Goal: Task Accomplishment & Management: Manage account settings

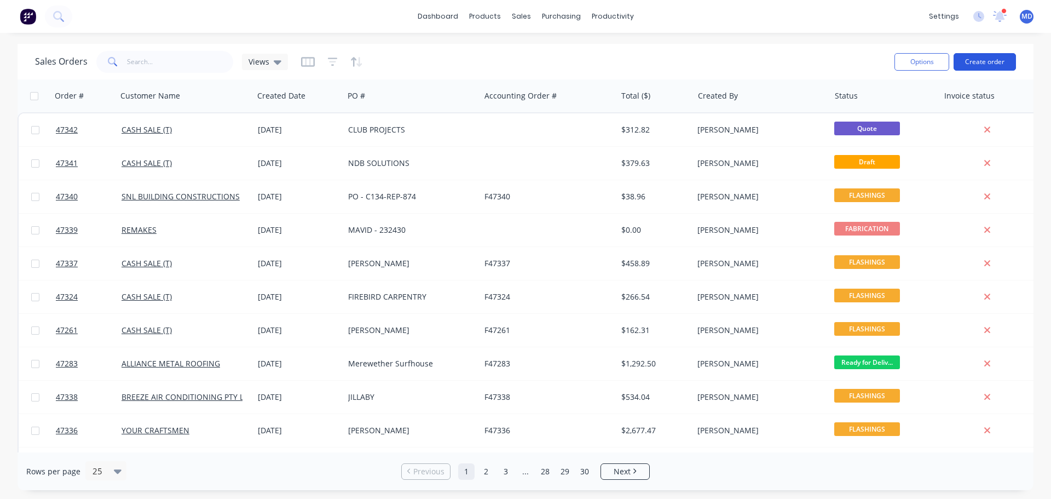
click at [995, 68] on button "Create order" at bounding box center [985, 62] width 62 height 18
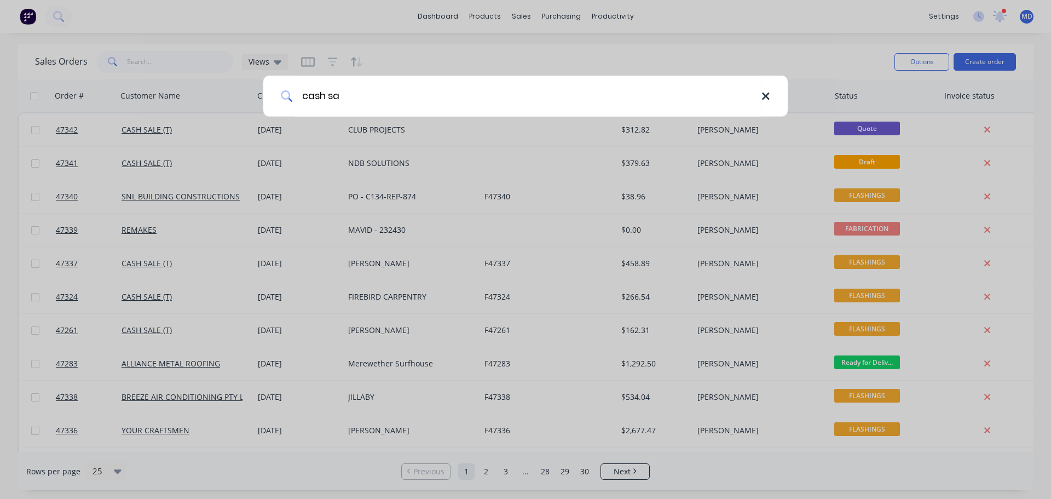
type input "cash sa"
click at [766, 97] on icon at bounding box center [765, 96] width 7 height 7
type input "cash"
click at [706, 25] on div "cash" at bounding box center [525, 249] width 1051 height 499
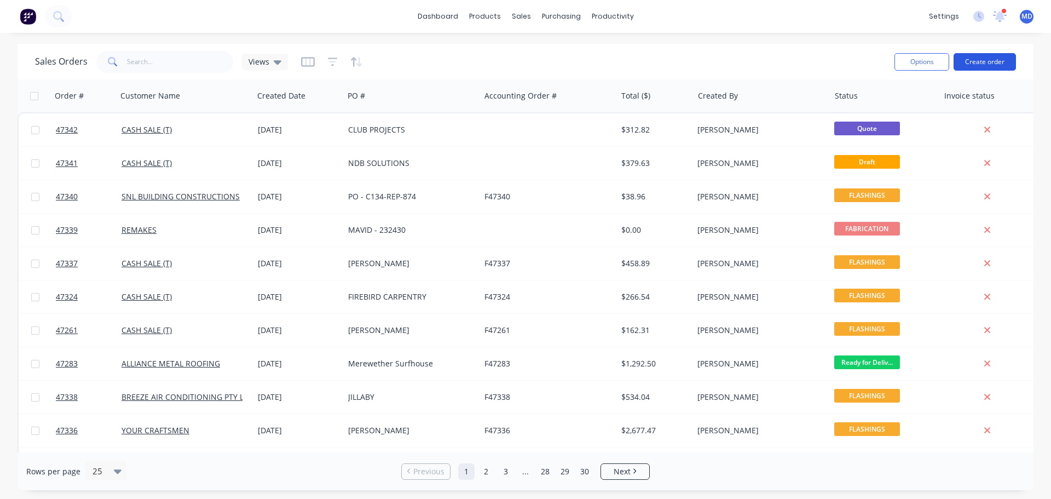
click at [994, 69] on button "Create order" at bounding box center [985, 62] width 62 height 18
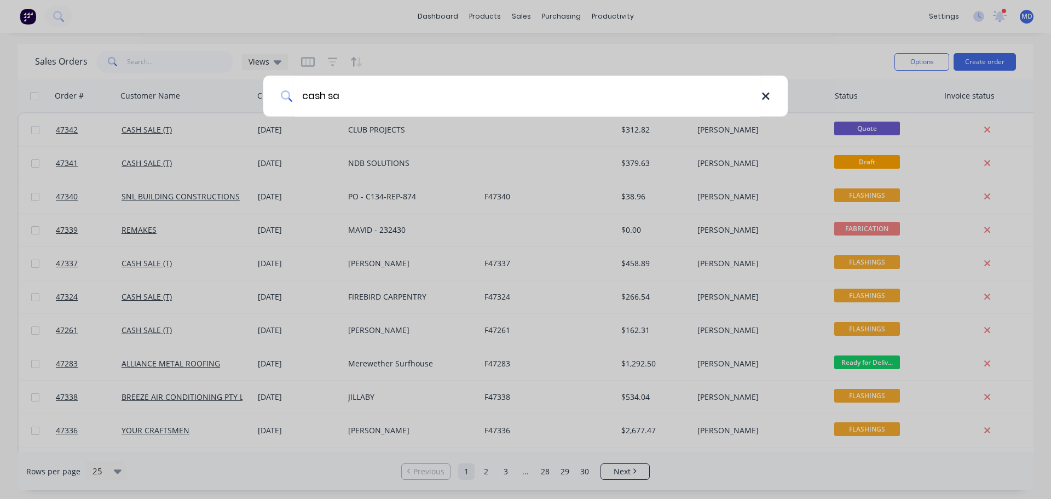
type input "cash sa"
click at [767, 99] on icon at bounding box center [765, 96] width 7 height 7
click at [290, 24] on div at bounding box center [525, 249] width 1051 height 499
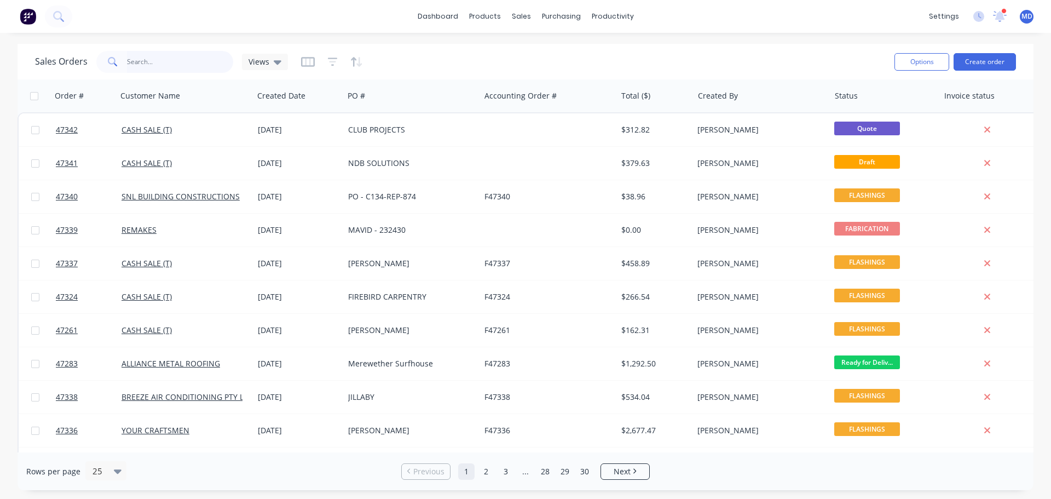
click at [147, 62] on input "text" at bounding box center [180, 62] width 107 height 22
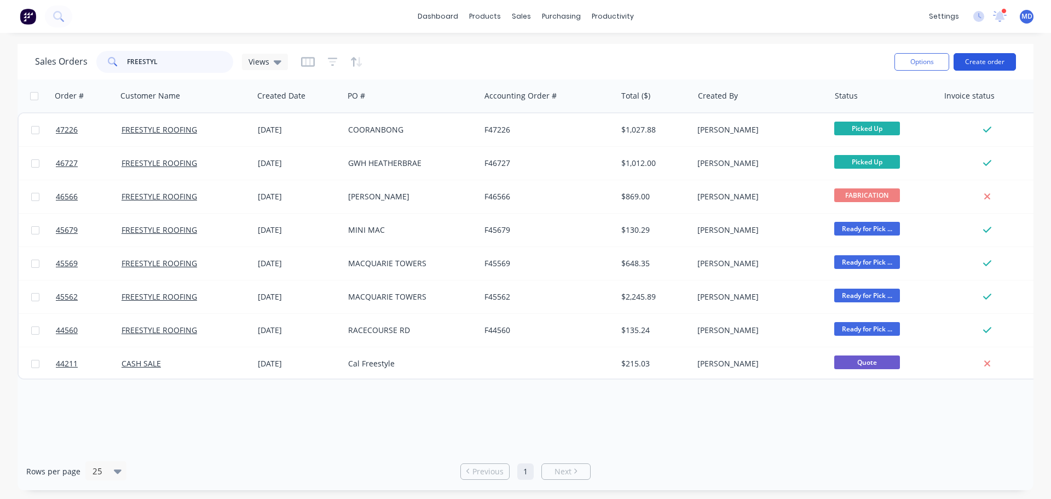
type input "FREESTYL"
click at [967, 59] on button "Create order" at bounding box center [985, 62] width 62 height 18
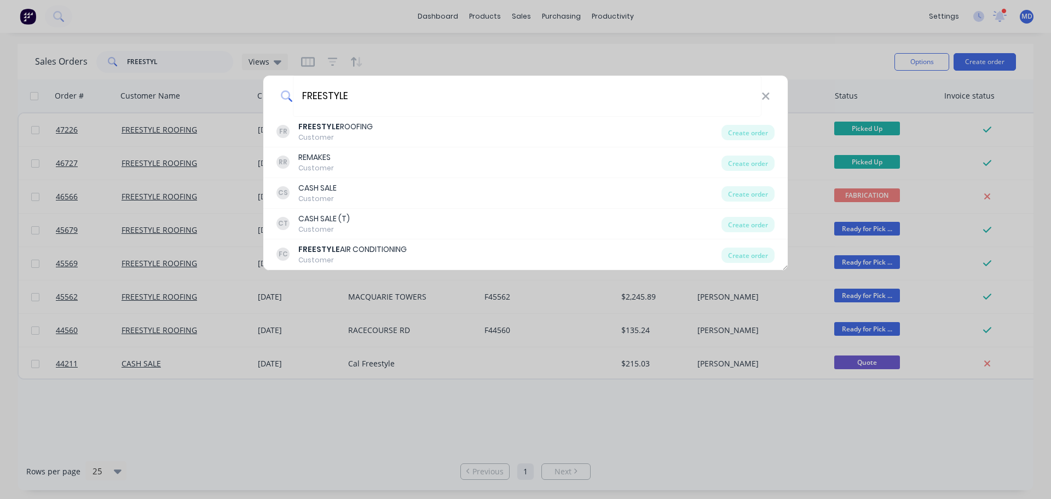
type input "FREESTYLE"
click at [765, 97] on icon at bounding box center [765, 96] width 7 height 7
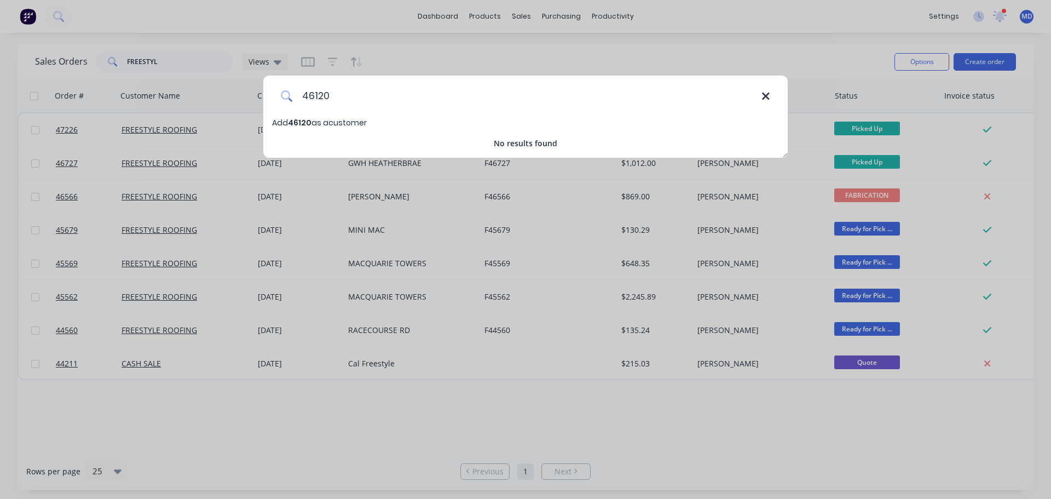
type input "46120"
click at [761, 100] on icon at bounding box center [765, 96] width 9 height 12
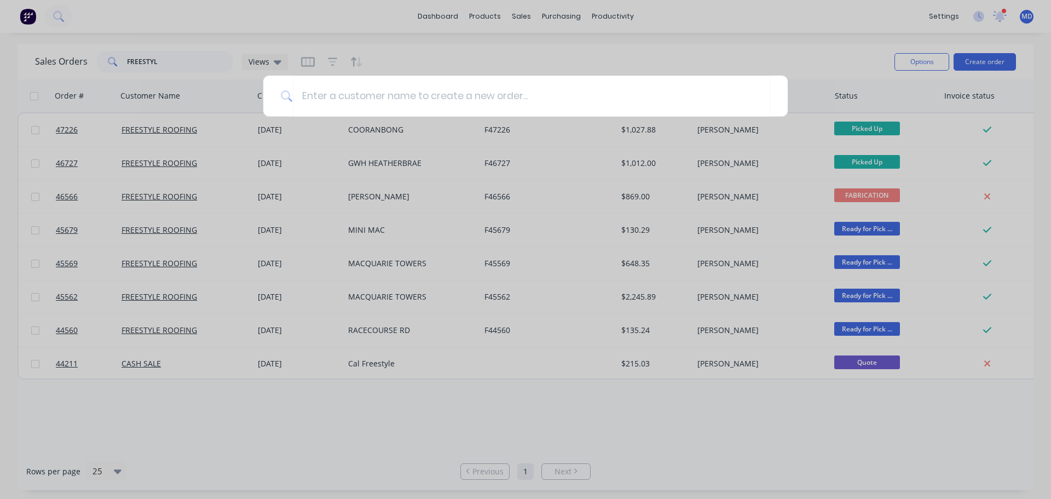
click at [639, 49] on div at bounding box center [525, 249] width 1051 height 499
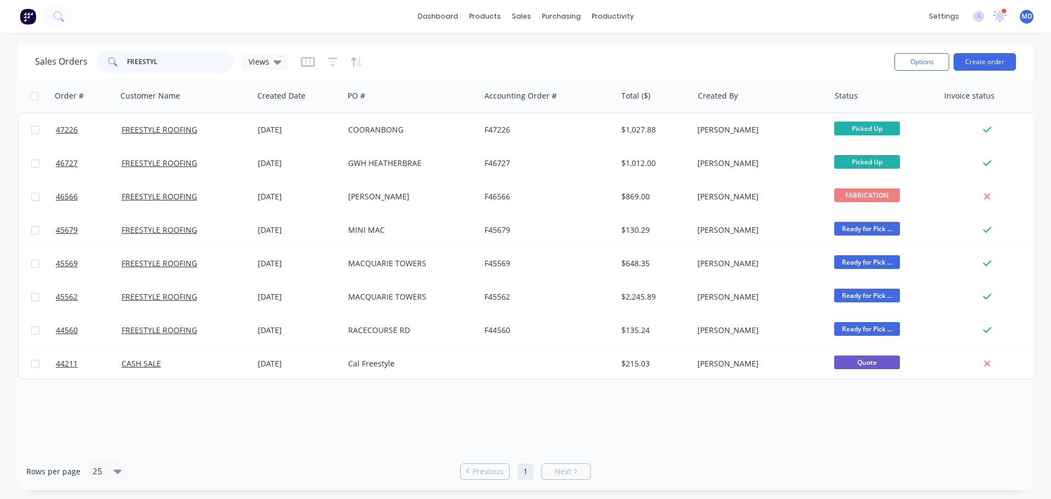
drag, startPoint x: 193, startPoint y: 63, endPoint x: -8, endPoint y: 49, distance: 200.9
click at [0, 49] on html "dashboard products sales purchasing productivity dashboard products Product Cat…" at bounding box center [525, 249] width 1051 height 499
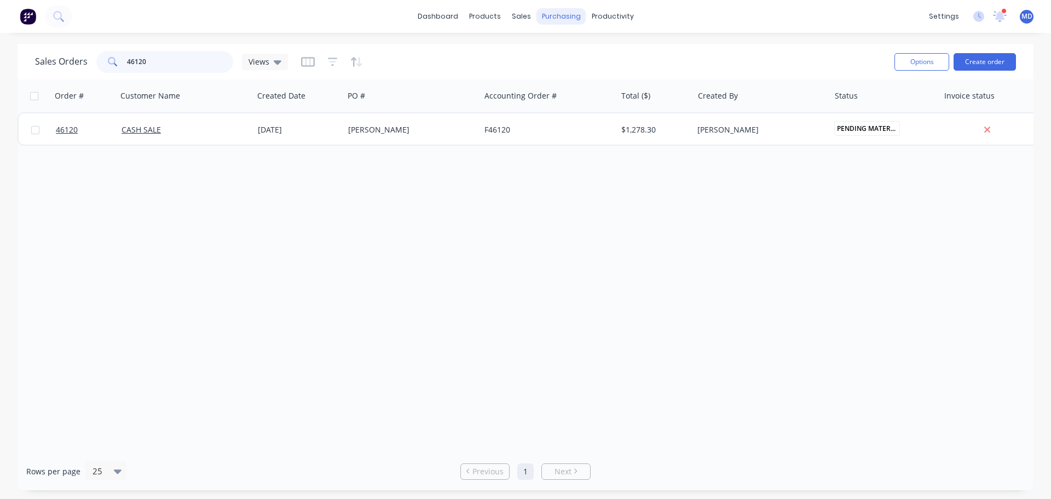
type input "46120"
drag, startPoint x: 554, startPoint y: 83, endPoint x: 528, endPoint y: 74, distance: 27.7
click at [553, 82] on link "Customers" at bounding box center [578, 75] width 145 height 22
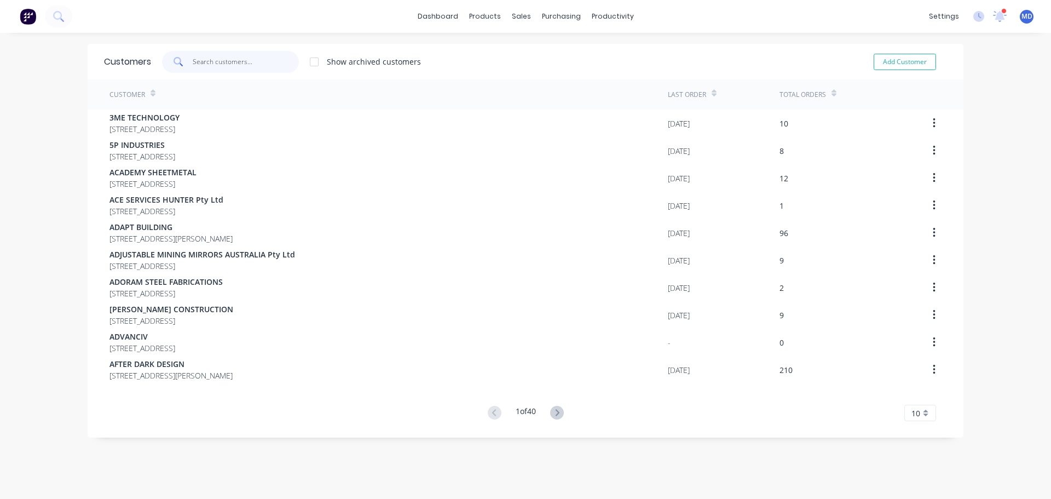
click at [199, 61] on input "text" at bounding box center [246, 62] width 107 height 22
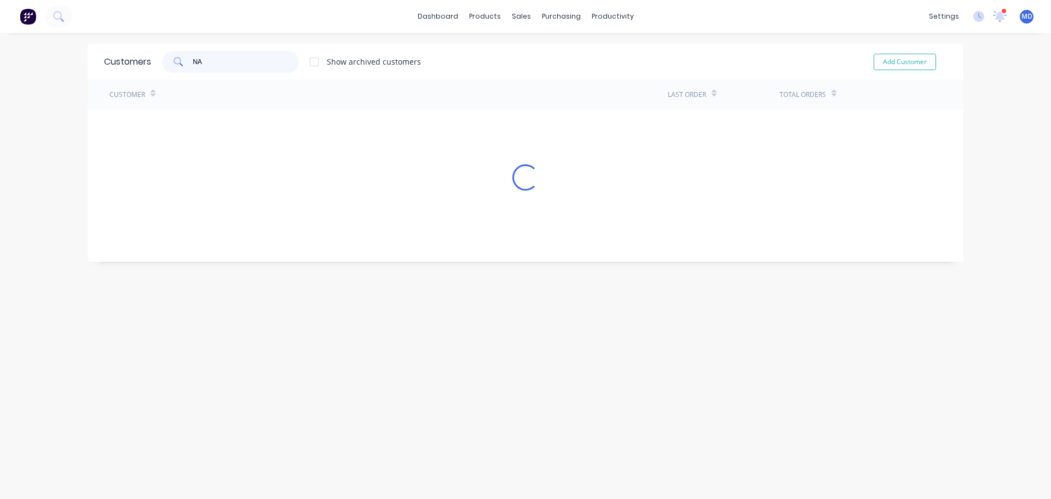
type input "N"
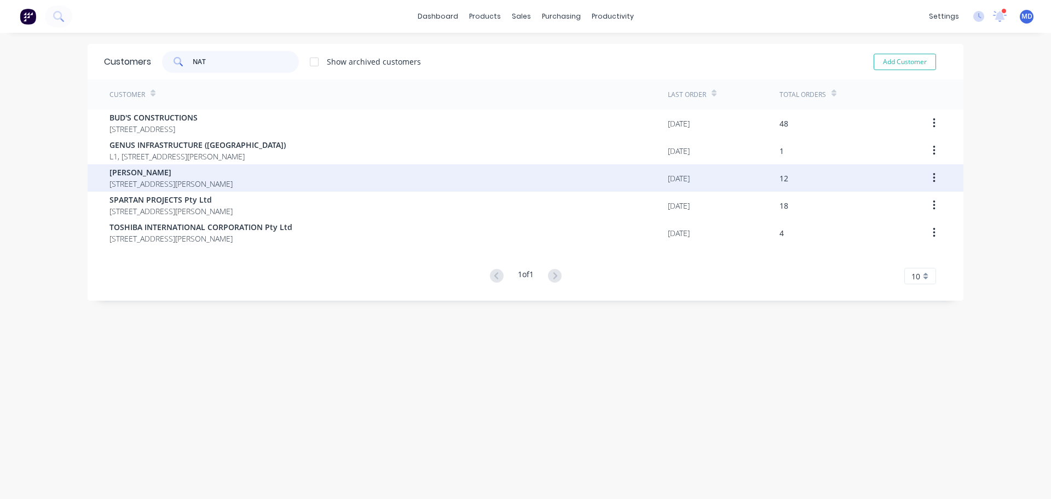
type input "NAT"
click at [119, 174] on span "NATHAN PURVIS" at bounding box center [170, 171] width 123 height 11
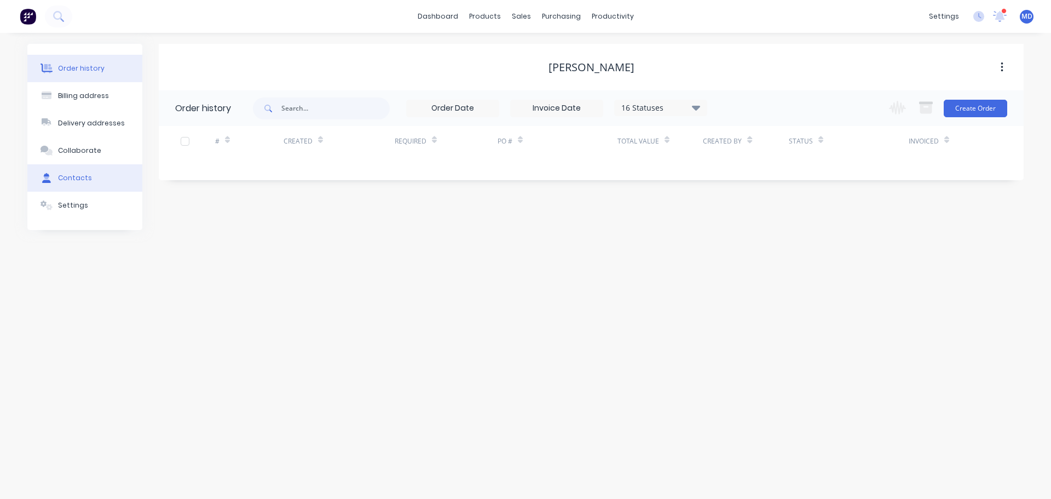
click at [74, 174] on div "Contacts" at bounding box center [75, 178] width 34 height 10
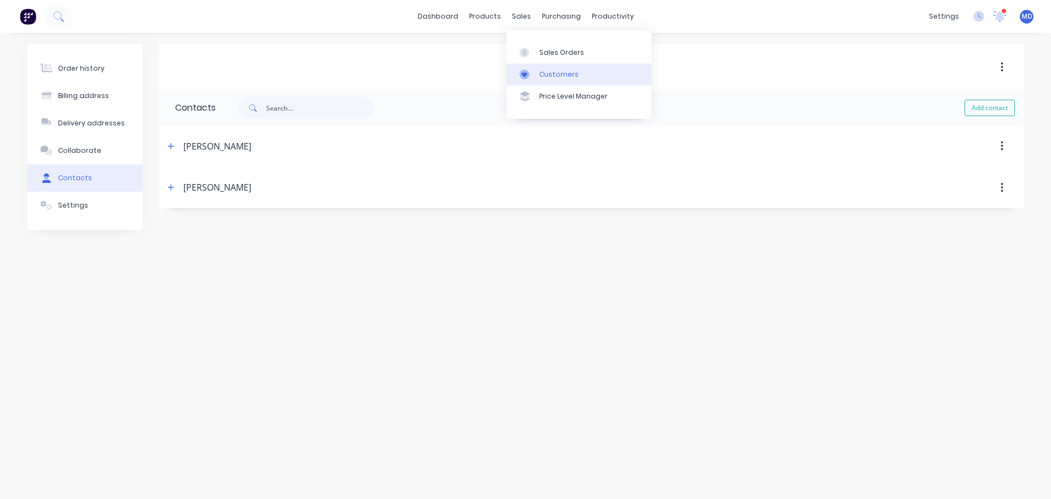
click at [531, 72] on div at bounding box center [528, 75] width 16 height 10
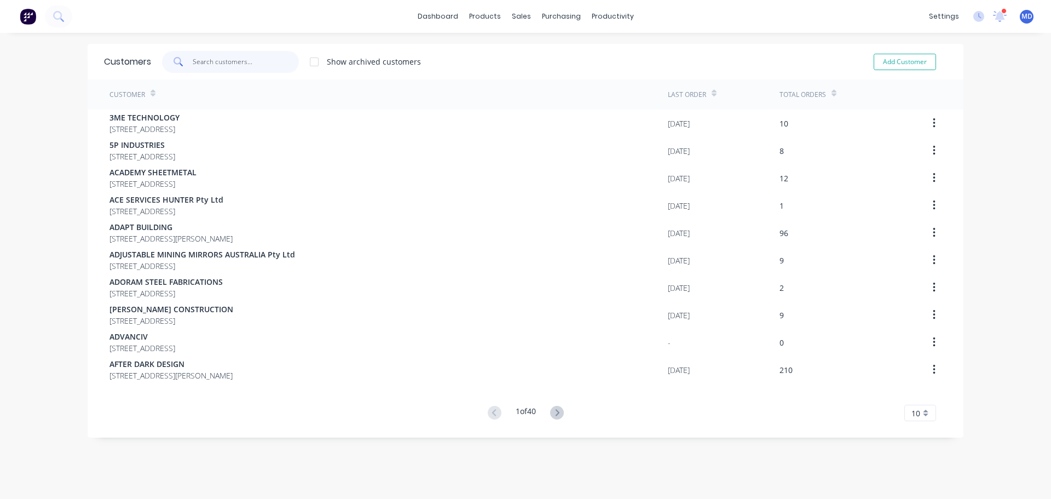
click at [201, 66] on input "text" at bounding box center [246, 62] width 107 height 22
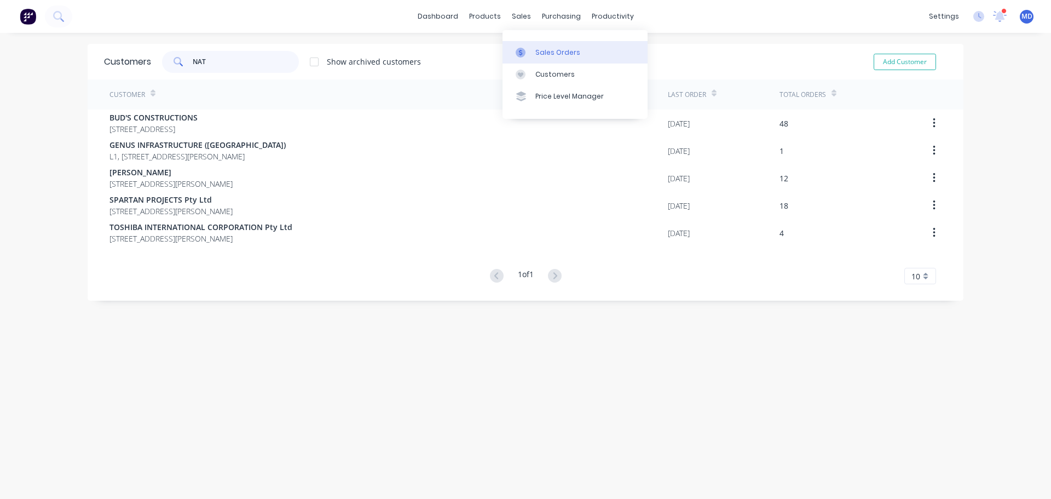
type input "NAT"
click at [521, 47] on link "Sales Orders" at bounding box center [575, 52] width 145 height 22
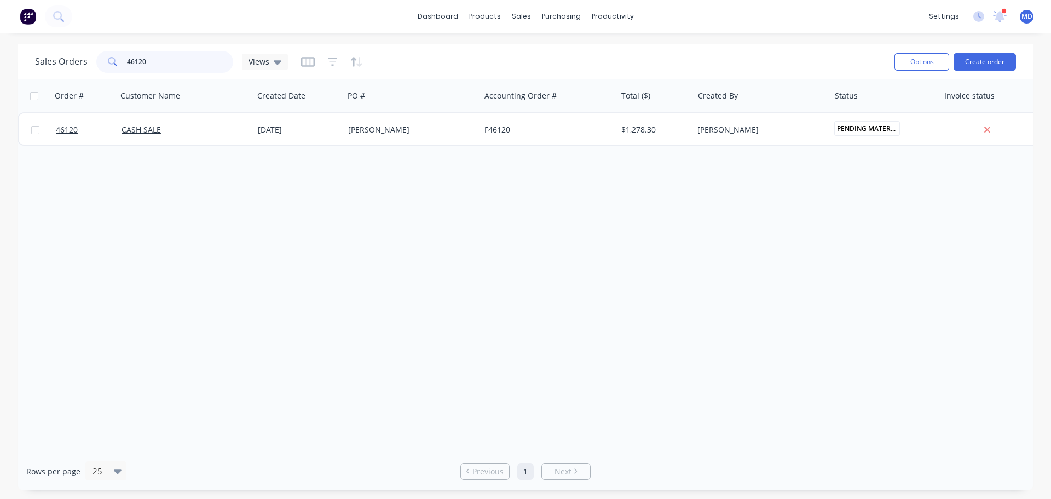
click at [187, 59] on input "46120" at bounding box center [180, 62] width 107 height 22
type input "4"
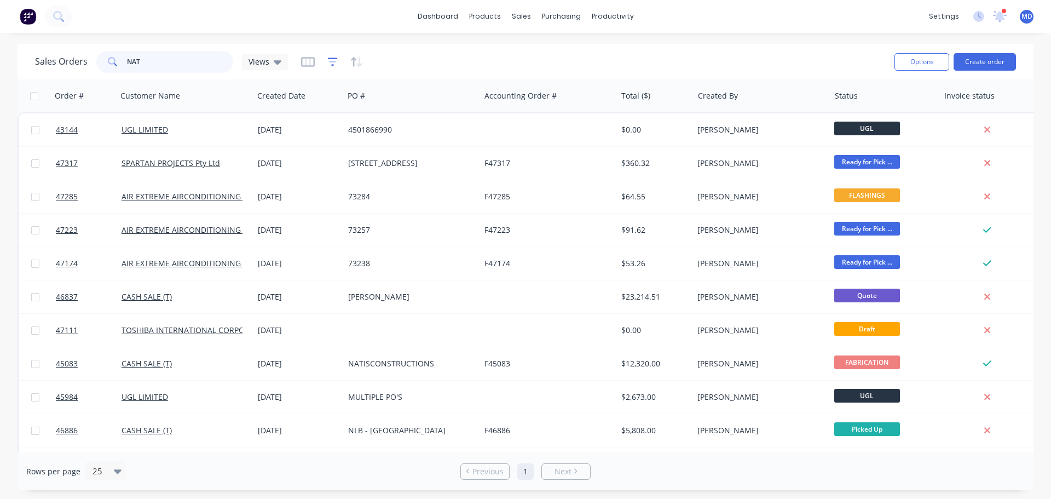
type input "NAT"
click at [330, 59] on icon "button" at bounding box center [333, 61] width 10 height 8
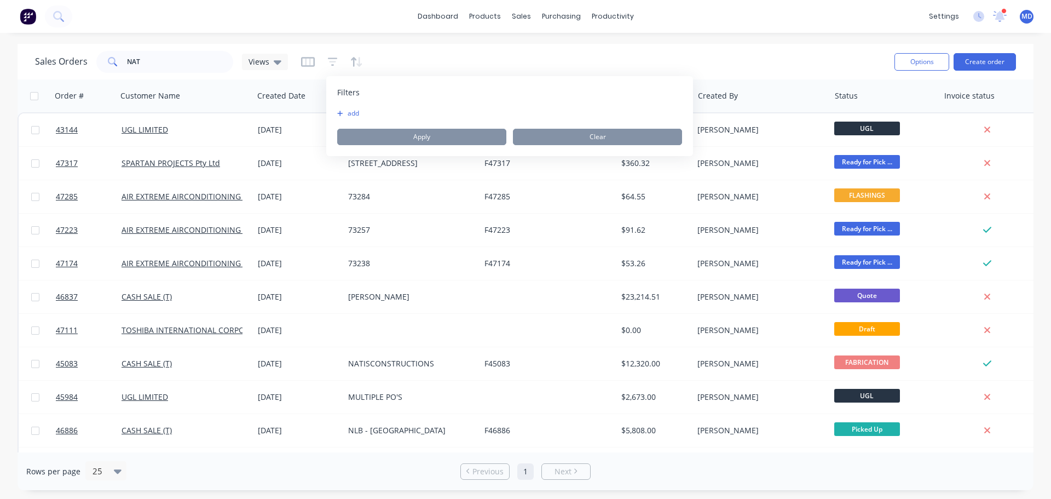
click at [360, 111] on button "add" at bounding box center [350, 113] width 27 height 9
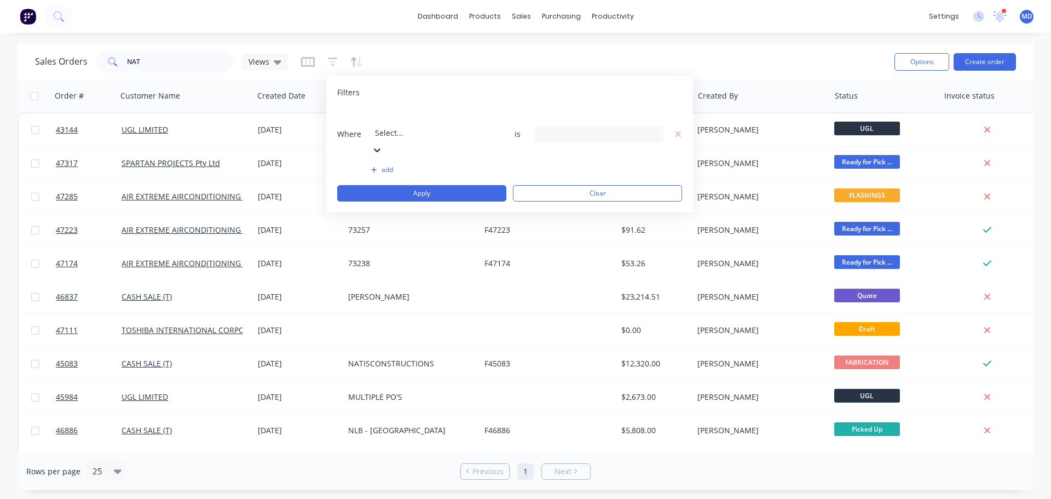
click at [397, 123] on div at bounding box center [454, 118] width 158 height 14
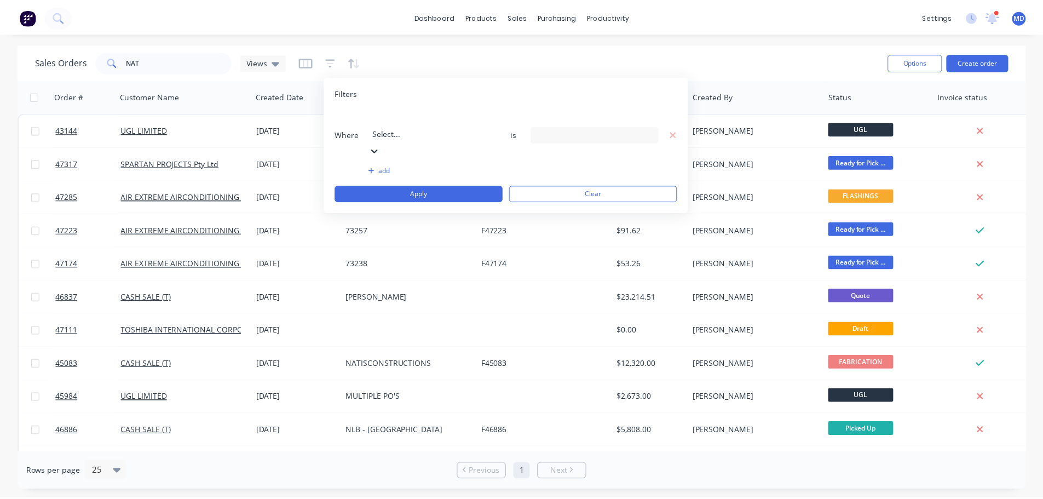
scroll to position [266, 0]
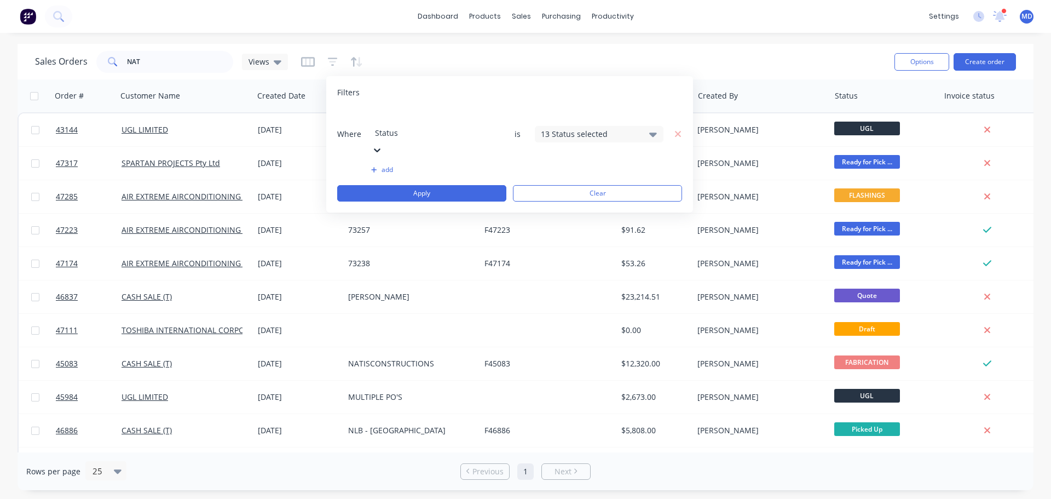
click at [555, 128] on div "13 Status selected" at bounding box center [590, 133] width 99 height 11
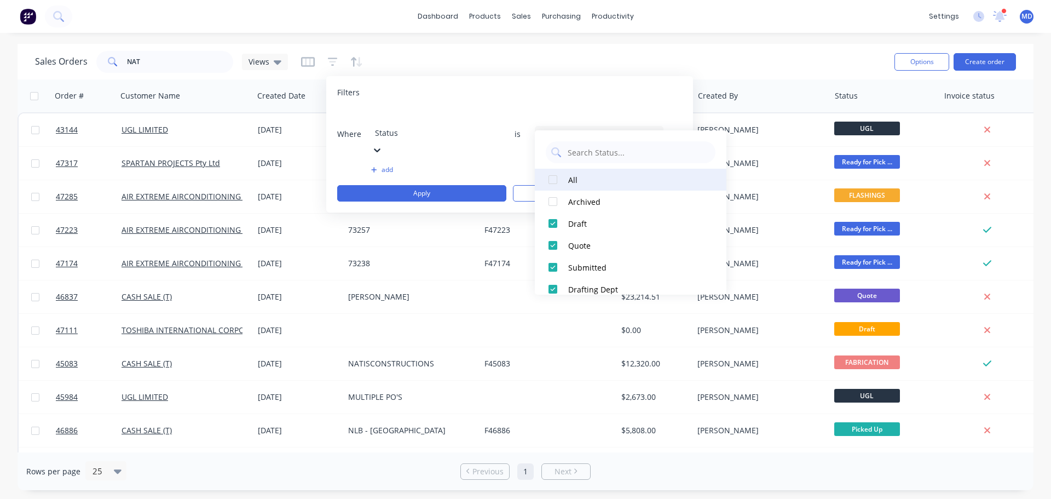
click at [554, 177] on div at bounding box center [553, 180] width 22 height 22
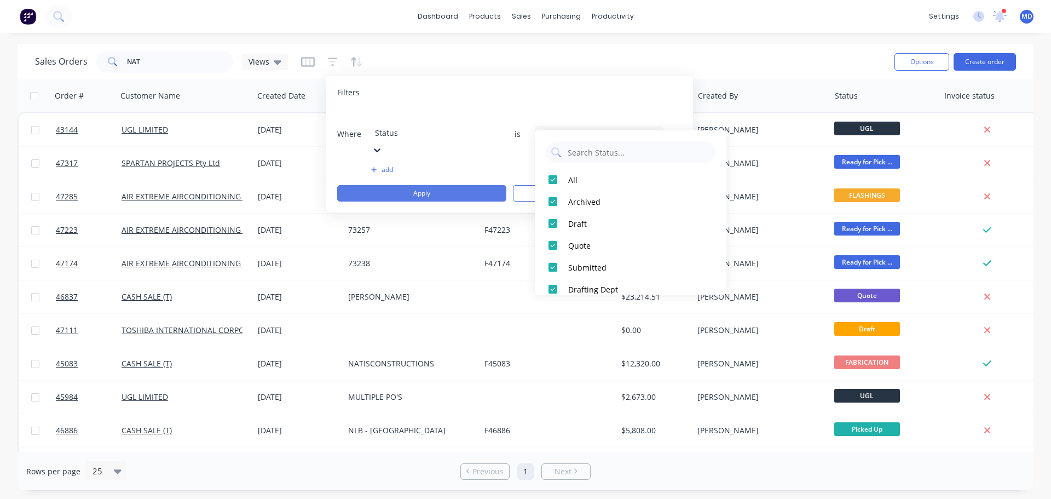
click at [434, 185] on button "Apply" at bounding box center [421, 193] width 169 height 16
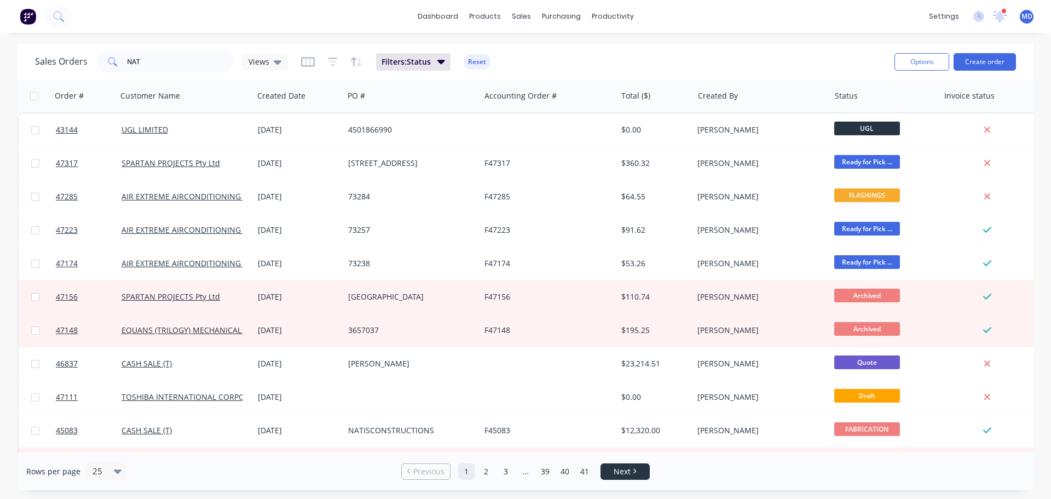
click at [618, 470] on span "Next" at bounding box center [622, 471] width 17 height 11
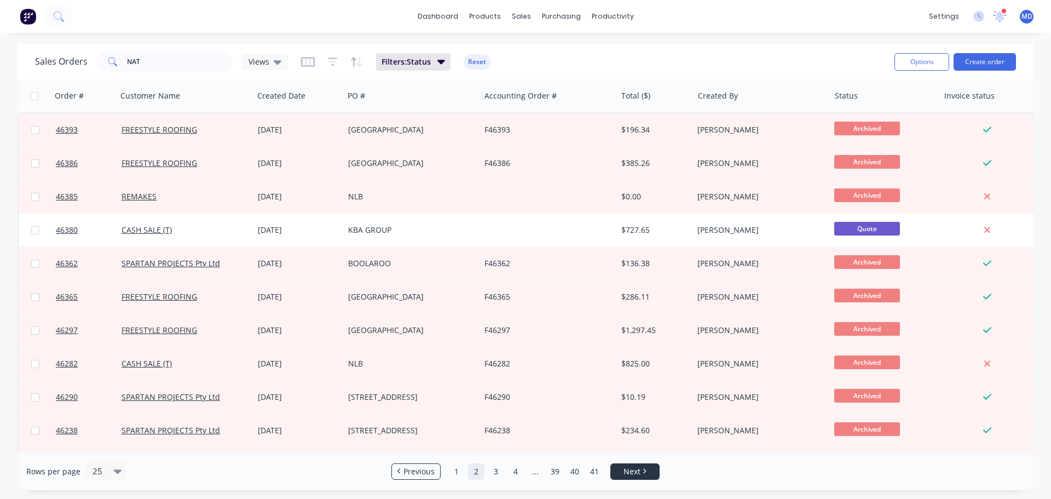
click at [638, 469] on span "Next" at bounding box center [632, 471] width 17 height 11
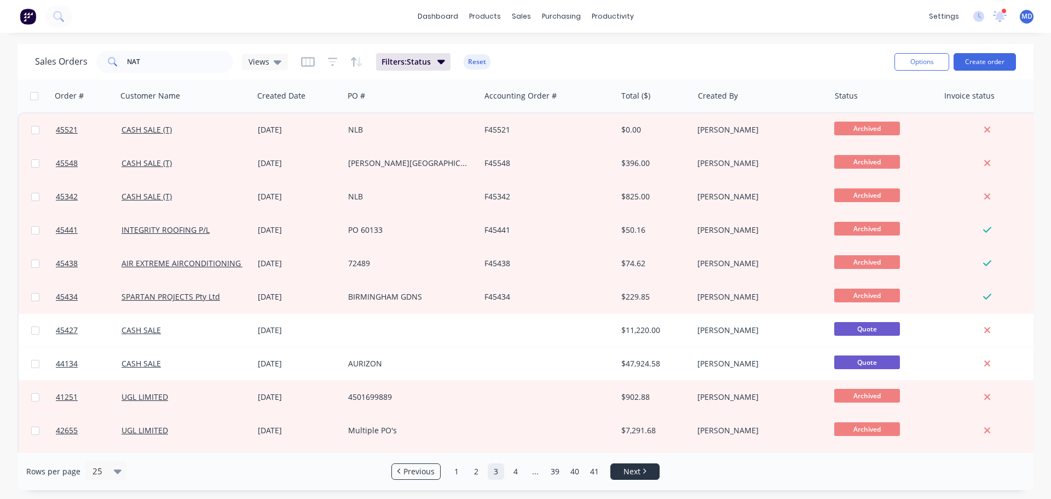
click at [631, 470] on span "Next" at bounding box center [632, 471] width 17 height 11
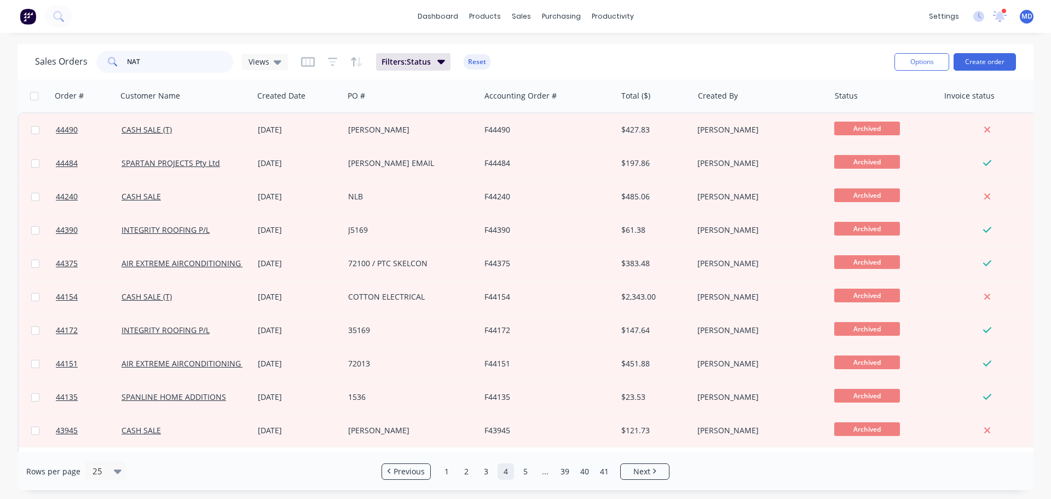
drag, startPoint x: 187, startPoint y: 60, endPoint x: 27, endPoint y: 36, distance: 162.2
click at [61, 56] on div "Sales Orders NAT Views" at bounding box center [161, 62] width 253 height 22
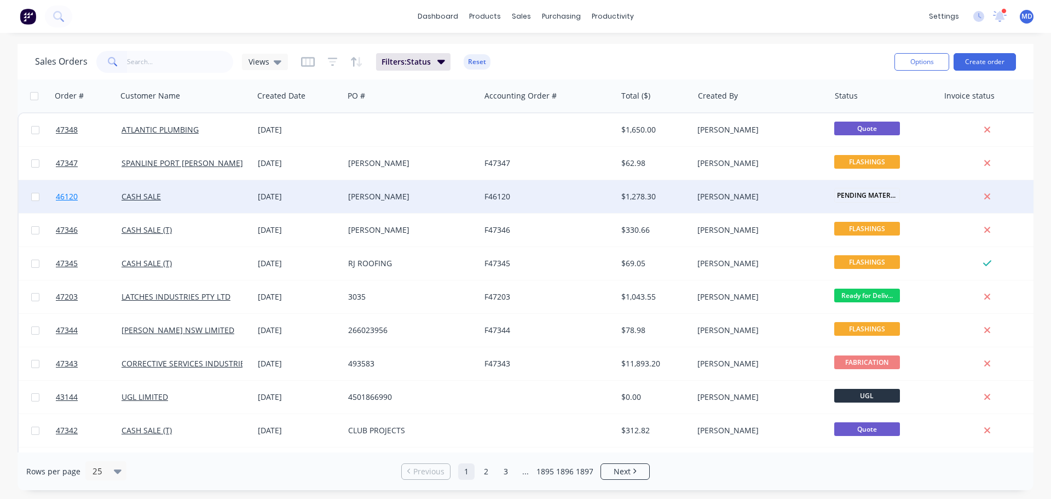
click at [71, 198] on span "46120" at bounding box center [67, 196] width 22 height 11
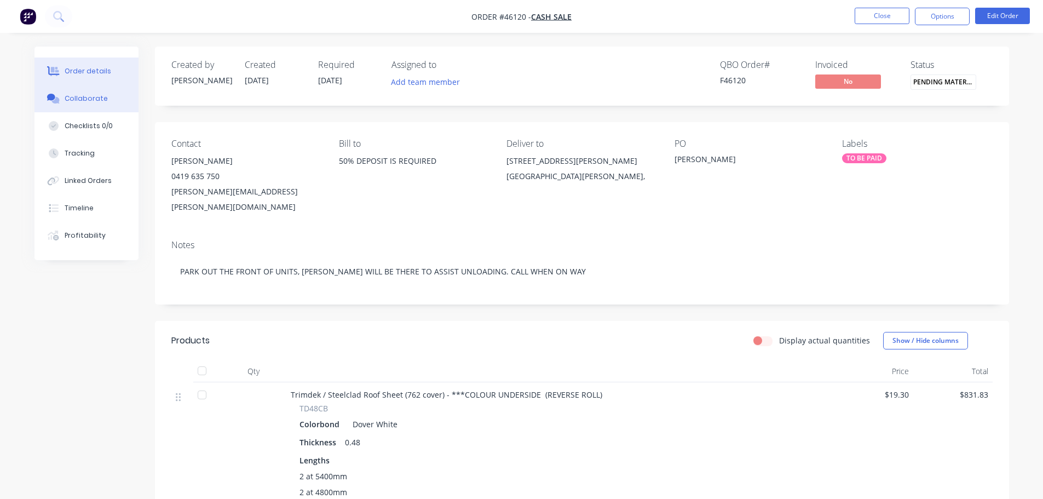
click at [68, 99] on div "Collaborate" at bounding box center [86, 99] width 43 height 10
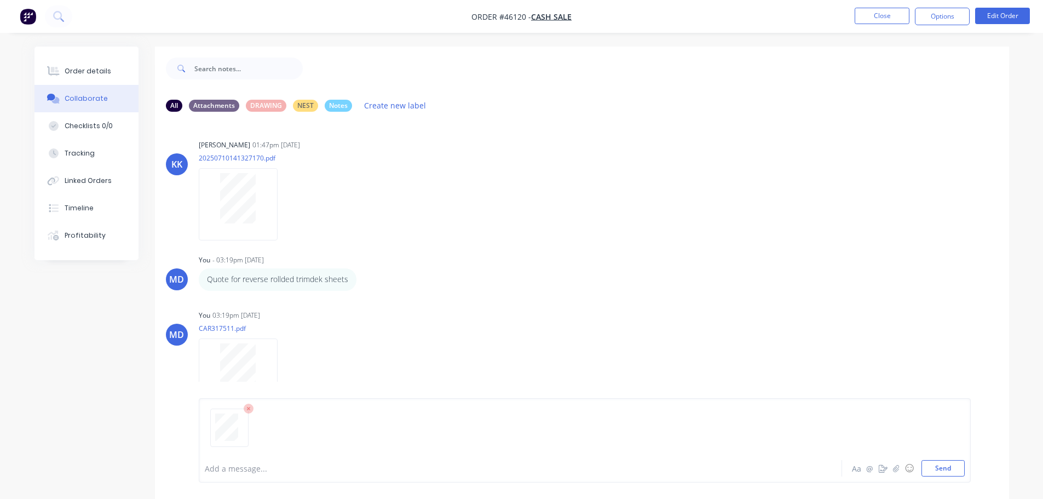
drag, startPoint x: 247, startPoint y: 474, endPoint x: 242, endPoint y: 464, distance: 10.8
click at [247, 472] on div at bounding box center [489, 468] width 569 height 11
click at [953, 471] on button "Send" at bounding box center [942, 468] width 43 height 16
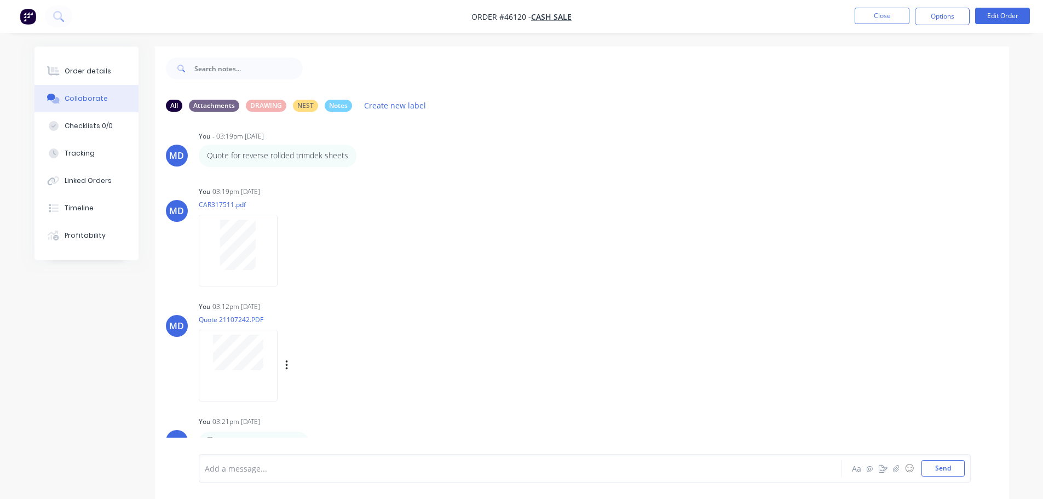
scroll to position [302, 0]
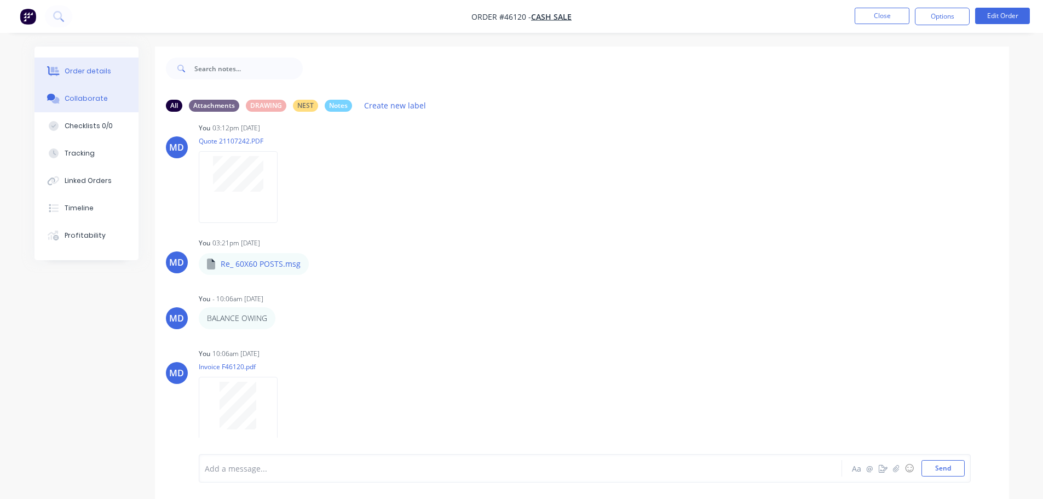
click at [120, 71] on button "Order details" at bounding box center [86, 70] width 104 height 27
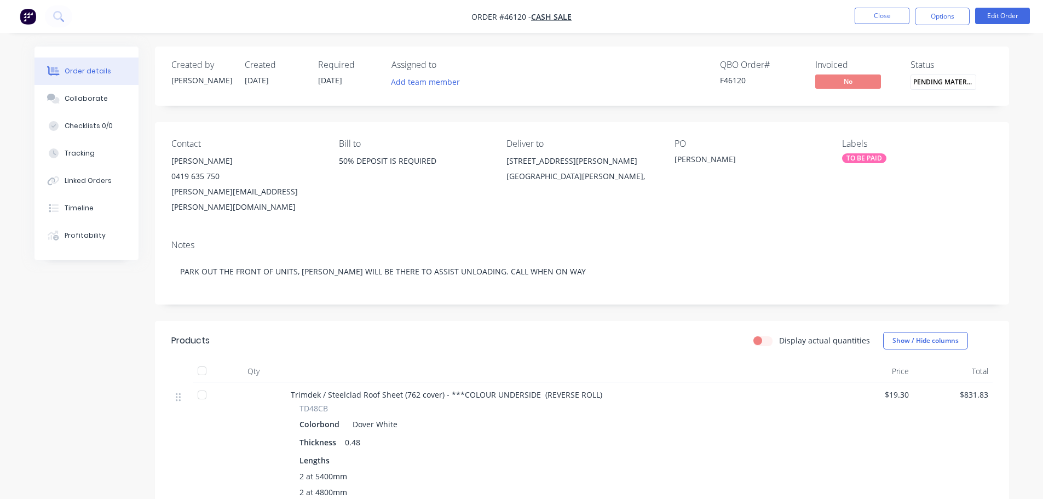
click at [893, 4] on nav "Order #46120 - CASH SALE Close Options Edit Order" at bounding box center [521, 16] width 1043 height 33
click at [893, 8] on button "Close" at bounding box center [882, 16] width 55 height 16
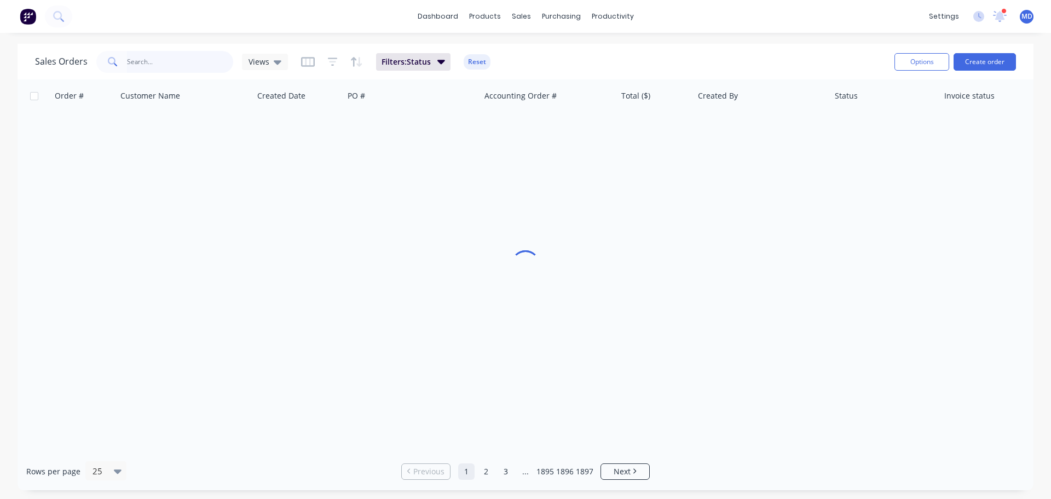
click at [199, 65] on input "text" at bounding box center [180, 62] width 107 height 22
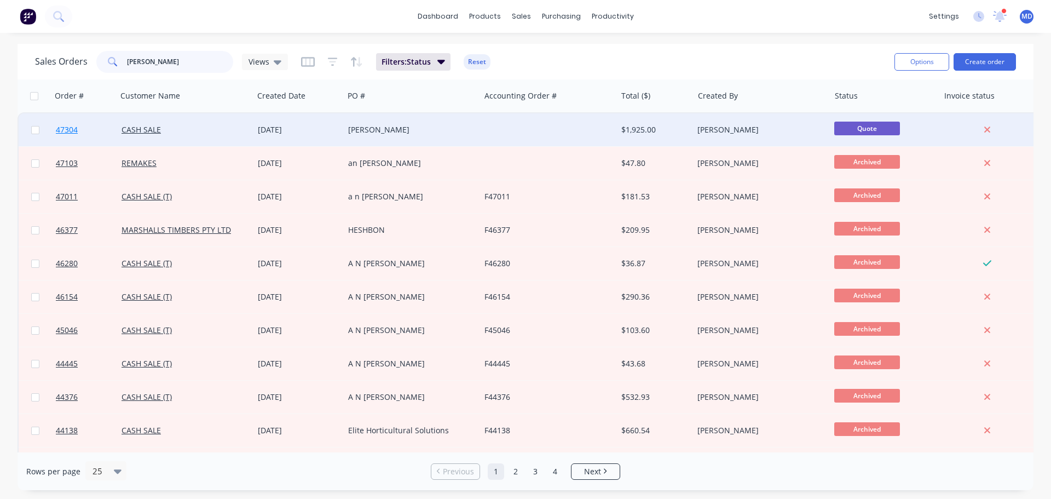
type input "NEIL"
click at [69, 129] on span "47304" at bounding box center [67, 129] width 22 height 11
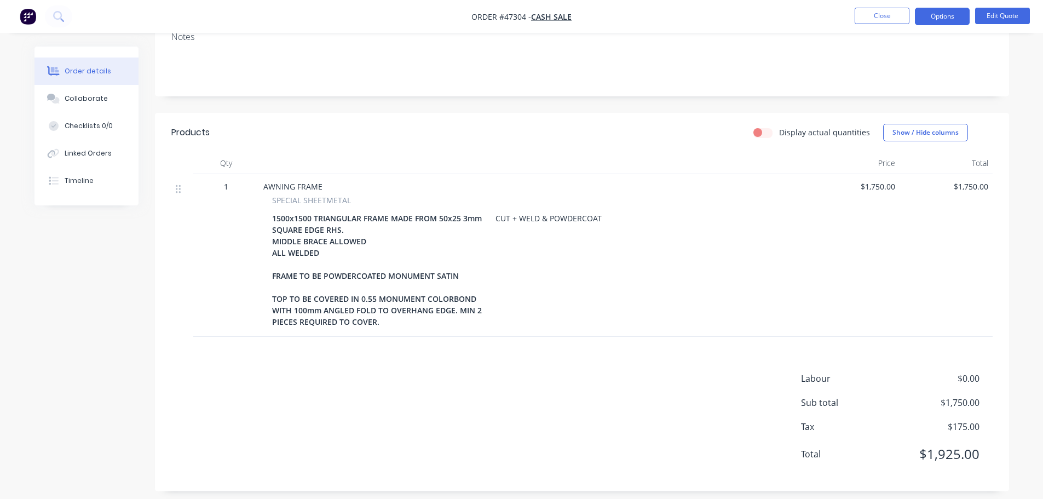
scroll to position [189, 0]
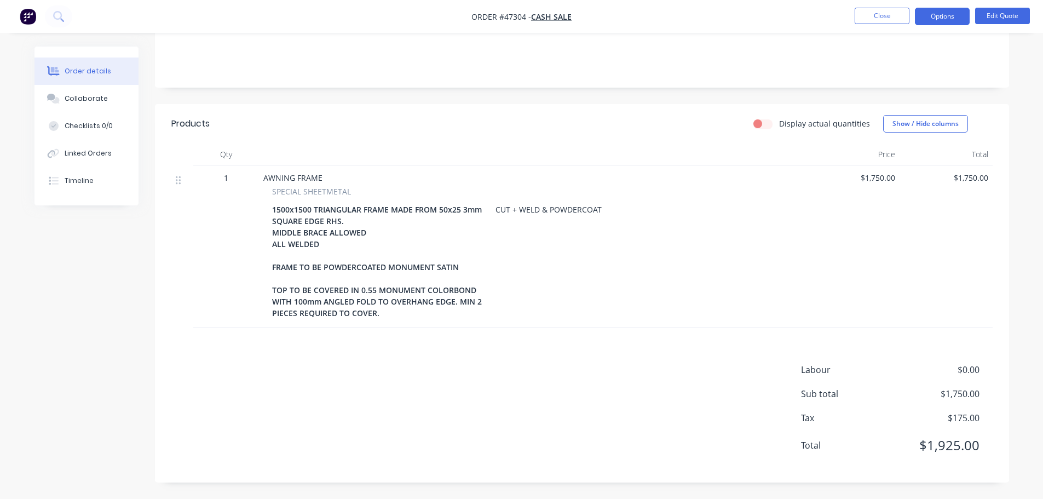
click at [389, 232] on div "1500x1500 TRIANGULAR FRAME MADE FROM 50x25 3mm SQUARE EDGE RHS. MIDDLE BRACE AL…" at bounding box center [381, 260] width 219 height 119
click at [91, 100] on div "Collaborate" at bounding box center [86, 99] width 43 height 10
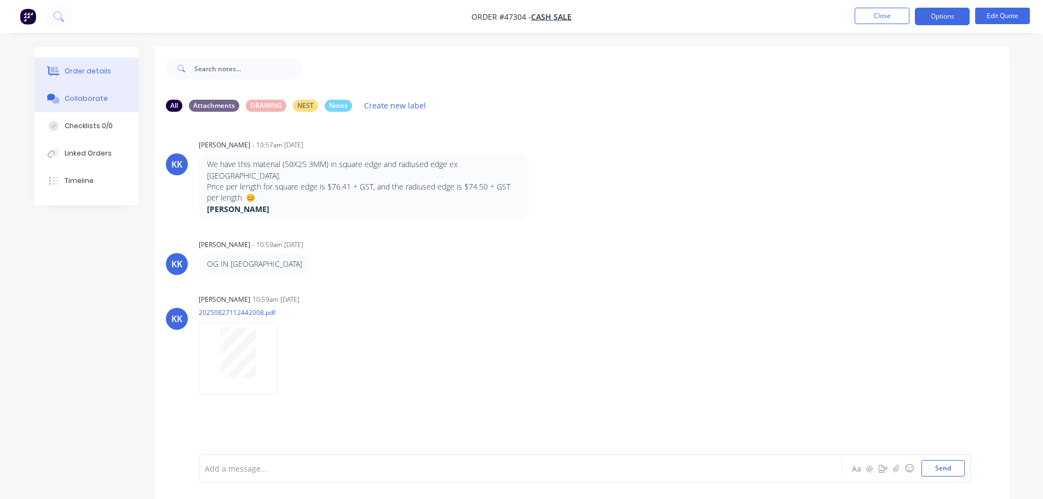
click at [107, 78] on button "Order details" at bounding box center [86, 70] width 104 height 27
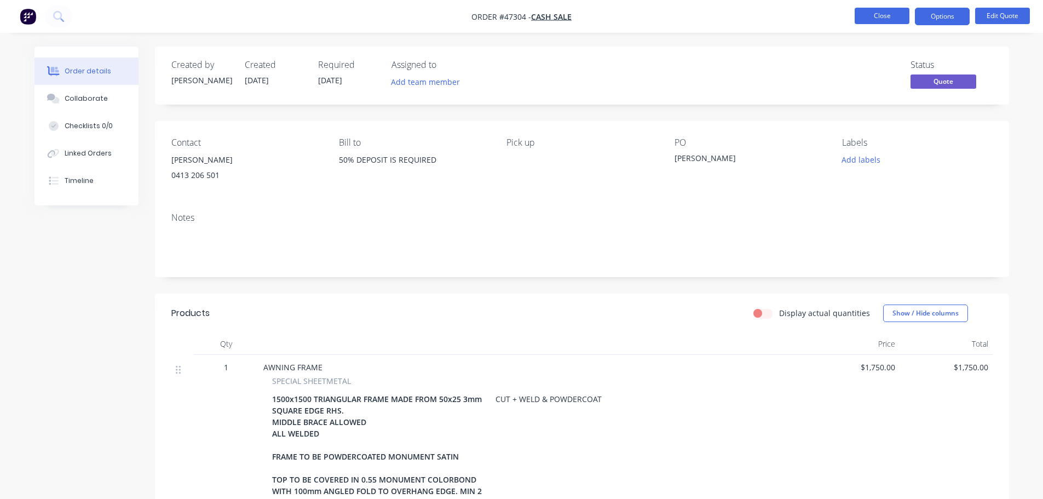
click at [869, 15] on button "Close" at bounding box center [882, 16] width 55 height 16
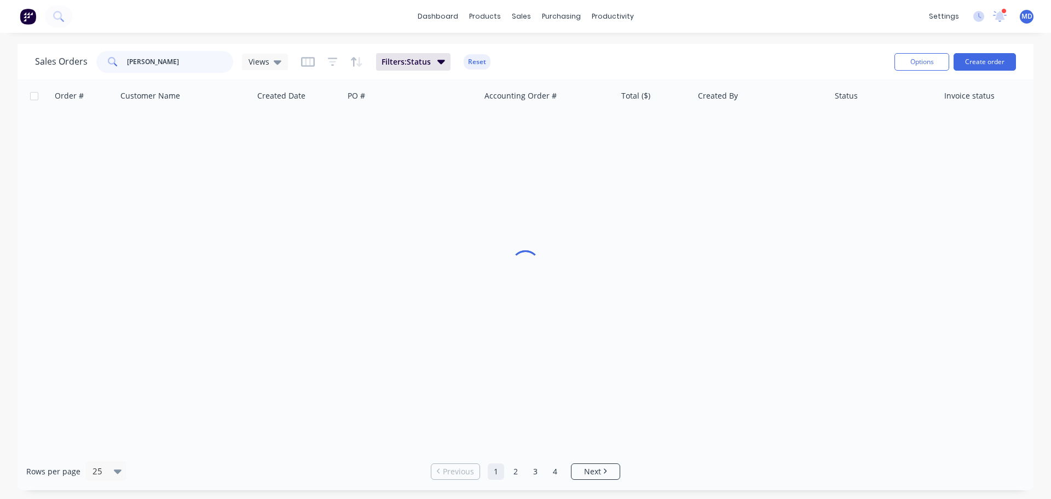
click at [180, 53] on input "NEIL" at bounding box center [180, 62] width 107 height 22
type input "N"
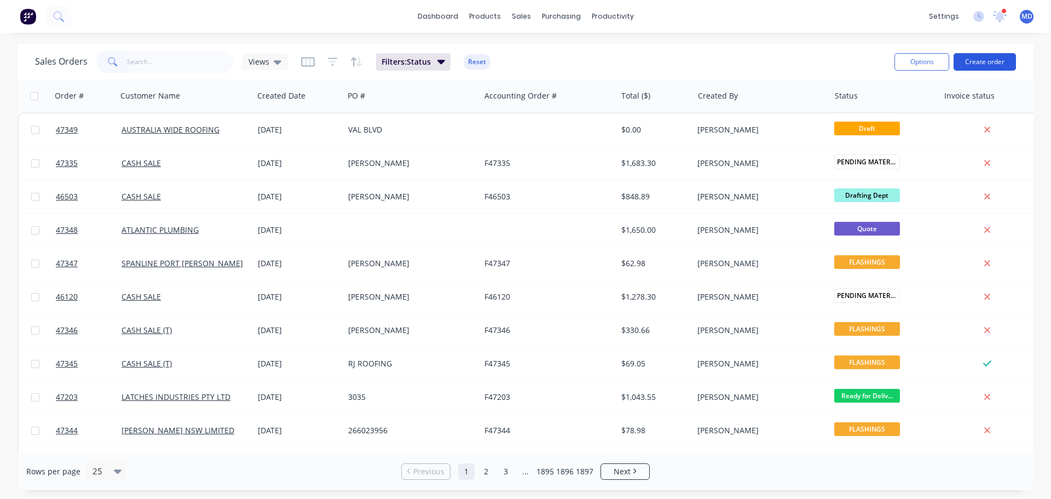
click at [983, 64] on button "Create order" at bounding box center [985, 62] width 62 height 18
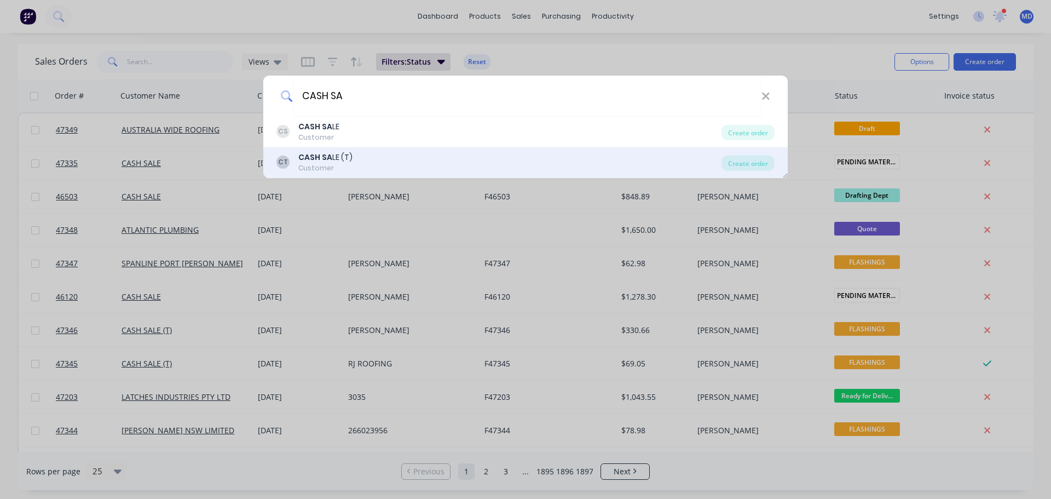
type input "CASH SA"
click at [347, 166] on div "Customer" at bounding box center [325, 168] width 54 height 10
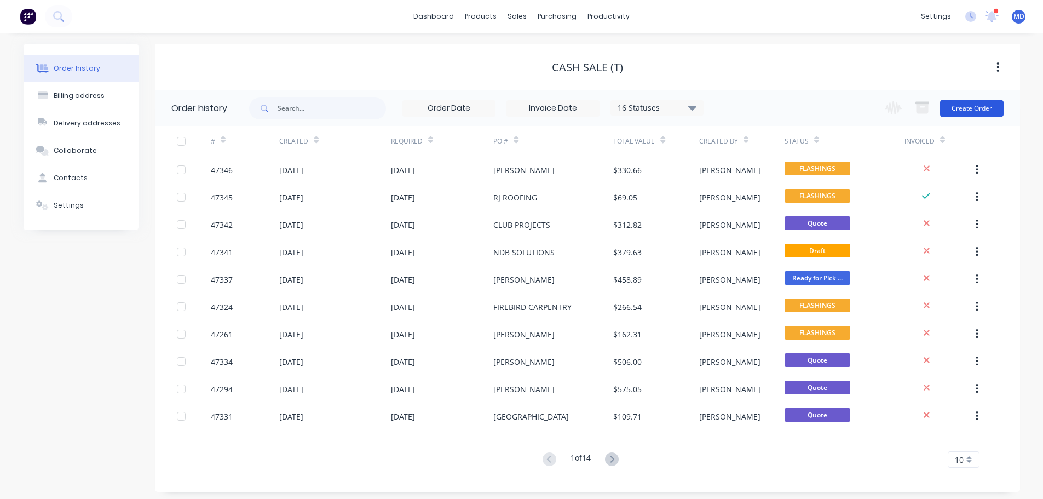
click at [976, 106] on button "Create Order" at bounding box center [972, 109] width 64 height 18
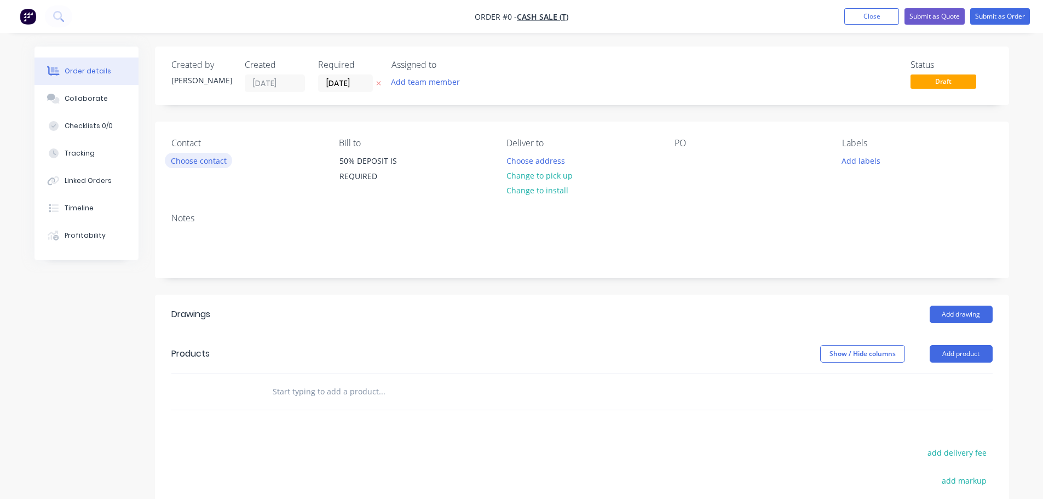
click at [212, 166] on button "Choose contact" at bounding box center [198, 160] width 67 height 15
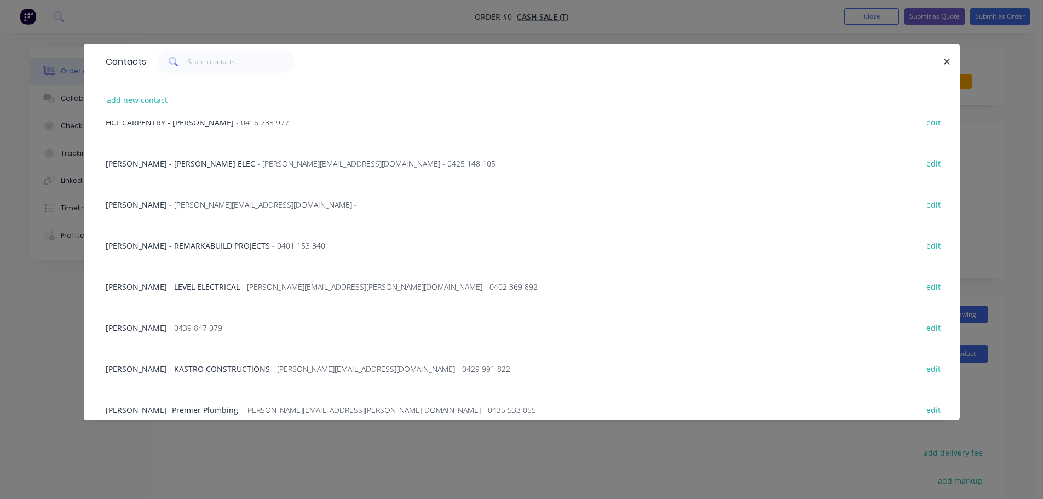
scroll to position [1588, 0]
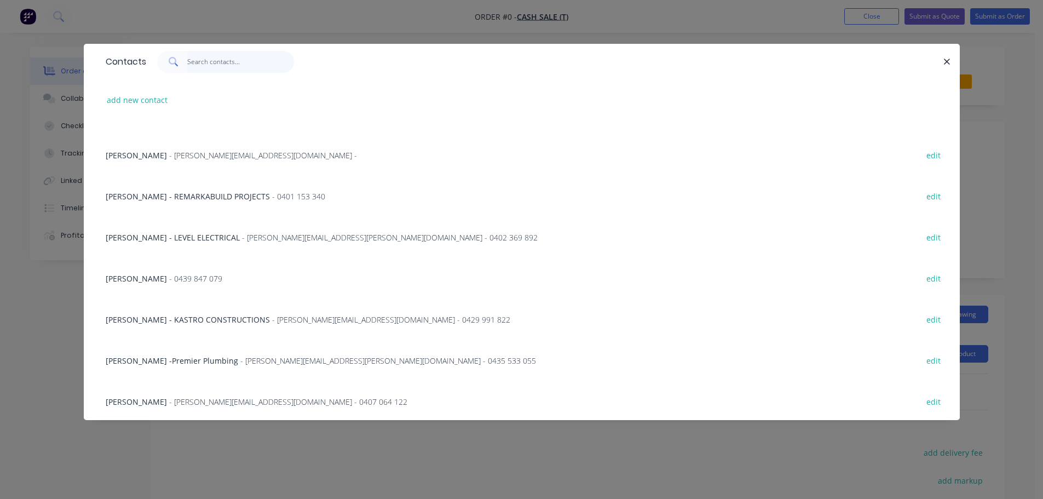
click at [214, 59] on input "text" at bounding box center [240, 62] width 107 height 22
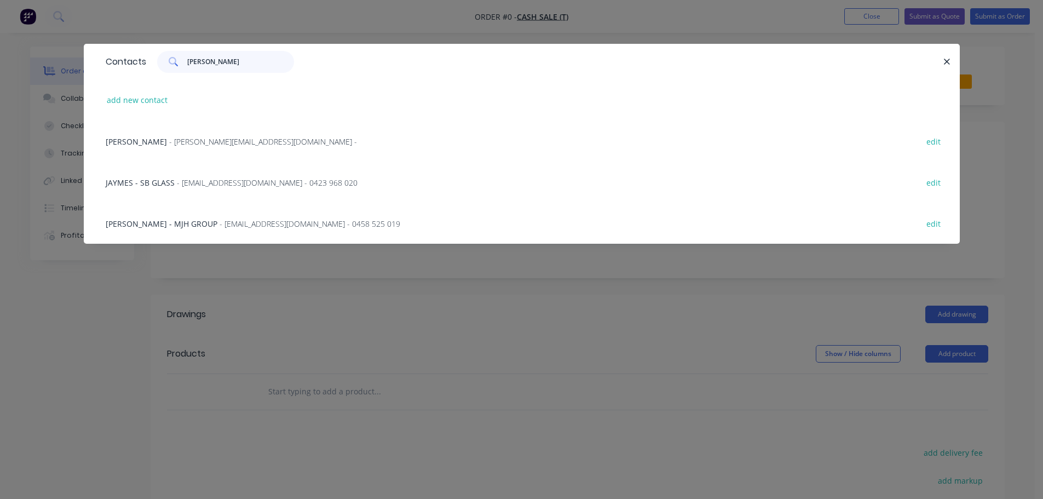
scroll to position [0, 0]
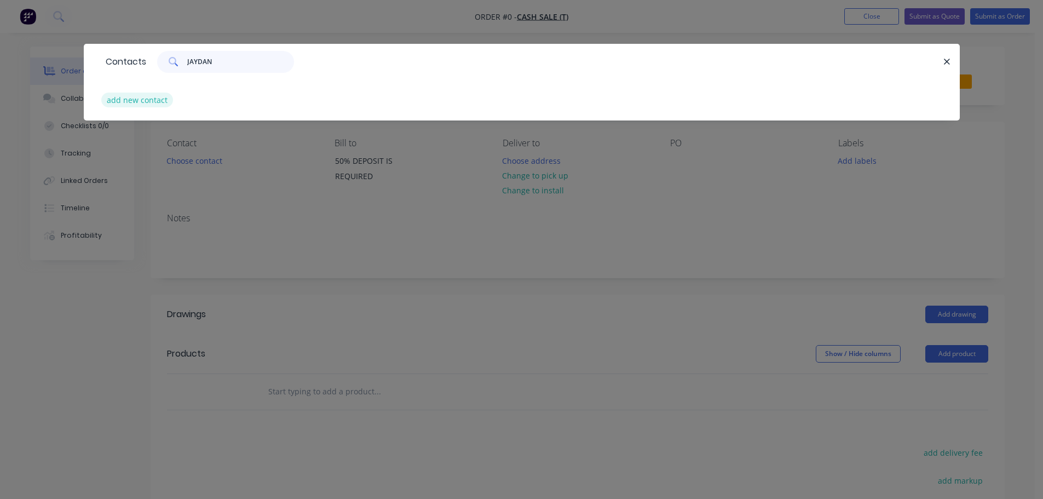
type input "JAYDAN"
click at [148, 94] on button "add new contact" at bounding box center [137, 100] width 72 height 15
select select "AU"
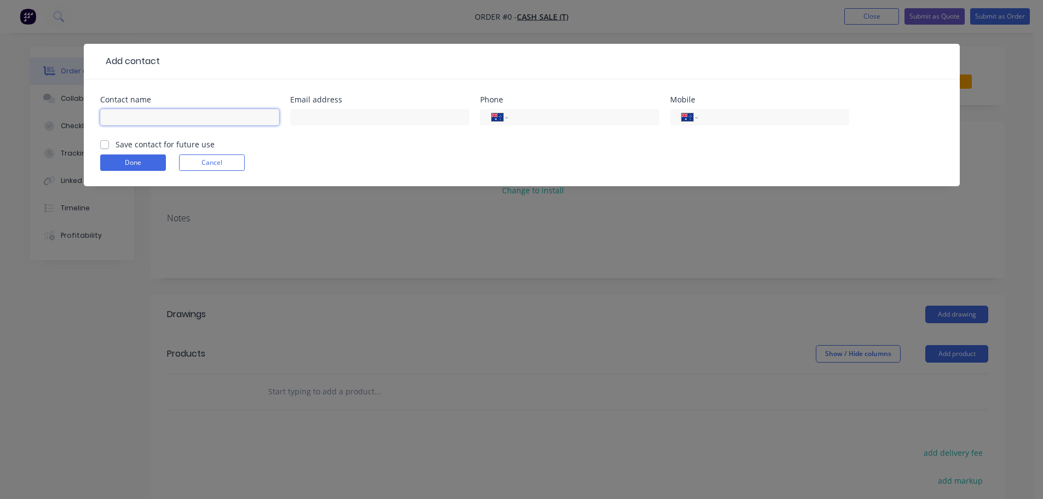
click at [157, 120] on input "text" at bounding box center [189, 117] width 179 height 16
type input "JAYDAN (QUALITY)"
type input "0466 916 929"
click at [116, 147] on label "Save contact for future use" at bounding box center [165, 143] width 99 height 11
click at [104, 147] on input "Save contact for future use" at bounding box center [104, 143] width 9 height 10
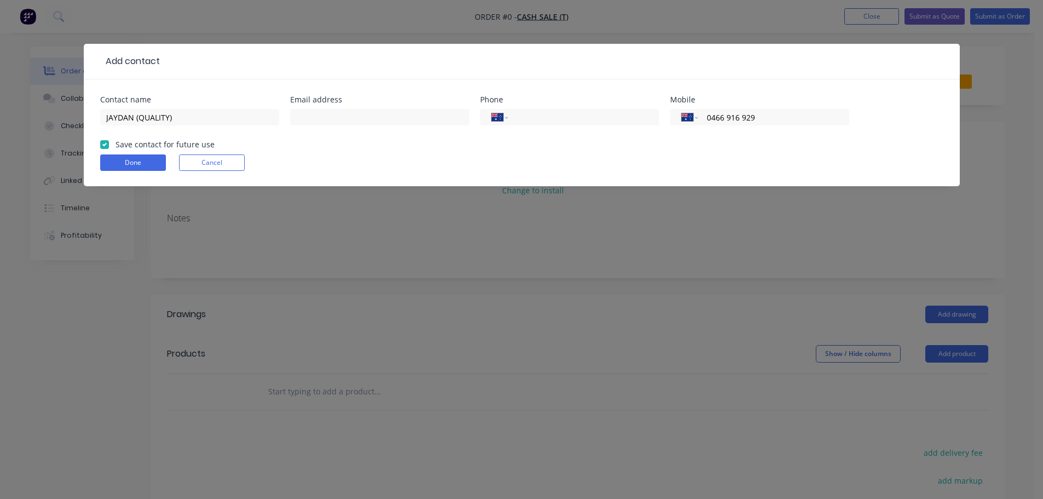
checkbox input "true"
click at [119, 159] on button "Done" at bounding box center [133, 162] width 66 height 16
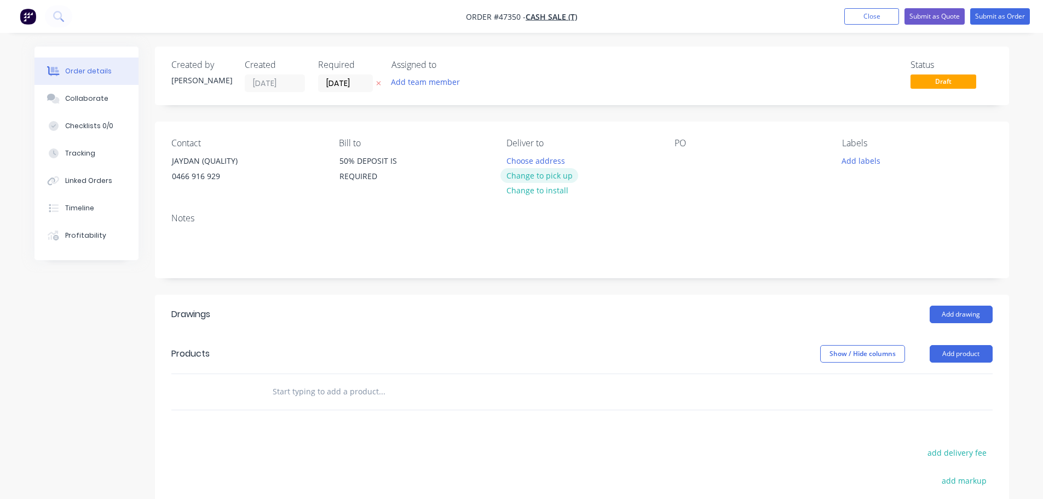
click at [527, 182] on button "Change to pick up" at bounding box center [539, 175] width 78 height 15
click at [682, 163] on div at bounding box center [683, 161] width 18 height 16
click at [970, 319] on button "Add drawing" at bounding box center [961, 314] width 63 height 18
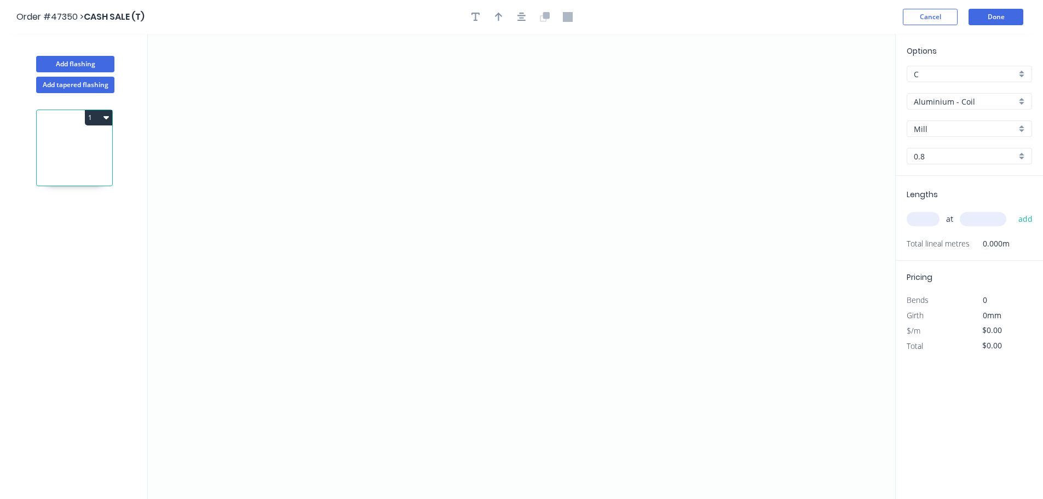
click at [960, 103] on input "Aluminium - Coil" at bounding box center [965, 101] width 102 height 11
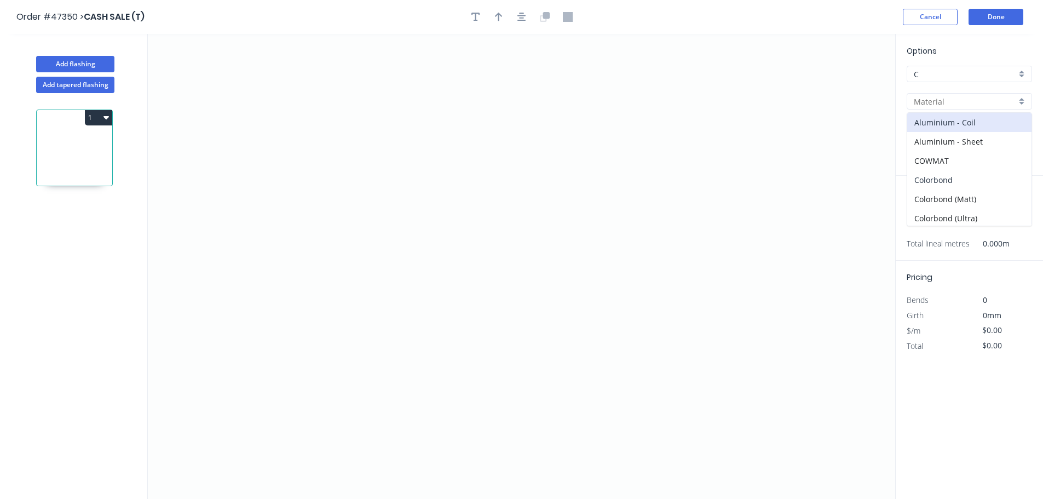
click at [923, 187] on div "Colorbond" at bounding box center [969, 179] width 124 height 19
type input "Colorbond"
type input "Basalt"
type input "0.55"
click at [938, 122] on div "Basalt" at bounding box center [969, 128] width 125 height 16
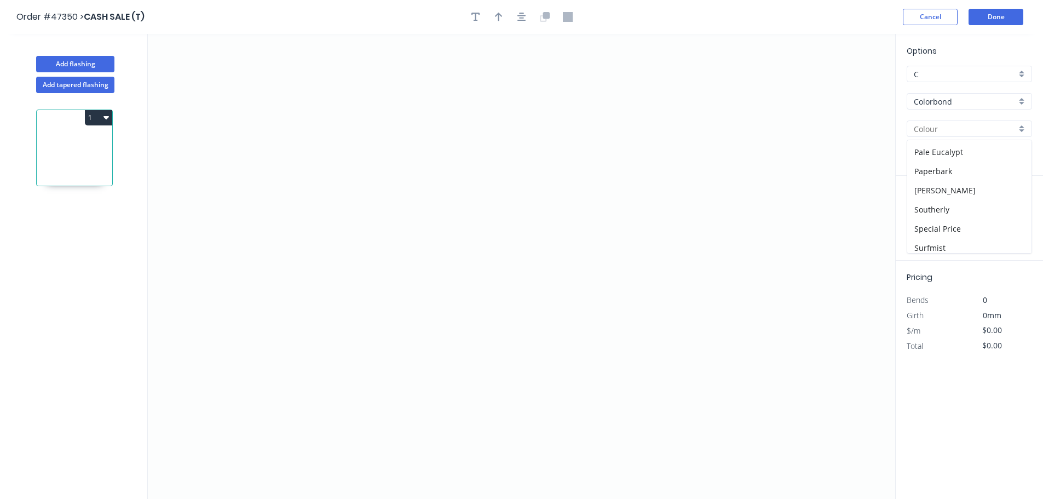
scroll to position [328, 0]
click at [934, 170] on div "Shale Grey" at bounding box center [969, 166] width 124 height 19
type input "Shale Grey"
click at [324, 350] on icon "0" at bounding box center [521, 266] width 747 height 465
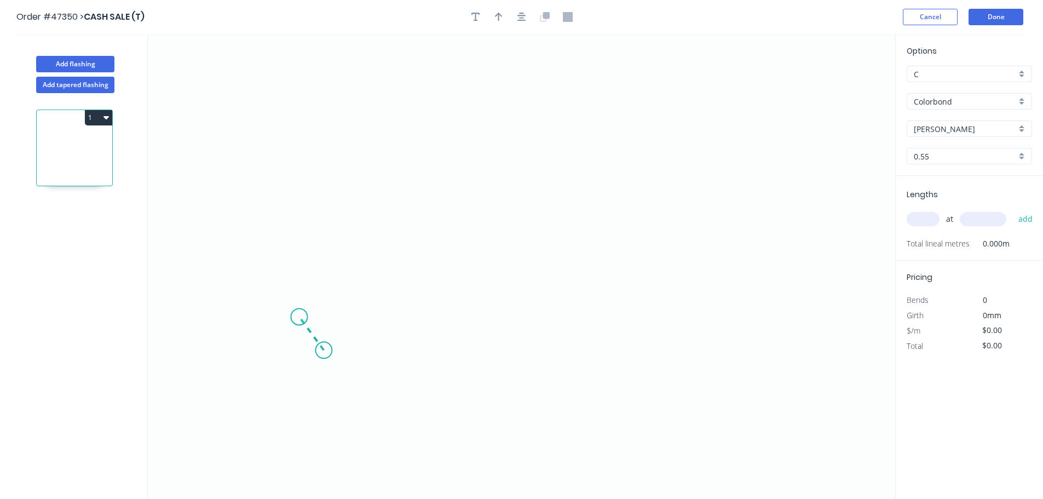
click at [299, 317] on icon "0" at bounding box center [521, 266] width 747 height 465
click at [299, 175] on icon "0 ?" at bounding box center [521, 266] width 747 height 465
click at [574, 182] on icon "0 ? ? ? º" at bounding box center [521, 266] width 747 height 465
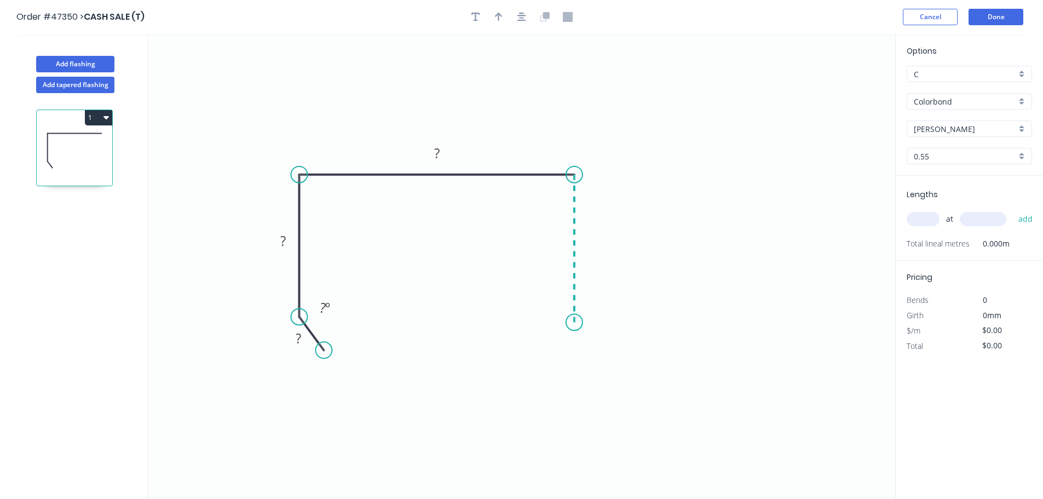
click at [571, 322] on icon "0 ? ? ? ? º" at bounding box center [521, 266] width 747 height 465
click at [550, 355] on icon "0 ? ? ? ? ? º" at bounding box center [521, 266] width 747 height 465
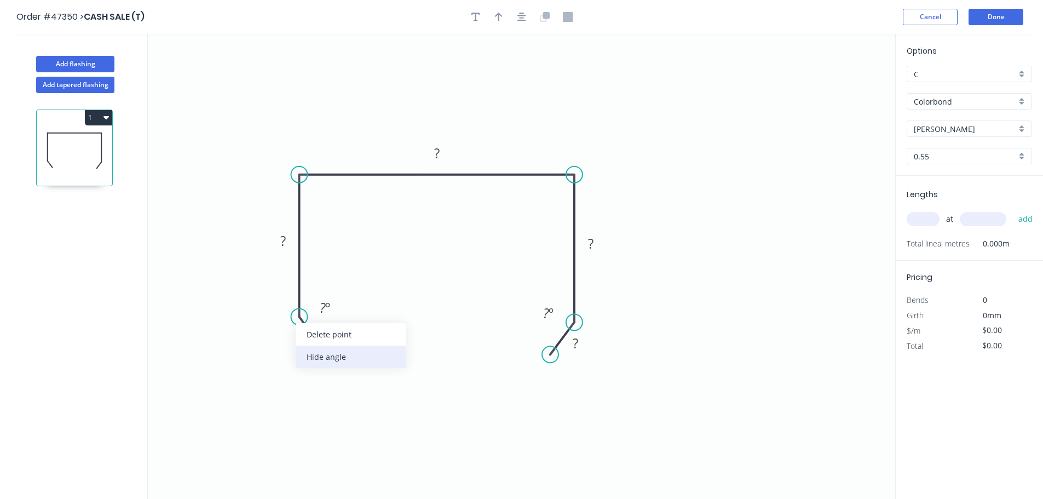
click at [316, 348] on div "Hide angle" at bounding box center [351, 356] width 110 height 22
click at [588, 359] on div "Hide angle" at bounding box center [637, 359] width 110 height 22
click at [303, 343] on rect at bounding box center [298, 338] width 22 height 15
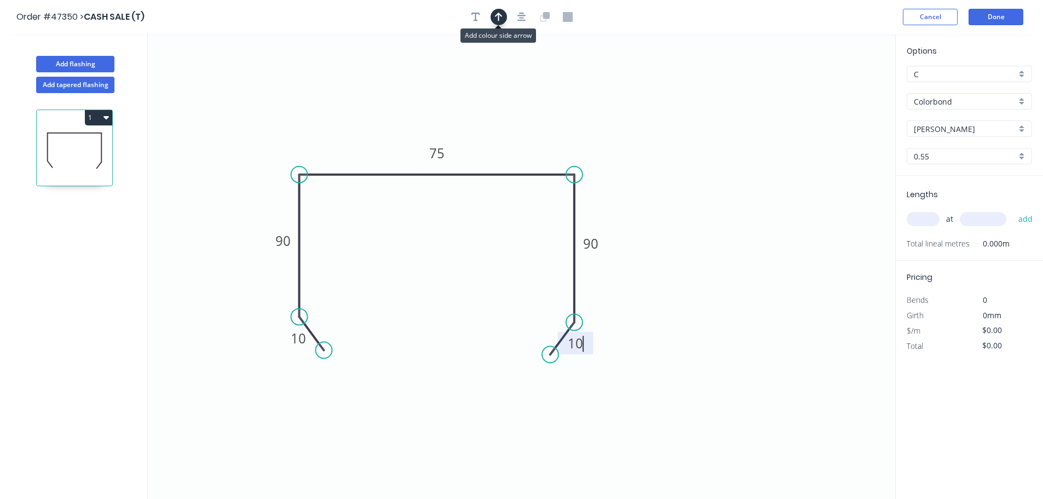
click at [497, 20] on icon "button" at bounding box center [499, 17] width 8 height 10
type input "$15.22"
drag, startPoint x: 837, startPoint y: 86, endPoint x: 489, endPoint y: 154, distance: 354.8
click at [448, 155] on icon at bounding box center [443, 158] width 10 height 35
click at [917, 218] on input "text" at bounding box center [923, 219] width 33 height 14
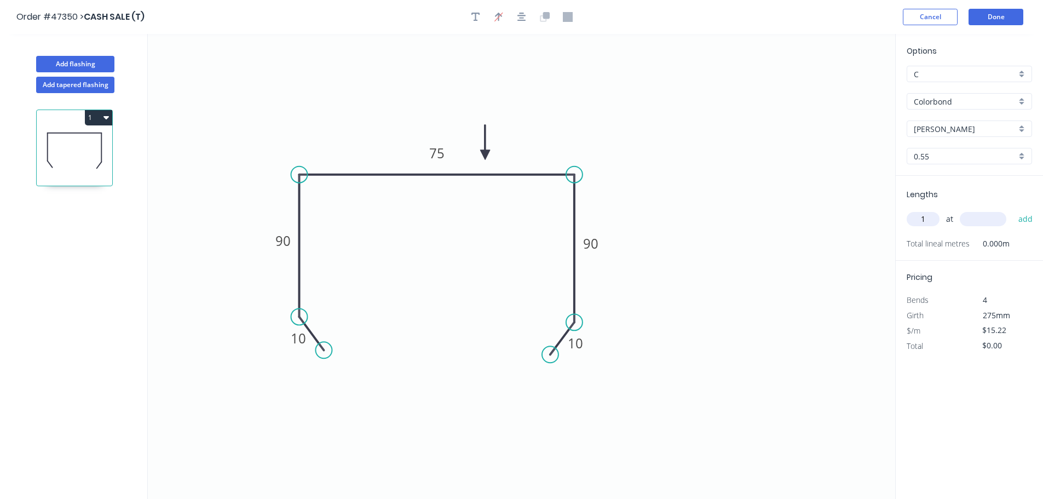
type input "1"
type input "4000"
click at [1013, 210] on button "add" at bounding box center [1026, 219] width 26 height 19
type input "$60.88"
click at [994, 18] on button "Done" at bounding box center [995, 17] width 55 height 16
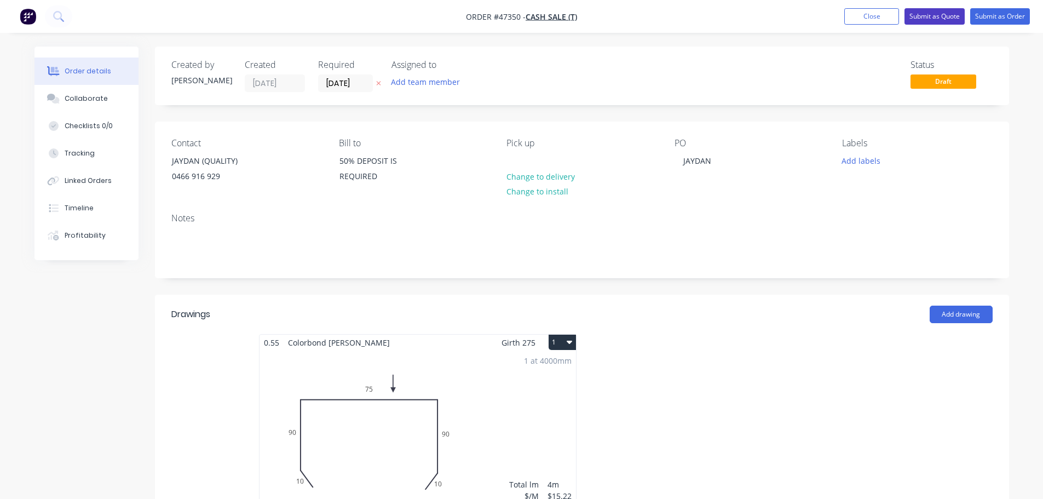
click at [943, 15] on button "Submit as Quote" at bounding box center [934, 16] width 60 height 16
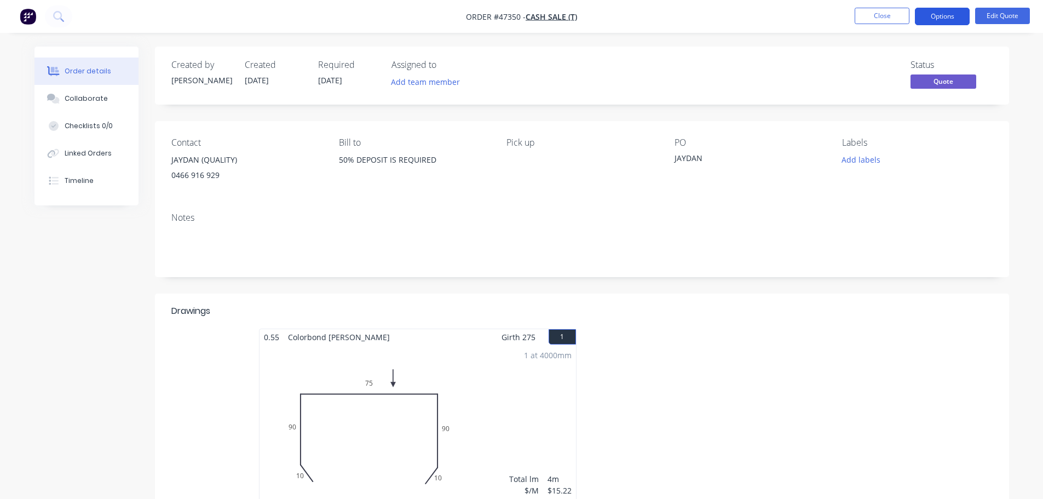
click at [954, 16] on button "Options" at bounding box center [942, 17] width 55 height 18
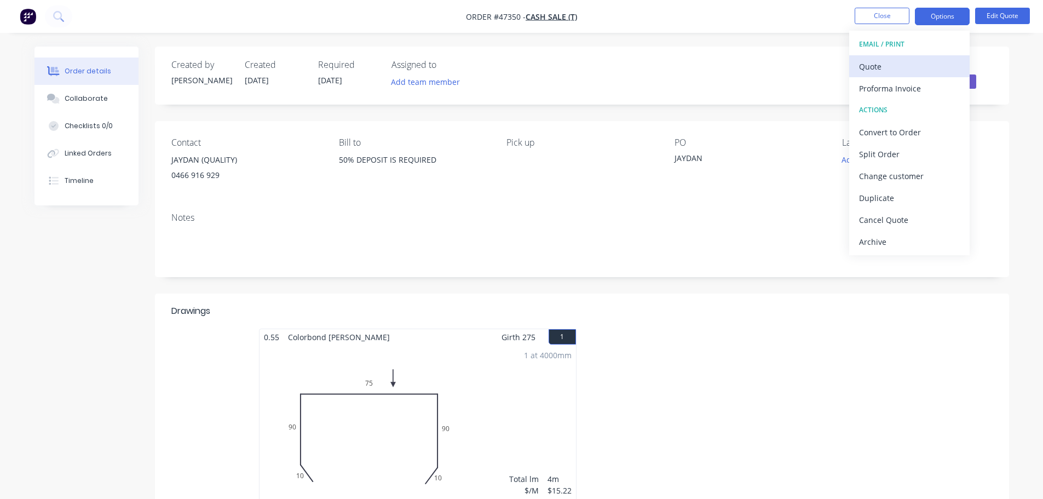
click at [908, 61] on div "Quote" at bounding box center [909, 67] width 101 height 16
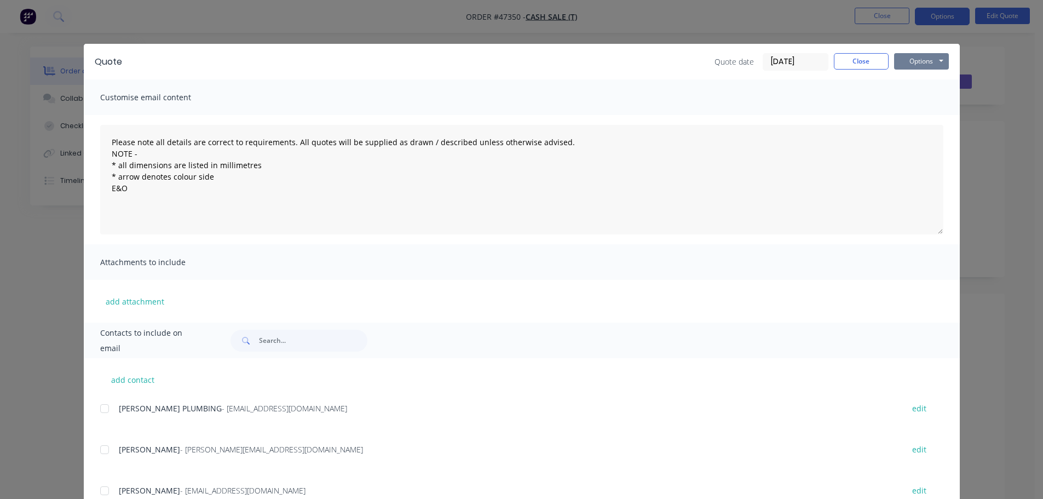
click at [922, 59] on button "Options" at bounding box center [921, 61] width 55 height 16
click at [920, 97] on button "Print" at bounding box center [929, 99] width 70 height 18
click at [857, 65] on button "Close" at bounding box center [861, 61] width 55 height 16
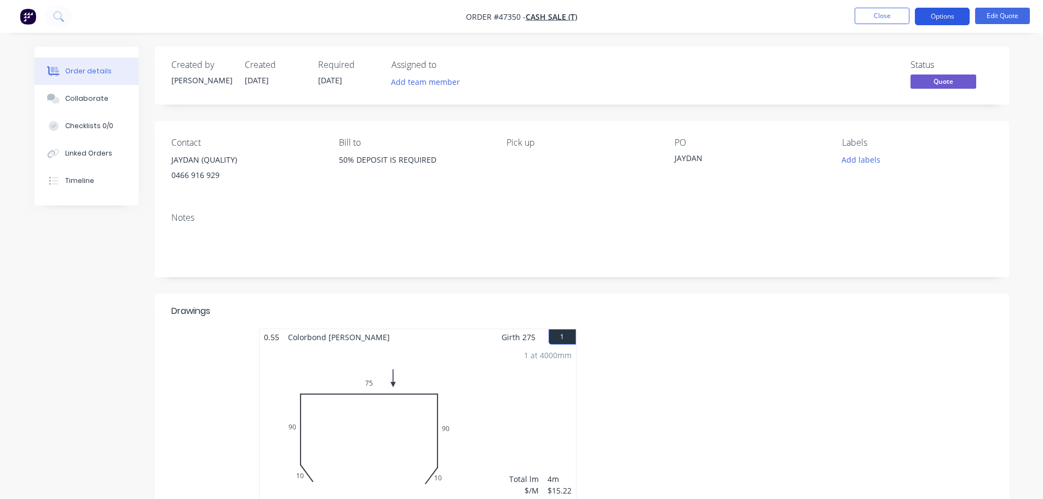
click at [941, 20] on button "Options" at bounding box center [942, 17] width 55 height 18
click at [1007, 16] on button "Edit Quote" at bounding box center [1002, 16] width 55 height 16
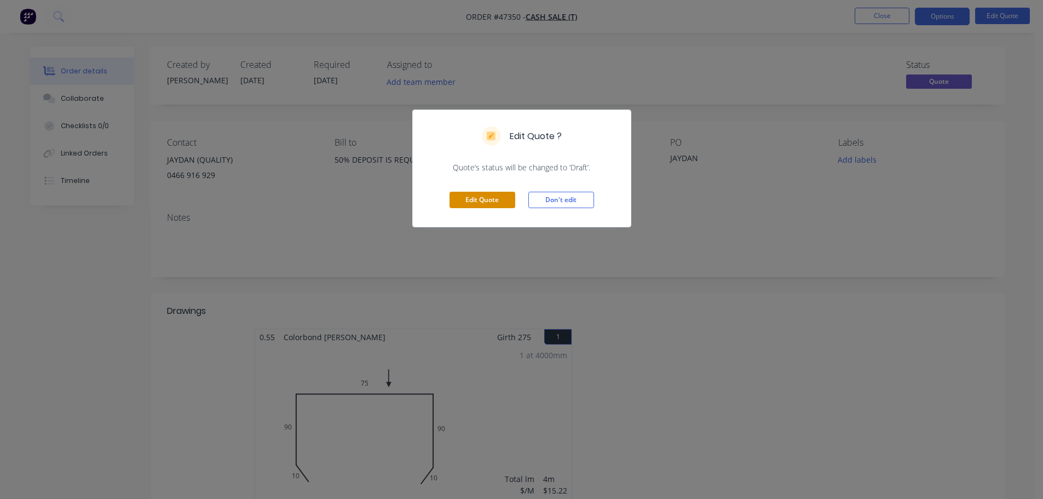
click at [478, 208] on button "Edit Quote" at bounding box center [482, 200] width 66 height 16
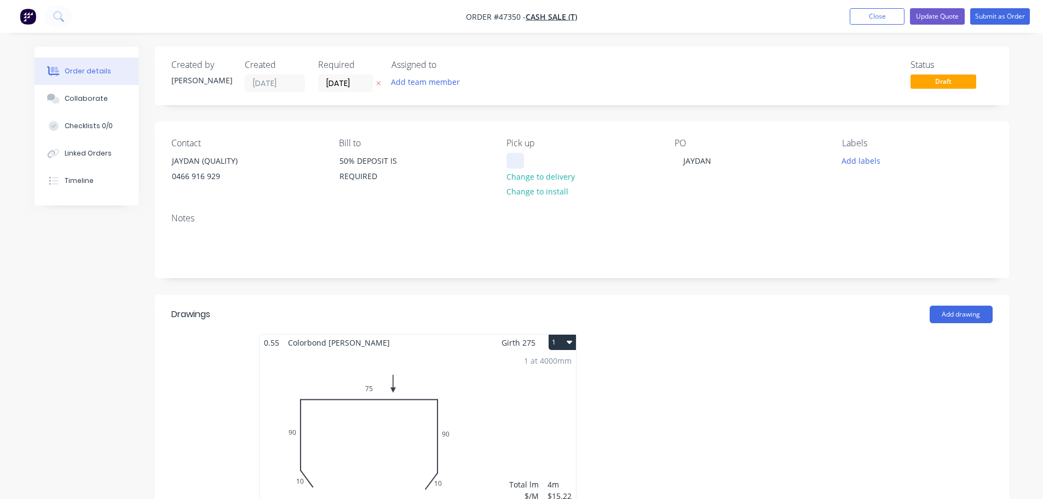
click at [518, 160] on div at bounding box center [515, 161] width 18 height 16
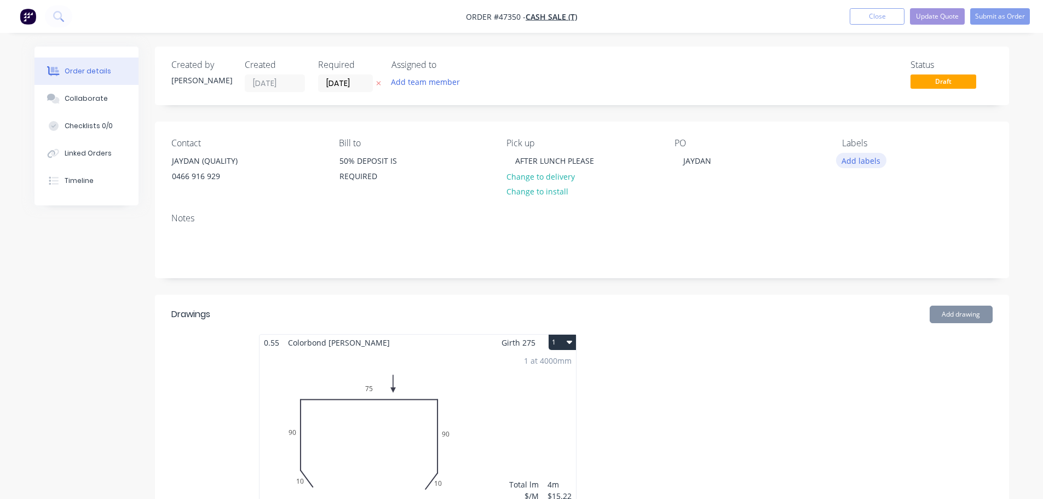
click at [861, 161] on button "Add labels" at bounding box center [861, 160] width 50 height 15
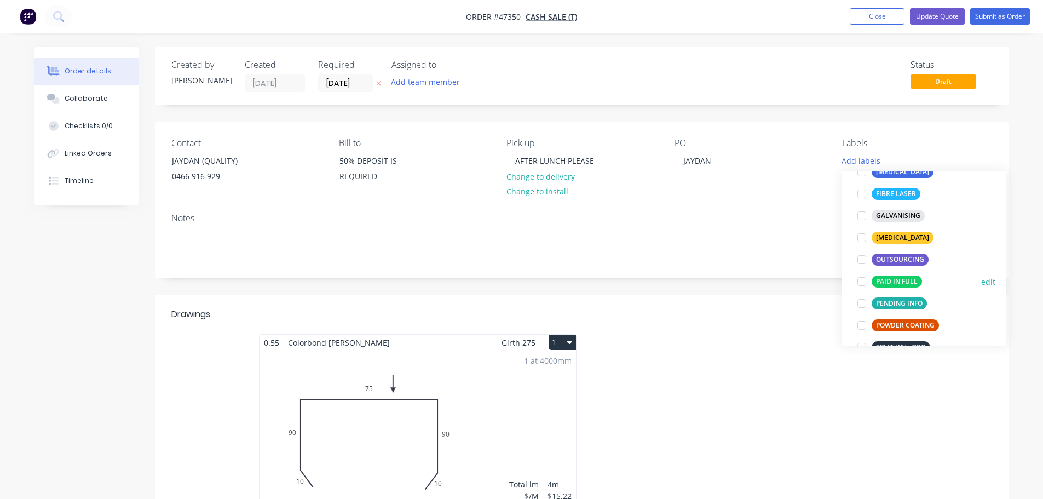
scroll to position [109, 0]
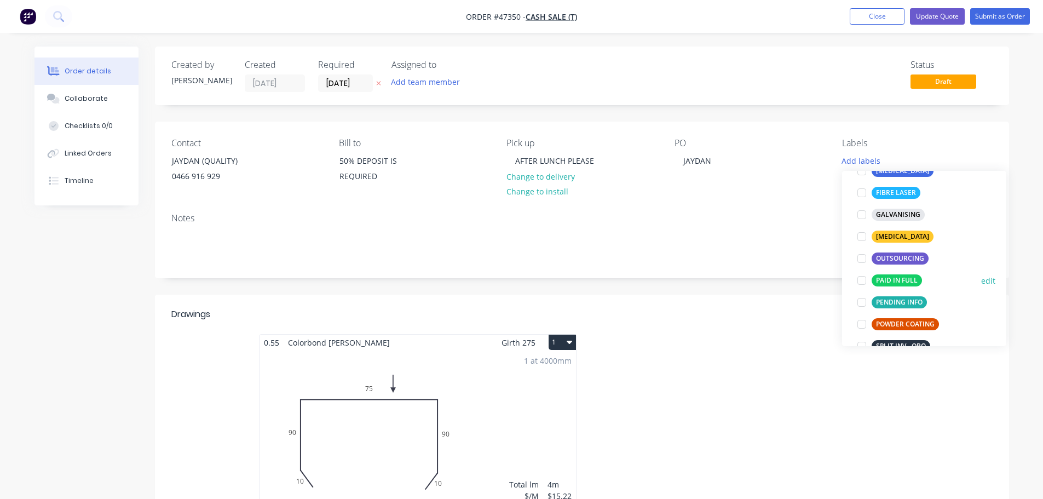
click at [858, 281] on div at bounding box center [862, 280] width 22 height 22
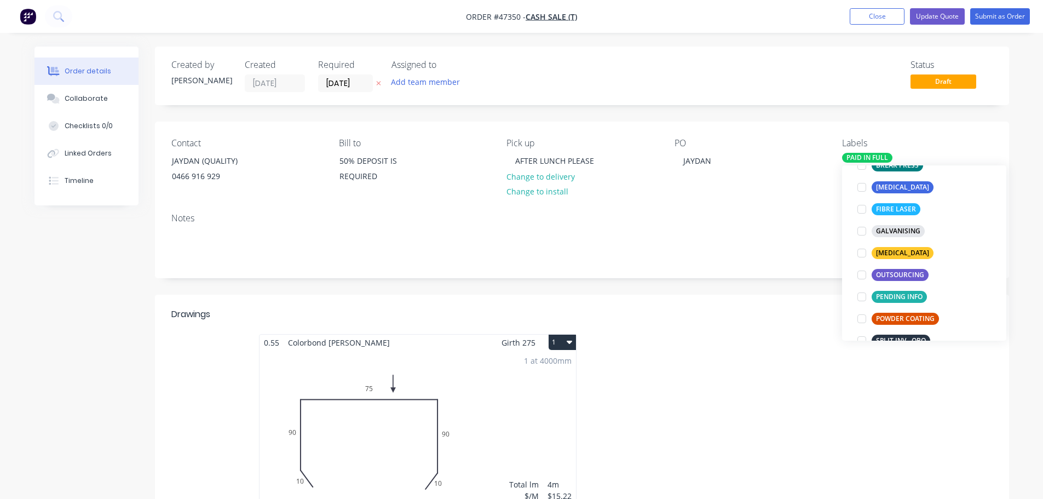
scroll to position [0, 0]
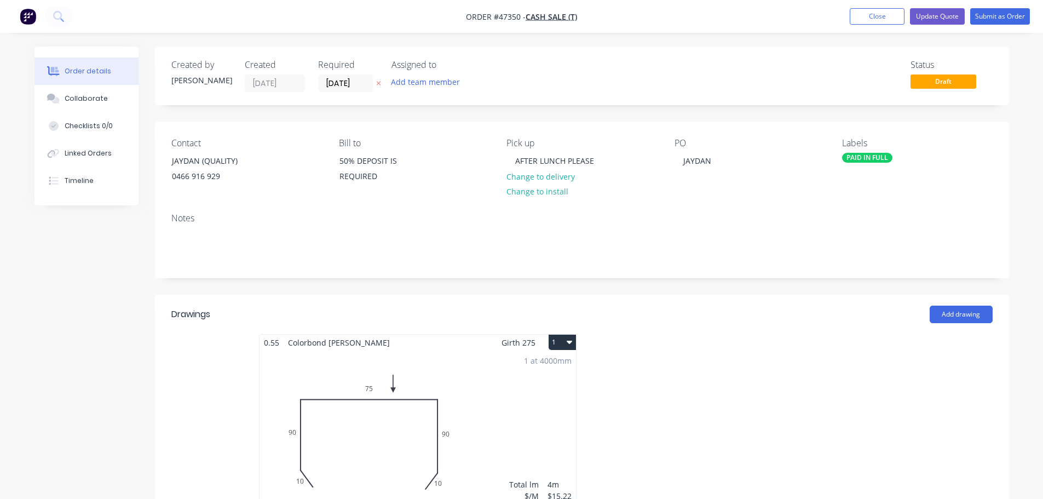
drag, startPoint x: 768, startPoint y: 216, endPoint x: 805, endPoint y: 175, distance: 55.4
click at [772, 211] on div "Notes" at bounding box center [582, 240] width 854 height 73
click at [1012, 21] on button "Submit as Order" at bounding box center [1000, 16] width 60 height 16
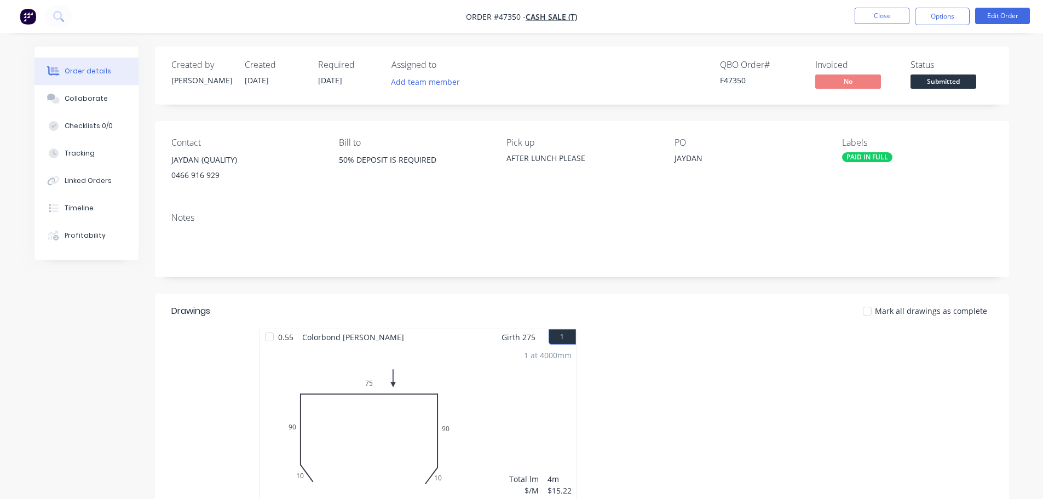
click at [932, 21] on button "Options" at bounding box center [942, 17] width 55 height 18
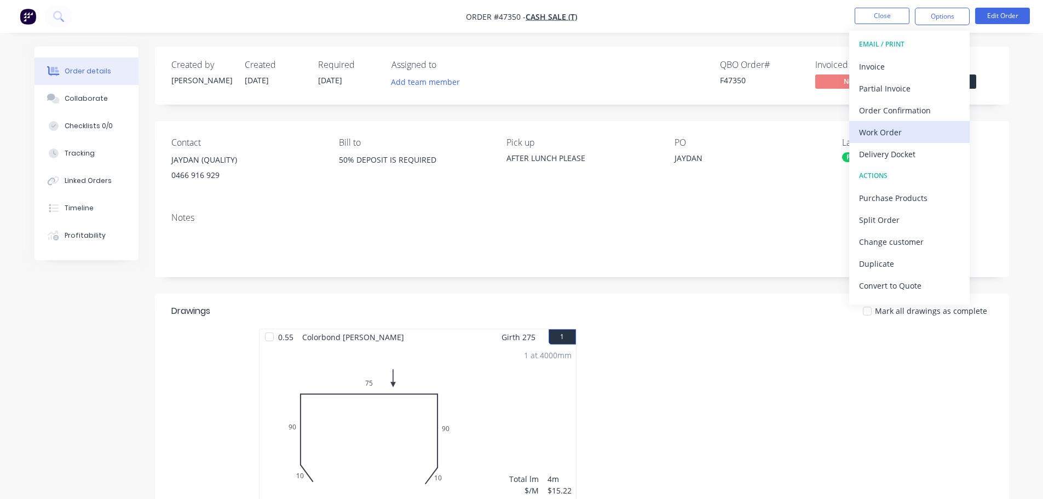
click at [899, 128] on div "Work Order" at bounding box center [909, 132] width 101 height 16
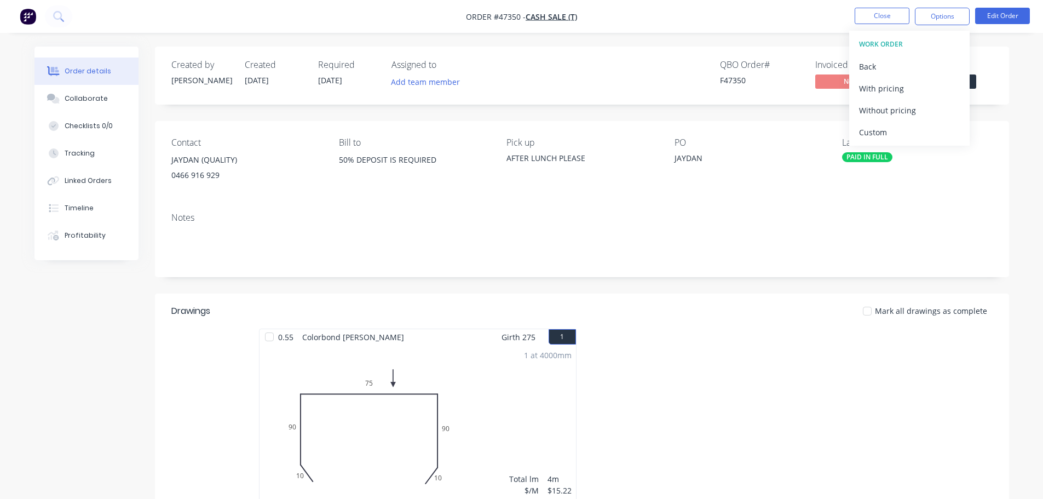
click at [909, 105] on div "Without pricing" at bounding box center [909, 110] width 101 height 16
click at [1001, 93] on div "Created by Mel Created 28/08/25 Required 28/08/25 Assigned to Add team member Q…" at bounding box center [582, 76] width 854 height 58
drag, startPoint x: 974, startPoint y: 80, endPoint x: 958, endPoint y: 86, distance: 16.8
click at [973, 81] on span "Submitted" at bounding box center [943, 81] width 66 height 14
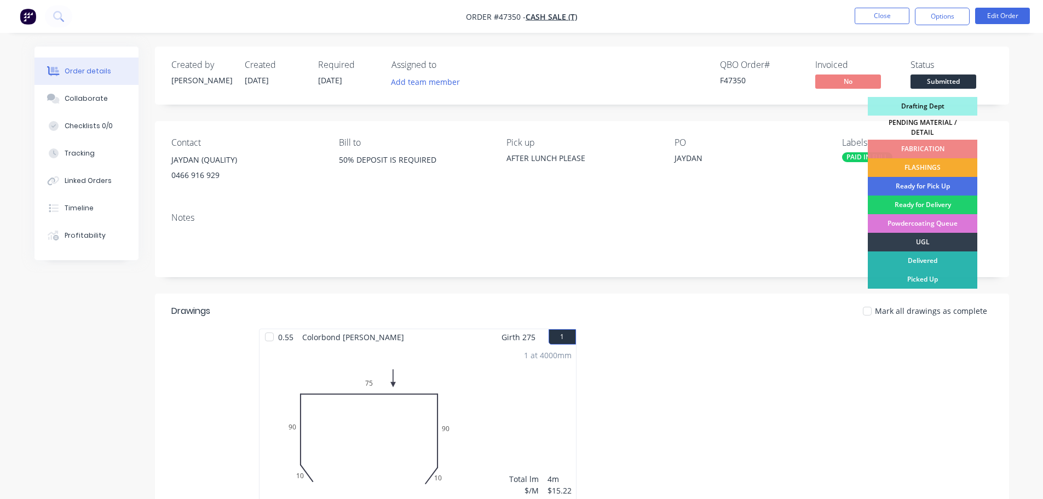
click at [942, 158] on div "FLASHINGS" at bounding box center [922, 167] width 109 height 19
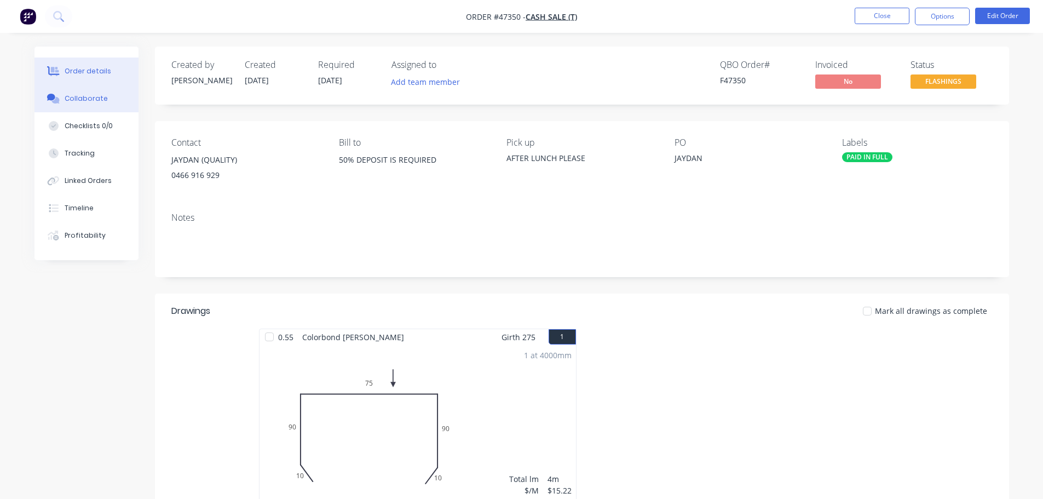
click at [70, 100] on div "Collaborate" at bounding box center [86, 99] width 43 height 10
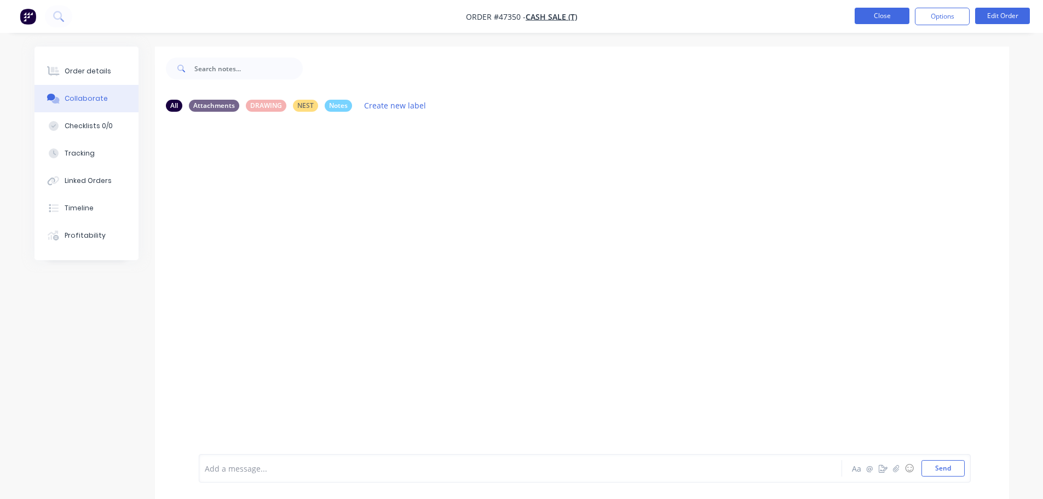
click at [860, 15] on button "Close" at bounding box center [882, 16] width 55 height 16
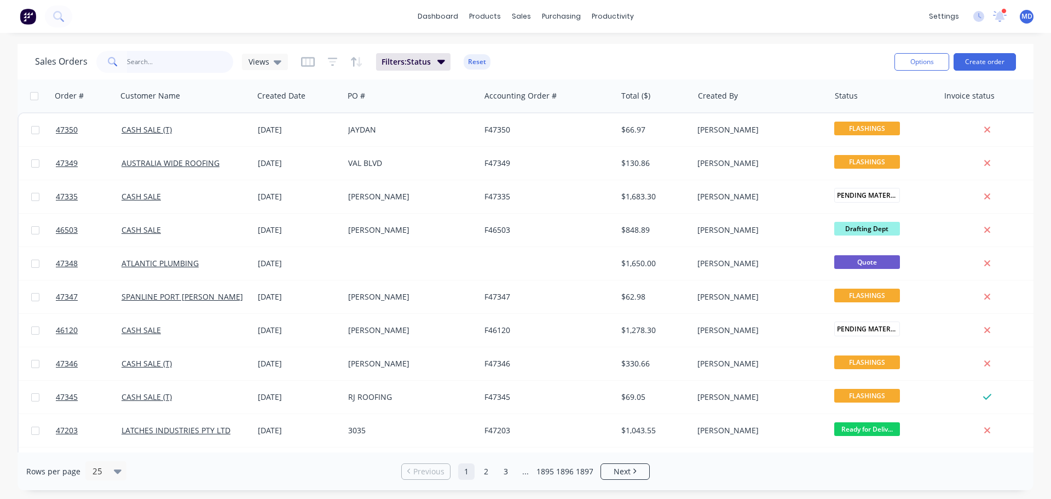
click at [148, 56] on input "text" at bounding box center [180, 62] width 107 height 22
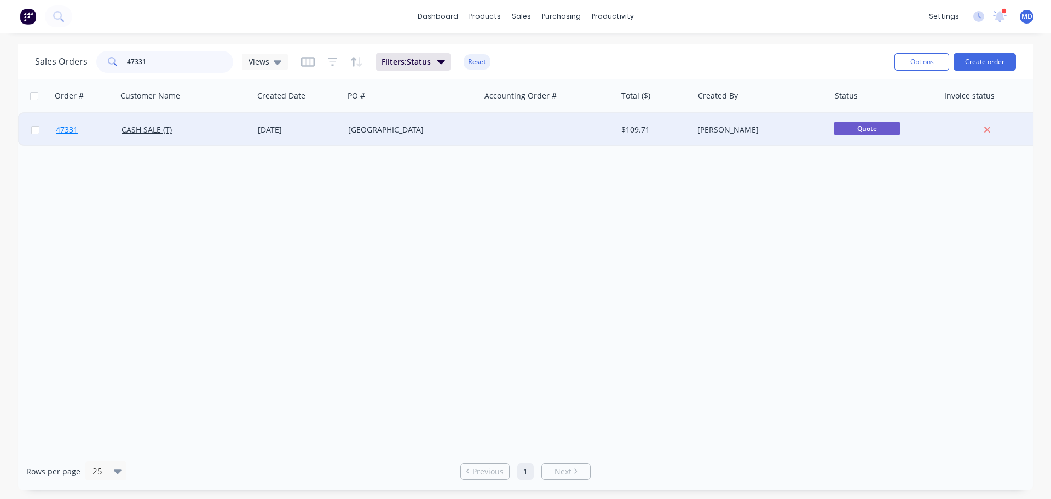
type input "47331"
click at [78, 128] on span "47331" at bounding box center [67, 129] width 22 height 11
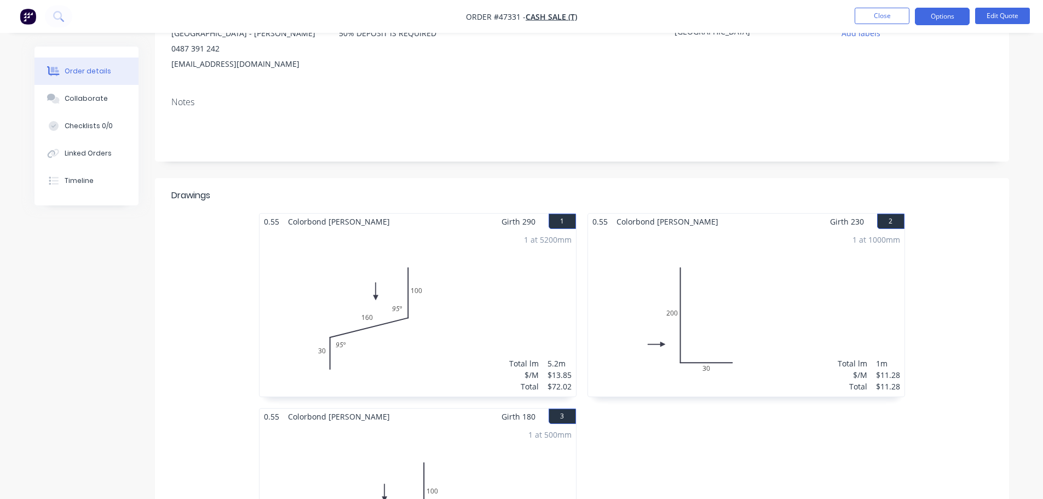
scroll to position [100, 0]
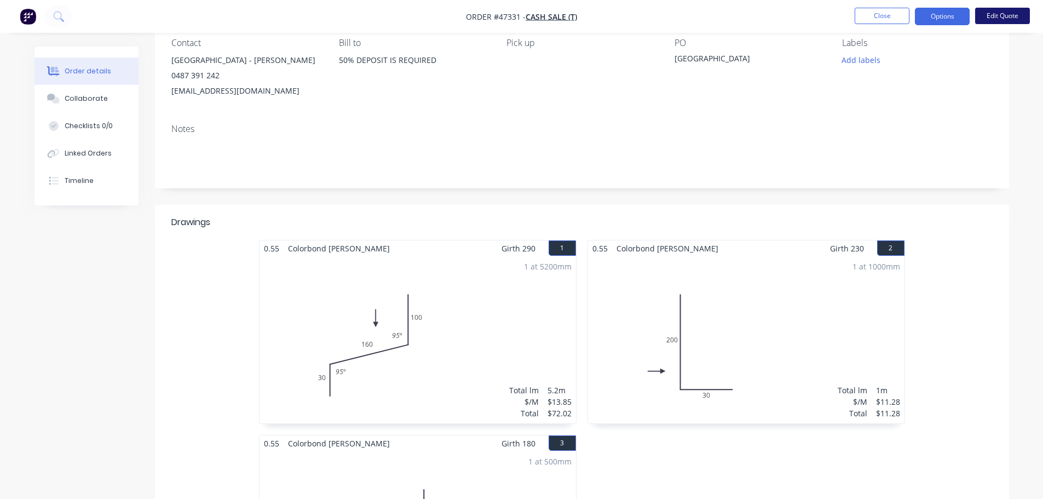
click at [995, 13] on button "Edit Quote" at bounding box center [1002, 16] width 55 height 16
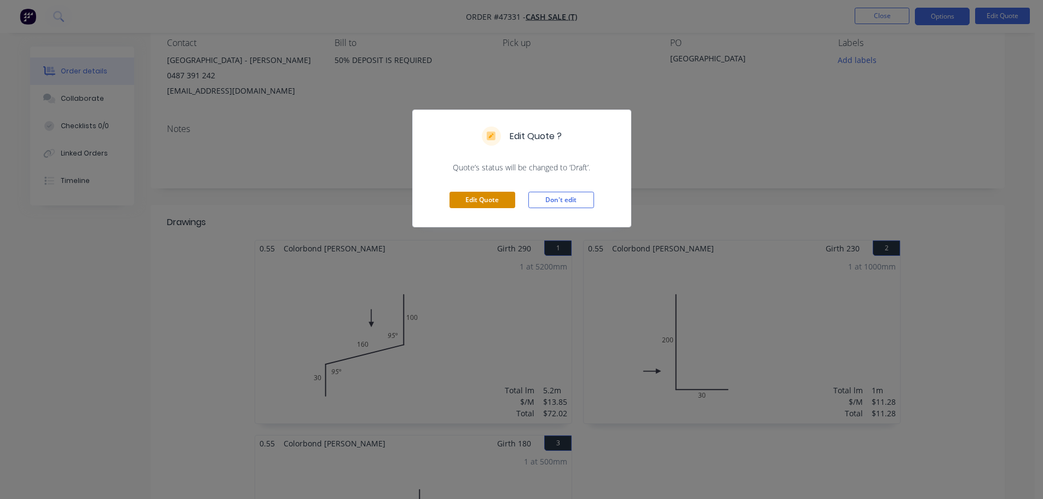
click at [494, 200] on button "Edit Quote" at bounding box center [482, 200] width 66 height 16
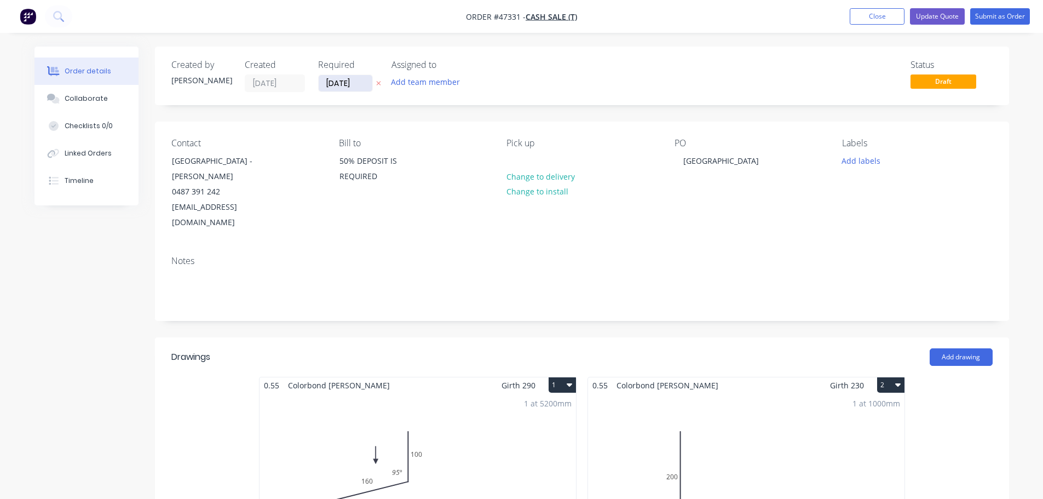
click at [346, 83] on input "[DATE]" at bounding box center [346, 83] width 54 height 16
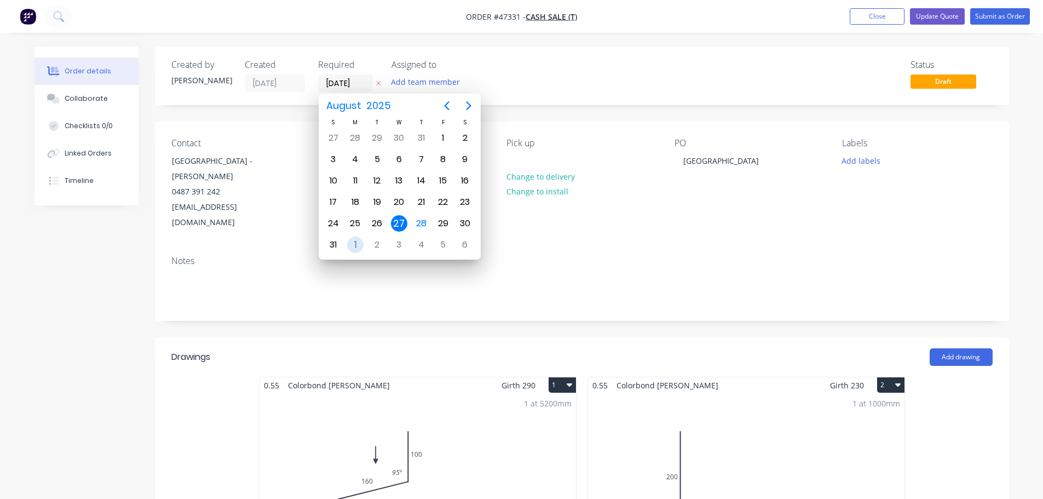
click at [353, 243] on div "1" at bounding box center [355, 244] width 16 height 16
type input "[DATE]"
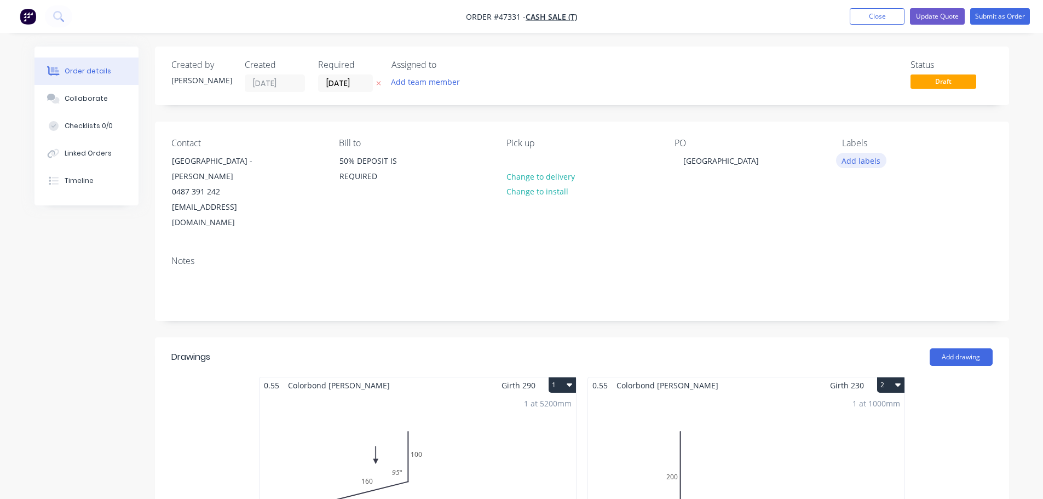
click at [850, 160] on button "Add labels" at bounding box center [861, 160] width 50 height 15
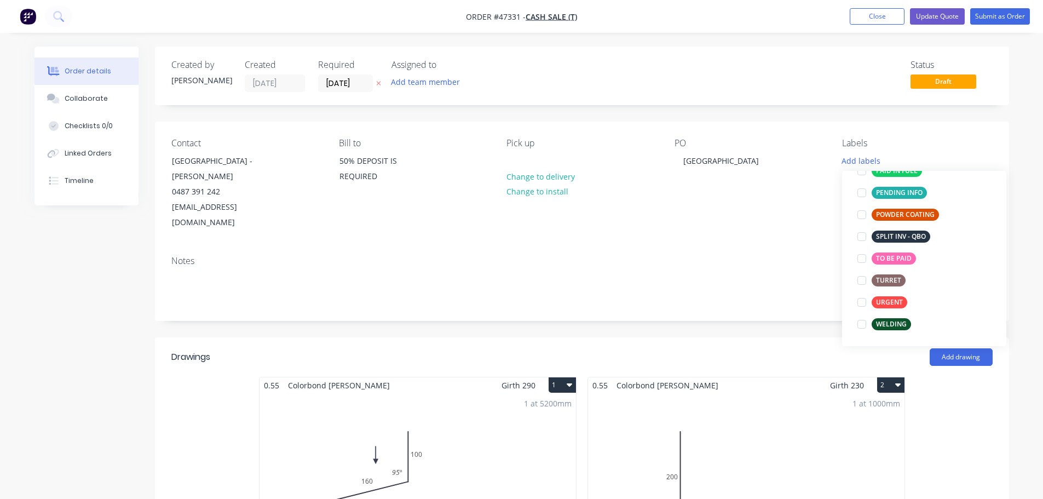
drag, startPoint x: 860, startPoint y: 176, endPoint x: 836, endPoint y: 188, distance: 26.7
click at [860, 175] on div at bounding box center [862, 171] width 22 height 22
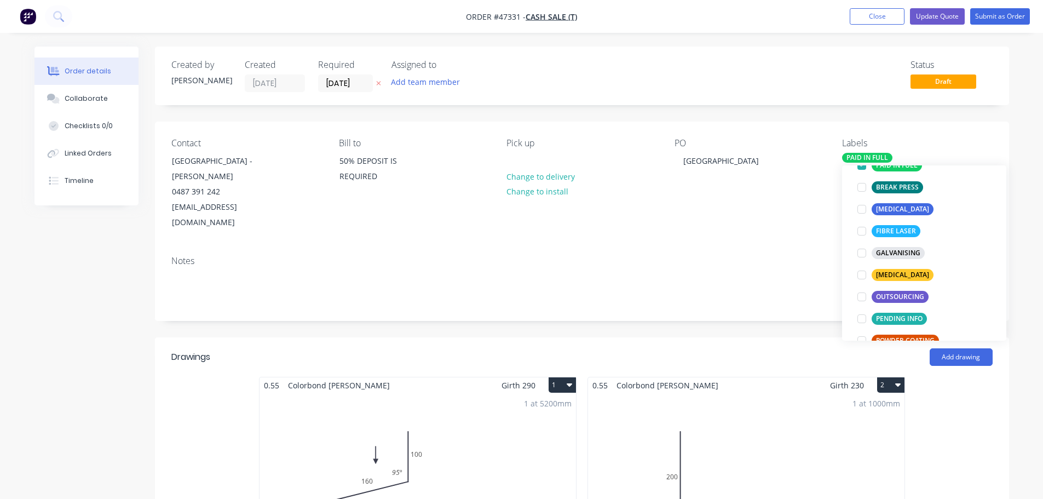
click at [815, 193] on div "PO HELLEUR BUILDING" at bounding box center [749, 184] width 150 height 93
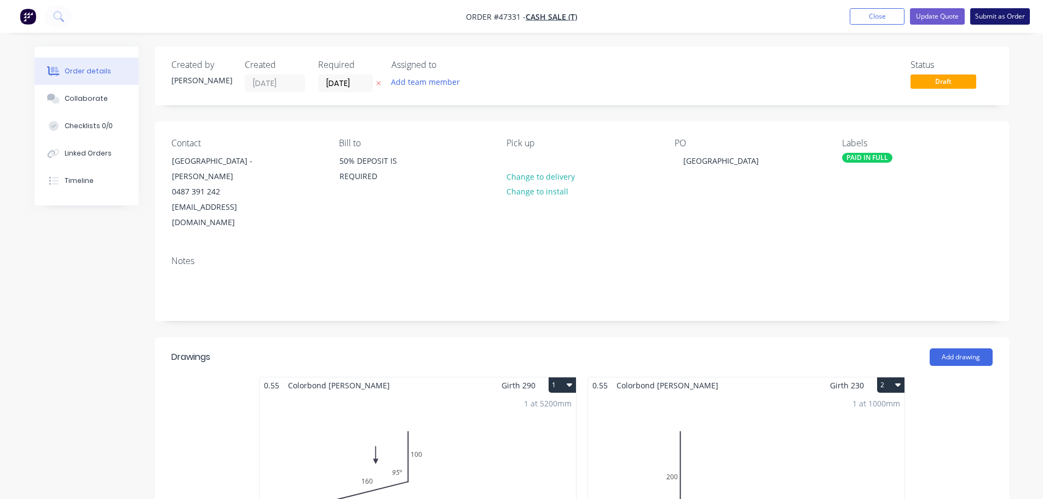
click at [1003, 24] on button "Submit as Order" at bounding box center [1000, 16] width 60 height 16
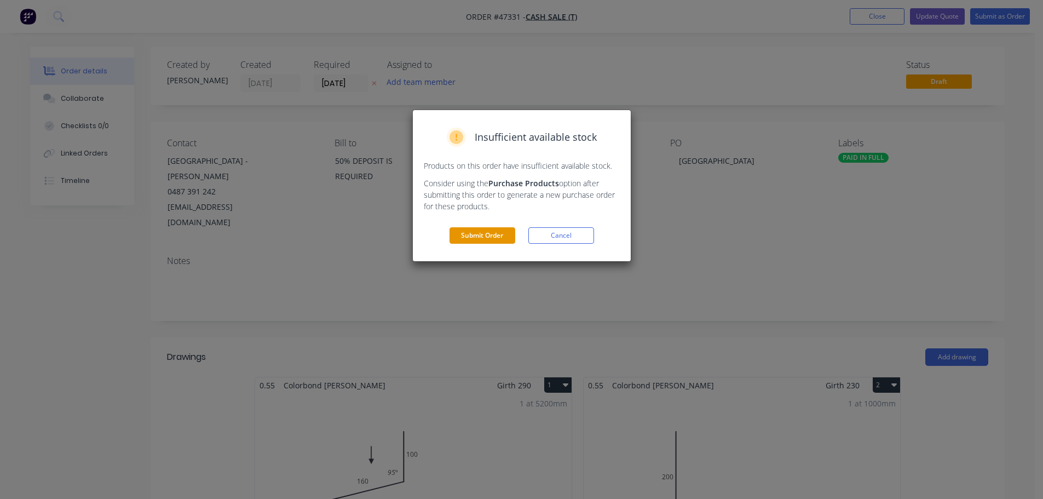
click at [482, 236] on button "Submit Order" at bounding box center [482, 235] width 66 height 16
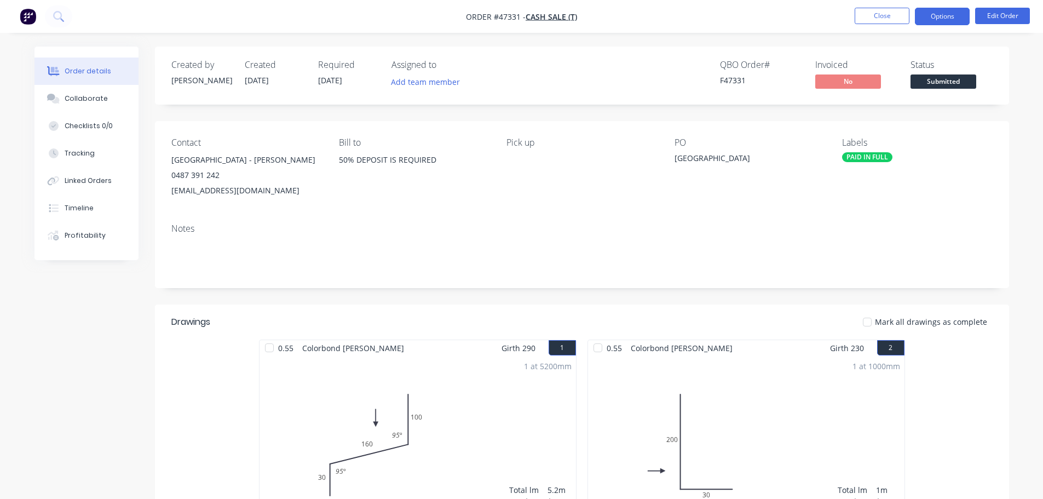
click at [950, 15] on button "Options" at bounding box center [942, 17] width 55 height 18
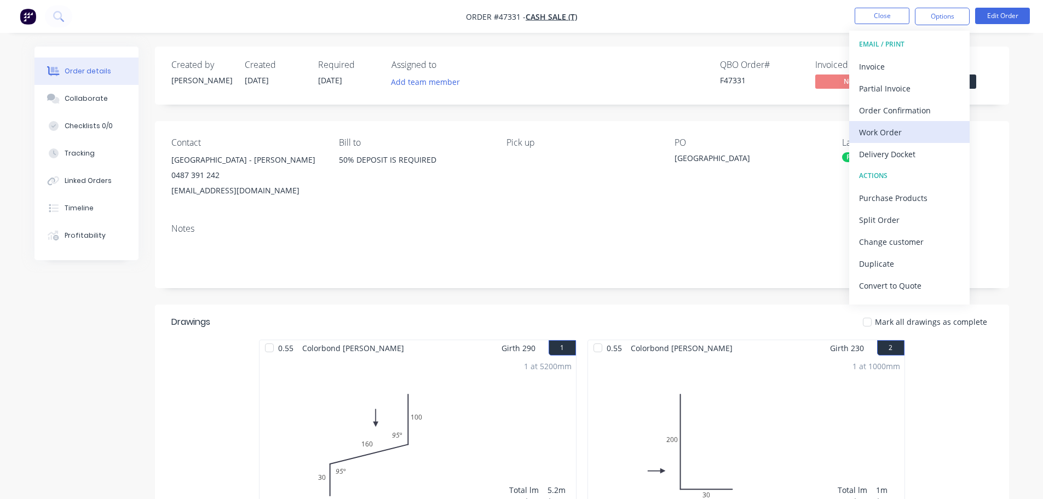
click at [899, 130] on div "Work Order" at bounding box center [909, 132] width 101 height 16
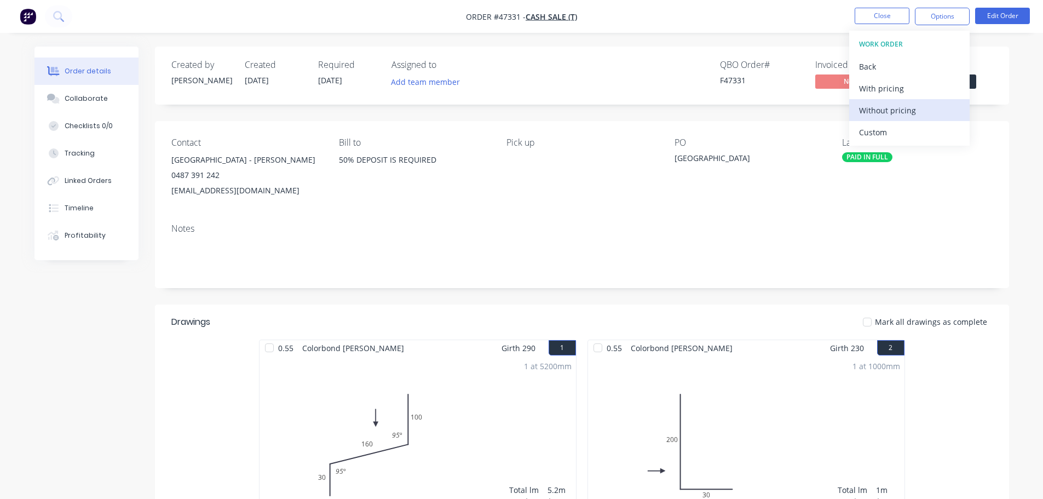
click at [906, 111] on div "Without pricing" at bounding box center [909, 110] width 101 height 16
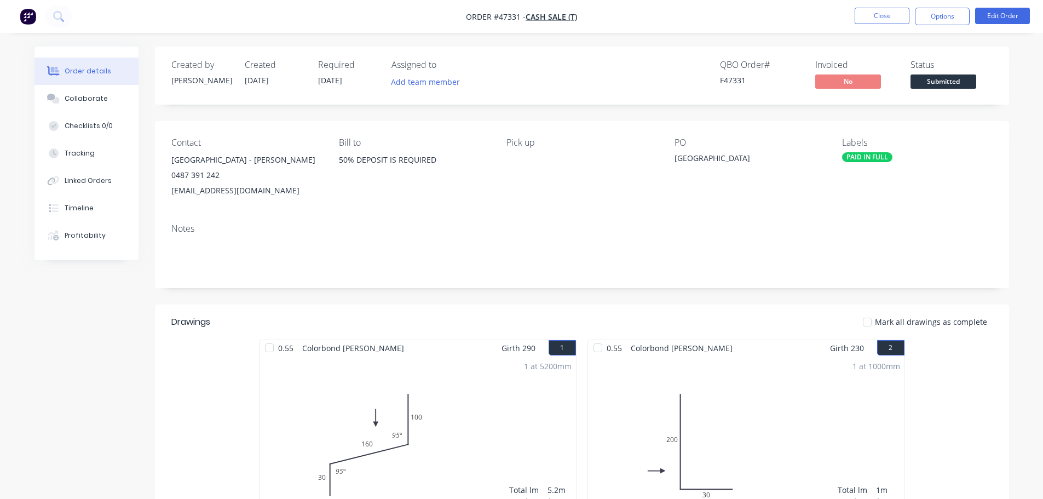
click at [943, 77] on span "Submitted" at bounding box center [943, 81] width 66 height 14
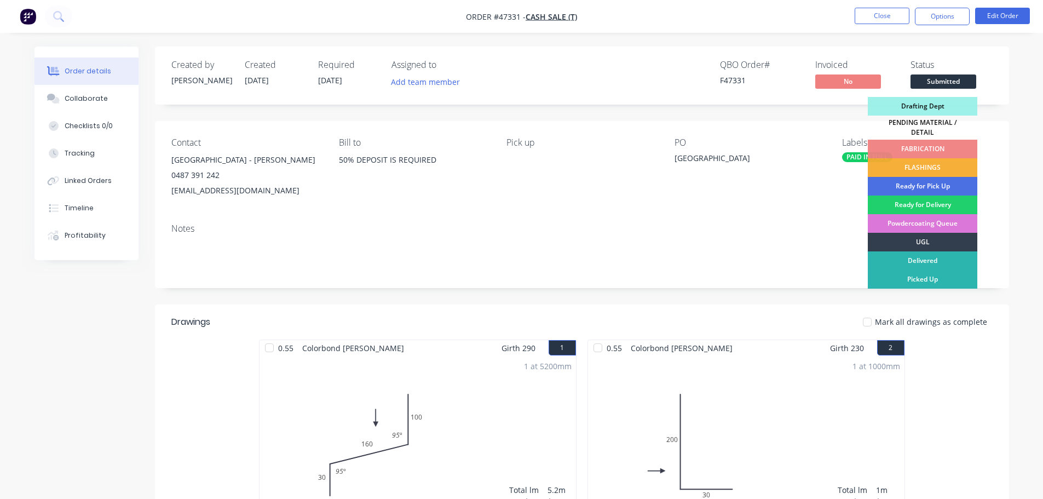
drag, startPoint x: 941, startPoint y: 164, endPoint x: 907, endPoint y: 190, distance: 42.6
click at [941, 164] on div "FLASHINGS" at bounding box center [922, 167] width 109 height 19
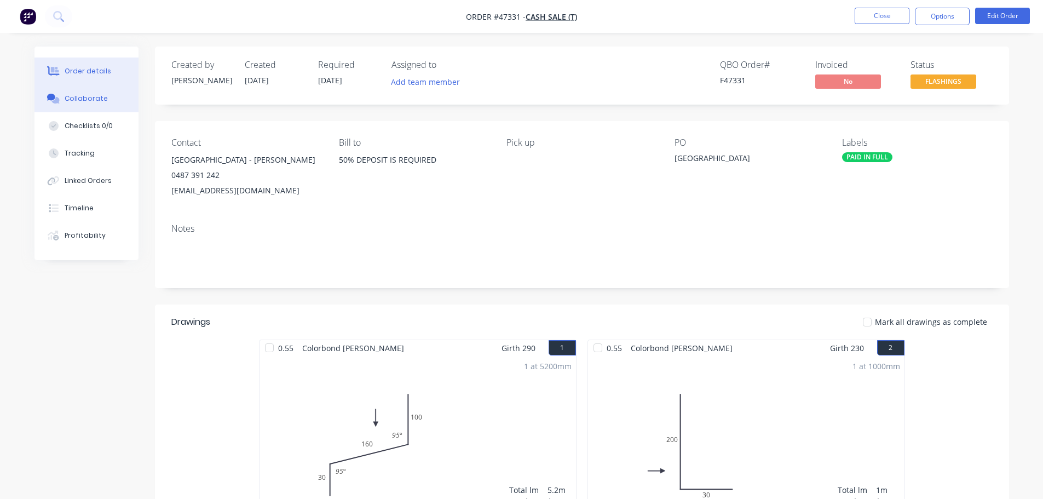
click at [97, 109] on button "Collaborate" at bounding box center [86, 98] width 104 height 27
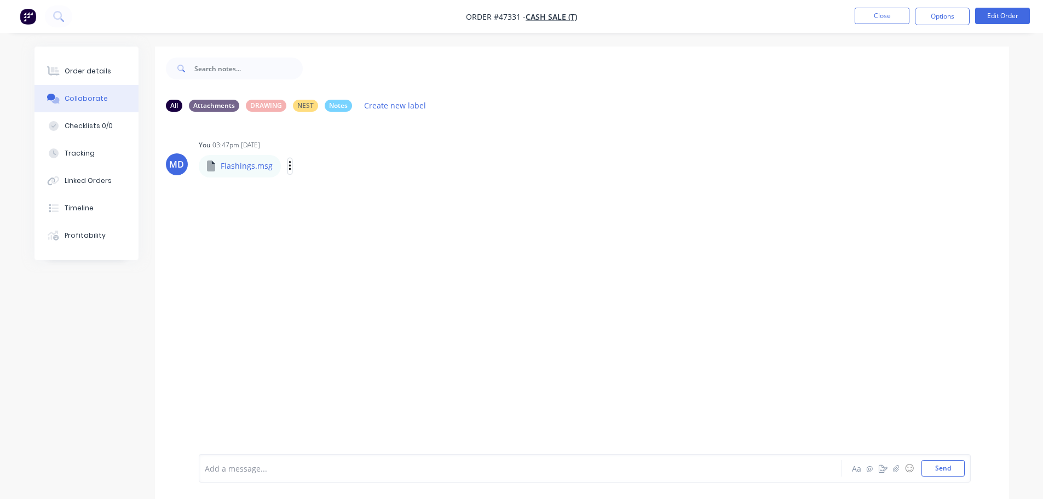
click at [288, 165] on icon "button" at bounding box center [289, 166] width 3 height 13
click at [0, 0] on button "Download" at bounding box center [0, 0] width 0 height 0
click at [945, 468] on button "Send" at bounding box center [942, 468] width 43 height 16
click at [102, 74] on div "Order details" at bounding box center [88, 71] width 47 height 10
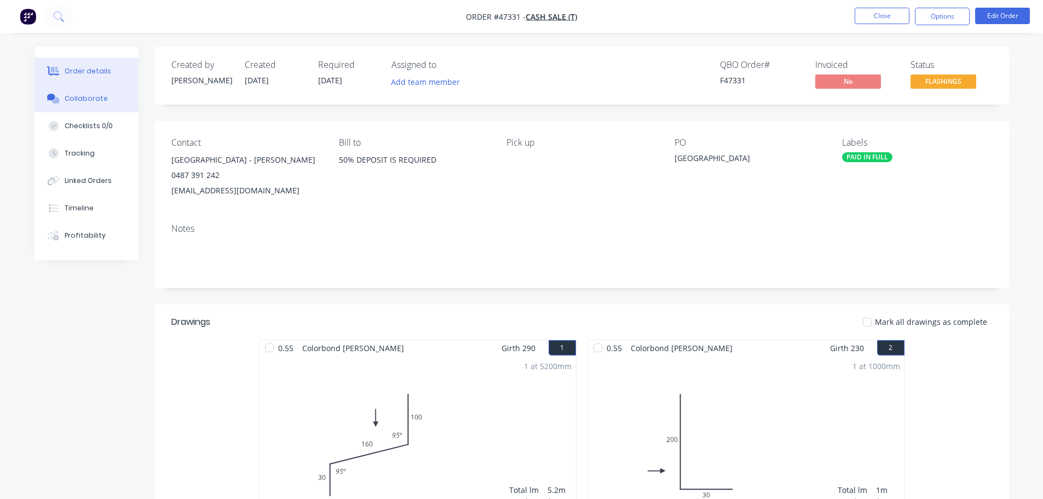
click at [119, 93] on button "Collaborate" at bounding box center [86, 98] width 104 height 27
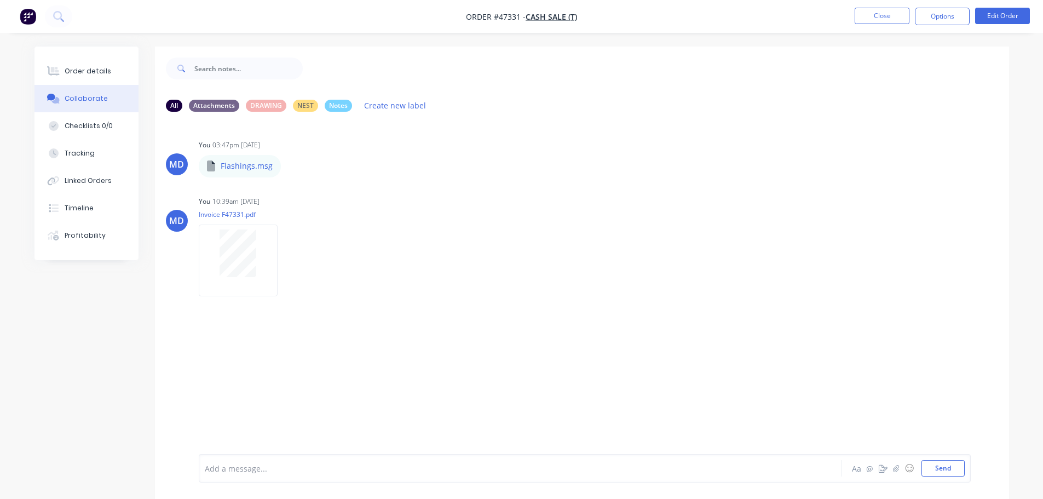
drag, startPoint x: 98, startPoint y: 76, endPoint x: 138, endPoint y: 74, distance: 40.5
click at [99, 75] on div "Order details" at bounding box center [88, 71] width 47 height 10
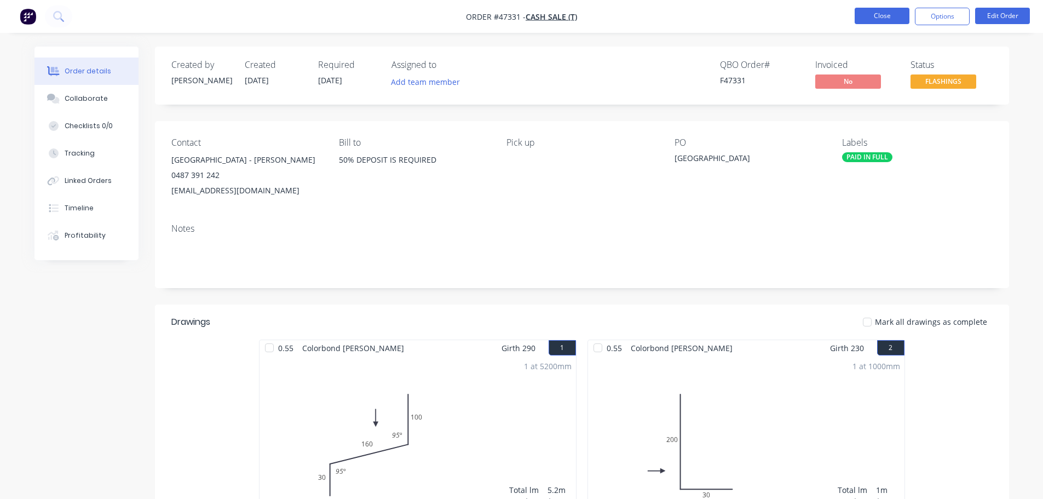
click at [897, 19] on button "Close" at bounding box center [882, 16] width 55 height 16
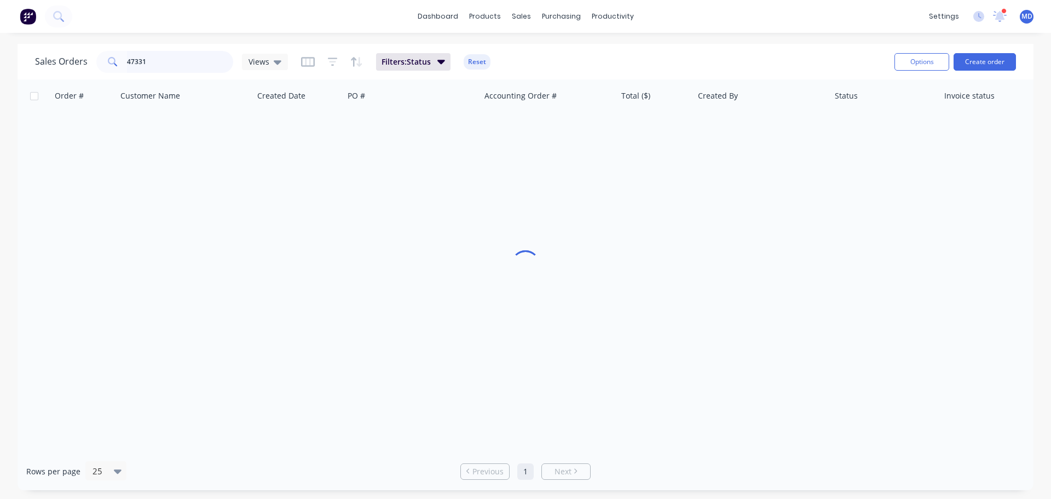
click at [187, 70] on input "47331" at bounding box center [180, 62] width 107 height 22
type input "4"
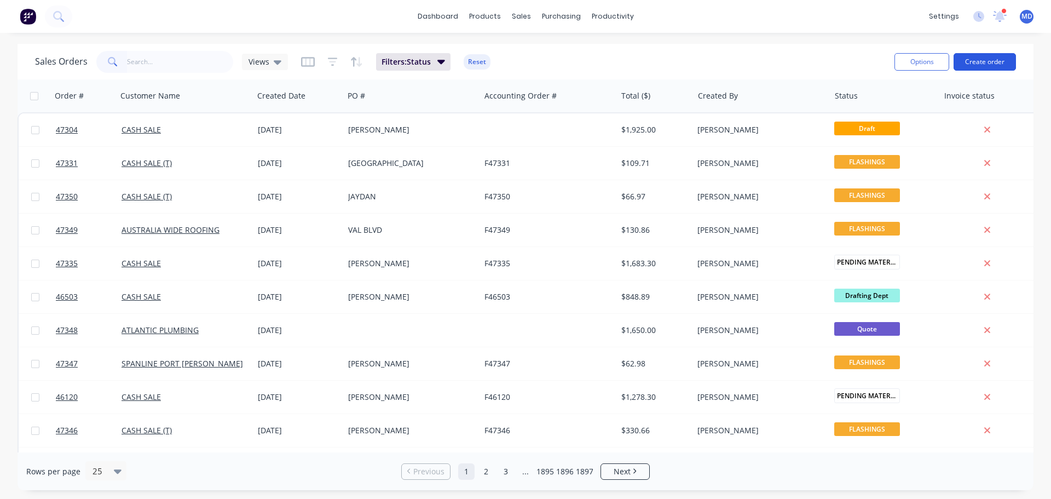
click at [979, 56] on button "Create order" at bounding box center [985, 62] width 62 height 18
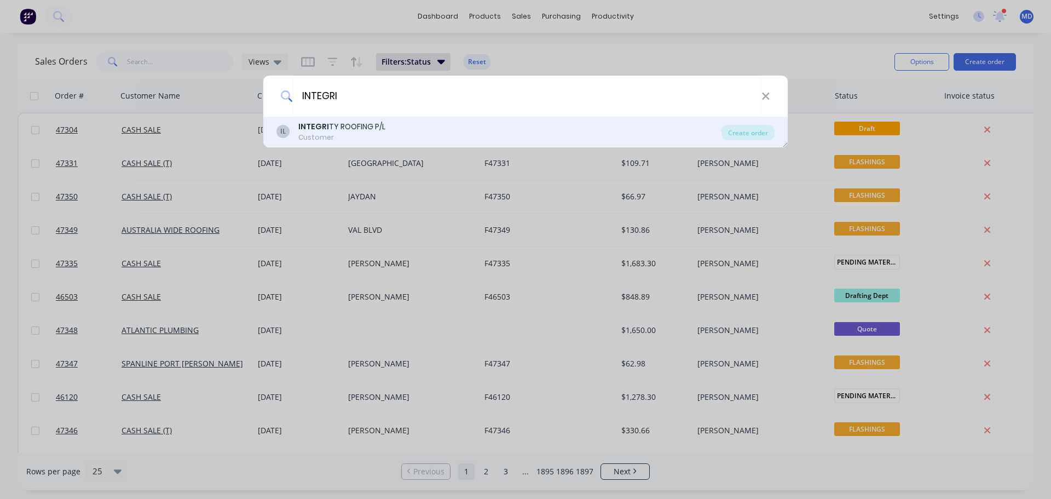
type input "INTEGRI"
click at [297, 131] on div "IL INTEGRI TY ROOFING P/L Customer" at bounding box center [498, 131] width 445 height 21
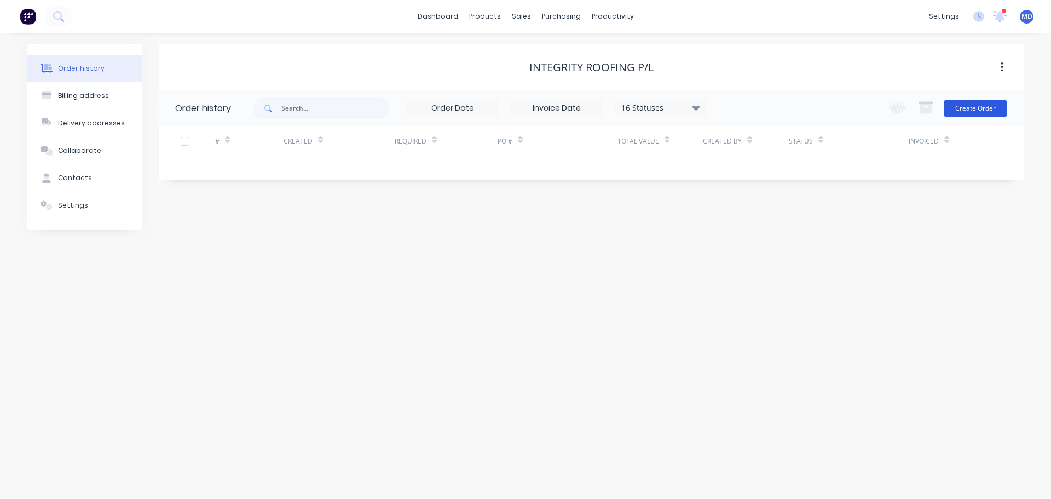
click at [960, 111] on button "Create Order" at bounding box center [976, 109] width 64 height 18
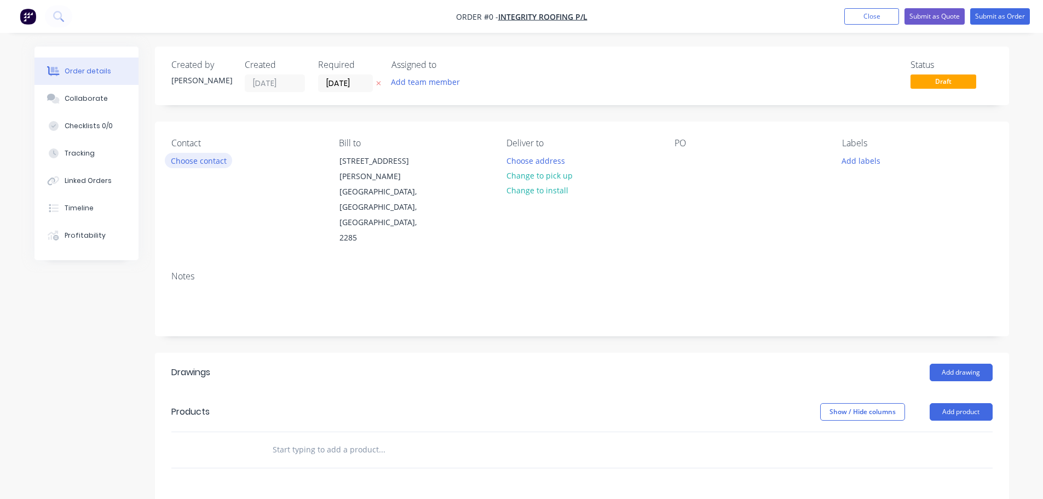
click at [202, 161] on button "Choose contact" at bounding box center [198, 160] width 67 height 15
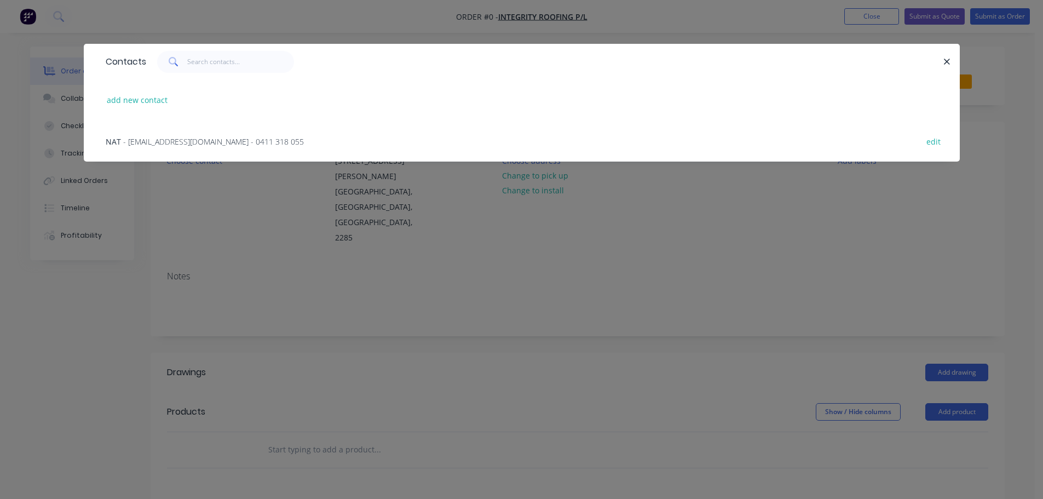
click at [178, 145] on span "- [EMAIL_ADDRESS][DOMAIN_NAME] - 0411 318 055" at bounding box center [213, 141] width 181 height 10
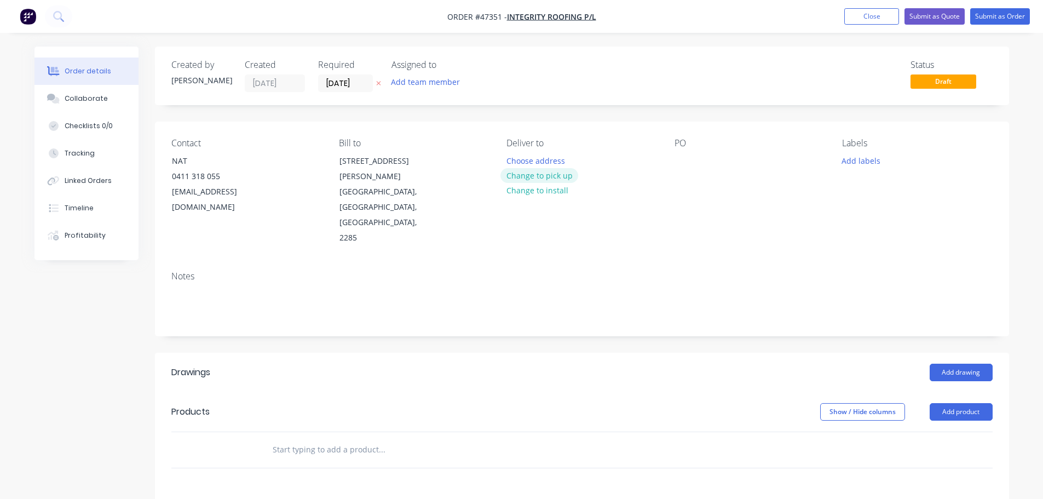
click at [546, 176] on button "Change to pick up" at bounding box center [539, 175] width 78 height 15
click at [343, 85] on input "[DATE]" at bounding box center [346, 83] width 54 height 16
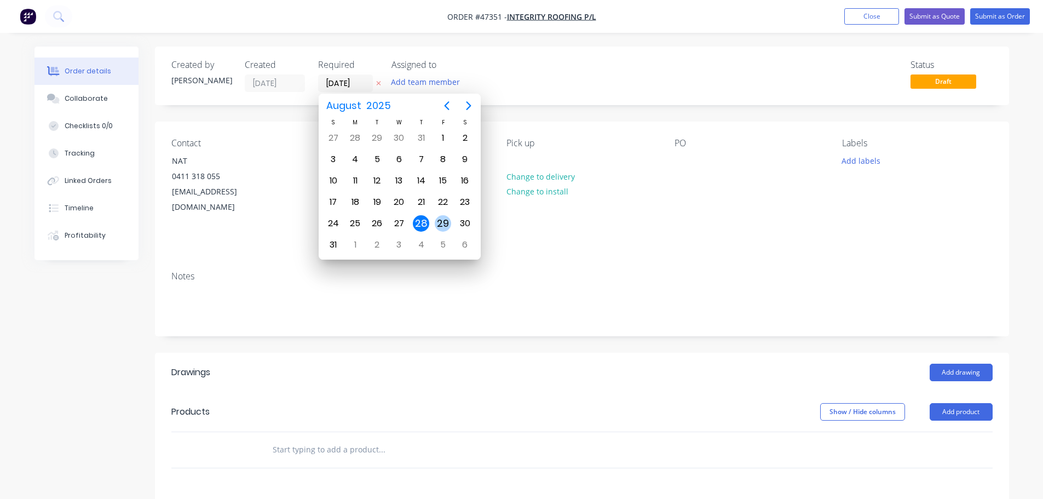
click at [440, 219] on div "29" at bounding box center [443, 223] width 16 height 16
type input "[DATE]"
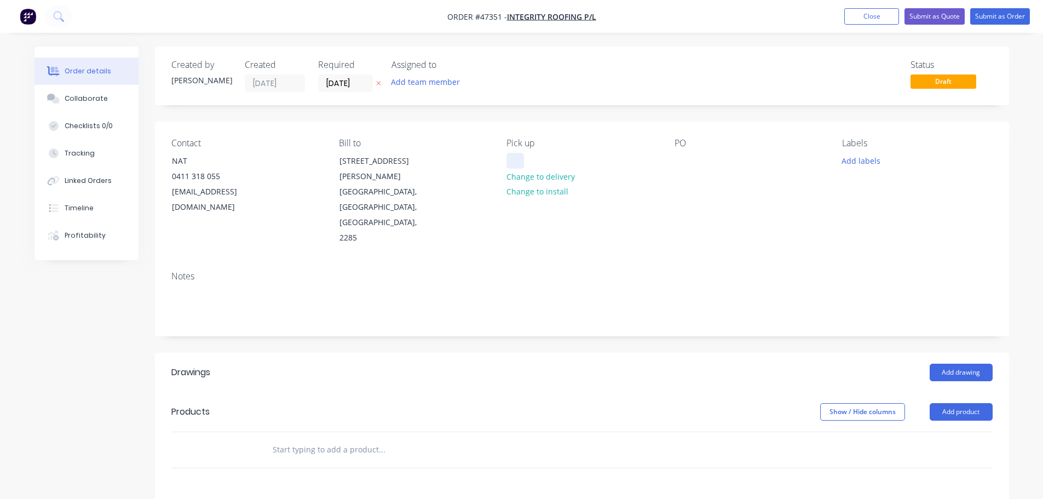
click at [517, 160] on div at bounding box center [515, 161] width 18 height 16
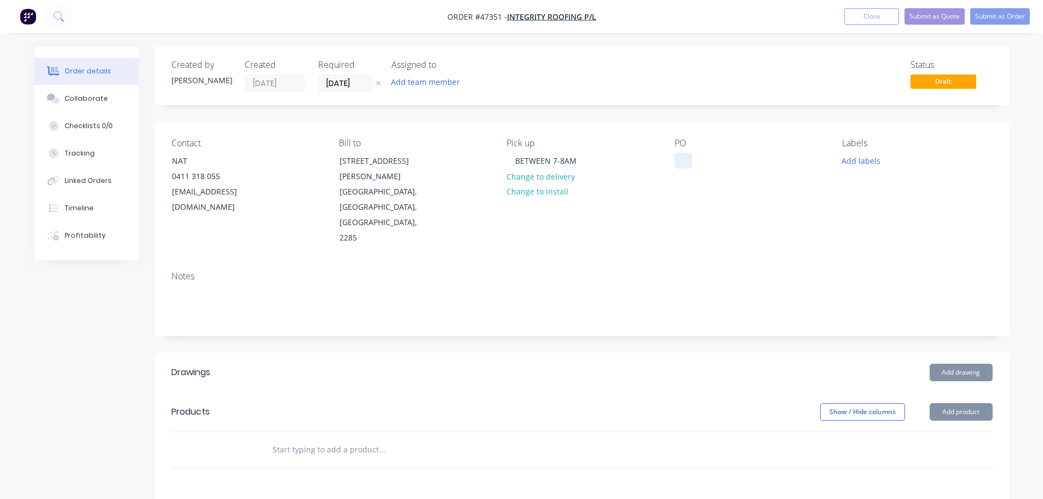
click at [685, 160] on div at bounding box center [683, 161] width 18 height 16
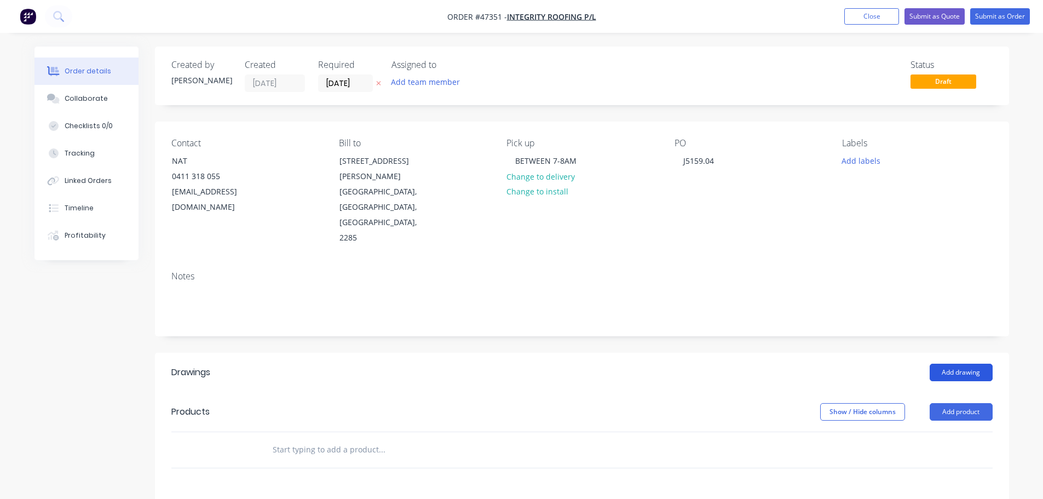
click at [967, 363] on button "Add drawing" at bounding box center [961, 372] width 63 height 18
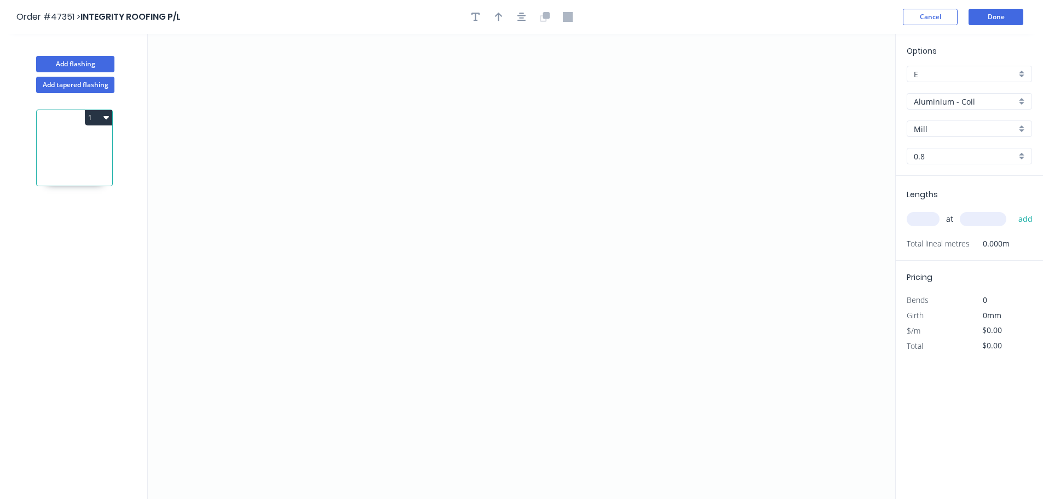
click at [945, 92] on div "Options E E Aluminium - Coil Aluminium - Coil Mill Mill 0.8 0.8" at bounding box center [969, 110] width 147 height 131
click at [943, 109] on div "Aluminium - Coil" at bounding box center [969, 101] width 125 height 16
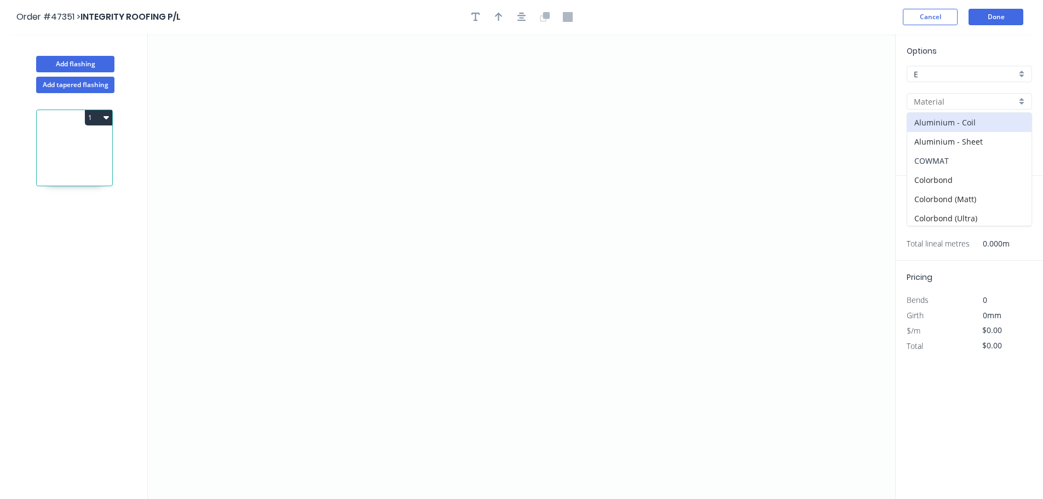
click at [943, 159] on div "COWMAT" at bounding box center [969, 160] width 124 height 19
type input "COWMAT"
type input "Colour"
type input "0.55"
click at [931, 161] on input "0.55" at bounding box center [965, 156] width 102 height 11
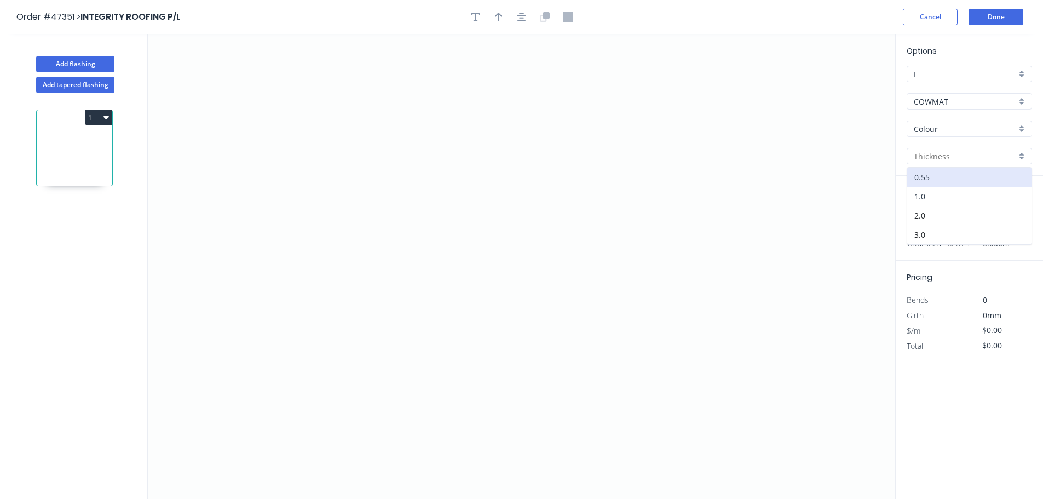
click at [924, 192] on div "1.0" at bounding box center [969, 196] width 124 height 19
type input "1.0"
click at [474, 19] on icon "button" at bounding box center [475, 17] width 9 height 10
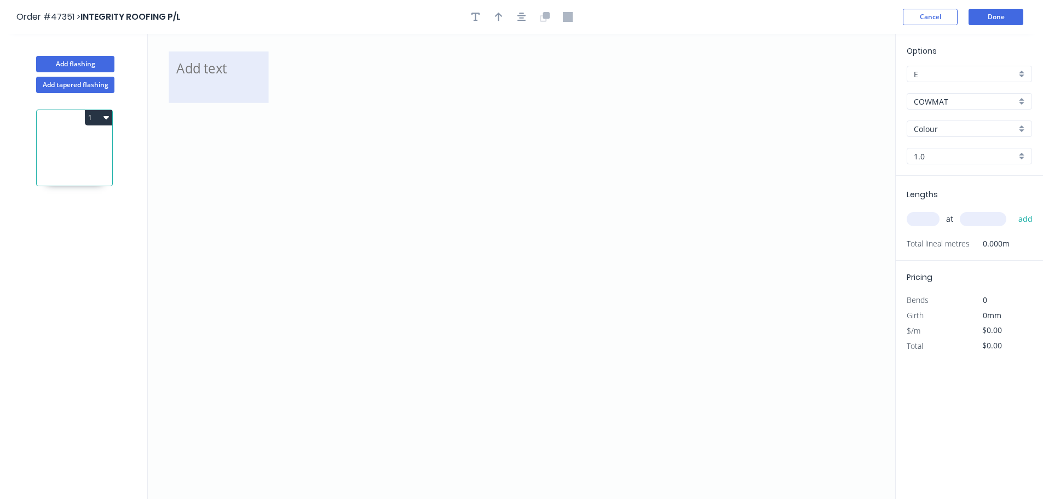
click at [199, 83] on textarea at bounding box center [218, 77] width 89 height 41
click at [355, 171] on icon "0.8 ALLY" at bounding box center [521, 266] width 747 height 465
type textarea "0.8 ALLY"
click at [293, 227] on icon "0.8 ALLY" at bounding box center [521, 266] width 747 height 465
click at [337, 182] on icon "0.8 ALLY" at bounding box center [521, 266] width 747 height 465
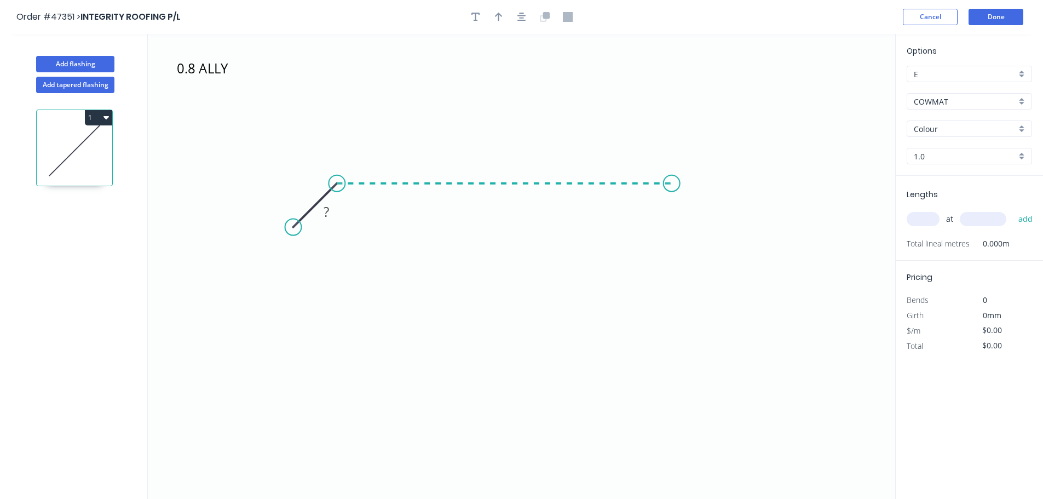
click at [672, 198] on icon "0.8 ALLY ?" at bounding box center [521, 266] width 747 height 465
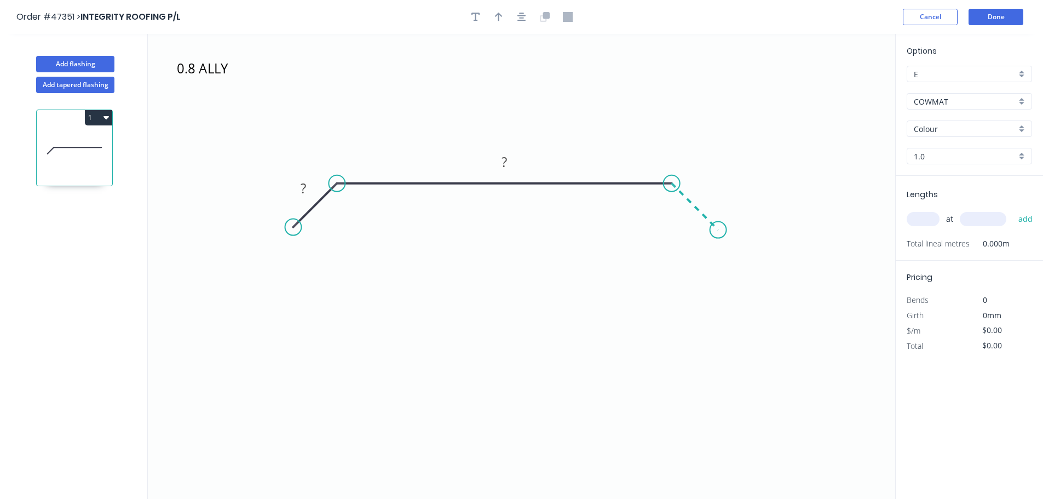
click at [718, 236] on icon "0.8 ALLY ? ?" at bounding box center [521, 266] width 747 height 465
drag, startPoint x: 292, startPoint y: 223, endPoint x: 299, endPoint y: 233, distance: 12.1
click at [299, 233] on circle at bounding box center [299, 232] width 16 height 16
drag, startPoint x: 720, startPoint y: 230, endPoint x: 700, endPoint y: 236, distance: 20.8
click at [711, 239] on circle at bounding box center [711, 238] width 16 height 16
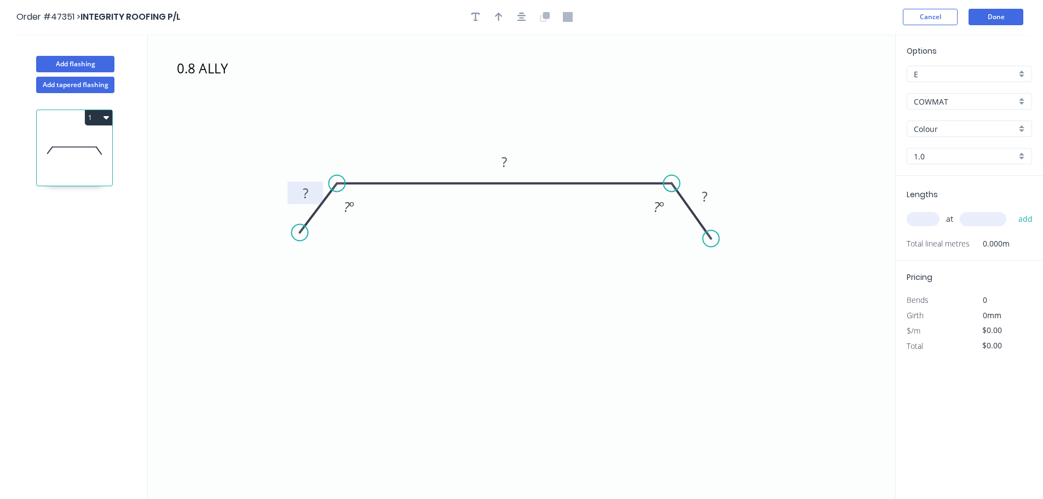
click at [310, 192] on rect at bounding box center [306, 193] width 22 height 15
click at [500, 13] on icon "button" at bounding box center [499, 17] width 8 height 10
type input "$4.80"
drag, startPoint x: 841, startPoint y: 85, endPoint x: 592, endPoint y: 152, distance: 257.3
click at [592, 152] on icon at bounding box center [592, 139] width 10 height 35
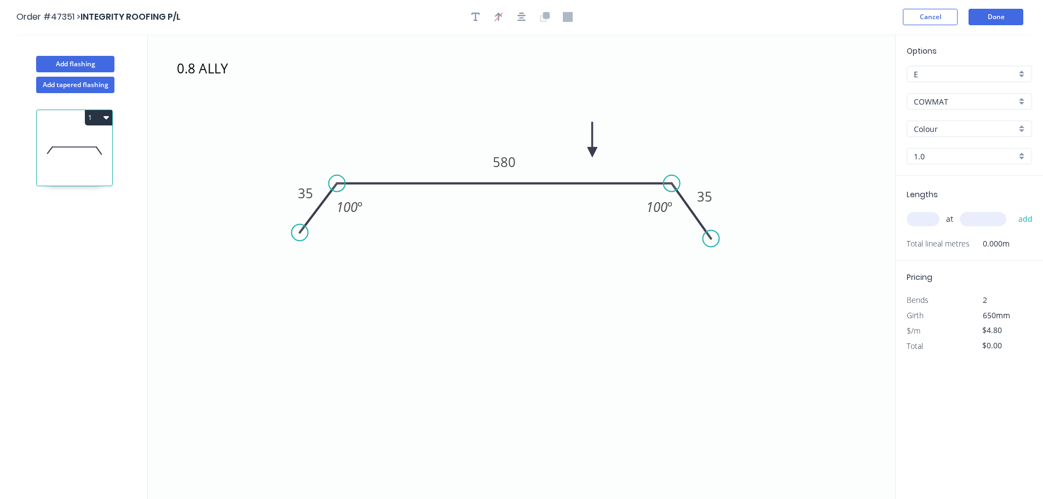
click at [930, 223] on input "text" at bounding box center [923, 219] width 33 height 14
type input "1"
type input "2700"
click at [1013, 210] on button "add" at bounding box center [1026, 219] width 26 height 19
click at [96, 112] on button "1" at bounding box center [98, 117] width 27 height 15
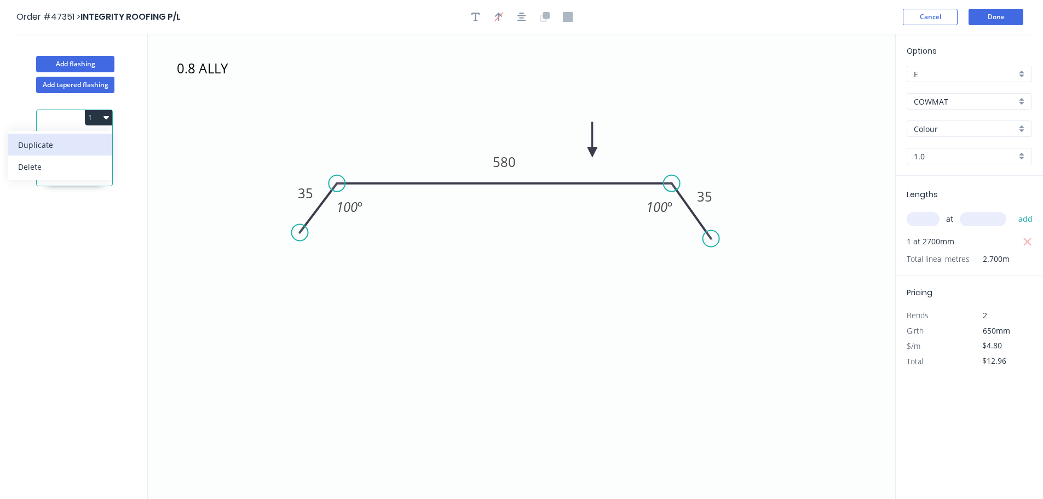
click at [91, 134] on button "Duplicate" at bounding box center [60, 145] width 104 height 22
type input "$0.00"
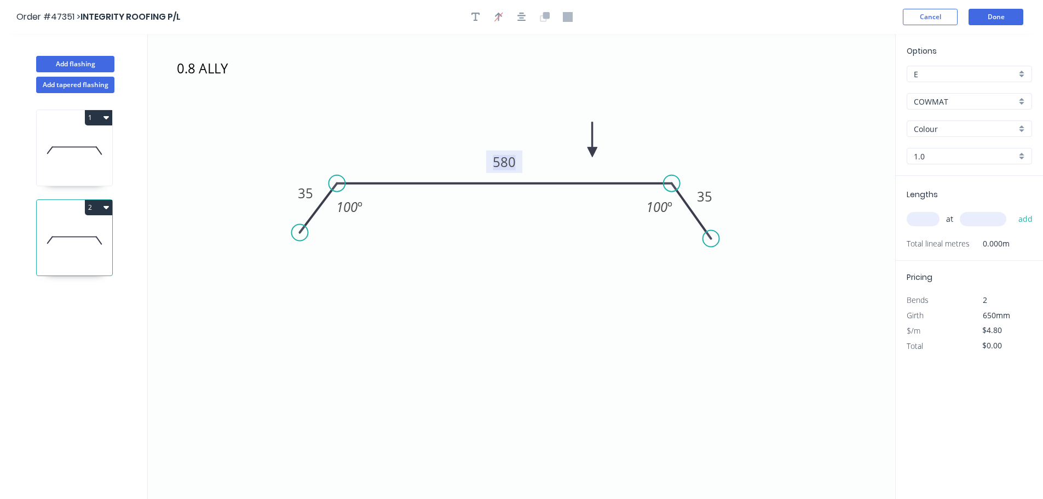
click at [511, 161] on tspan "580" at bounding box center [504, 162] width 23 height 18
click at [915, 218] on input "text" at bounding box center [923, 219] width 33 height 14
type input "1300"
click at [1013, 210] on button "add" at bounding box center [1026, 219] width 26 height 19
click at [451, 279] on icon "0.8 ALLY 35 300 35 100 º 100 º" at bounding box center [521, 266] width 747 height 465
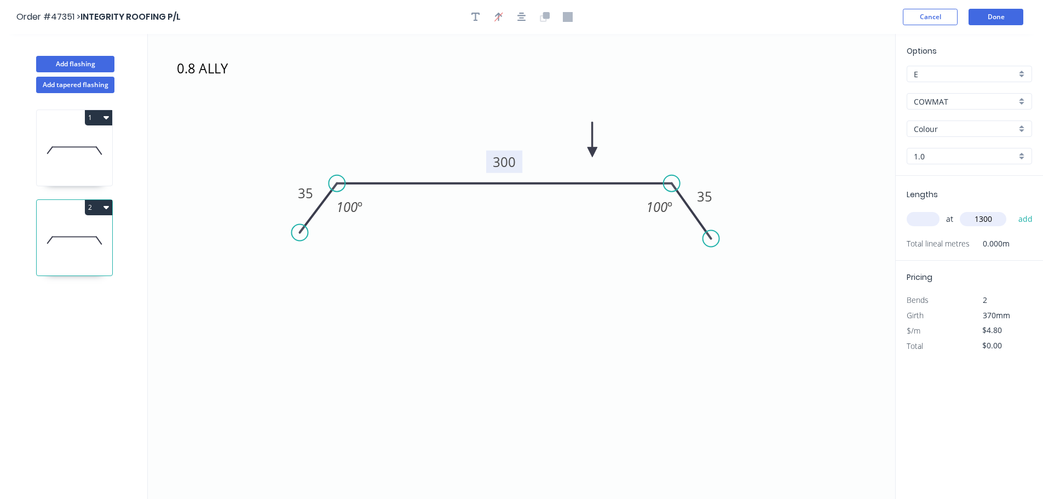
click at [302, 82] on icon "0.8 ALLY 35 300 35 100 º 100 º" at bounding box center [521, 266] width 747 height 465
drag, startPoint x: 217, startPoint y: 74, endPoint x: 430, endPoint y: 130, distance: 219.5
click at [430, 130] on textarea "0.8 ALLY" at bounding box center [431, 132] width 89 height 41
click at [48, 147] on icon at bounding box center [75, 151] width 76 height 70
click at [73, 140] on icon at bounding box center [75, 151] width 76 height 70
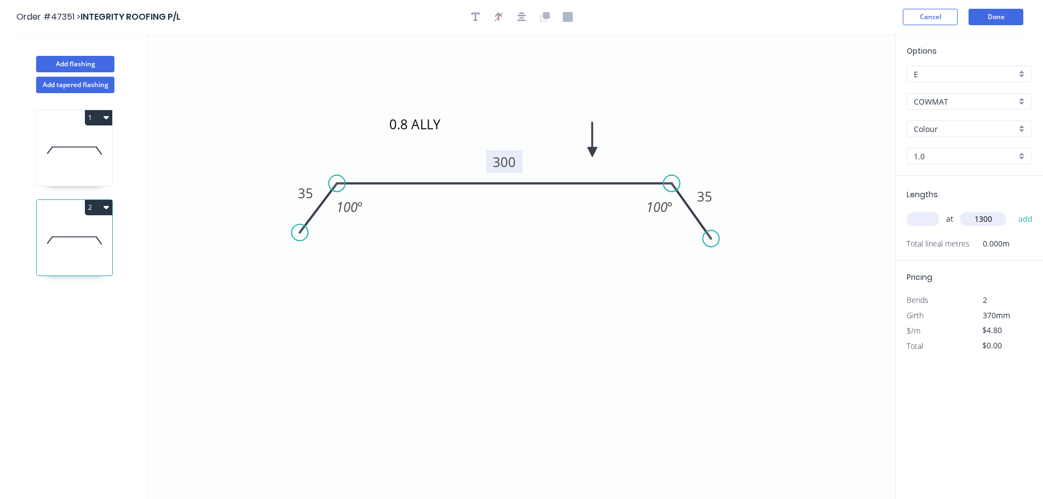
type input "$12.96"
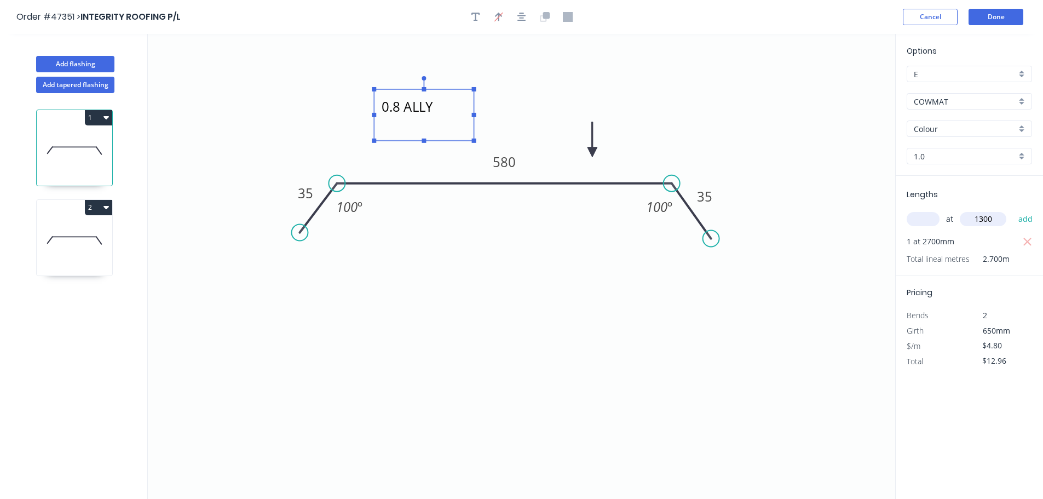
drag, startPoint x: 194, startPoint y: 74, endPoint x: 399, endPoint y: 112, distance: 208.2
click at [399, 112] on textarea "0.8 ALLY" at bounding box center [423, 115] width 89 height 41
click at [65, 236] on icon at bounding box center [75, 236] width 44 height 0
click at [90, 74] on div "Add tapered flashing" at bounding box center [75, 82] width 144 height 21
click at [90, 68] on button "Add flashing" at bounding box center [75, 64] width 78 height 16
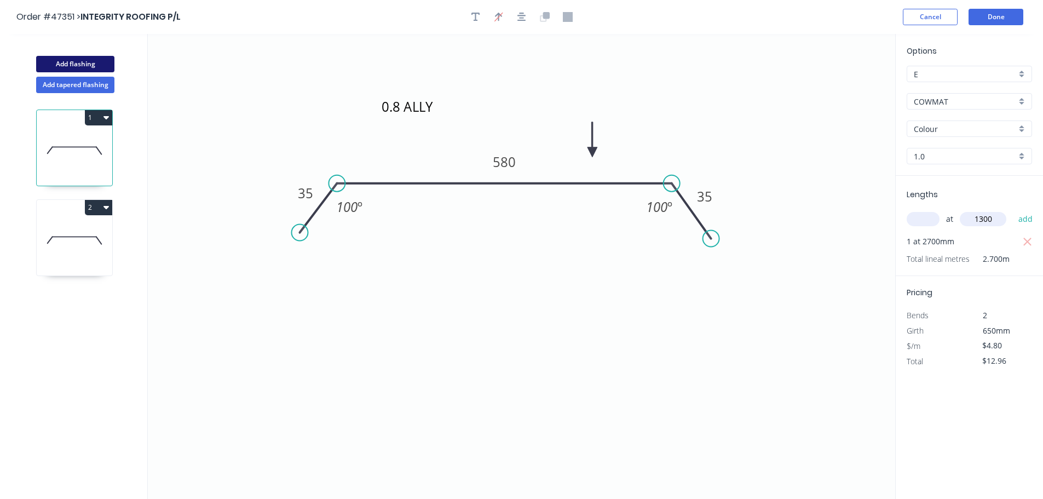
type input "$0.00"
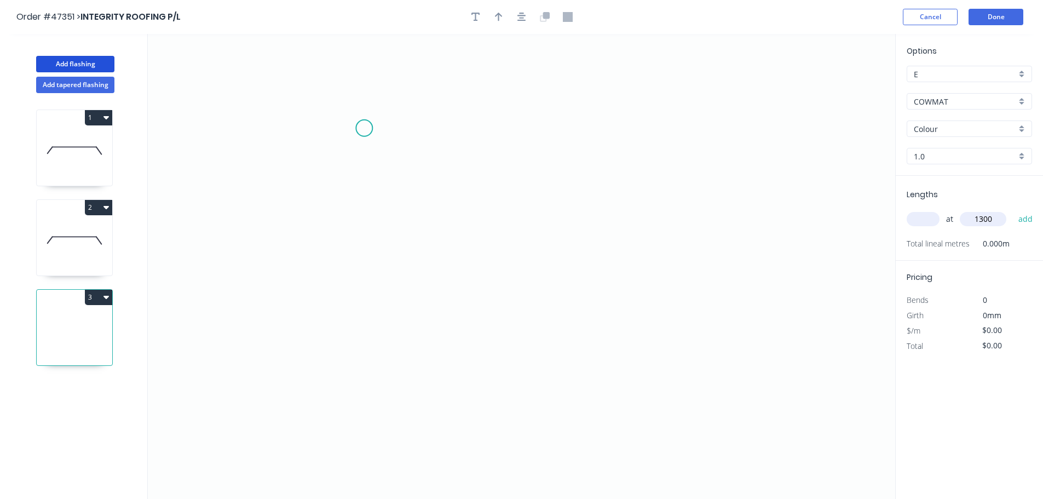
click at [363, 122] on icon "0" at bounding box center [521, 266] width 747 height 465
click at [346, 319] on icon "0" at bounding box center [521, 266] width 747 height 465
click at [591, 332] on icon "0 ?" at bounding box center [521, 266] width 747 height 465
click at [592, 344] on icon "0 ? ?" at bounding box center [521, 266] width 747 height 465
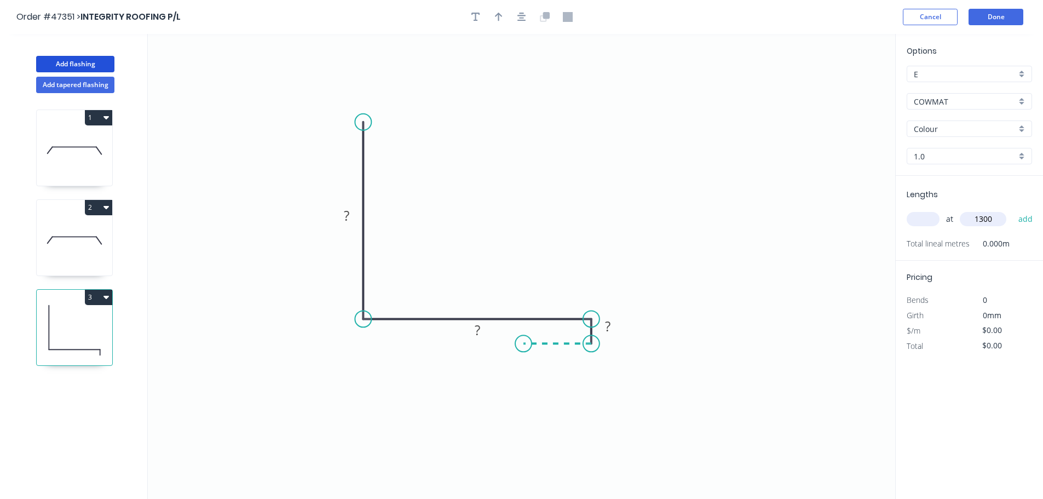
click at [523, 340] on icon "0 ? ? ?" at bounding box center [521, 266] width 747 height 465
click at [572, 431] on icon "0 ? ? ? ?" at bounding box center [521, 266] width 747 height 465
drag, startPoint x: 572, startPoint y: 431, endPoint x: 545, endPoint y: 429, distance: 26.3
click at [545, 429] on circle at bounding box center [545, 428] width 16 height 16
click at [352, 217] on rect at bounding box center [347, 216] width 22 height 15
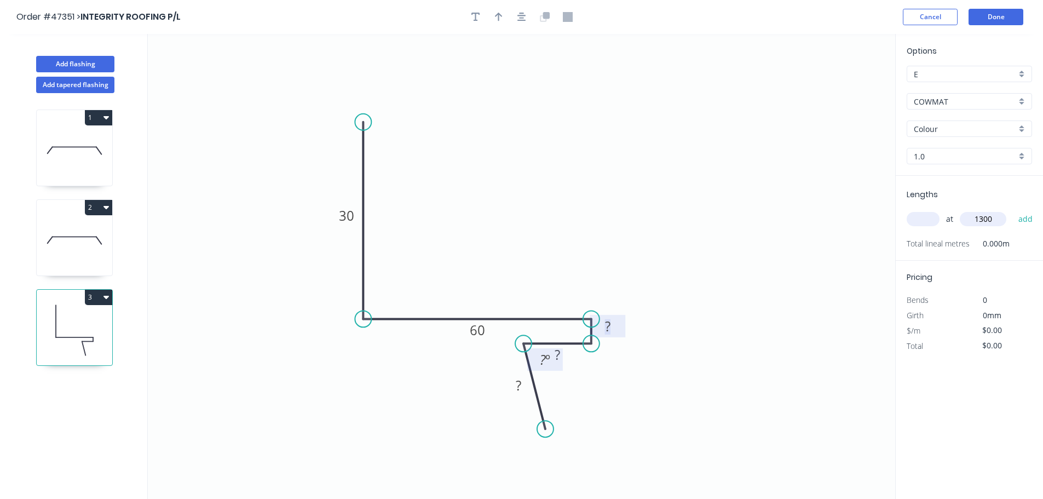
click at [558, 354] on rect at bounding box center [545, 359] width 36 height 22
click at [567, 355] on rect at bounding box center [557, 355] width 22 height 15
click at [636, 341] on div "Hide measurement" at bounding box center [666, 340] width 110 height 22
type input "$8.60"
click at [476, 13] on icon "button" at bounding box center [475, 17] width 9 height 9
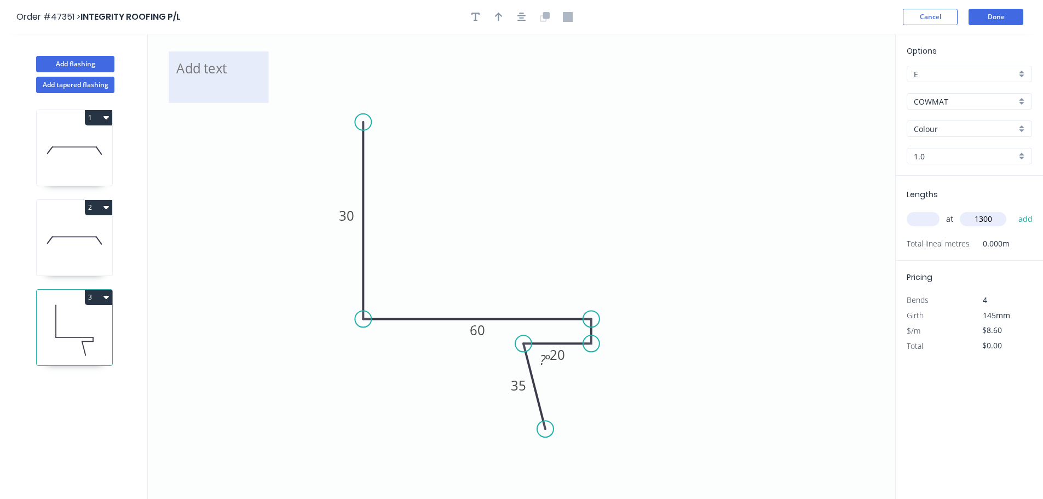
click at [236, 68] on textarea at bounding box center [218, 77] width 89 height 41
drag, startPoint x: 488, startPoint y: 100, endPoint x: 209, endPoint y: 87, distance: 278.9
click at [487, 100] on icon "OPEN CRUSH APPROX 3MM 30 60 20 35 ? º" at bounding box center [521, 266] width 747 height 465
type textarea "OPEN CRUSH APPROX 3MM"
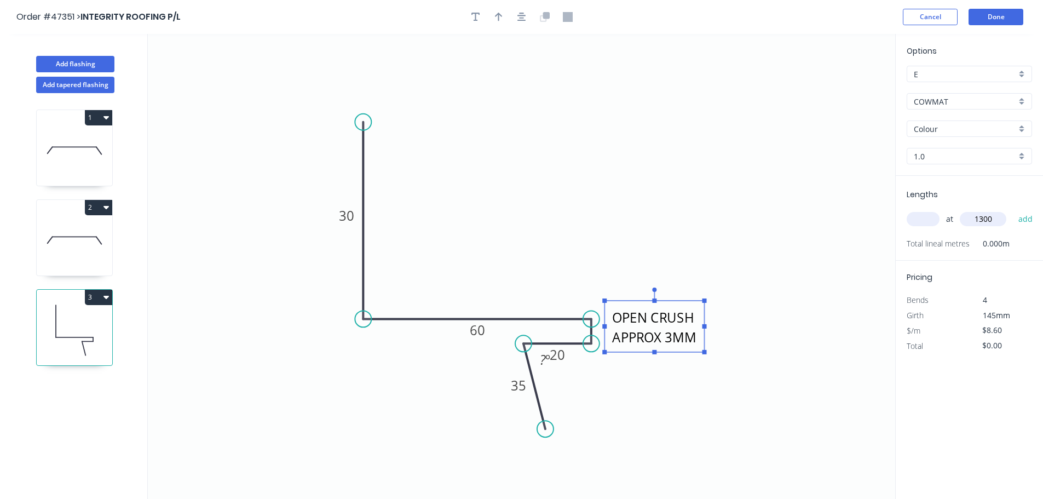
drag, startPoint x: 202, startPoint y: 89, endPoint x: 638, endPoint y: 339, distance: 502.7
click at [638, 339] on textarea "OPEN CRUSH APPROX 3MM" at bounding box center [654, 326] width 89 height 41
drag, startPoint x: 715, startPoint y: 264, endPoint x: 480, endPoint y: 13, distance: 344.3
click at [715, 264] on icon "OPEN CRUSH APPROX 3MM 30 60 20 35 ? º" at bounding box center [521, 266] width 747 height 465
click at [493, 16] on button "button" at bounding box center [498, 17] width 16 height 16
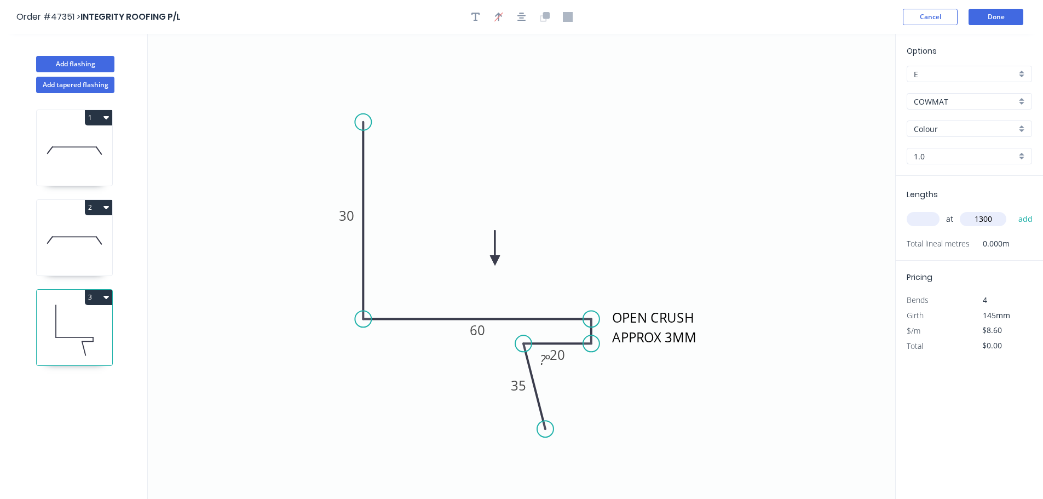
drag, startPoint x: 709, startPoint y: 147, endPoint x: 482, endPoint y: 283, distance: 264.9
click at [490, 266] on icon at bounding box center [495, 247] width 10 height 35
click at [540, 362] on tspan "?" at bounding box center [543, 359] width 6 height 18
click at [921, 222] on input "text" at bounding box center [923, 219] width 33 height 14
type input "1"
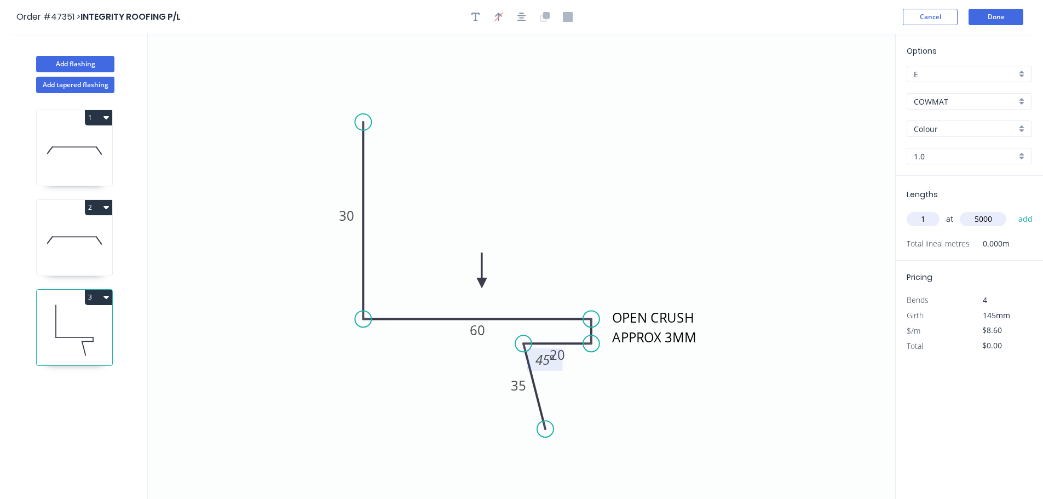
type input "5000"
click at [1013, 210] on button "add" at bounding box center [1026, 219] width 26 height 19
drag, startPoint x: 1009, startPoint y: 365, endPoint x: 968, endPoint y: 368, distance: 41.7
click at [969, 370] on div "Options E E COWMAT COWMAT Colour Colour 1.0 1.0 Lengths at add 1 at 5000mm Tota…" at bounding box center [969, 267] width 148 height 466
type input "$0.00"
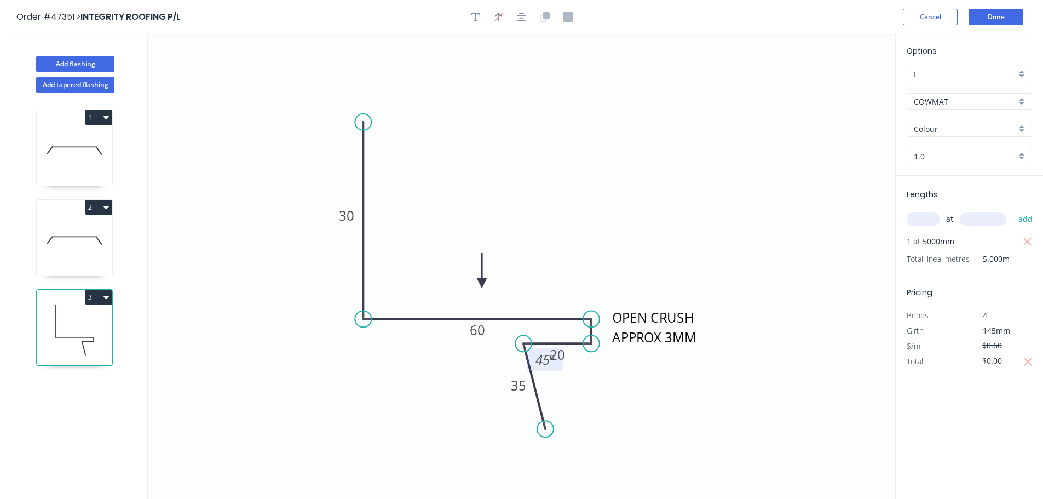
click at [94, 255] on icon at bounding box center [75, 240] width 76 height 70
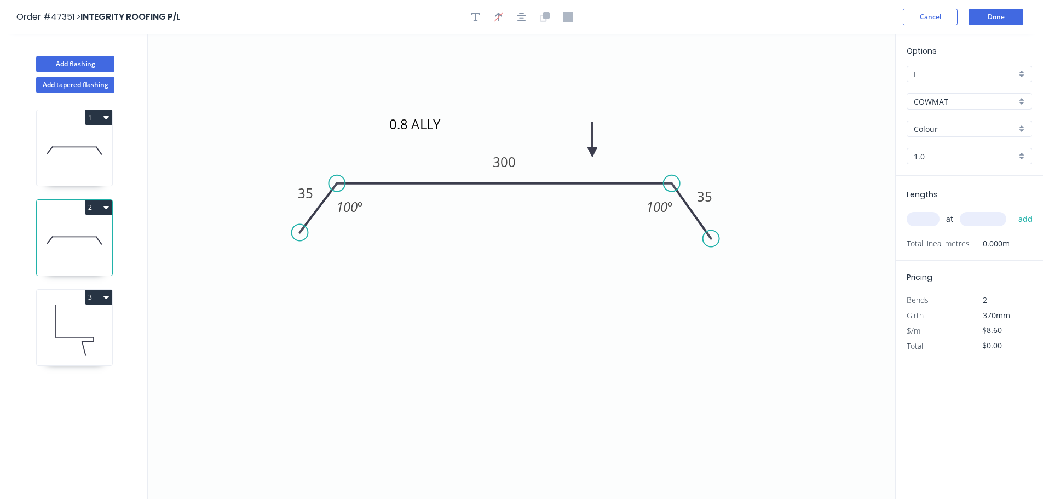
type input "$4.80"
click at [931, 222] on input "text" at bounding box center [923, 219] width 33 height 14
type input "1"
type input "1300"
click at [1013, 210] on button "add" at bounding box center [1026, 219] width 26 height 19
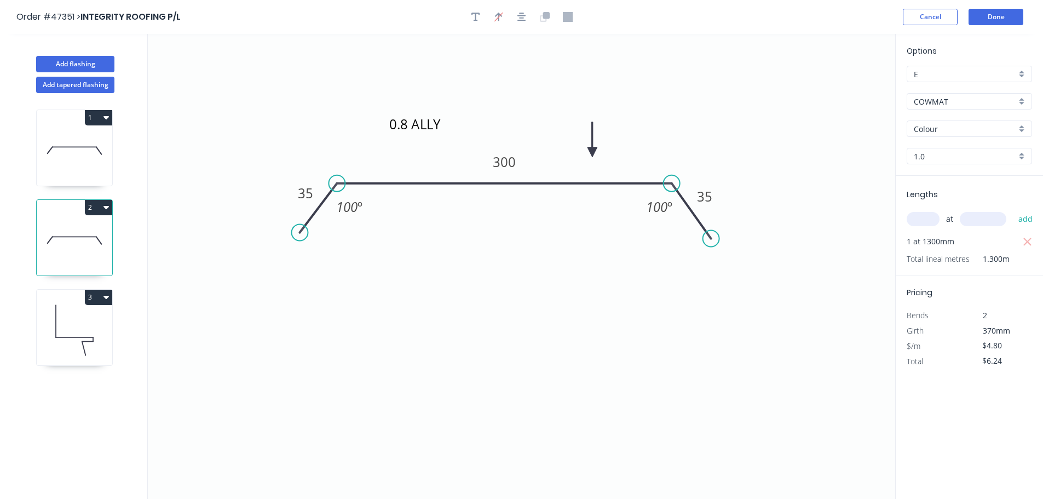
drag, startPoint x: 1003, startPoint y: 359, endPoint x: 946, endPoint y: 356, distance: 57.5
click at [946, 363] on div "Total $6.24" at bounding box center [969, 361] width 142 height 15
click at [56, 149] on icon at bounding box center [75, 151] width 76 height 70
drag, startPoint x: 1016, startPoint y: 359, endPoint x: 968, endPoint y: 363, distance: 48.4
click at [968, 363] on div "Total $12.96" at bounding box center [969, 361] width 142 height 15
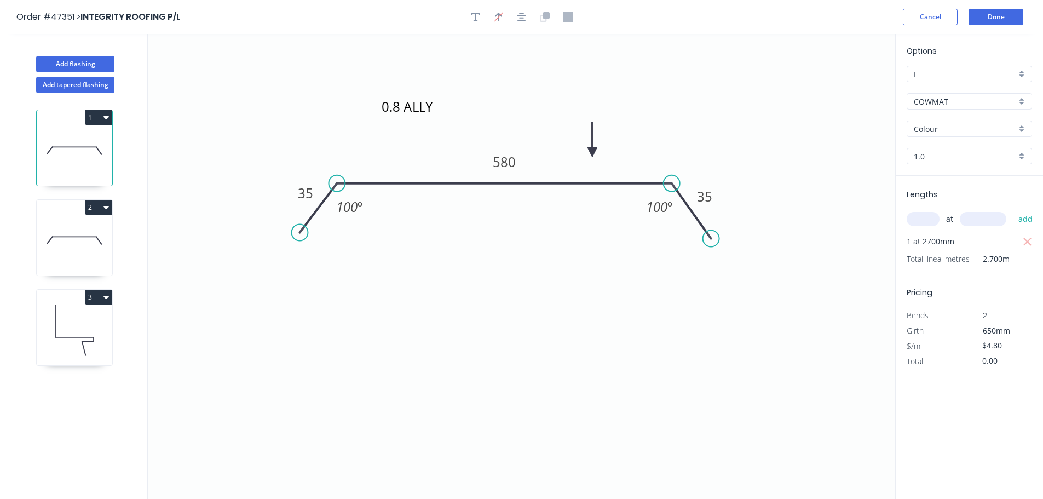
type input "$0.00"
click at [999, 21] on button "Done" at bounding box center [995, 17] width 55 height 16
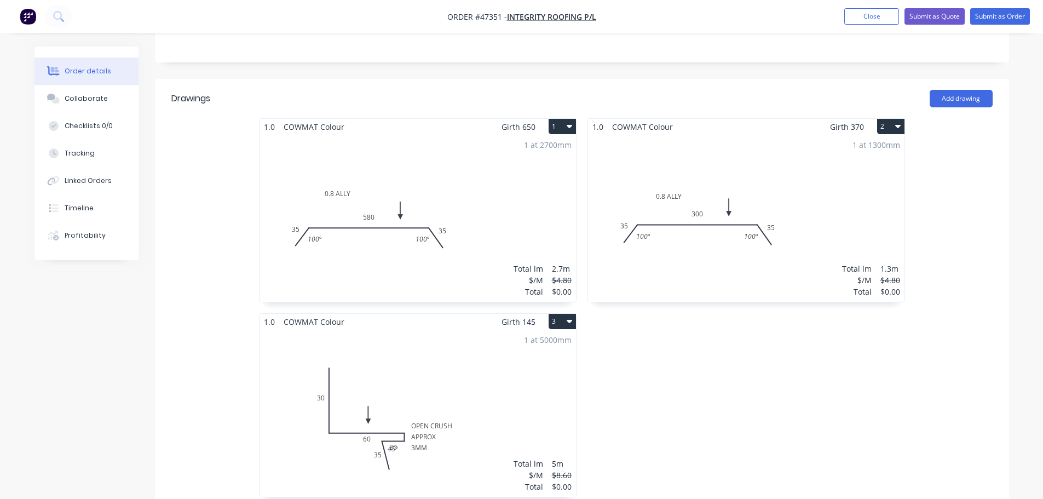
click at [445, 330] on div "1 at 5000mm Total lm $/M Total 5m $8.60 $0.00" at bounding box center [417, 413] width 316 height 167
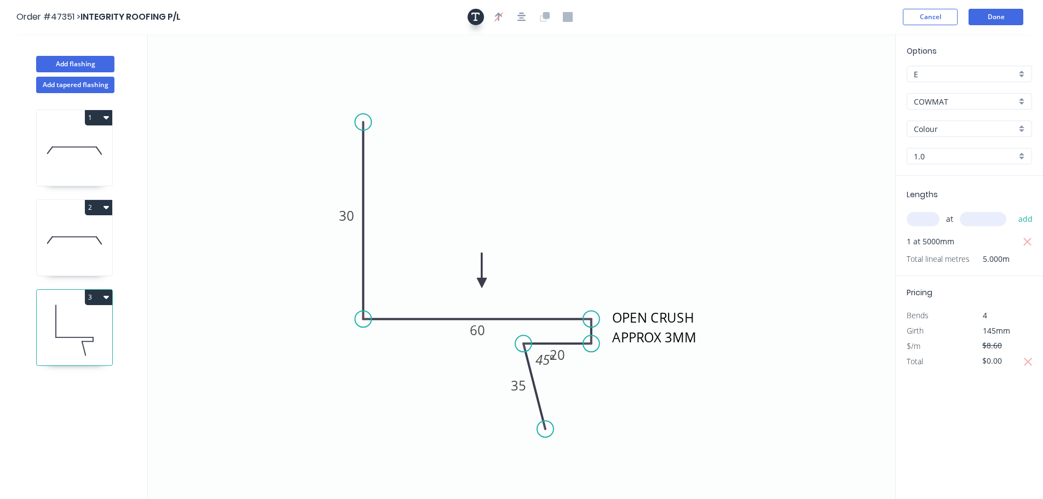
click at [481, 18] on button "button" at bounding box center [476, 17] width 16 height 16
click at [236, 77] on textarea at bounding box center [218, 77] width 89 height 41
click at [399, 77] on icon "OPEN CRUSH APPROX 3MM 0.8 ALLY 30 60 20 35 45 º" at bounding box center [521, 266] width 747 height 465
type textarea "0.8 ALLY"
drag, startPoint x: 238, startPoint y: 72, endPoint x: 510, endPoint y: 155, distance: 284.5
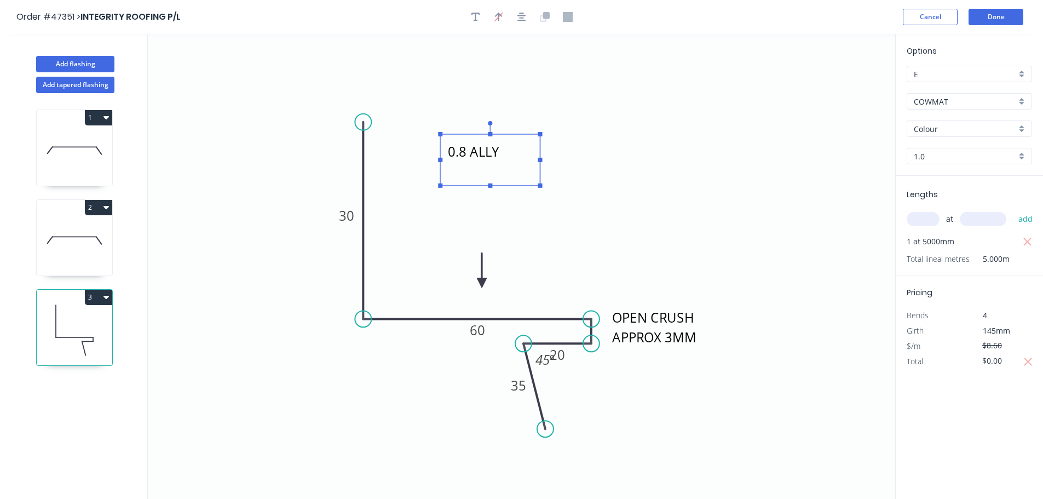
click at [510, 155] on textarea "0.8 ALLY" at bounding box center [490, 160] width 89 height 41
click at [982, 16] on button "Done" at bounding box center [995, 17] width 55 height 16
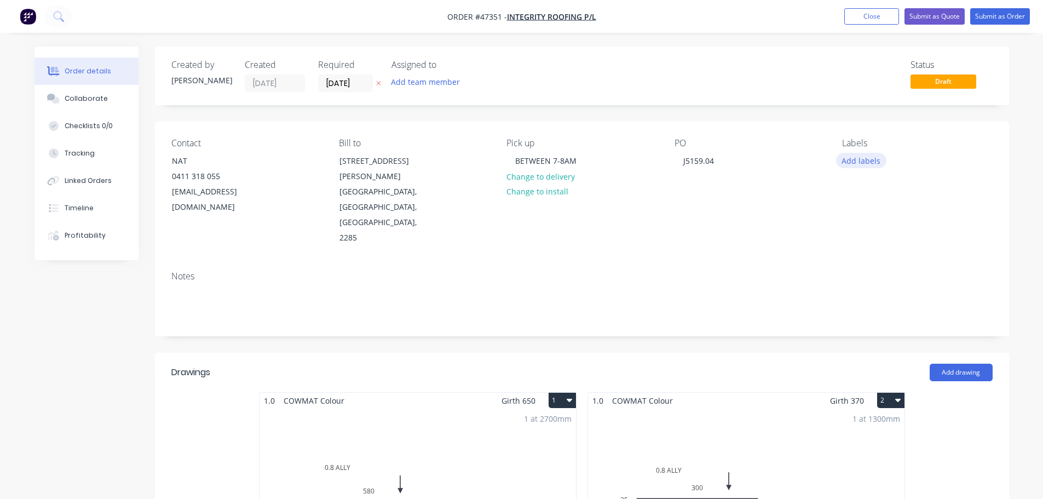
click at [837, 159] on button "Add labels" at bounding box center [861, 160] width 50 height 15
click at [784, 189] on div "PO J5159.04" at bounding box center [749, 192] width 150 height 108
click at [997, 15] on button "Submit as Order" at bounding box center [1000, 16] width 60 height 16
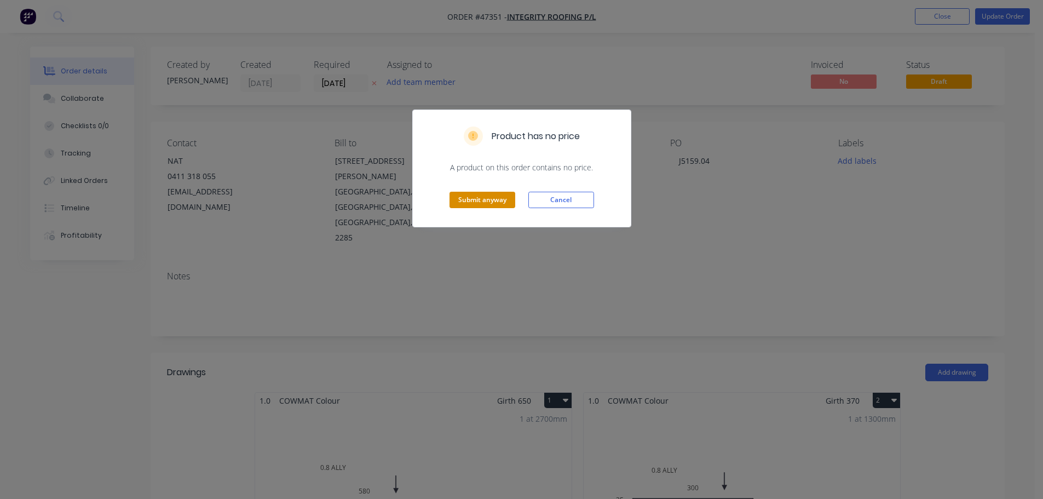
click at [492, 207] on button "Submit anyway" at bounding box center [482, 200] width 66 height 16
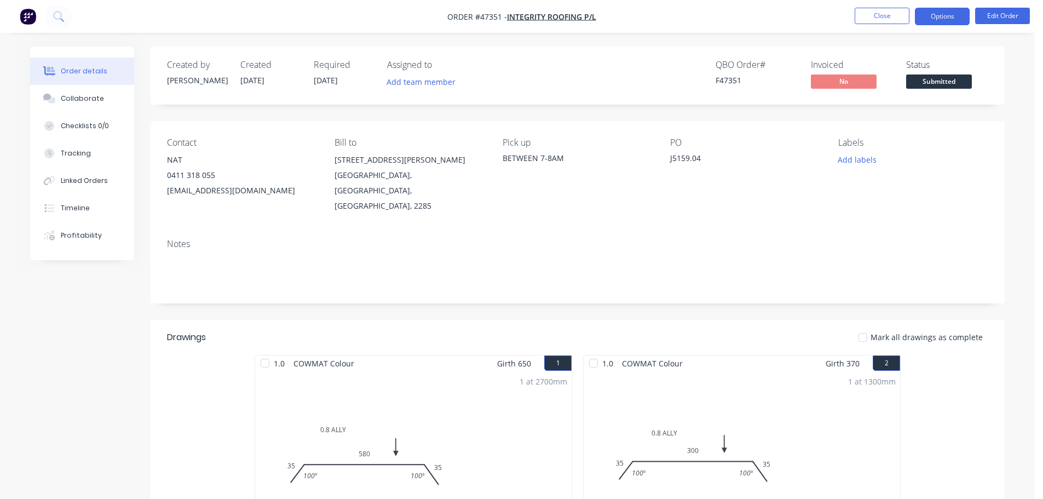
click at [933, 11] on button "Options" at bounding box center [942, 17] width 55 height 18
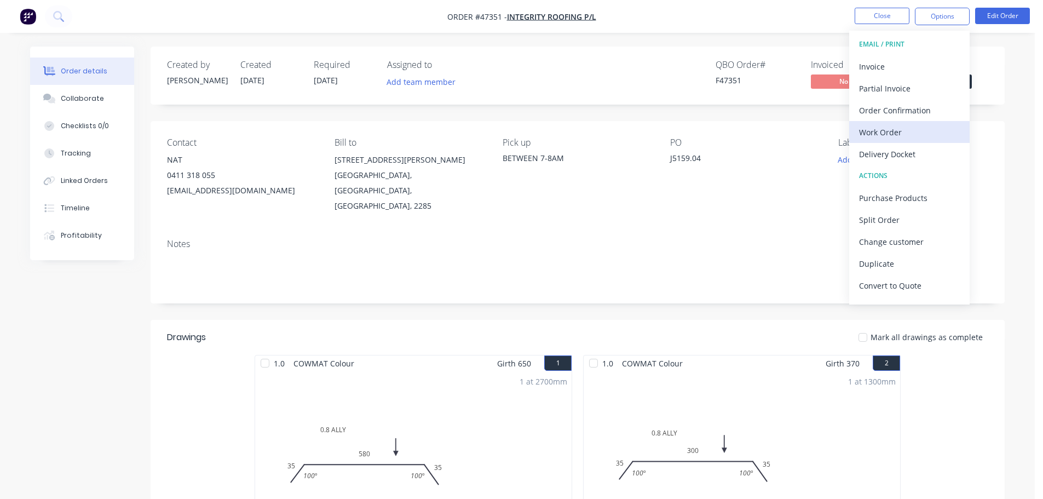
click at [908, 125] on div "Work Order" at bounding box center [909, 132] width 101 height 16
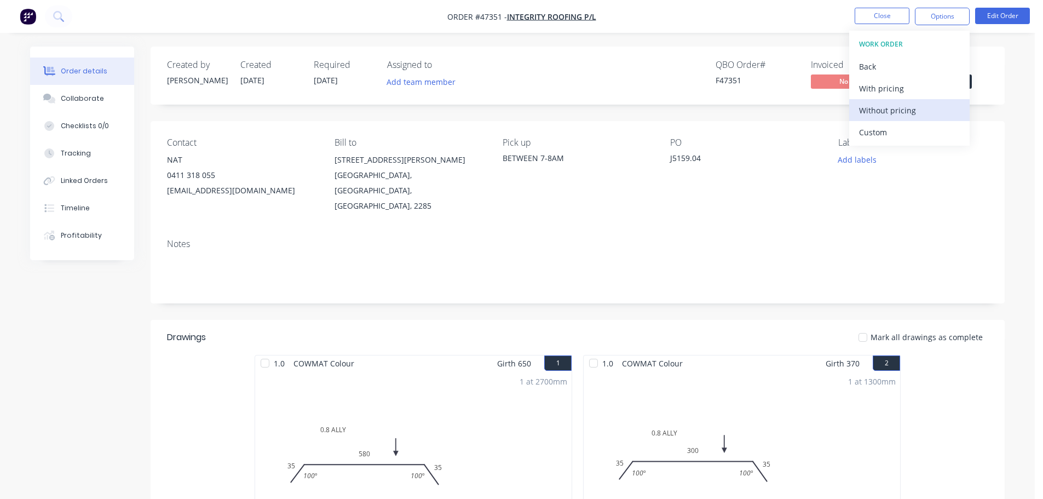
click at [915, 110] on div "Without pricing" at bounding box center [909, 110] width 101 height 16
click at [994, 89] on div "Created by Mel Created 28/08/25 Required 29/08/25 Assigned to Add team member Q…" at bounding box center [578, 76] width 854 height 58
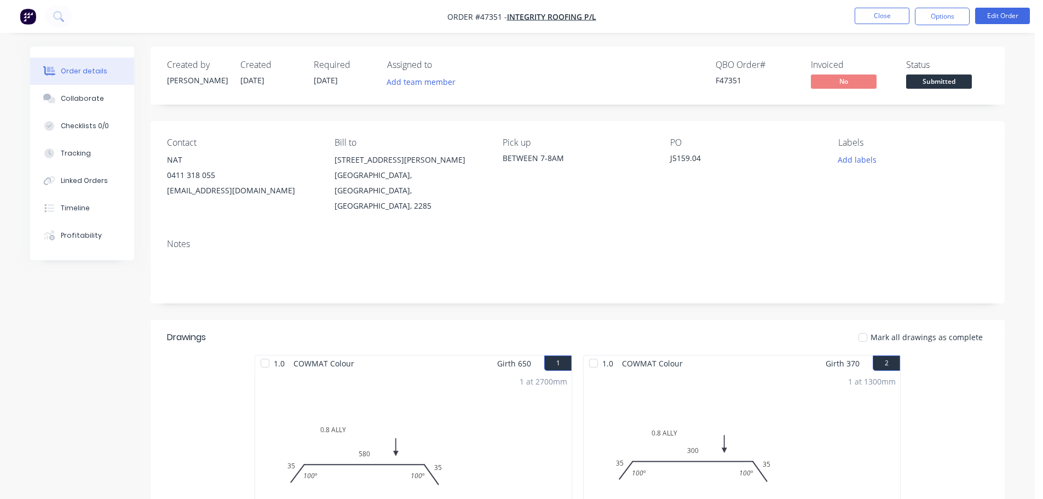
click at [955, 80] on span "Submitted" at bounding box center [939, 81] width 66 height 14
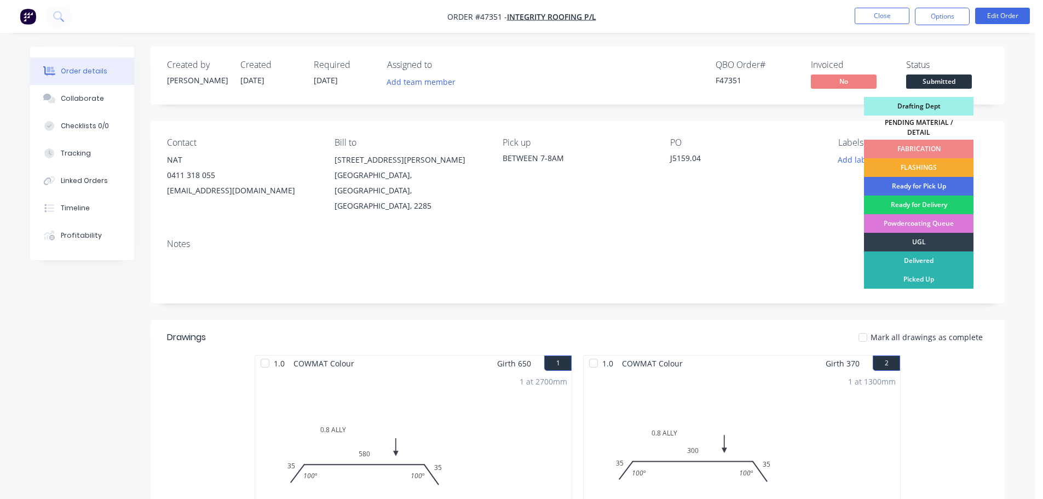
drag, startPoint x: 937, startPoint y: 155, endPoint x: 940, endPoint y: 143, distance: 12.5
click at [937, 158] on div "FLASHINGS" at bounding box center [918, 167] width 109 height 19
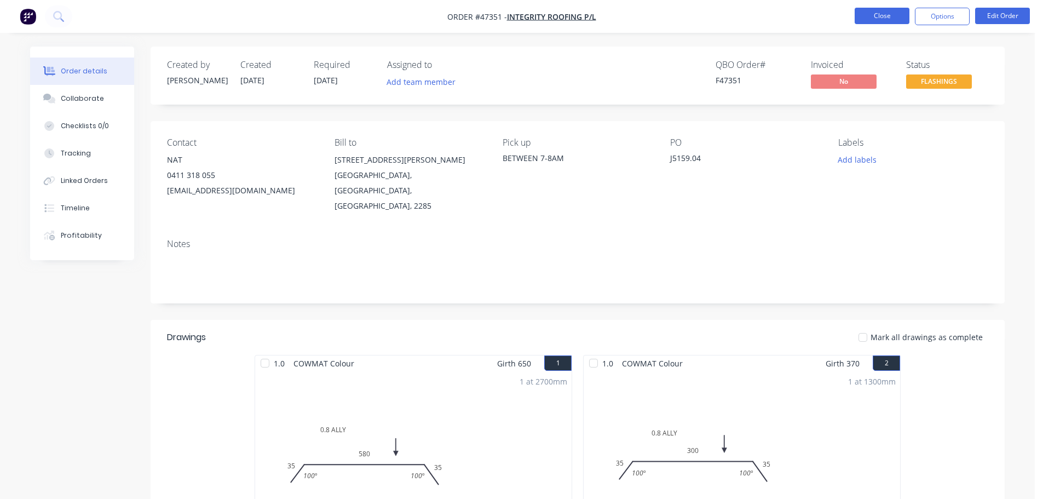
click at [864, 21] on button "Close" at bounding box center [882, 16] width 55 height 16
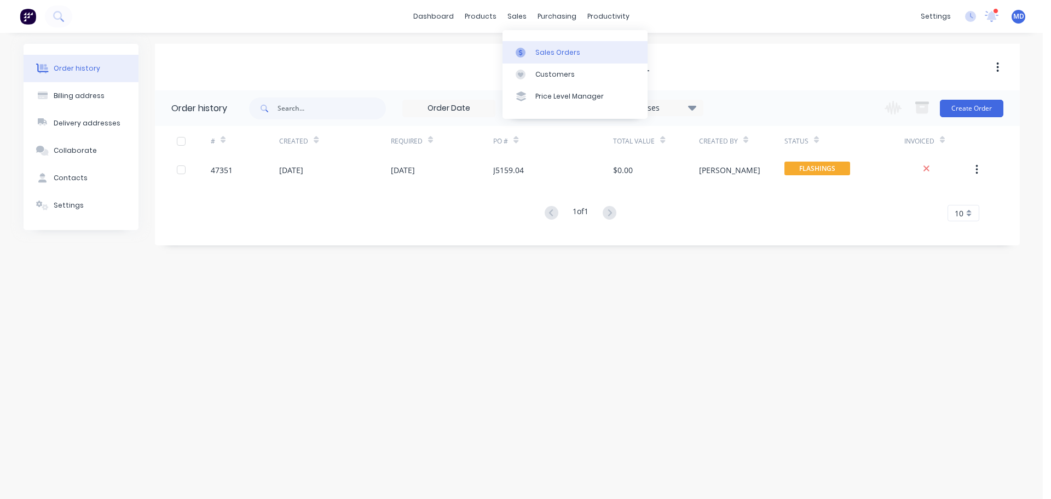
click at [549, 55] on div "Sales Orders" at bounding box center [557, 53] width 45 height 10
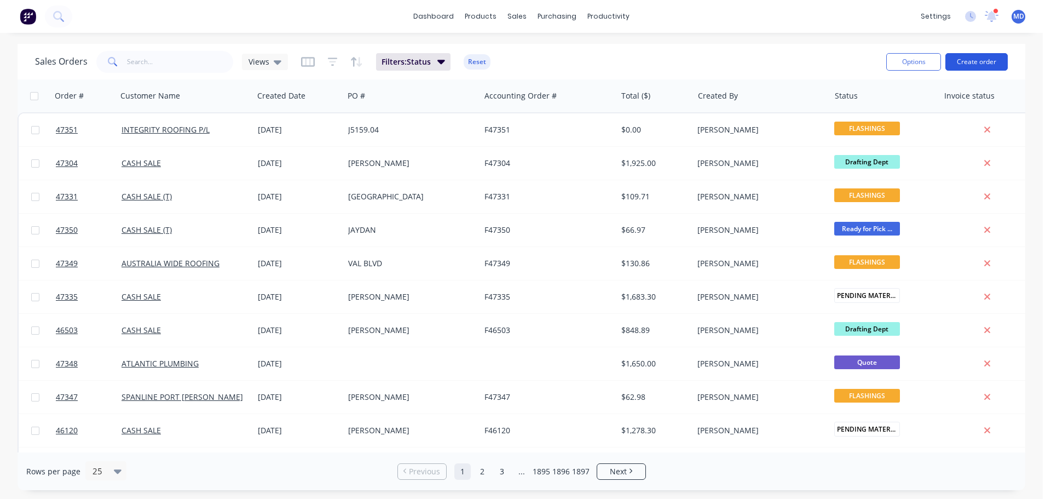
click at [977, 59] on button "Create order" at bounding box center [976, 62] width 62 height 18
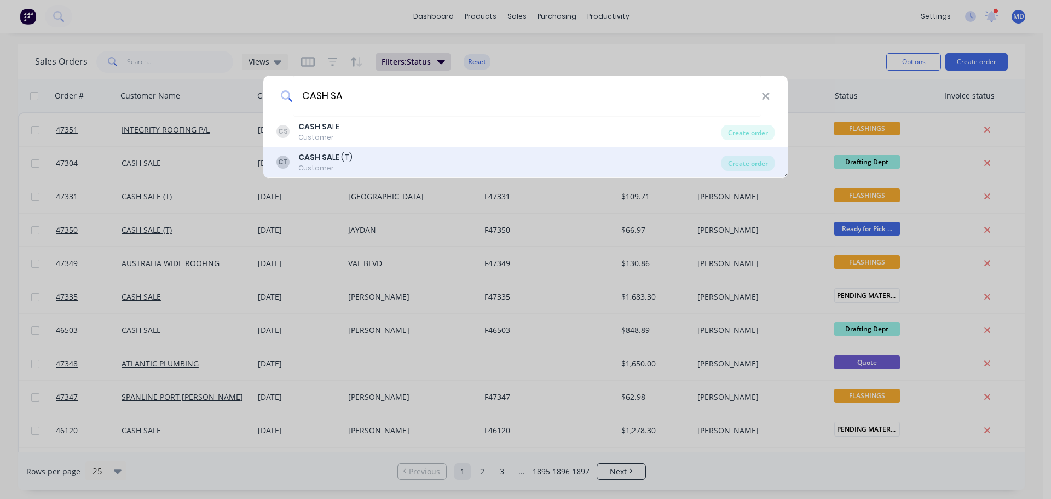
type input "CASH SA"
click at [305, 170] on div "Customer" at bounding box center [325, 168] width 54 height 10
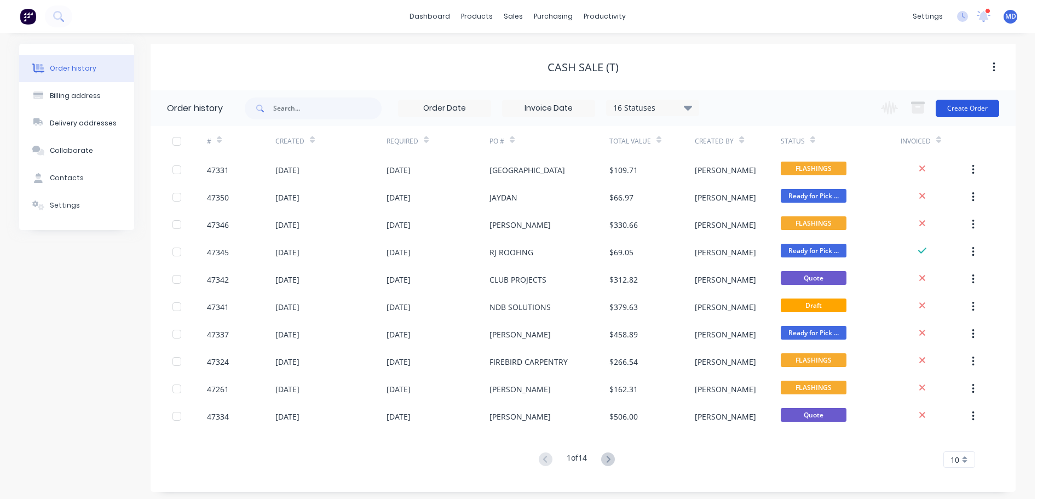
click at [970, 111] on button "Create Order" at bounding box center [968, 109] width 64 height 18
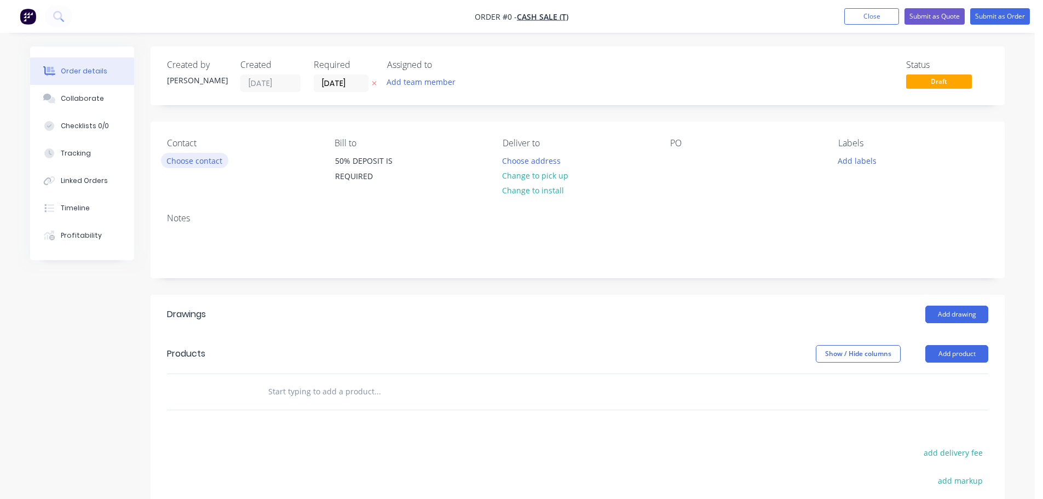
click at [199, 156] on button "Choose contact" at bounding box center [194, 160] width 67 height 15
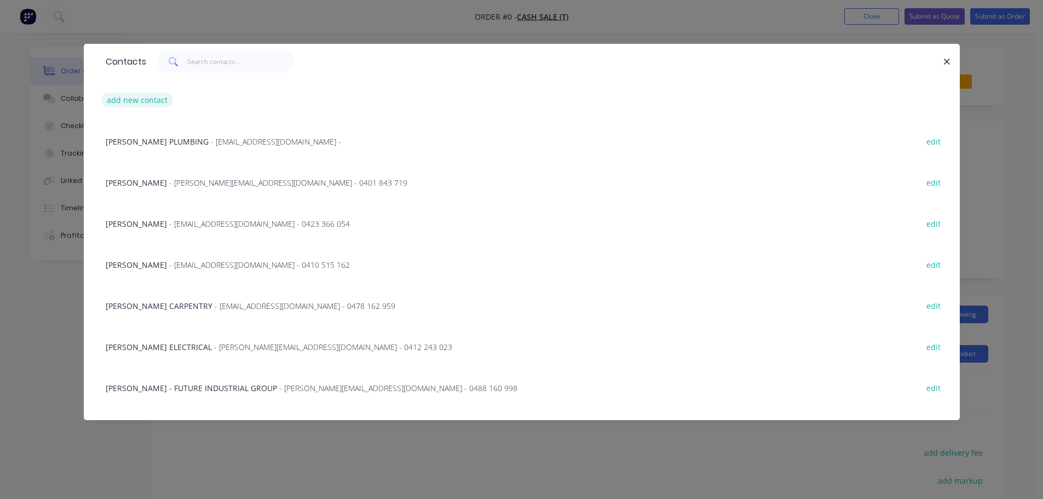
click at [135, 103] on button "add new contact" at bounding box center [137, 100] width 72 height 15
select select "AU"
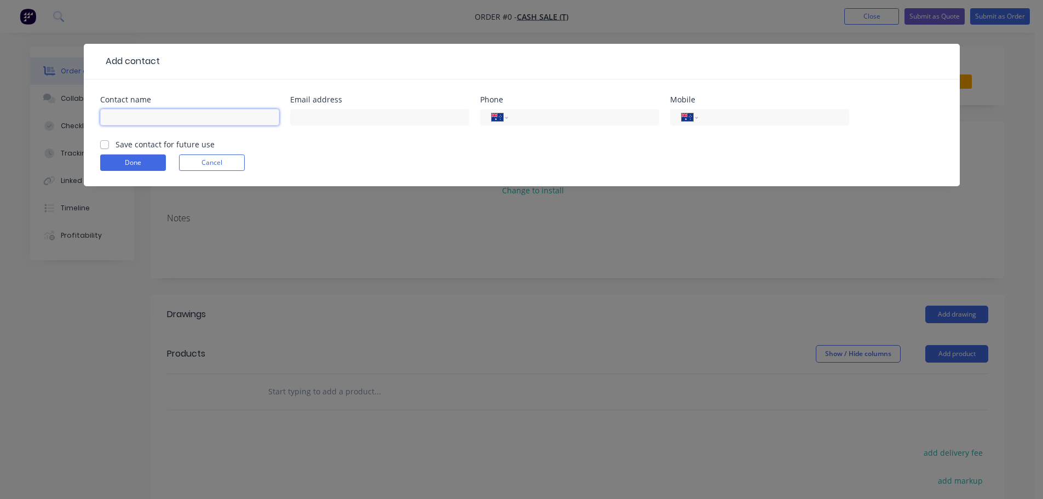
click at [141, 114] on input "text" at bounding box center [189, 117] width 179 height 16
type input "[PERSON_NAME]"
click at [723, 120] on input "tel" at bounding box center [771, 117] width 131 height 13
type input "0427 496 959"
click at [134, 158] on button "Done" at bounding box center [133, 162] width 66 height 16
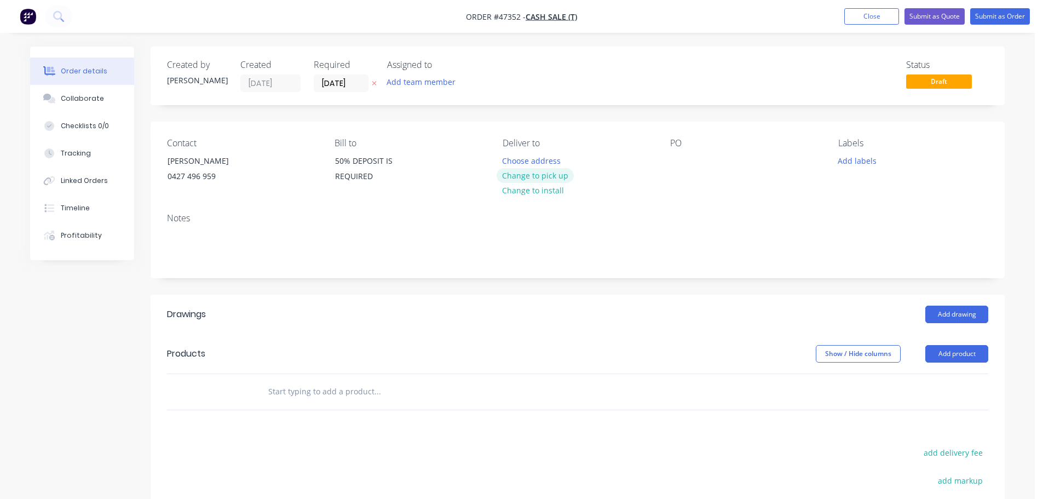
click at [523, 178] on button "Change to pick up" at bounding box center [536, 175] width 78 height 15
click at [673, 161] on div at bounding box center [679, 161] width 18 height 16
click at [968, 314] on button "Add drawing" at bounding box center [956, 314] width 63 height 18
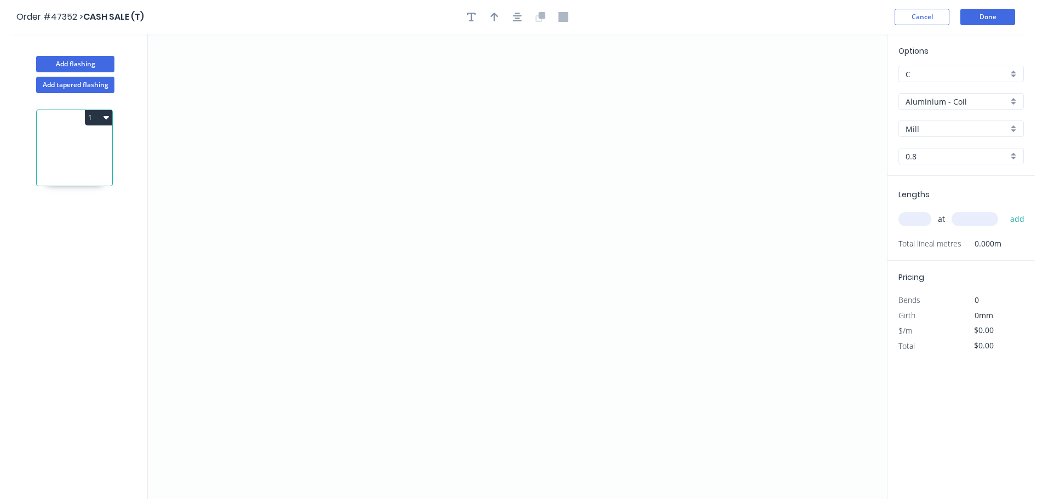
click at [959, 104] on input "Aluminium - Coil" at bounding box center [956, 101] width 102 height 11
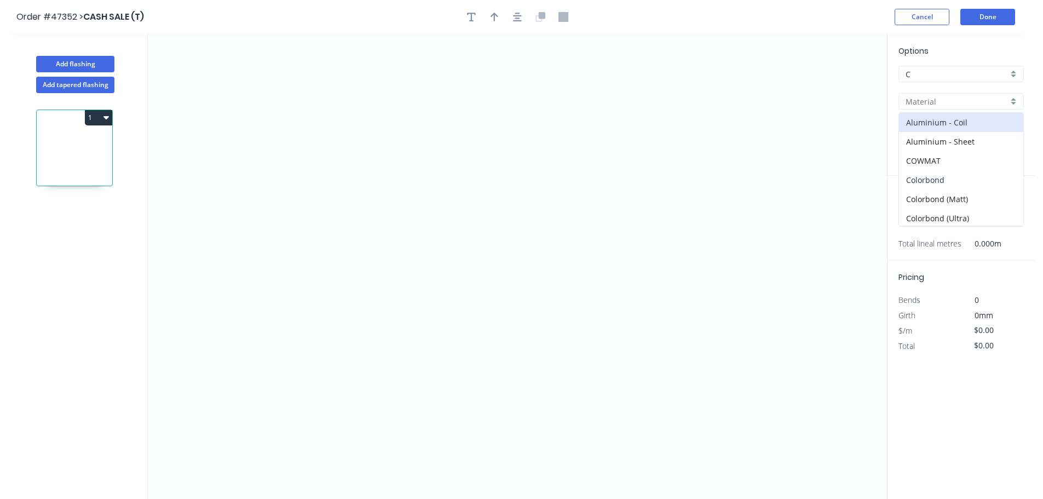
drag, startPoint x: 946, startPoint y: 173, endPoint x: 940, endPoint y: 142, distance: 31.2
click at [946, 172] on div "Colorbond" at bounding box center [961, 179] width 124 height 19
type input "Colorbond"
type input "Basalt"
type input "0.55"
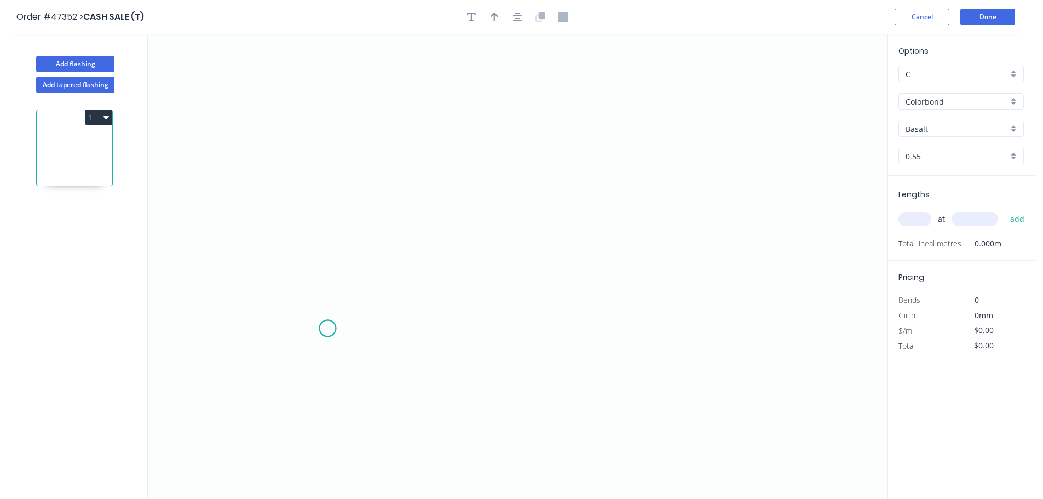
click at [327, 328] on icon "0" at bounding box center [517, 266] width 739 height 465
click at [327, 171] on icon at bounding box center [327, 249] width 0 height 157
click at [561, 179] on icon "0 ?" at bounding box center [517, 266] width 739 height 465
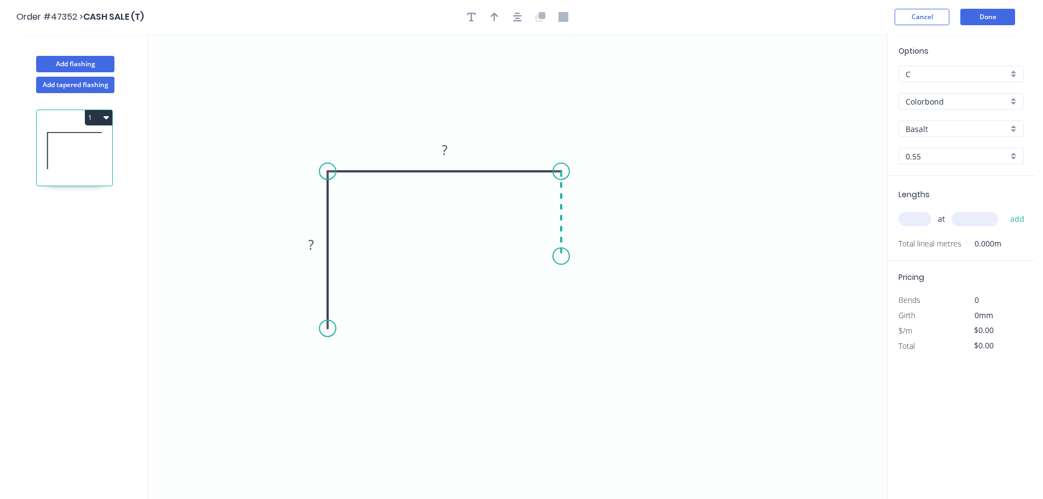
click at [562, 256] on icon "0 ? ?" at bounding box center [517, 266] width 739 height 465
click at [310, 243] on tspan "?" at bounding box center [310, 244] width 5 height 18
click at [494, 14] on icon "button" at bounding box center [494, 17] width 8 height 9
type input "$6.03"
drag, startPoint x: 833, startPoint y: 87, endPoint x: 377, endPoint y: 152, distance: 460.6
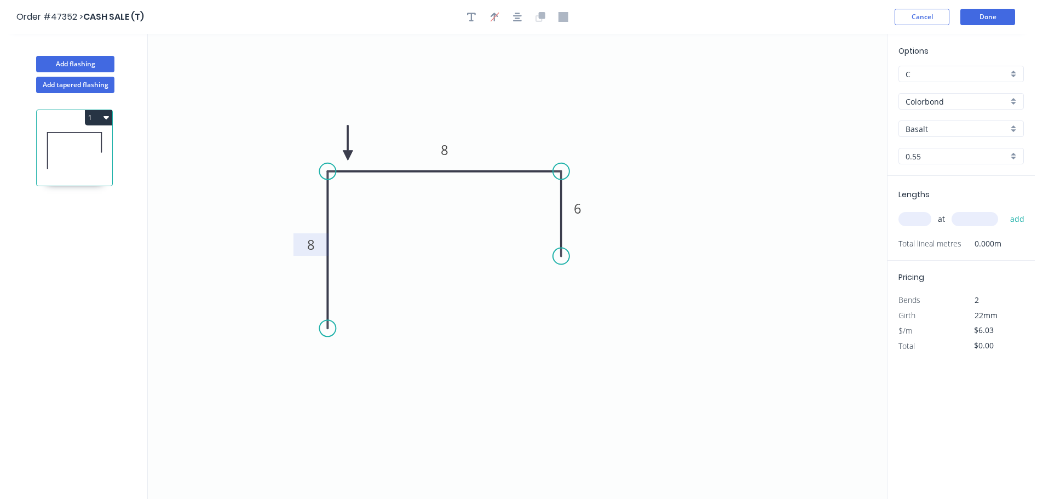
click at [353, 152] on icon at bounding box center [348, 142] width 10 height 35
click at [913, 217] on input "text" at bounding box center [914, 219] width 33 height 14
type input "6"
type input "1800"
click at [1005, 210] on button "add" at bounding box center [1018, 219] width 26 height 19
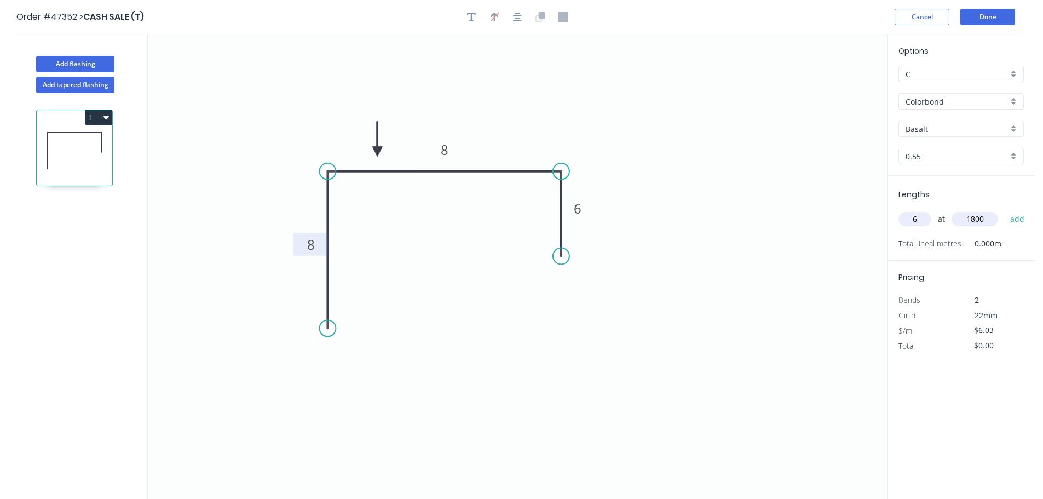
type input "$65.12"
click at [465, 24] on div at bounding box center [517, 17] width 115 height 16
click at [465, 19] on button "button" at bounding box center [471, 17] width 16 height 16
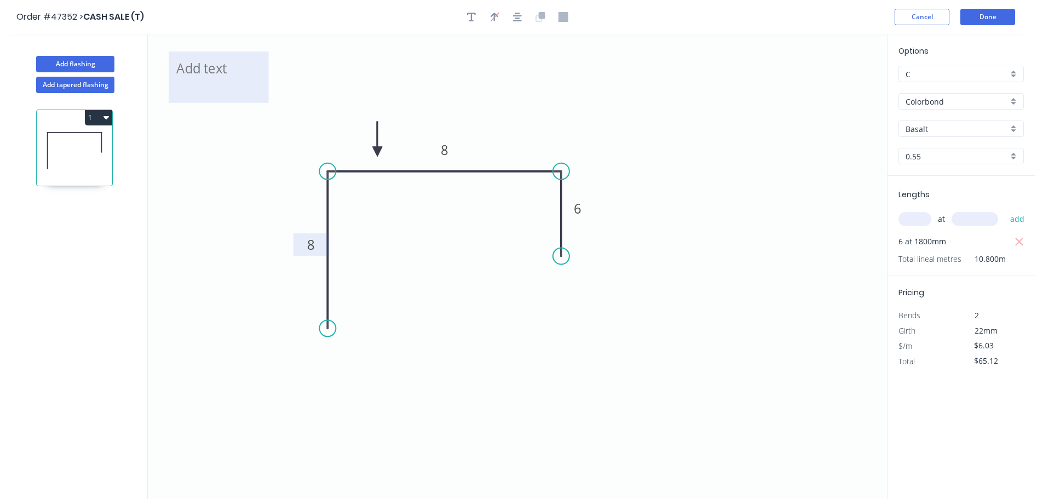
click at [191, 77] on textarea at bounding box center [218, 77] width 89 height 41
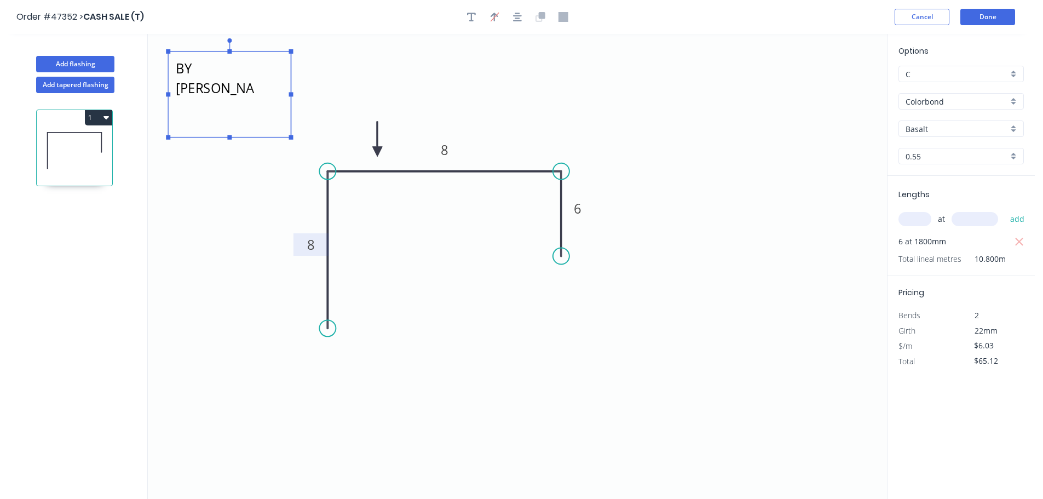
drag, startPoint x: 267, startPoint y: 102, endPoint x: 340, endPoint y: 97, distance: 74.1
click at [293, 136] on rect at bounding box center [291, 137] width 4 height 4
click at [350, 94] on icon "DIMENSIONS APPROVED BY PAUL AND AARON 8 8 6" at bounding box center [517, 266] width 739 height 465
type textarea "DIMENSIONS APPROVED BY PAUL AND AARON"
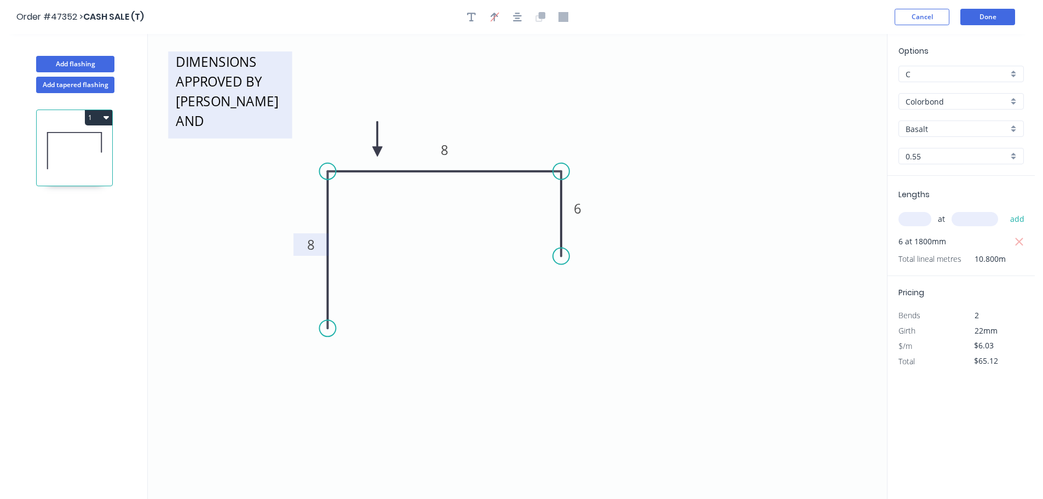
click at [269, 77] on textarea "DIMENSIONS APPROVED BY PAUL AND AARON" at bounding box center [230, 95] width 113 height 76
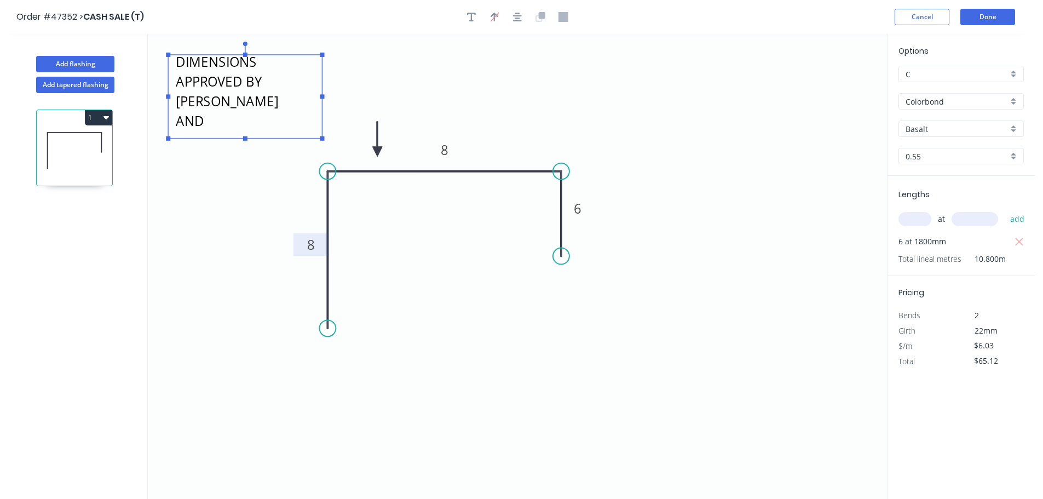
drag, startPoint x: 292, startPoint y: 51, endPoint x: 361, endPoint y: 67, distance: 70.2
click at [325, 56] on rect at bounding box center [322, 55] width 4 height 4
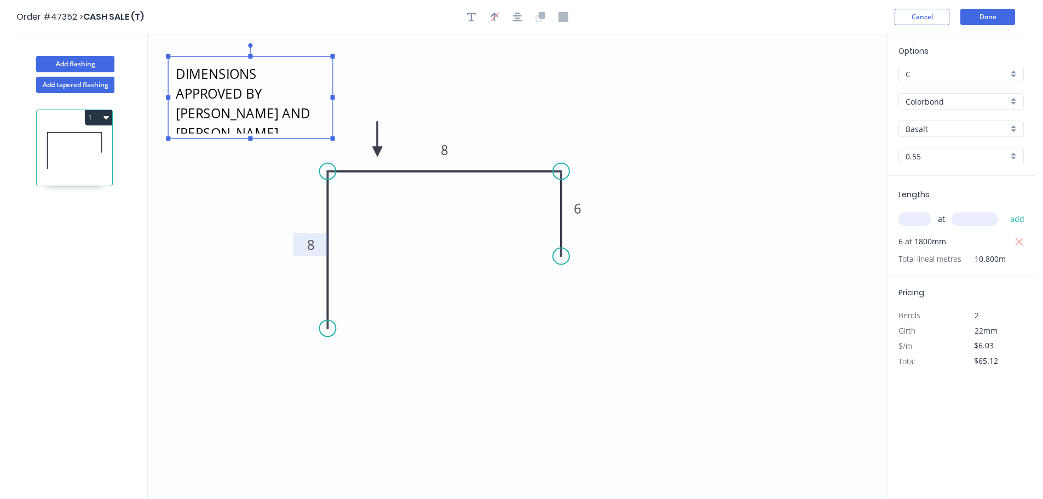
drag, startPoint x: 372, startPoint y: 68, endPoint x: 297, endPoint y: 82, distance: 76.7
click at [372, 69] on icon "DIMENSIONS APPROVED BY PAUL AND AARON 8 8 6" at bounding box center [517, 266] width 739 height 465
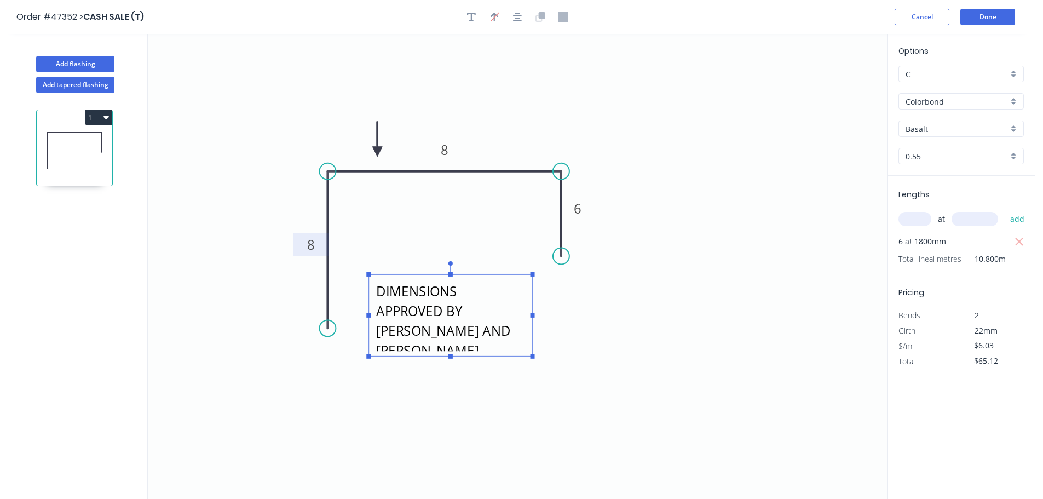
drag, startPoint x: 270, startPoint y: 90, endPoint x: 470, endPoint y: 310, distance: 297.6
click at [470, 310] on textarea "DIMENSIONS APPROVED BY PAUL AND AARON" at bounding box center [450, 315] width 153 height 71
click at [736, 286] on icon "DIMENSIONS APPROVED BY PAUL AND AARON 8 8 6" at bounding box center [517, 266] width 739 height 465
click at [979, 17] on button "Done" at bounding box center [987, 17] width 55 height 16
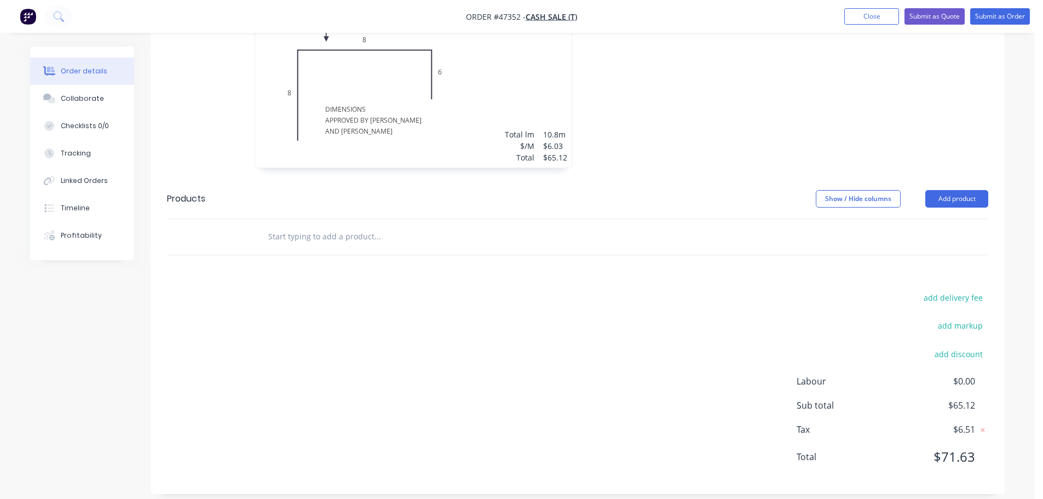
scroll to position [361, 0]
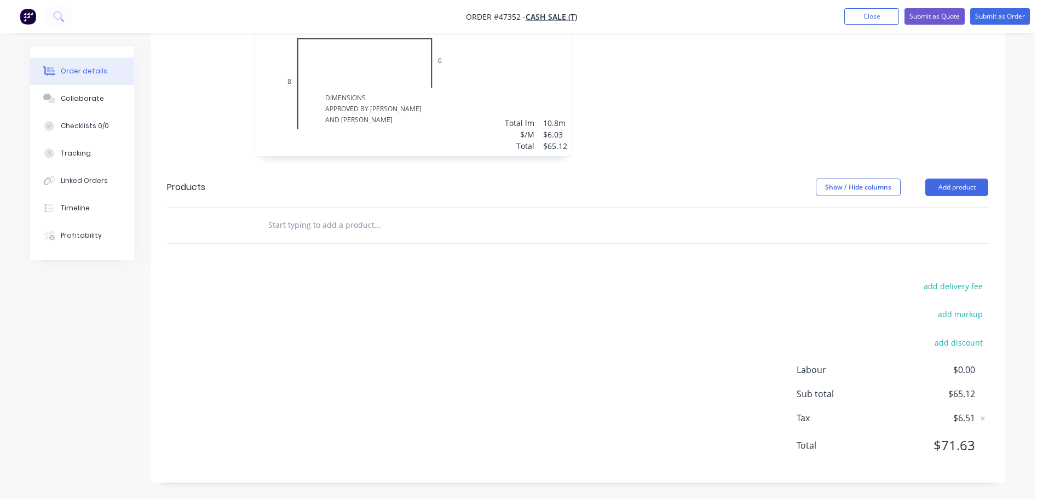
click at [676, 270] on div "Drawings Add drawing 0.55 Colorbond Basalt Girth 22 1 DIMENSIONS APPROVED BY PA…" at bounding box center [578, 207] width 854 height 549
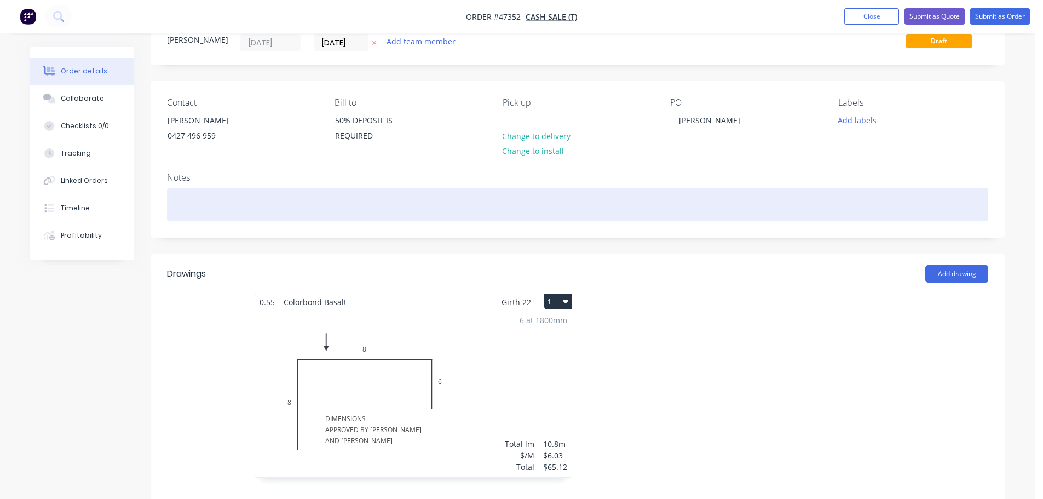
scroll to position [0, 0]
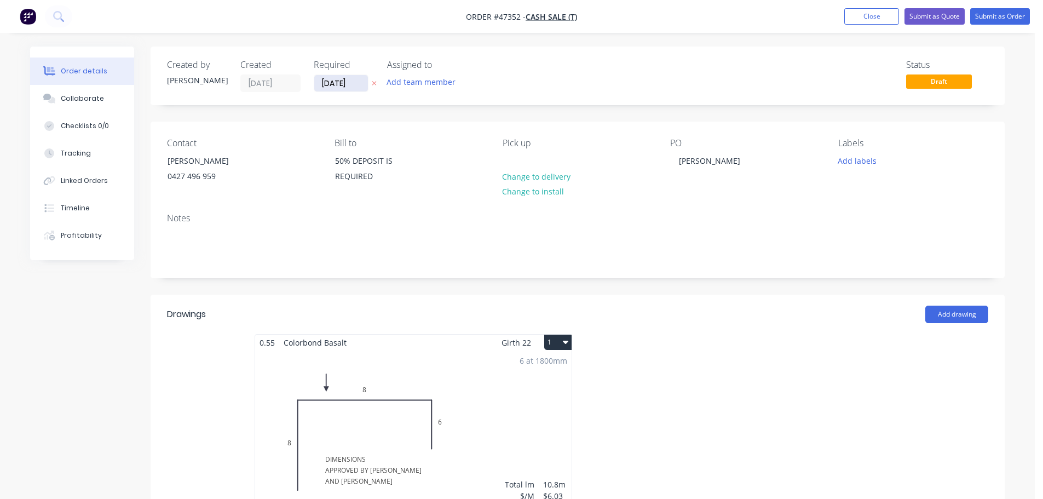
click at [340, 80] on input "[DATE]" at bounding box center [341, 83] width 54 height 16
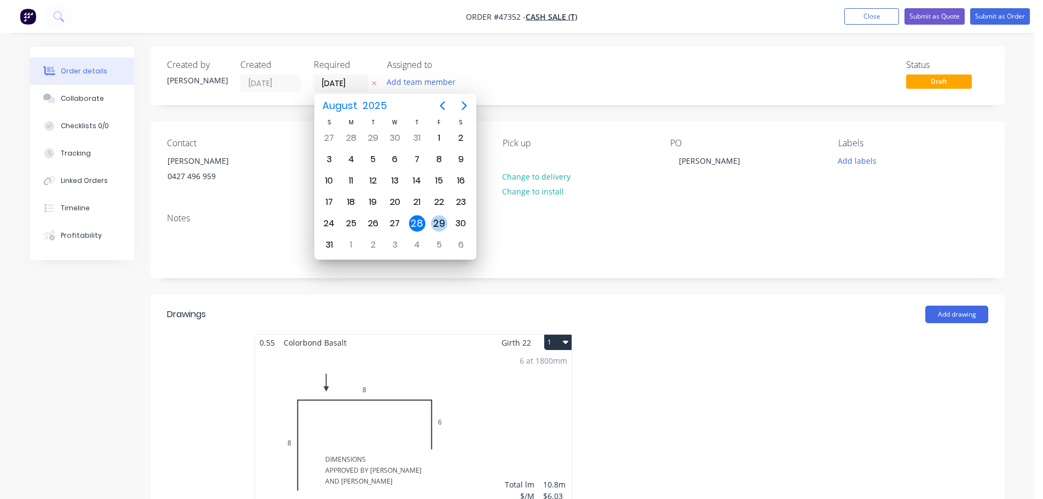
click at [445, 222] on div "29" at bounding box center [439, 223] width 16 height 16
type input "[DATE]"
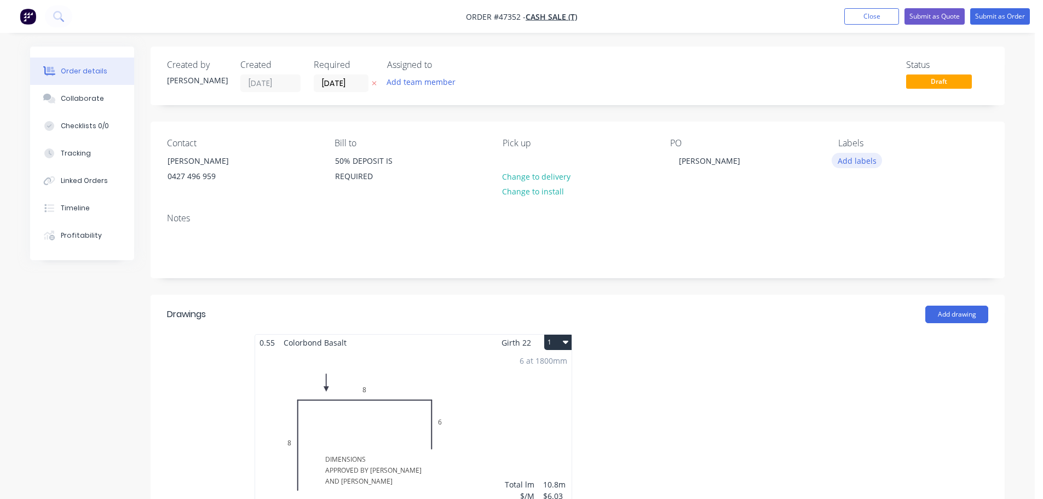
click at [843, 160] on button "Add labels" at bounding box center [857, 160] width 50 height 15
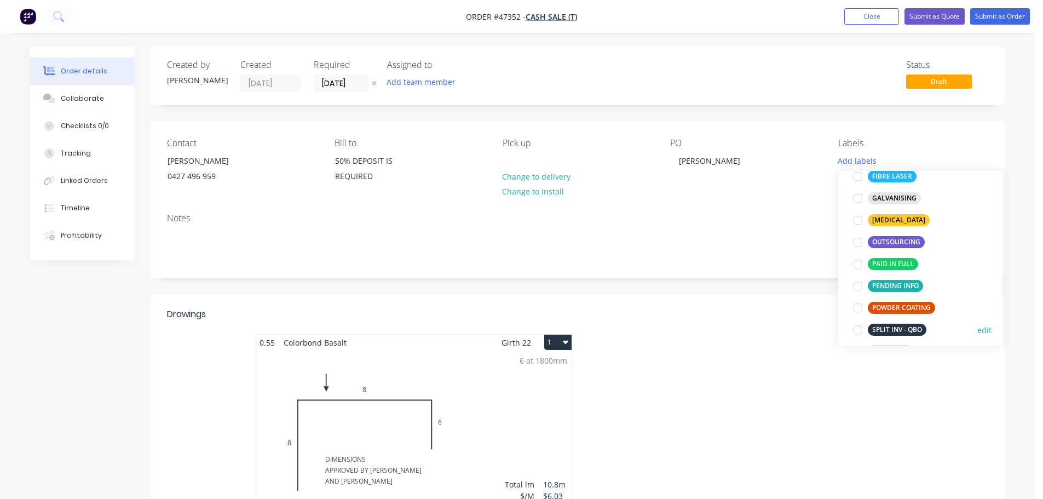
scroll to position [219, 0]
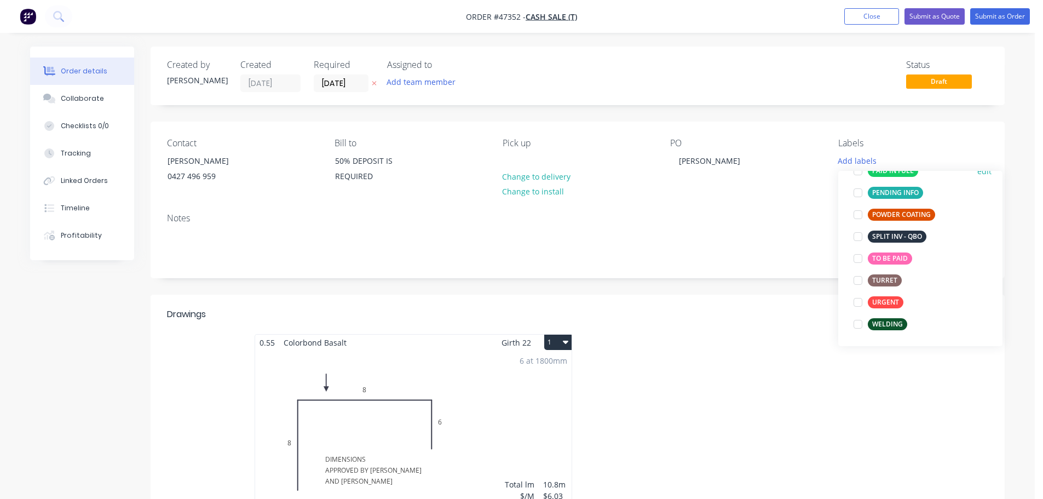
click at [857, 171] on div at bounding box center [858, 171] width 22 height 22
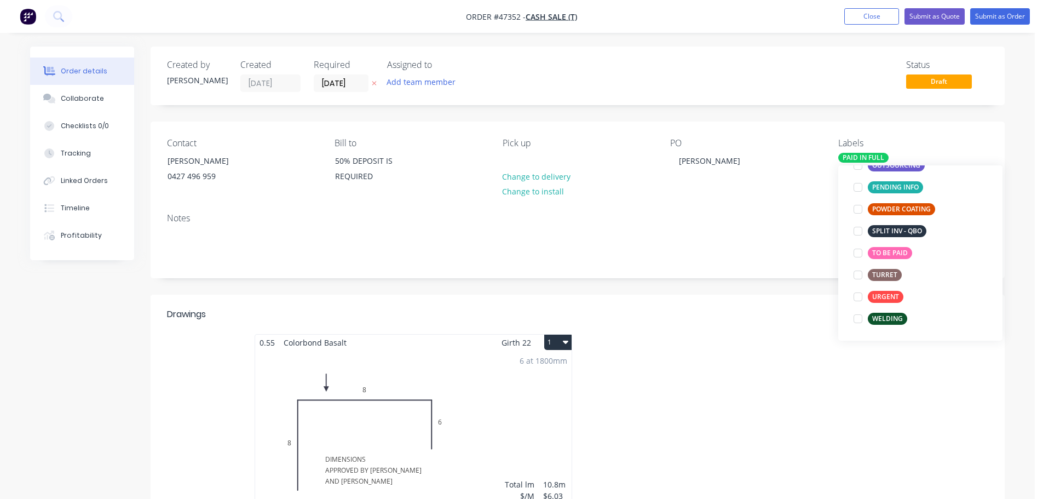
scroll to position [88, 0]
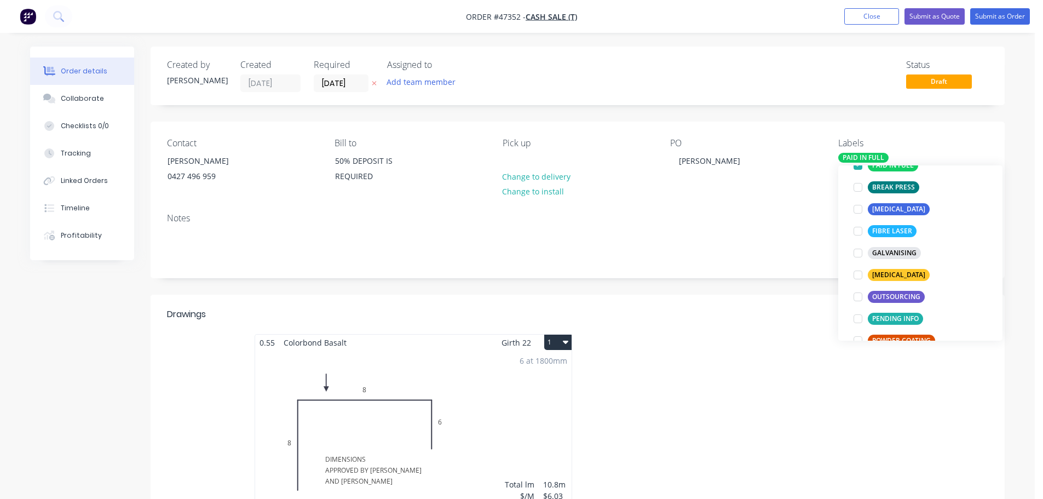
click at [765, 194] on div "Contact RON ROYES 0427 496 959 Bill to 50% DEPOSIT IS REQUIRED Pick up Change t…" at bounding box center [578, 163] width 854 height 83
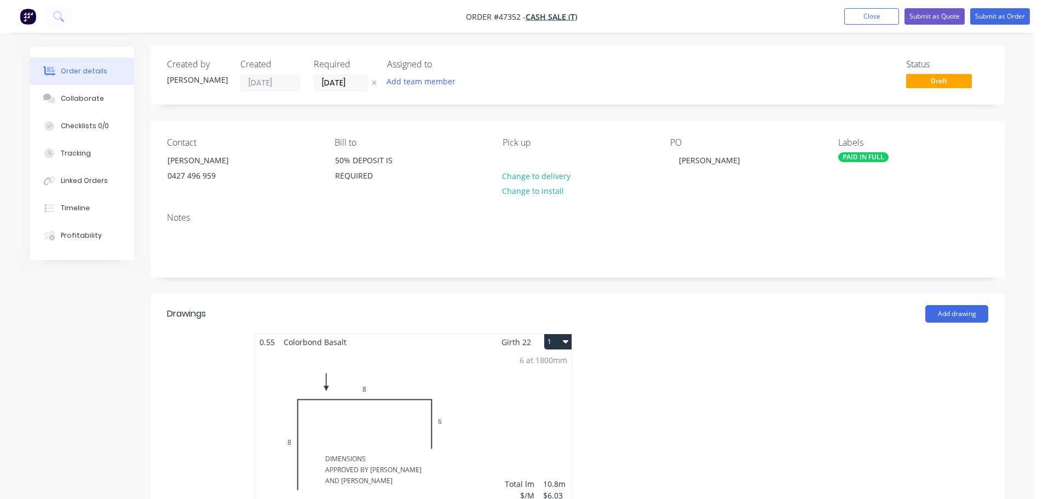
scroll to position [0, 0]
click at [1011, 16] on button "Submit as Order" at bounding box center [1000, 16] width 60 height 16
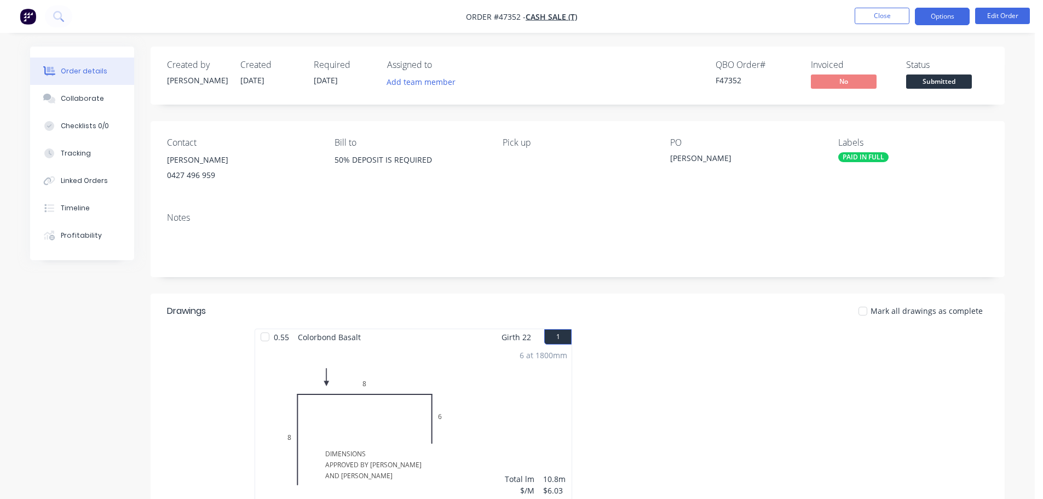
click at [943, 13] on button "Options" at bounding box center [942, 17] width 55 height 18
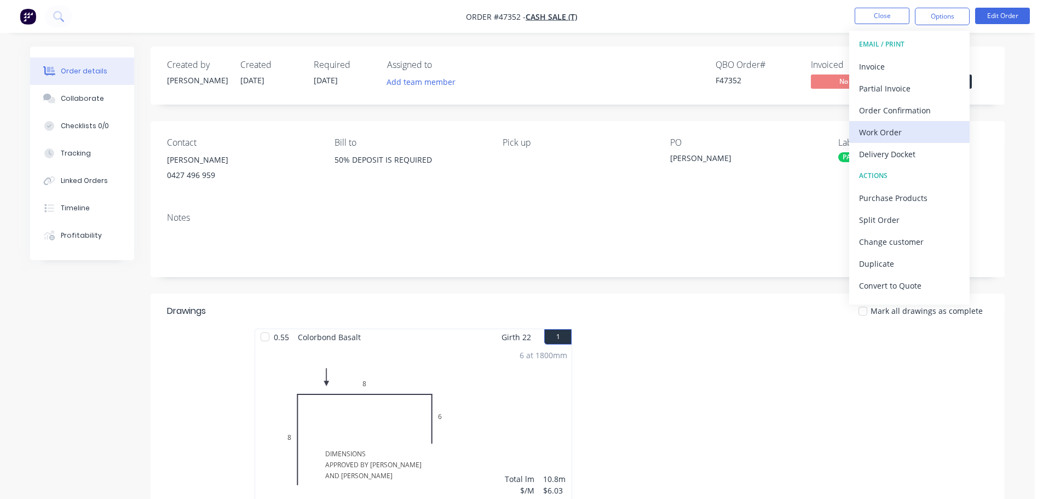
click at [894, 136] on div "Work Order" at bounding box center [909, 132] width 101 height 16
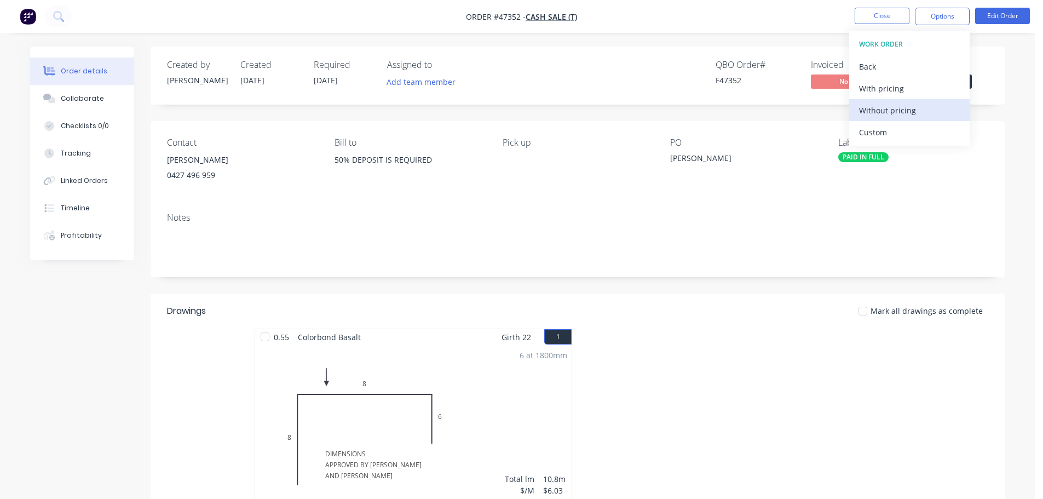
click at [915, 115] on div "Without pricing" at bounding box center [909, 110] width 101 height 16
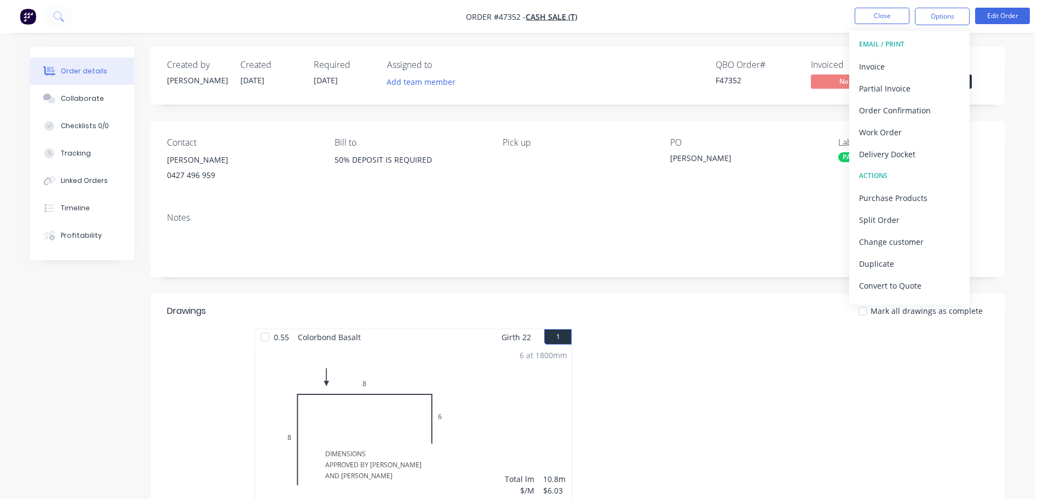
click at [1017, 107] on div "Order details Collaborate Checklists 0/0 Tracking Linked Orders Timeline Profit…" at bounding box center [517, 347] width 1035 height 694
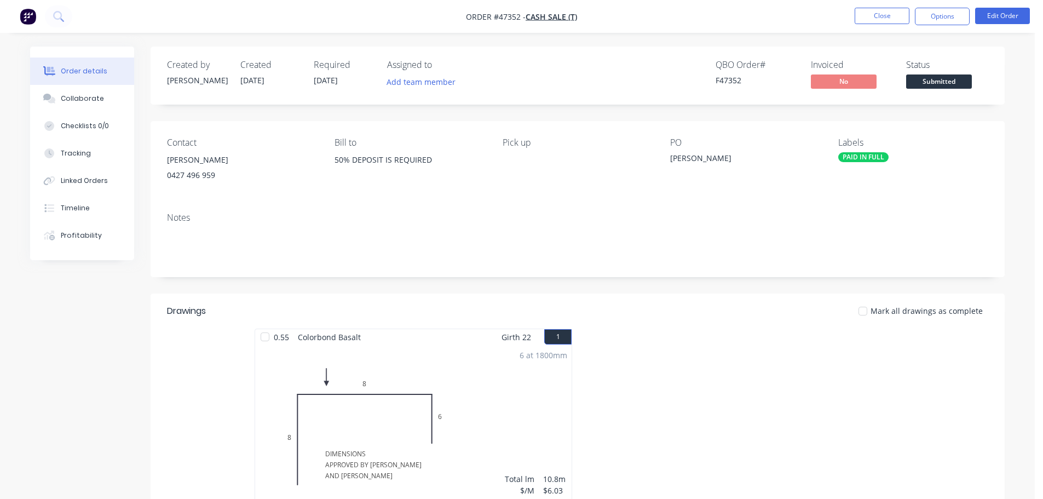
click at [960, 79] on span "Submitted" at bounding box center [939, 81] width 66 height 14
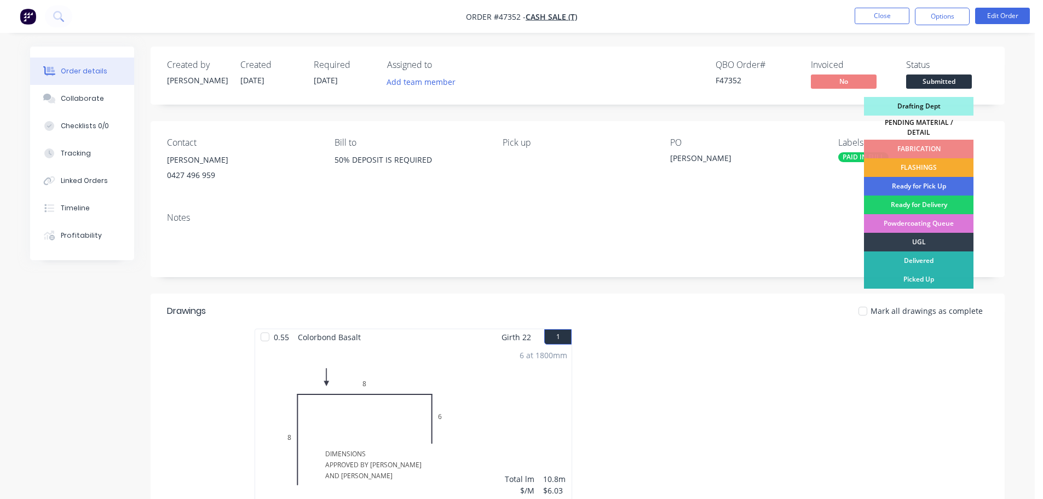
click at [962, 160] on div "FLASHINGS" at bounding box center [918, 167] width 109 height 19
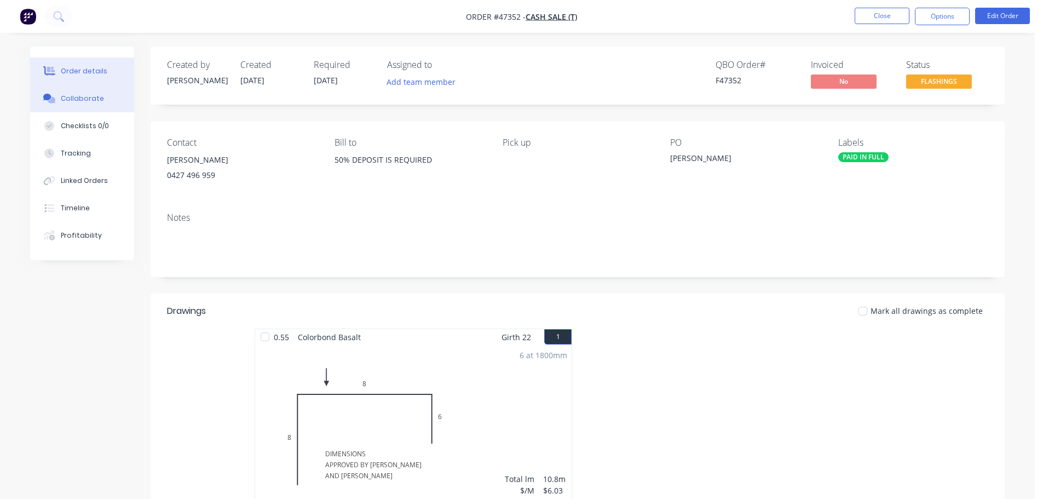
click at [91, 107] on button "Collaborate" at bounding box center [82, 98] width 104 height 27
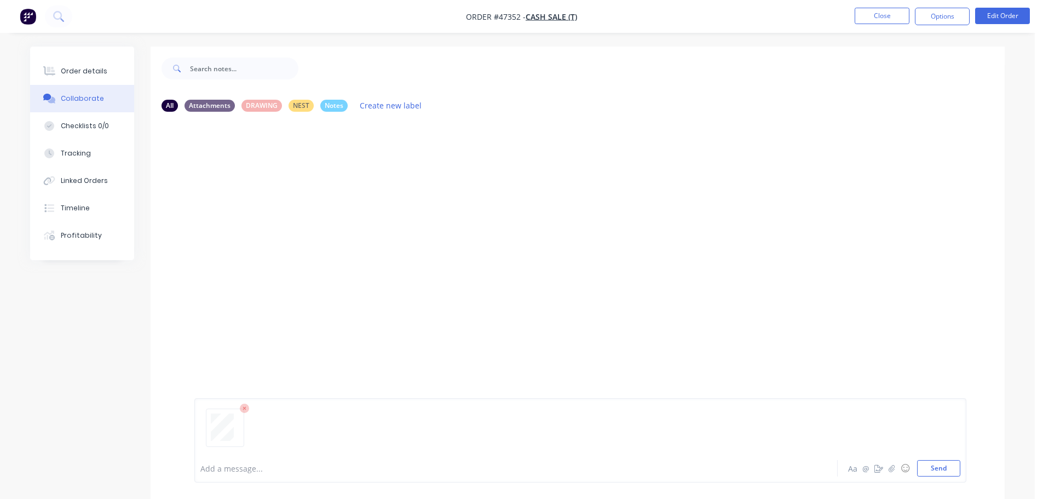
drag, startPoint x: 936, startPoint y: 466, endPoint x: 892, endPoint y: 406, distance: 74.9
click at [936, 466] on button "Send" at bounding box center [938, 468] width 43 height 16
drag, startPoint x: 69, startPoint y: 75, endPoint x: 74, endPoint y: 71, distance: 7.0
click at [70, 74] on div "Order details" at bounding box center [84, 71] width 47 height 10
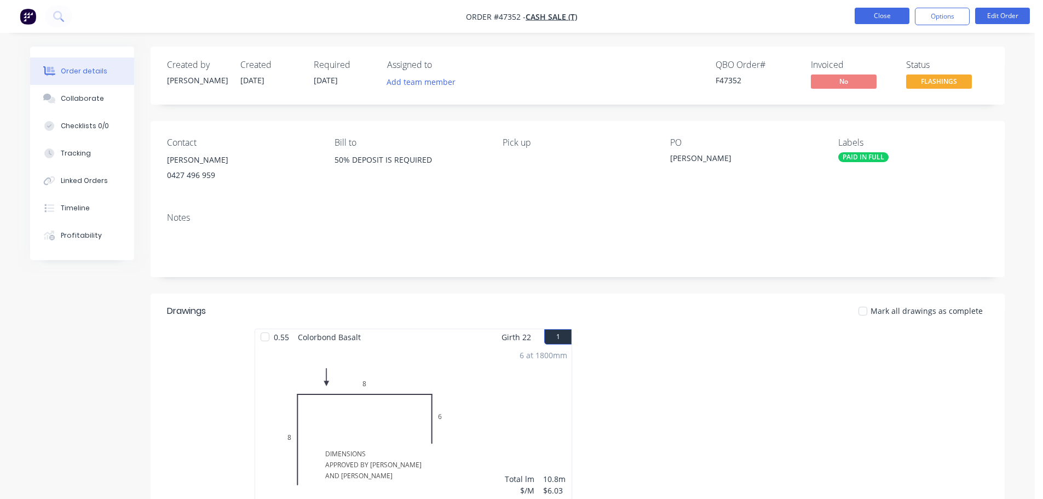
click at [879, 13] on button "Close" at bounding box center [882, 16] width 55 height 16
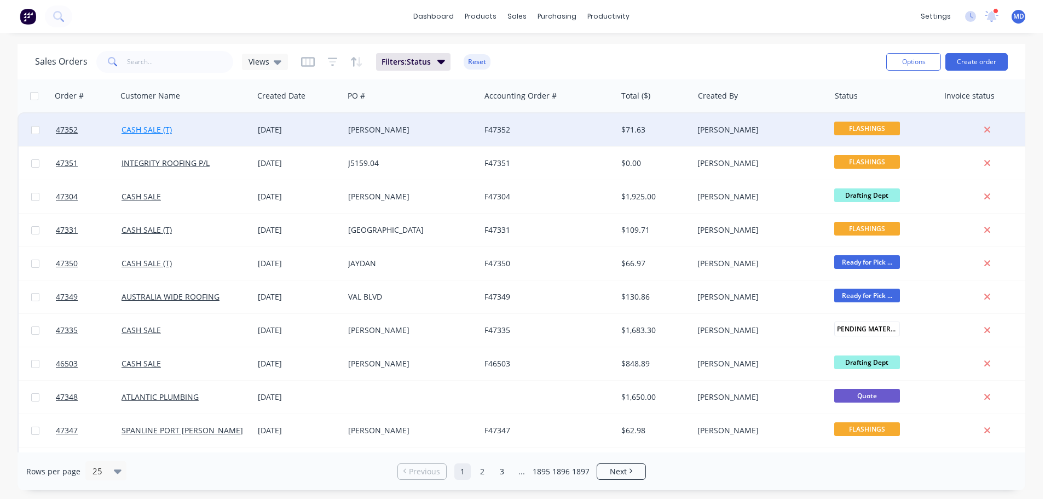
click at [142, 128] on link "CASH SALE (T)" at bounding box center [147, 129] width 50 height 10
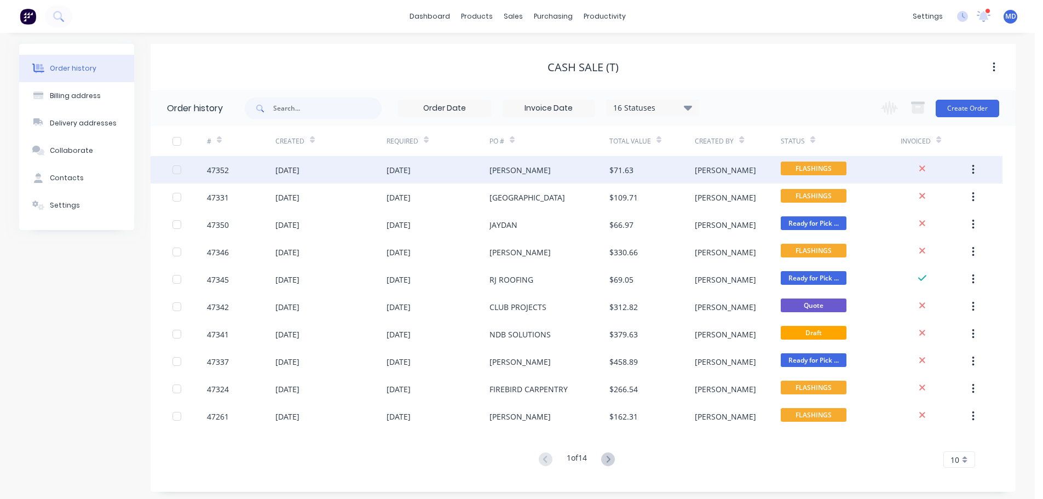
click at [217, 168] on div "47352" at bounding box center [218, 169] width 22 height 11
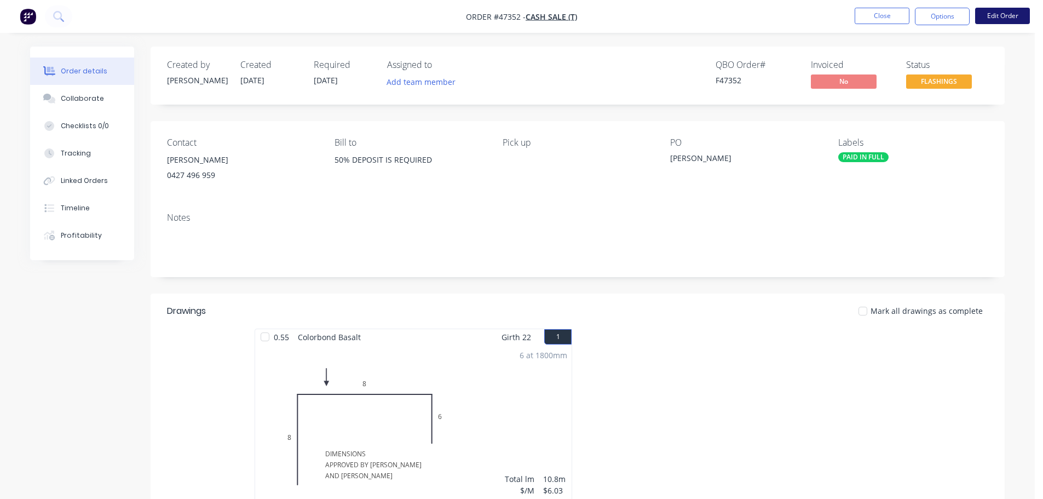
click at [1008, 14] on button "Edit Order" at bounding box center [1002, 16] width 55 height 16
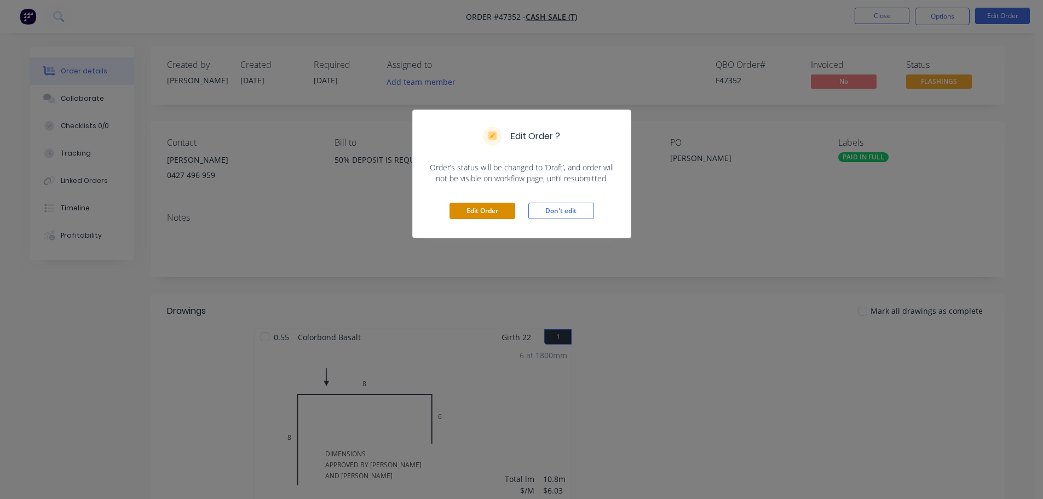
click at [465, 209] on button "Edit Order" at bounding box center [482, 211] width 66 height 16
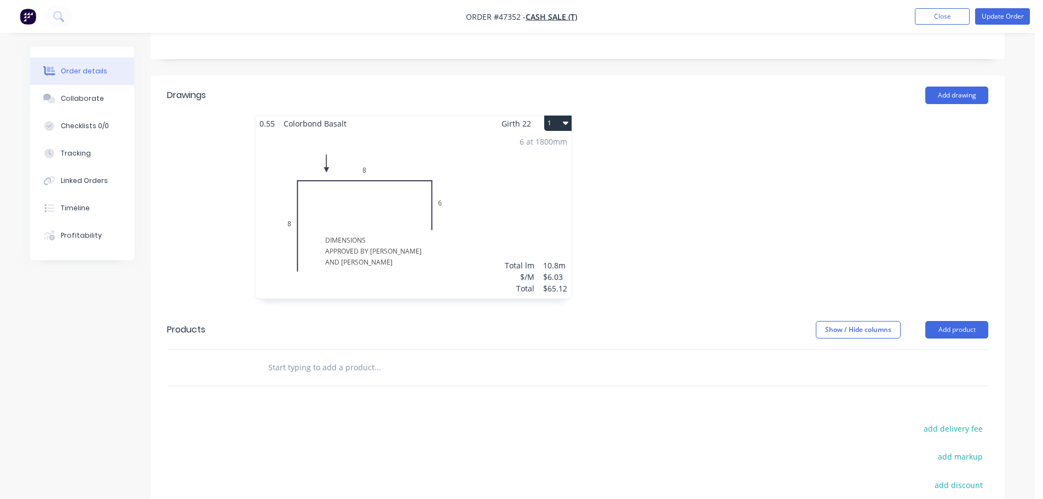
click at [380, 239] on div "6 at 1800mm Total lm $/M Total 10.8m $6.03 $65.12" at bounding box center [413, 214] width 316 height 167
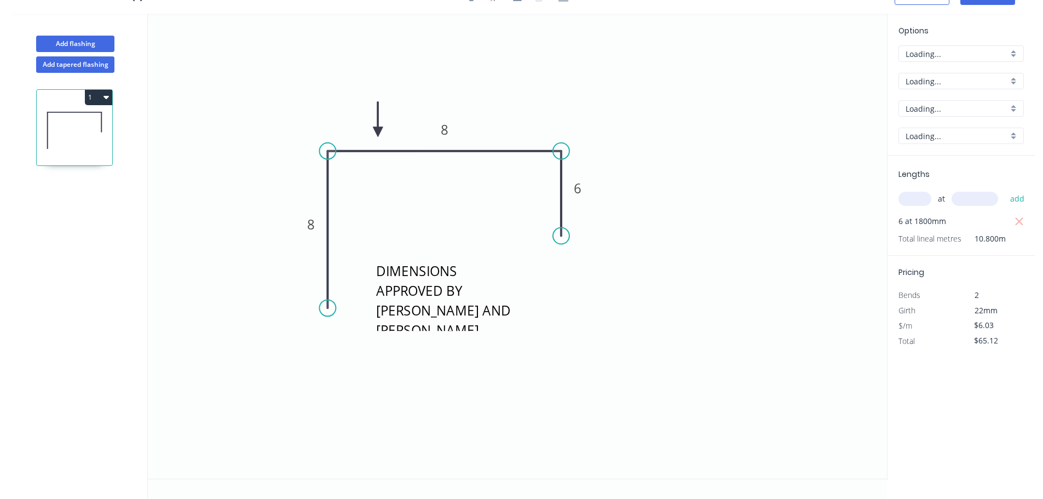
scroll to position [20, 0]
click at [306, 226] on rect at bounding box center [311, 224] width 22 height 15
type input "$10.48"
type input "$113.18"
click at [676, 377] on icon "DIMENSIONS APPROVED BY PAUL AND AARON 80 80 60" at bounding box center [517, 246] width 739 height 465
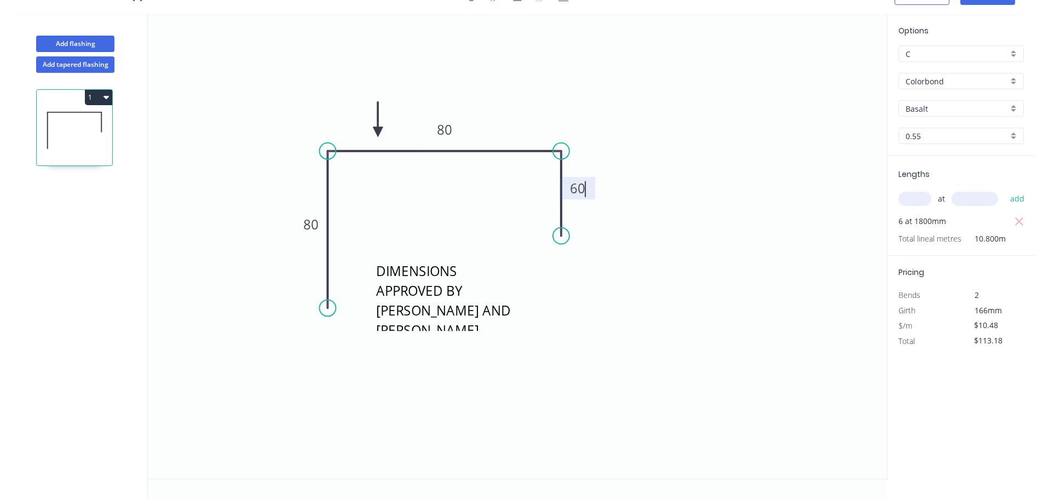
type input "$12.09"
type input "$130.57"
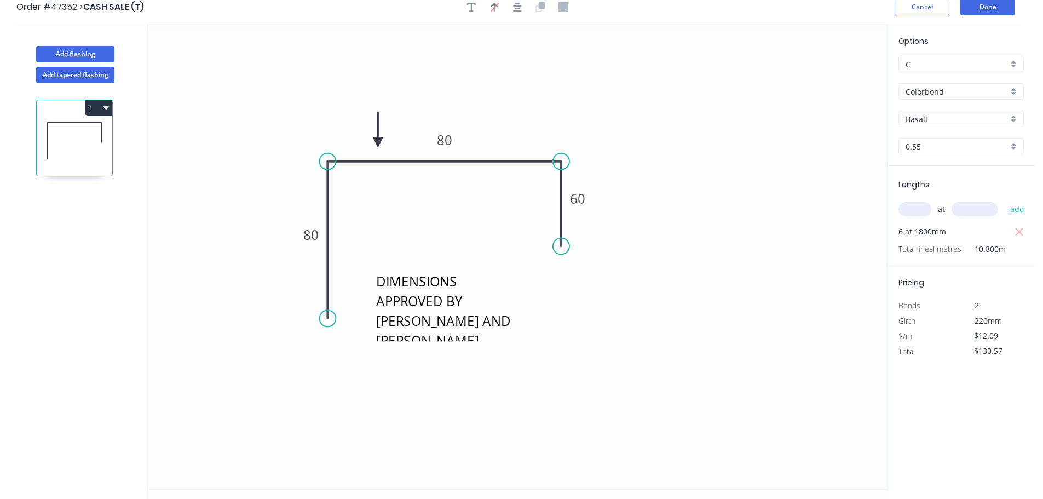
scroll to position [0, 0]
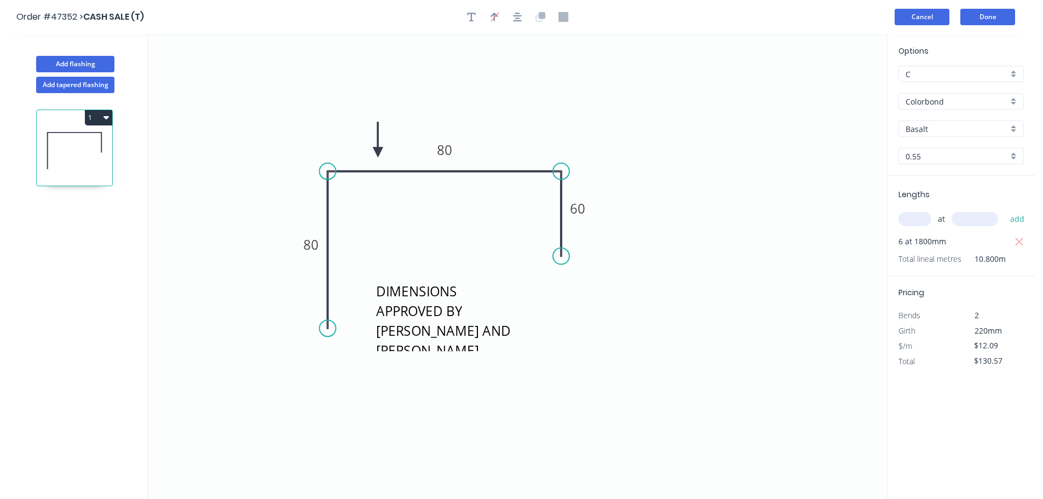
click at [926, 18] on button "Cancel" at bounding box center [921, 17] width 55 height 16
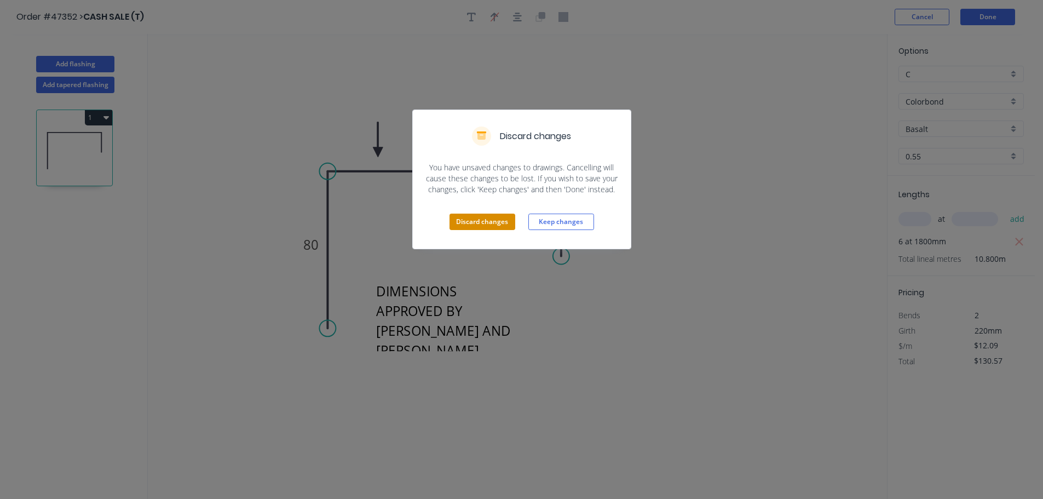
click at [476, 222] on button "Discard changes" at bounding box center [482, 221] width 66 height 16
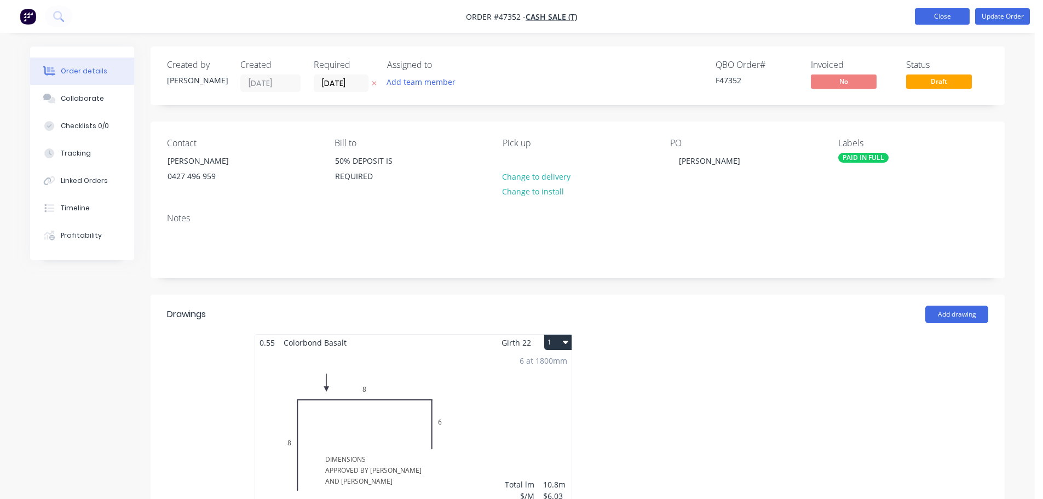
click at [926, 12] on button "Close" at bounding box center [942, 16] width 55 height 16
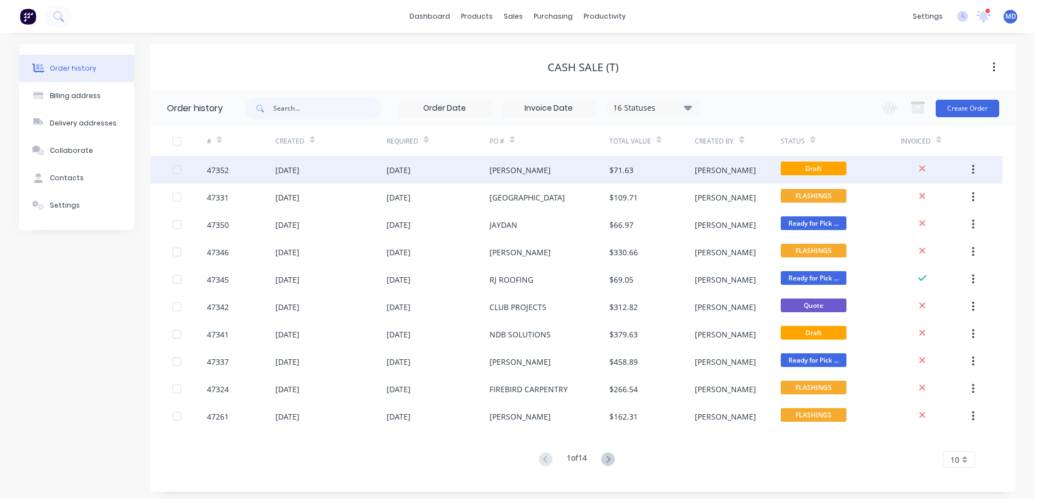
click at [224, 167] on div "47352" at bounding box center [218, 169] width 22 height 11
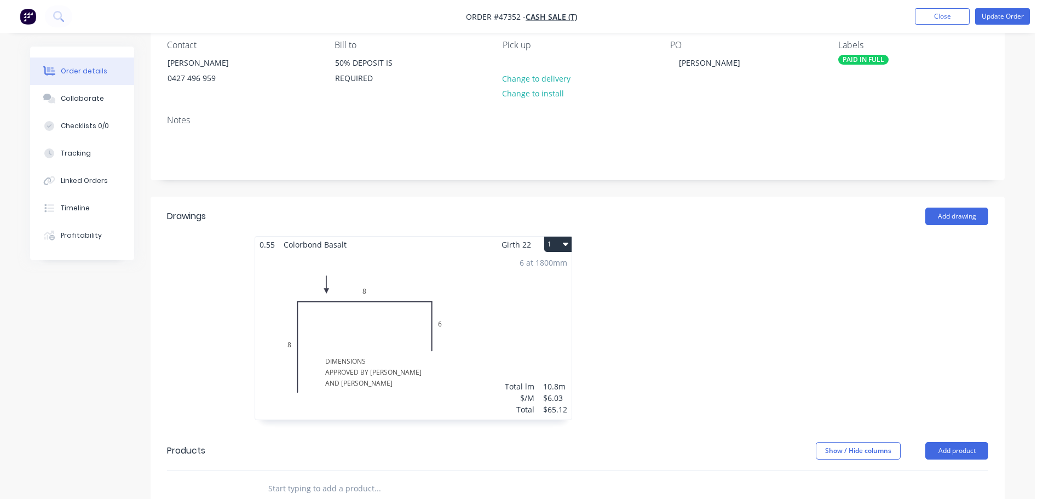
scroll to position [88, 0]
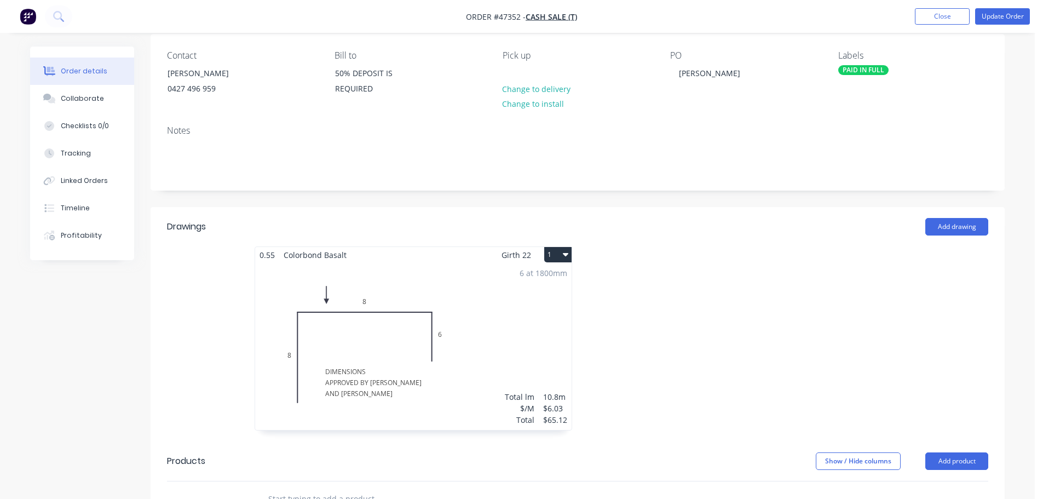
click at [404, 298] on div "6 at 1800mm Total lm $/M Total 10.8m $6.03 $65.12" at bounding box center [413, 346] width 316 height 167
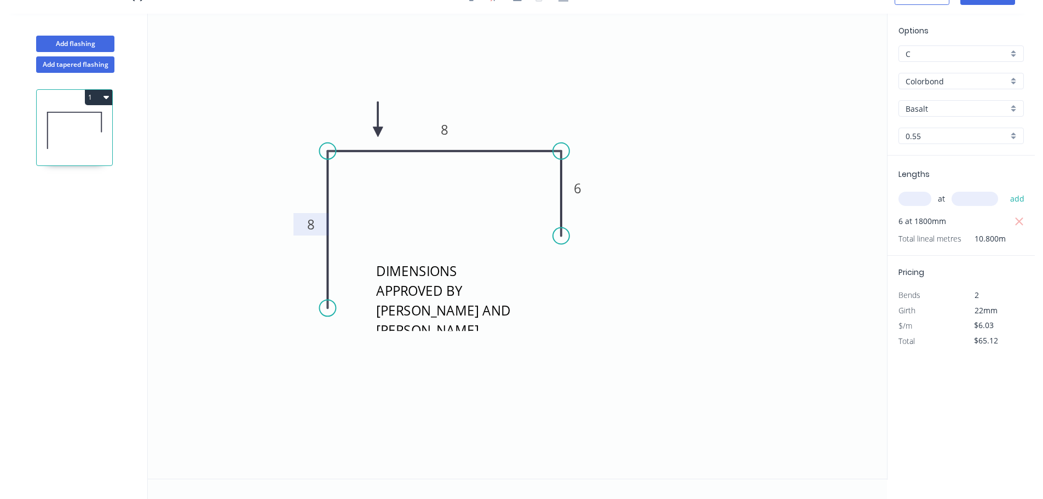
click at [309, 225] on tspan "8" at bounding box center [311, 224] width 8 height 18
type input "$10.48"
type input "$113.18"
click at [1020, 222] on icon "button" at bounding box center [1019, 221] width 8 height 8
type input "$12.09"
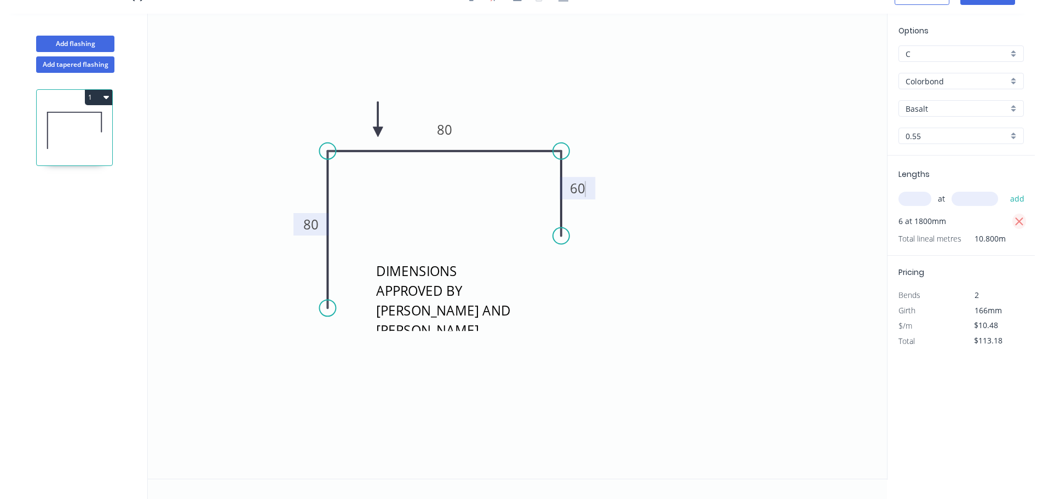
type input "$0.00"
click at [917, 203] on input "text" at bounding box center [914, 199] width 33 height 14
type input "4"
type input "1800"
click at [1005, 189] on button "add" at bounding box center [1018, 198] width 26 height 19
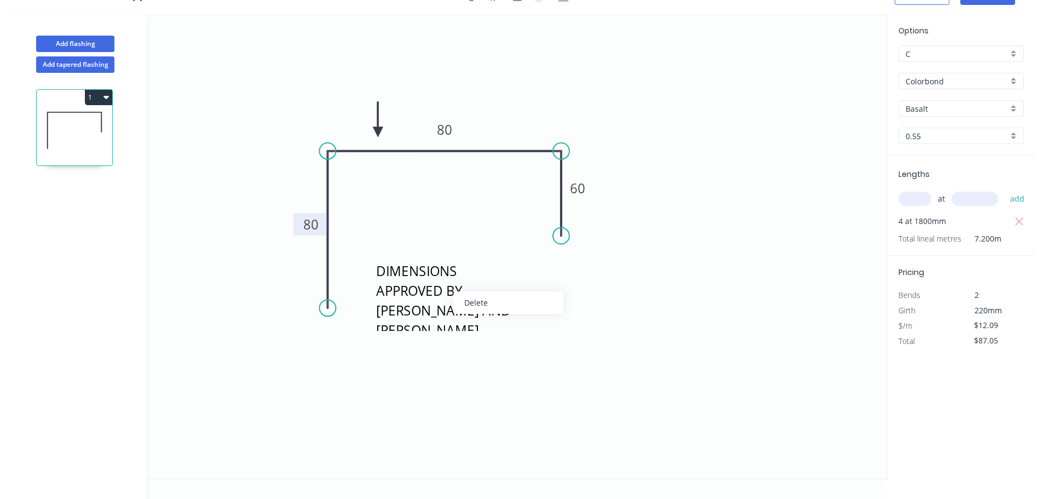
drag, startPoint x: 488, startPoint y: 305, endPoint x: 345, endPoint y: 195, distance: 180.0
click at [487, 304] on div "Delete" at bounding box center [508, 302] width 110 height 22
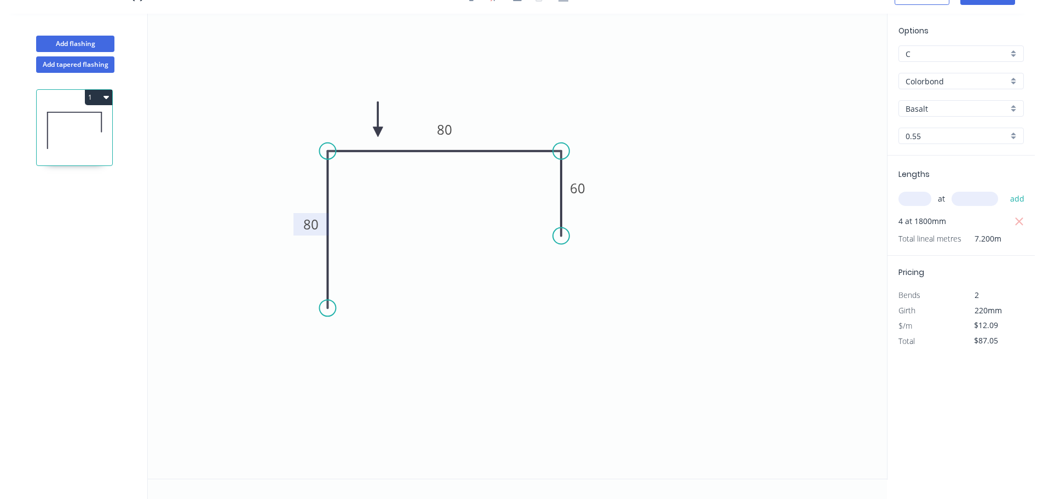
click at [96, 102] on button "1" at bounding box center [98, 97] width 27 height 15
click at [76, 123] on div "Duplicate" at bounding box center [60, 125] width 84 height 16
type input "$0.00"
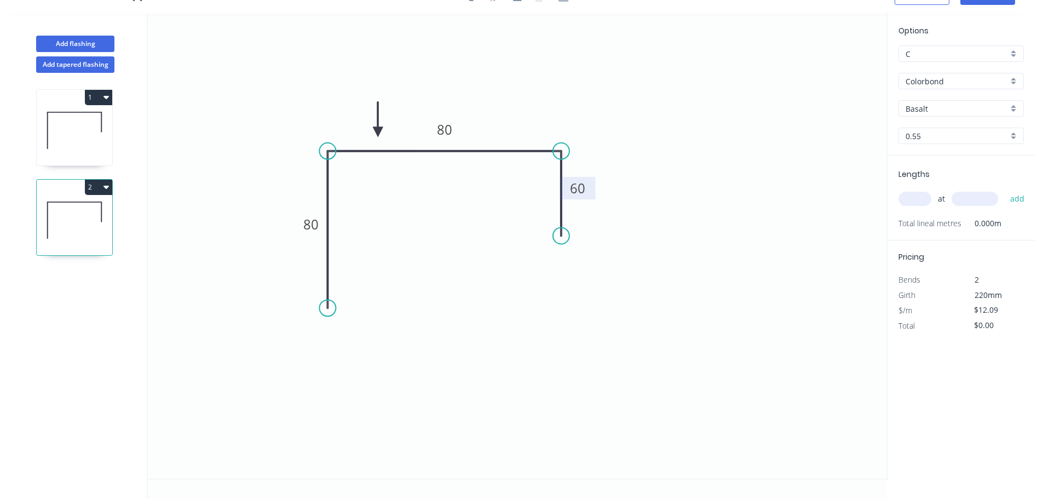
click at [573, 189] on tspan "60" at bounding box center [577, 188] width 15 height 18
click at [930, 201] on input "text" at bounding box center [914, 199] width 33 height 14
type input "$10.48"
type input "2"
type input "1800"
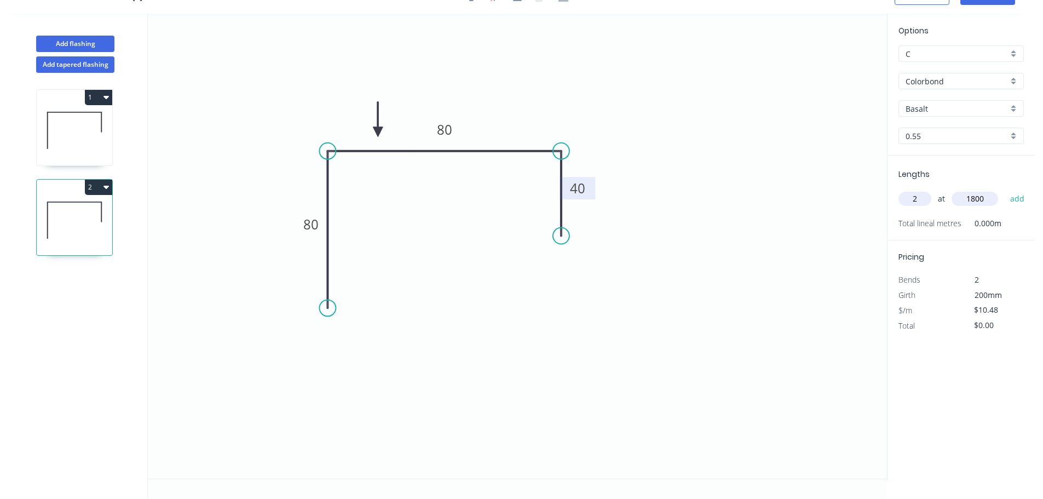
click at [1005, 189] on button "add" at bounding box center [1018, 198] width 26 height 19
type input "$37.73"
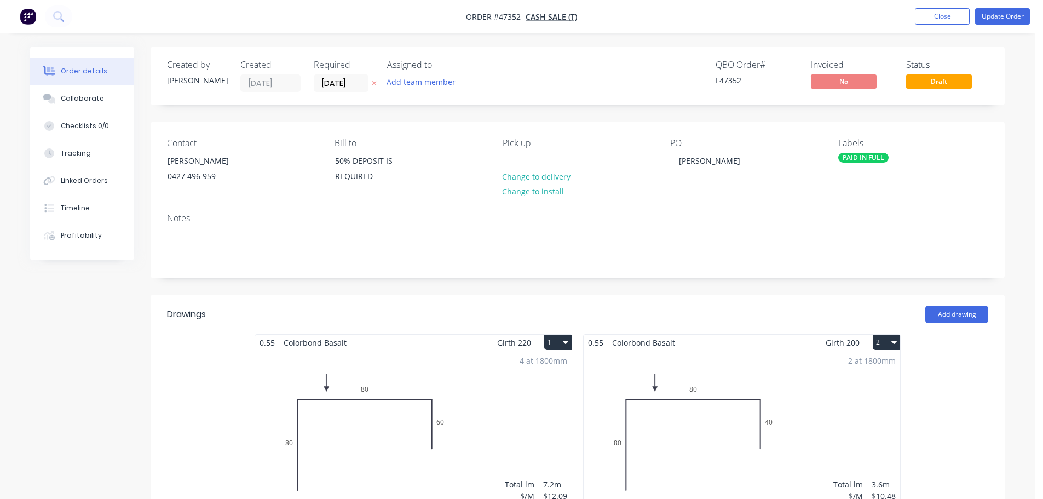
click at [518, 366] on div "4 at 1800mm Total lm $/M Total 7.2m $12.09 $87.05" at bounding box center [413, 433] width 316 height 167
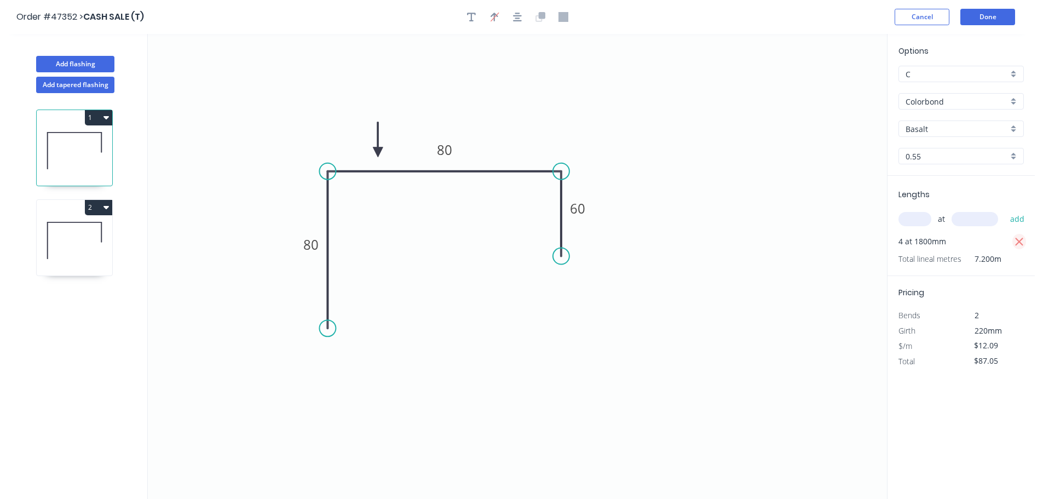
click at [1017, 243] on icon "button" at bounding box center [1019, 241] width 10 height 13
type input "$0.00"
click at [914, 219] on input "text" at bounding box center [914, 219] width 33 height 14
type input "2"
type input "3600"
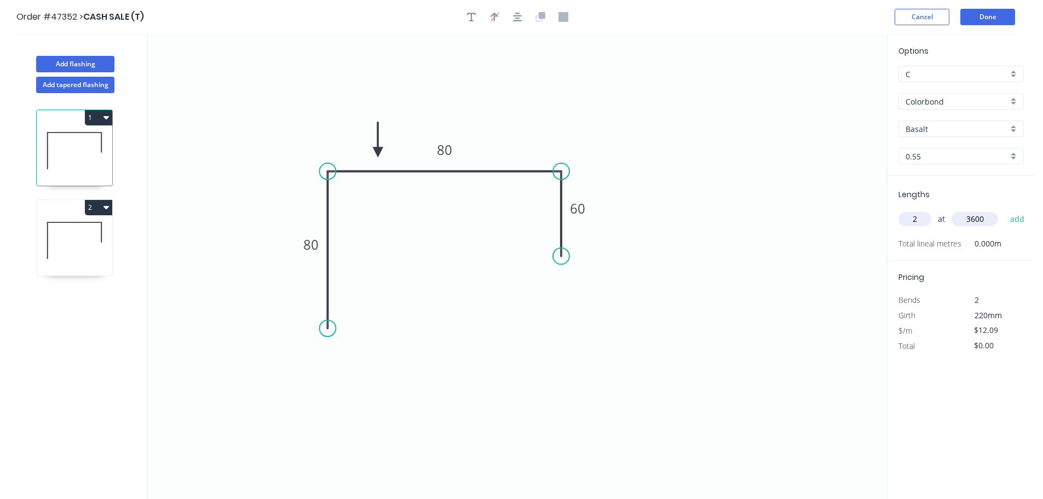
click at [1005, 210] on button "add" at bounding box center [1018, 219] width 26 height 19
type input "$87.05"
drag, startPoint x: 57, startPoint y: 251, endPoint x: 138, endPoint y: 234, distance: 82.9
click at [57, 251] on icon at bounding box center [75, 240] width 76 height 70
type input "$10.48"
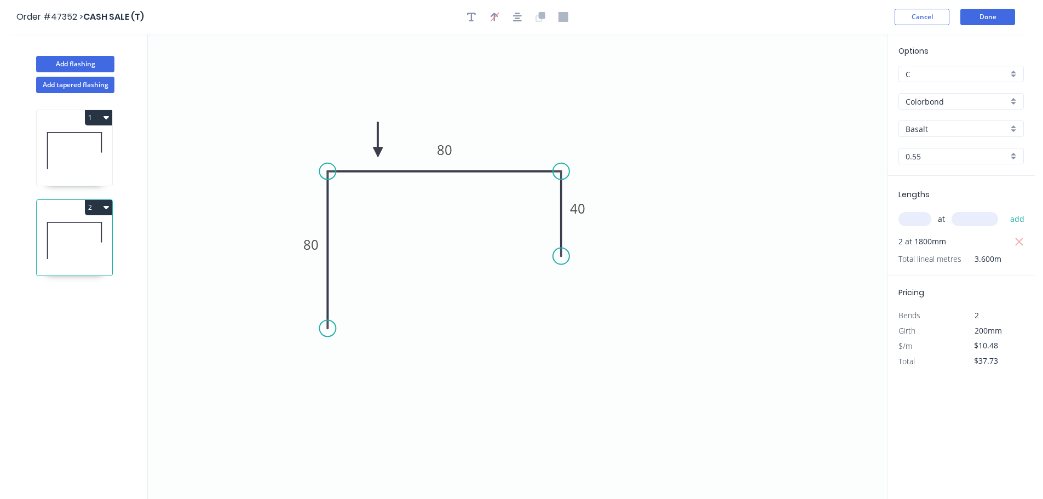
click at [1024, 238] on button "button" at bounding box center [1019, 241] width 14 height 15
type input "$0.00"
click at [910, 221] on input "text" at bounding box center [914, 219] width 33 height 14
type input "1"
type input "3600"
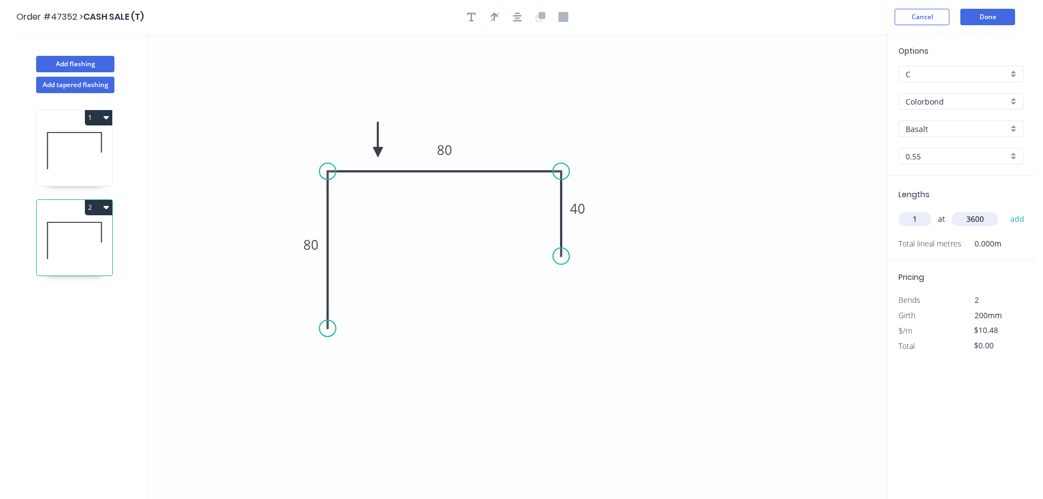
click at [1005, 210] on button "add" at bounding box center [1018, 219] width 26 height 19
type input "$37.73"
click at [985, 20] on button "Done" at bounding box center [987, 17] width 55 height 16
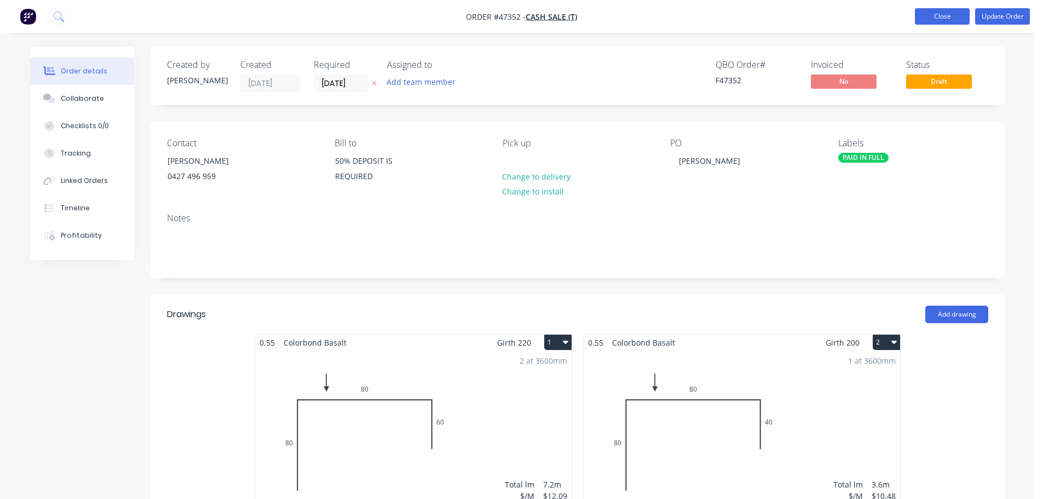
click at [932, 20] on button "Close" at bounding box center [942, 16] width 55 height 16
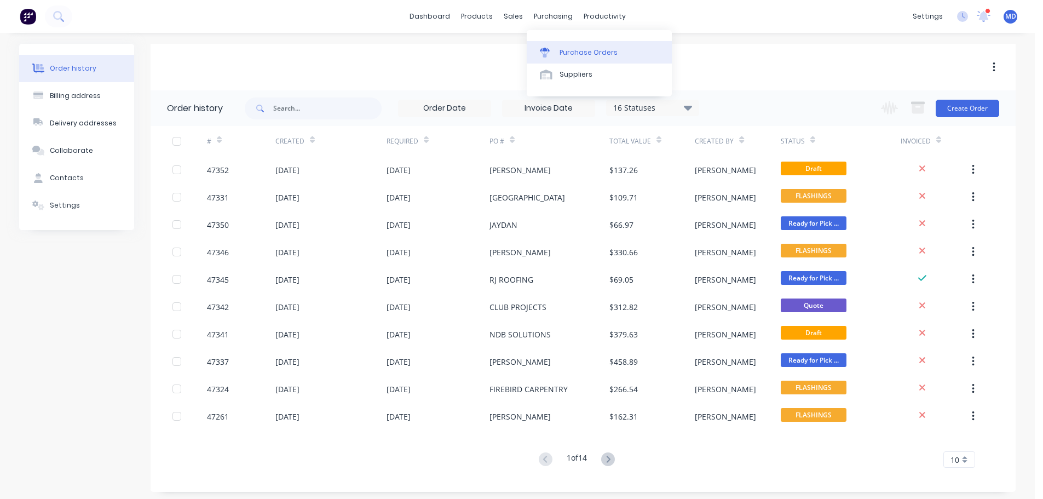
click at [565, 58] on link "Purchase Orders" at bounding box center [599, 52] width 145 height 22
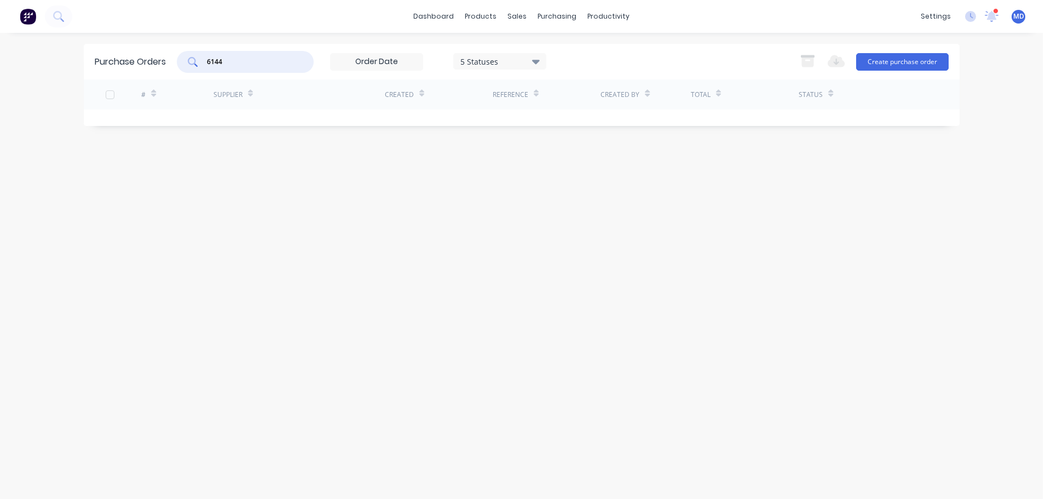
drag, startPoint x: 236, startPoint y: 64, endPoint x: 103, endPoint y: 58, distance: 133.7
click at [103, 58] on div "Purchase Orders 6144 5 Statuses 5 Statuses Export to Excel (XLSX) Create purcha…" at bounding box center [522, 62] width 876 height 36
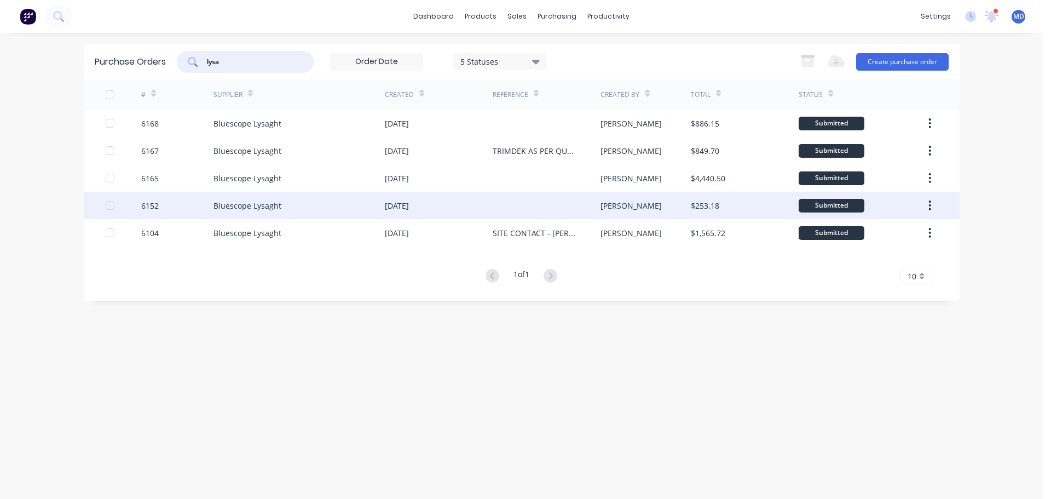
type input "lysa"
click at [155, 205] on div "6152" at bounding box center [150, 205] width 18 height 11
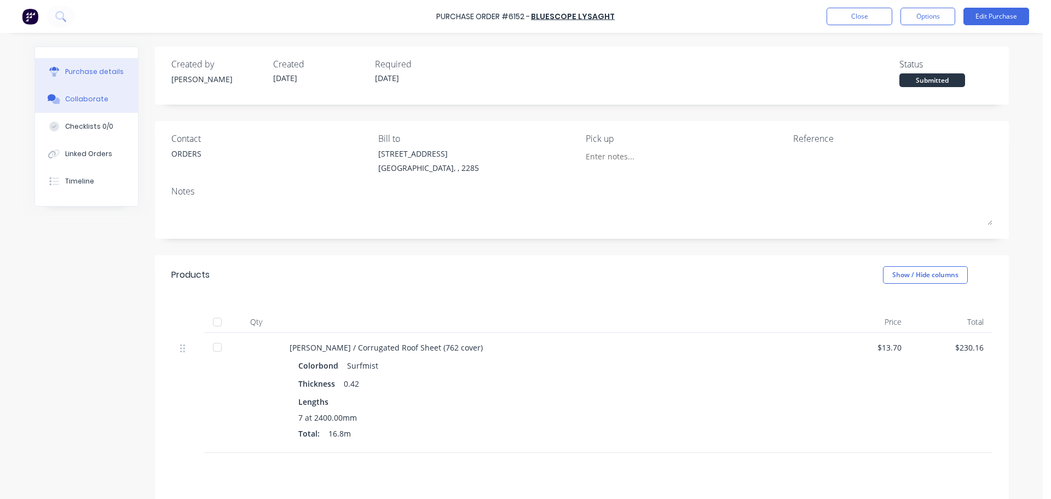
click at [90, 100] on div "Collaborate" at bounding box center [86, 99] width 43 height 10
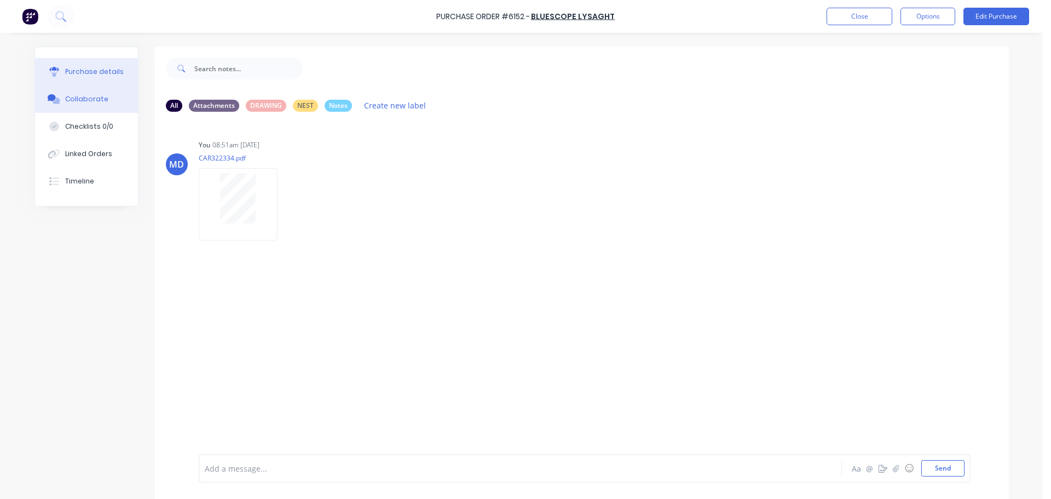
click at [108, 64] on button "Purchase details" at bounding box center [86, 71] width 103 height 27
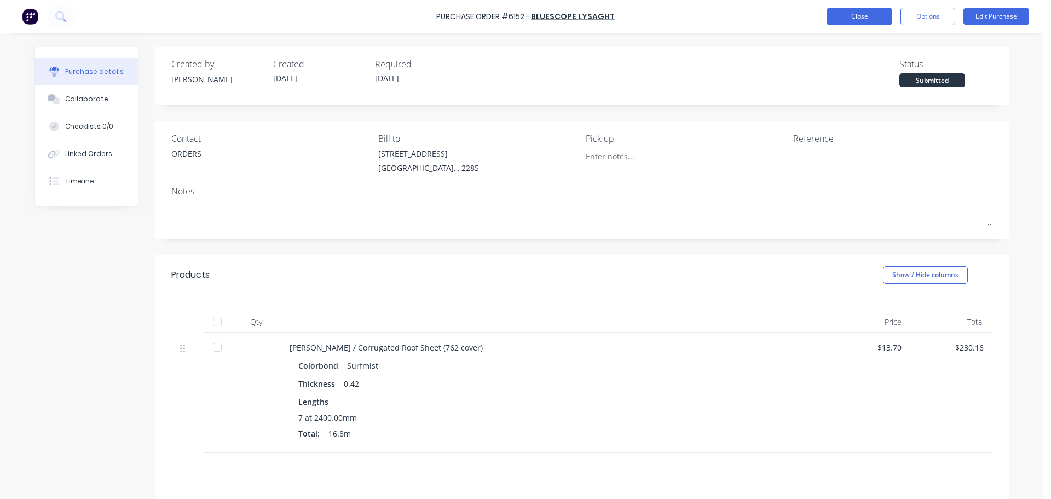
click at [857, 11] on button "Close" at bounding box center [860, 17] width 66 height 18
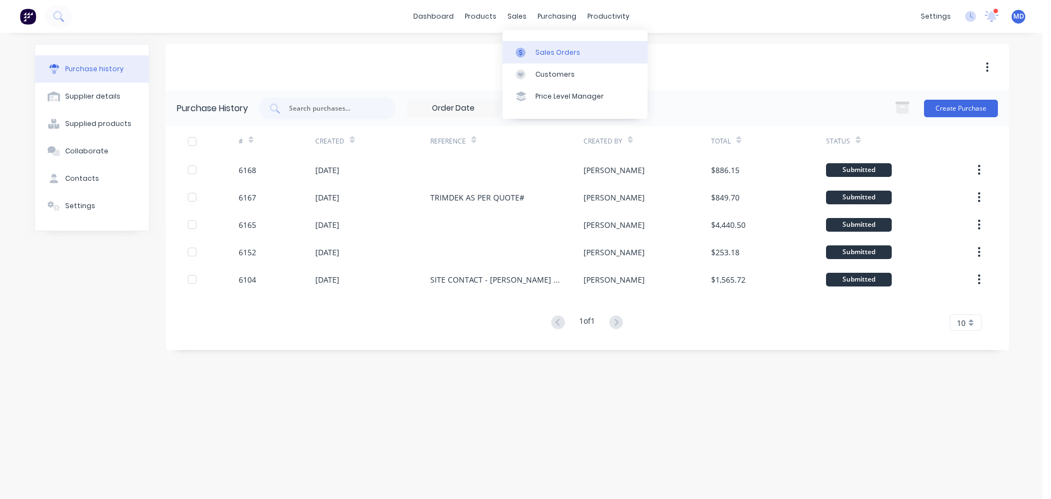
click at [529, 47] on link "Sales Orders" at bounding box center [575, 52] width 145 height 22
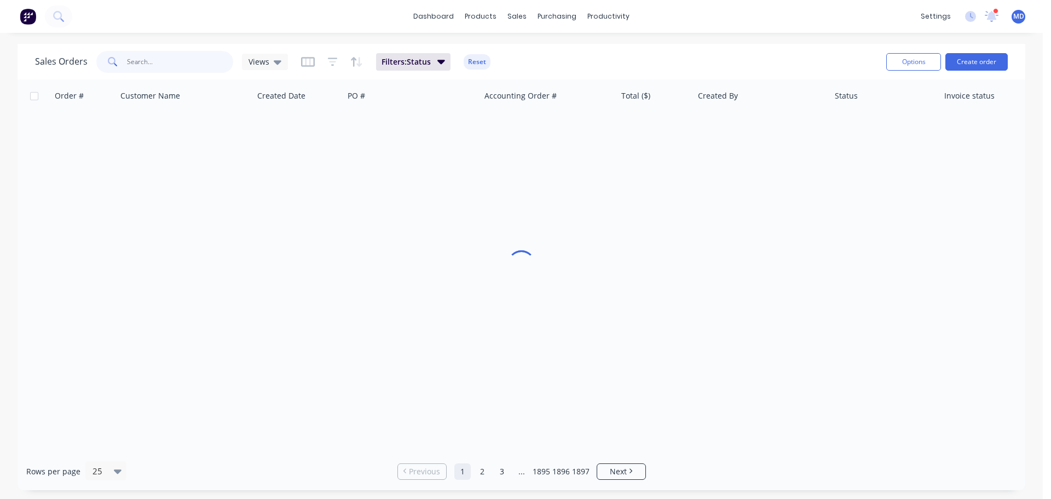
click at [182, 59] on input "text" at bounding box center [180, 62] width 107 height 22
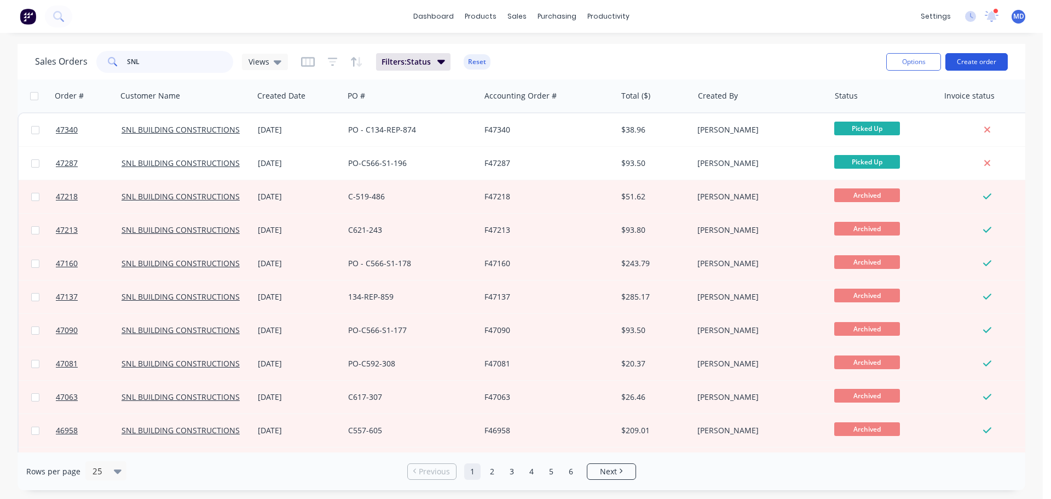
type input "SNL"
click at [971, 56] on button "Create order" at bounding box center [976, 62] width 62 height 18
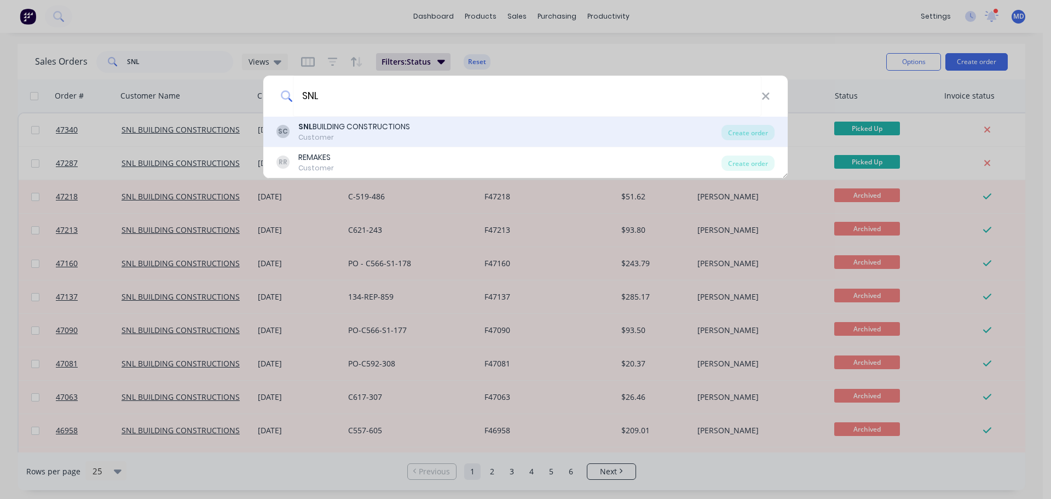
type input "SNL"
click at [344, 134] on div "Customer" at bounding box center [354, 137] width 112 height 10
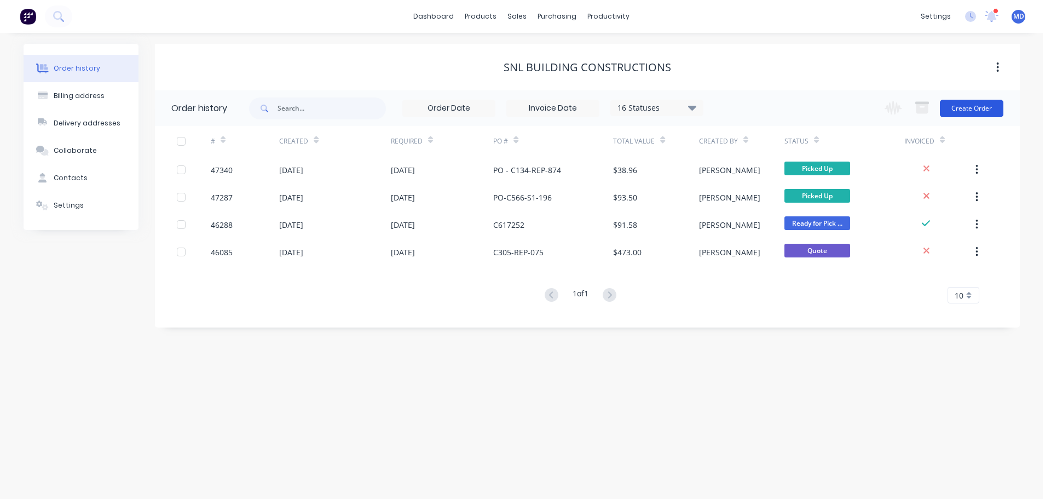
click at [966, 104] on button "Create Order" at bounding box center [972, 109] width 64 height 18
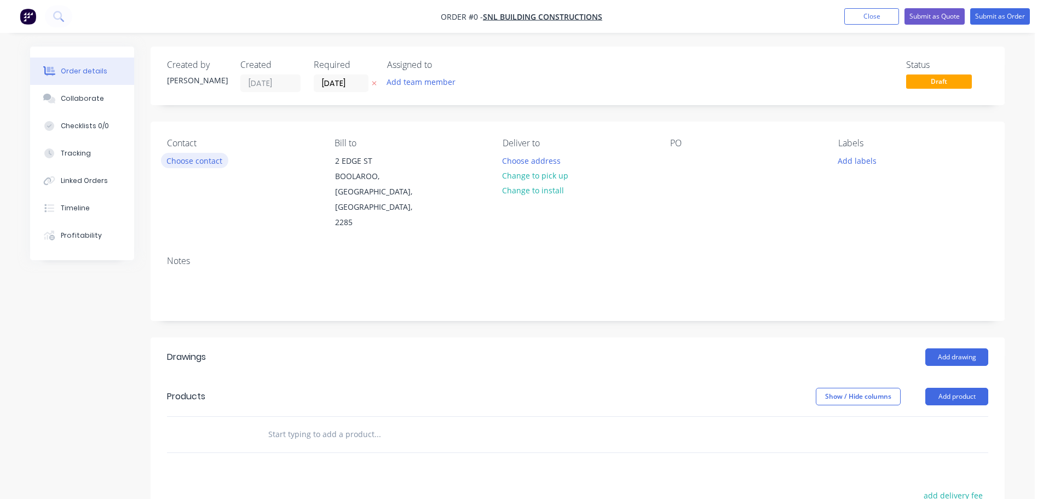
click at [205, 158] on button "Choose contact" at bounding box center [194, 160] width 67 height 15
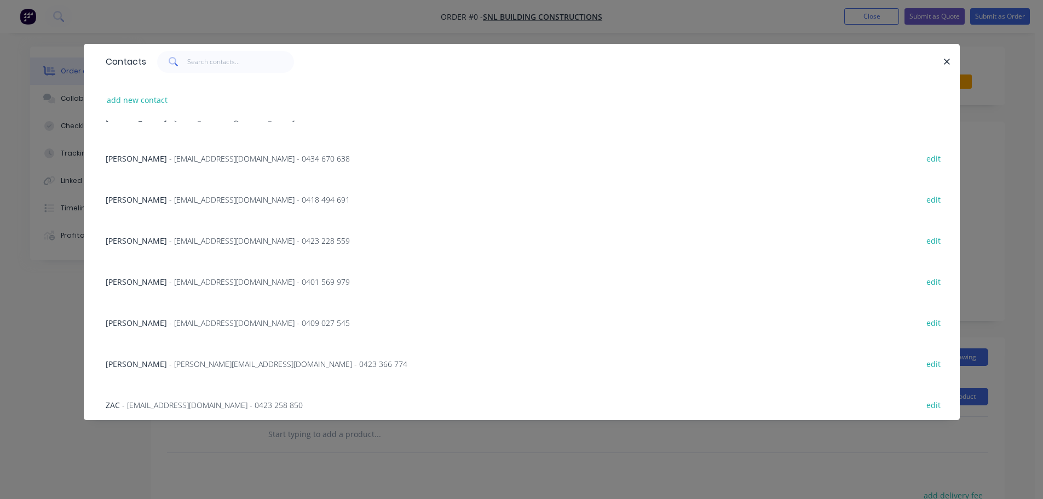
scroll to position [234, 0]
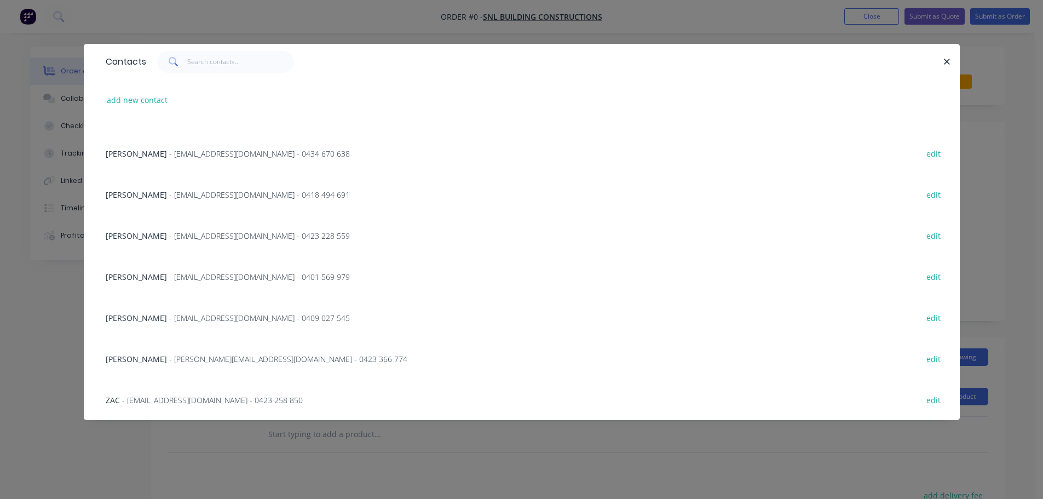
click at [161, 397] on span "- invoices@snlbuilding.com.au - 0423 258 850" at bounding box center [212, 400] width 181 height 10
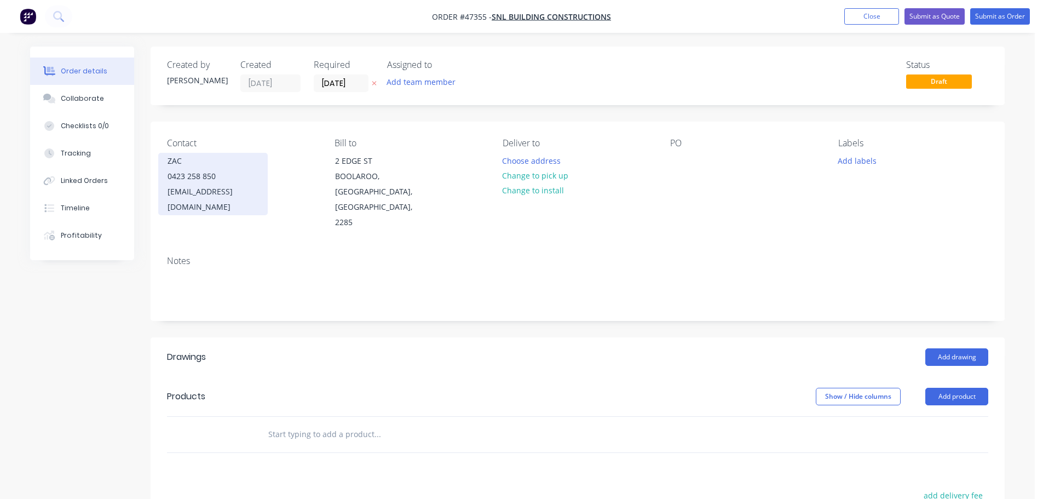
click at [175, 178] on div "0423 258 850" at bounding box center [213, 176] width 91 height 15
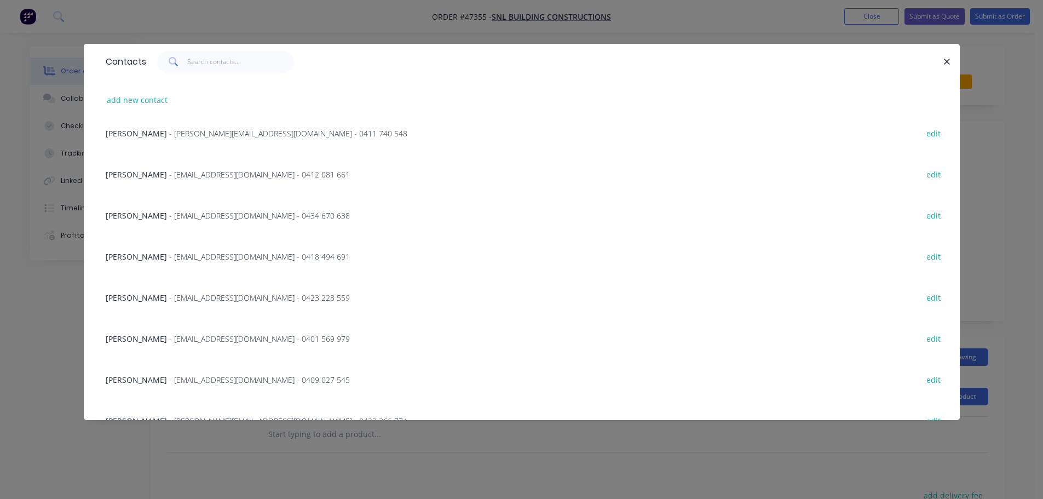
scroll to position [234, 0]
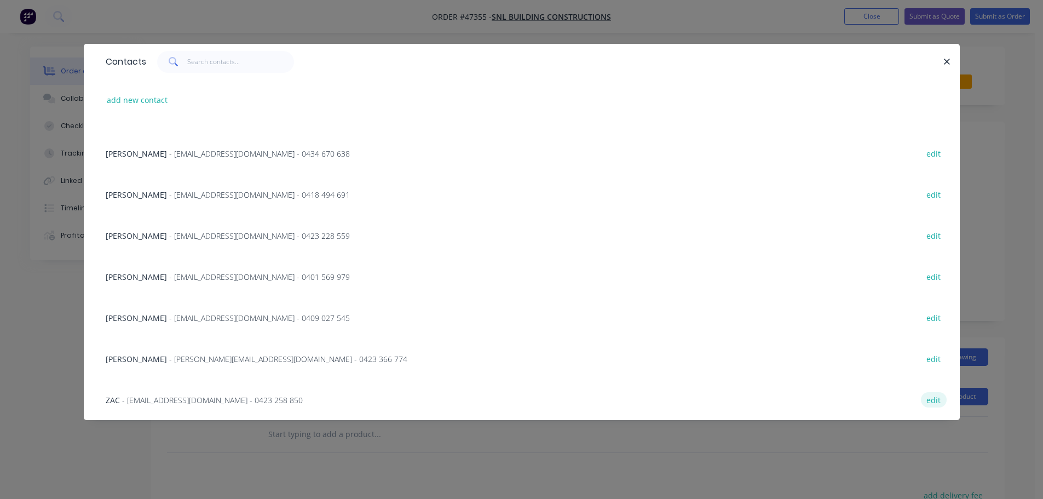
click at [931, 399] on button "edit" at bounding box center [934, 399] width 26 height 15
select select "AU"
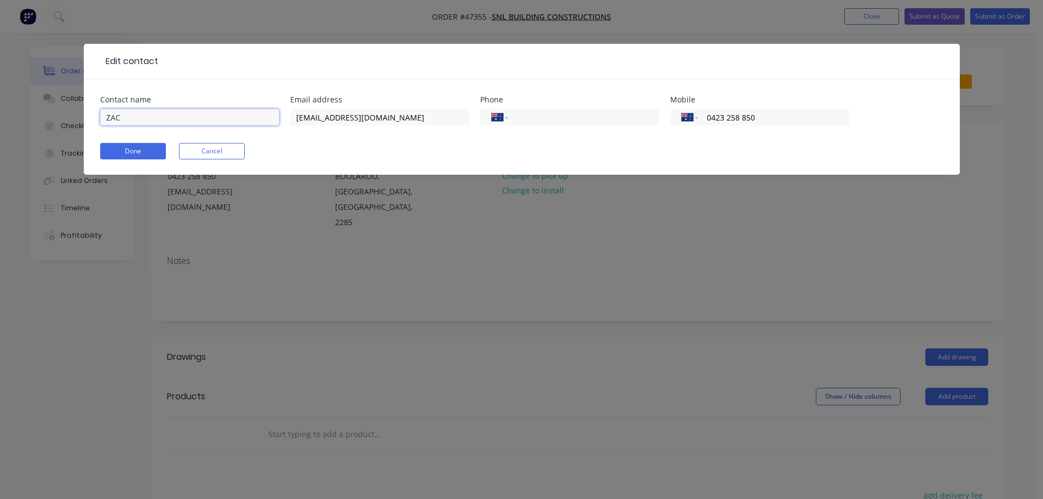
click at [120, 120] on input "ZAC" at bounding box center [189, 117] width 179 height 16
type input "ZACH"
click at [131, 153] on button "Done" at bounding box center [133, 151] width 66 height 16
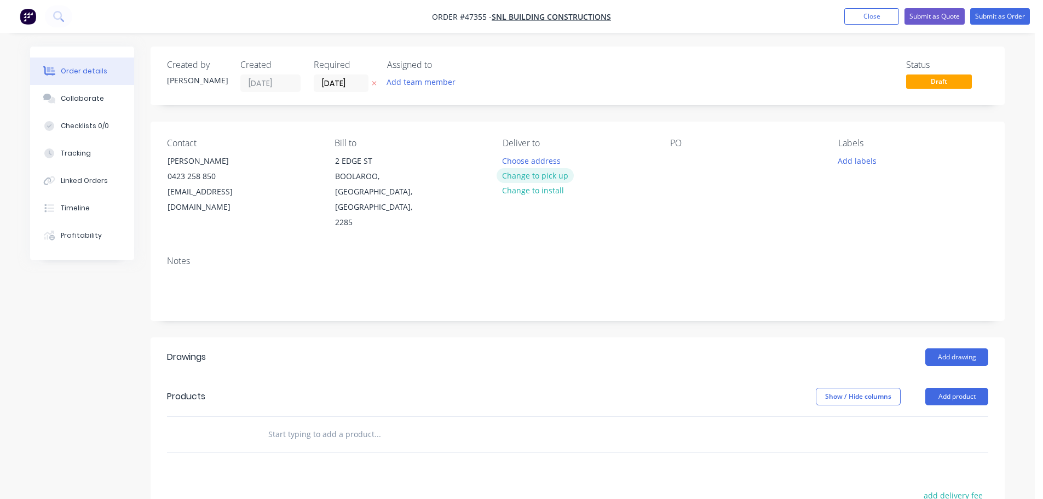
click at [538, 180] on button "Change to pick up" at bounding box center [536, 175] width 78 height 15
click at [676, 163] on div at bounding box center [679, 161] width 18 height 16
click at [959, 337] on header "Drawings Add drawing" at bounding box center [578, 356] width 854 height 39
click at [947, 348] on button "Add drawing" at bounding box center [956, 357] width 63 height 18
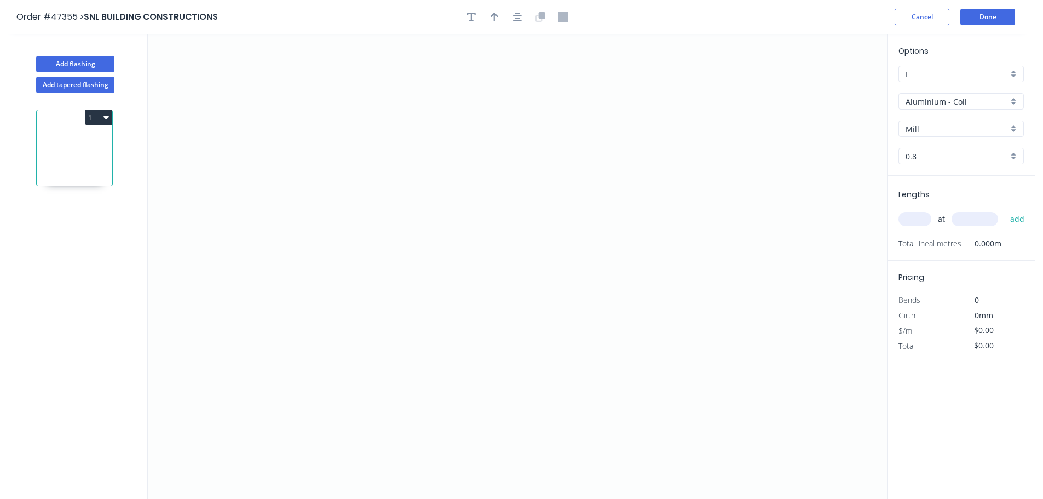
click at [931, 100] on input "Aluminium - Coil" at bounding box center [956, 101] width 102 height 11
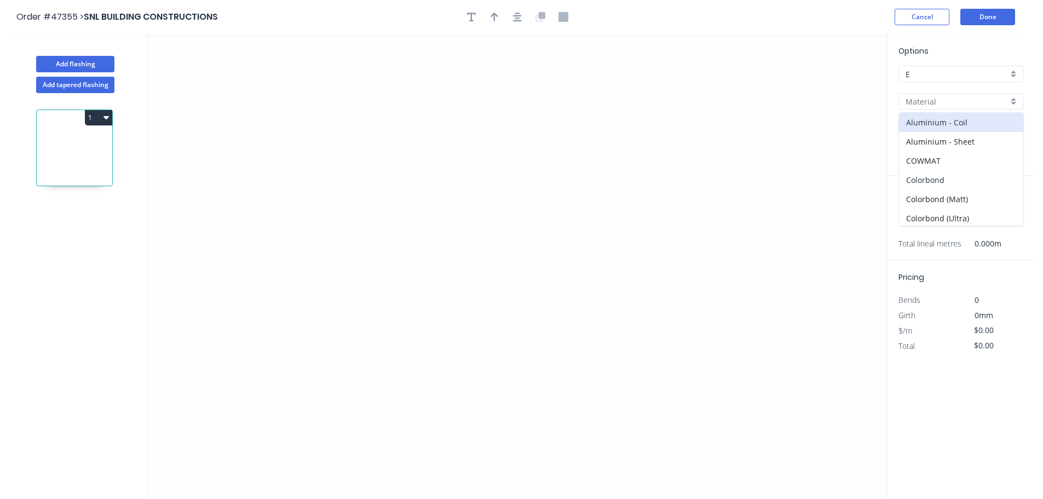
click at [924, 178] on div "Colorbond" at bounding box center [961, 179] width 124 height 19
type input "Colorbond"
type input "Basalt"
type input "0.55"
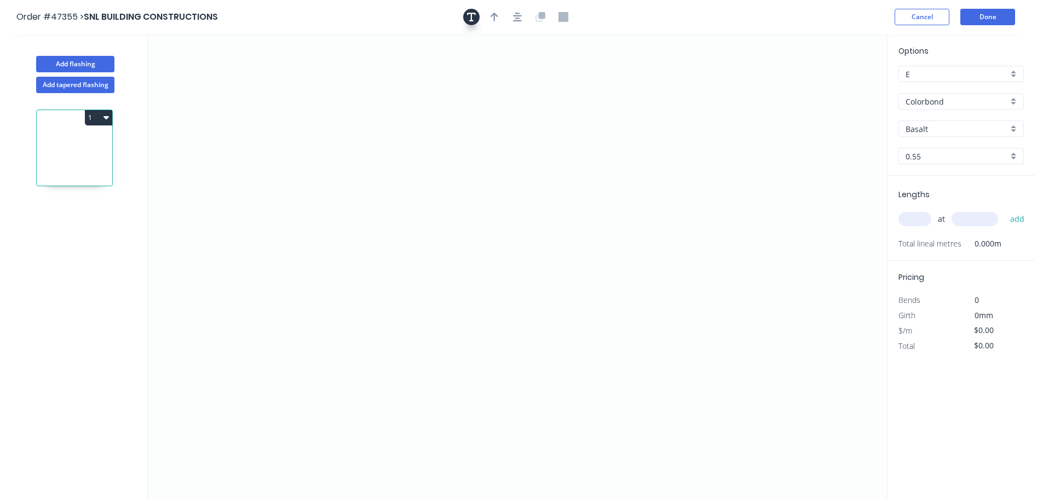
click at [473, 20] on icon "button" at bounding box center [471, 17] width 9 height 10
click at [217, 83] on textarea at bounding box center [218, 77] width 89 height 41
click at [434, 100] on icon "COLOUR TBA" at bounding box center [517, 266] width 739 height 465
type textarea "COLOUR TBA"
click at [208, 301] on icon "COLOUR TBA" at bounding box center [517, 266] width 739 height 465
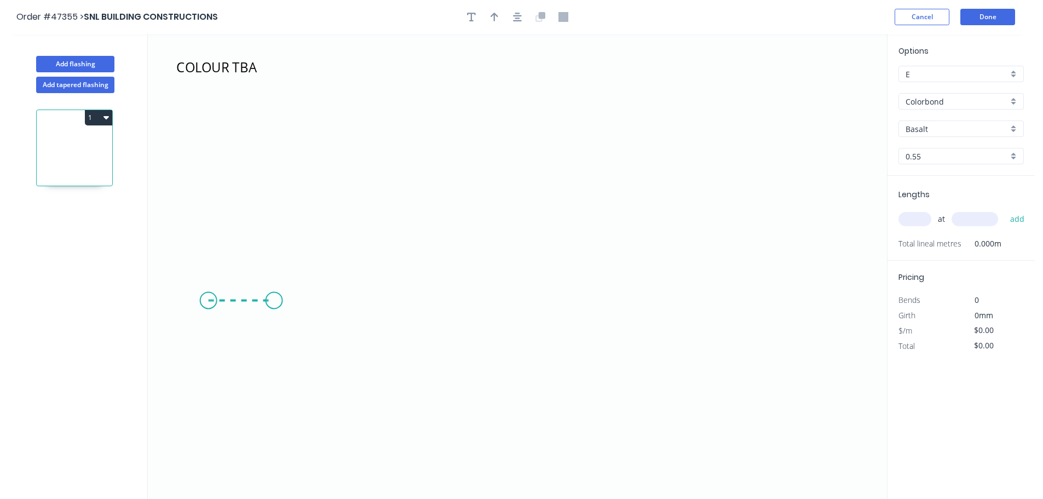
click at [280, 303] on icon "COLOUR TBA" at bounding box center [517, 266] width 739 height 465
click at [331, 252] on icon "COLOUR TBA ?" at bounding box center [517, 266] width 739 height 465
click at [530, 244] on icon "COLOUR TBA ? ?" at bounding box center [517, 266] width 739 height 465
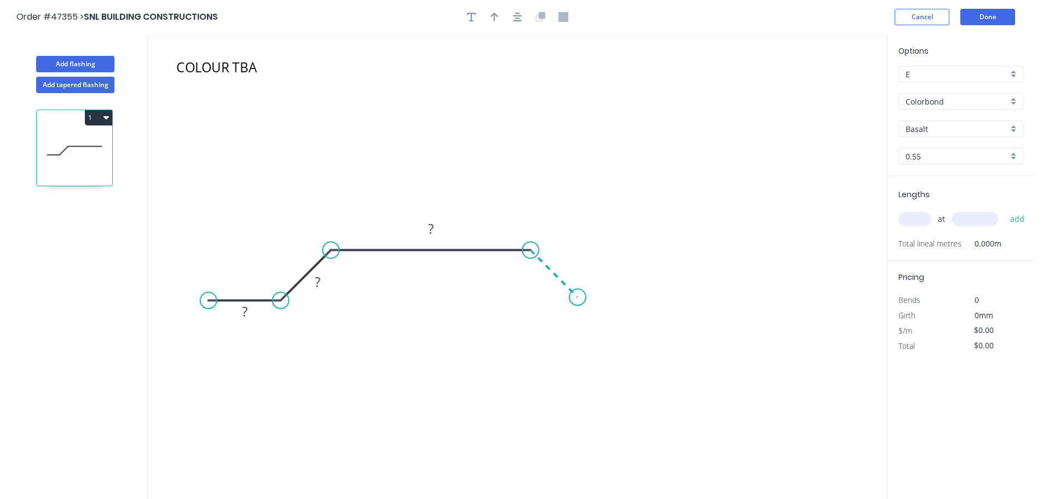
click at [578, 301] on icon "COLOUR TBA ? ? ?" at bounding box center [517, 266] width 739 height 465
click at [619, 298] on icon "COLOUR TBA ? ? ? ?" at bounding box center [517, 266] width 739 height 465
click at [670, 247] on icon "COLOUR TBA ? ? ? ? ?" at bounding box center [517, 266] width 739 height 465
click at [855, 241] on icon "COLOUR TBA ? ? ? ? ? ?" at bounding box center [517, 266] width 739 height 465
click at [859, 249] on circle at bounding box center [854, 247] width 16 height 16
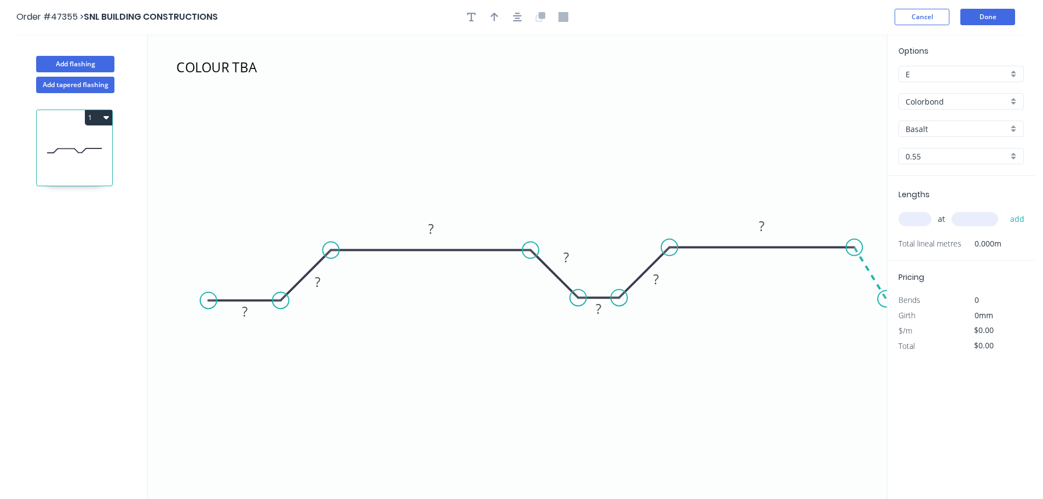
click at [886, 299] on icon "COLOUR TBA ? ? ? ? ? ? ?" at bounding box center [517, 266] width 739 height 465
click at [862, 292] on icon at bounding box center [873, 295] width 25 height 7
click at [522, 20] on button "button" at bounding box center [517, 17] width 16 height 16
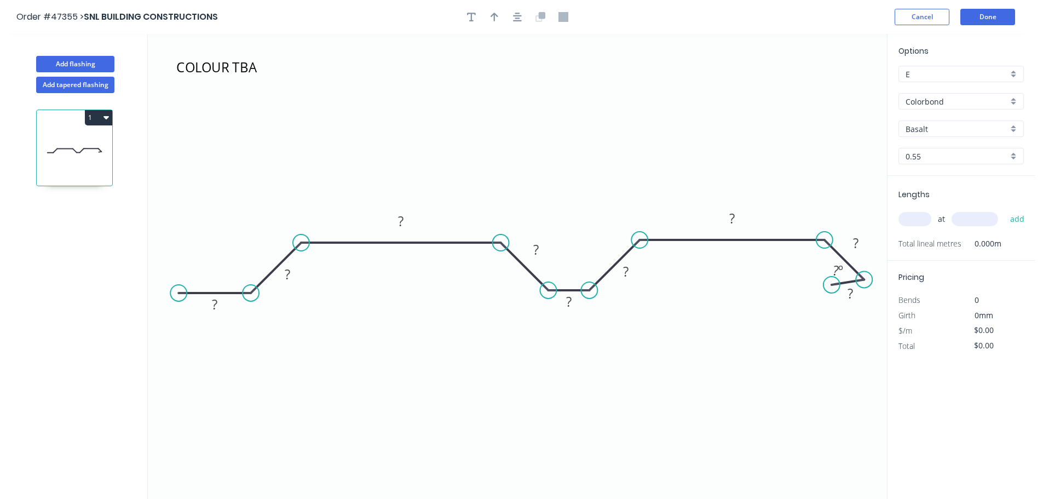
drag, startPoint x: 855, startPoint y: 288, endPoint x: 864, endPoint y: 285, distance: 10.4
click at [864, 285] on circle at bounding box center [864, 279] width 16 height 16
drag, startPoint x: 831, startPoint y: 284, endPoint x: 827, endPoint y: 276, distance: 9.1
click at [826, 275] on icon "COLOUR TBA ? ? ? ? ? ? ? ? ? ? º" at bounding box center [517, 266] width 739 height 465
drag, startPoint x: 869, startPoint y: 284, endPoint x: 873, endPoint y: 293, distance: 10.8
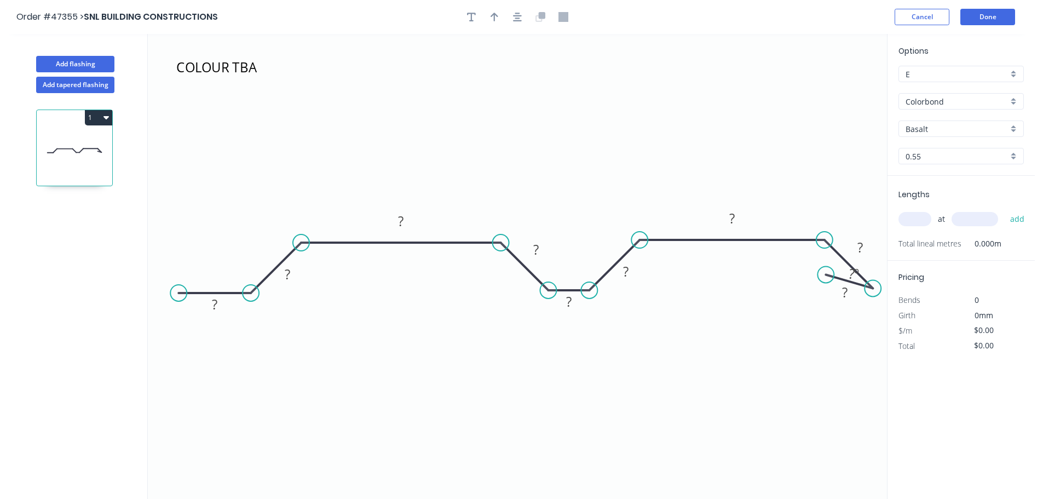
click at [873, 293] on circle at bounding box center [872, 288] width 16 height 16
click at [825, 280] on circle at bounding box center [824, 279] width 16 height 16
click at [827, 281] on circle at bounding box center [826, 281] width 16 height 16
click at [888, 318] on div "Hide angle" at bounding box center [925, 323] width 110 height 22
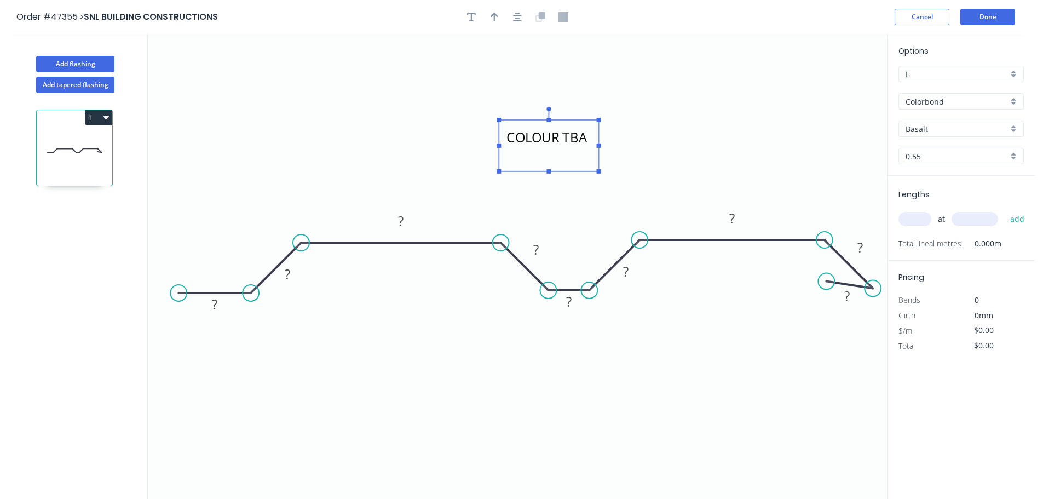
drag, startPoint x: 232, startPoint y: 65, endPoint x: 567, endPoint y: 147, distance: 345.6
click at [567, 147] on textarea "COLOUR TBA" at bounding box center [548, 145] width 89 height 41
click at [474, 19] on icon "button" at bounding box center [471, 17] width 9 height 10
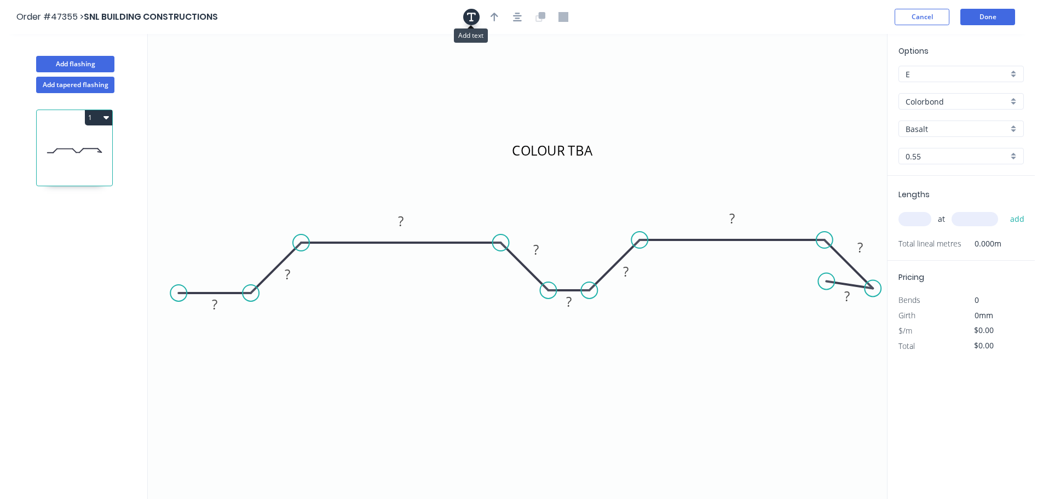
click at [466, 11] on button "button" at bounding box center [471, 17] width 16 height 16
click at [236, 70] on textarea at bounding box center [218, 77] width 89 height 41
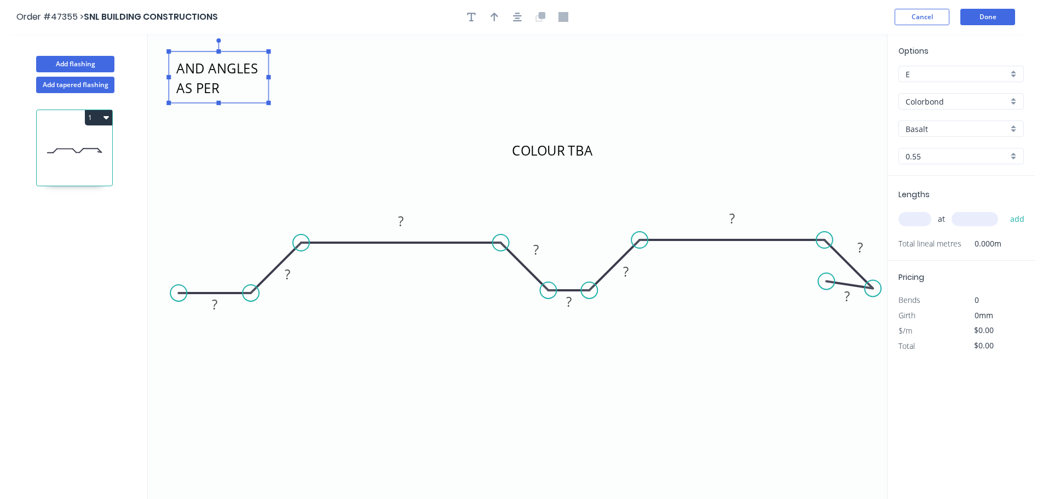
scroll to position [20, 0]
drag, startPoint x: 269, startPoint y: 103, endPoint x: 322, endPoint y: 138, distance: 64.4
click at [305, 129] on rect at bounding box center [303, 127] width 4 height 4
click at [361, 122] on icon "COLOUR TBA DIMENSIONS AND ANGLES AS PER SAMPLE ? ? ? ? ? ? ? ? ?" at bounding box center [517, 266] width 739 height 465
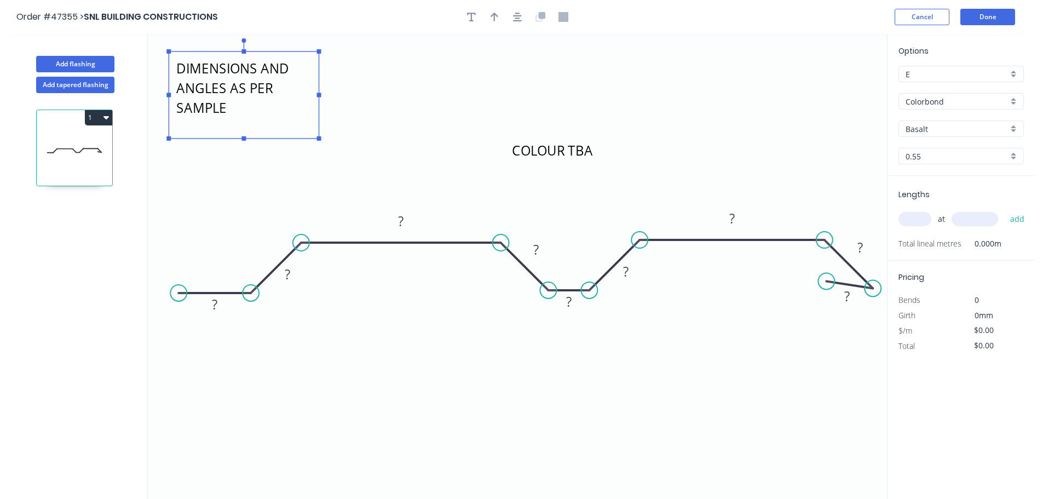
click at [239, 105] on textarea "DIMENSIONS AND ANGLES AS PER SAMPLE" at bounding box center [243, 95] width 139 height 76
click at [235, 110] on textarea "DIMENSIONS AND ANGLES AS PER SAMPLE" at bounding box center [243, 95] width 139 height 76
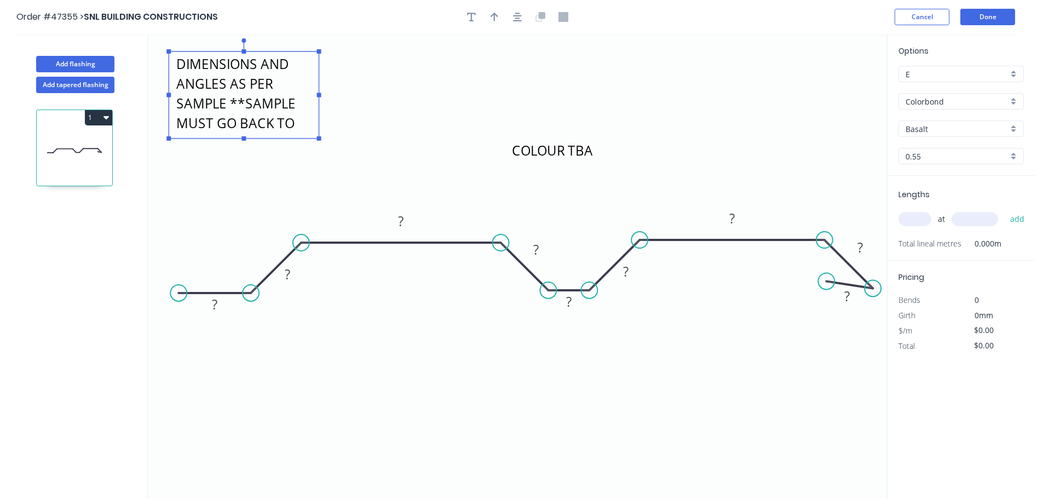
scroll to position [12, 0]
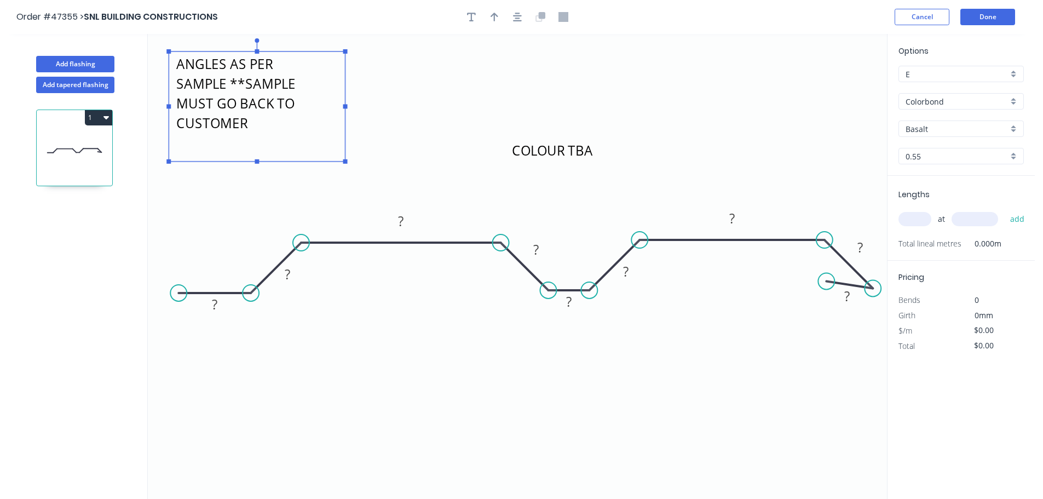
drag, startPoint x: 318, startPoint y: 138, endPoint x: 351, endPoint y: 163, distance: 40.7
click at [347, 164] on rect at bounding box center [345, 161] width 4 height 4
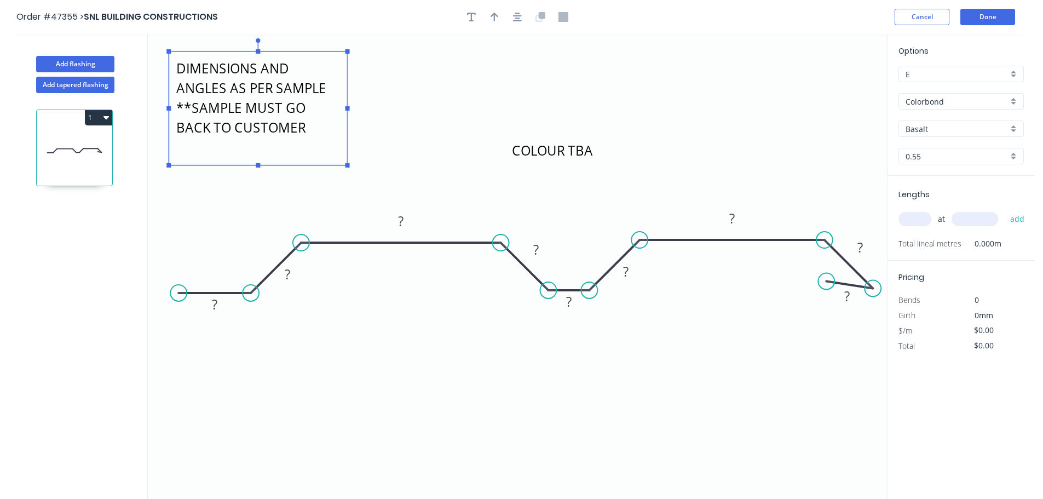
click at [438, 109] on icon "COLOUR TBA DIMENSIONS AND ANGLES AS PER SAMPLE **SAMPLE MUST GO BACK TO CUSTOME…" at bounding box center [517, 266] width 739 height 465
type textarea "DIMENSIONS AND ANGLES AS PER SAMPLE **SAMPLE MUST GO BACK TO CUSTOMER"
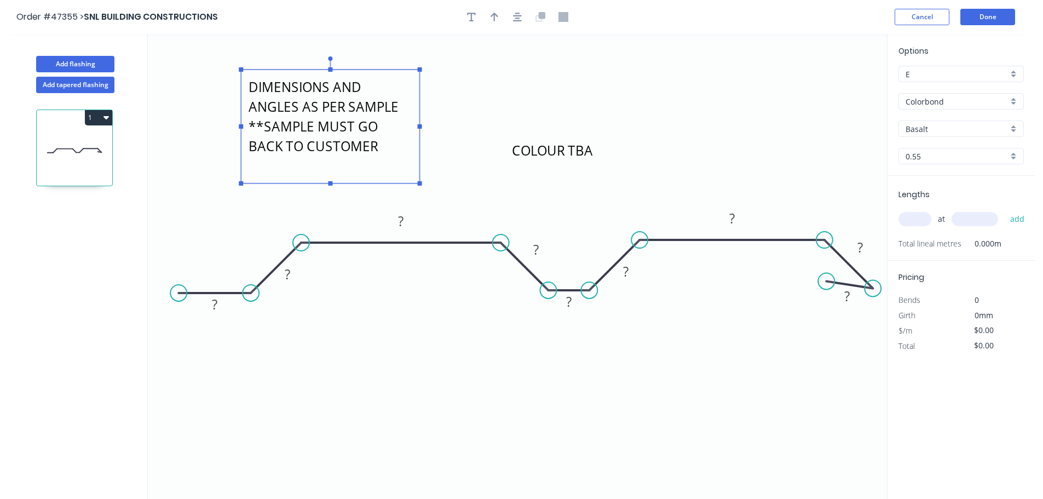
drag, startPoint x: 300, startPoint y: 101, endPoint x: 378, endPoint y: 121, distance: 80.2
click at [378, 121] on textarea "DIMENSIONS AND ANGLES AS PER SAMPLE **SAMPLE MUST GO BACK TO CUSTOMER" at bounding box center [330, 126] width 168 height 103
click at [215, 309] on tspan "?" at bounding box center [214, 304] width 5 height 18
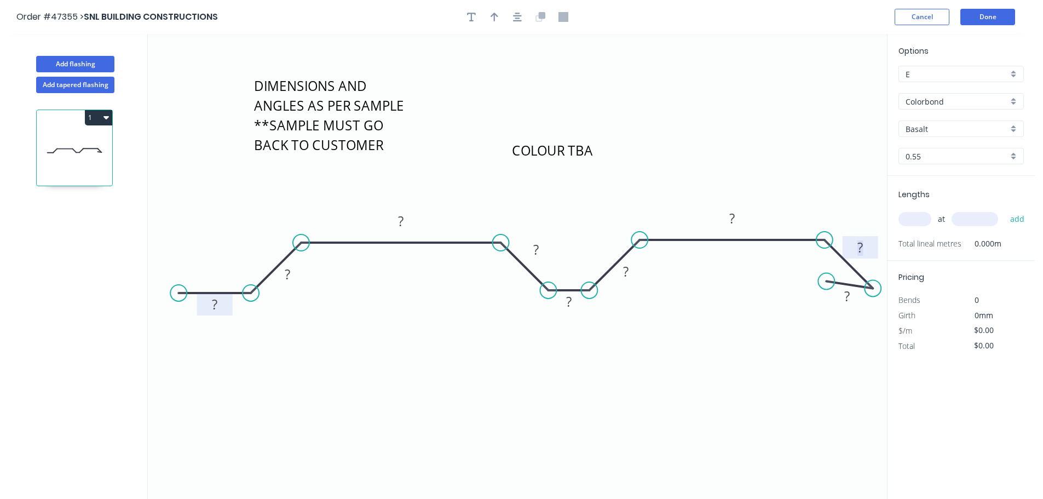
click at [861, 255] on tspan "?" at bounding box center [859, 247] width 5 height 18
click at [841, 302] on rect at bounding box center [847, 296] width 22 height 15
click at [734, 217] on tspan "?" at bounding box center [731, 218] width 5 height 18
click at [632, 273] on rect at bounding box center [626, 271] width 22 height 15
click at [569, 297] on tspan "?" at bounding box center [568, 301] width 5 height 18
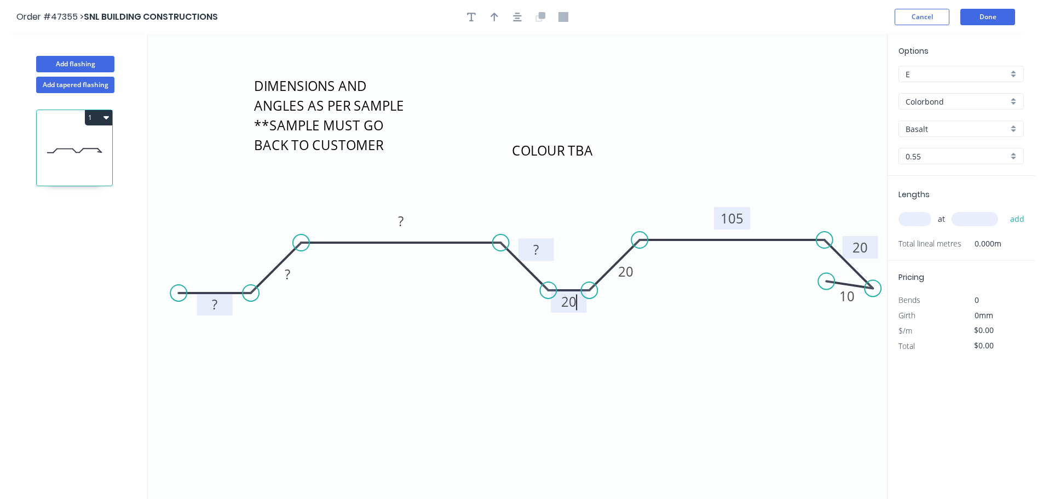
click at [532, 245] on rect at bounding box center [536, 250] width 22 height 15
click at [400, 221] on tspan "?" at bounding box center [400, 221] width 5 height 18
click at [282, 271] on rect at bounding box center [287, 274] width 22 height 15
click at [220, 302] on rect at bounding box center [215, 304] width 22 height 15
click at [499, 16] on button "button" at bounding box center [494, 17] width 16 height 16
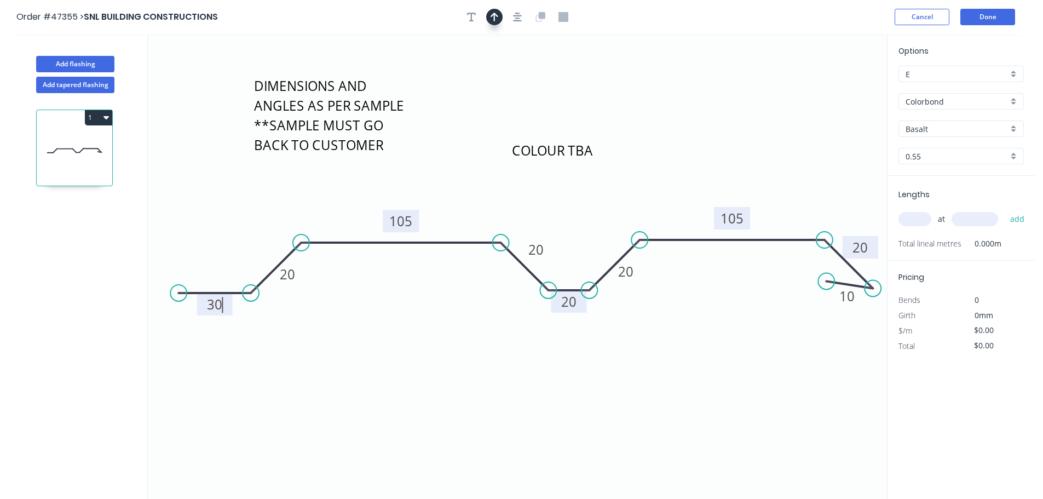
type input "$22.23"
drag, startPoint x: 829, startPoint y: 86, endPoint x: 592, endPoint y: 238, distance: 281.4
click at [592, 238] on icon at bounding box center [592, 224] width 10 height 35
click at [907, 224] on input "text" at bounding box center [914, 219] width 33 height 14
type input "6"
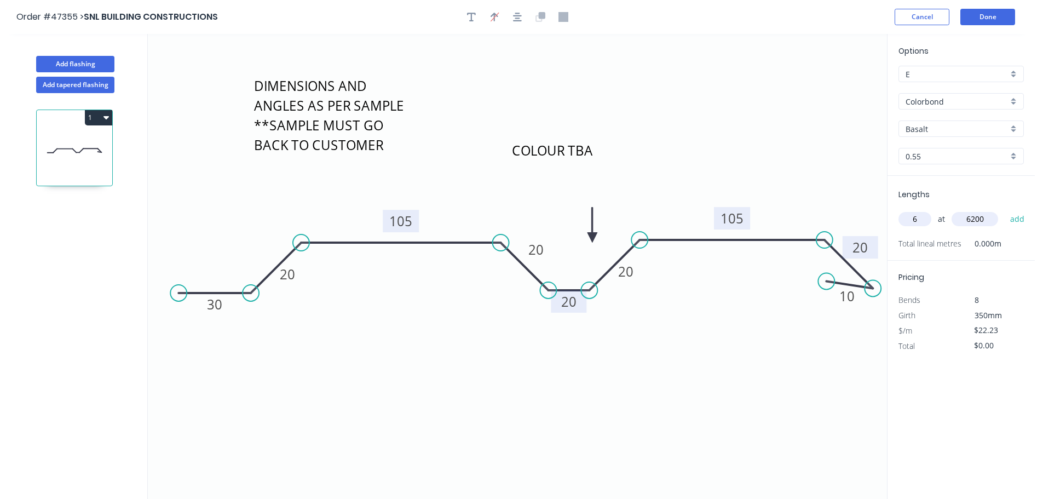
type input "6200"
click at [1005, 210] on button "add" at bounding box center [1018, 219] width 26 height 19
type input "$826.96"
drag, startPoint x: 639, startPoint y: 240, endPoint x: 568, endPoint y: 235, distance: 71.3
click at [614, 236] on circle at bounding box center [617, 240] width 16 height 16
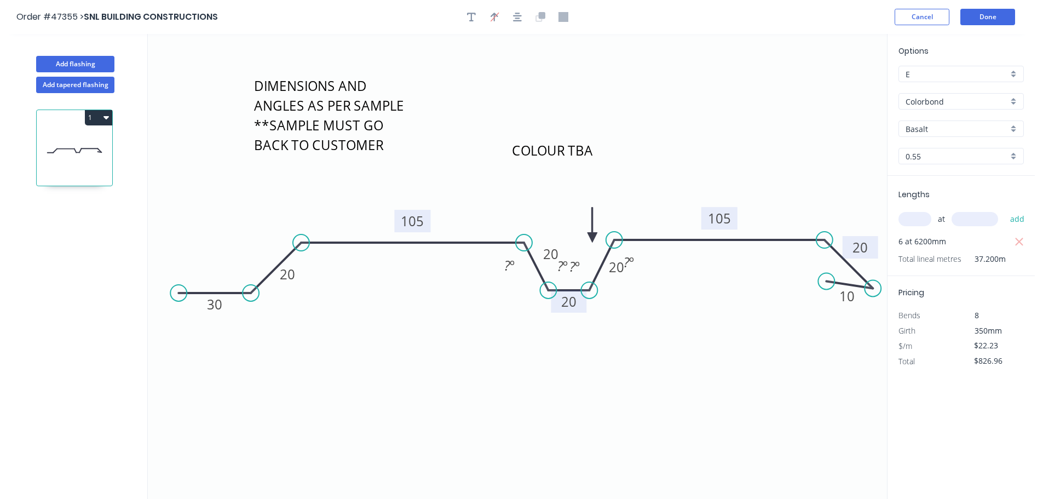
drag, startPoint x: 507, startPoint y: 243, endPoint x: 524, endPoint y: 234, distance: 19.1
click at [524, 234] on icon "COLOUR TBA DIMENSIONS AND ANGLES AS PER SAMPLE **SAMPLE MUST GO BACK TO CUSTOME…" at bounding box center [517, 266] width 739 height 465
click at [541, 274] on div "Hide angle" at bounding box center [578, 276] width 110 height 22
click at [635, 273] on div "Hide angle" at bounding box center [669, 275] width 110 height 22
drag, startPoint x: 604, startPoint y: 327, endPoint x: 554, endPoint y: 305, distance: 54.2
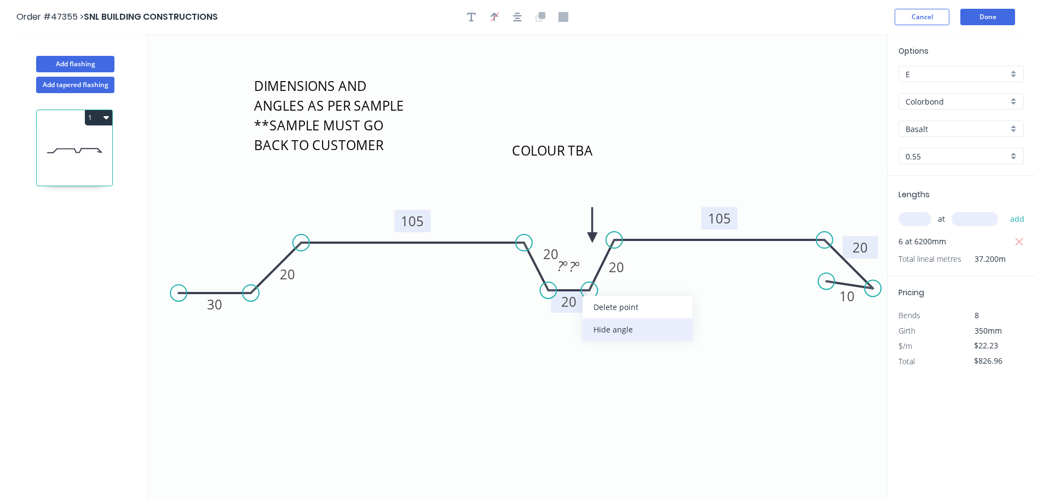
click at [603, 327] on div "Hide angle" at bounding box center [637, 329] width 110 height 22
click at [569, 325] on div "Hide angle" at bounding box center [603, 328] width 110 height 22
drag, startPoint x: 871, startPoint y: 282, endPoint x: 859, endPoint y: 292, distance: 15.6
click at [859, 292] on circle at bounding box center [858, 291] width 16 height 16
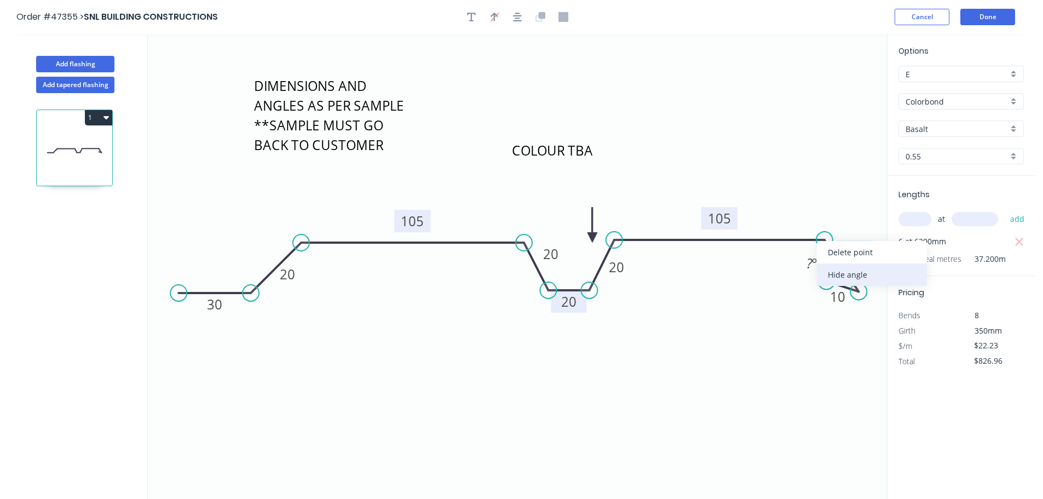
drag, startPoint x: 841, startPoint y: 275, endPoint x: 829, endPoint y: 273, distance: 12.8
click at [841, 275] on div "Hide angle" at bounding box center [872, 274] width 110 height 22
drag, startPoint x: 251, startPoint y: 291, endPoint x: 270, endPoint y: 296, distance: 19.8
click at [270, 296] on circle at bounding box center [270, 293] width 16 height 16
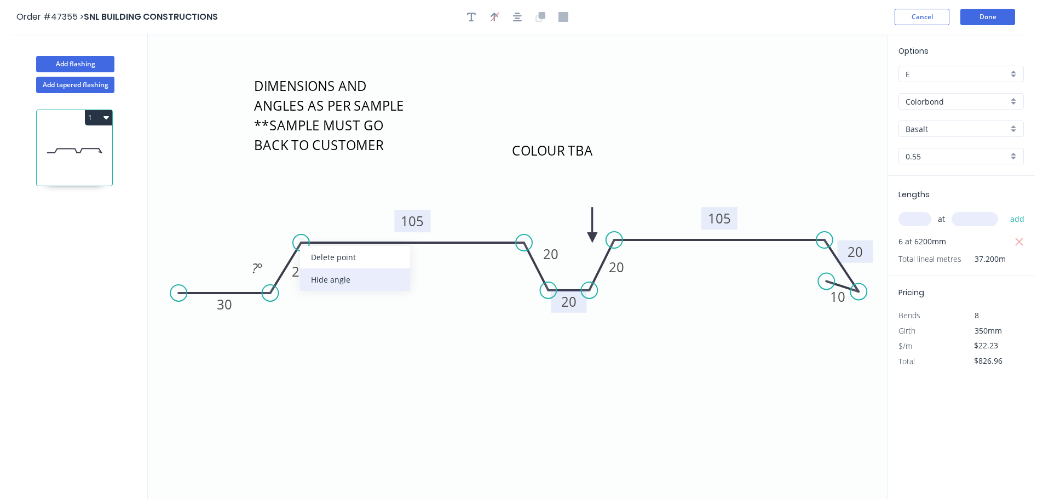
click at [328, 276] on div "Hide angle" at bounding box center [355, 279] width 110 height 22
click at [299, 337] on div "Hide angle" at bounding box center [327, 335] width 110 height 22
drag, startPoint x: 593, startPoint y: 236, endPoint x: 578, endPoint y: 212, distance: 28.1
click at [578, 212] on icon at bounding box center [578, 199] width 10 height 35
click at [983, 18] on button "Done" at bounding box center [987, 17] width 55 height 16
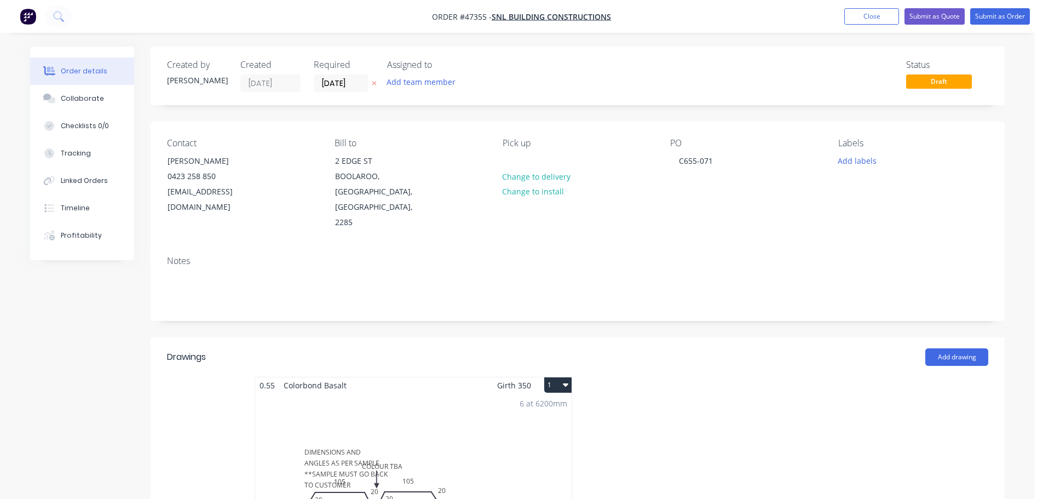
click at [511, 393] on div "6 at 6200mm Total lm $/M Total 37.2m $22.23 $826.96" at bounding box center [413, 476] width 316 height 167
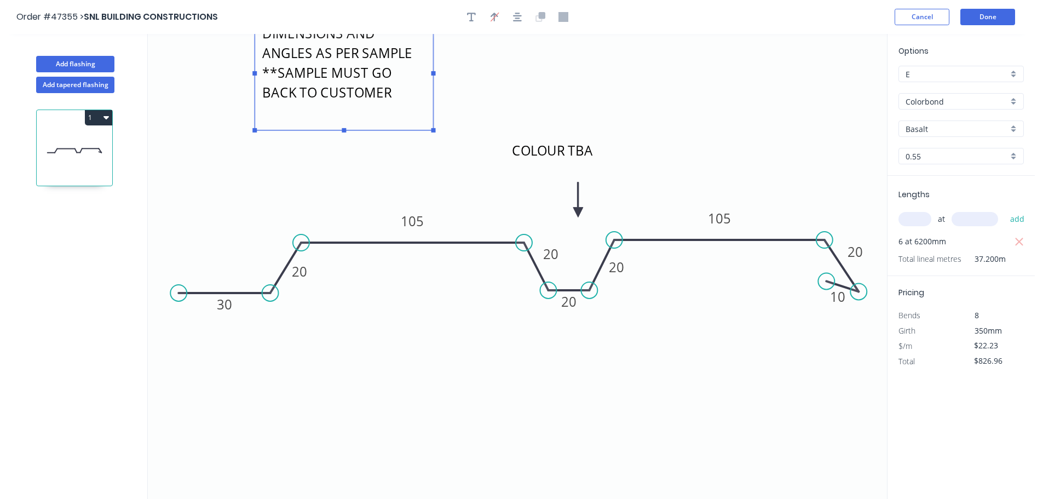
drag, startPoint x: 354, startPoint y: 130, endPoint x: 362, endPoint y: 76, distance: 55.4
click at [362, 76] on textarea "DIMENSIONS AND ANGLES AS PER SAMPLE **SAMPLE MUST GO BACK TO CUSTOMER" at bounding box center [344, 73] width 168 height 103
click at [1004, 14] on button "Done" at bounding box center [987, 17] width 55 height 16
click at [1005, 16] on button "Done" at bounding box center [987, 17] width 55 height 16
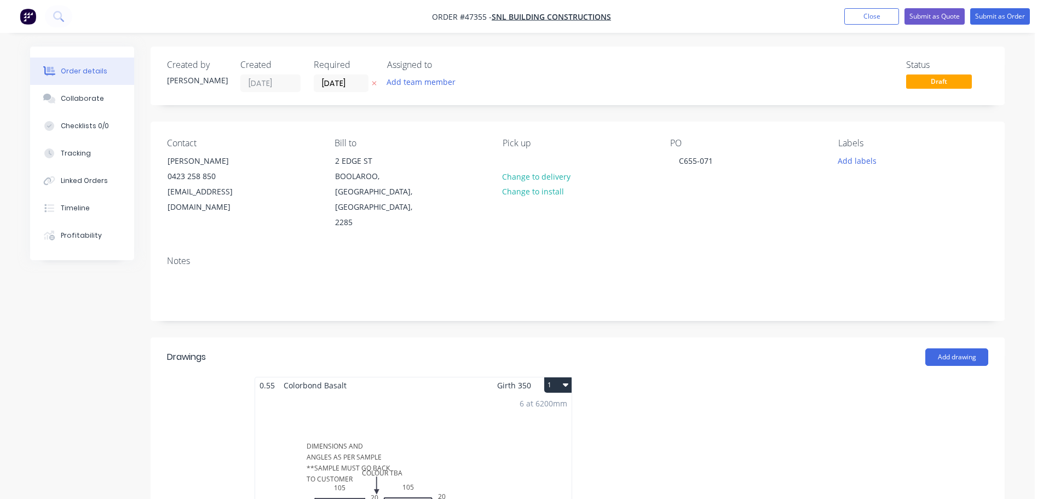
click at [435, 418] on div "6 at 6200mm Total lm $/M Total 37.2m $22.23 $826.96" at bounding box center [413, 476] width 316 height 167
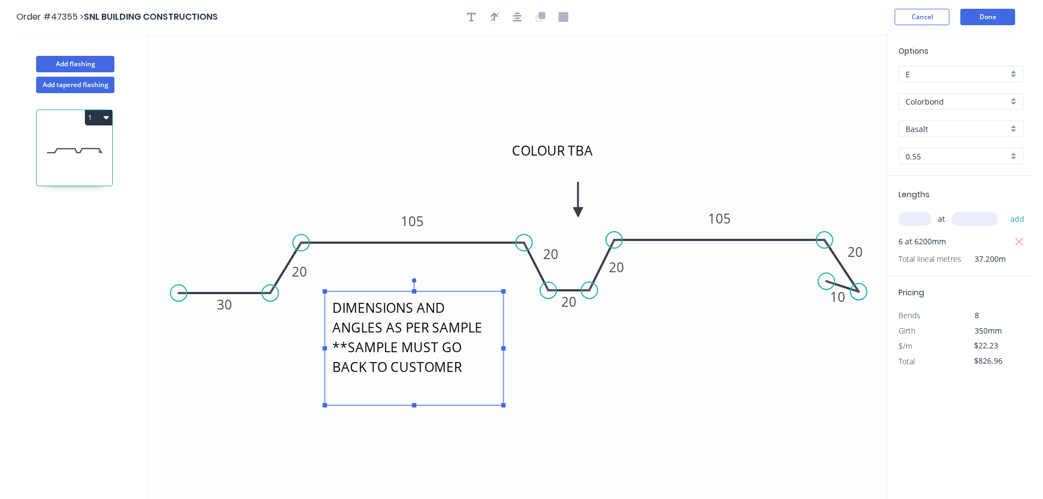
drag, startPoint x: 331, startPoint y: 46, endPoint x: 400, endPoint y: 314, distance: 277.1
click at [399, 315] on textarea "DIMENSIONS AND ANGLES AS PER SAMPLE **SAMPLE MUST GO BACK TO CUSTOMER" at bounding box center [414, 348] width 168 height 103
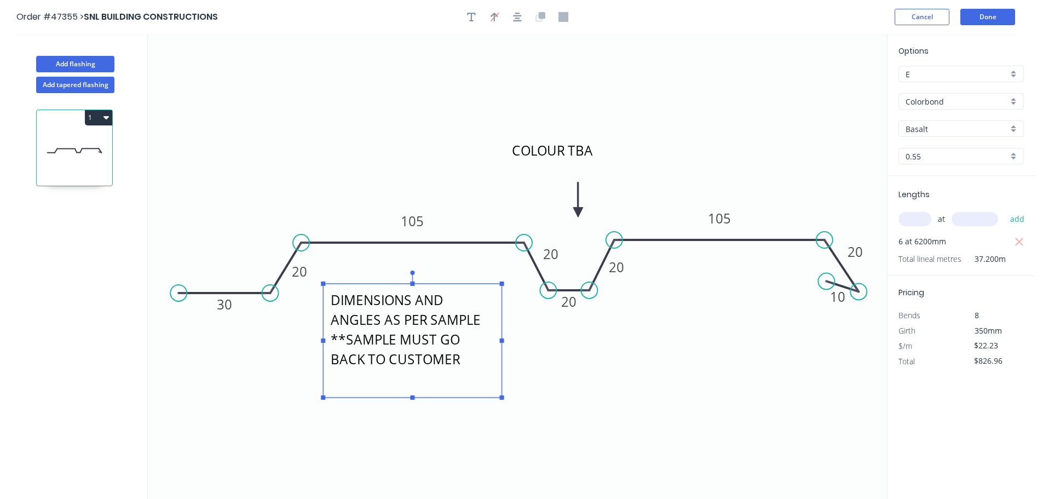
click at [981, 26] on header "Order #47355 > SNL BUILDING CONSTRUCTIONS Cancel Done" at bounding box center [517, 17] width 1035 height 34
click at [980, 11] on button "Done" at bounding box center [987, 17] width 55 height 16
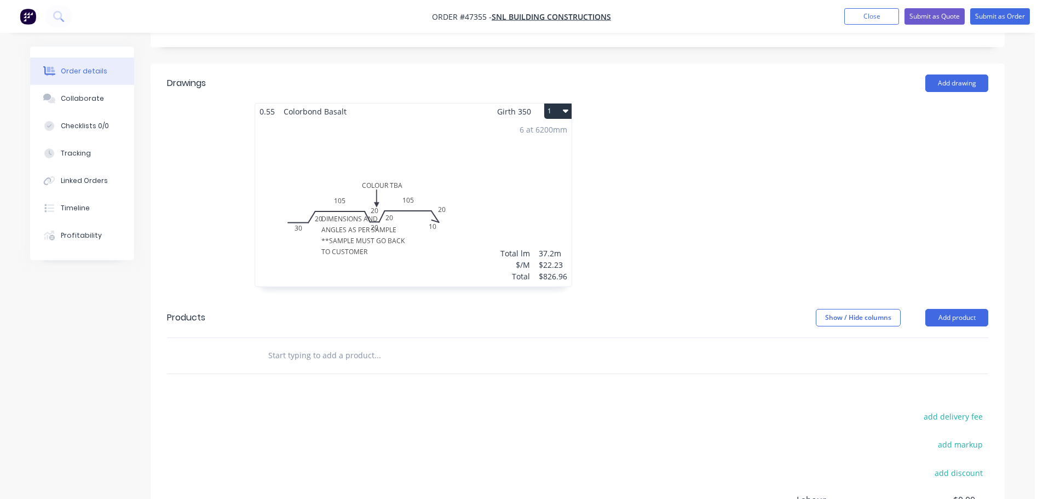
click at [411, 197] on div "6 at 6200mm Total lm $/M Total 37.2m $22.23 $826.96" at bounding box center [413, 202] width 316 height 167
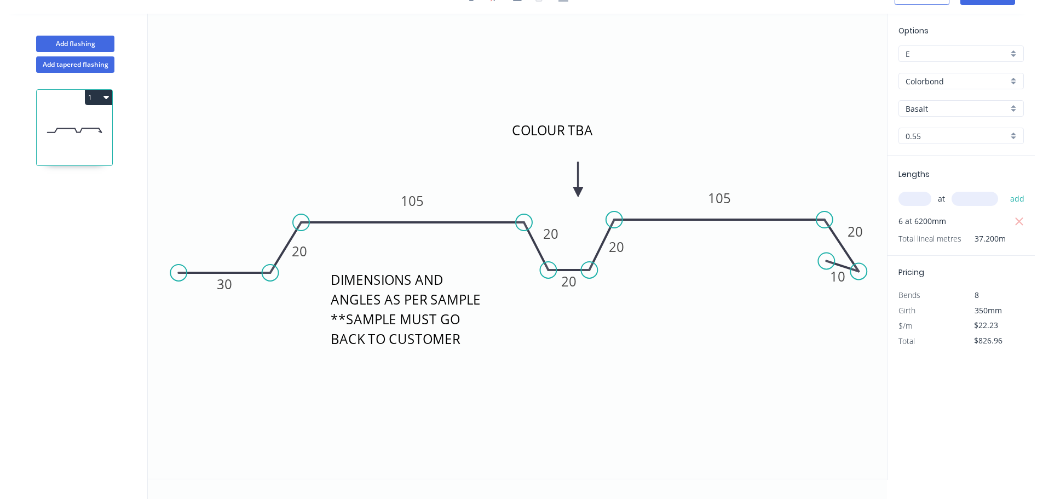
scroll to position [20, 0]
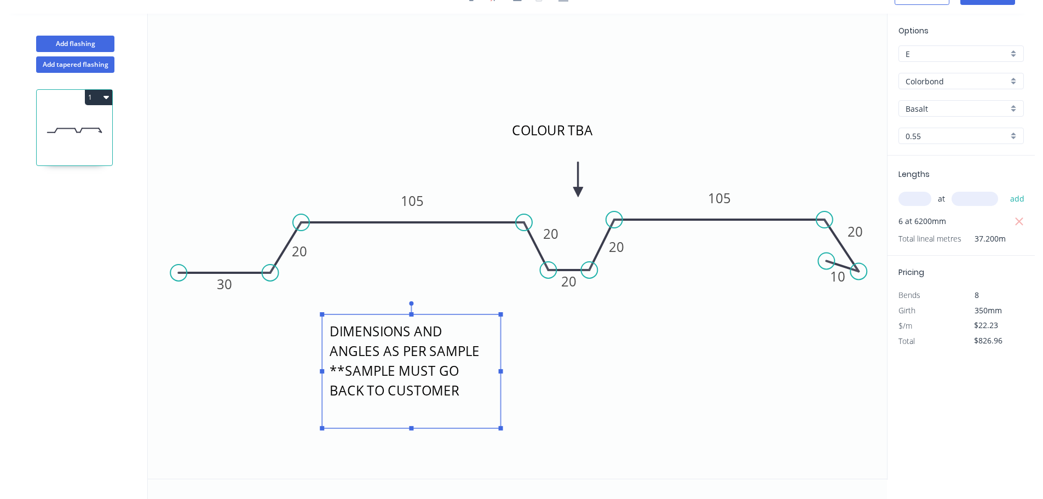
drag, startPoint x: 409, startPoint y: 290, endPoint x: 426, endPoint y: 321, distance: 35.5
click at [408, 344] on textarea "DIMENSIONS AND ANGLES AS PER SAMPLE **SAMPLE MUST GO BACK TO CUSTOMER" at bounding box center [411, 371] width 168 height 103
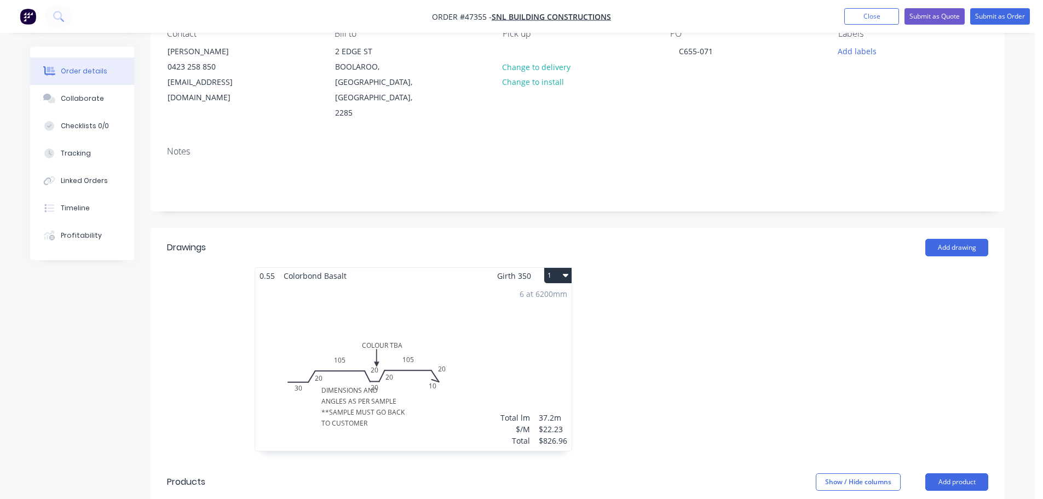
click at [421, 312] on div "6 at 6200mm Total lm $/M Total 37.2m $22.23 $826.96" at bounding box center [413, 367] width 316 height 167
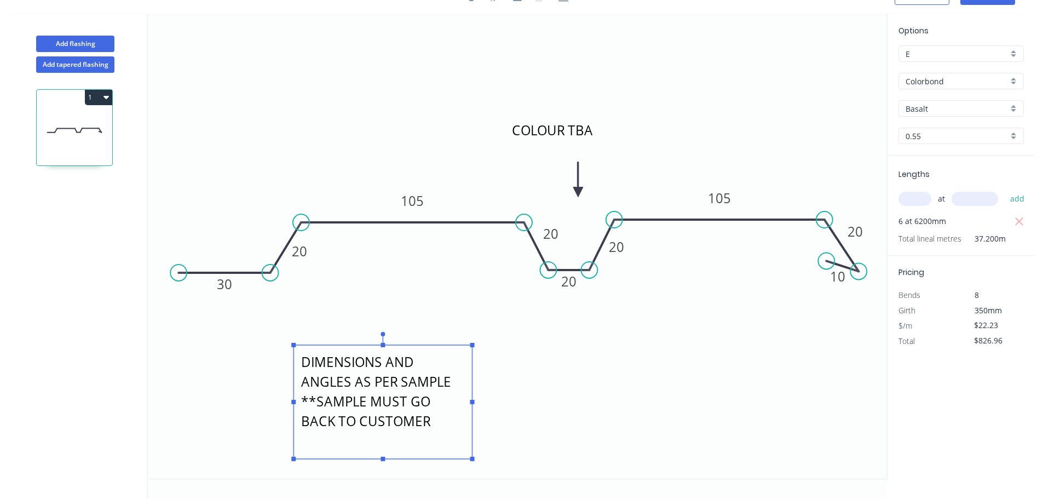
drag, startPoint x: 389, startPoint y: 365, endPoint x: 360, endPoint y: 390, distance: 38.0
click at [360, 394] on textarea "DIMENSIONS AND ANGLES AS PER SAMPLE **SAMPLE MUST GO BACK TO CUSTOMER" at bounding box center [383, 401] width 168 height 103
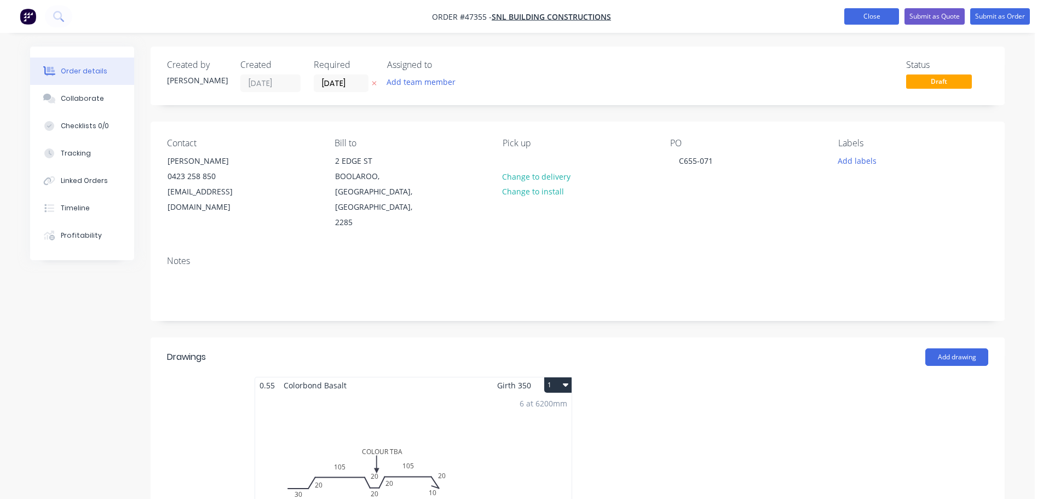
click at [853, 11] on button "Close" at bounding box center [871, 16] width 55 height 16
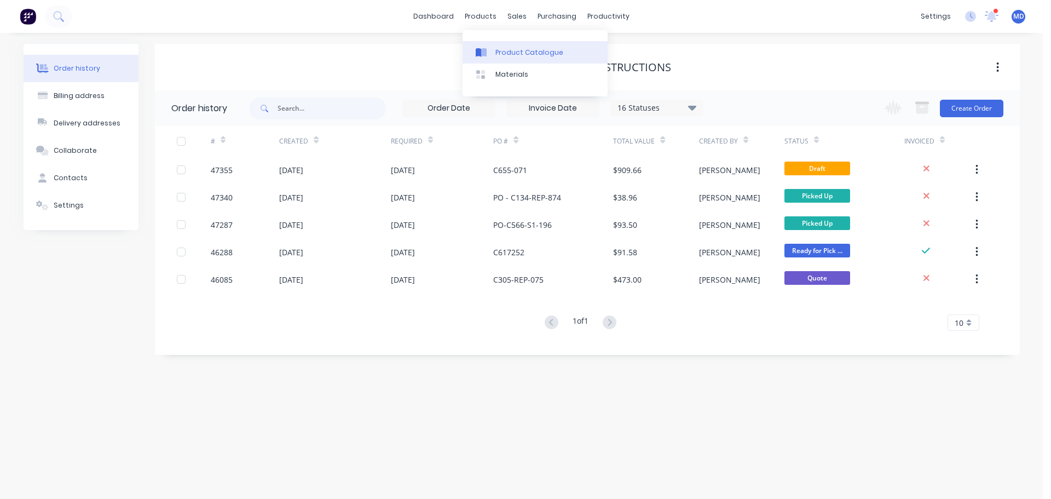
click at [507, 51] on div "Product Catalogue" at bounding box center [529, 53] width 68 height 10
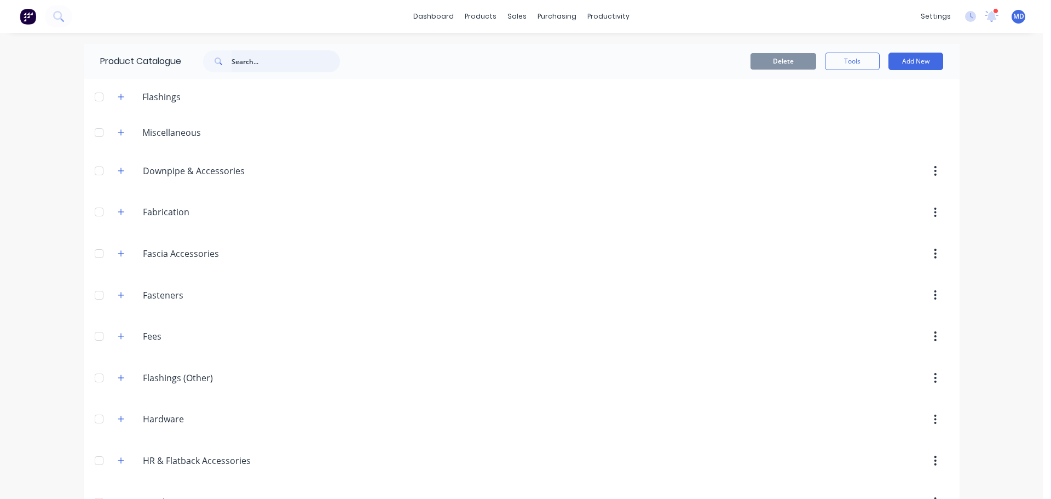
click at [259, 61] on input "text" at bounding box center [286, 61] width 108 height 22
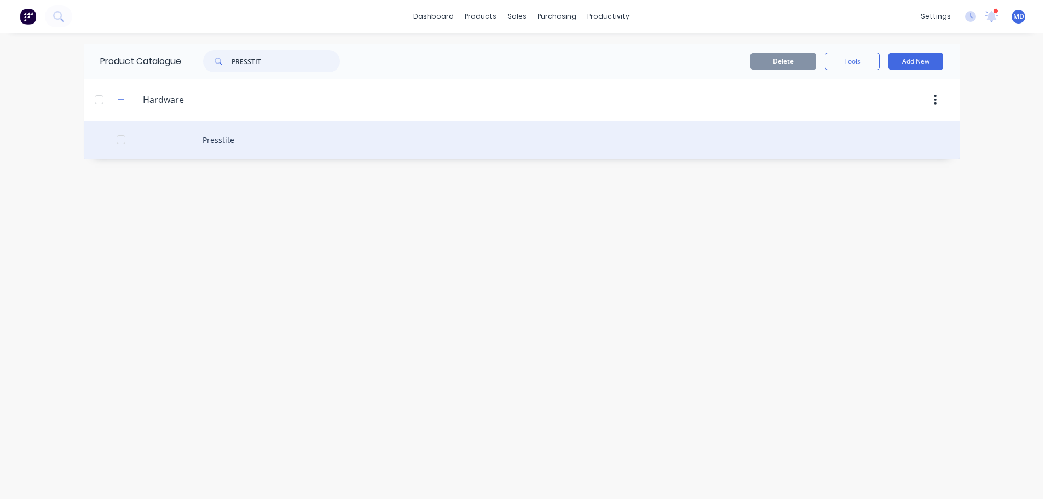
type input "PRESSTIT"
click at [203, 149] on div "Presstite" at bounding box center [522, 139] width 876 height 39
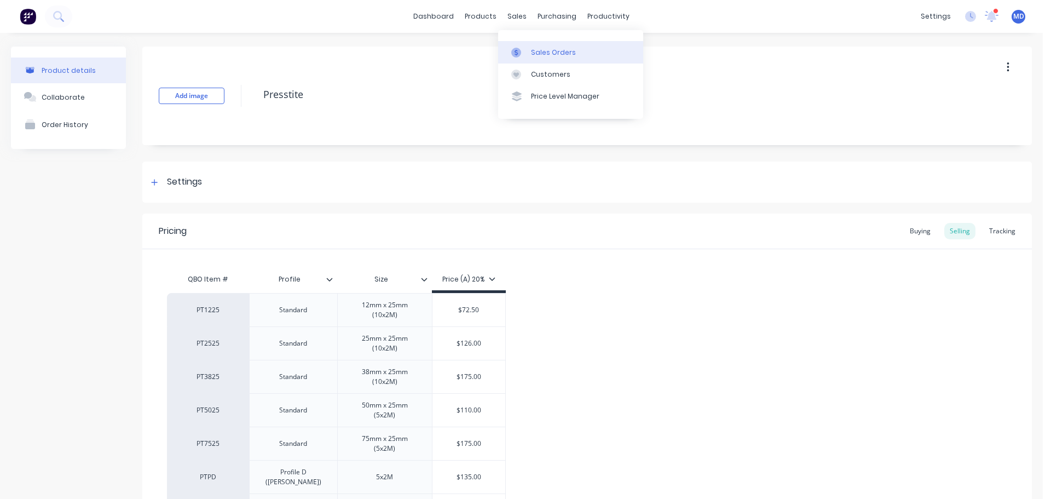
click at [527, 45] on link "Sales Orders" at bounding box center [570, 52] width 145 height 22
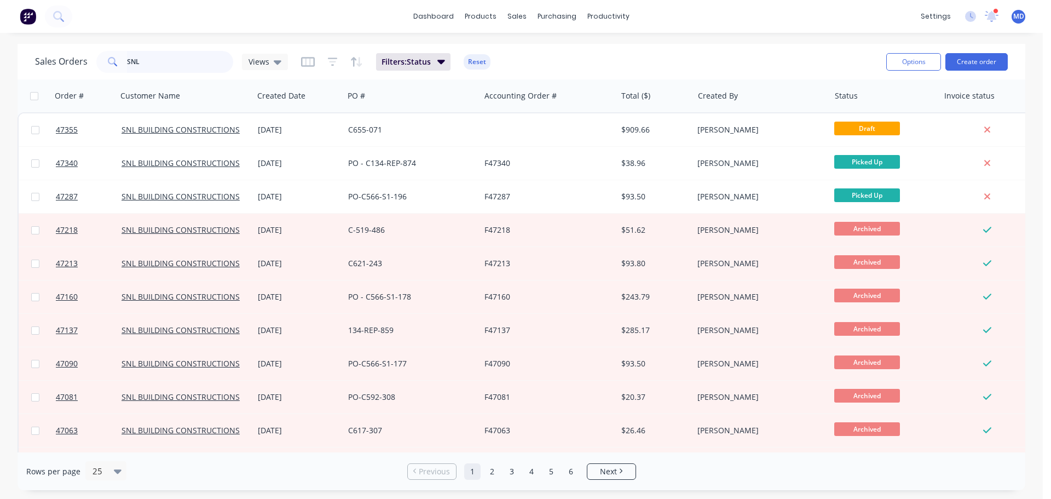
click at [164, 56] on input "SNL" at bounding box center [180, 62] width 107 height 22
type input "S"
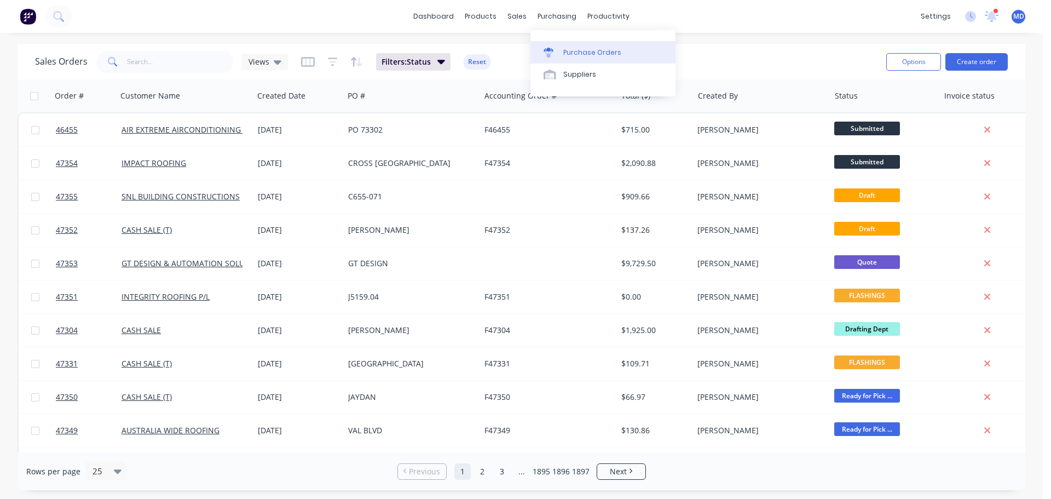
click at [570, 50] on div "Purchase Orders" at bounding box center [592, 53] width 58 height 10
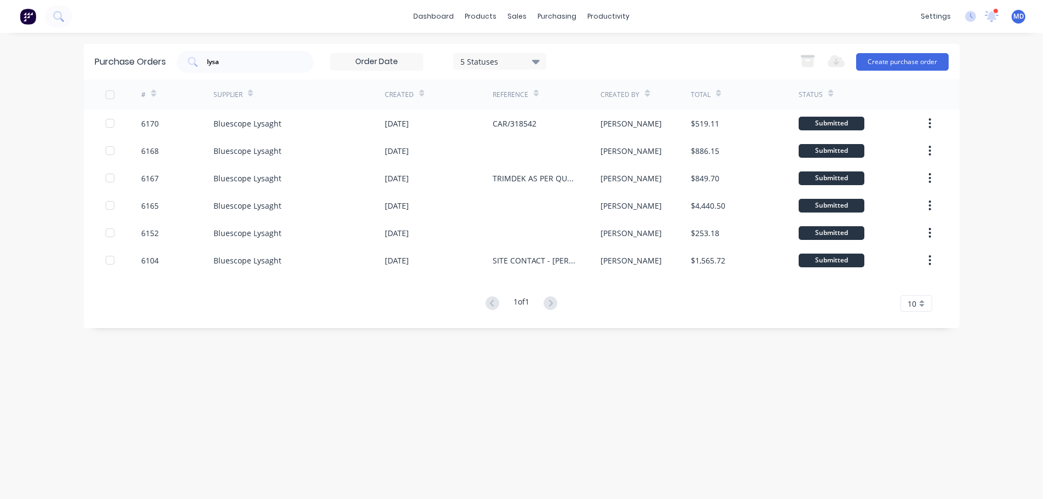
drag, startPoint x: 229, startPoint y: 60, endPoint x: 160, endPoint y: 54, distance: 68.7
click at [160, 54] on div "Purchase Orders lysa 5 Statuses 5 Statuses Export to Excel (XLSX) Create purcha…" at bounding box center [522, 62] width 876 height 36
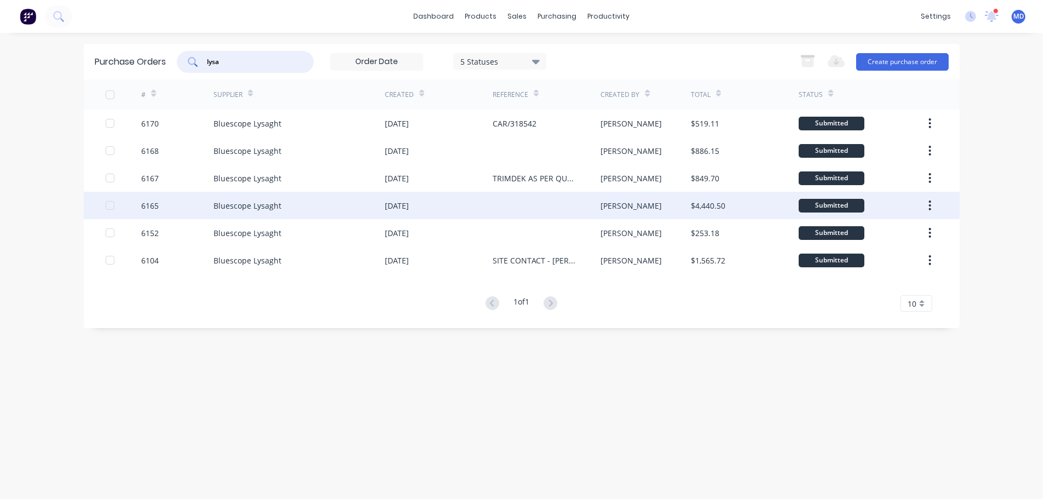
click at [140, 207] on div at bounding box center [124, 205] width 36 height 27
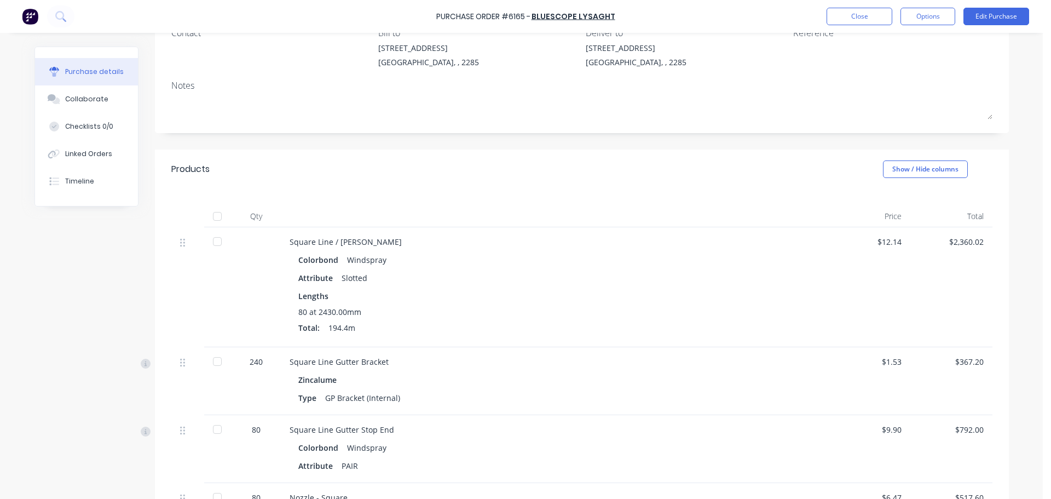
scroll to position [109, 0]
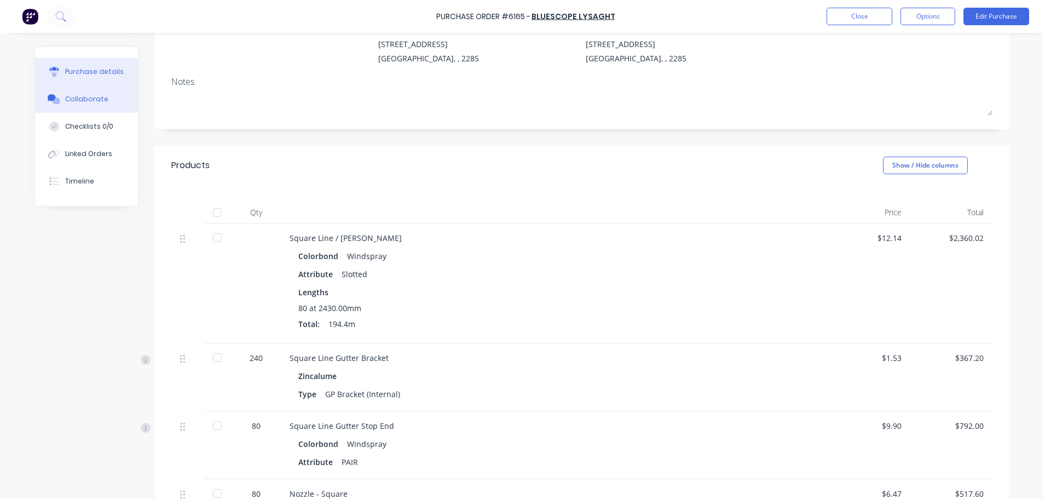
click at [48, 94] on icon at bounding box center [54, 99] width 13 height 10
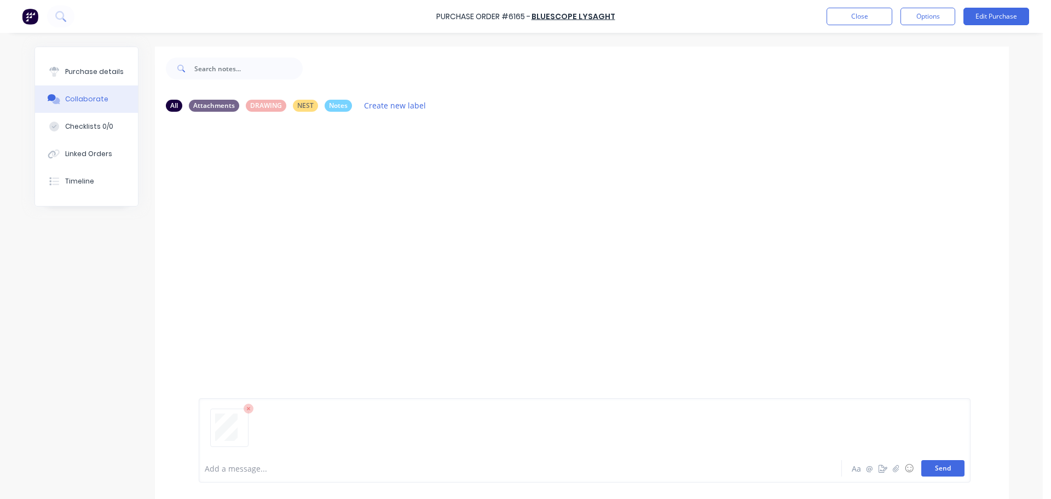
click at [933, 465] on button "Send" at bounding box center [942, 468] width 43 height 16
drag, startPoint x: 89, startPoint y: 71, endPoint x: 83, endPoint y: 72, distance: 6.7
click at [89, 71] on div "Purchase details" at bounding box center [94, 72] width 59 height 10
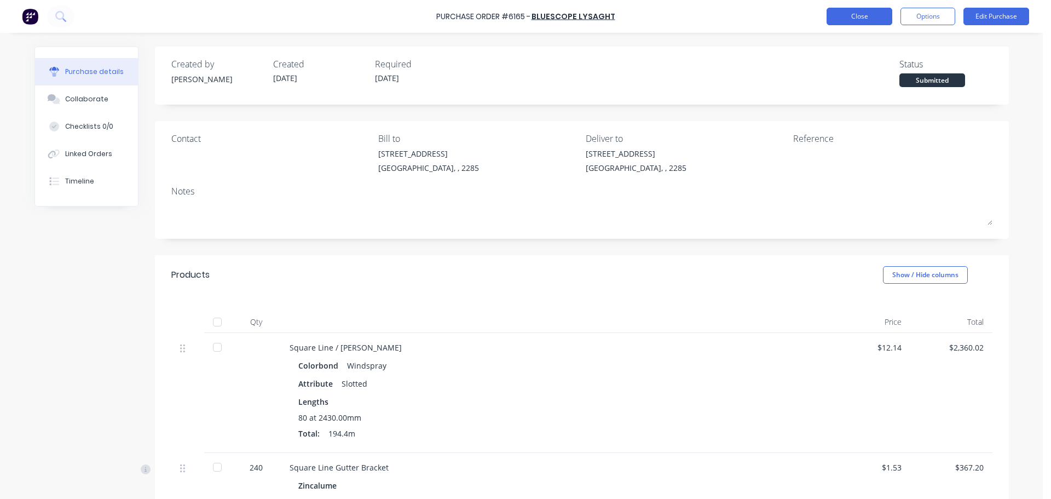
click at [842, 16] on button "Close" at bounding box center [860, 17] width 66 height 18
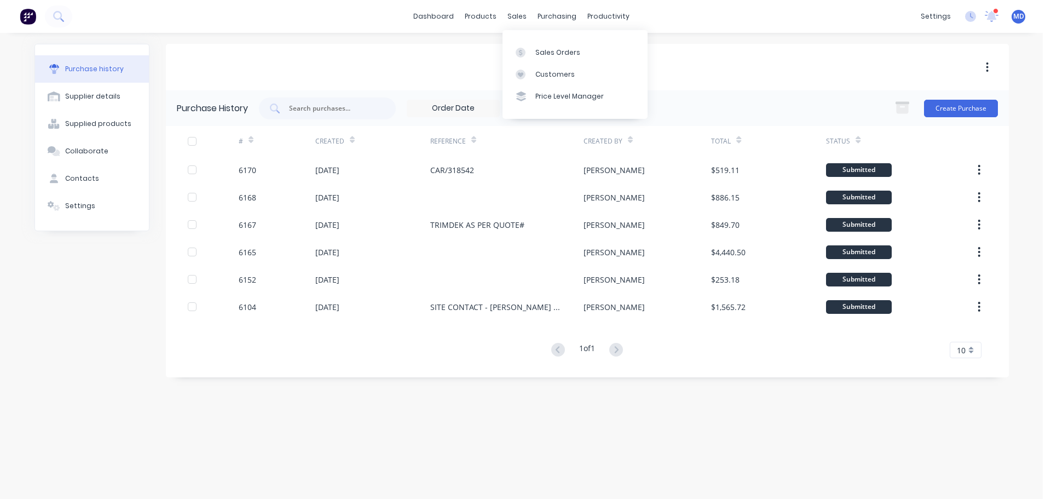
click at [534, 38] on div "Sales Orders Customers Price Level Manager" at bounding box center [575, 74] width 145 height 88
click at [535, 50] on div "Sales Orders" at bounding box center [557, 53] width 45 height 10
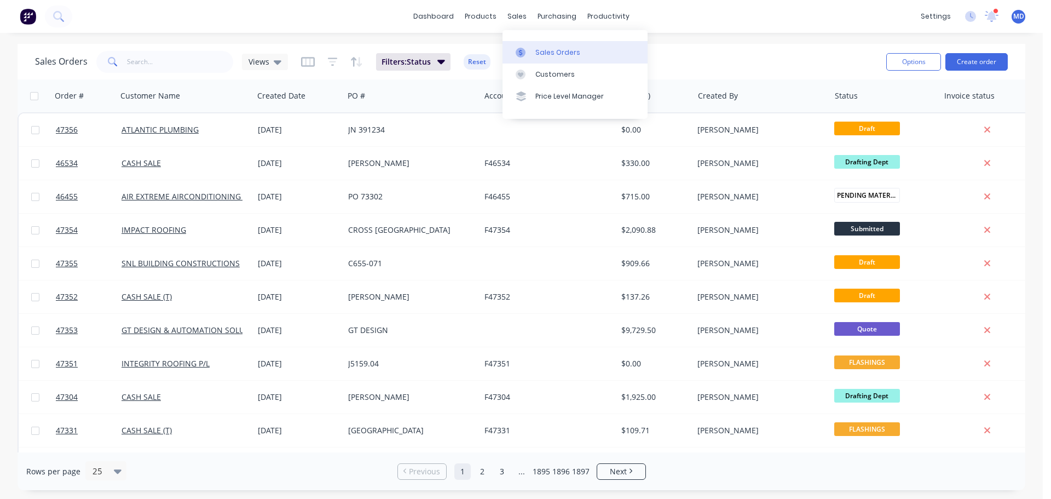
click at [535, 52] on div "Sales Orders" at bounding box center [557, 53] width 45 height 10
click at [168, 65] on input "text" at bounding box center [180, 62] width 107 height 22
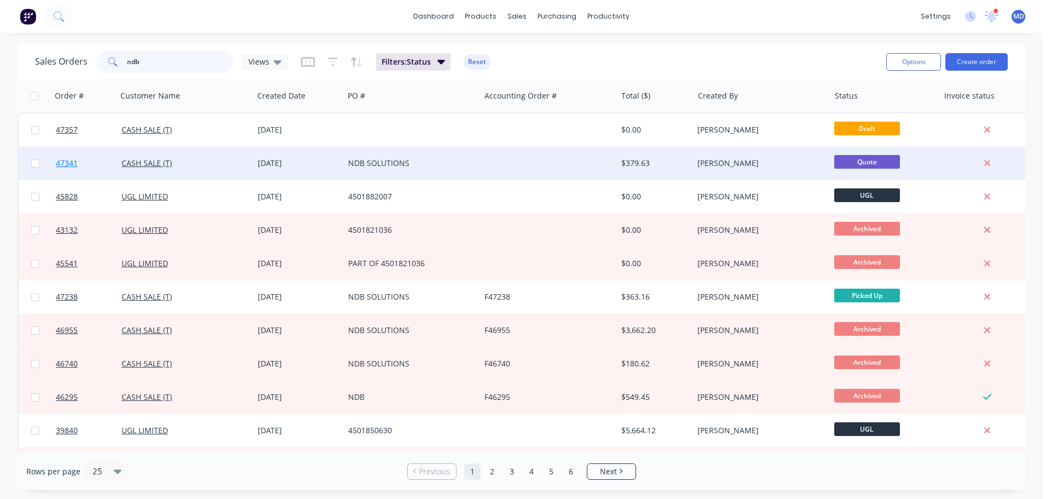
type input "ndb"
click at [67, 163] on span "47341" at bounding box center [67, 163] width 22 height 11
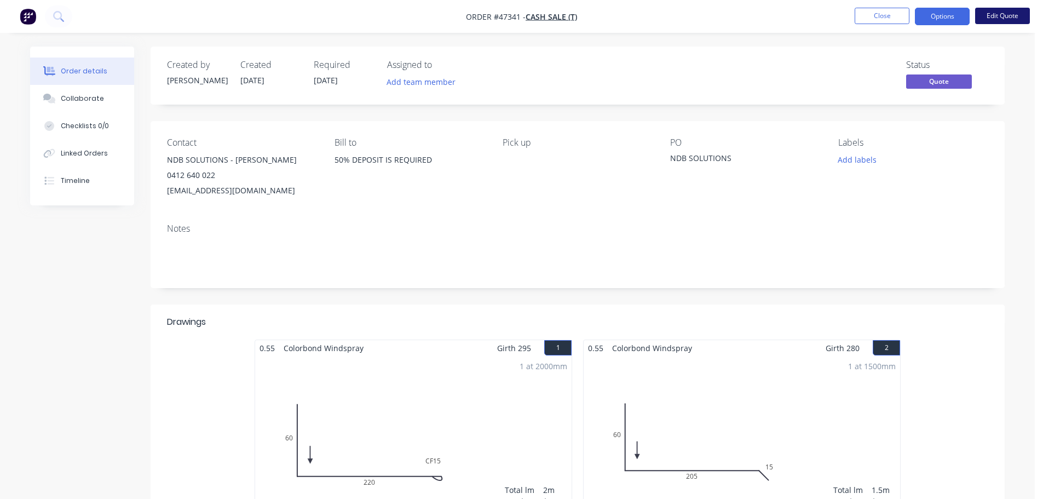
click at [1004, 16] on button "Edit Quote" at bounding box center [1002, 16] width 55 height 16
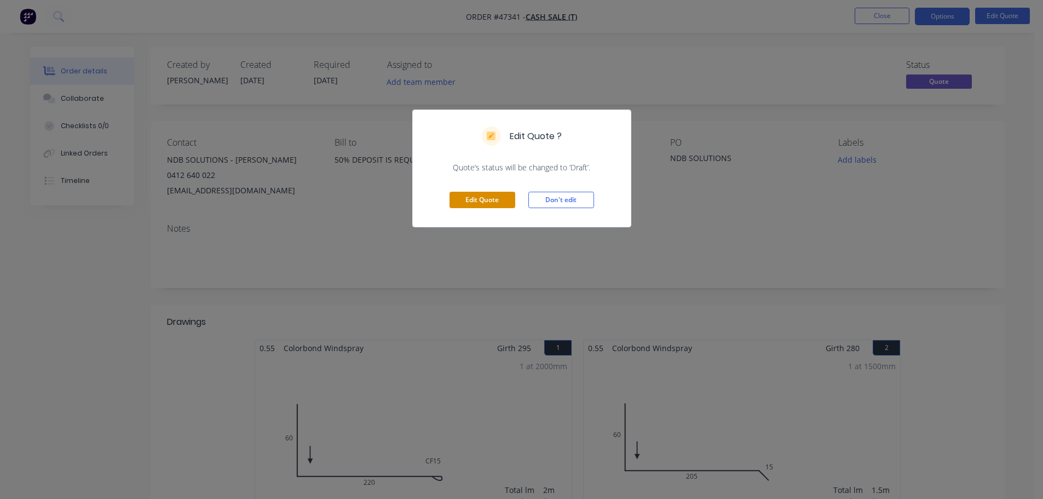
click at [500, 202] on button "Edit Quote" at bounding box center [482, 200] width 66 height 16
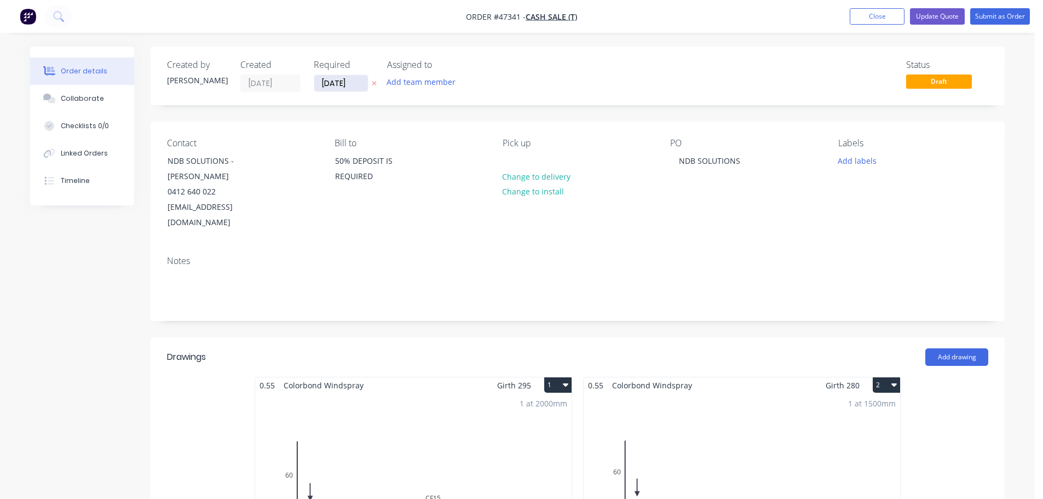
click at [326, 88] on input "[DATE]" at bounding box center [341, 83] width 54 height 16
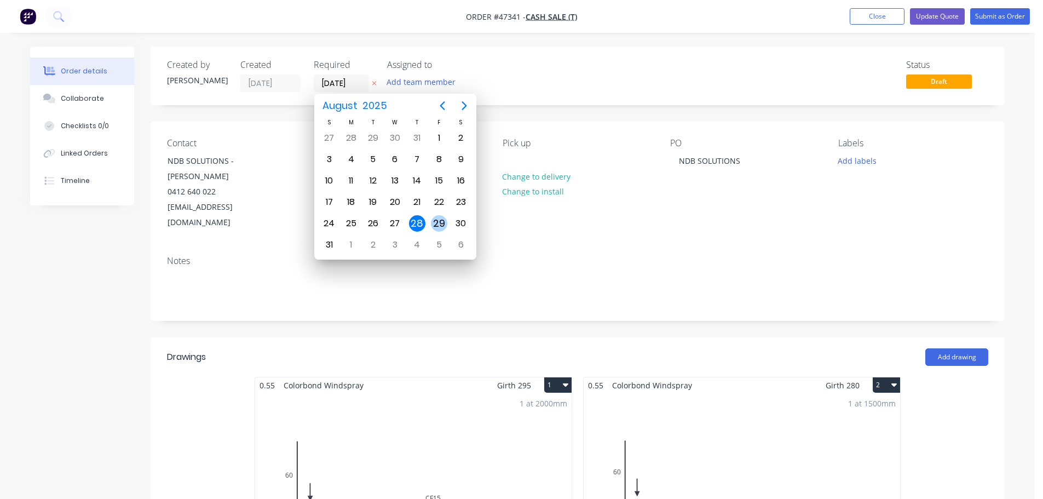
click at [441, 218] on div "29" at bounding box center [439, 223] width 16 height 16
type input "[DATE]"
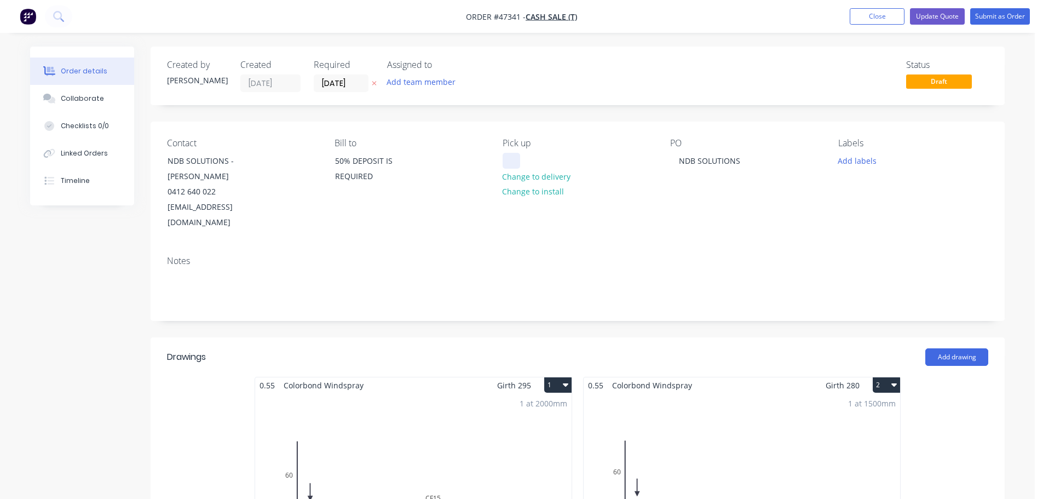
click at [516, 164] on div at bounding box center [512, 161] width 18 height 16
click at [857, 159] on button "Add labels" at bounding box center [857, 160] width 50 height 15
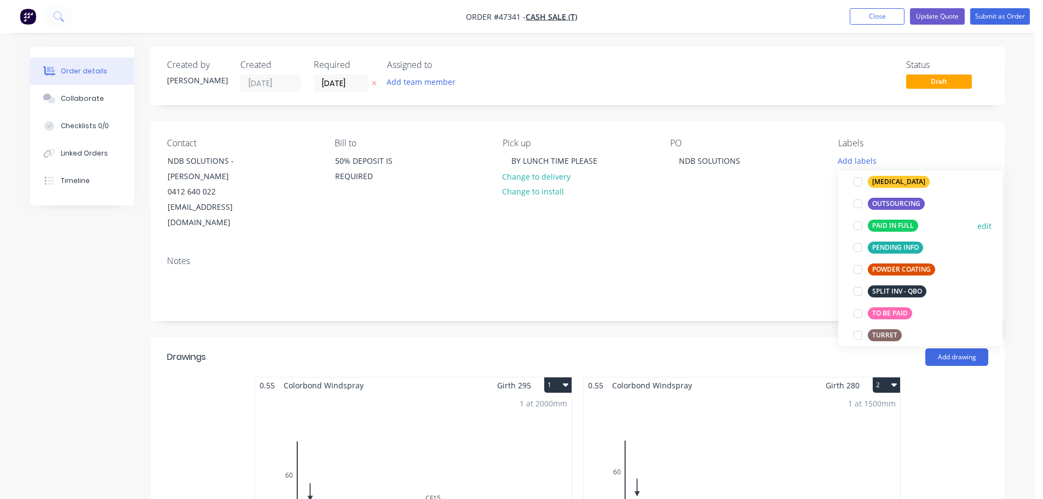
click at [857, 223] on div at bounding box center [858, 226] width 22 height 22
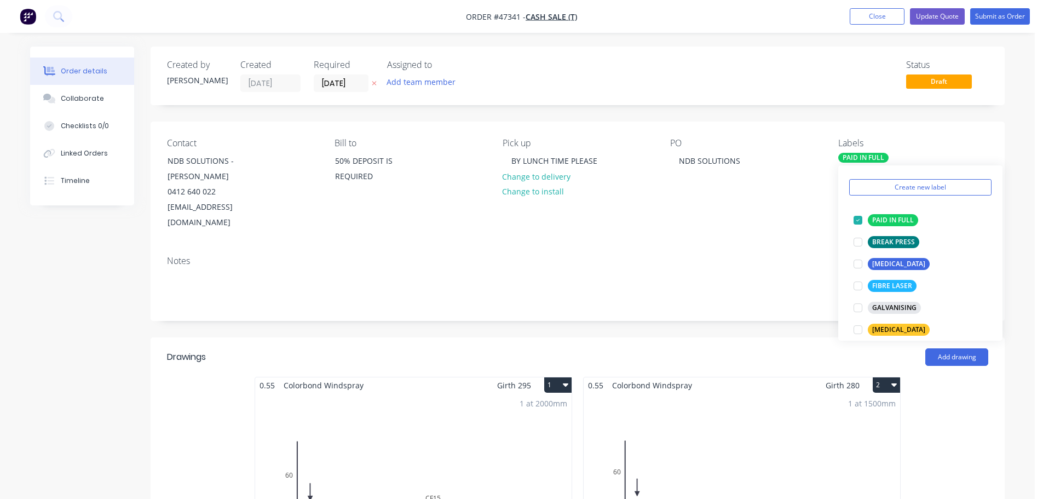
drag, startPoint x: 773, startPoint y: 216, endPoint x: 893, endPoint y: 68, distance: 190.7
click at [774, 213] on div "Contact NDB SOLUTIONS - LUKE BUCHANAN 0412 640 022 luke@ndbsolutions.com.au Bil…" at bounding box center [578, 184] width 854 height 125
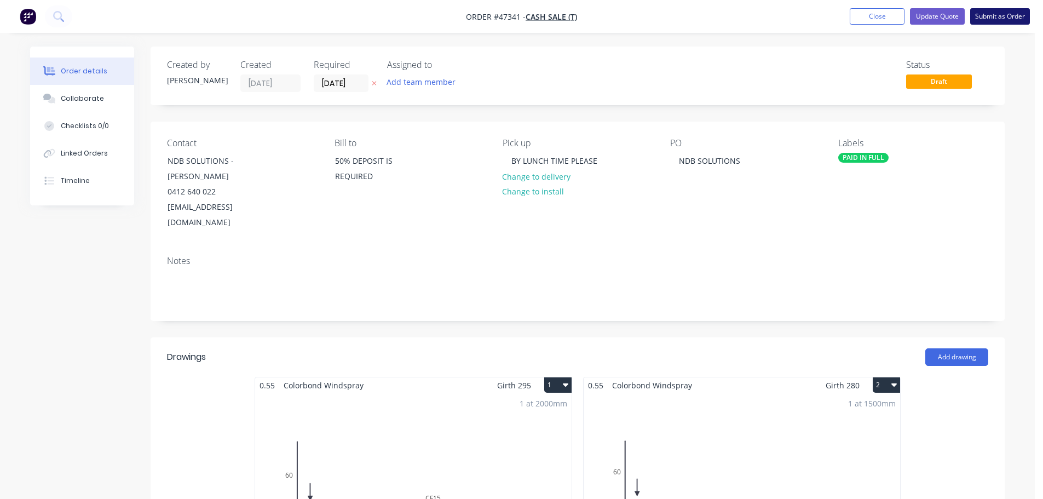
click at [993, 17] on button "Submit as Order" at bounding box center [1000, 16] width 60 height 16
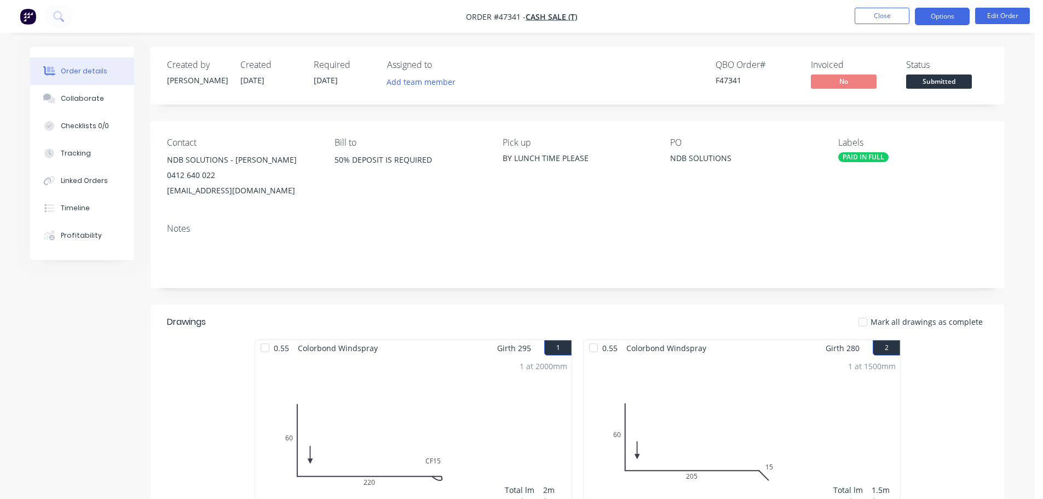
click at [942, 14] on button "Options" at bounding box center [942, 17] width 55 height 18
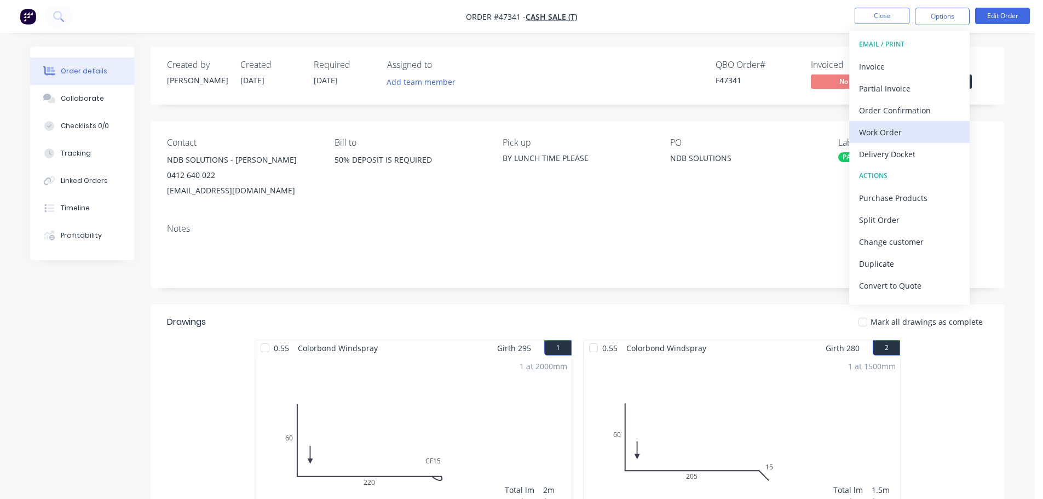
click at [921, 130] on div "Work Order" at bounding box center [909, 132] width 101 height 16
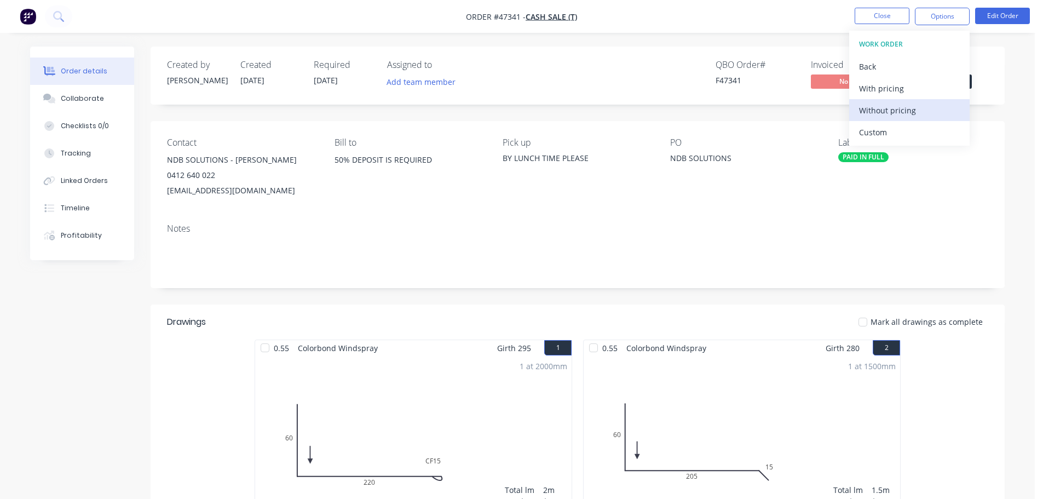
click at [925, 114] on div "Without pricing" at bounding box center [909, 110] width 101 height 16
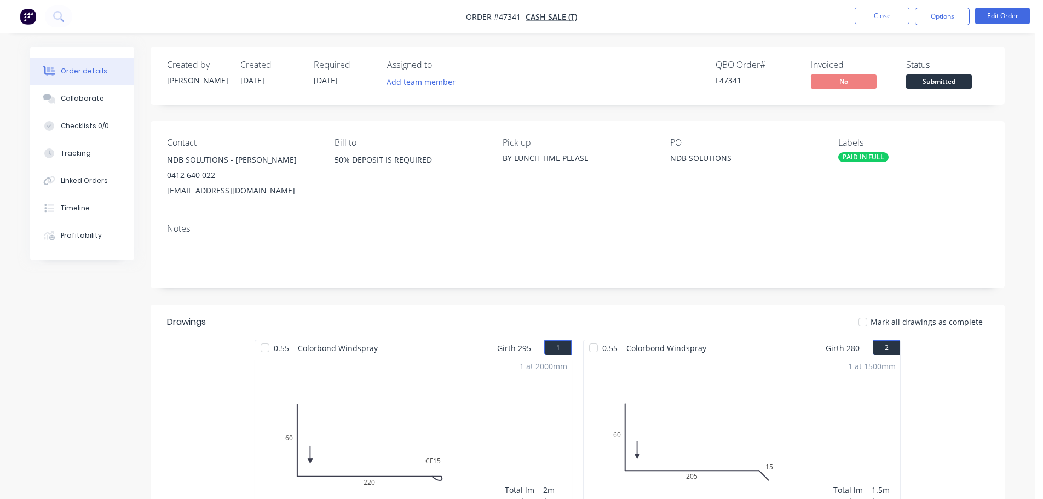
click at [986, 100] on div "Created by Kristie Created 28/08/25 Required 29/08/25 Assigned to Add team memb…" at bounding box center [578, 76] width 854 height 58
click at [959, 83] on span "Submitted" at bounding box center [939, 81] width 66 height 14
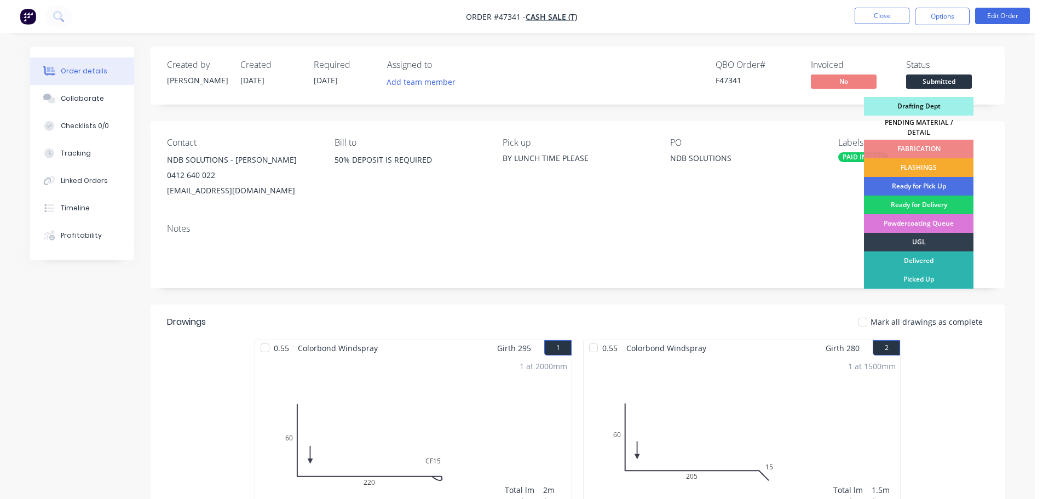
click at [953, 158] on div "FLASHINGS" at bounding box center [918, 167] width 109 height 19
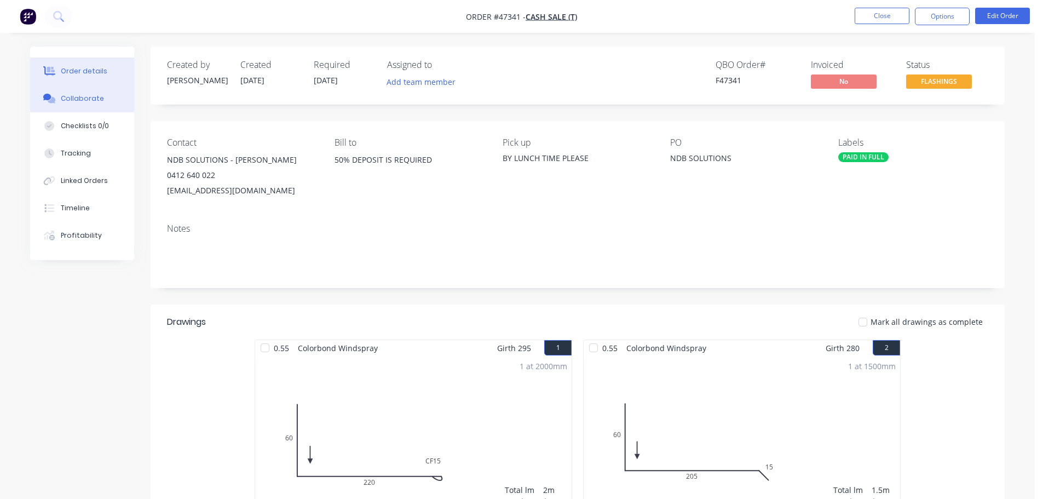
click at [84, 107] on button "Collaborate" at bounding box center [82, 98] width 104 height 27
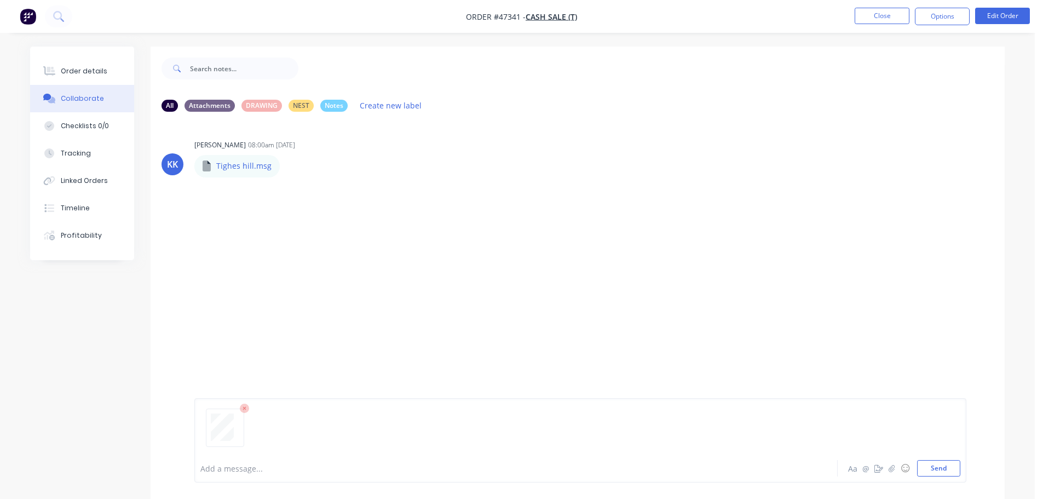
click at [945, 464] on button "Send" at bounding box center [938, 468] width 43 height 16
drag, startPoint x: 84, startPoint y: 76, endPoint x: 143, endPoint y: 93, distance: 61.5
click at [85, 71] on div "Order details" at bounding box center [84, 71] width 47 height 10
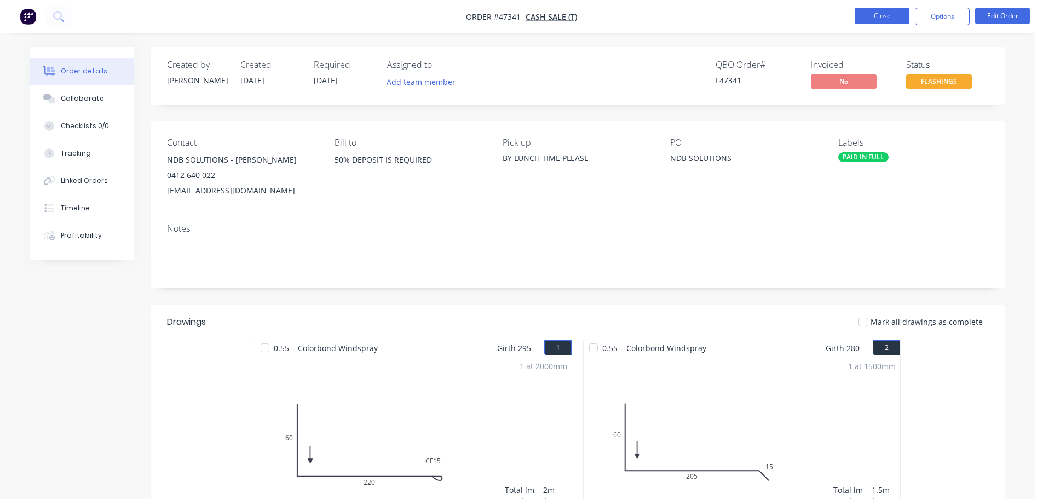
click at [881, 16] on button "Close" at bounding box center [882, 16] width 55 height 16
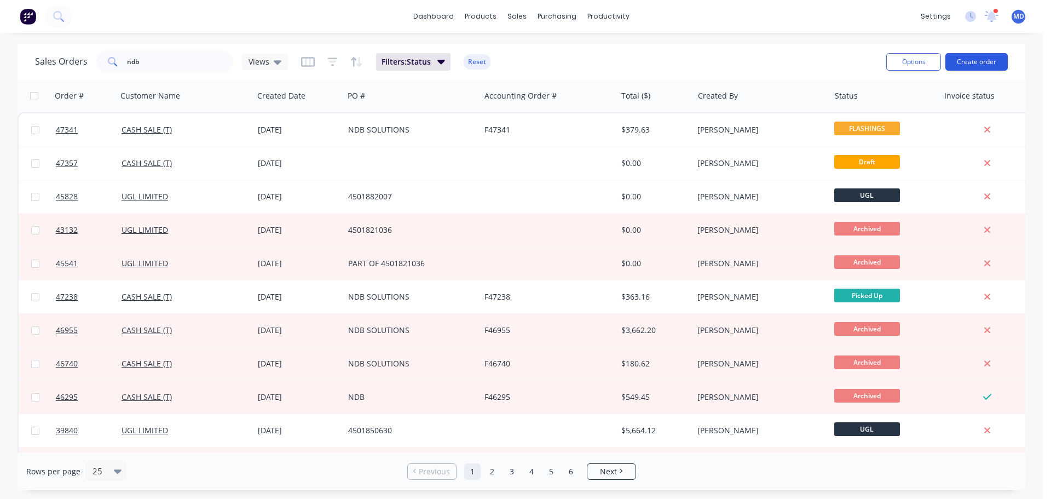
click at [973, 66] on button "Create order" at bounding box center [976, 62] width 62 height 18
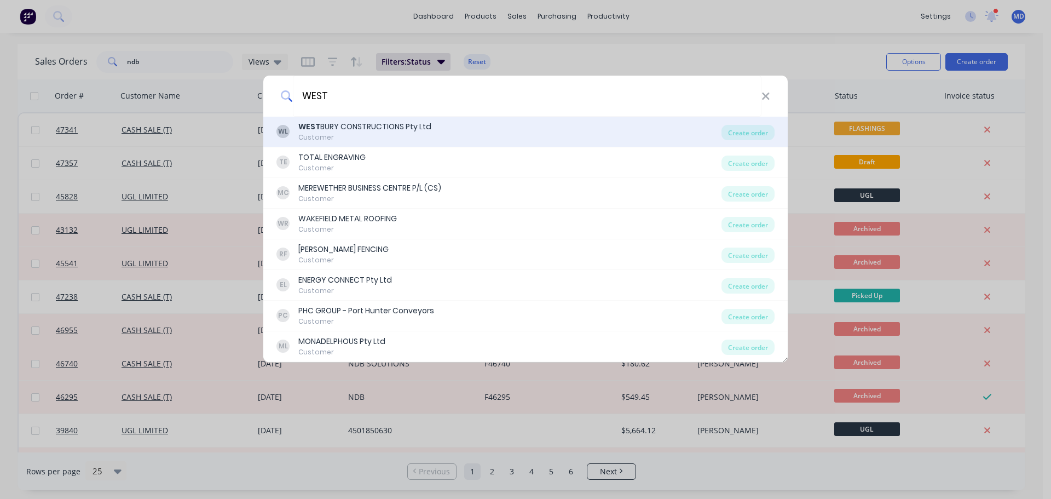
type input "WEST"
click at [358, 134] on div "Customer" at bounding box center [364, 137] width 133 height 10
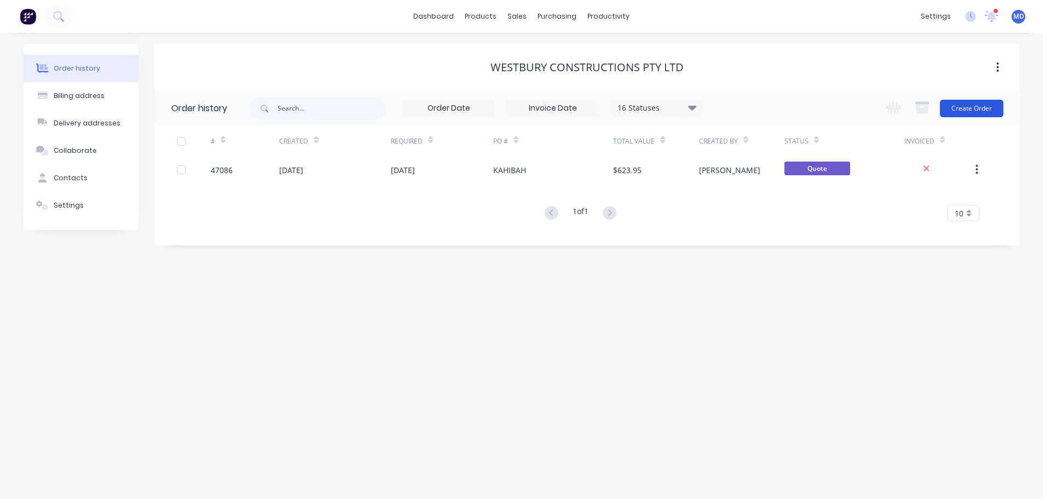
click at [971, 111] on button "Create Order" at bounding box center [972, 109] width 64 height 18
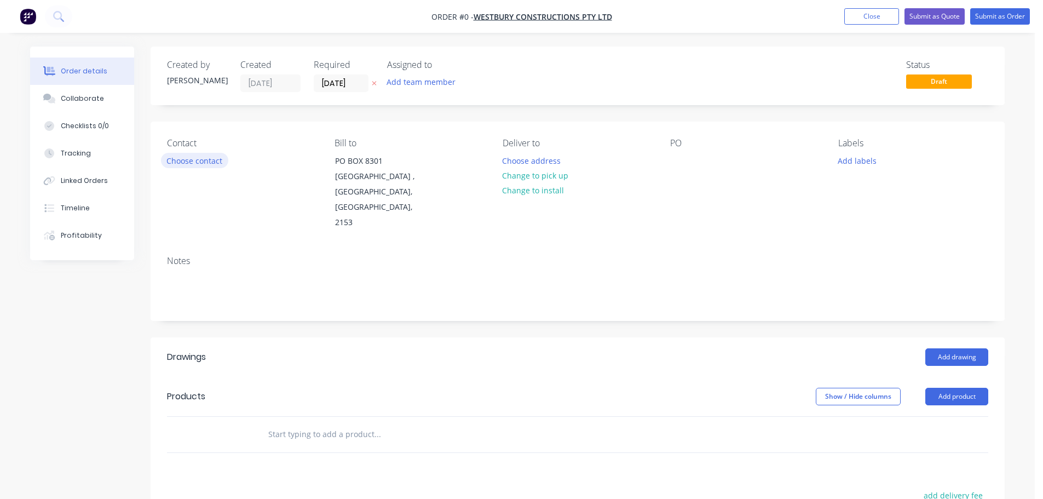
click at [177, 157] on button "Choose contact" at bounding box center [194, 160] width 67 height 15
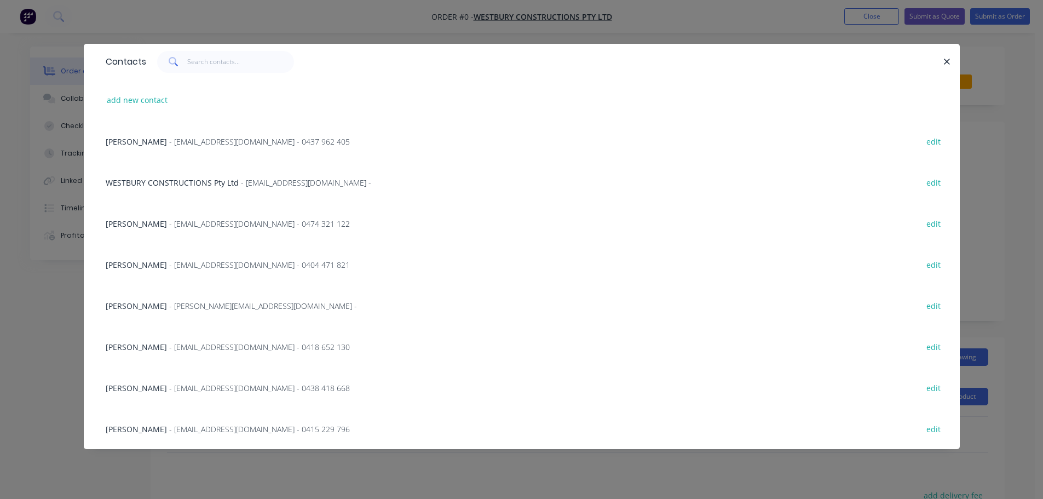
click at [169, 427] on span "- invoices@westbury.com.au - 0415 229 796" at bounding box center [259, 429] width 181 height 10
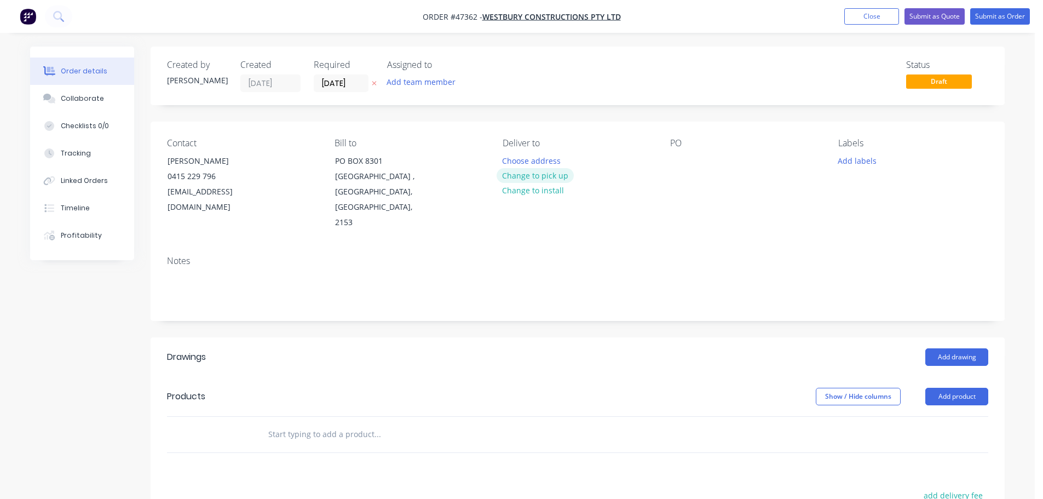
click at [535, 172] on button "Change to pick up" at bounding box center [536, 175] width 78 height 15
click at [328, 80] on input "[DATE]" at bounding box center [341, 83] width 54 height 16
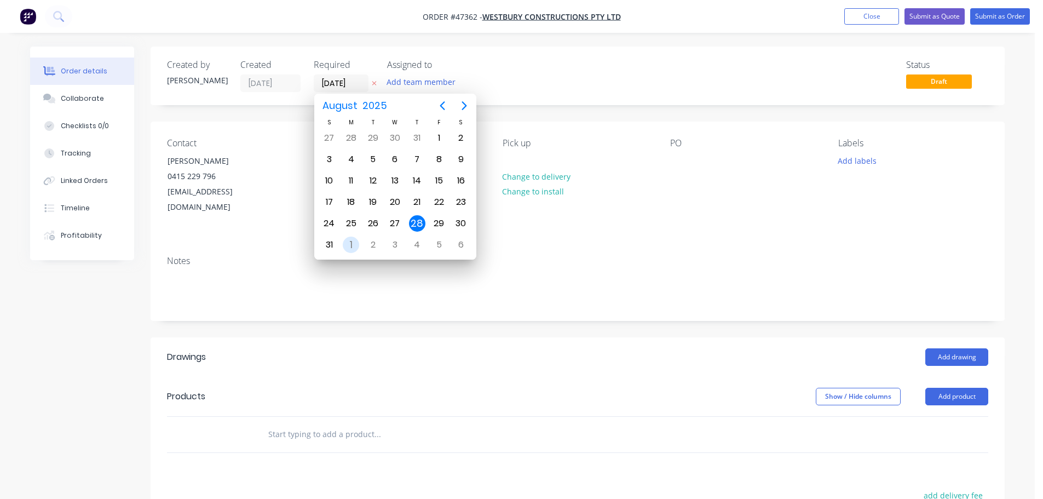
click at [347, 244] on div "1" at bounding box center [351, 244] width 16 height 16
type input "[DATE]"
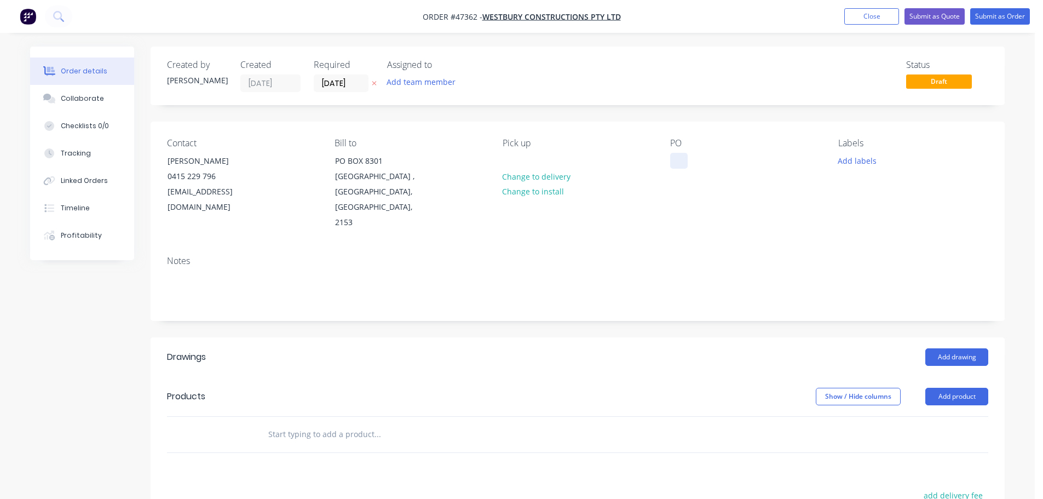
click at [672, 162] on div at bounding box center [679, 161] width 18 height 16
click at [949, 348] on button "Add drawing" at bounding box center [956, 357] width 63 height 18
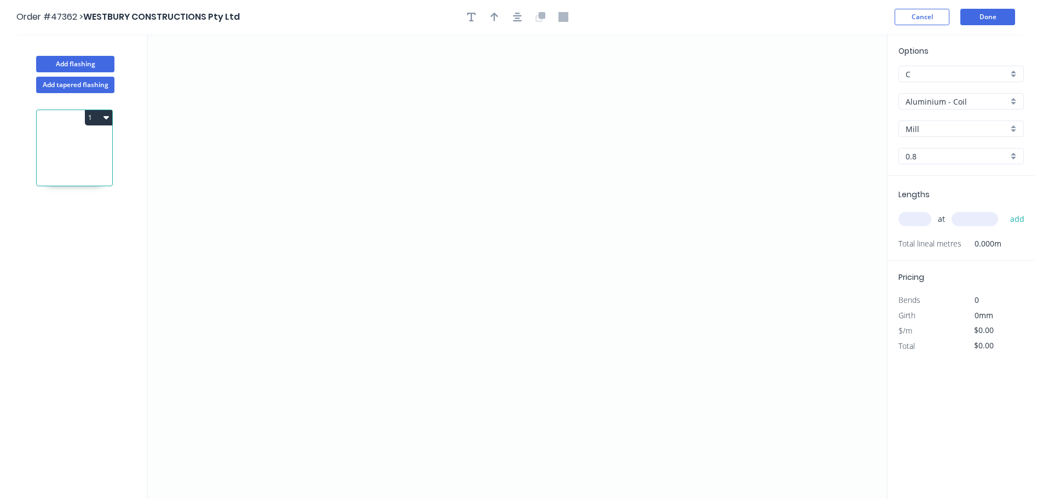
click at [960, 103] on input "Aluminium - Coil" at bounding box center [956, 101] width 102 height 11
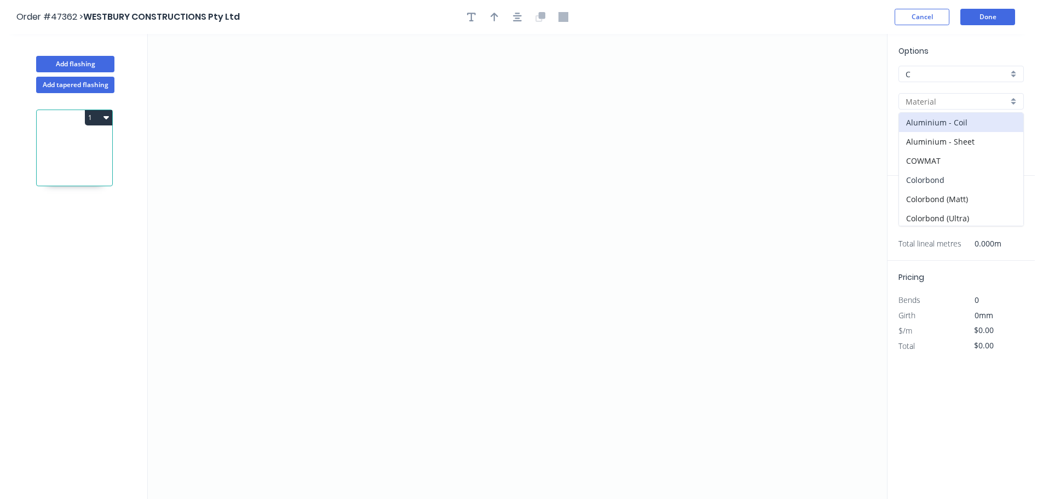
click at [942, 182] on div "Colorbond" at bounding box center [961, 179] width 124 height 19
type input "Colorbond"
type input "Basalt"
type input "0.55"
click at [933, 126] on input "Basalt" at bounding box center [956, 128] width 102 height 11
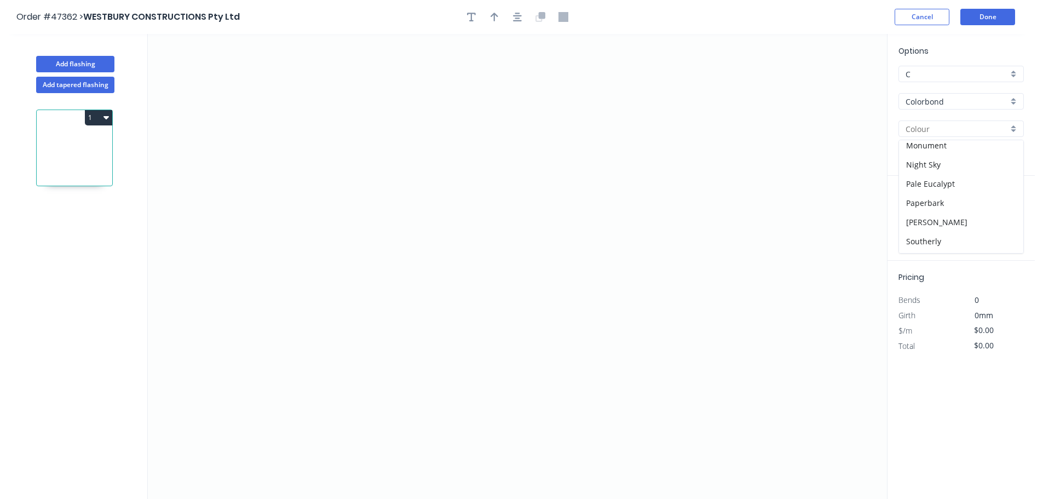
scroll to position [274, 0]
click at [936, 165] on div "Night Sky" at bounding box center [961, 163] width 124 height 19
type input "Night Sky"
click at [372, 207] on icon "0" at bounding box center [517, 266] width 739 height 465
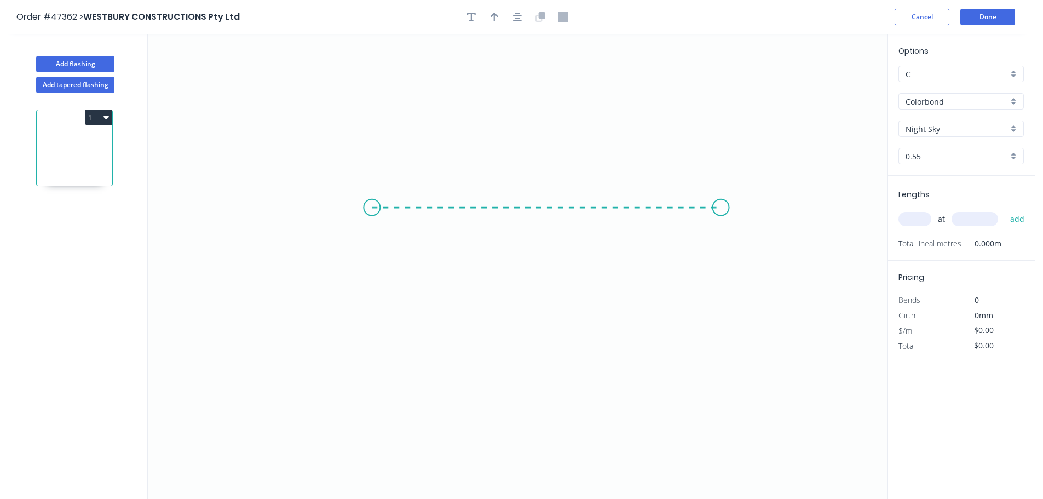
click at [721, 196] on icon "0" at bounding box center [517, 266] width 739 height 465
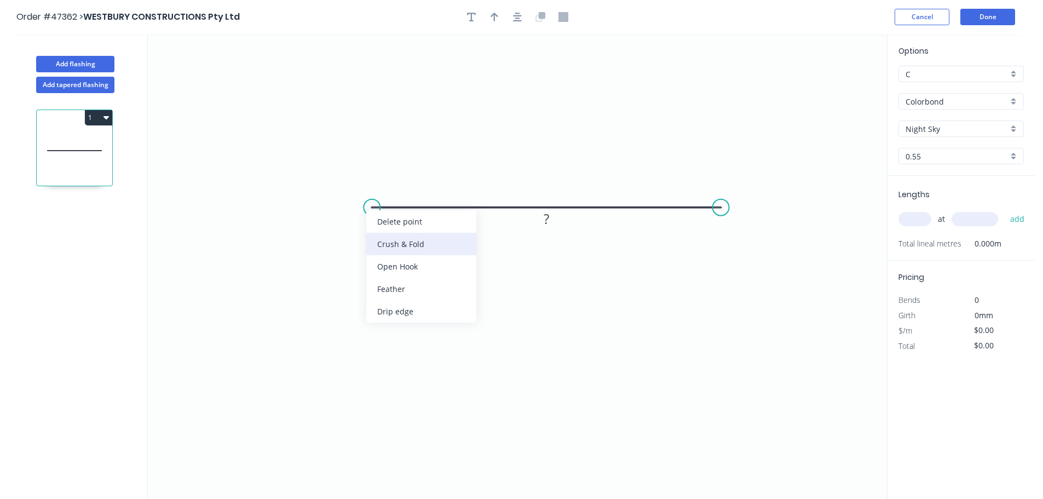
click at [402, 247] on div "Crush & Fold" at bounding box center [421, 244] width 110 height 22
click at [748, 238] on div "Crush & Fold" at bounding box center [778, 243] width 110 height 22
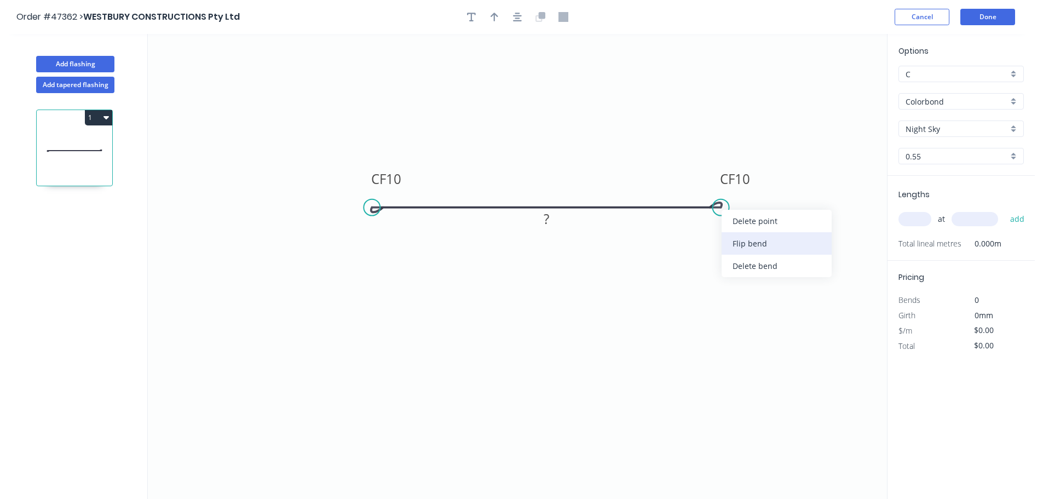
click at [744, 238] on div "Flip bend" at bounding box center [777, 243] width 110 height 22
click at [400, 181] on tspan "10" at bounding box center [393, 179] width 15 height 18
type input "$11.93"
click at [509, 19] on div at bounding box center [517, 17] width 115 height 16
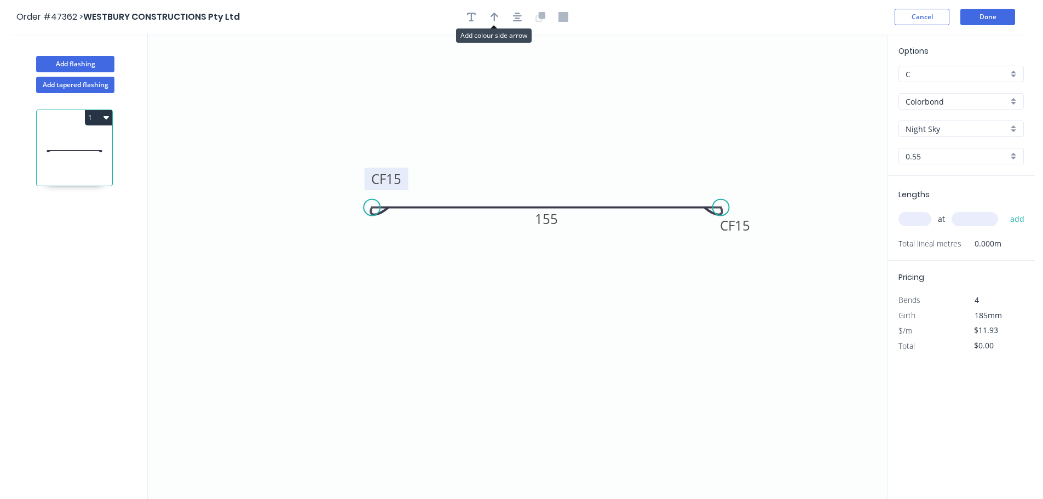
drag, startPoint x: 496, startPoint y: 21, endPoint x: 823, endPoint y: 106, distance: 338.0
click at [498, 21] on button "button" at bounding box center [494, 17] width 16 height 16
drag, startPoint x: 829, startPoint y: 88, endPoint x: 568, endPoint y: 182, distance: 277.8
click at [539, 182] on icon at bounding box center [538, 169] width 10 height 35
click at [919, 218] on input "text" at bounding box center [914, 219] width 33 height 14
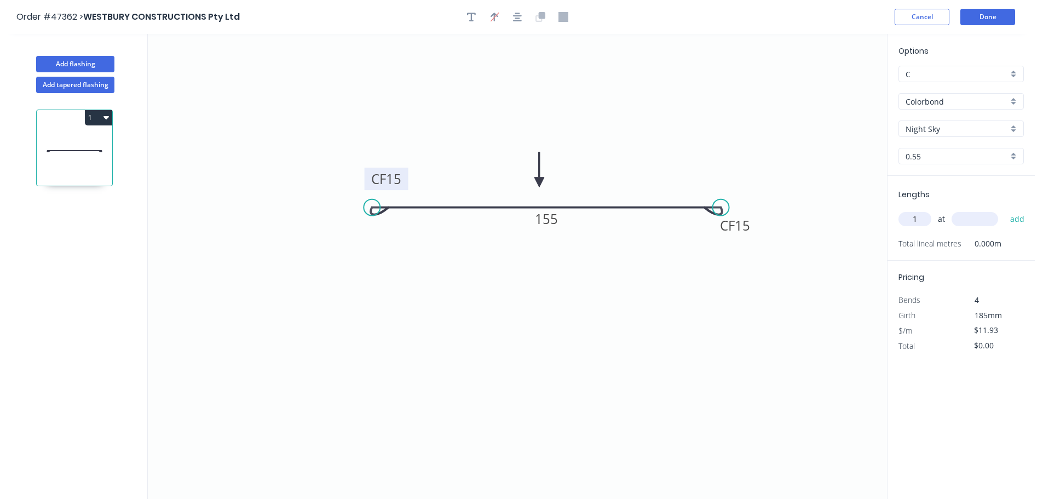
type input "1"
type input "1000"
click at [1005, 210] on button "add" at bounding box center [1018, 219] width 26 height 19
type input "$11.93"
click at [987, 15] on button "Done" at bounding box center [987, 17] width 55 height 16
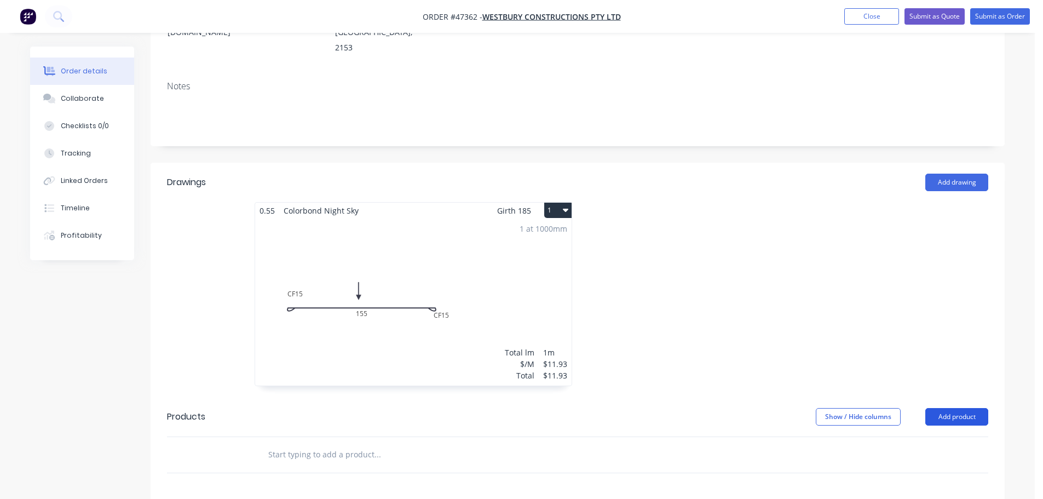
scroll to position [219, 0]
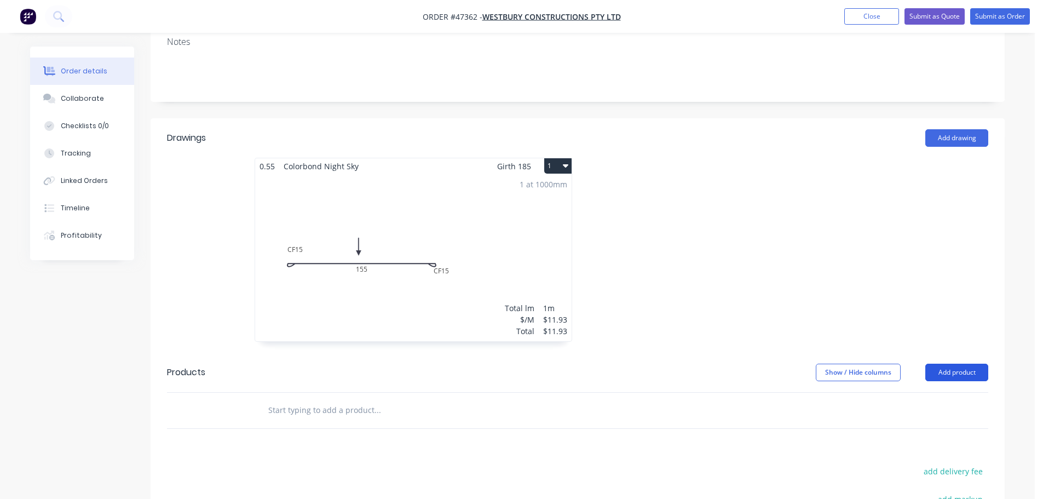
click at [946, 363] on button "Add product" at bounding box center [956, 372] width 63 height 18
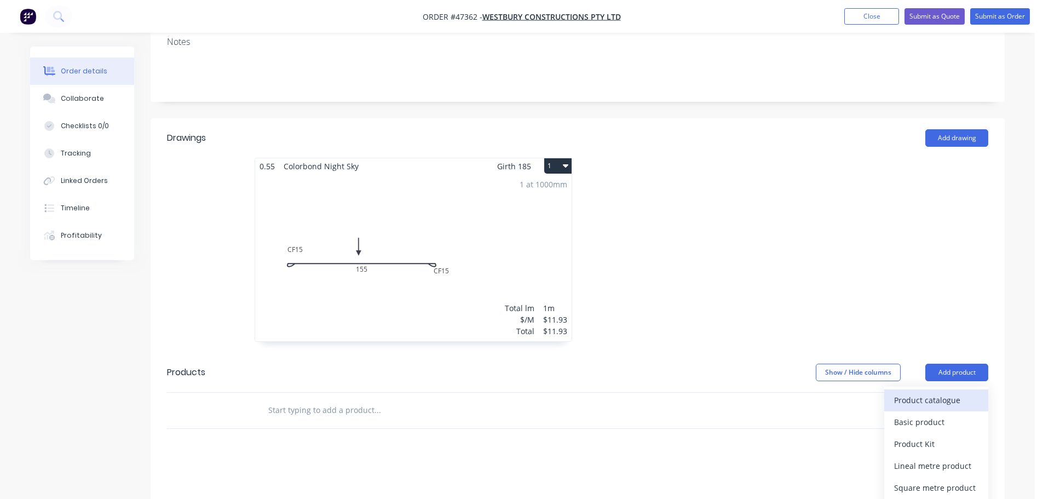
drag, startPoint x: 910, startPoint y: 389, endPoint x: 897, endPoint y: 389, distance: 13.1
click at [897, 392] on div "Product catalogue" at bounding box center [936, 400] width 84 height 16
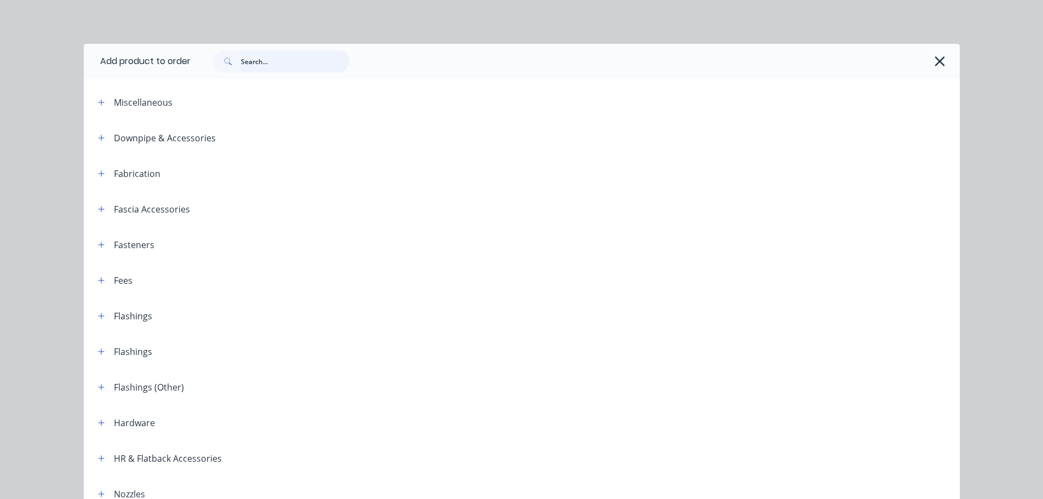
click at [252, 63] on input "text" at bounding box center [295, 61] width 108 height 22
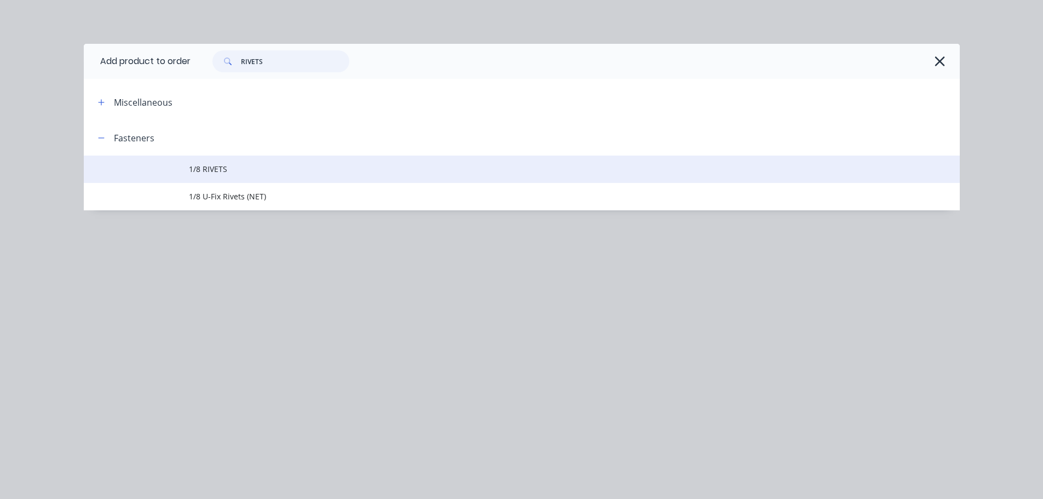
type input "RIVETS"
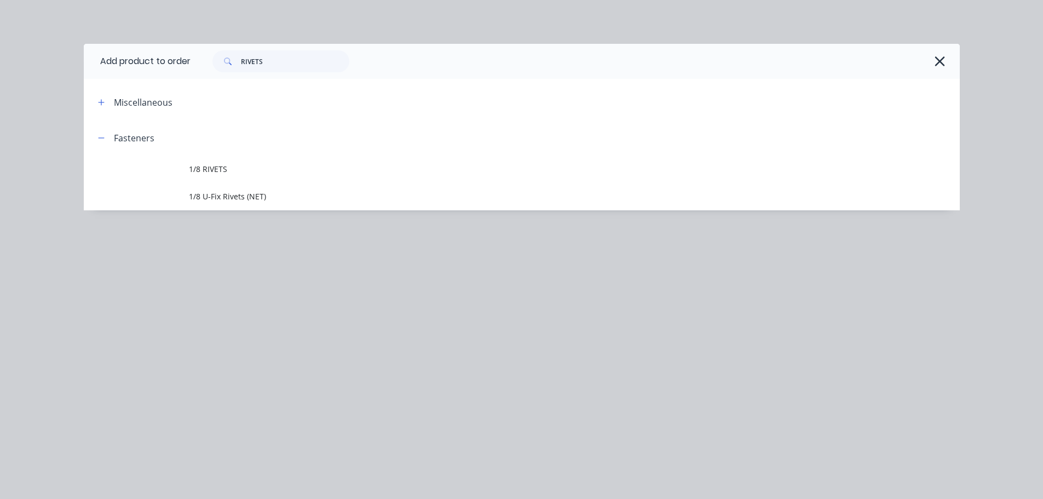
click at [191, 176] on td "1/8 RIVETS" at bounding box center [574, 168] width 771 height 27
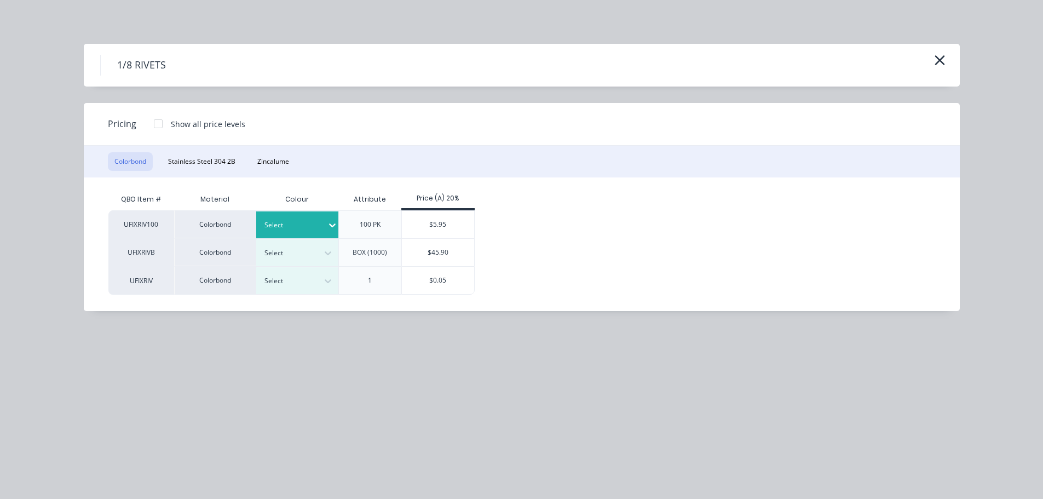
click at [283, 220] on div at bounding box center [293, 225] width 58 height 12
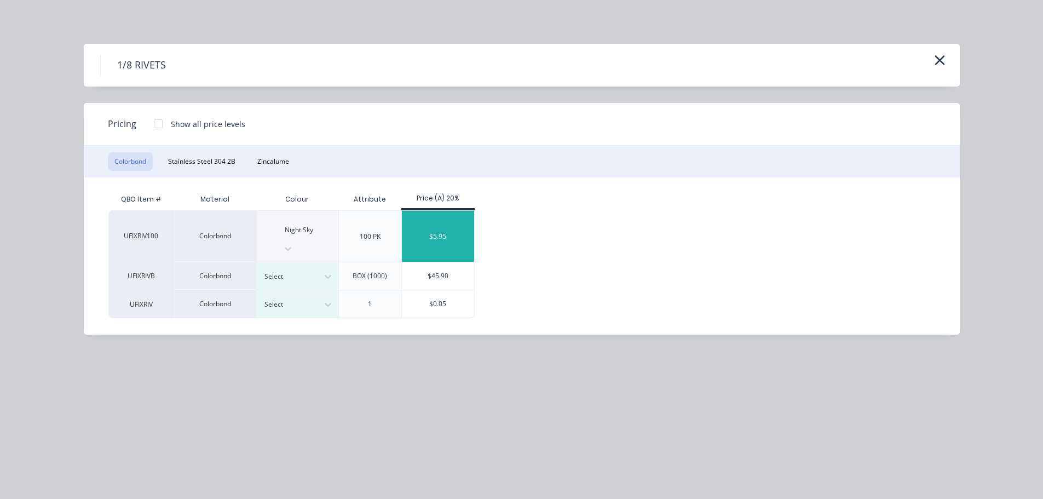
click at [451, 223] on div "$5.95" at bounding box center [438, 236] width 73 height 51
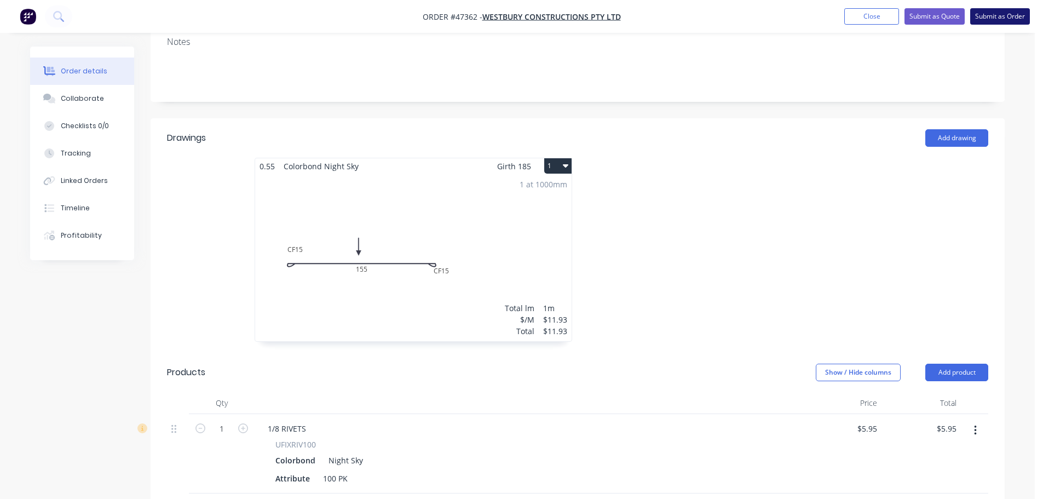
click at [980, 10] on button "Submit as Order" at bounding box center [1000, 16] width 60 height 16
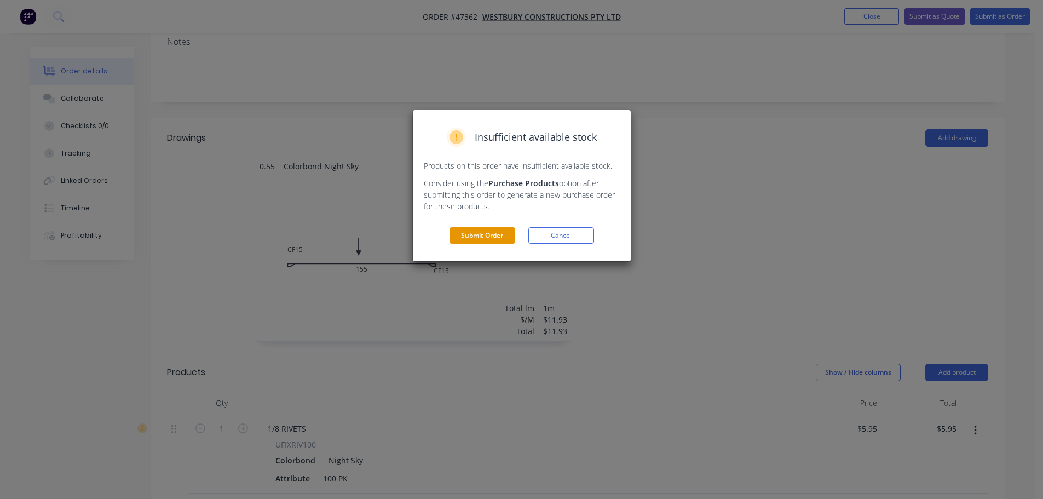
click at [480, 228] on button "Submit Order" at bounding box center [482, 235] width 66 height 16
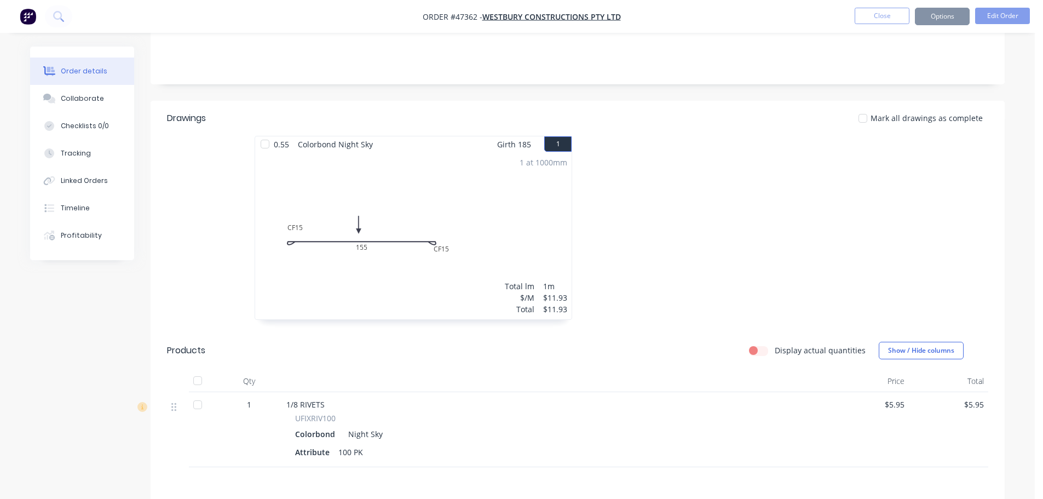
scroll to position [218, 0]
click at [928, 19] on button "Options" at bounding box center [942, 17] width 55 height 18
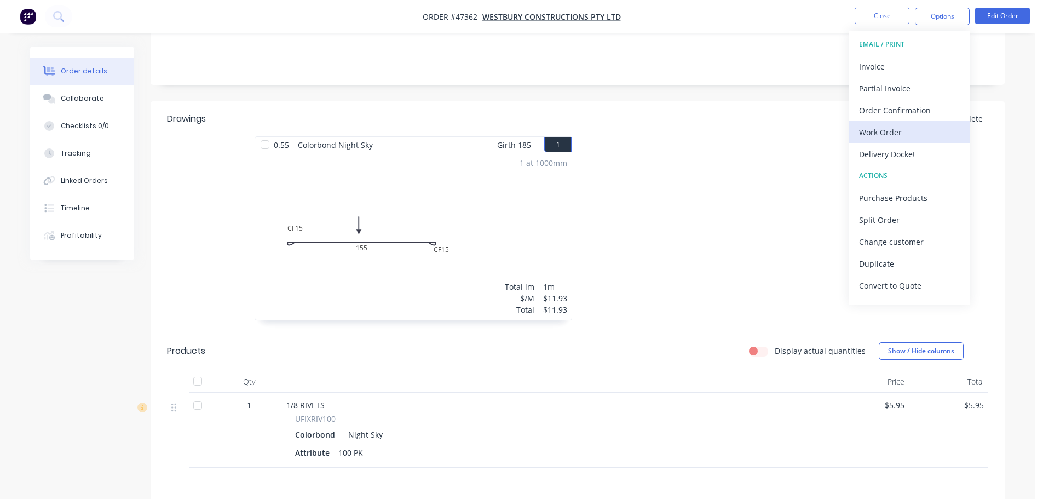
click at [874, 131] on div "Work Order" at bounding box center [909, 132] width 101 height 16
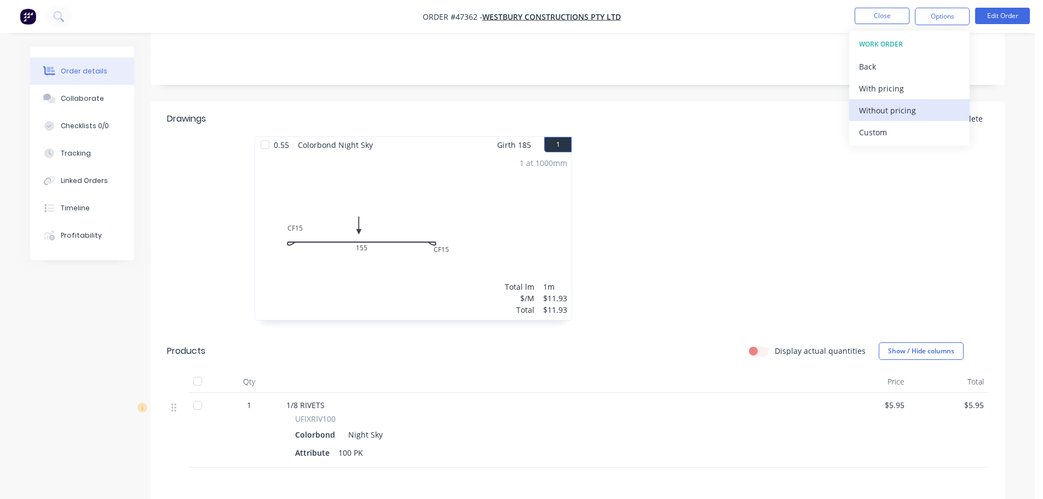
click at [886, 102] on div "Without pricing" at bounding box center [909, 110] width 101 height 16
click at [758, 136] on div at bounding box center [742, 233] width 328 height 195
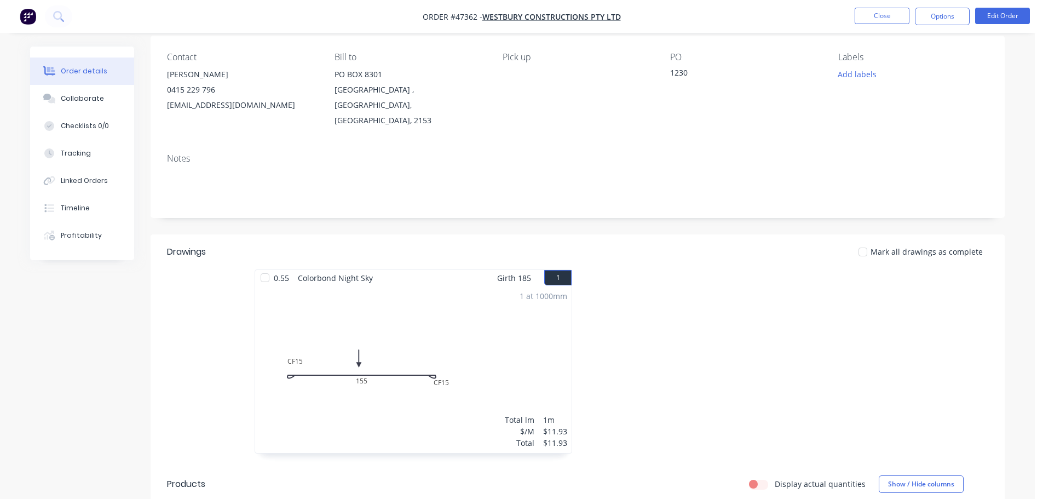
scroll to position [0, 0]
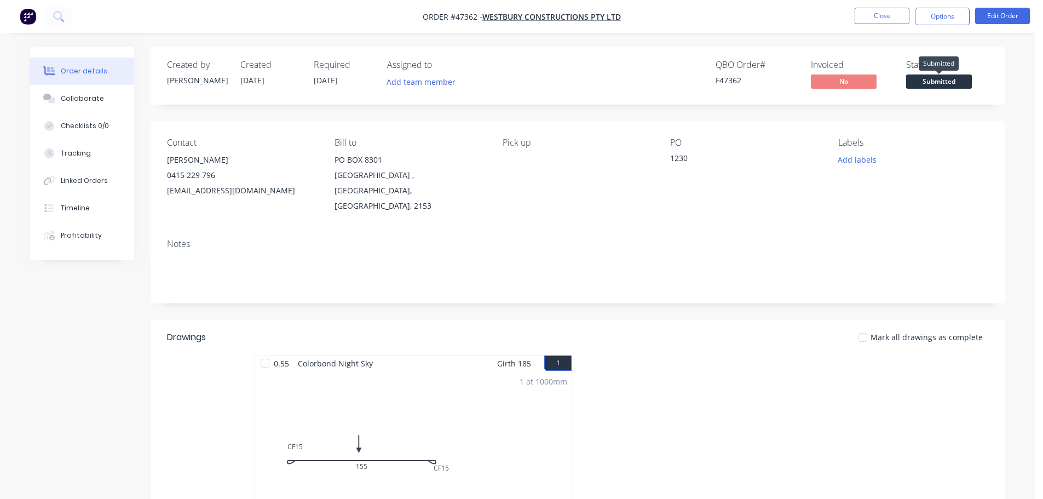
click at [921, 80] on span "Submitted" at bounding box center [939, 81] width 66 height 14
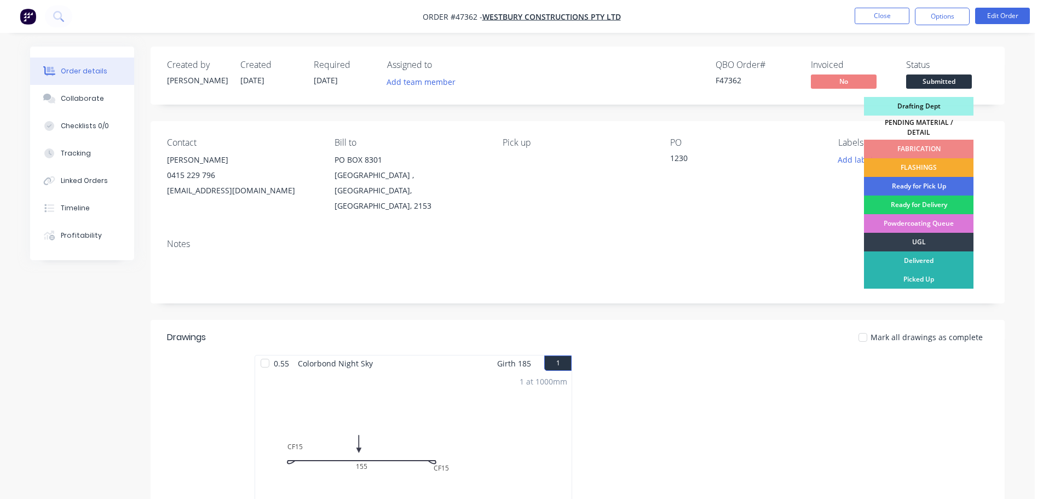
click at [933, 162] on div "FLASHINGS" at bounding box center [918, 167] width 109 height 19
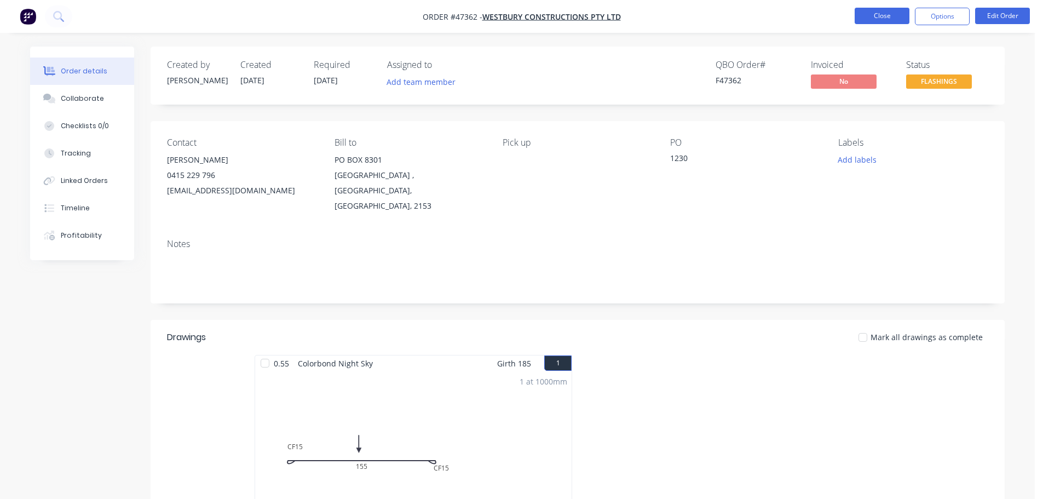
click at [878, 12] on button "Close" at bounding box center [882, 16] width 55 height 16
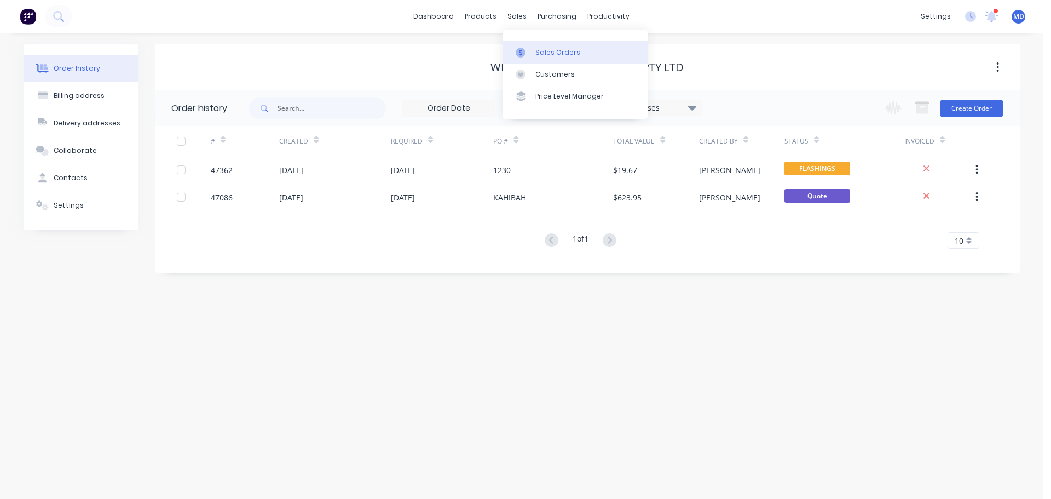
click at [523, 55] on icon at bounding box center [521, 53] width 10 height 10
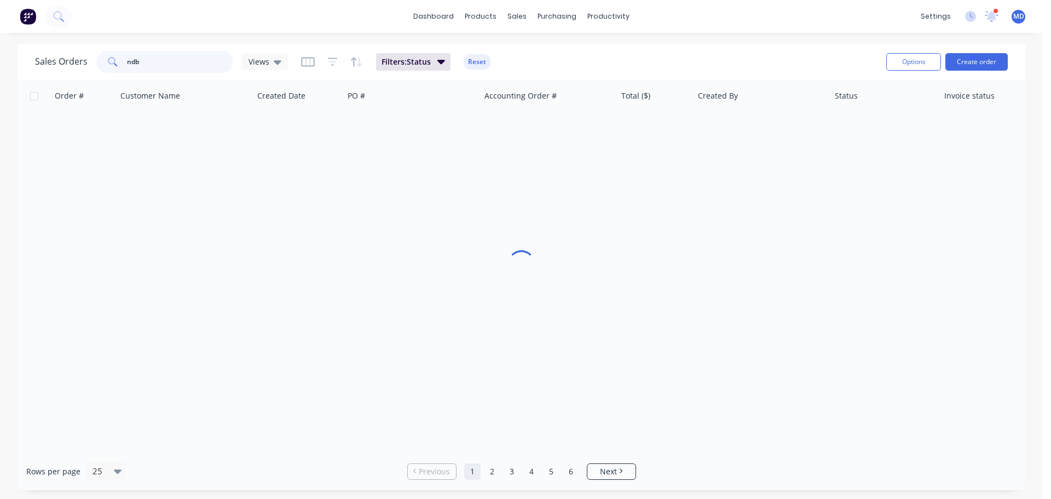
drag, startPoint x: 172, startPoint y: 57, endPoint x: 125, endPoint y: 59, distance: 47.6
click at [125, 59] on div "ndb" at bounding box center [164, 62] width 137 height 22
type input "\"
click at [967, 59] on button "Create order" at bounding box center [976, 62] width 62 height 18
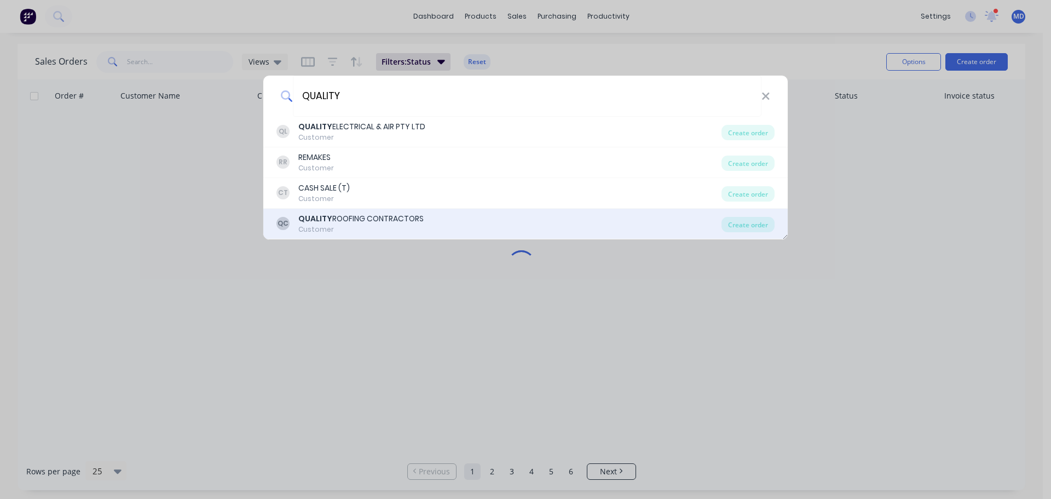
type input "QUALITY"
click at [382, 229] on div "Customer" at bounding box center [360, 229] width 125 height 10
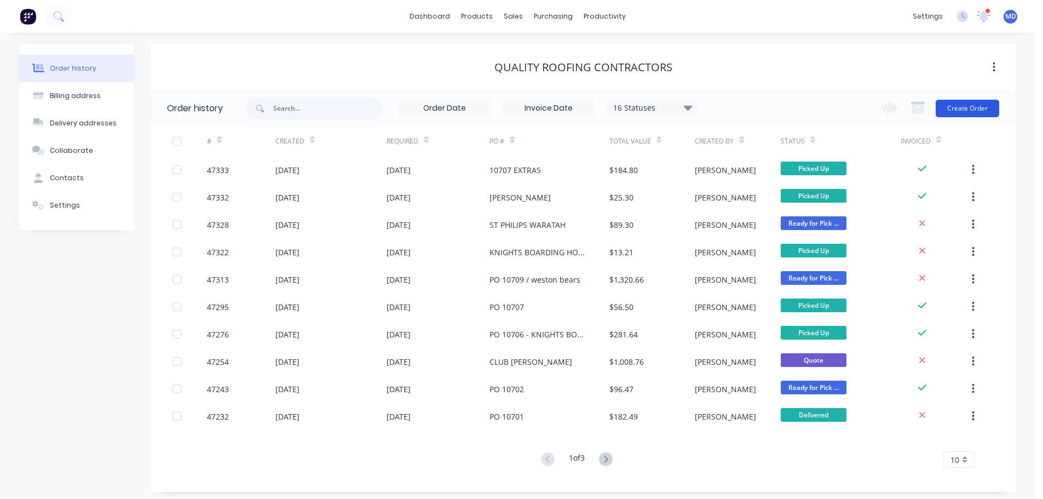
click at [988, 108] on button "Create Order" at bounding box center [968, 109] width 64 height 18
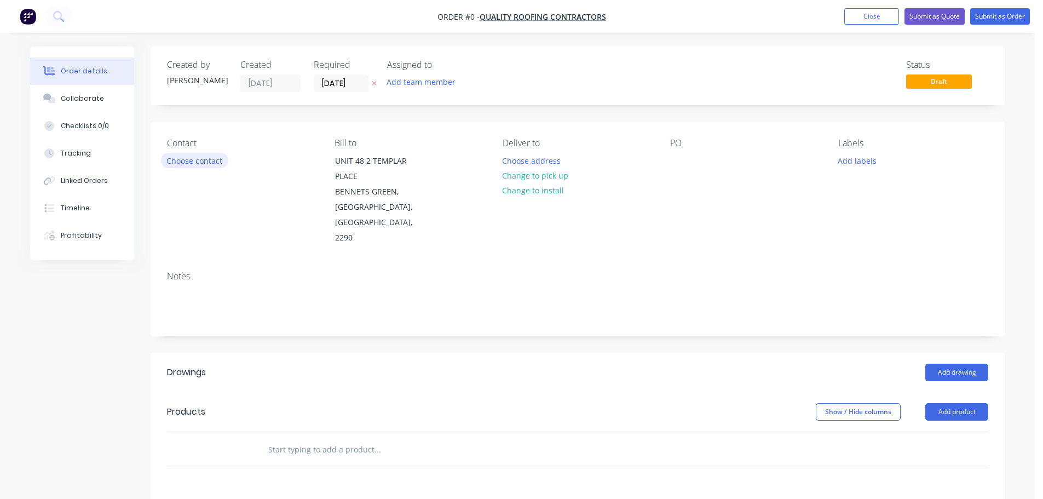
click at [201, 160] on button "Choose contact" at bounding box center [194, 160] width 67 height 15
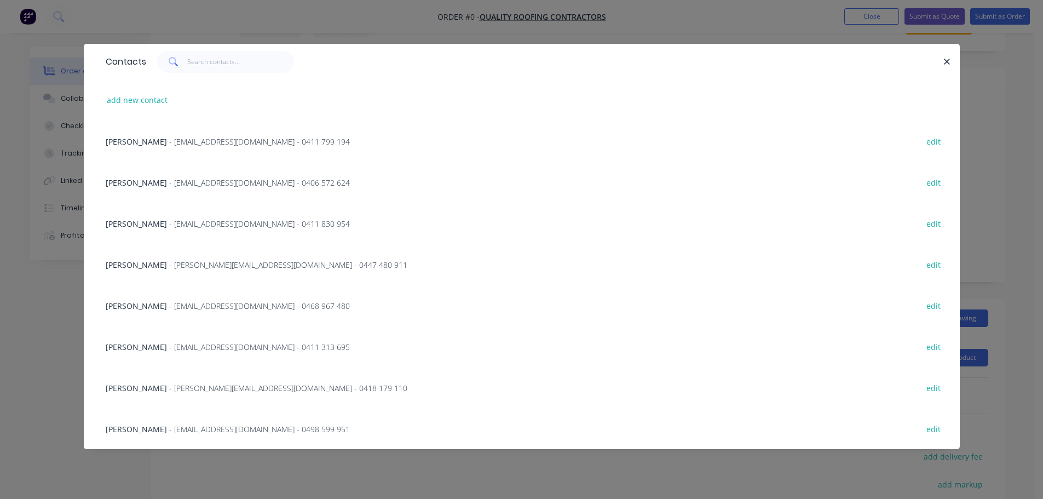
scroll to position [55, 0]
click at [214, 221] on span "- admin@qrcontractors.com.au - 0411 830 954" at bounding box center [259, 223] width 181 height 10
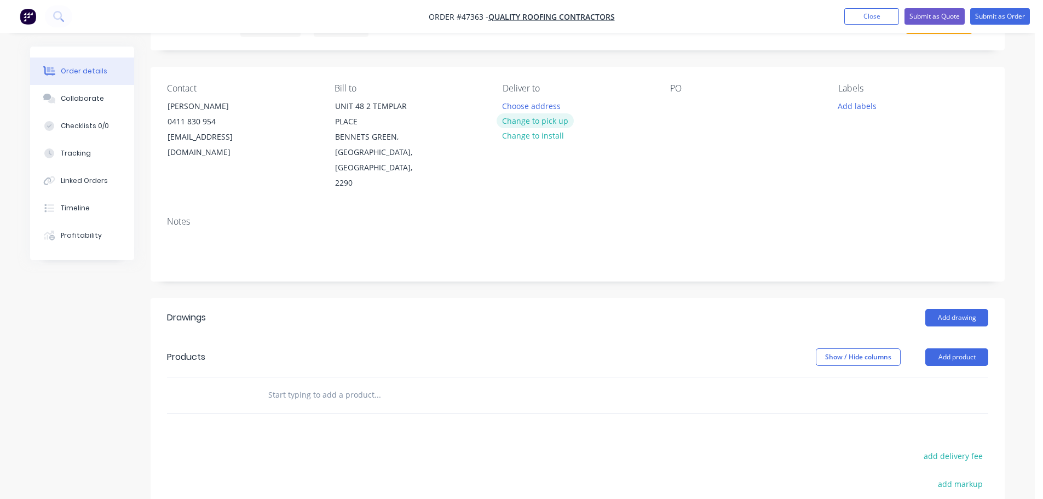
click at [535, 120] on button "Change to pick up" at bounding box center [536, 120] width 78 height 15
click at [515, 105] on div at bounding box center [512, 106] width 18 height 16
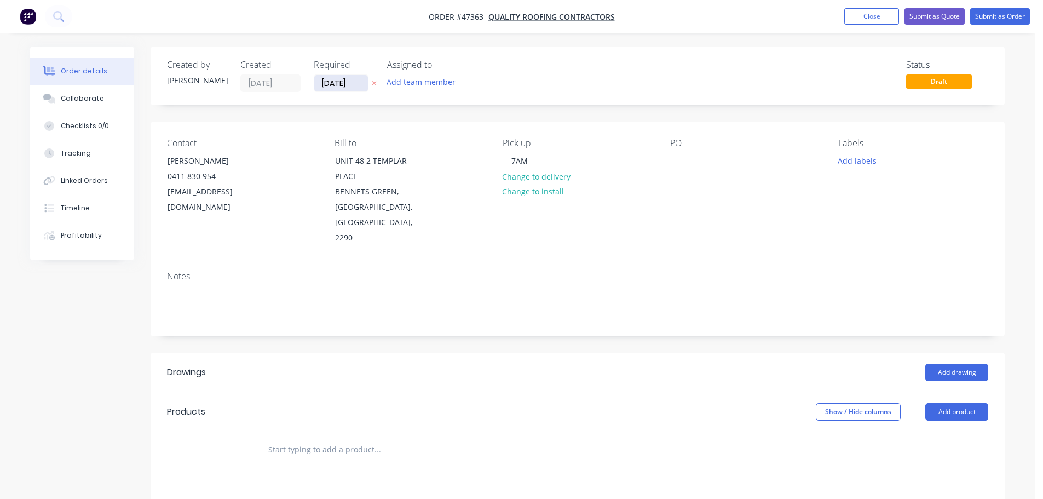
click at [335, 86] on input "[DATE]" at bounding box center [341, 83] width 54 height 16
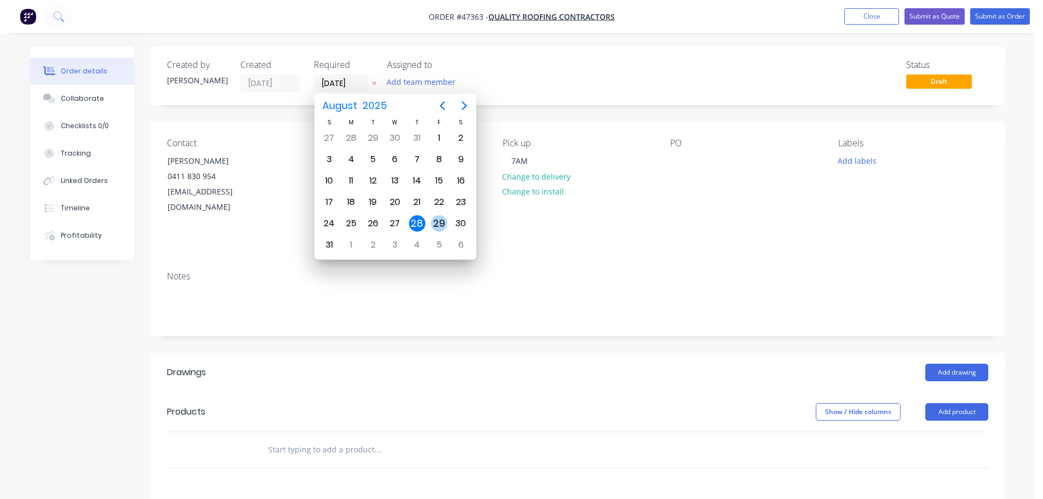
drag, startPoint x: 437, startPoint y: 223, endPoint x: 542, endPoint y: 182, distance: 113.4
click at [437, 223] on div "29" at bounding box center [439, 223] width 16 height 16
type input "[DATE]"
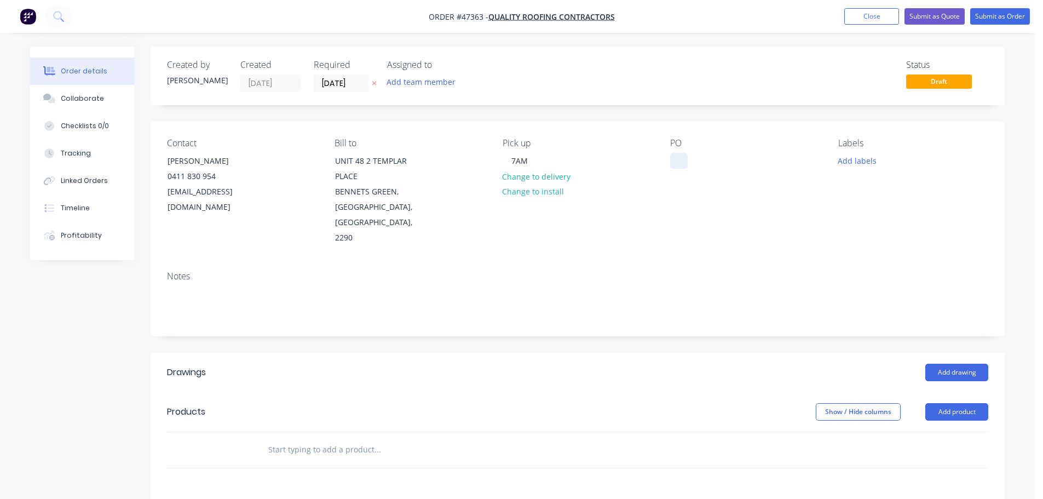
click at [674, 155] on div at bounding box center [679, 161] width 18 height 16
click at [962, 363] on button "Add drawing" at bounding box center [956, 372] width 63 height 18
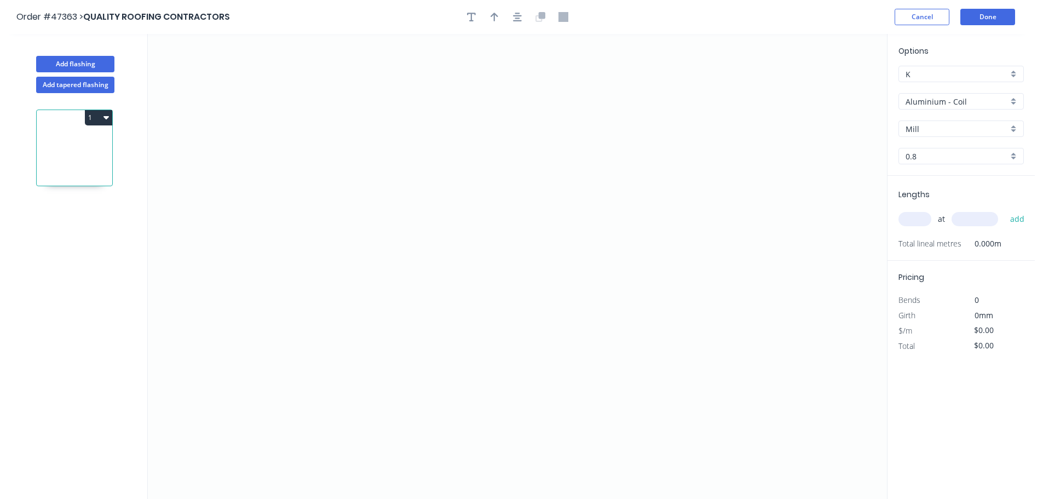
click at [949, 107] on input "Aluminium - Coil" at bounding box center [956, 101] width 102 height 11
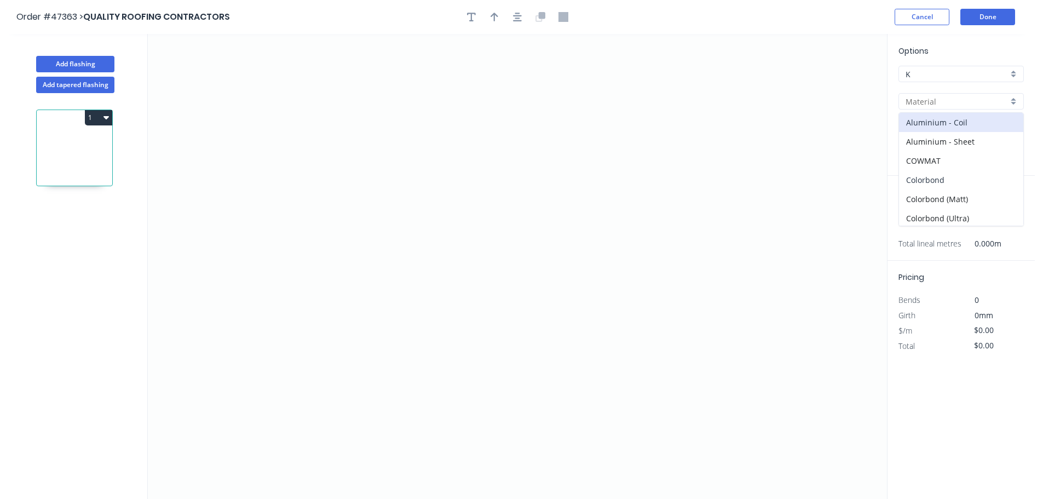
click at [935, 178] on div "Colorbond" at bounding box center [961, 179] width 124 height 19
type input "Colorbond"
type input "Basalt"
type input "0.55"
click at [927, 126] on input "Basalt" at bounding box center [956, 128] width 102 height 11
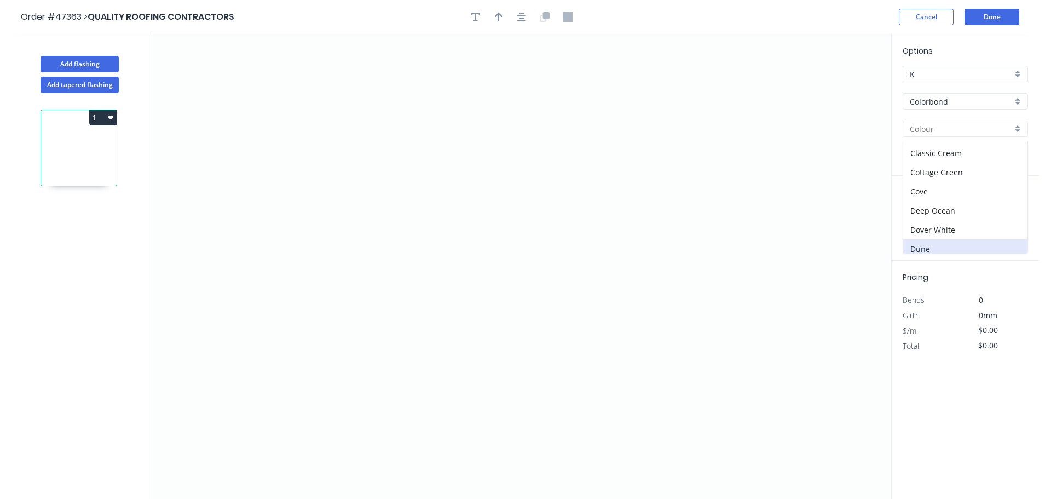
scroll to position [55, 0]
click at [942, 215] on div "Dover White" at bounding box center [961, 209] width 124 height 19
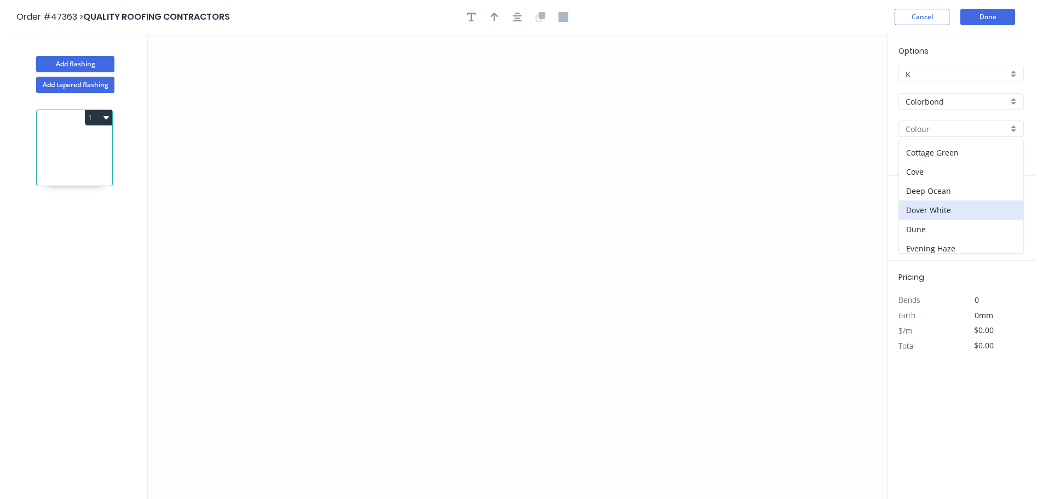
type input "Dover White"
click at [275, 175] on icon "0" at bounding box center [517, 266] width 739 height 465
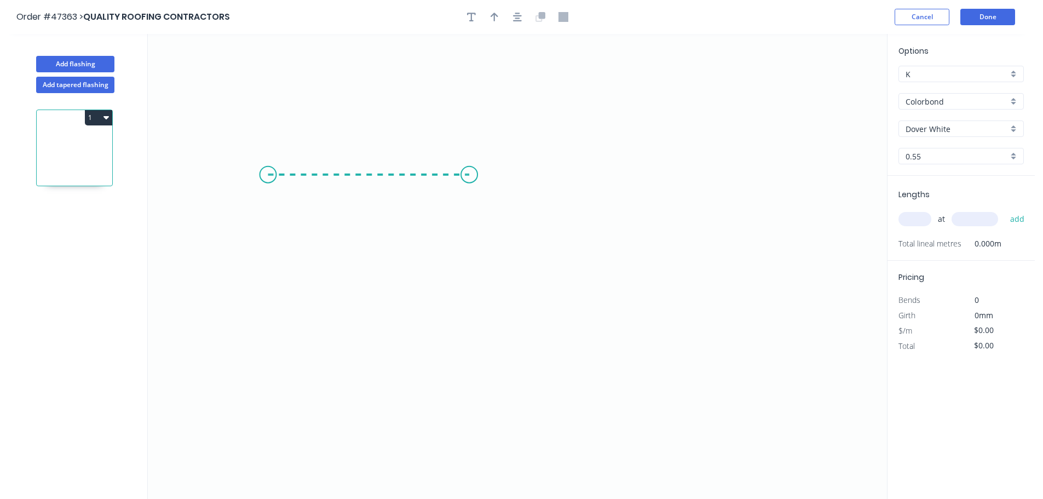
click at [469, 180] on icon "0" at bounding box center [517, 266] width 739 height 465
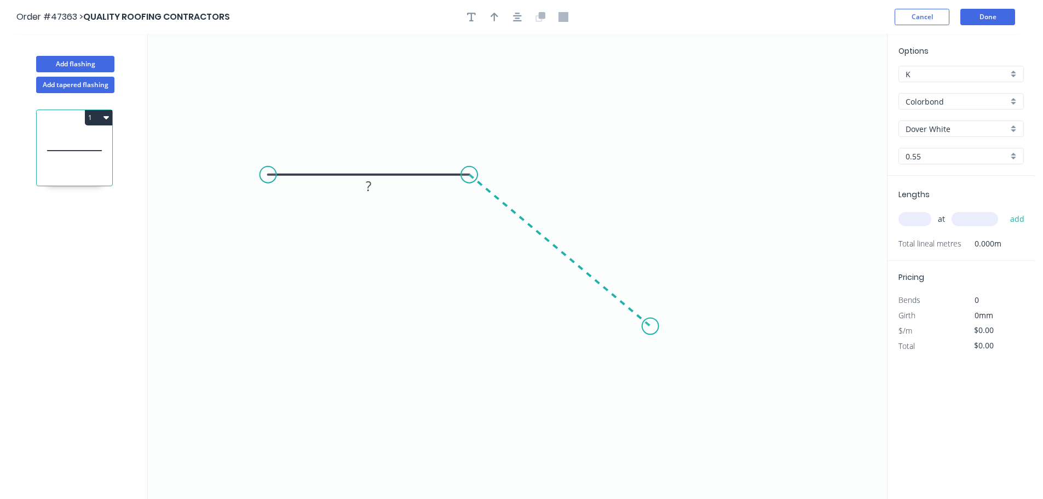
click at [650, 326] on icon "0 ?" at bounding box center [517, 266] width 739 height 465
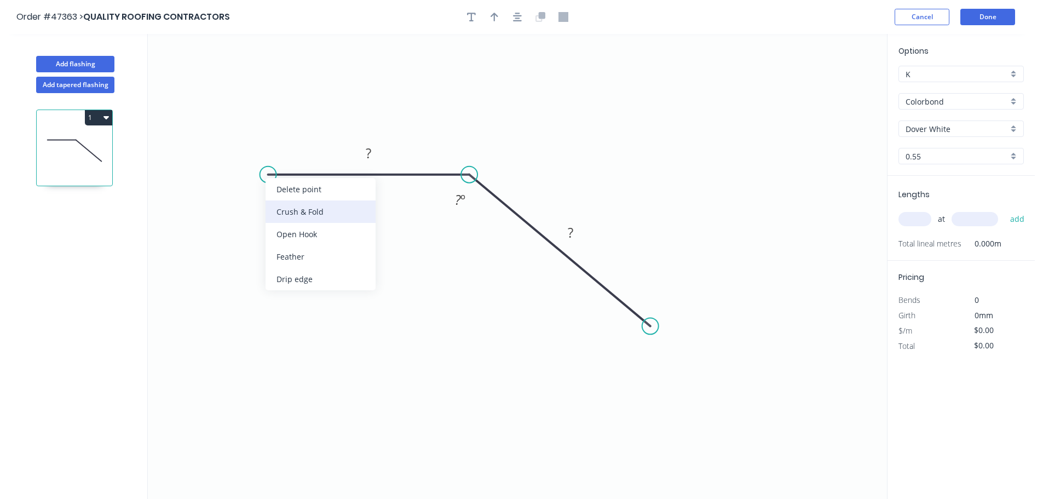
click at [283, 206] on div "Crush & Fold" at bounding box center [321, 211] width 110 height 22
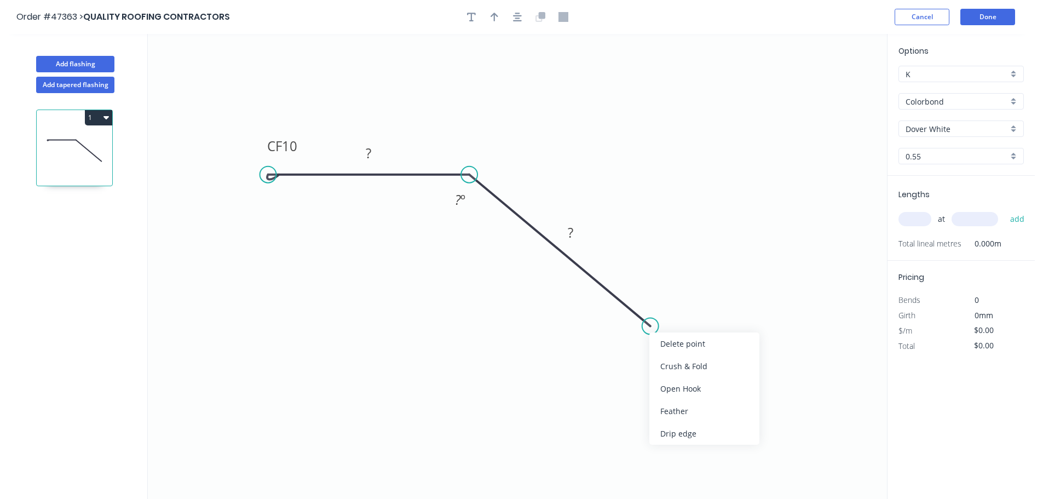
click at [663, 353] on div "Delete point" at bounding box center [704, 343] width 110 height 22
click at [472, 177] on circle at bounding box center [469, 174] width 16 height 16
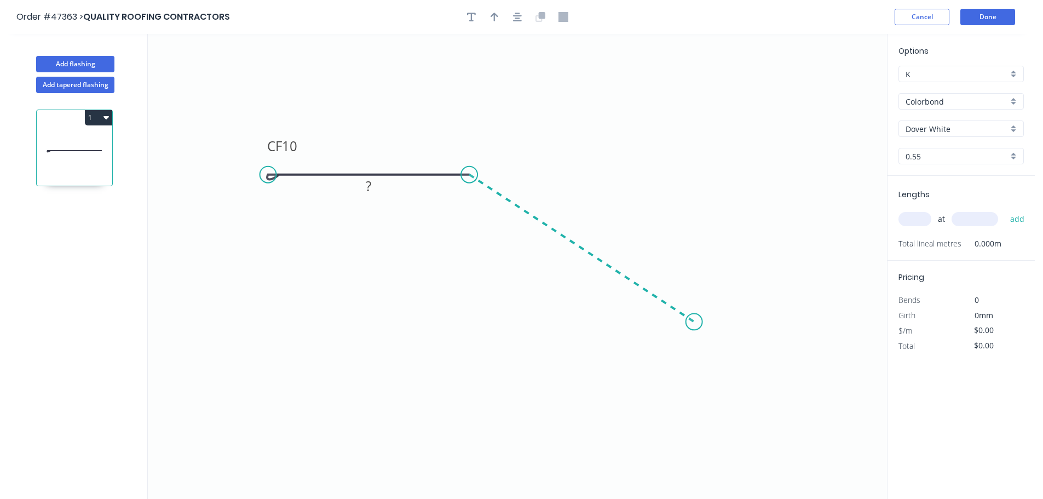
click at [694, 322] on icon "0 CF 10 ?" at bounding box center [517, 266] width 739 height 465
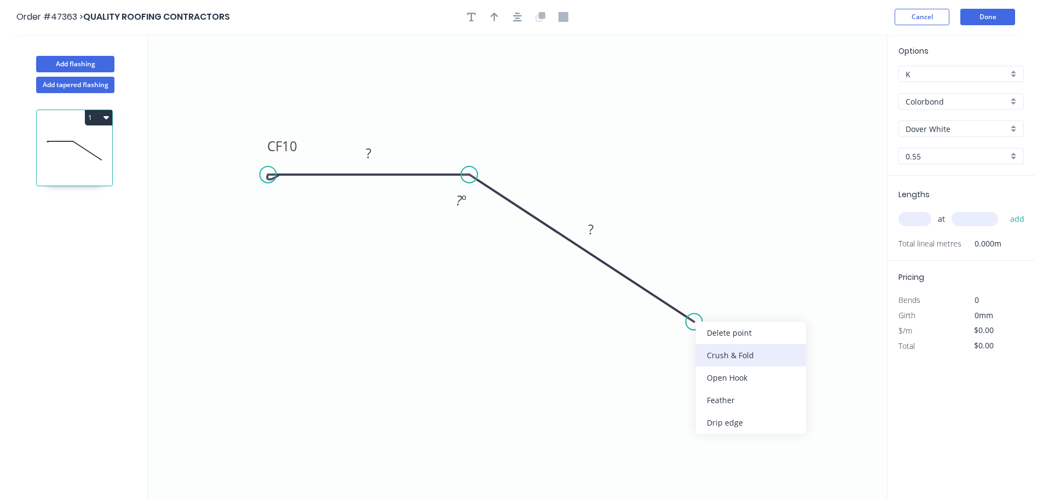
click at [709, 346] on div "Crush & Fold" at bounding box center [751, 355] width 110 height 22
click at [713, 355] on div "Flip bend" at bounding box center [751, 354] width 110 height 22
click at [289, 147] on tspan "10" at bounding box center [289, 146] width 15 height 18
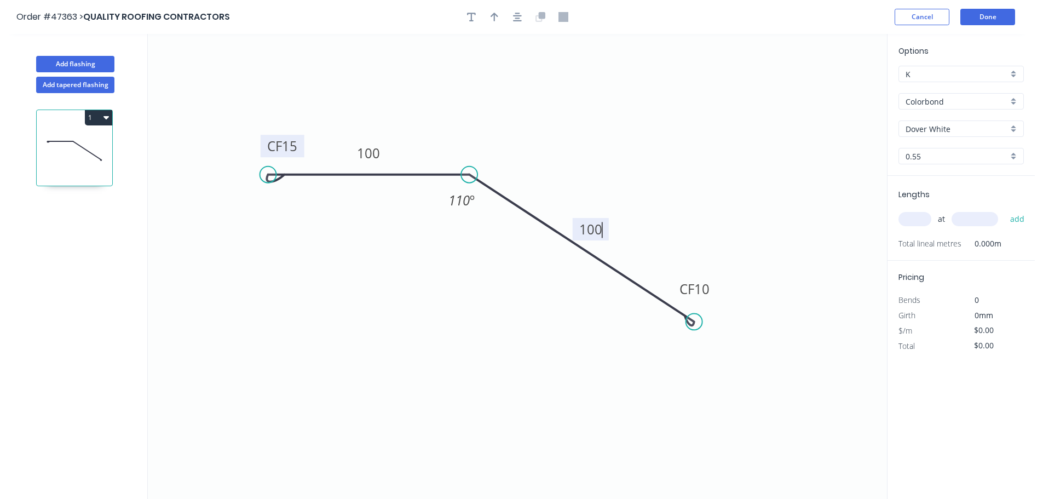
type input "$7.60"
click at [497, 20] on icon "button" at bounding box center [494, 17] width 8 height 10
drag, startPoint x: 833, startPoint y: 86, endPoint x: 415, endPoint y: 146, distance: 422.5
click at [402, 146] on icon at bounding box center [398, 140] width 10 height 35
click at [903, 219] on input "text" at bounding box center [914, 219] width 33 height 14
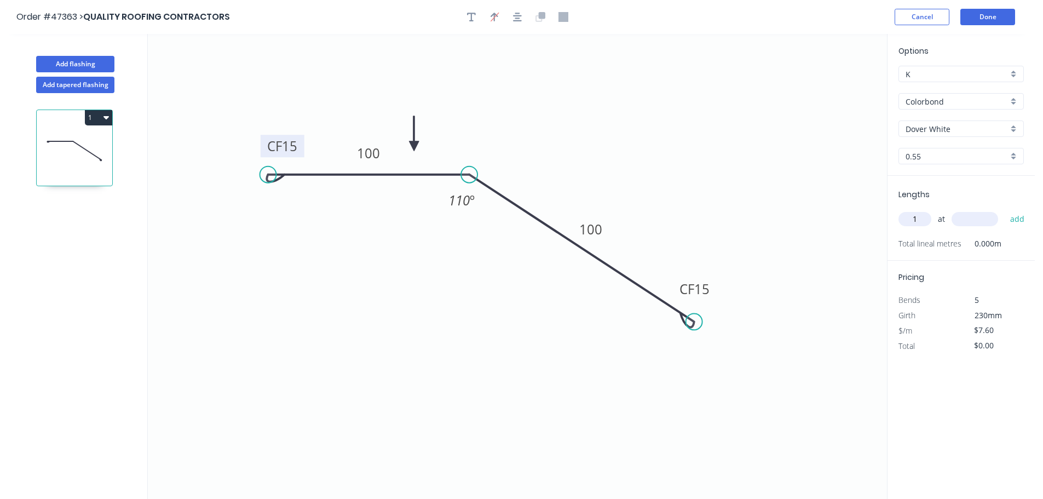
type input "1"
type input "2000"
click at [1005, 210] on button "add" at bounding box center [1018, 219] width 26 height 19
type input "$15.20"
click at [103, 70] on button "Add flashing" at bounding box center [75, 64] width 78 height 16
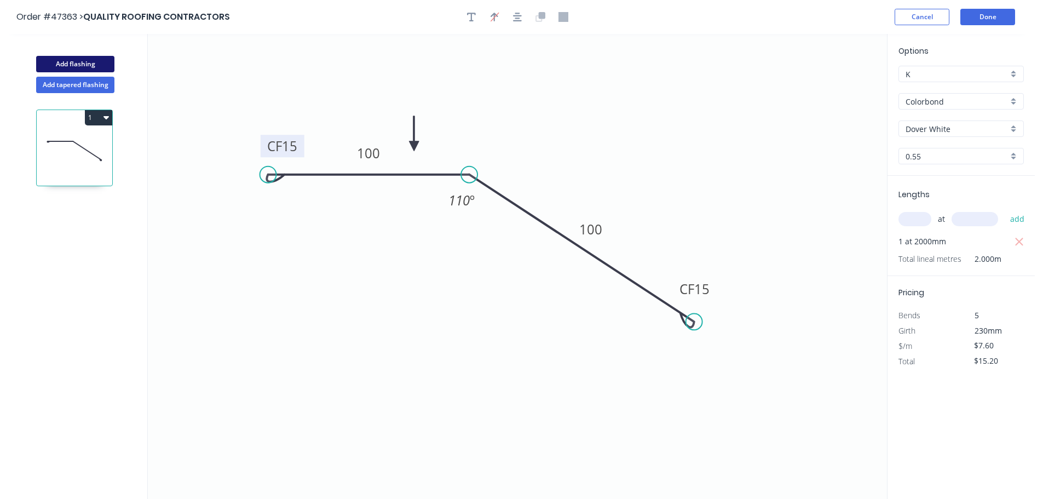
type input "$0.00"
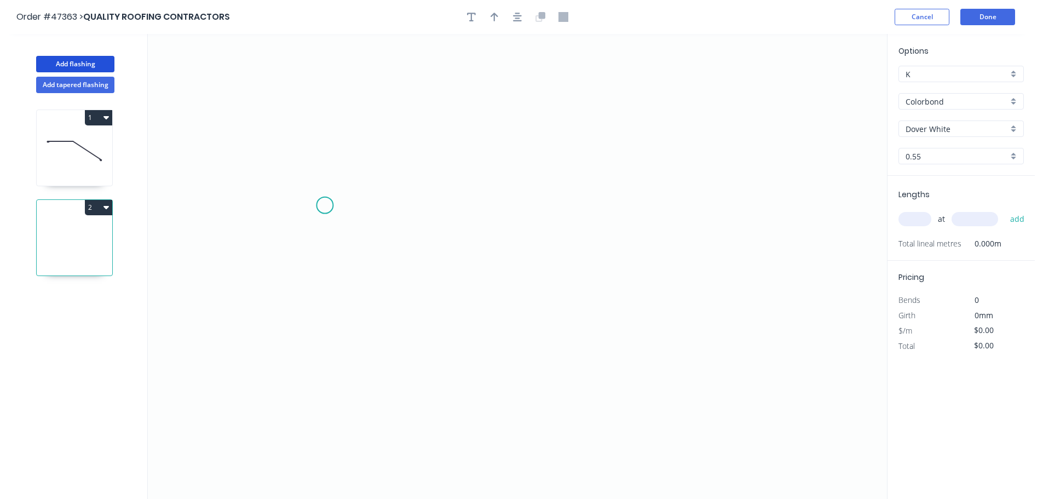
click at [324, 206] on icon "0" at bounding box center [517, 266] width 739 height 465
drag, startPoint x: 616, startPoint y: 216, endPoint x: 598, endPoint y: 22, distance: 194.6
click at [616, 216] on icon "0" at bounding box center [517, 266] width 739 height 465
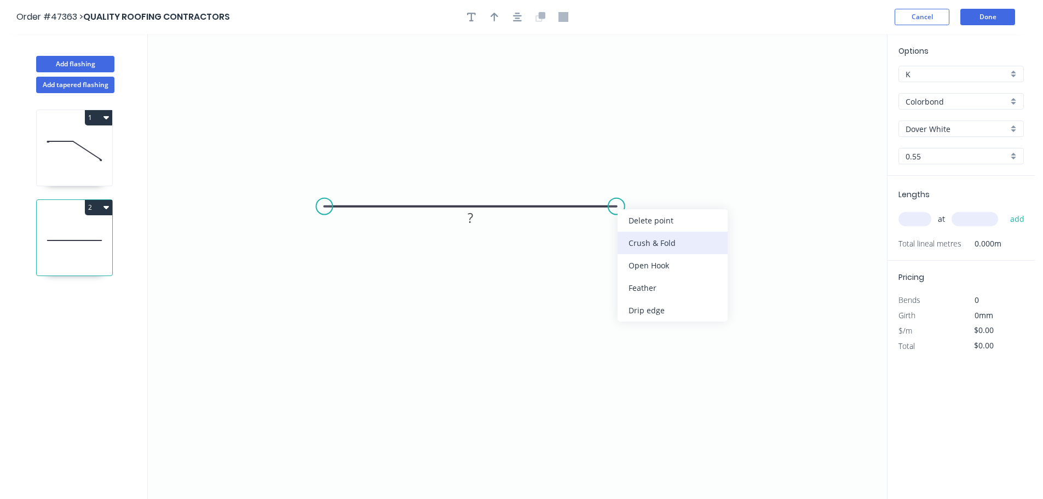
click at [647, 246] on div "Crush & Fold" at bounding box center [672, 243] width 110 height 22
drag, startPoint x: 611, startPoint y: 203, endPoint x: 617, endPoint y: 205, distance: 5.7
drag, startPoint x: 617, startPoint y: 205, endPoint x: 625, endPoint y: 244, distance: 39.6
click at [647, 238] on div "Flip bend" at bounding box center [667, 240] width 110 height 22
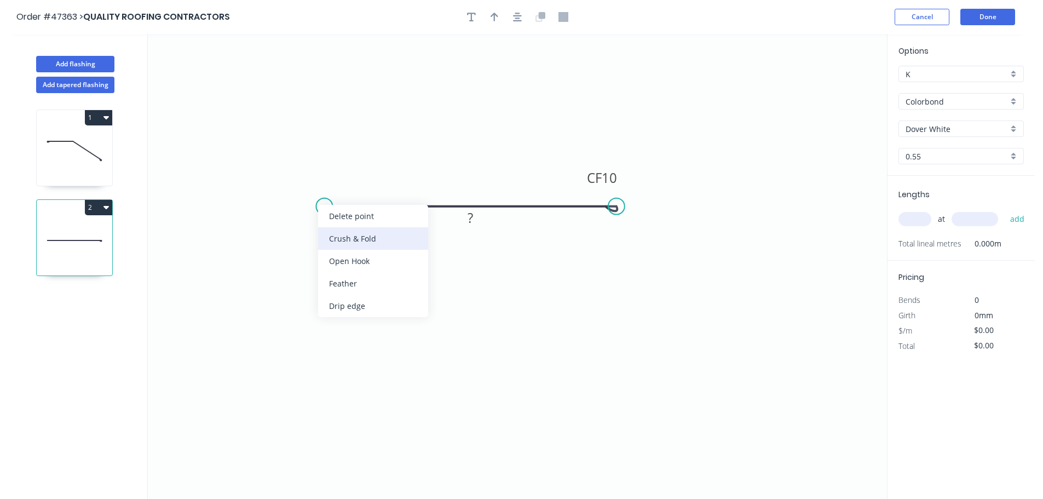
click at [353, 245] on div "Crush & Fold" at bounding box center [373, 238] width 110 height 22
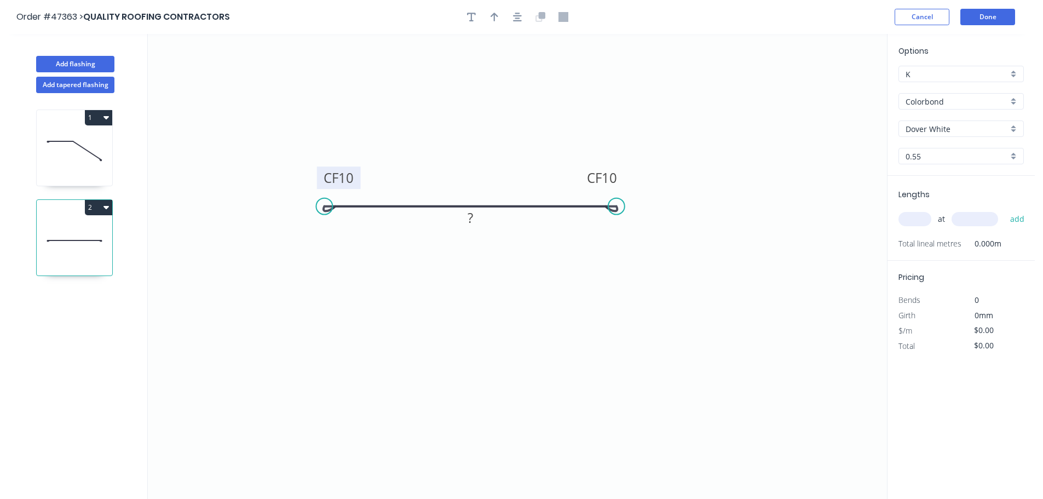
drag, startPoint x: 357, startPoint y: 178, endPoint x: 346, endPoint y: 179, distance: 11.5
click at [357, 178] on rect at bounding box center [339, 177] width 44 height 22
click at [346, 179] on tspan "10" at bounding box center [345, 178] width 15 height 18
type input "$4.10"
click at [491, 13] on icon "button" at bounding box center [494, 17] width 8 height 10
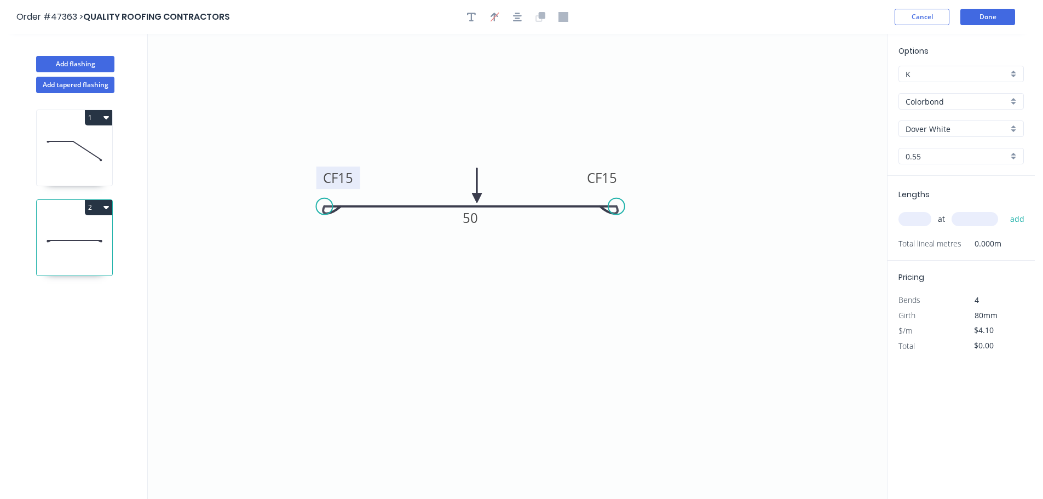
drag, startPoint x: 822, startPoint y: 90, endPoint x: 267, endPoint y: 157, distance: 559.7
click at [475, 198] on icon at bounding box center [477, 185] width 10 height 35
click at [926, 212] on input "text" at bounding box center [914, 219] width 33 height 14
type input "3"
type input "3000"
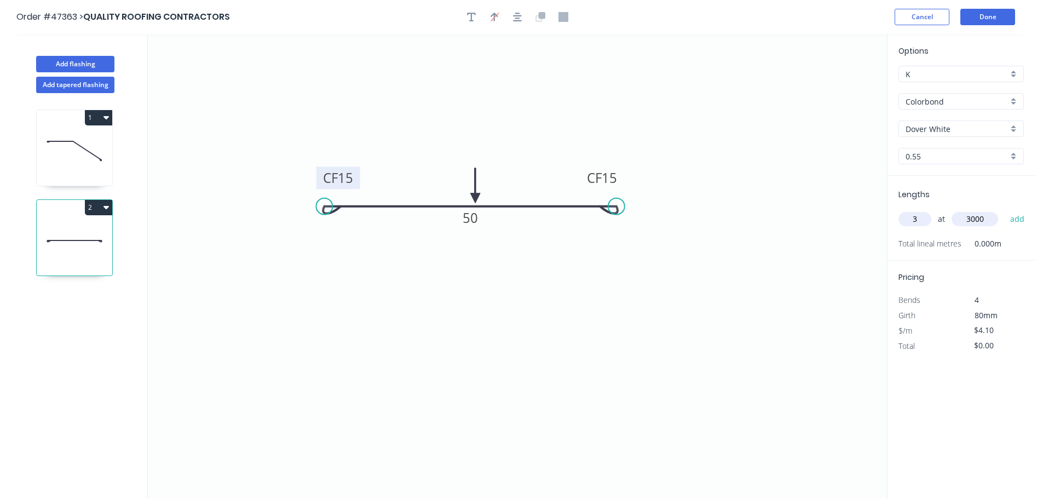
click at [1005, 210] on button "add" at bounding box center [1018, 219] width 26 height 19
type input "$36.90"
click at [985, 15] on button "Done" at bounding box center [987, 17] width 55 height 16
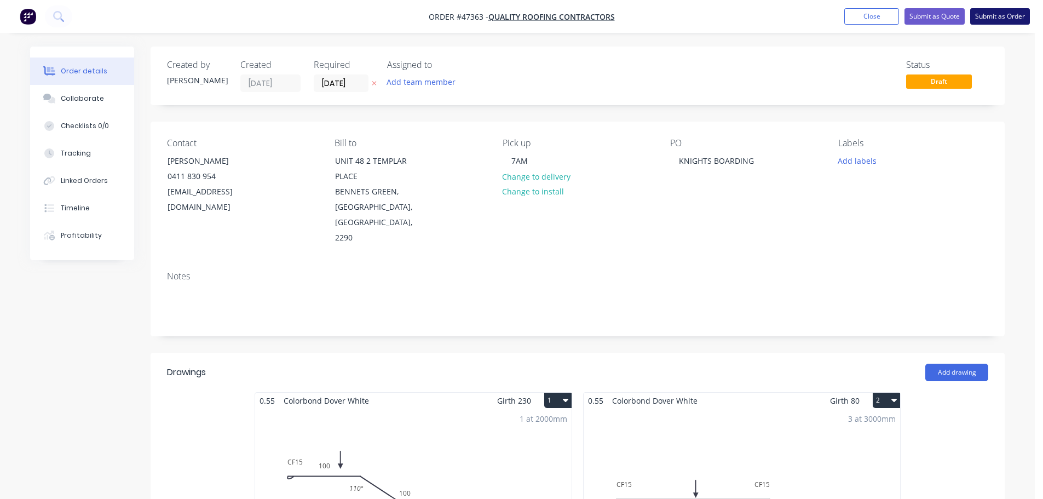
click at [1004, 14] on button "Submit as Order" at bounding box center [1000, 16] width 60 height 16
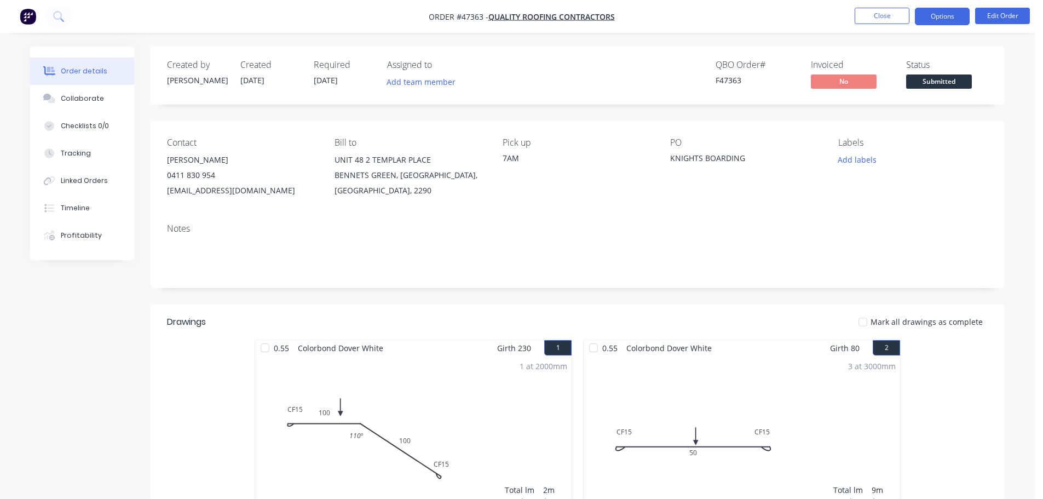
click at [956, 14] on button "Options" at bounding box center [942, 17] width 55 height 18
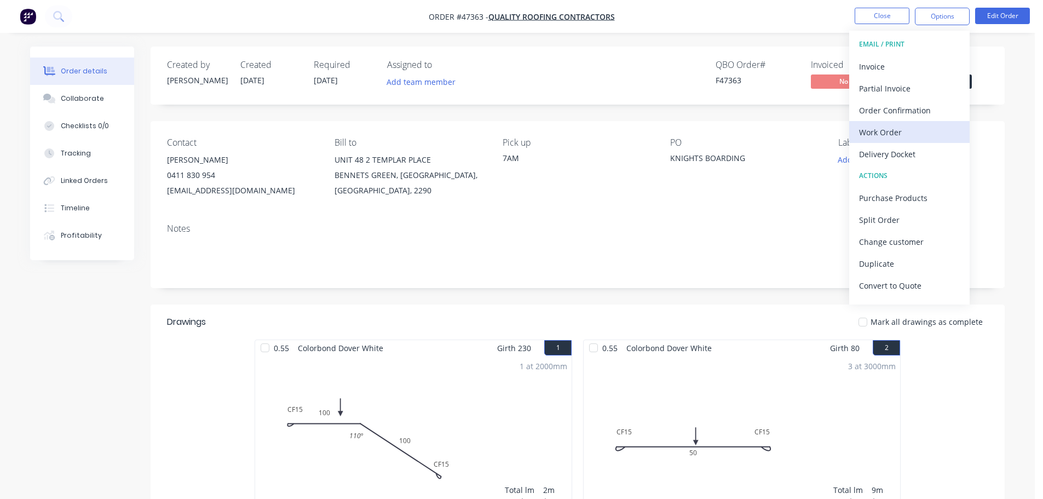
click at [871, 131] on div "Work Order" at bounding box center [909, 132] width 101 height 16
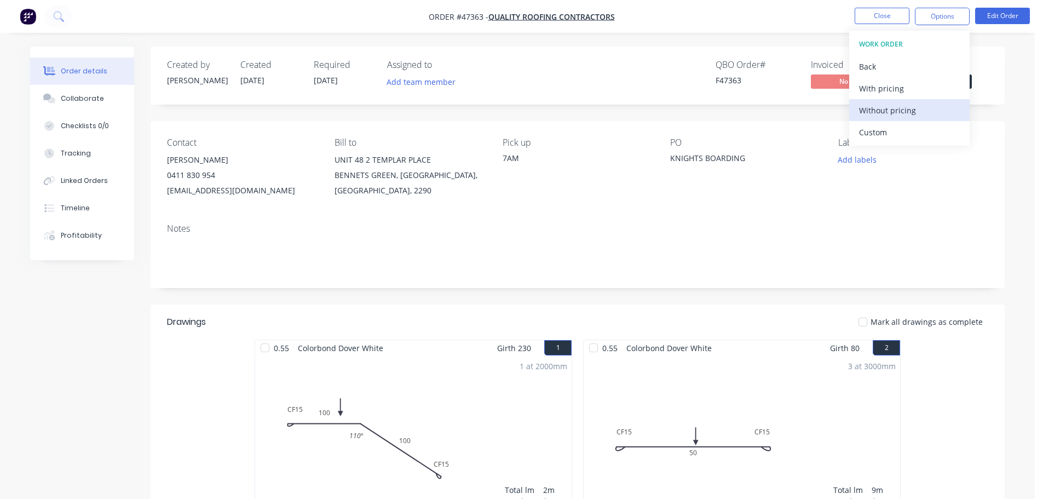
click at [882, 116] on div "Without pricing" at bounding box center [909, 110] width 101 height 16
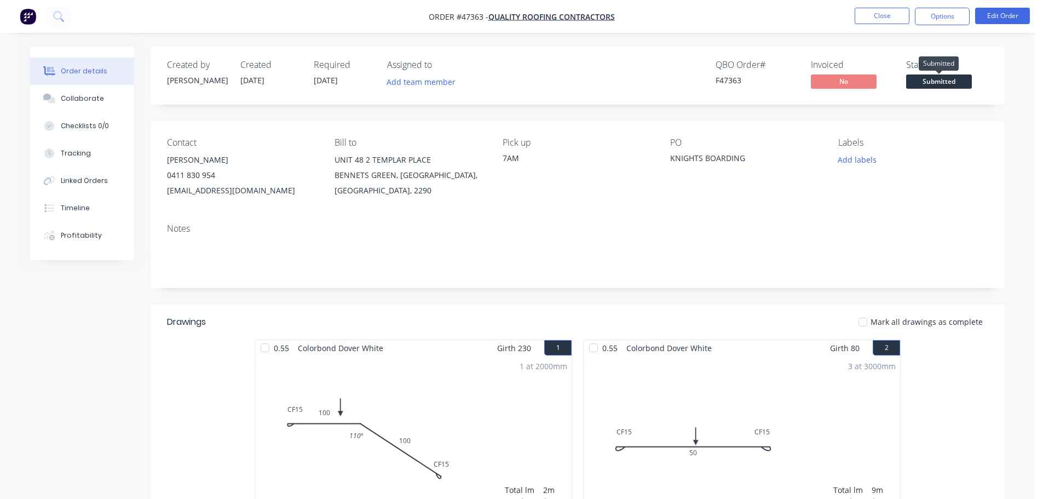
click at [956, 87] on span "Submitted" at bounding box center [939, 81] width 66 height 14
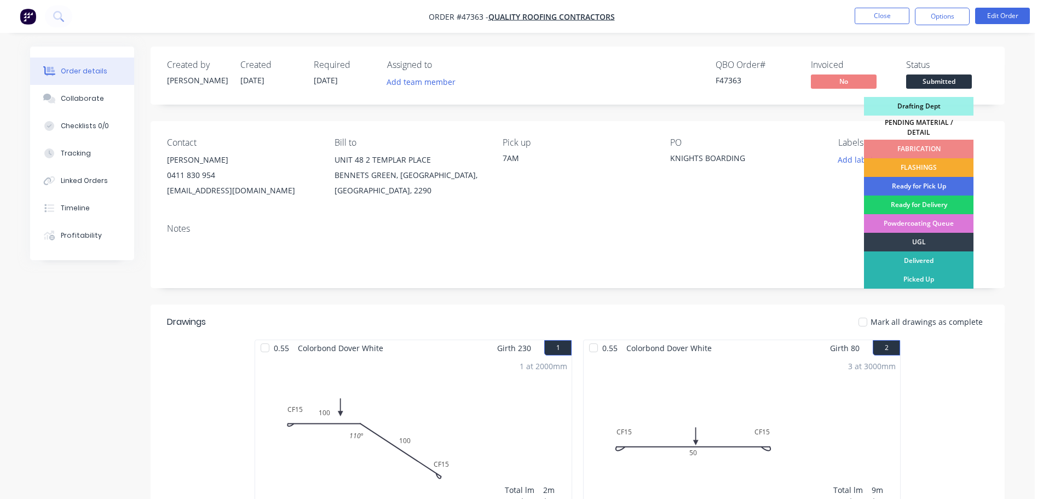
click at [961, 158] on div "FLASHINGS" at bounding box center [918, 167] width 109 height 19
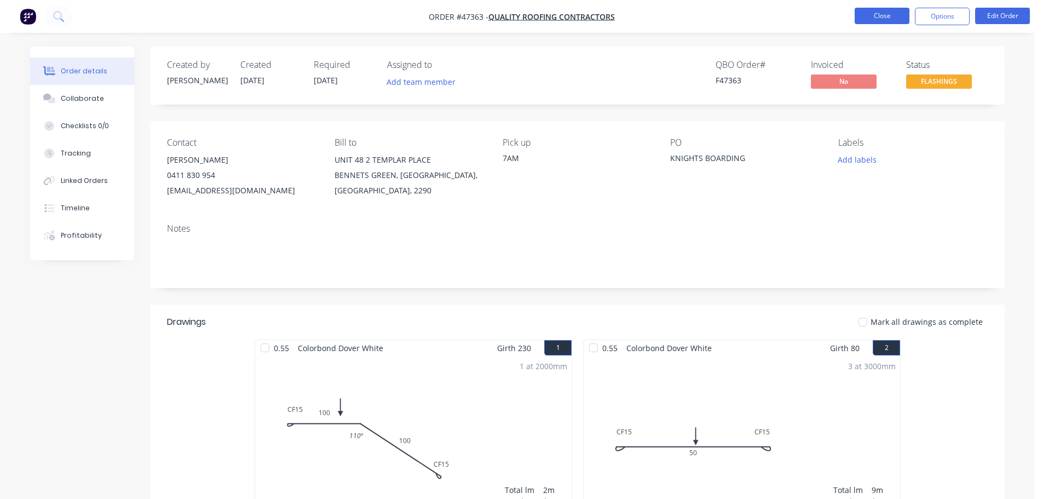
click at [898, 19] on button "Close" at bounding box center [882, 16] width 55 height 16
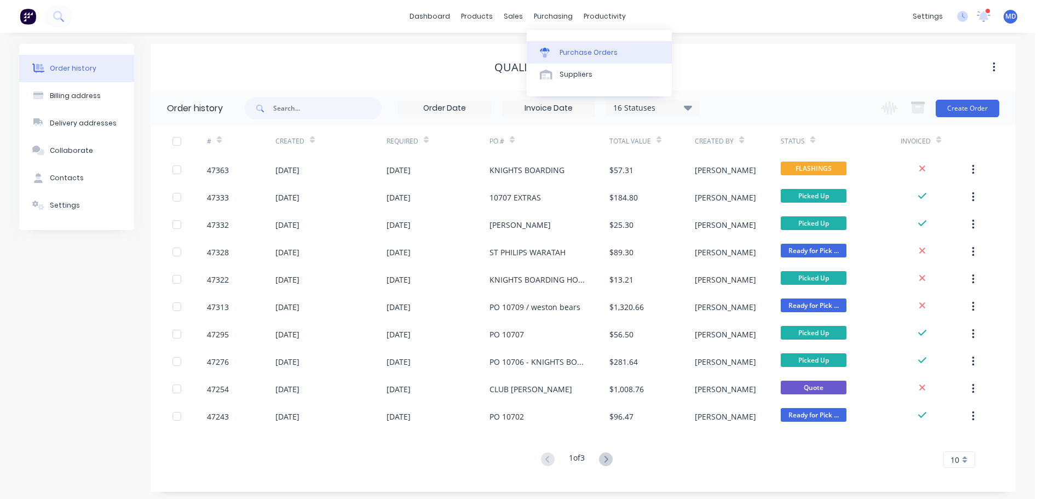
click at [567, 55] on div "Purchase Orders" at bounding box center [588, 53] width 58 height 10
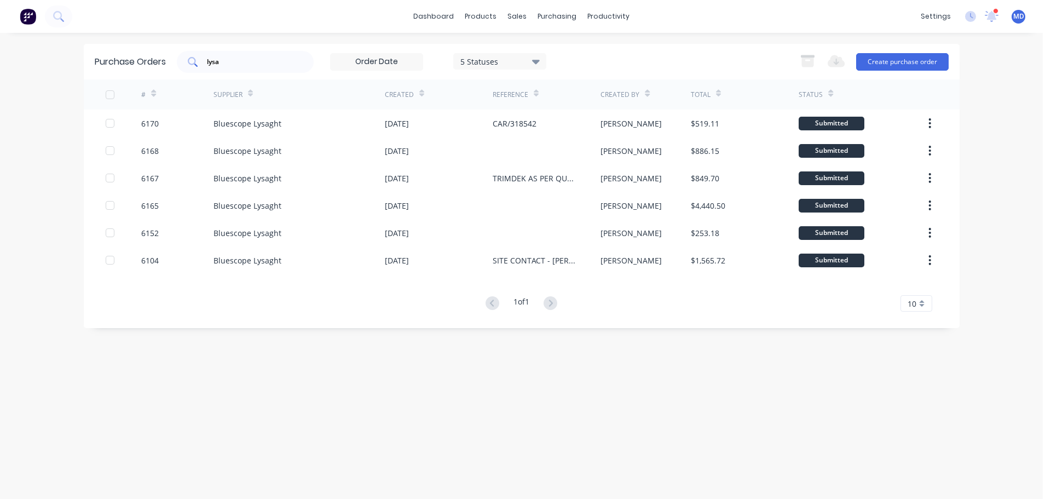
click at [228, 64] on input "lysa" at bounding box center [251, 61] width 91 height 11
type input "l"
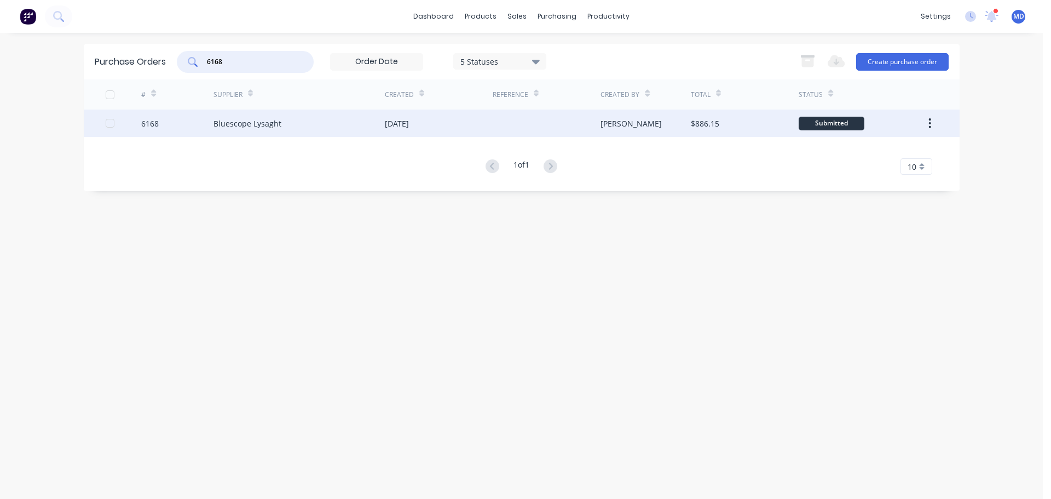
type input "6168"
click at [147, 122] on div "6168" at bounding box center [150, 123] width 18 height 11
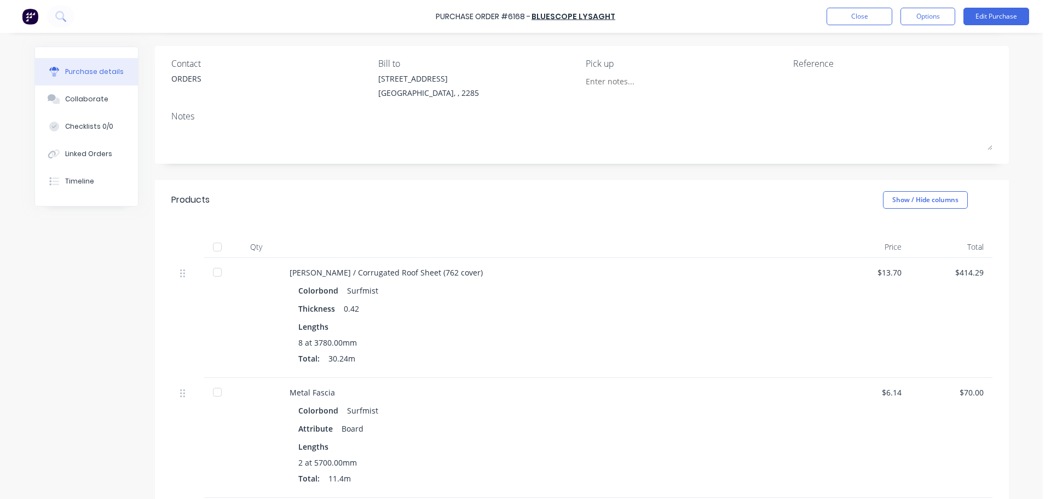
scroll to position [55, 0]
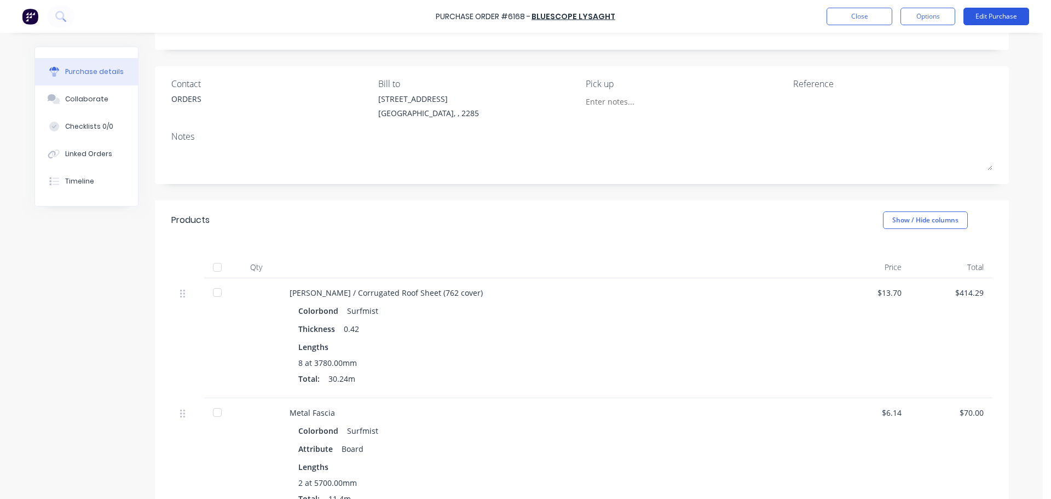
click at [991, 18] on button "Edit Purchase" at bounding box center [996, 17] width 66 height 18
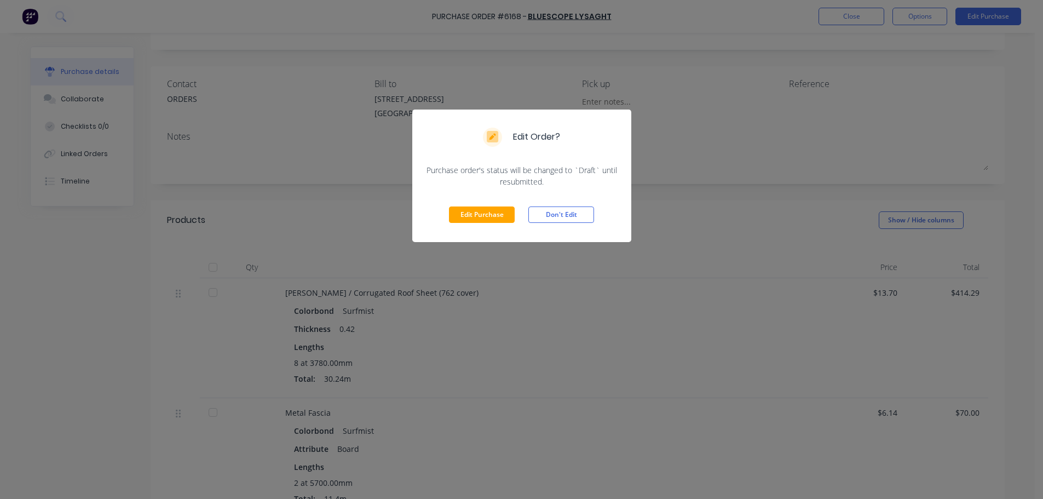
click at [498, 223] on div "Edit Purchase Don't Edit" at bounding box center [521, 214] width 219 height 55
click at [497, 220] on button "Edit Purchase" at bounding box center [482, 214] width 66 height 16
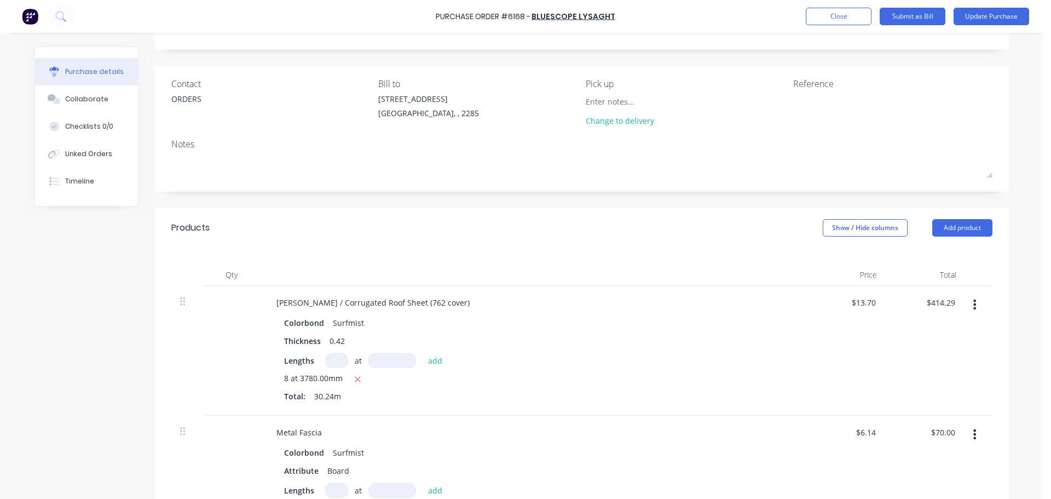
click at [977, 238] on div "Products Show / Hide columns Add product" at bounding box center [582, 227] width 854 height 39
click at [974, 233] on button "Add product" at bounding box center [962, 228] width 60 height 18
click at [903, 256] on div "Product catalogue" at bounding box center [940, 256] width 84 height 16
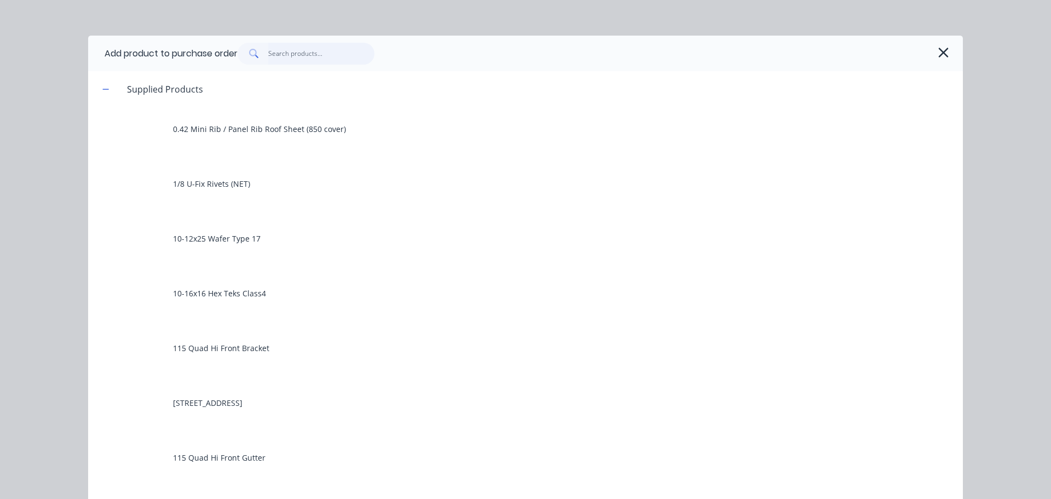
click at [285, 51] on input "text" at bounding box center [321, 54] width 107 height 22
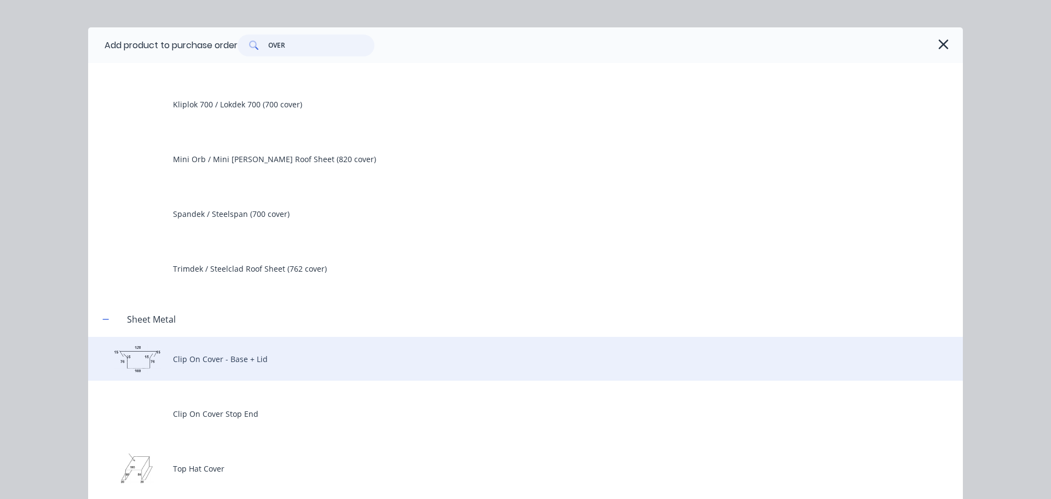
scroll to position [11, 0]
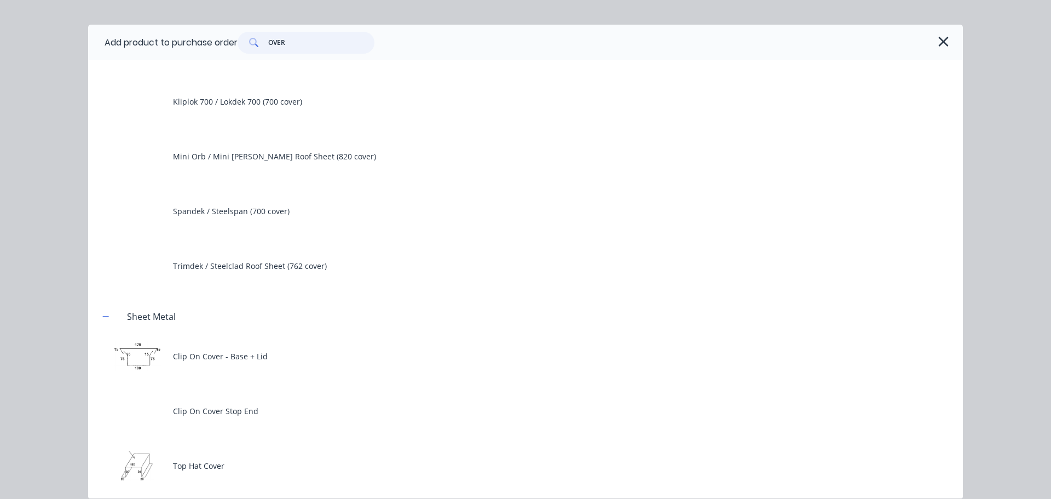
drag, startPoint x: 301, startPoint y: 41, endPoint x: 235, endPoint y: 25, distance: 67.2
click at [235, 25] on div "Add product to purchase order OVER" at bounding box center [525, 43] width 875 height 36
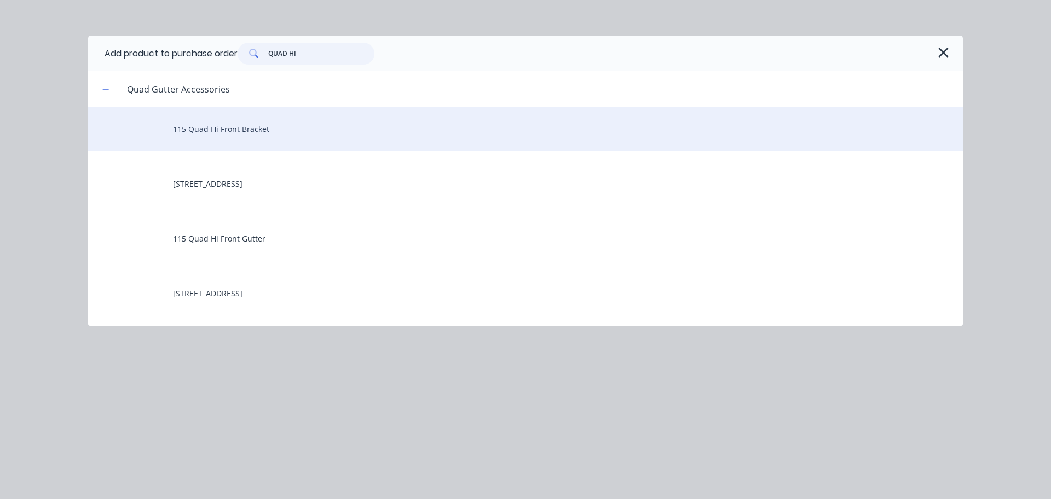
type input "QUAD HI"
click at [224, 140] on div "115 Quad Hi Front Bracket" at bounding box center [525, 129] width 875 height 44
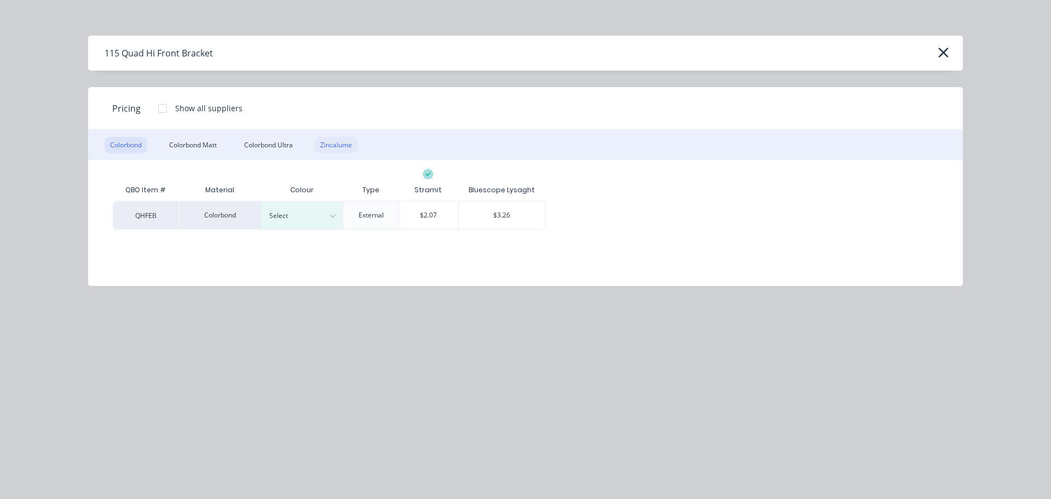
click at [329, 145] on div "Zincalume" at bounding box center [336, 145] width 43 height 16
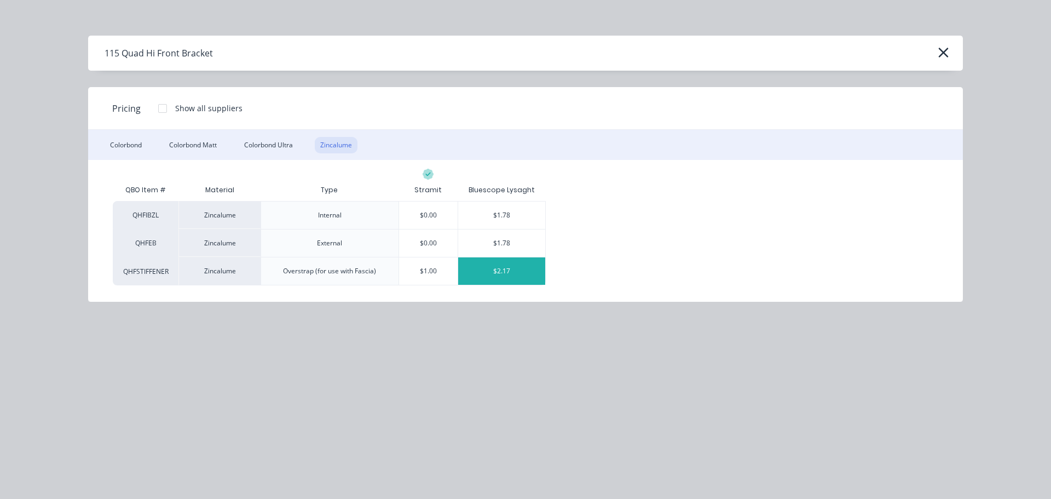
click at [491, 273] on div "$2.17" at bounding box center [501, 270] width 87 height 27
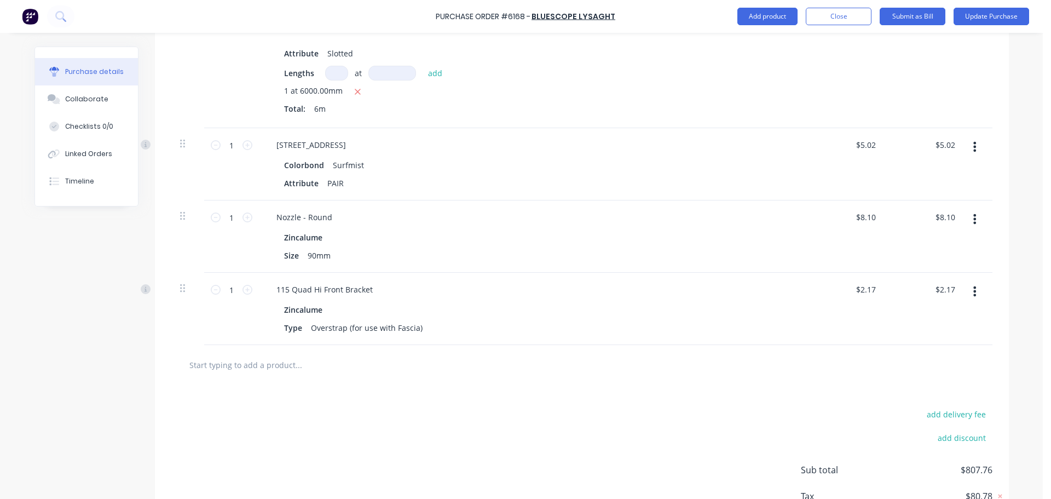
scroll to position [950, 0]
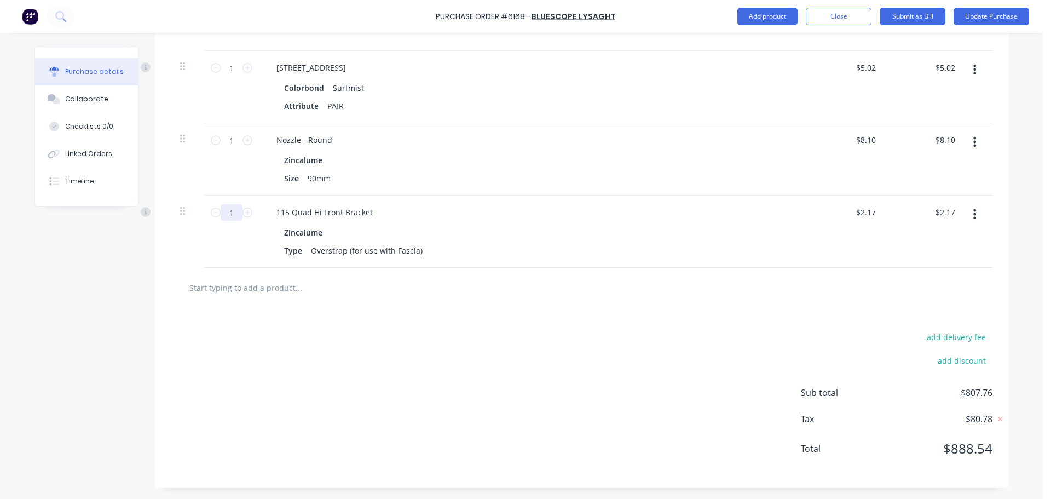
click at [229, 217] on input "1" at bounding box center [232, 212] width 22 height 16
type input "8"
type input "$17.36"
type input "8"
click at [494, 256] on div "Type Overstrap (for use with Fascia)" at bounding box center [530, 251] width 501 height 16
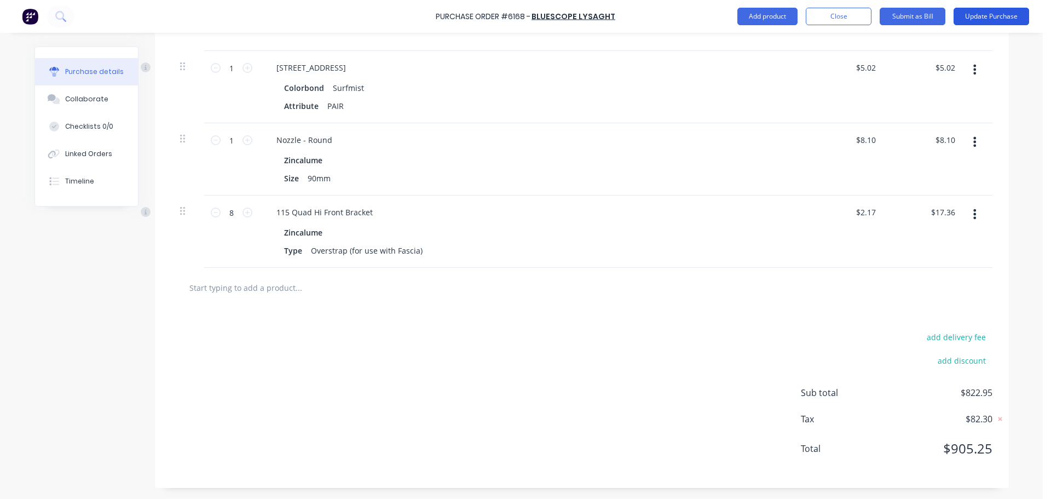
click at [991, 15] on button "Update Purchase" at bounding box center [992, 17] width 76 height 18
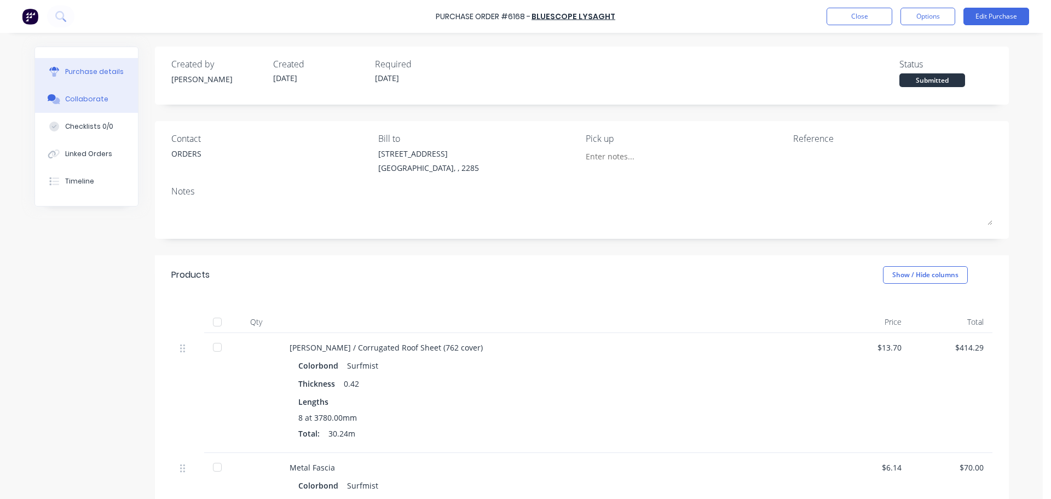
click at [98, 98] on div "Collaborate" at bounding box center [86, 99] width 43 height 10
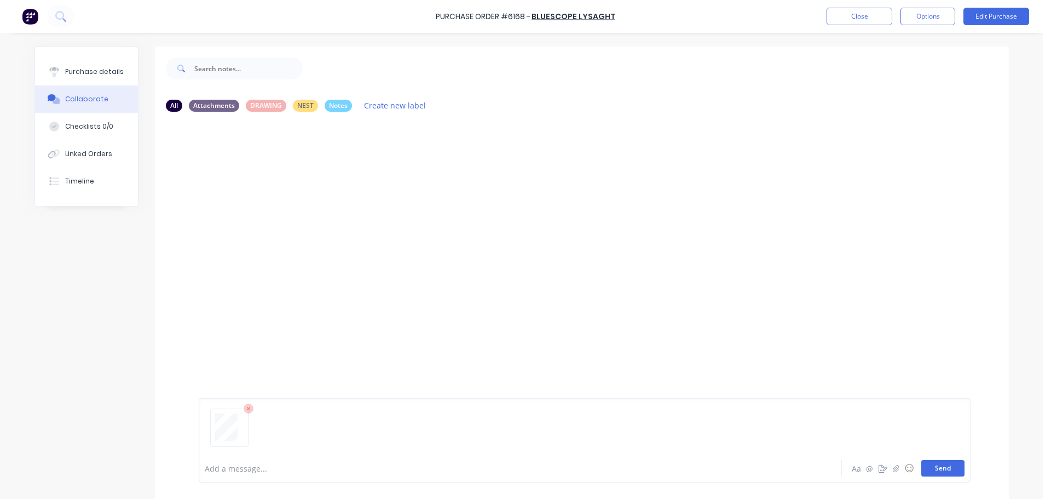
click at [940, 474] on button "Send" at bounding box center [942, 468] width 43 height 16
click at [939, 471] on button "Send" at bounding box center [942, 468] width 43 height 16
click at [73, 68] on div "Purchase details" at bounding box center [94, 72] width 59 height 10
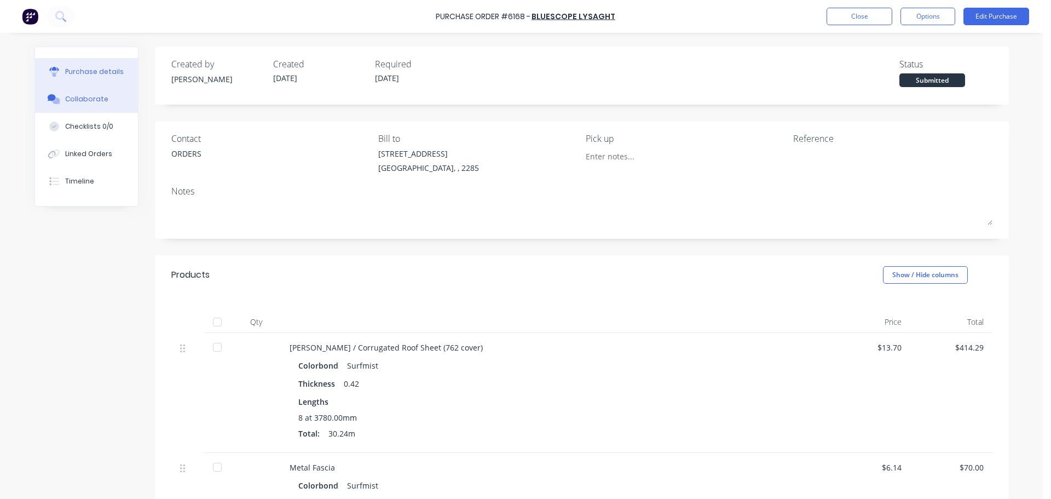
click at [100, 99] on button "Collaborate" at bounding box center [86, 98] width 103 height 27
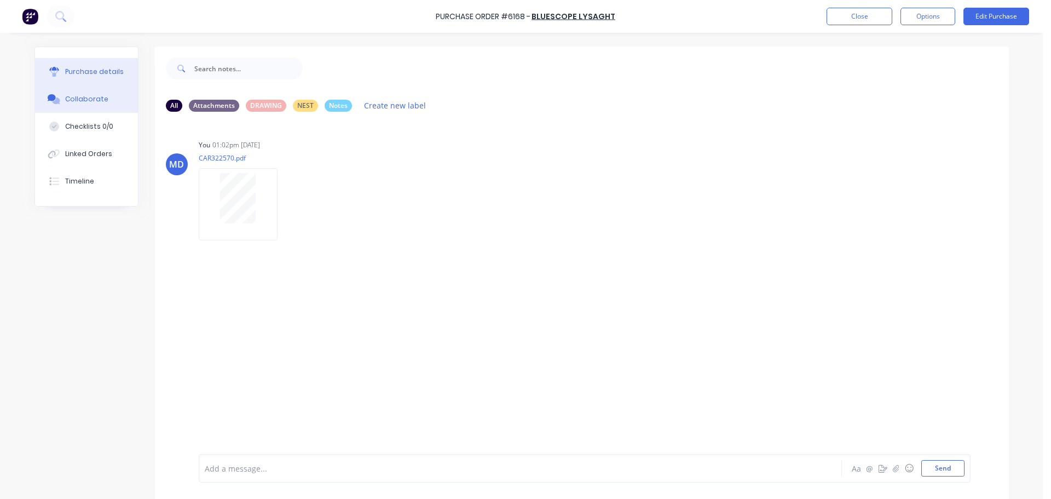
drag, startPoint x: 65, startPoint y: 67, endPoint x: 125, endPoint y: 72, distance: 61.0
click at [72, 67] on div "Purchase details" at bounding box center [94, 72] width 59 height 10
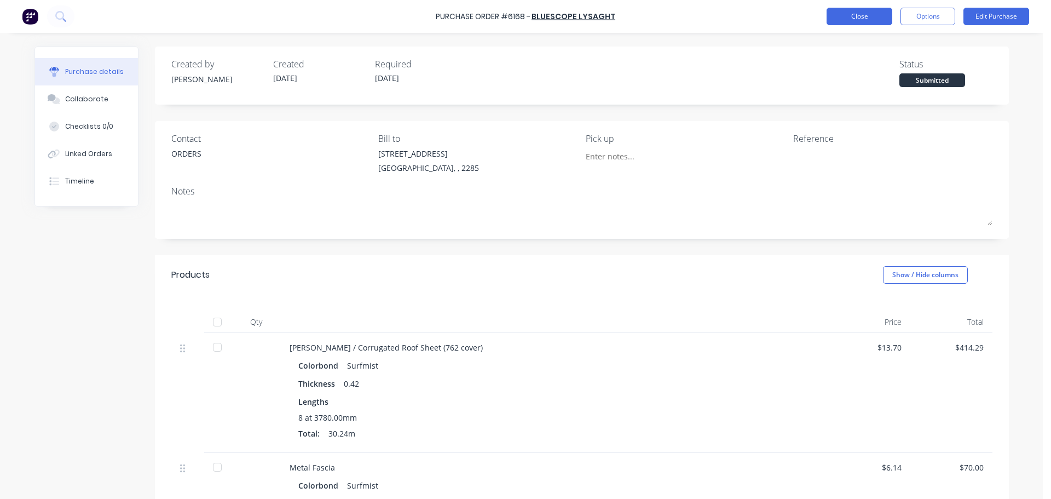
click at [851, 14] on button "Close" at bounding box center [860, 17] width 66 height 18
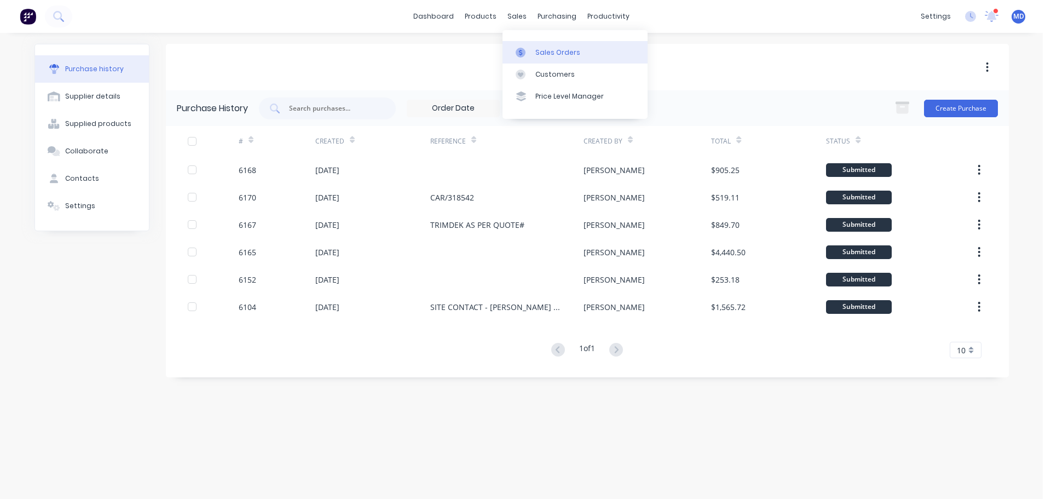
click at [553, 50] on div "Sales Orders" at bounding box center [557, 53] width 45 height 10
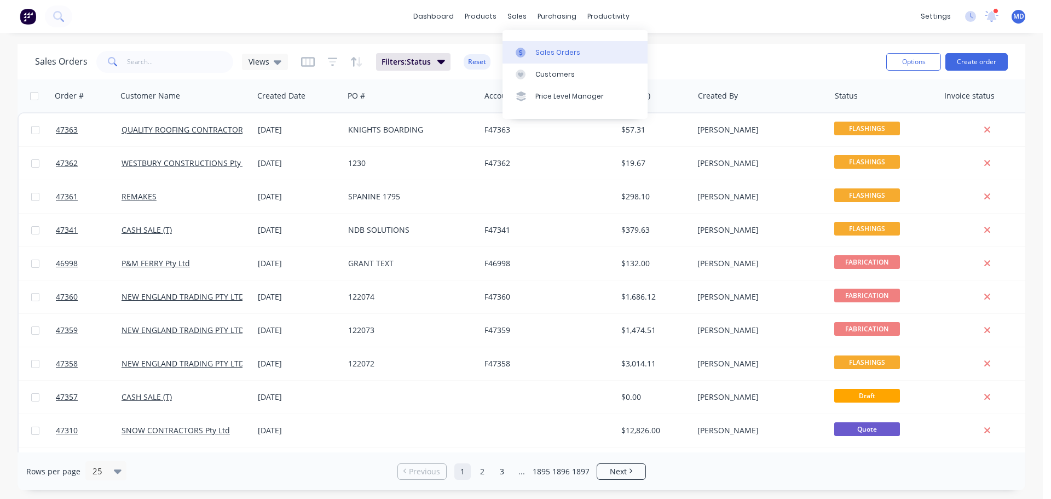
click at [530, 48] on div at bounding box center [524, 53] width 16 height 10
click at [136, 61] on input "text" at bounding box center [180, 62] width 107 height 22
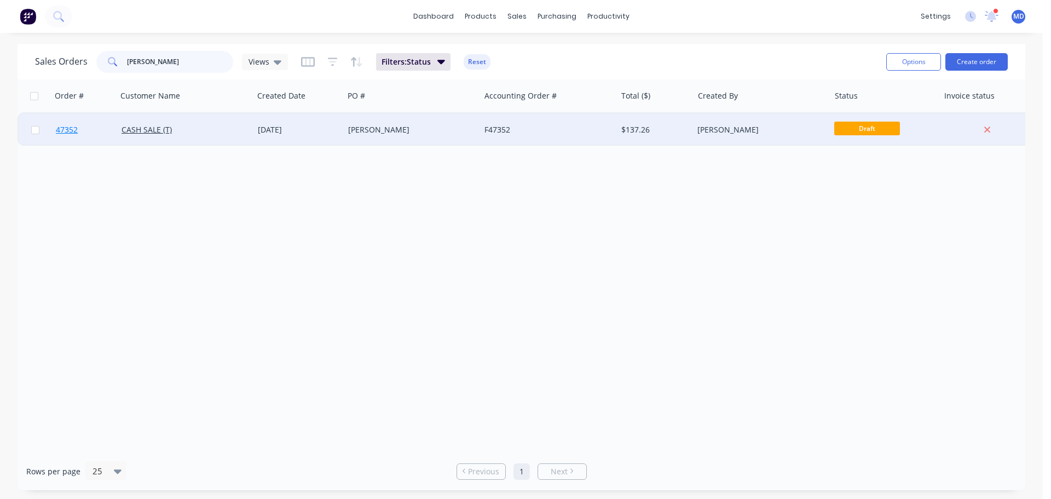
type input "RON ROYE"
click at [67, 131] on span "47352" at bounding box center [67, 129] width 22 height 11
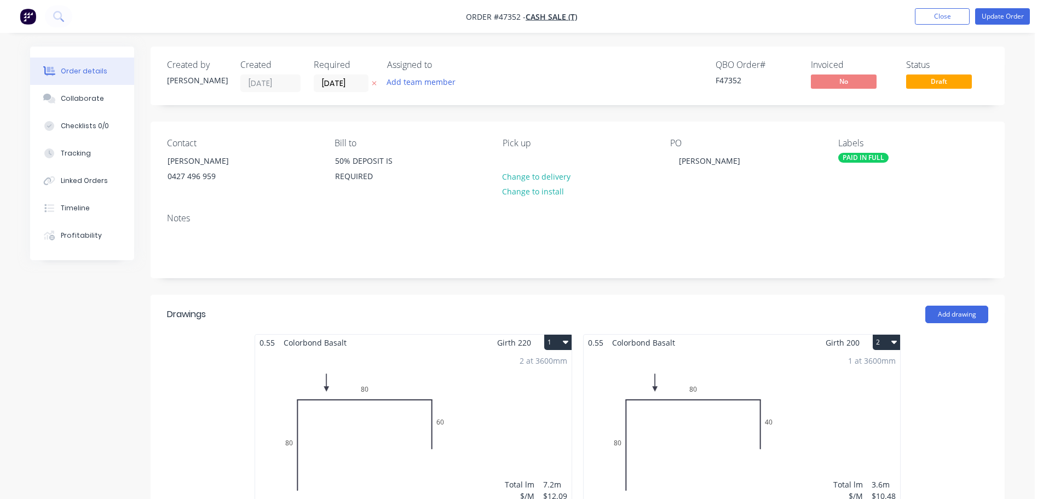
drag, startPoint x: 997, startPoint y: 210, endPoint x: 860, endPoint y: 154, distance: 148.3
click at [990, 207] on div "Notes" at bounding box center [578, 240] width 854 height 73
click at [855, 155] on div "PAID IN FULL" at bounding box center [863, 158] width 50 height 10
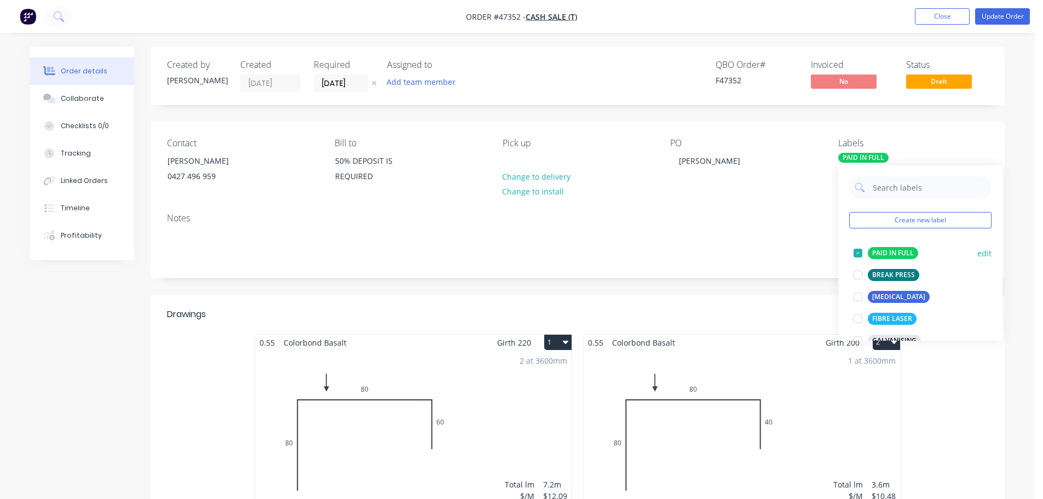
drag, startPoint x: 853, startPoint y: 256, endPoint x: 867, endPoint y: 254, distance: 13.9
click at [853, 256] on div at bounding box center [858, 253] width 22 height 22
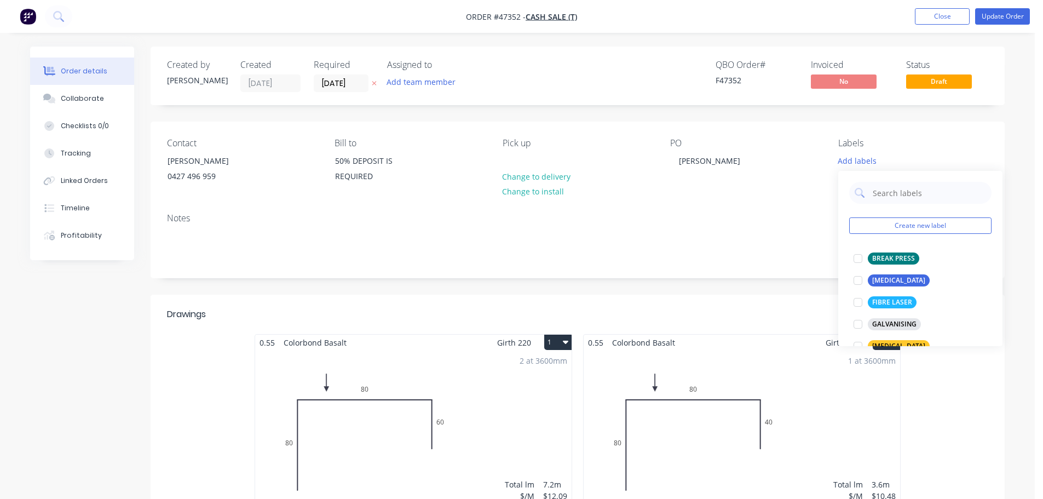
scroll to position [164, 0]
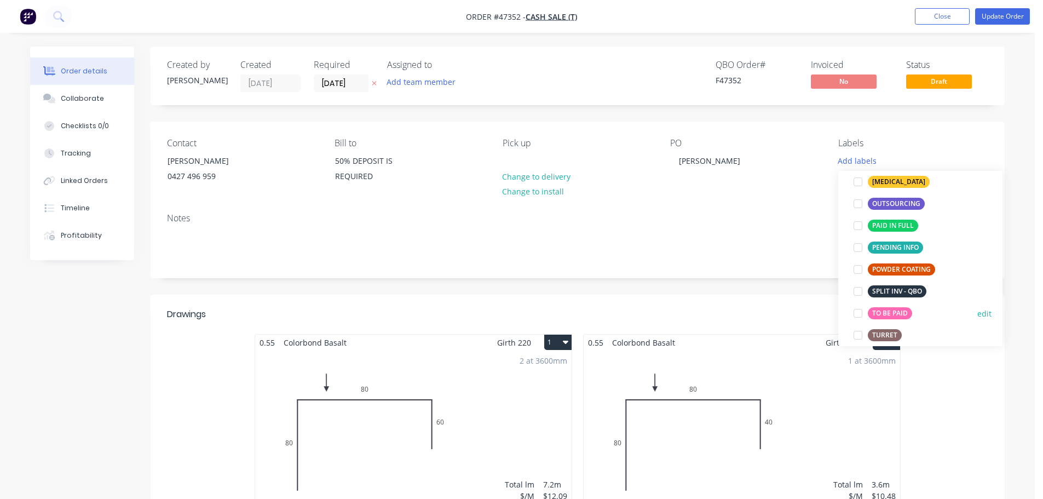
click at [858, 315] on div at bounding box center [858, 313] width 22 height 22
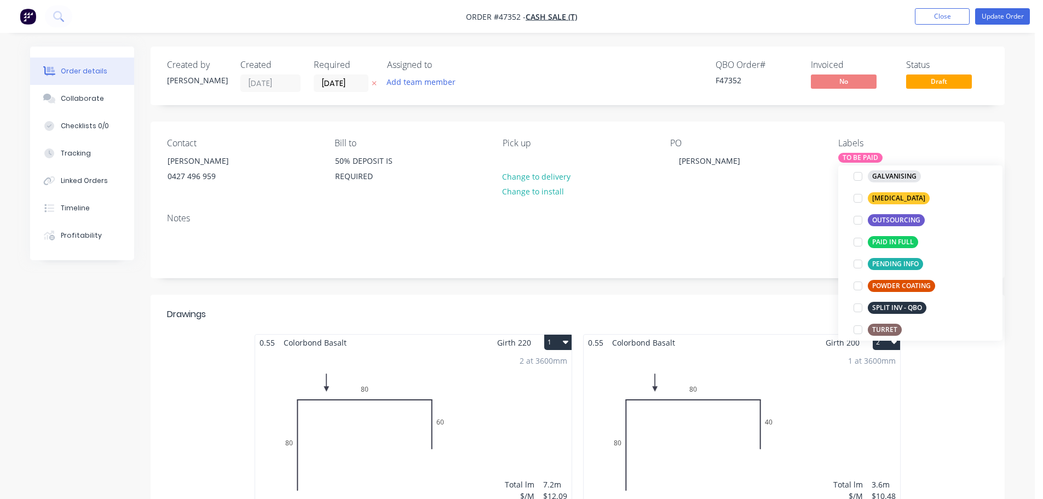
scroll to position [0, 0]
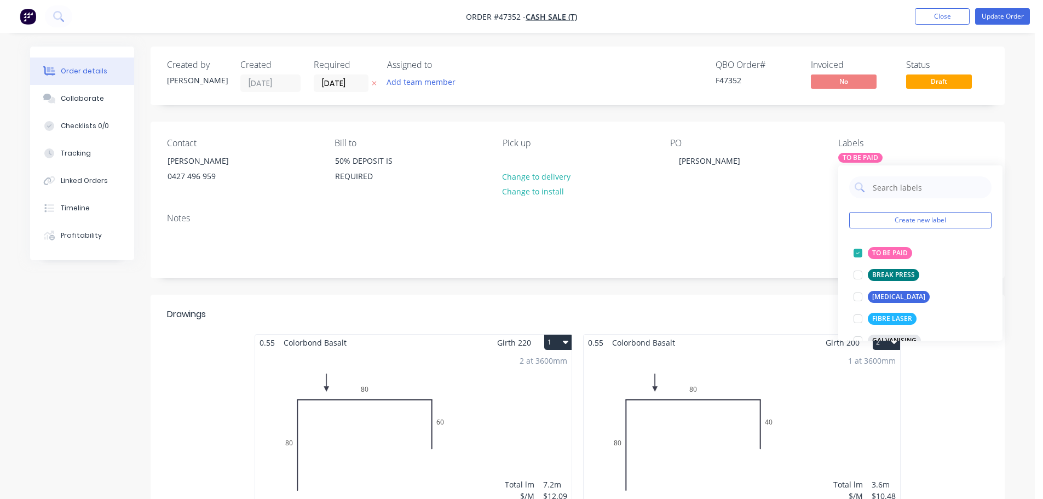
click at [803, 161] on div "PO RON ROYES" at bounding box center [745, 163] width 150 height 50
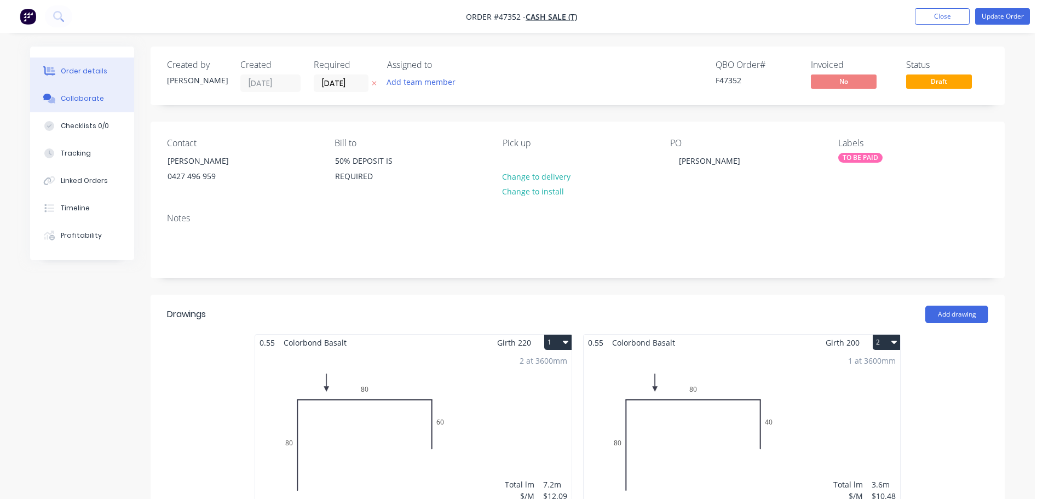
click at [72, 103] on div "Collaborate" at bounding box center [82, 99] width 43 height 10
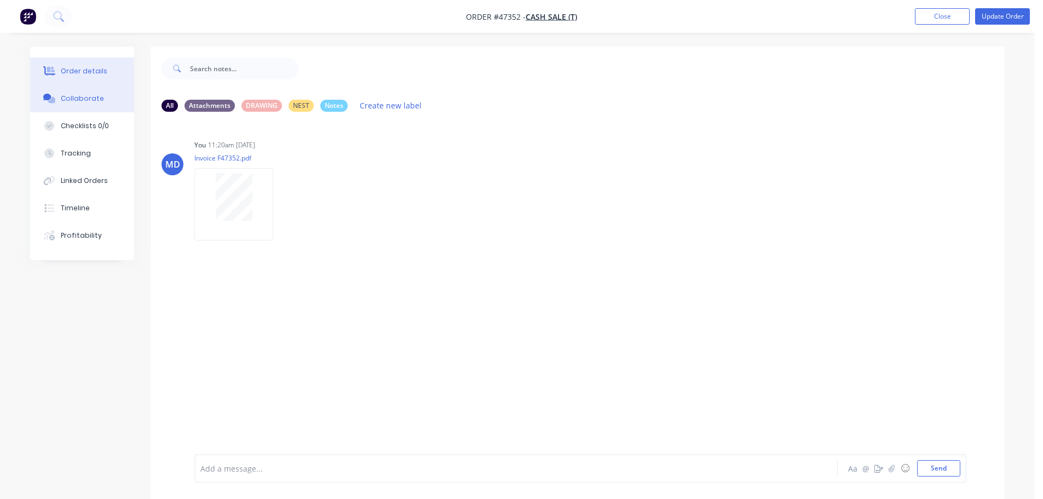
click at [95, 72] on div "Order details" at bounding box center [84, 71] width 47 height 10
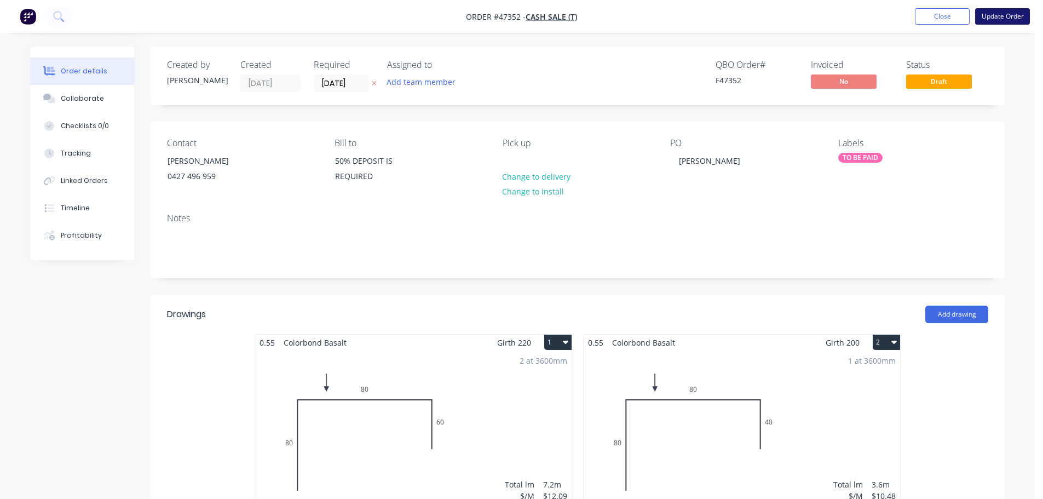
click at [1004, 15] on button "Update Order" at bounding box center [1002, 16] width 55 height 16
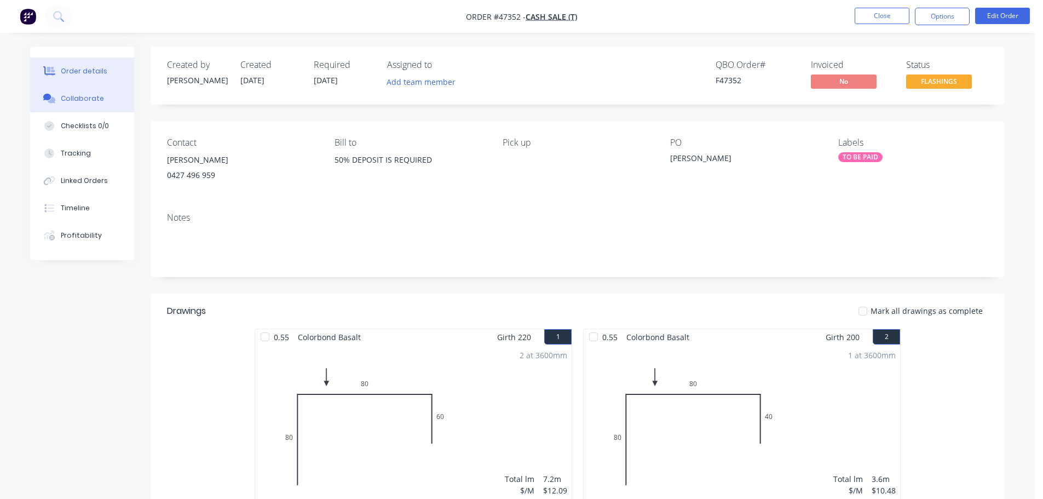
click at [90, 101] on div "Collaborate" at bounding box center [82, 99] width 43 height 10
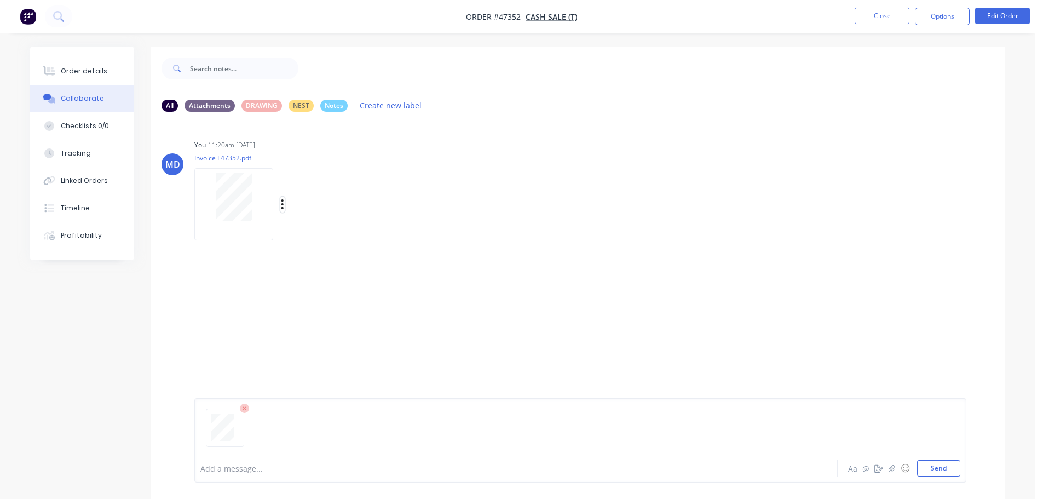
click at [284, 205] on icon "button" at bounding box center [282, 204] width 3 height 13
click at [317, 252] on button "Delete" at bounding box center [354, 258] width 123 height 25
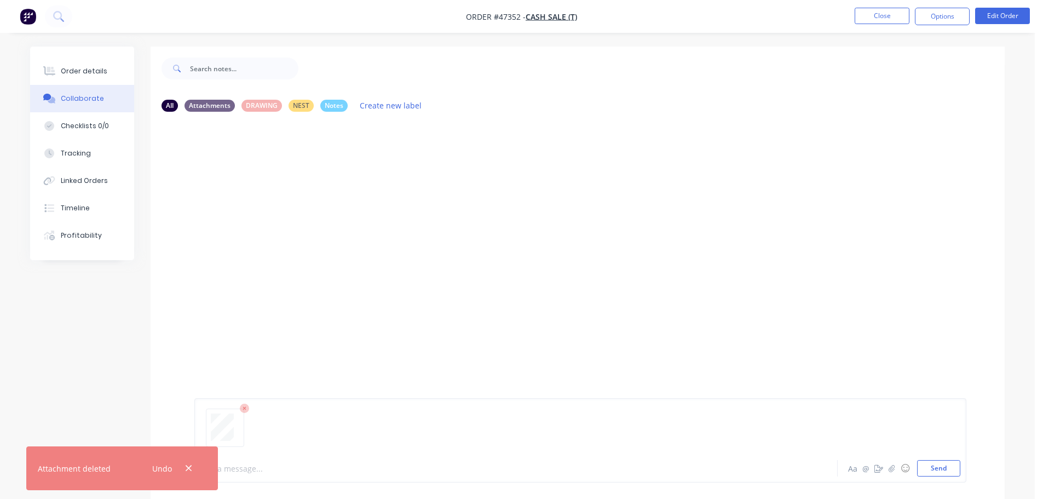
click at [231, 471] on div at bounding box center [485, 468] width 569 height 11
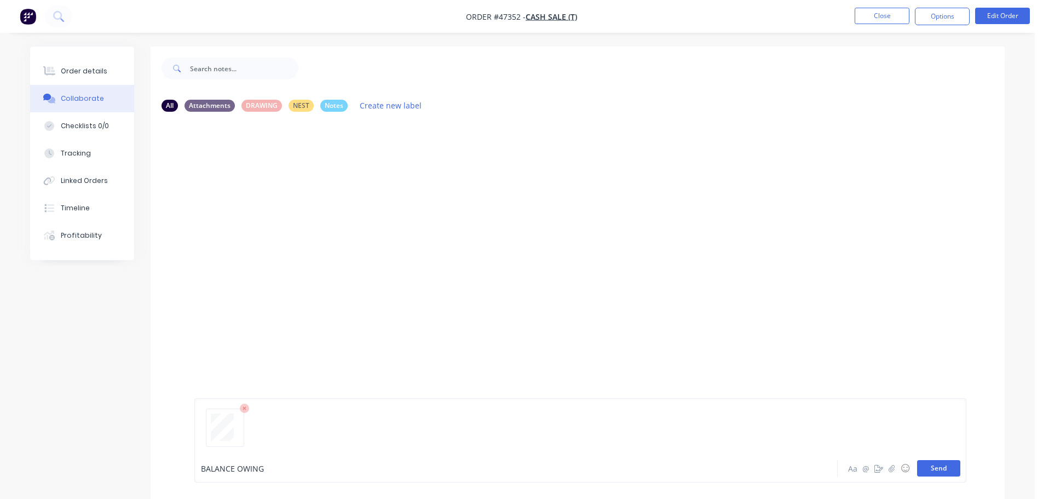
click at [950, 468] on button "Send" at bounding box center [938, 468] width 43 height 16
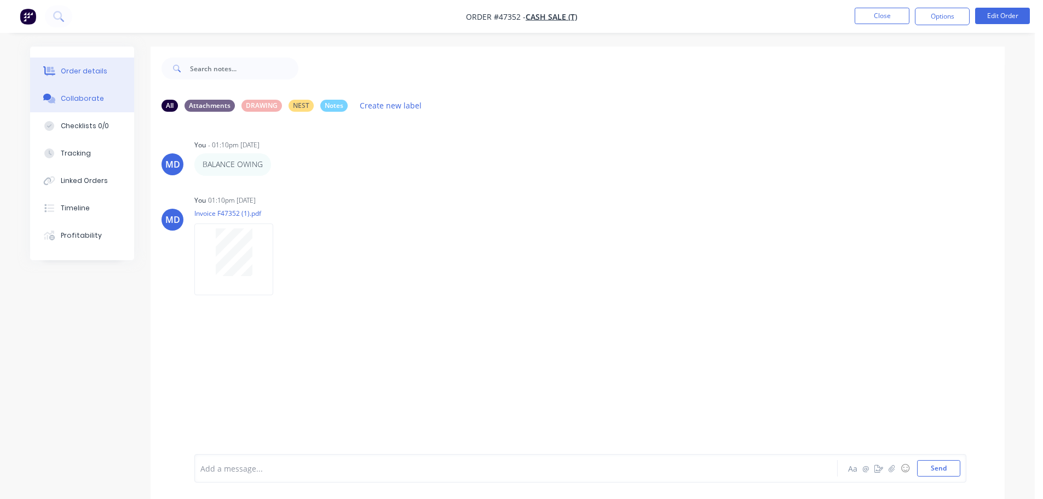
click at [84, 62] on button "Order details" at bounding box center [82, 70] width 104 height 27
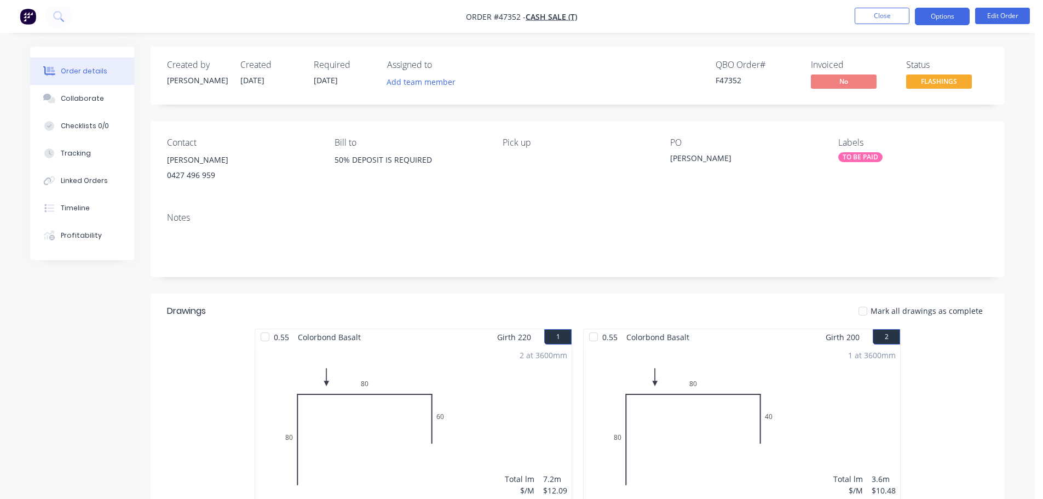
click at [956, 17] on button "Options" at bounding box center [942, 17] width 55 height 18
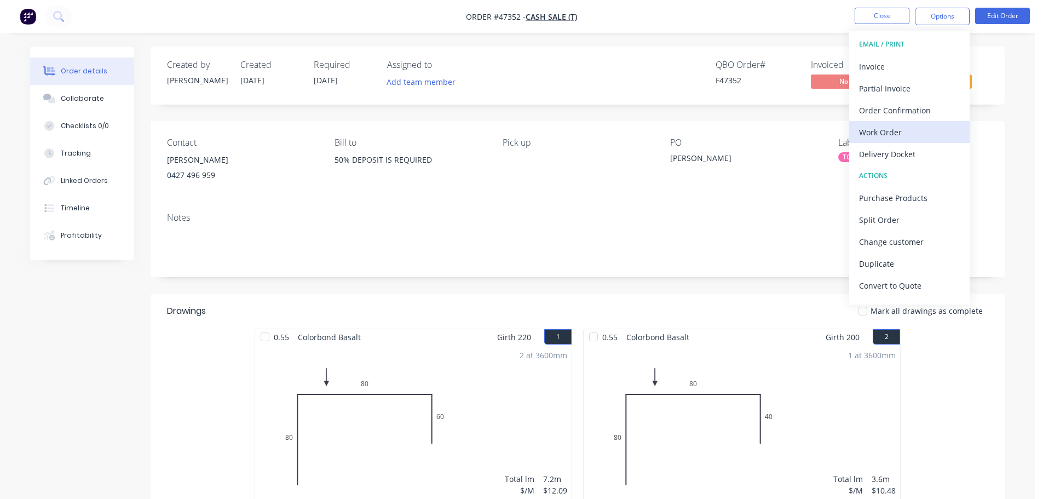
click at [925, 138] on div "Work Order" at bounding box center [909, 132] width 101 height 16
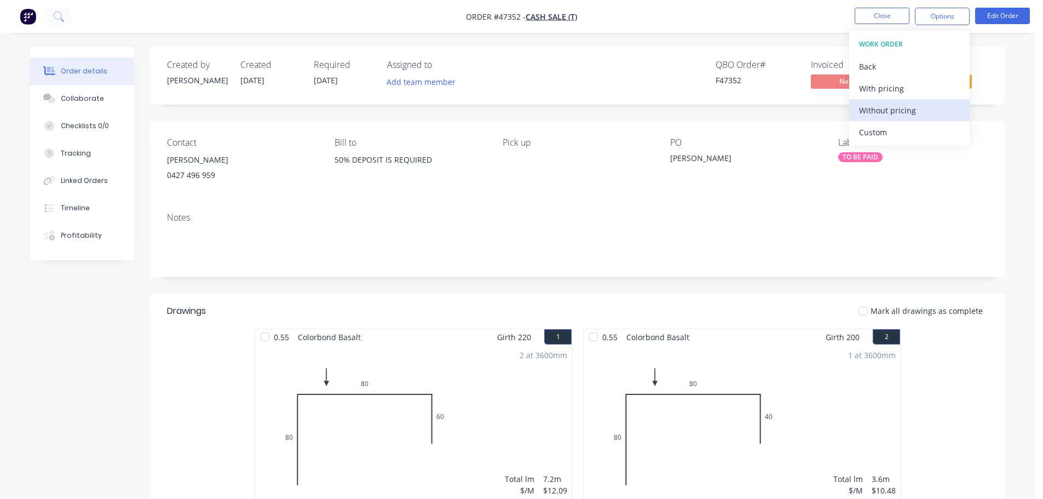
click at [918, 103] on div "Without pricing" at bounding box center [909, 110] width 101 height 16
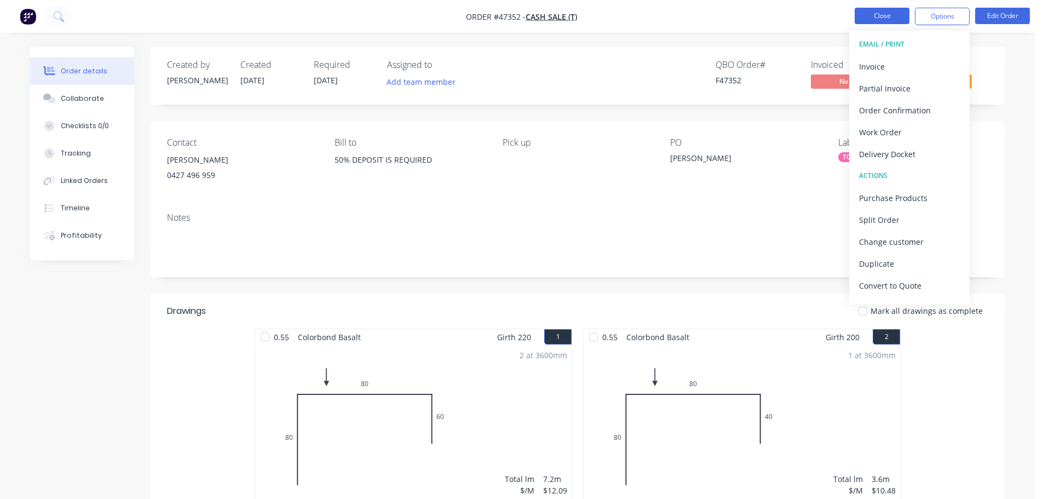
click at [881, 19] on button "Close" at bounding box center [882, 16] width 55 height 16
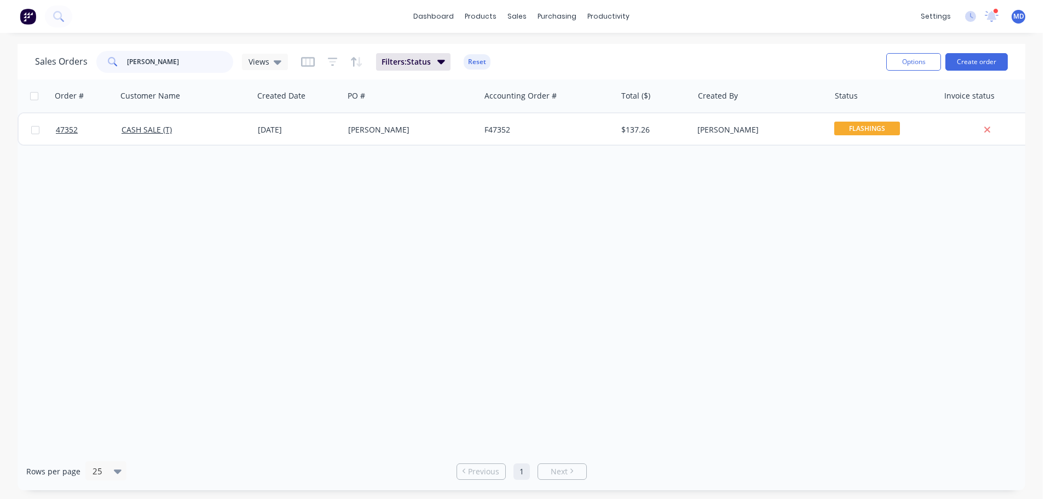
drag, startPoint x: 152, startPoint y: 62, endPoint x: 71, endPoint y: 60, distance: 80.5
click at [71, 60] on div "Sales Orders RON ROYE Views" at bounding box center [161, 62] width 253 height 22
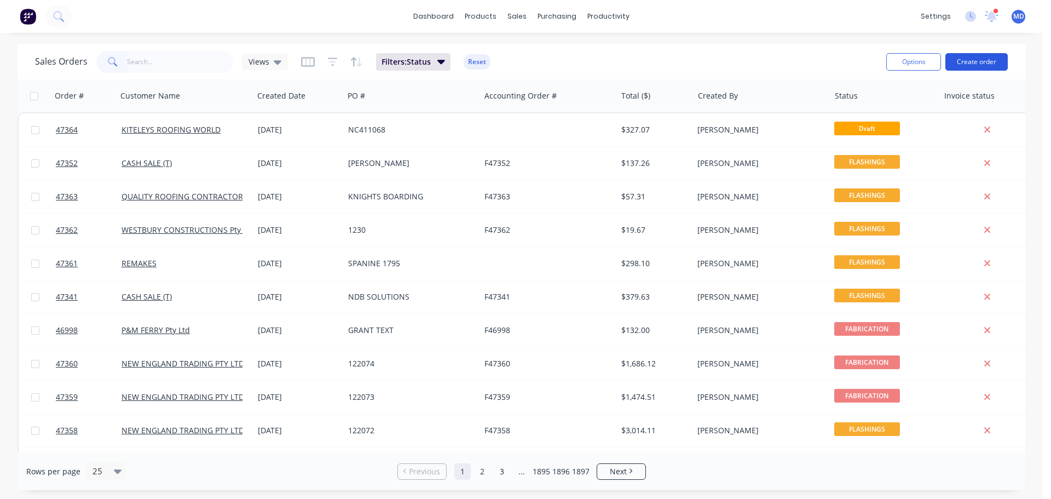
click at [984, 55] on button "Create order" at bounding box center [976, 62] width 62 height 18
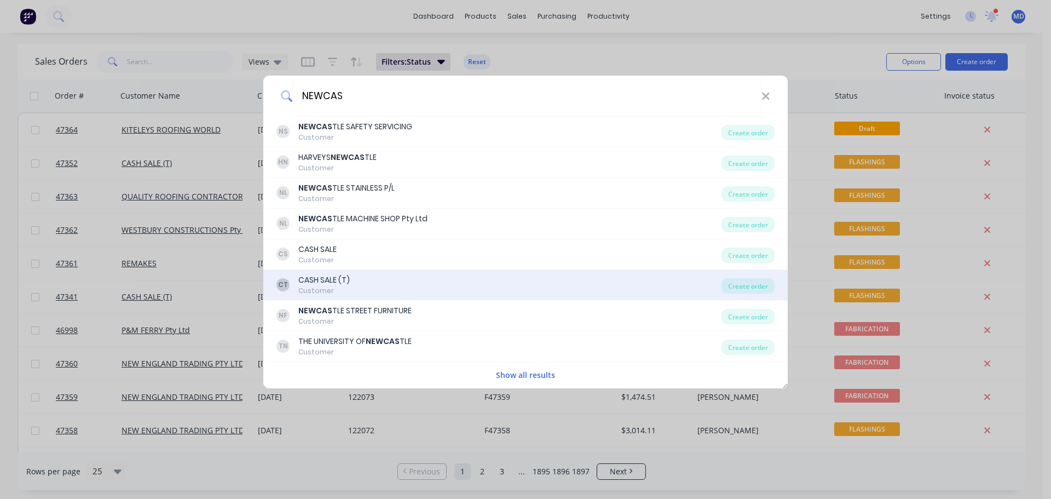
type input "NEWCAS"
click at [308, 286] on div "Customer" at bounding box center [323, 291] width 51 height 10
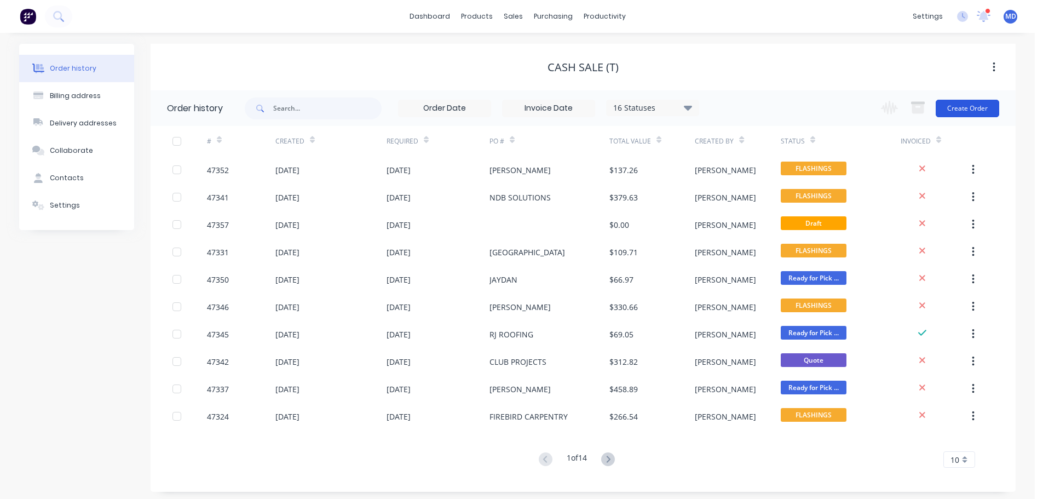
click at [962, 105] on button "Create Order" at bounding box center [968, 109] width 64 height 18
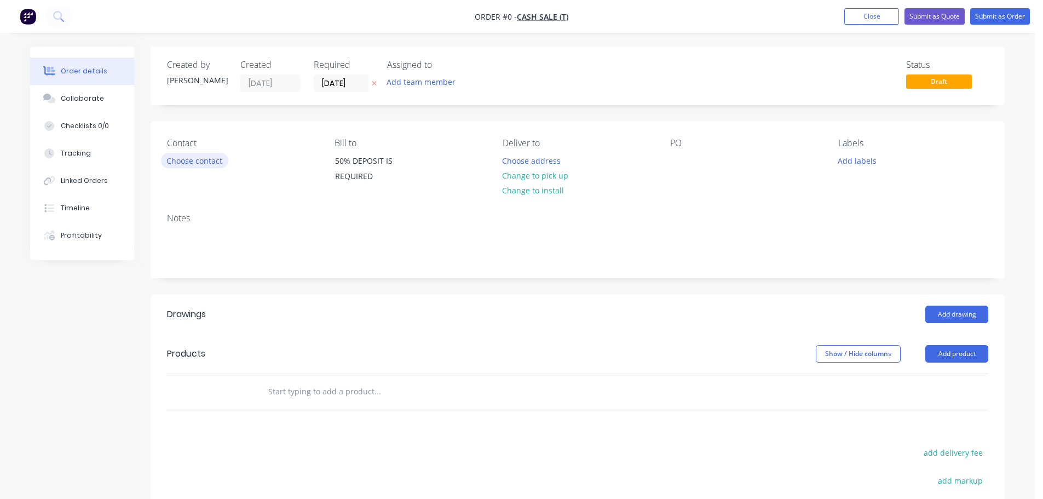
click at [192, 161] on button "Choose contact" at bounding box center [194, 160] width 67 height 15
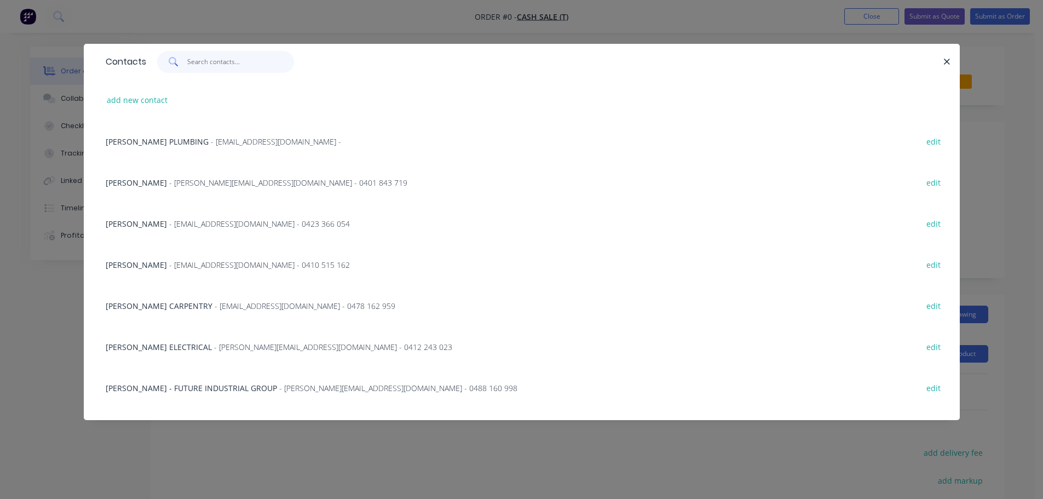
click at [232, 67] on input "text" at bounding box center [240, 62] width 107 height 22
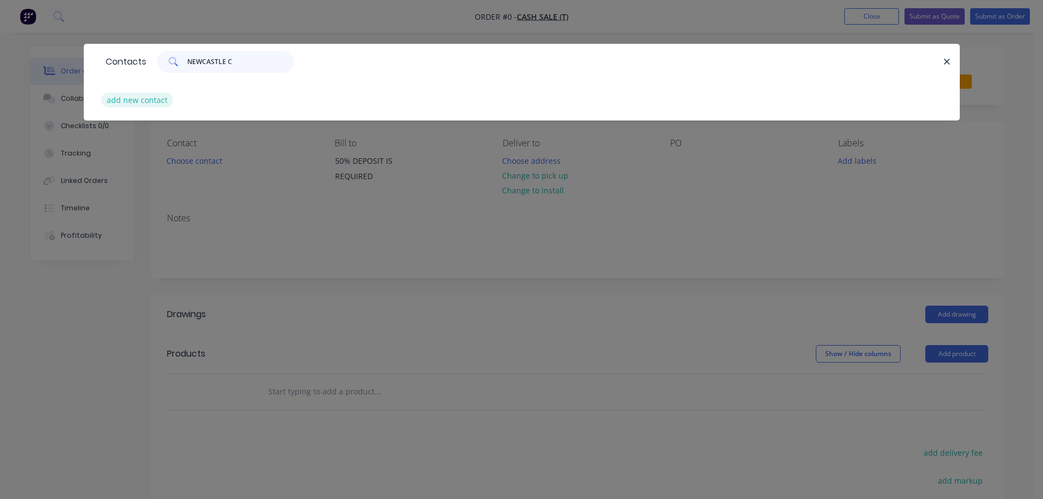
type input "NEWCASTLE C"
click at [124, 98] on button "add new contact" at bounding box center [137, 100] width 72 height 15
select select "AU"
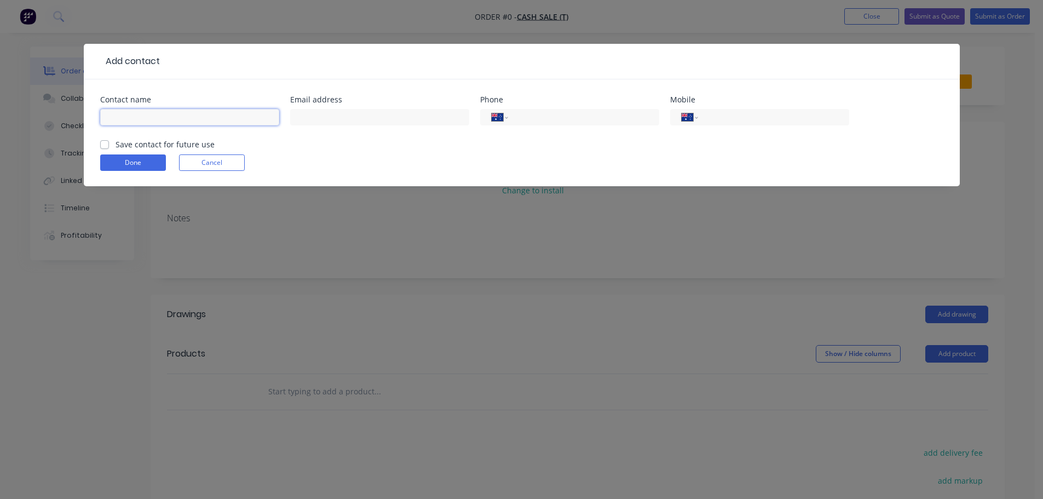
click at [140, 112] on input "text" at bounding box center [189, 117] width 179 height 16
type input "NEWCASTLE CARAVAN REPAIRS"
click at [332, 112] on input "text" at bounding box center [379, 117] width 179 height 16
paste input "info@mysite.com"
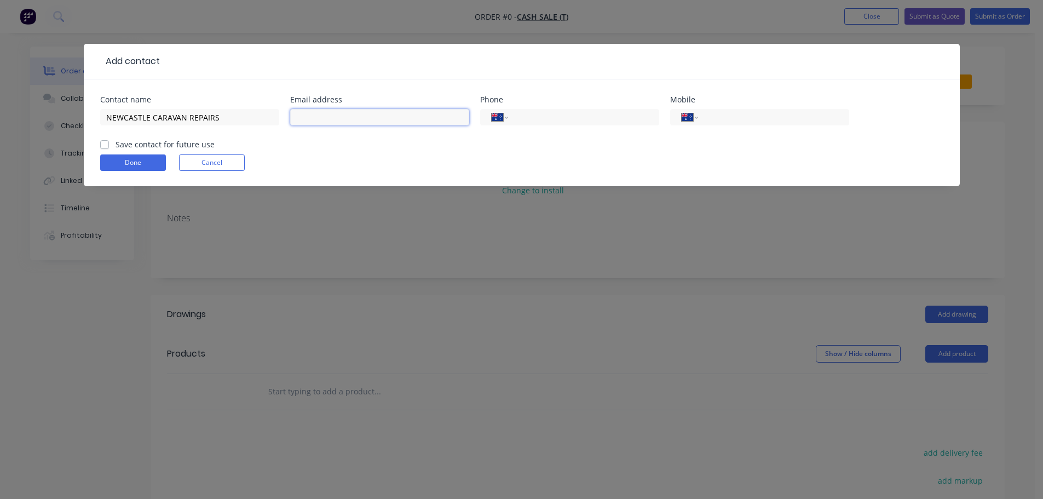
paste input "info@mysite.com"
click at [373, 5] on div "Add contact Contact name NEWCASTLE CARAVAN REPAIRS Email address Phone Internat…" at bounding box center [521, 249] width 1043 height 499
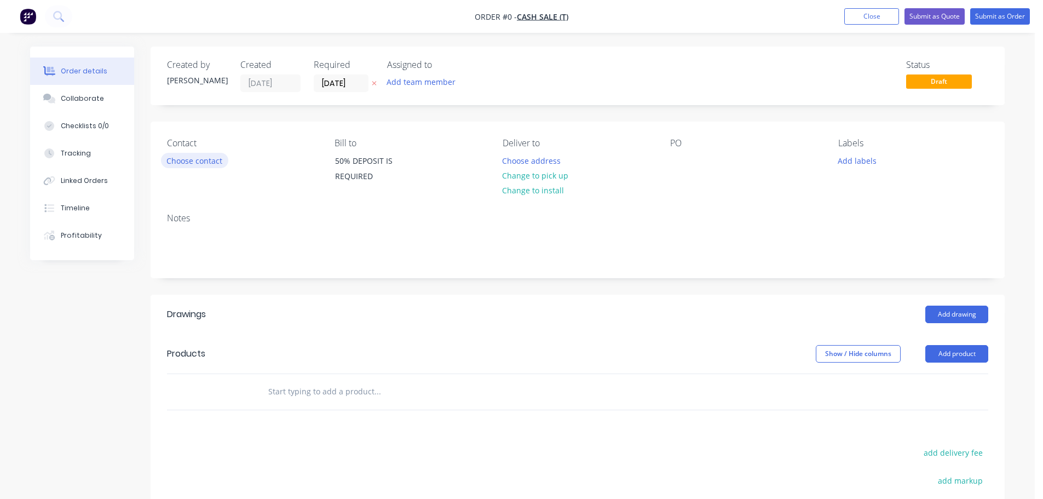
click at [196, 165] on button "Choose contact" at bounding box center [194, 160] width 67 height 15
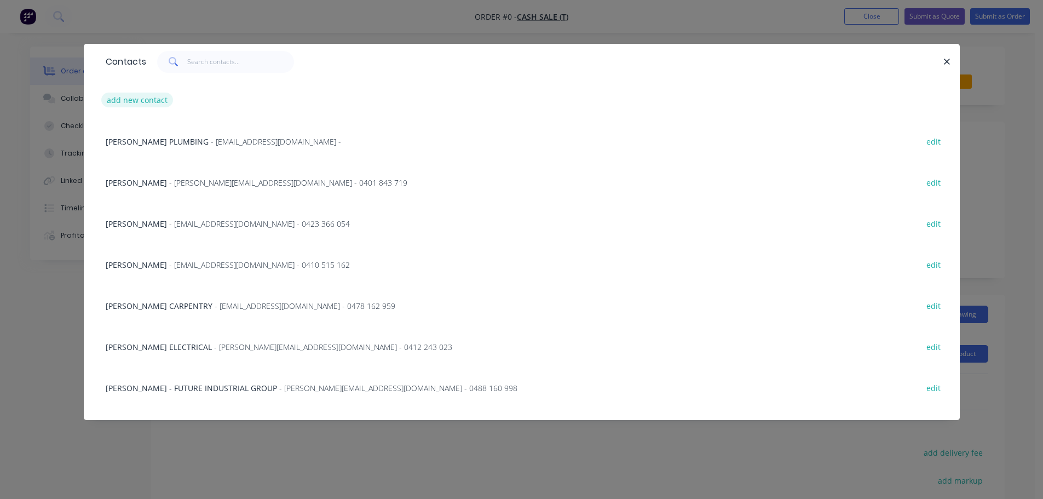
click at [149, 96] on button "add new contact" at bounding box center [137, 100] width 72 height 15
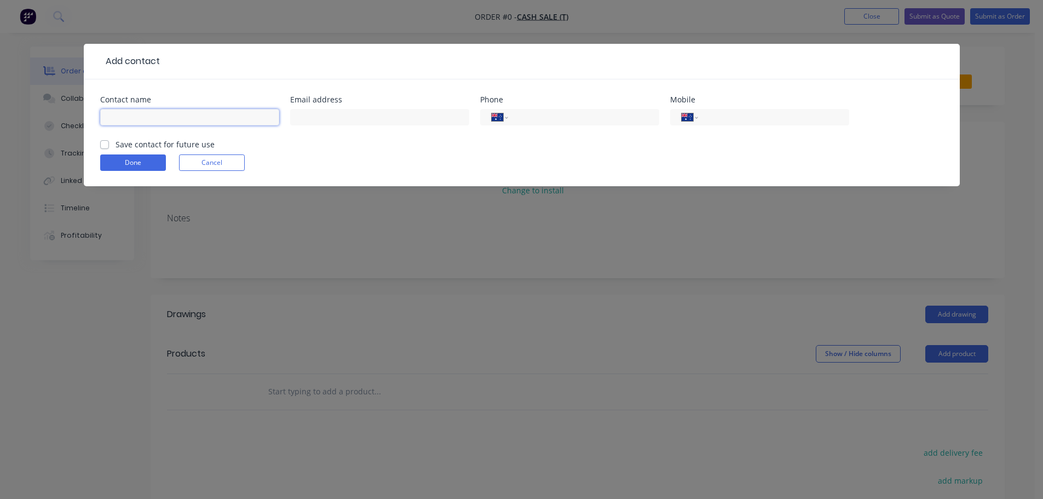
click at [177, 117] on input "text" at bounding box center [189, 117] width 179 height 16
click at [310, 128] on div at bounding box center [379, 122] width 179 height 32
click at [314, 116] on input "text" at bounding box center [379, 117] width 179 height 16
click at [116, 146] on label "Save contact for future use" at bounding box center [165, 143] width 99 height 11
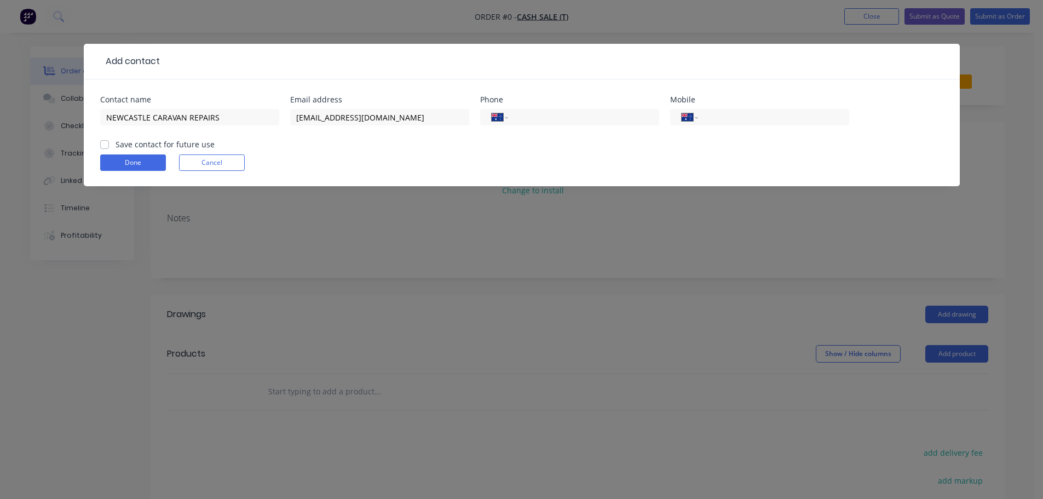
click at [107, 146] on input "Save contact for future use" at bounding box center [104, 143] width 9 height 10
click at [138, 169] on button "Done" at bounding box center [133, 162] width 66 height 16
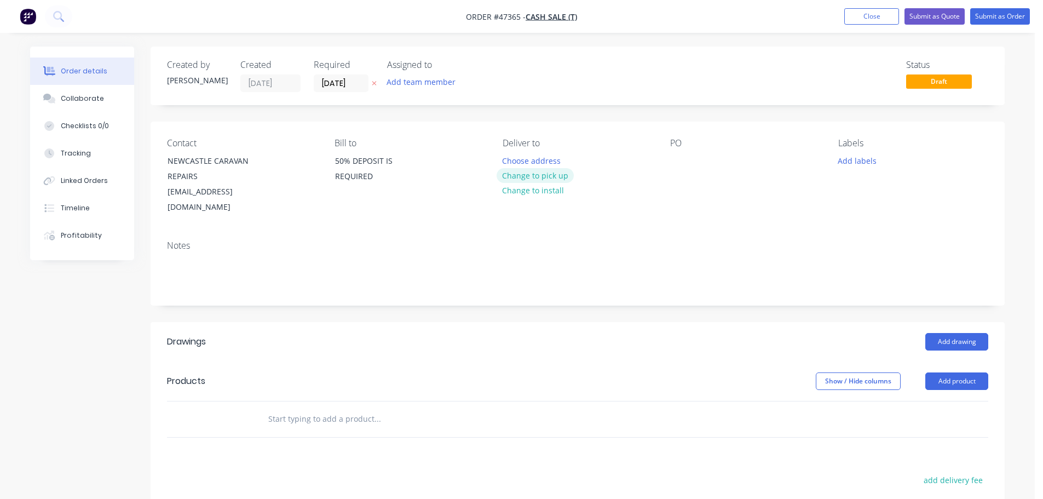
click at [520, 174] on button "Change to pick up" at bounding box center [536, 175] width 78 height 15
click at [670, 158] on div at bounding box center [679, 161] width 18 height 16
click at [817, 134] on div "Contact NEWCASTLE CARAVAN REPAIRS ADMIN@NEWCASTLECARAVANREPAIRS.COM.AU Bill to …" at bounding box center [578, 177] width 854 height 110
click at [958, 372] on button "Add product" at bounding box center [956, 381] width 63 height 18
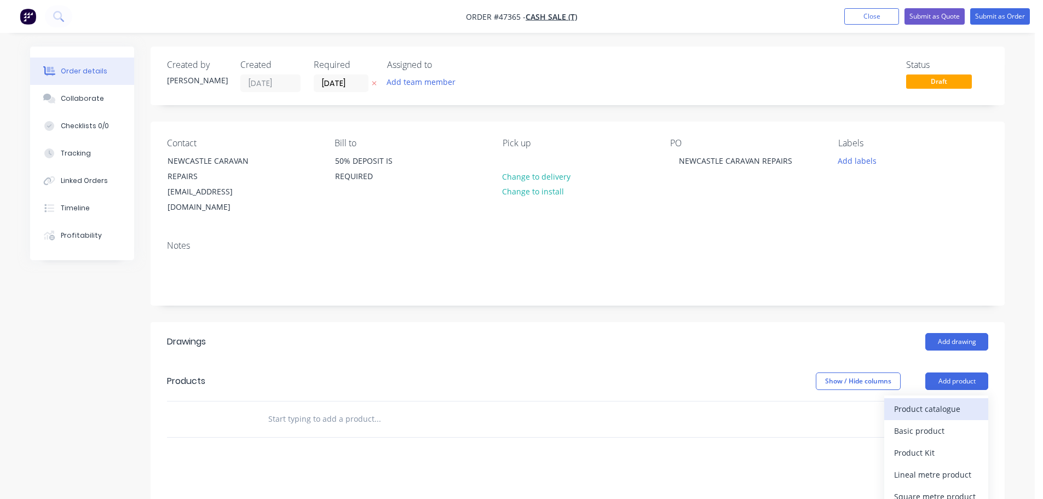
click at [944, 401] on div "Product catalogue" at bounding box center [936, 409] width 84 height 16
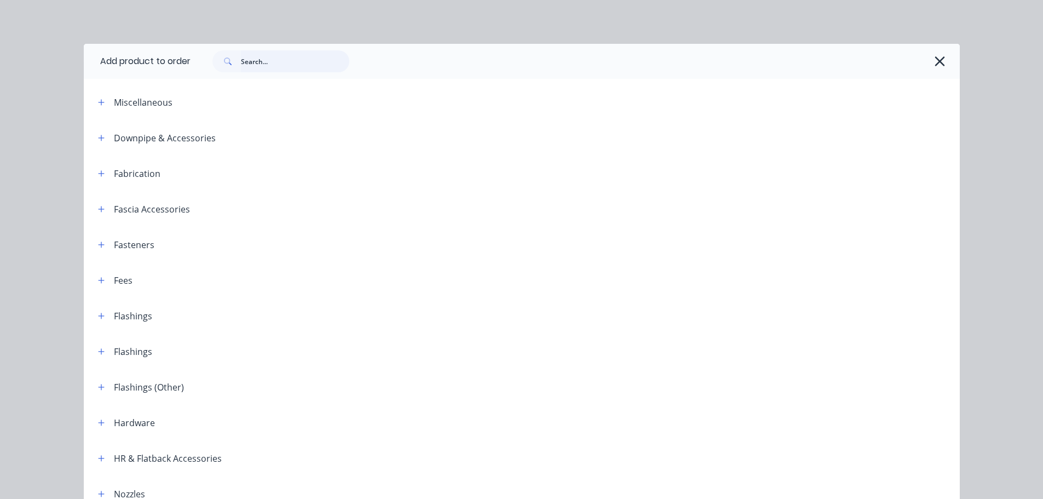
click at [290, 56] on input "text" at bounding box center [295, 61] width 108 height 22
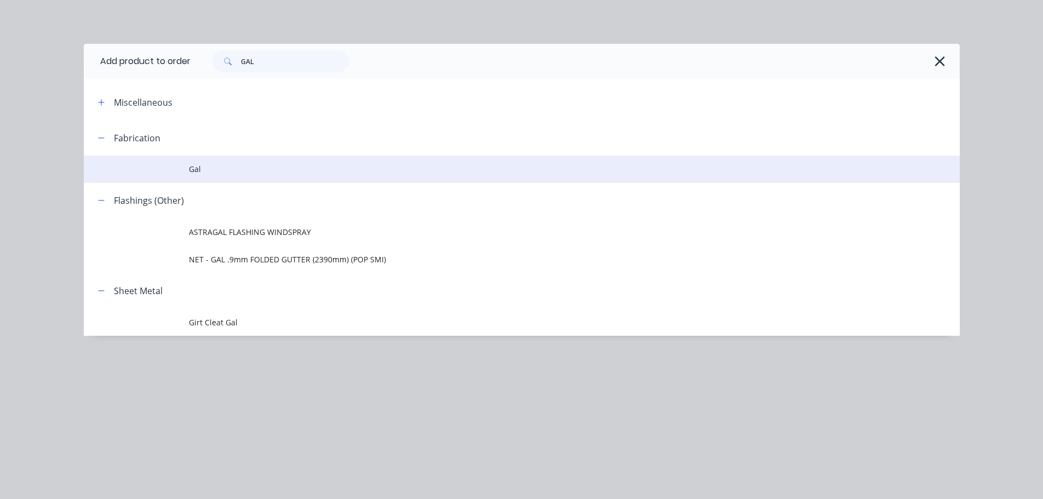
click at [199, 169] on span "Gal" at bounding box center [497, 168] width 616 height 11
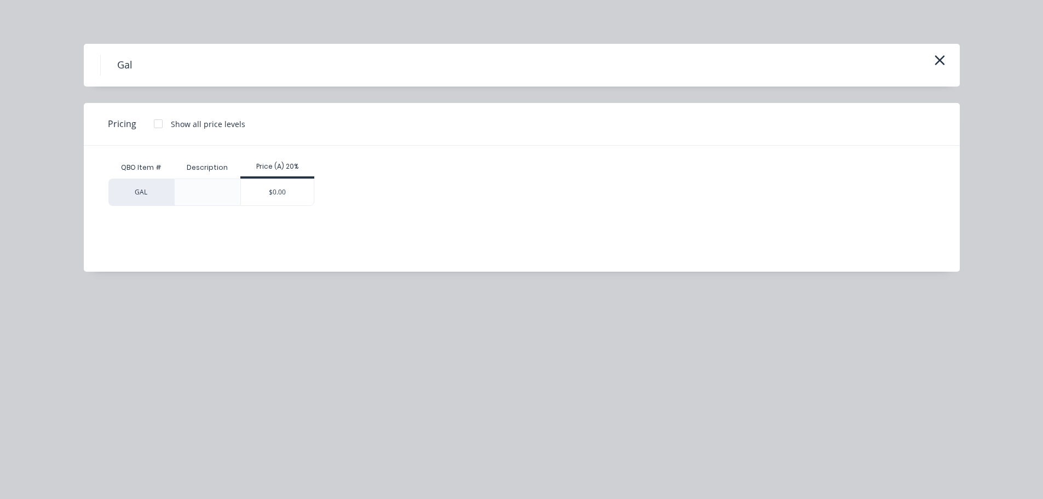
click at [266, 198] on div "$0.00" at bounding box center [277, 192] width 73 height 26
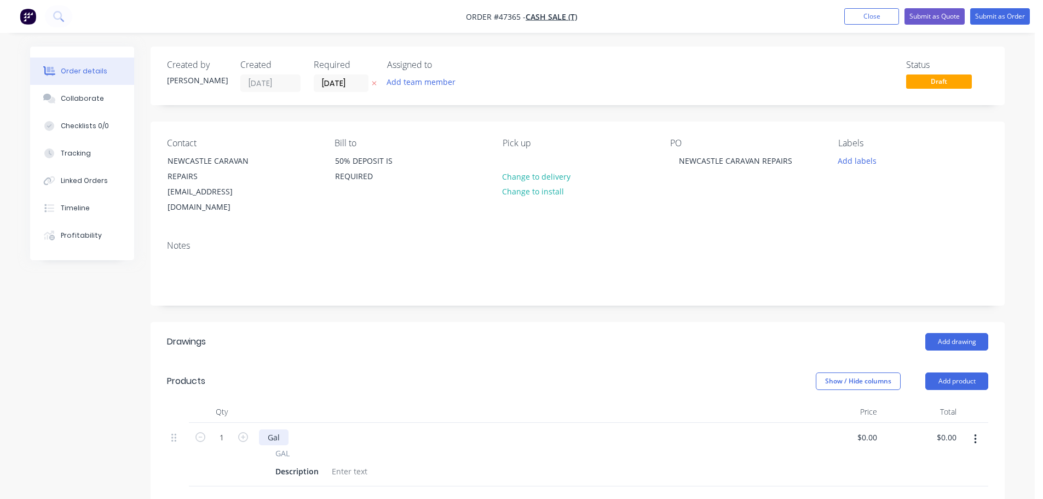
click at [281, 429] on div "Gal" at bounding box center [274, 437] width 30 height 16
click at [332, 463] on div at bounding box center [349, 471] width 44 height 16
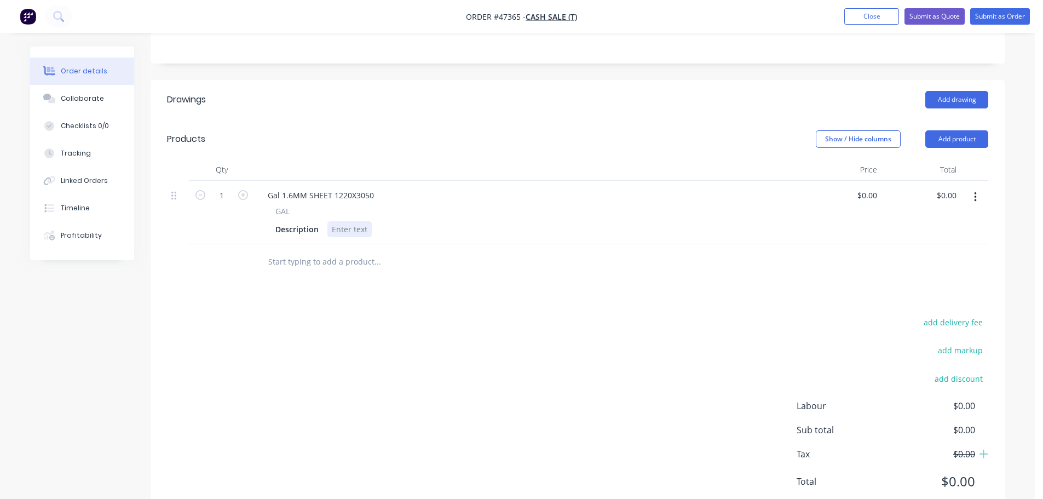
scroll to position [263, 0]
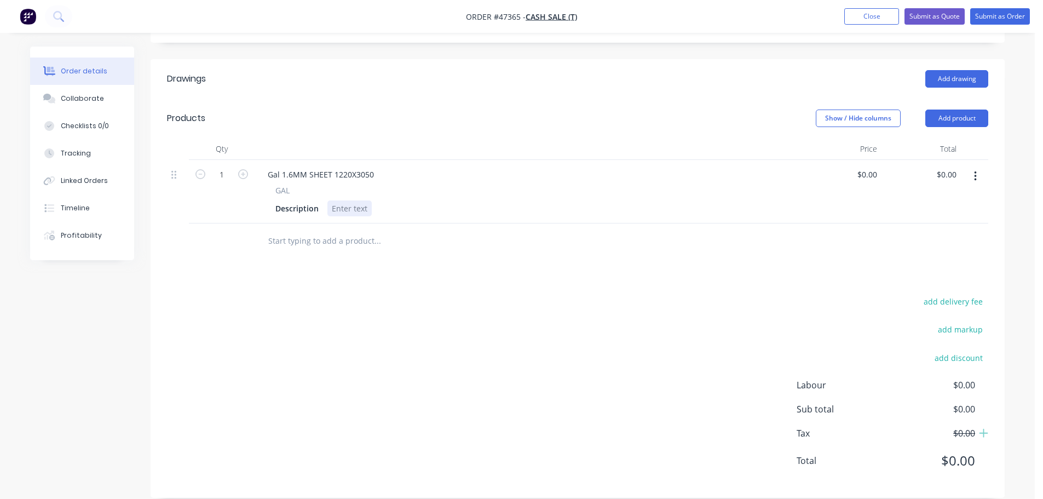
click at [345, 200] on div at bounding box center [349, 208] width 44 height 16
click at [418, 184] on div "GAL Description FULL SHEET" at bounding box center [528, 200] width 539 height 32
click at [879, 166] on input "0" at bounding box center [868, 174] width 25 height 16
click at [795, 223] on div at bounding box center [577, 241] width 821 height 36
drag, startPoint x: 376, startPoint y: 156, endPoint x: 336, endPoint y: 157, distance: 40.5
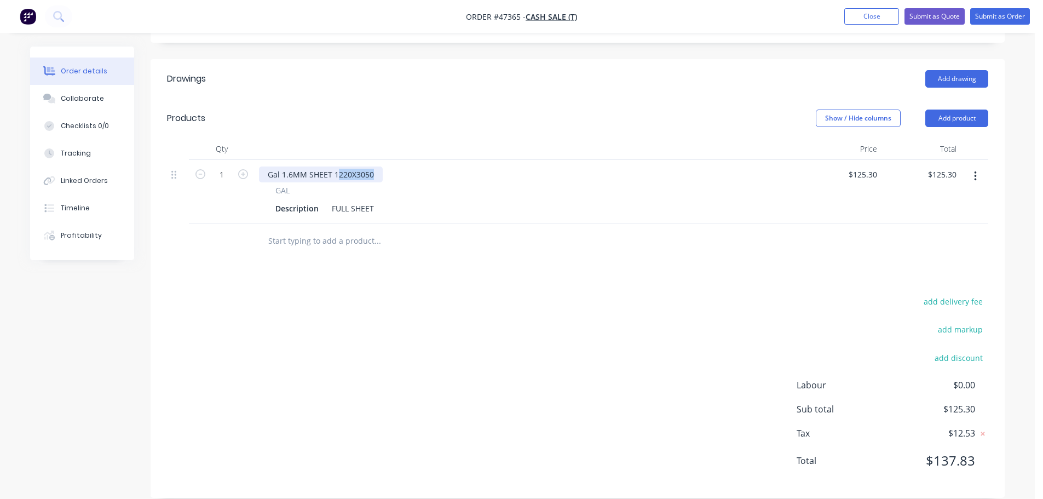
click at [336, 166] on div "Gal 1.6MM SHEET 1220X3050" at bounding box center [321, 174] width 124 height 16
drag, startPoint x: 379, startPoint y: 192, endPoint x: 324, endPoint y: 194, distance: 55.3
click at [324, 200] on div "Description FULL SHEET" at bounding box center [526, 208] width 510 height 16
click at [372, 200] on div "FULL SHEET" at bounding box center [352, 208] width 51 height 16
drag, startPoint x: 353, startPoint y: 194, endPoint x: 327, endPoint y: 181, distance: 29.4
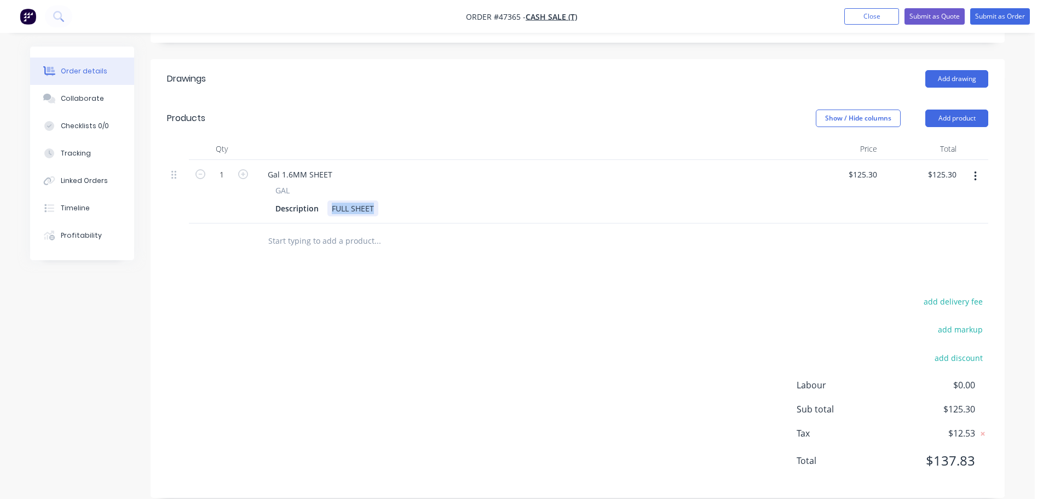
click at [327, 200] on div "FULL SHEET" at bounding box center [352, 208] width 51 height 16
click at [493, 184] on div "GAL" at bounding box center [528, 189] width 506 height 11
click at [924, 19] on button "Submit as Quote" at bounding box center [934, 16] width 60 height 16
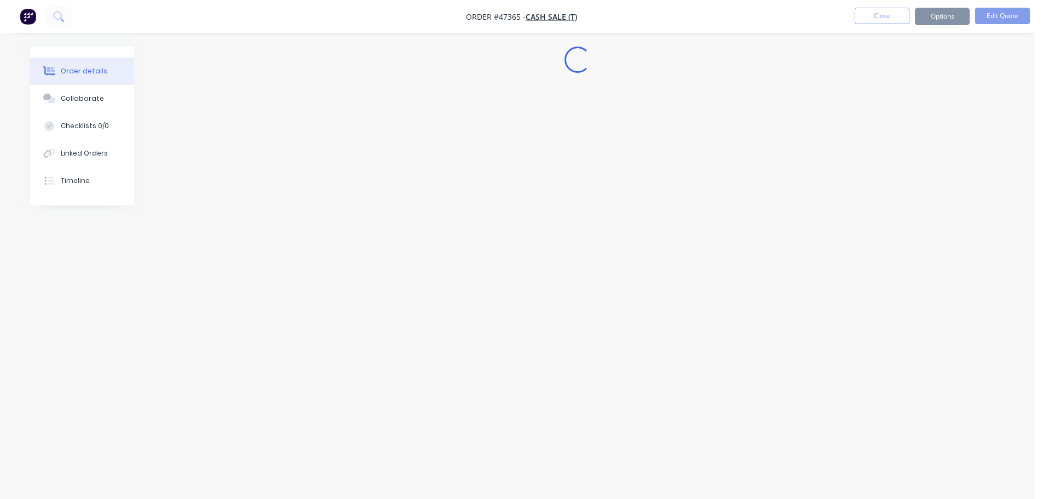
scroll to position [0, 0]
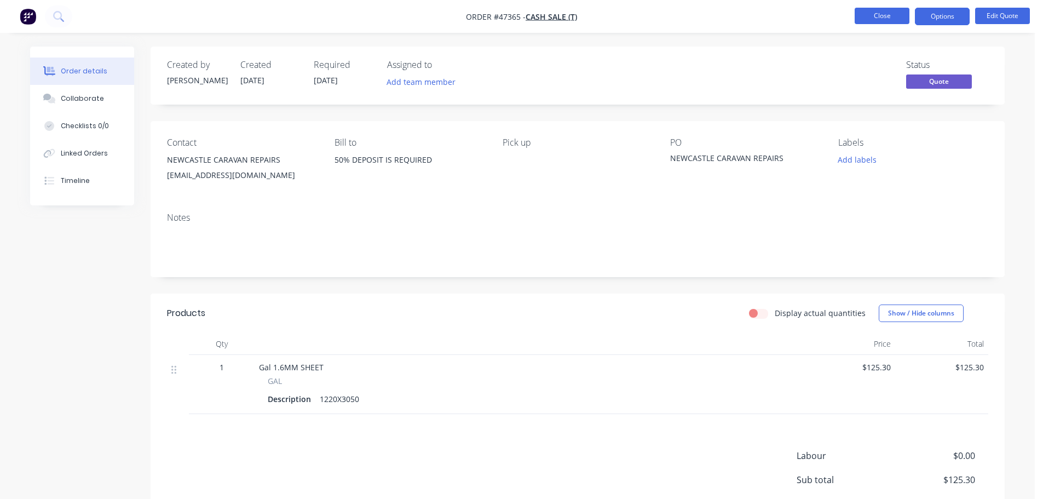
click at [863, 11] on button "Close" at bounding box center [882, 16] width 55 height 16
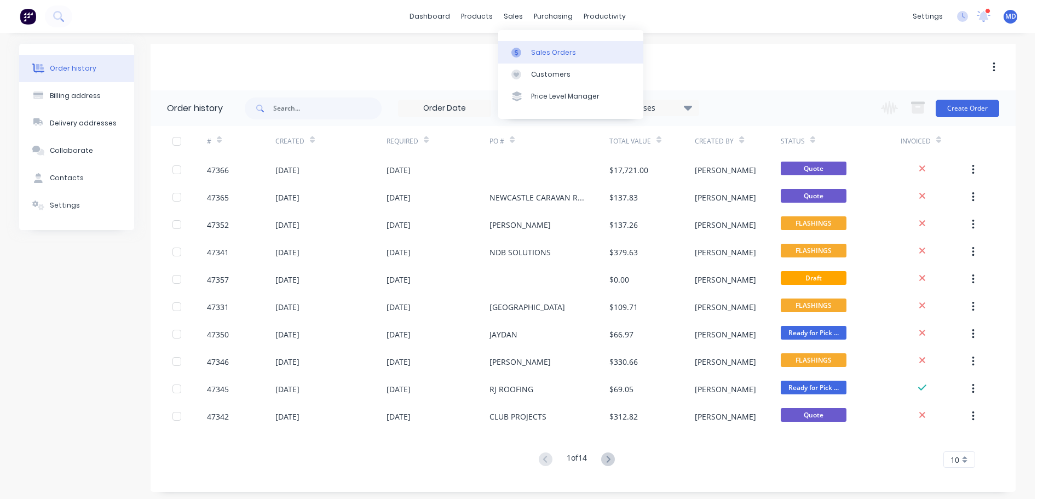
click at [565, 48] on div "Sales Orders" at bounding box center [553, 53] width 45 height 10
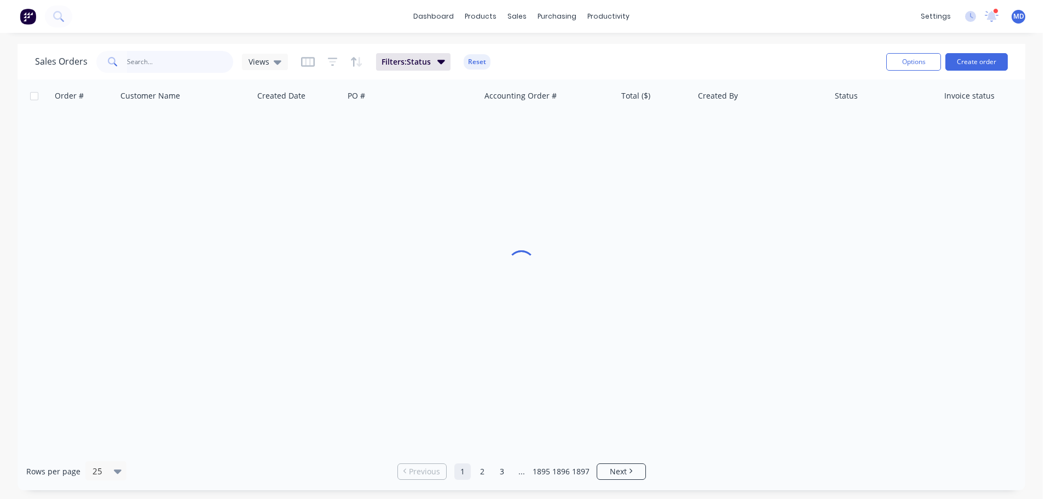
click at [189, 61] on input "text" at bounding box center [180, 62] width 107 height 22
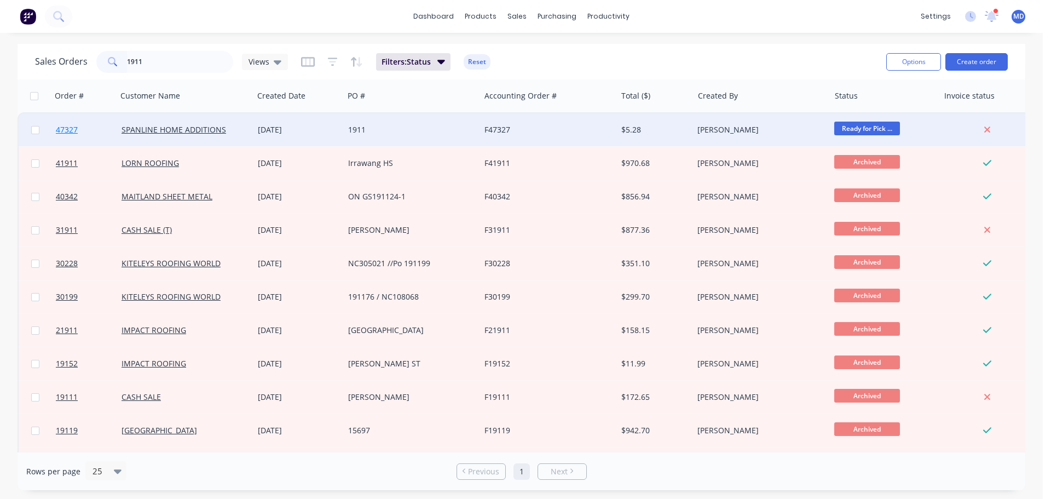
click at [72, 125] on span "47327" at bounding box center [67, 129] width 22 height 11
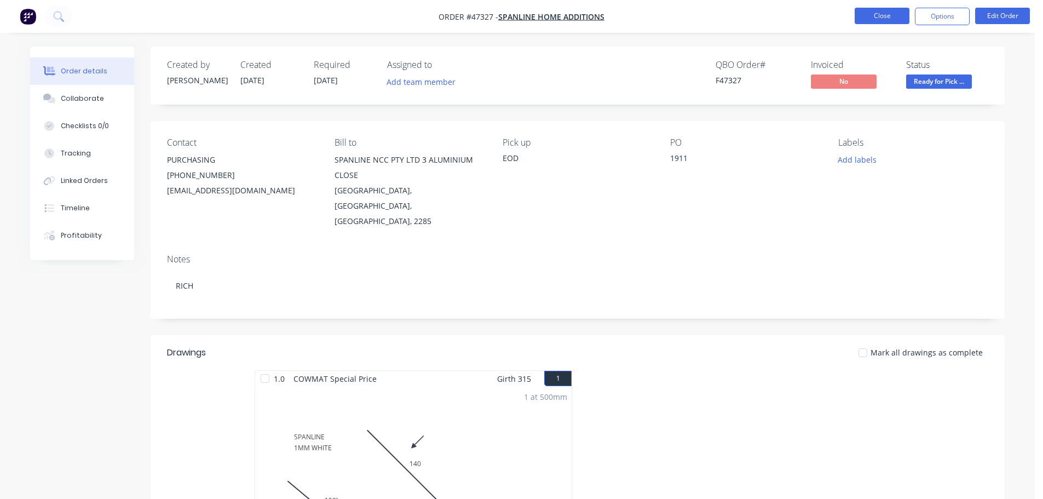
click at [871, 16] on button "Close" at bounding box center [882, 16] width 55 height 16
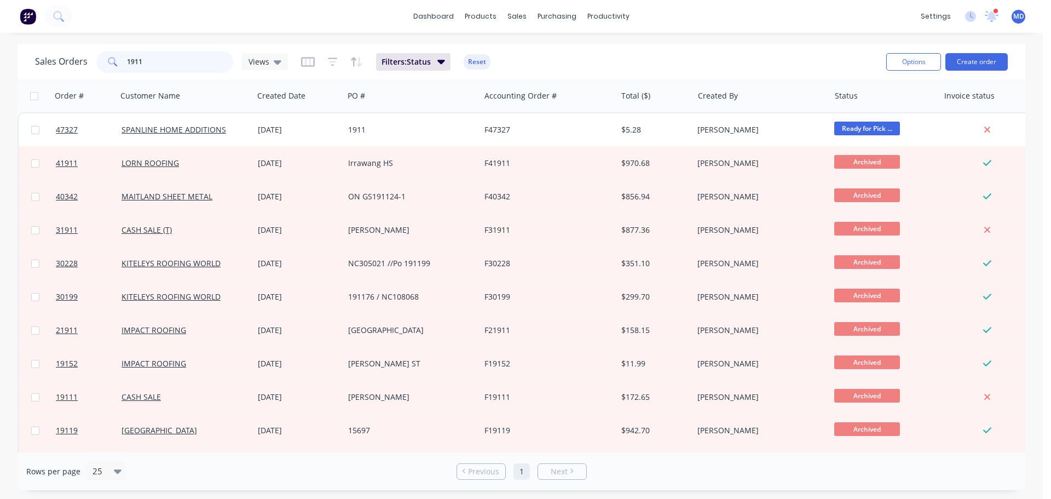
click at [161, 62] on input "1911" at bounding box center [180, 62] width 107 height 22
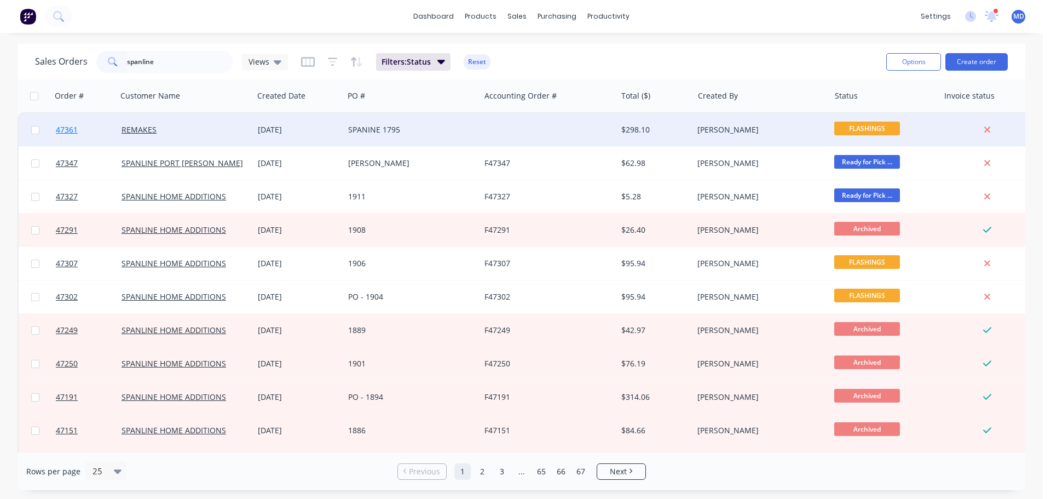
click at [78, 129] on link "47361" at bounding box center [89, 129] width 66 height 33
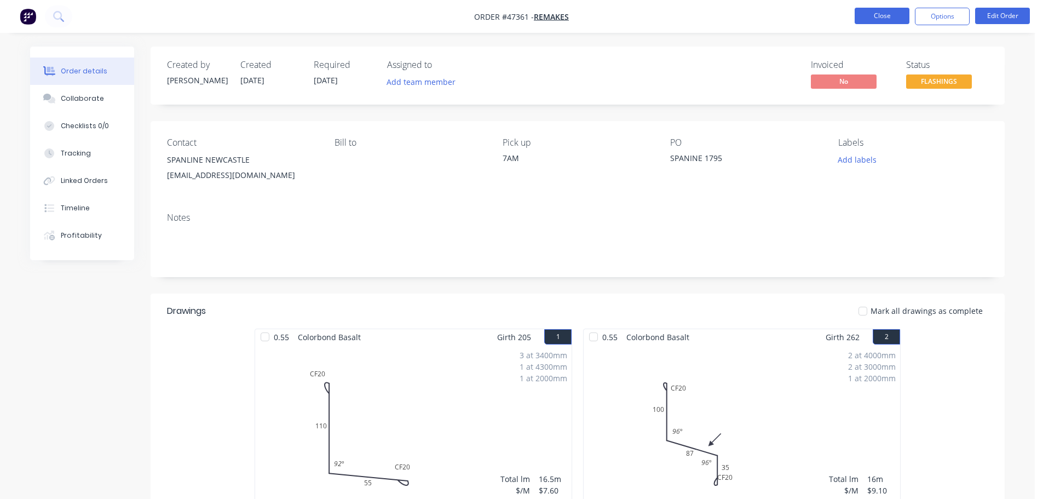
click at [872, 18] on button "Close" at bounding box center [882, 16] width 55 height 16
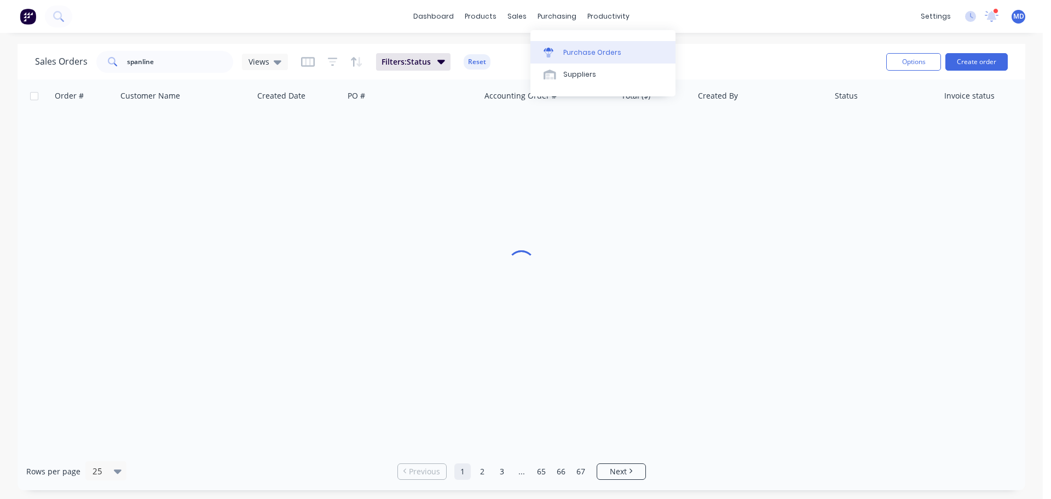
click at [582, 52] on div "Purchase Orders" at bounding box center [592, 53] width 58 height 10
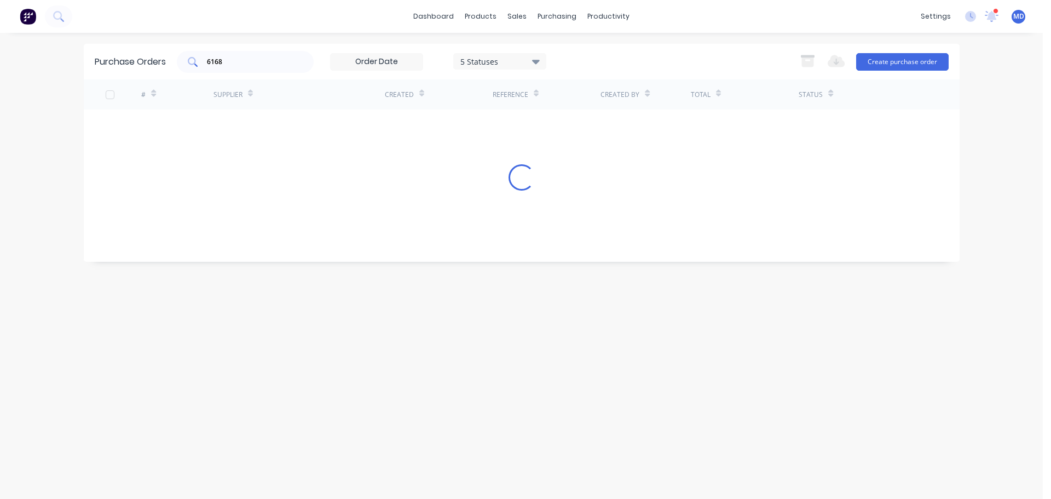
click at [236, 67] on div "6168" at bounding box center [245, 62] width 137 height 22
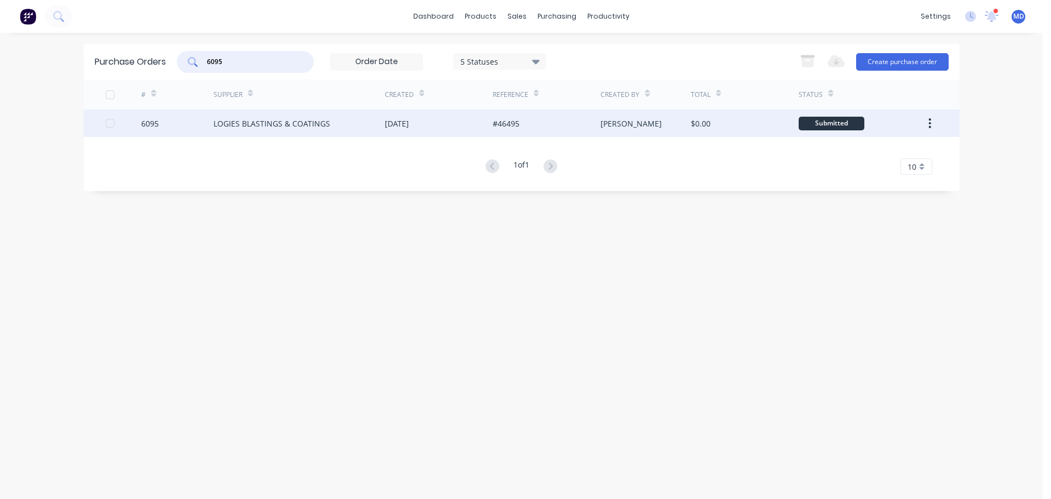
click at [139, 119] on div at bounding box center [124, 122] width 36 height 27
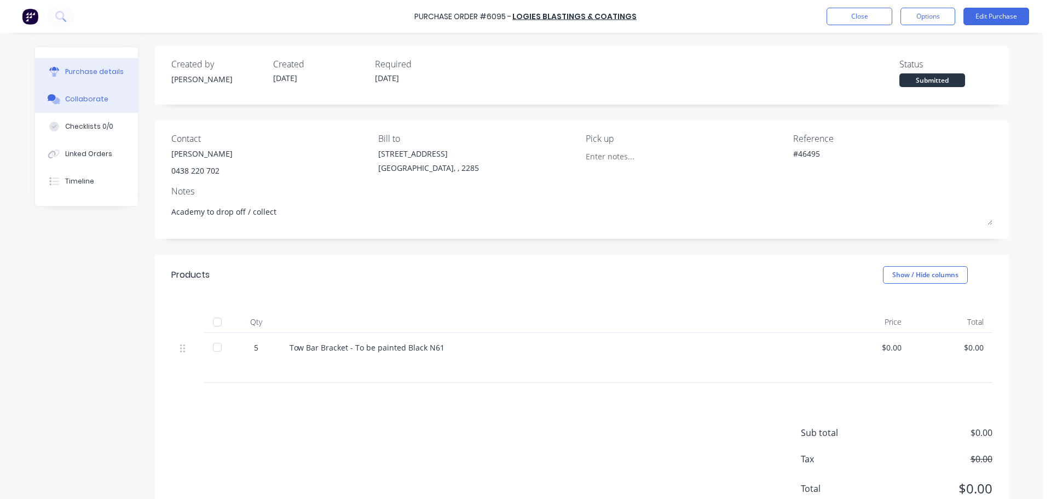
click at [98, 98] on div "Collaborate" at bounding box center [86, 99] width 43 height 10
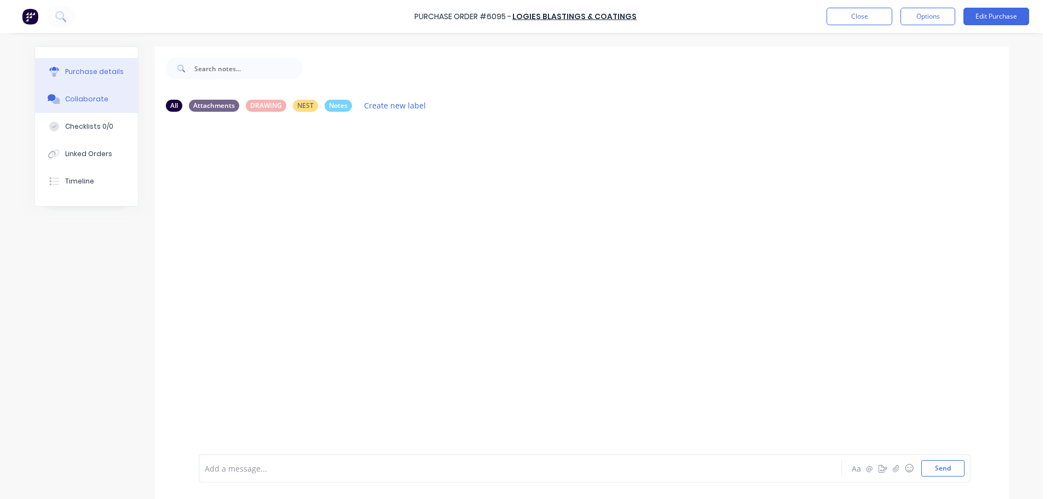
click at [97, 76] on div "Purchase details" at bounding box center [94, 72] width 59 height 10
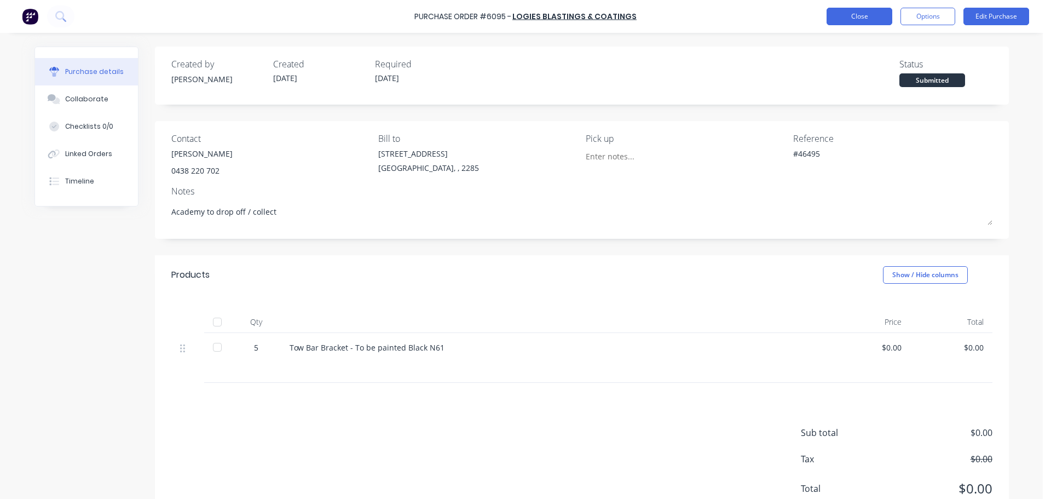
click at [862, 9] on button "Close" at bounding box center [860, 17] width 66 height 18
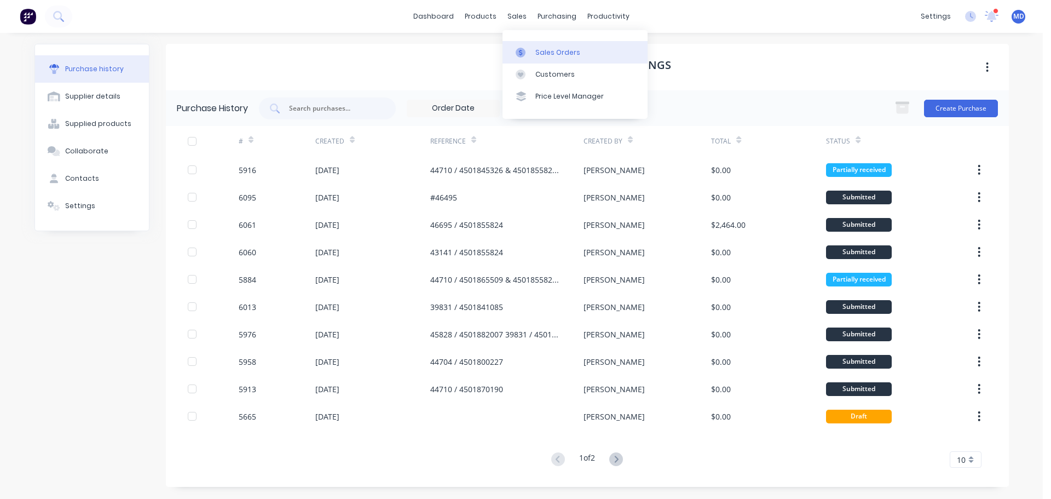
click at [527, 50] on div at bounding box center [524, 53] width 16 height 10
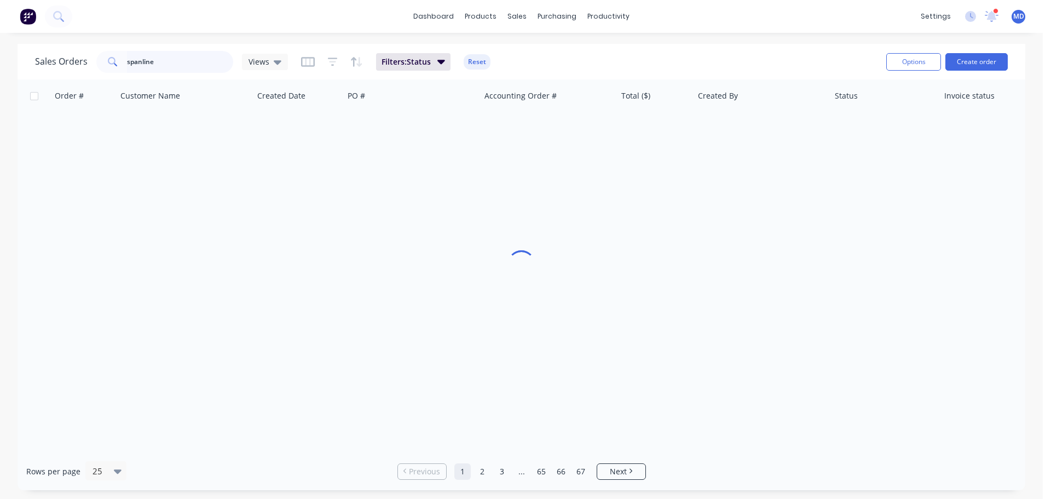
click at [172, 59] on input "spanline" at bounding box center [180, 62] width 107 height 22
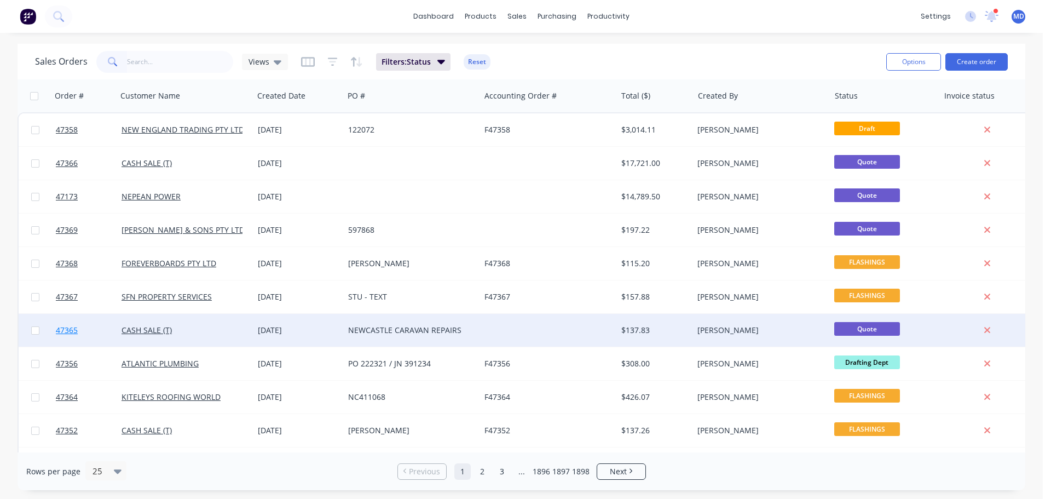
click at [66, 326] on span "47365" at bounding box center [67, 330] width 22 height 11
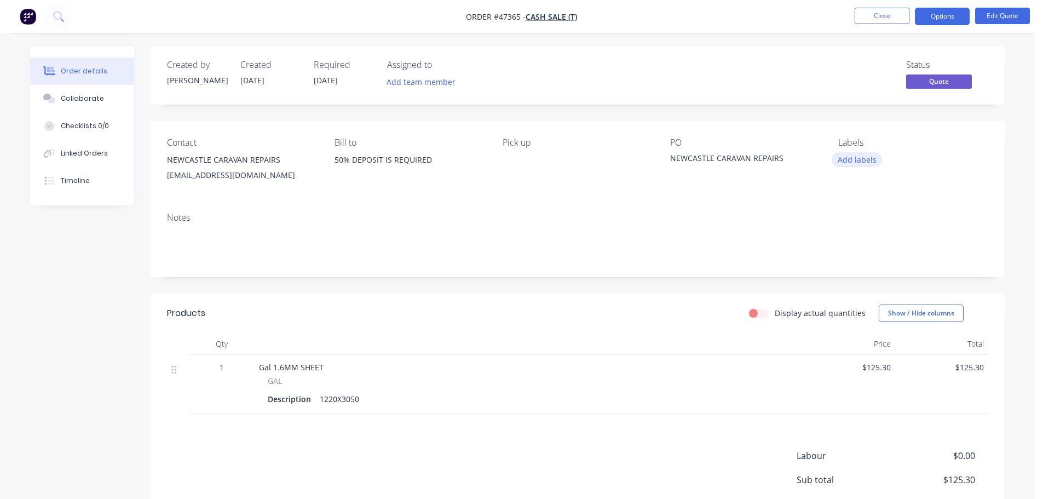
click at [852, 160] on button "Add labels" at bounding box center [857, 159] width 50 height 15
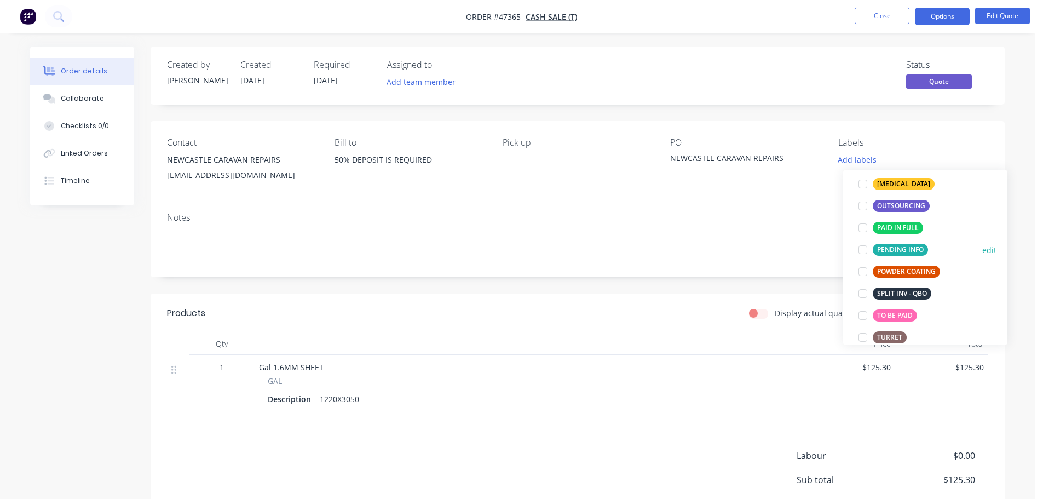
scroll to position [164, 0]
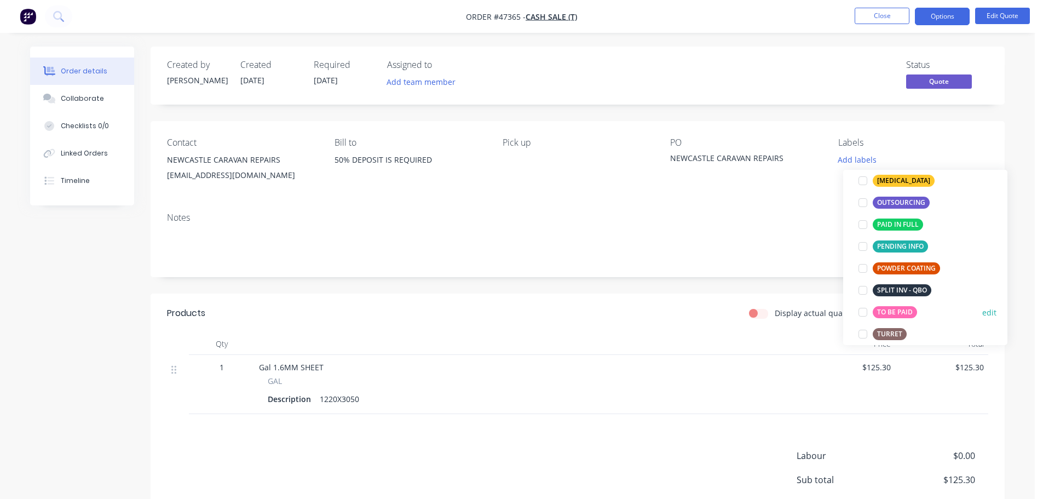
click at [861, 311] on div at bounding box center [863, 312] width 22 height 22
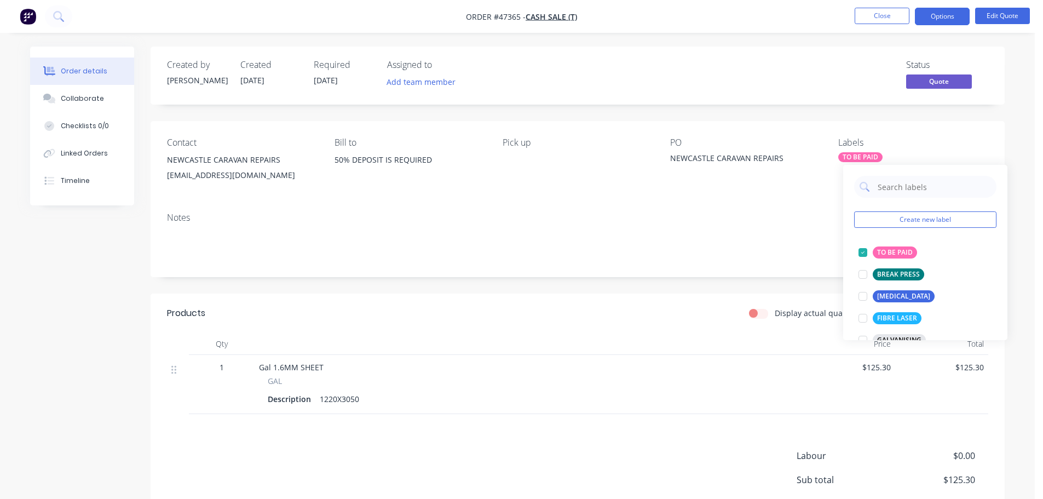
click at [1010, 69] on div "Order details Collaborate Checklists 0/0 Linked Orders Timeline Order details C…" at bounding box center [517, 316] width 996 height 538
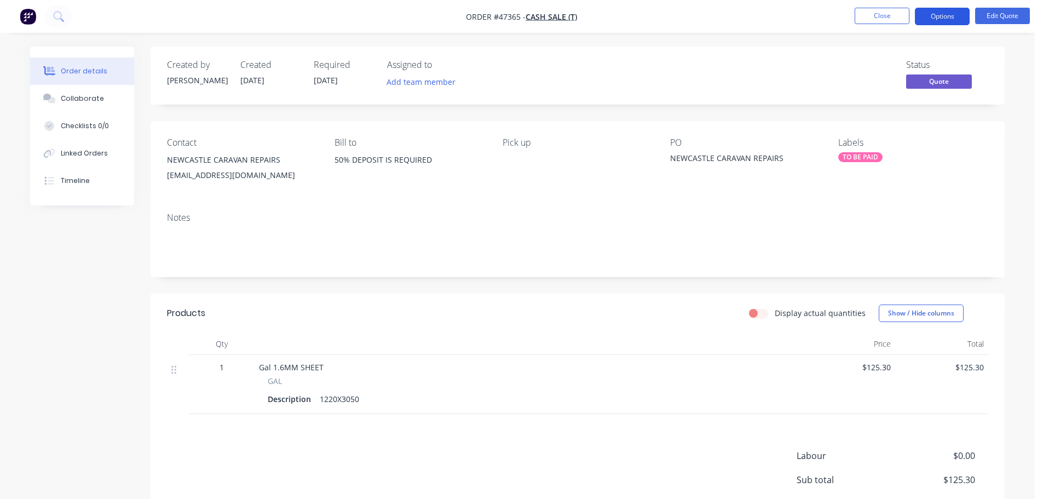
click at [943, 16] on button "Options" at bounding box center [942, 17] width 55 height 18
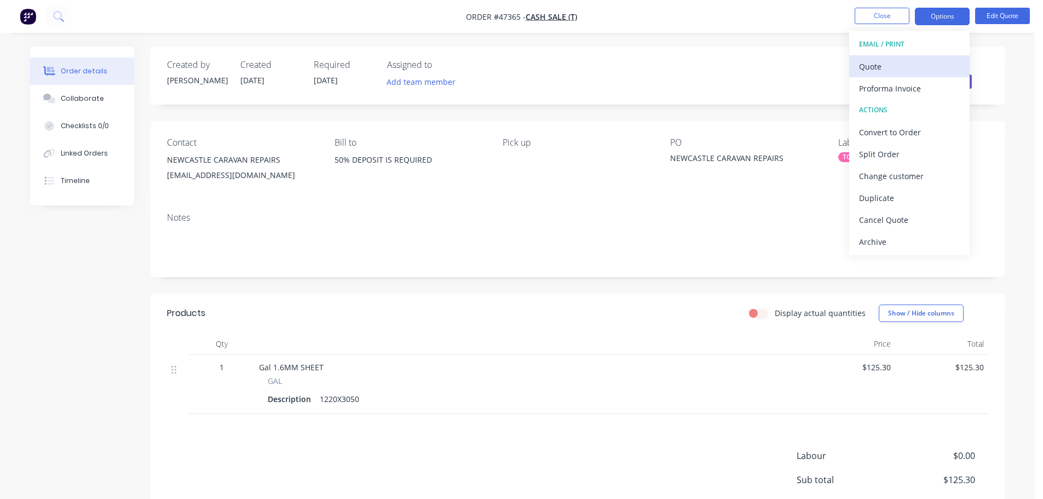
click at [902, 63] on div "Quote" at bounding box center [909, 67] width 101 height 16
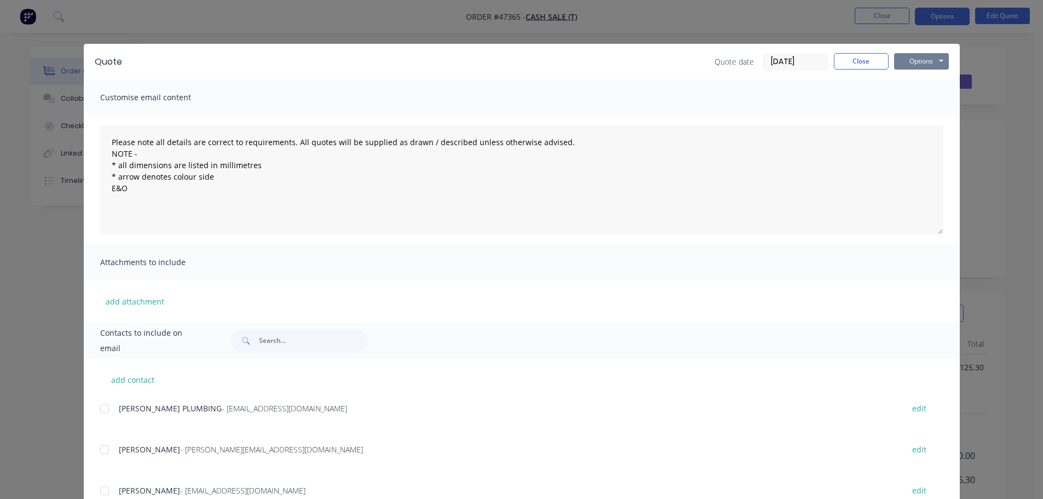
click at [924, 54] on button "Options" at bounding box center [921, 61] width 55 height 16
click at [921, 95] on button "Print" at bounding box center [929, 99] width 70 height 18
click at [870, 54] on button "Close" at bounding box center [861, 61] width 55 height 16
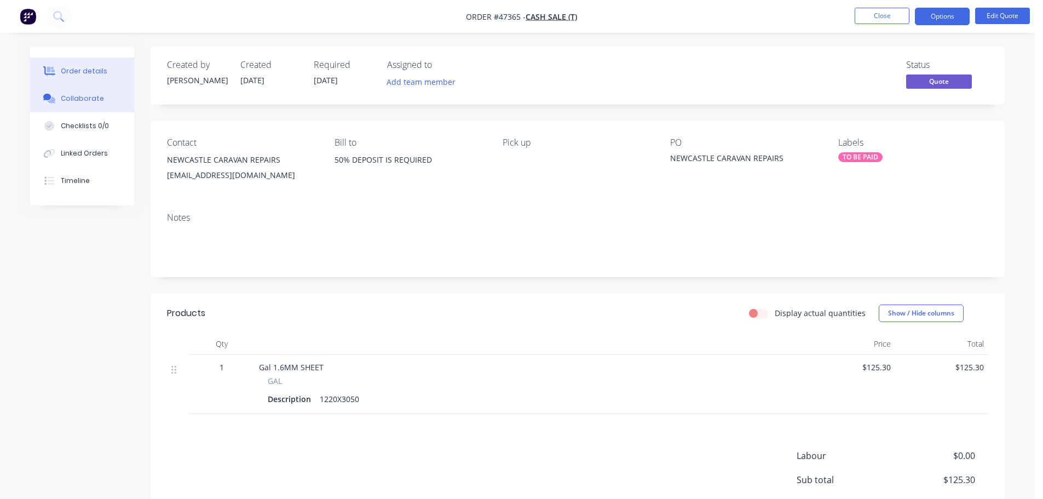
drag, startPoint x: 61, startPoint y: 105, endPoint x: 136, endPoint y: 198, distance: 119.9
click at [61, 104] on button "Collaborate" at bounding box center [82, 98] width 104 height 27
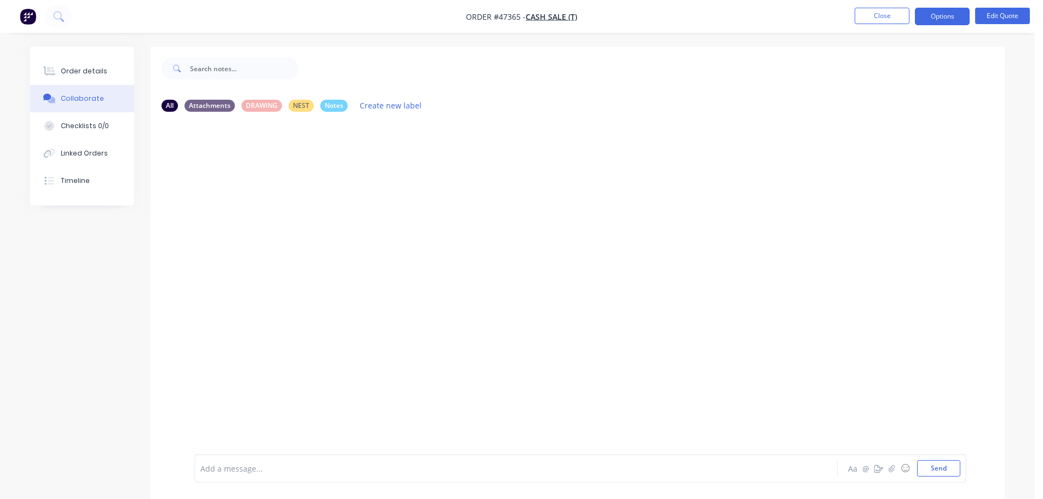
click at [228, 459] on div "Add a message... Aa @ ☺ Send" at bounding box center [580, 468] width 772 height 28
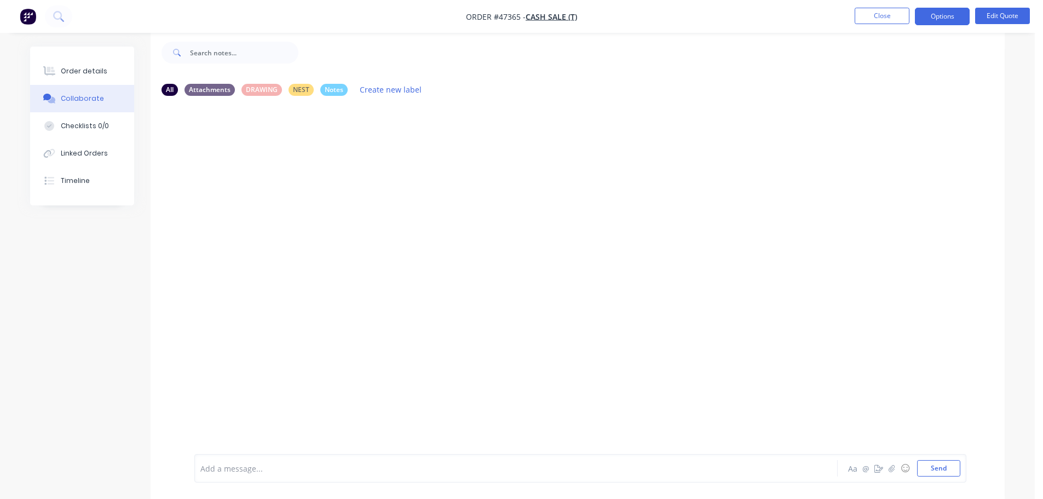
scroll to position [16, 0]
click at [248, 463] on div at bounding box center [485, 468] width 569 height 11
click at [929, 467] on button "Send" at bounding box center [938, 468] width 43 height 16
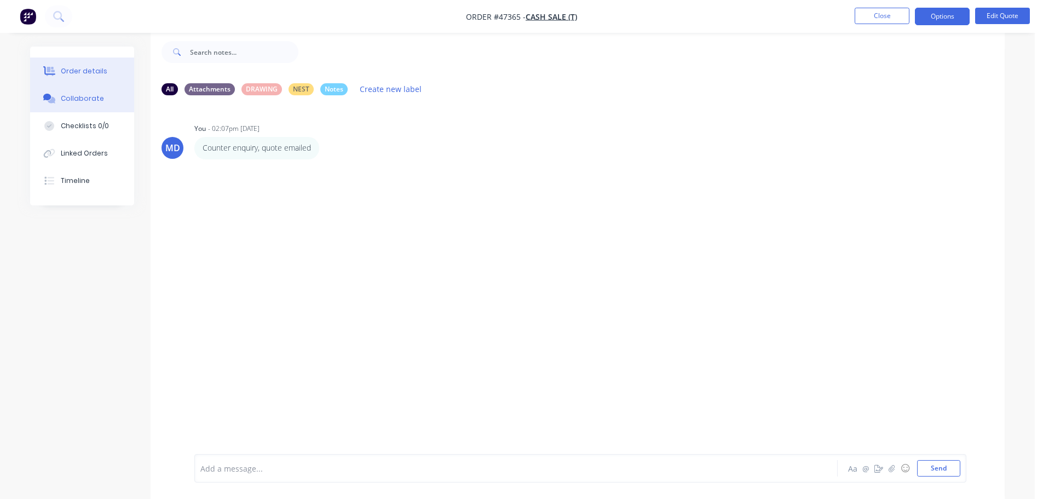
click at [108, 77] on button "Order details" at bounding box center [82, 70] width 104 height 27
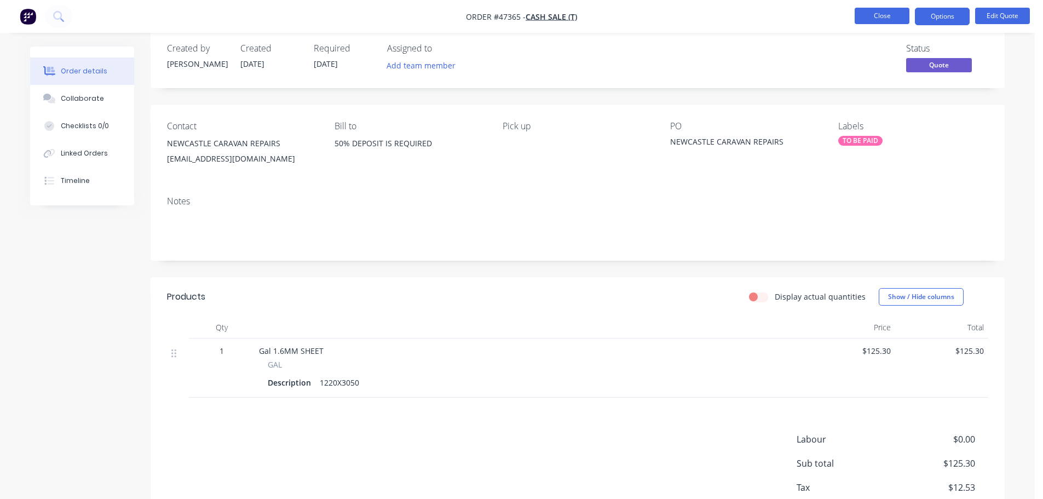
click at [875, 18] on button "Close" at bounding box center [882, 16] width 55 height 16
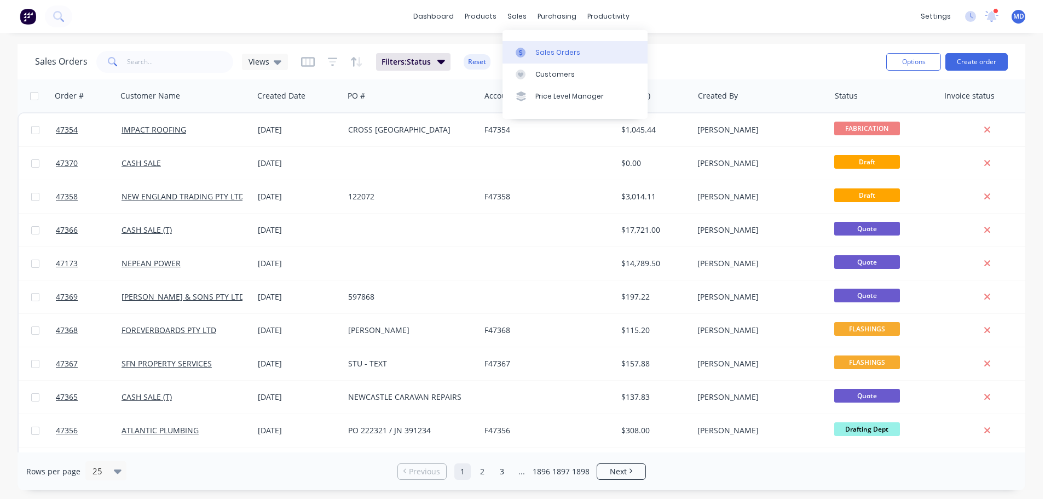
drag, startPoint x: 545, startPoint y: 53, endPoint x: 545, endPoint y: 45, distance: 7.7
click at [545, 53] on div "Sales Orders" at bounding box center [557, 53] width 45 height 10
click at [971, 61] on button "Create order" at bounding box center [976, 62] width 62 height 18
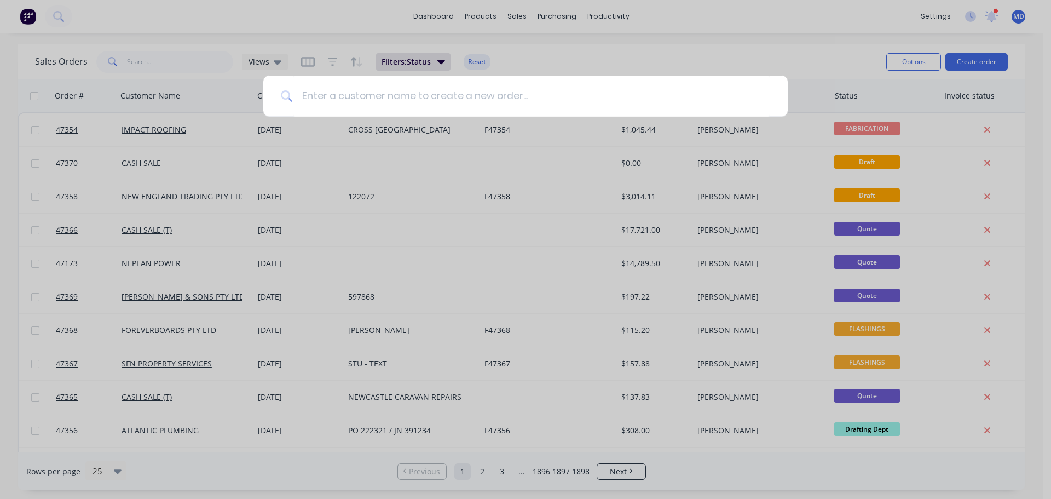
click at [805, 24] on div at bounding box center [525, 249] width 1051 height 499
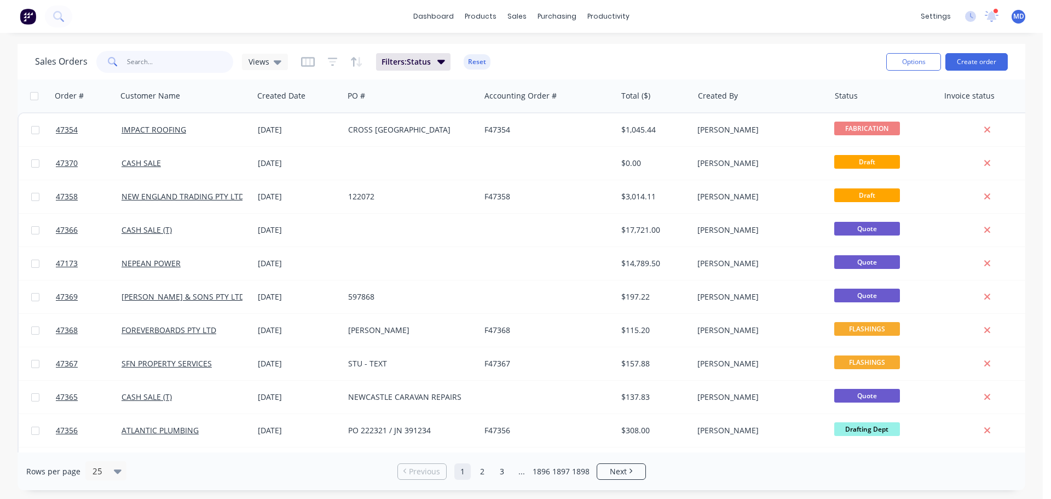
click at [148, 62] on input "text" at bounding box center [180, 62] width 107 height 22
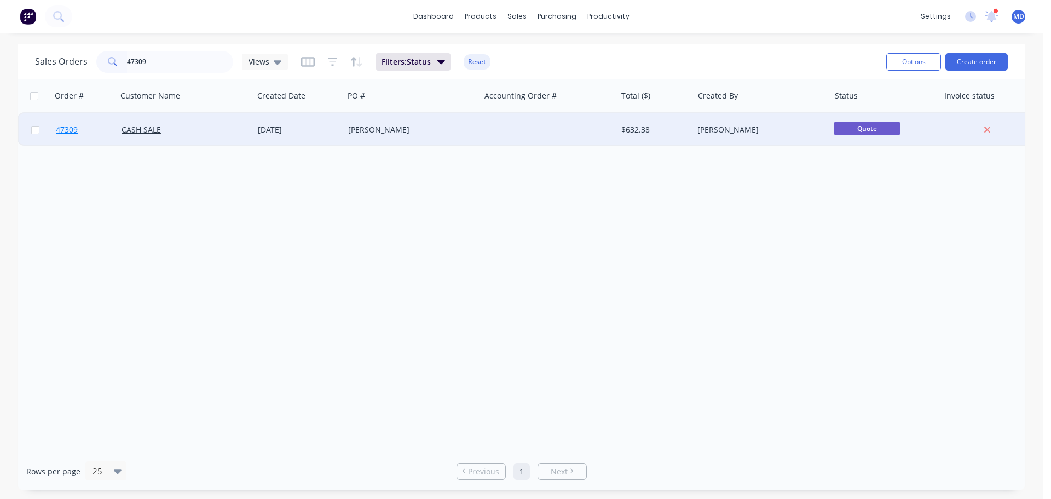
click at [57, 125] on span "47309" at bounding box center [67, 129] width 22 height 11
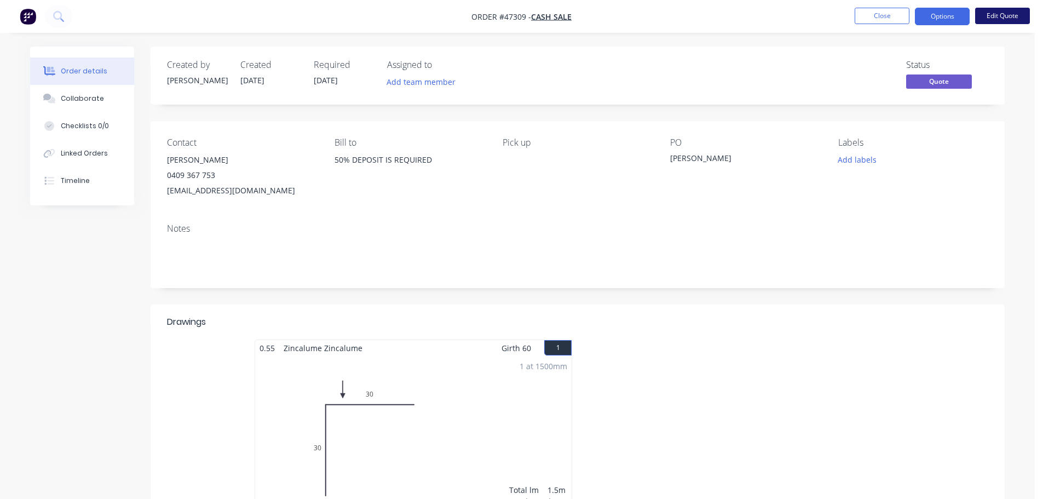
click at [990, 19] on button "Edit Quote" at bounding box center [1002, 16] width 55 height 16
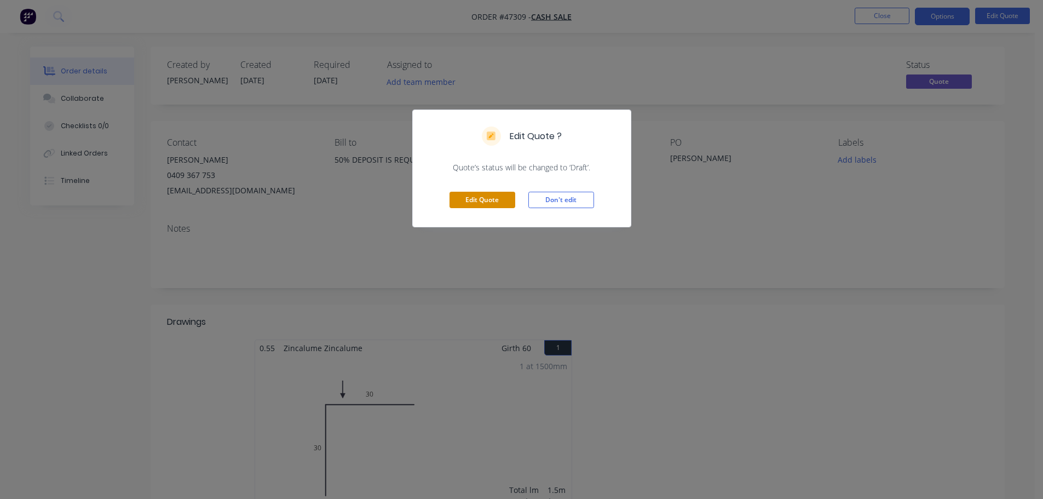
click at [466, 201] on button "Edit Quote" at bounding box center [482, 200] width 66 height 16
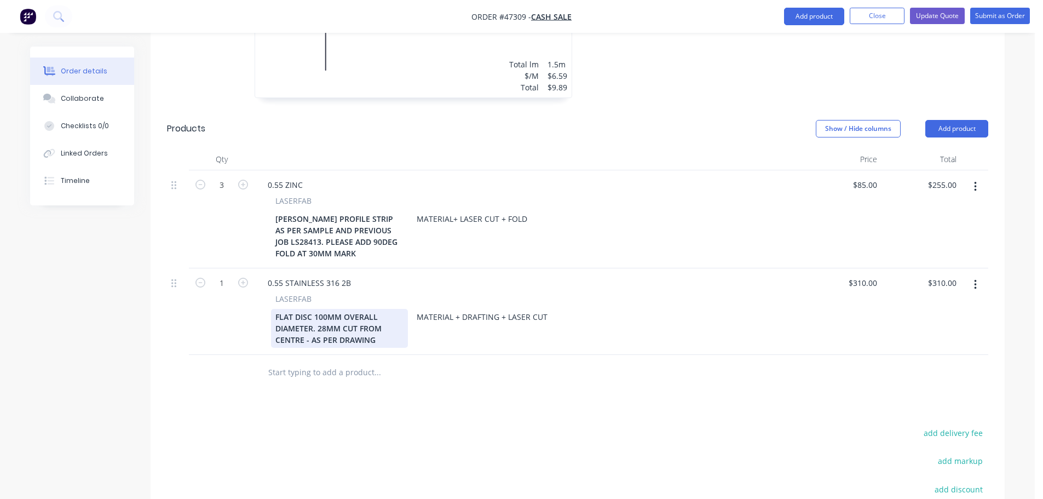
scroll to position [547, 0]
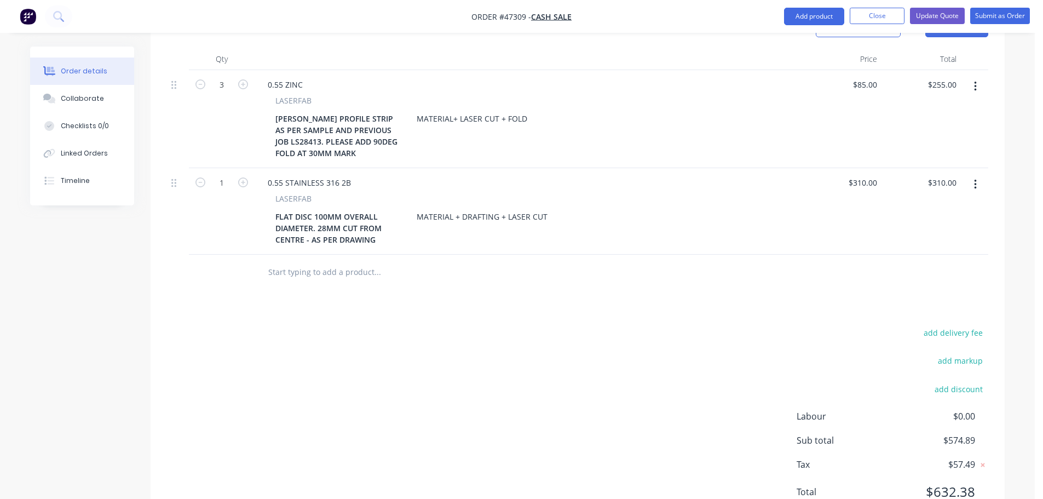
click at [968, 175] on button "button" at bounding box center [975, 185] width 26 height 20
click at [901, 271] on div "Delete" at bounding box center [936, 279] width 84 height 16
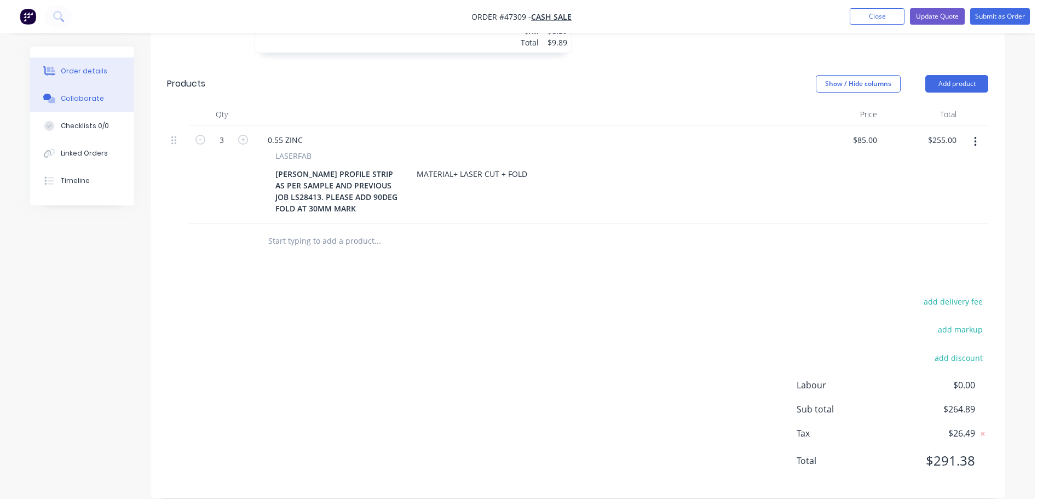
drag, startPoint x: 66, startPoint y: 102, endPoint x: 65, endPoint y: 94, distance: 8.8
click at [66, 98] on div "Collaborate" at bounding box center [82, 99] width 43 height 10
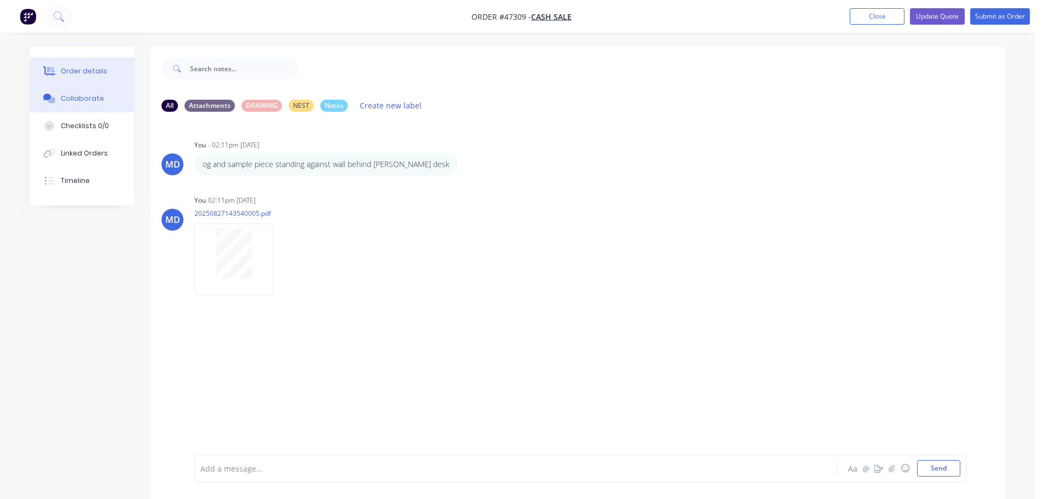
click at [72, 72] on div "Order details" at bounding box center [84, 71] width 47 height 10
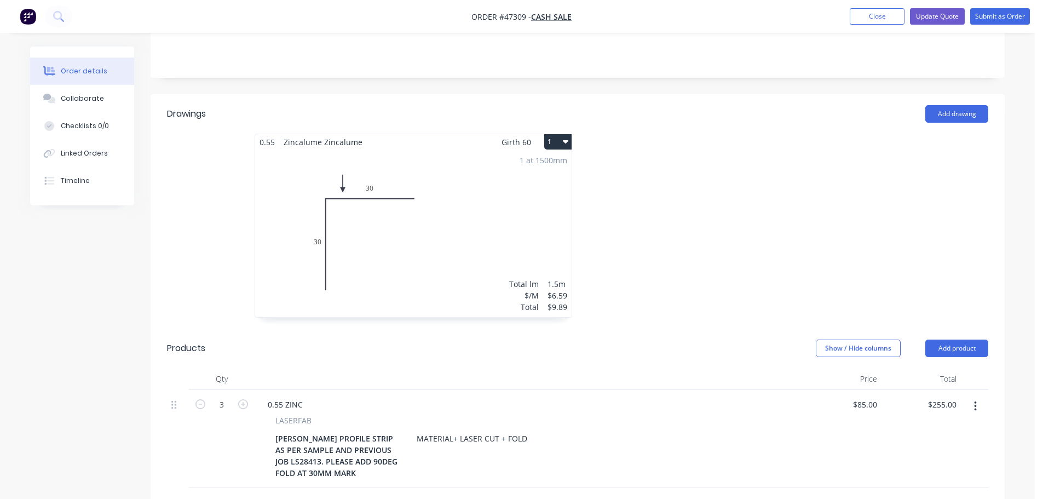
scroll to position [219, 0]
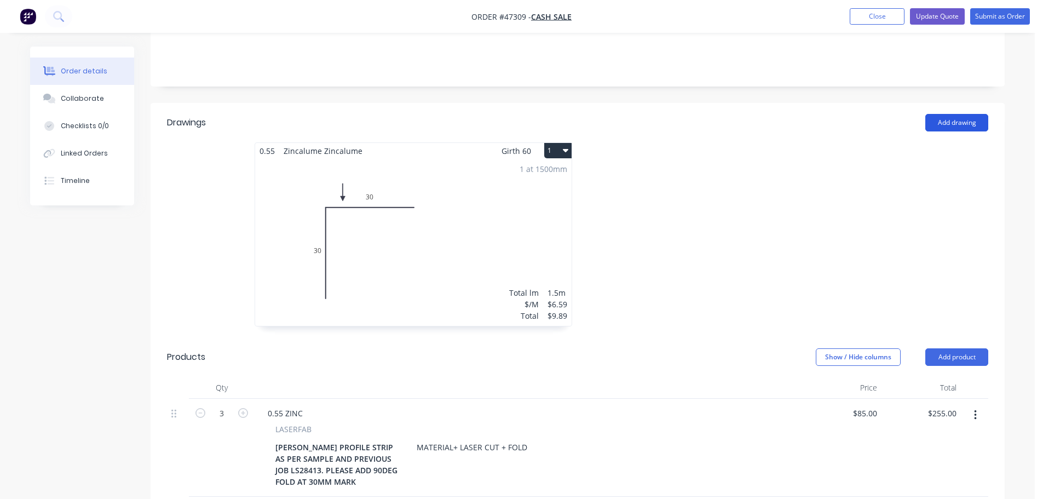
click at [944, 114] on button "Add drawing" at bounding box center [956, 123] width 63 height 18
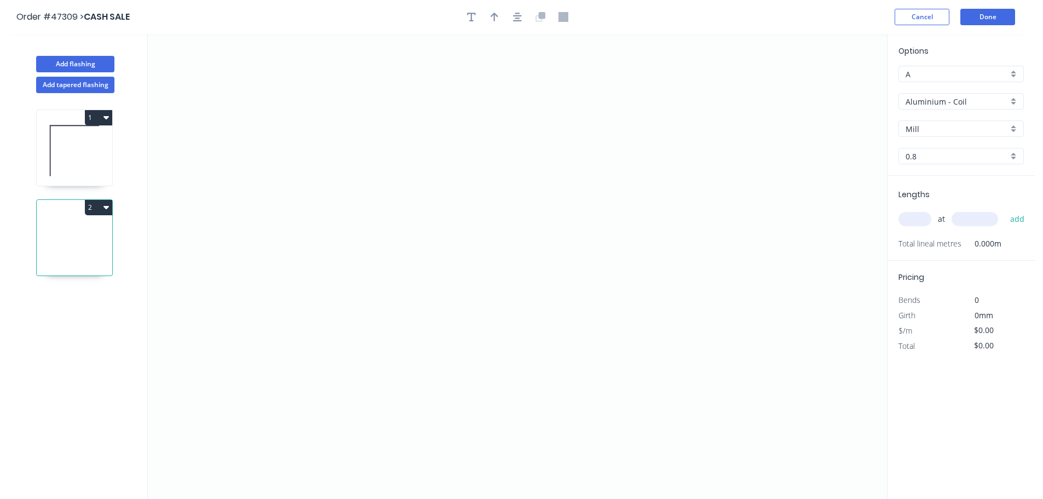
click at [935, 100] on input "Aluminium - Coil" at bounding box center [956, 101] width 102 height 11
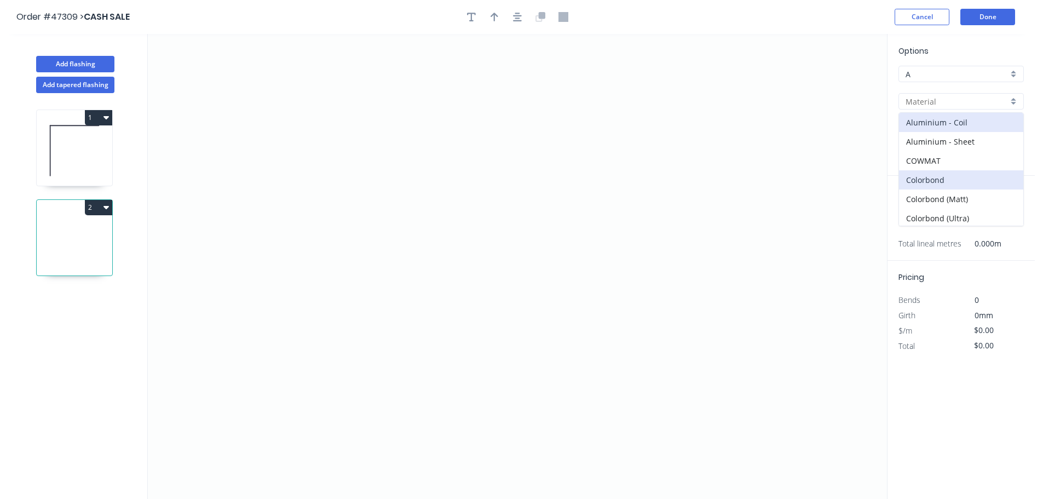
scroll to position [155, 0]
click at [922, 199] on div "Zincalume" at bounding box center [961, 196] width 124 height 19
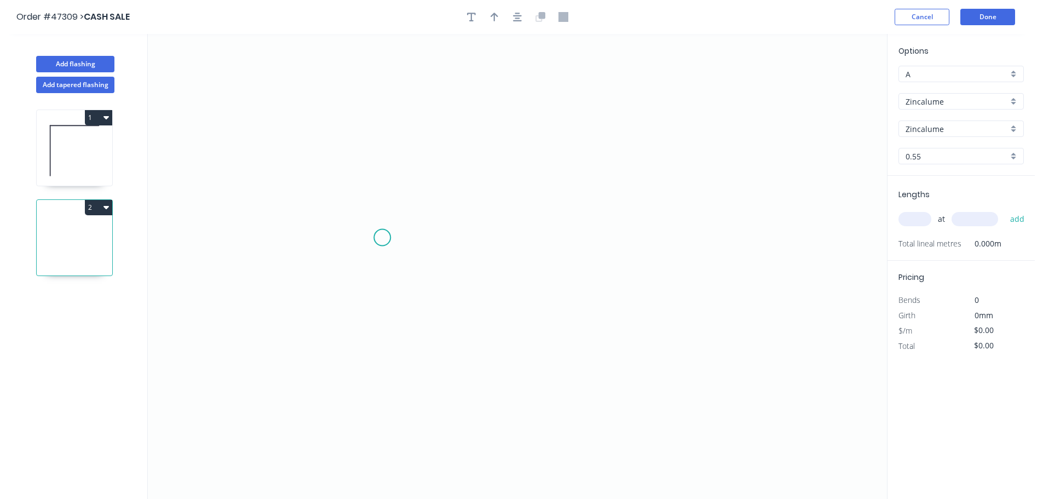
click at [382, 238] on icon "0" at bounding box center [517, 266] width 739 height 465
drag, startPoint x: 595, startPoint y: 239, endPoint x: 556, endPoint y: 28, distance: 213.9
click at [596, 235] on icon "0" at bounding box center [517, 266] width 739 height 465
click at [489, 247] on tspan "?" at bounding box center [488, 249] width 5 height 18
click at [908, 213] on input "text" at bounding box center [914, 219] width 33 height 14
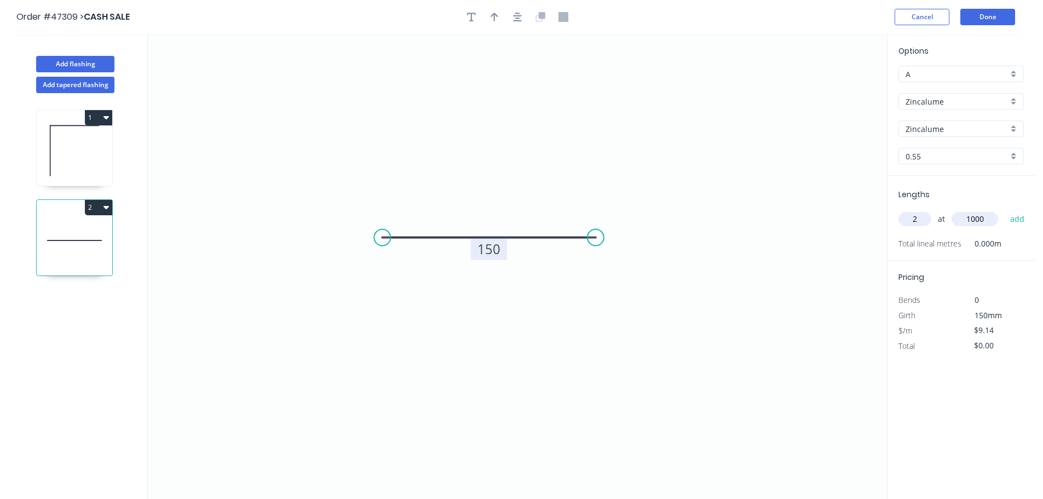
click at [1005, 210] on button "add" at bounding box center [1018, 219] width 26 height 19
click at [1020, 237] on icon "button" at bounding box center [1019, 241] width 10 height 13
click at [921, 218] on input "text" at bounding box center [914, 219] width 33 height 14
click at [1005, 210] on button "add" at bounding box center [1018, 219] width 26 height 19
click at [1017, 243] on icon "button" at bounding box center [1019, 241] width 10 height 13
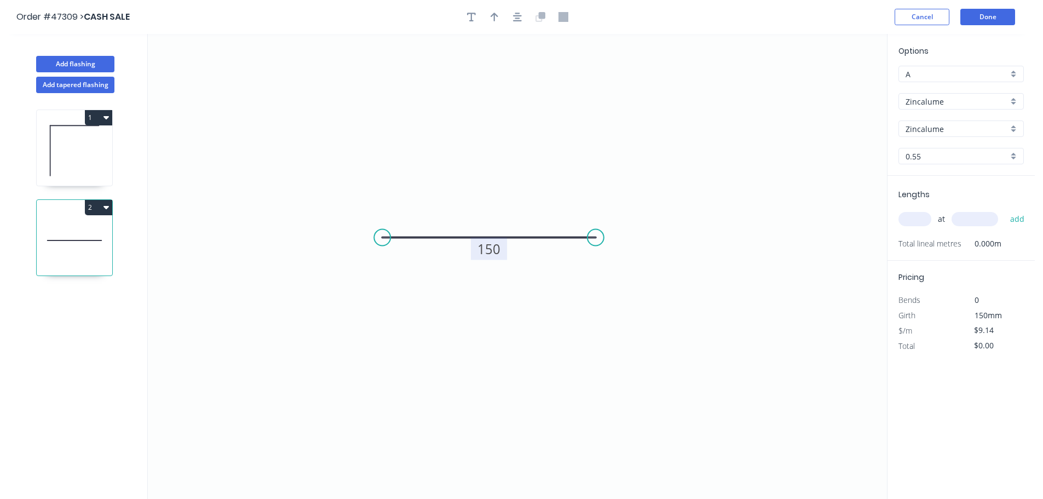
click at [90, 205] on button "2" at bounding box center [98, 207] width 27 height 15
click at [62, 255] on div "Delete" at bounding box center [60, 257] width 84 height 16
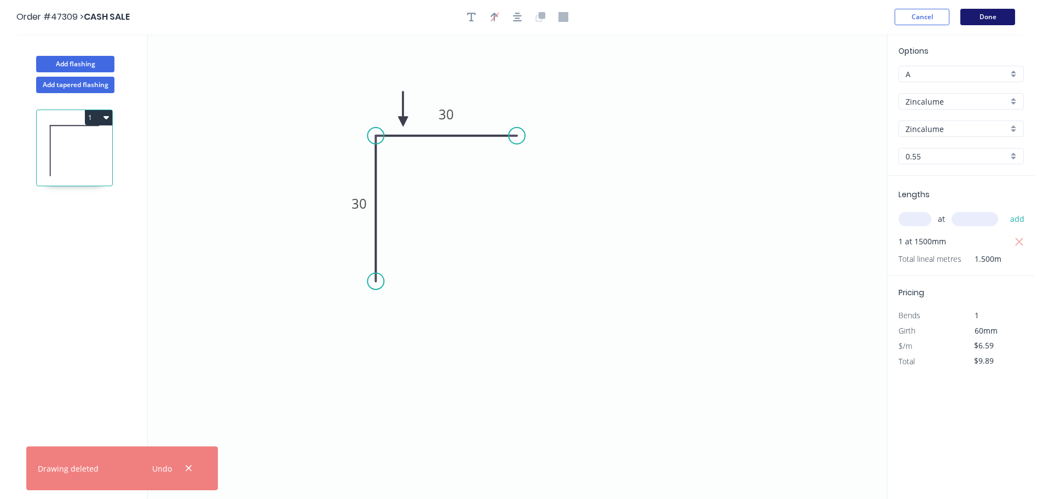
click at [972, 14] on button "Done" at bounding box center [987, 17] width 55 height 16
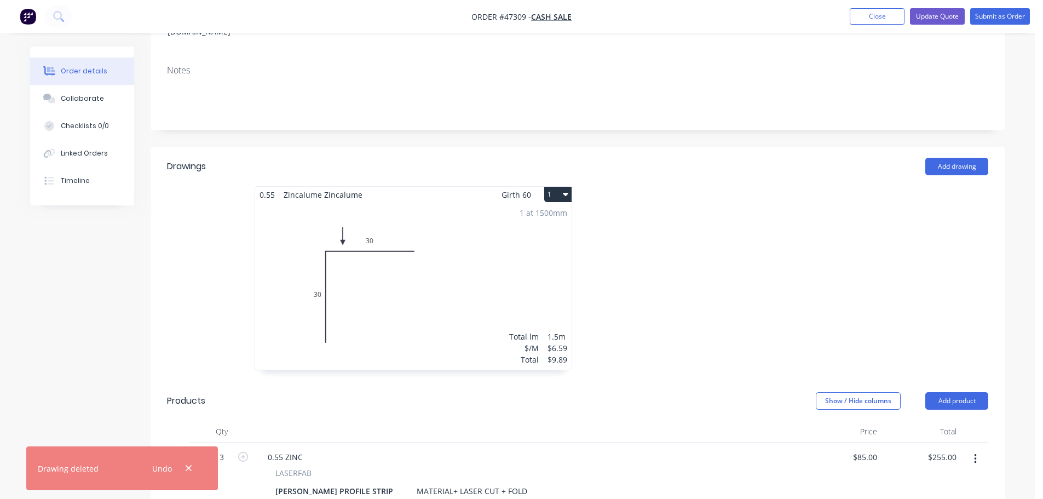
scroll to position [383, 0]
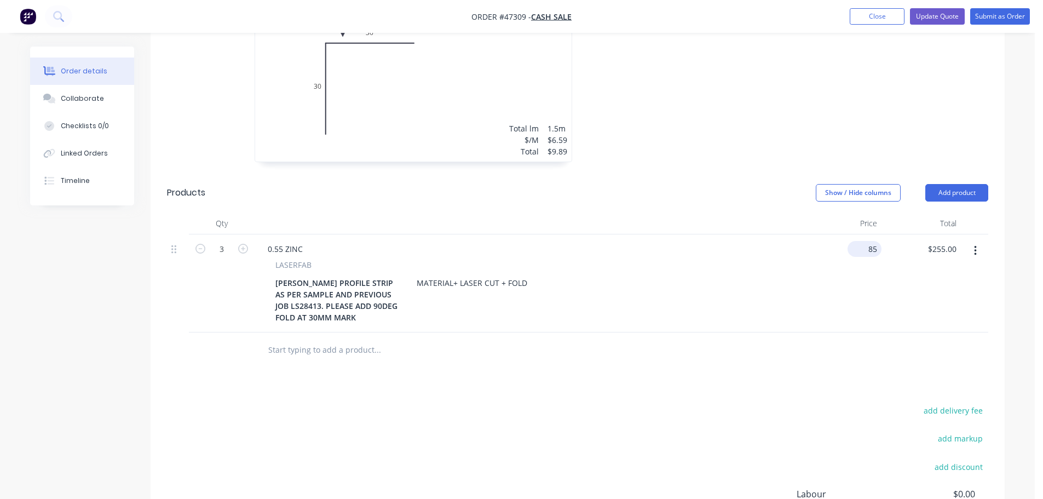
click at [873, 241] on input "85" at bounding box center [867, 249] width 30 height 16
click at [852, 243] on div "$85.00 $85.00" at bounding box center [841, 283] width 79 height 98
click at [203, 244] on icon "button" at bounding box center [200, 249] width 10 height 10
click at [872, 241] on input "85" at bounding box center [874, 249] width 14 height 16
click at [866, 241] on div "95 $95.00" at bounding box center [864, 249] width 34 height 16
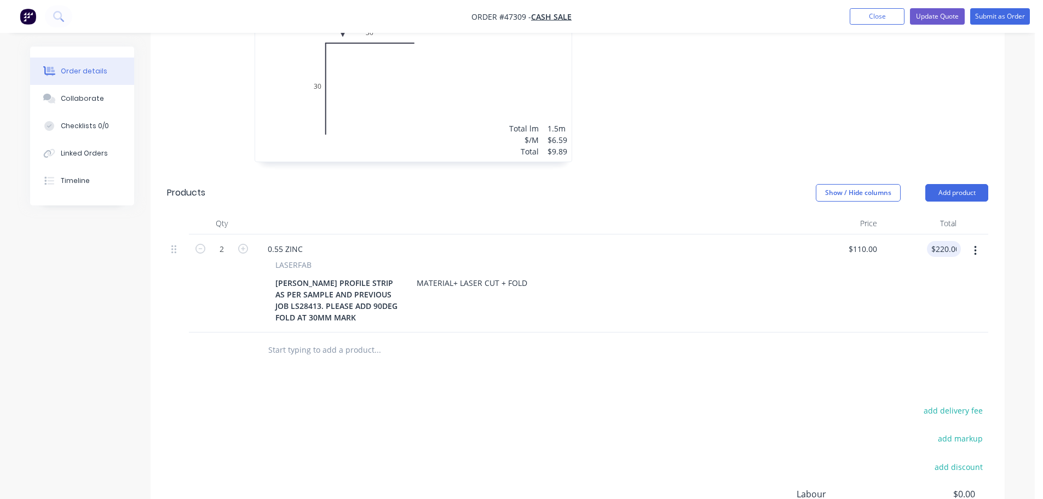
click at [894, 272] on div "$220.00 220.00" at bounding box center [920, 283] width 79 height 98
click at [242, 244] on icon "button" at bounding box center [243, 249] width 10 height 10
click at [875, 241] on input "110" at bounding box center [864, 249] width 34 height 16
click at [800, 279] on div "0.55 ZINC LASERFAB CORRO PROFILE STRIP AS PER SAMPLE AND PREVIOUS JOB LS28413. …" at bounding box center [528, 283] width 547 height 98
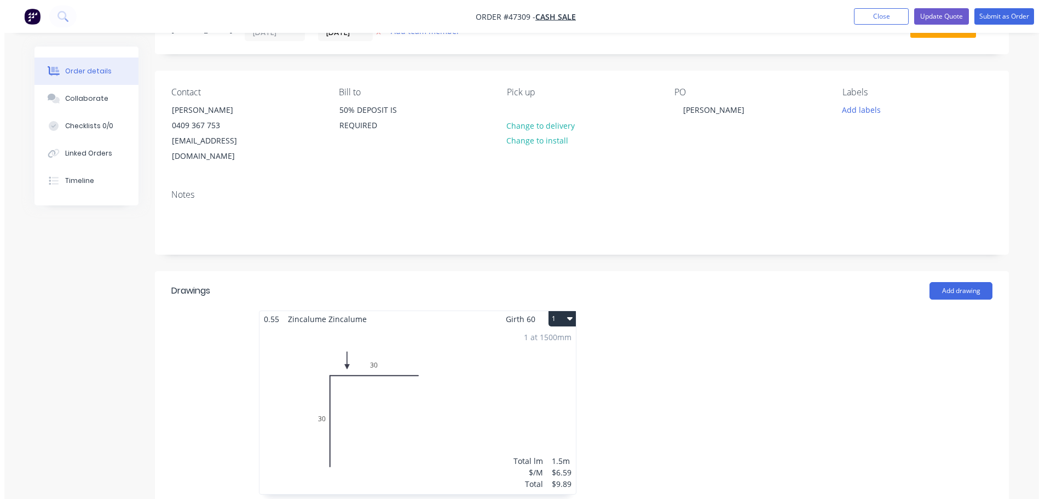
scroll to position [0, 0]
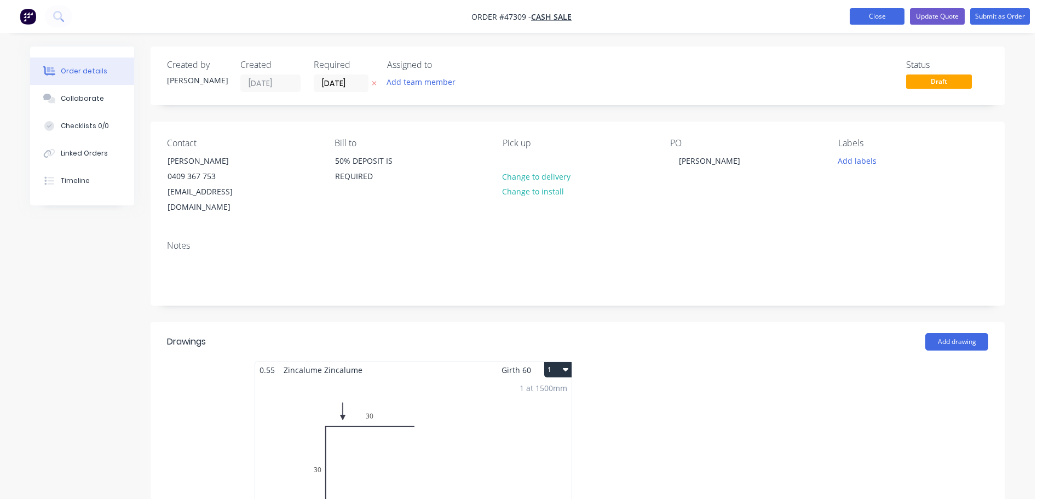
click at [870, 11] on button "Close" at bounding box center [877, 16] width 55 height 16
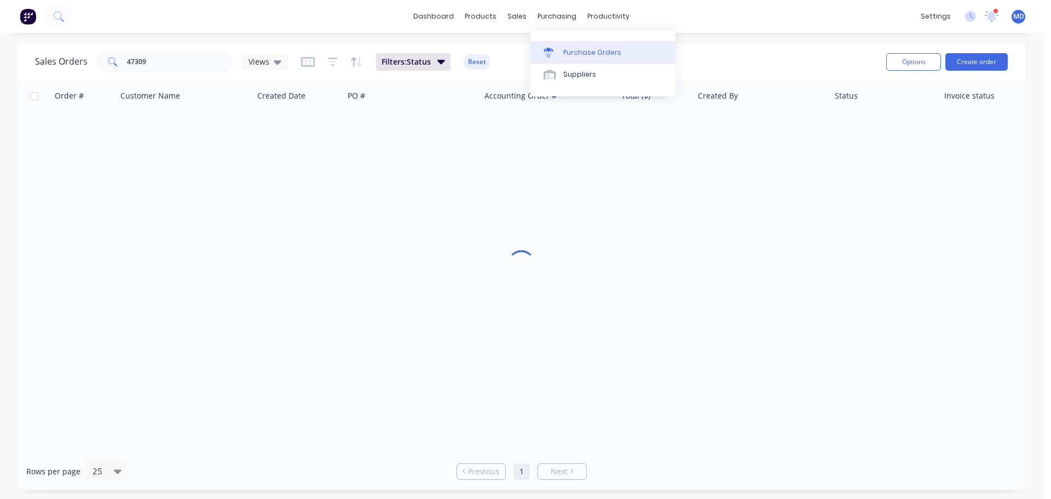
click at [563, 53] on div "Purchase Orders" at bounding box center [592, 53] width 58 height 10
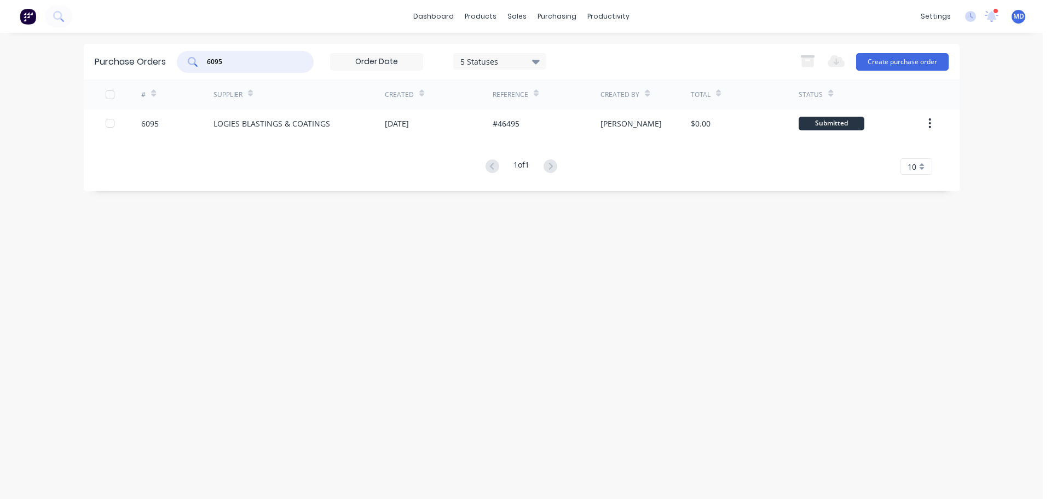
drag, startPoint x: 230, startPoint y: 64, endPoint x: 172, endPoint y: 64, distance: 58.6
click at [172, 64] on div "Purchase Orders 6095 5 Statuses 5 Statuses Export to Excel (XLSX) Create purcha…" at bounding box center [522, 62] width 876 height 36
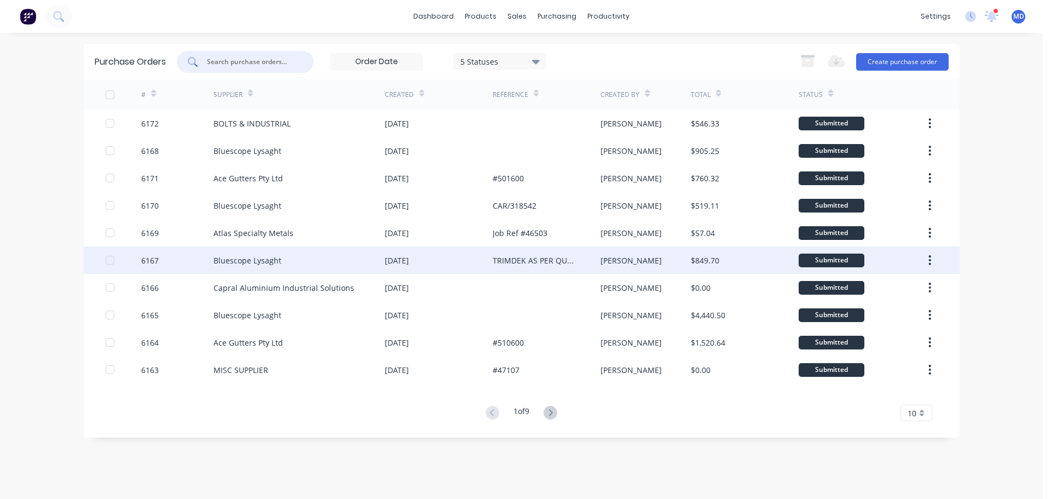
click at [148, 261] on div "6167" at bounding box center [150, 260] width 18 height 11
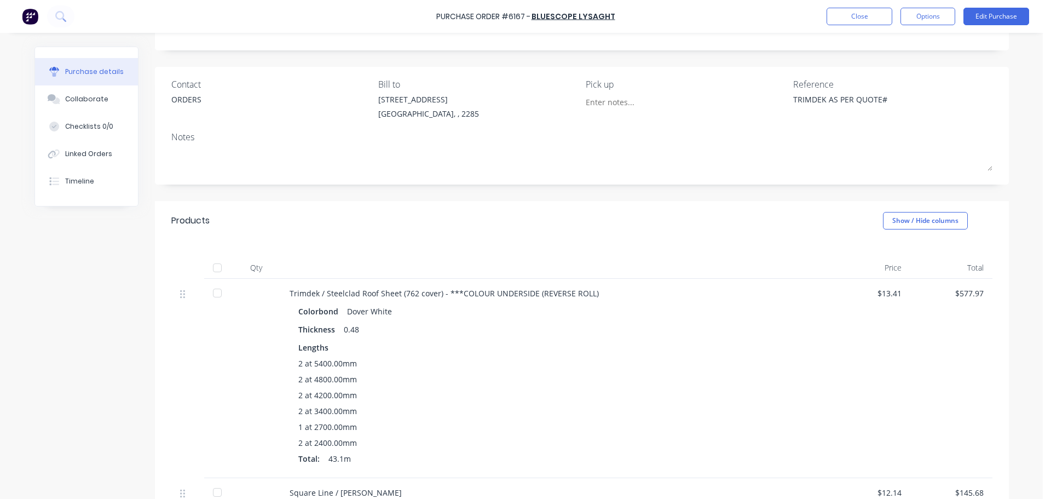
scroll to position [55, 0]
click at [75, 96] on div "Collaborate" at bounding box center [86, 99] width 43 height 10
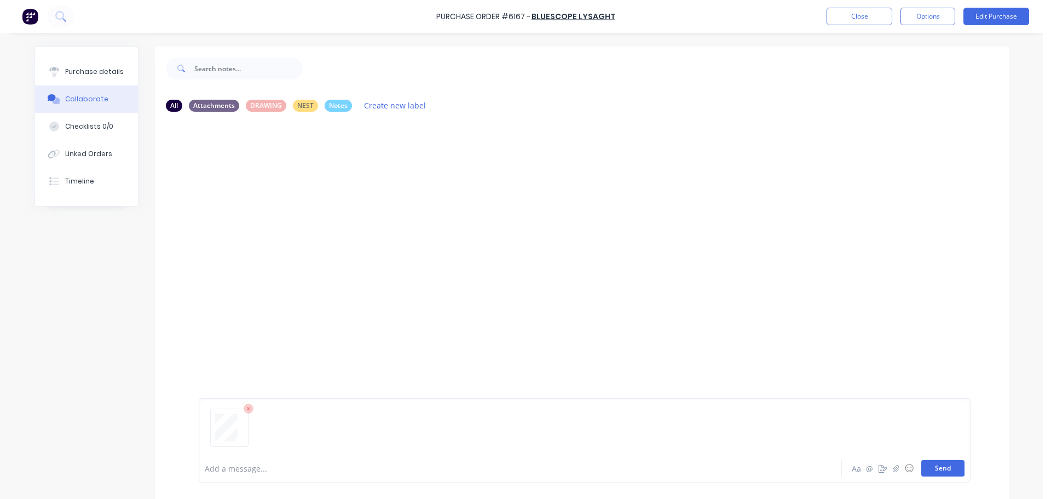
click at [943, 463] on button "Send" at bounding box center [942, 468] width 43 height 16
click at [89, 68] on div "Purchase details" at bounding box center [94, 72] width 59 height 10
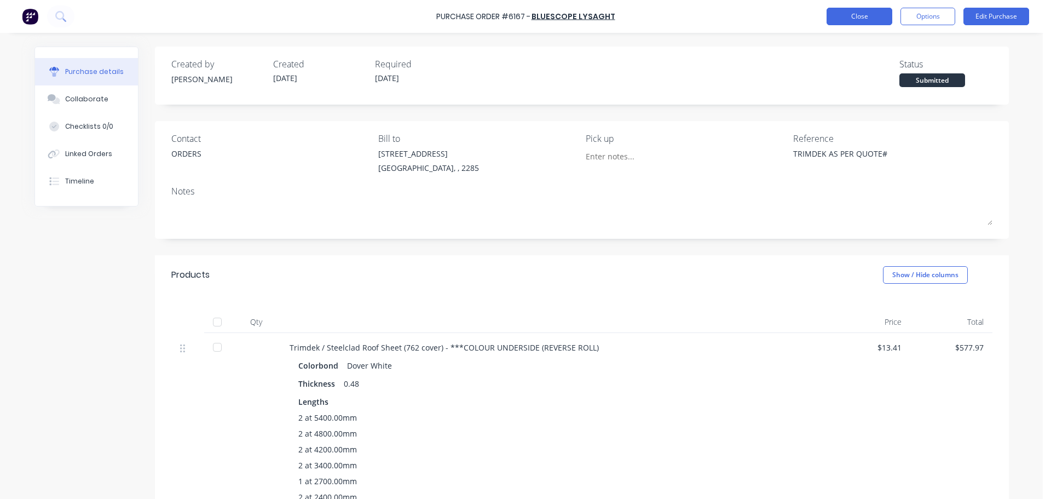
click at [857, 15] on button "Close" at bounding box center [860, 17] width 66 height 18
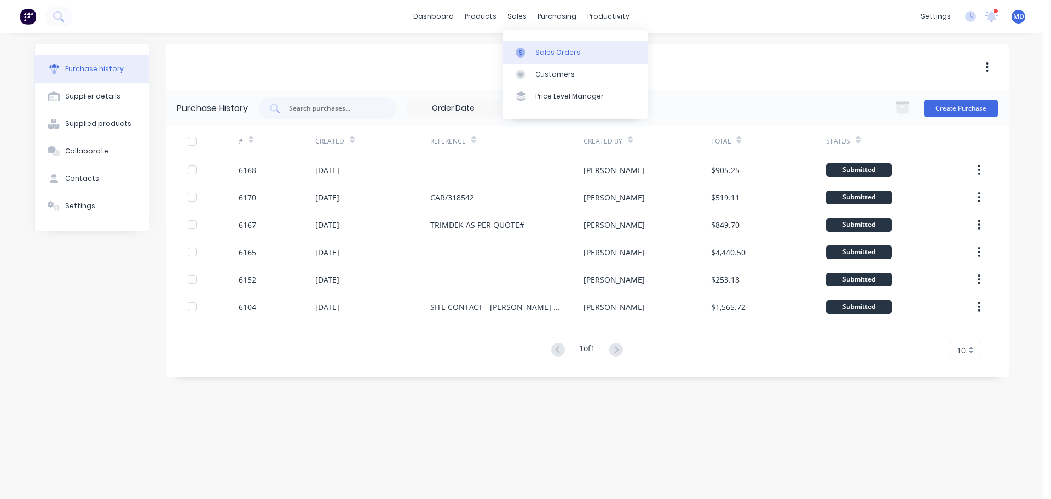
click at [530, 48] on div at bounding box center [524, 53] width 16 height 10
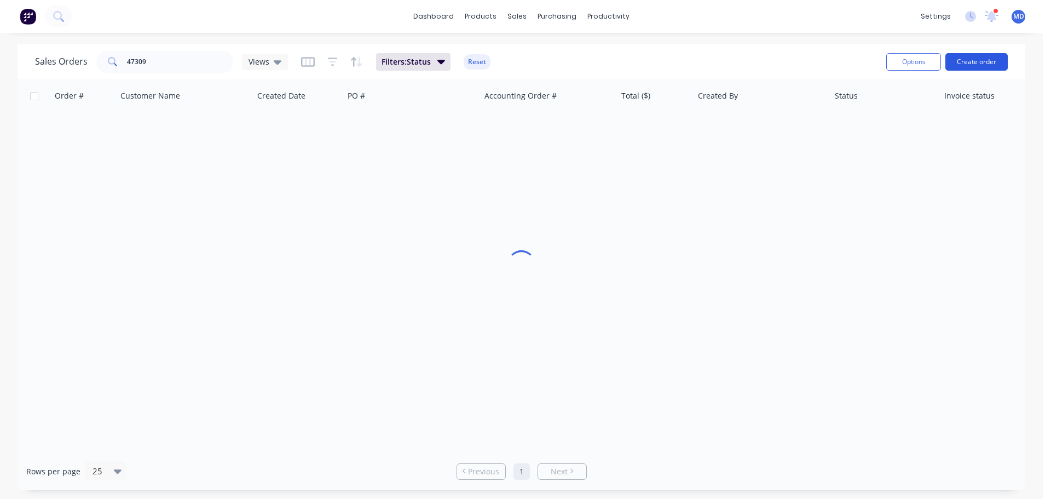
click at [991, 55] on button "Create order" at bounding box center [976, 62] width 62 height 18
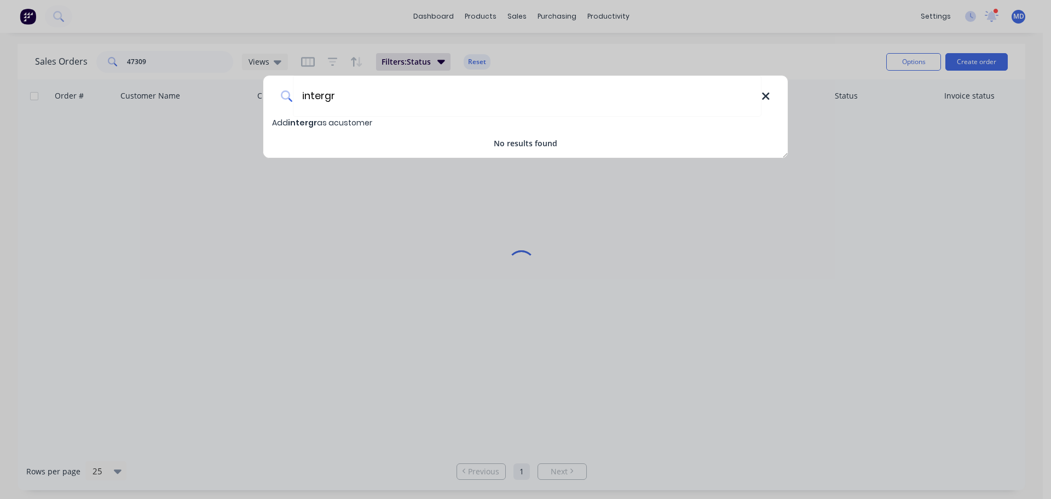
click at [764, 100] on icon at bounding box center [765, 96] width 9 height 12
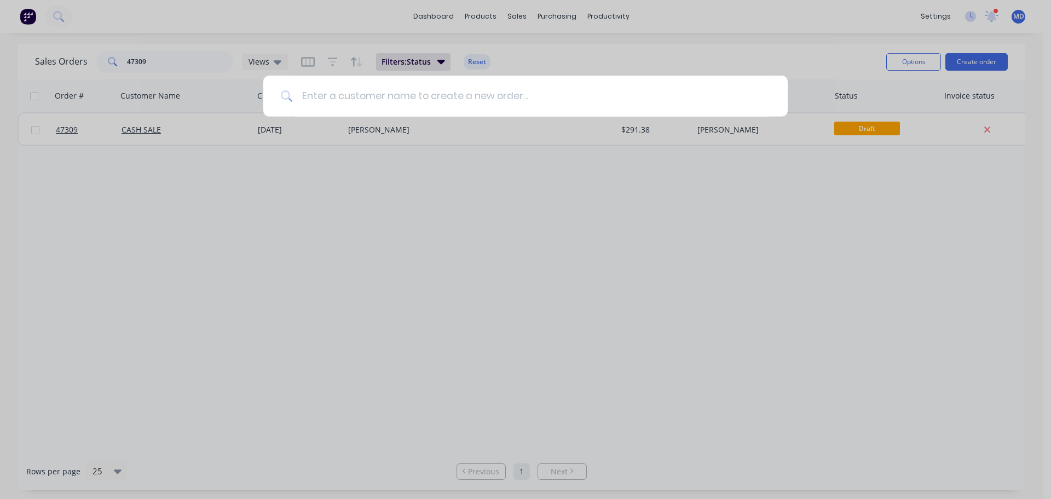
click at [268, 36] on div at bounding box center [525, 249] width 1051 height 499
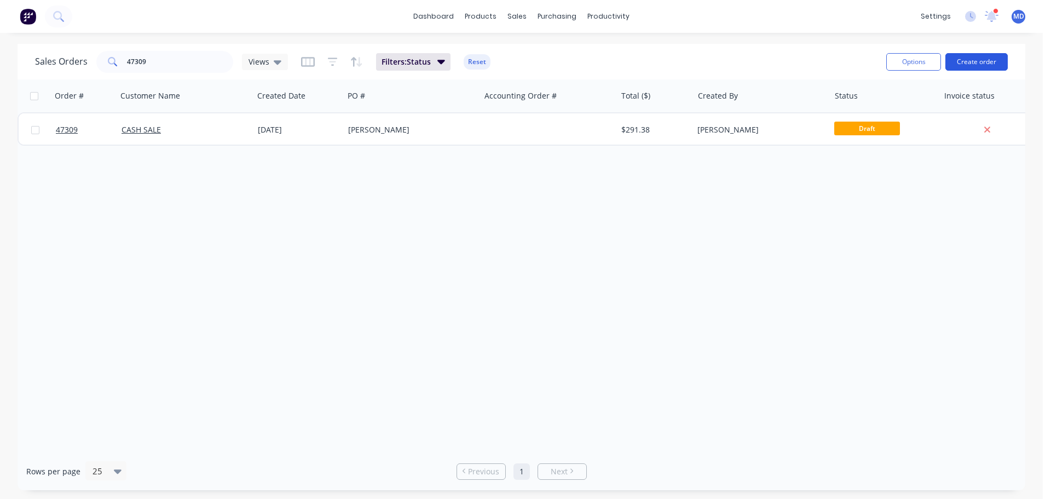
click at [982, 61] on button "Create order" at bounding box center [976, 62] width 62 height 18
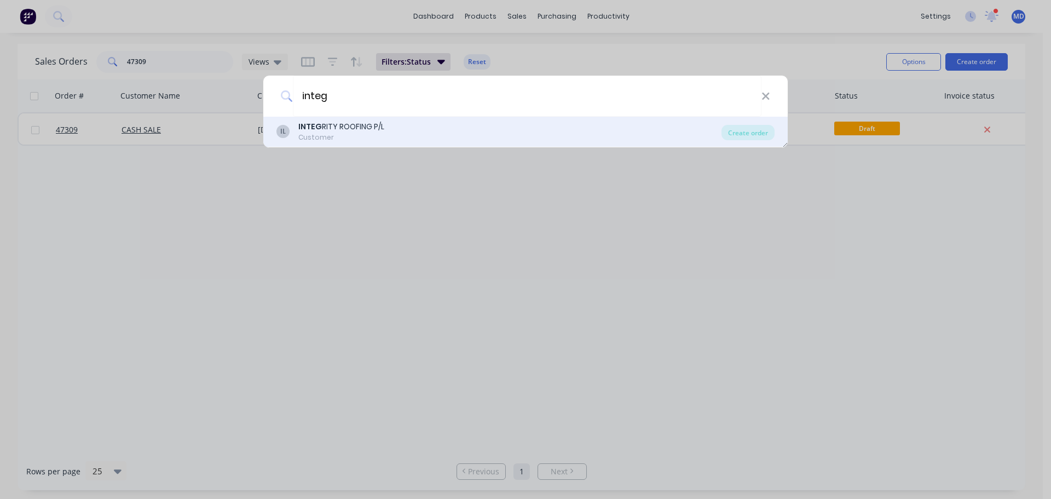
click at [420, 126] on div "IL INTEG RITY ROOFING P/L Customer" at bounding box center [498, 131] width 445 height 21
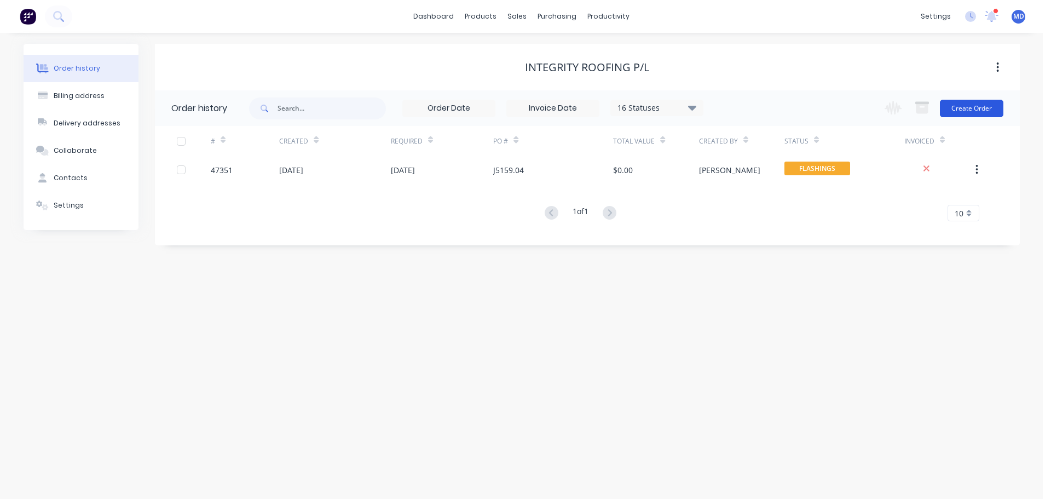
click at [956, 114] on button "Create Order" at bounding box center [972, 109] width 64 height 18
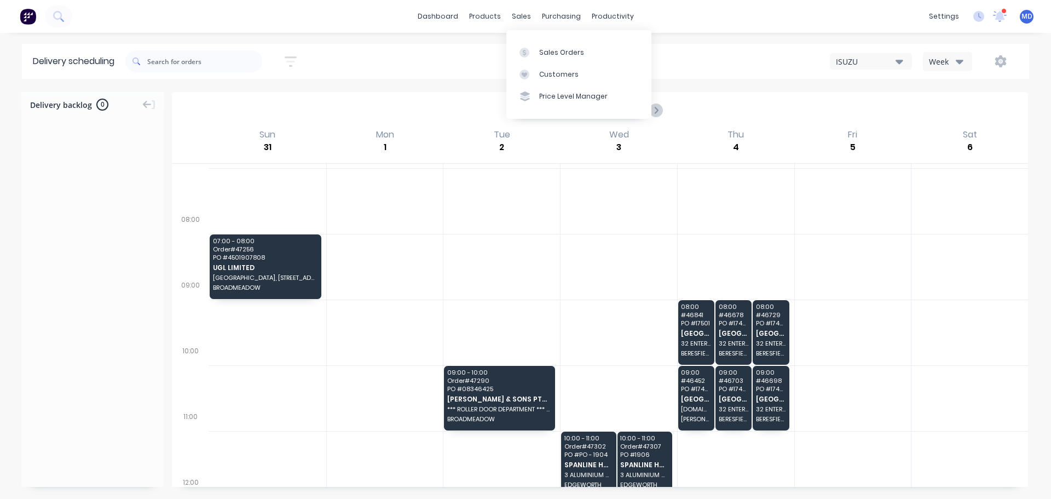
scroll to position [80, 0]
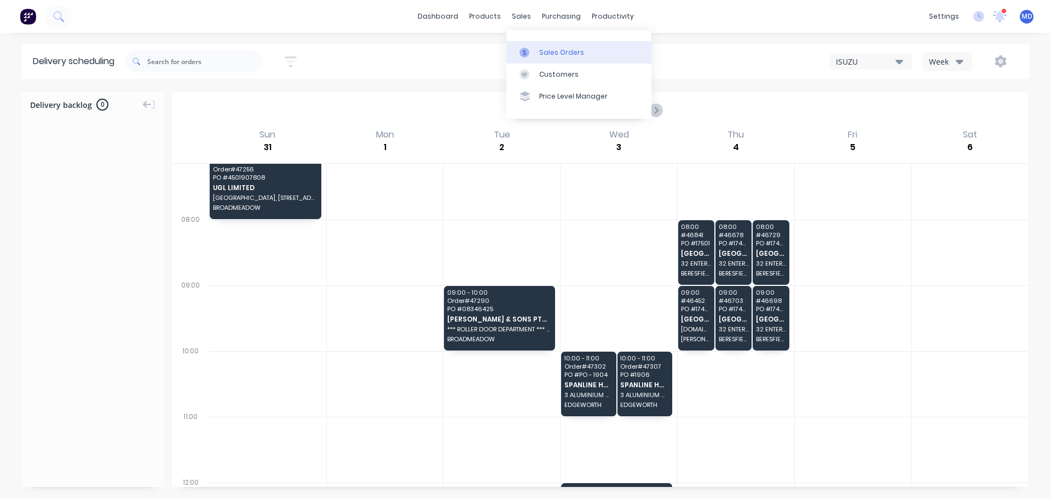
drag, startPoint x: 0, startPoint y: 0, endPoint x: 551, endPoint y: 60, distance: 554.5
click at [551, 60] on link "Sales Orders" at bounding box center [578, 52] width 145 height 22
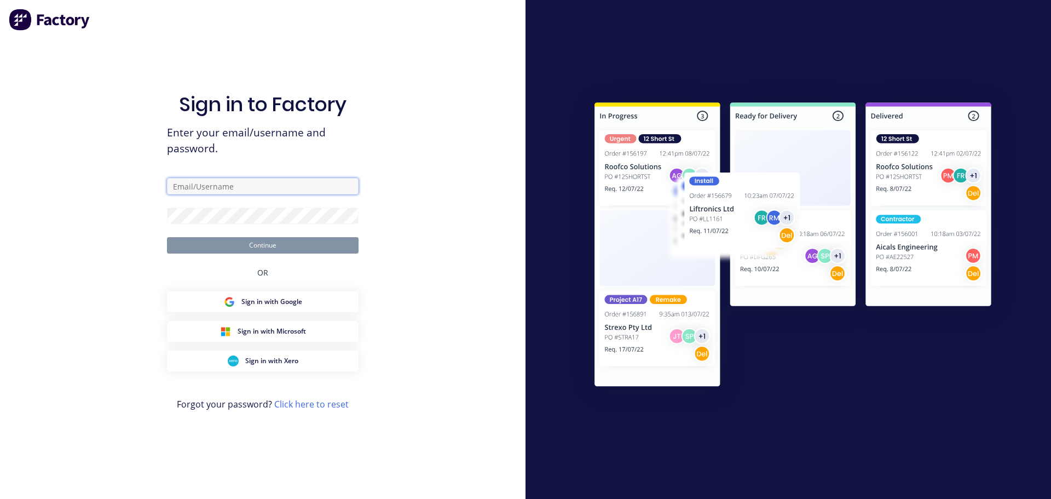
type input "mel@academysheetmetal.com.au"
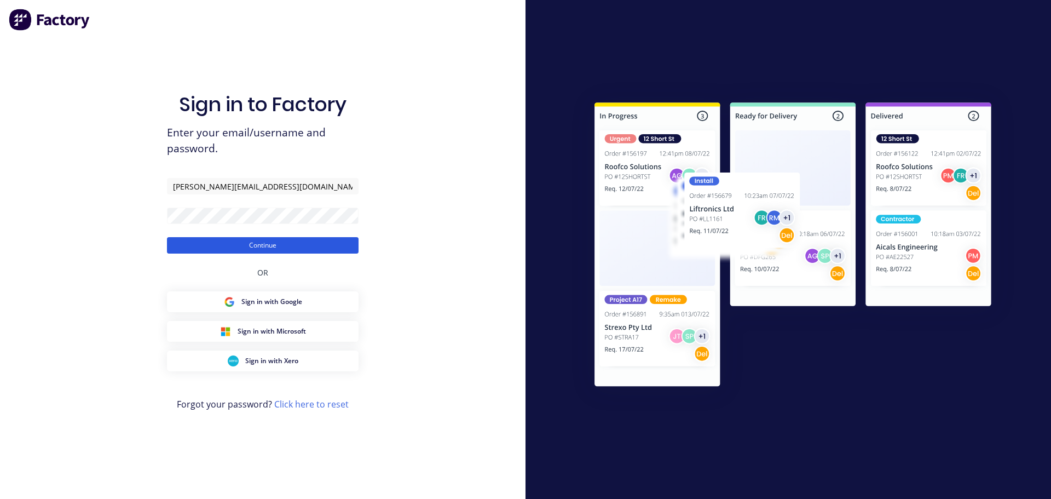
click at [253, 240] on button "Continue" at bounding box center [263, 245] width 192 height 16
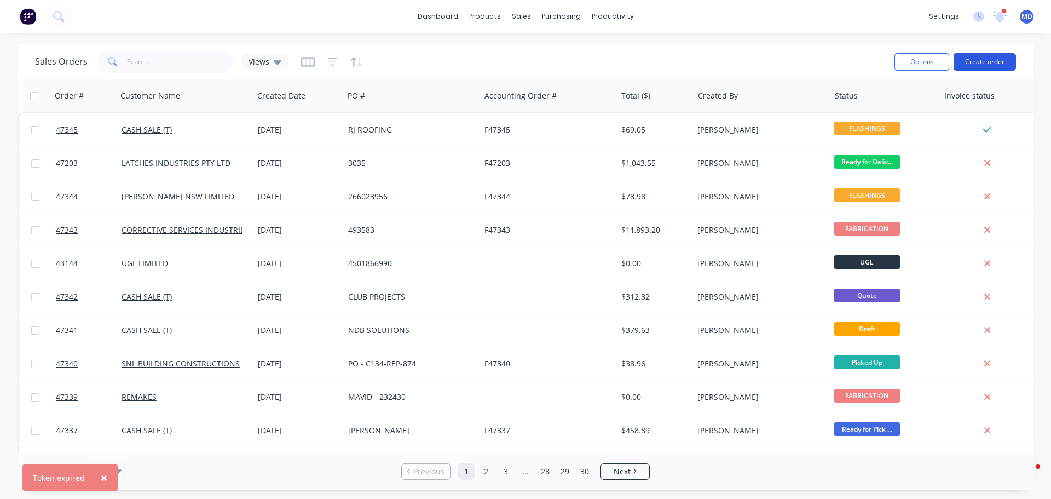
click at [977, 60] on button "Create order" at bounding box center [985, 62] width 62 height 18
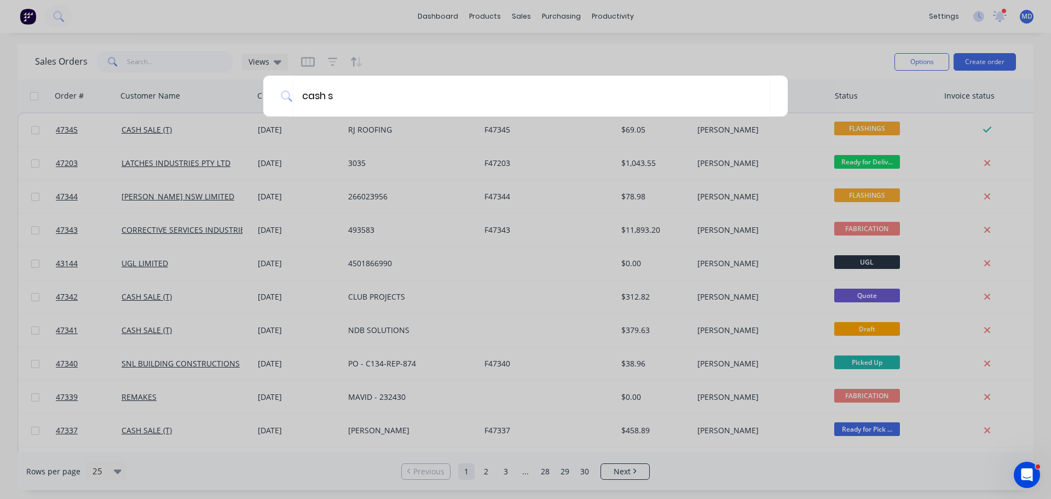
type input "cash sa"
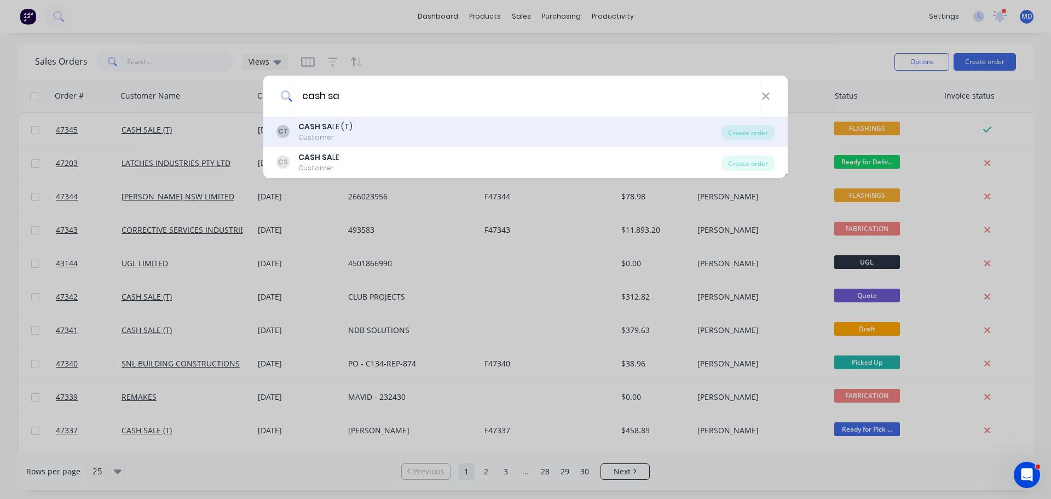
click at [336, 139] on div "Customer" at bounding box center [325, 137] width 54 height 10
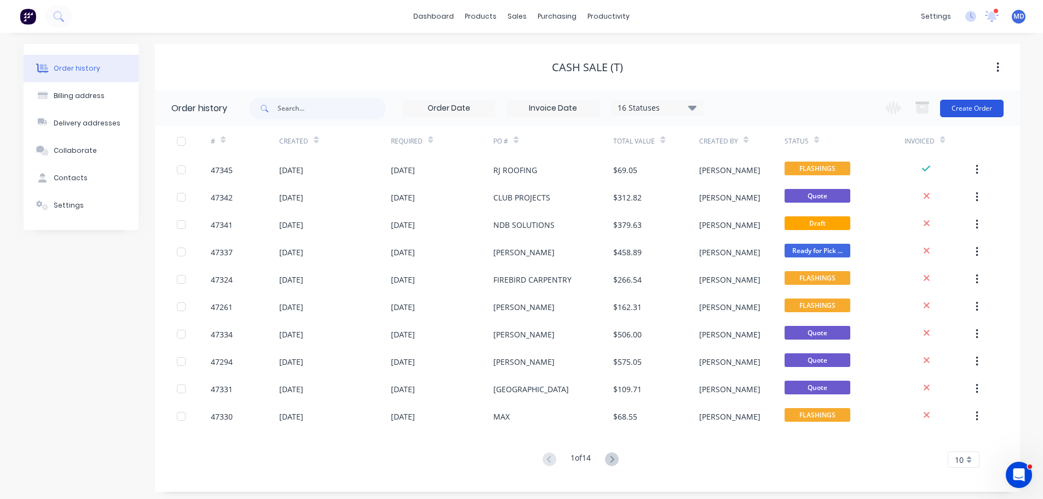
click at [994, 111] on button "Create Order" at bounding box center [972, 109] width 64 height 18
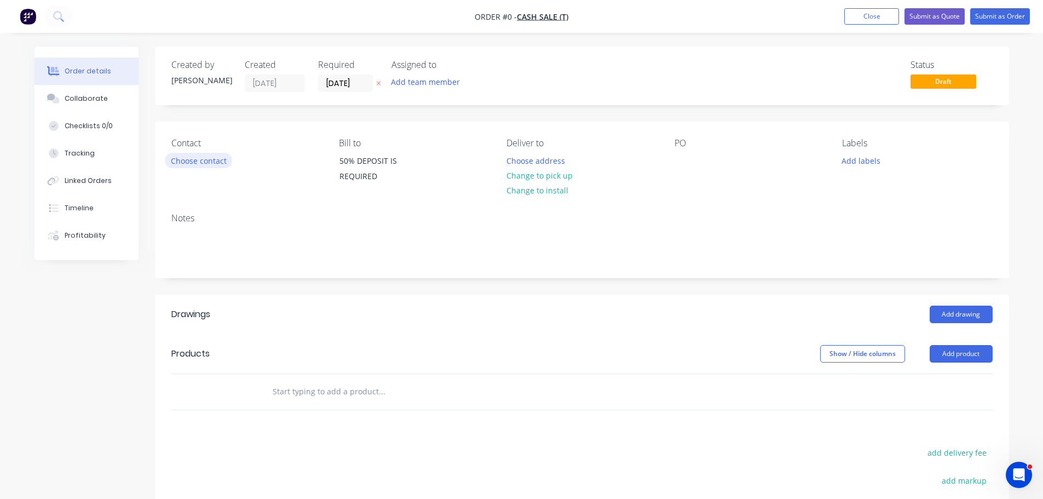
click at [219, 161] on button "Choose contact" at bounding box center [198, 160] width 67 height 15
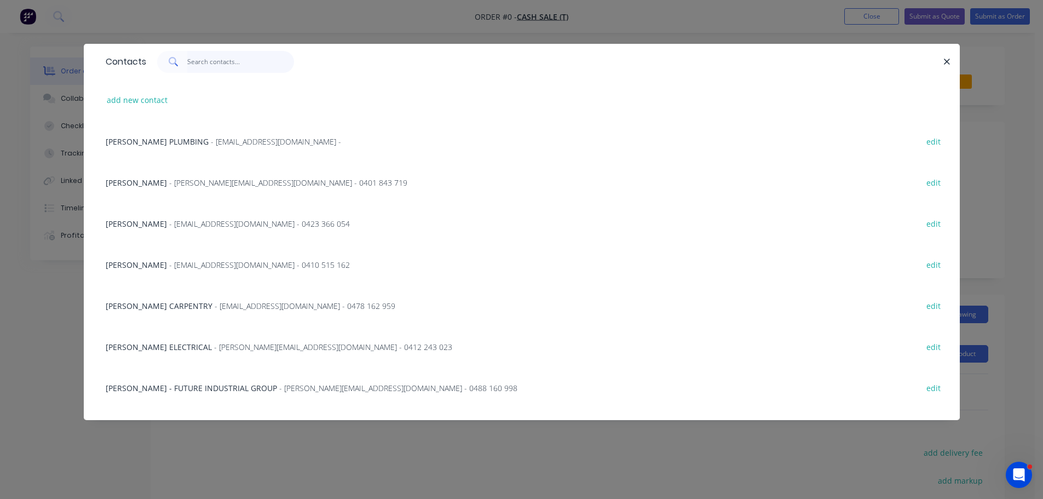
click at [193, 69] on input "text" at bounding box center [240, 62] width 107 height 22
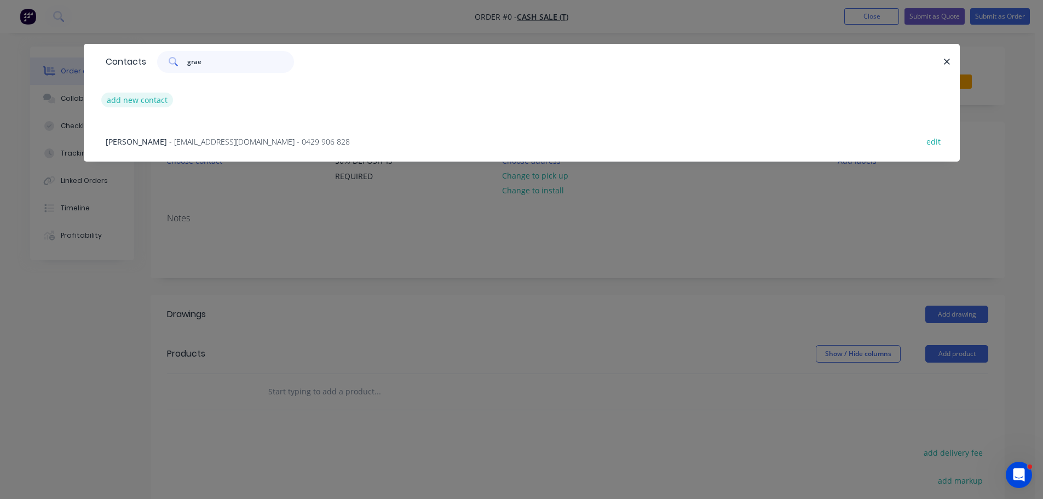
type input "grae"
click at [132, 98] on button "add new contact" at bounding box center [137, 100] width 72 height 15
select select "AU"
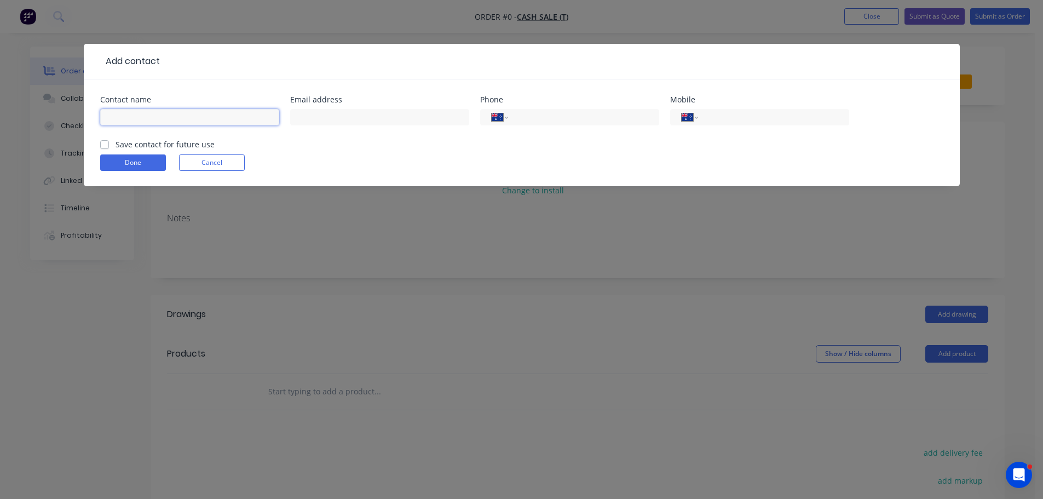
click at [126, 116] on input "text" at bounding box center [189, 117] width 179 height 16
type input "[PERSON_NAME]"
type input "0402 967 955"
click at [109, 146] on div "Save contact for future use" at bounding box center [157, 143] width 114 height 11
click at [126, 172] on form "Contact name GRAEME SPENCER Email address Phone International Afghanistan Åland…" at bounding box center [521, 141] width 843 height 90
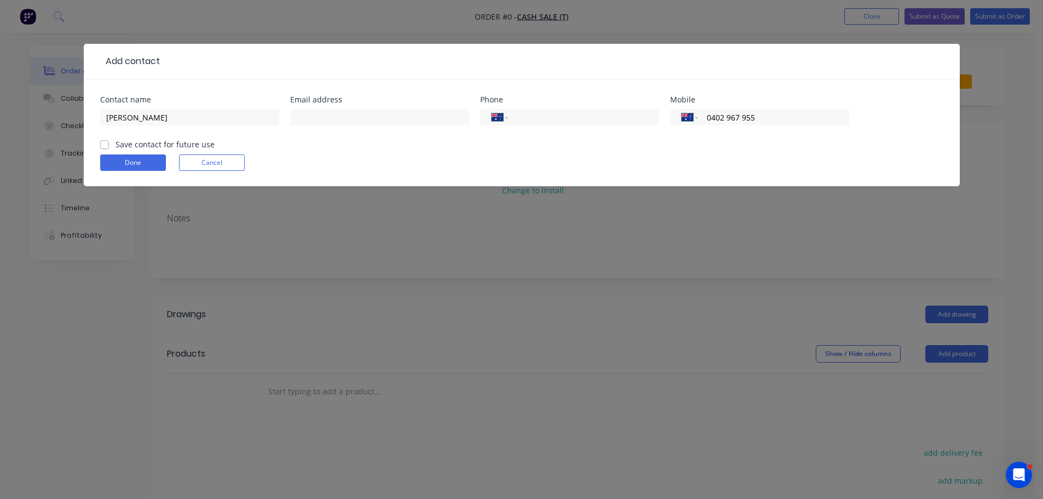
click at [116, 146] on label "Save contact for future use" at bounding box center [165, 143] width 99 height 11
click at [106, 146] on input "Save contact for future use" at bounding box center [104, 143] width 9 height 10
checkbox input "true"
click at [109, 149] on div "Save contact for future use" at bounding box center [157, 143] width 114 height 11
click at [122, 159] on button "Done" at bounding box center [133, 162] width 66 height 16
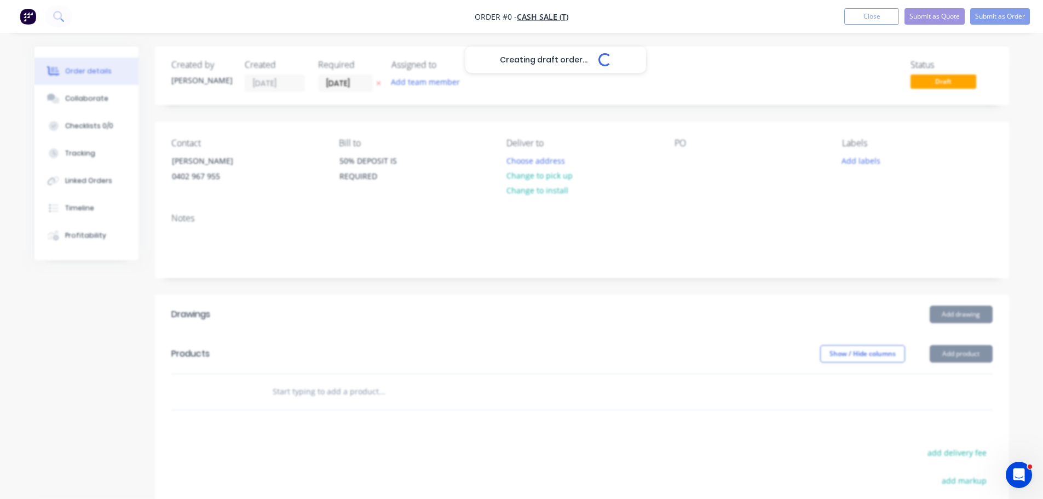
click at [544, 184] on button "Change to install" at bounding box center [536, 190] width 73 height 15
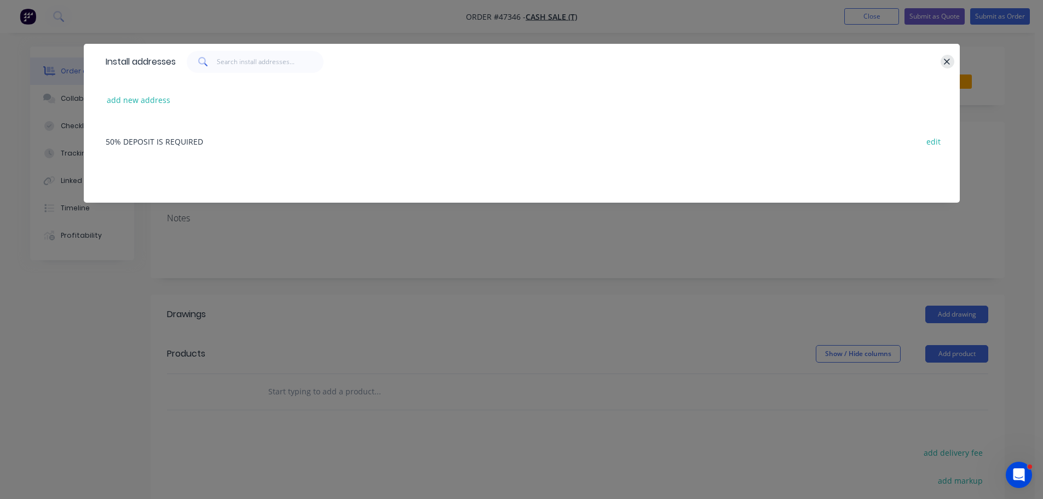
click at [945, 60] on icon "button" at bounding box center [947, 62] width 6 height 6
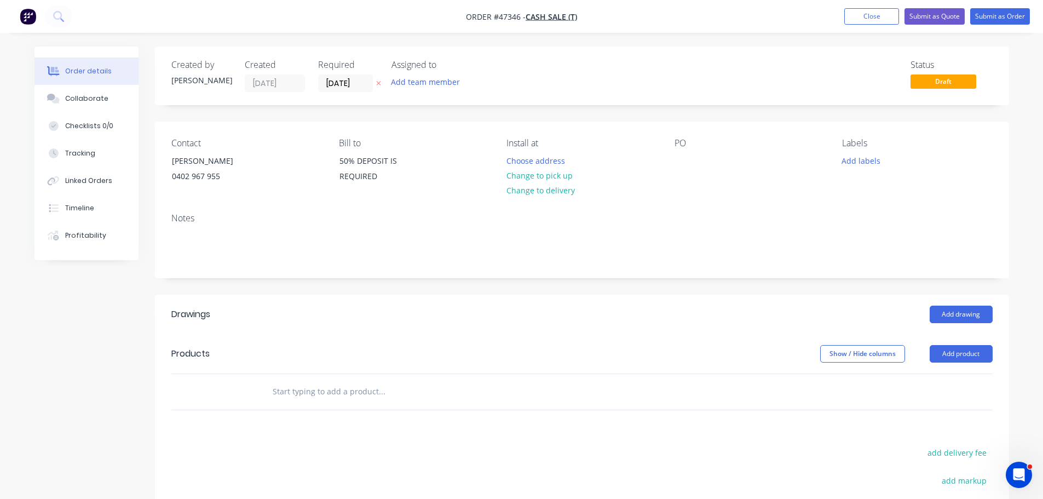
drag, startPoint x: 517, startPoint y: 174, endPoint x: 645, endPoint y: 163, distance: 128.1
click at [522, 172] on button "Change to pick up" at bounding box center [539, 175] width 78 height 15
click at [691, 159] on div at bounding box center [683, 161] width 18 height 16
click at [943, 310] on button "Add drawing" at bounding box center [961, 314] width 63 height 18
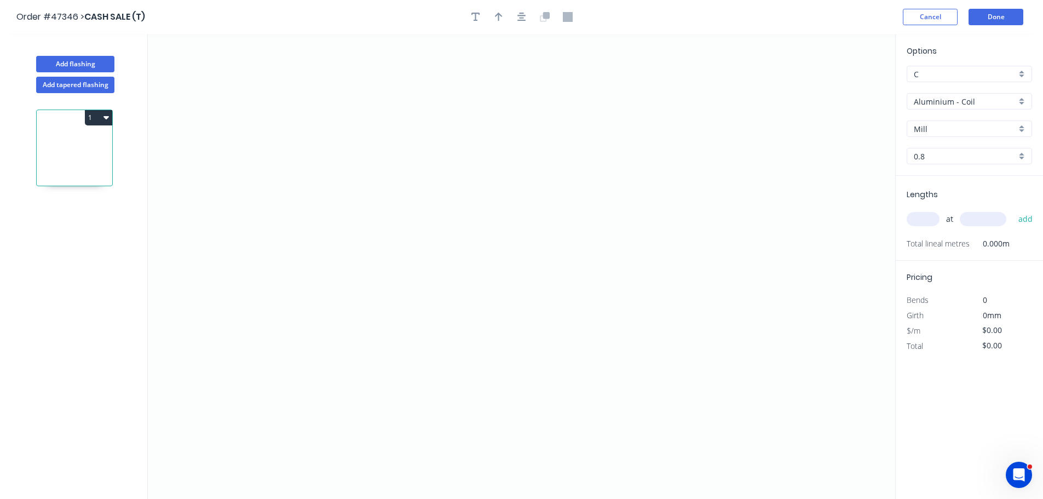
click at [959, 102] on input "Aluminium - Coil" at bounding box center [965, 101] width 102 height 11
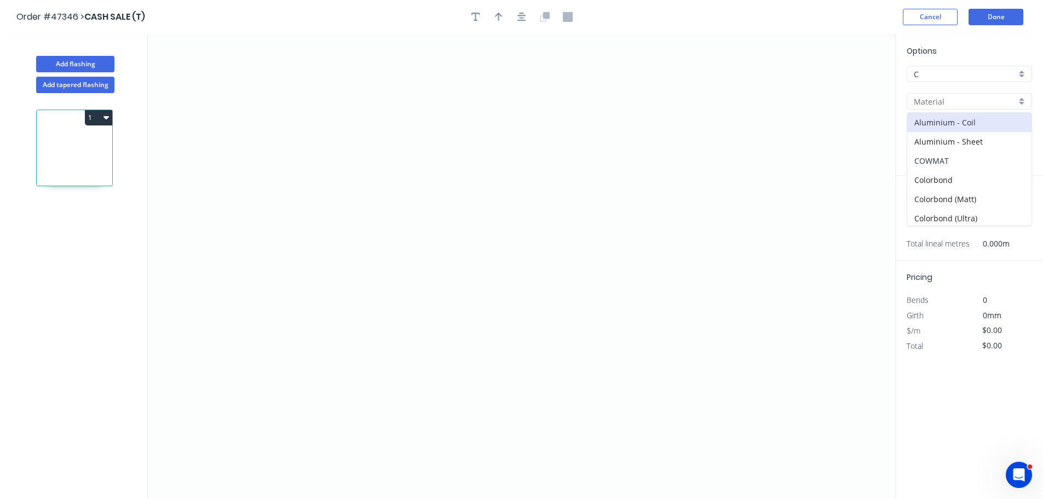
click at [944, 169] on div "COWMAT" at bounding box center [969, 160] width 124 height 19
type input "COWMAT"
type input "Colour"
type input "0.55"
click at [939, 101] on input "COWMAT" at bounding box center [965, 101] width 102 height 11
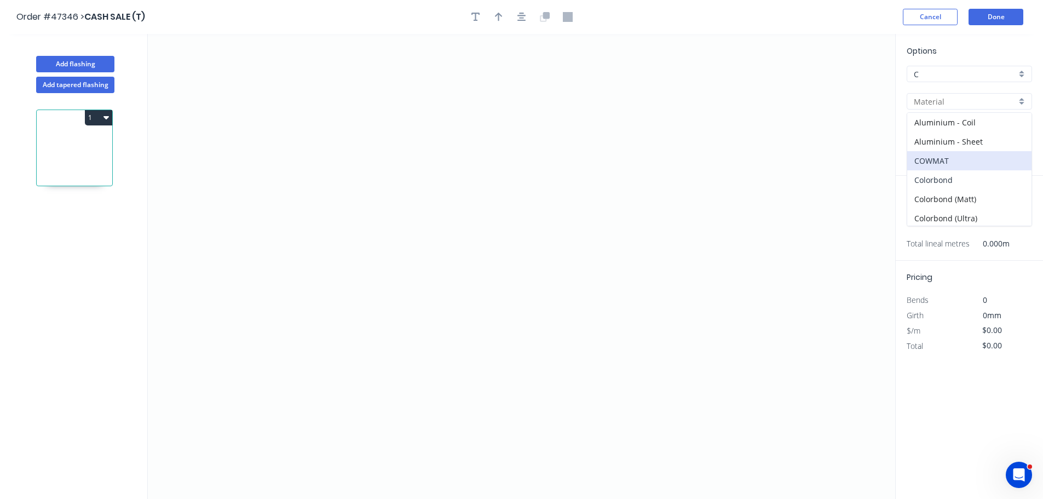
click at [946, 172] on div "Colorbond" at bounding box center [969, 179] width 124 height 19
type input "Colorbond"
type input "Basalt"
click at [945, 122] on div "Basalt" at bounding box center [969, 128] width 125 height 16
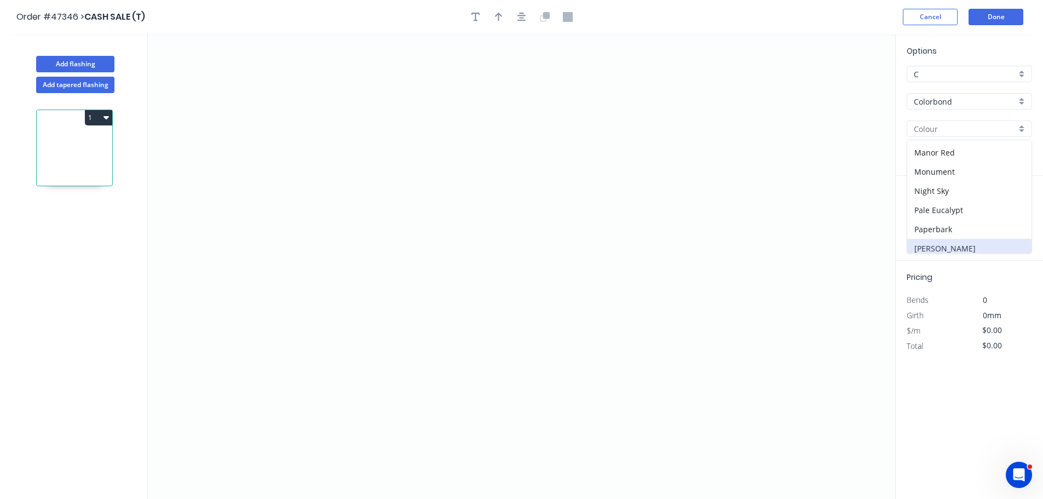
scroll to position [328, 0]
click at [943, 222] on div "Surfmist" at bounding box center [969, 223] width 124 height 19
type input "Surfmist"
click at [330, 215] on icon "0" at bounding box center [521, 266] width 747 height 465
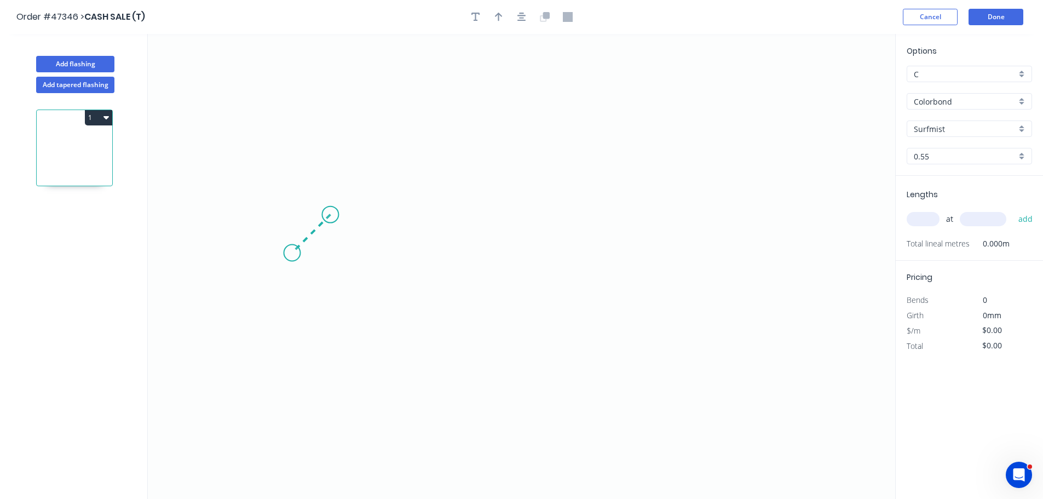
click at [292, 253] on icon "0" at bounding box center [521, 266] width 747 height 465
click at [687, 274] on icon "0 ?" at bounding box center [521, 266] width 747 height 465
click at [653, 211] on icon "0 ? ?" at bounding box center [521, 266] width 747 height 465
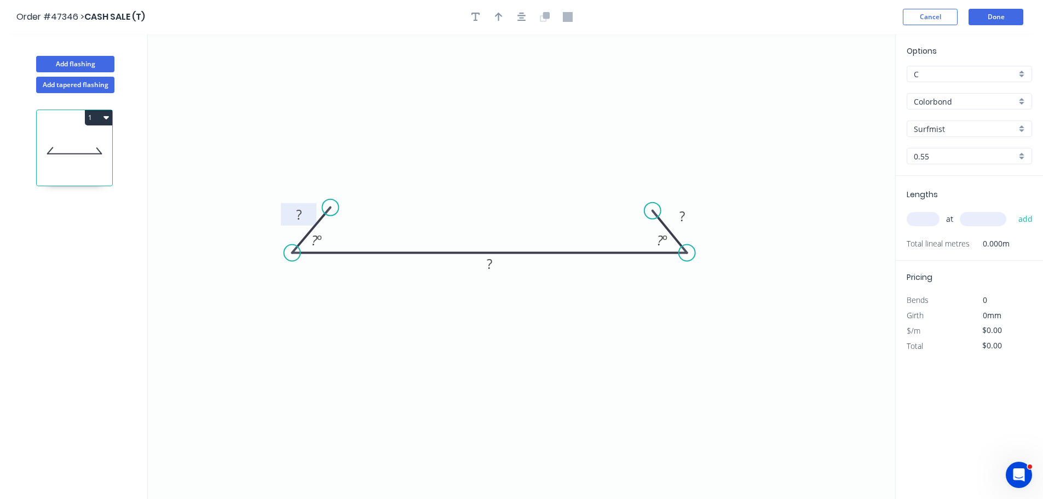
drag, startPoint x: 334, startPoint y: 207, endPoint x: 308, endPoint y: 209, distance: 25.8
click at [329, 208] on circle at bounding box center [330, 207] width 16 height 16
click at [296, 214] on tspan "?" at bounding box center [297, 214] width 5 height 18
click at [493, 268] on rect at bounding box center [489, 264] width 22 height 15
click at [475, 18] on icon "button" at bounding box center [475, 17] width 9 height 9
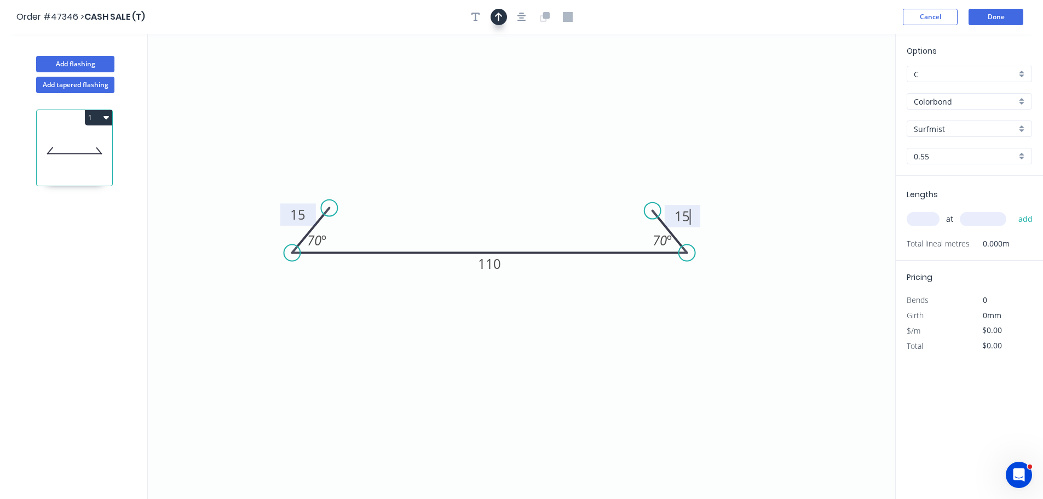
type input "$8.35"
click at [196, 63] on textarea at bounding box center [218, 77] width 89 height 41
type textarea "F"
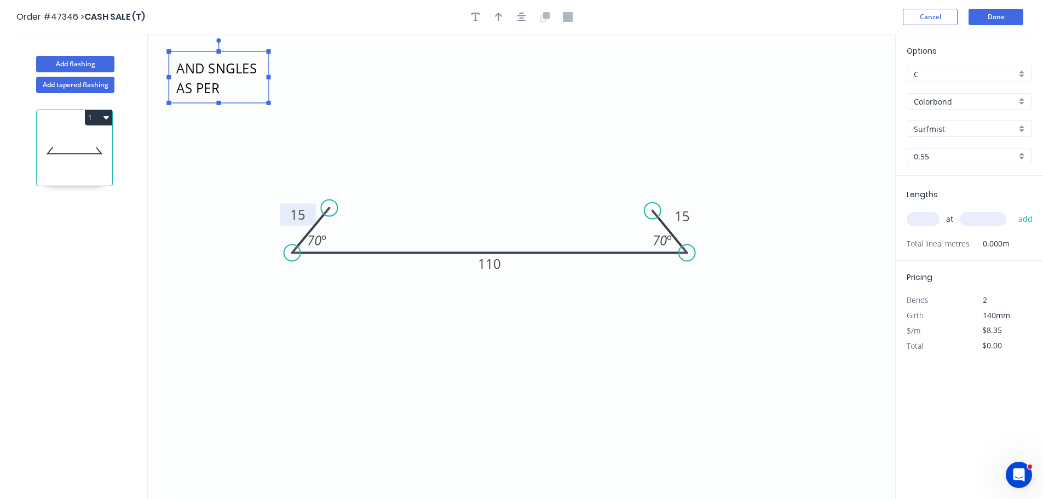
scroll to position [20, 0]
drag, startPoint x: 268, startPoint y: 102, endPoint x: 325, endPoint y: 133, distance: 64.4
click at [271, 105] on rect at bounding box center [269, 103] width 4 height 4
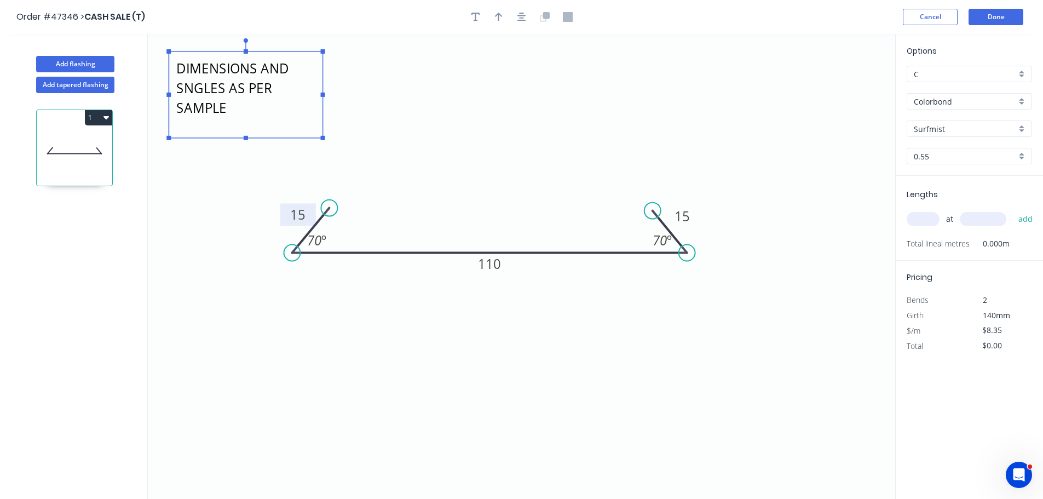
scroll to position [0, 0]
click at [356, 89] on icon "DIMENSIONS AND SNGLES AS PER SAMPLE 15 110 15 70 º 70 º" at bounding box center [521, 266] width 747 height 465
type textarea "DIMENSIONS AND SNGLES AS PER SAMPLE"
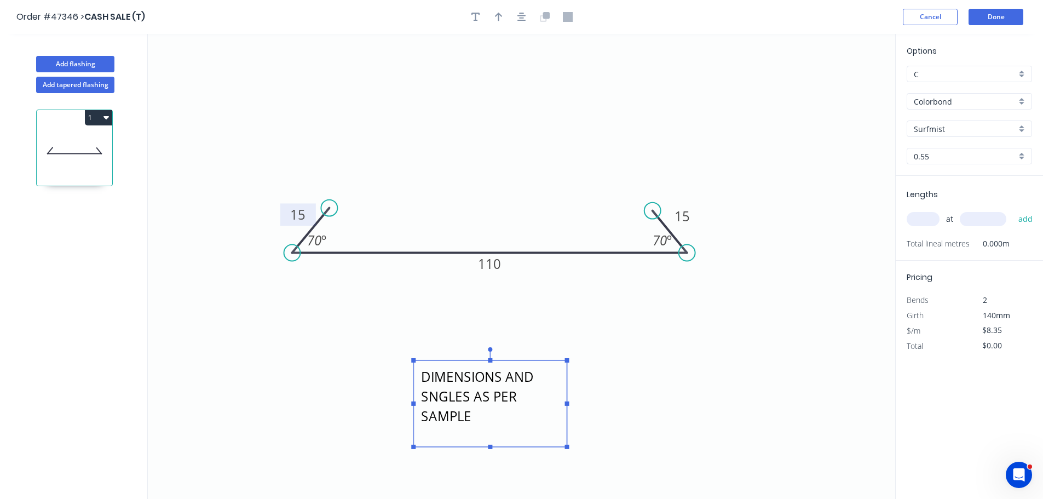
drag, startPoint x: 221, startPoint y: 82, endPoint x: 510, endPoint y: 102, distance: 290.3
click at [466, 391] on textarea "DIMENSIONS AND SNGLES AS PER SAMPLE" at bounding box center [490, 404] width 142 height 76
click at [498, 21] on icon "button" at bounding box center [499, 17] width 8 height 10
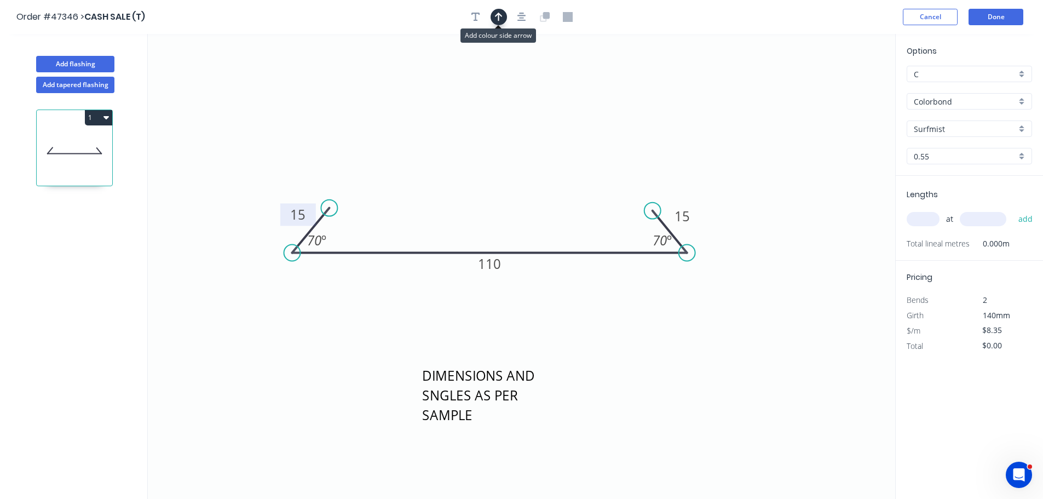
drag, startPoint x: 493, startPoint y: 17, endPoint x: 503, endPoint y: 22, distance: 11.3
click at [494, 17] on button "button" at bounding box center [498, 17] width 16 height 16
drag, startPoint x: 840, startPoint y: 88, endPoint x: 561, endPoint y: 280, distance: 338.8
click at [561, 280] on icon at bounding box center [561, 267] width 10 height 35
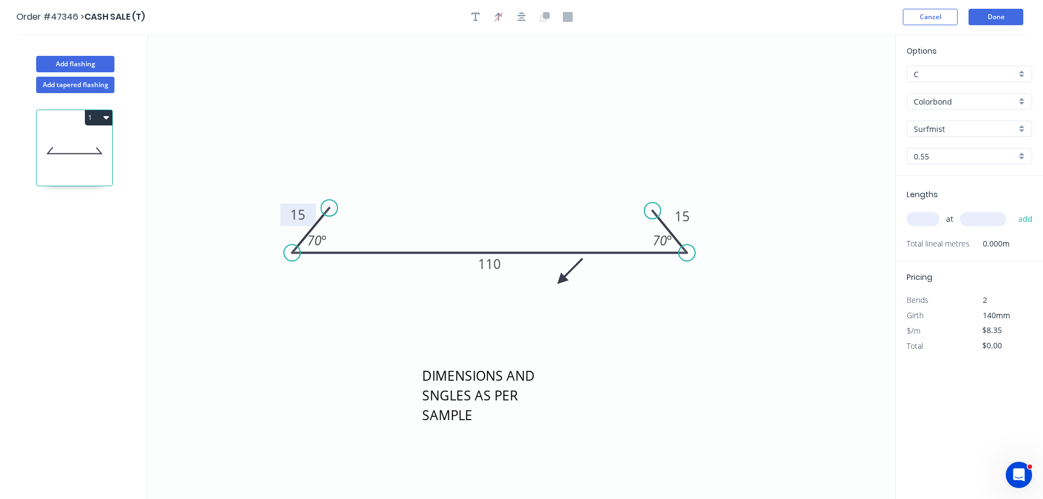
click at [561, 280] on icon at bounding box center [570, 271] width 32 height 32
click at [561, 280] on icon at bounding box center [573, 280] width 35 height 10
click at [561, 280] on icon at bounding box center [570, 289] width 32 height 32
click at [928, 224] on input "text" at bounding box center [923, 219] width 33 height 14
type input "10"
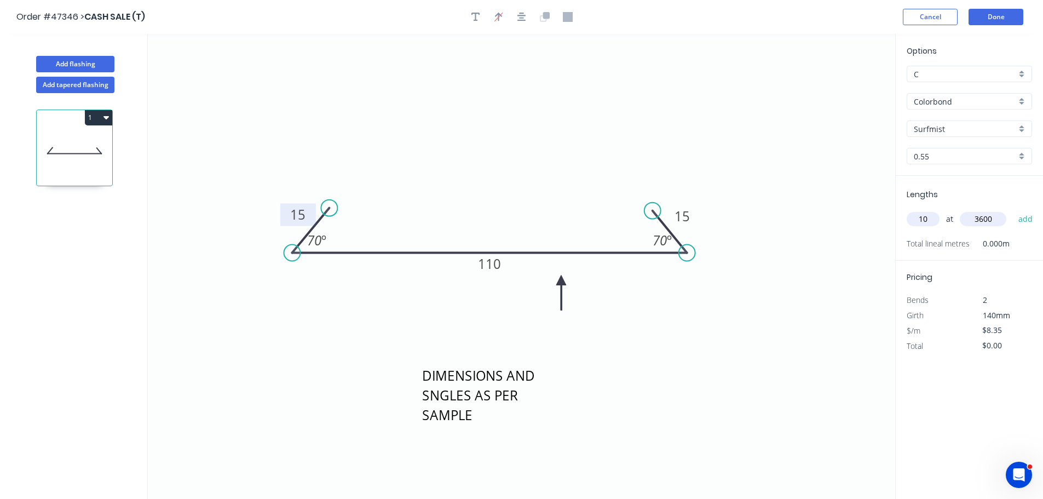
type input "3600"
click at [1013, 210] on button "add" at bounding box center [1026, 219] width 26 height 19
type input "$300.60"
click at [986, 18] on button "Done" at bounding box center [995, 17] width 55 height 16
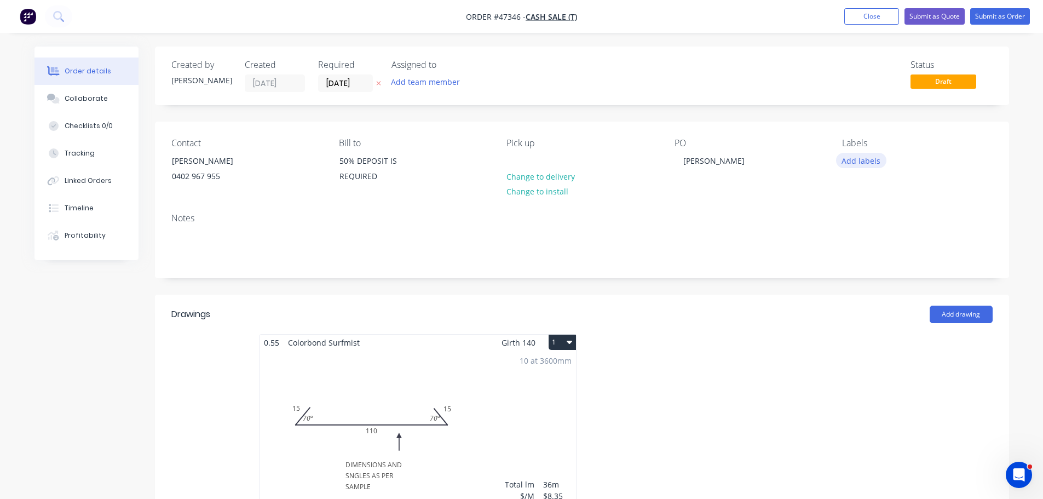
click at [866, 158] on button "Add labels" at bounding box center [861, 160] width 50 height 15
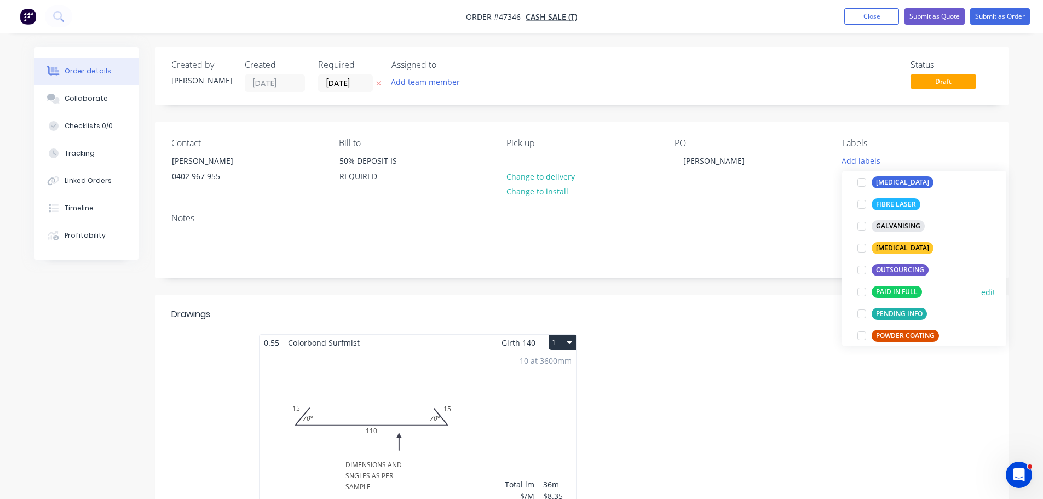
scroll to position [109, 0]
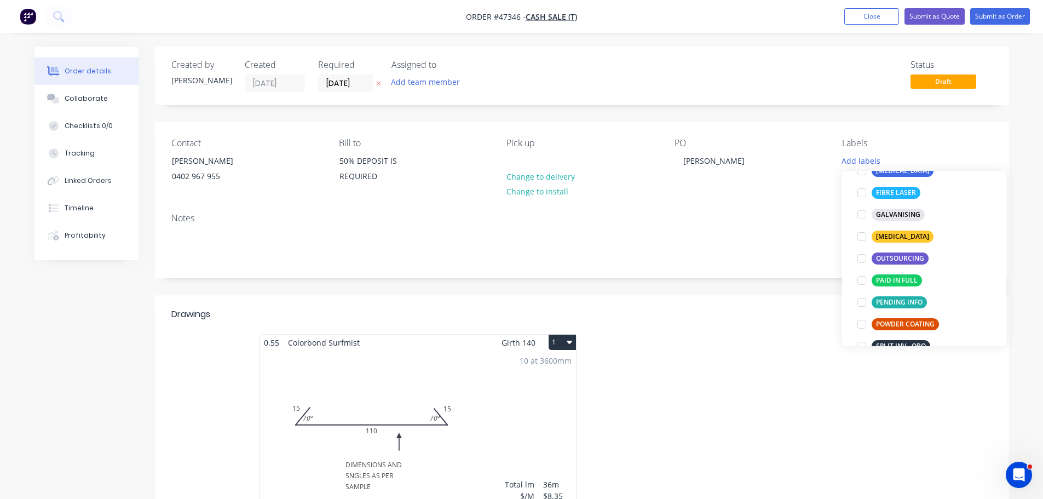
drag, startPoint x: 861, startPoint y: 279, endPoint x: 852, endPoint y: 272, distance: 10.9
click at [860, 279] on div at bounding box center [862, 280] width 22 height 22
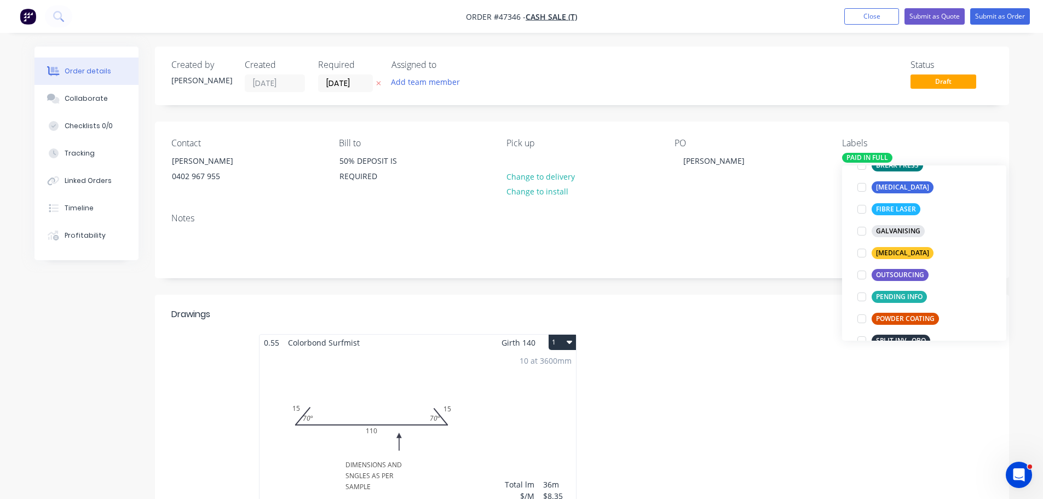
scroll to position [0, 0]
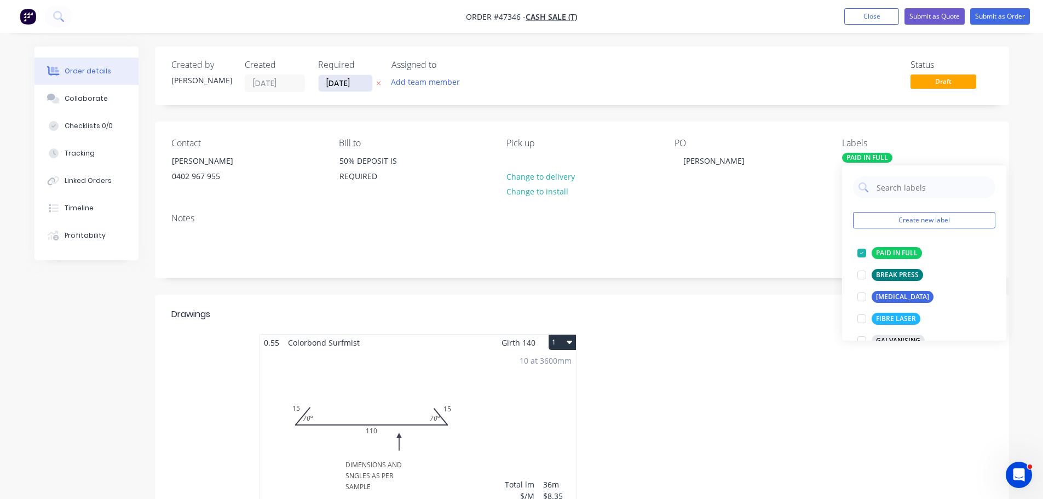
click at [348, 82] on input "[DATE]" at bounding box center [346, 83] width 54 height 16
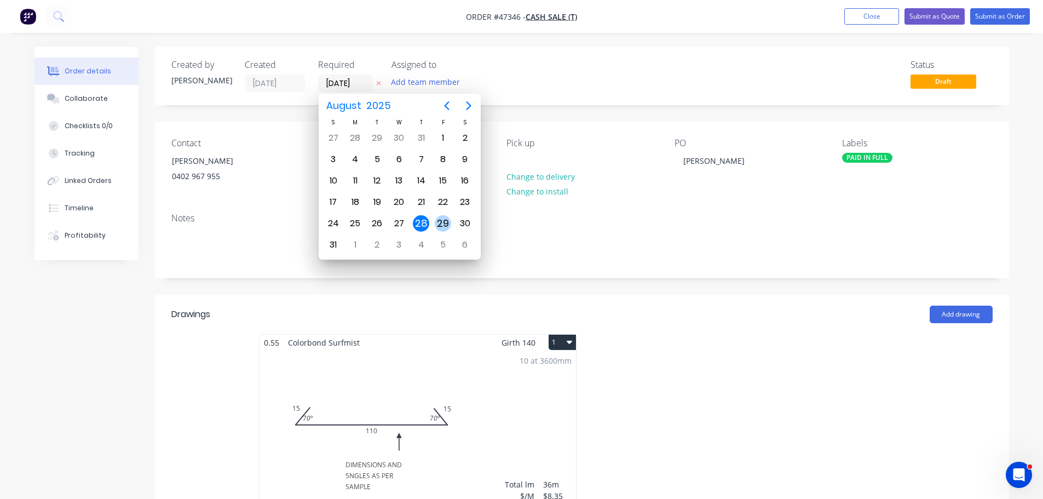
drag, startPoint x: 435, startPoint y: 222, endPoint x: 495, endPoint y: 166, distance: 82.9
click at [435, 220] on div "29" at bounding box center [443, 223] width 22 height 21
type input "[DATE]"
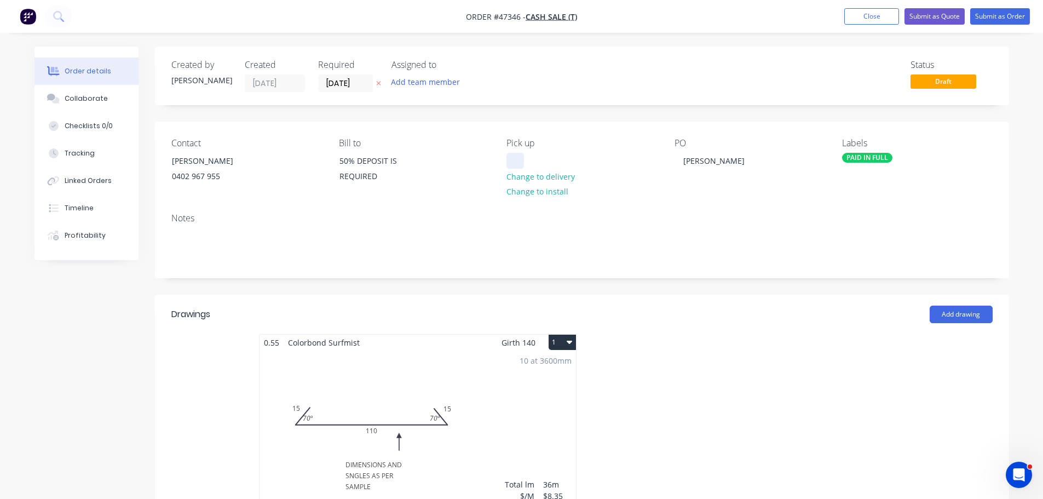
click at [513, 158] on div at bounding box center [515, 161] width 18 height 16
click at [997, 13] on button "Submit as Order" at bounding box center [1000, 16] width 60 height 16
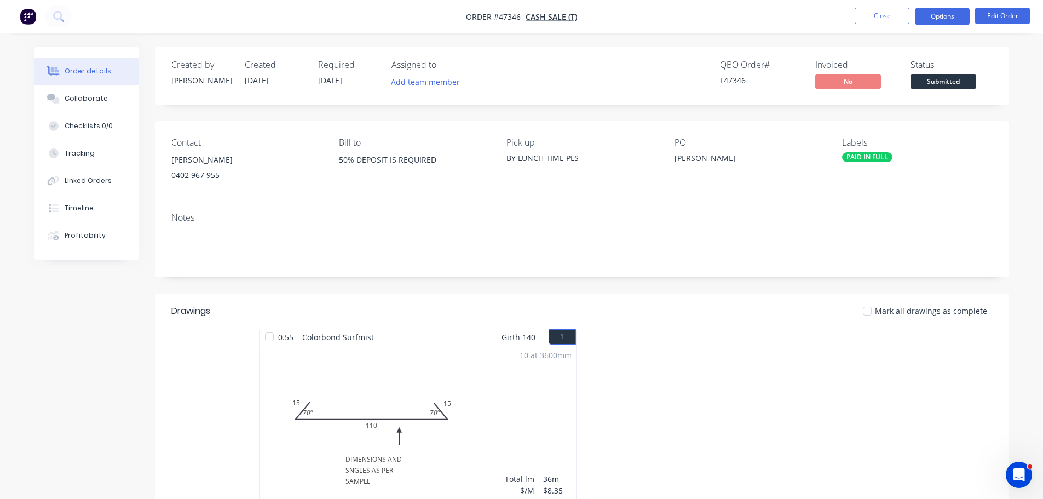
drag, startPoint x: 948, startPoint y: 15, endPoint x: 942, endPoint y: 26, distance: 13.0
click at [948, 14] on button "Options" at bounding box center [942, 17] width 55 height 18
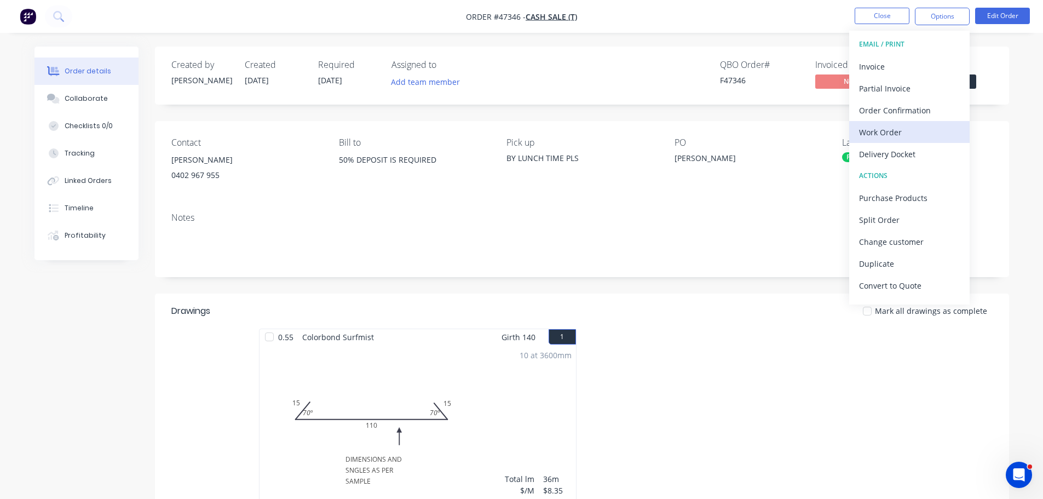
click at [902, 124] on div "Work Order" at bounding box center [909, 132] width 101 height 16
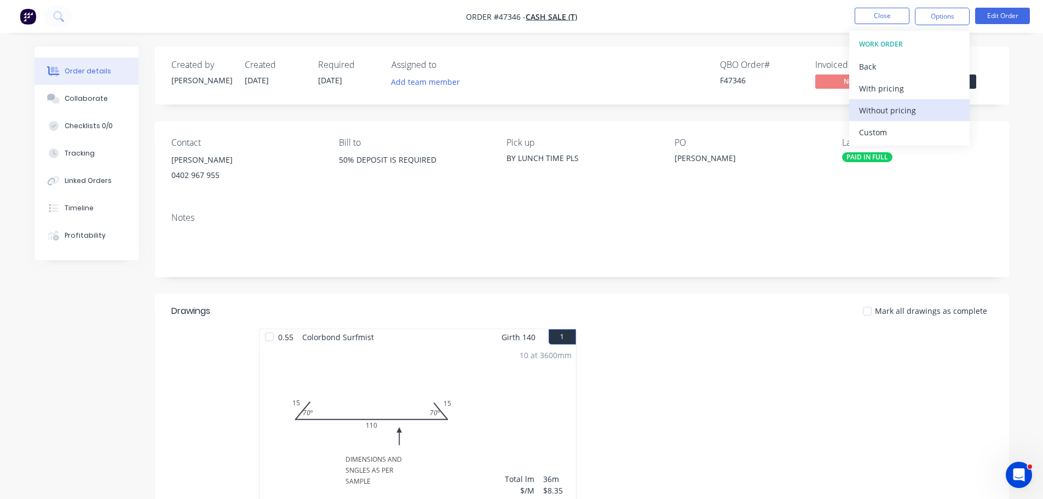
click at [902, 114] on div "Without pricing" at bounding box center [909, 110] width 101 height 16
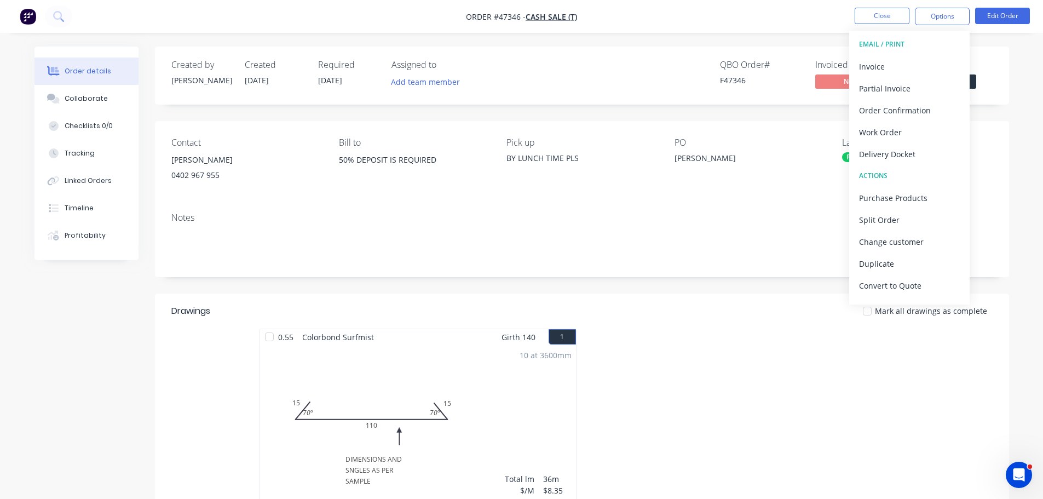
click at [993, 105] on div "Created by Mel Created 28/08/25 Required 29/08/25 Assigned to Add team member Q…" at bounding box center [582, 362] width 854 height 631
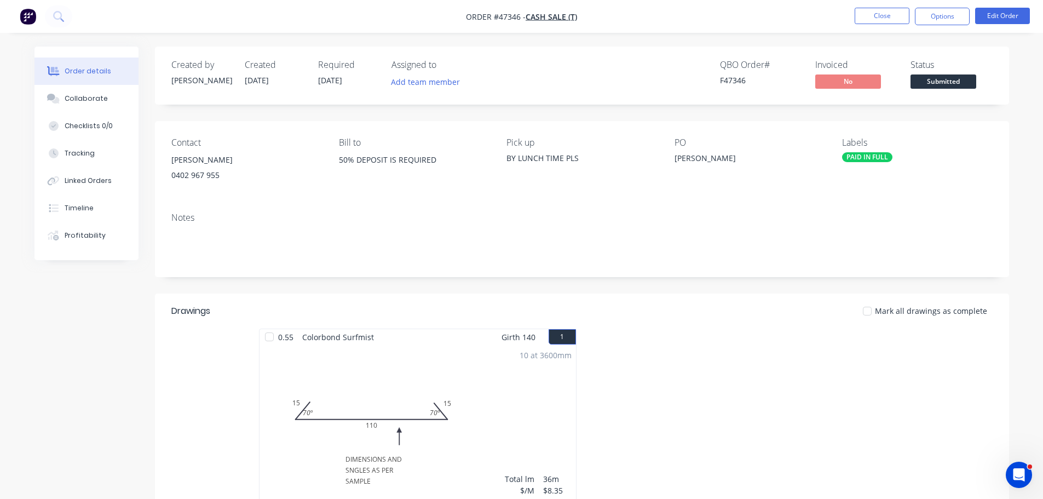
click at [961, 86] on span "Submitted" at bounding box center [943, 81] width 66 height 14
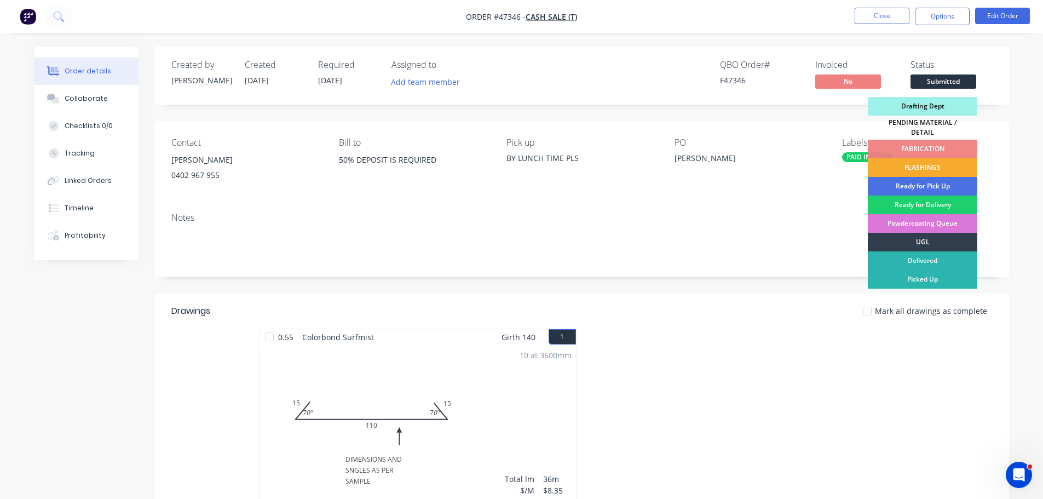
click at [946, 164] on div "FLASHINGS" at bounding box center [922, 167] width 109 height 19
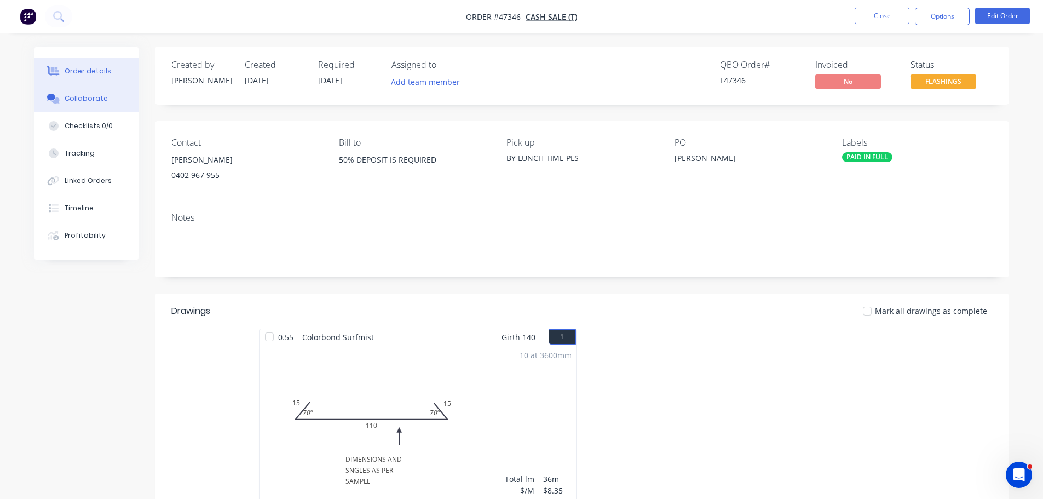
click at [78, 104] on button "Collaborate" at bounding box center [86, 98] width 104 height 27
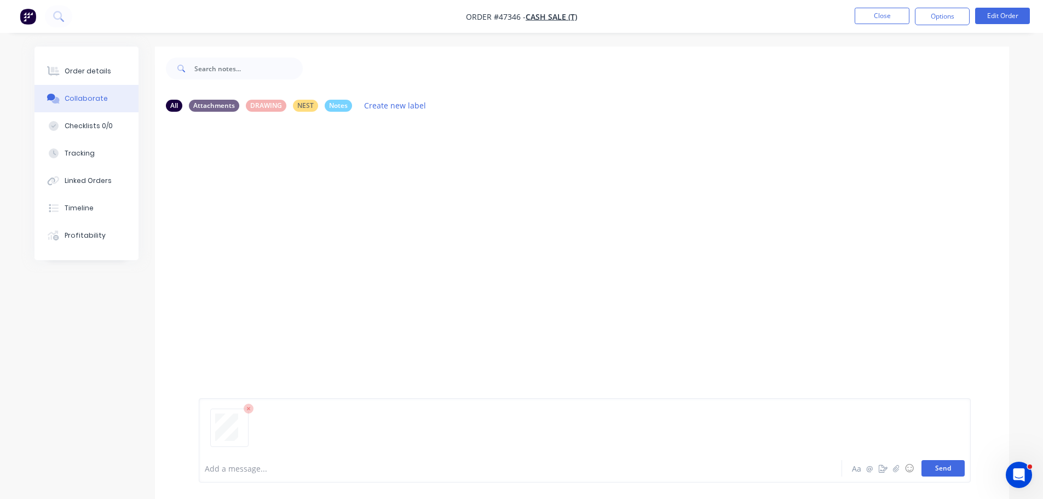
click at [931, 467] on button "Send" at bounding box center [942, 468] width 43 height 16
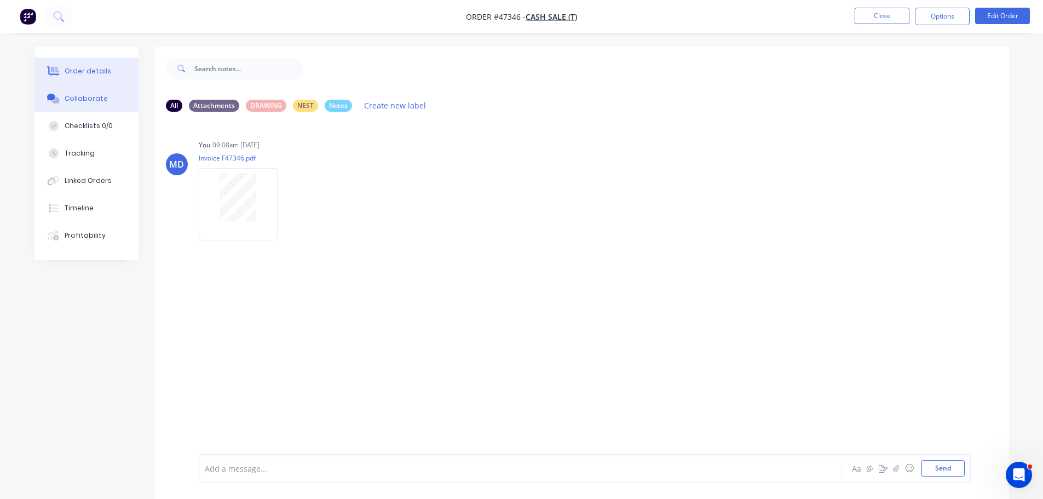
click at [79, 74] on div "Order details" at bounding box center [88, 71] width 47 height 10
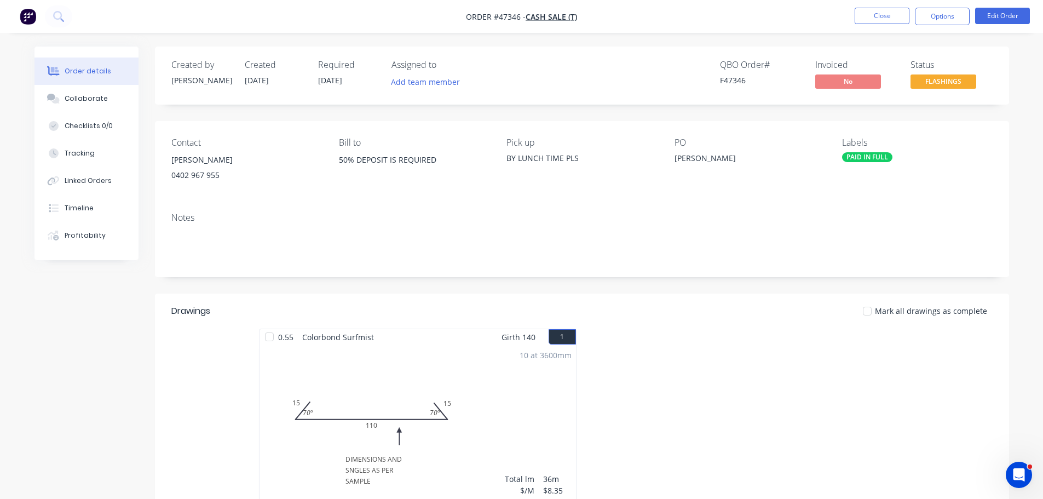
drag, startPoint x: 867, startPoint y: 10, endPoint x: 872, endPoint y: 1, distance: 11.0
click at [872, 1] on nav "Order #47346 - CASH SALE (T) Close Options Edit Order" at bounding box center [521, 16] width 1043 height 33
click at [874, 11] on button "Close" at bounding box center [882, 16] width 55 height 16
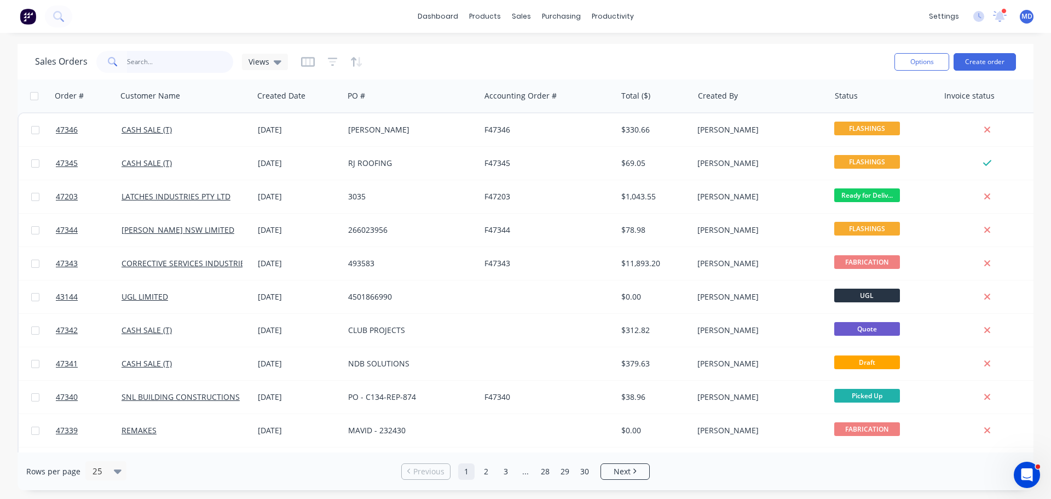
click at [148, 62] on input "text" at bounding box center [180, 62] width 107 height 22
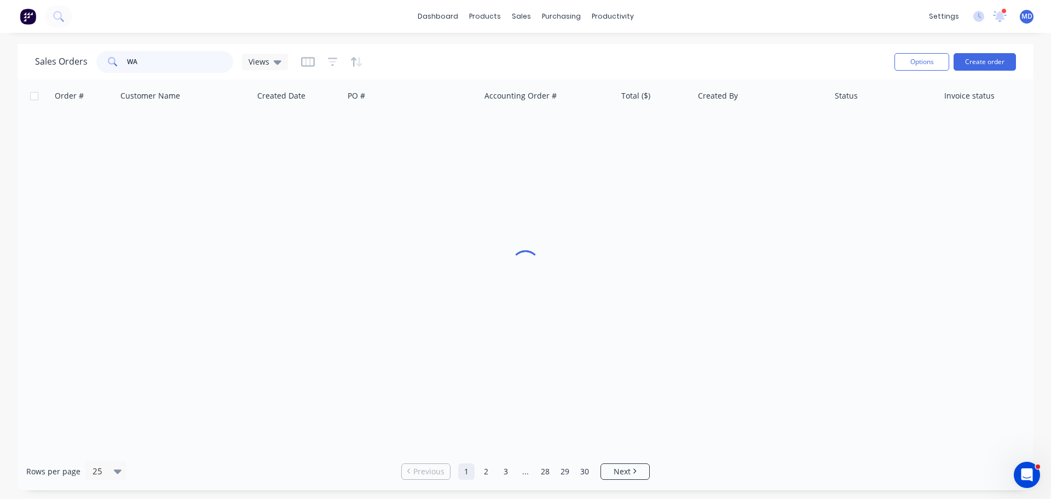
type input "W"
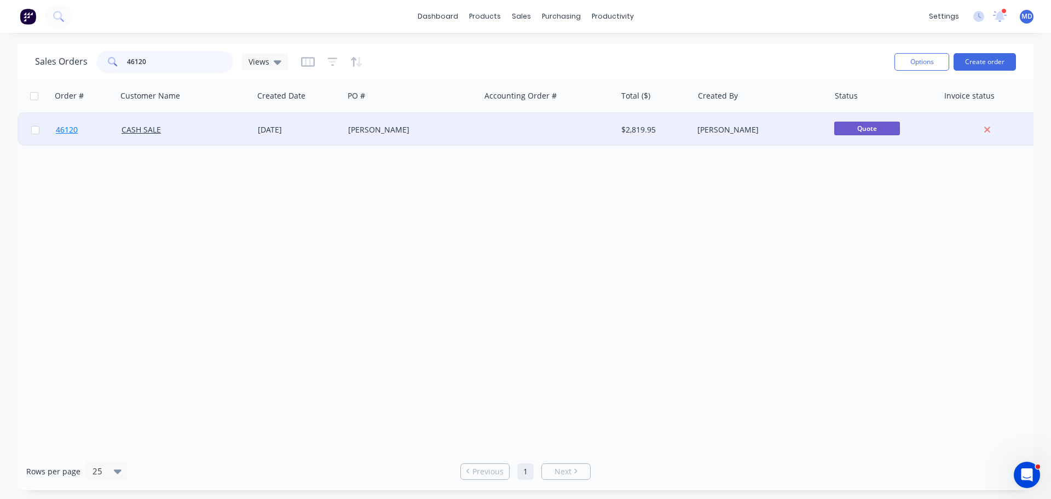
type input "46120"
click at [67, 128] on span "46120" at bounding box center [67, 129] width 22 height 11
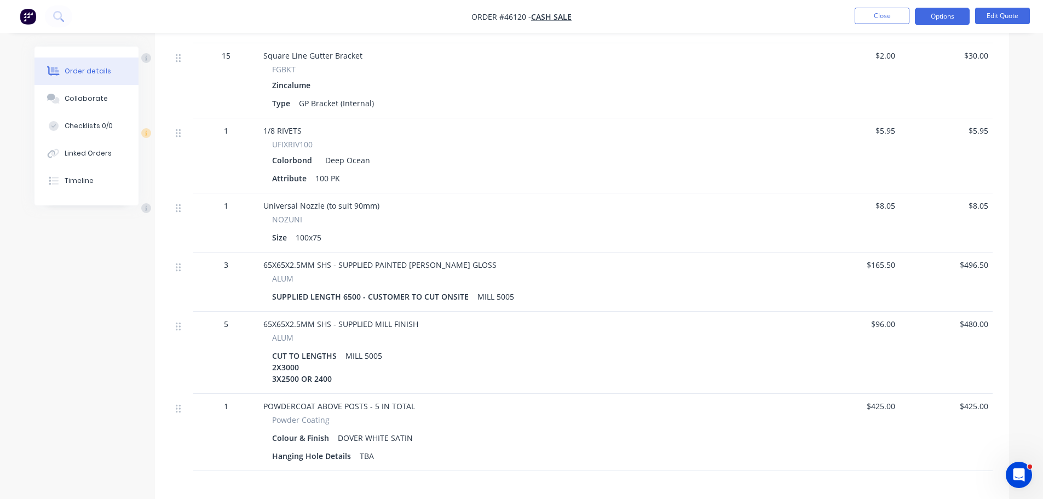
scroll to position [876, 0]
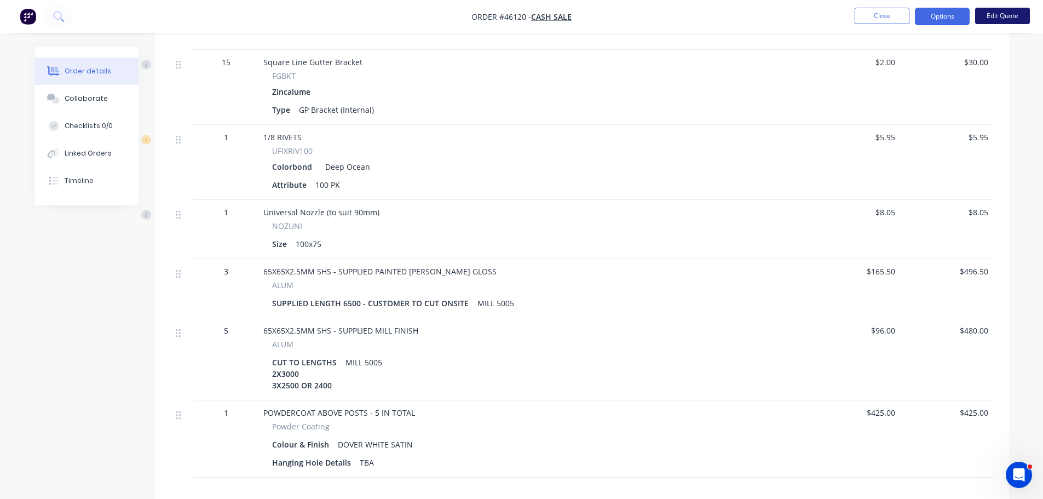
click at [995, 13] on button "Edit Quote" at bounding box center [1002, 16] width 55 height 16
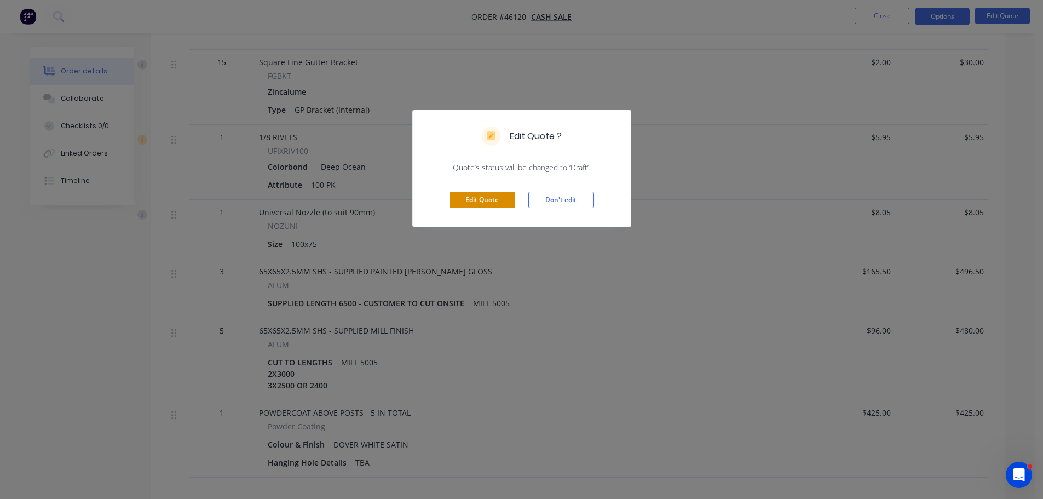
click at [466, 201] on button "Edit Quote" at bounding box center [482, 200] width 66 height 16
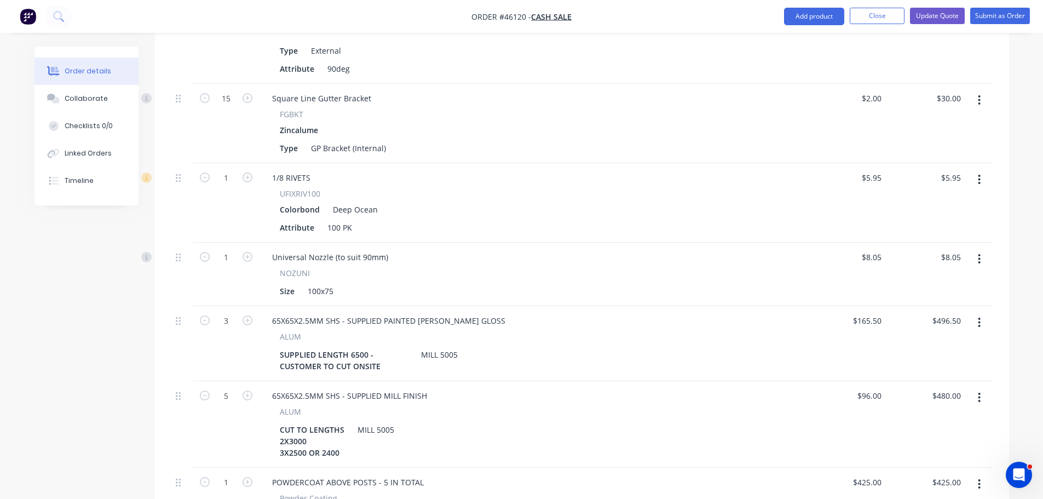
scroll to position [985, 0]
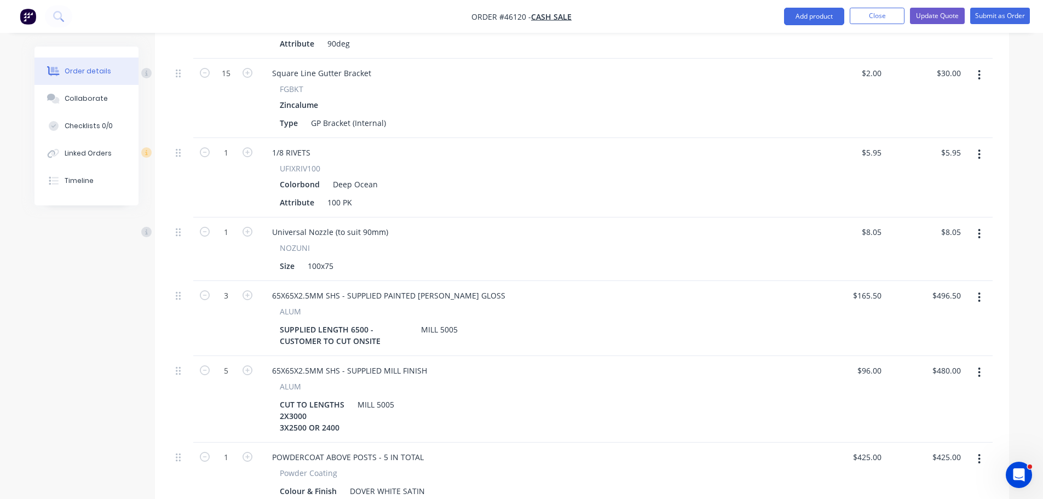
click at [976, 287] on button "button" at bounding box center [979, 297] width 26 height 20
click at [931, 384] on div "Delete" at bounding box center [940, 392] width 84 height 16
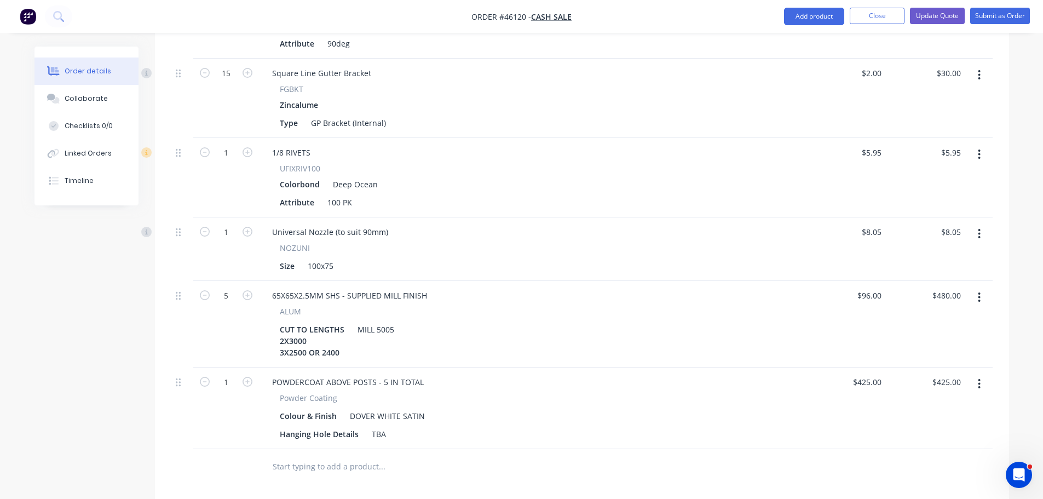
click at [979, 292] on icon "button" at bounding box center [979, 297] width 2 height 10
click at [925, 384] on div "Delete" at bounding box center [940, 392] width 84 height 16
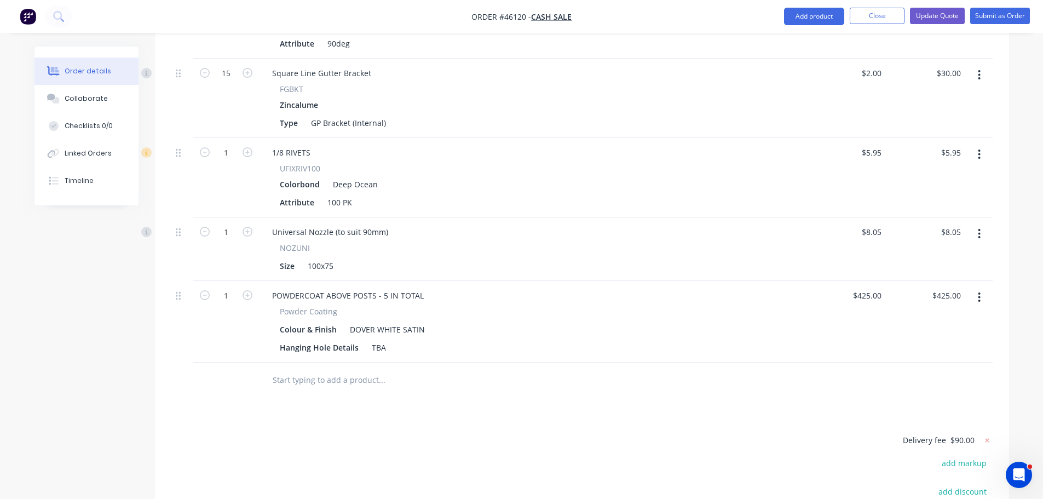
click at [979, 291] on icon "button" at bounding box center [979, 297] width 3 height 12
click at [921, 384] on div "Delete" at bounding box center [940, 392] width 84 height 16
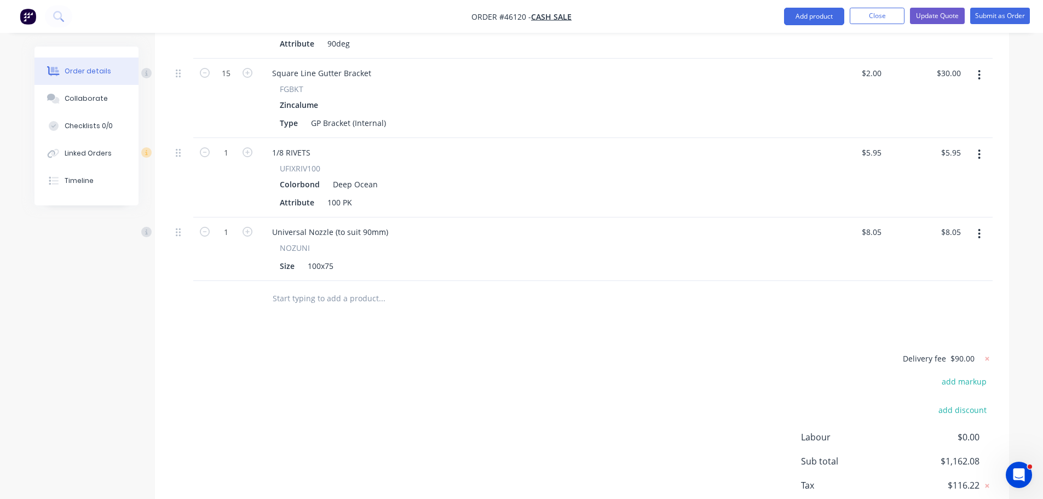
click at [665, 351] on div "Delivery fee $90.00 add markup add discount Labour $0.00 Sub total $1,162.08 Ta…" at bounding box center [581, 442] width 821 height 182
click at [940, 17] on button "Update Quote" at bounding box center [937, 16] width 55 height 16
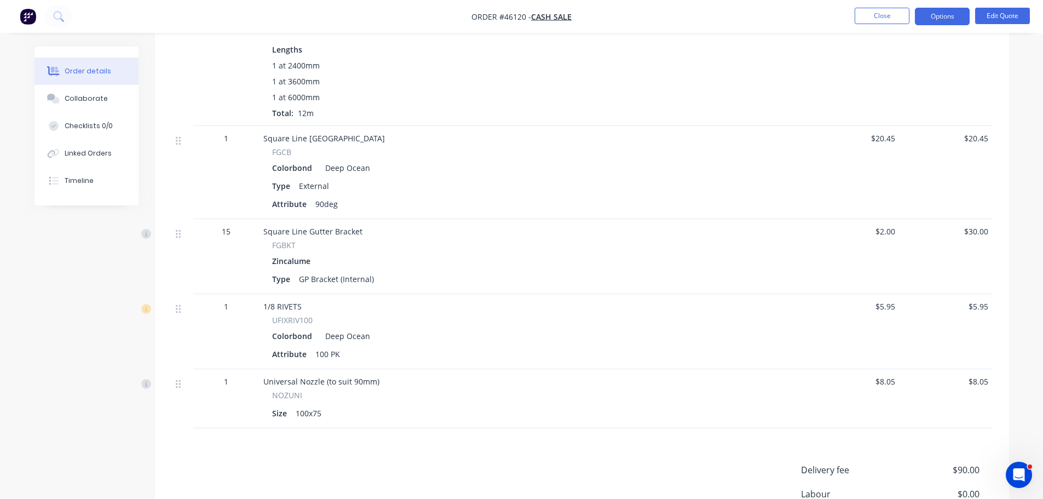
scroll to position [816, 0]
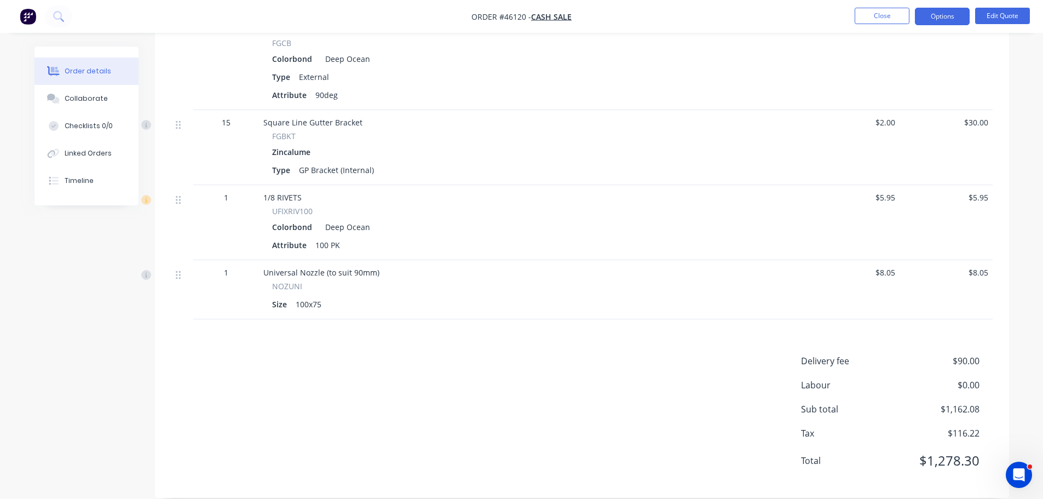
click at [706, 373] on div "Delivery fee $90.00 Labour $0.00 Sub total $1,162.08 Tax $116.22 Total $1,278.30" at bounding box center [581, 417] width 821 height 127
click at [999, 14] on button "Edit Quote" at bounding box center [1002, 16] width 55 height 16
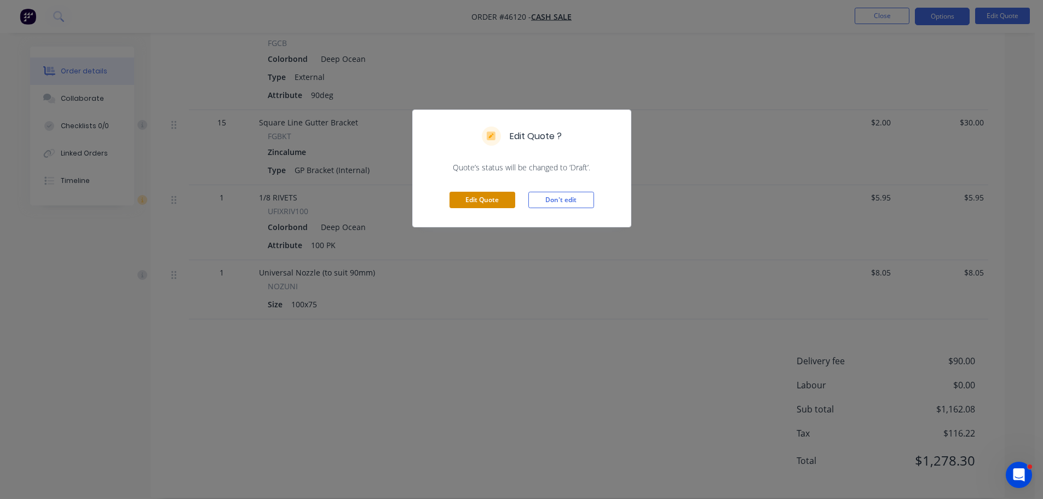
click at [463, 199] on button "Edit Quote" at bounding box center [482, 200] width 66 height 16
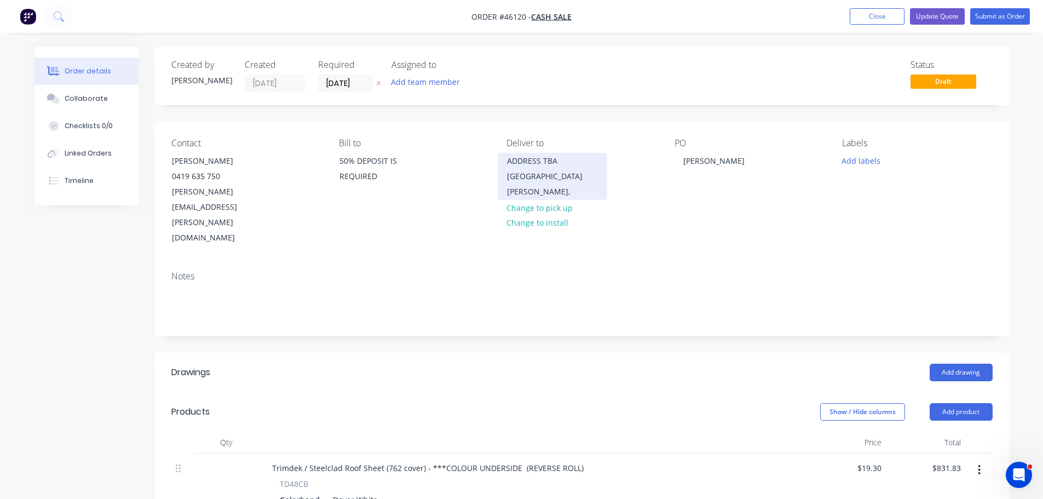
click at [564, 161] on div "ADDRESS TBA" at bounding box center [552, 160] width 91 height 15
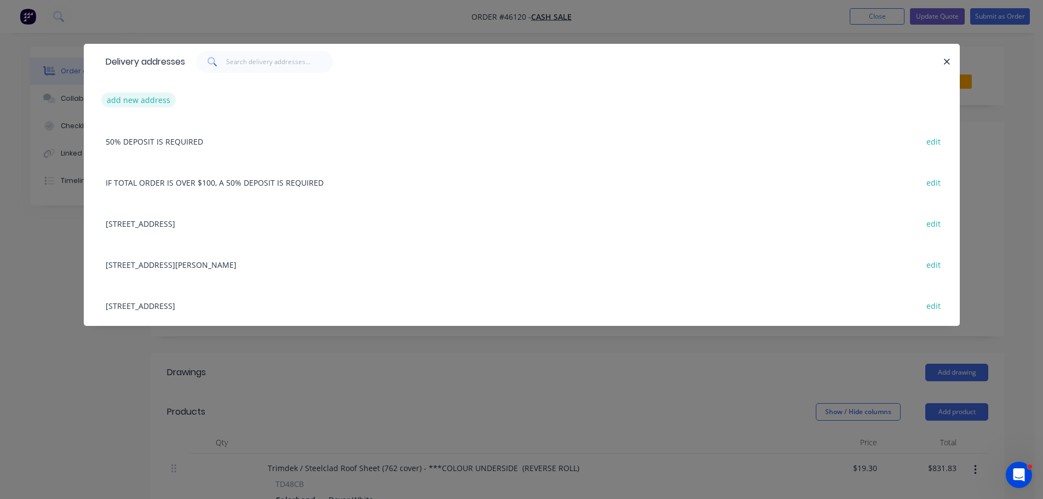
click at [132, 101] on button "add new address" at bounding box center [138, 100] width 75 height 15
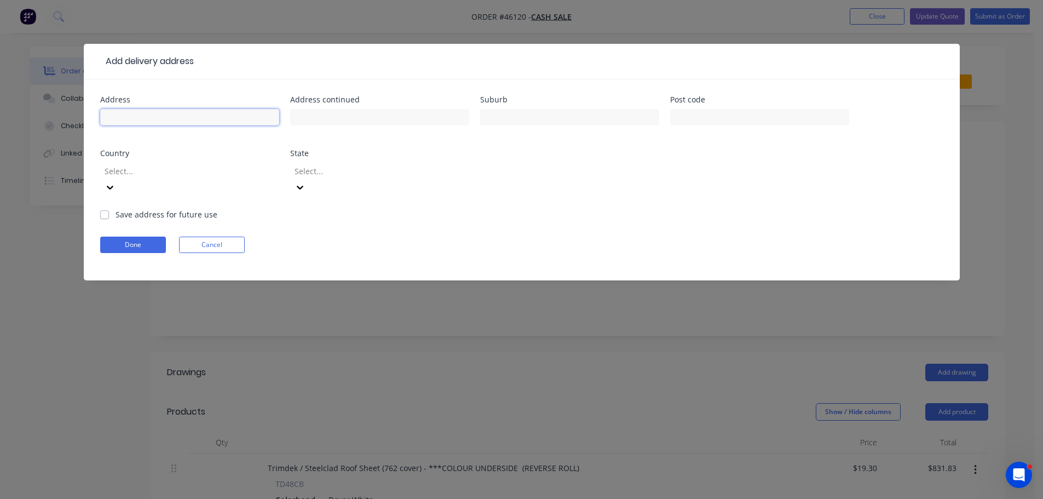
click at [172, 116] on input "text" at bounding box center [189, 117] width 179 height 16
type input "UNIT 3 9 GILL ST"
type input "MOUNT HUTTON"
click at [130, 117] on input "UNIT 3 9 GILL ST" at bounding box center [189, 117] width 179 height 16
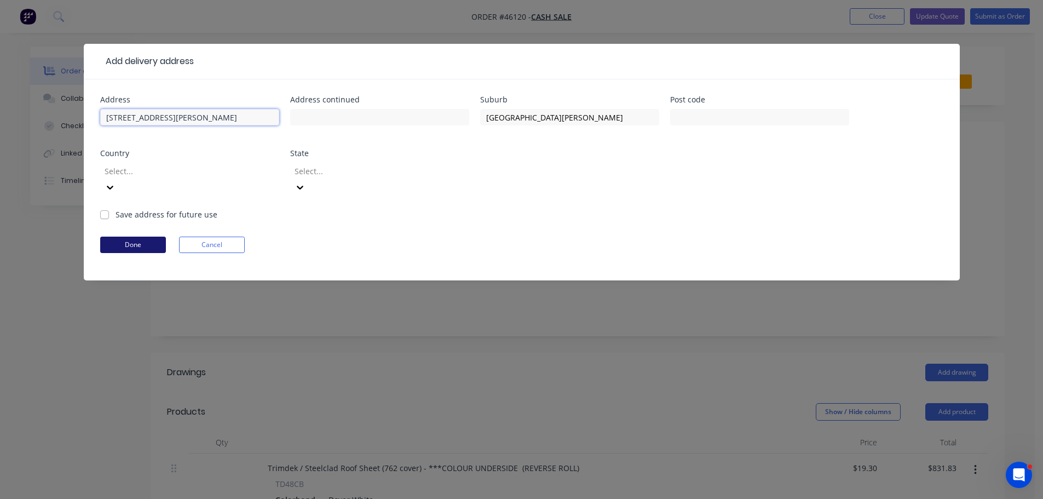
type input "UNIT 3/9 GILL ST"
click at [120, 236] on button "Done" at bounding box center [133, 244] width 66 height 16
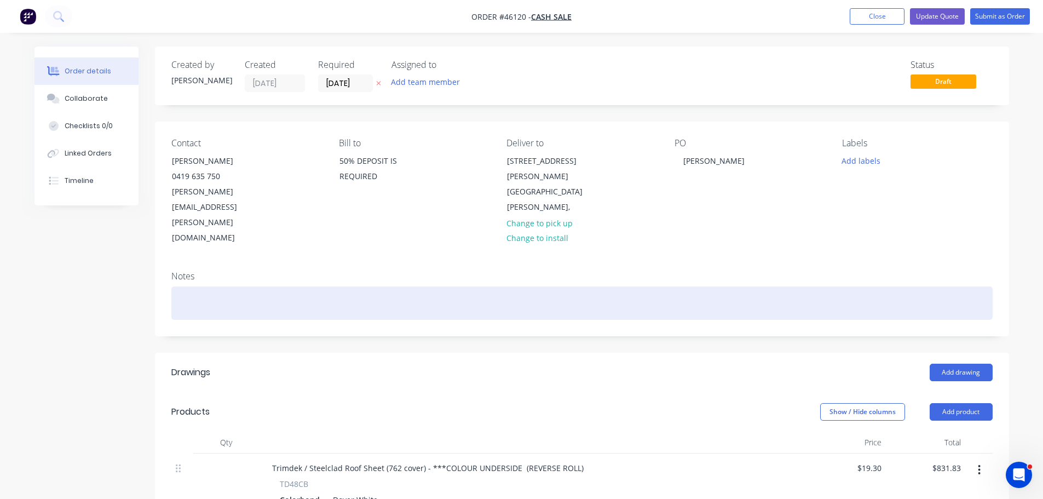
click at [189, 286] on div at bounding box center [581, 302] width 821 height 33
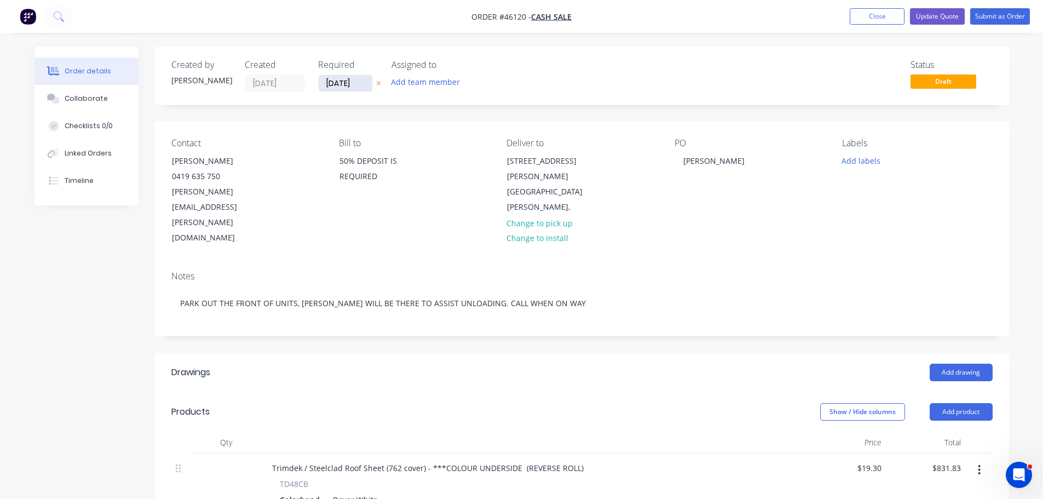
click at [346, 89] on input "10/07/25" at bounding box center [346, 83] width 54 height 16
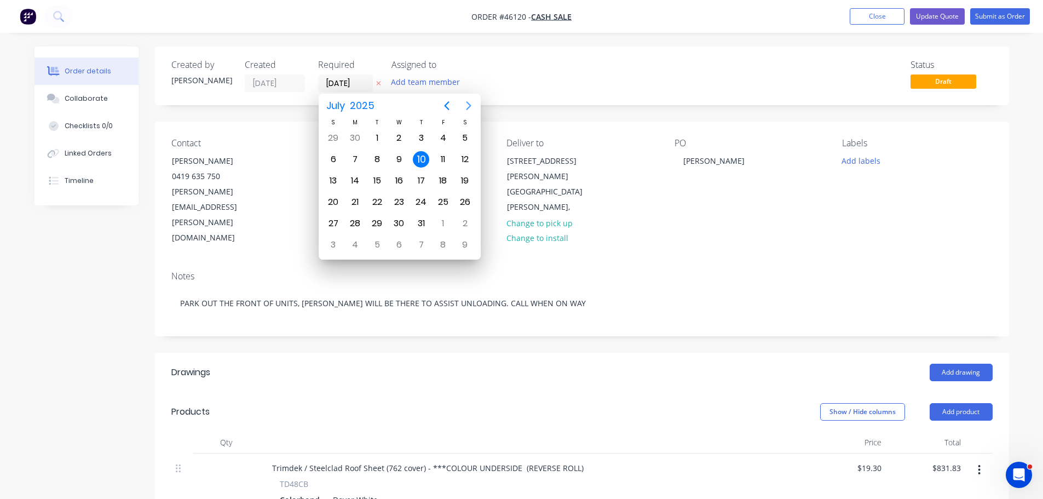
click at [465, 103] on icon "Next page" at bounding box center [468, 105] width 13 height 13
click at [440, 245] on div "5" at bounding box center [443, 244] width 16 height 16
type input "05/09/25"
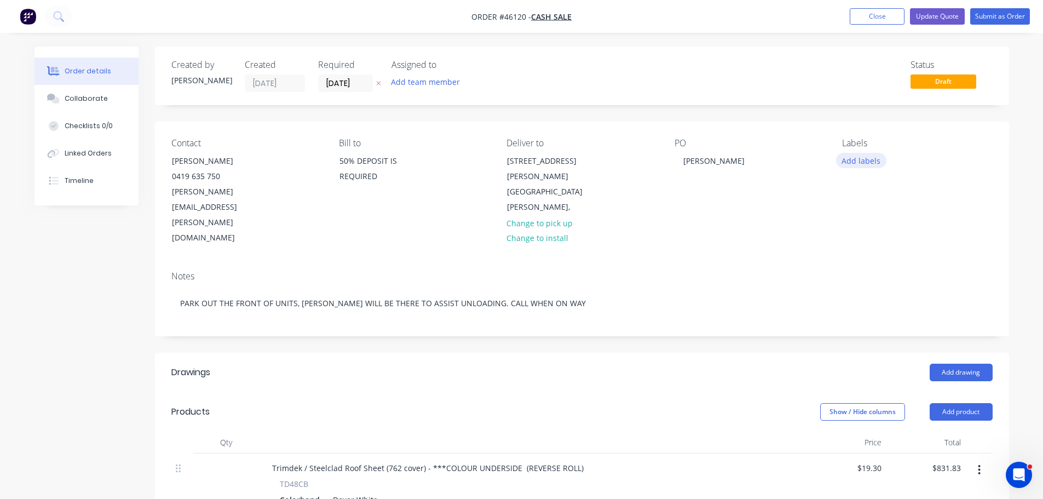
click at [870, 159] on button "Add labels" at bounding box center [861, 160] width 50 height 15
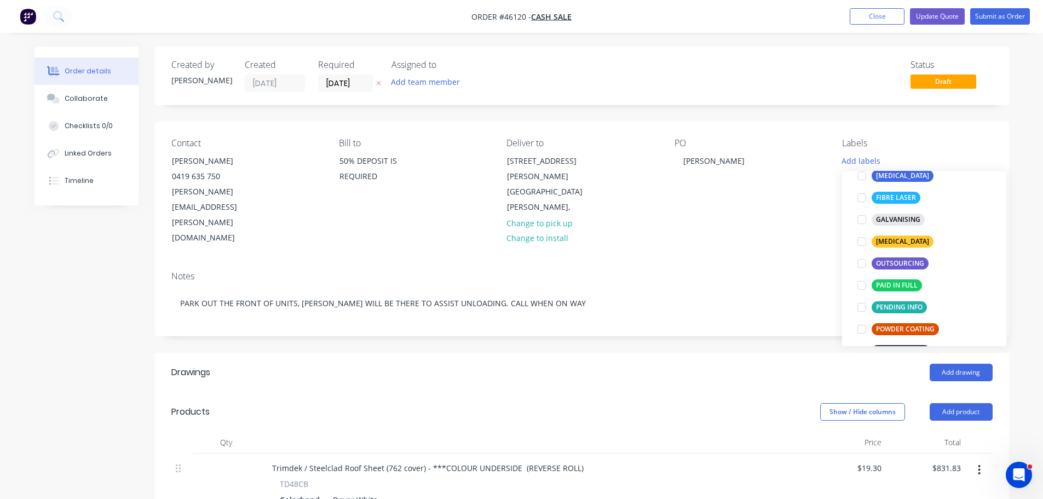
scroll to position [164, 0]
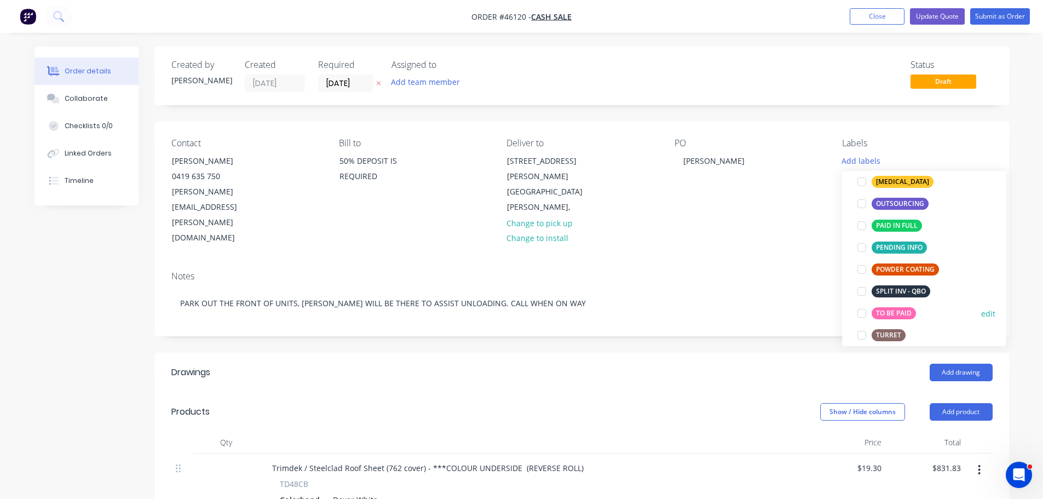
click at [863, 315] on div at bounding box center [862, 313] width 22 height 22
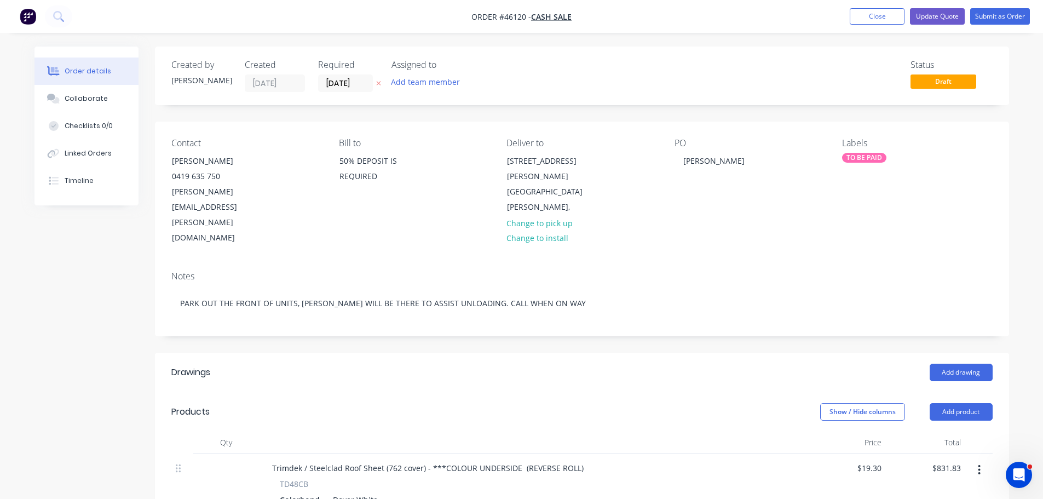
drag, startPoint x: 743, startPoint y: 209, endPoint x: 865, endPoint y: 54, distance: 198.0
click at [743, 207] on div "Contact WAYNE CLEAVER 0419 635 750 philip.cleaver@bigpond.com Bill to 50% DEPOS…" at bounding box center [582, 192] width 854 height 141
click at [983, 16] on button "Submit as Order" at bounding box center [1000, 16] width 60 height 16
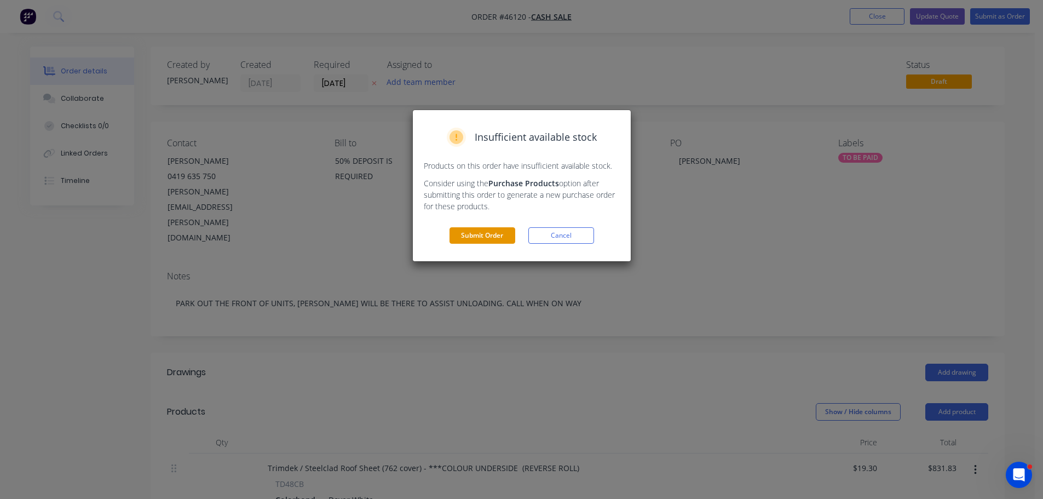
click at [475, 235] on button "Submit Order" at bounding box center [482, 235] width 66 height 16
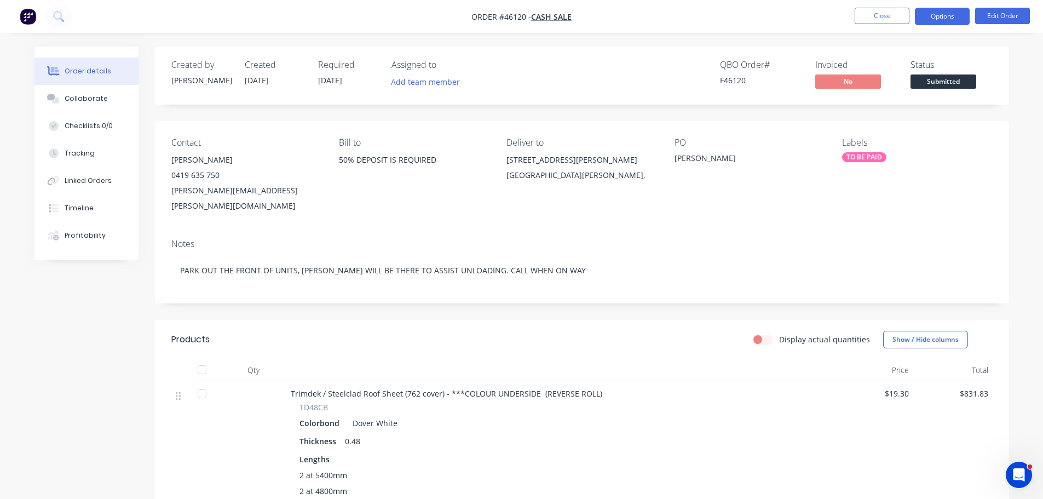
click at [958, 14] on button "Options" at bounding box center [942, 17] width 55 height 18
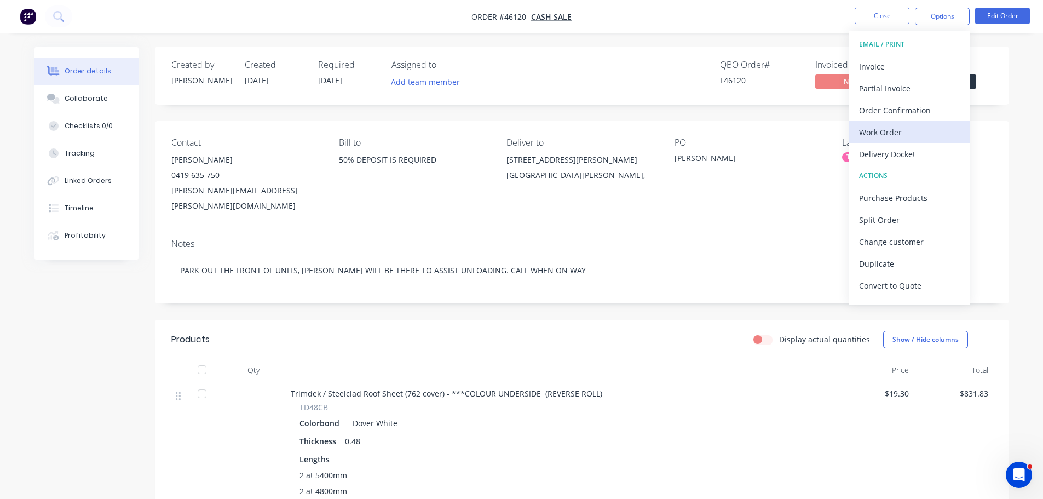
click at [886, 127] on div "Work Order" at bounding box center [909, 132] width 101 height 16
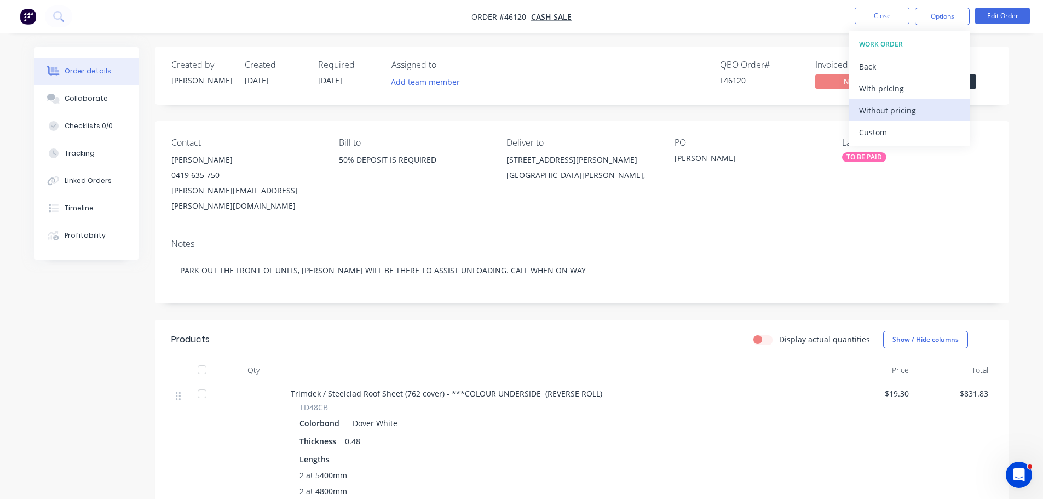
click at [892, 107] on div "Without pricing" at bounding box center [909, 110] width 101 height 16
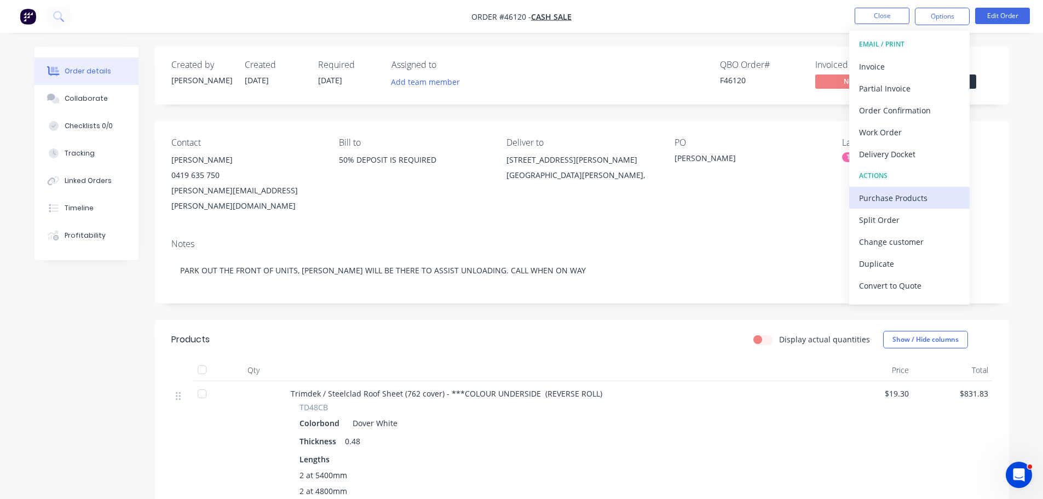
click at [899, 200] on div "Purchase Products" at bounding box center [909, 198] width 101 height 16
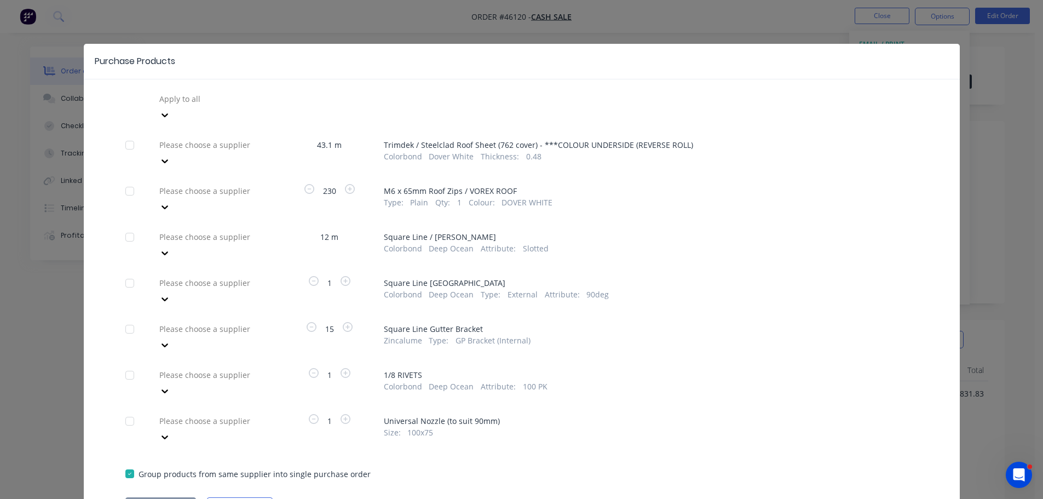
click at [225, 106] on div at bounding box center [237, 99] width 158 height 14
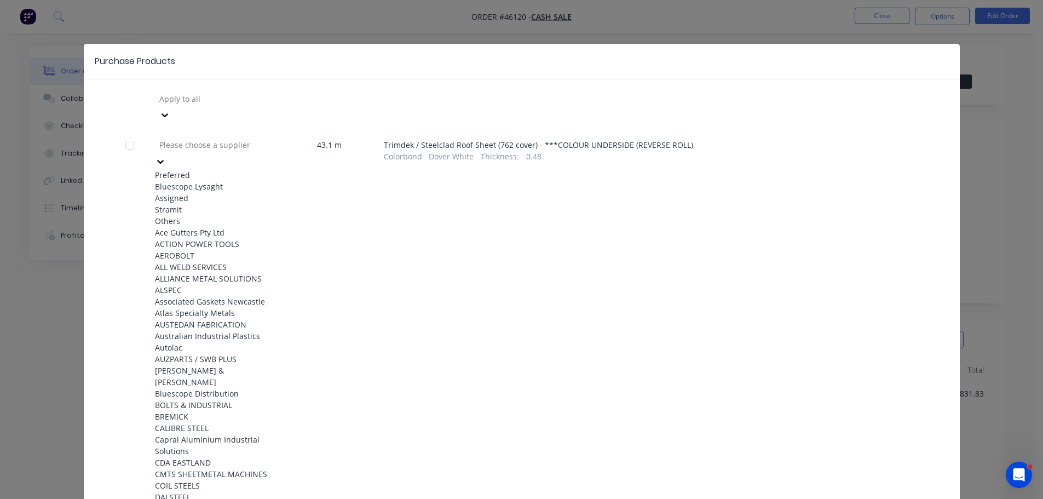
click at [215, 181] on div "Bluescope Lysaght" at bounding box center [215, 186] width 120 height 11
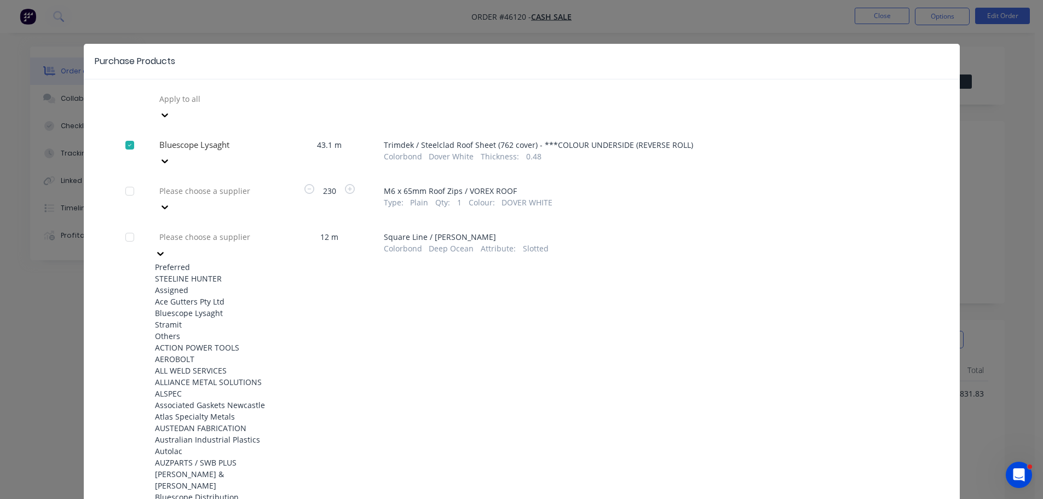
click at [215, 230] on div at bounding box center [237, 237] width 158 height 14
click at [205, 307] on div "Bluescope Lysaght" at bounding box center [215, 312] width 120 height 11
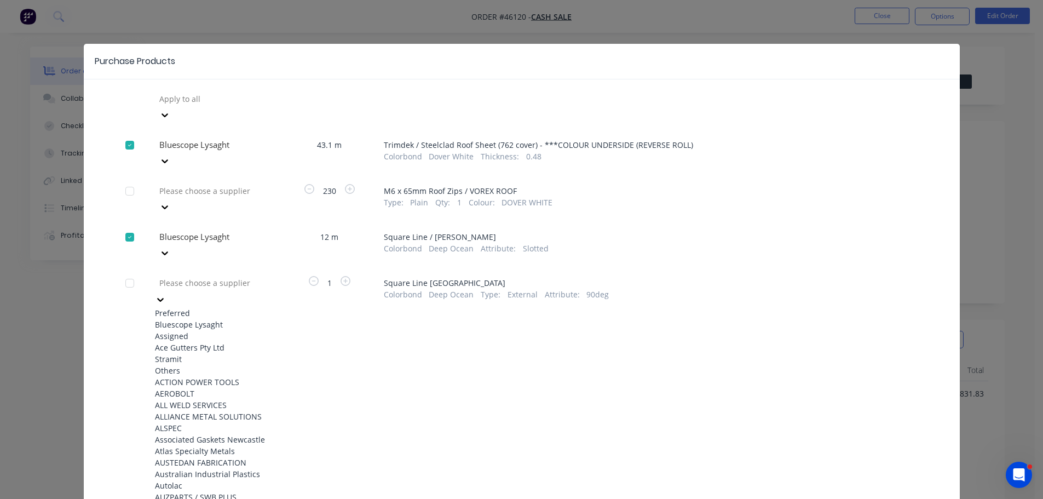
click at [212, 276] on div at bounding box center [237, 283] width 158 height 14
click at [201, 319] on div "Bluescope Lysaght" at bounding box center [215, 324] width 120 height 11
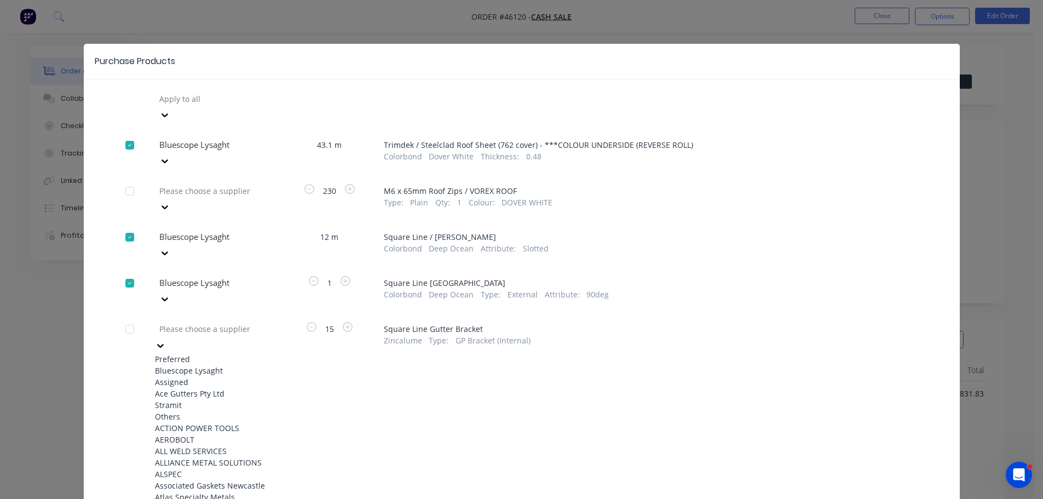
click at [201, 322] on div at bounding box center [237, 329] width 158 height 14
click at [199, 365] on div "Bluescope Lysaght" at bounding box center [215, 370] width 120 height 11
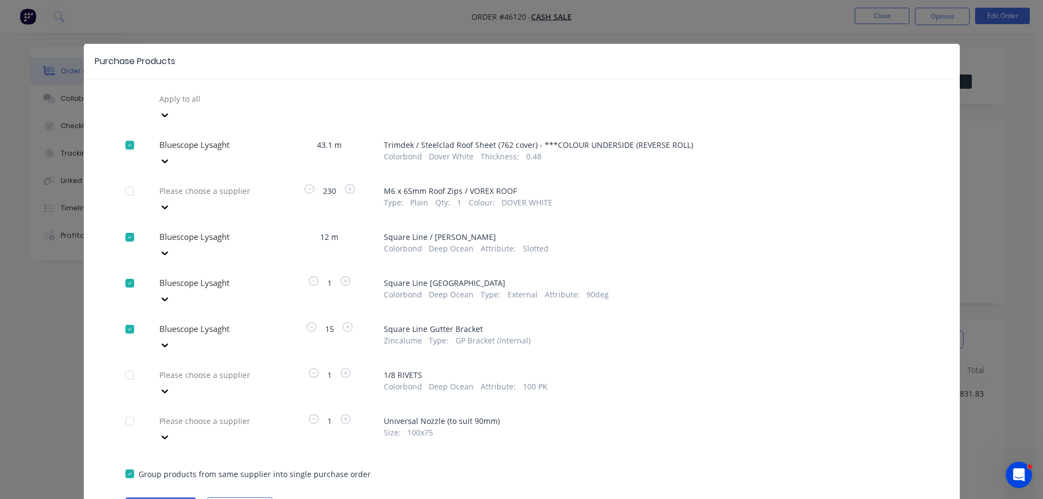
click at [200, 106] on div at bounding box center [237, 99] width 158 height 14
click at [181, 468] on div "Bluescope Lysaght" at bounding box center [215, 473] width 120 height 11
click at [158, 497] on button "Create purchase(s)" at bounding box center [160, 505] width 71 height 16
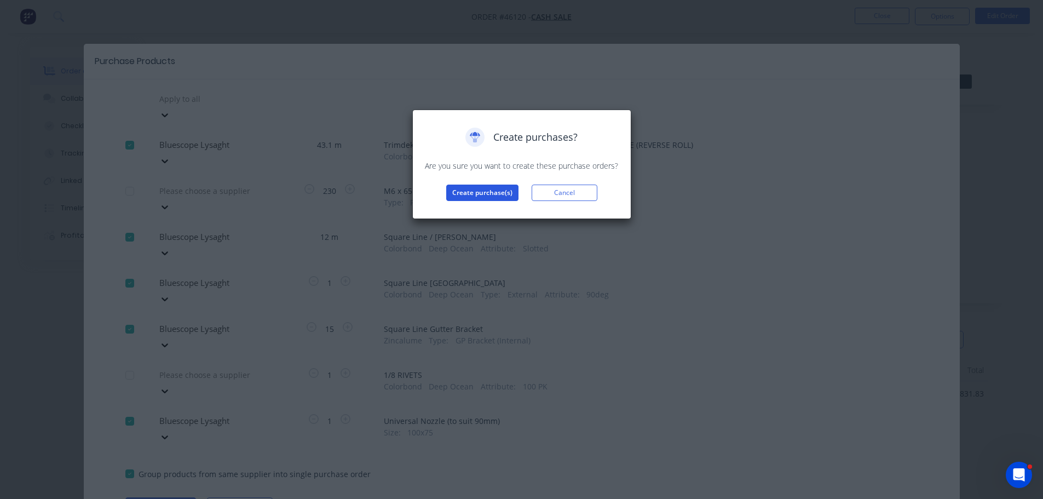
click at [504, 189] on button "Create purchase(s)" at bounding box center [482, 192] width 72 height 16
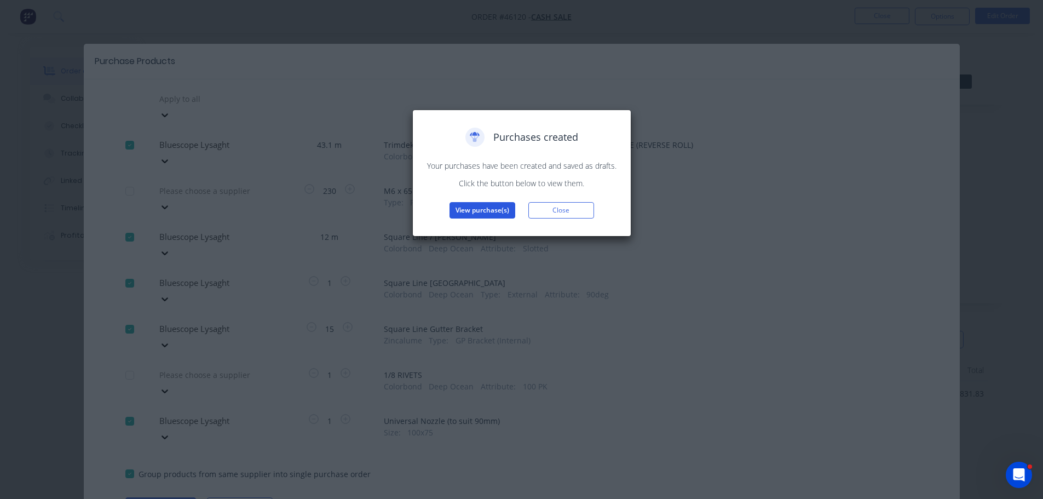
click at [482, 212] on button "View purchase(s)" at bounding box center [482, 210] width 66 height 16
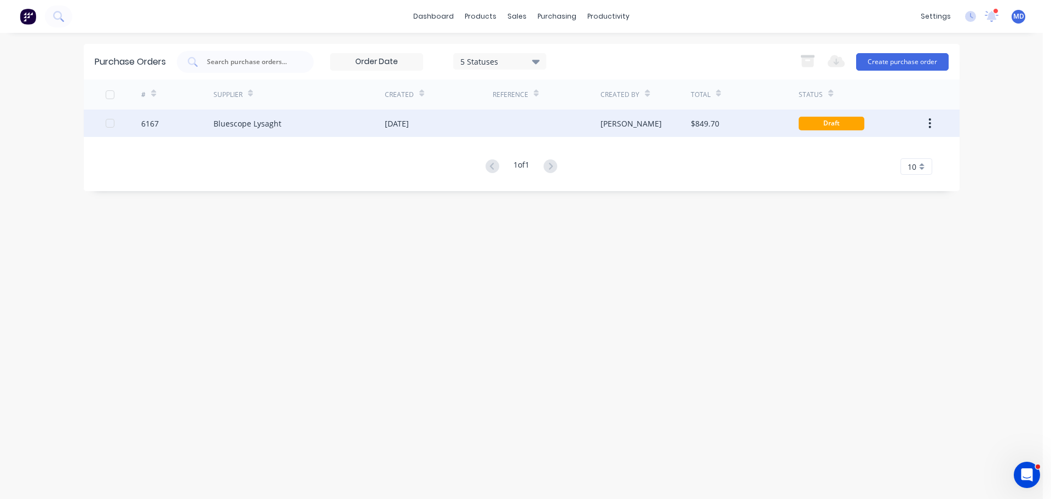
click at [150, 122] on div "6167" at bounding box center [150, 123] width 18 height 11
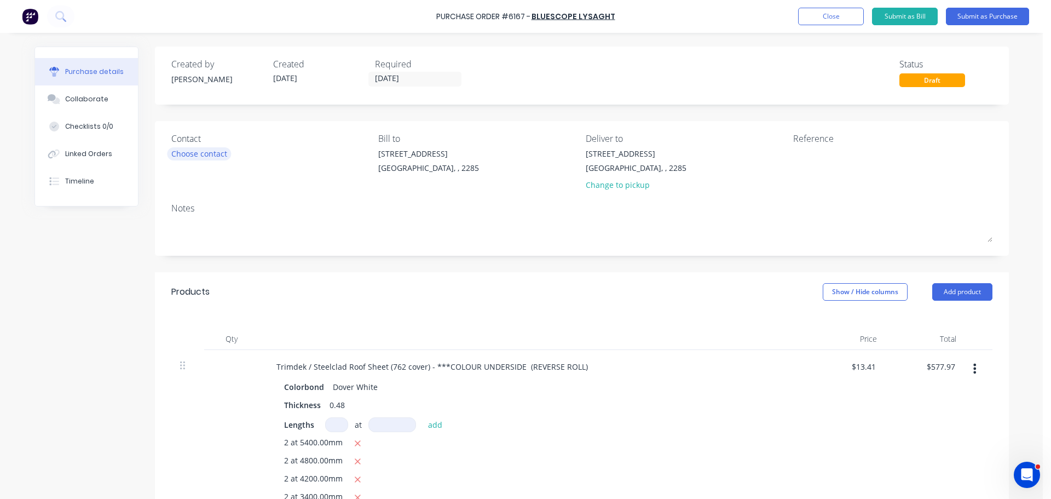
click at [204, 152] on div "Choose contact" at bounding box center [199, 153] width 56 height 11
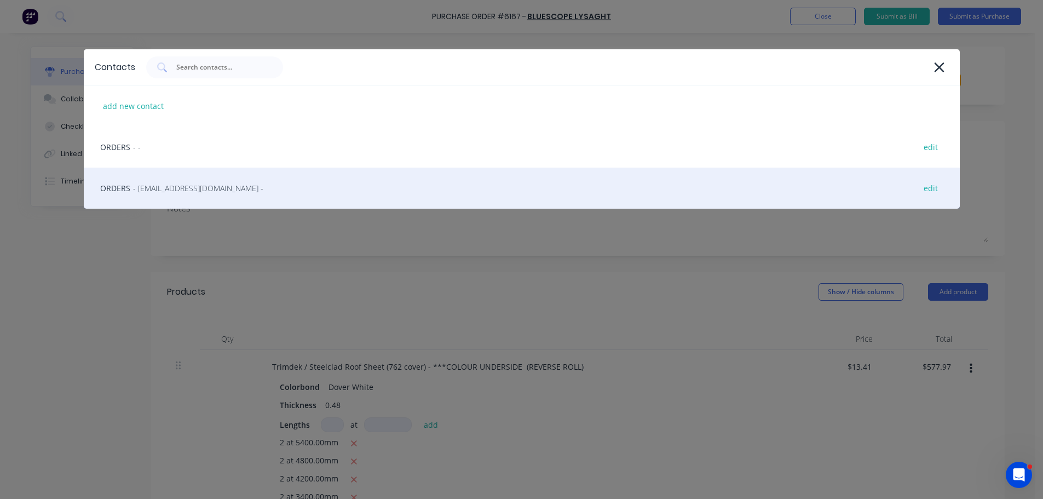
click at [184, 192] on span "- LysaghtCardiffSales@lysaght.com -" at bounding box center [198, 187] width 130 height 11
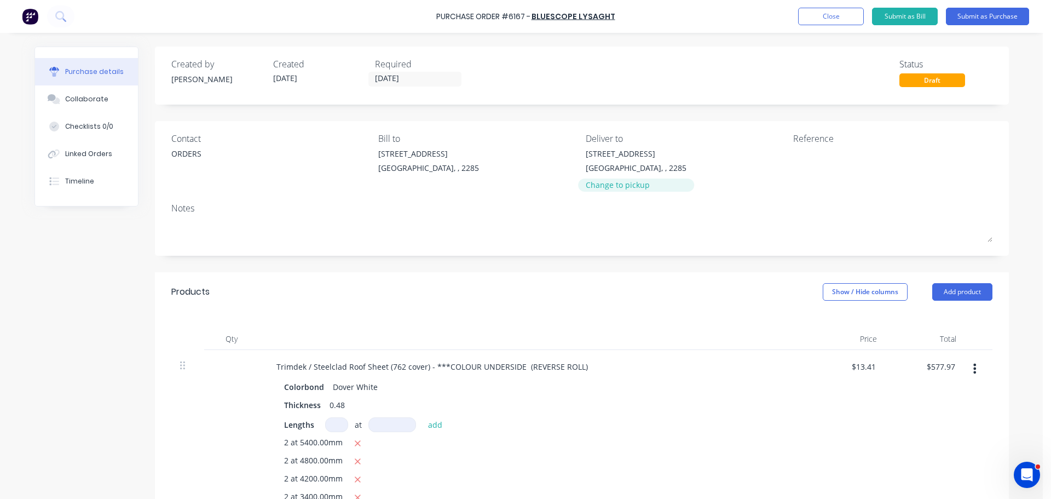
click at [617, 182] on div "Change to pickup" at bounding box center [636, 184] width 101 height 11
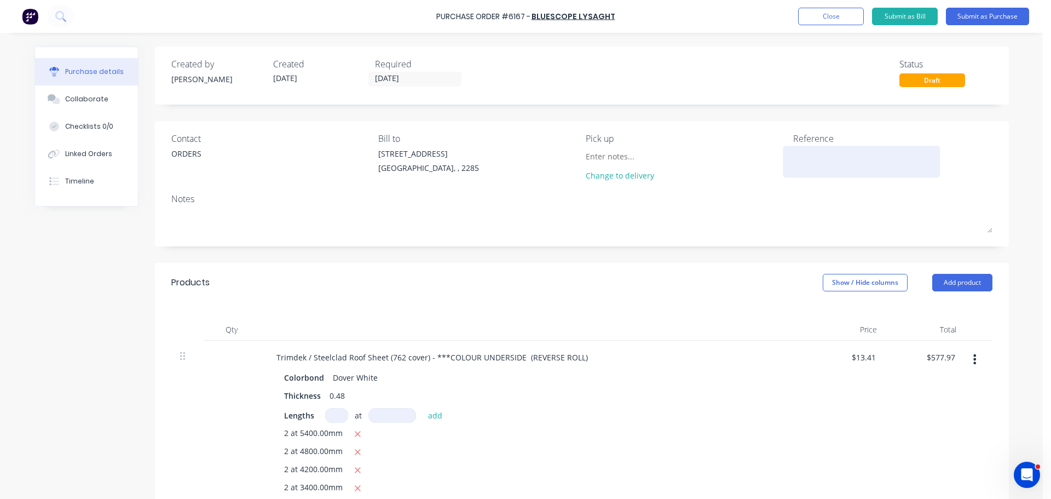
click at [795, 151] on textarea at bounding box center [861, 160] width 137 height 25
type textarea "A"
type textarea "TRIMDEK AS PER QUOTE#"
type textarea "x"
type textarea "TRIMDEK AS PER QUOTE#"
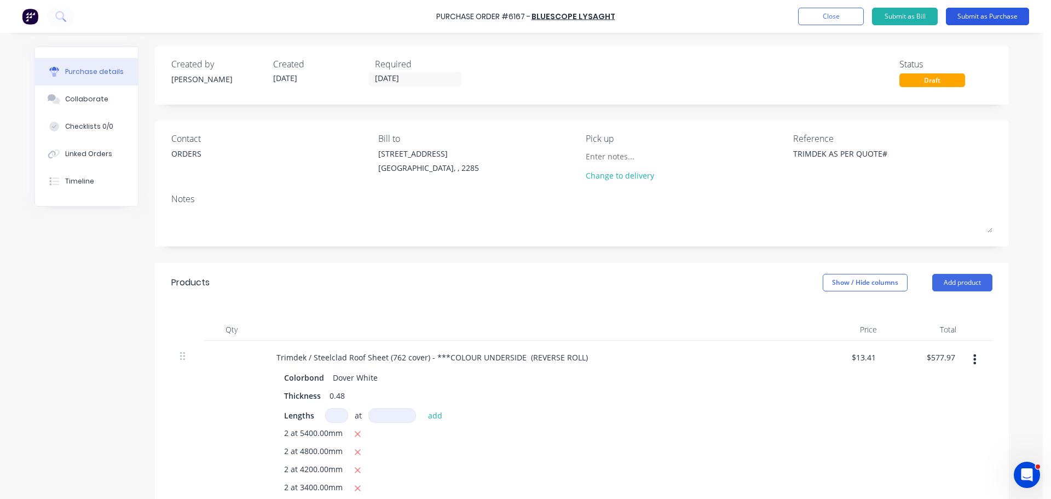
click at [984, 15] on button "Submit as Purchase" at bounding box center [987, 17] width 83 height 18
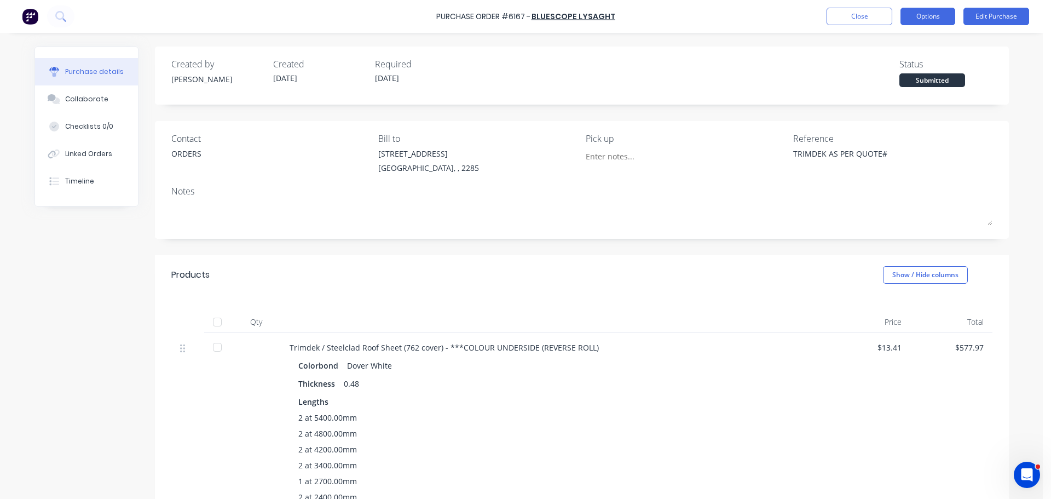
click at [928, 18] on button "Options" at bounding box center [928, 17] width 55 height 18
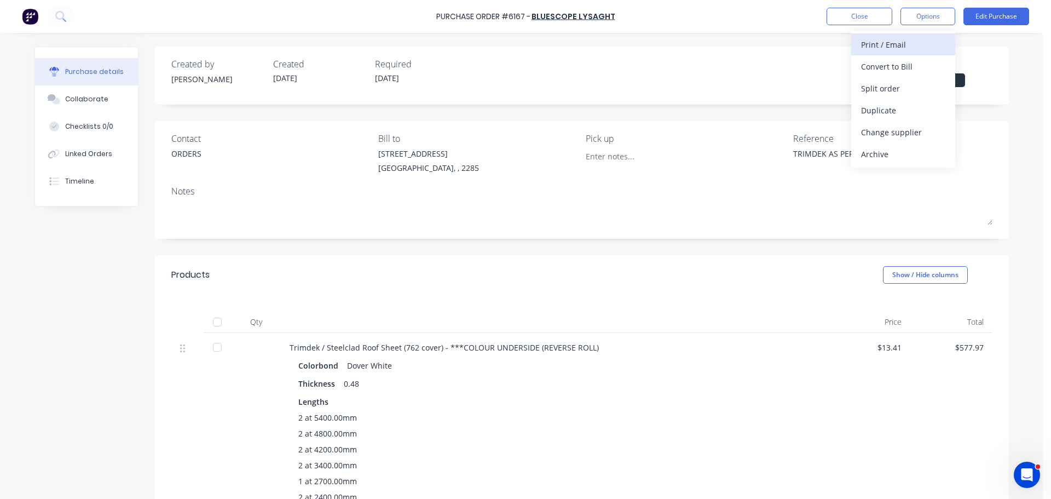
click at [895, 45] on div "Print / Email" at bounding box center [903, 45] width 84 height 16
click at [909, 90] on div "Without pricing" at bounding box center [903, 88] width 84 height 16
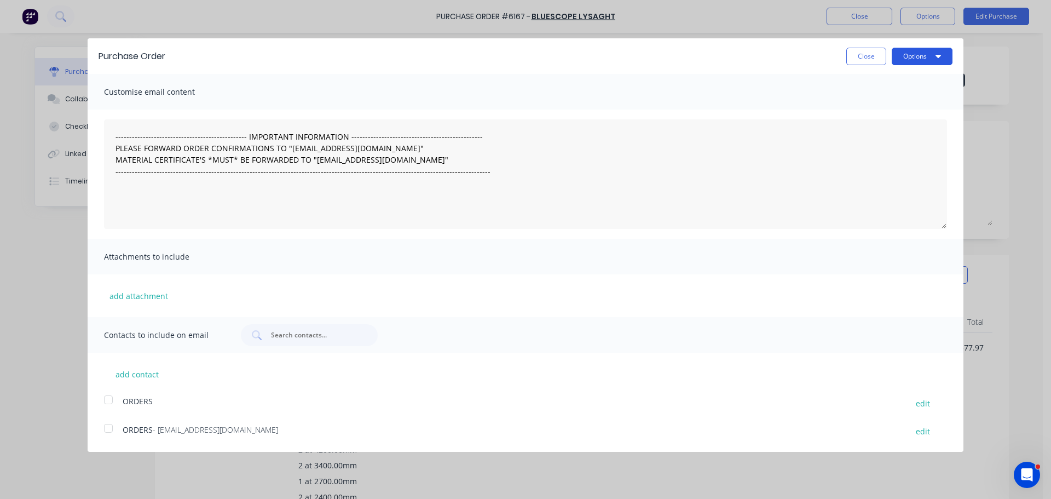
click at [924, 57] on button "Options" at bounding box center [922, 57] width 61 height 18
click at [894, 92] on div "Print" at bounding box center [900, 84] width 84 height 16
click at [876, 82] on div "Print" at bounding box center [900, 84] width 84 height 16
click at [851, 51] on button "Close" at bounding box center [866, 57] width 40 height 18
type textarea "x"
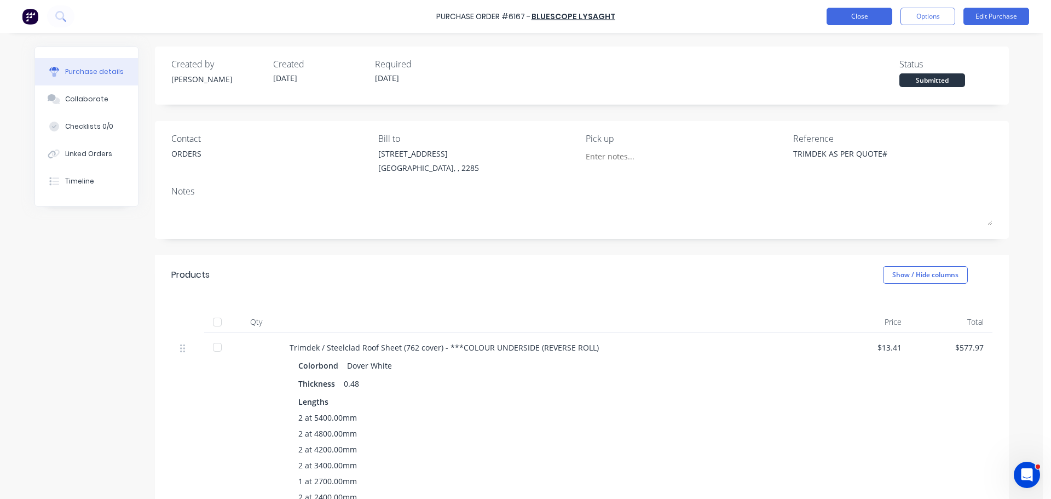
click at [866, 11] on button "Close" at bounding box center [860, 17] width 66 height 18
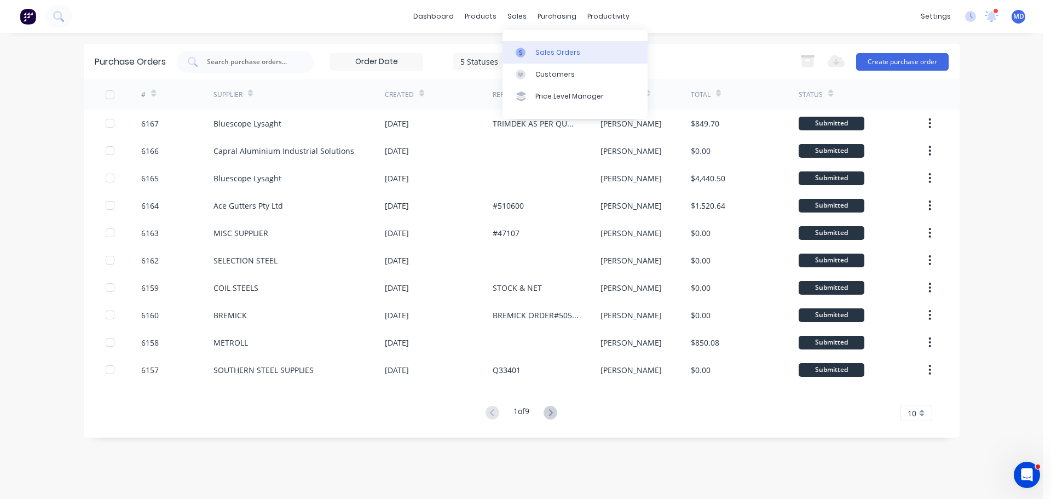
click at [538, 49] on div "Sales Orders" at bounding box center [557, 53] width 45 height 10
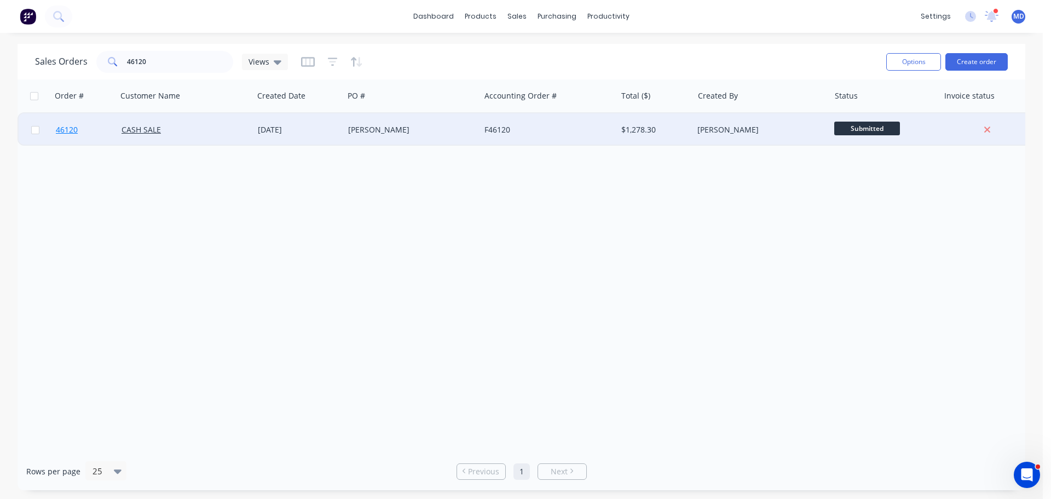
click at [63, 131] on span "46120" at bounding box center [67, 129] width 22 height 11
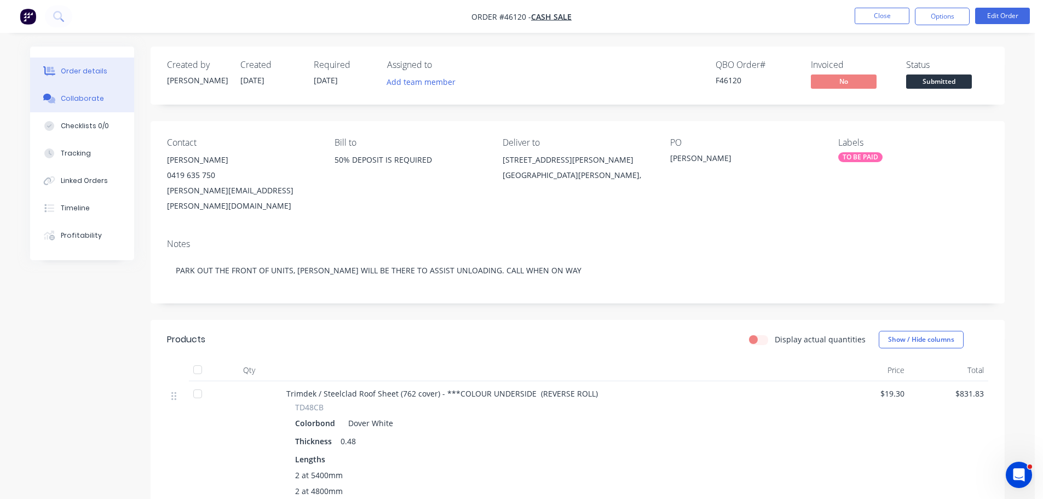
click at [91, 101] on div "Collaborate" at bounding box center [82, 99] width 43 height 10
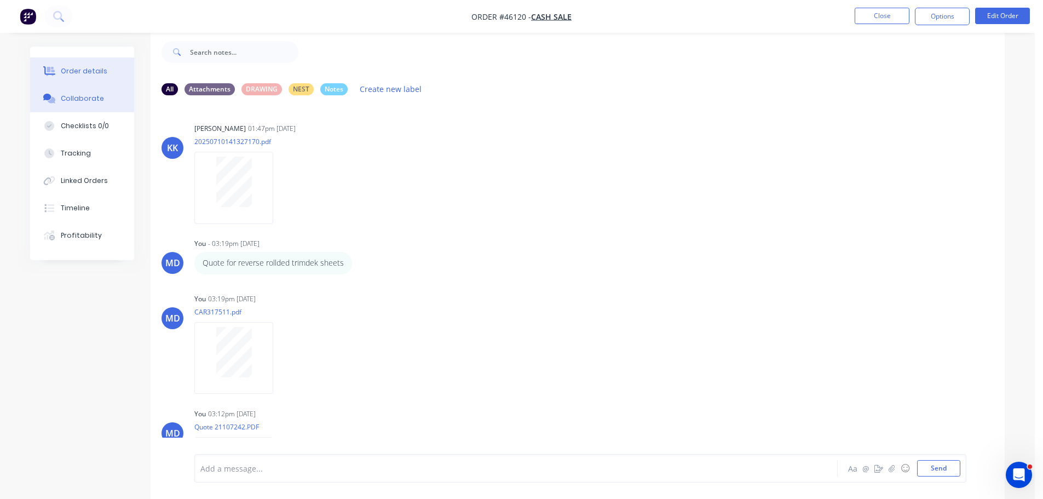
click at [74, 66] on div "Order details" at bounding box center [84, 71] width 47 height 10
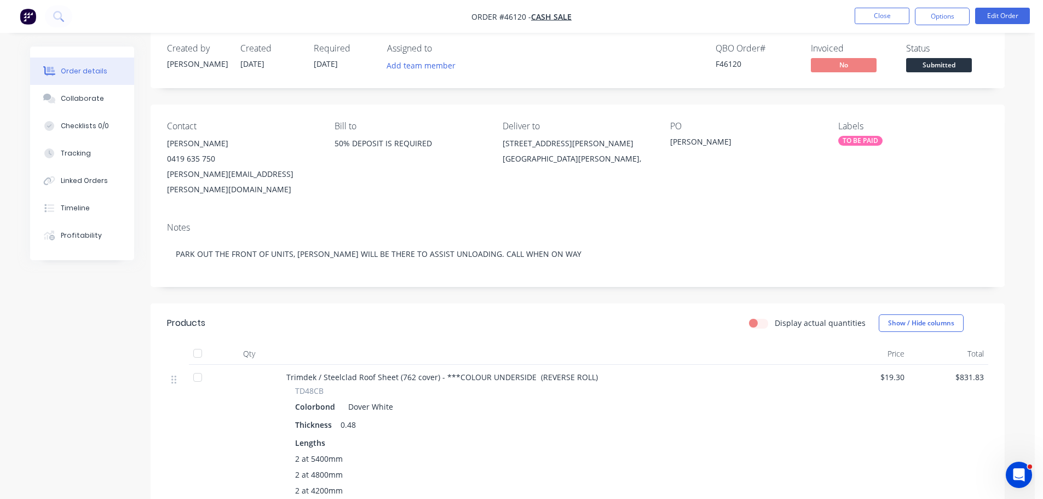
click at [944, 68] on span "Submitted" at bounding box center [939, 65] width 66 height 14
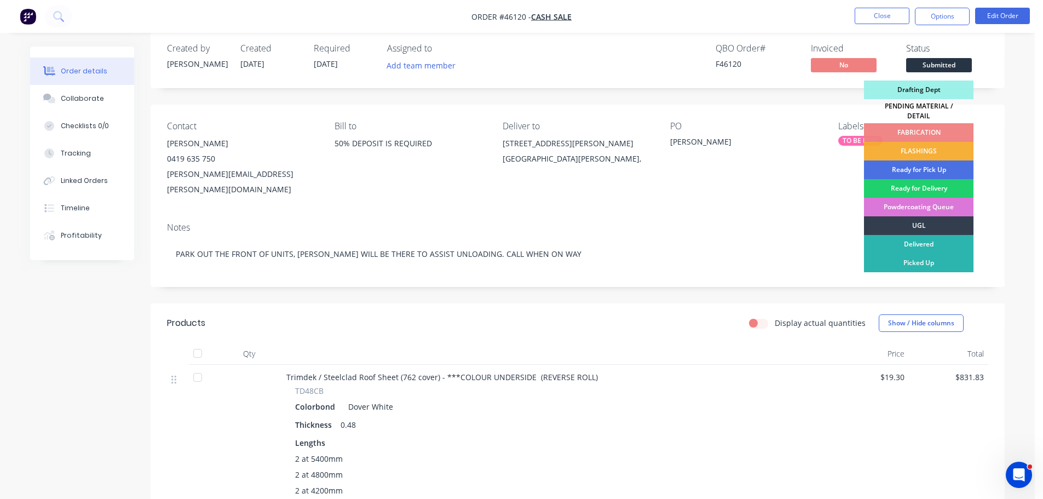
click at [940, 106] on div "PENDING MATERIAL / DETAIL" at bounding box center [918, 111] width 109 height 24
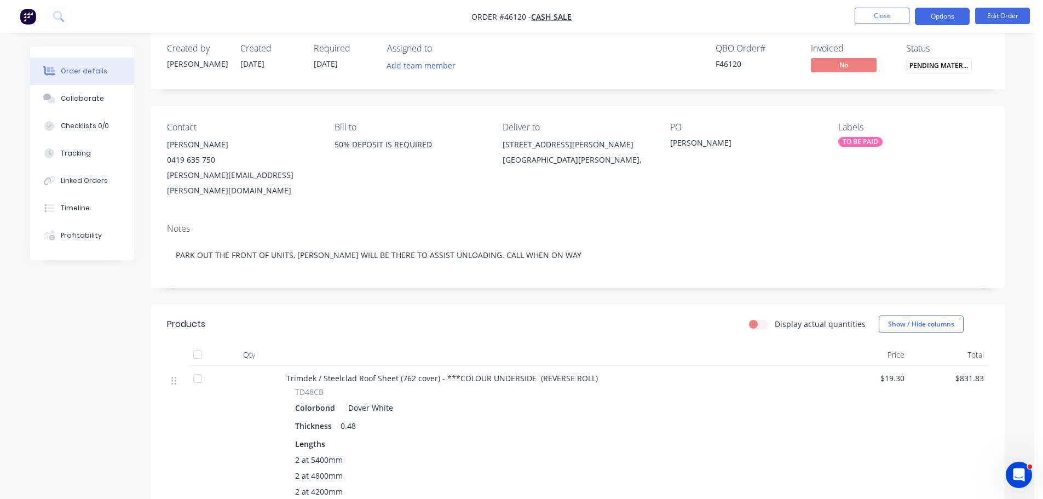
click at [934, 16] on button "Options" at bounding box center [942, 17] width 55 height 18
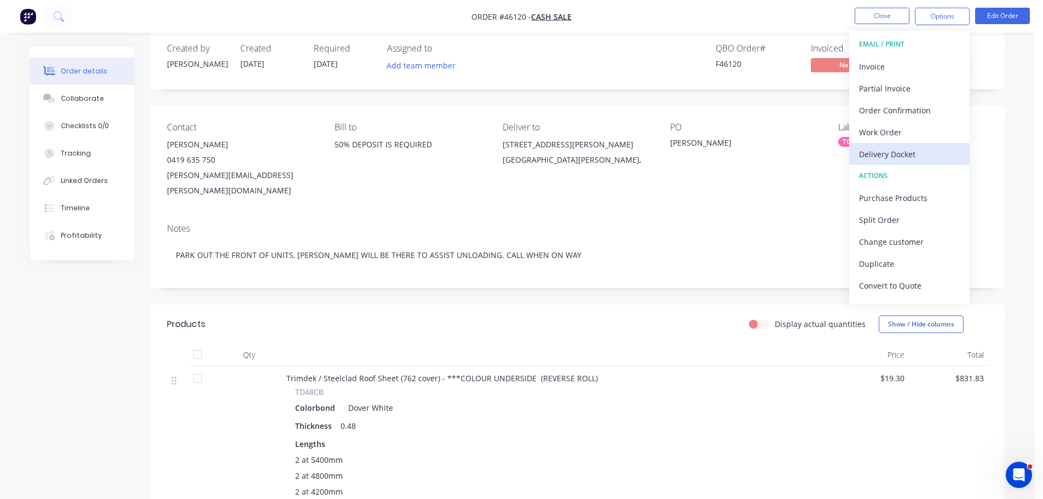
click at [912, 151] on div "Delivery Docket" at bounding box center [909, 154] width 101 height 16
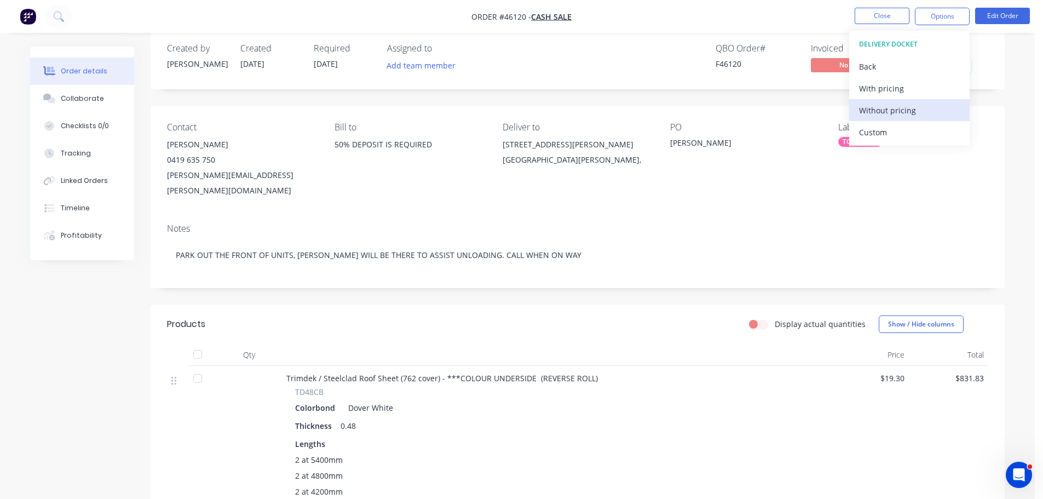
click at [909, 108] on div "Without pricing" at bounding box center [909, 110] width 101 height 16
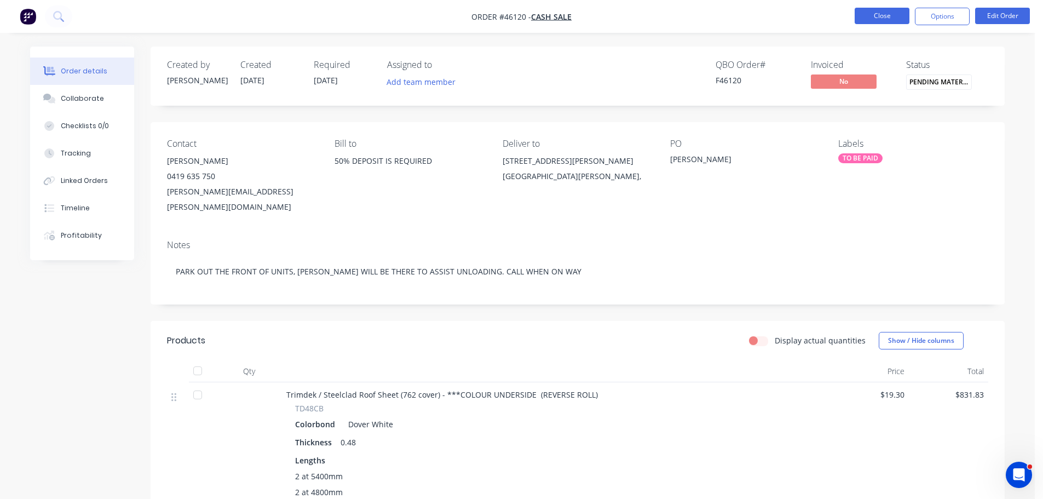
click at [874, 9] on button "Close" at bounding box center [882, 16] width 55 height 16
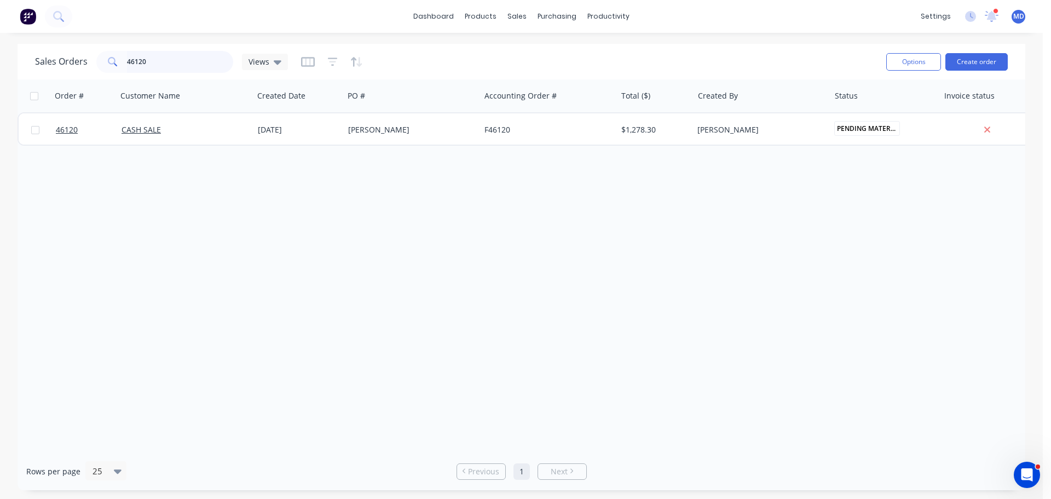
click at [151, 61] on input "46120" at bounding box center [180, 62] width 107 height 22
type input "4"
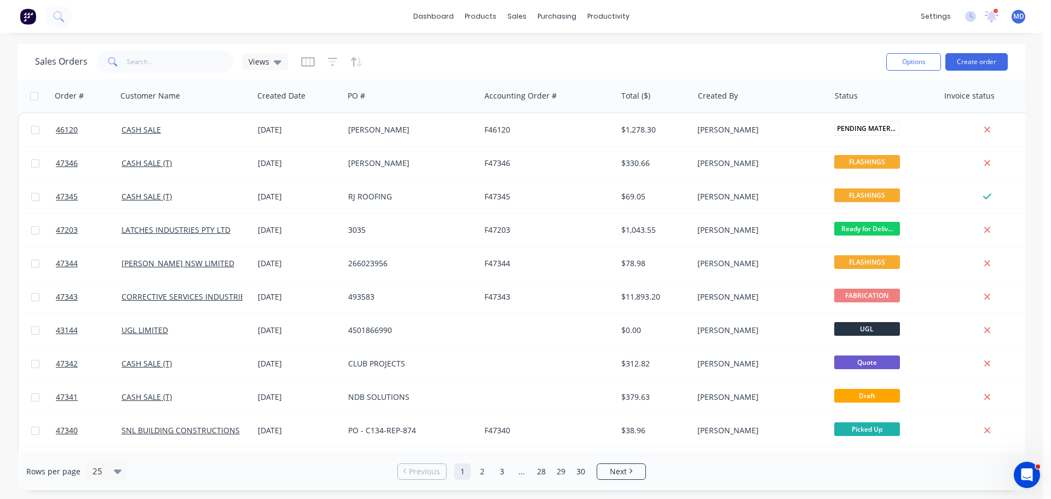
click at [117, 51] on span at bounding box center [111, 62] width 31 height 22
click at [140, 62] on input "text" at bounding box center [180, 62] width 107 height 22
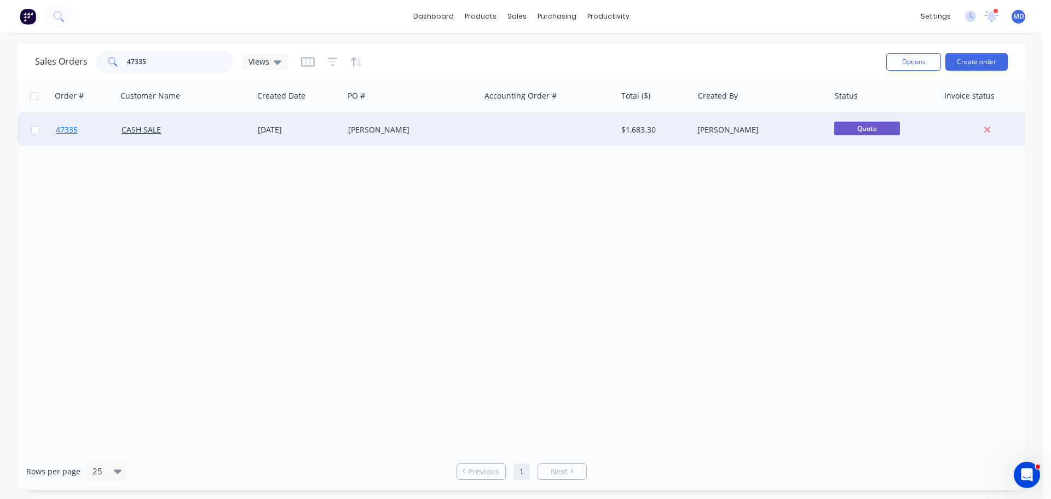
type input "47335"
click at [68, 130] on span "47335" at bounding box center [67, 129] width 22 height 11
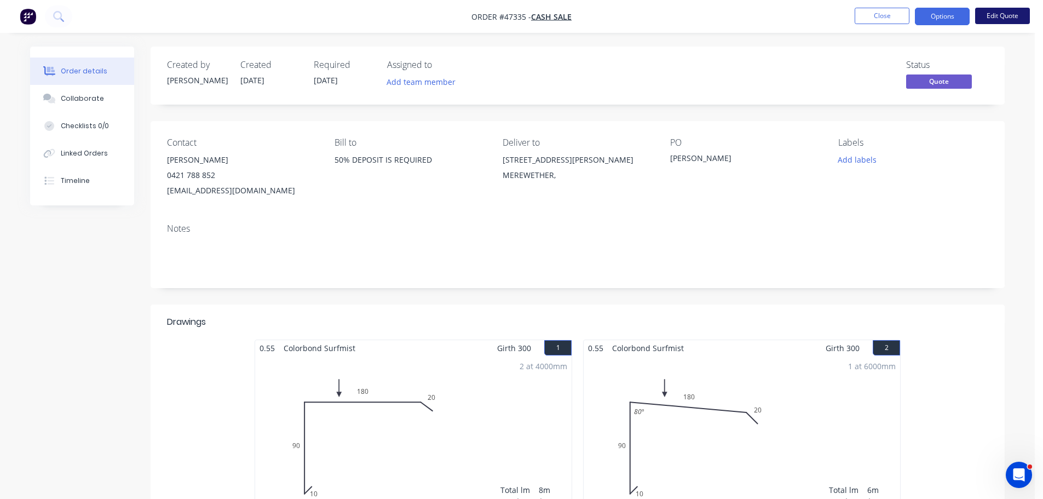
click at [990, 17] on button "Edit Quote" at bounding box center [1002, 16] width 55 height 16
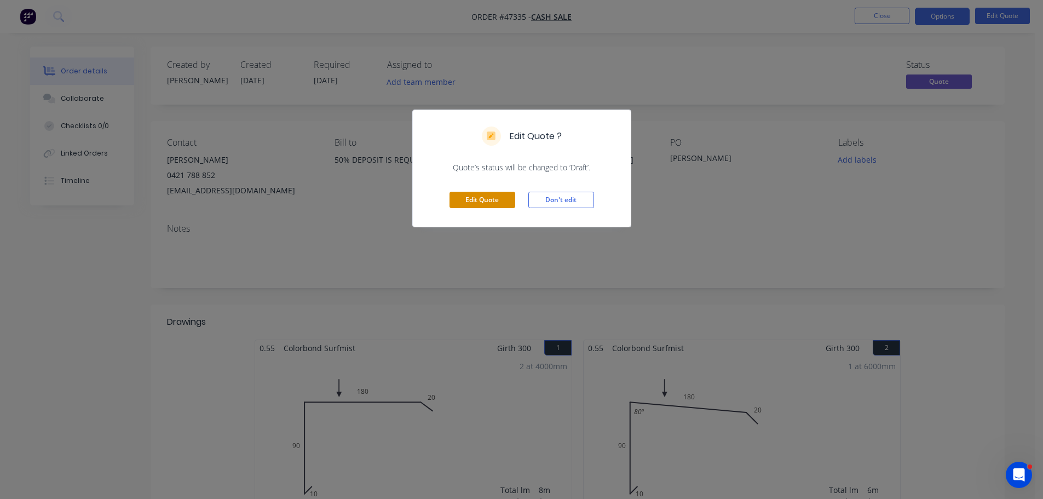
click at [470, 198] on button "Edit Quote" at bounding box center [482, 200] width 66 height 16
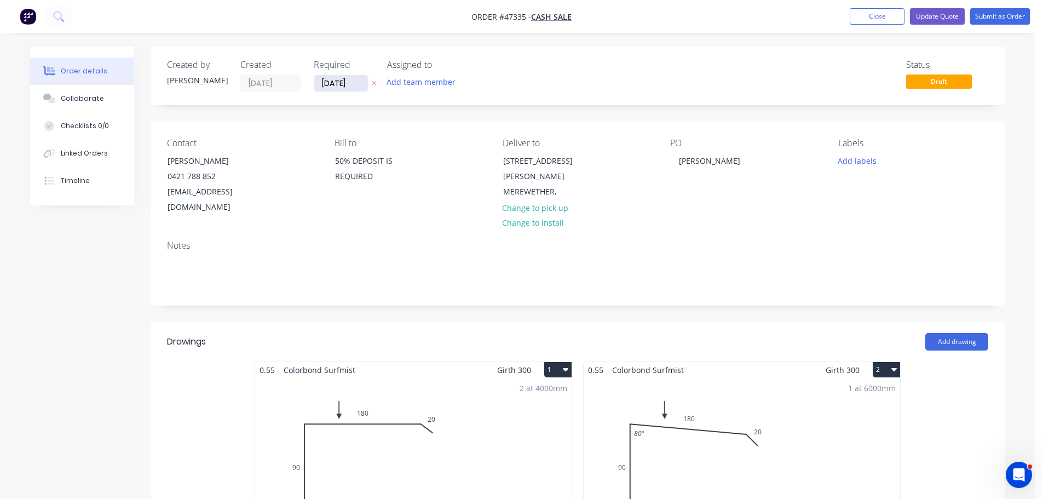
click at [354, 87] on input "[DATE]" at bounding box center [341, 83] width 54 height 16
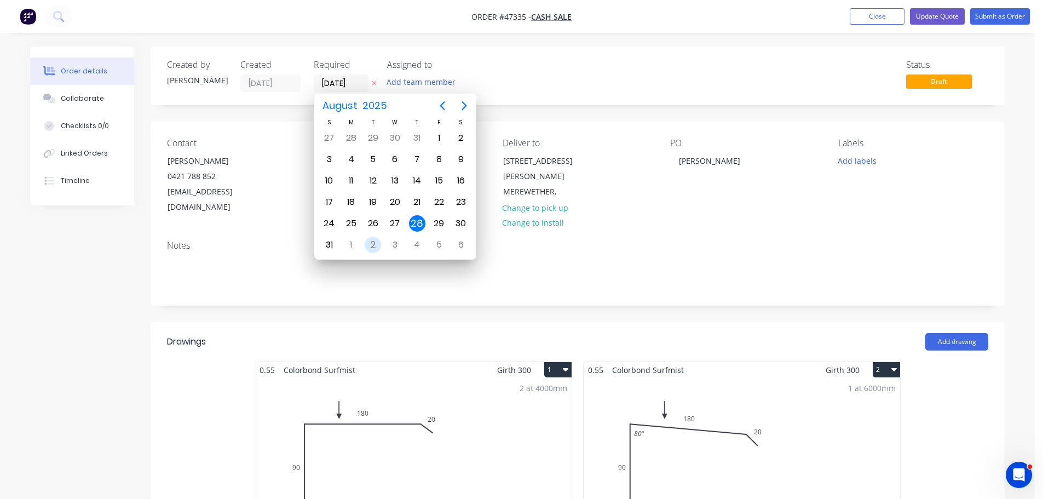
click at [375, 240] on div "2" at bounding box center [373, 244] width 16 height 16
type input "02/09/25"
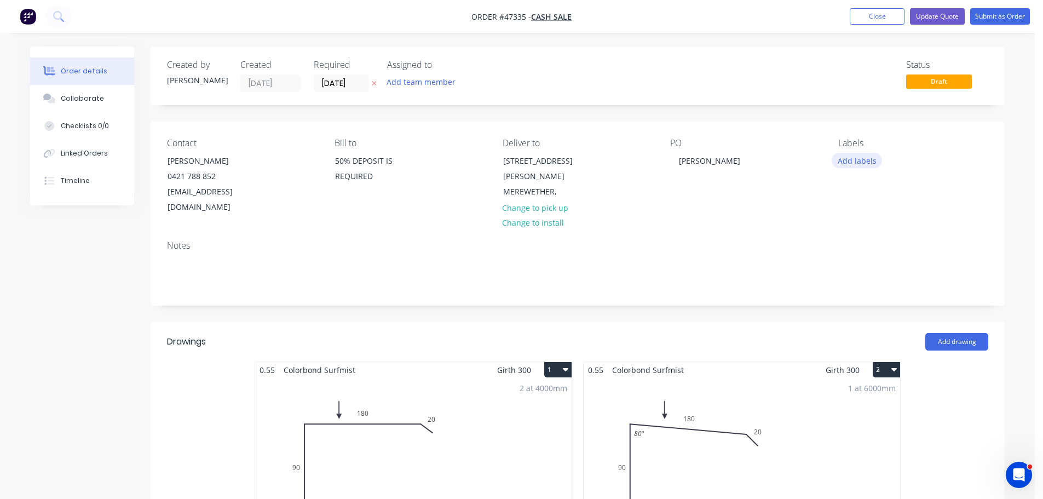
click at [849, 158] on button "Add labels" at bounding box center [857, 160] width 50 height 15
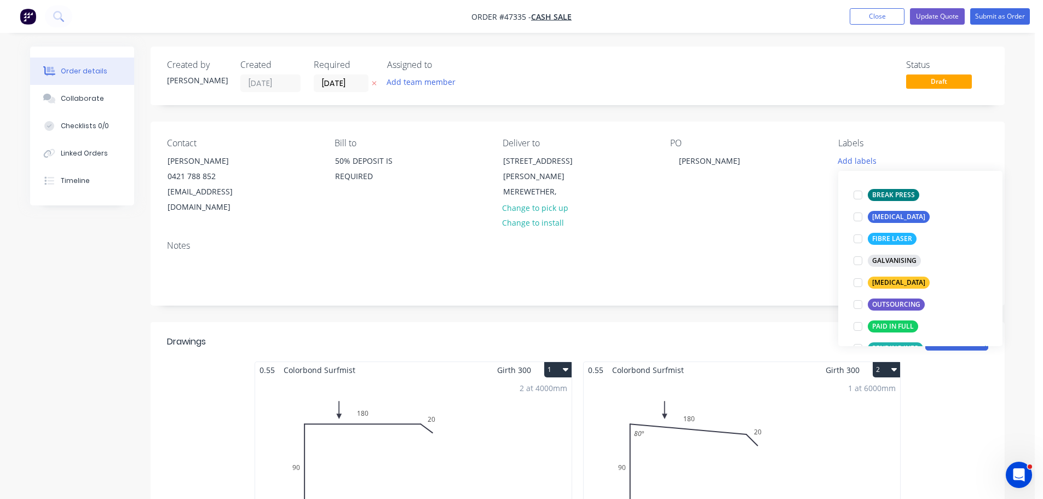
scroll to position [164, 0]
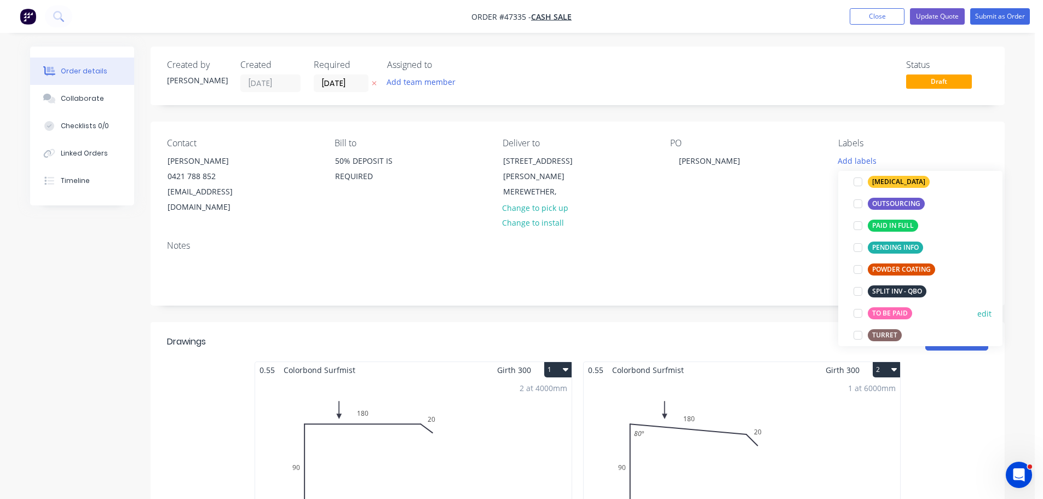
click at [860, 311] on div at bounding box center [858, 313] width 22 height 22
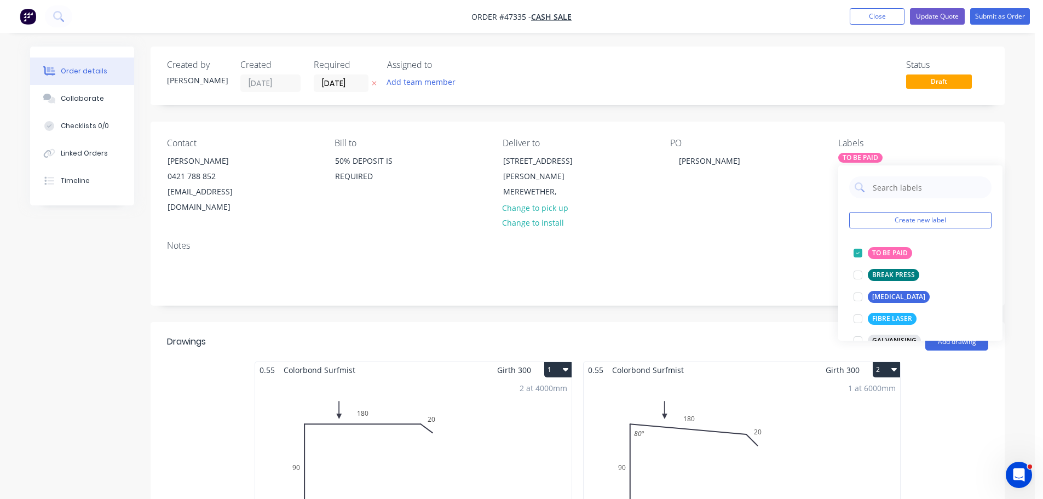
drag, startPoint x: 797, startPoint y: 215, endPoint x: 813, endPoint y: 184, distance: 35.3
click at [797, 213] on div "Contact IAN PADDISON 0421 788 852 ipadd84@gmail.com Bill to 50% DEPOSIT IS REQU…" at bounding box center [578, 177] width 854 height 110
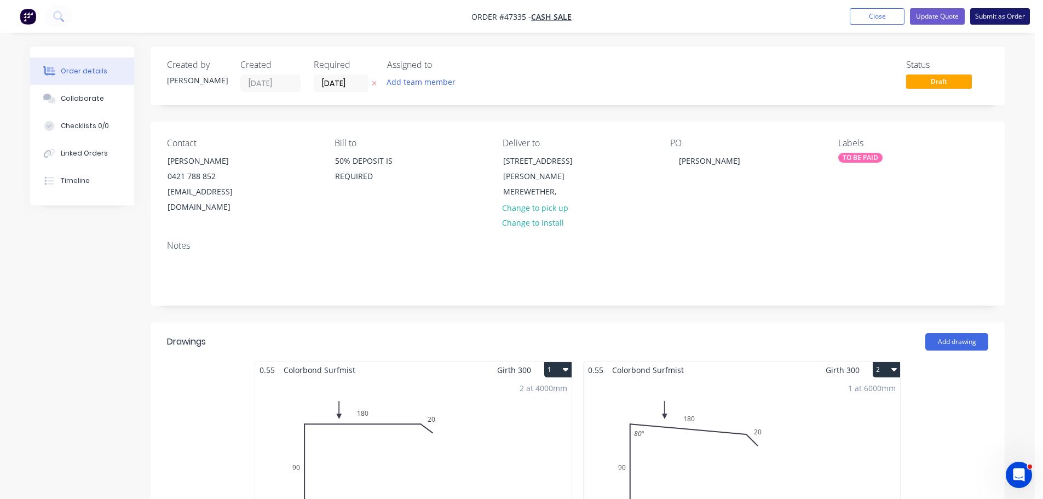
click at [1008, 18] on button "Submit as Order" at bounding box center [1000, 16] width 60 height 16
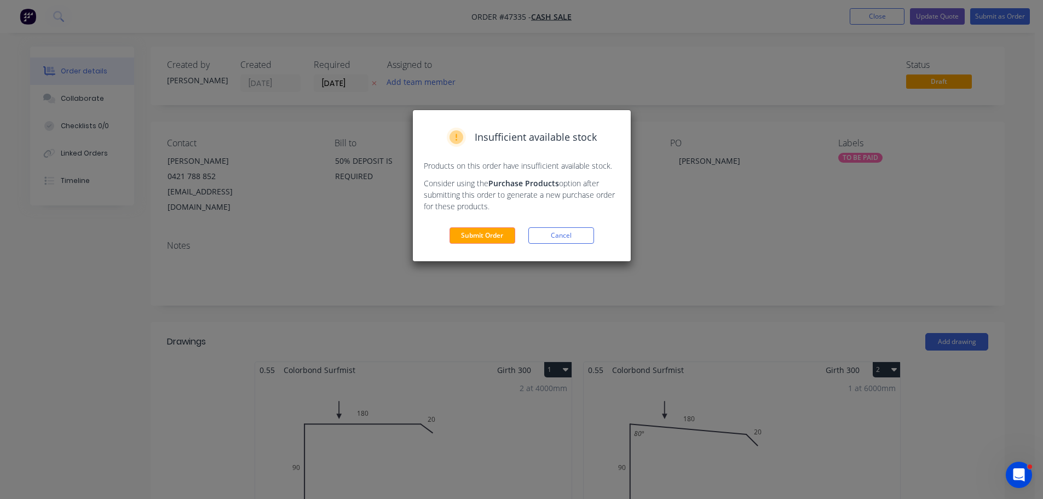
click at [503, 246] on div "Insufficient available stock Products on this order have insufficient available…" at bounding box center [522, 185] width 218 height 151
click at [500, 241] on button "Submit Order" at bounding box center [482, 235] width 66 height 16
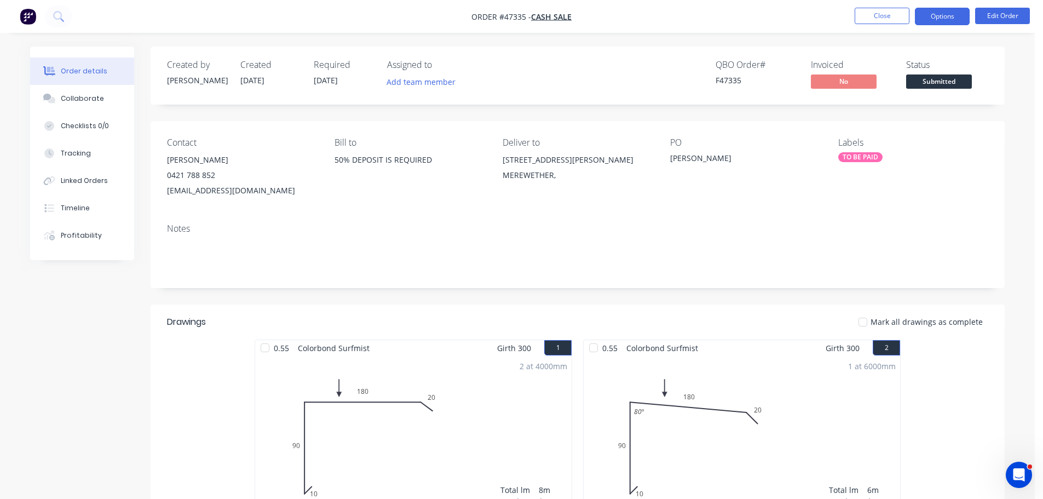
click at [943, 14] on button "Options" at bounding box center [942, 17] width 55 height 18
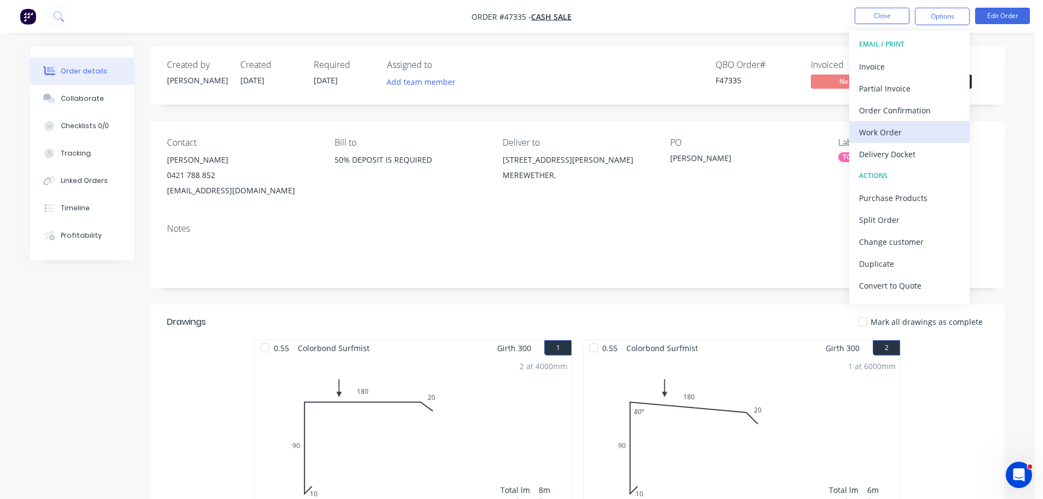
click at [896, 129] on div "Work Order" at bounding box center [909, 132] width 101 height 16
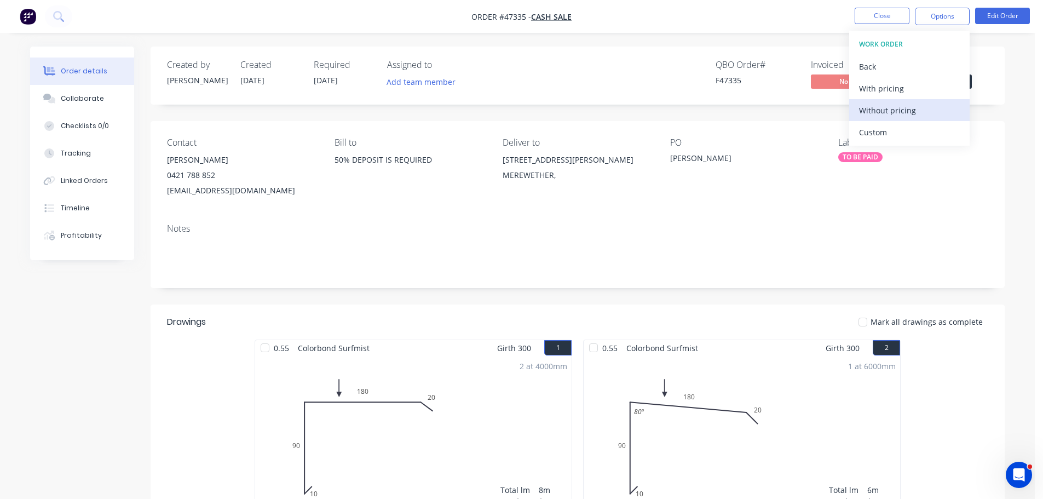
click at [903, 104] on div "Without pricing" at bounding box center [909, 110] width 101 height 16
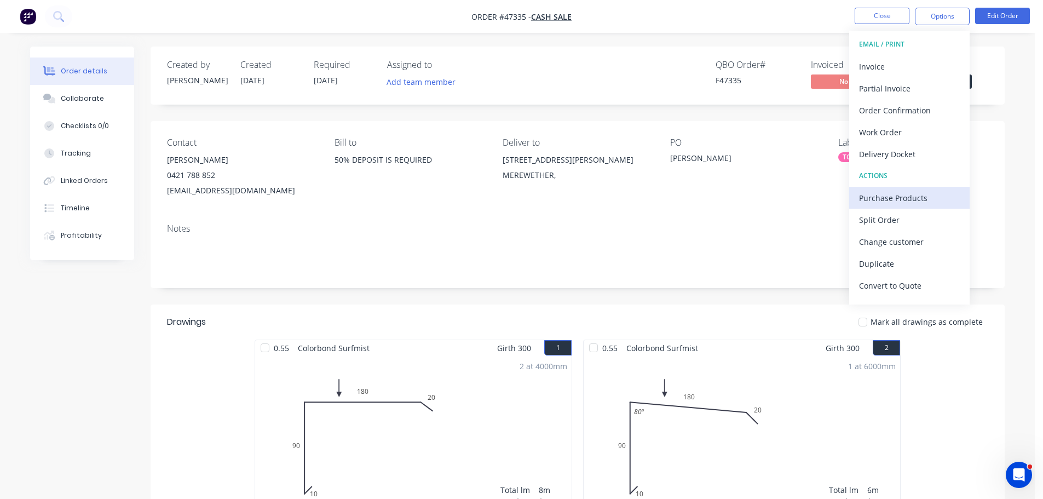
click at [894, 192] on div "Purchase Products" at bounding box center [909, 198] width 101 height 16
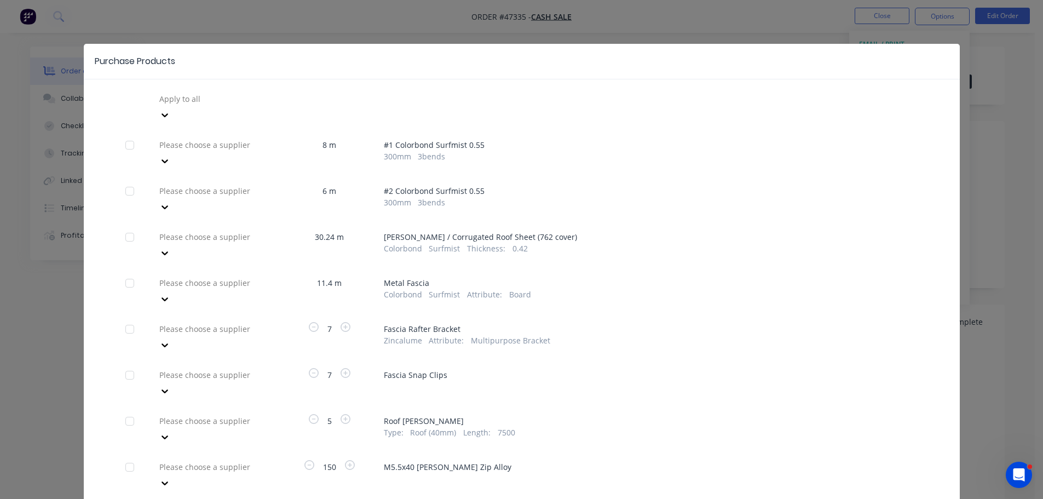
click at [234, 106] on div at bounding box center [237, 99] width 158 height 14
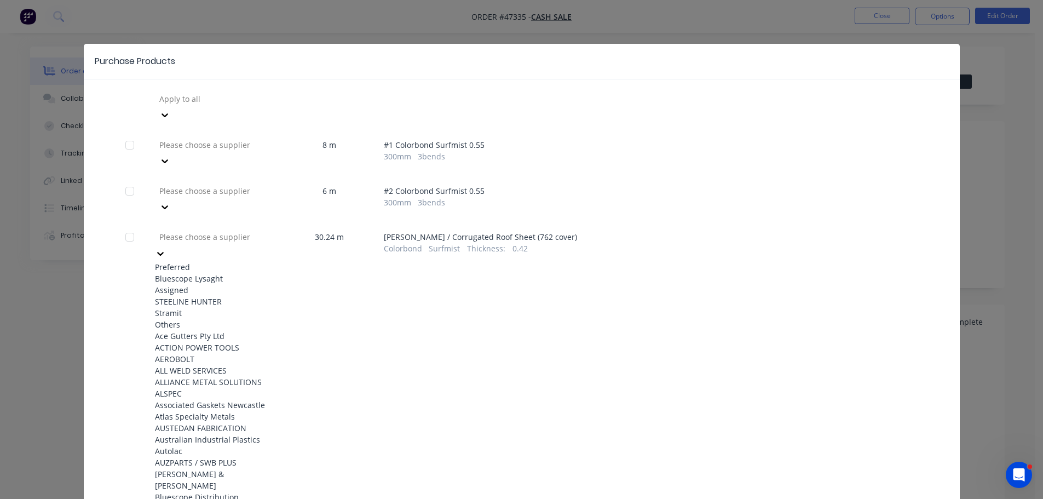
click at [216, 273] on div "Bluescope Lysaght" at bounding box center [215, 278] width 120 height 11
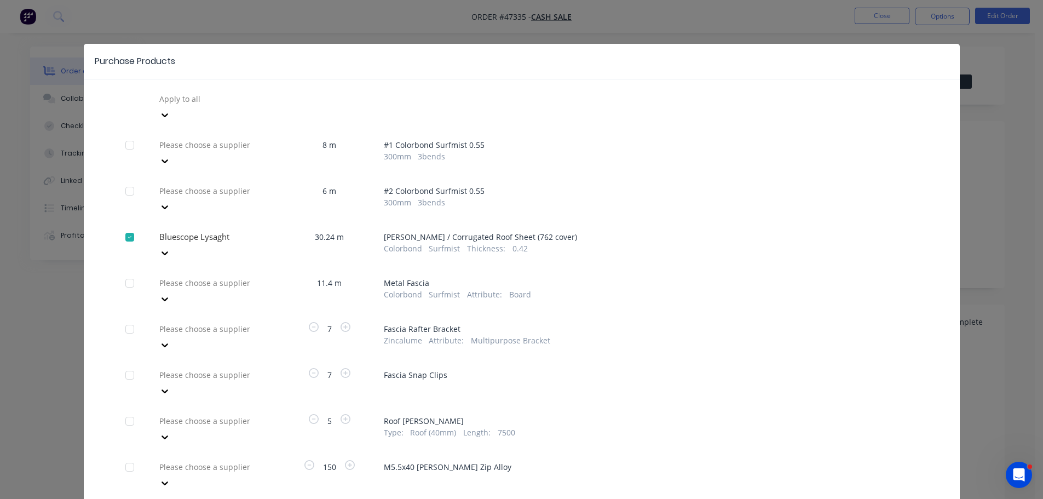
click at [216, 106] on div at bounding box center [237, 99] width 158 height 14
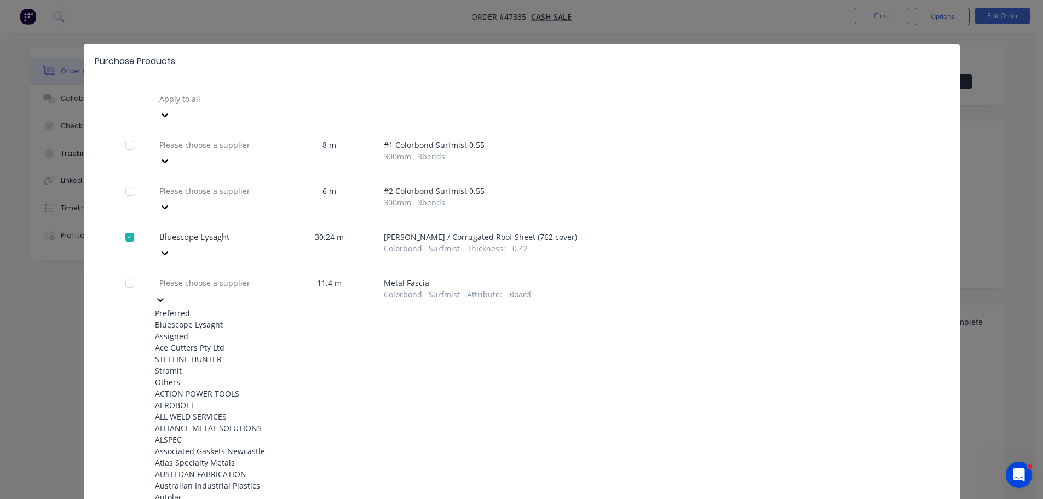
click at [212, 319] on div "Bluescope Lysaght" at bounding box center [215, 324] width 120 height 11
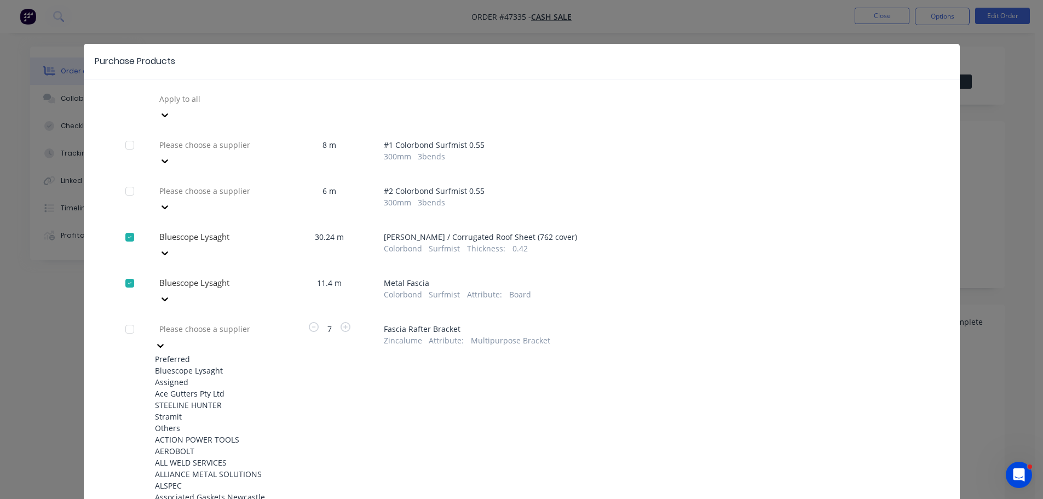
click at [213, 322] on div at bounding box center [237, 329] width 158 height 14
click at [205, 365] on div "Bluescope Lysaght" at bounding box center [215, 370] width 120 height 11
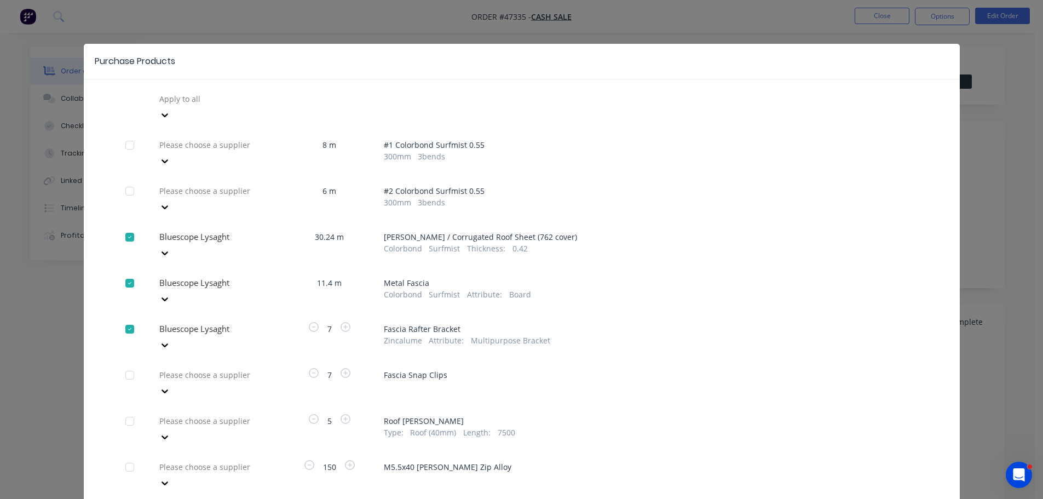
click at [200, 107] on div "Please choose a supplier" at bounding box center [237, 98] width 164 height 16
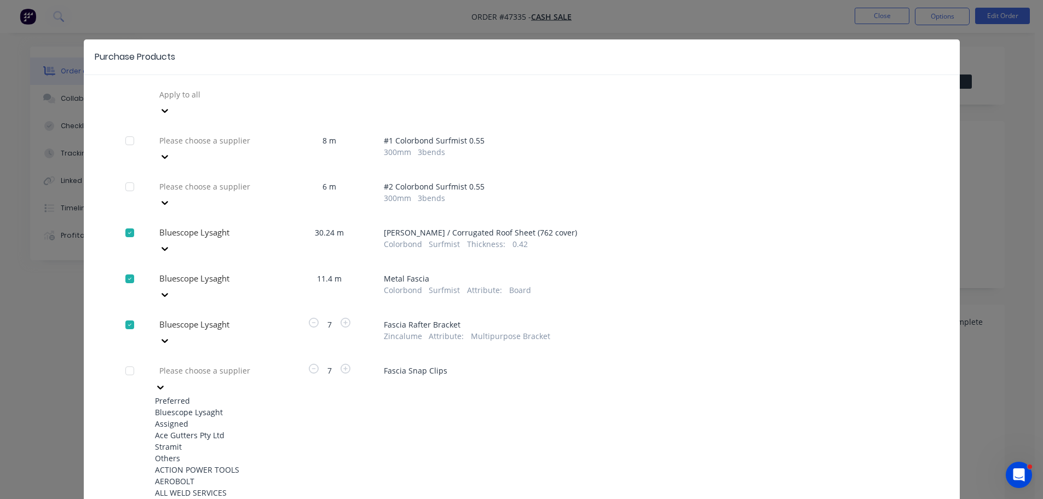
scroll to position [5, 0]
click at [200, 406] on div "Bluescope Lysaght" at bounding box center [215, 411] width 120 height 11
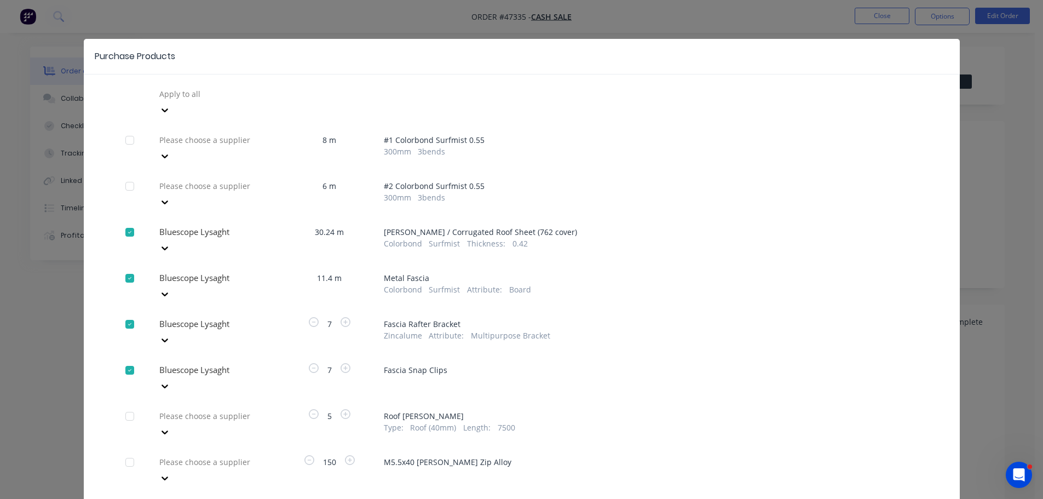
click at [199, 118] on div "Please choose a supplier" at bounding box center [215, 101] width 120 height 33
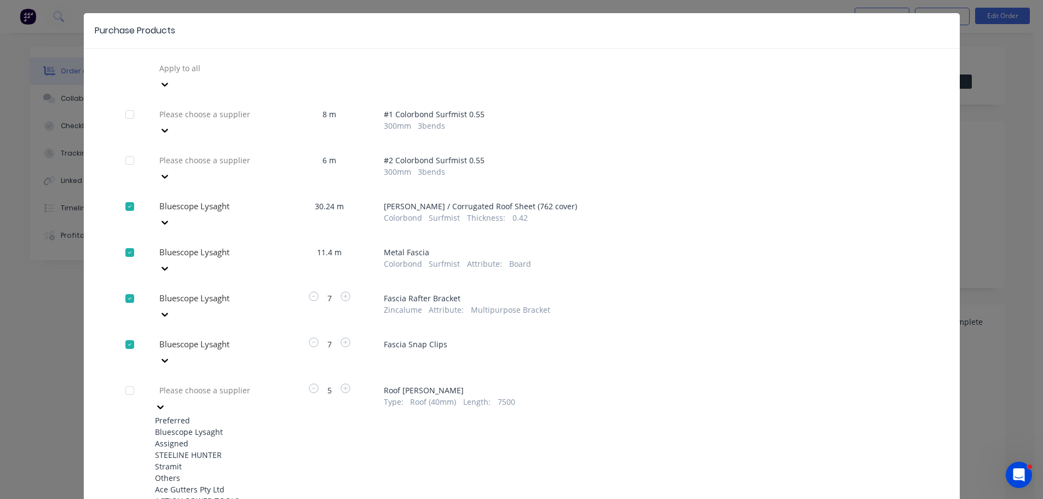
scroll to position [34, 0]
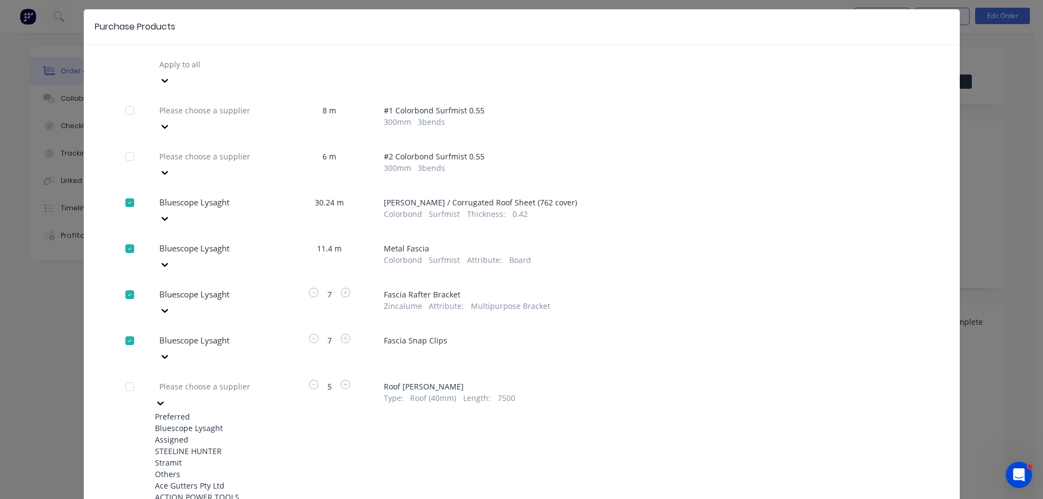
click at [192, 422] on div "Bluescope Lysaght" at bounding box center [215, 427] width 120 height 11
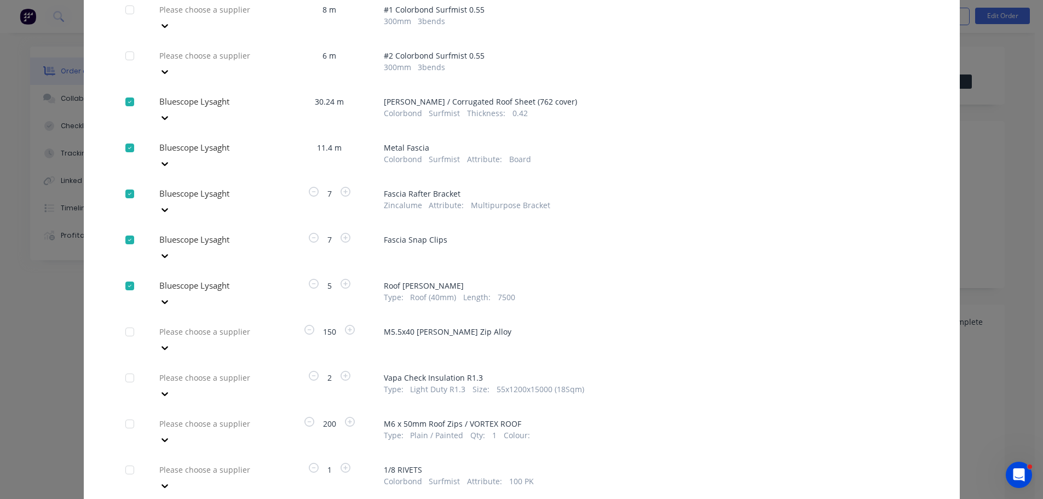
scroll to position [144, 0]
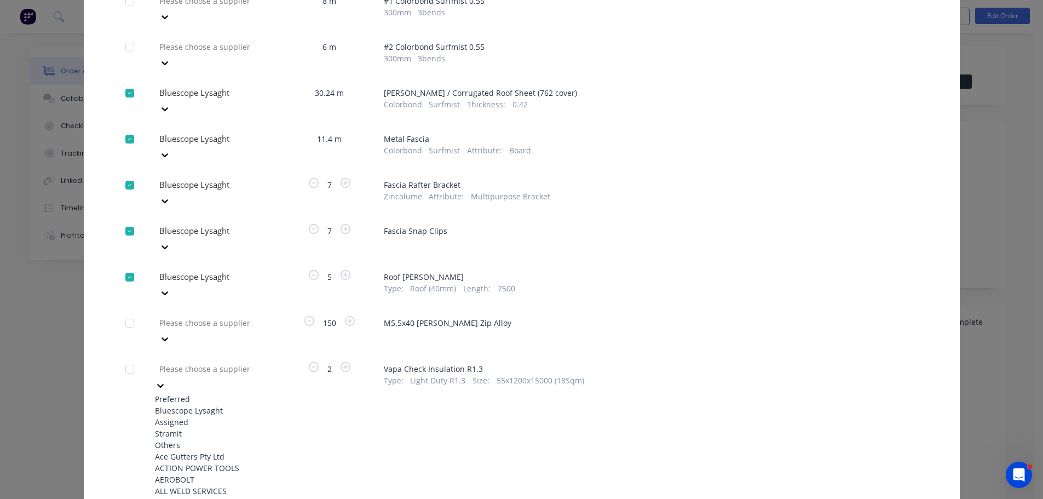
click at [217, 405] on div "Bluescope Lysaght" at bounding box center [215, 410] width 120 height 11
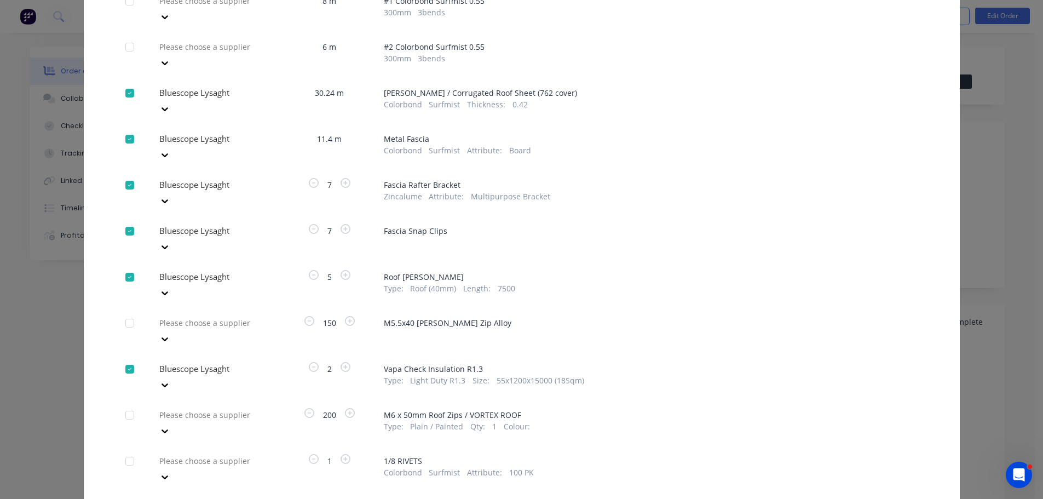
click at [266, 298] on div "Apply to all Please choose a supplier 8 m # 1 Colorbond Surfmist 0.55 300 mm 3 …" at bounding box center [522, 364] width 876 height 837
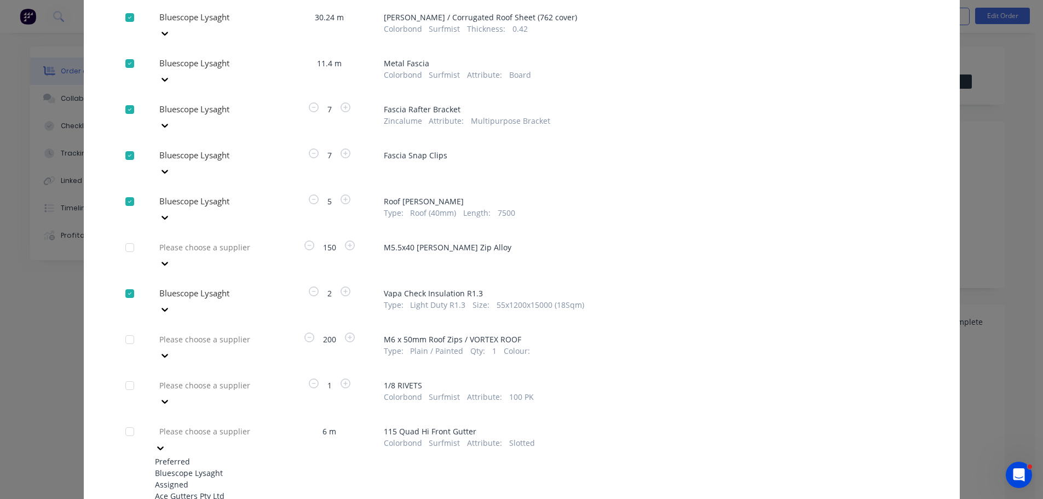
click at [208, 467] on div "Bluescope Lysaght" at bounding box center [215, 472] width 120 height 11
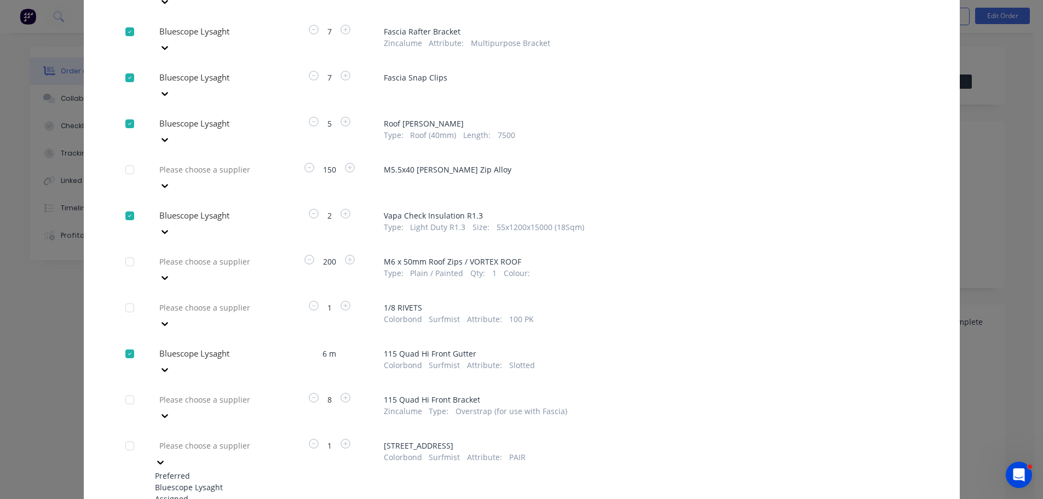
click at [218, 481] on div "Bluescope Lysaght" at bounding box center [215, 486] width 120 height 11
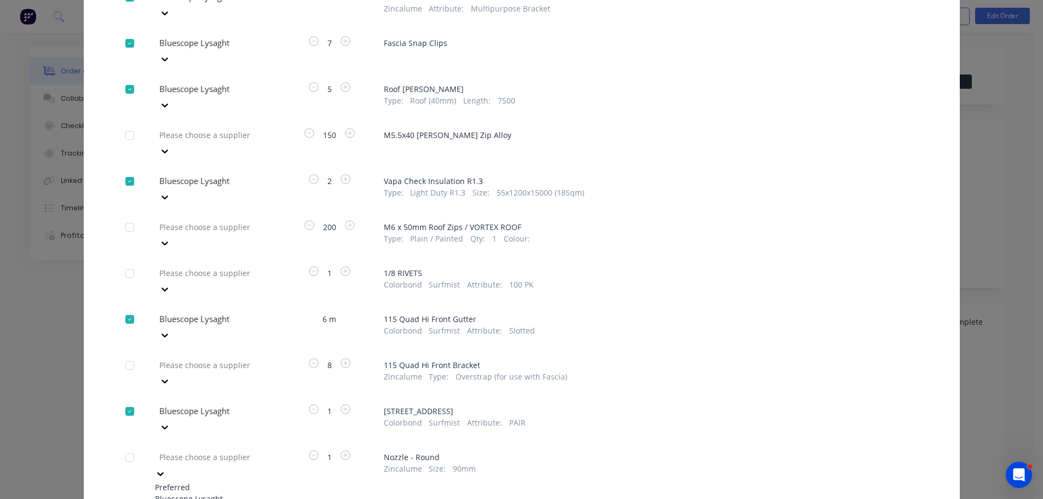
click at [213, 493] on div "Bluescope Lysaght" at bounding box center [215, 498] width 120 height 11
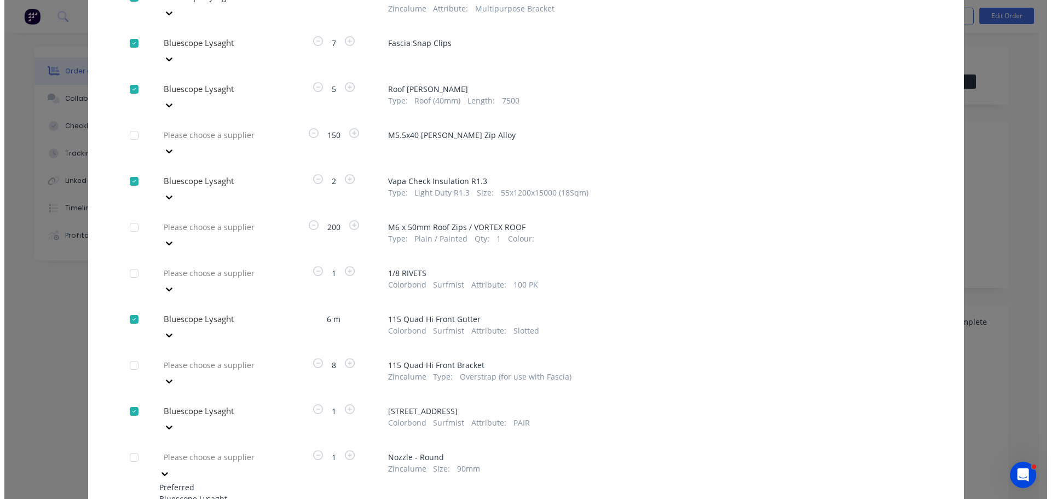
scroll to position [328, 0]
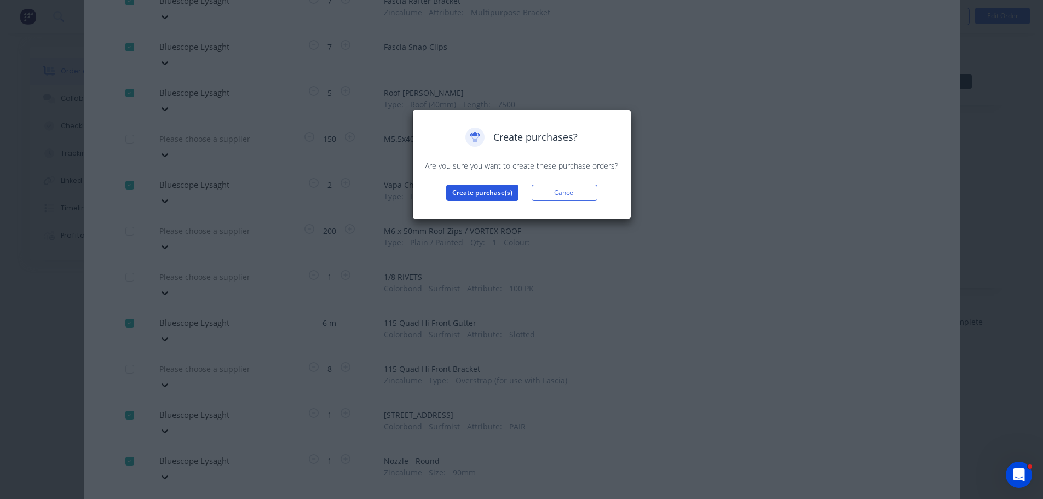
click at [480, 192] on button "Create purchase(s)" at bounding box center [482, 192] width 72 height 16
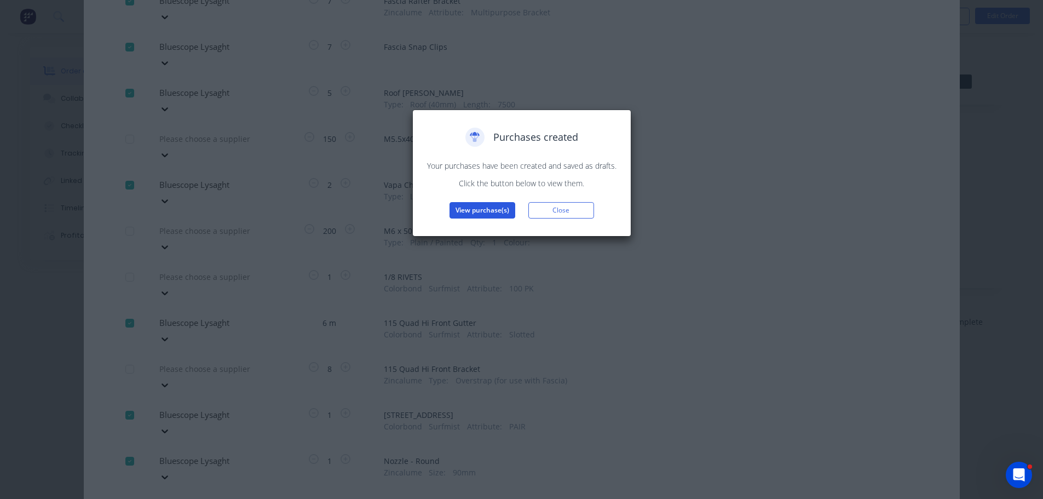
click at [478, 208] on button "View purchase(s)" at bounding box center [482, 210] width 66 height 16
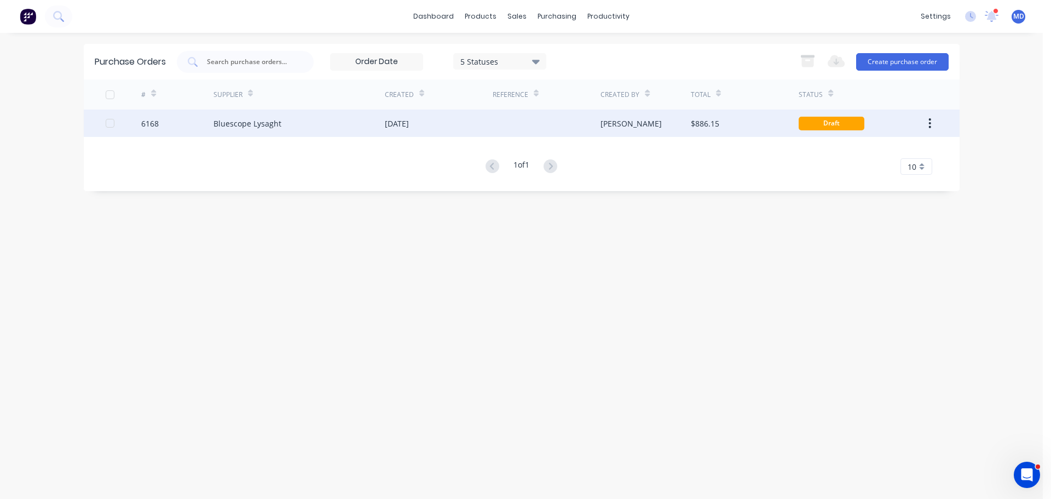
click at [144, 122] on div "6168" at bounding box center [150, 123] width 18 height 11
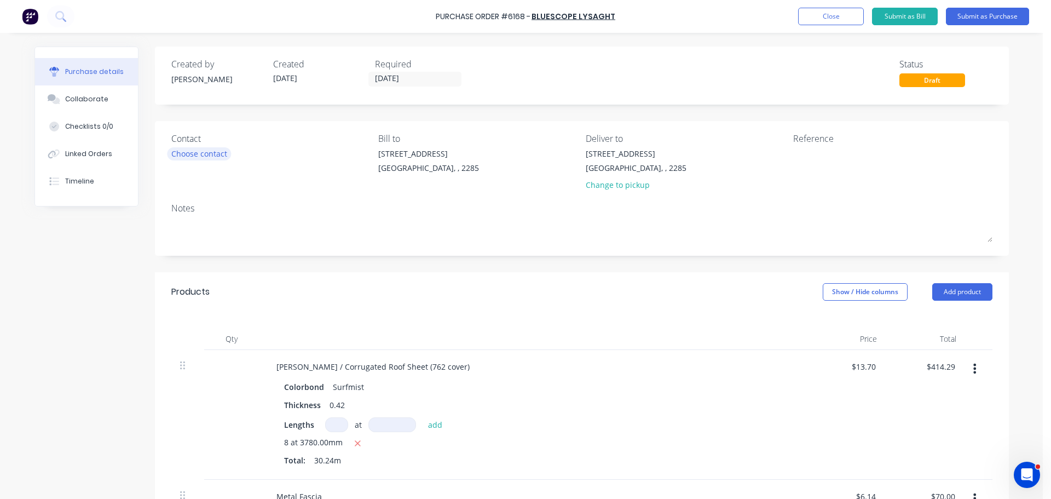
click at [205, 150] on div "Choose contact" at bounding box center [199, 153] width 56 height 11
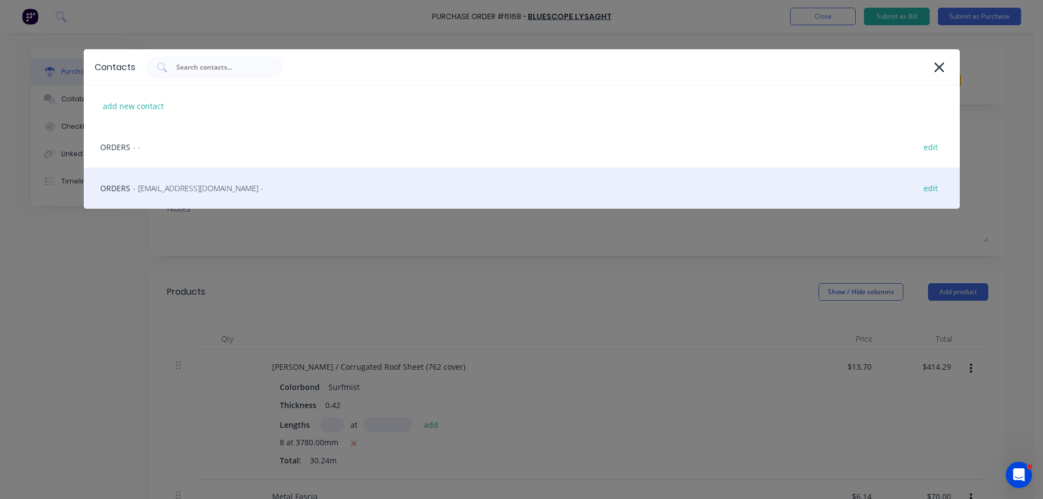
click at [149, 184] on span "- LysaghtCardiffSales@lysaght.com -" at bounding box center [198, 187] width 130 height 11
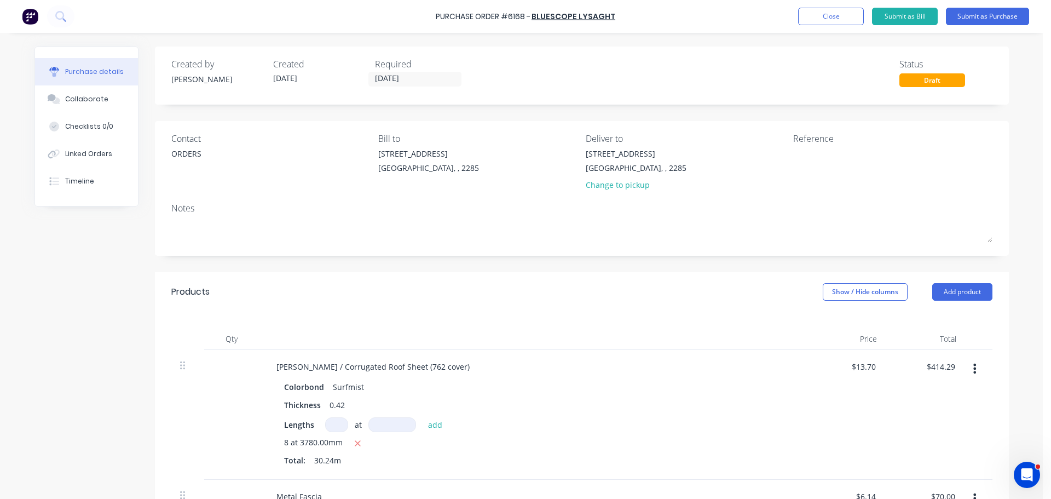
click at [597, 177] on div "56 Pendlebury Rd . Cardiff, , 2285 Change to pickup" at bounding box center [636, 172] width 101 height 48
click at [597, 187] on div "Change to pickup" at bounding box center [636, 184] width 101 height 11
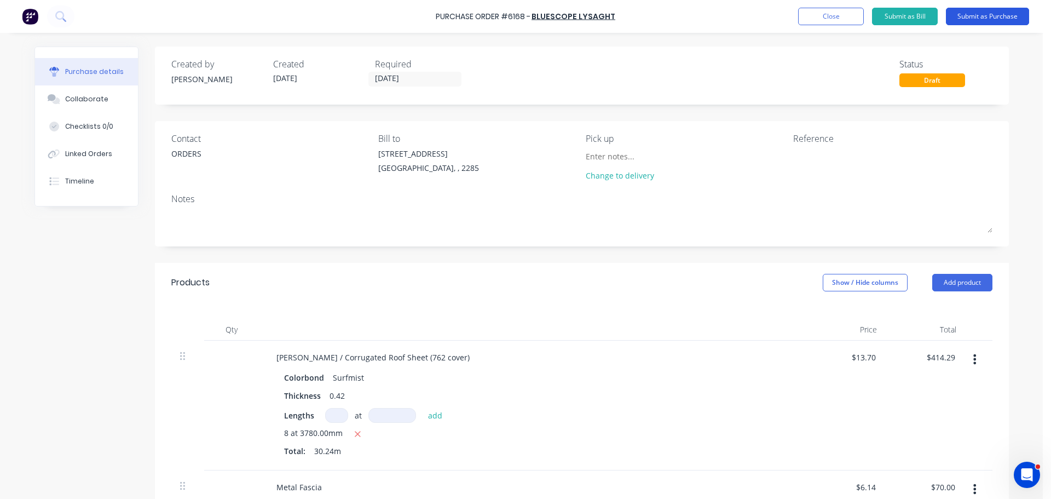
click at [986, 18] on button "Submit as Purchase" at bounding box center [987, 17] width 83 height 18
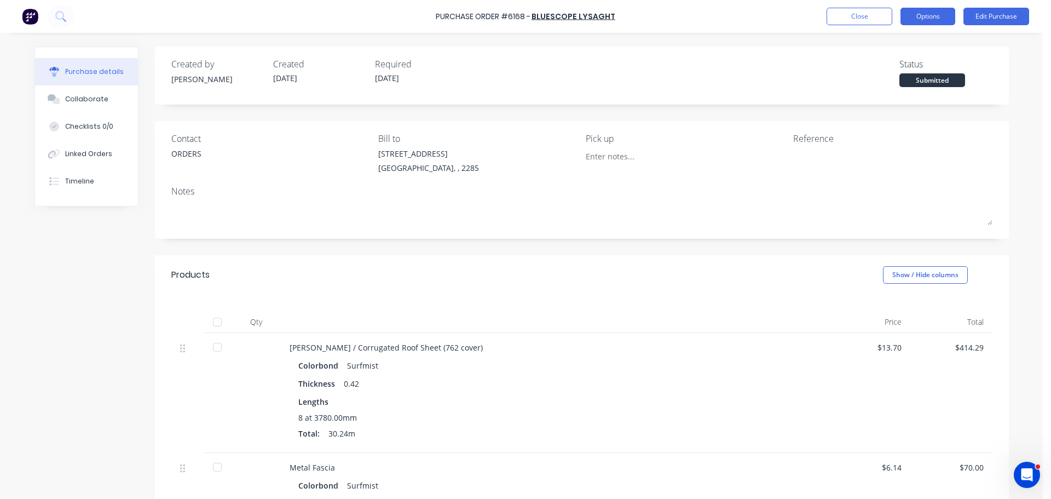
click at [929, 14] on button "Options" at bounding box center [928, 17] width 55 height 18
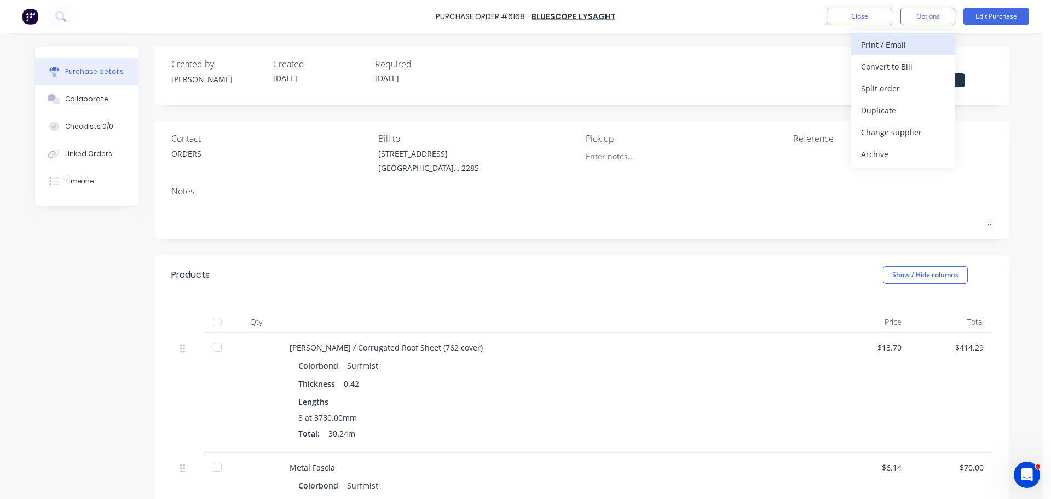
click at [896, 46] on div "Print / Email" at bounding box center [903, 45] width 84 height 16
click at [910, 90] on div "Without pricing" at bounding box center [903, 88] width 84 height 16
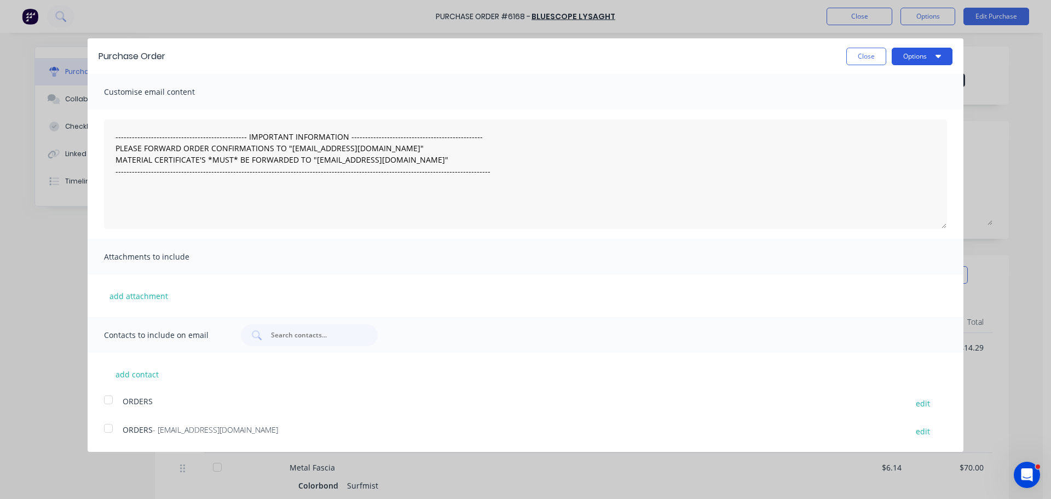
click at [928, 58] on button "Options" at bounding box center [922, 57] width 61 height 18
click at [899, 102] on div "Email" at bounding box center [900, 106] width 84 height 16
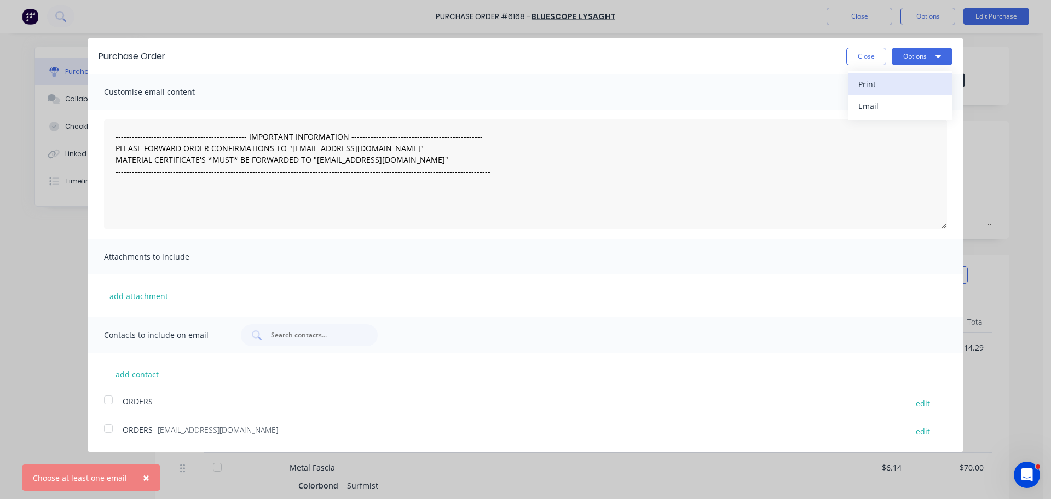
click at [898, 82] on div "Print" at bounding box center [900, 84] width 84 height 16
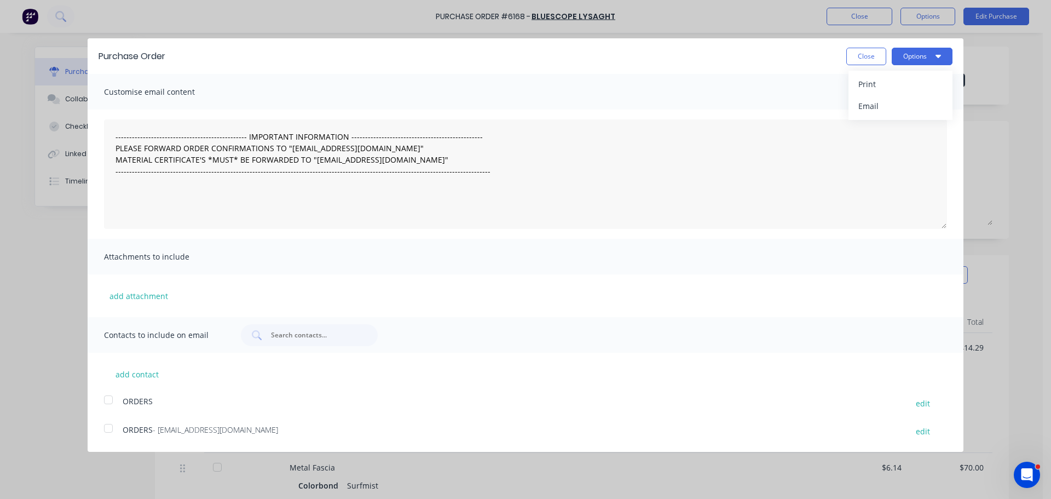
click at [1001, 74] on div "Purchase Order Close Options Print Email Customise email content --------------…" at bounding box center [525, 249] width 1051 height 499
click at [867, 53] on button "Close" at bounding box center [866, 57] width 40 height 18
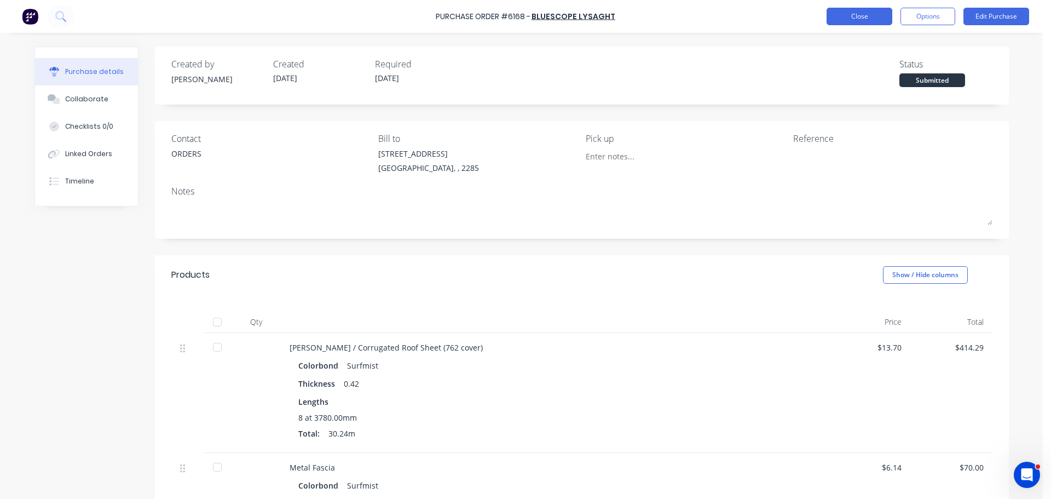
click at [848, 14] on button "Close" at bounding box center [860, 17] width 66 height 18
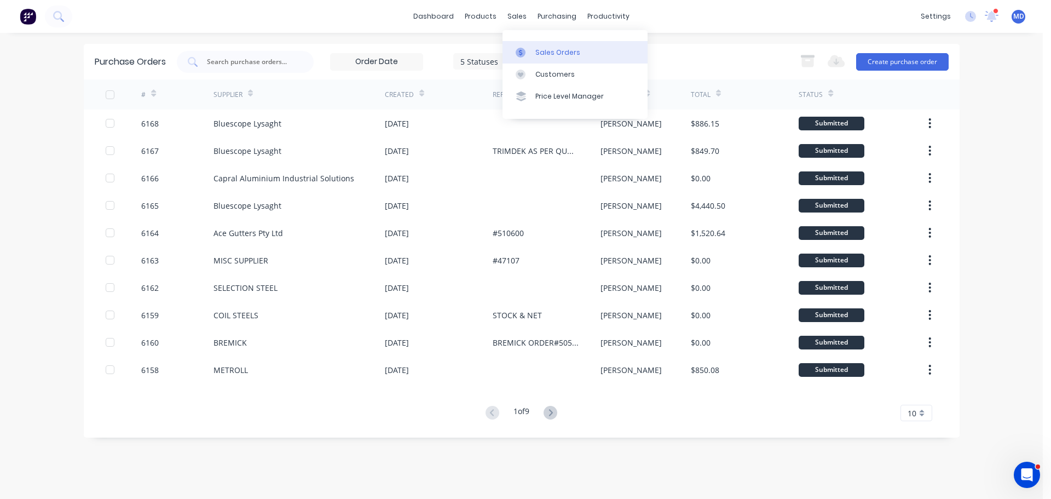
click at [530, 53] on div at bounding box center [524, 53] width 16 height 10
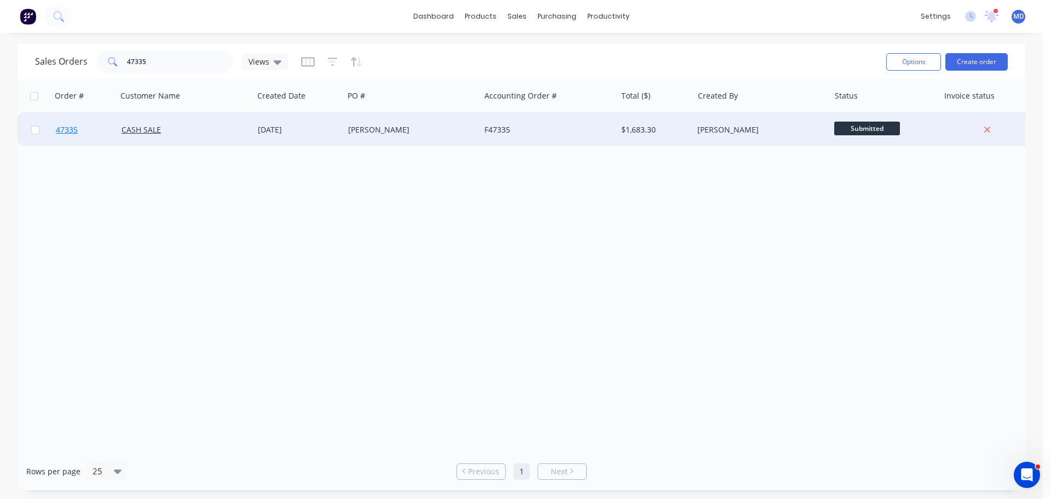
click at [67, 124] on link "47335" at bounding box center [89, 129] width 66 height 33
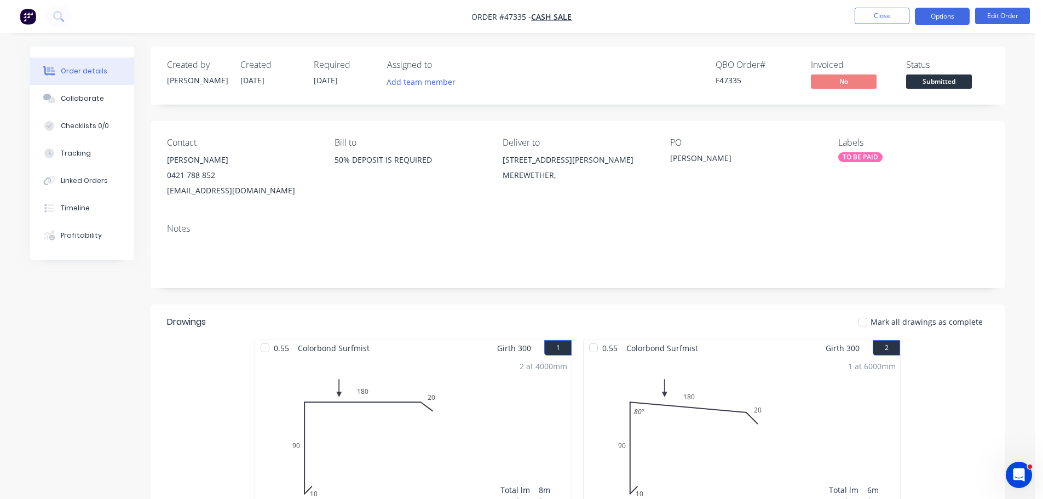
click at [932, 14] on button "Options" at bounding box center [942, 17] width 55 height 18
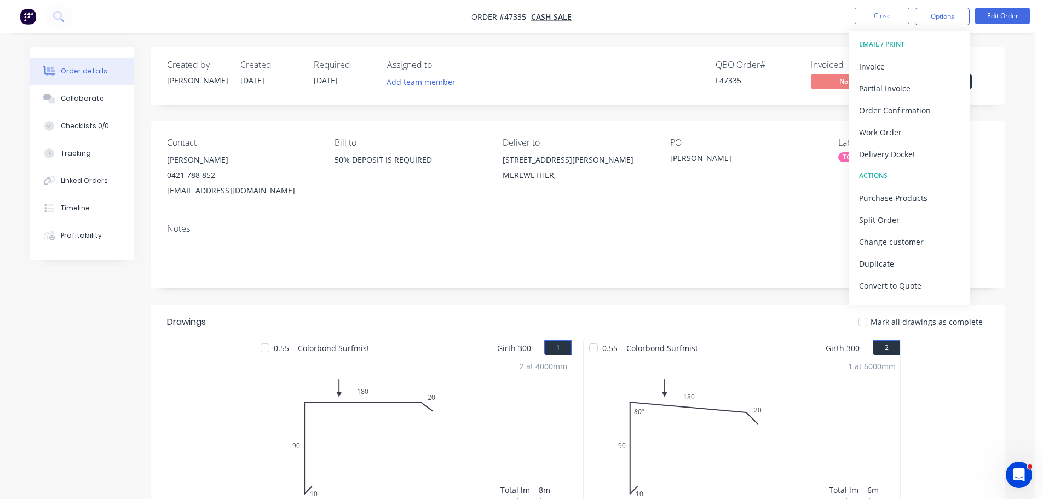
drag, startPoint x: 888, startPoint y: 154, endPoint x: 888, endPoint y: 144, distance: 10.4
click at [888, 154] on div "Delivery Docket" at bounding box center [909, 154] width 101 height 16
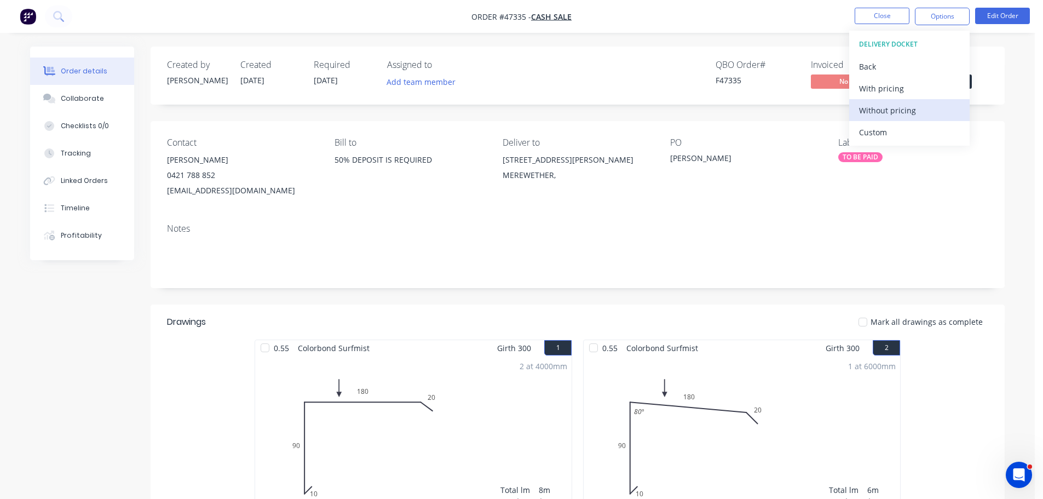
click at [894, 112] on div "Without pricing" at bounding box center [909, 110] width 101 height 16
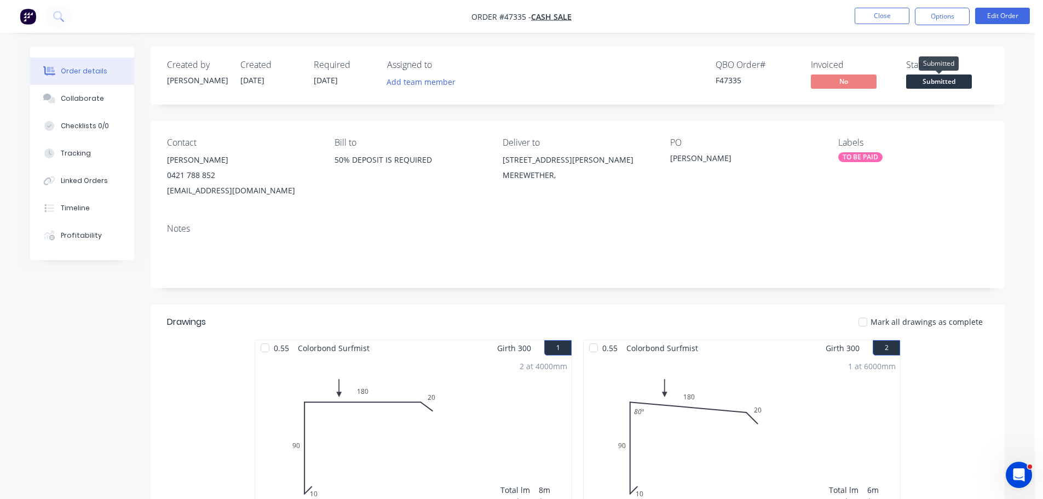
click at [952, 82] on span "Submitted" at bounding box center [939, 81] width 66 height 14
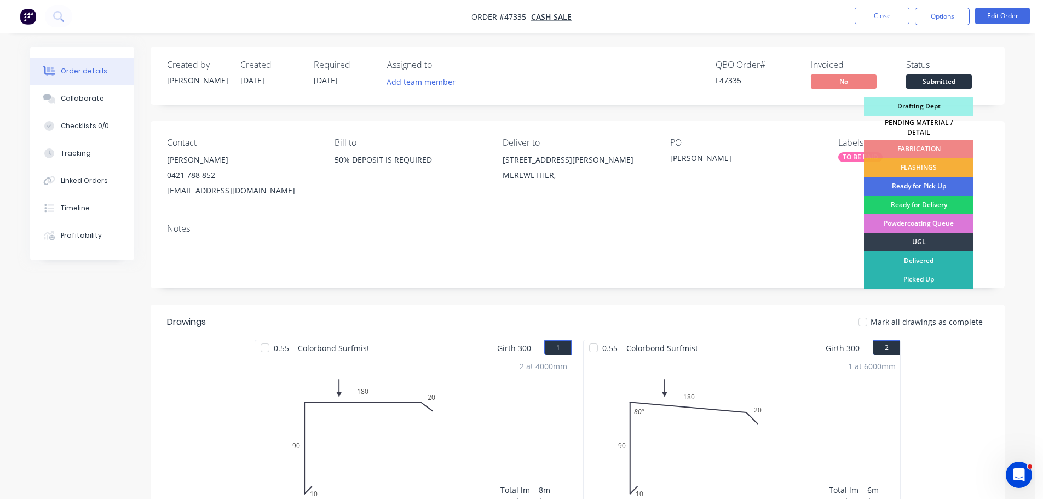
click at [922, 122] on div "PENDING MATERIAL / DETAIL" at bounding box center [918, 128] width 109 height 24
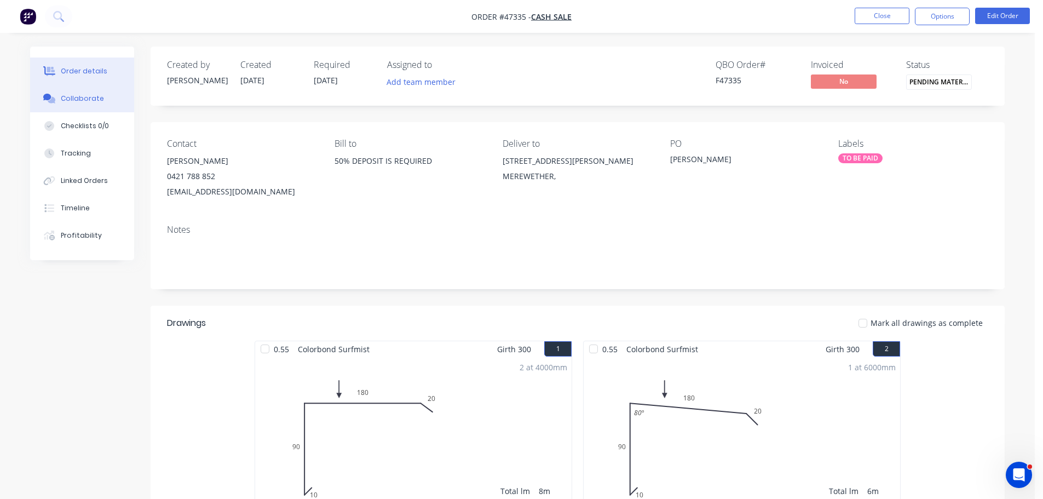
click at [85, 102] on div "Collaborate" at bounding box center [82, 99] width 43 height 10
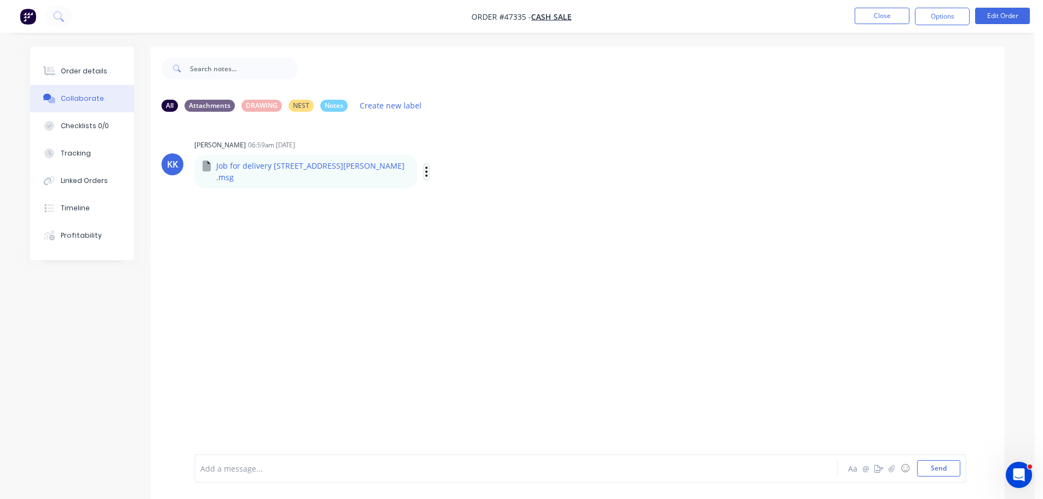
click at [425, 168] on icon "button" at bounding box center [426, 171] width 3 height 13
click at [437, 193] on button "Download" at bounding box center [498, 200] width 123 height 25
drag, startPoint x: 943, startPoint y: 469, endPoint x: 919, endPoint y: 456, distance: 27.2
click at [942, 468] on button "Send" at bounding box center [938, 468] width 43 height 16
drag, startPoint x: 78, startPoint y: 68, endPoint x: 74, endPoint y: 59, distance: 10.6
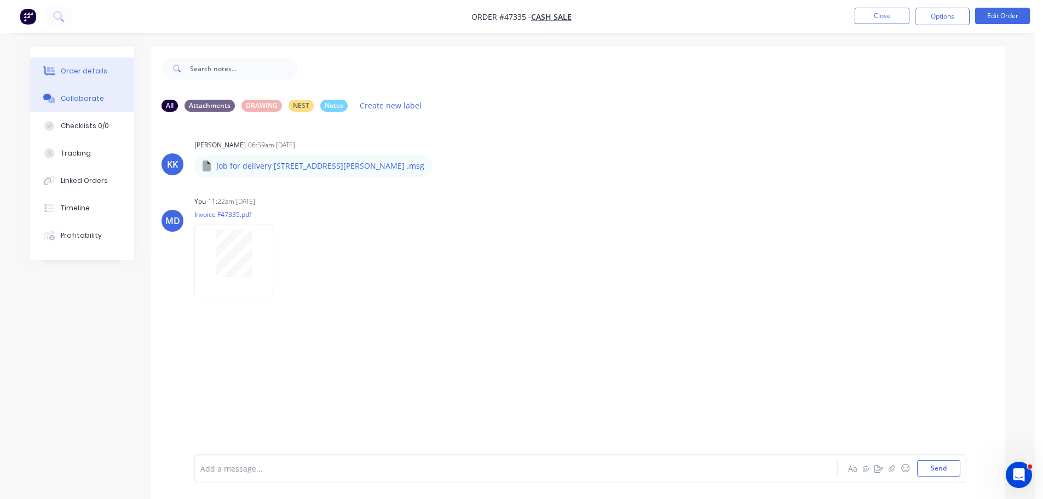
click at [78, 68] on div "Order details" at bounding box center [84, 71] width 47 height 10
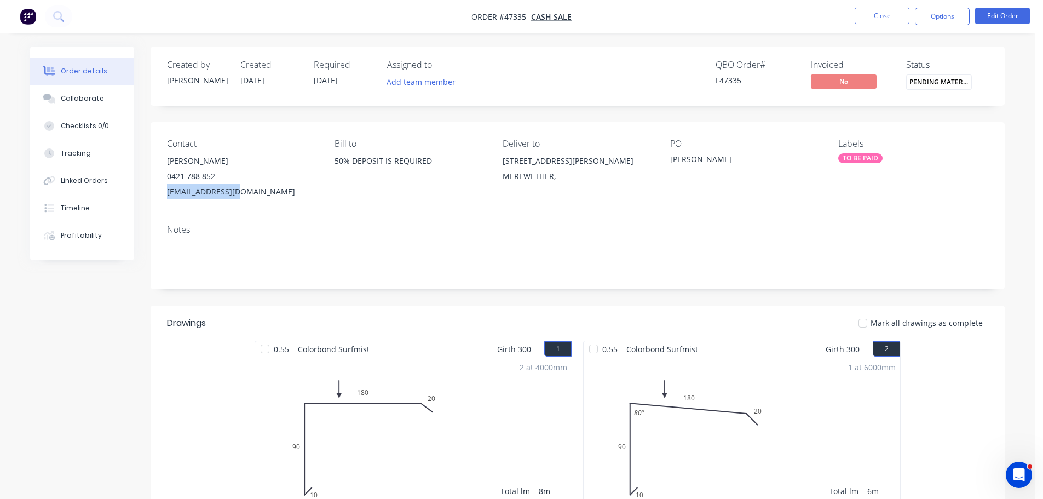
drag, startPoint x: 240, startPoint y: 193, endPoint x: 159, endPoint y: 197, distance: 81.7
click at [159, 197] on div "Contact IAN PADDISON 0421 788 852 ipadd84@gmail.com Bill to 50% DEPOSIT IS REQU…" at bounding box center [578, 169] width 854 height 94
copy div "ipadd84@gmail.com"
click at [883, 15] on button "Close" at bounding box center [882, 16] width 55 height 16
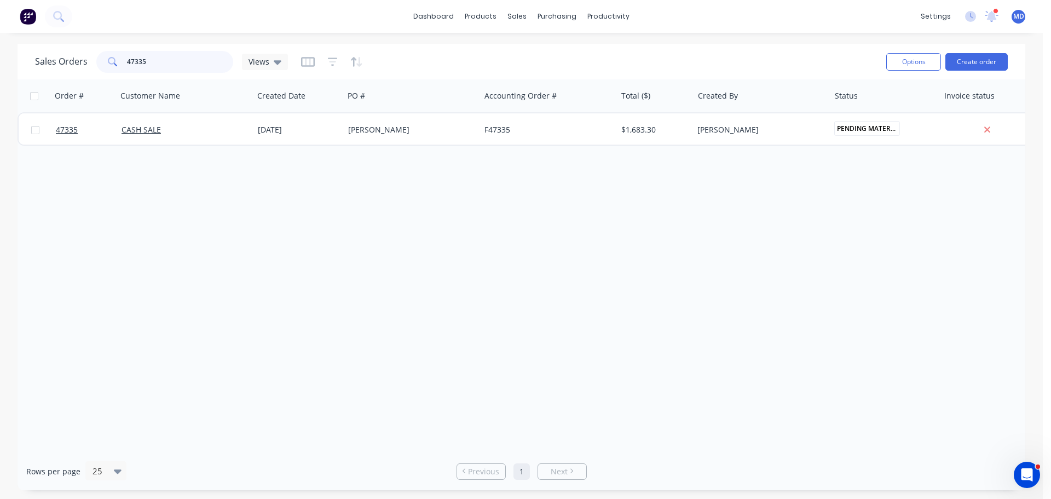
drag, startPoint x: 166, startPoint y: 62, endPoint x: 7, endPoint y: 40, distance: 160.8
click at [7, 40] on div "dashboard products sales purchasing productivity dashboard products Product Cat…" at bounding box center [521, 249] width 1043 height 499
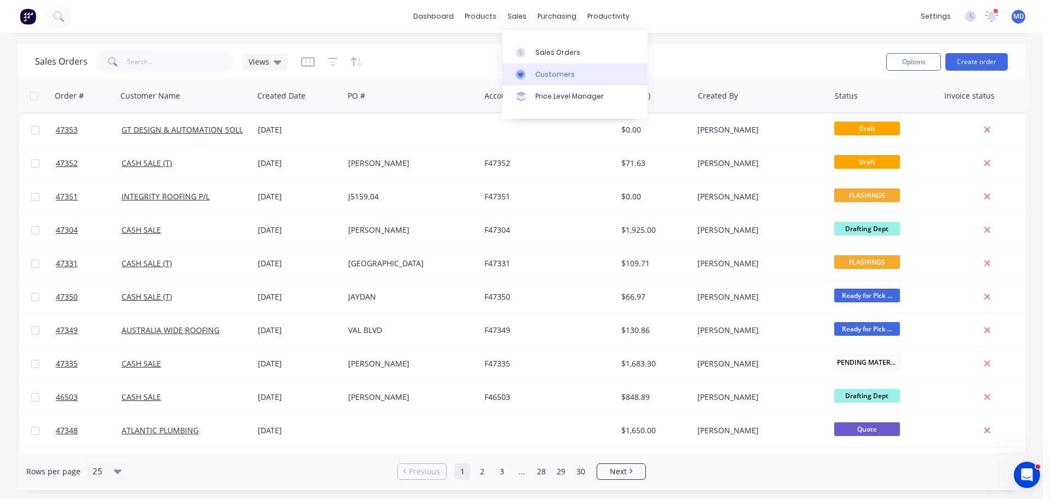
click at [531, 81] on link "Customers" at bounding box center [575, 75] width 145 height 22
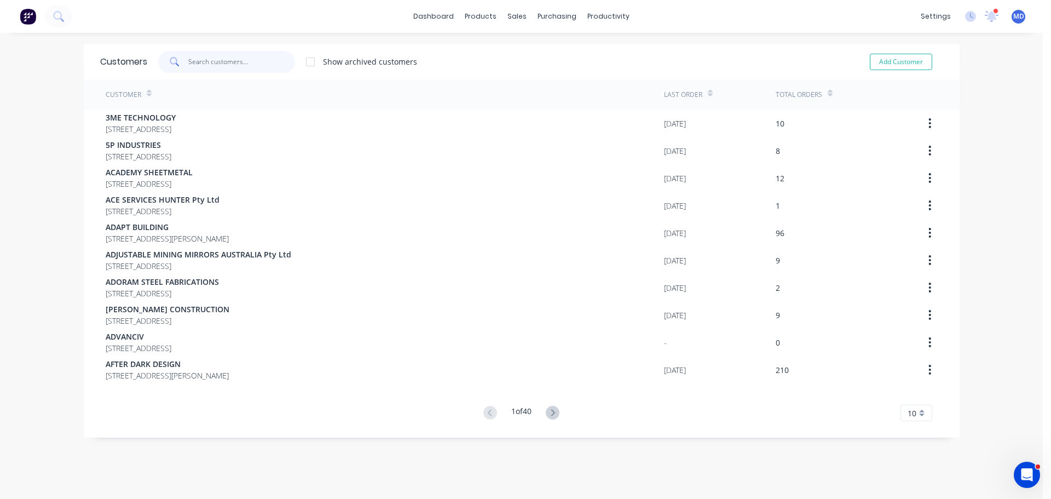
click at [207, 65] on input "text" at bounding box center [241, 62] width 107 height 22
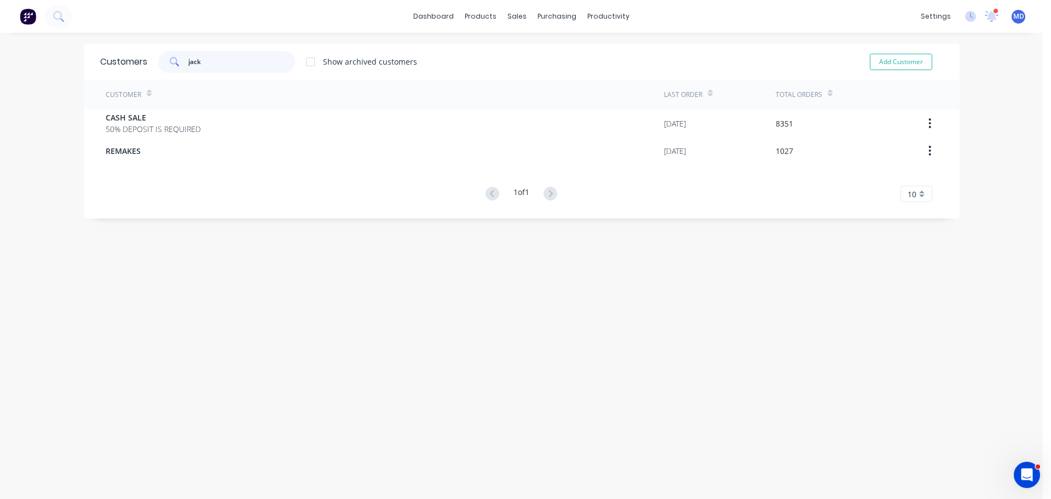
type input "jack"
drag, startPoint x: 205, startPoint y: 68, endPoint x: 140, endPoint y: 60, distance: 66.1
click at [140, 60] on div "Customers jack Show archived customers Add Customer" at bounding box center [522, 62] width 876 height 36
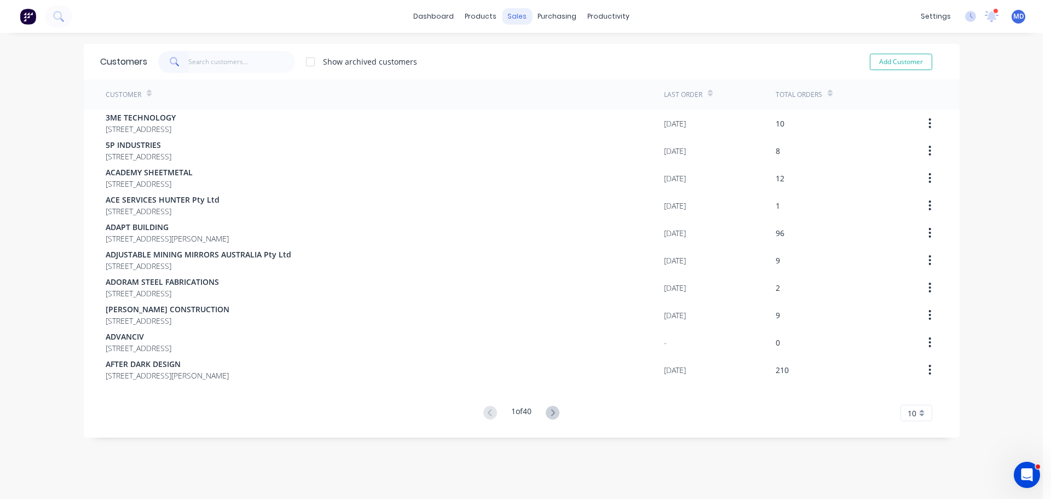
click at [512, 11] on div "sales" at bounding box center [517, 16] width 30 height 16
click at [535, 49] on div "Sales Orders" at bounding box center [553, 53] width 45 height 10
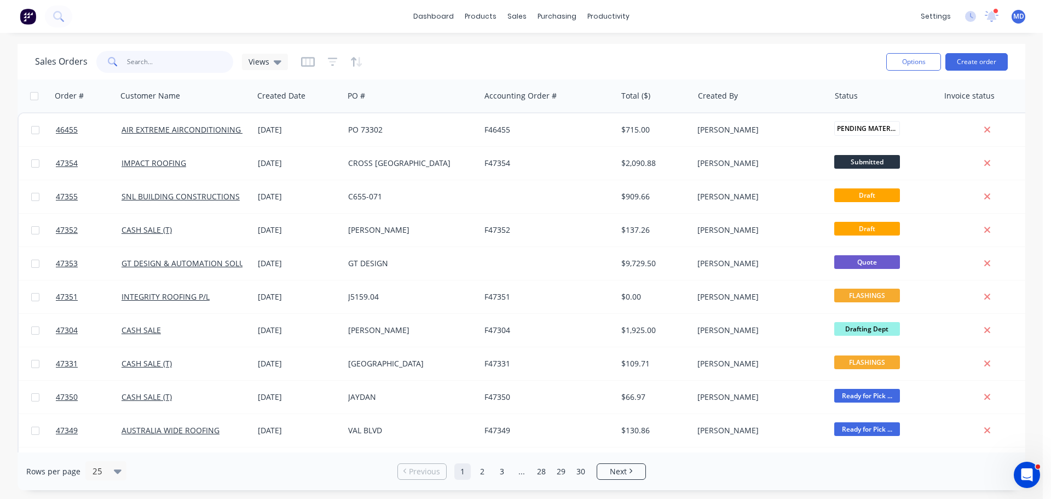
click at [181, 67] on input "text" at bounding box center [180, 62] width 107 height 22
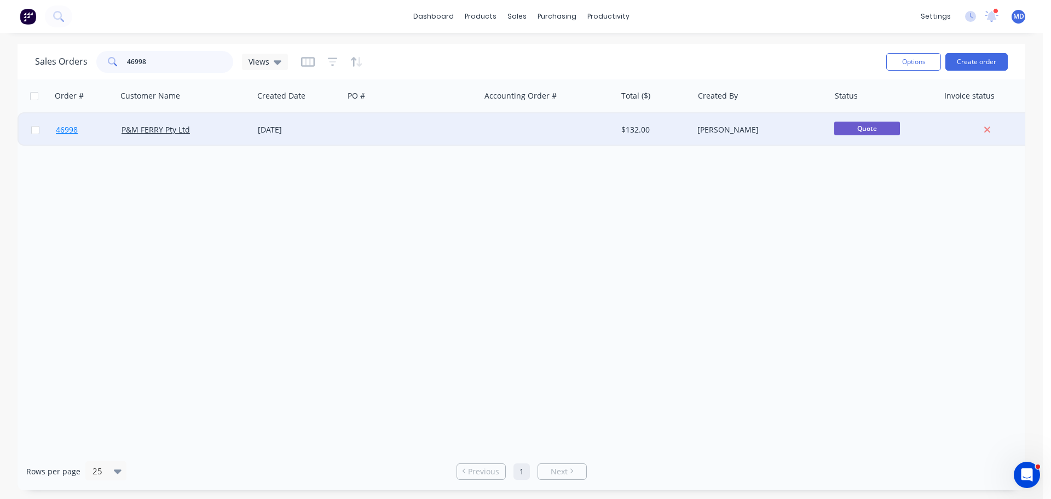
type input "46998"
click at [60, 125] on span "46998" at bounding box center [67, 129] width 22 height 11
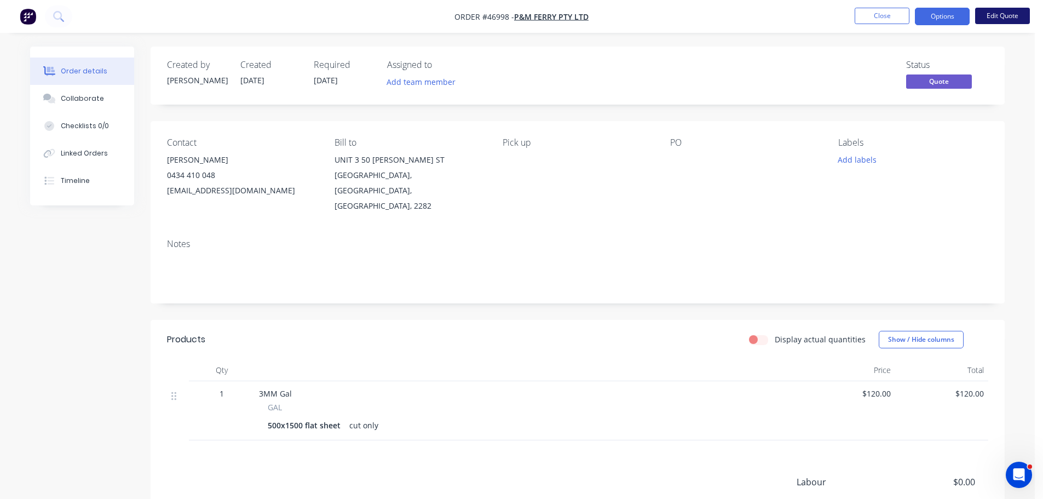
click at [1000, 16] on button "Edit Quote" at bounding box center [1002, 16] width 55 height 16
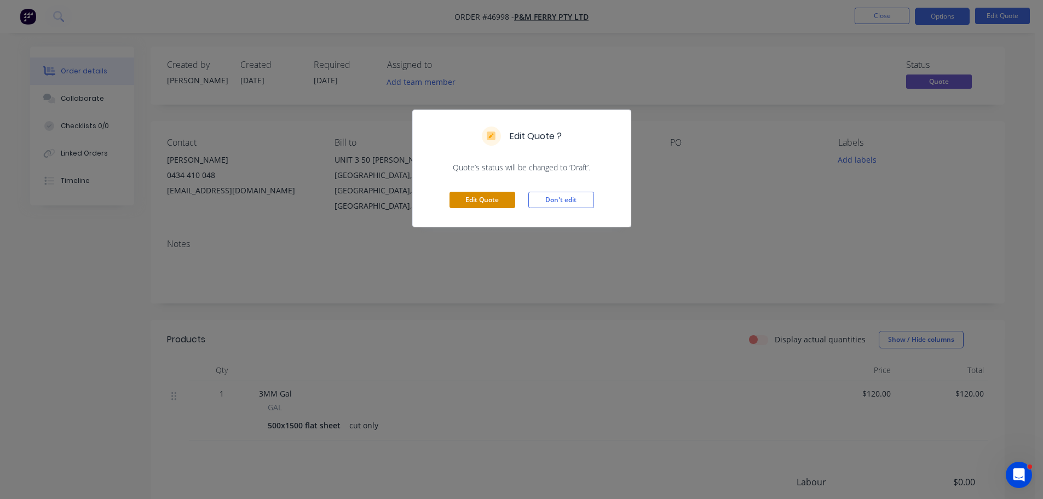
click at [499, 203] on button "Edit Quote" at bounding box center [482, 200] width 66 height 16
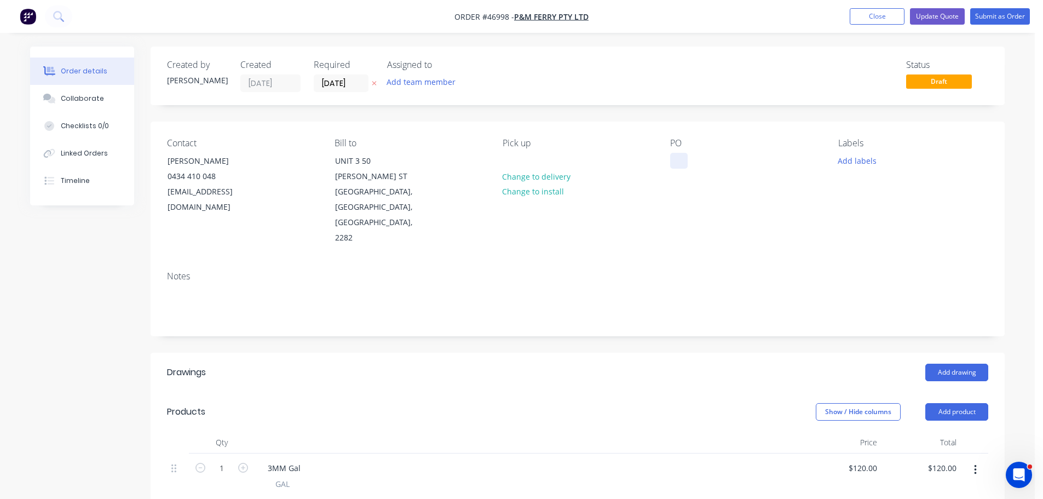
click at [677, 158] on div at bounding box center [679, 161] width 18 height 16
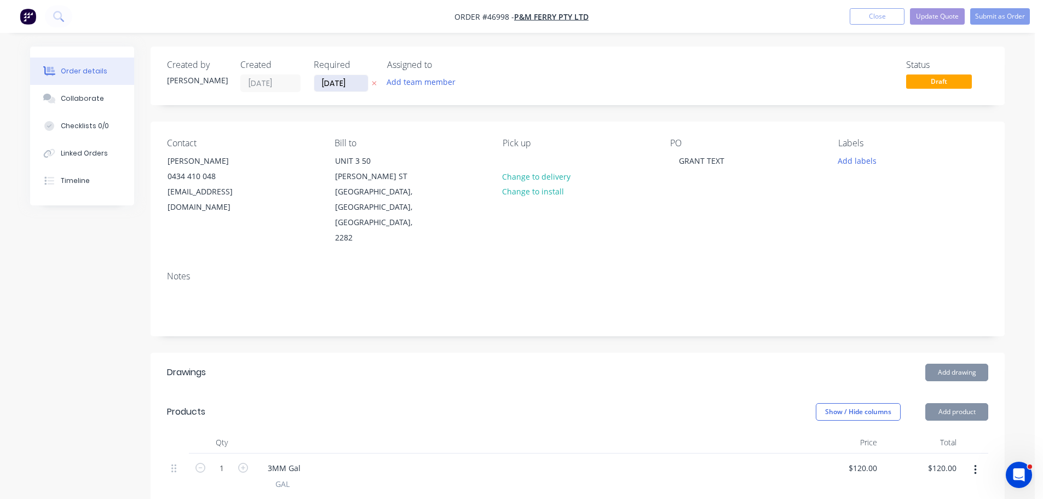
click at [325, 87] on input "[DATE]" at bounding box center [341, 83] width 54 height 16
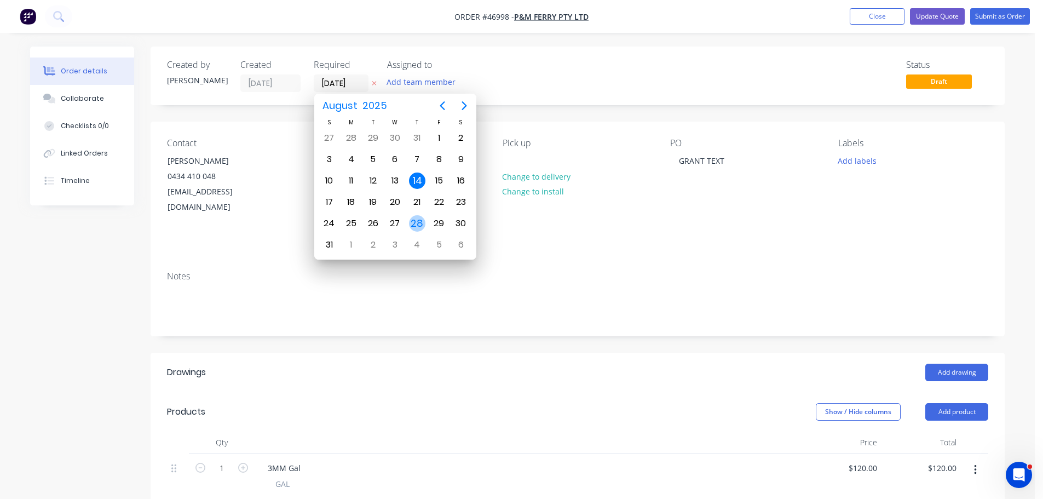
click at [420, 226] on div "28" at bounding box center [417, 223] width 16 height 16
type input "[DATE]"
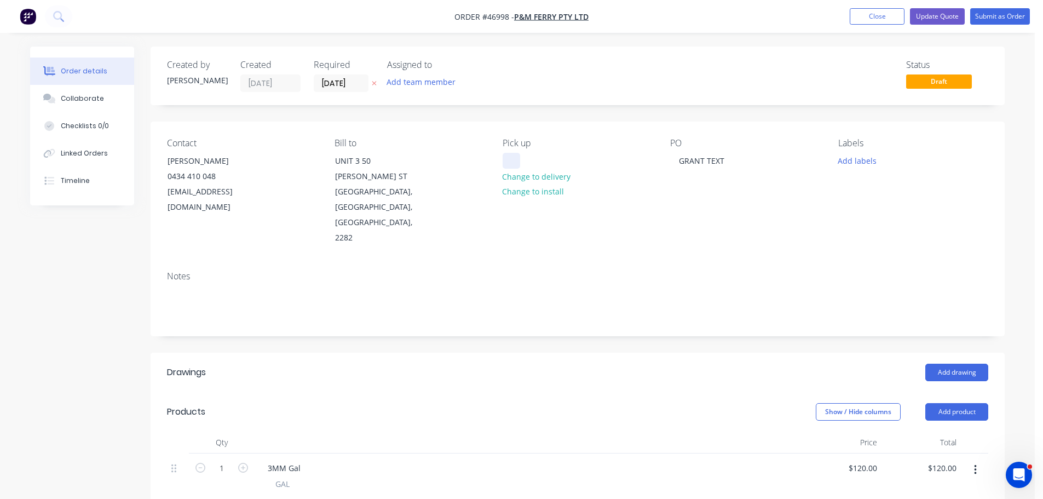
click at [511, 155] on div at bounding box center [512, 161] width 18 height 16
click at [1008, 15] on button "Submit as Order" at bounding box center [1000, 16] width 60 height 16
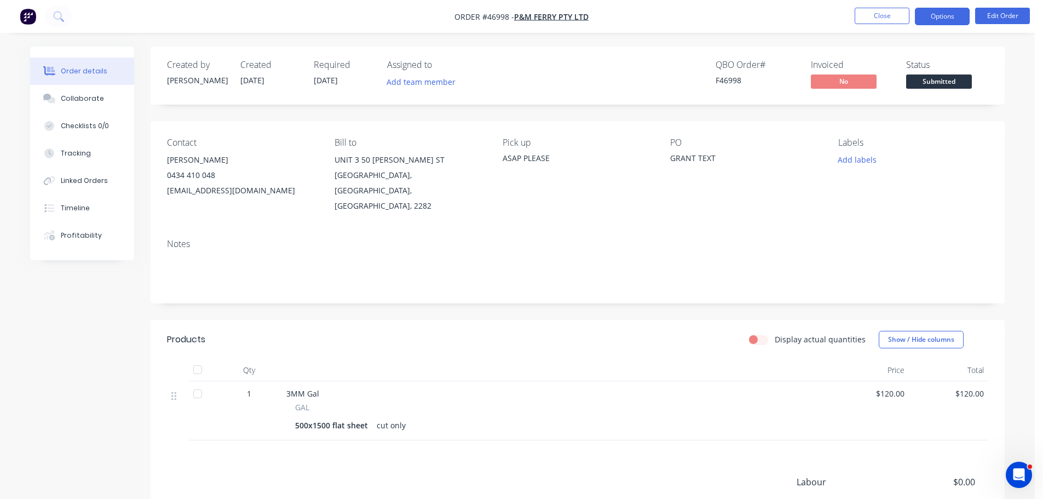
click at [944, 19] on button "Options" at bounding box center [942, 17] width 55 height 18
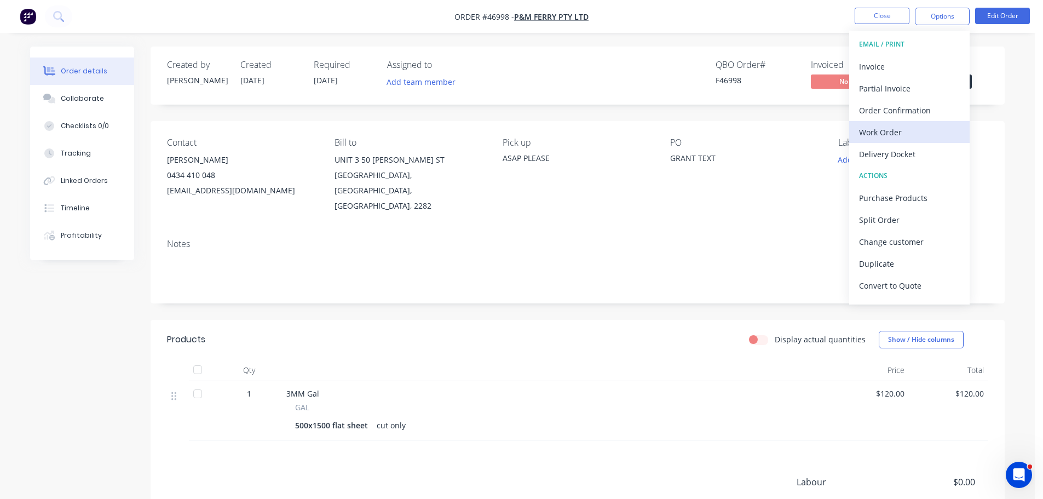
click at [894, 128] on div "Work Order" at bounding box center [909, 132] width 101 height 16
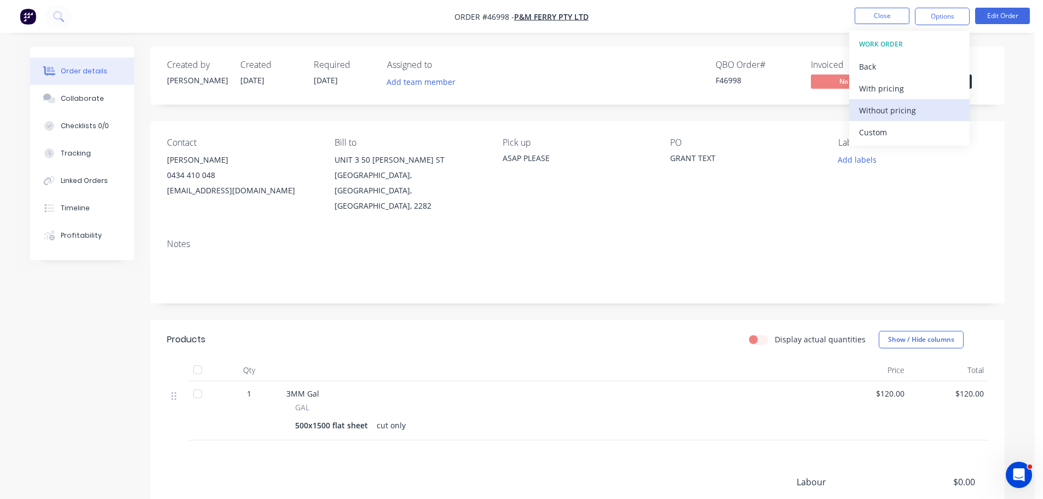
click at [899, 115] on div "Without pricing" at bounding box center [909, 110] width 101 height 16
click at [994, 152] on div "Contact GRANT SWEENEY 0434 410 048 admin@pmferry.com Bill to UNIT 3 50 MEDCALF …" at bounding box center [578, 175] width 854 height 109
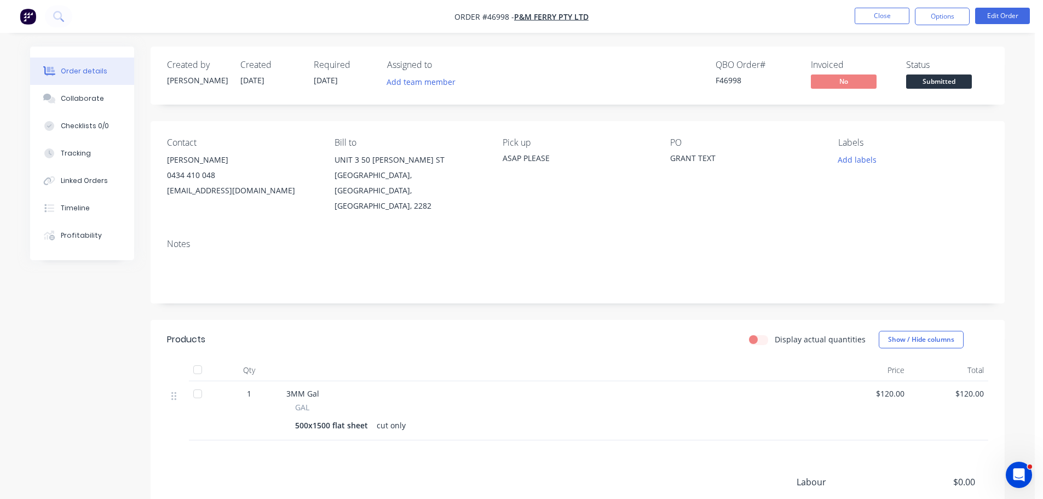
click at [957, 86] on span "Submitted" at bounding box center [939, 81] width 66 height 14
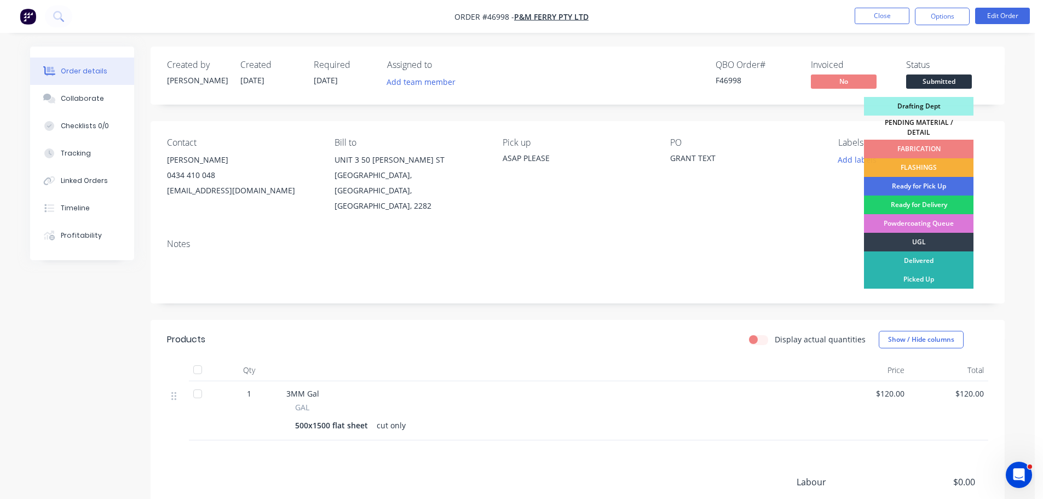
click at [936, 143] on div "FABRICATION" at bounding box center [918, 149] width 109 height 19
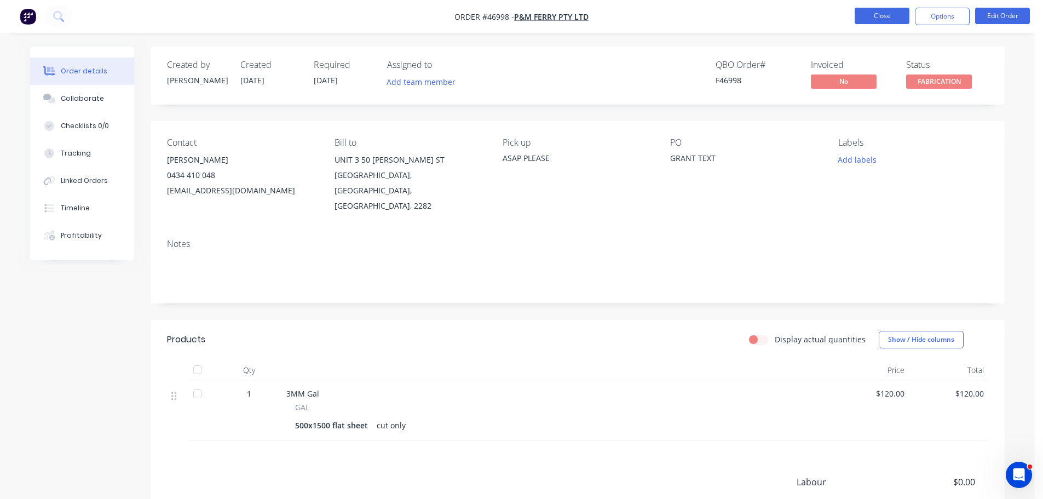
click at [878, 18] on button "Close" at bounding box center [882, 16] width 55 height 16
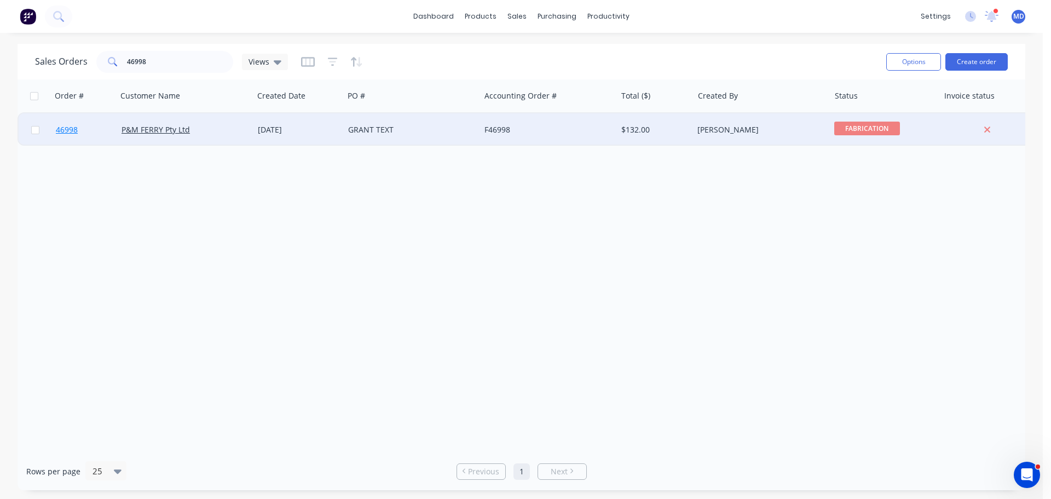
click at [64, 128] on span "46998" at bounding box center [67, 129] width 22 height 11
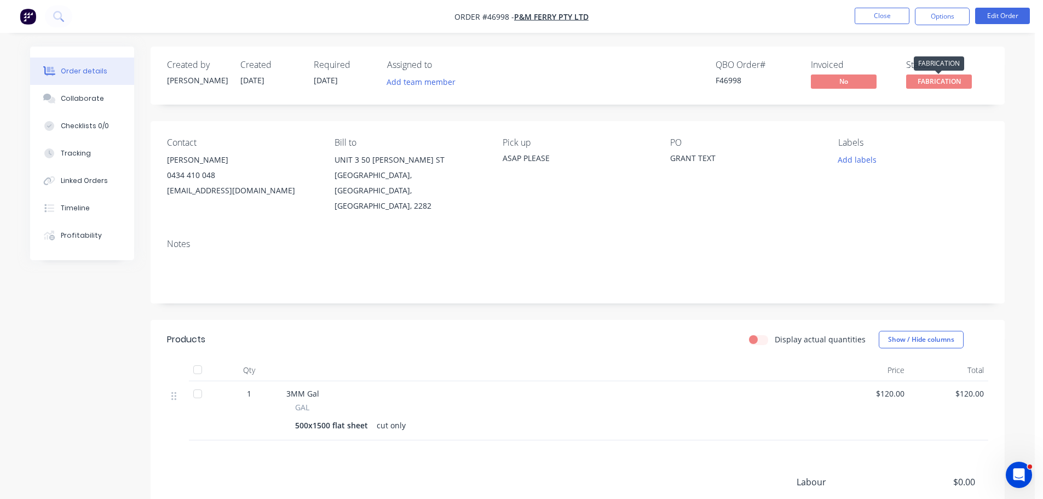
click at [929, 84] on span "FABRICATION" at bounding box center [939, 81] width 66 height 14
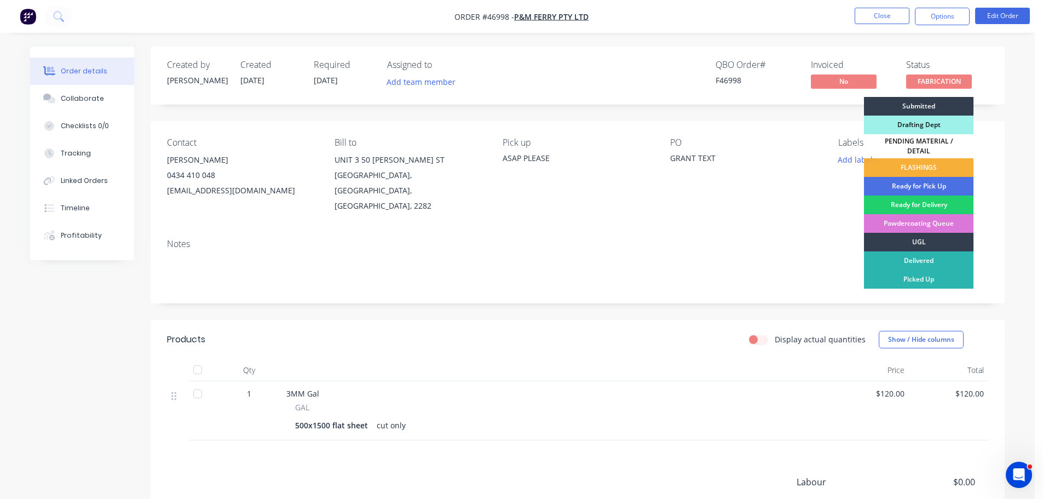
click at [913, 181] on div "Ready for Pick Up" at bounding box center [918, 186] width 109 height 19
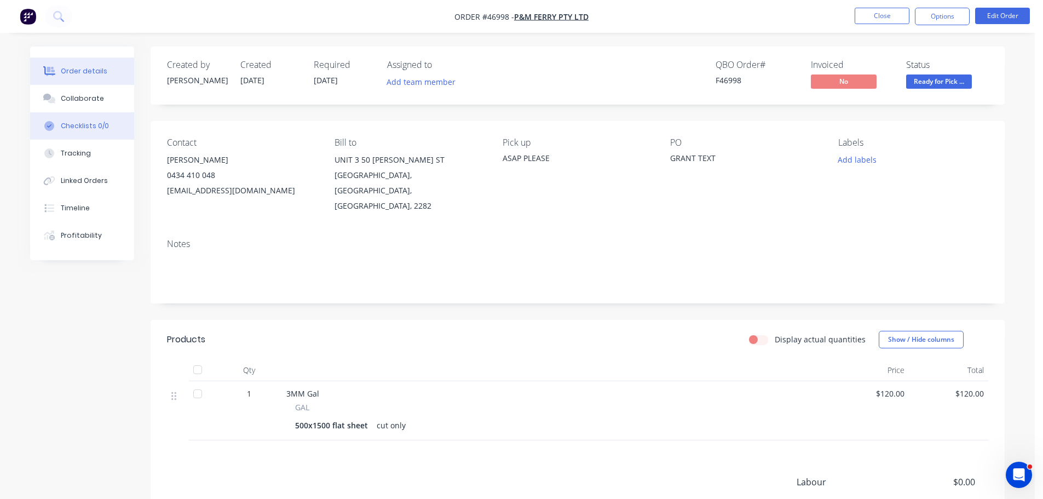
drag, startPoint x: 84, startPoint y: 100, endPoint x: 130, endPoint y: 130, distance: 55.0
click at [84, 99] on div "Collaborate" at bounding box center [82, 99] width 43 height 10
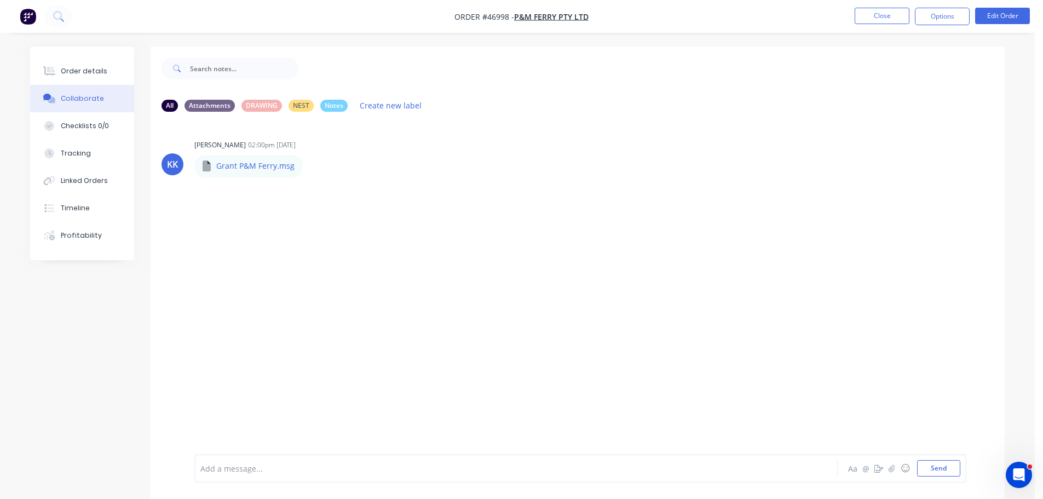
click at [264, 466] on div at bounding box center [485, 468] width 569 height 11
click at [944, 469] on button "Send" at bounding box center [938, 468] width 43 height 16
click at [96, 69] on div "Order details" at bounding box center [84, 71] width 47 height 10
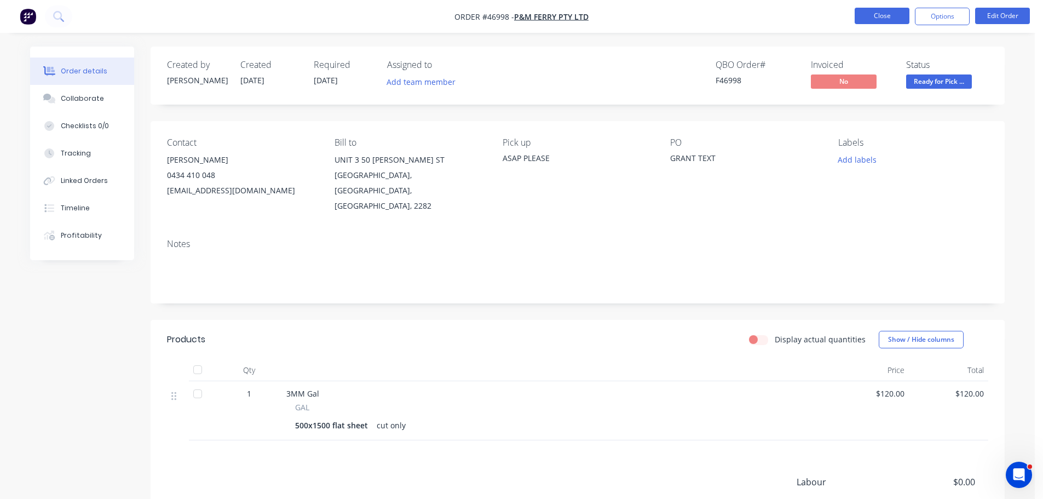
click at [881, 12] on button "Close" at bounding box center [882, 16] width 55 height 16
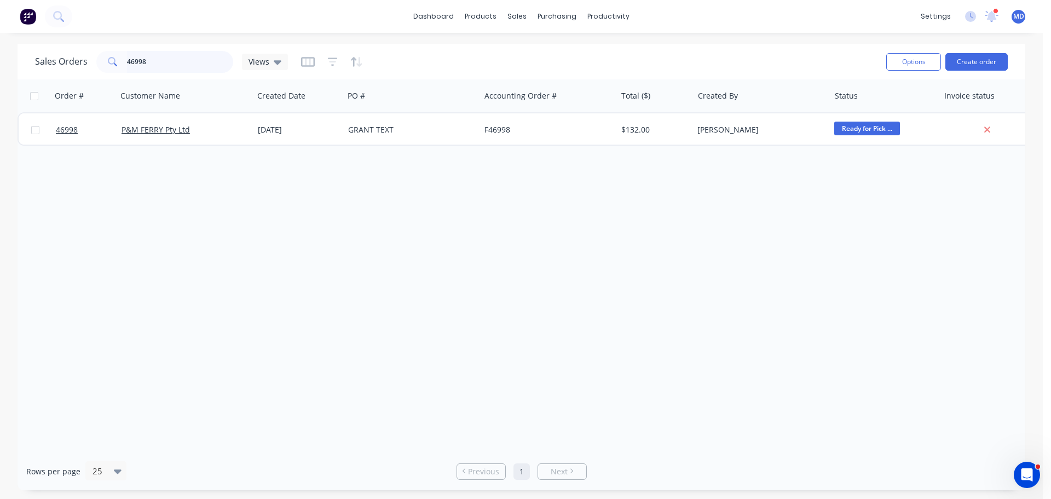
click at [154, 61] on input "46998" at bounding box center [180, 62] width 107 height 22
type input "4"
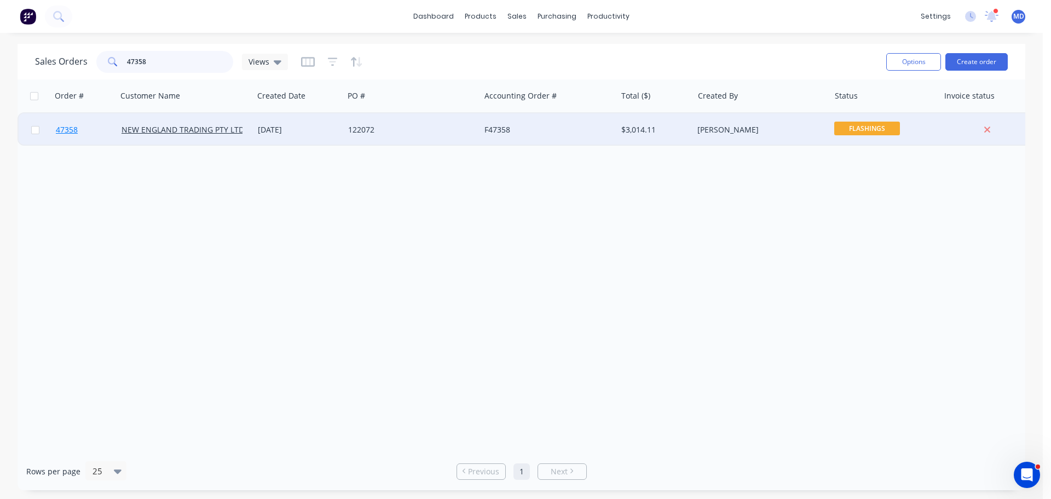
type input "47358"
click at [61, 129] on span "47358" at bounding box center [67, 129] width 22 height 11
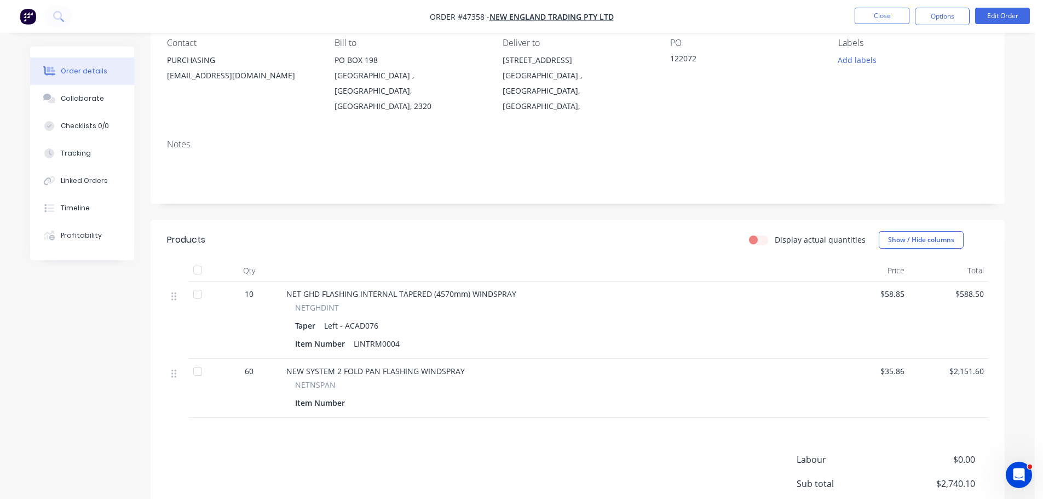
scroll to position [109, 0]
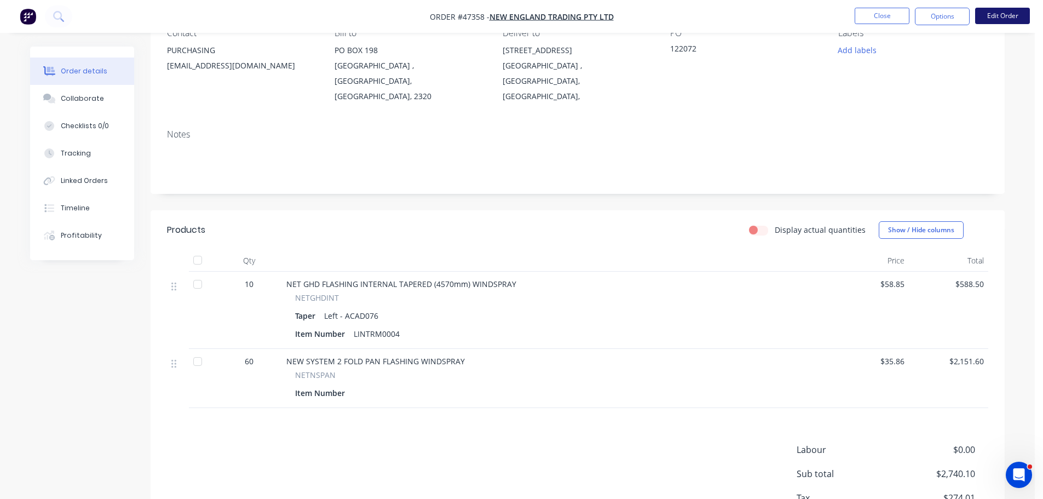
click at [994, 14] on button "Edit Order" at bounding box center [1002, 16] width 55 height 16
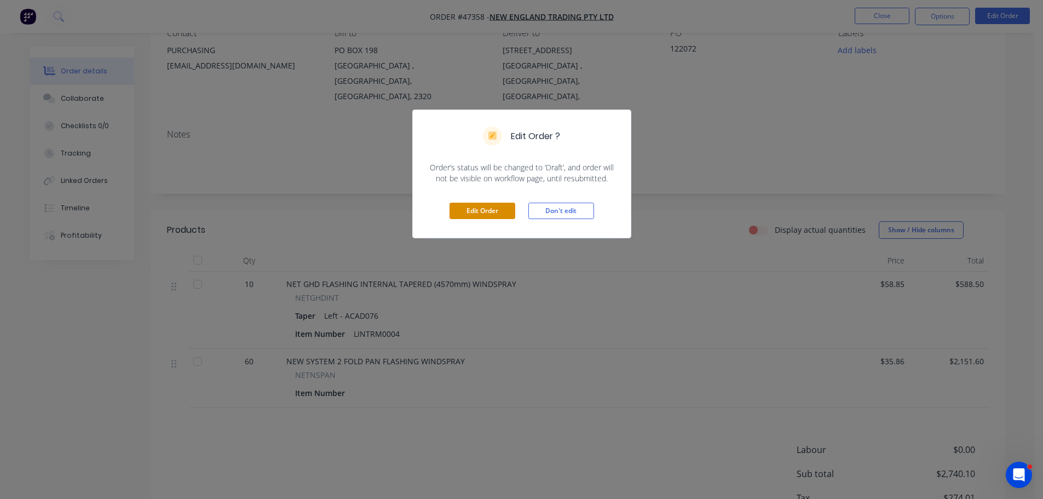
click at [460, 218] on button "Edit Order" at bounding box center [482, 211] width 66 height 16
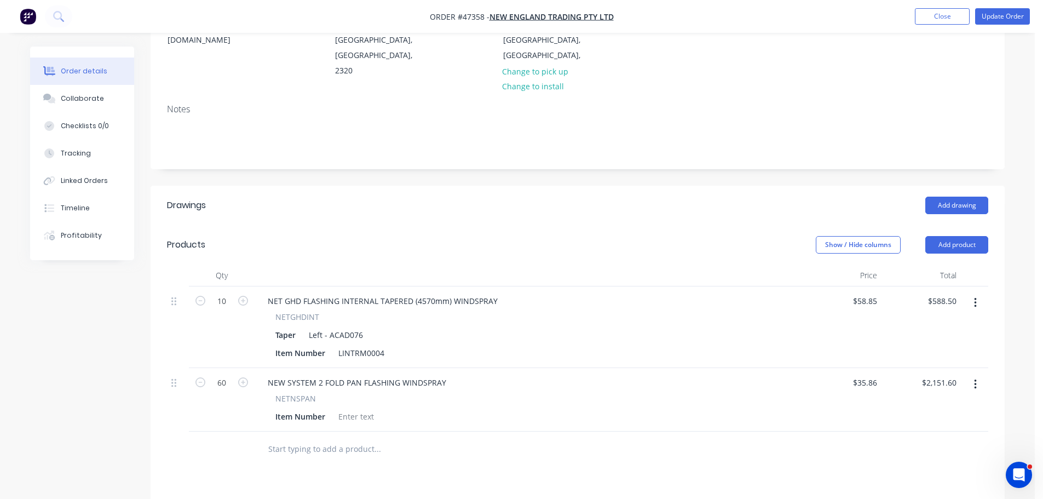
scroll to position [328, 0]
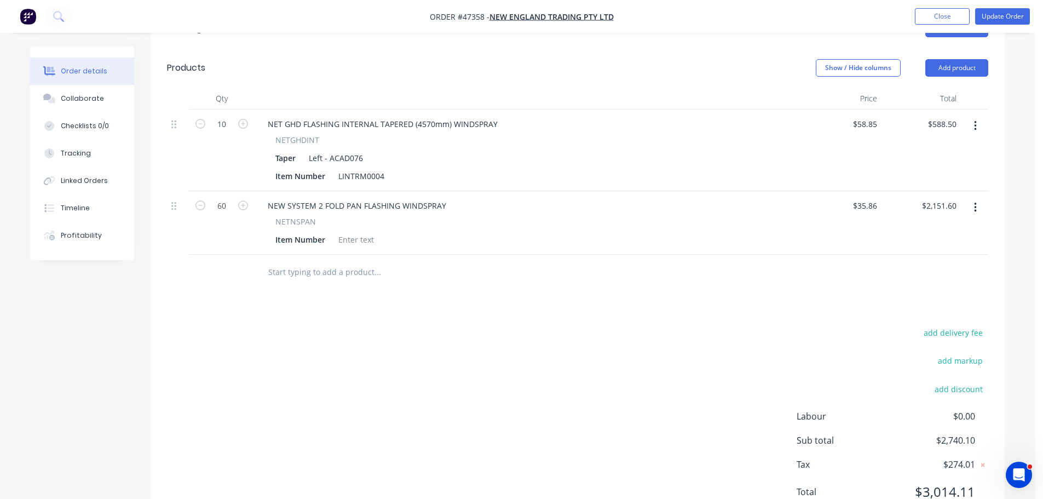
click at [975, 203] on icon "button" at bounding box center [975, 208] width 2 height 10
click at [916, 228] on div "Edit" at bounding box center [936, 236] width 84 height 16
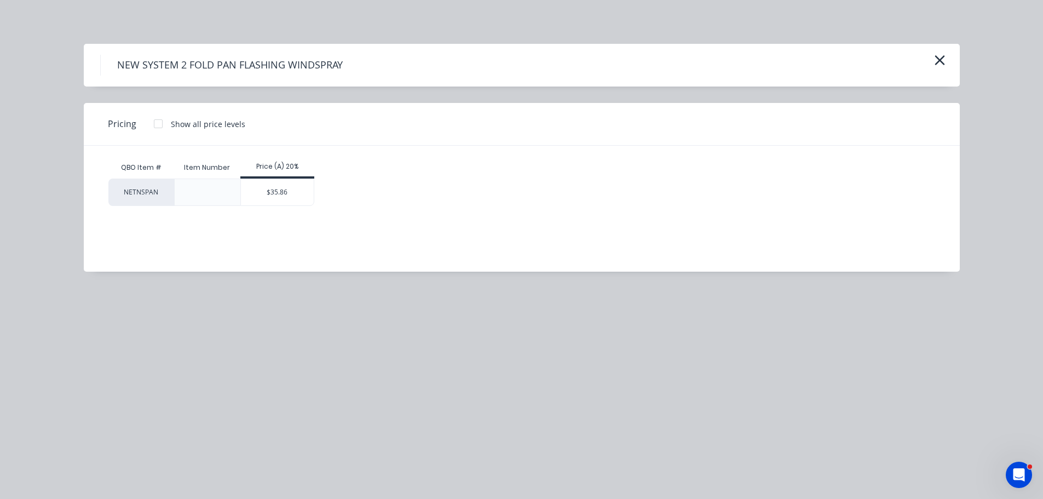
click at [158, 123] on div at bounding box center [158, 124] width 22 height 22
click at [937, 62] on icon "button" at bounding box center [939, 60] width 10 height 10
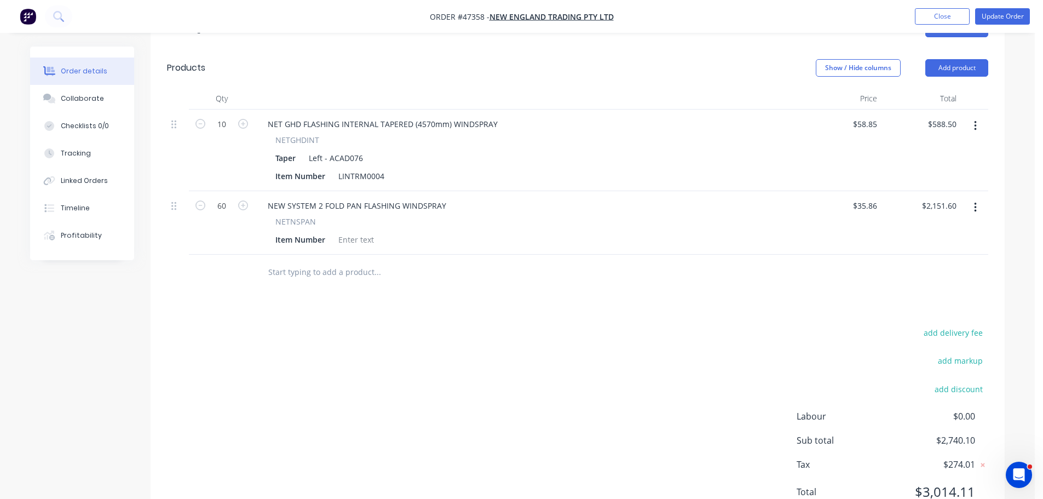
click at [292, 261] on input "text" at bounding box center [377, 272] width 219 height 22
type input "N"
click at [951, 59] on button "Add product" at bounding box center [956, 68] width 63 height 18
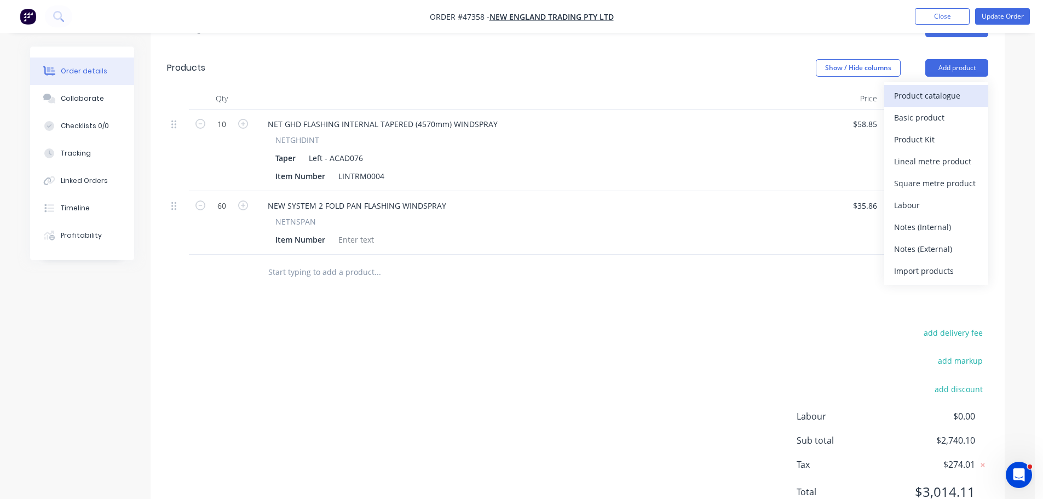
click at [890, 85] on button "Product catalogue" at bounding box center [936, 96] width 104 height 22
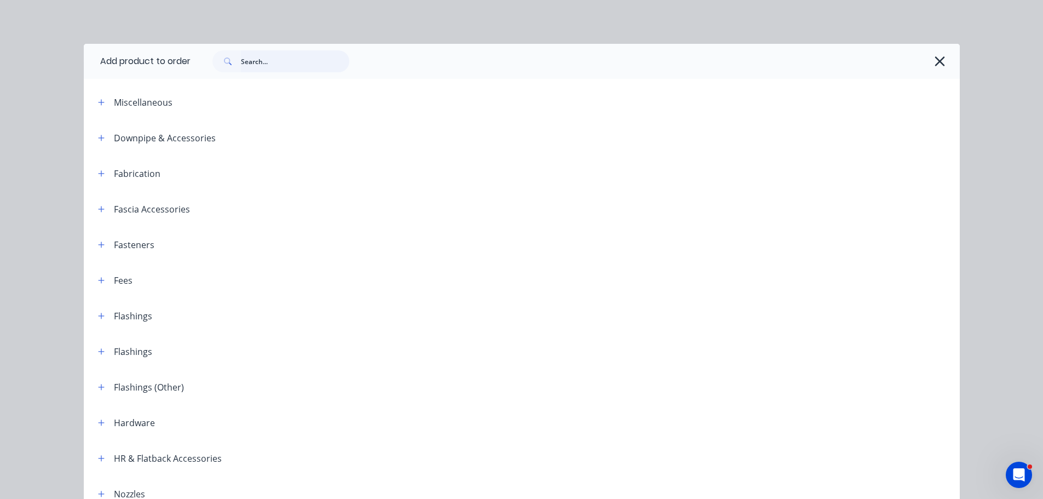
click at [283, 59] on input "text" at bounding box center [295, 61] width 108 height 22
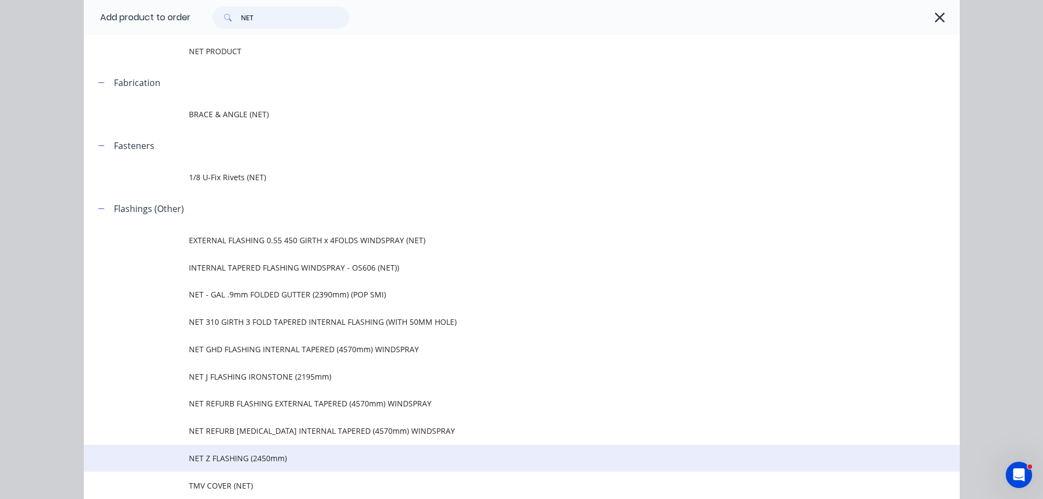
scroll to position [55, 0]
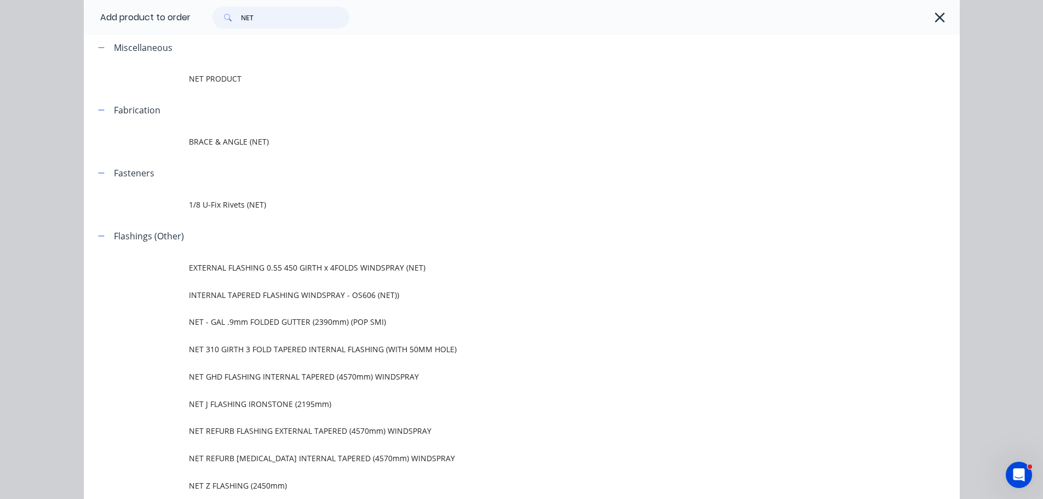
type input "NET"
click at [937, 18] on icon "button" at bounding box center [939, 17] width 11 height 15
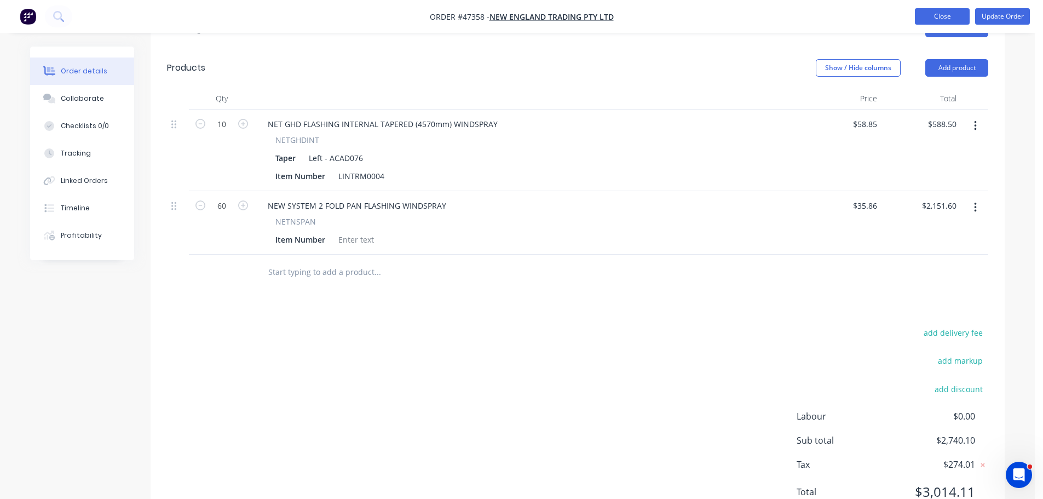
click at [931, 11] on button "Close" at bounding box center [942, 16] width 55 height 16
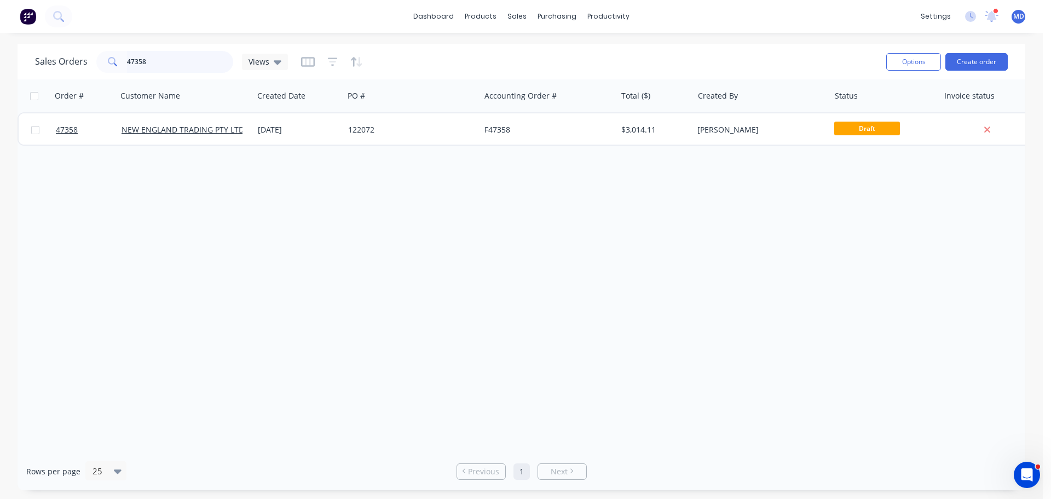
click at [160, 65] on input "47358" at bounding box center [180, 62] width 107 height 22
type input "4"
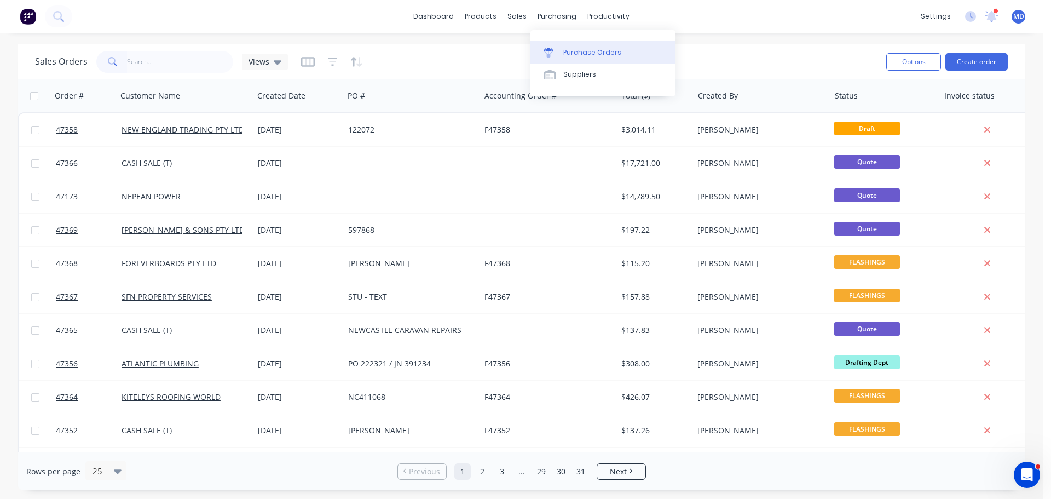
click at [577, 55] on div "Purchase Orders" at bounding box center [592, 53] width 58 height 10
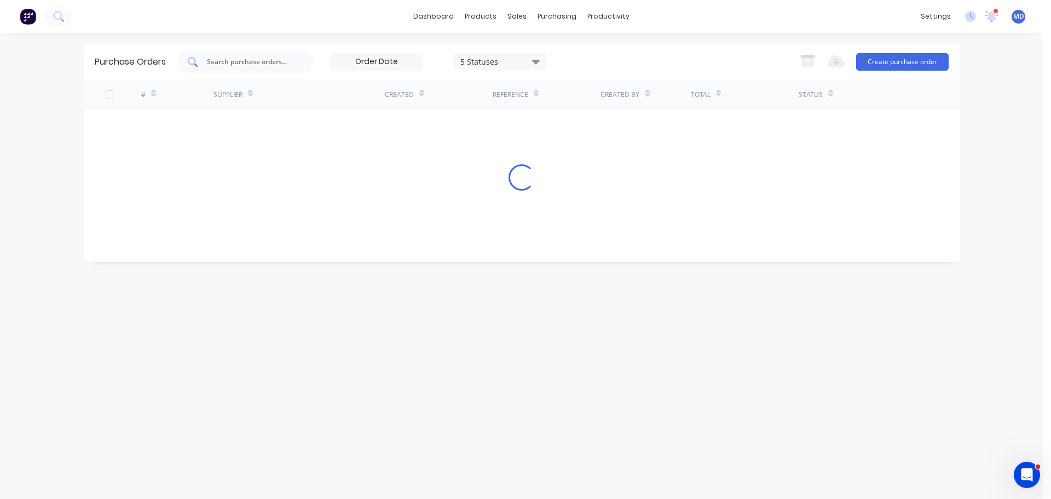
click at [238, 67] on div at bounding box center [245, 62] width 137 height 22
type input "BOLTS"
click at [865, 60] on button "Create purchase order" at bounding box center [902, 62] width 93 height 18
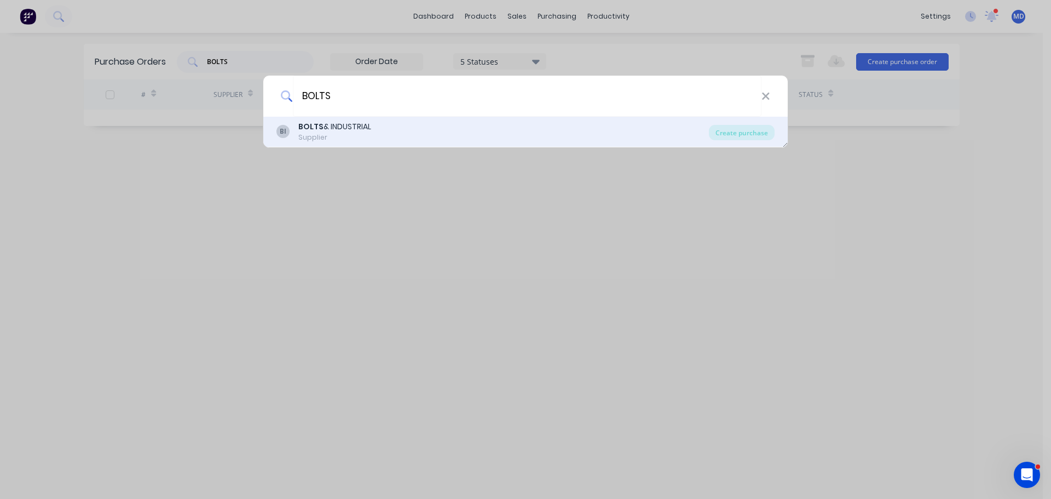
type input "BOLTS"
click at [340, 136] on div "Supplier" at bounding box center [334, 137] width 73 height 10
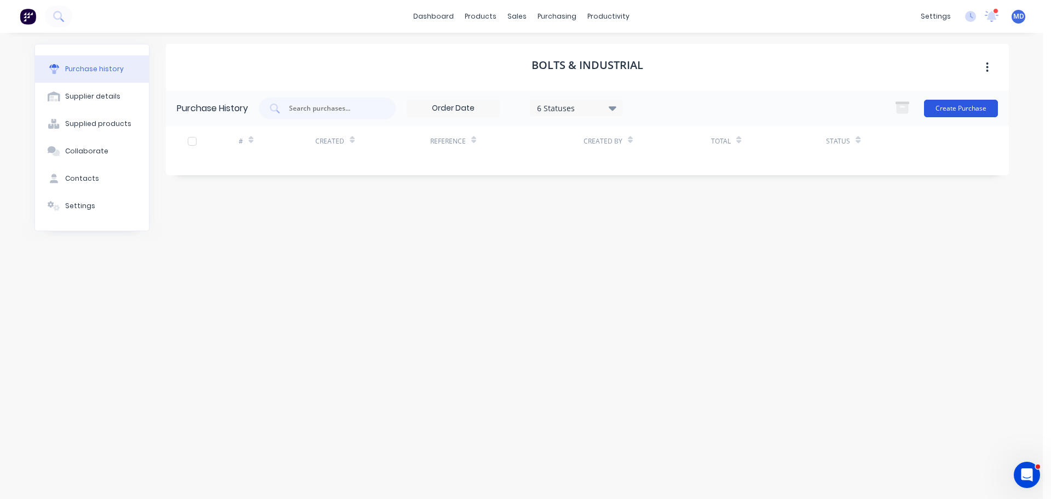
click at [962, 108] on button "Create Purchase" at bounding box center [961, 109] width 74 height 18
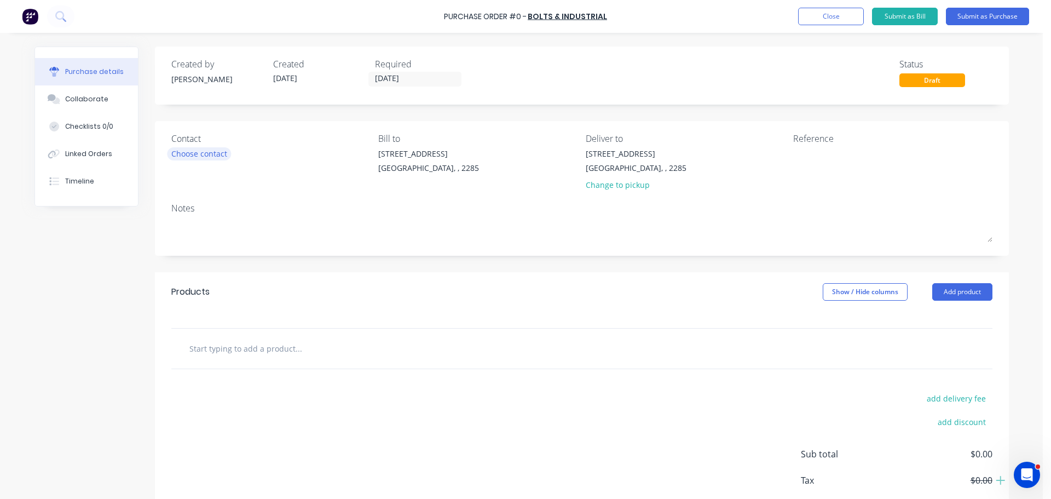
click at [184, 152] on div "Choose contact" at bounding box center [199, 153] width 56 height 11
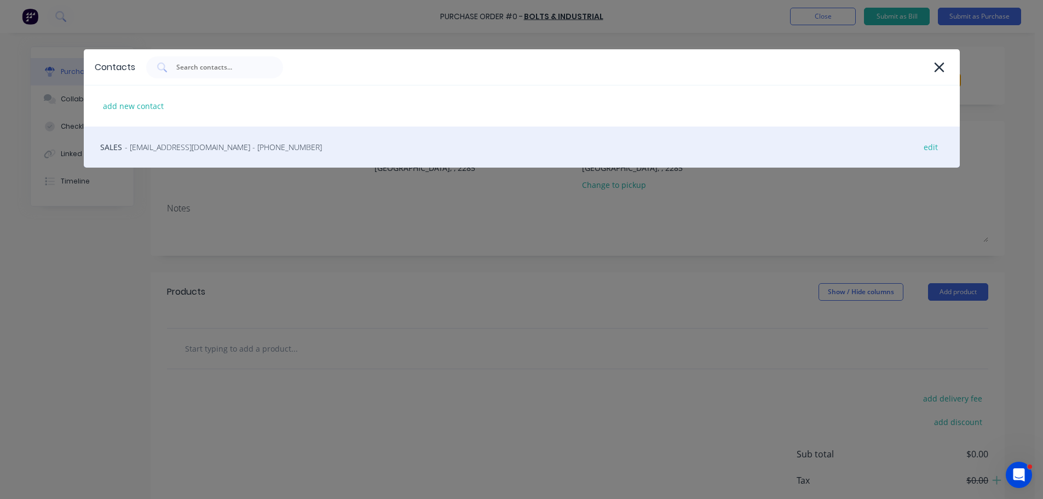
click at [142, 147] on span "- beresfield@bolt.com.au - (02) 4968 7200" at bounding box center [223, 146] width 197 height 11
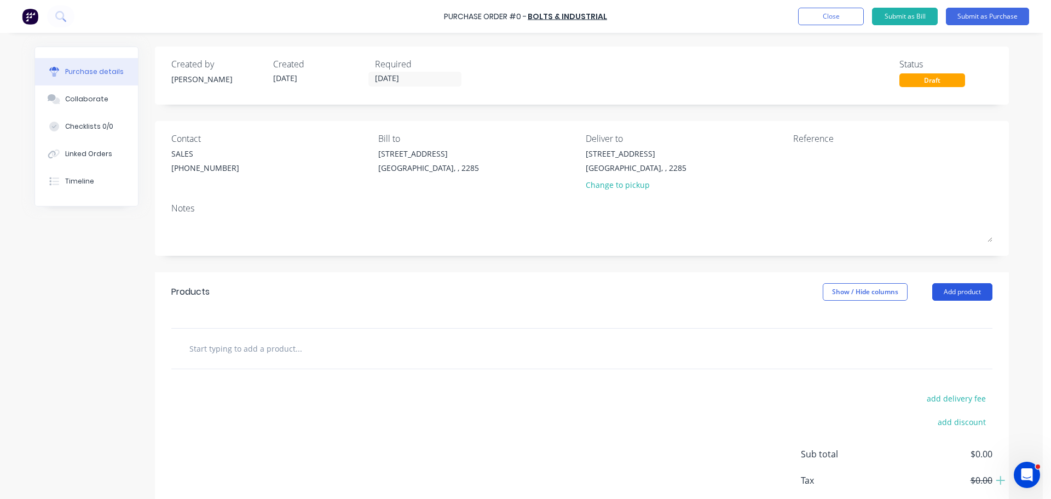
click at [968, 292] on button "Add product" at bounding box center [962, 292] width 60 height 18
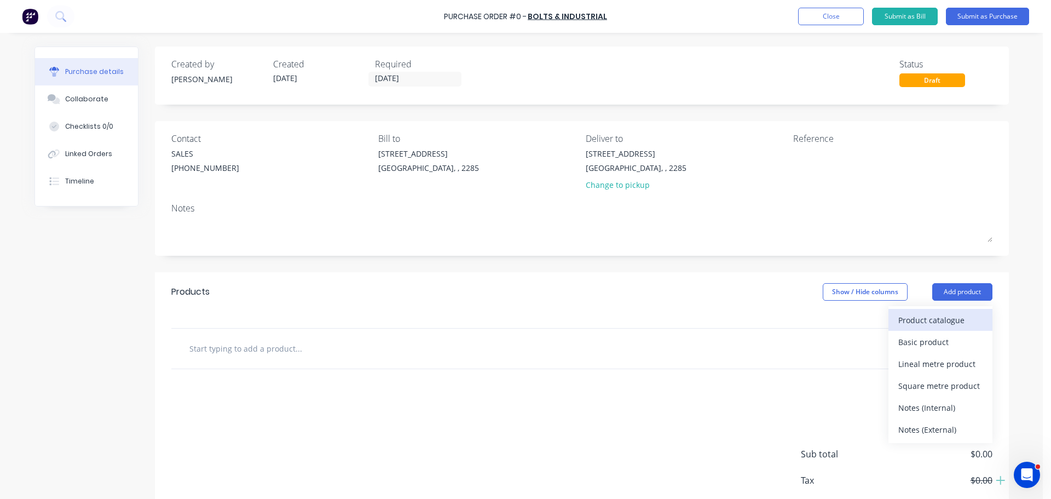
click at [940, 325] on div "Product catalogue" at bounding box center [940, 320] width 84 height 16
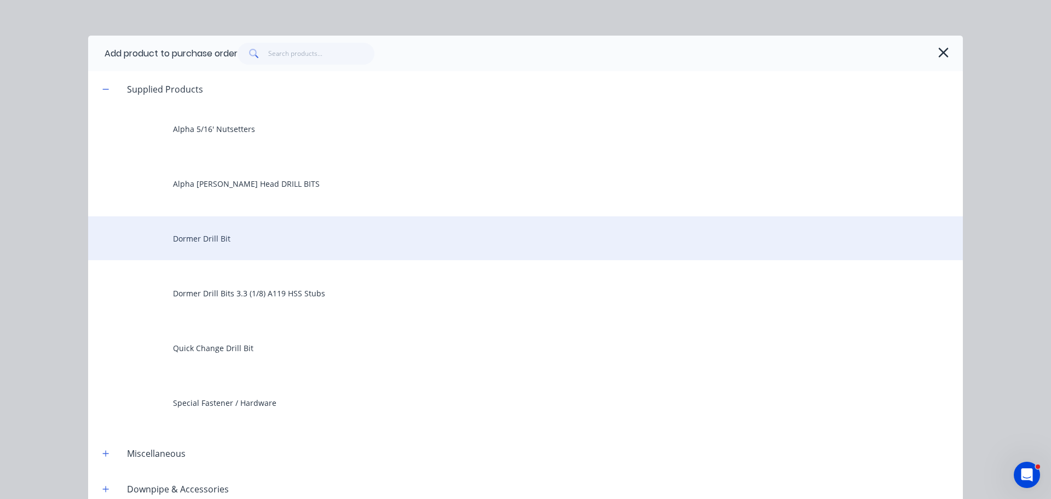
click at [207, 239] on div "Dormer Drill Bit" at bounding box center [525, 238] width 875 height 44
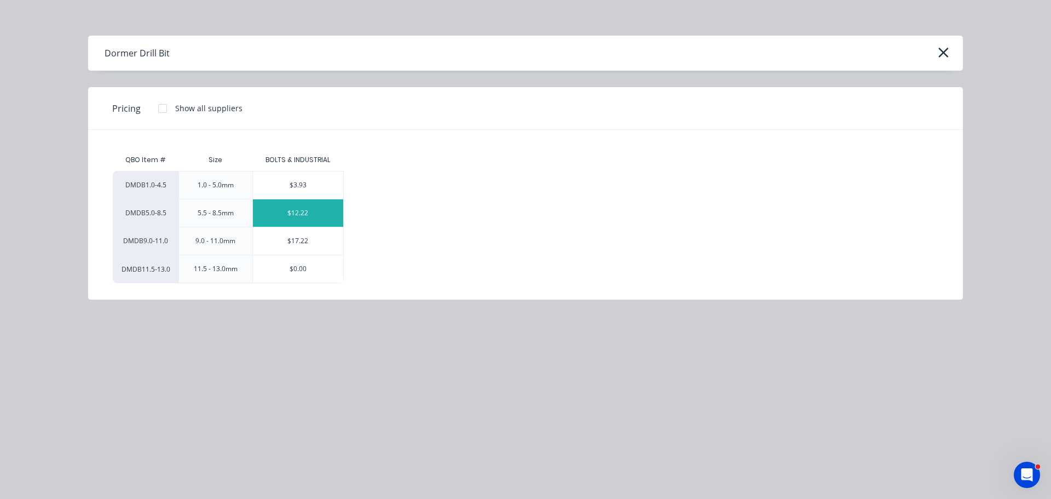
click at [296, 217] on div "$12.22" at bounding box center [298, 212] width 90 height 27
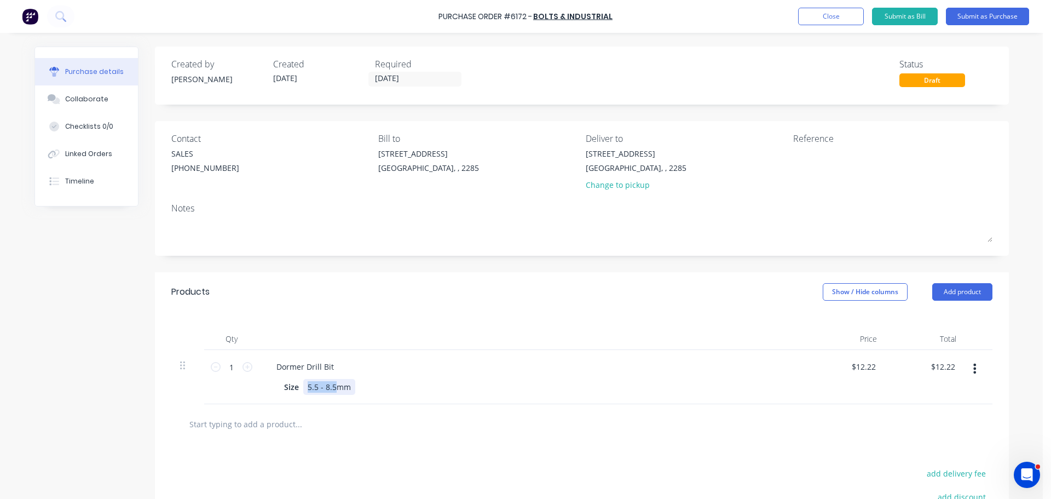
drag, startPoint x: 320, startPoint y: 387, endPoint x: 301, endPoint y: 386, distance: 19.2
click at [303, 386] on div "5.5 - 8.5mm" at bounding box center [329, 387] width 52 height 16
click at [378, 370] on div "Dormer Drill Bit" at bounding box center [533, 367] width 530 height 16
click at [234, 368] on input "1" at bounding box center [232, 367] width 22 height 16
type input "10"
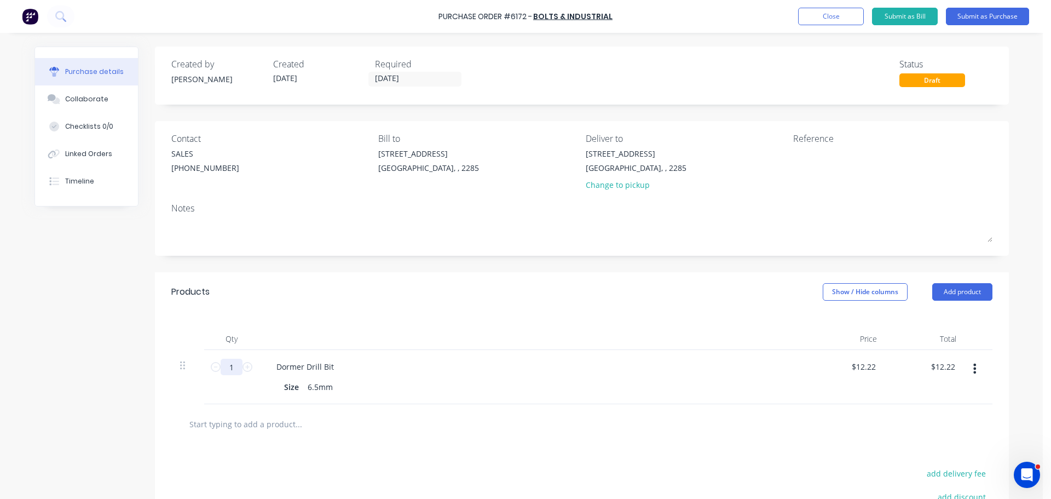
type input "$122.20"
type input "10"
click at [412, 385] on div "Size 6.5mm" at bounding box center [530, 387] width 501 height 16
click at [383, 368] on div "Dormer Drill Bit" at bounding box center [533, 367] width 530 height 16
click at [962, 287] on button "Add product" at bounding box center [962, 292] width 60 height 18
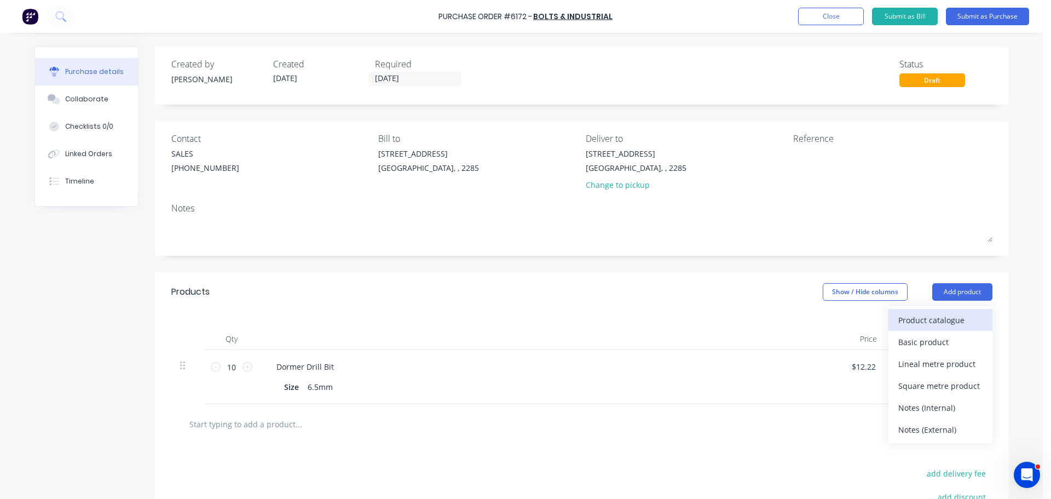
click at [948, 320] on div "Product catalogue" at bounding box center [940, 320] width 84 height 16
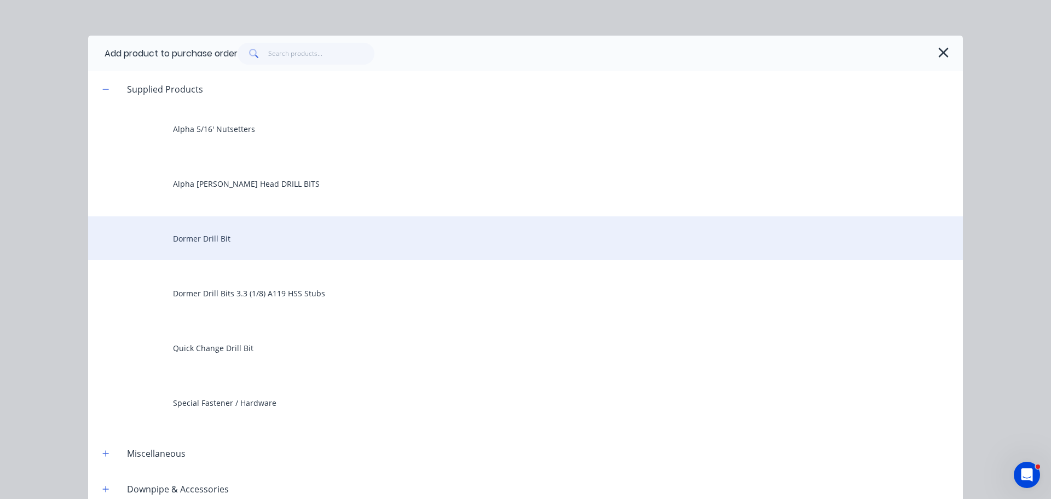
click at [207, 232] on div "Dormer Drill Bit" at bounding box center [525, 238] width 875 height 44
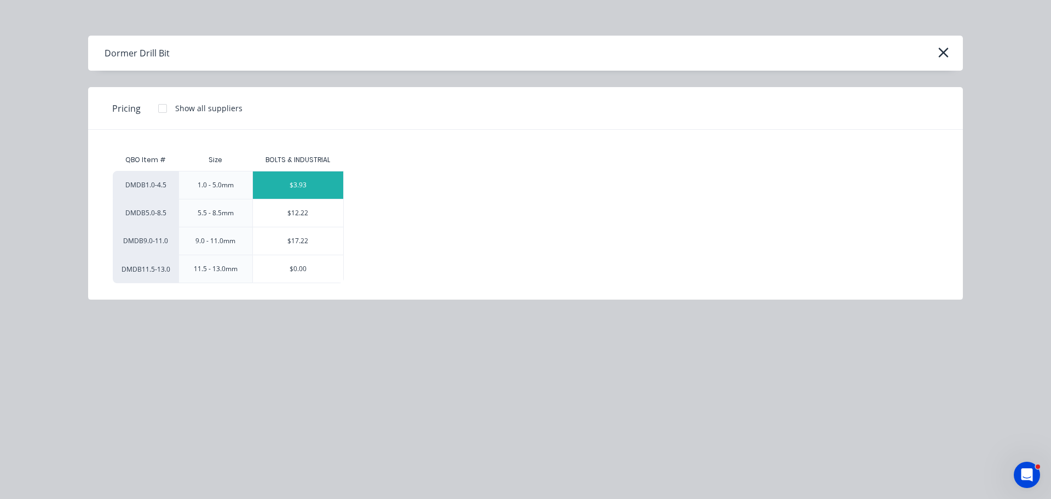
click at [303, 179] on div "$3.93" at bounding box center [298, 184] width 90 height 27
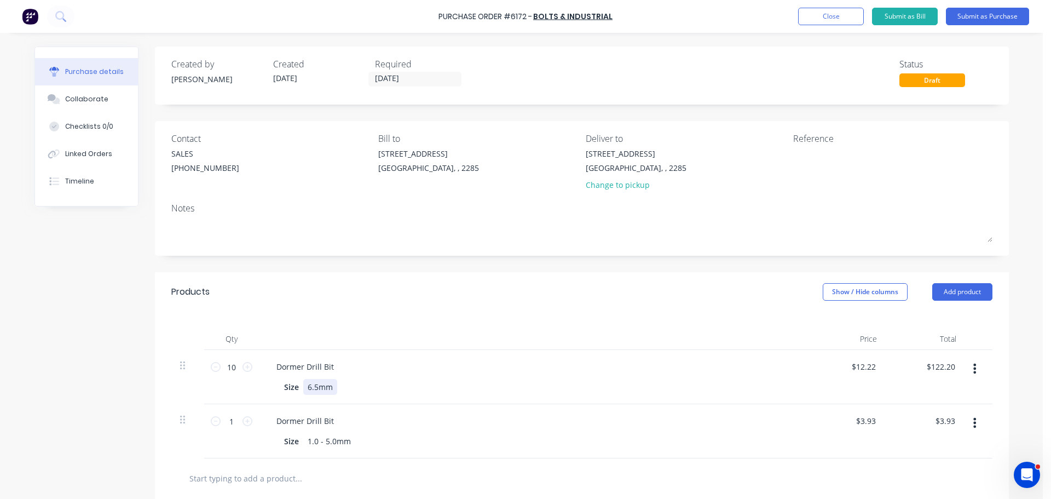
click at [313, 393] on div "6.5mm" at bounding box center [320, 387] width 34 height 16
click at [355, 377] on div "Dormer Drill Bit Size 6.5mm" at bounding box center [532, 377] width 547 height 54
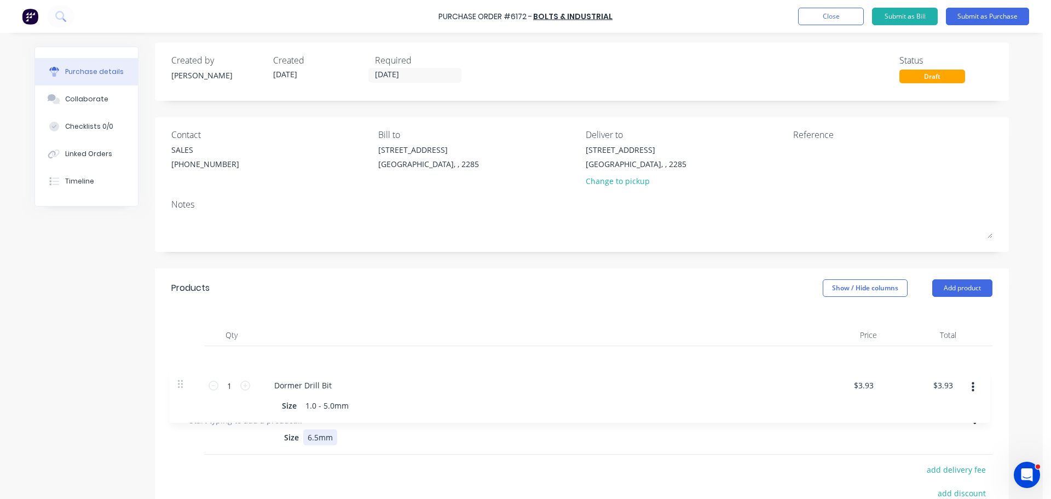
scroll to position [5, 0]
drag, startPoint x: 183, startPoint y: 421, endPoint x: 183, endPoint y: 348, distance: 72.8
click at [183, 348] on div "10 10 Dormer Drill Bit Size 6.5mm $12.22 $12.22 $122.20 $122.20 1 1 Dormer Dril…" at bounding box center [581, 372] width 821 height 54
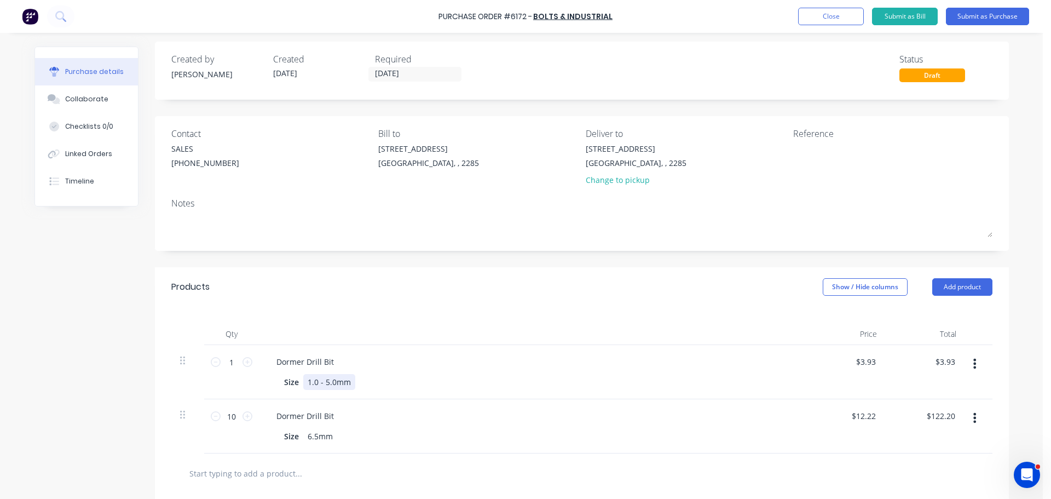
click at [333, 380] on div "1.0 - 5.0mm" at bounding box center [329, 382] width 52 height 16
click at [228, 360] on input "1" at bounding box center [232, 362] width 22 height 16
type input "5"
type input "$19.65"
type input "5"
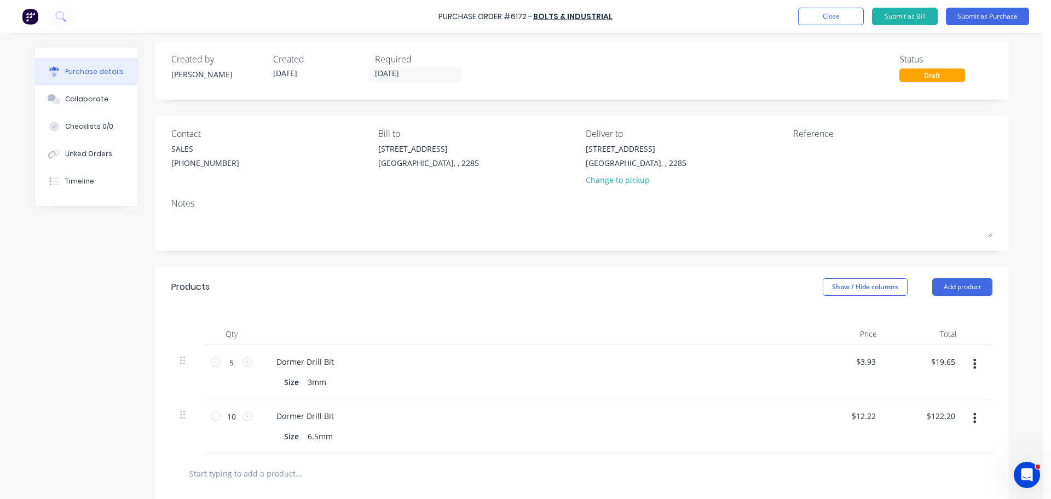
click at [410, 357] on div "Dormer Drill Bit" at bounding box center [533, 362] width 530 height 16
click at [949, 281] on button "Add product" at bounding box center [962, 287] width 60 height 18
click at [923, 312] on div "Product catalogue" at bounding box center [940, 315] width 84 height 16
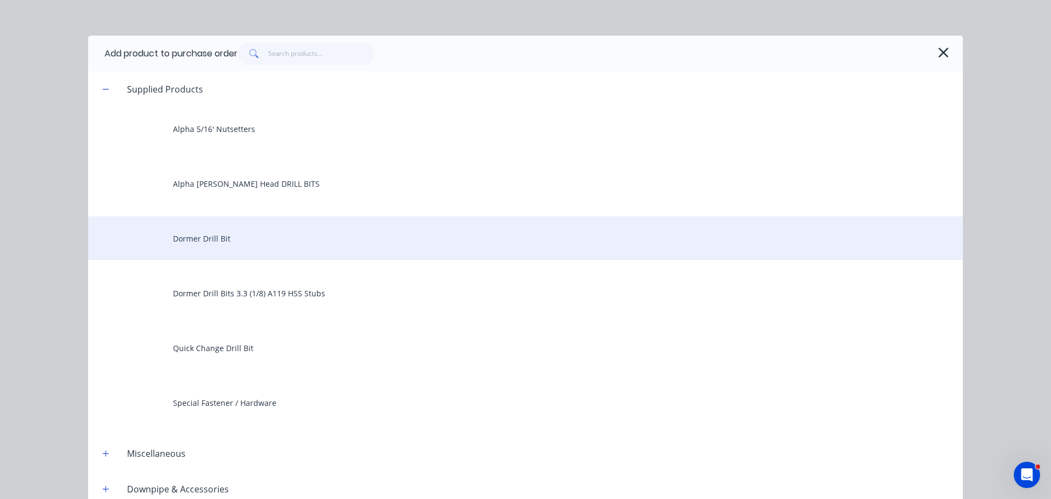
click at [216, 229] on div "Dormer Drill Bit" at bounding box center [525, 238] width 875 height 44
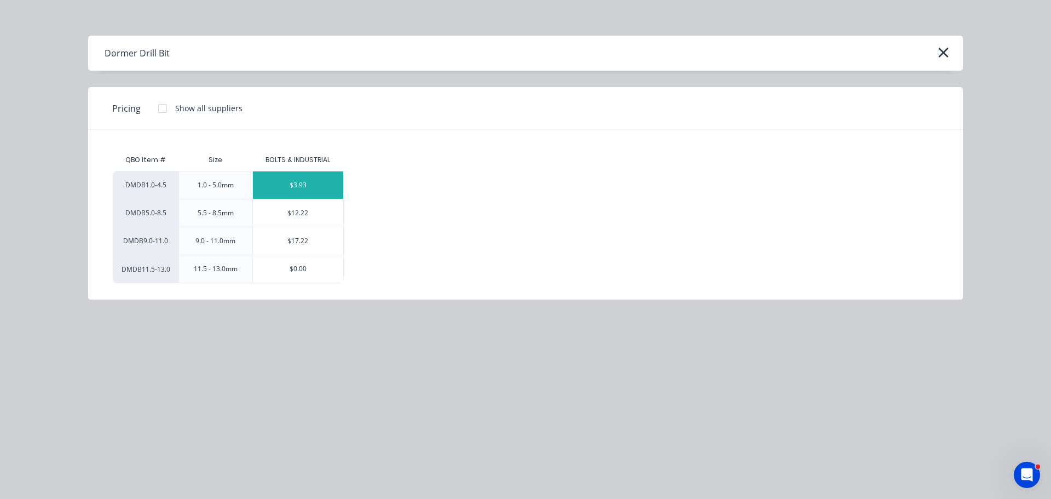
click at [284, 182] on div "$3.93" at bounding box center [298, 184] width 90 height 27
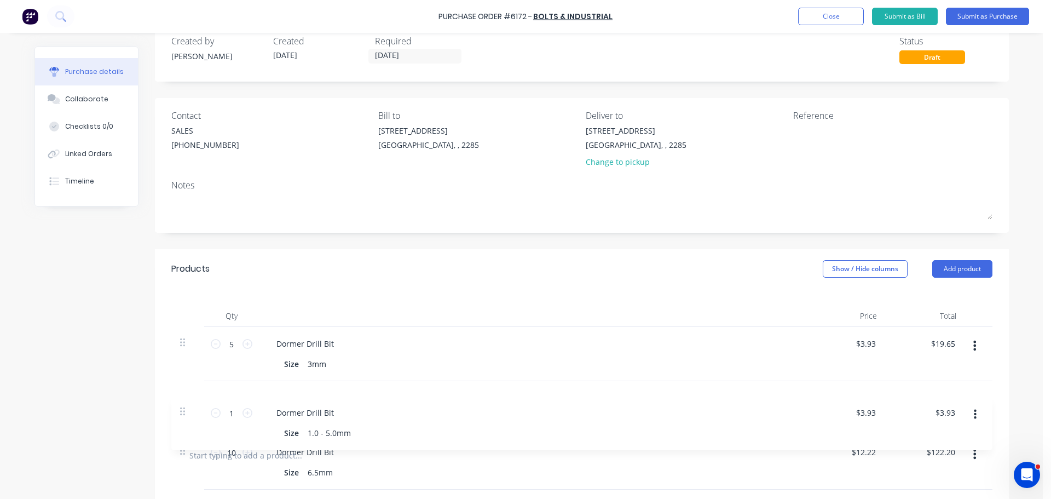
drag, startPoint x: 181, startPoint y: 472, endPoint x: 193, endPoint y: 403, distance: 70.6
click at [187, 403] on div "5 5 Dormer Drill Bit Size 3mm $3.93 $3.93 $19.65 $19.65 10 10 Dormer Drill Bit …" at bounding box center [581, 381] width 821 height 108
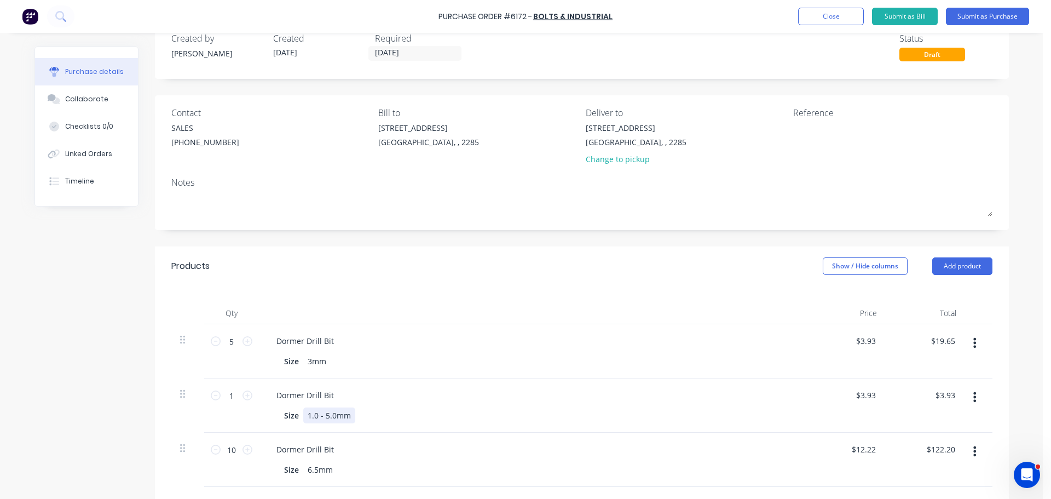
click at [332, 415] on div "1.0 - 5.0mm" at bounding box center [329, 415] width 52 height 16
click at [227, 397] on input "1" at bounding box center [232, 395] width 22 height 16
type input "5"
type input "$19.65"
type input "5"
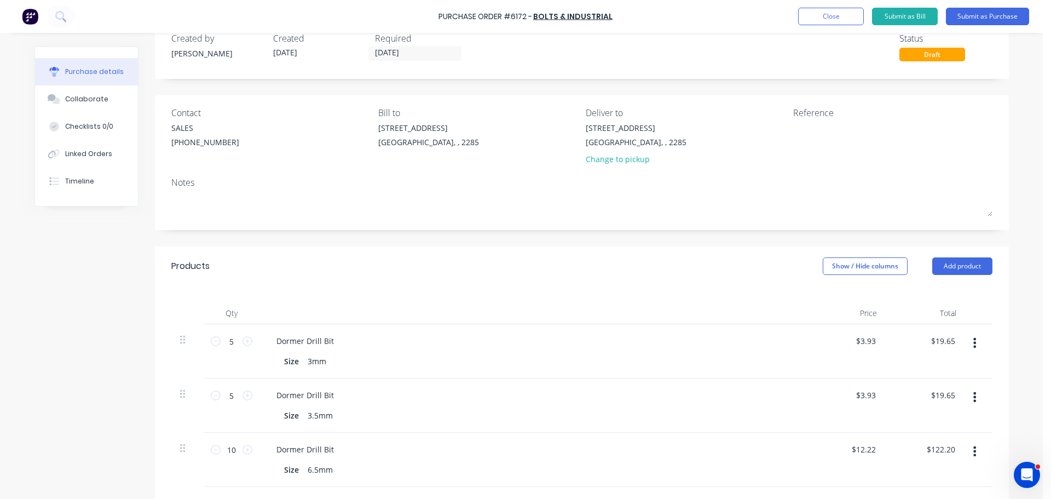
click at [350, 402] on div "Dormer Drill Bit" at bounding box center [533, 395] width 530 height 16
click at [949, 263] on button "Add product" at bounding box center [962, 266] width 60 height 18
click at [933, 288] on div "Product catalogue" at bounding box center [940, 294] width 84 height 16
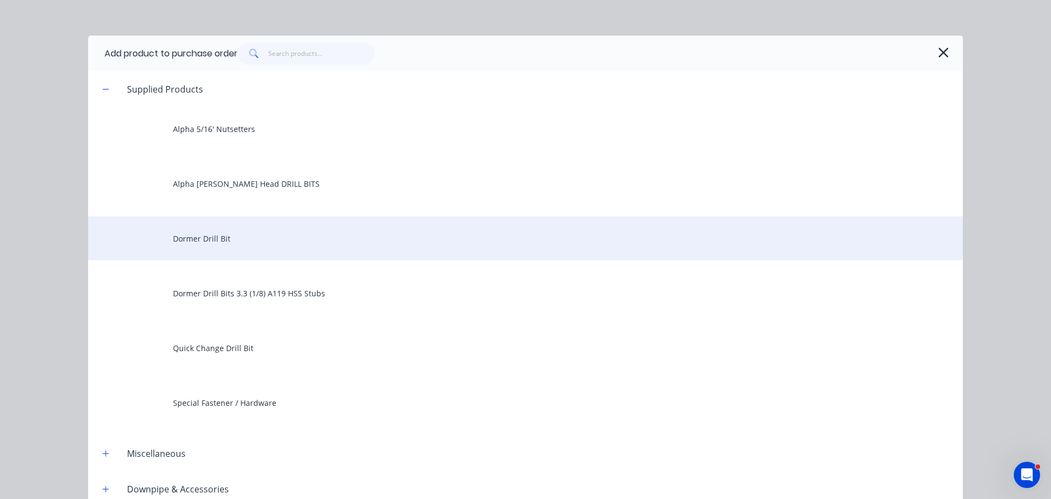
click at [196, 233] on div "Dormer Drill Bit" at bounding box center [525, 238] width 875 height 44
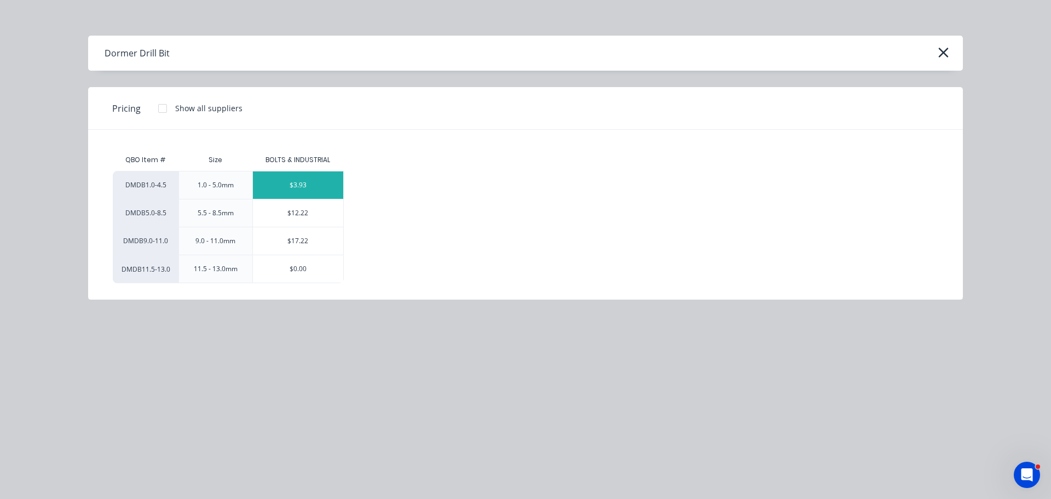
drag, startPoint x: 287, startPoint y: 186, endPoint x: 297, endPoint y: 207, distance: 23.3
click at [288, 186] on div "$3.93" at bounding box center [298, 184] width 90 height 27
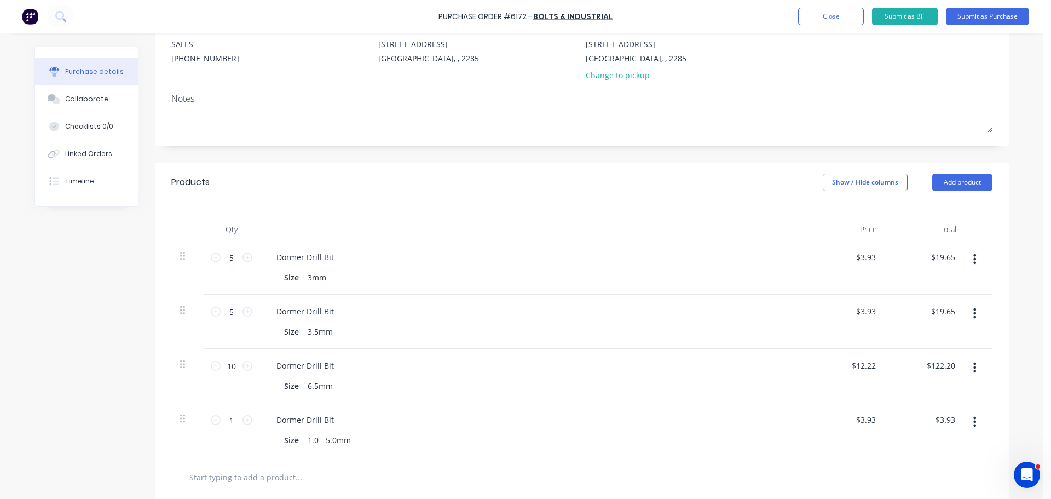
scroll to position [190, 0]
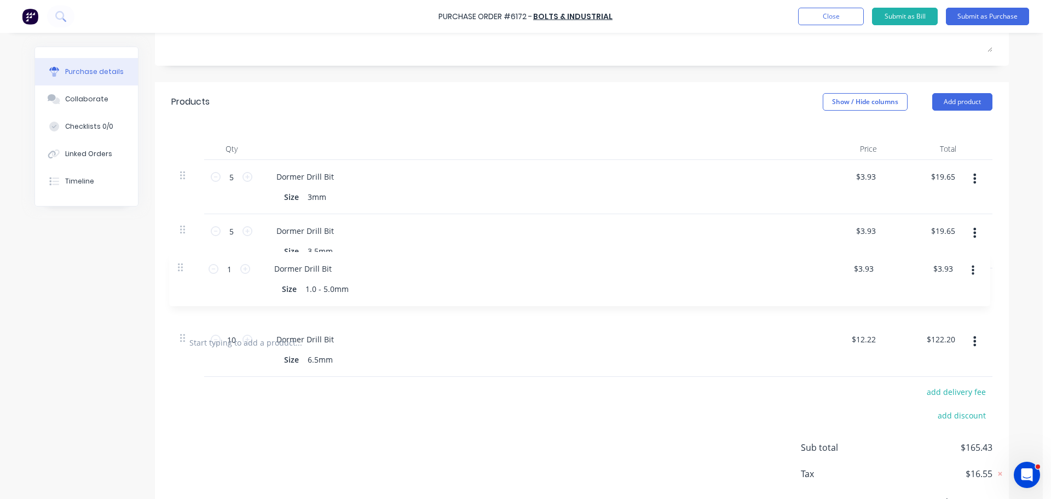
drag, startPoint x: 176, startPoint y: 338, endPoint x: 181, endPoint y: 268, distance: 70.2
click at [181, 268] on div "5 5 Dormer Drill Bit Size 3mm $3.93 $3.93 $19.65 $19.65 5 5 Dormer Drill Bit Si…" at bounding box center [581, 241] width 821 height 163
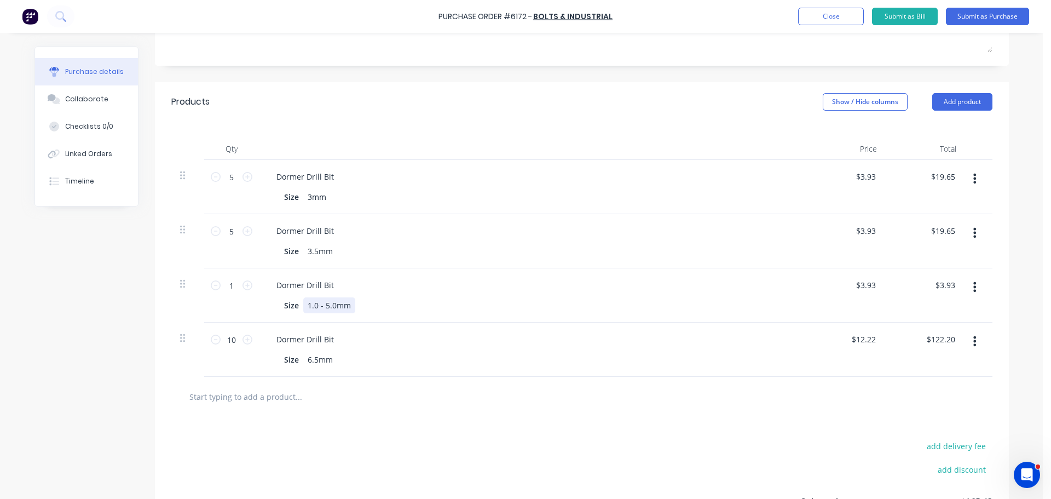
click at [319, 304] on div "1.0 - 5.0mm" at bounding box center [329, 305] width 52 height 16
click at [321, 307] on div "1.0 - 5.0mm" at bounding box center [329, 305] width 52 height 16
click at [315, 306] on div "5.0mm" at bounding box center [320, 305] width 34 height 16
click at [225, 290] on input "1" at bounding box center [232, 285] width 22 height 16
type input "5"
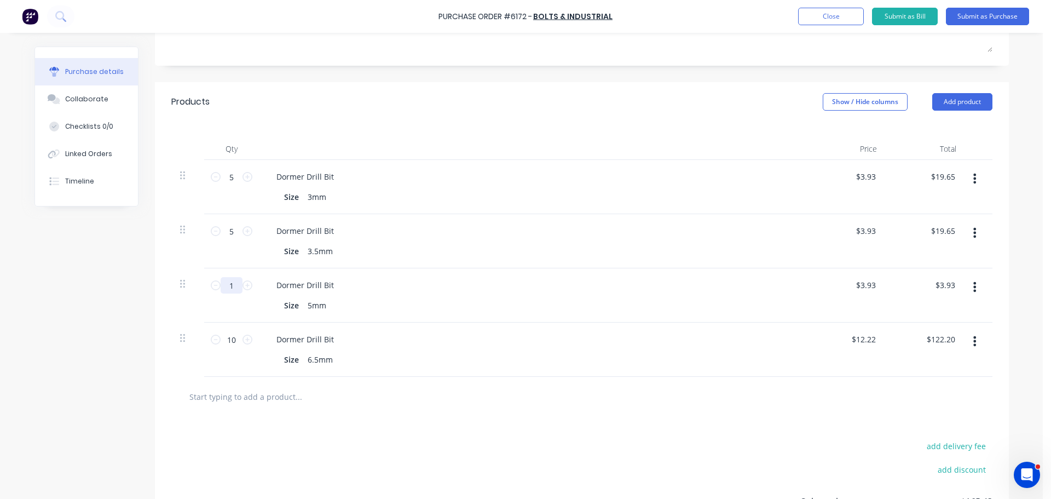
type input "$19.65"
type input "5"
click at [439, 290] on div "Dormer Drill Bit" at bounding box center [533, 285] width 530 height 16
click at [954, 102] on button "Add product" at bounding box center [962, 102] width 60 height 18
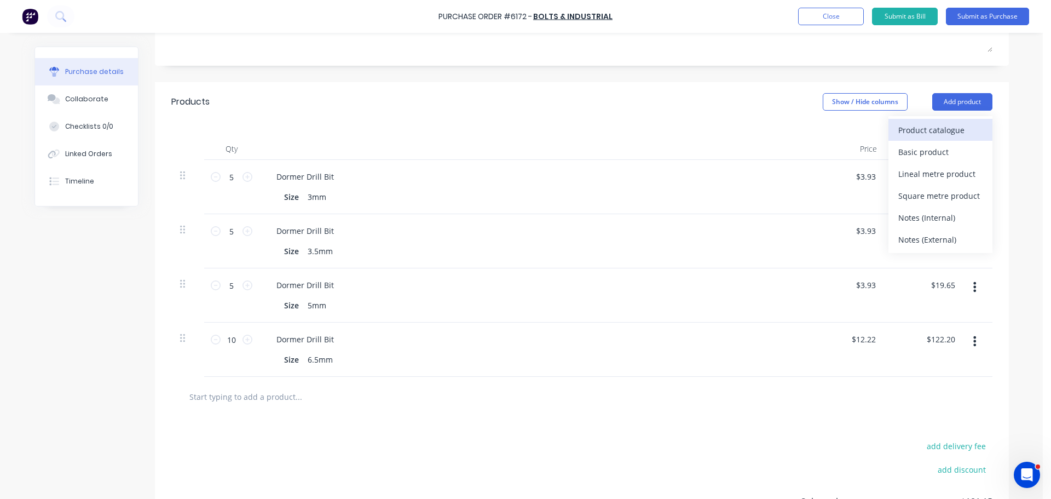
click at [936, 130] on div "Product catalogue" at bounding box center [940, 130] width 84 height 16
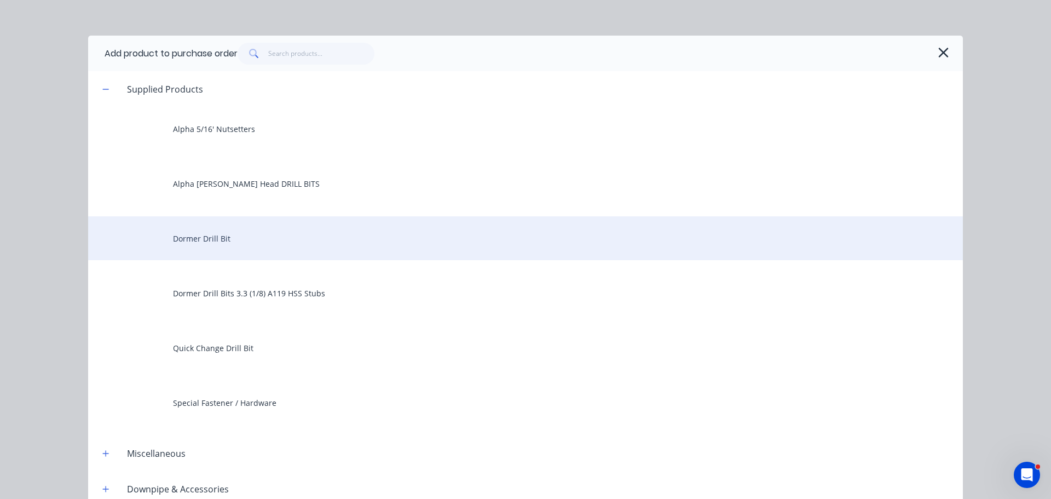
click at [217, 237] on div "Dormer Drill Bit" at bounding box center [525, 238] width 875 height 44
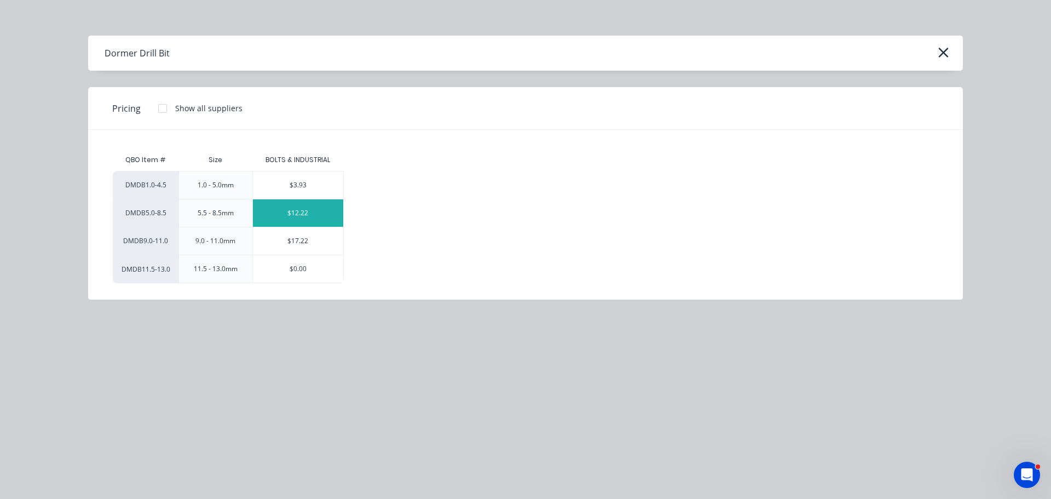
click at [287, 215] on div "$12.22" at bounding box center [298, 212] width 90 height 27
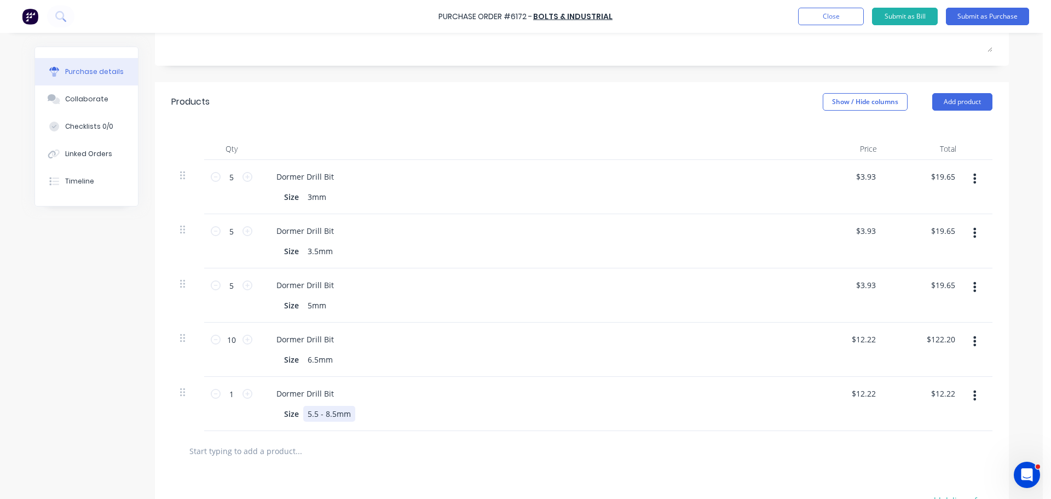
click at [330, 415] on div "5.5 - 8.5mm" at bounding box center [329, 414] width 52 height 16
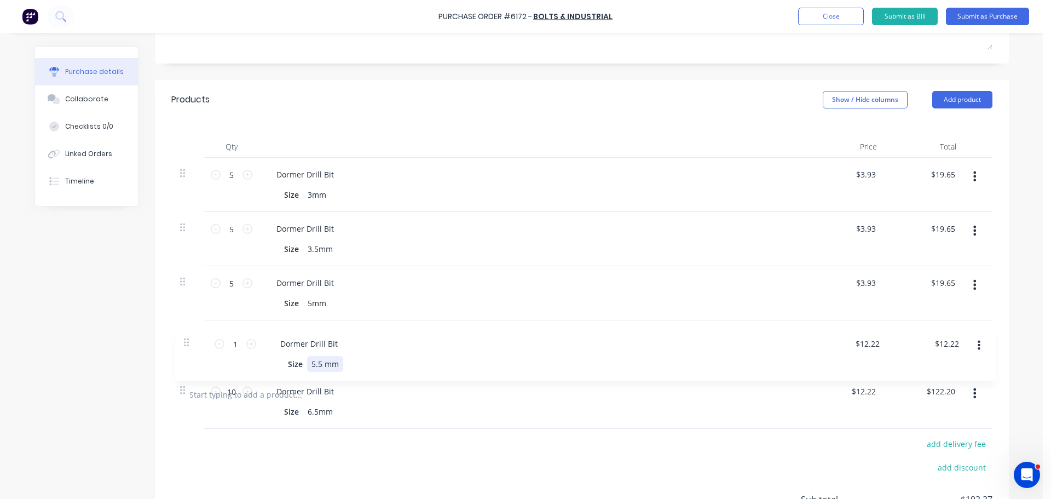
drag, startPoint x: 180, startPoint y: 396, endPoint x: 186, endPoint y: 339, distance: 56.8
click at [186, 339] on div "5 5 Dormer Drill Bit Size 3mm $3.93 $3.93 $19.65 $19.65 5 5 Dormer Drill Bit Si…" at bounding box center [581, 266] width 821 height 217
type input "1"
type input "$12.22"
type input "10"
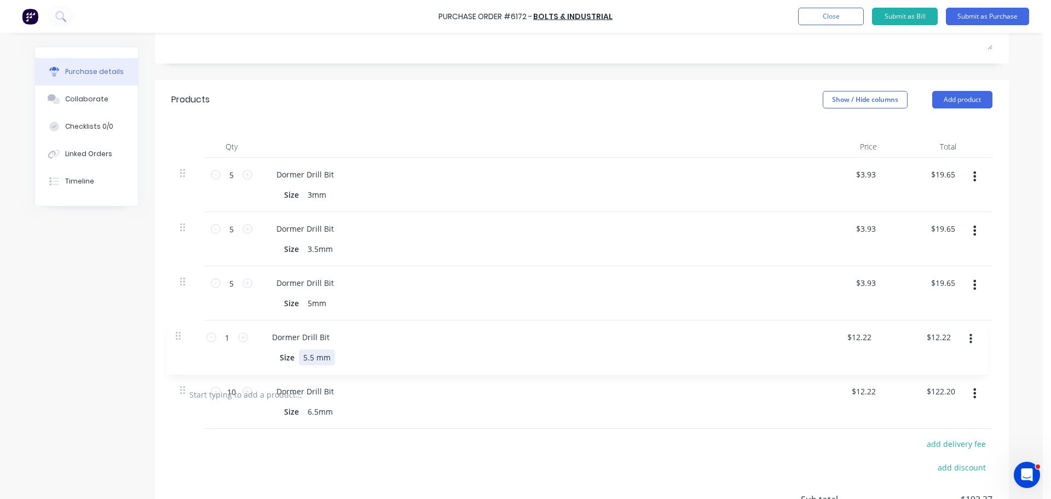
type input "$122.20"
click at [366, 409] on div "Size 6.5mm" at bounding box center [530, 411] width 501 height 16
click at [331, 354] on div "5.5 - 8.5mm" at bounding box center [329, 357] width 52 height 16
click at [229, 337] on input "1" at bounding box center [232, 337] width 22 height 16
type input "5"
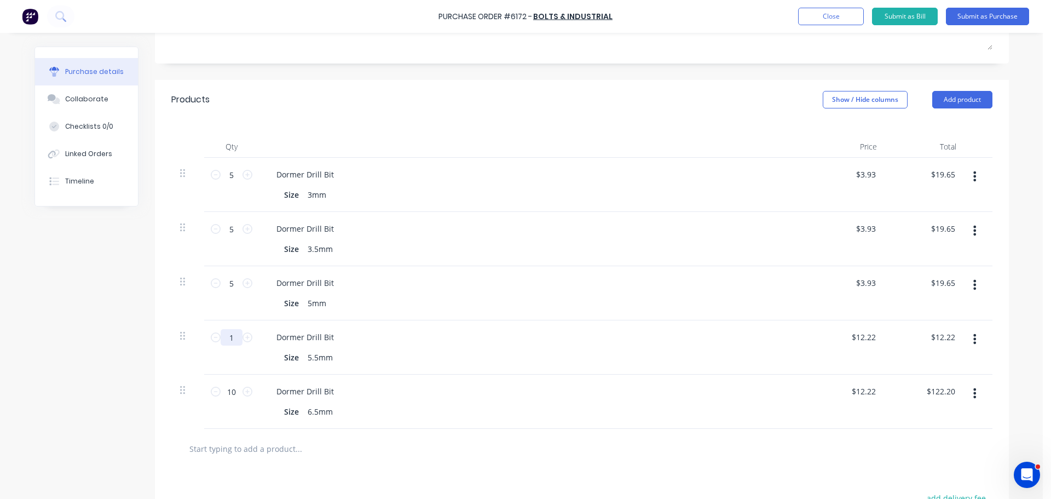
type input "$61.10"
type input "5"
click at [388, 333] on div "Dormer Drill Bit" at bounding box center [533, 337] width 530 height 16
click at [948, 97] on button "Add product" at bounding box center [962, 100] width 60 height 18
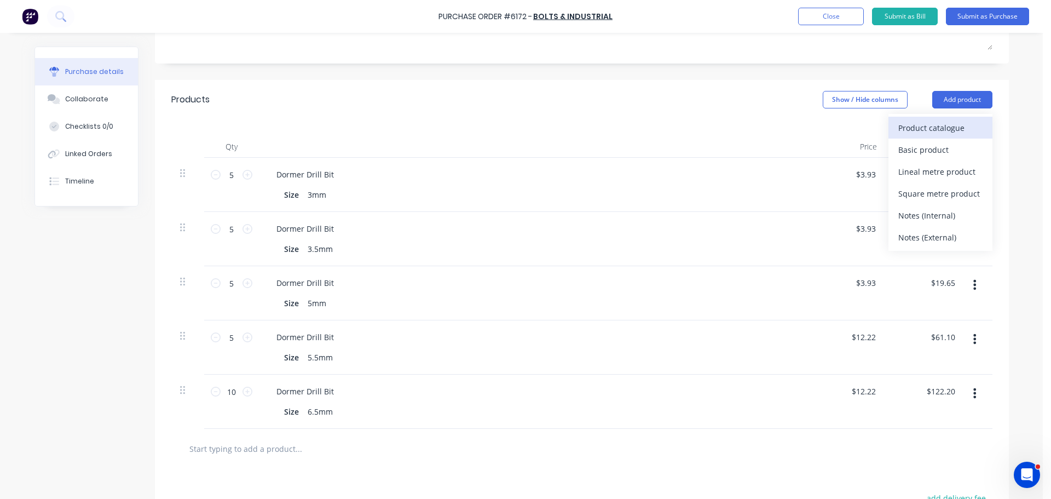
click at [936, 130] on div "Product catalogue" at bounding box center [940, 128] width 84 height 16
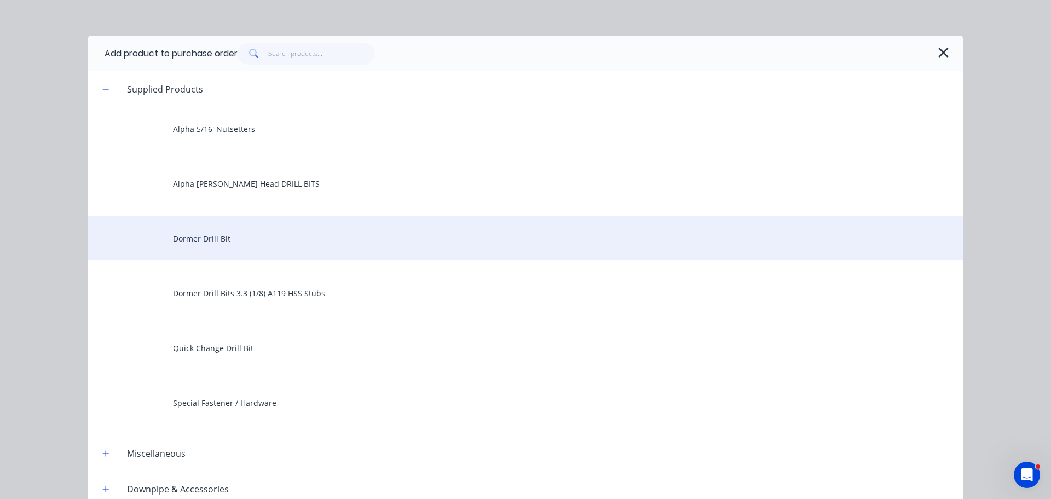
click at [194, 222] on div "Dormer Drill Bit" at bounding box center [525, 238] width 875 height 44
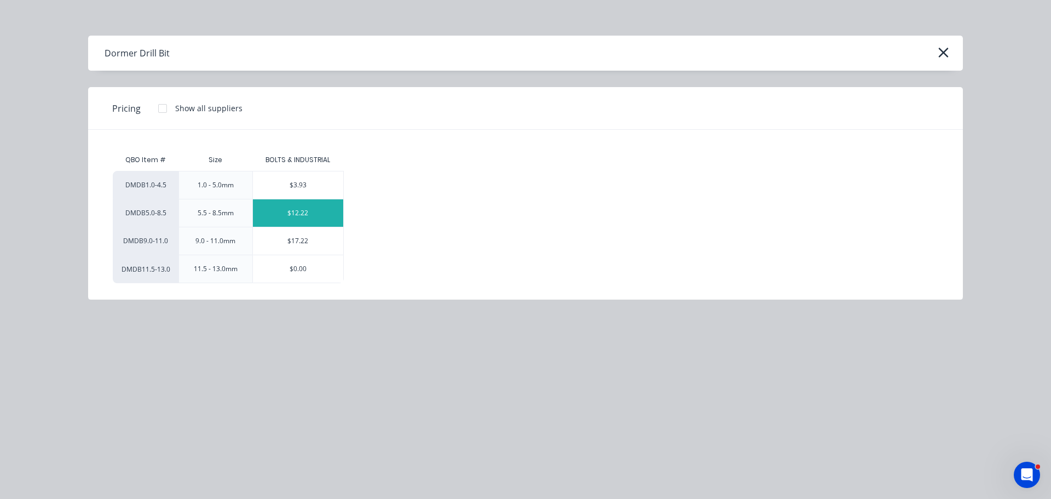
click at [311, 215] on div "$12.22" at bounding box center [298, 212] width 90 height 27
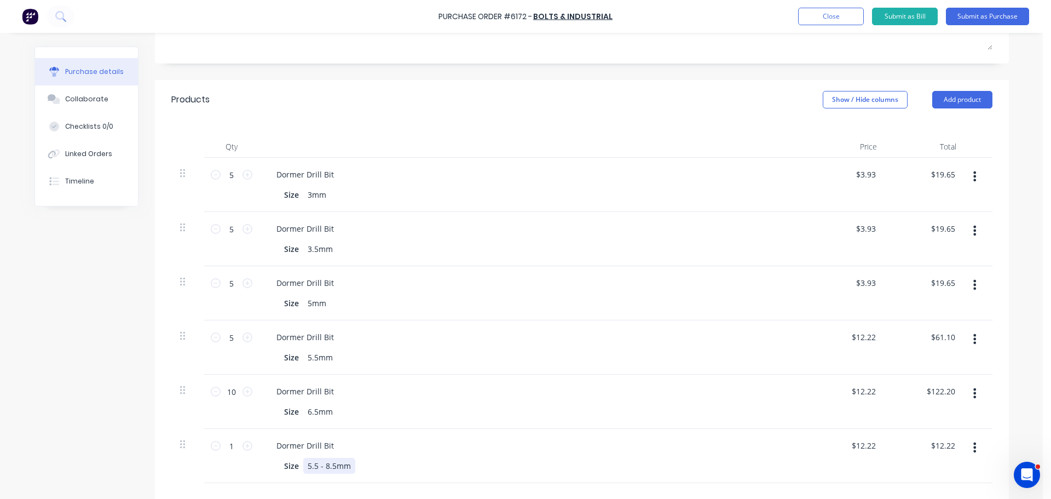
click at [332, 466] on div "5.5 - 8.5mm" at bounding box center [329, 466] width 52 height 16
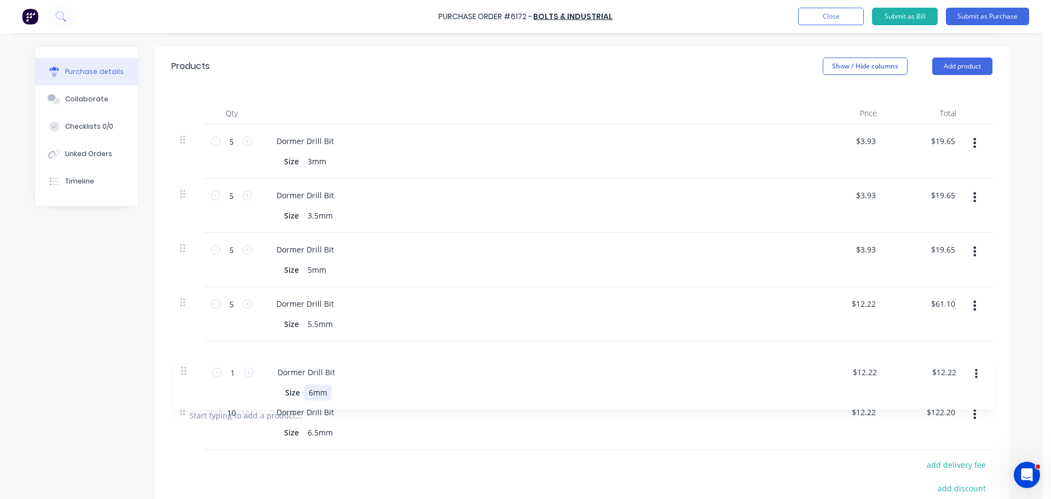
drag, startPoint x: 178, startPoint y: 445, endPoint x: 184, endPoint y: 361, distance: 84.0
click at [184, 361] on div "5 5 Dormer Drill Bit Size 3mm $3.93 $3.93 $19.65 $19.65 5 5 Dormer Drill Bit Si…" at bounding box center [581, 259] width 821 height 271
type input "1"
type input "$12.22"
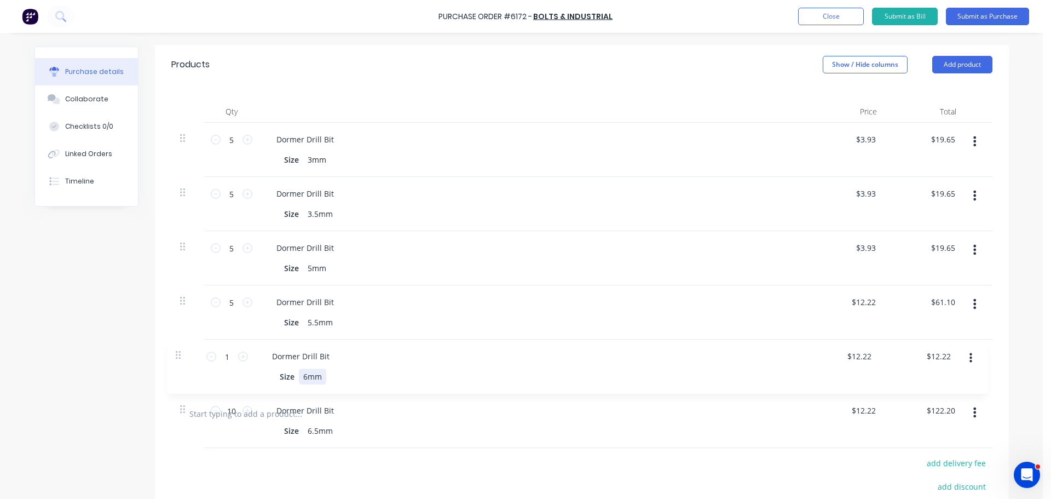
type input "10"
type input "$122.20"
click at [228, 354] on input "1" at bounding box center [232, 356] width 22 height 16
click at [333, 374] on div "5.5 - 8.5mm" at bounding box center [329, 376] width 52 height 16
click at [229, 361] on input "1" at bounding box center [232, 356] width 22 height 16
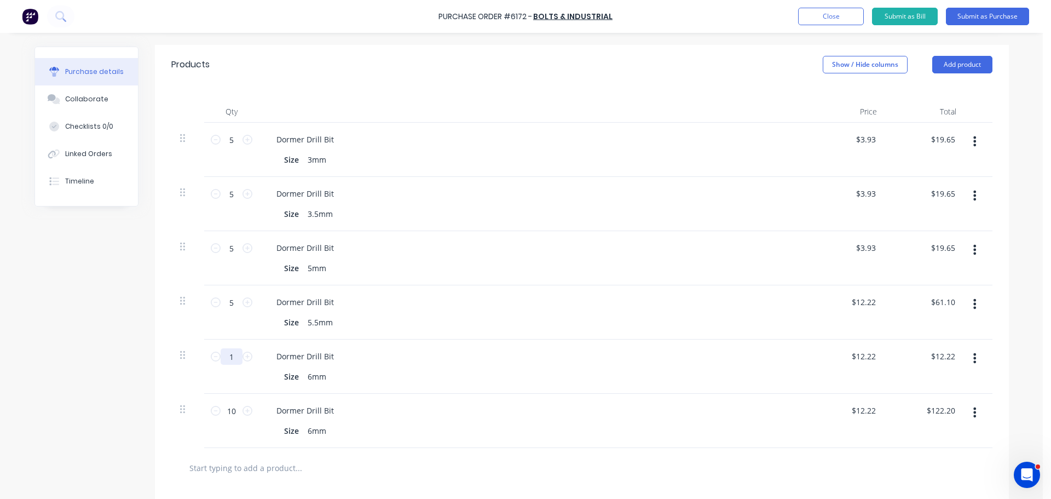
type input "5"
type input "$61.10"
type input "5"
click at [367, 378] on div "Size 6mm" at bounding box center [530, 376] width 501 height 16
click at [307, 431] on div "6mm" at bounding box center [316, 431] width 27 height 16
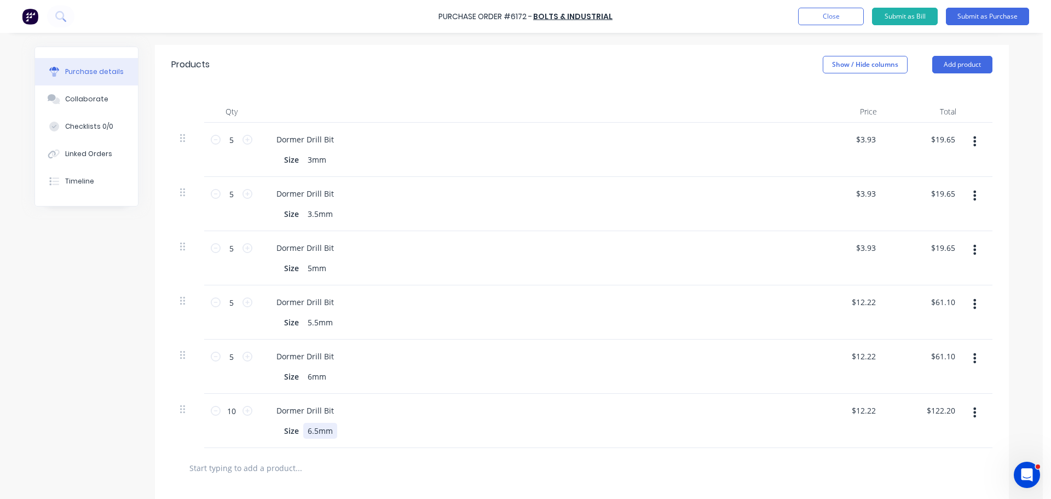
click at [414, 444] on div "Dormer Drill Bit Size 6.5mm" at bounding box center [532, 421] width 547 height 54
click at [963, 64] on button "Add product" at bounding box center [962, 65] width 60 height 18
click at [916, 79] on div "Product catalogue Basic product Lineal metre product Square metre product Notes…" at bounding box center [940, 147] width 104 height 137
click at [916, 86] on div "Product catalogue" at bounding box center [940, 93] width 84 height 16
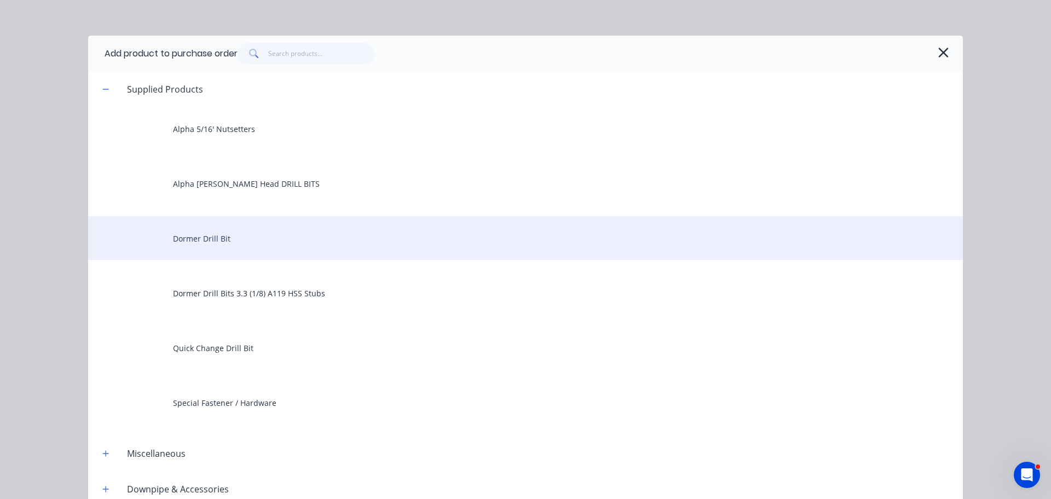
click at [173, 238] on div "Dormer Drill Bit" at bounding box center [525, 238] width 875 height 44
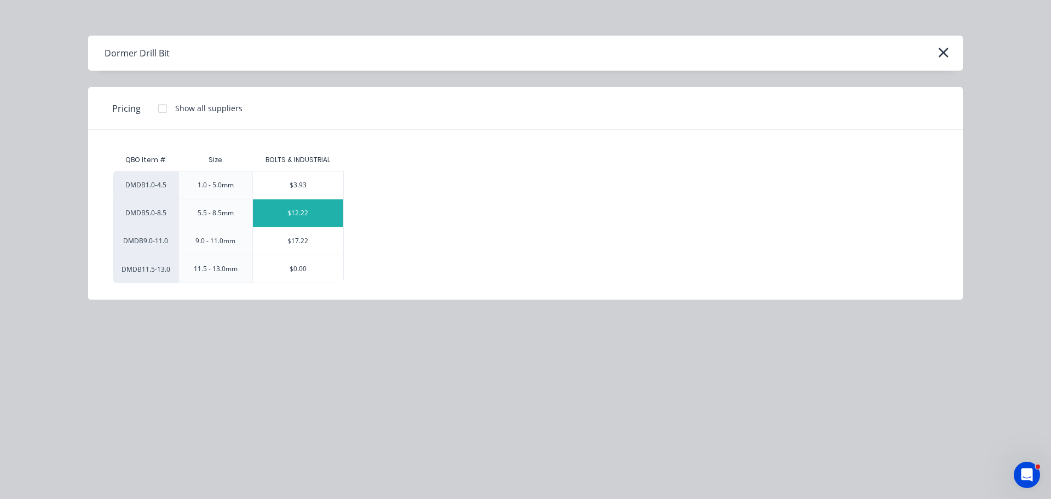
click at [298, 216] on div "$12.22" at bounding box center [298, 212] width 90 height 27
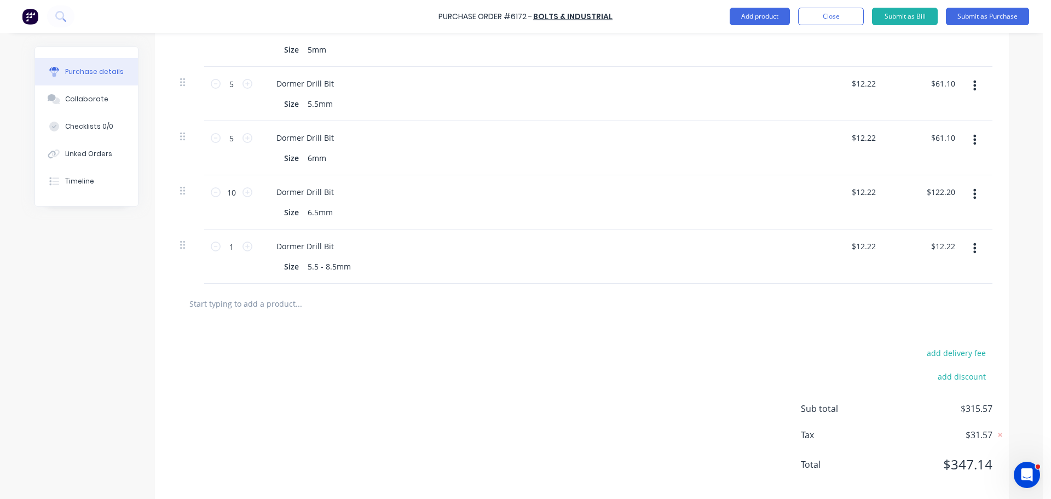
scroll to position [446, 0]
click at [328, 266] on div "5.5 - 8.5mm" at bounding box center [329, 266] width 52 height 16
click at [230, 244] on input "1" at bounding box center [232, 246] width 22 height 16
type input "3"
type input "$36.66"
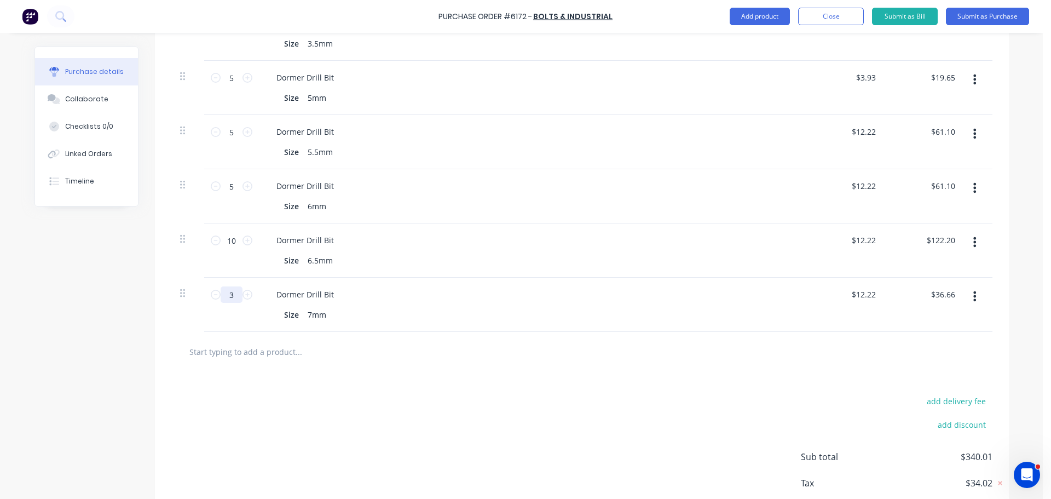
scroll to position [172, 0]
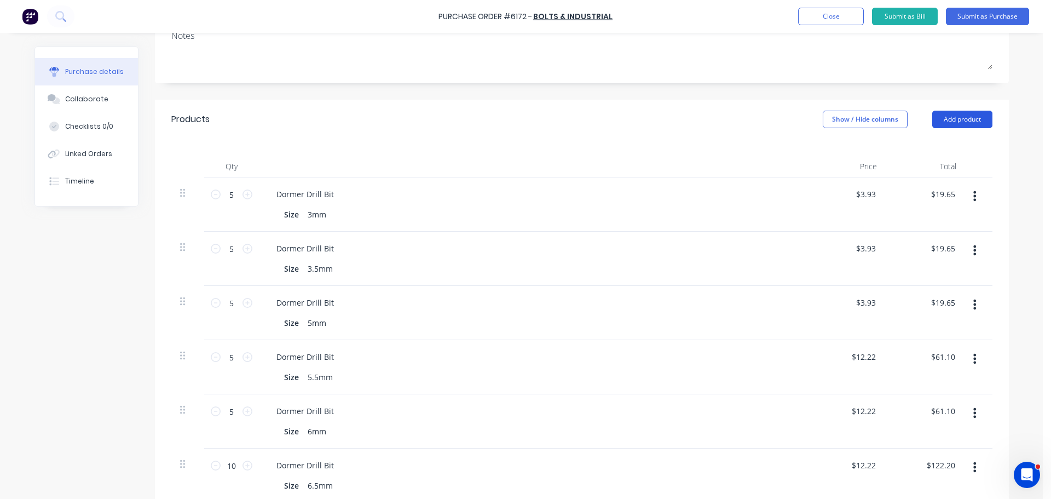
type input "3"
click at [971, 114] on button "Add product" at bounding box center [962, 120] width 60 height 18
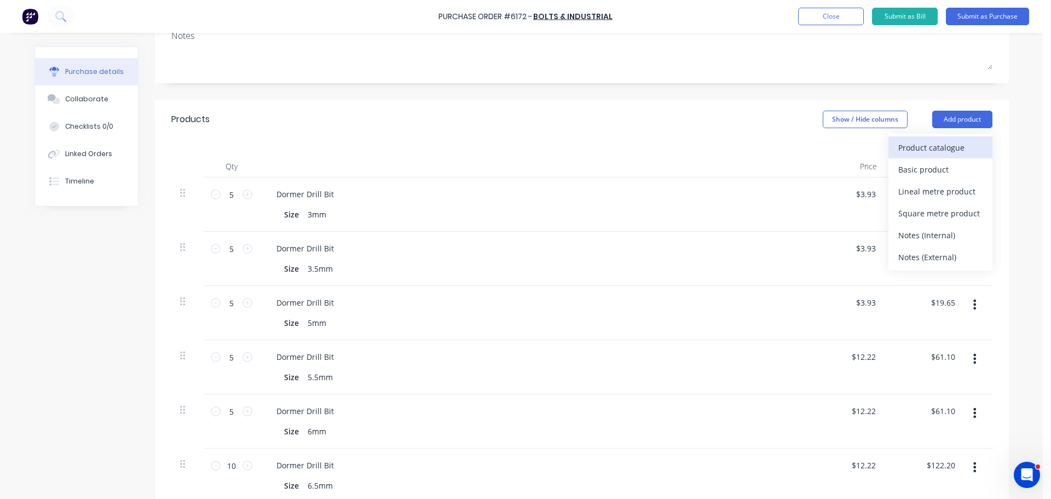
click at [941, 144] on div "Product catalogue" at bounding box center [940, 148] width 84 height 16
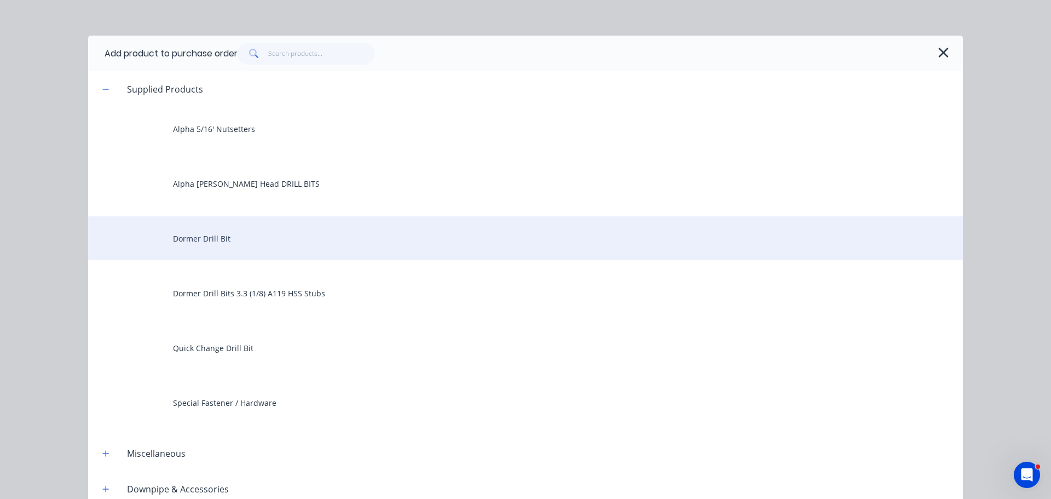
click at [179, 236] on div "Dormer Drill Bit" at bounding box center [525, 238] width 875 height 44
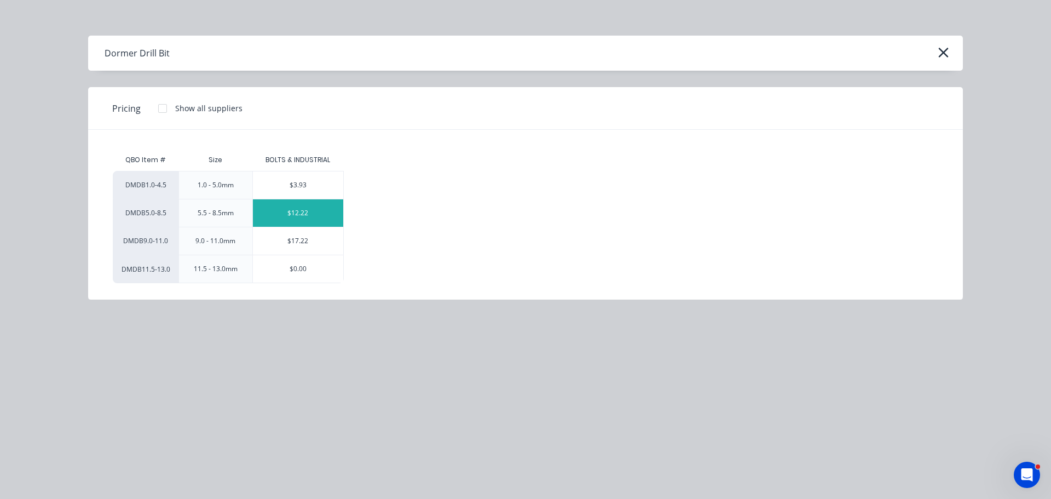
click at [295, 211] on div "$12.22" at bounding box center [298, 212] width 90 height 27
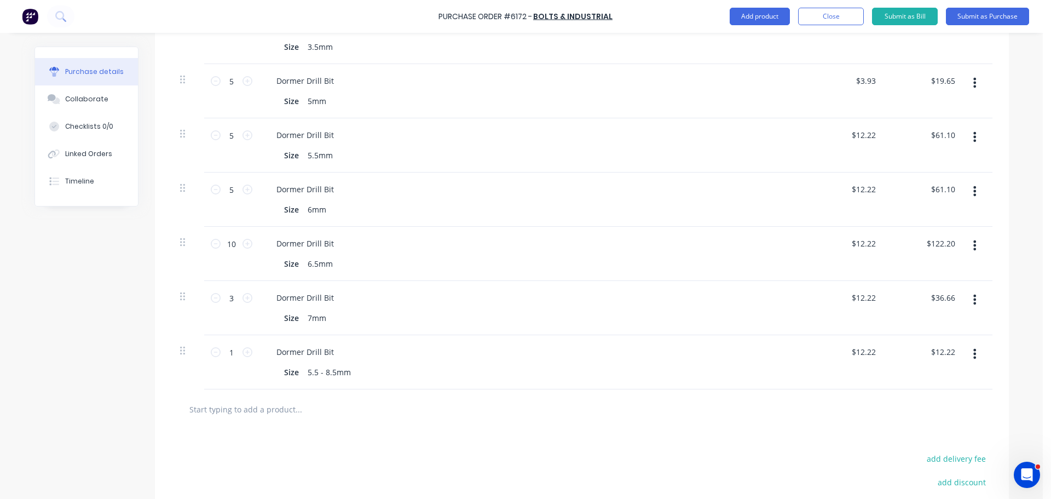
scroll to position [501, 0]
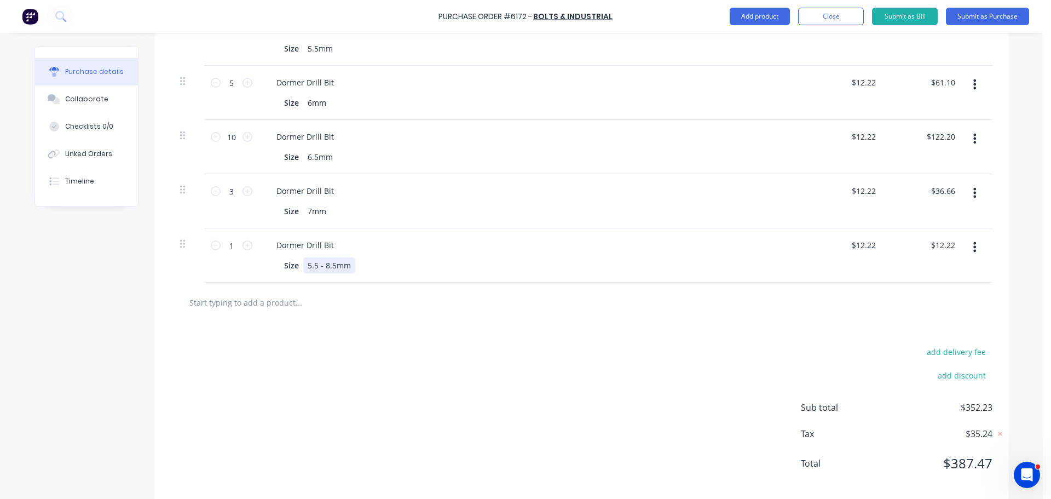
click at [330, 268] on div "5.5 - 8.5mm" at bounding box center [329, 265] width 52 height 16
click at [228, 243] on input "1" at bounding box center [232, 245] width 22 height 16
type input "5"
type input "$61.10"
type input "5"
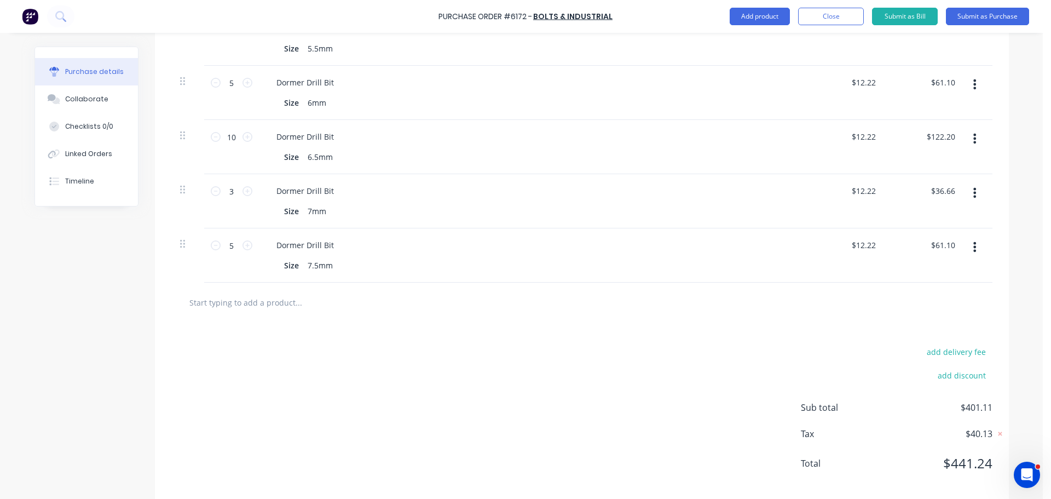
click at [713, 318] on div at bounding box center [581, 302] width 821 height 40
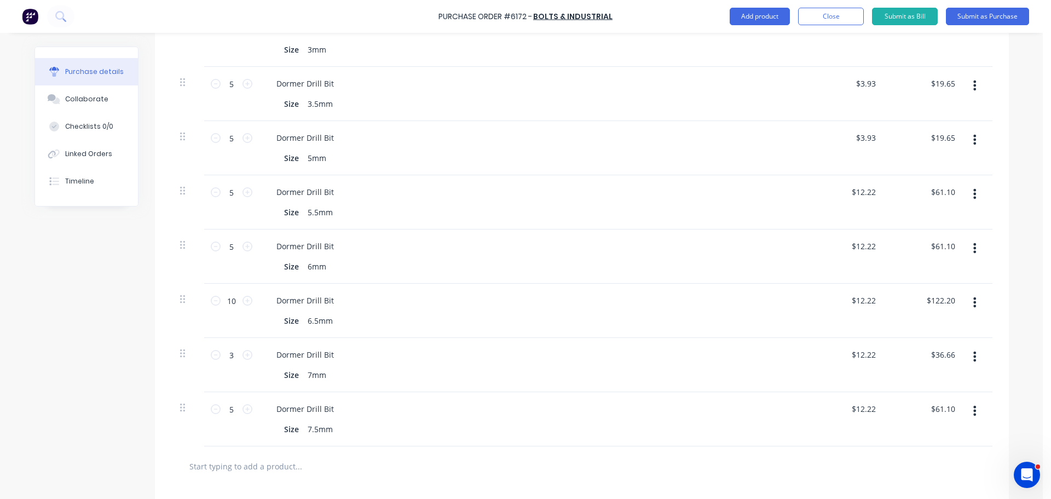
scroll to position [172, 0]
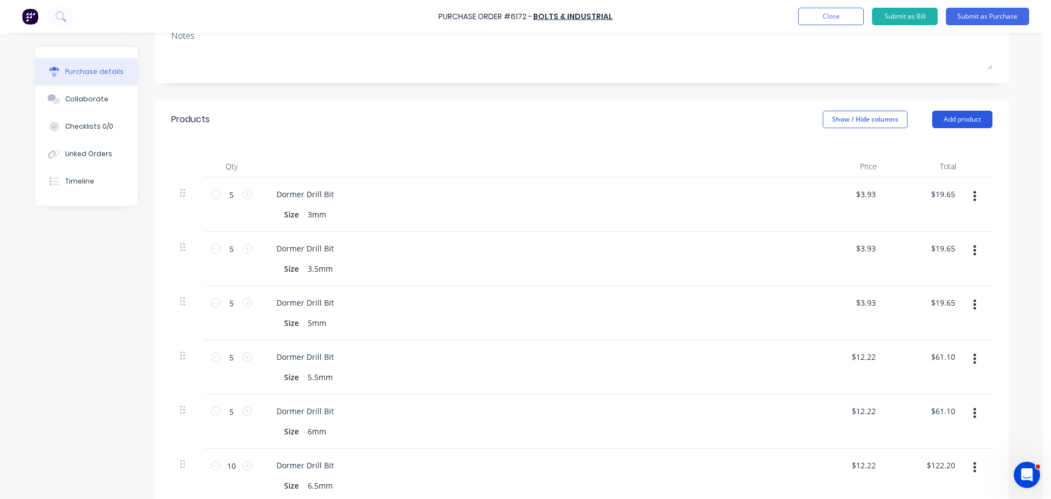
click at [954, 114] on button "Add product" at bounding box center [962, 120] width 60 height 18
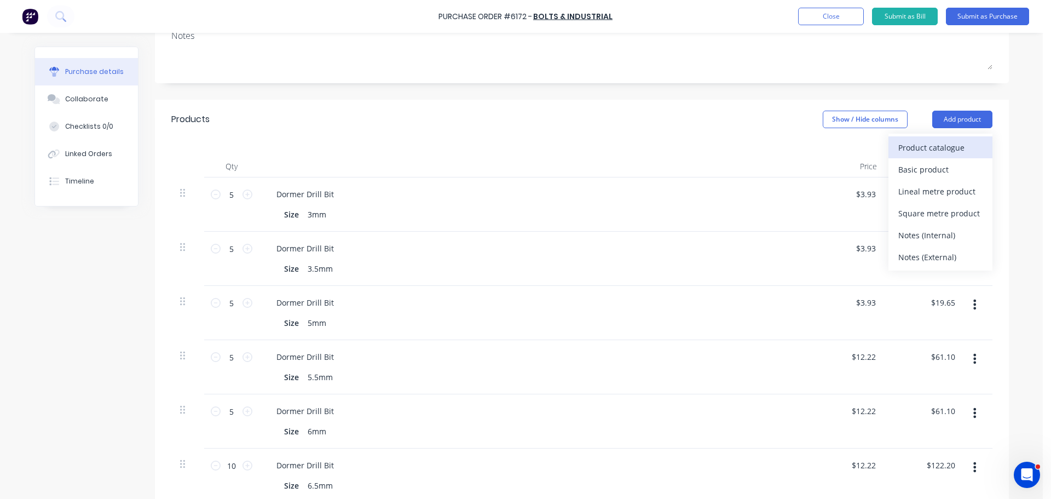
click at [939, 146] on div "Product catalogue" at bounding box center [940, 148] width 84 height 16
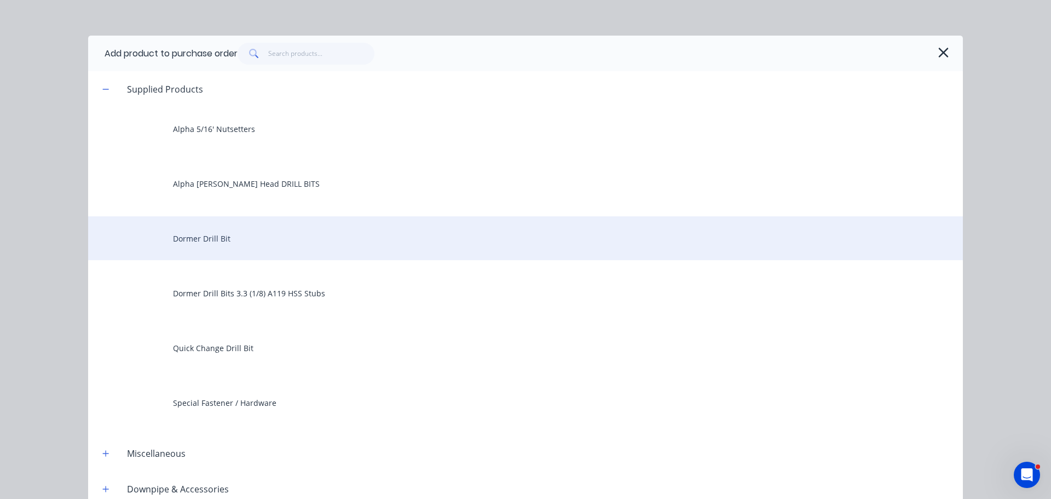
click at [217, 246] on div "Dormer Drill Bit" at bounding box center [525, 238] width 875 height 44
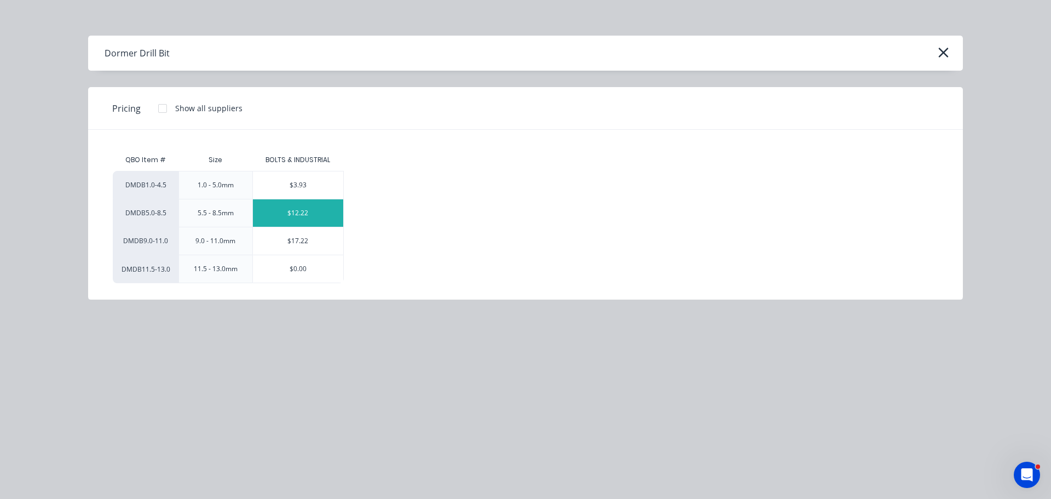
click at [302, 218] on div "$12.22" at bounding box center [298, 212] width 90 height 27
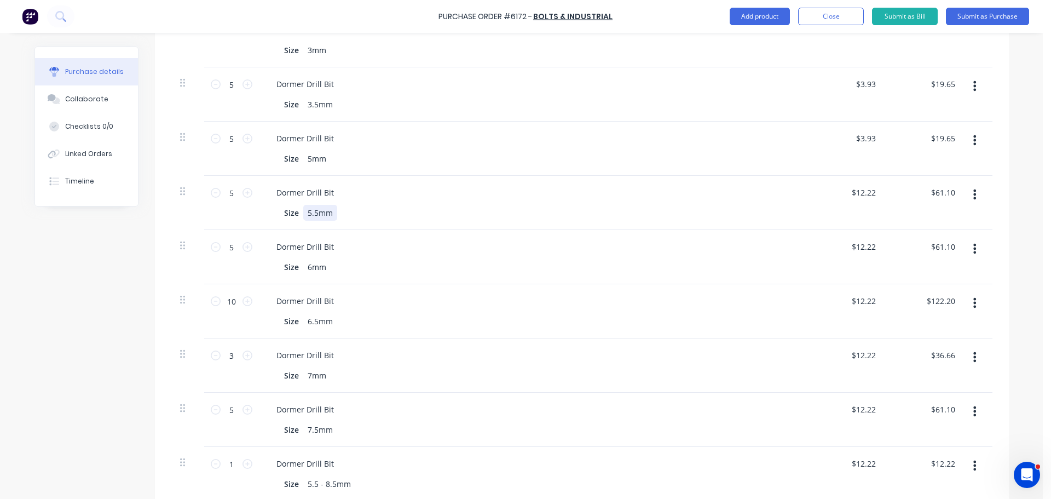
scroll to position [501, 0]
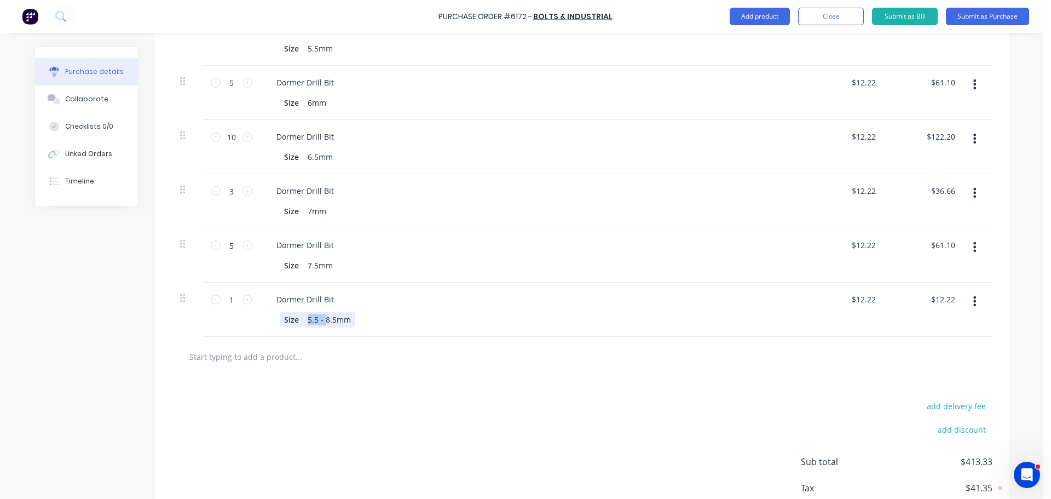
drag, startPoint x: 320, startPoint y: 320, endPoint x: 291, endPoint y: 320, distance: 29.0
click at [293, 321] on div "Size 5.5 - 8.5mm" at bounding box center [530, 319] width 501 height 16
click at [226, 301] on input "1" at bounding box center [232, 299] width 22 height 16
type input "5"
type input "$61.10"
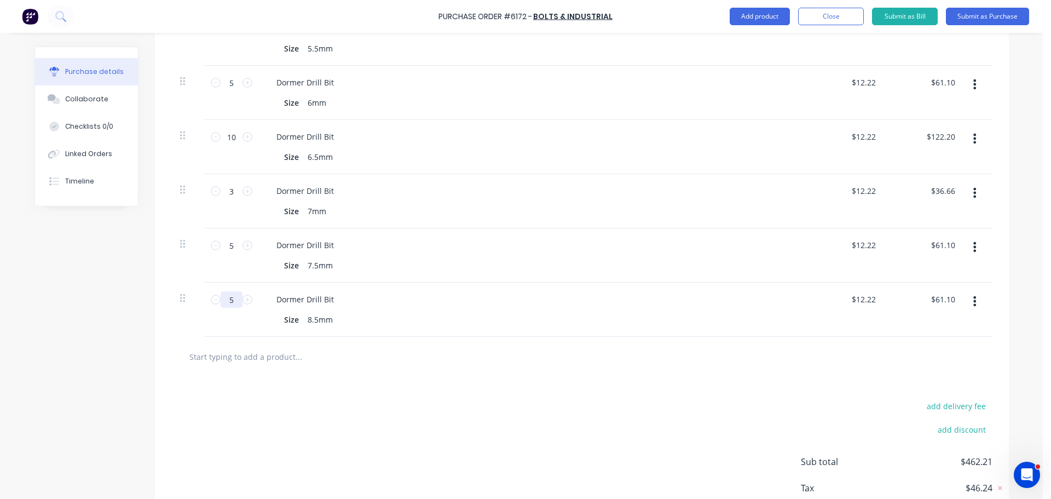
type input "5"
click at [359, 315] on div "Size 8.5mm" at bounding box center [530, 319] width 501 height 16
click at [354, 313] on div "Size 8.5mm" at bounding box center [530, 319] width 501 height 16
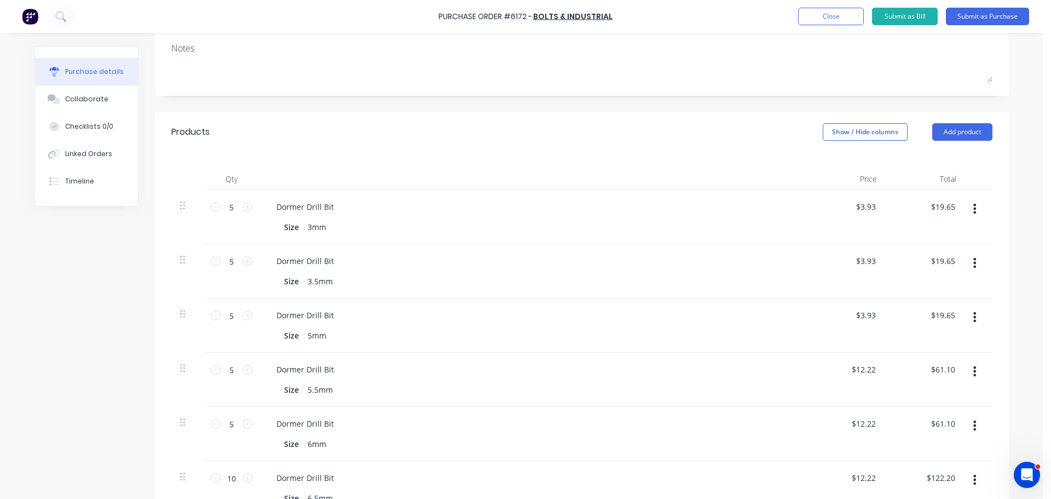
scroll to position [63, 0]
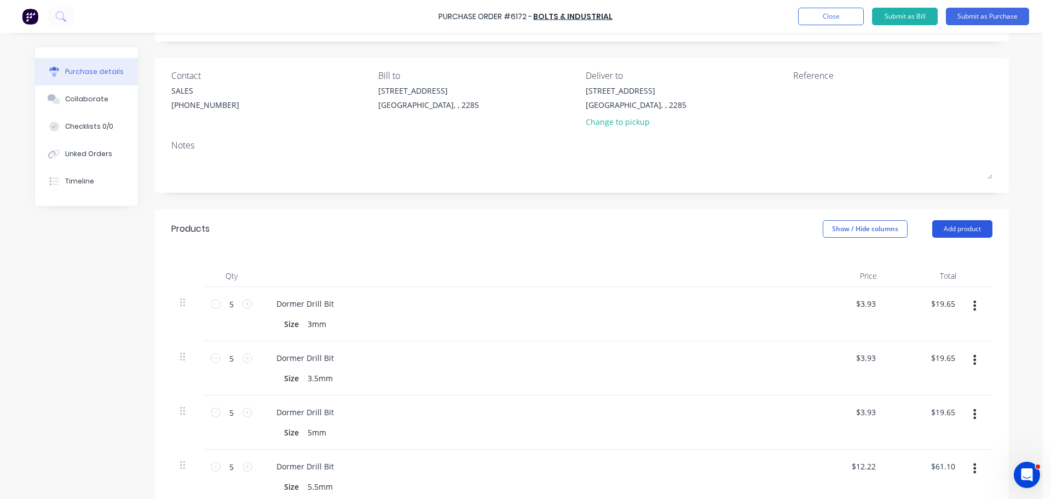
click at [957, 229] on button "Add product" at bounding box center [962, 229] width 60 height 18
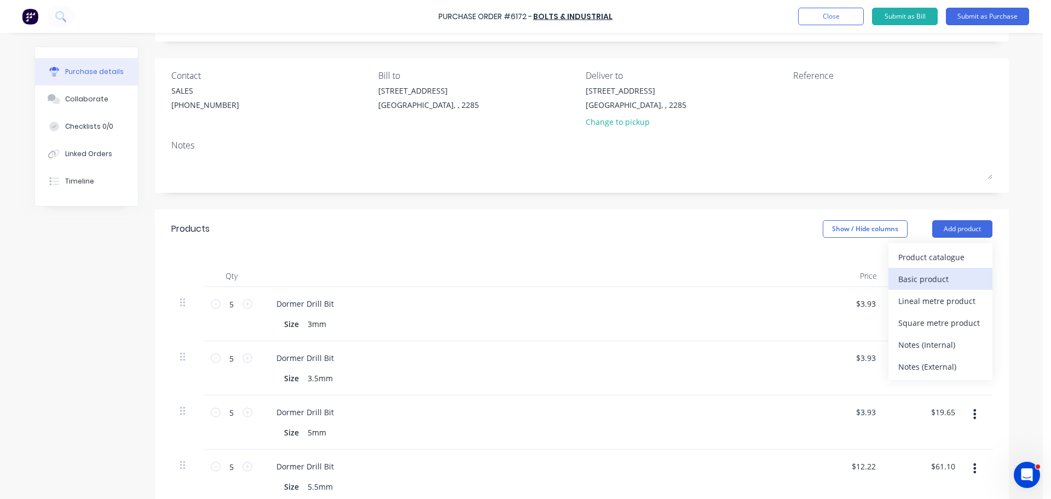
click at [948, 276] on div "Basic product" at bounding box center [940, 279] width 84 height 16
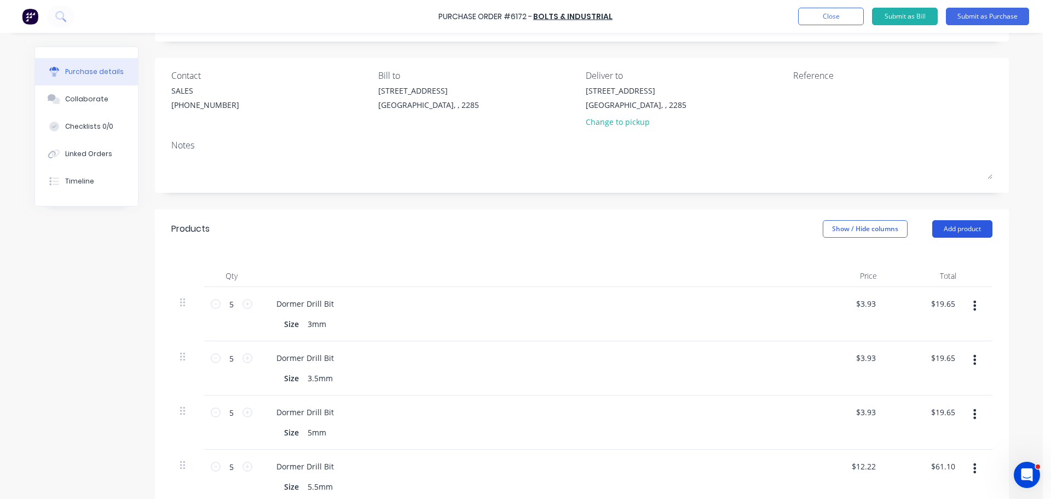
click at [948, 225] on button "Add product" at bounding box center [962, 229] width 60 height 18
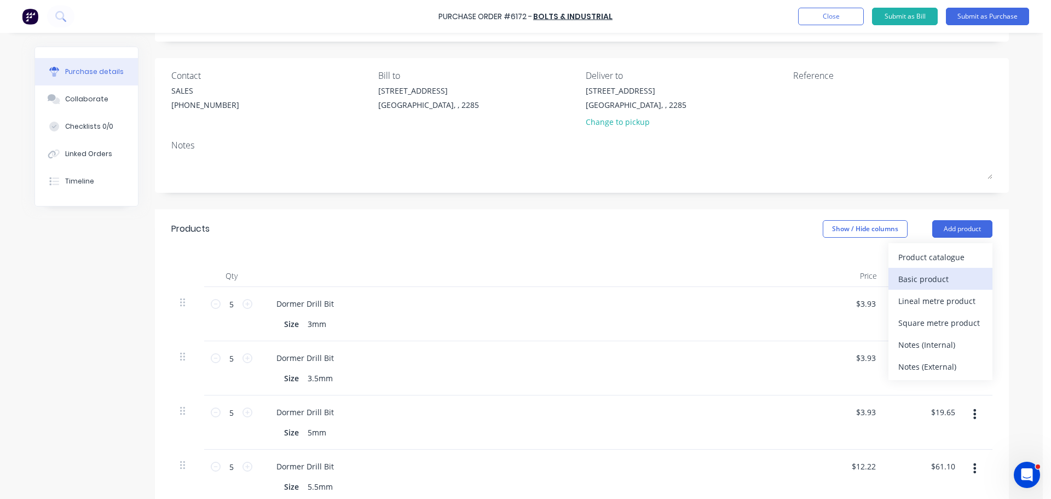
click at [940, 276] on div "Basic product" at bounding box center [940, 279] width 84 height 16
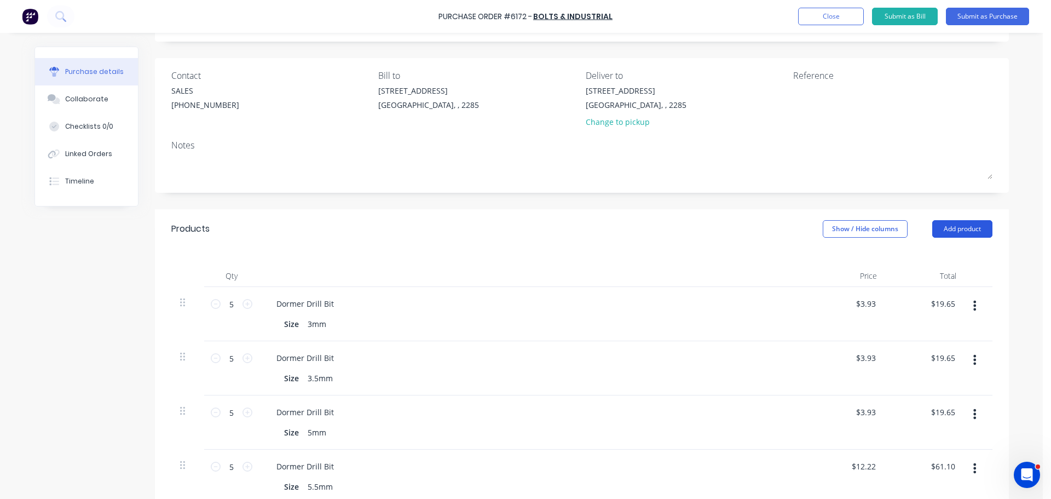
click at [963, 229] on button "Add product" at bounding box center [962, 229] width 60 height 18
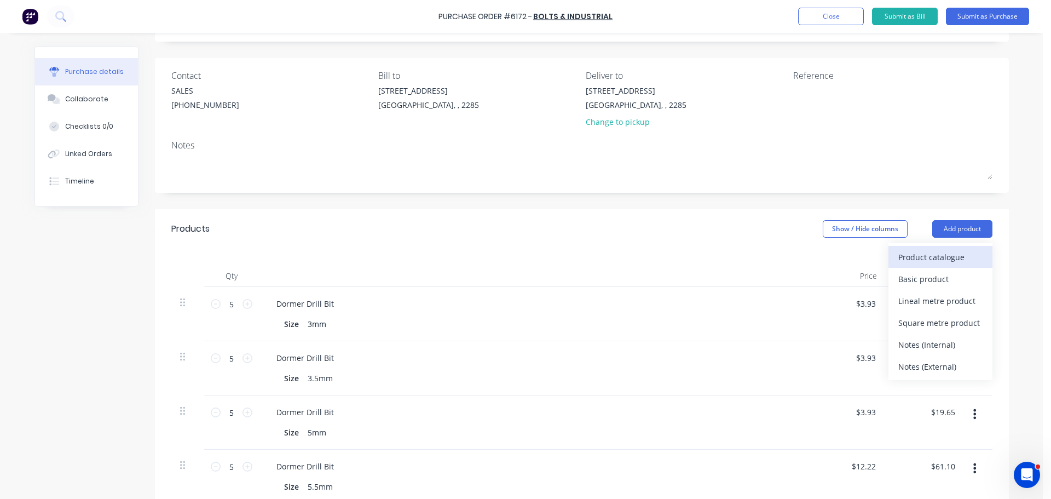
click at [927, 260] on div "Product catalogue" at bounding box center [940, 257] width 84 height 16
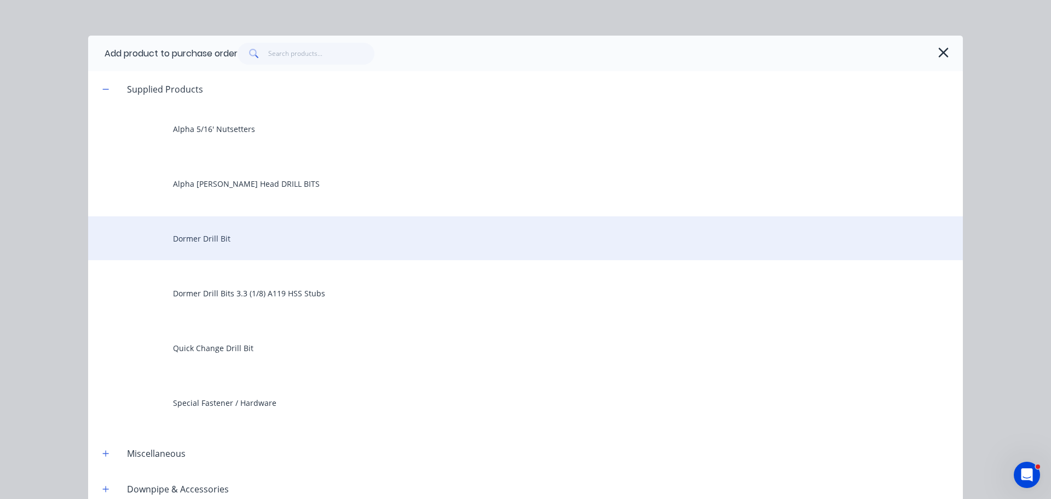
click at [207, 246] on div "Dormer Drill Bit" at bounding box center [525, 238] width 875 height 44
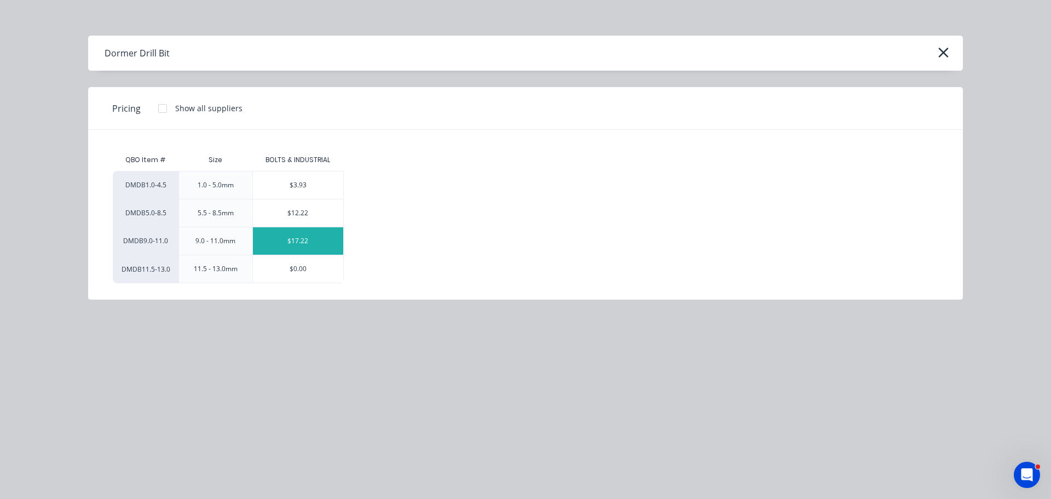
click at [279, 246] on div "$17.22" at bounding box center [298, 240] width 90 height 27
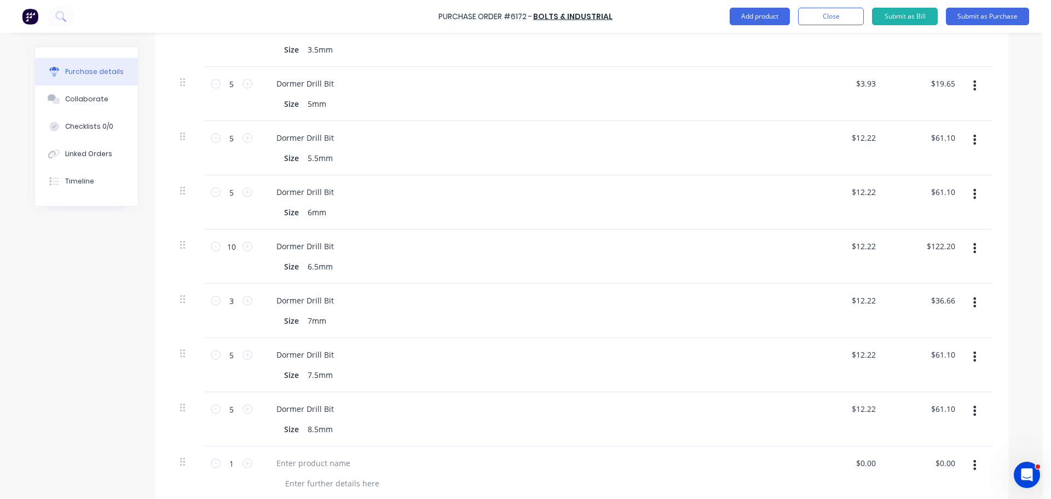
scroll to position [720, 0]
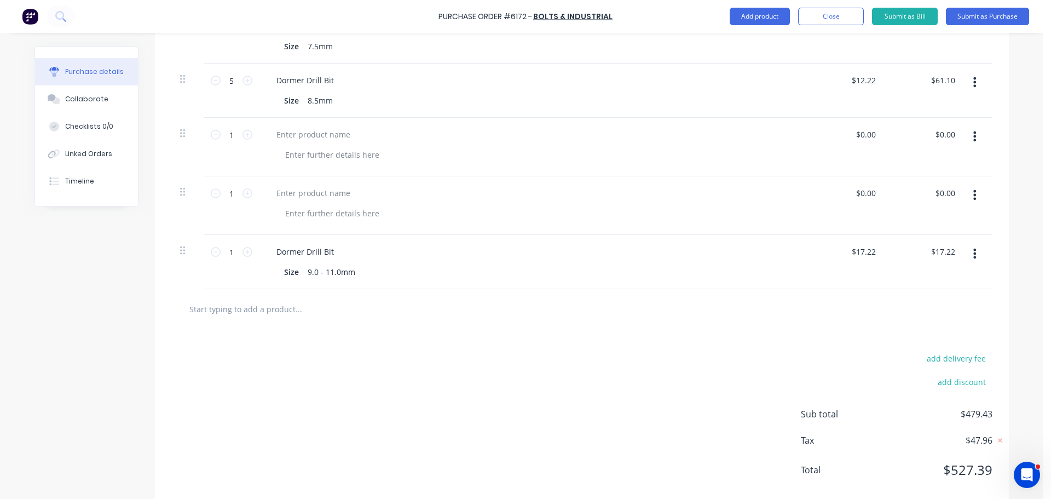
click at [973, 136] on icon "button" at bounding box center [974, 136] width 3 height 12
click at [930, 225] on button "Delete" at bounding box center [941, 231] width 93 height 22
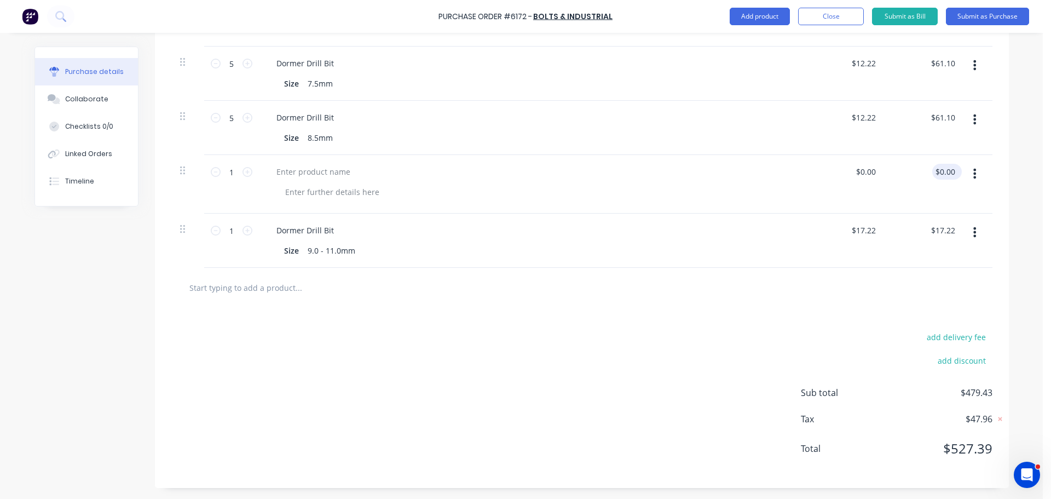
scroll to position [683, 0]
click at [973, 170] on button "button" at bounding box center [975, 174] width 26 height 20
click at [946, 261] on button "Delete" at bounding box center [941, 268] width 93 height 22
click at [337, 250] on div "9.0 - 11.0mm" at bounding box center [331, 251] width 56 height 16
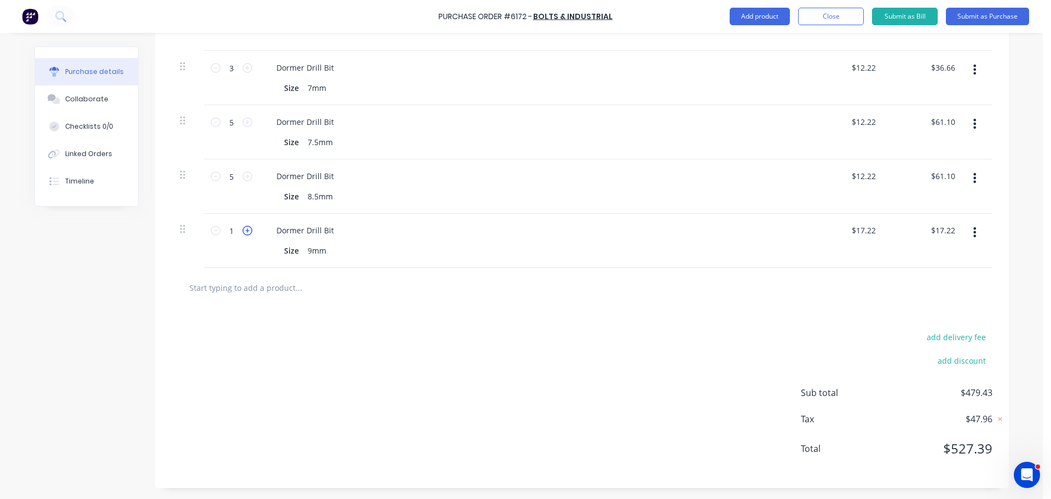
click at [243, 233] on icon at bounding box center [248, 231] width 10 height 10
type input "2"
type input "$34.44"
drag, startPoint x: 480, startPoint y: 364, endPoint x: 475, endPoint y: 354, distance: 11.5
click at [481, 362] on div "add delivery fee add discount Sub total $496.65 Tax $49.68 Total $546.33" at bounding box center [582, 398] width 854 height 180
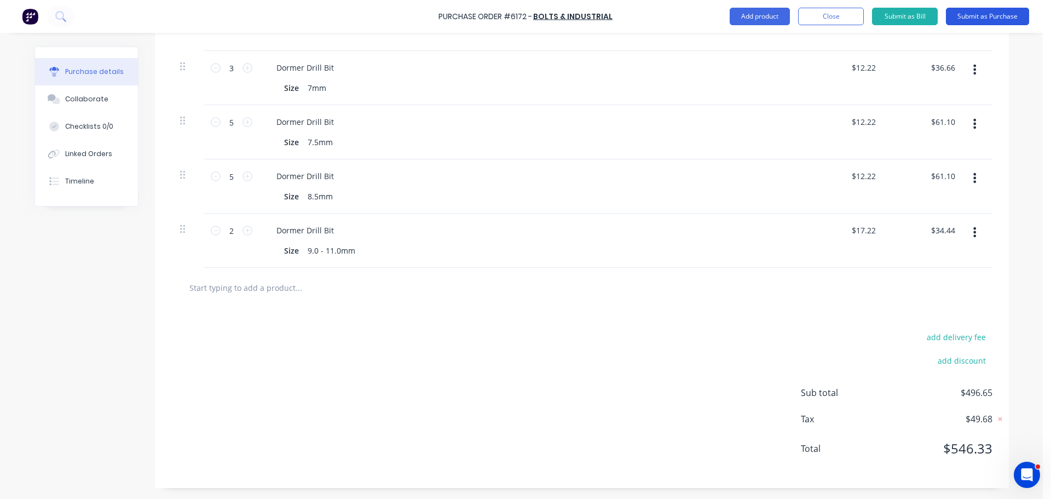
click at [985, 15] on button "Submit as Purchase" at bounding box center [987, 17] width 83 height 18
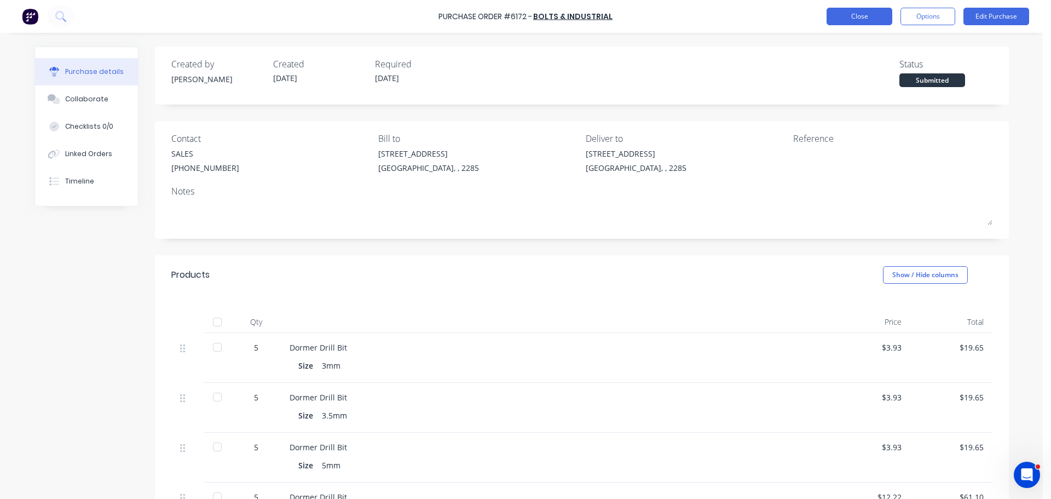
click at [857, 9] on button "Close" at bounding box center [860, 17] width 66 height 18
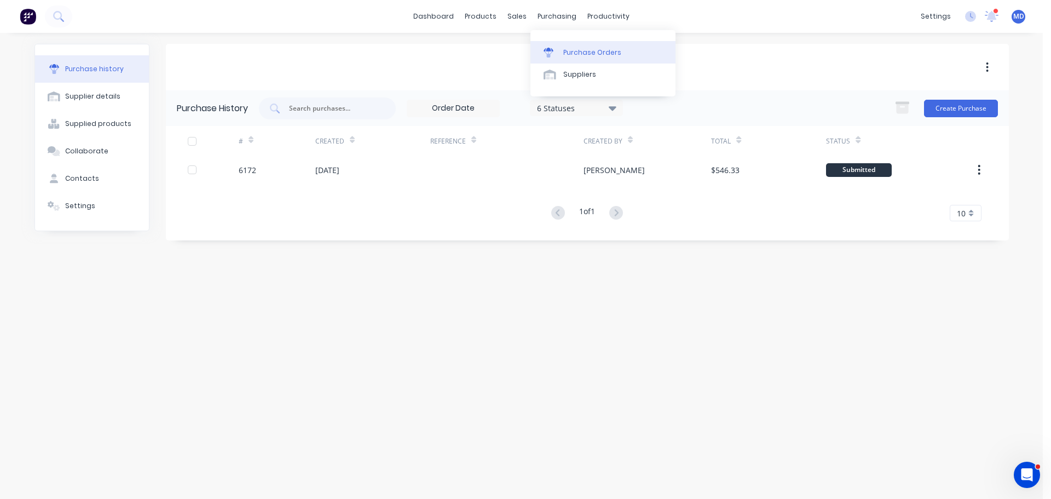
click at [579, 49] on div "Purchase Orders" at bounding box center [592, 53] width 58 height 10
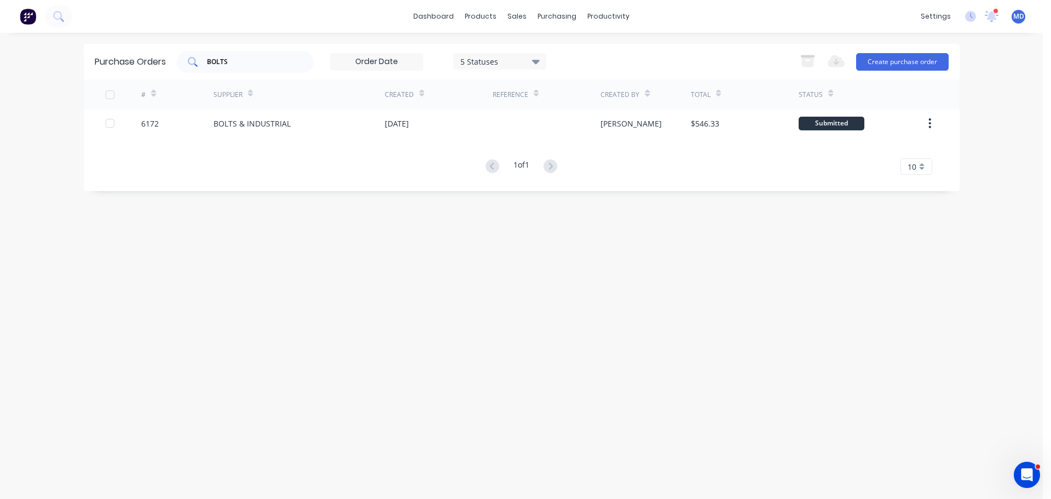
click at [246, 65] on input "BOLTS" at bounding box center [251, 61] width 91 height 11
type input "B"
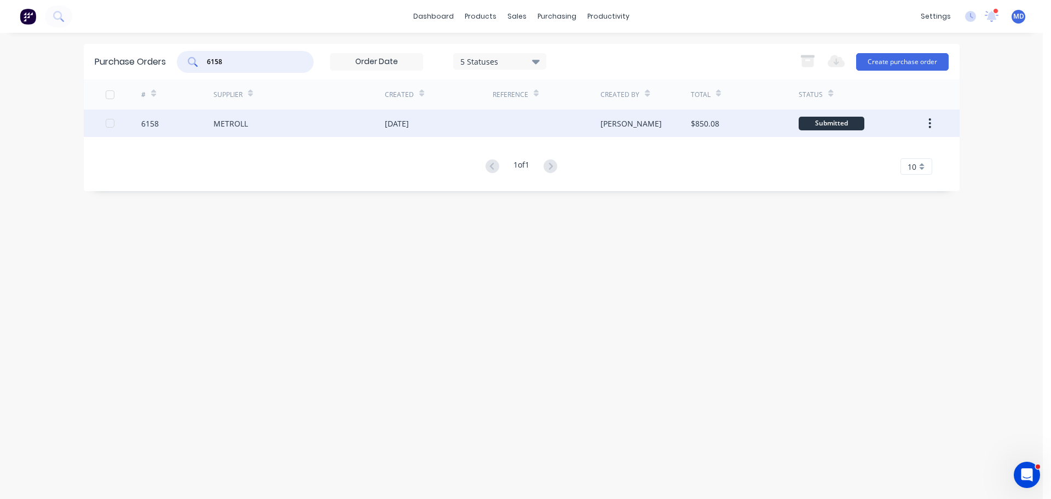
type input "6158"
click at [147, 127] on div "6158" at bounding box center [150, 123] width 18 height 11
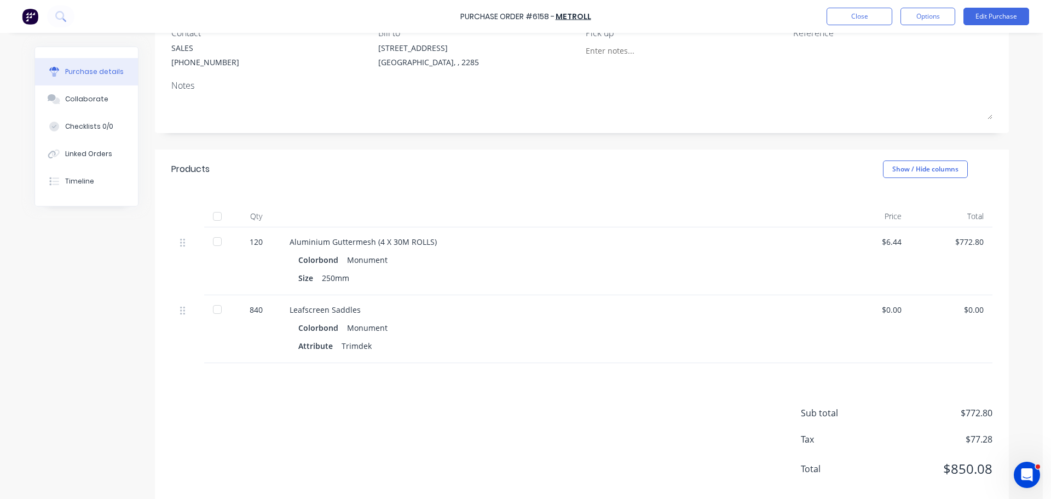
scroll to position [109, 0]
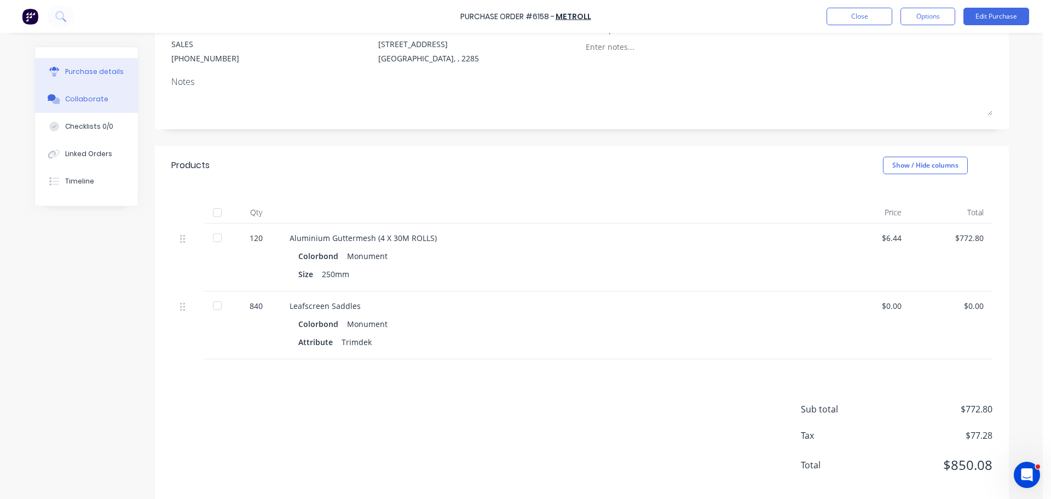
click at [95, 101] on div "Collaborate" at bounding box center [86, 99] width 43 height 10
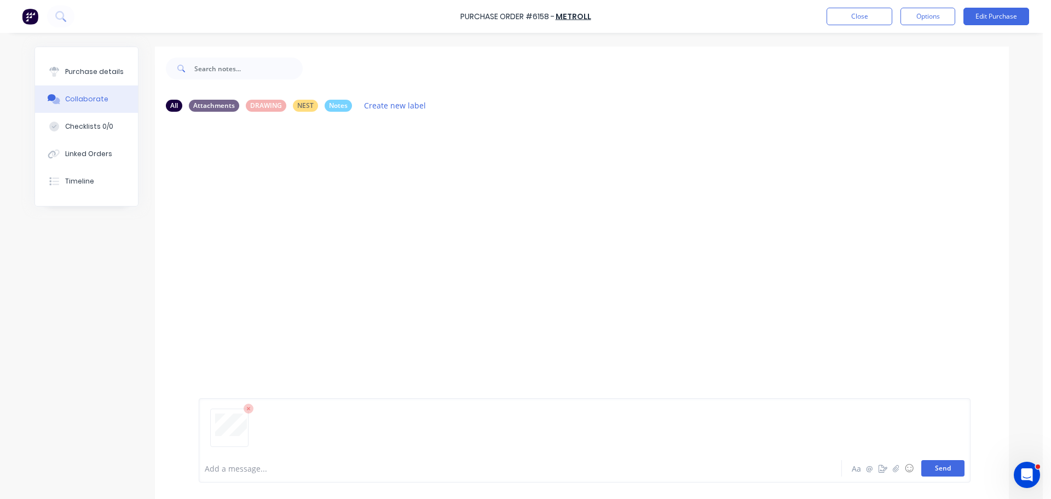
click at [940, 466] on button "Send" at bounding box center [942, 468] width 43 height 16
click at [112, 68] on div "Purchase details" at bounding box center [94, 72] width 59 height 10
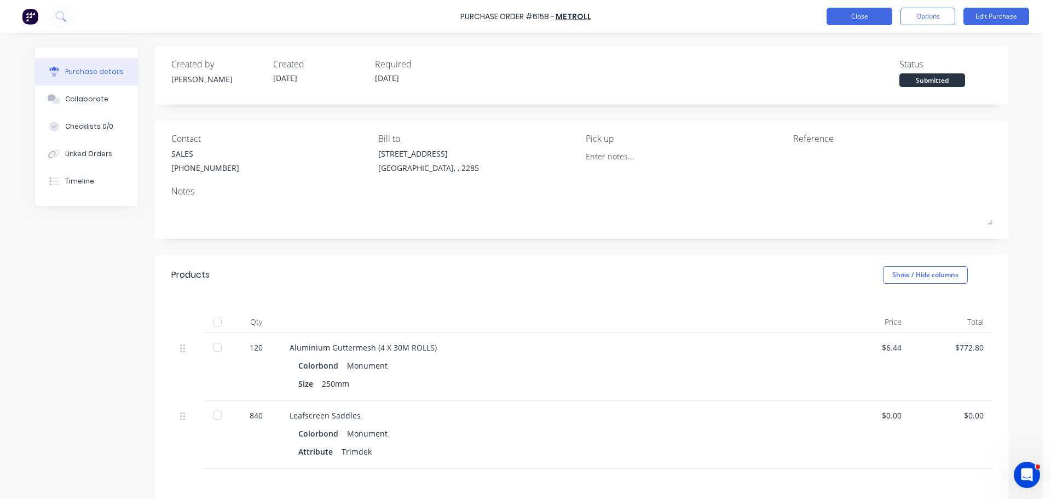
click at [855, 10] on button "Close" at bounding box center [860, 17] width 66 height 18
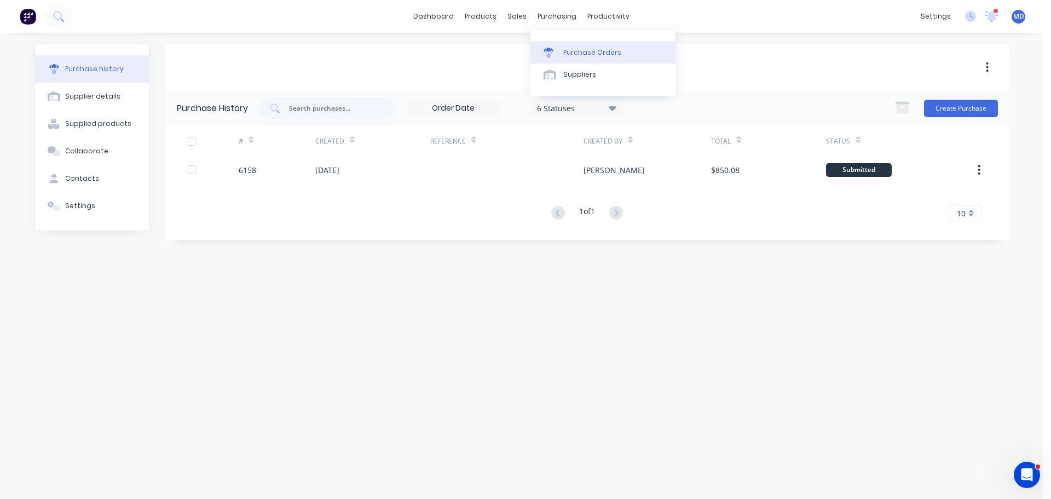
click at [582, 46] on link "Purchase Orders" at bounding box center [602, 52] width 145 height 22
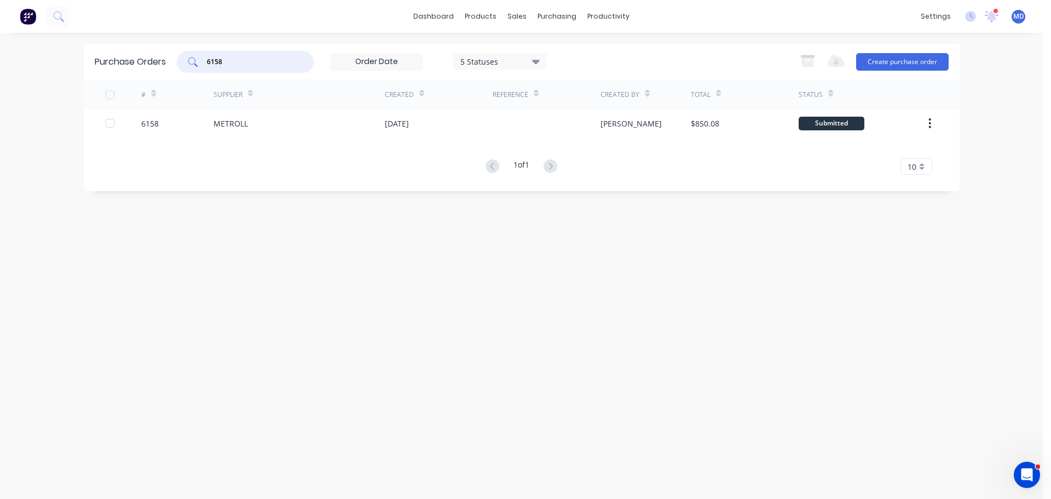
click at [250, 57] on input "6158" at bounding box center [251, 61] width 91 height 11
type input "6"
type input "CONSIGN"
click at [533, 62] on div "5 Statuses" at bounding box center [499, 60] width 78 height 11
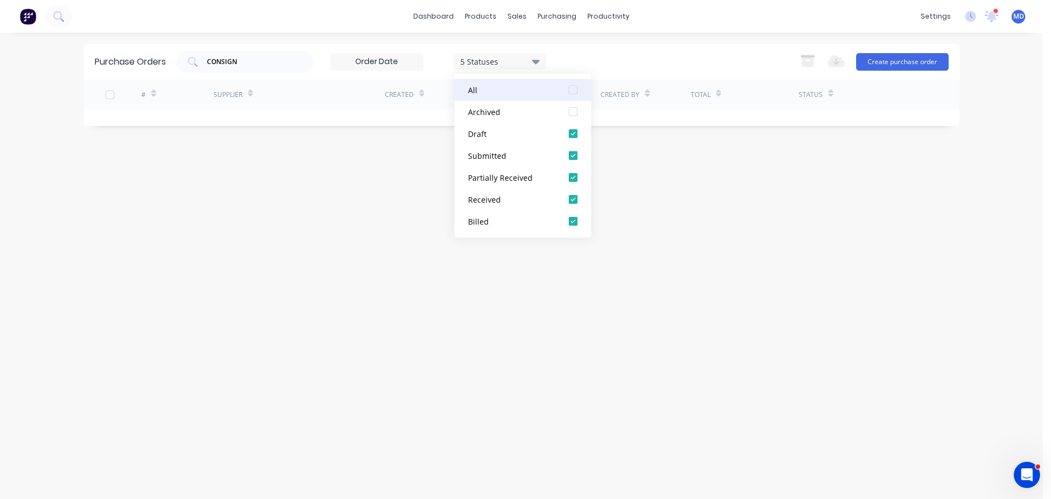
click at [577, 91] on div at bounding box center [573, 90] width 22 height 22
click at [595, 55] on div "CONSIGN 7 Statuses 7 Statuses Export to Excel (XLSX) Create purchase order" at bounding box center [563, 62] width 772 height 22
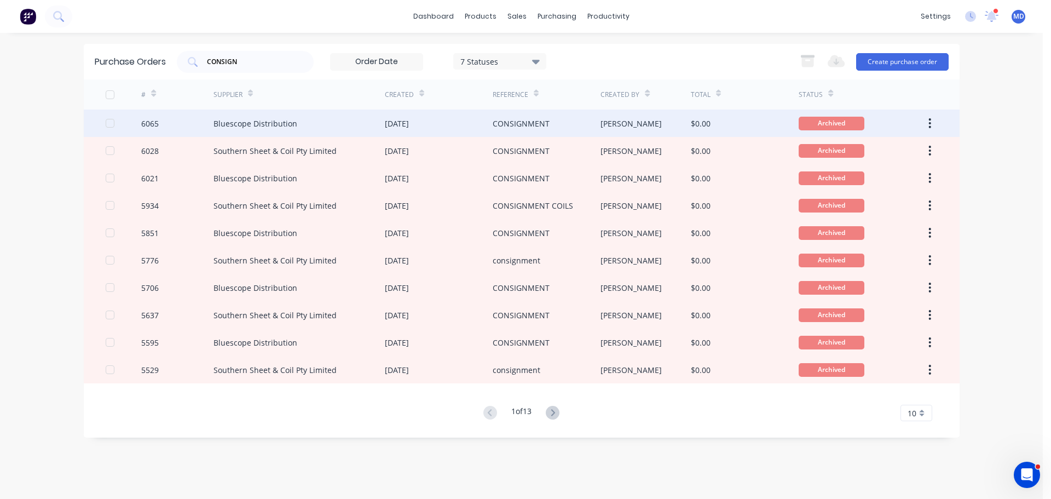
click at [262, 128] on div "Bluescope Distribution" at bounding box center [255, 123] width 84 height 11
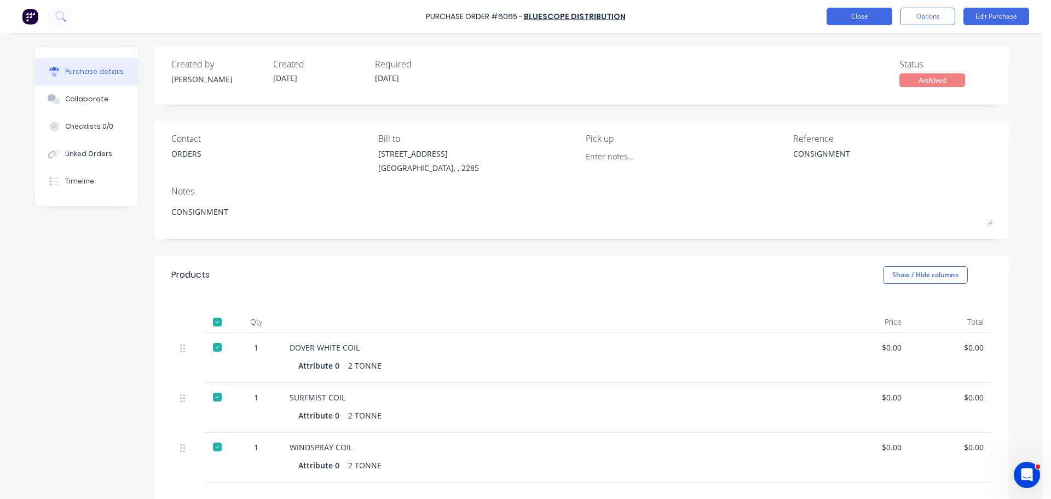
click at [853, 14] on button "Close" at bounding box center [860, 17] width 66 height 18
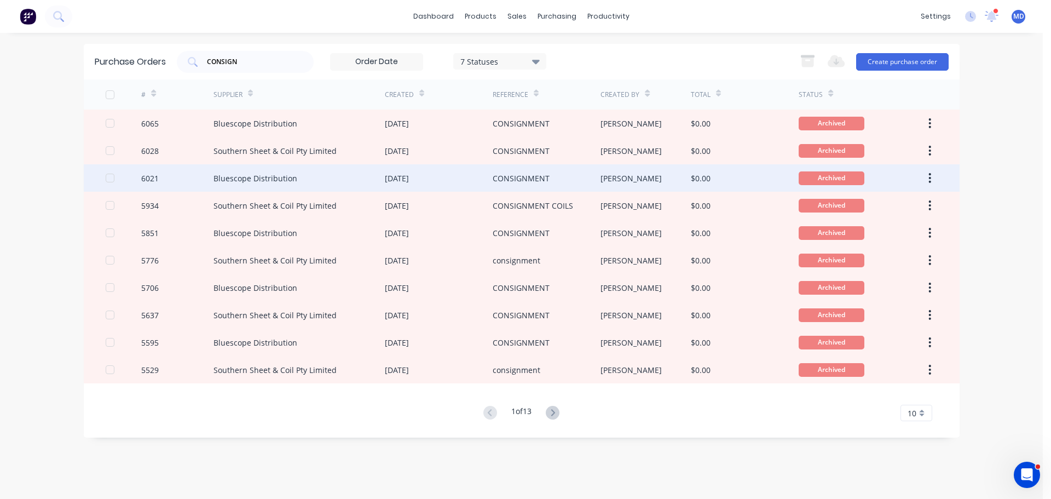
click at [233, 178] on div "Bluescope Distribution" at bounding box center [255, 177] width 84 height 11
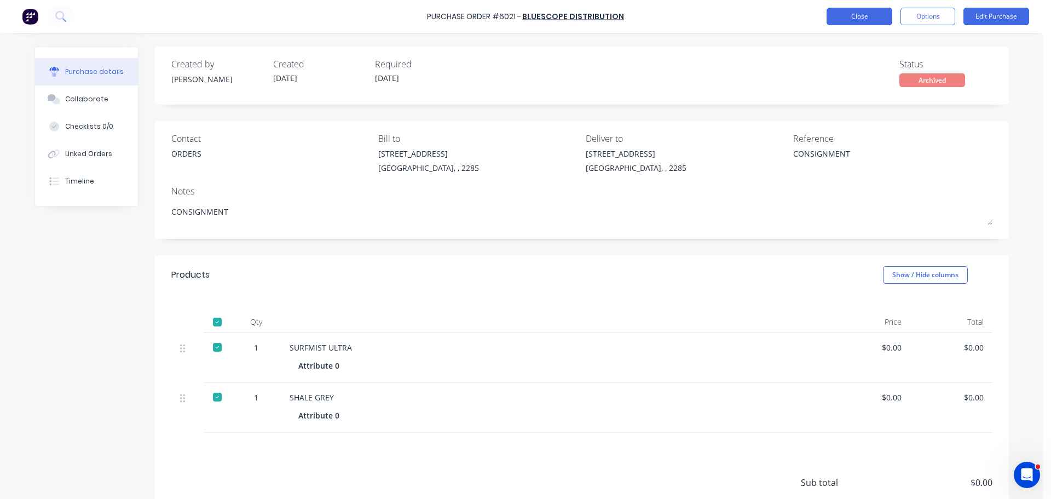
click at [841, 16] on button "Close" at bounding box center [860, 17] width 66 height 18
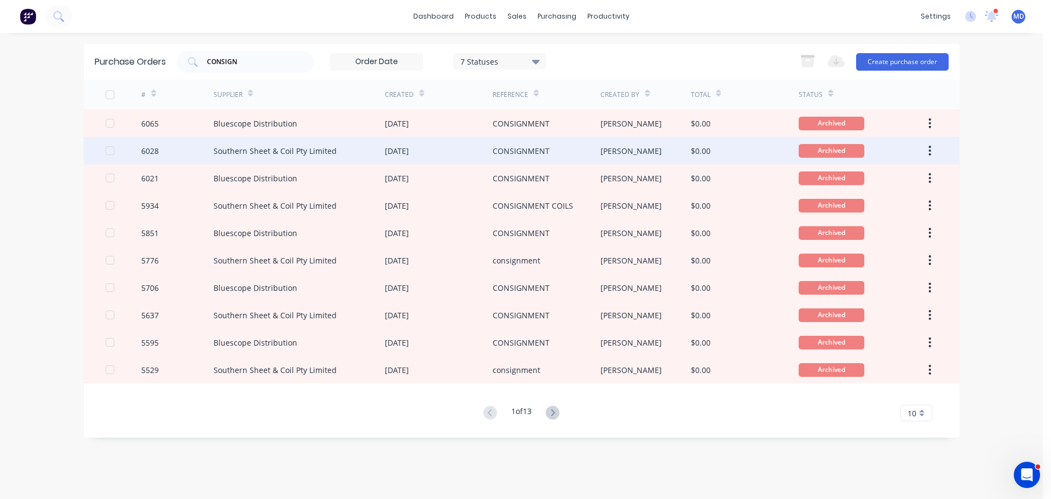
click at [220, 149] on div "Southern Sheet & Coil Pty Limited" at bounding box center [274, 150] width 123 height 11
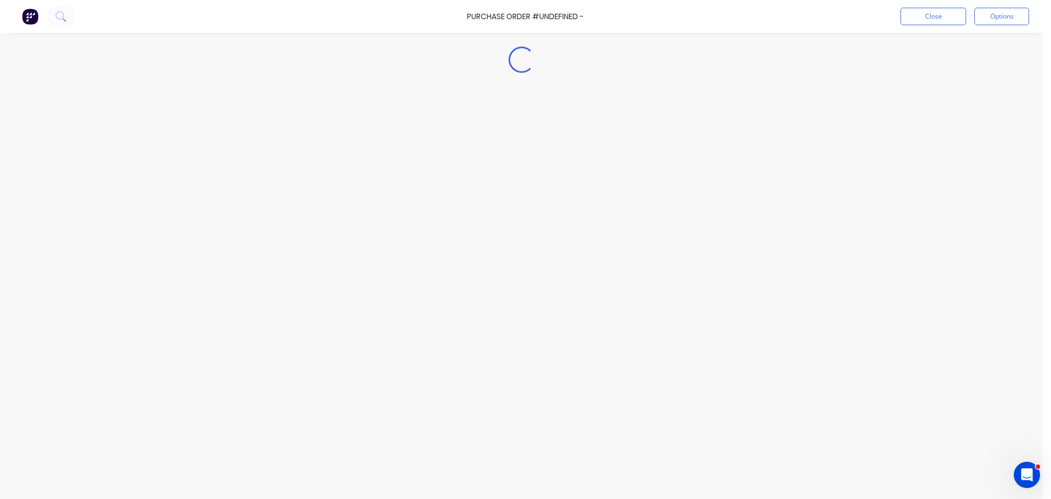
type textarea "x"
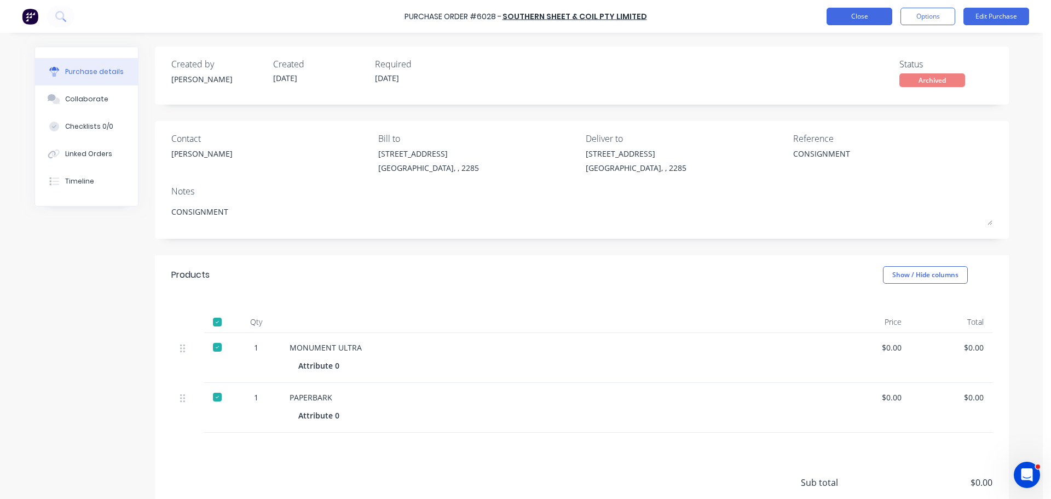
click at [836, 10] on button "Close" at bounding box center [860, 17] width 66 height 18
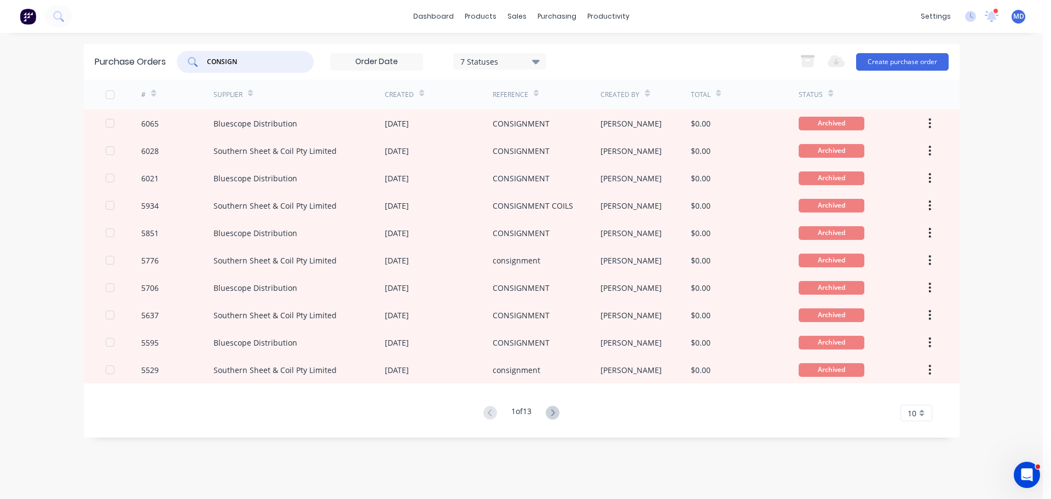
click at [241, 64] on input "CONSIGN" at bounding box center [251, 61] width 91 height 11
type input "C"
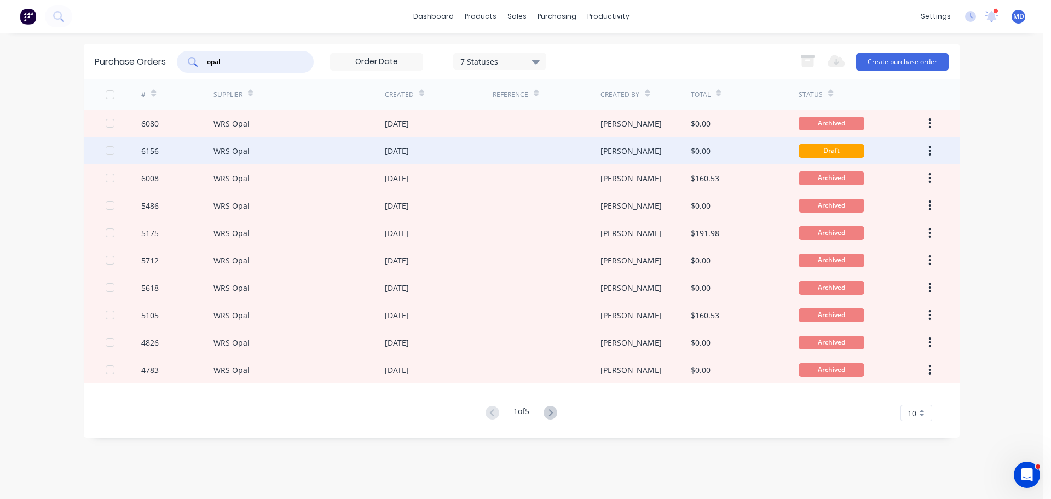
type input "opal"
click at [146, 146] on div "6156" at bounding box center [150, 150] width 18 height 11
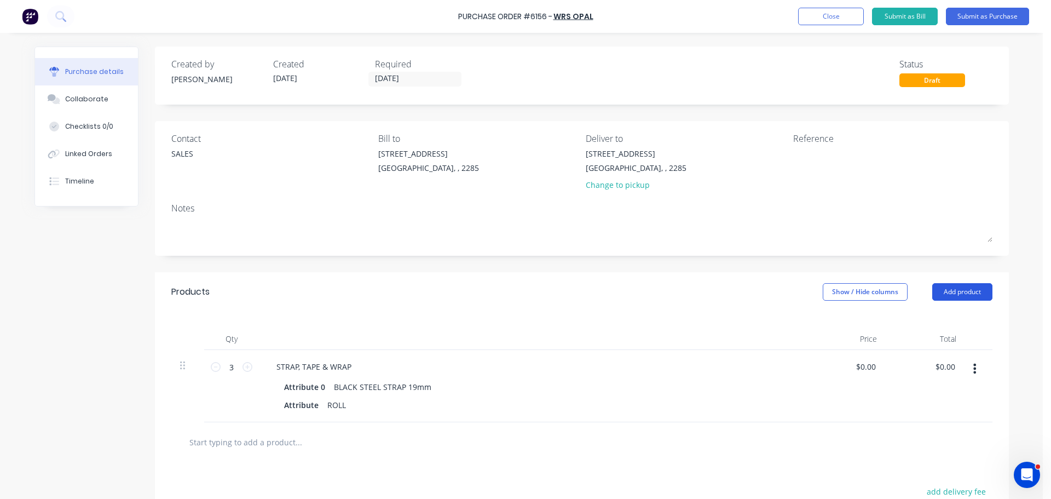
click at [939, 290] on button "Add product" at bounding box center [962, 292] width 60 height 18
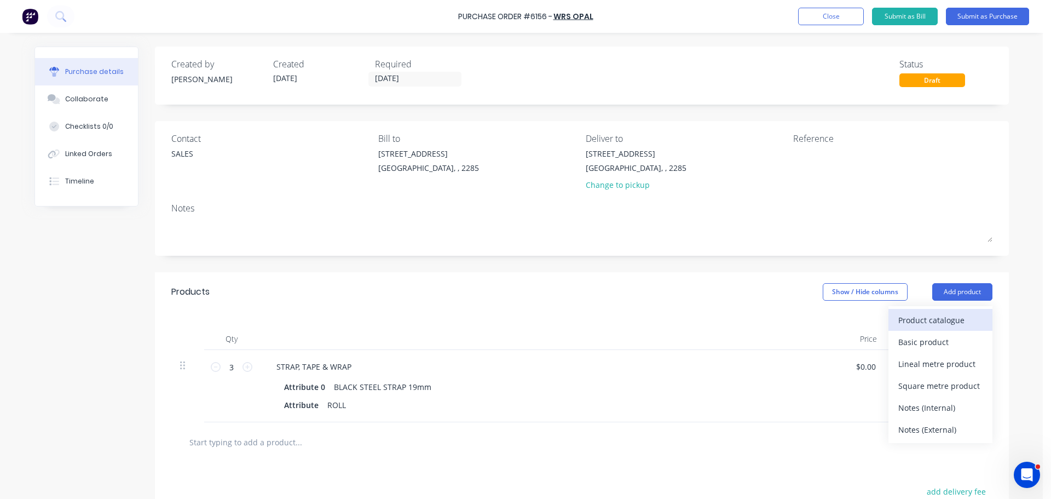
click at [921, 316] on div "Product catalogue" at bounding box center [940, 320] width 84 height 16
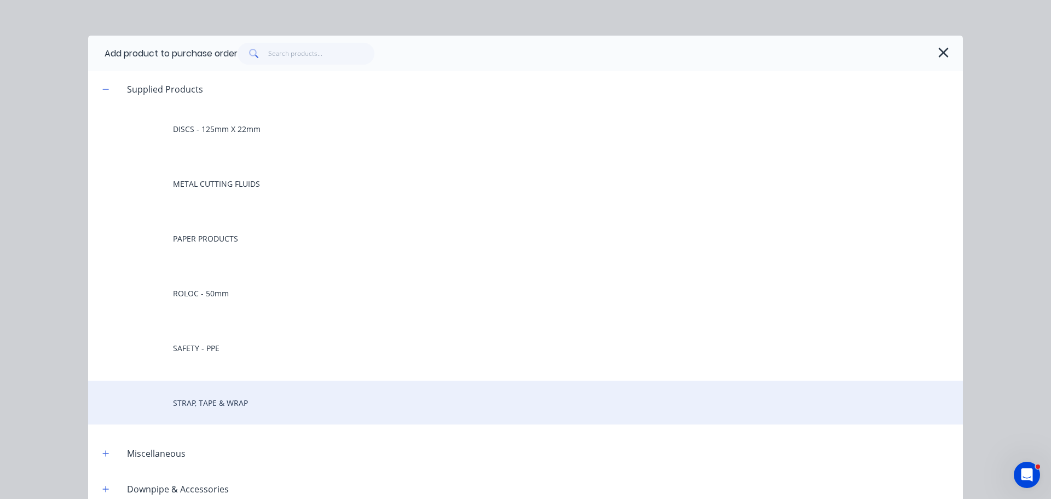
click at [207, 408] on div "STRAP, TAPE & WRAP" at bounding box center [525, 402] width 875 height 44
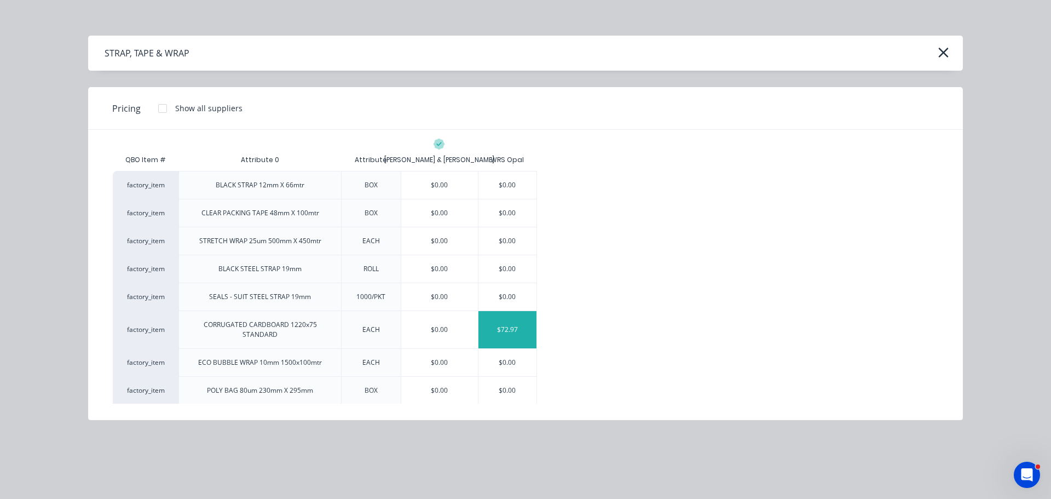
click at [518, 333] on div "$72.97" at bounding box center [507, 329] width 59 height 37
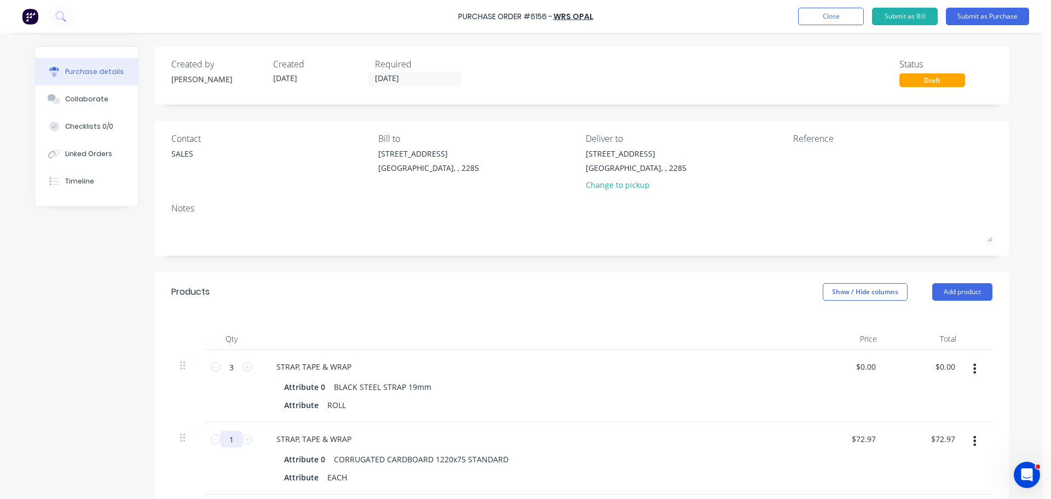
click at [224, 442] on input "1" at bounding box center [232, 439] width 22 height 16
type input "4"
type input "$291.88"
type input "4"
click at [553, 366] on div "STRAP, TAPE & WRAP" at bounding box center [533, 367] width 530 height 16
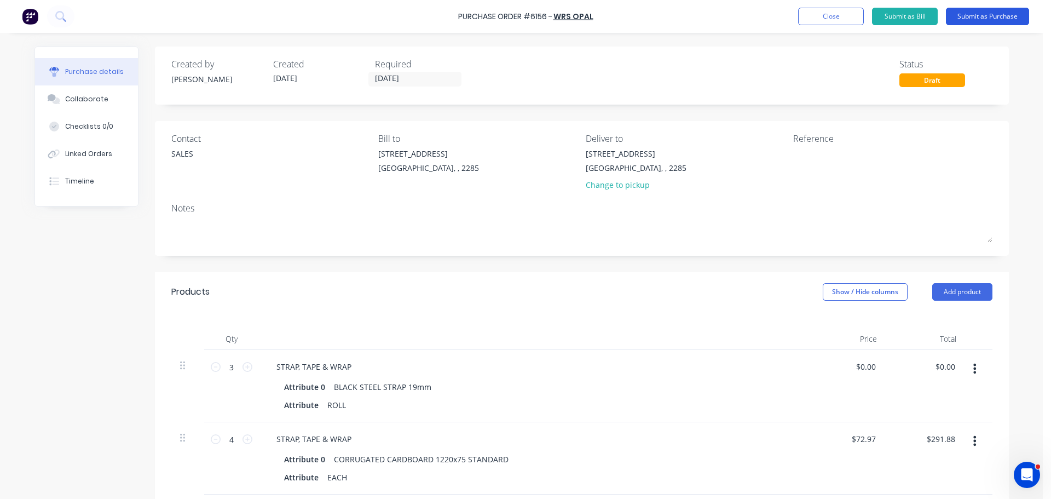
click at [989, 15] on button "Submit as Purchase" at bounding box center [987, 17] width 83 height 18
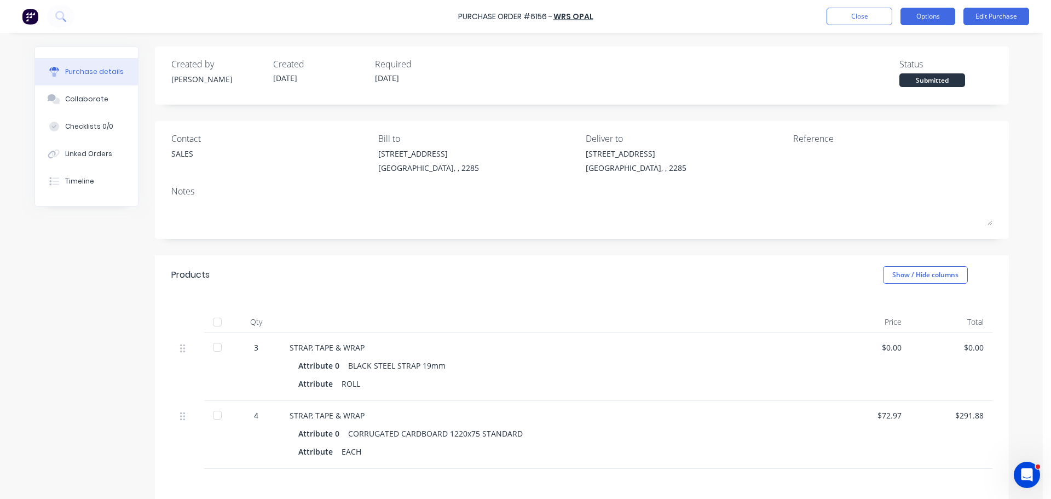
click at [913, 17] on button "Options" at bounding box center [928, 17] width 55 height 18
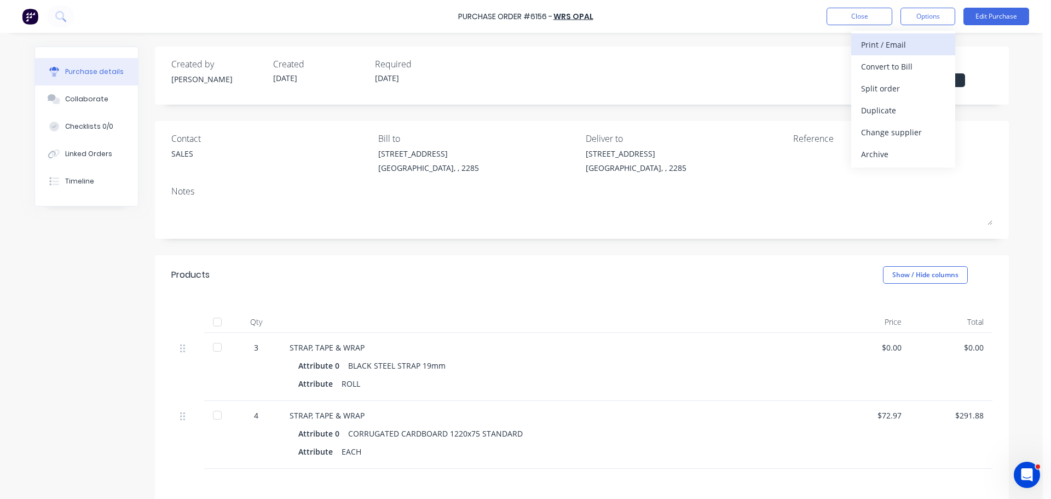
click at [899, 51] on div "Print / Email" at bounding box center [903, 45] width 84 height 16
click at [902, 96] on button "Without pricing" at bounding box center [903, 88] width 104 height 22
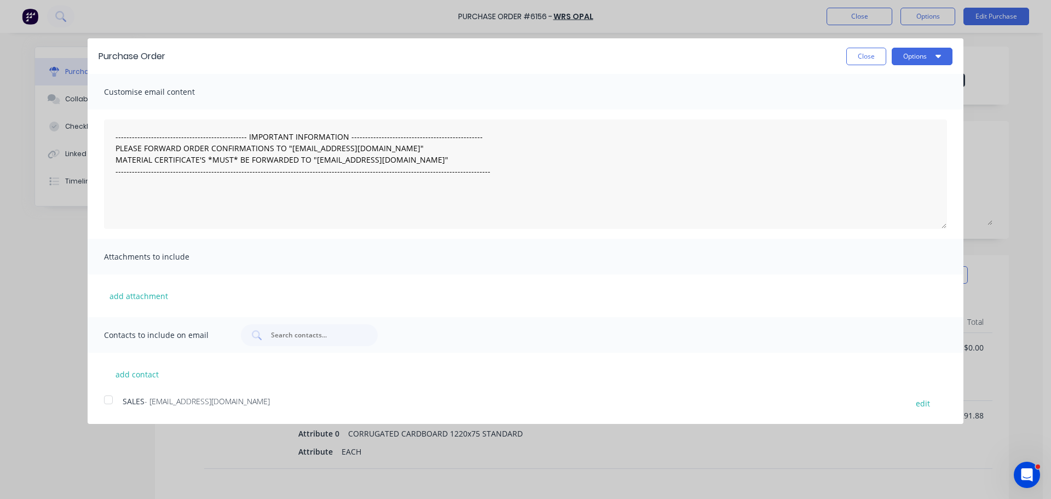
click at [108, 403] on div at bounding box center [108, 400] width 22 height 22
click at [903, 56] on button "Options" at bounding box center [922, 57] width 61 height 18
click at [891, 105] on div "Email" at bounding box center [900, 106] width 84 height 16
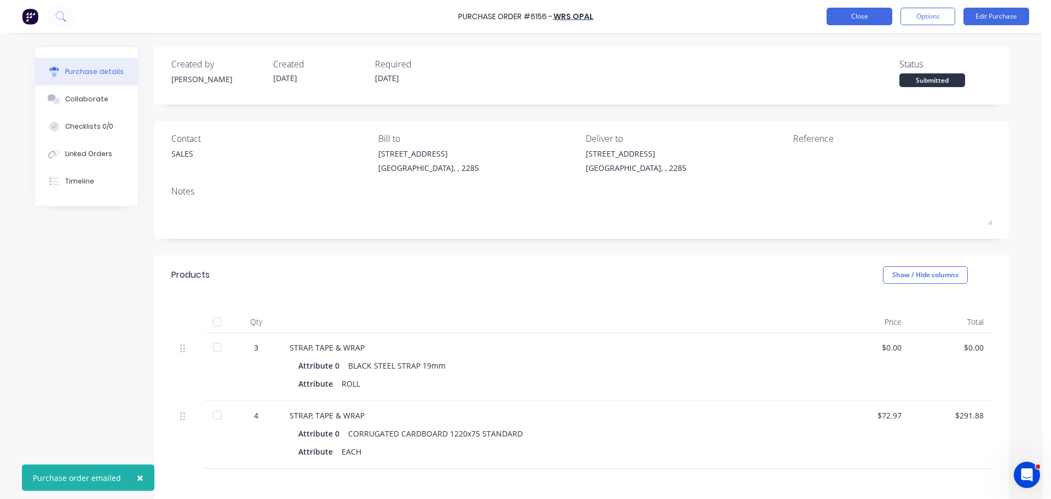
click at [856, 11] on button "Close" at bounding box center [860, 17] width 66 height 18
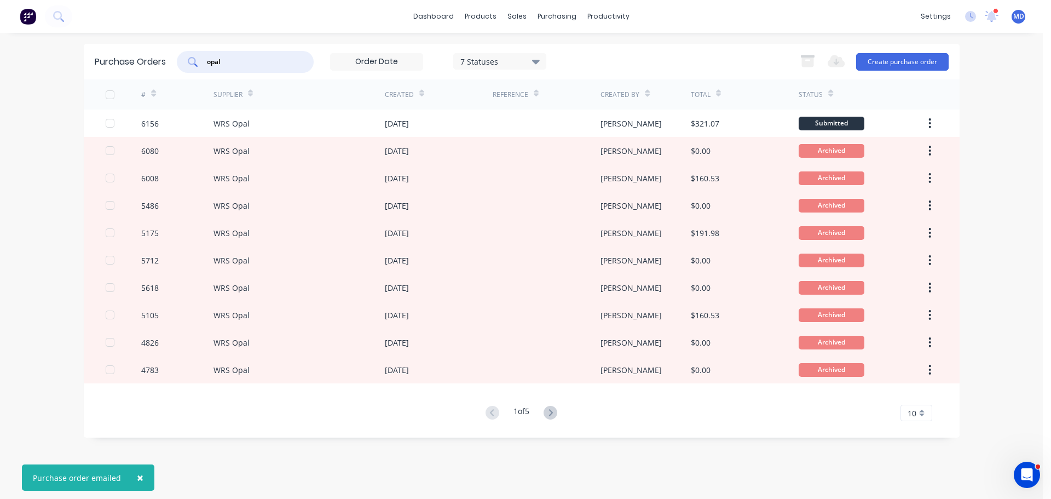
drag, startPoint x: 237, startPoint y: 64, endPoint x: 152, endPoint y: 64, distance: 85.4
click at [152, 64] on div "Purchase Orders opal 7 Statuses 7 Statuses Export to Excel (XLSX) Create purcha…" at bounding box center [522, 62] width 876 height 36
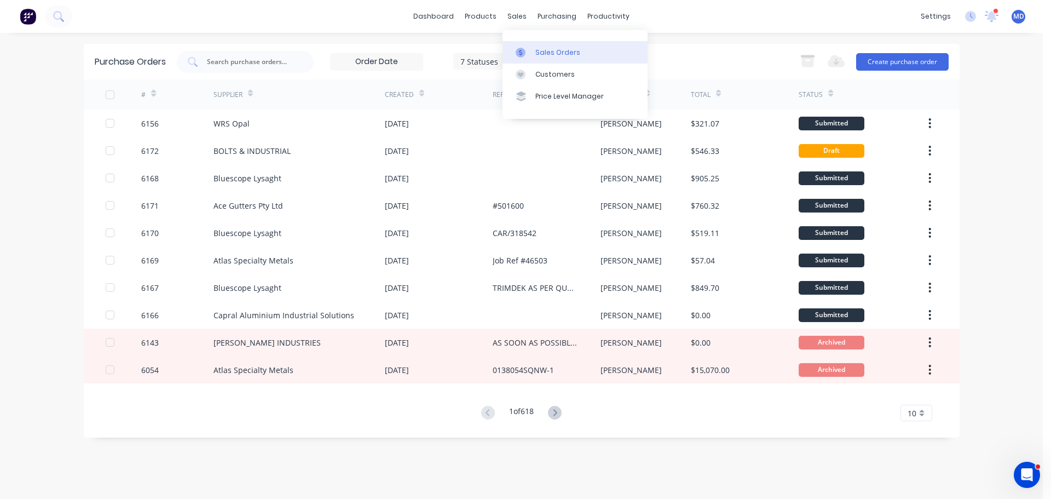
click at [540, 57] on link "Sales Orders" at bounding box center [575, 52] width 145 height 22
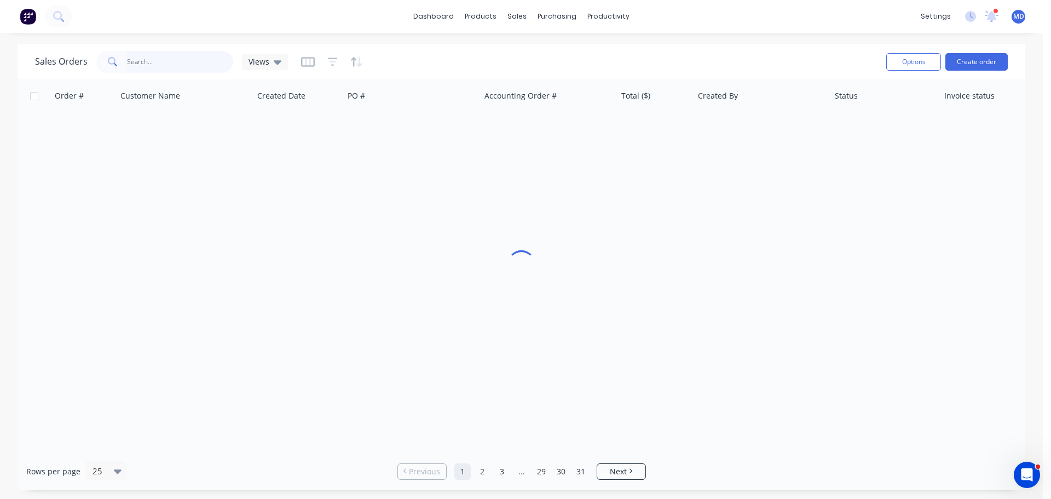
click at [148, 64] on input "text" at bounding box center [180, 62] width 107 height 22
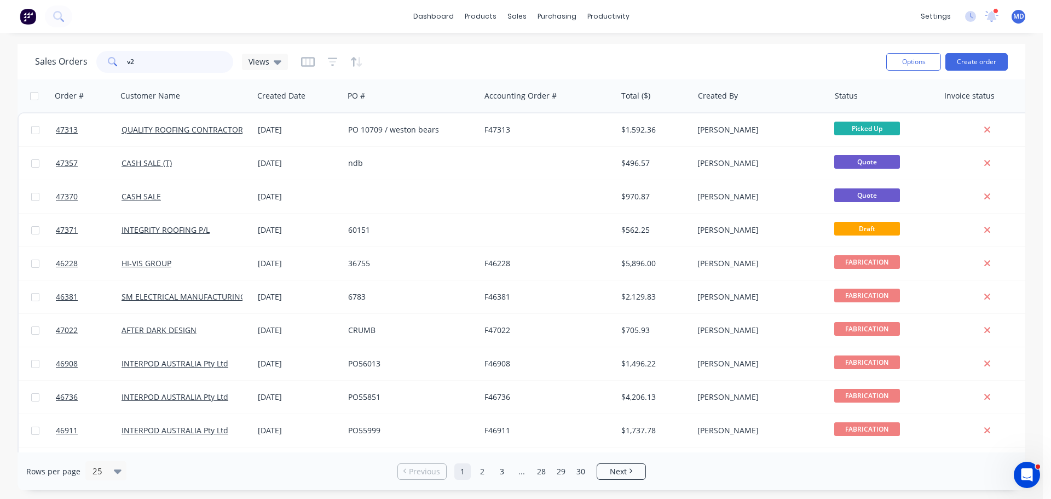
type input "v"
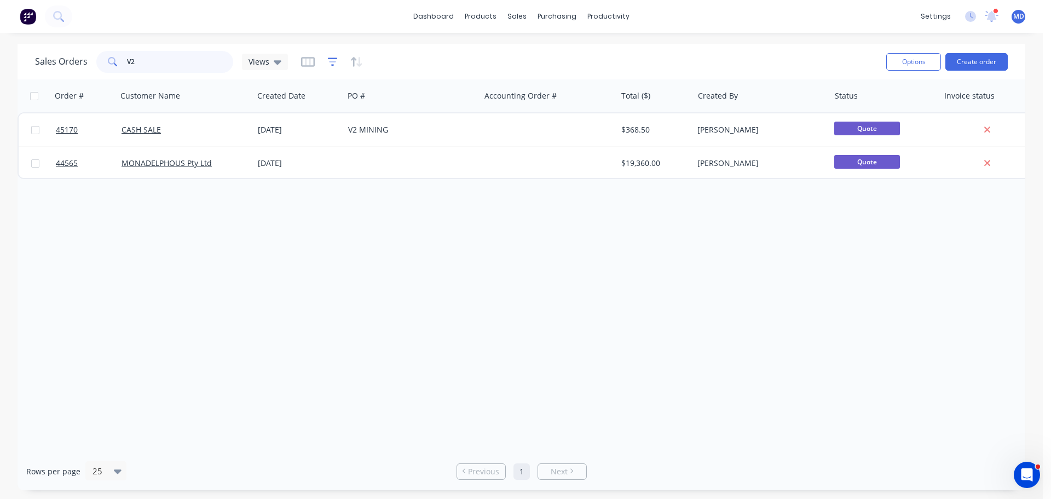
type input "V2"
click at [332, 64] on icon "button" at bounding box center [333, 61] width 10 height 11
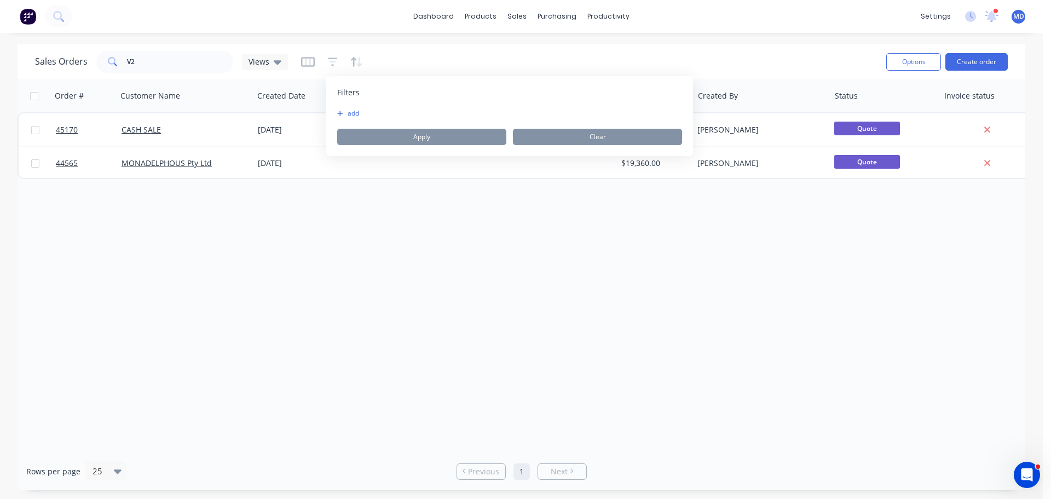
click at [354, 118] on div "add Apply Clear" at bounding box center [509, 127] width 345 height 36
click at [355, 117] on button "add" at bounding box center [350, 113] width 27 height 9
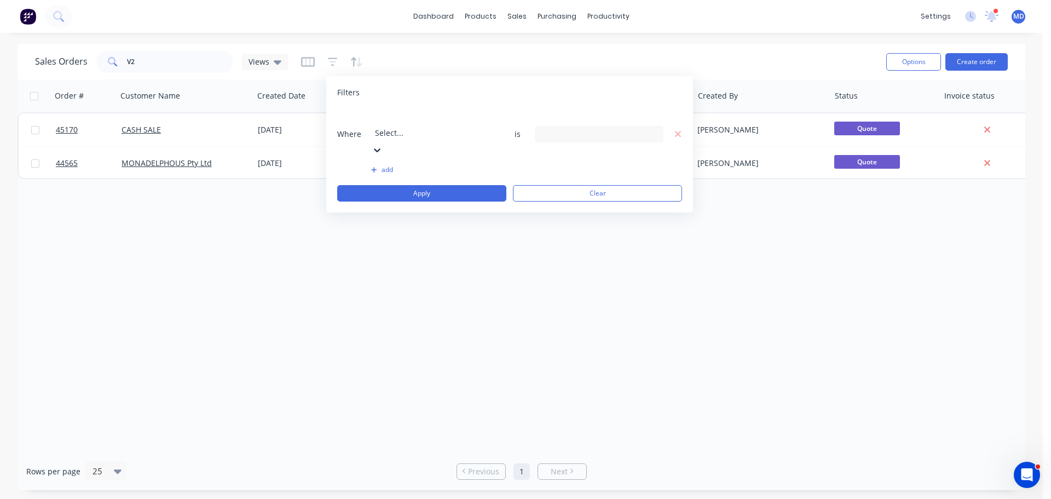
click at [397, 118] on div at bounding box center [454, 118] width 158 height 14
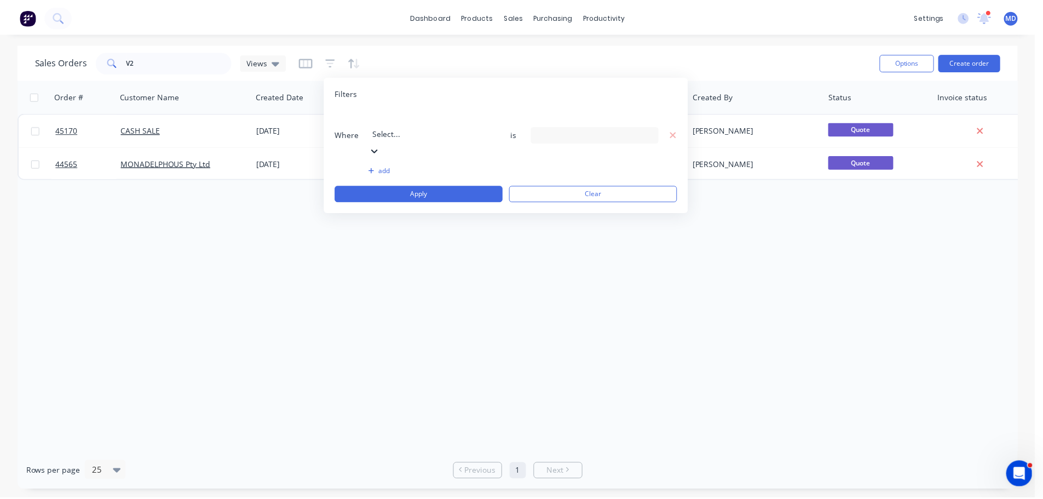
scroll to position [266, 0]
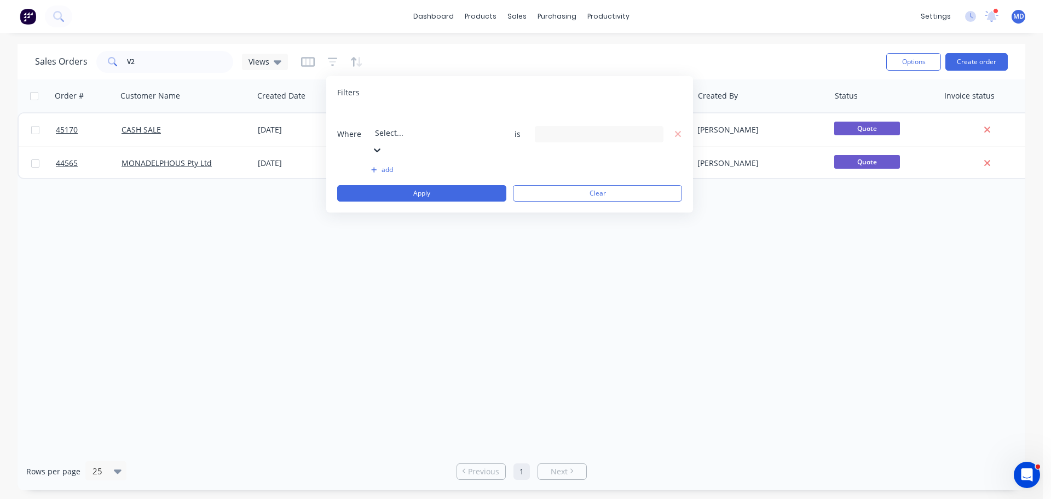
click at [585, 128] on div "13 Status selected" at bounding box center [590, 133] width 99 height 11
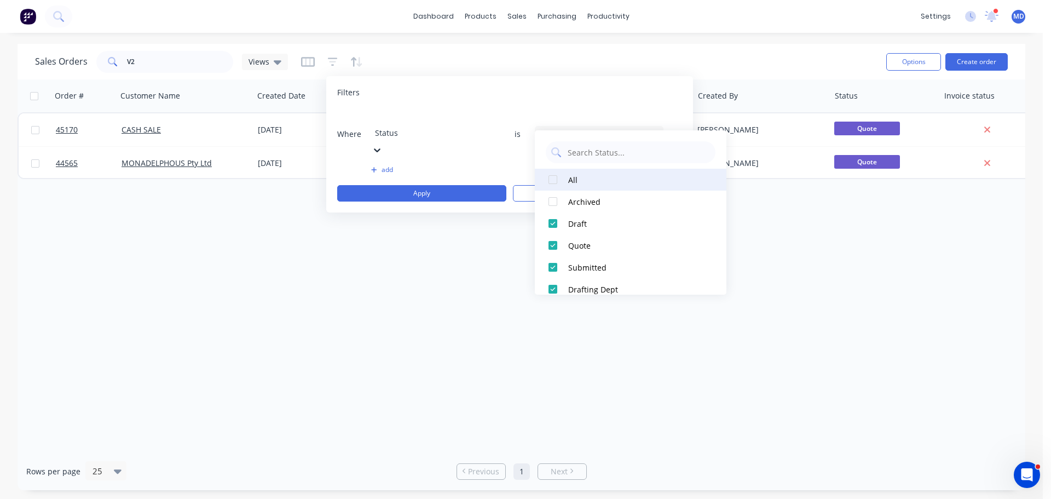
click at [553, 179] on div at bounding box center [553, 180] width 22 height 22
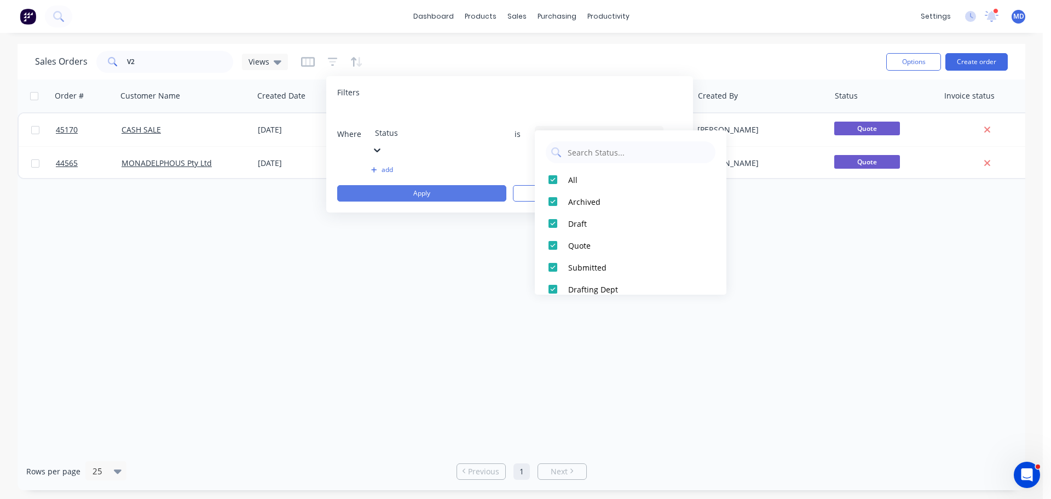
click at [444, 185] on button "Apply" at bounding box center [421, 193] width 169 height 16
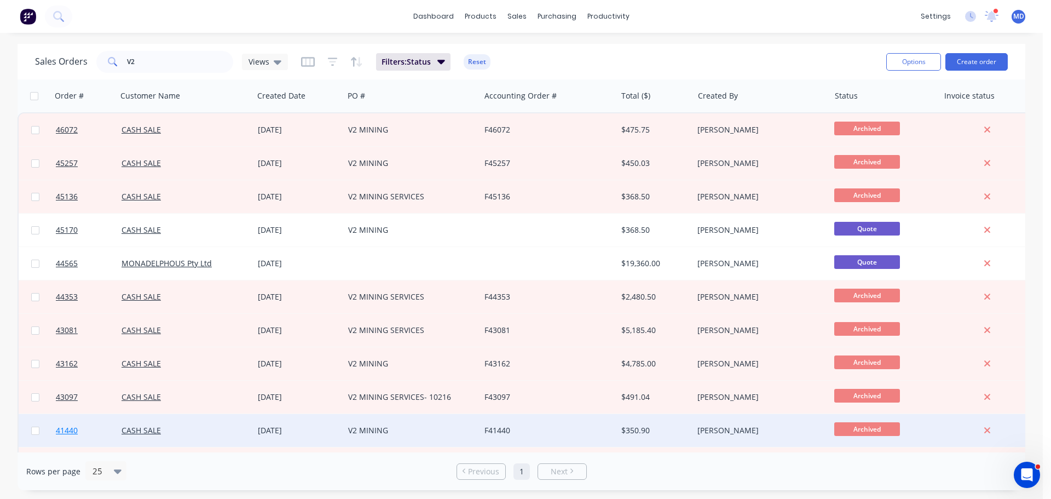
click at [73, 426] on span "41440" at bounding box center [67, 430] width 22 height 11
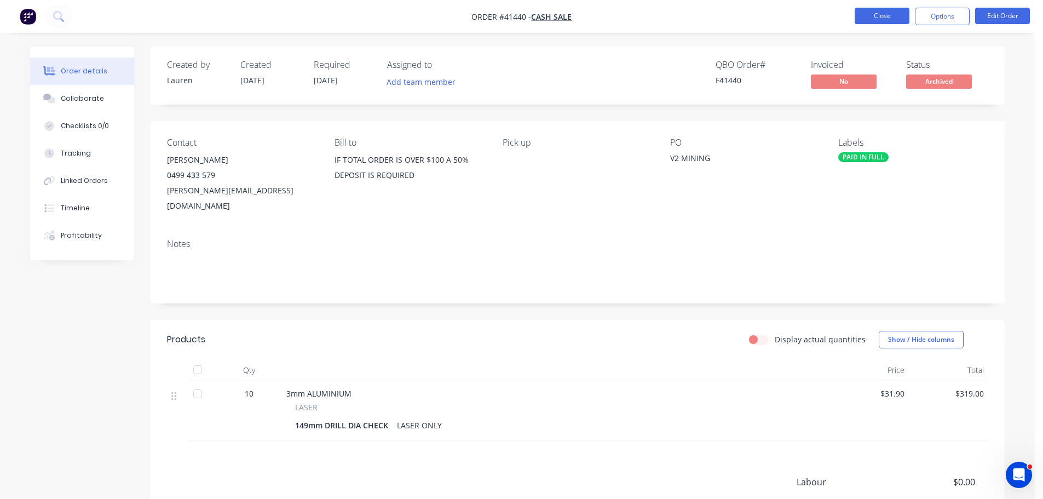
click at [886, 14] on button "Close" at bounding box center [882, 16] width 55 height 16
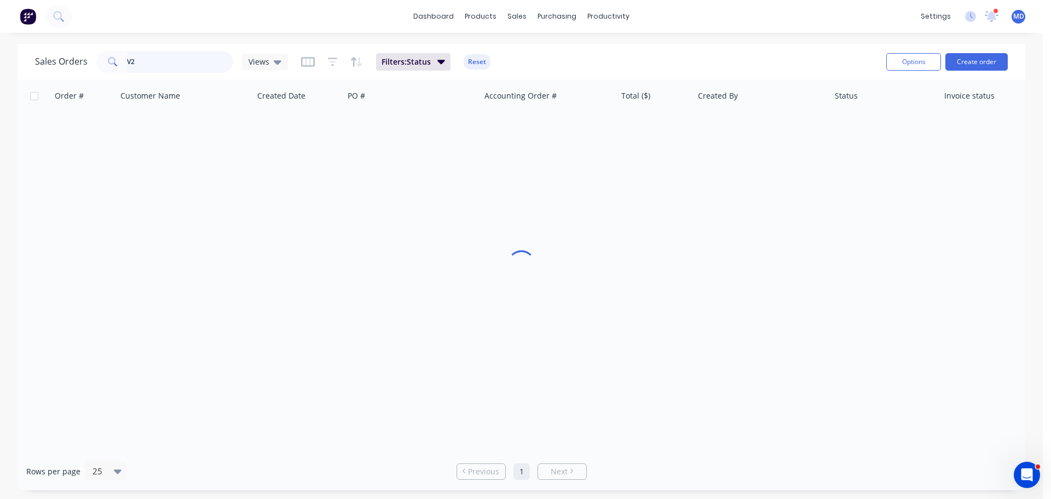
click at [181, 57] on input "V2" at bounding box center [180, 62] width 107 height 22
type input "V"
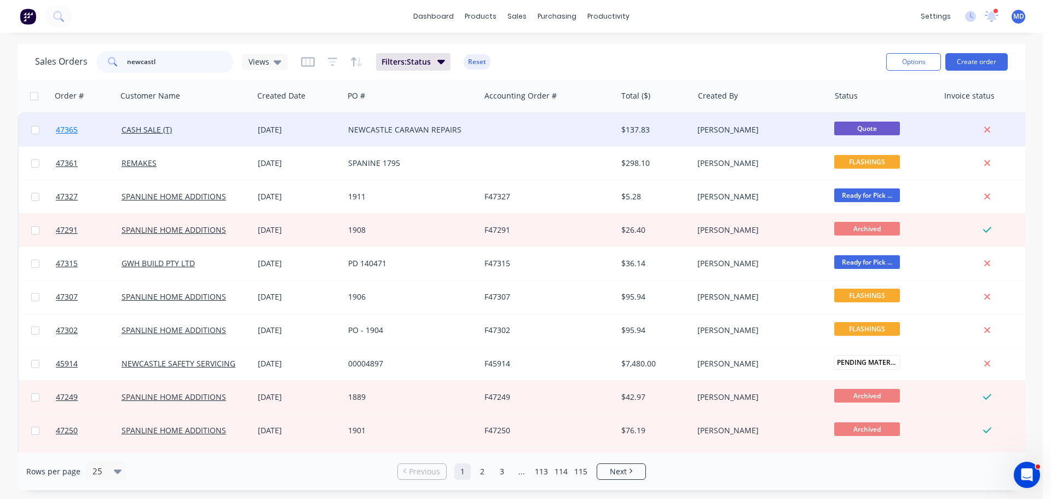
type input "newcastl"
click at [66, 128] on span "47365" at bounding box center [67, 129] width 22 height 11
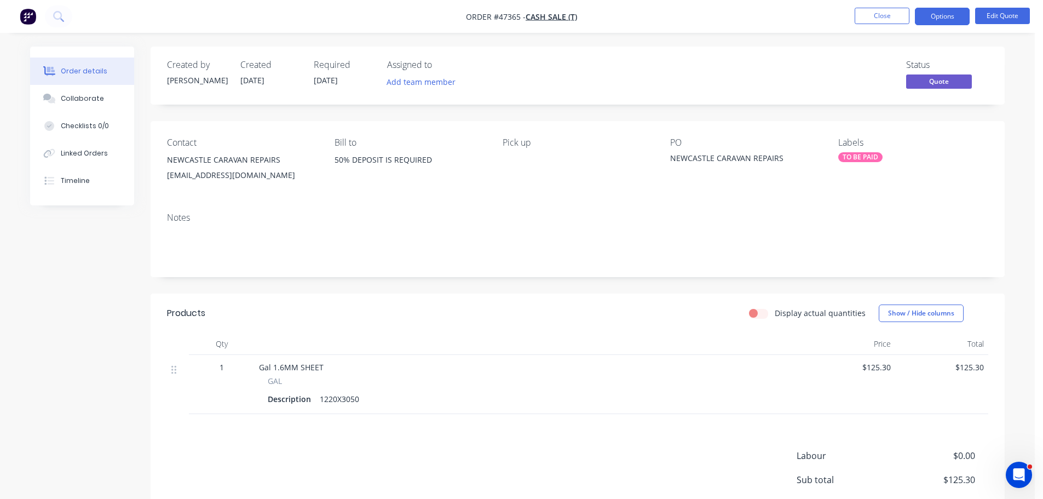
click at [852, 162] on div "Labels TO BE PAID" at bounding box center [913, 162] width 150 height 50
click at [856, 158] on div "TO BE PAID" at bounding box center [860, 157] width 44 height 10
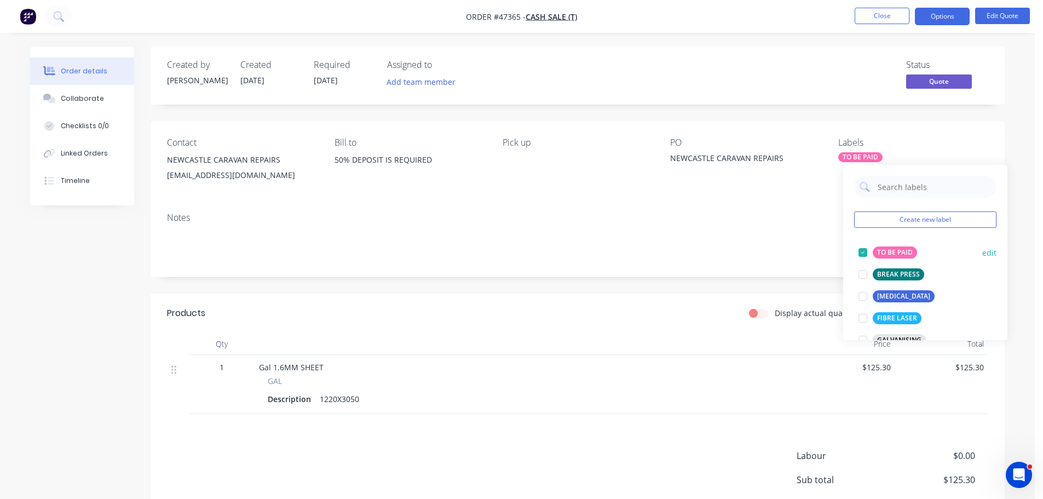
click at [863, 252] on div at bounding box center [863, 252] width 22 height 22
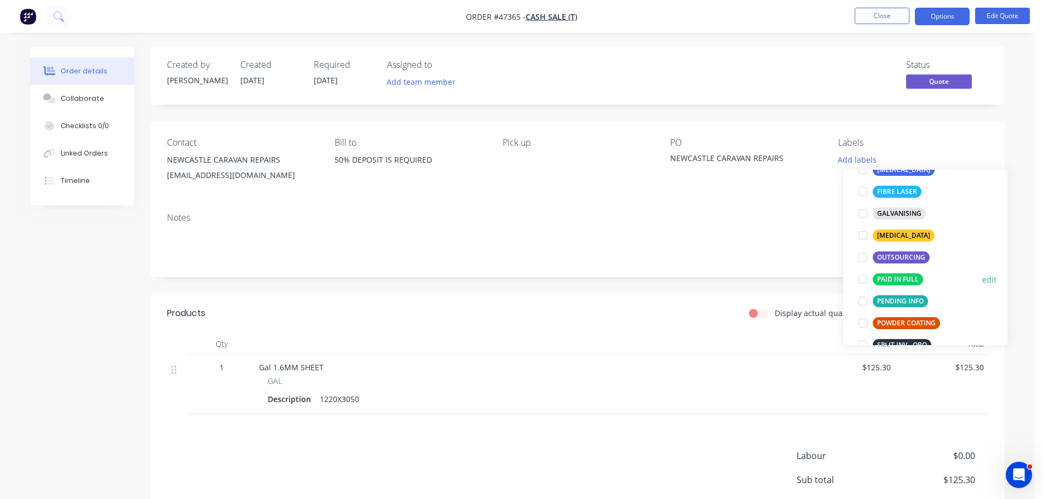
click at [866, 281] on div at bounding box center [863, 279] width 22 height 22
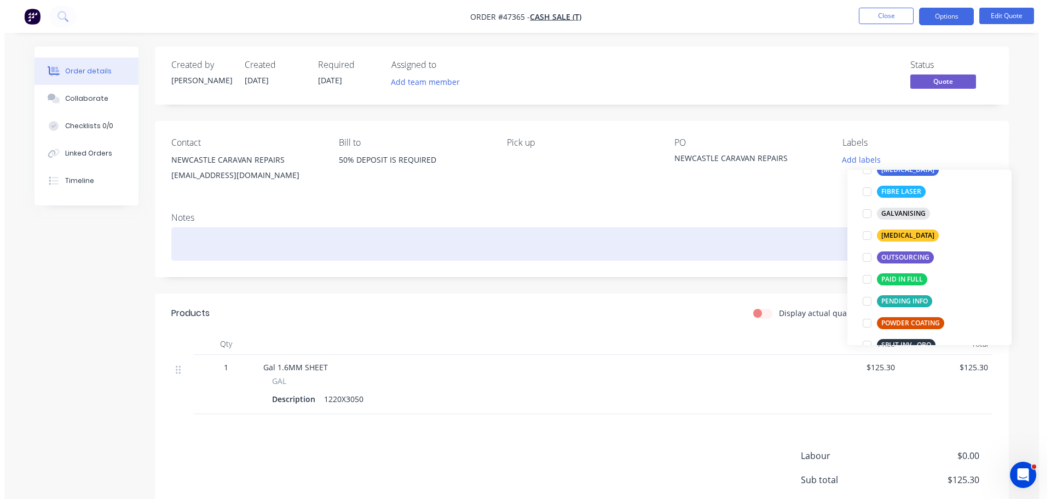
scroll to position [0, 0]
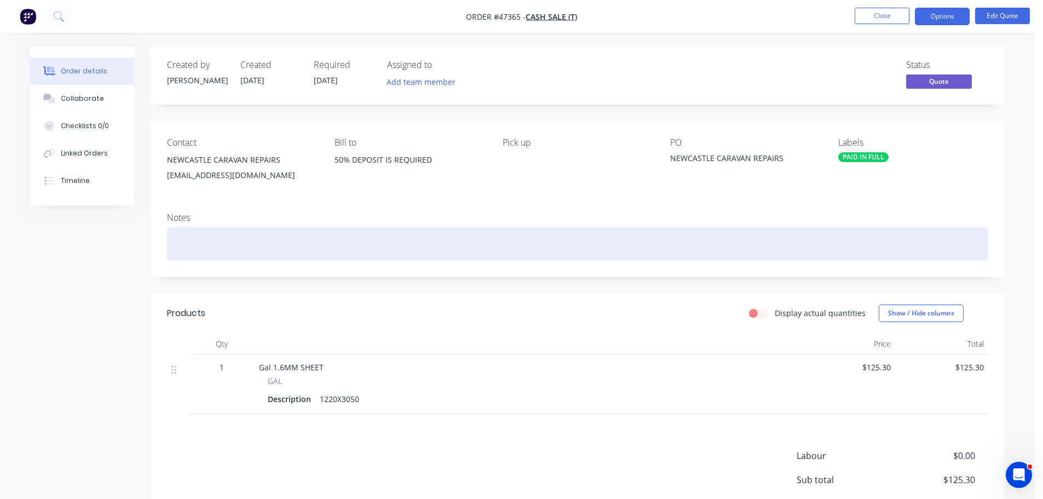
click at [763, 253] on div at bounding box center [577, 243] width 821 height 33
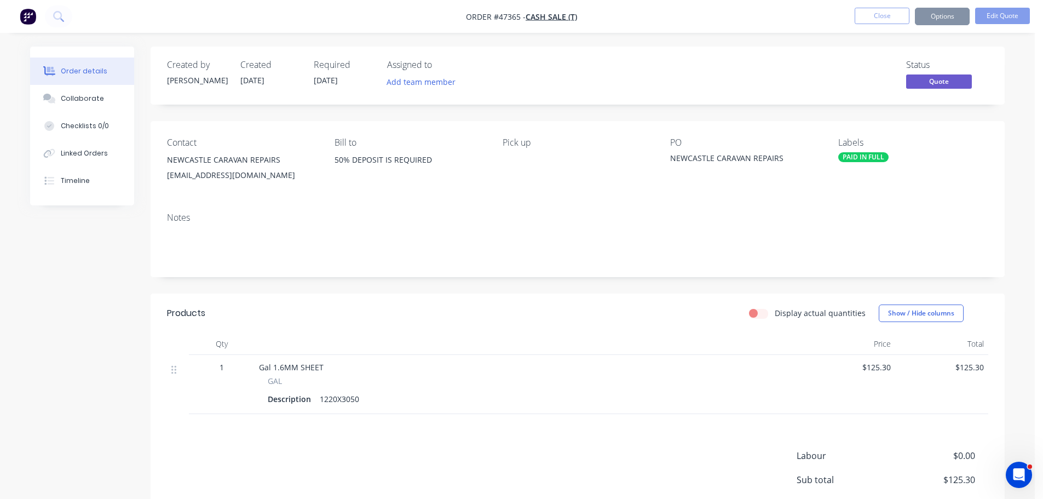
click at [322, 76] on span "[DATE]" at bounding box center [326, 80] width 24 height 10
click at [323, 82] on span "[DATE]" at bounding box center [326, 80] width 24 height 10
click at [994, 17] on button "Edit Quote" at bounding box center [1002, 16] width 55 height 16
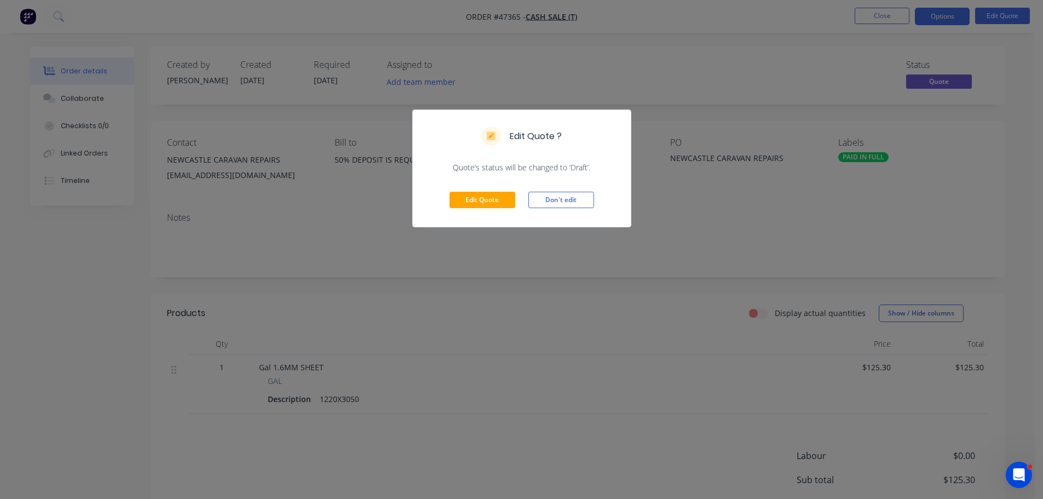
click at [471, 188] on div "Edit Quote Don't edit" at bounding box center [522, 200] width 218 height 54
click at [469, 196] on button "Edit Quote" at bounding box center [482, 200] width 66 height 16
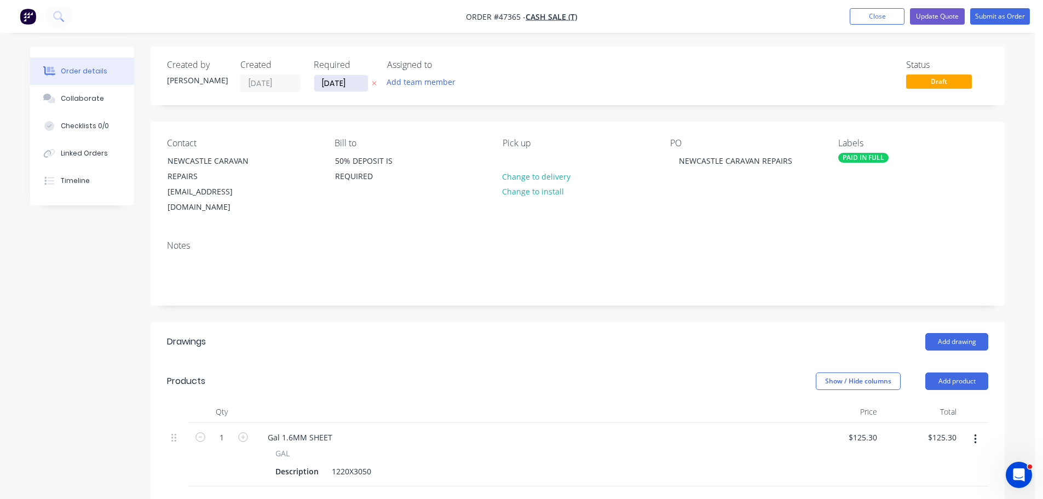
click at [341, 83] on input "[DATE]" at bounding box center [341, 83] width 54 height 16
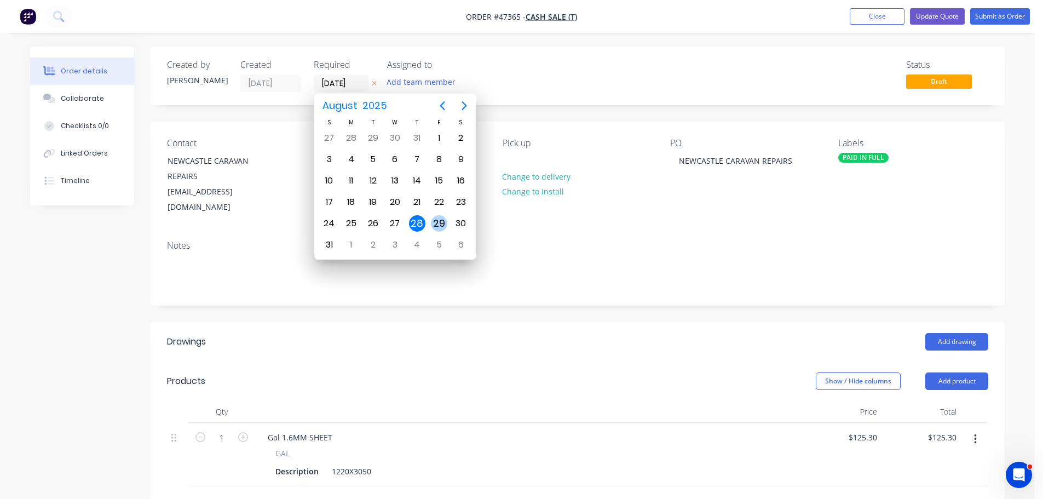
click at [432, 226] on div "29" at bounding box center [439, 223] width 16 height 16
type input "[DATE]"
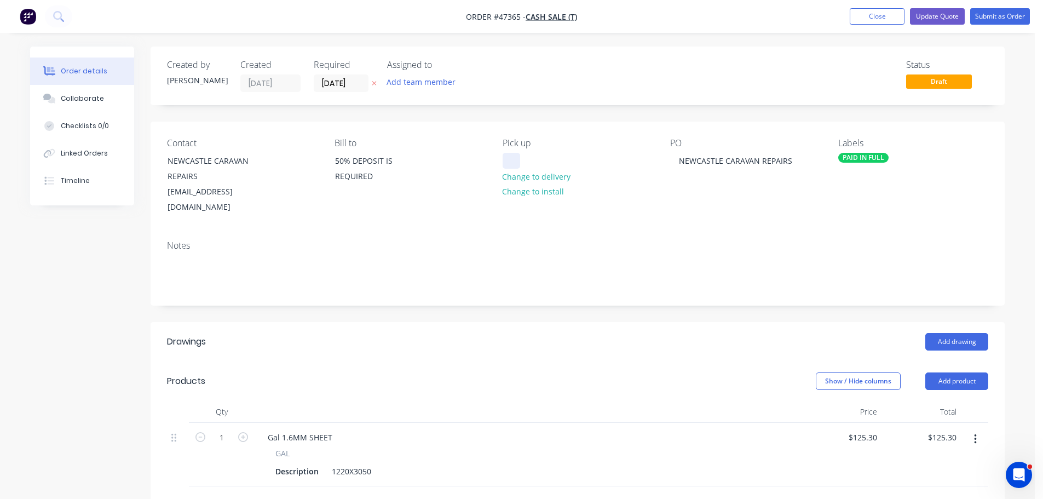
click at [511, 159] on div at bounding box center [512, 161] width 18 height 16
click at [995, 20] on button "Submit as Order" at bounding box center [1000, 16] width 60 height 16
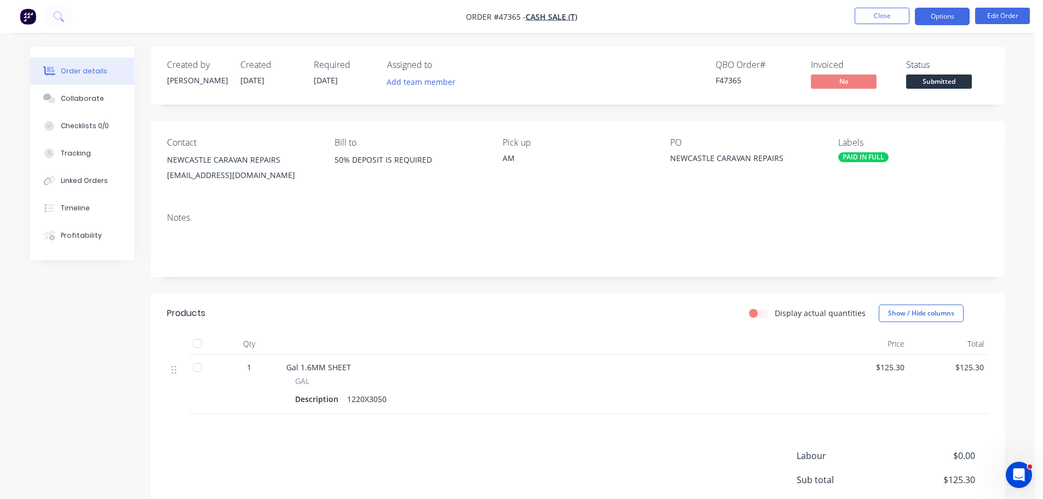
click at [942, 17] on button "Options" at bounding box center [942, 17] width 55 height 18
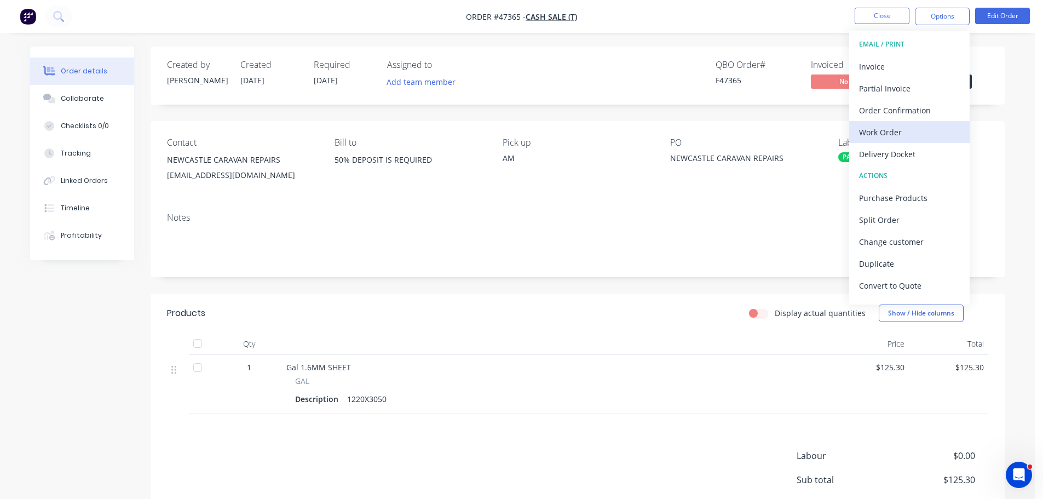
click at [876, 129] on div "Work Order" at bounding box center [909, 132] width 101 height 16
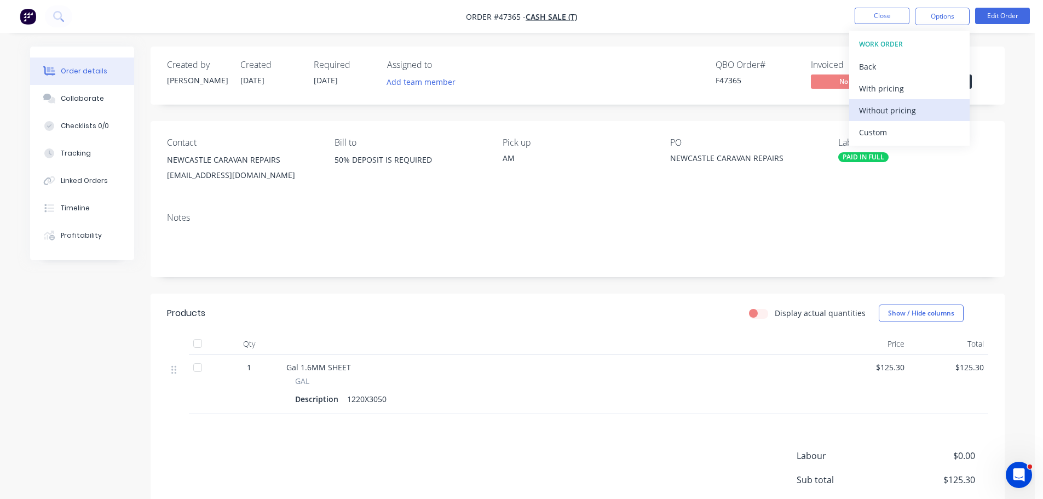
click at [885, 113] on div "Without pricing" at bounding box center [909, 110] width 101 height 16
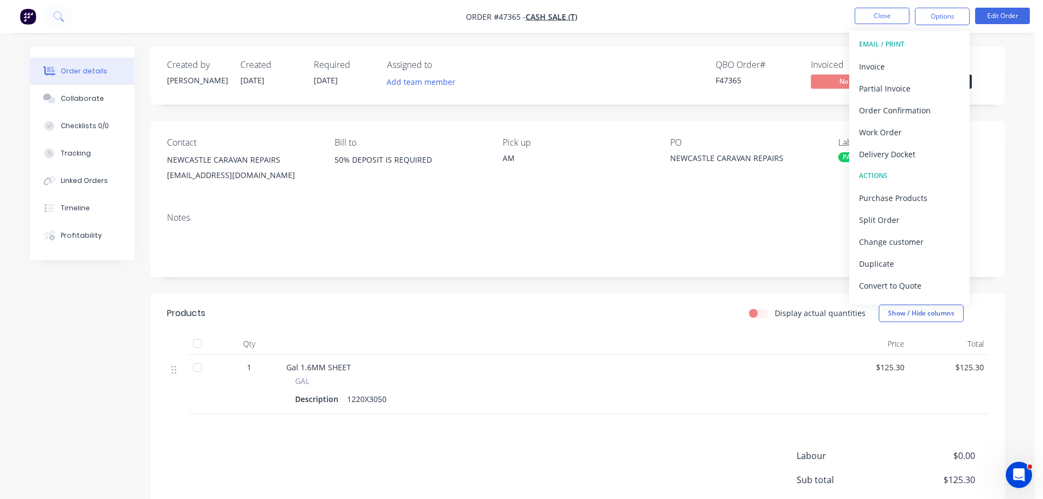
click at [1008, 76] on div "Order details Collaborate Checklists 0/0 Tracking Linked Orders Timeline Profit…" at bounding box center [517, 316] width 996 height 538
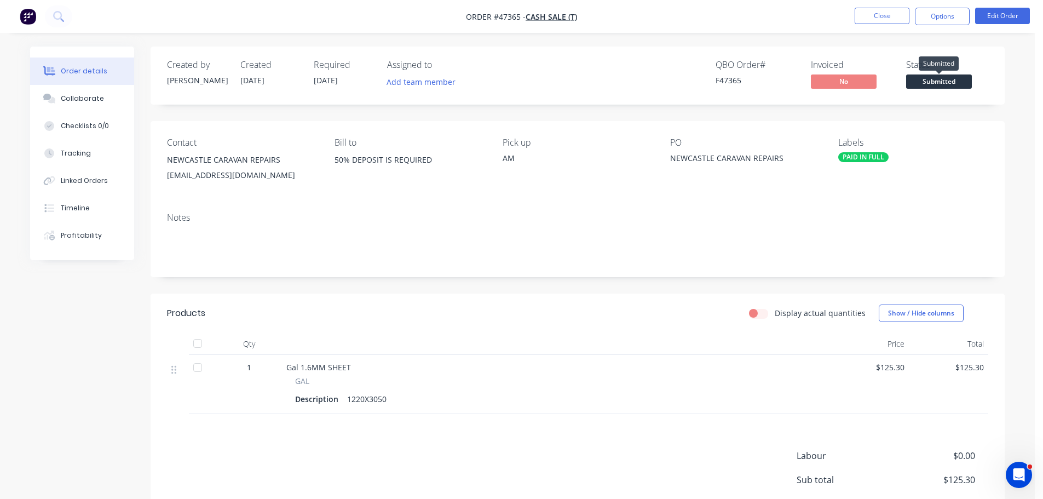
click at [954, 82] on span "Submitted" at bounding box center [939, 81] width 66 height 14
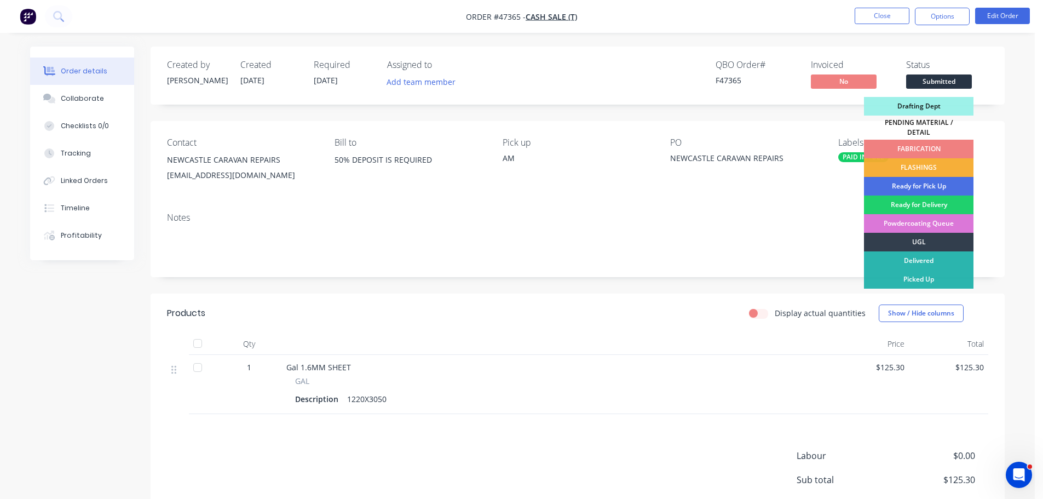
click at [929, 145] on div "FABRICATION" at bounding box center [918, 149] width 109 height 19
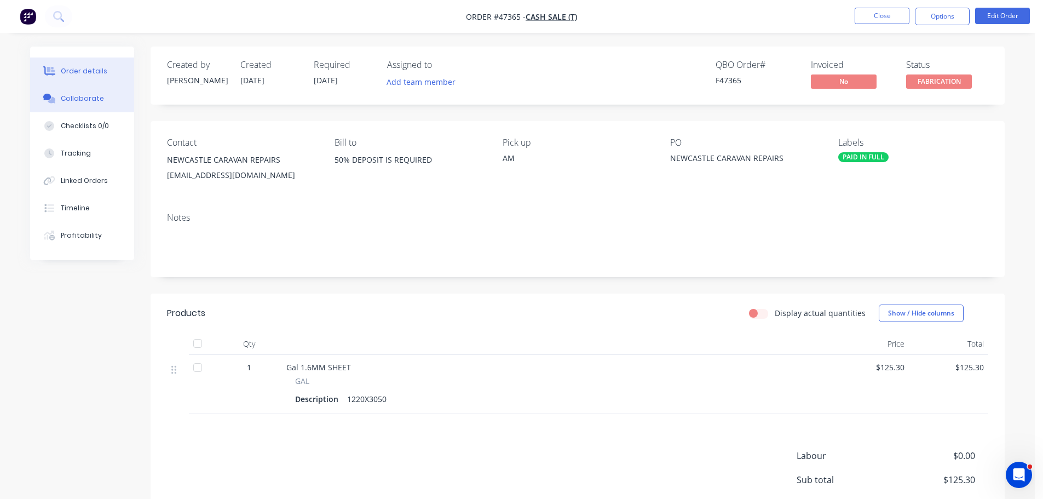
click at [68, 94] on div "Collaborate" at bounding box center [82, 99] width 43 height 10
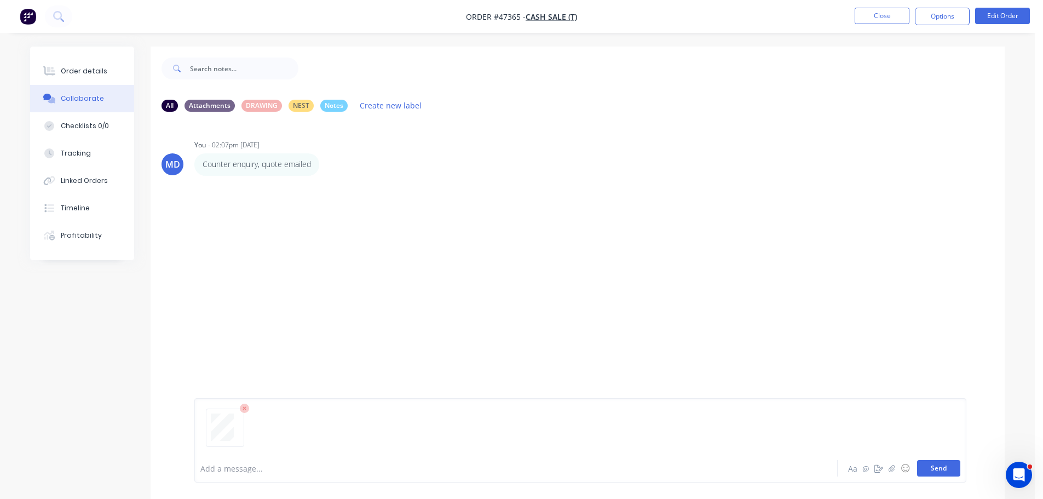
click at [936, 466] on button "Send" at bounding box center [938, 468] width 43 height 16
click at [86, 66] on button "Order details" at bounding box center [82, 70] width 104 height 27
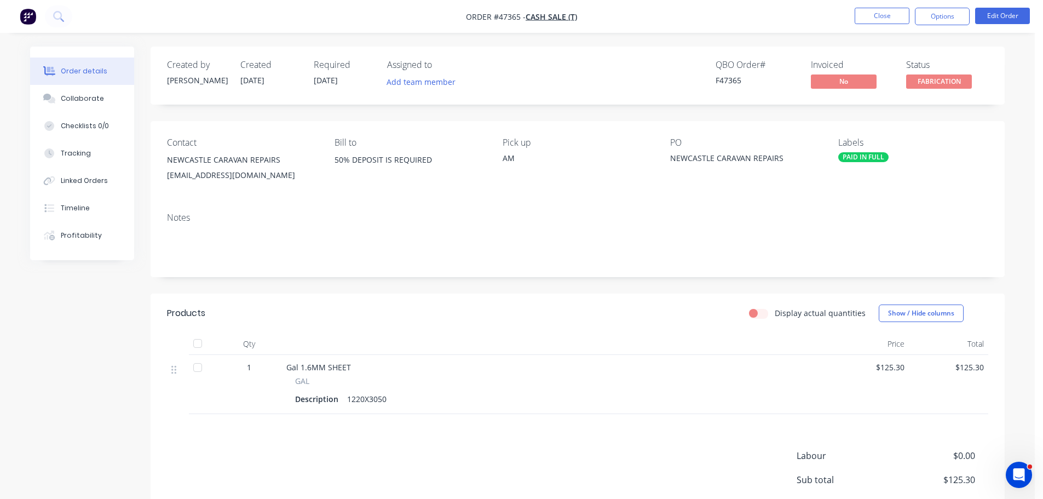
drag, startPoint x: 337, startPoint y: 178, endPoint x: 166, endPoint y: 174, distance: 171.4
click at [166, 174] on div "Contact NEWCASTLE CARAVAN REPAIRS ADMIN@NEWCASTLECARAVANREPAIRS.COM.AU Bill to …" at bounding box center [578, 162] width 854 height 83
copy div "ADMIN@NEWCASTLECARAVANREPAIRS.COM.AU"
click at [973, 151] on div "Labels PAID IN FULL" at bounding box center [913, 162] width 150 height 50
click at [882, 11] on button "Close" at bounding box center [882, 16] width 55 height 16
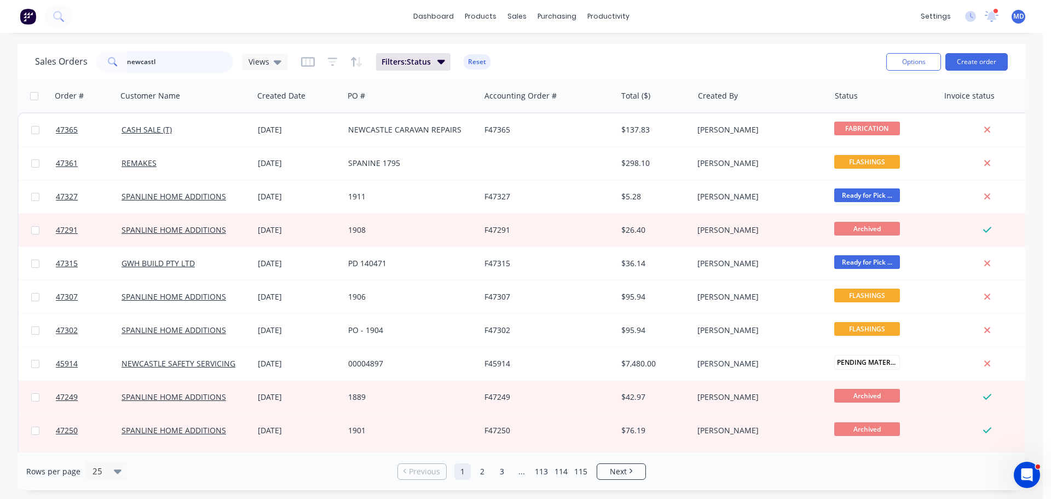
click at [161, 61] on input "newcastl" at bounding box center [180, 62] width 107 height 22
type input "n"
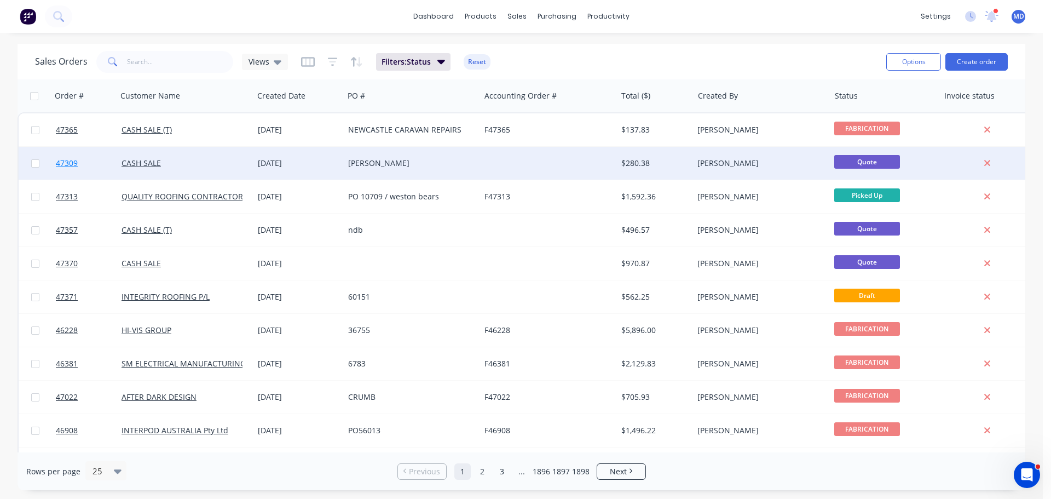
click at [64, 170] on link "47309" at bounding box center [89, 163] width 66 height 33
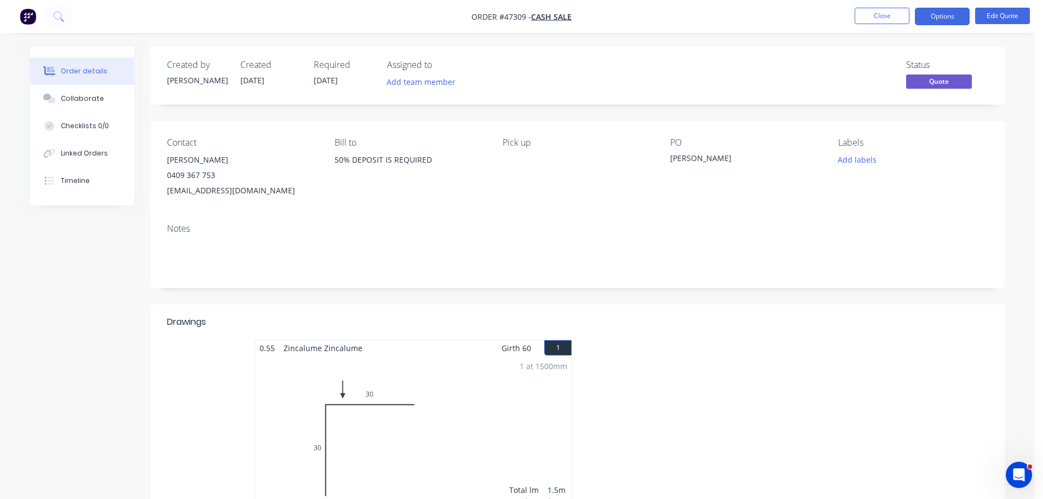
click at [799, 8] on nav "Order #47309 - CASH SALE Close Options Edit Quote" at bounding box center [521, 16] width 1043 height 33
click at [902, 18] on button "Close" at bounding box center [882, 16] width 55 height 16
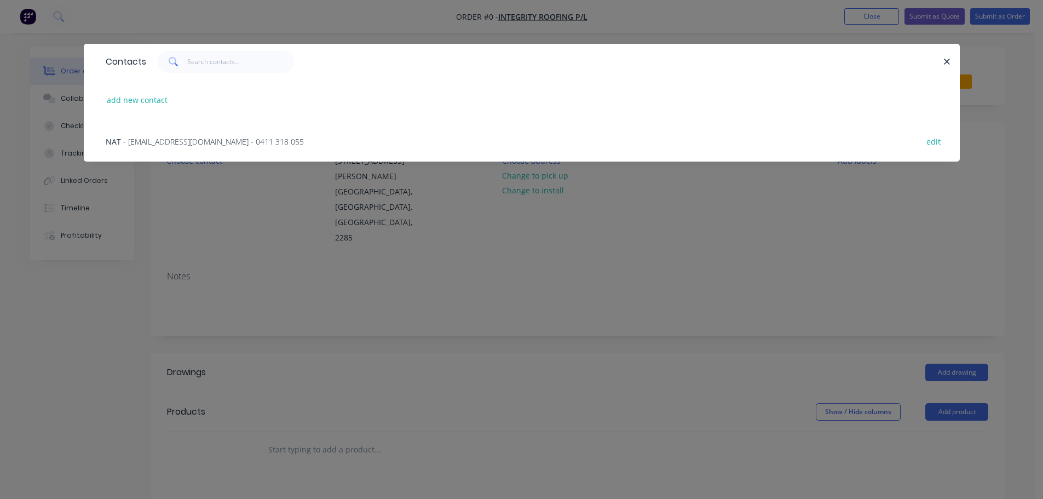
drag, startPoint x: 186, startPoint y: 145, endPoint x: 192, endPoint y: 144, distance: 6.7
click at [188, 145] on span "- [EMAIL_ADDRESS][DOMAIN_NAME] - 0411 318 055" at bounding box center [213, 141] width 181 height 10
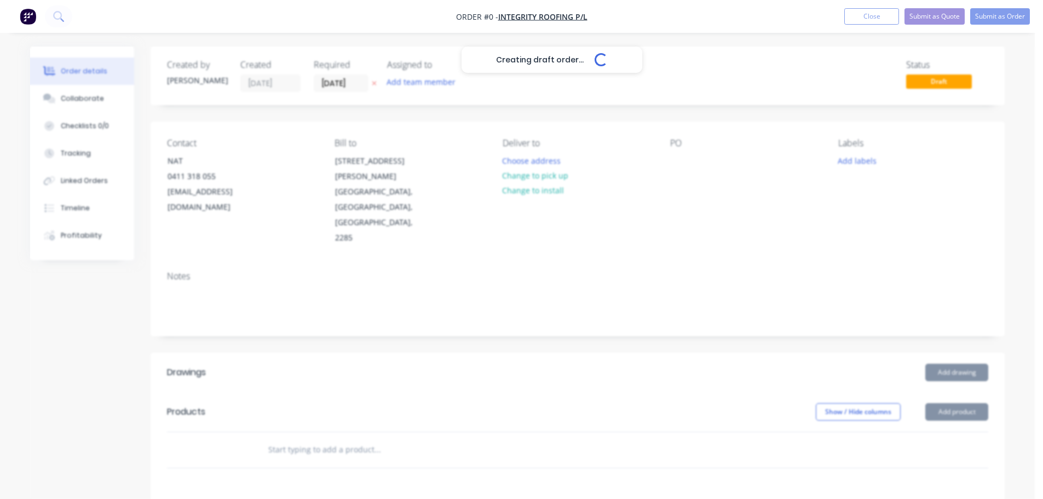
click at [520, 177] on div "Creating draft order... Loading..." at bounding box center [551, 296] width 1043 height 499
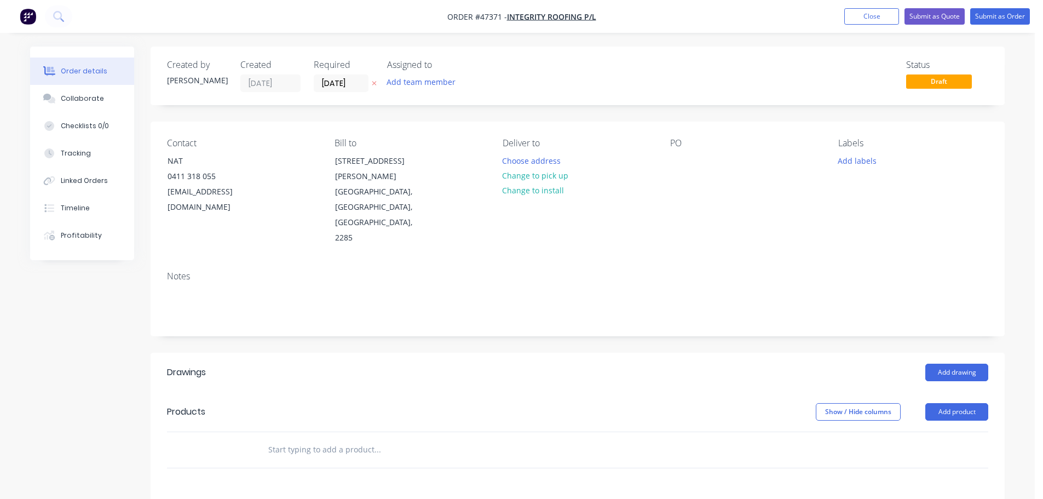
drag, startPoint x: 530, startPoint y: 181, endPoint x: 608, endPoint y: 170, distance: 79.1
click at [530, 181] on button "Change to pick up" at bounding box center [536, 175] width 78 height 15
click at [676, 166] on div at bounding box center [679, 161] width 18 height 16
click at [938, 363] on button "Add drawing" at bounding box center [956, 372] width 63 height 18
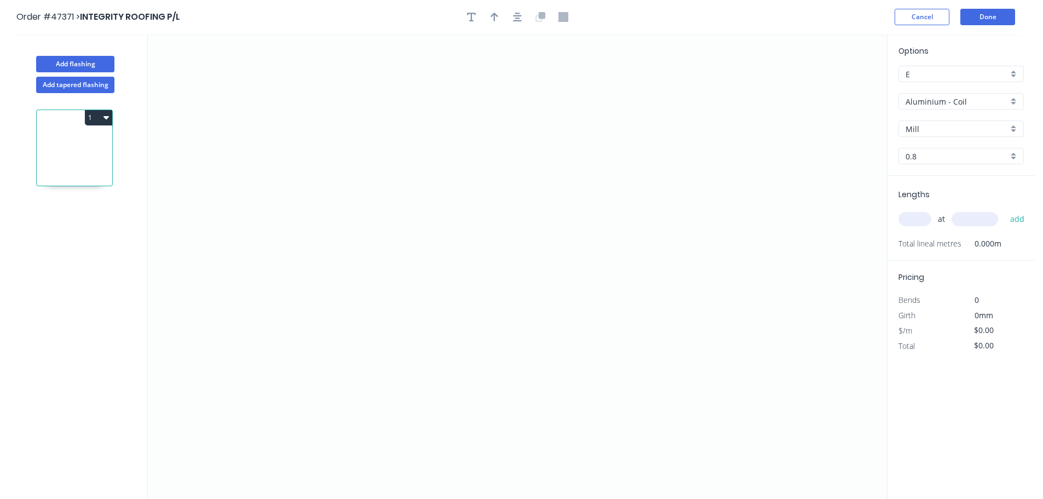
click at [911, 102] on input "Aluminium - Coil" at bounding box center [956, 101] width 102 height 11
click at [937, 192] on div "Zincalume" at bounding box center [961, 196] width 124 height 19
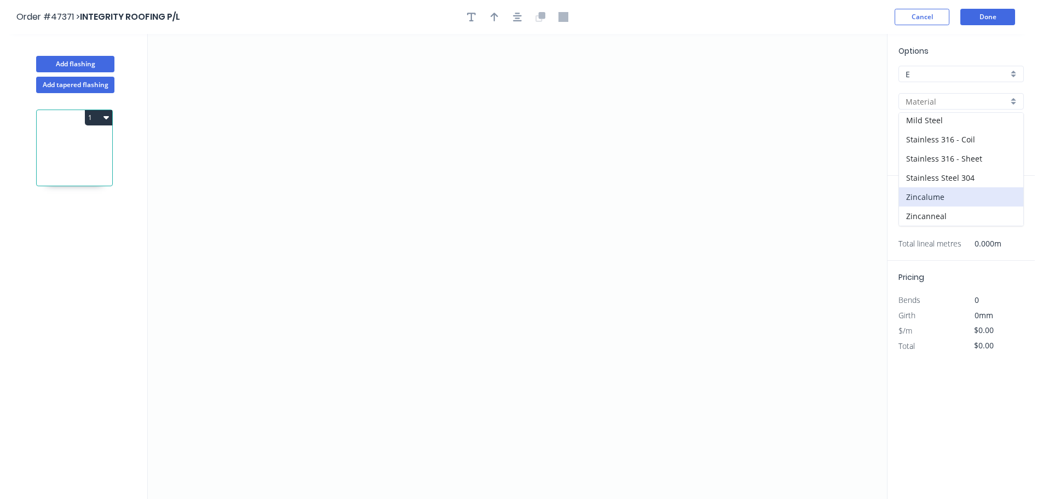
type input "Zincalume"
type input "0.55"
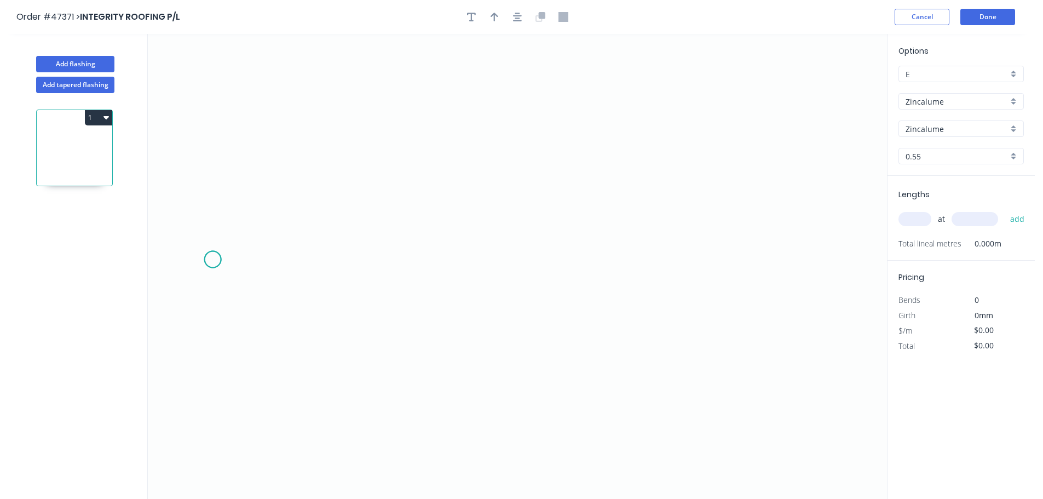
click at [212, 259] on icon "0" at bounding box center [517, 266] width 739 height 465
click at [239, 210] on icon at bounding box center [226, 234] width 26 height 49
drag, startPoint x: 494, startPoint y: 166, endPoint x: 597, endPoint y: 179, distance: 103.7
click at [494, 166] on icon "0 ?" at bounding box center [517, 266] width 739 height 465
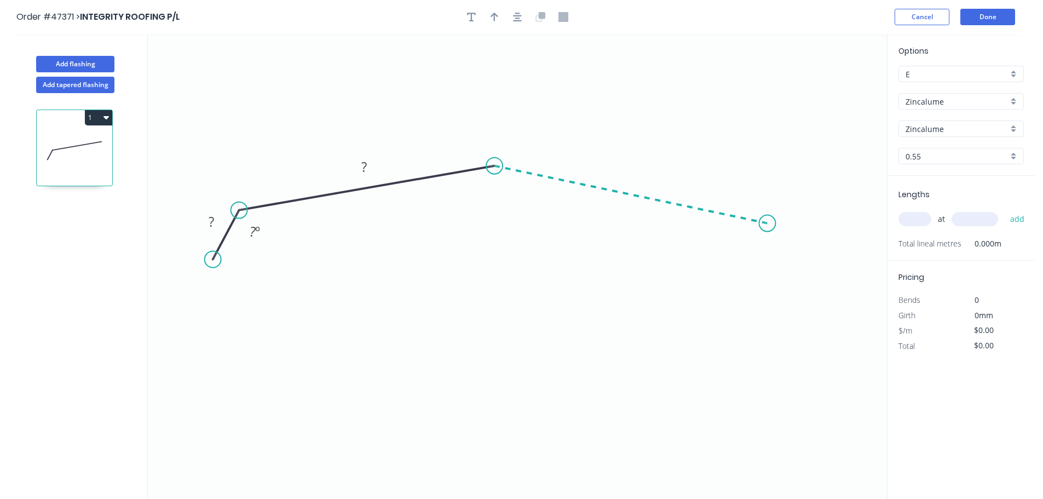
click at [767, 223] on icon "0 ? ? ? º" at bounding box center [517, 266] width 739 height 465
click at [809, 261] on icon "0 ? ? ? ? º ? º" at bounding box center [517, 266] width 739 height 465
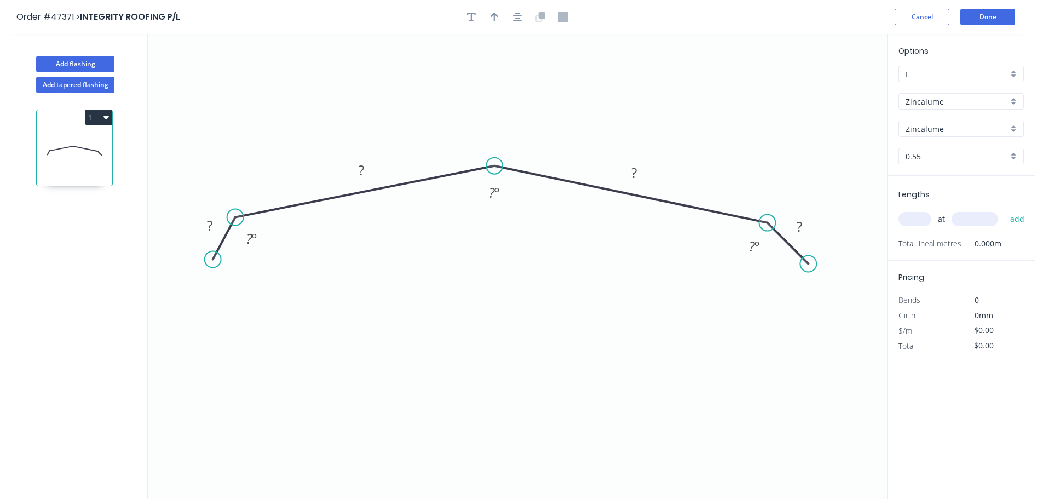
drag, startPoint x: 233, startPoint y: 209, endPoint x: 235, endPoint y: 217, distance: 8.5
click at [235, 217] on circle at bounding box center [235, 217] width 16 height 16
drag, startPoint x: 212, startPoint y: 258, endPoint x: 200, endPoint y: 262, distance: 12.8
click at [200, 262] on circle at bounding box center [200, 262] width 16 height 16
click at [261, 249] on div "Hide angle" at bounding box center [286, 248] width 110 height 22
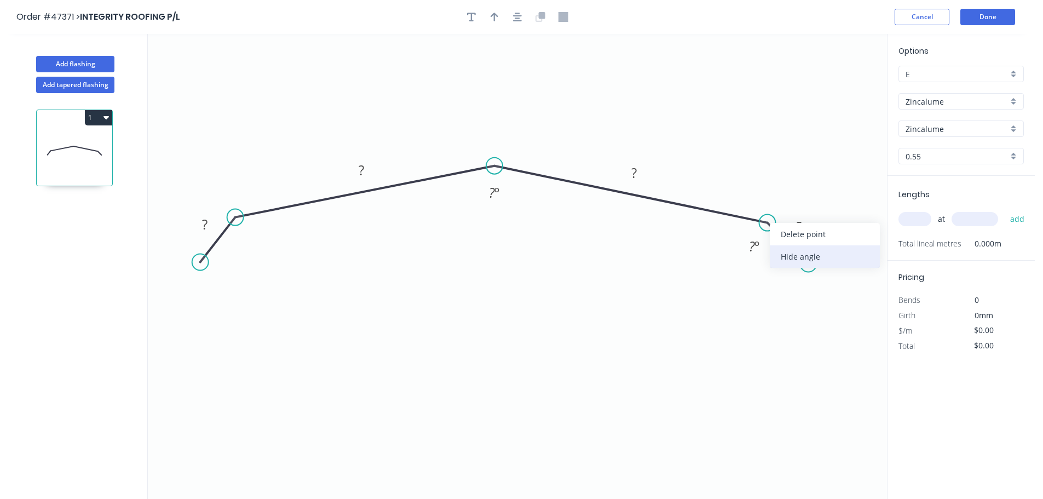
click at [778, 256] on div "Hide angle" at bounding box center [825, 256] width 110 height 22
click at [202, 225] on tspan "?" at bounding box center [204, 224] width 5 height 18
click at [495, 21] on icon "button" at bounding box center [494, 17] width 8 height 10
type input "$34.83"
drag, startPoint x: 830, startPoint y: 90, endPoint x: 873, endPoint y: 125, distance: 55.2
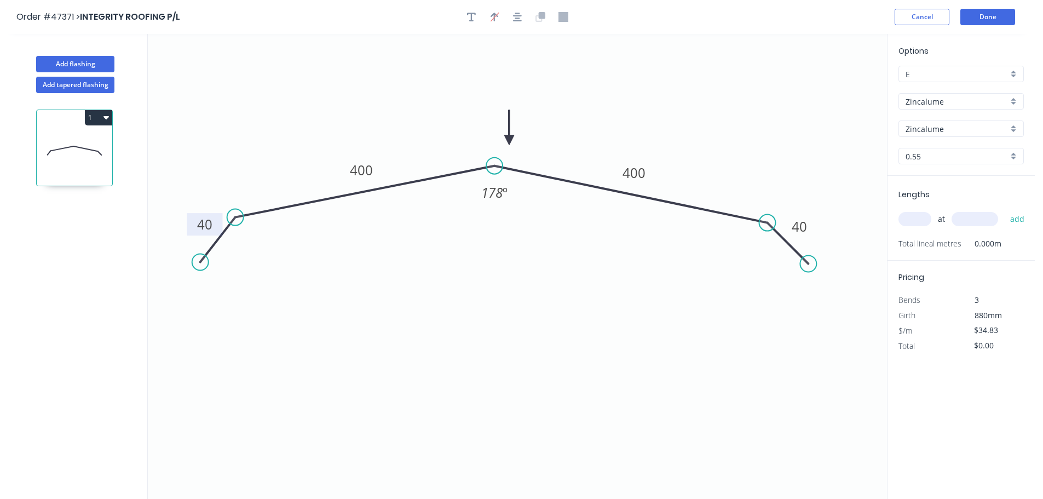
click at [510, 140] on icon at bounding box center [509, 127] width 10 height 35
click at [905, 220] on input "text" at bounding box center [914, 219] width 33 height 14
type input "2"
type input "4000"
click at [1005, 210] on button "add" at bounding box center [1018, 219] width 26 height 19
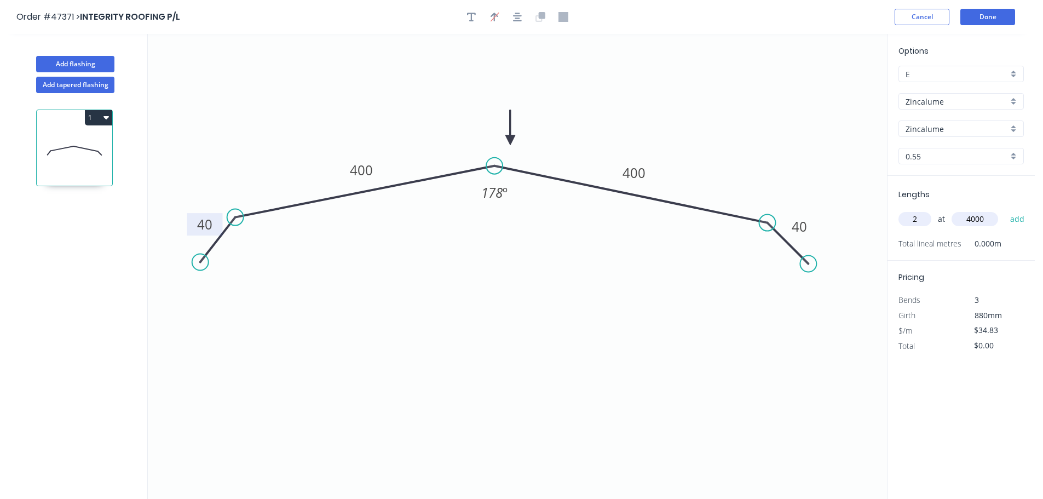
type input "$278.64"
click at [976, 16] on button "Done" at bounding box center [987, 17] width 55 height 16
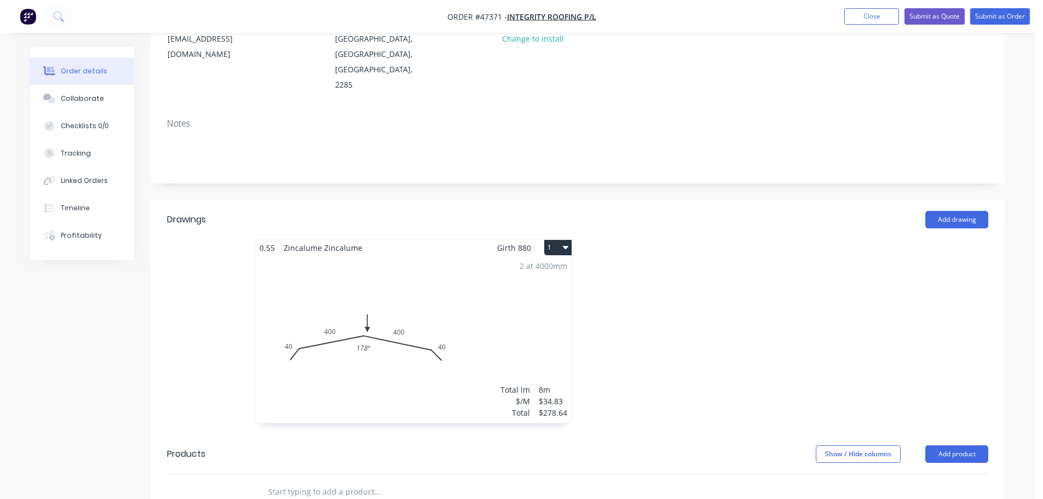
scroll to position [274, 0]
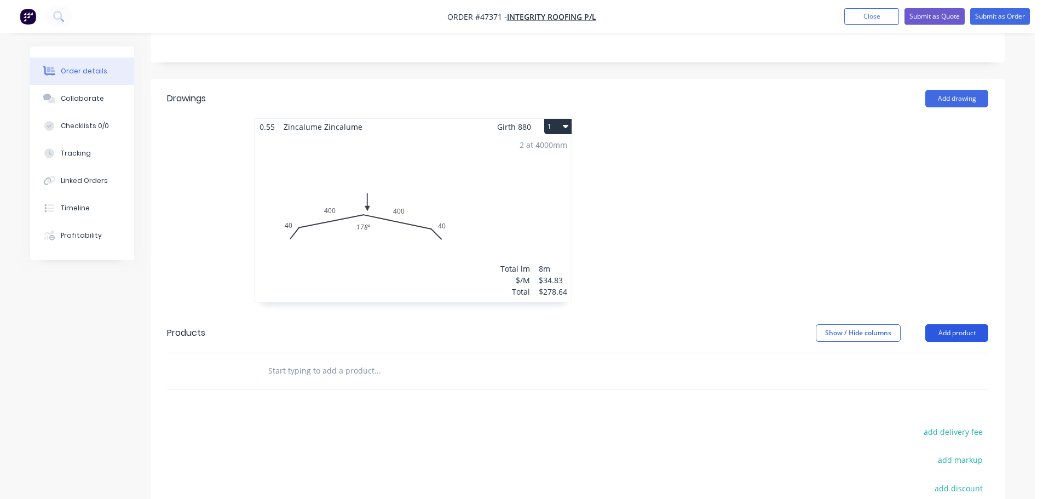
click at [949, 324] on button "Add product" at bounding box center [956, 333] width 63 height 18
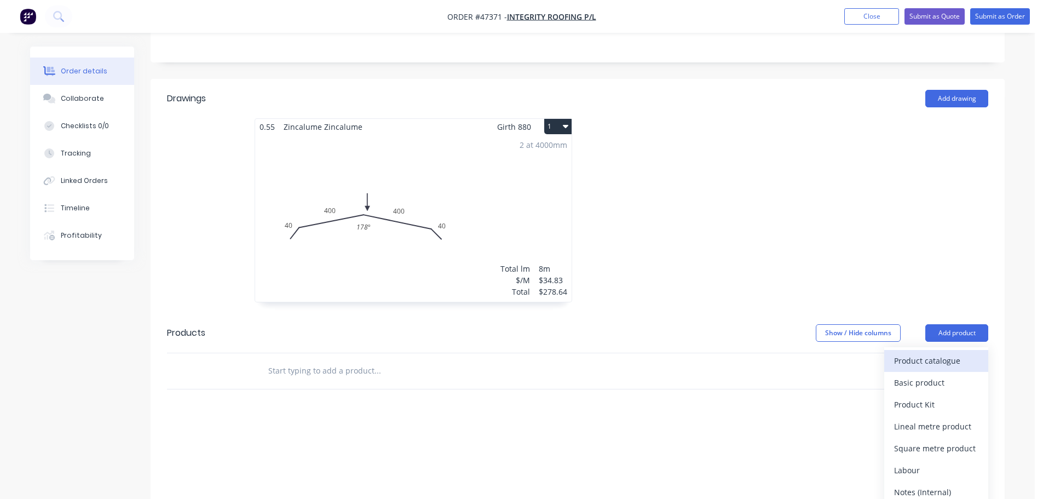
click at [930, 353] on div "Product catalogue" at bounding box center [936, 361] width 84 height 16
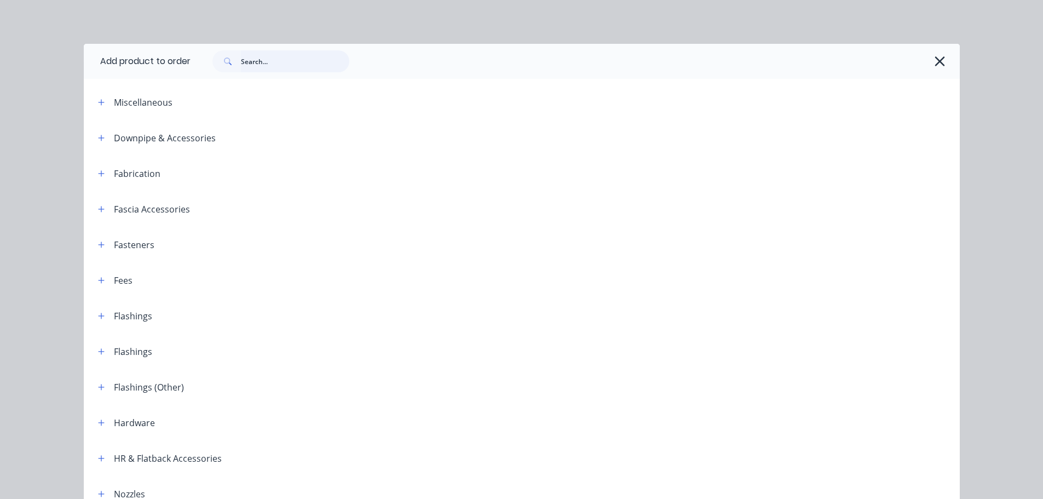
click at [246, 60] on input "text" at bounding box center [295, 61] width 108 height 22
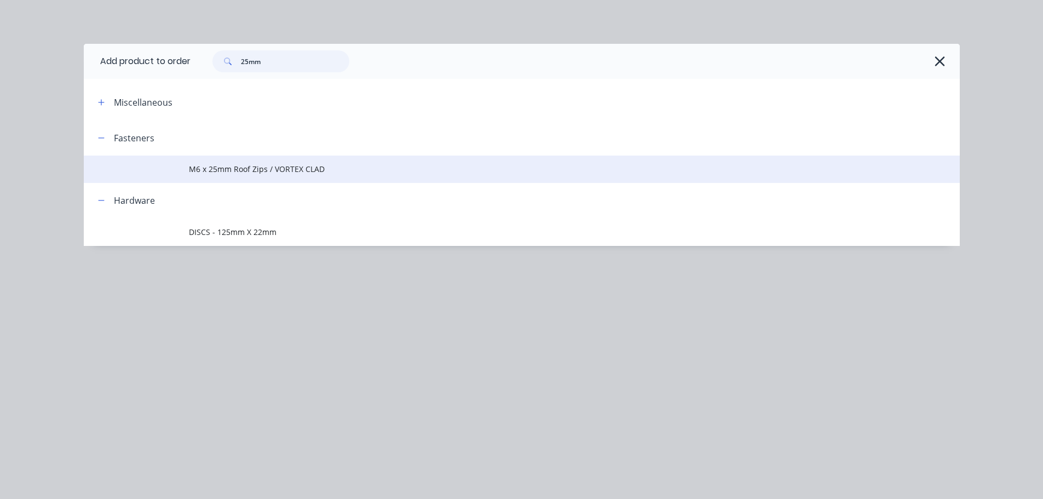
type input "25mm"
click at [226, 159] on td "M6 x 25mm Roof Zips / VORTEX CLAD" at bounding box center [574, 168] width 771 height 27
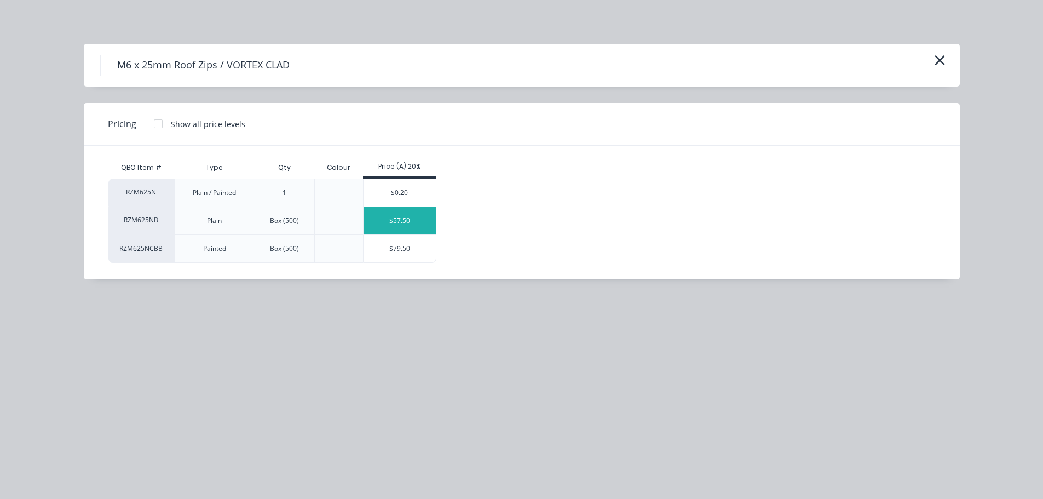
click at [412, 226] on div "$57.50" at bounding box center [399, 220] width 73 height 27
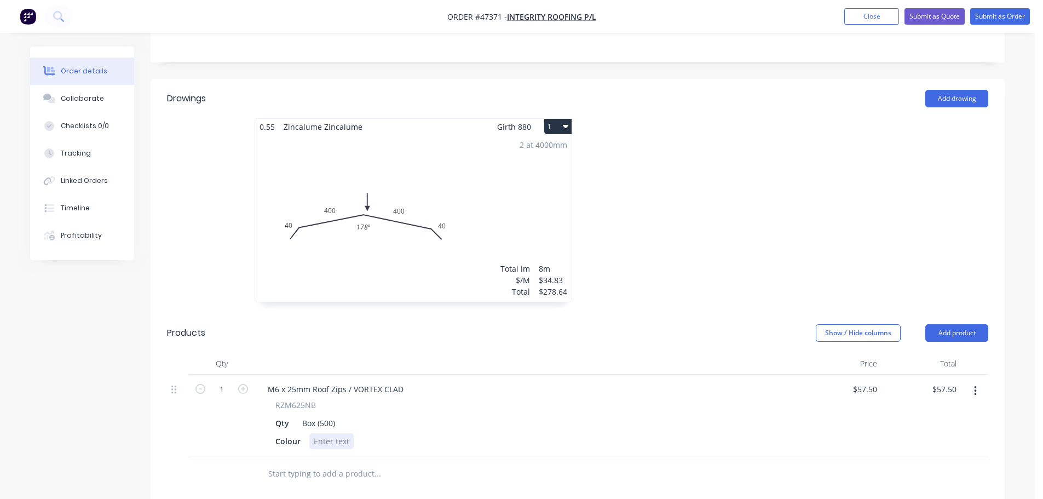
click at [325, 433] on div at bounding box center [331, 441] width 44 height 16
click at [955, 324] on button "Add product" at bounding box center [956, 333] width 63 height 18
click at [908, 350] on button "Product catalogue" at bounding box center [936, 361] width 104 height 22
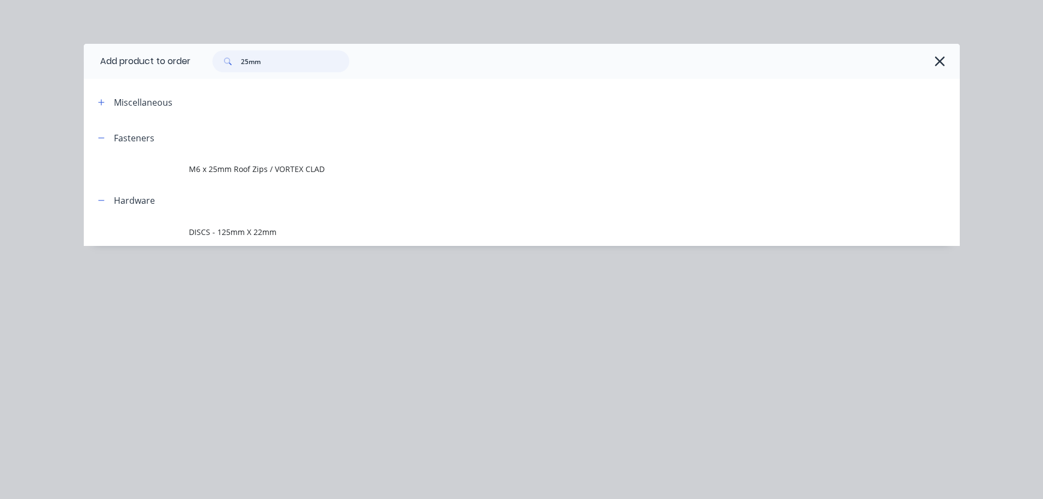
drag, startPoint x: 256, startPoint y: 62, endPoint x: 180, endPoint y: 54, distance: 76.0
click at [180, 54] on header "Add product to order 25mm" at bounding box center [522, 61] width 876 height 35
type input "m"
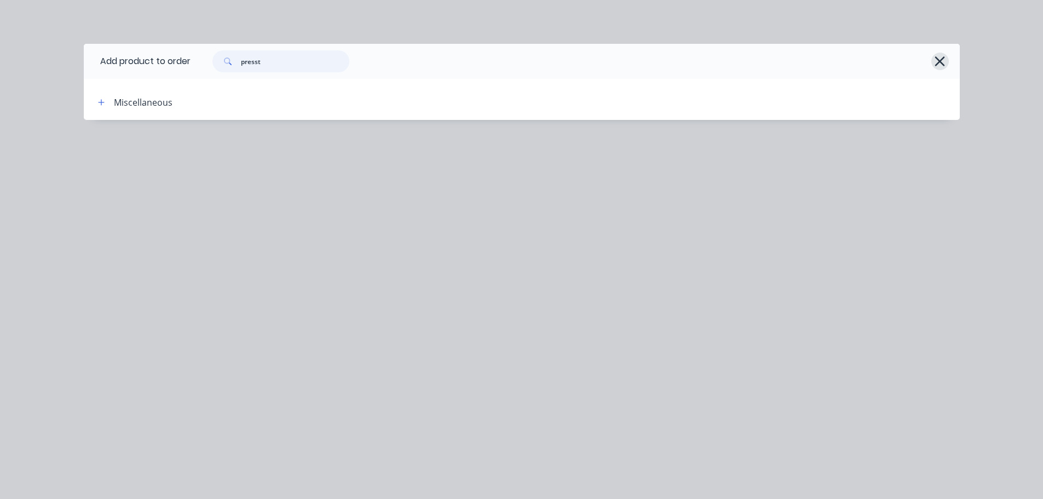
type input "presst"
click at [934, 62] on icon "button" at bounding box center [939, 61] width 11 height 15
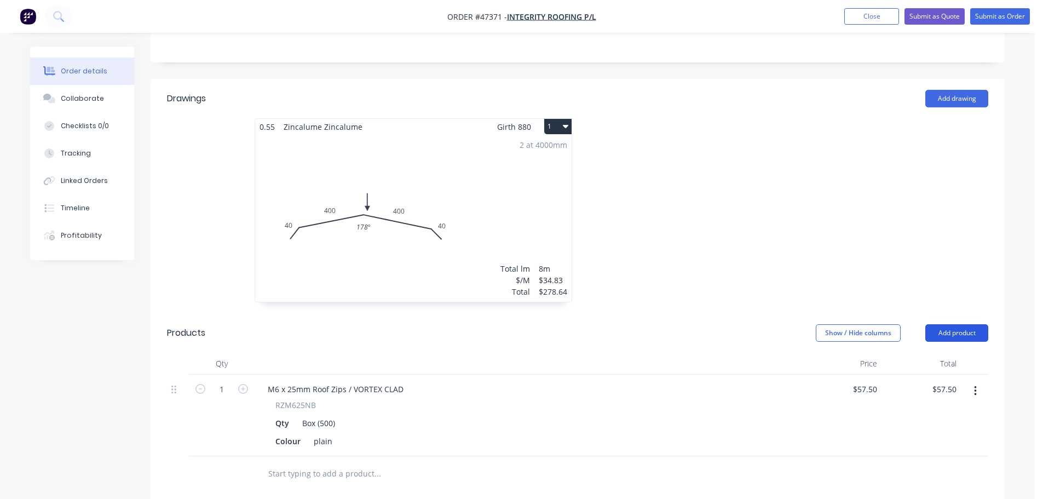
click at [942, 324] on button "Add product" at bounding box center [956, 333] width 63 height 18
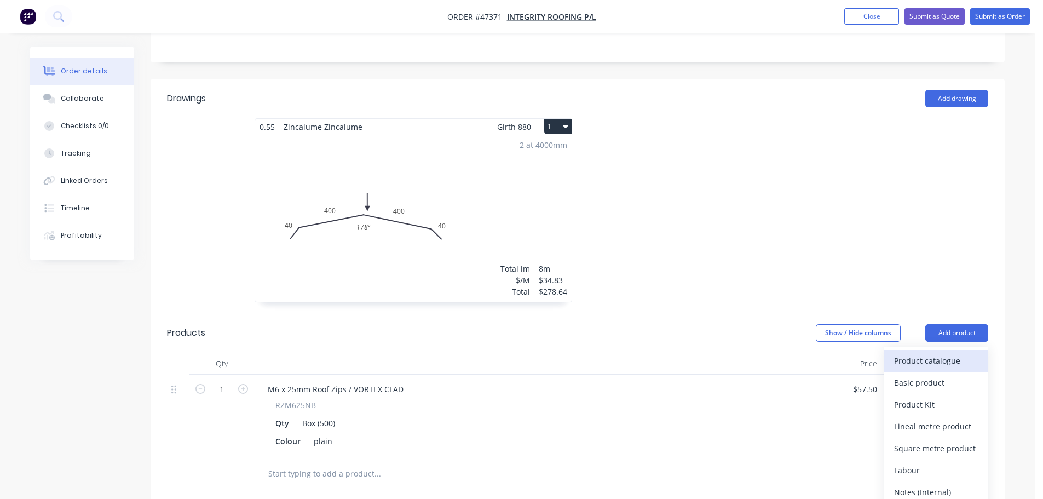
click at [928, 353] on div "Product catalogue" at bounding box center [936, 361] width 84 height 16
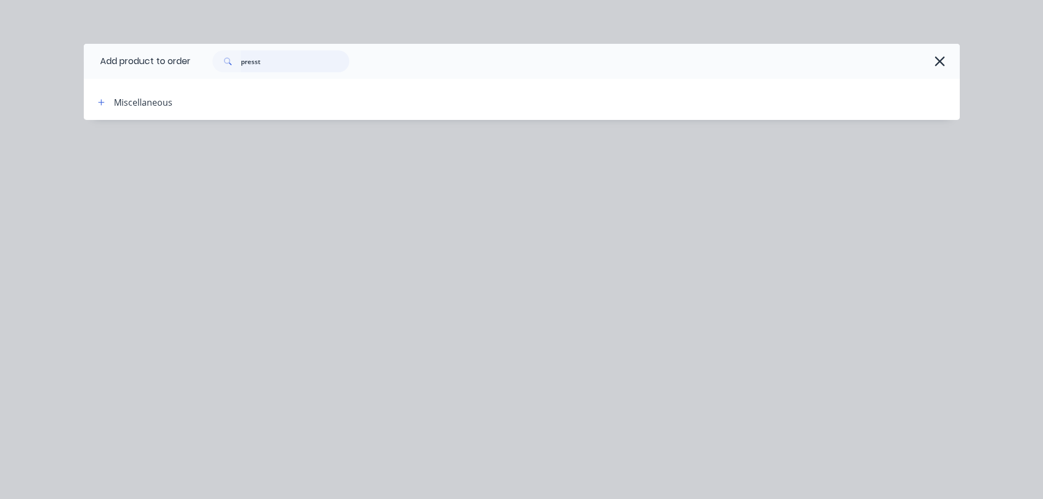
click at [273, 70] on input "presst" at bounding box center [295, 61] width 108 height 22
type input "p"
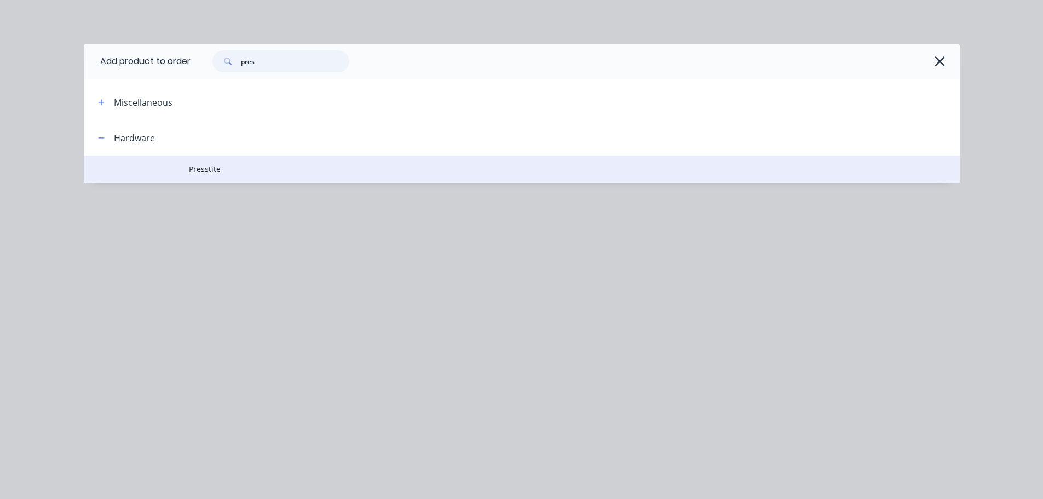
type input "pres"
click at [207, 171] on span "Presstite" at bounding box center [497, 168] width 616 height 11
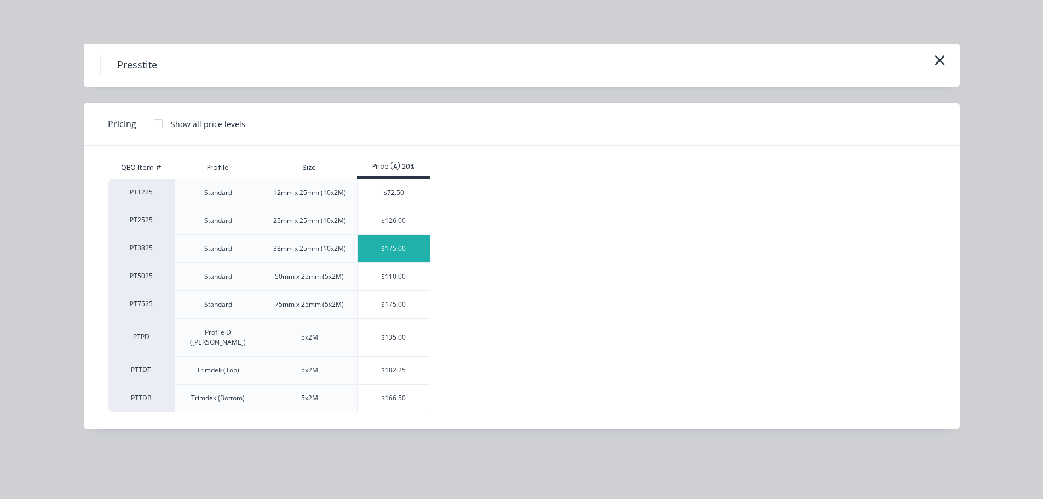
click at [402, 245] on div "$175.00" at bounding box center [393, 248] width 73 height 27
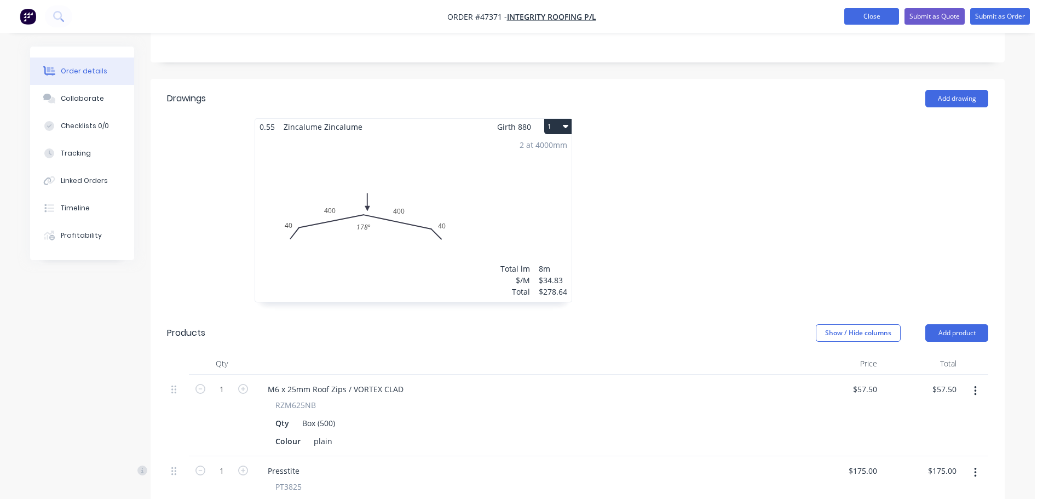
click at [849, 16] on button "Close" at bounding box center [871, 16] width 55 height 16
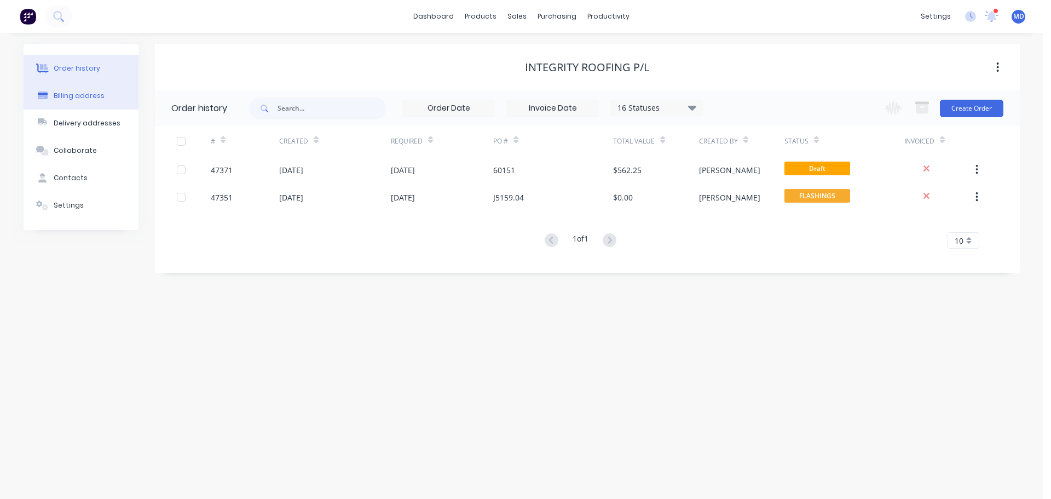
click at [51, 90] on button "Billing address" at bounding box center [81, 95] width 115 height 27
select select "AU"
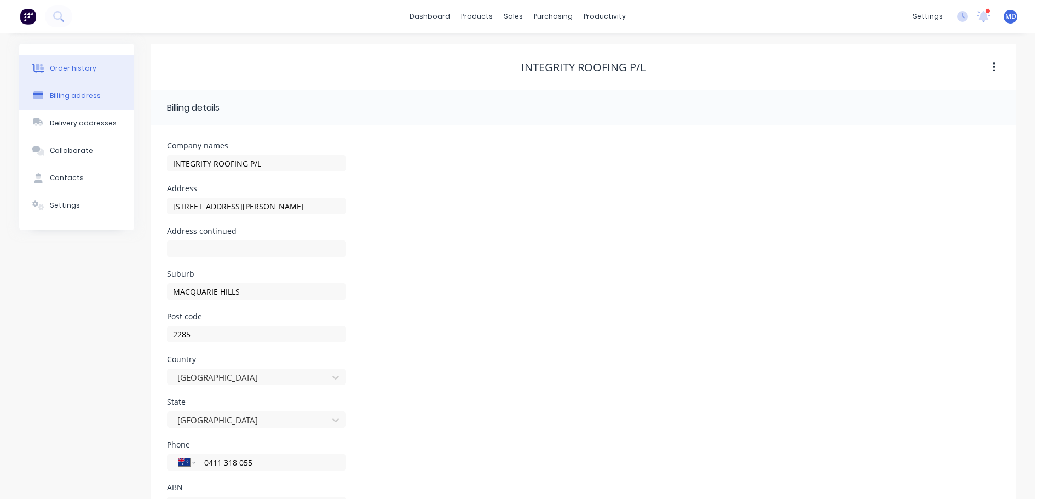
click at [65, 75] on button "Order history" at bounding box center [76, 68] width 115 height 27
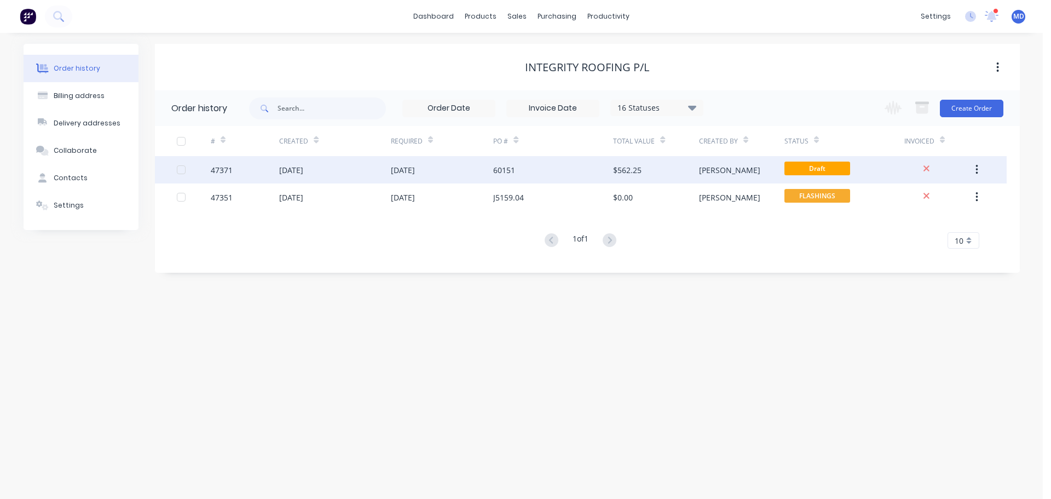
click at [215, 171] on div "47371" at bounding box center [222, 169] width 22 height 11
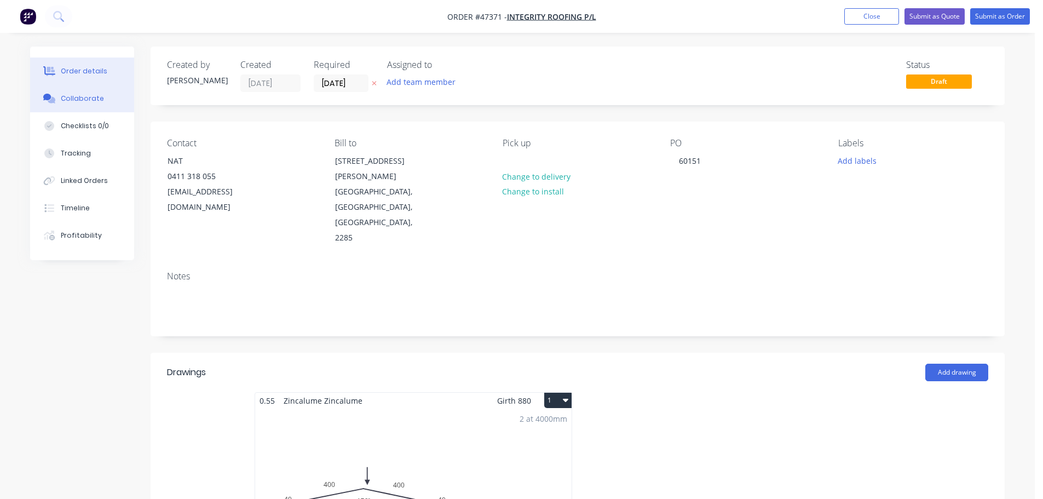
click at [114, 100] on button "Collaborate" at bounding box center [82, 98] width 104 height 27
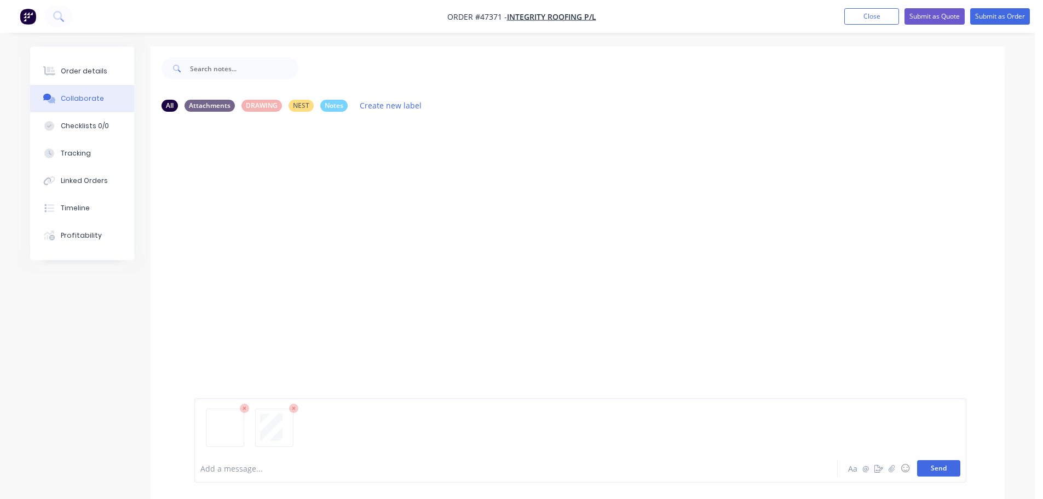
click at [940, 470] on button "Send" at bounding box center [938, 468] width 43 height 16
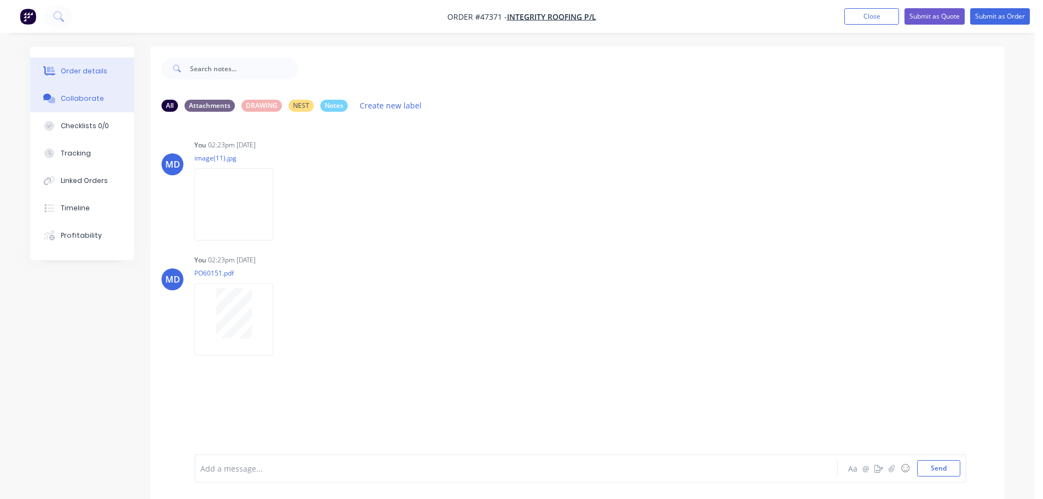
click at [70, 64] on button "Order details" at bounding box center [82, 70] width 104 height 27
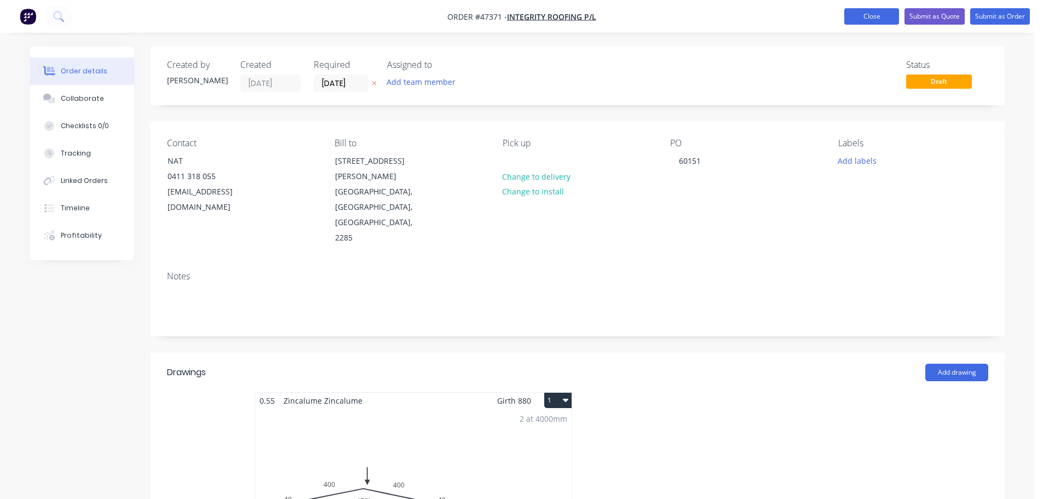
click at [876, 16] on button "Close" at bounding box center [871, 16] width 55 height 16
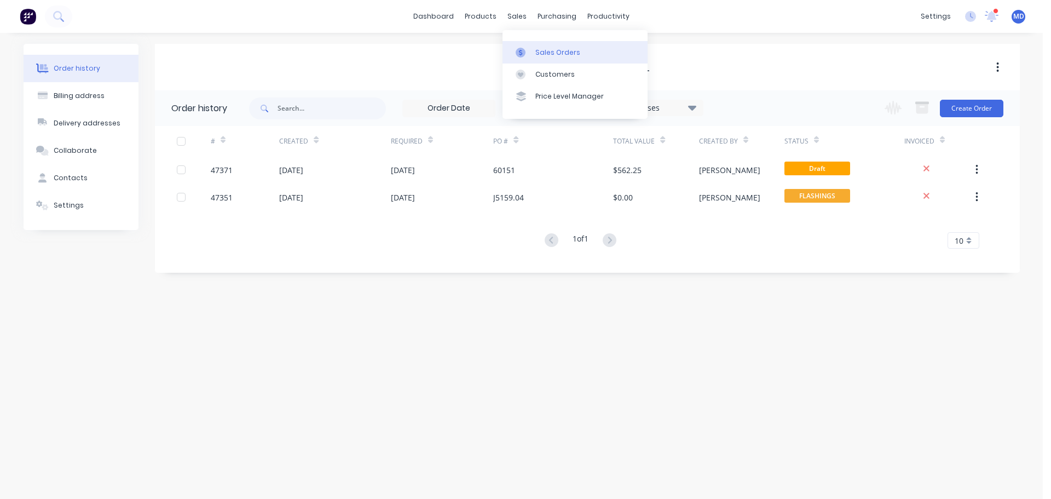
click at [530, 47] on link "Sales Orders" at bounding box center [575, 52] width 145 height 22
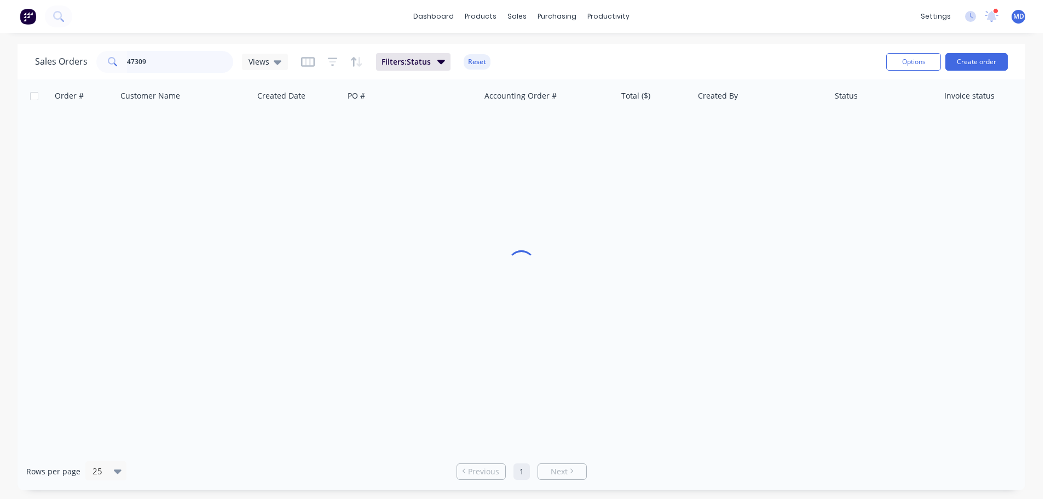
click at [156, 61] on input "47309" at bounding box center [180, 62] width 107 height 22
type input "4"
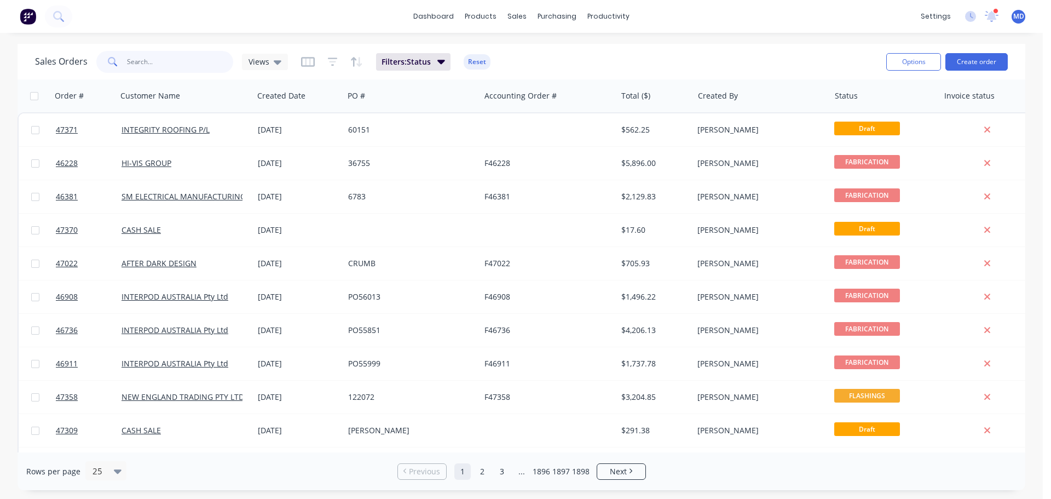
click at [151, 61] on input "text" at bounding box center [180, 62] width 107 height 22
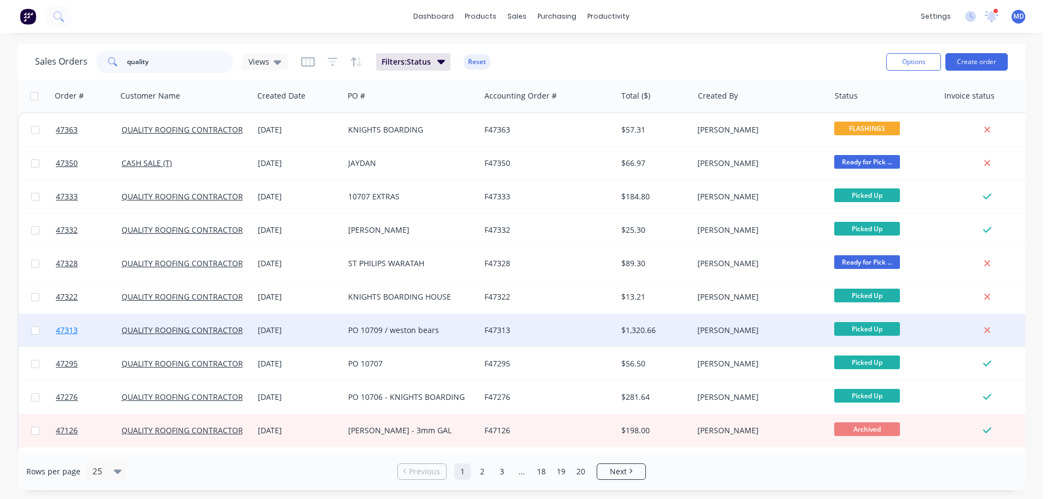
type input "quality"
click at [57, 334] on span "47313" at bounding box center [67, 330] width 22 height 11
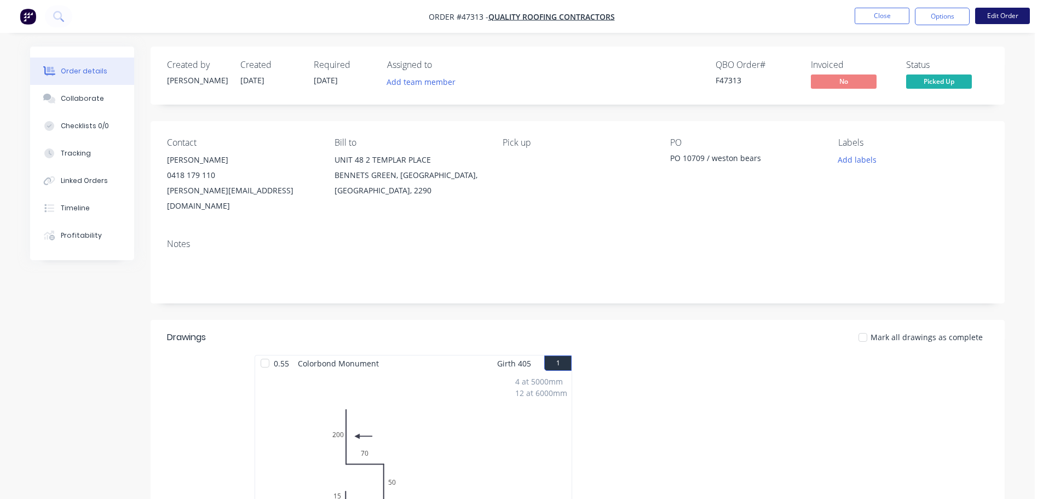
click at [988, 11] on button "Edit Order" at bounding box center [1002, 16] width 55 height 16
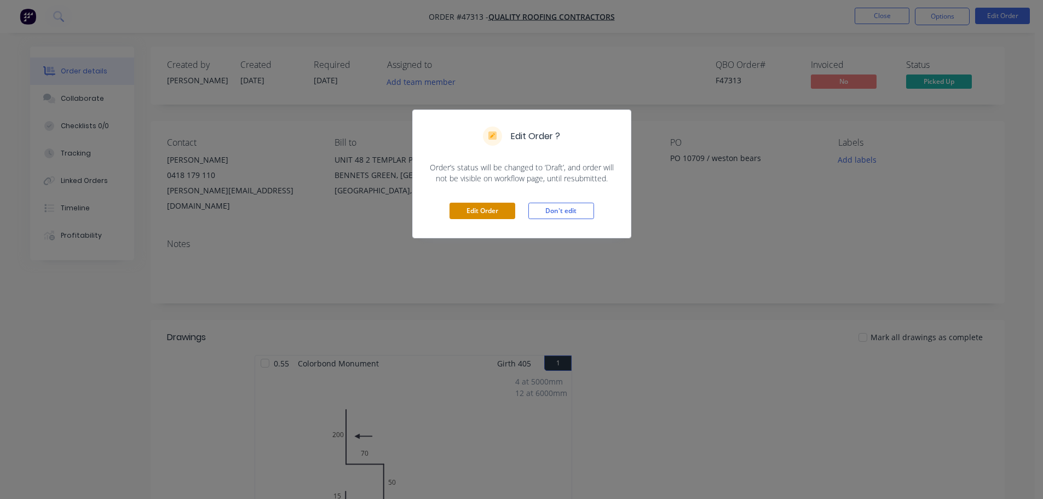
click at [484, 205] on button "Edit Order" at bounding box center [482, 211] width 66 height 16
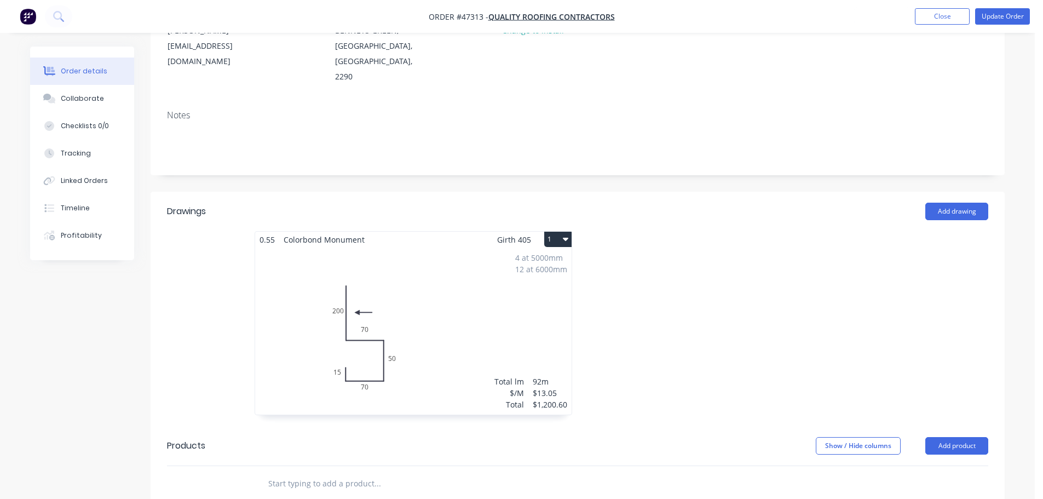
scroll to position [274, 0]
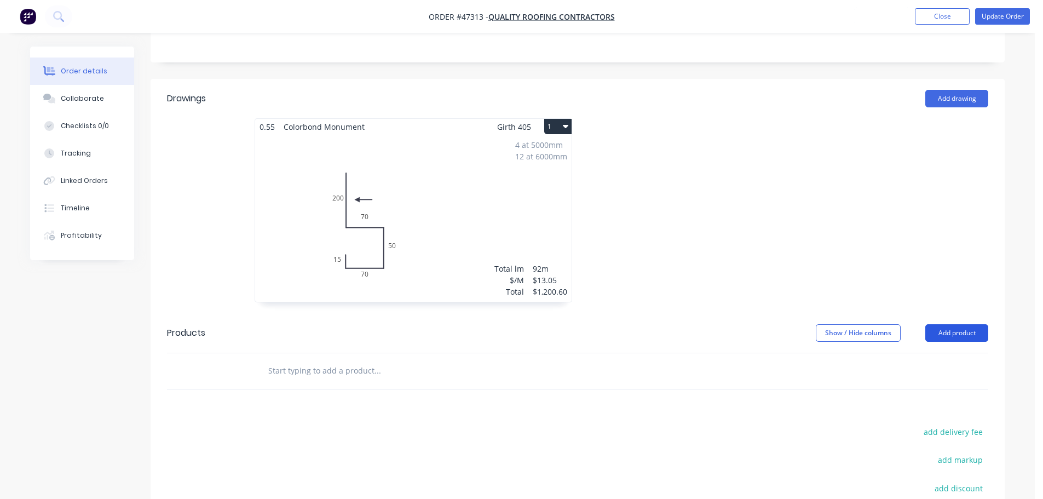
click at [943, 324] on button "Add product" at bounding box center [956, 333] width 63 height 18
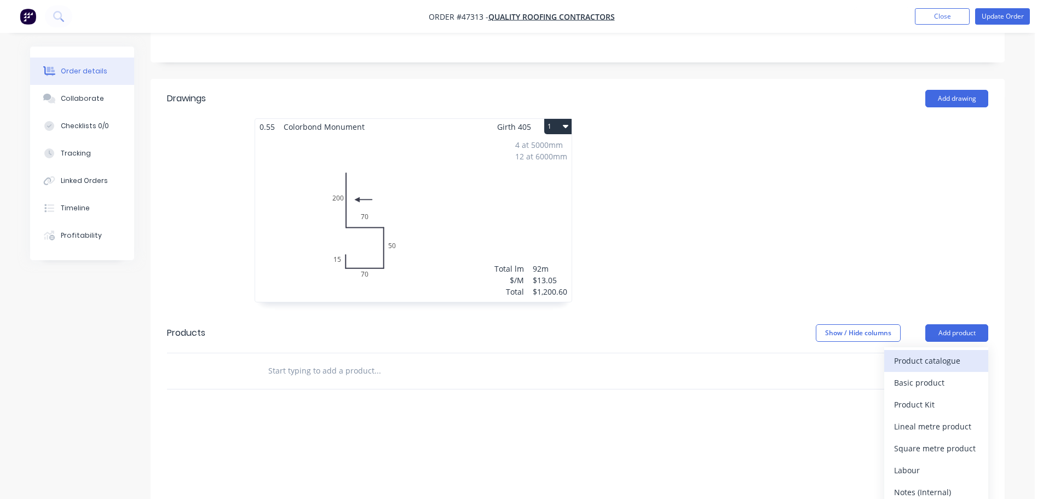
click at [913, 353] on div "Product catalogue" at bounding box center [936, 361] width 84 height 16
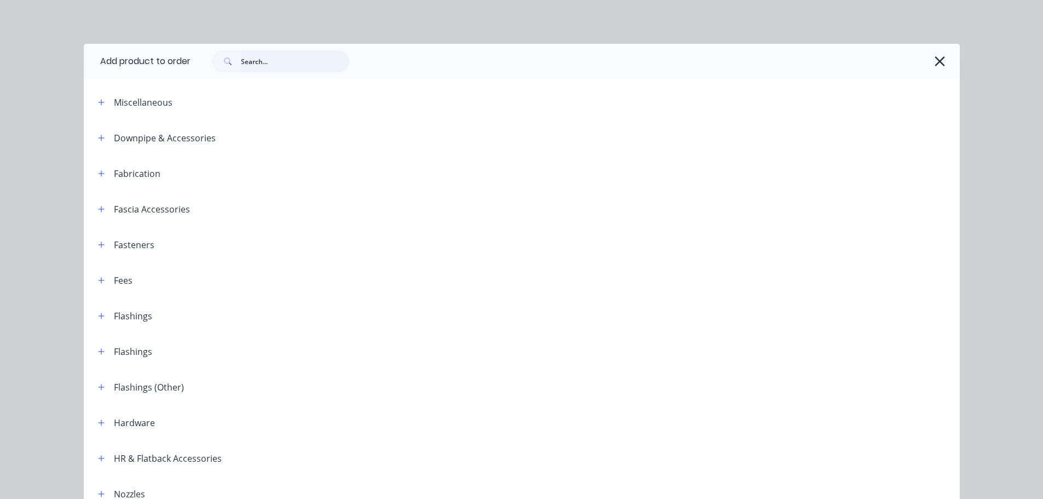
click at [261, 64] on input "text" at bounding box center [295, 61] width 108 height 22
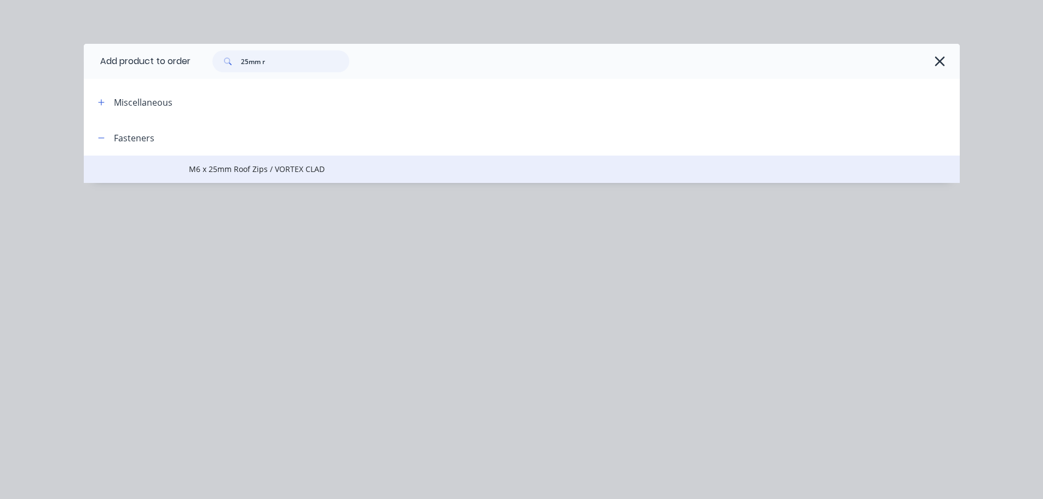
type input "25mm r"
click at [217, 166] on span "M6 x 25mm Roof Zips / VORTEX CLAD" at bounding box center [497, 168] width 616 height 11
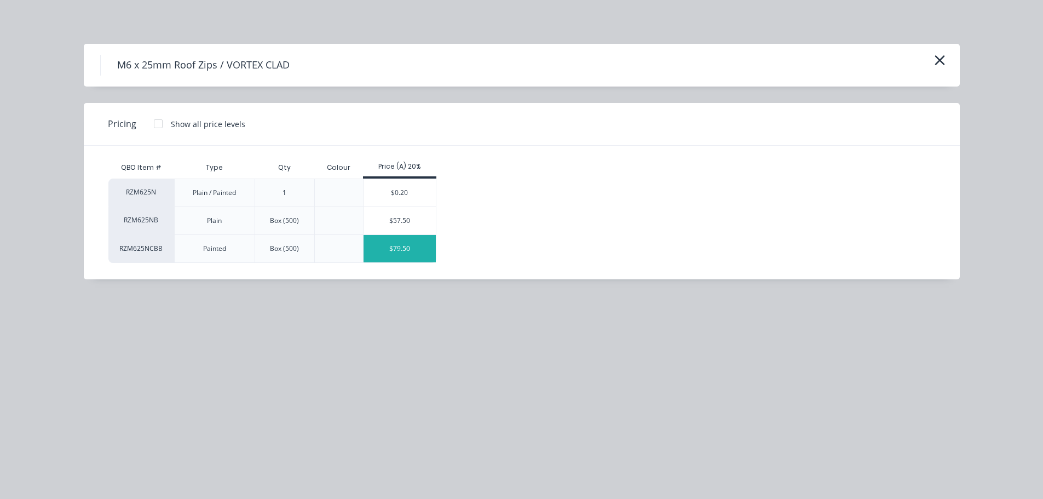
click at [393, 246] on div "$79.50" at bounding box center [399, 248] width 73 height 27
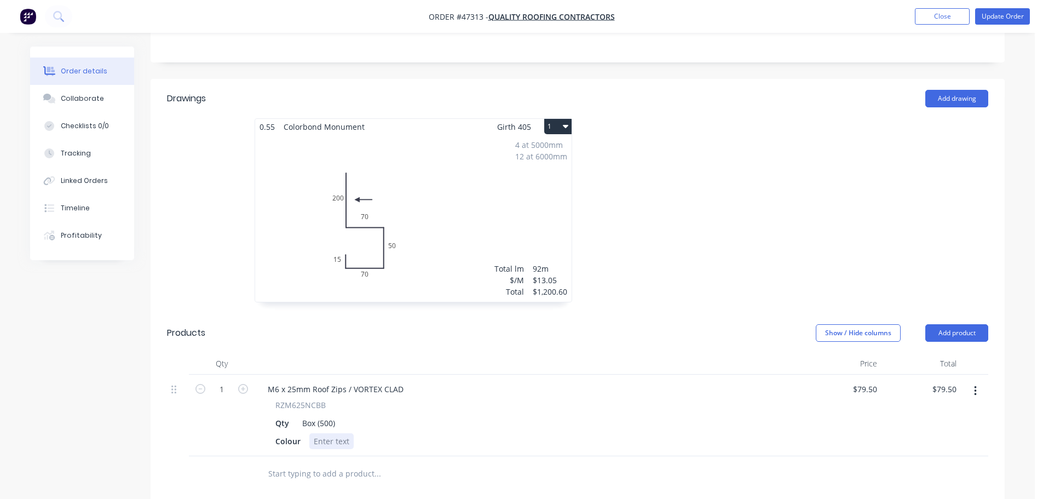
drag, startPoint x: 339, startPoint y: 428, endPoint x: 342, endPoint y: 411, distance: 17.7
click at [339, 433] on div at bounding box center [331, 441] width 44 height 16
click at [247, 384] on icon "button" at bounding box center [243, 389] width 10 height 10
type input "2"
type input "$159.00"
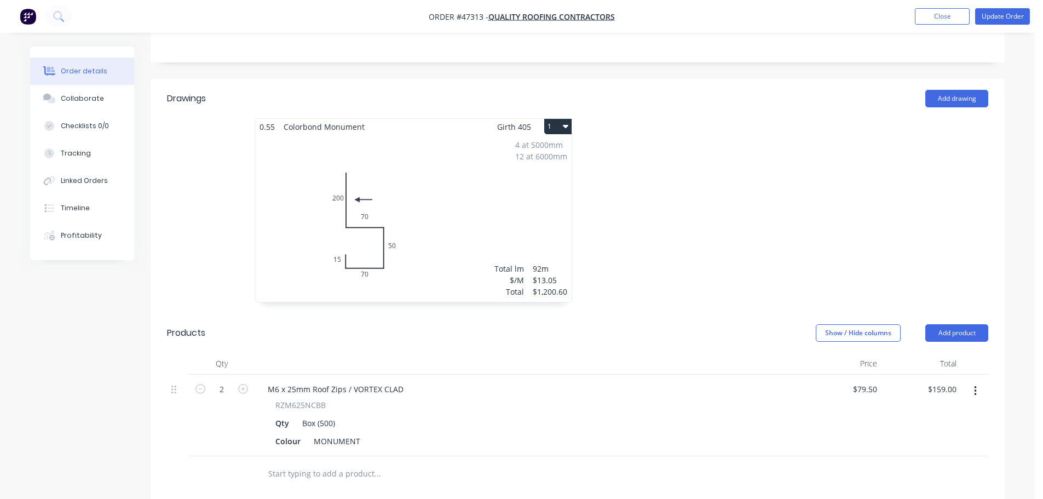
click at [472, 381] on div "M6 x 25mm Roof Zips / VORTEX CLAD" at bounding box center [528, 389] width 539 height 16
drag, startPoint x: 943, startPoint y: 313, endPoint x: 908, endPoint y: 321, distance: 35.3
click at [943, 324] on button "Add product" at bounding box center [956, 333] width 63 height 18
click at [913, 350] on button "Product catalogue" at bounding box center [936, 361] width 104 height 22
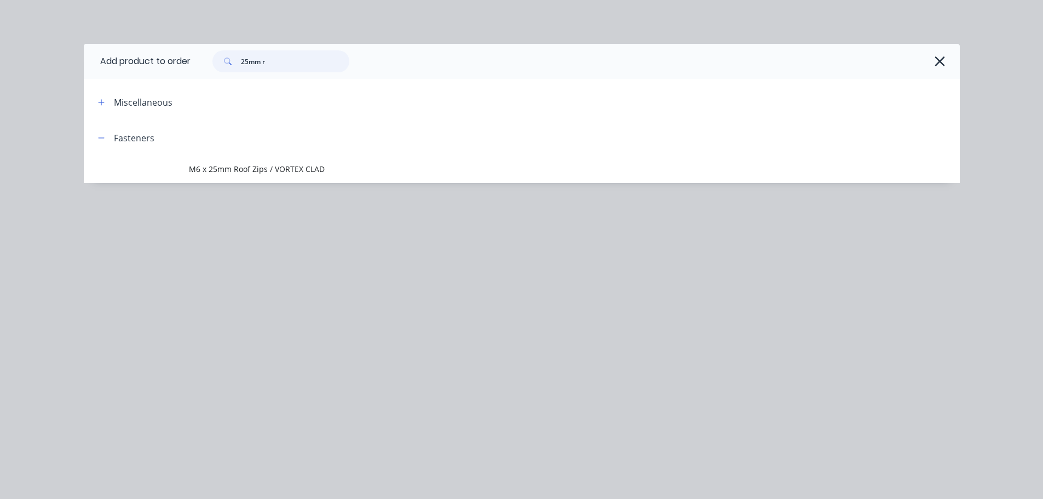
drag, startPoint x: 275, startPoint y: 62, endPoint x: 169, endPoint y: 59, distance: 105.7
click at [169, 59] on header "Add product to order 25mm r" at bounding box center [522, 61] width 876 height 35
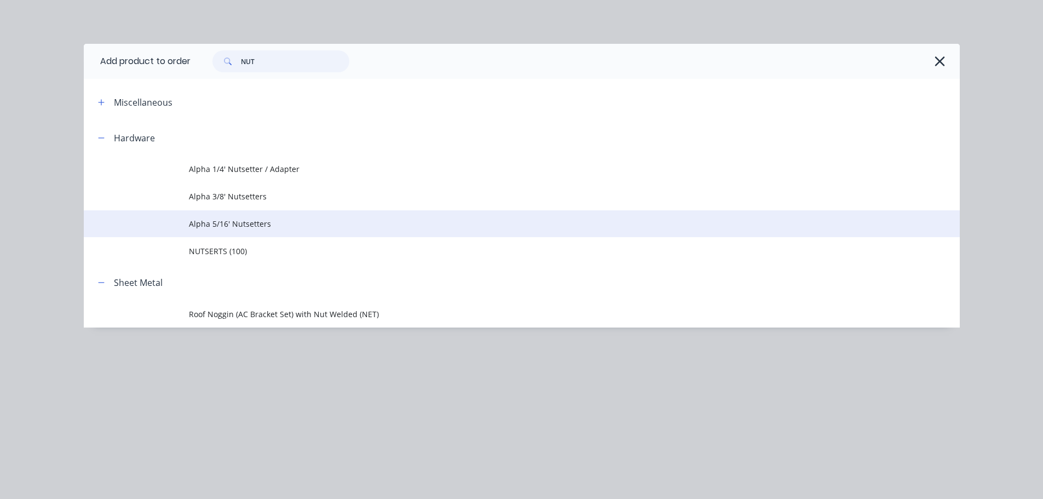
type input "NUT"
click at [220, 226] on span "Alpha 5/16' Nutsetters" at bounding box center [497, 223] width 616 height 11
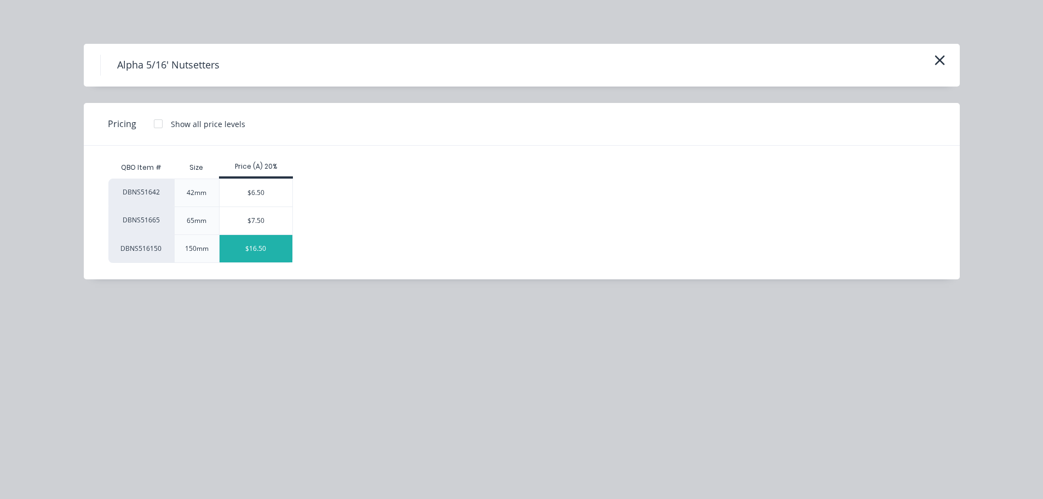
click at [242, 247] on div "$16.50" at bounding box center [256, 248] width 73 height 27
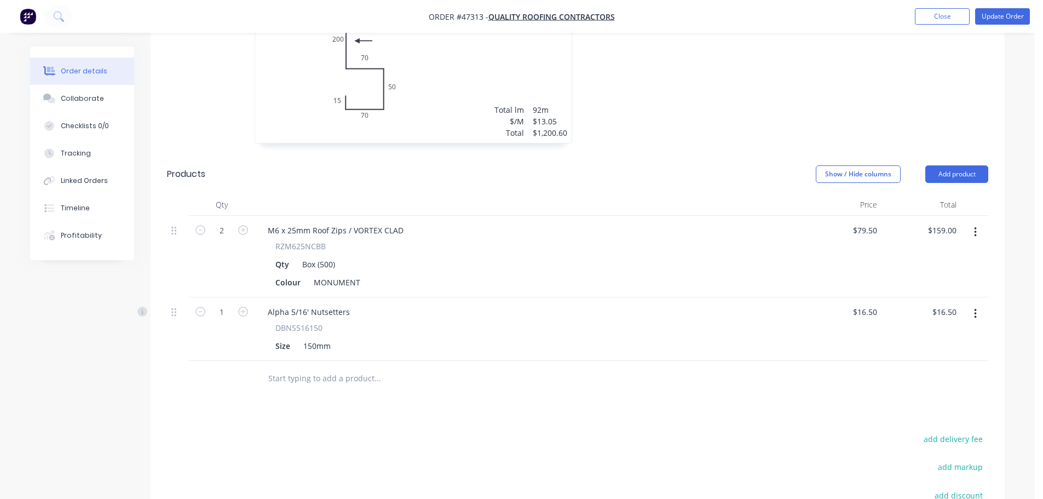
scroll to position [438, 0]
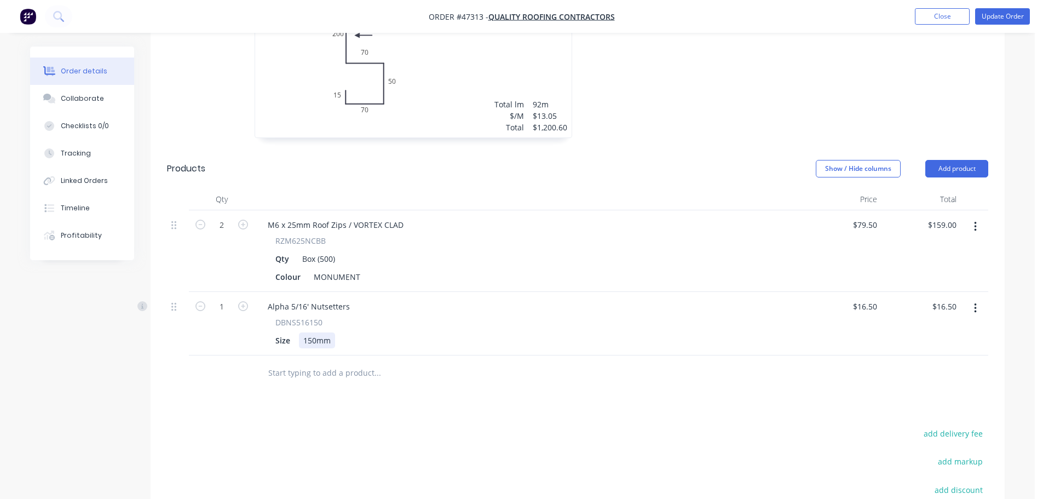
click at [314, 332] on div "150mm" at bounding box center [317, 340] width 36 height 16
click at [221, 233] on input "1" at bounding box center [221, 225] width 28 height 16
type input "5"
type input "$82.50"
click at [522, 316] on div "DBNS516150" at bounding box center [528, 321] width 506 height 11
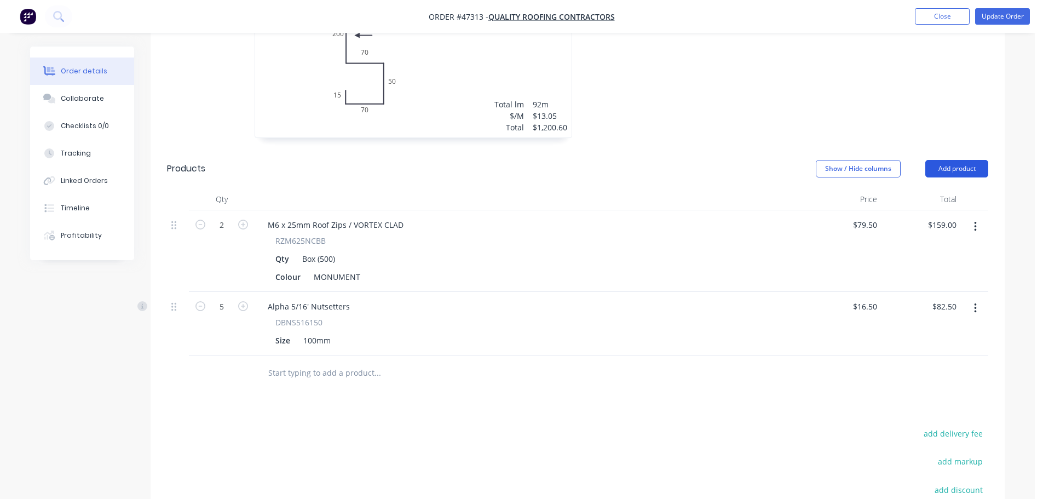
click at [946, 160] on button "Add product" at bounding box center [956, 169] width 63 height 18
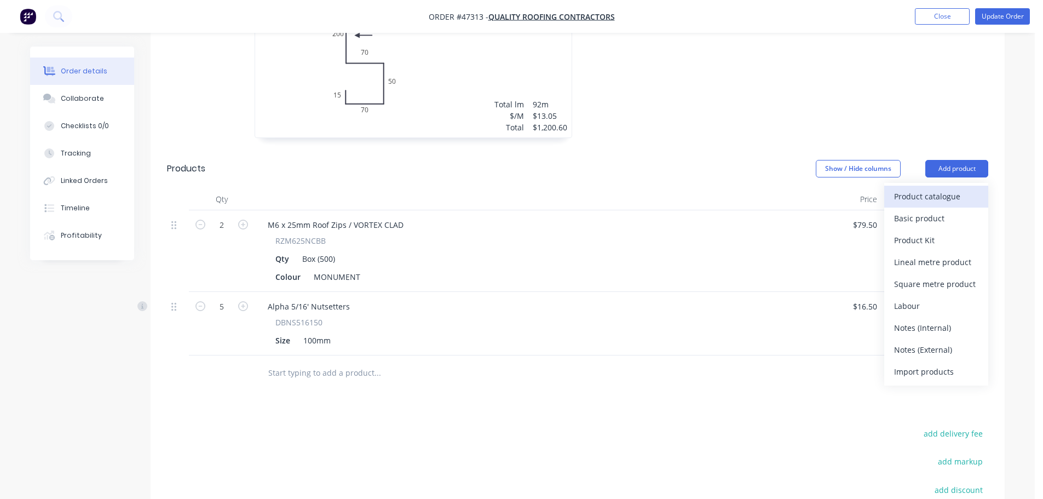
click at [903, 188] on div "Product catalogue" at bounding box center [936, 196] width 84 height 16
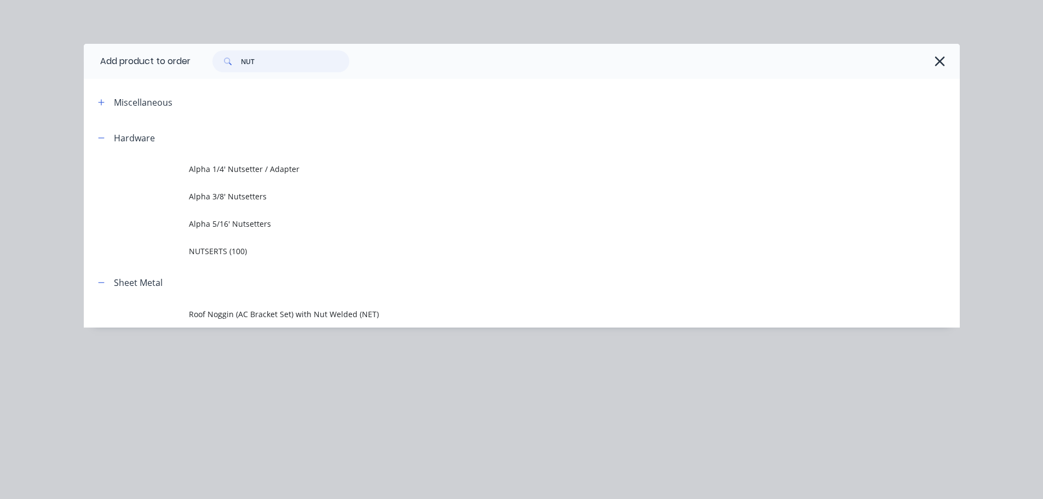
drag, startPoint x: 259, startPoint y: 64, endPoint x: 195, endPoint y: 54, distance: 65.3
click at [195, 57] on div "NUT" at bounding box center [570, 61] width 758 height 22
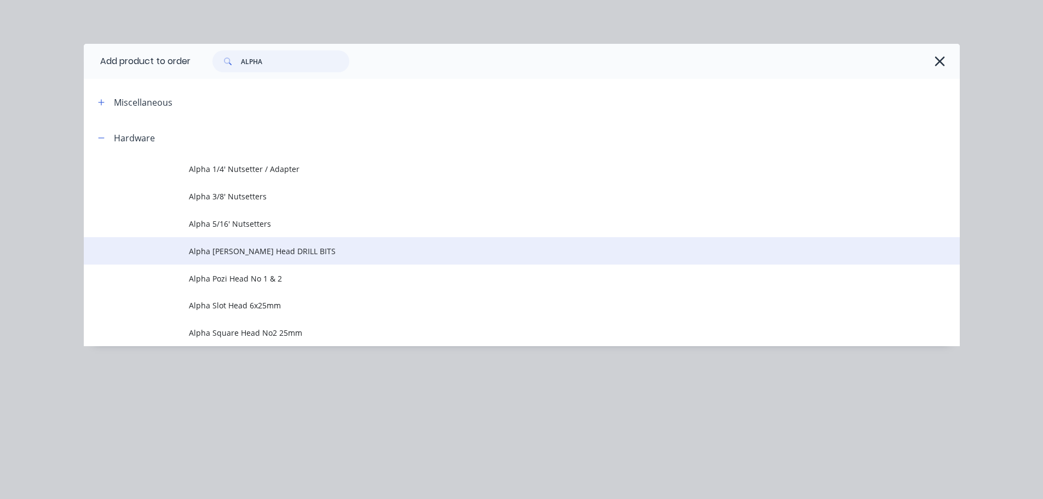
type input "ALPHA"
click at [212, 250] on span "Alpha [PERSON_NAME] Head DRILL BITS" at bounding box center [497, 250] width 616 height 11
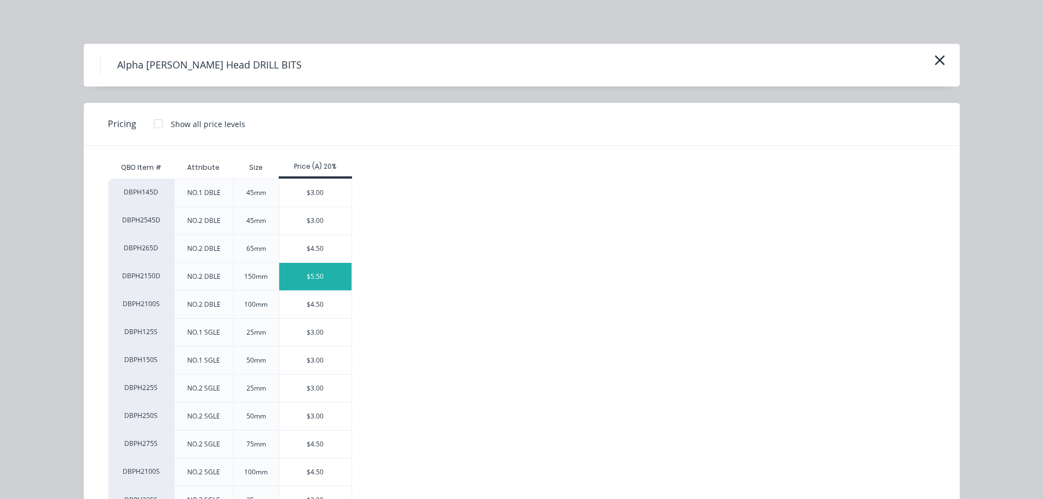
click at [307, 270] on div "$5.50" at bounding box center [315, 276] width 73 height 27
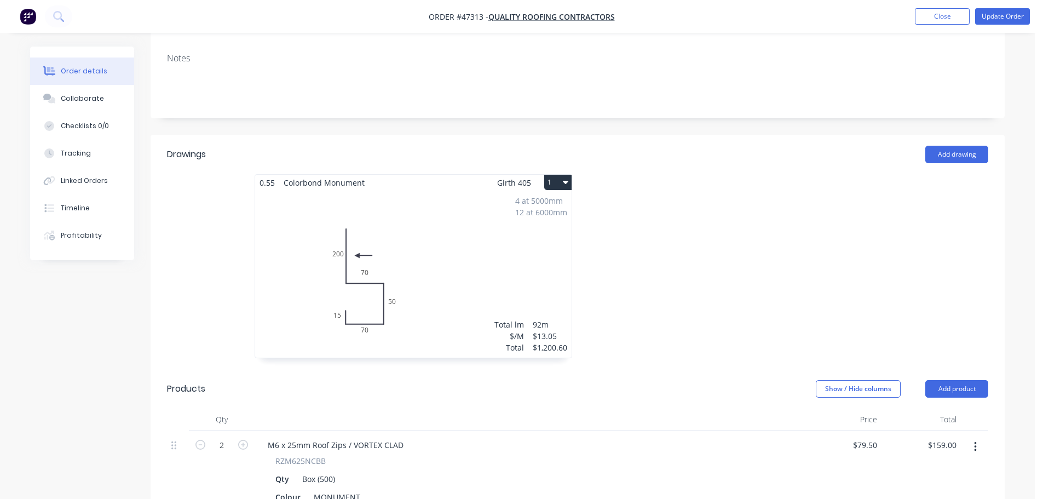
scroll to position [164, 0]
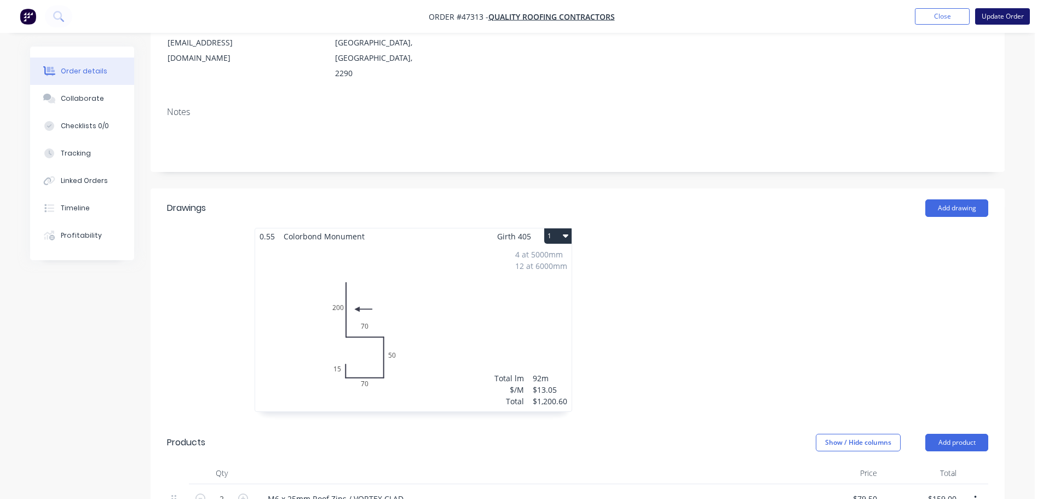
click at [1012, 14] on button "Update Order" at bounding box center [1002, 16] width 55 height 16
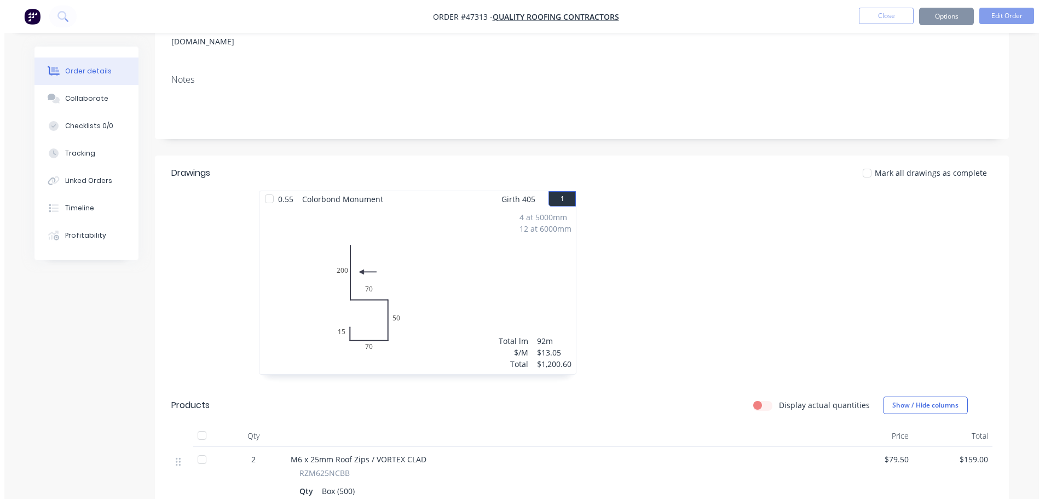
scroll to position [0, 0]
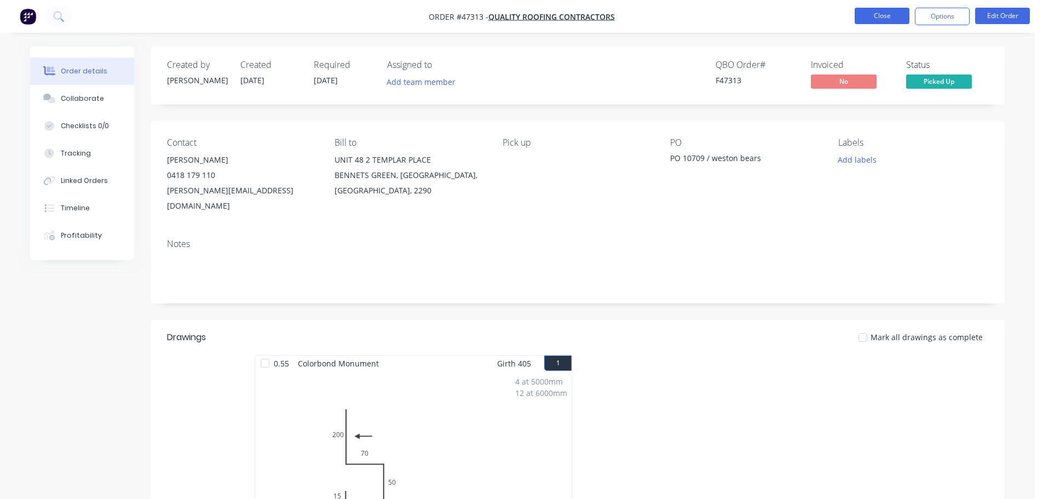
click at [876, 16] on button "Close" at bounding box center [882, 16] width 55 height 16
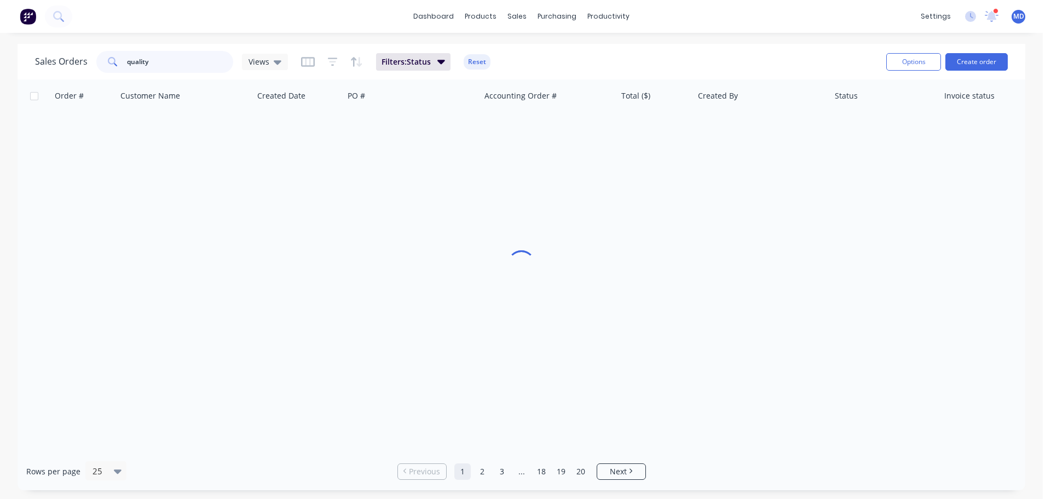
drag, startPoint x: 164, startPoint y: 60, endPoint x: 9, endPoint y: 58, distance: 155.5
click at [9, 59] on div "Sales Orders quality Views Filters: Status Reset Options Create order Order # C…" at bounding box center [521, 267] width 1043 height 446
click at [570, 55] on div "Purchase Orders" at bounding box center [592, 53] width 58 height 10
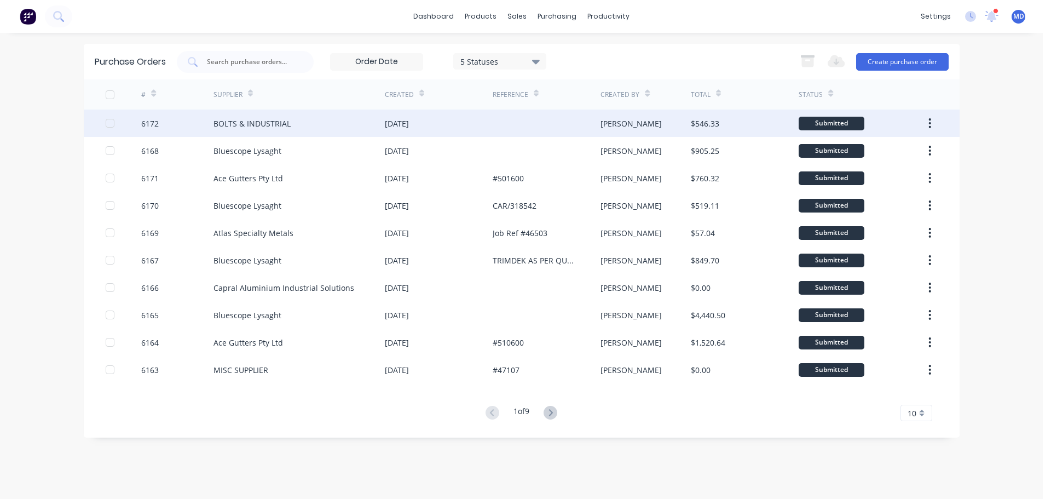
click at [142, 123] on div "6172" at bounding box center [150, 123] width 18 height 11
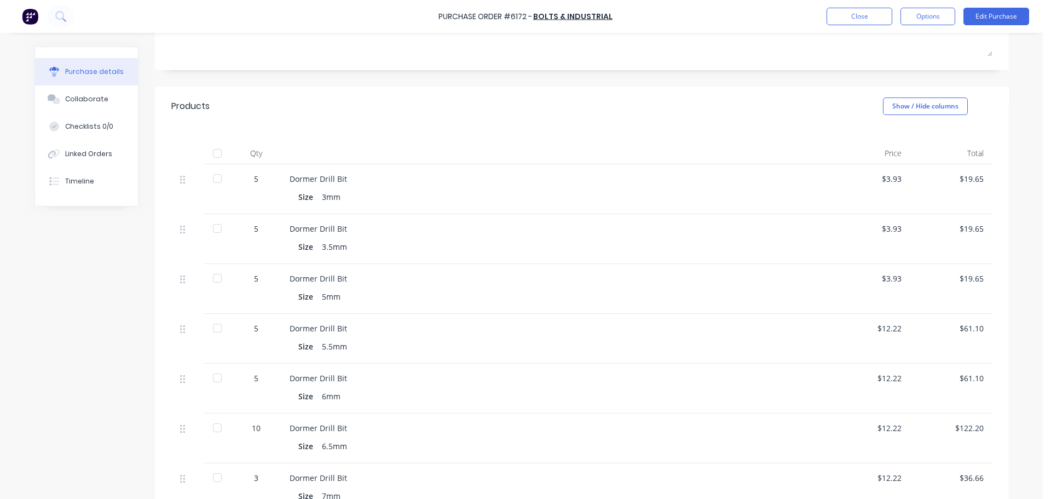
scroll to position [55, 0]
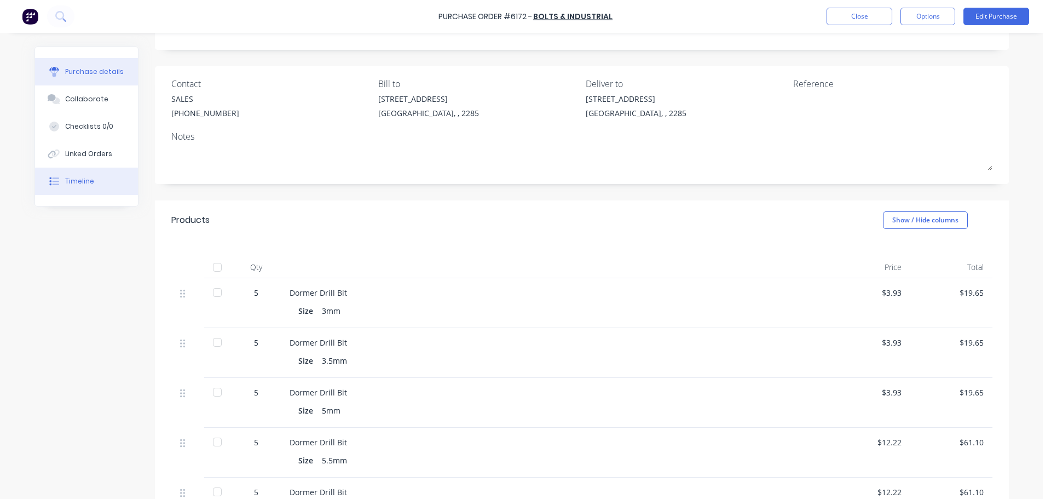
click at [83, 178] on div "Timeline" at bounding box center [79, 181] width 29 height 10
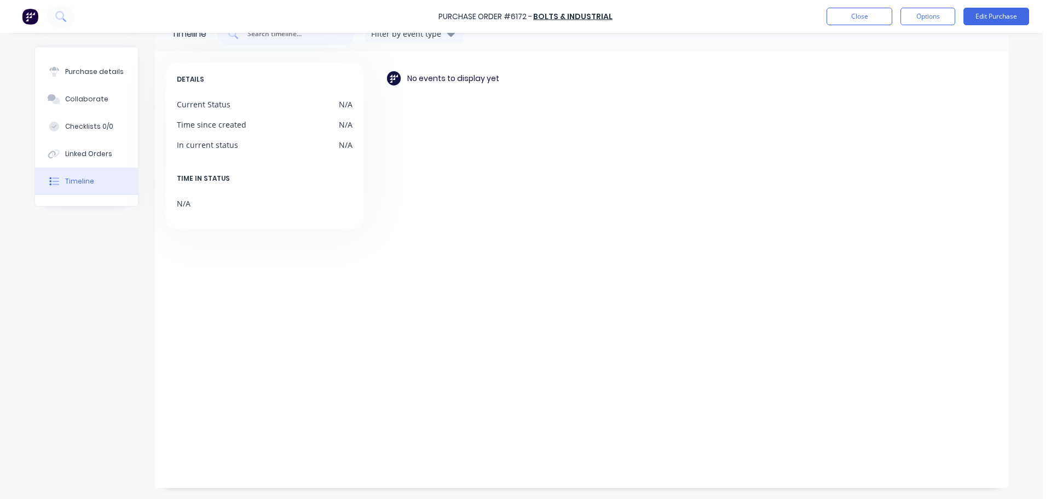
scroll to position [31, 0]
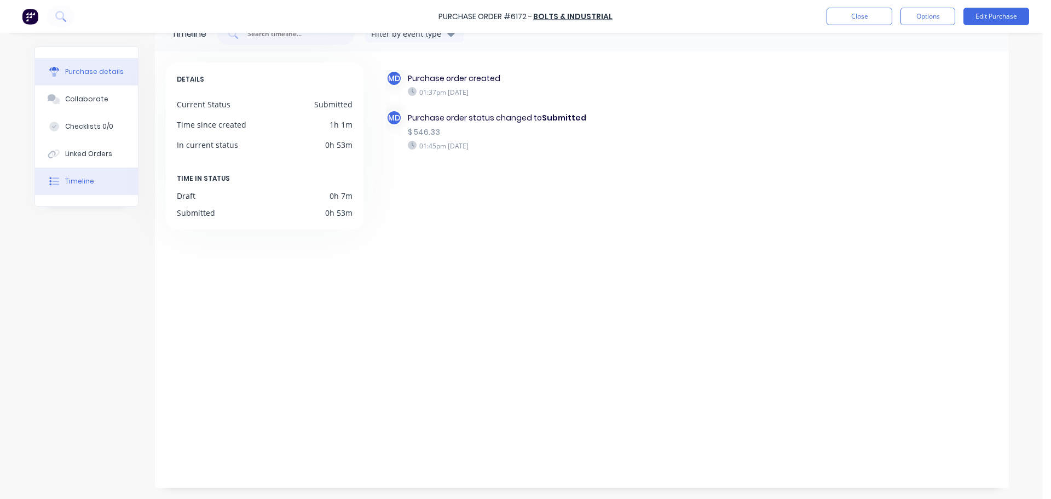
click at [102, 63] on button "Purchase details" at bounding box center [86, 71] width 103 height 27
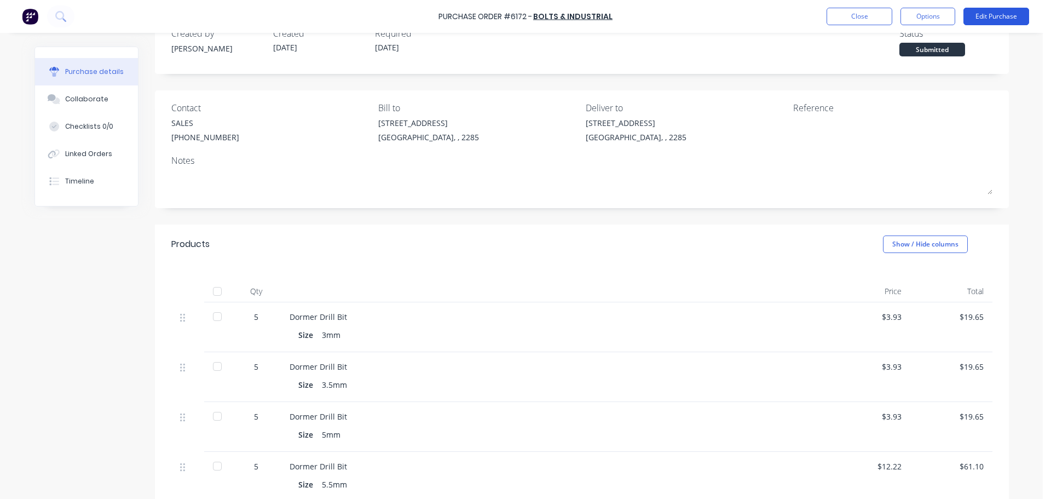
click at [983, 18] on button "Edit Purchase" at bounding box center [996, 17] width 66 height 18
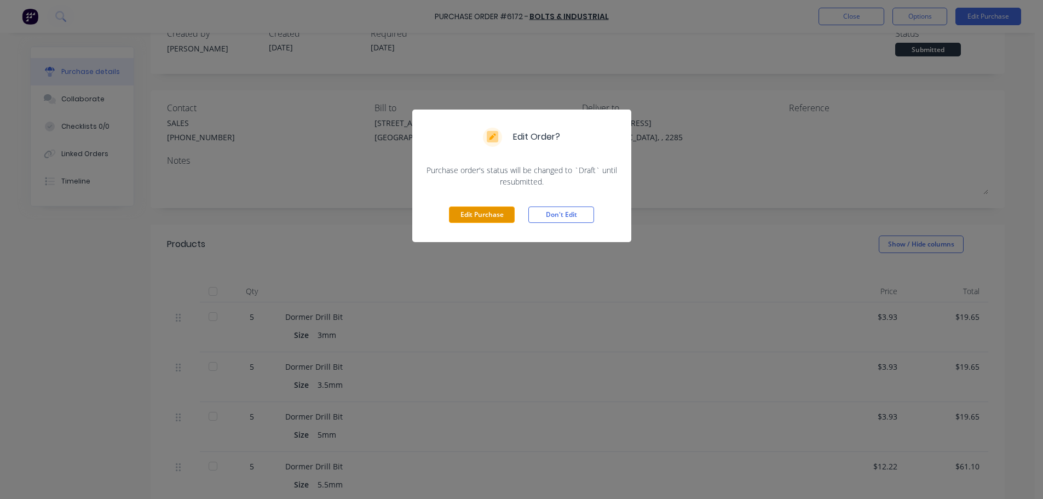
click at [490, 221] on button "Edit Purchase" at bounding box center [482, 214] width 66 height 16
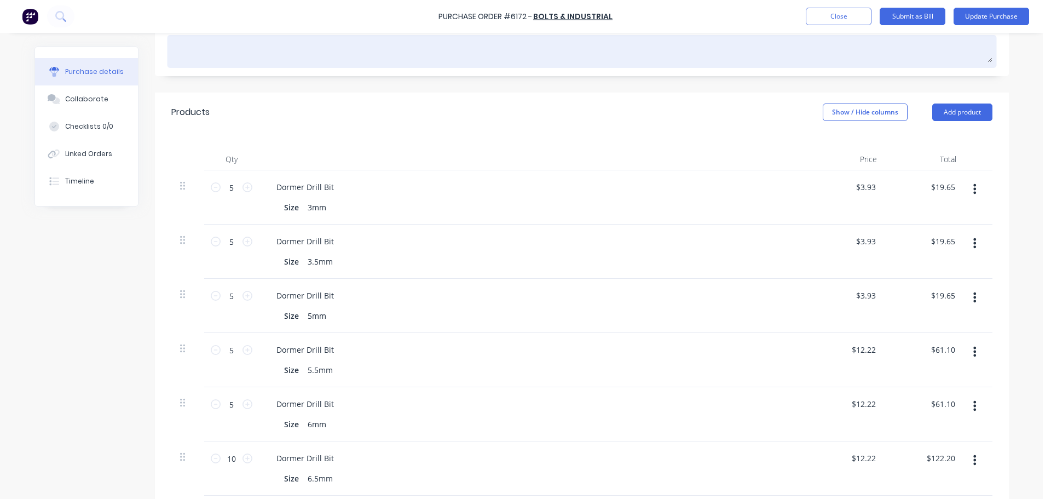
scroll to position [31, 0]
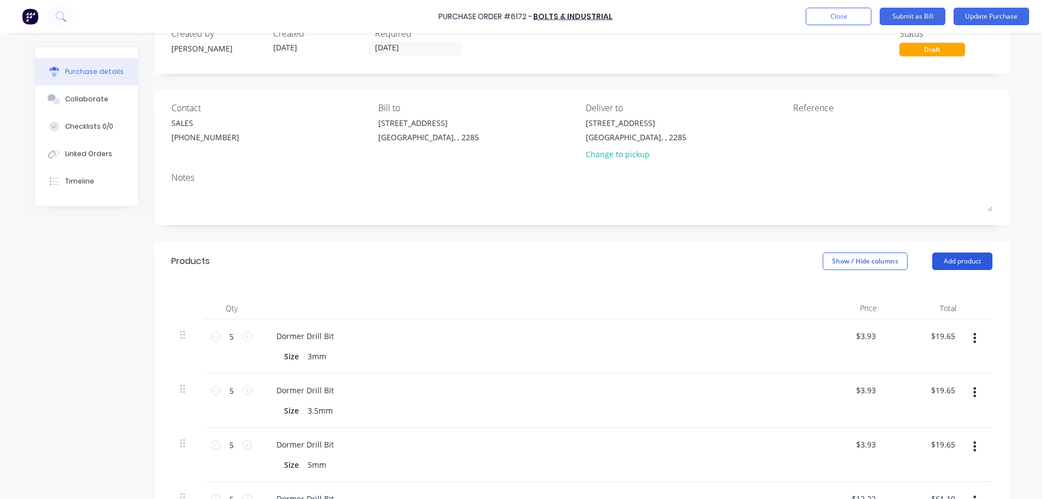
click at [945, 267] on button "Add product" at bounding box center [962, 261] width 60 height 18
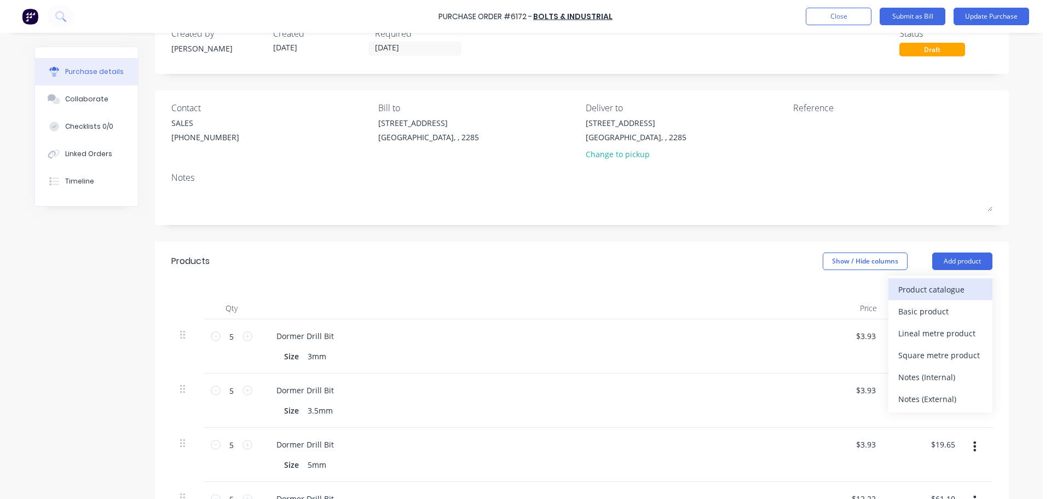
click at [914, 287] on div "Product catalogue" at bounding box center [940, 289] width 84 height 16
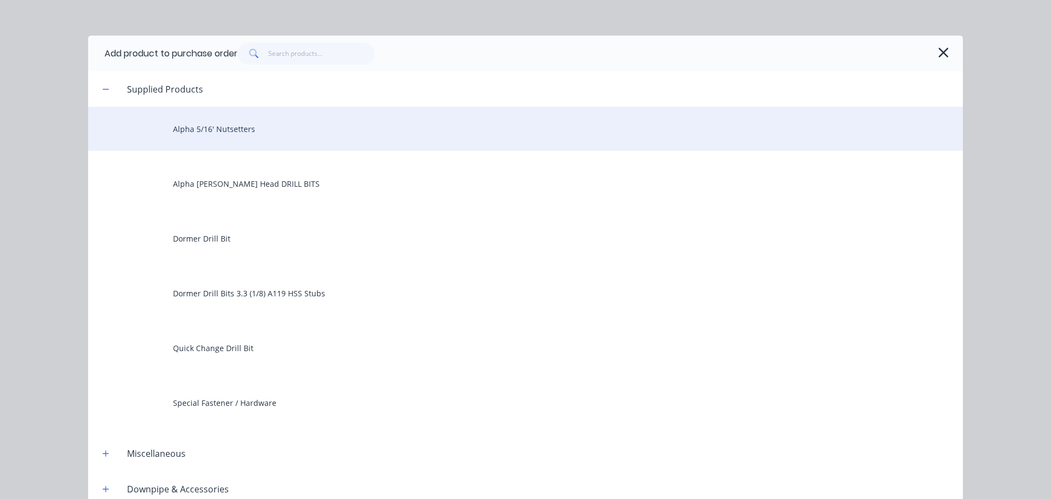
click at [213, 132] on div "Alpha 5/16' Nutsetters" at bounding box center [525, 129] width 875 height 44
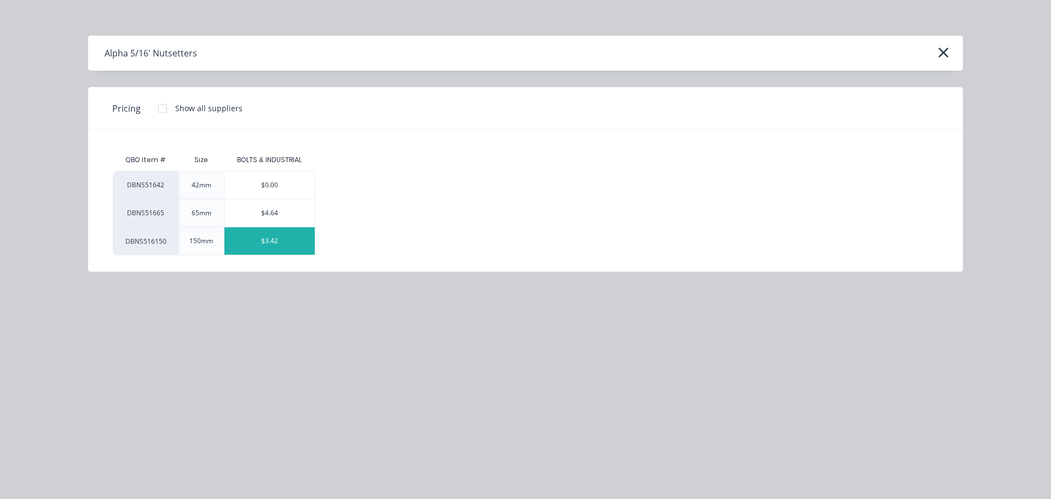
click at [273, 240] on div "$3.42" at bounding box center [269, 240] width 90 height 27
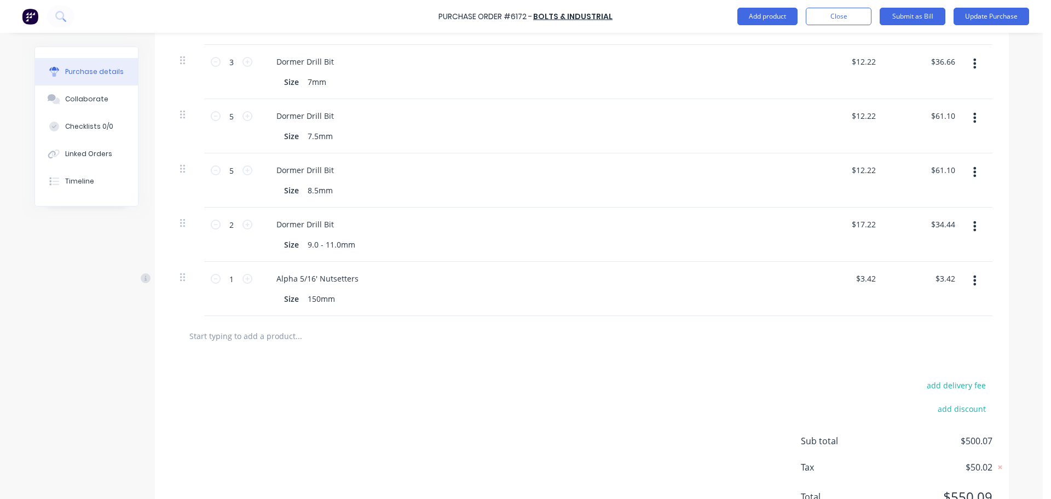
scroll to position [678, 0]
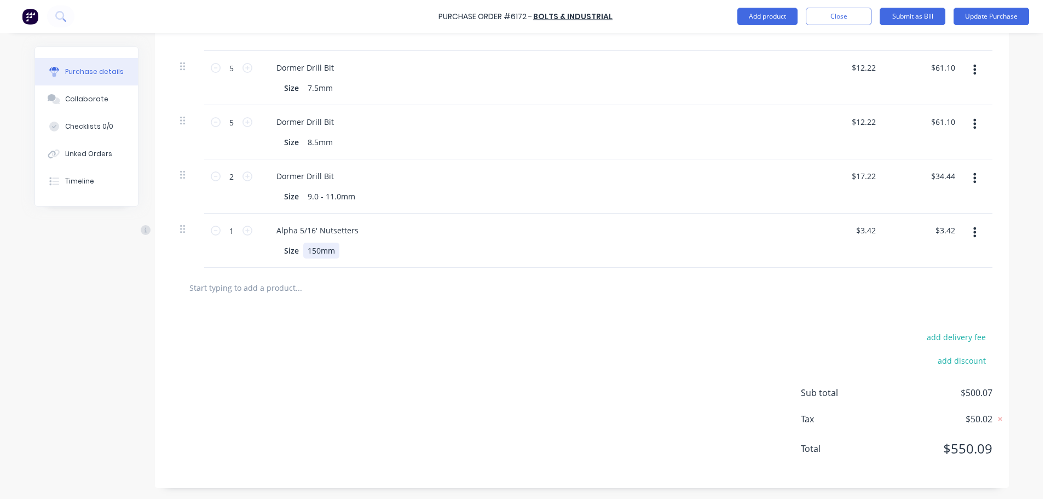
click at [314, 251] on div "150mm" at bounding box center [321, 251] width 36 height 16
click at [232, 230] on input "1" at bounding box center [232, 230] width 22 height 16
type input "5"
type input "$17.10"
type input "5"
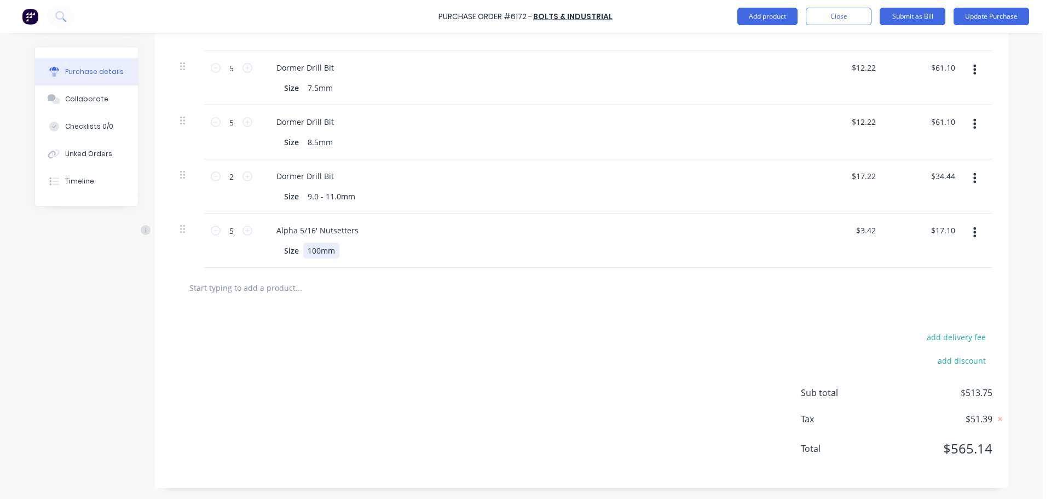
click at [387, 259] on div "Alpha 5/16' Nutsetters Size 100mm" at bounding box center [532, 240] width 547 height 54
click at [406, 281] on div at bounding box center [344, 287] width 328 height 22
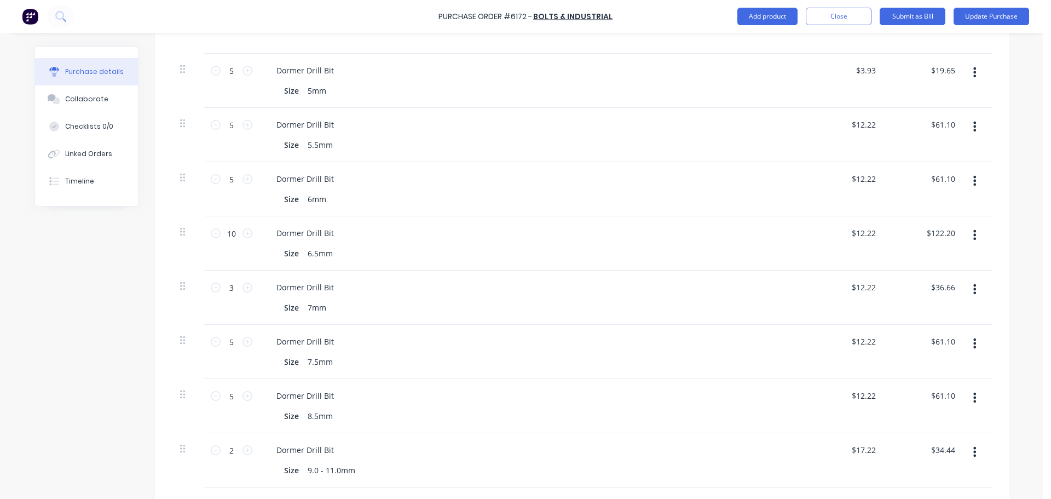
scroll to position [76, 0]
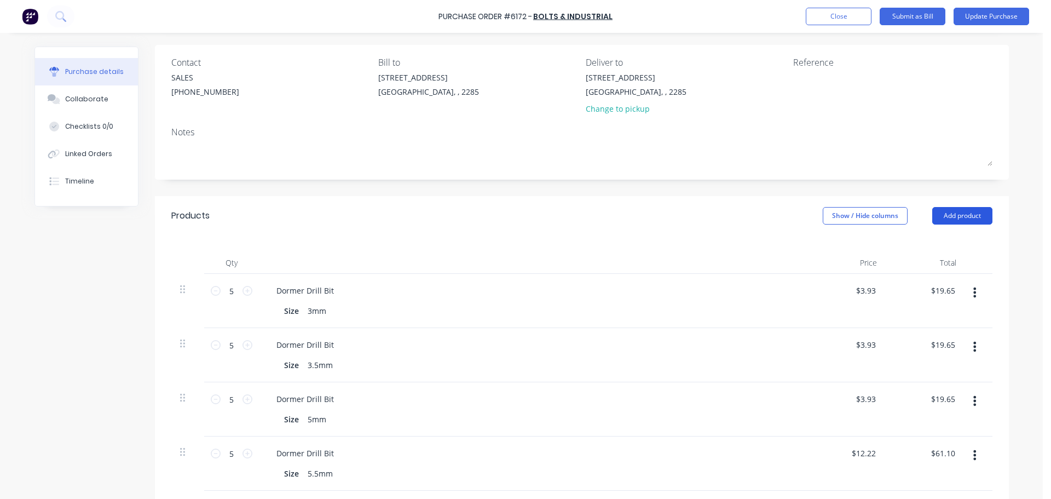
click at [962, 216] on button "Add product" at bounding box center [962, 216] width 60 height 18
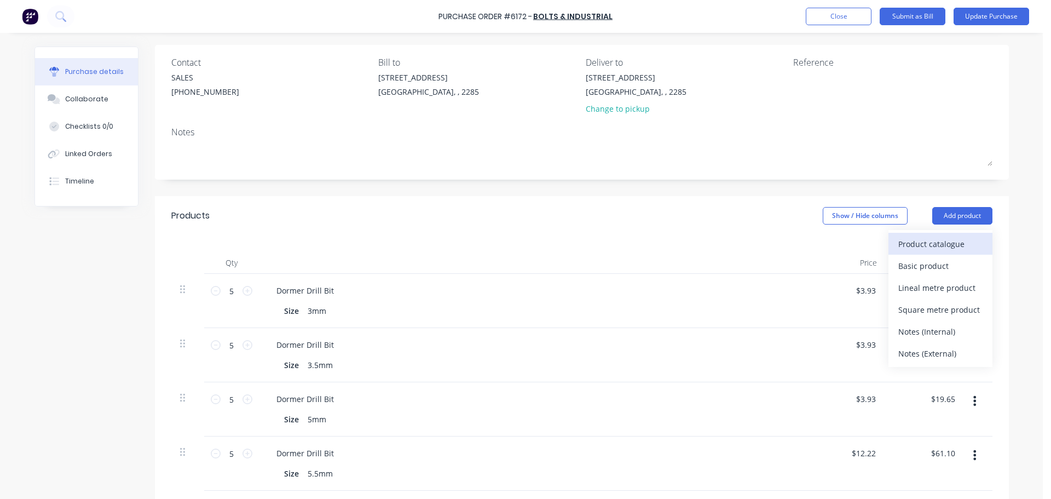
click at [937, 241] on div "Product catalogue" at bounding box center [940, 244] width 84 height 16
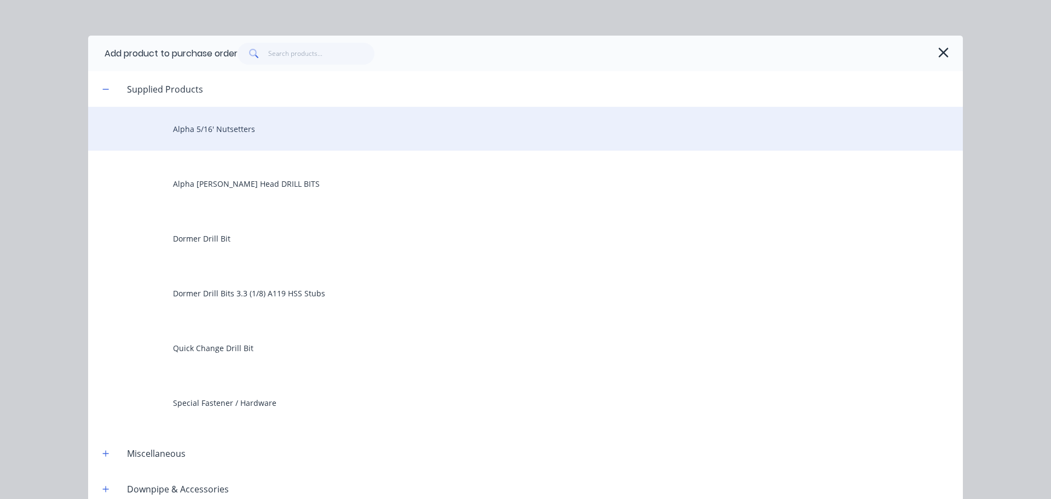
click at [201, 131] on div "Alpha 5/16' Nutsetters" at bounding box center [525, 129] width 875 height 44
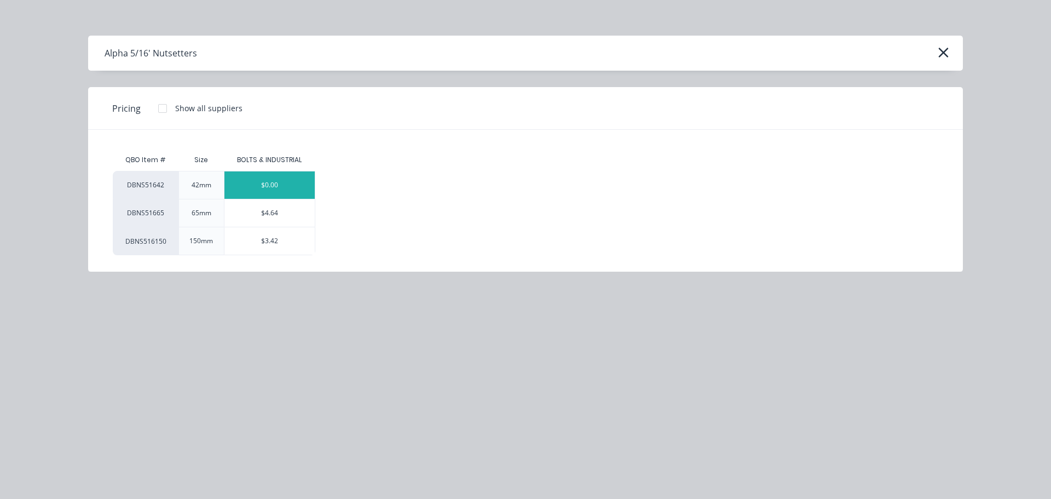
click at [252, 184] on div "$0.00" at bounding box center [269, 184] width 90 height 27
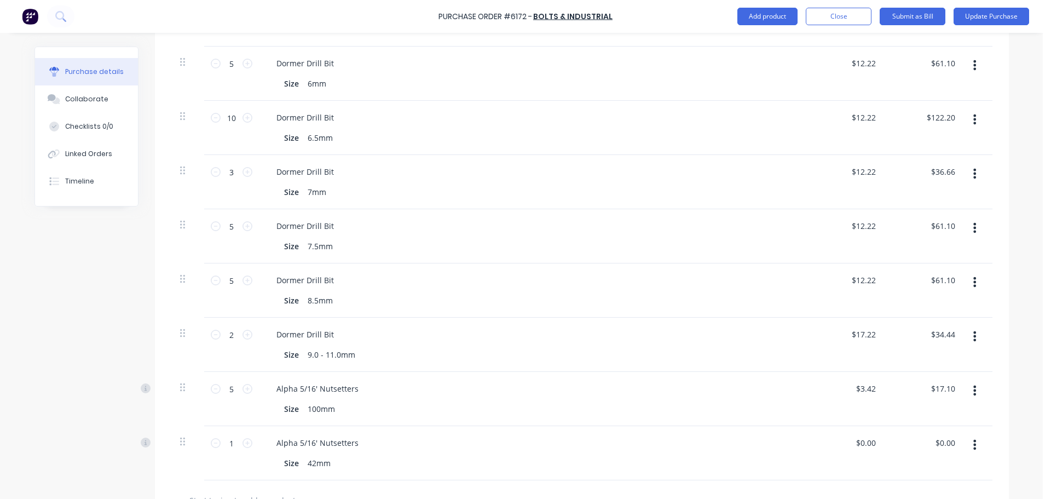
scroll to position [678, 0]
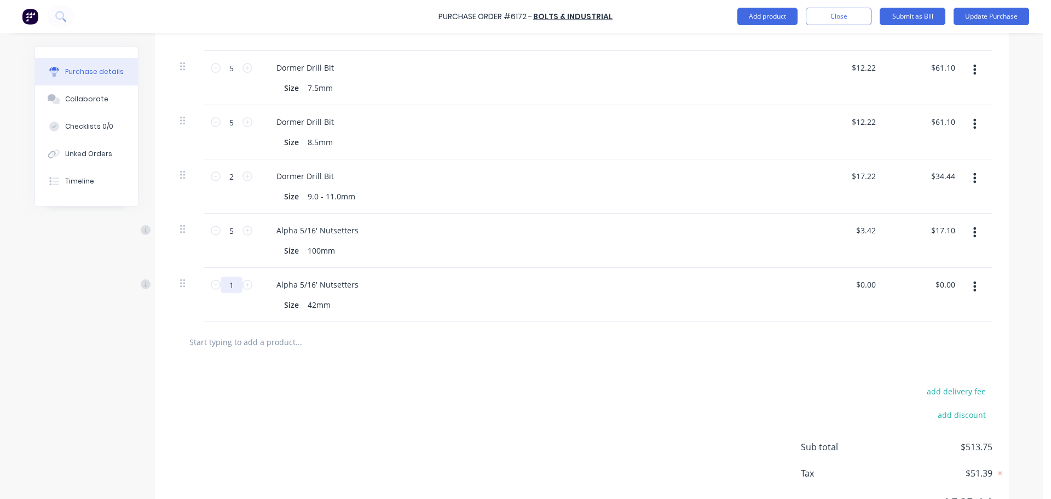
click at [229, 291] on input "1" at bounding box center [232, 284] width 22 height 16
type input "5"
click at [438, 331] on div at bounding box center [344, 342] width 328 height 22
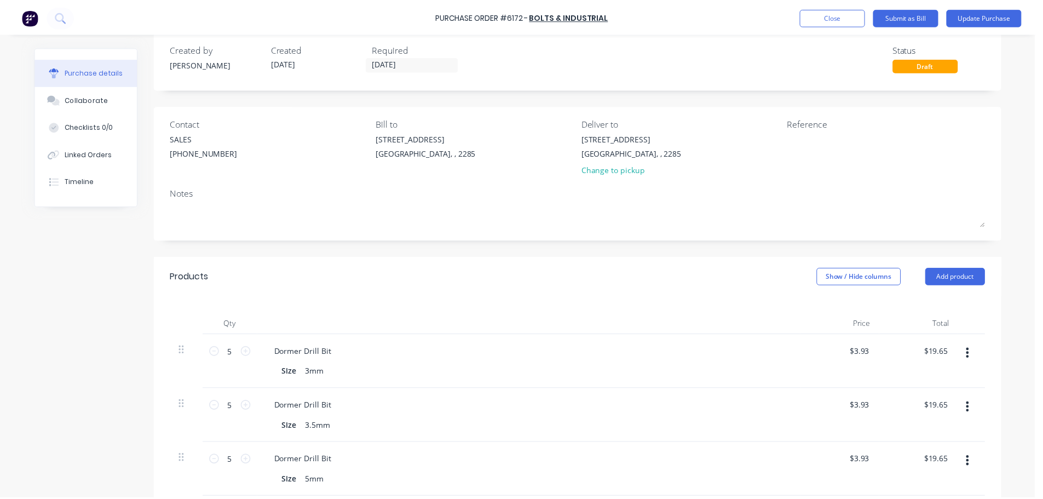
scroll to position [0, 0]
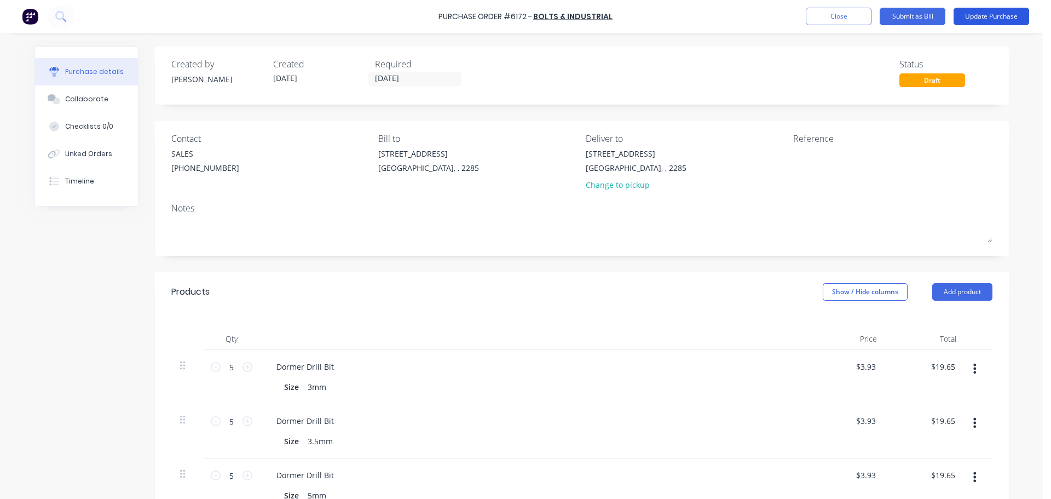
click at [979, 14] on button "Update Purchase" at bounding box center [992, 17] width 76 height 18
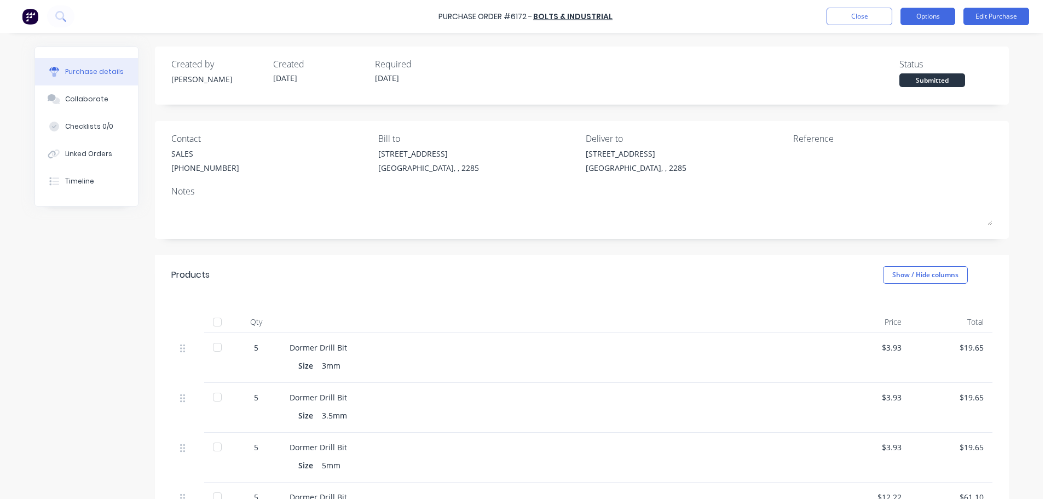
click at [913, 15] on button "Options" at bounding box center [928, 17] width 55 height 18
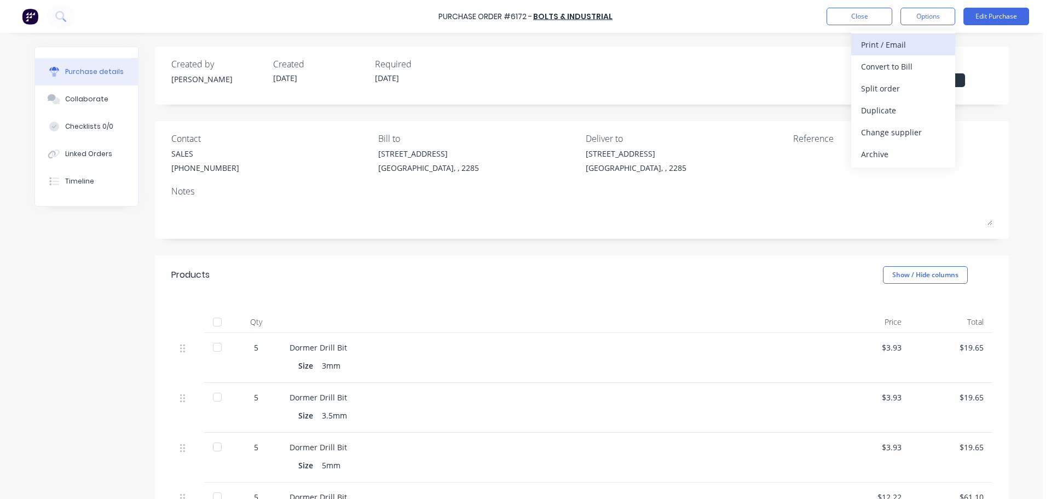
click at [892, 45] on div "Print / Email" at bounding box center [903, 45] width 84 height 16
click at [892, 88] on div "Without pricing" at bounding box center [903, 88] width 84 height 16
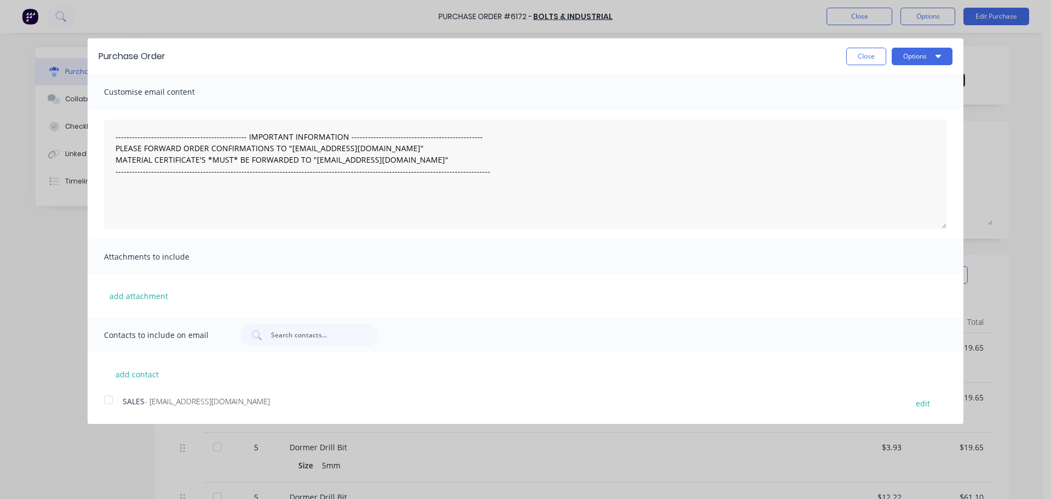
click at [113, 401] on div at bounding box center [108, 400] width 22 height 22
click at [930, 51] on button "Options" at bounding box center [922, 57] width 61 height 18
click at [907, 110] on div "Email" at bounding box center [900, 106] width 84 height 16
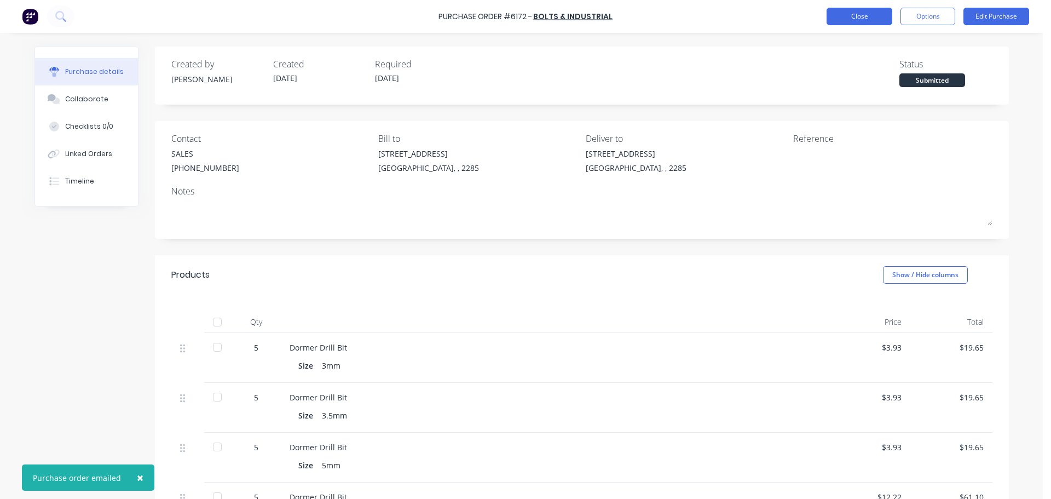
click at [853, 13] on button "Close" at bounding box center [860, 17] width 66 height 18
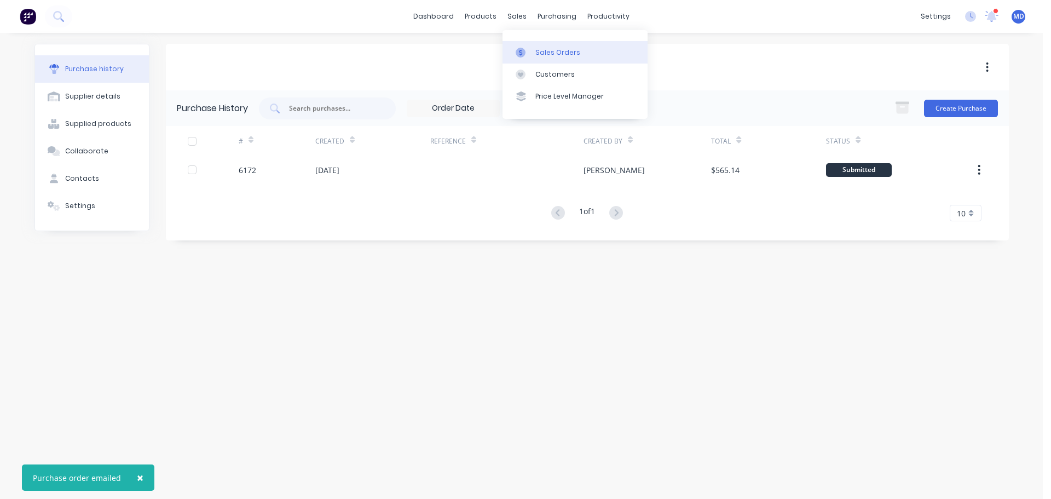
click at [545, 51] on div "Sales Orders" at bounding box center [557, 53] width 45 height 10
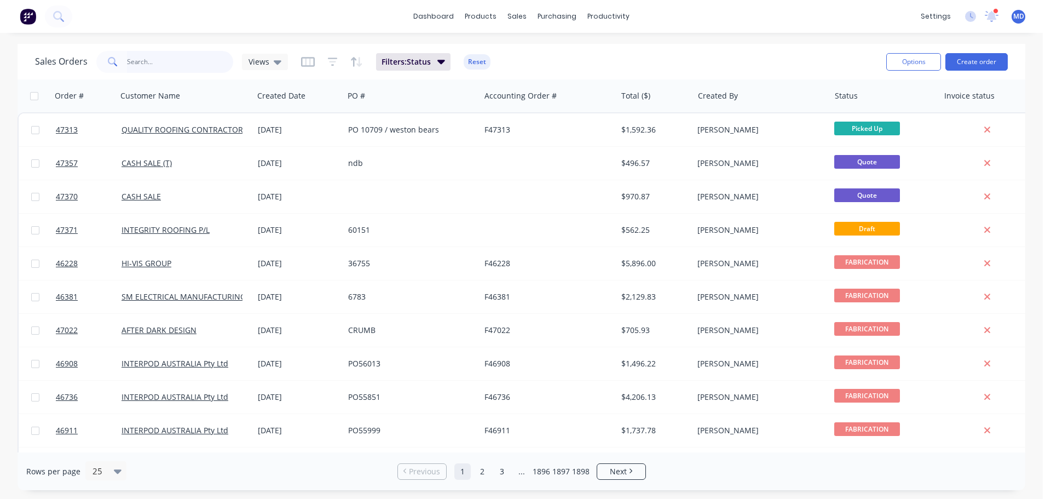
drag, startPoint x: 151, startPoint y: 56, endPoint x: 150, endPoint y: 47, distance: 9.9
click at [150, 54] on input "text" at bounding box center [180, 62] width 107 height 22
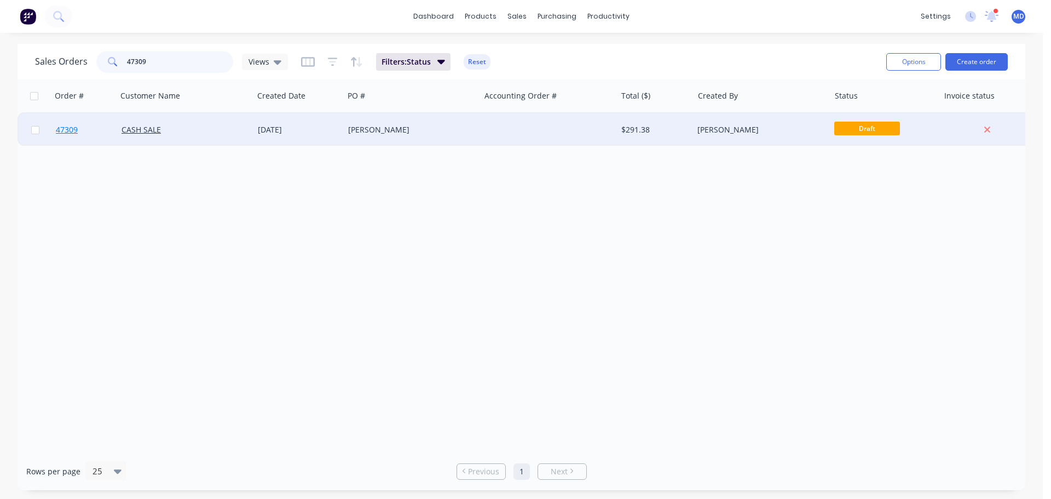
type input "47309"
click at [73, 132] on span "47309" at bounding box center [67, 129] width 22 height 11
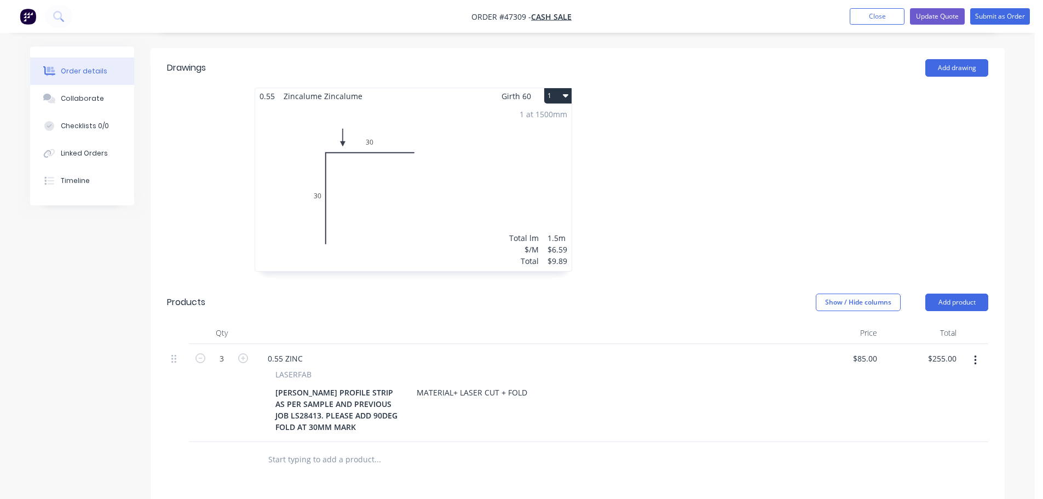
scroll to position [492, 0]
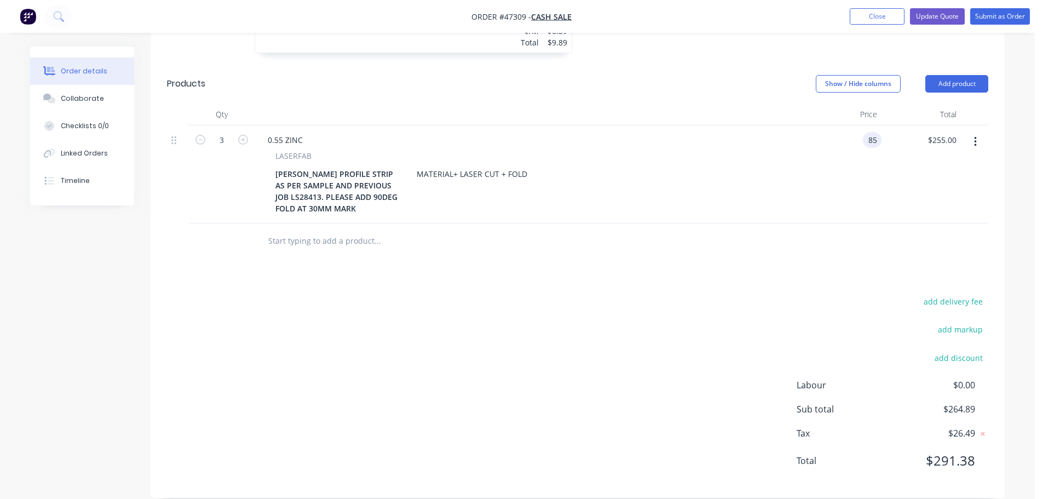
click at [874, 132] on input "85" at bounding box center [874, 140] width 14 height 16
type input "8"
type input "$0.00"
click at [205, 133] on button "button" at bounding box center [200, 138] width 14 height 11
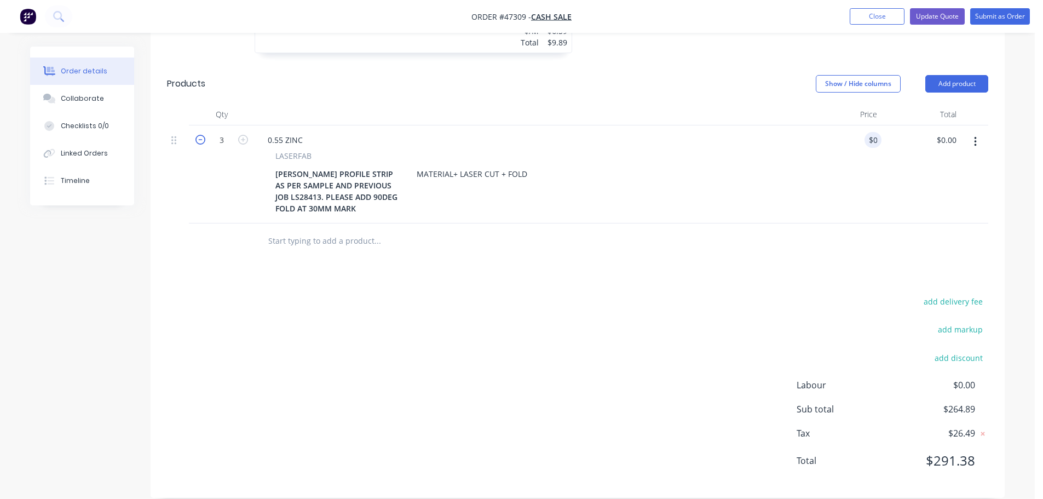
type input "2"
click at [873, 132] on input "0" at bounding box center [868, 140] width 25 height 16
type input "$0.00"
click at [198, 135] on icon "button" at bounding box center [200, 140] width 10 height 10
type input "1"
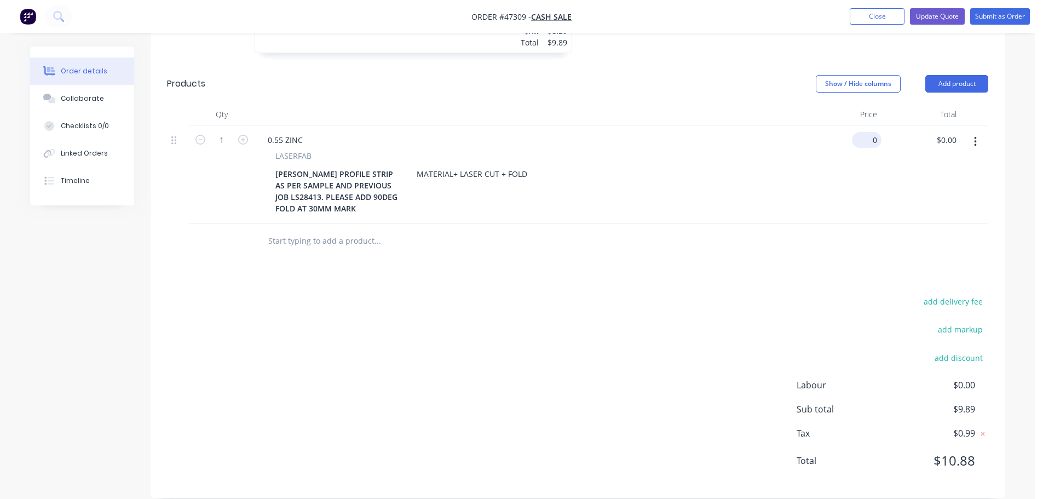
click at [865, 132] on div "0 $0.00" at bounding box center [867, 140] width 30 height 16
type input "$245.00"
click at [834, 148] on div "$245.00 $245.00" at bounding box center [841, 174] width 79 height 98
click at [305, 132] on div "0.55 ZINC" at bounding box center [285, 140] width 53 height 16
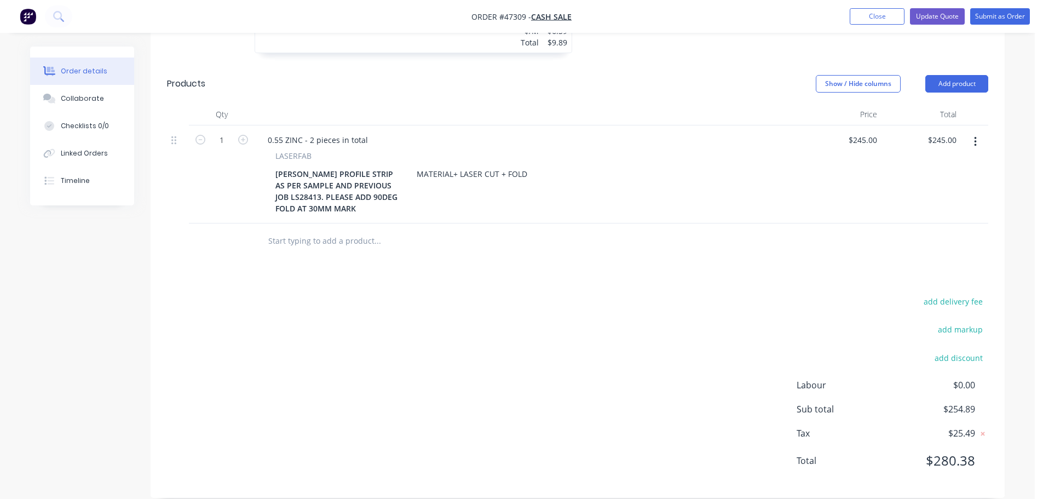
click at [670, 166] on div "[PERSON_NAME] PROFILE STRIP AS PER SAMPLE AND PREVIOUS JOB LS28413. PLEASE ADD …" at bounding box center [526, 191] width 510 height 50
click at [945, 18] on button "Update Quote" at bounding box center [937, 16] width 55 height 16
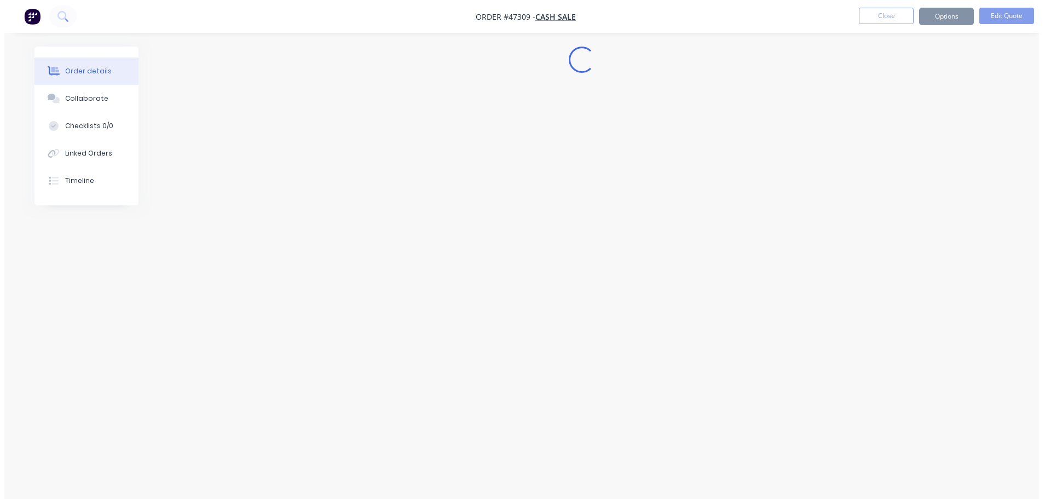
scroll to position [0, 0]
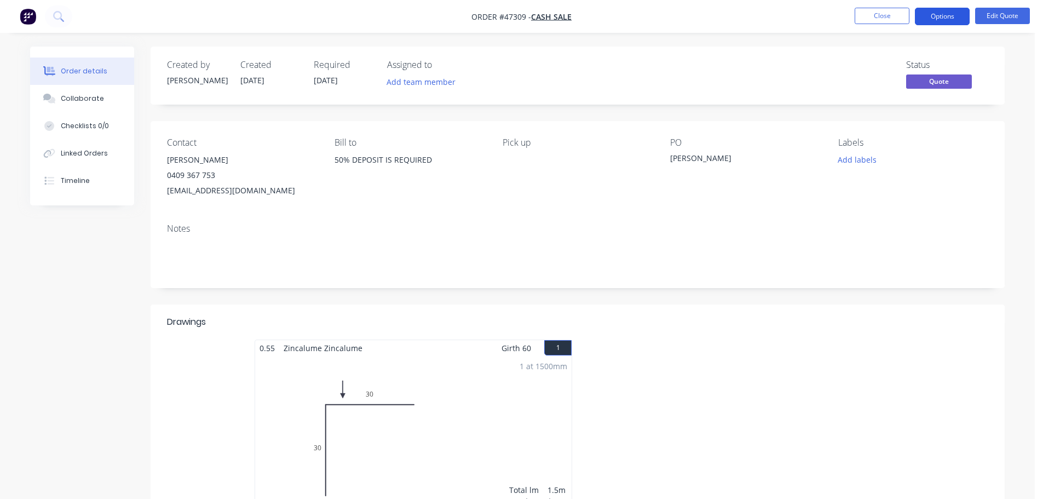
click at [932, 10] on button "Options" at bounding box center [942, 17] width 55 height 18
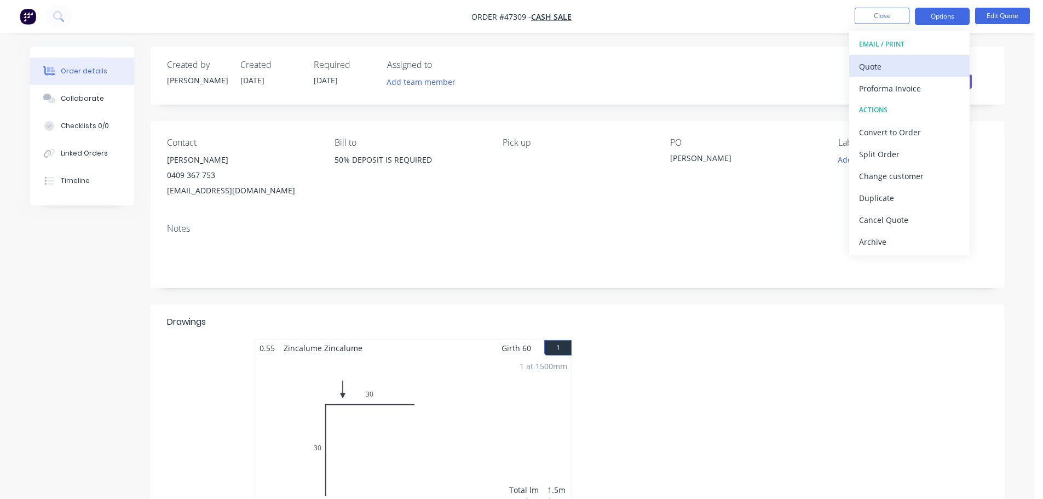
click at [889, 61] on div "Quote" at bounding box center [909, 67] width 101 height 16
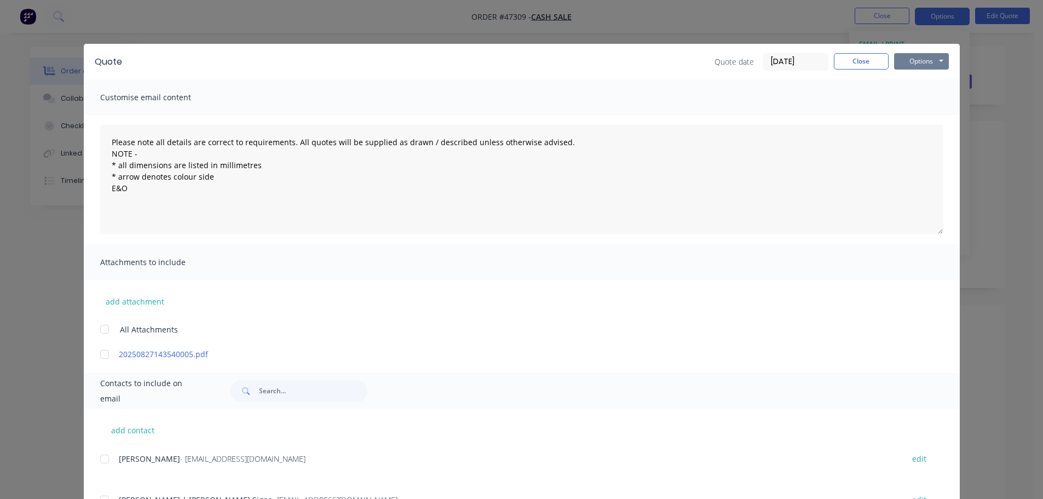
click at [930, 59] on button "Options" at bounding box center [921, 61] width 55 height 16
click at [932, 98] on button "Print" at bounding box center [929, 99] width 70 height 18
click at [846, 51] on div "Quote Quote date [DATE] Close Options Preview Print Email" at bounding box center [522, 62] width 876 height 36
click at [846, 60] on button "Close" at bounding box center [861, 61] width 55 height 16
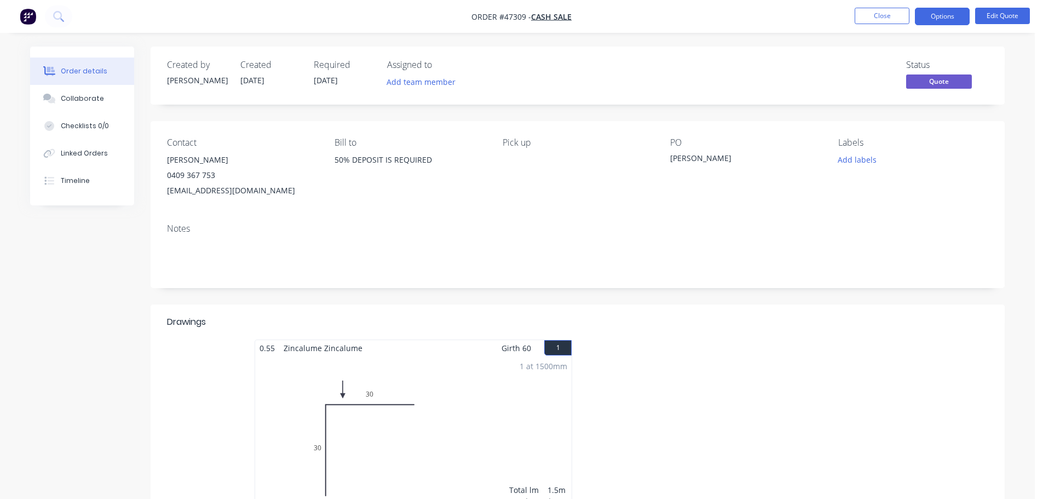
click at [901, 26] on nav "Order #47309 - CASH SALE Close Options Edit Quote" at bounding box center [521, 16] width 1043 height 33
click at [894, 16] on button "Close" at bounding box center [882, 16] width 55 height 16
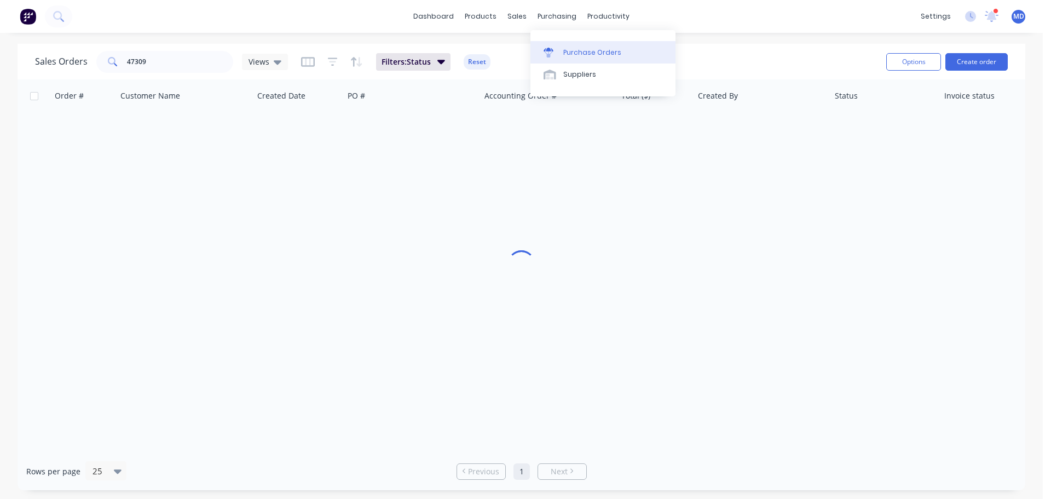
click at [568, 51] on div "Purchase Orders" at bounding box center [592, 53] width 58 height 10
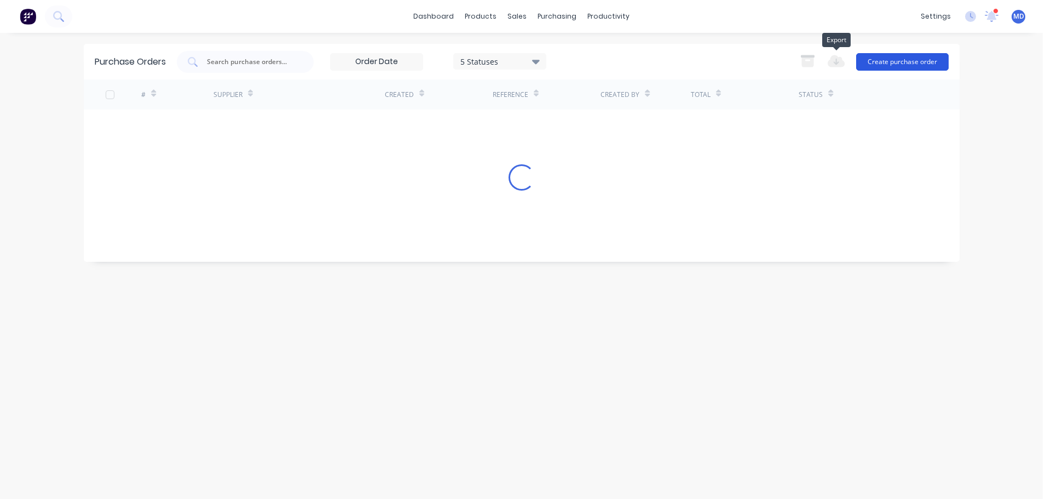
click at [864, 59] on button "Create purchase order" at bounding box center [902, 62] width 93 height 18
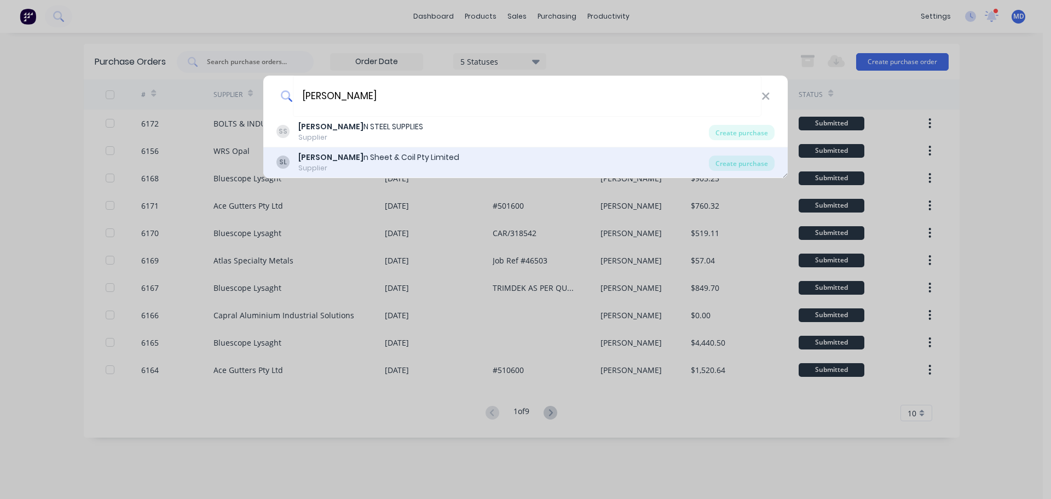
type input "[PERSON_NAME]"
click at [331, 159] on div "[PERSON_NAME] n Sheet & Coil Pty Limited" at bounding box center [378, 157] width 161 height 11
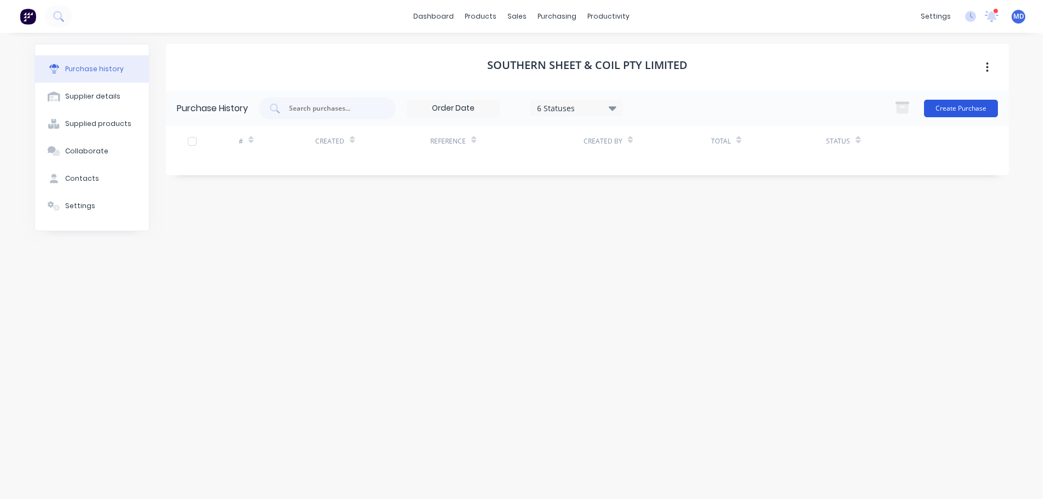
click at [942, 105] on button "Create Purchase" at bounding box center [961, 109] width 74 height 18
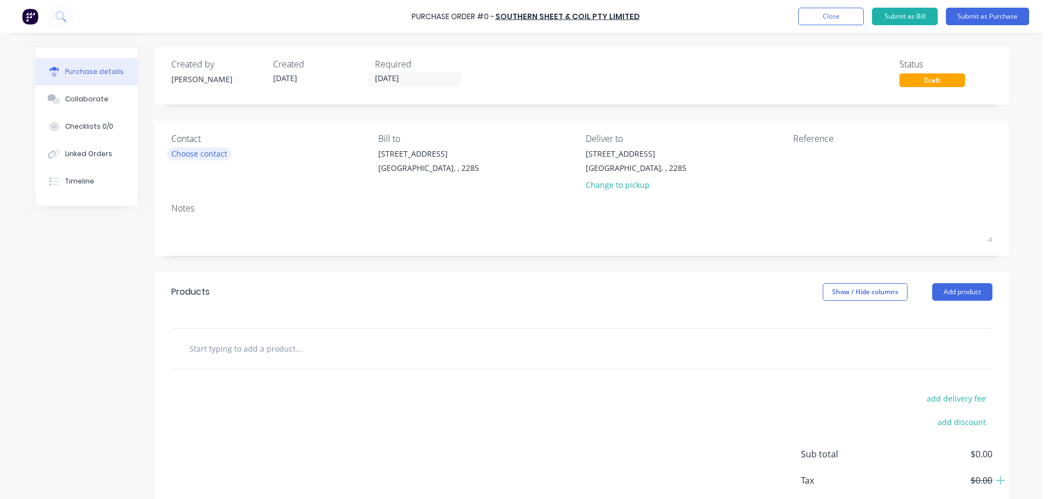
click at [172, 152] on div "Choose contact" at bounding box center [199, 153] width 56 height 11
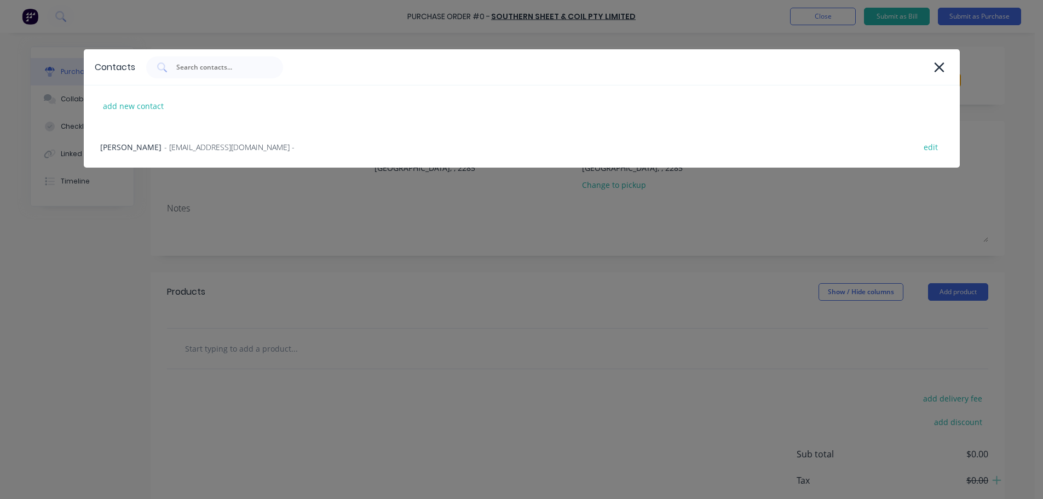
click at [173, 152] on span "- [EMAIL_ADDRESS][DOMAIN_NAME] -" at bounding box center [229, 146] width 130 height 11
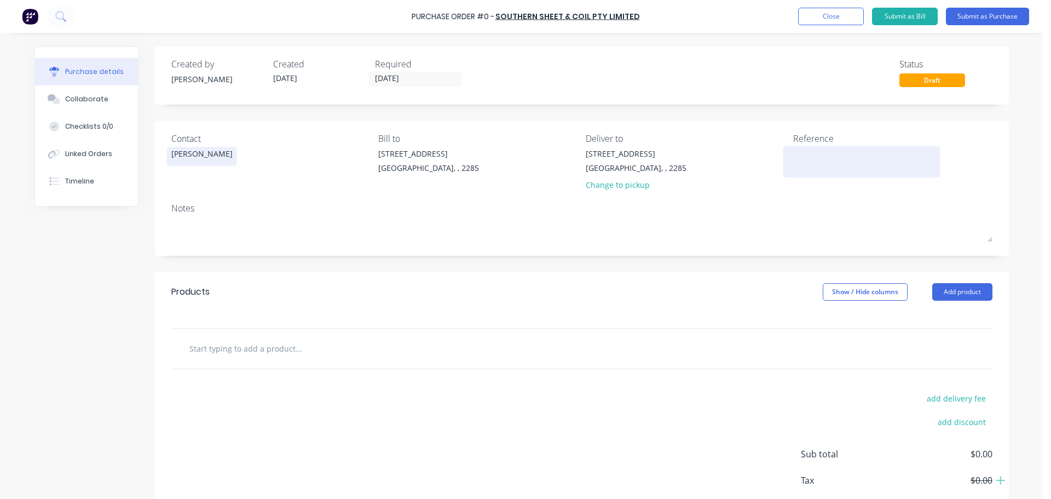
click at [797, 149] on textarea at bounding box center [861, 160] width 137 height 25
type textarea "Consignment coils"
type textarea "x"
type textarea "Consignment coils"
click at [952, 288] on button "Add product" at bounding box center [962, 292] width 60 height 18
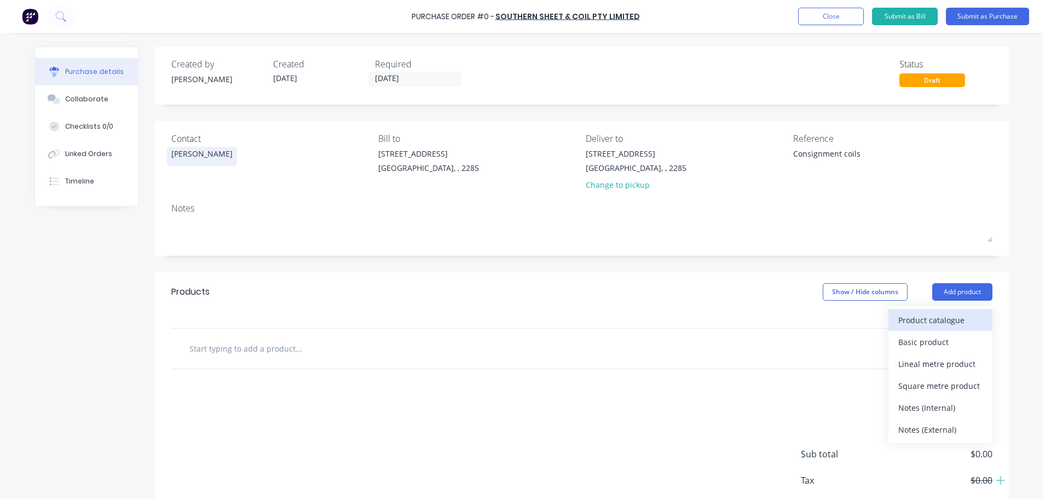
click at [932, 318] on div "Product catalogue" at bounding box center [940, 320] width 84 height 16
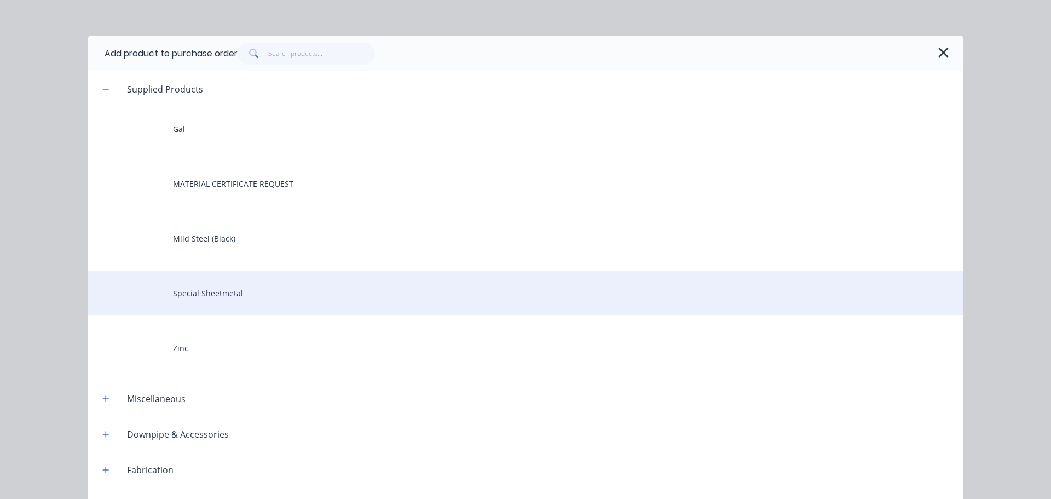
click at [203, 290] on div "Special Sheetmetal" at bounding box center [525, 293] width 875 height 44
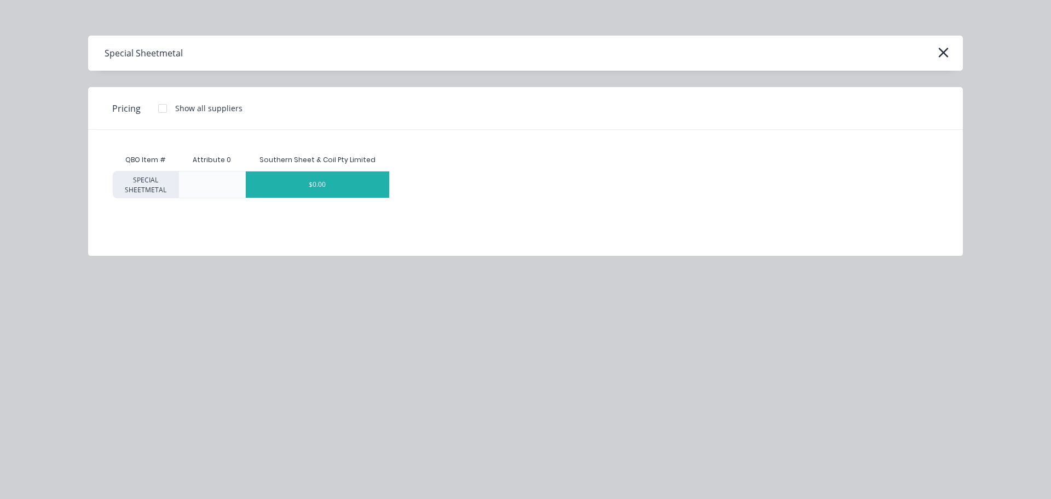
click at [282, 183] on div "$0.00" at bounding box center [318, 184] width 144 height 26
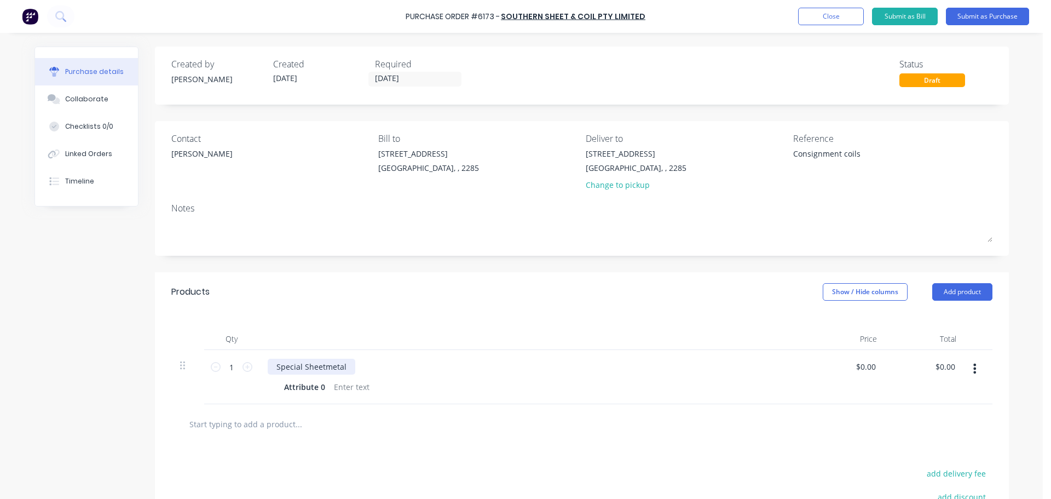
type textarea "x"
drag, startPoint x: 338, startPoint y: 362, endPoint x: 184, endPoint y: 353, distance: 154.1
click at [184, 356] on div "1 1 Special Sheetmetal Attribute 0 $0.00 $0.00 $0.00 $0.00" at bounding box center [581, 377] width 821 height 54
type textarea "x"
click at [346, 389] on div at bounding box center [352, 387] width 44 height 16
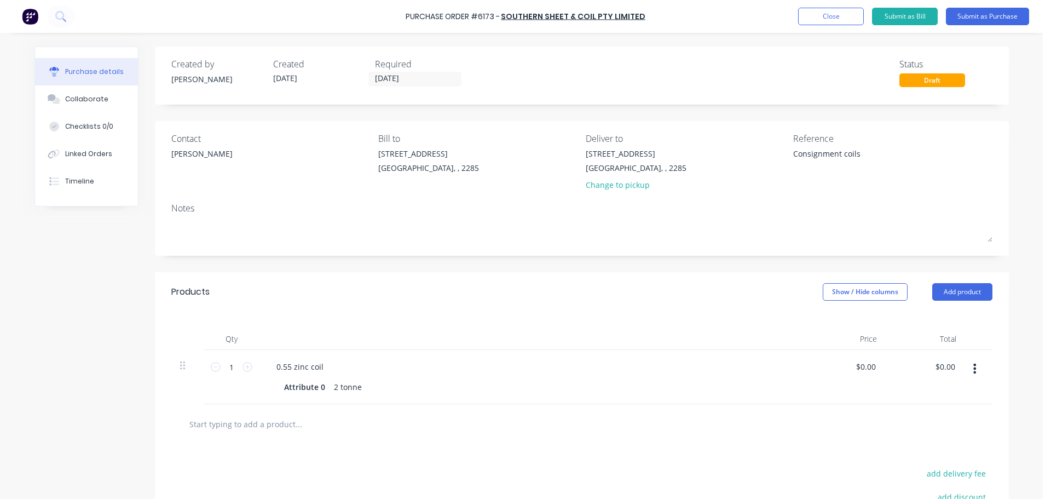
click at [973, 366] on icon "button" at bounding box center [974, 368] width 3 height 12
click at [919, 413] on button "Duplicate" at bounding box center [941, 419] width 93 height 22
type textarea "x"
click at [303, 425] on div "0.55 zinc coil" at bounding box center [300, 421] width 65 height 16
click at [973, 422] on icon "button" at bounding box center [974, 423] width 3 height 10
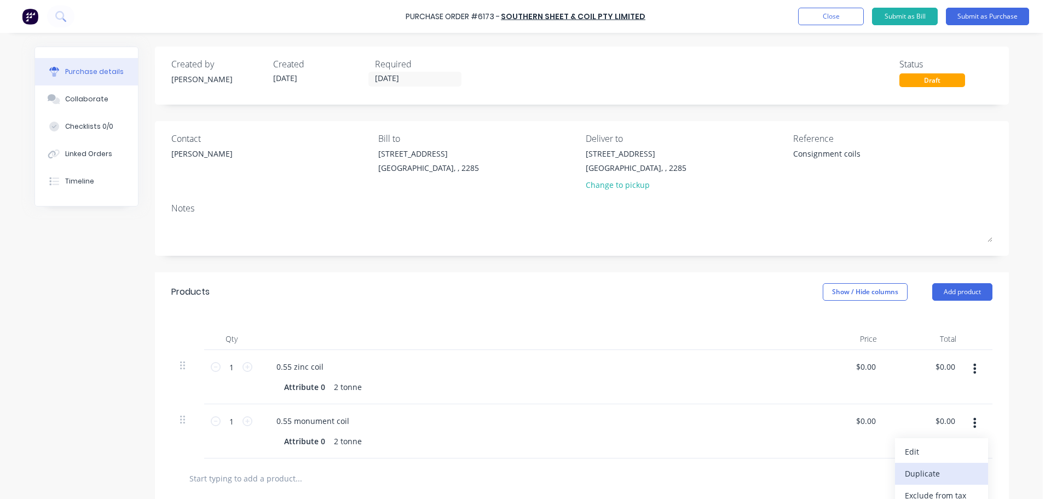
click at [933, 472] on button "Duplicate" at bounding box center [941, 474] width 93 height 22
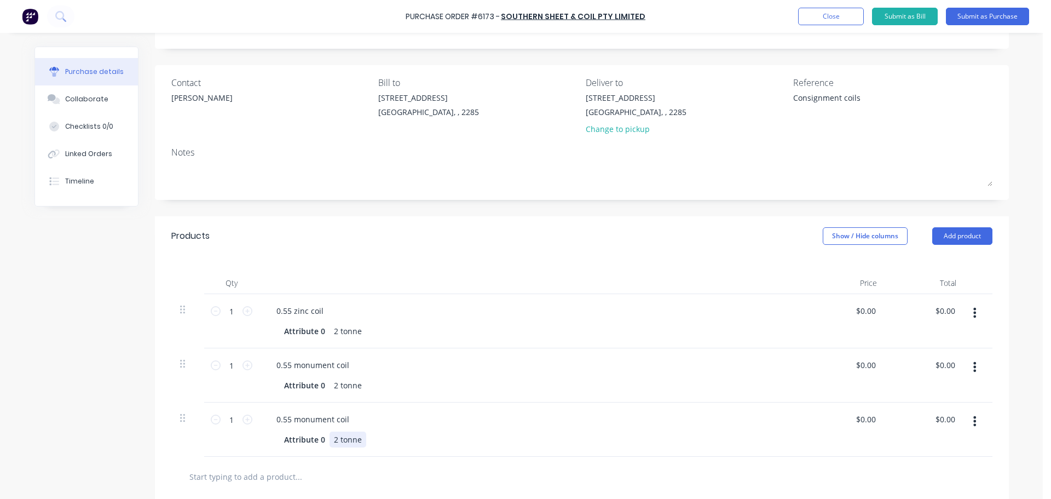
scroll to position [109, 0]
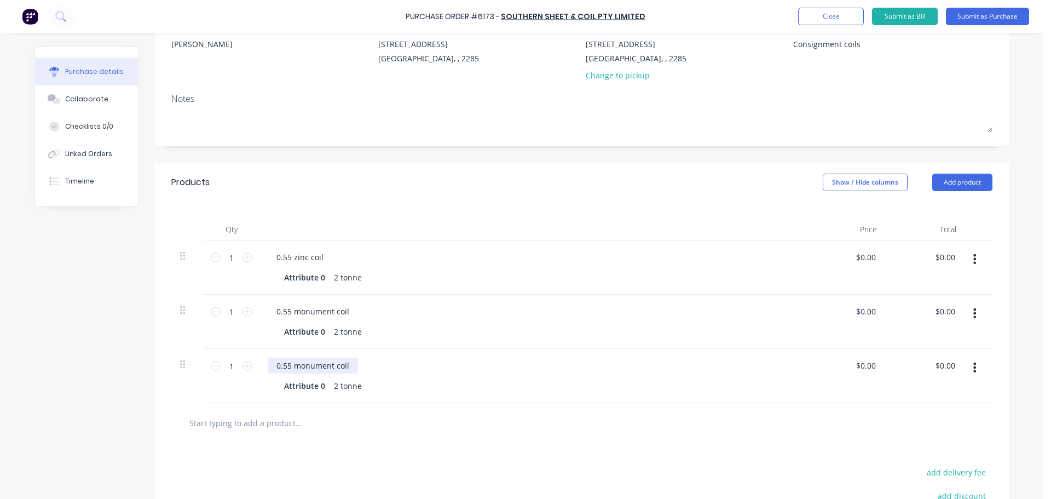
type textarea "x"
click at [329, 365] on div "0.55 monument coil" at bounding box center [313, 365] width 90 height 16
click at [230, 365] on input "1" at bounding box center [232, 365] width 22 height 16
type textarea "x"
type input "3"
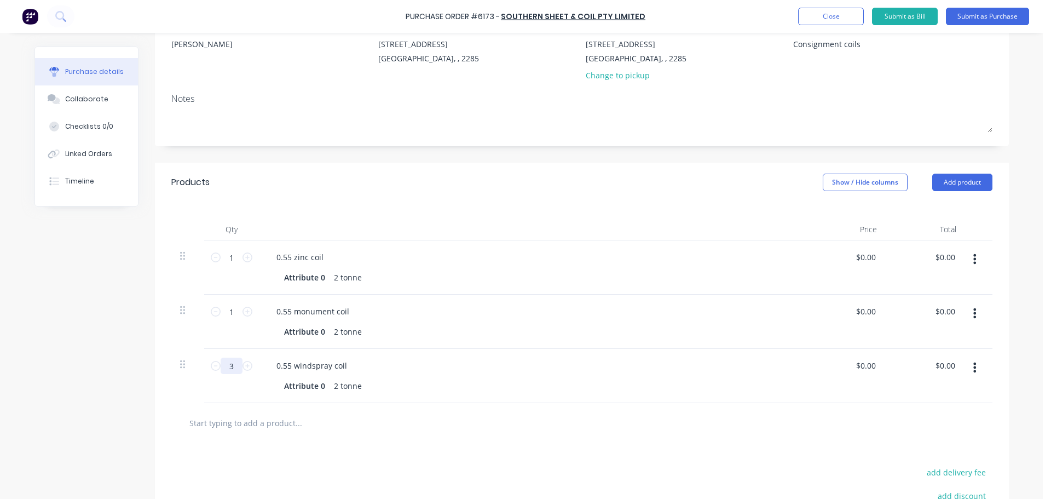
type textarea "x"
type input "3"
click at [481, 356] on div "0.55 windspray coil Attribute 0 2 tonne" at bounding box center [532, 376] width 547 height 54
click at [385, 272] on div "Attribute 0 2 tonne" at bounding box center [530, 277] width 501 height 16
click at [960, 19] on button "Submit as Purchase" at bounding box center [987, 17] width 83 height 18
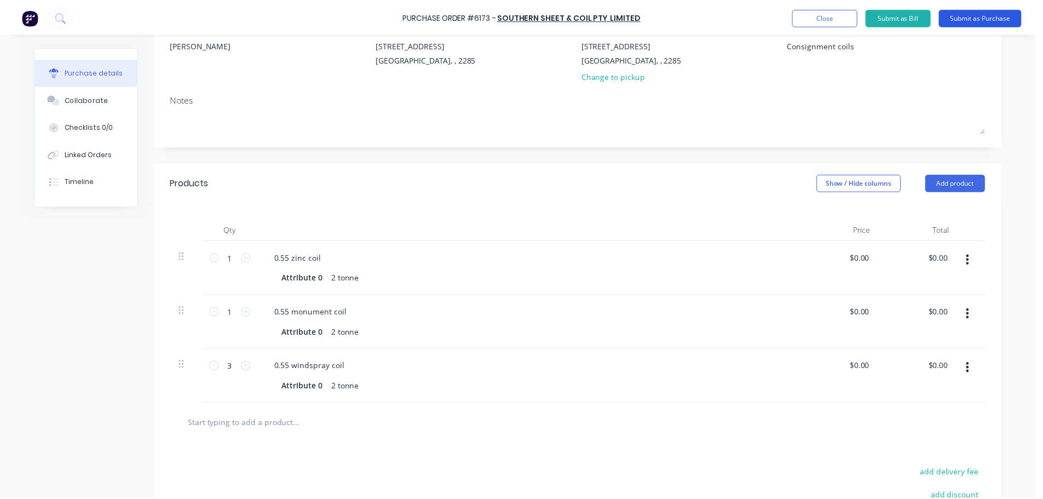
scroll to position [0, 0]
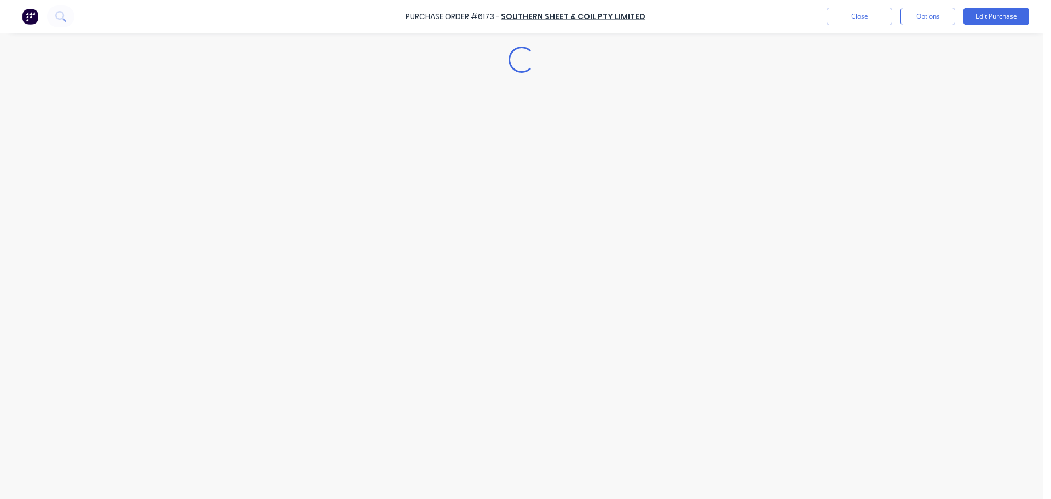
type textarea "x"
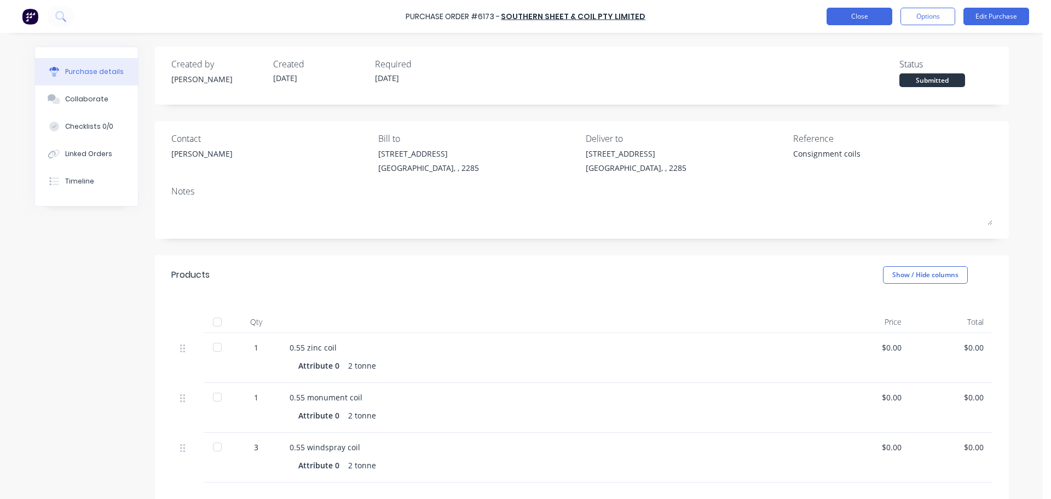
click at [846, 16] on button "Close" at bounding box center [860, 17] width 66 height 18
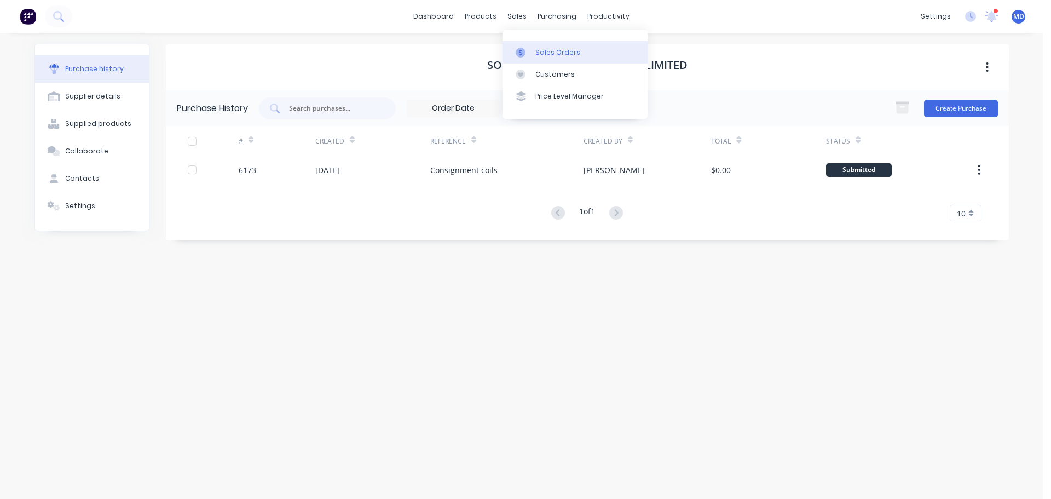
click at [529, 47] on link "Sales Orders" at bounding box center [575, 52] width 145 height 22
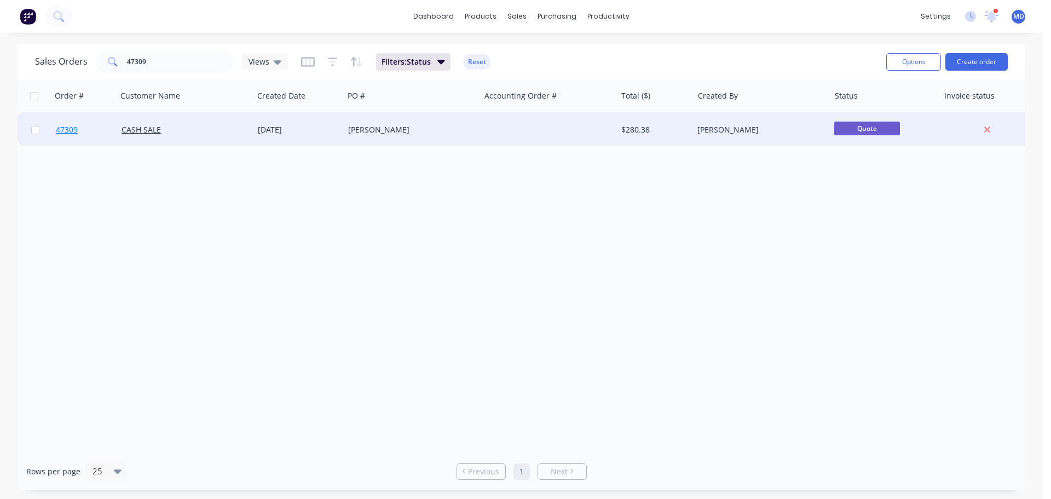
click at [63, 131] on span "47309" at bounding box center [67, 129] width 22 height 11
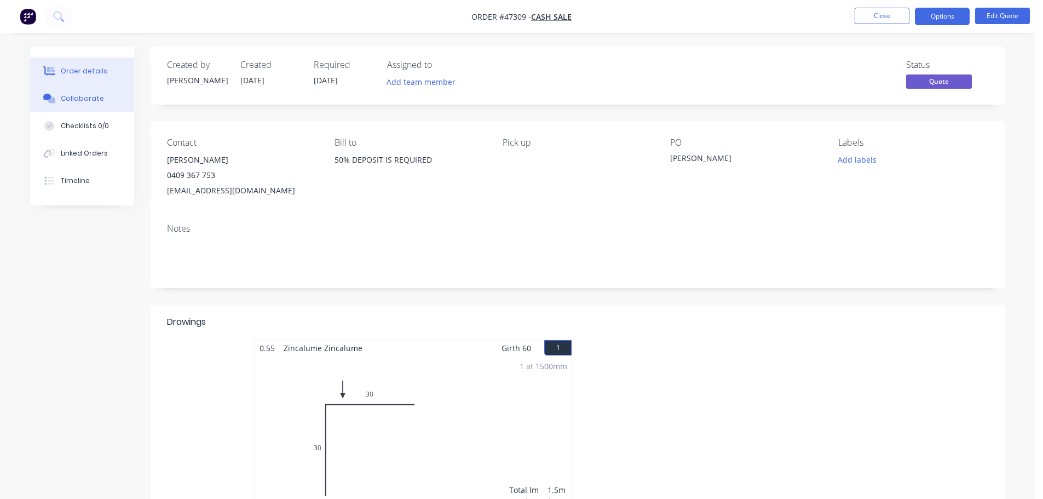
click at [87, 93] on button "Collaborate" at bounding box center [82, 98] width 104 height 27
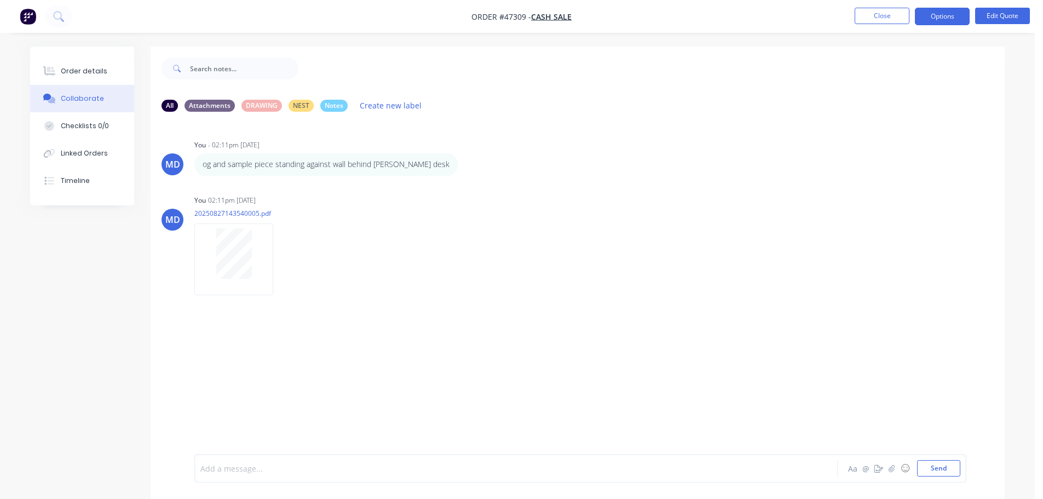
drag, startPoint x: 249, startPoint y: 465, endPoint x: 250, endPoint y: 459, distance: 6.6
click at [250, 463] on div at bounding box center [485, 468] width 569 height 11
click at [942, 471] on button "Send" at bounding box center [938, 468] width 43 height 16
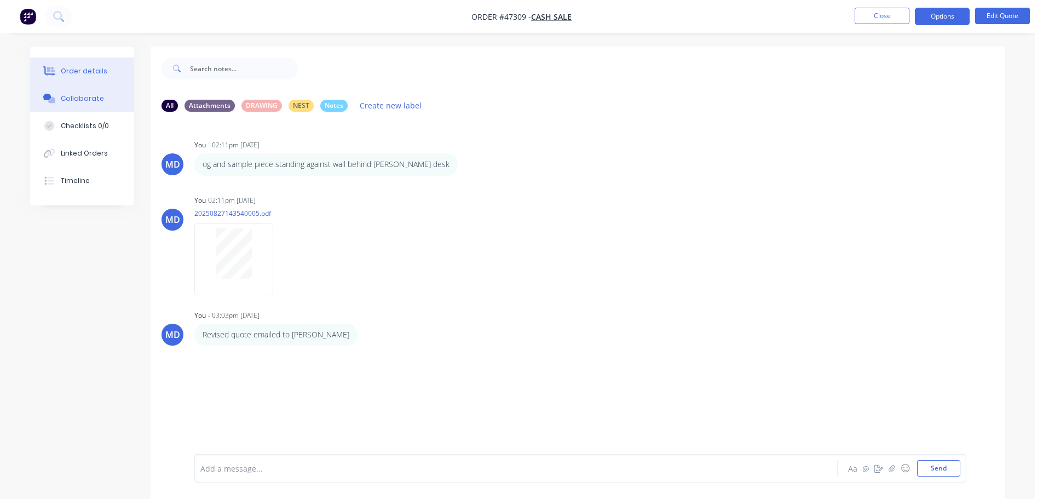
click at [105, 68] on button "Order details" at bounding box center [82, 70] width 104 height 27
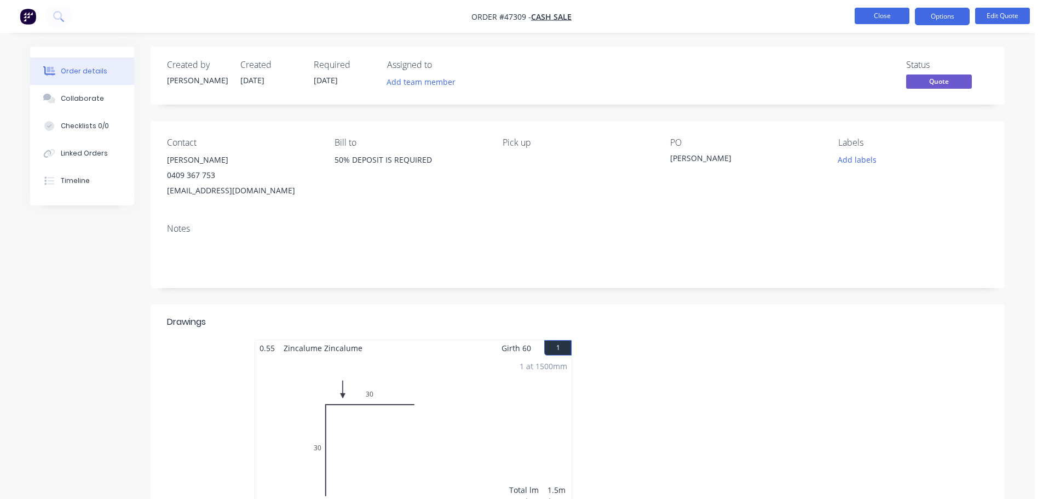
click at [879, 21] on button "Close" at bounding box center [882, 16] width 55 height 16
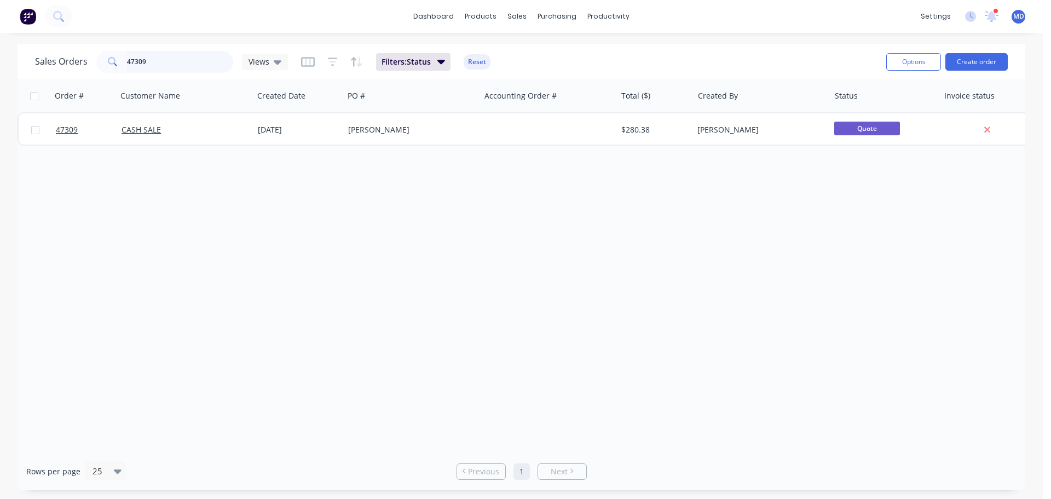
click at [159, 56] on input "47309" at bounding box center [180, 62] width 107 height 22
type input "4"
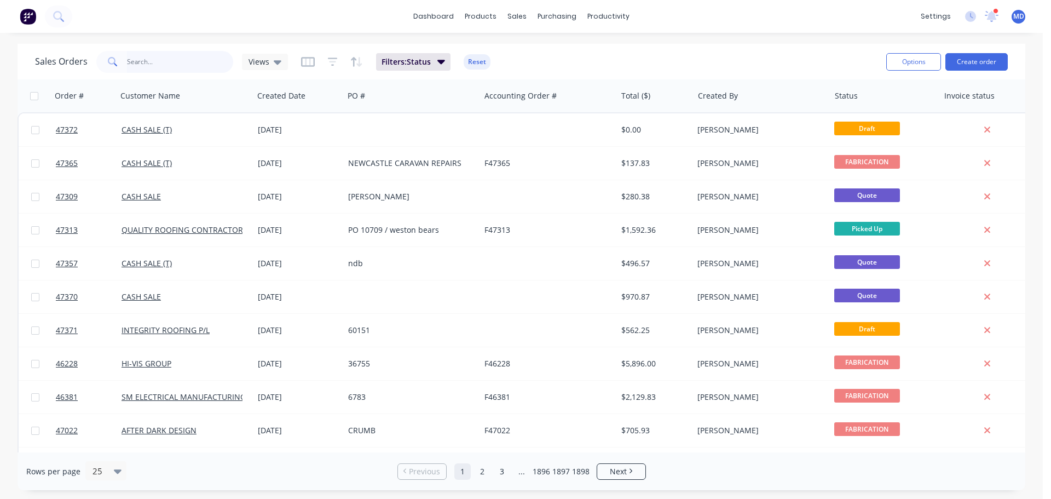
click at [158, 60] on input "text" at bounding box center [180, 62] width 107 height 22
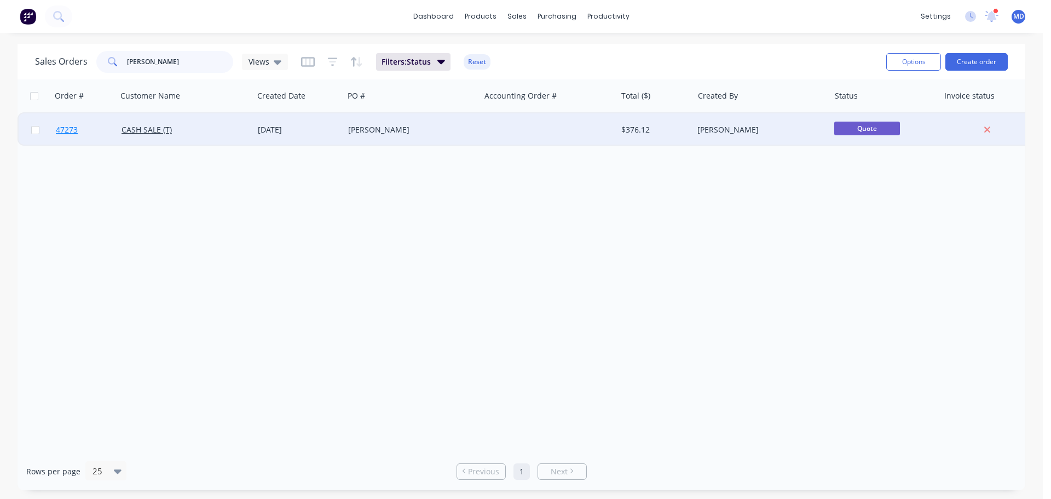
type input "[PERSON_NAME]"
click at [77, 134] on span "47273" at bounding box center [67, 129] width 22 height 11
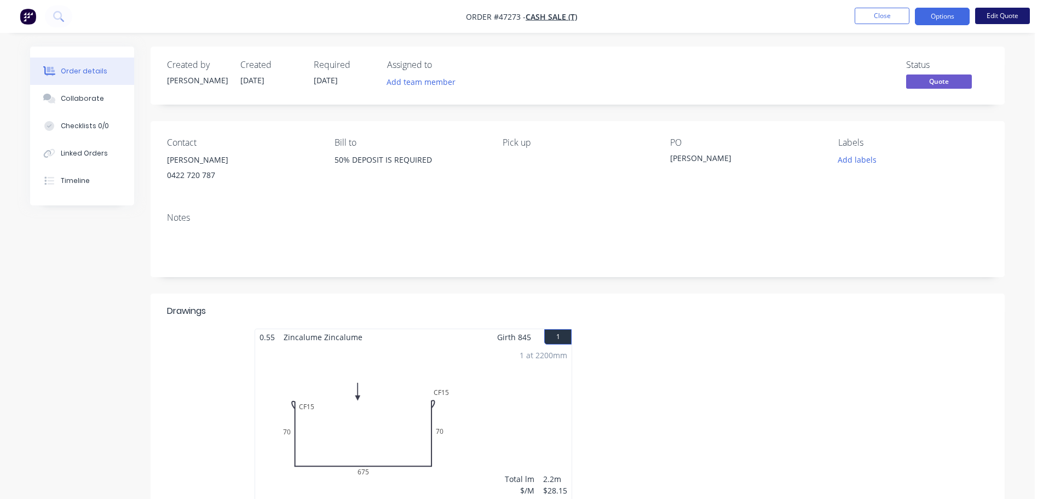
click at [996, 21] on button "Edit Quote" at bounding box center [1002, 16] width 55 height 16
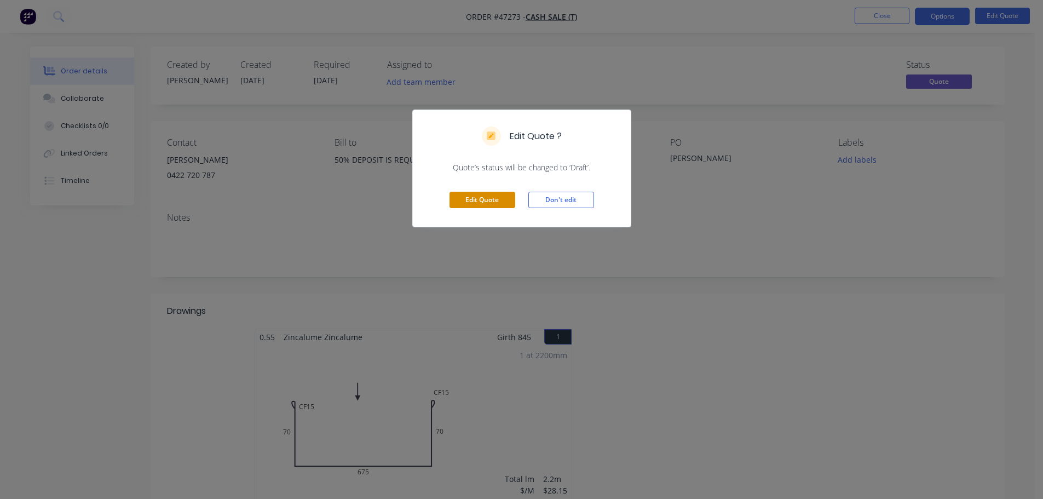
click at [496, 193] on button "Edit Quote" at bounding box center [482, 200] width 66 height 16
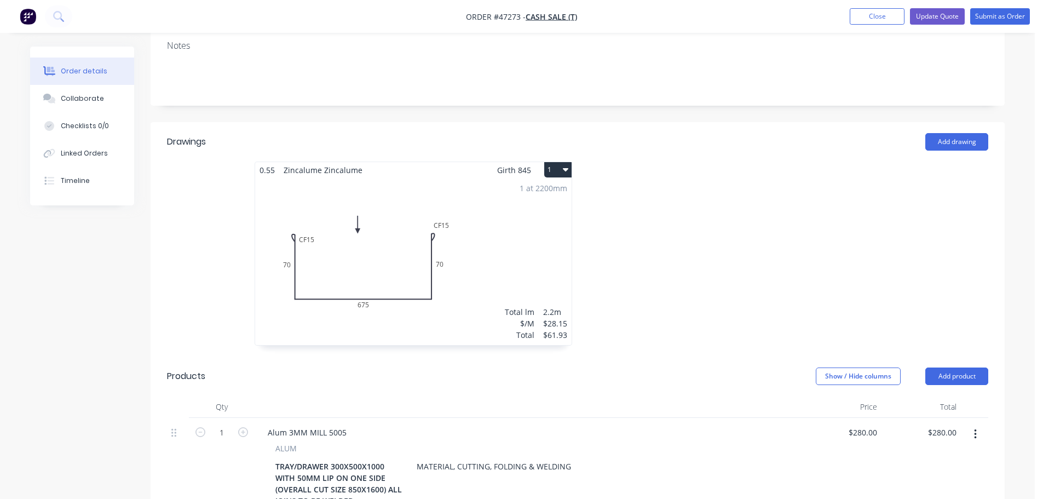
scroll to position [328, 0]
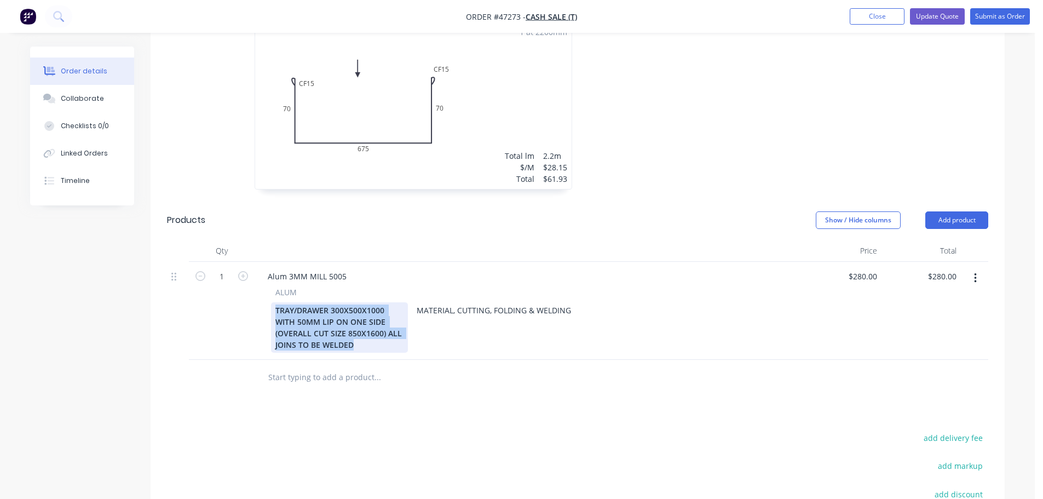
drag, startPoint x: 367, startPoint y: 347, endPoint x: 264, endPoint y: 309, distance: 109.1
click at [264, 309] on div "ALUM TRAY/DRAWER 300X500X1000 WITH 50MM LIP ON ONE SIDE (OVERALL CUT SIZE 850X1…" at bounding box center [528, 319] width 539 height 66
click at [974, 278] on icon "button" at bounding box center [975, 278] width 2 height 10
click at [915, 371] on div "Delete" at bounding box center [936, 373] width 84 height 16
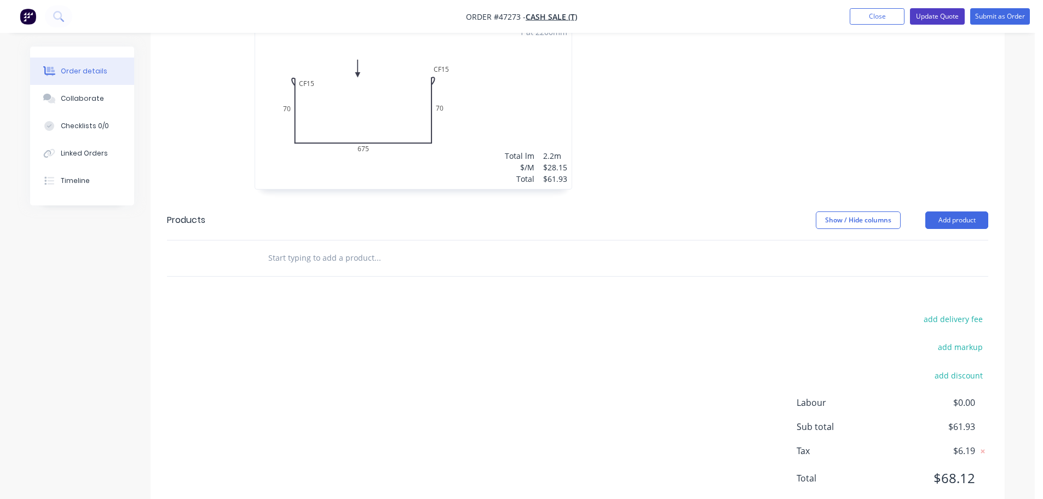
click at [950, 21] on button "Update Quote" at bounding box center [937, 16] width 55 height 16
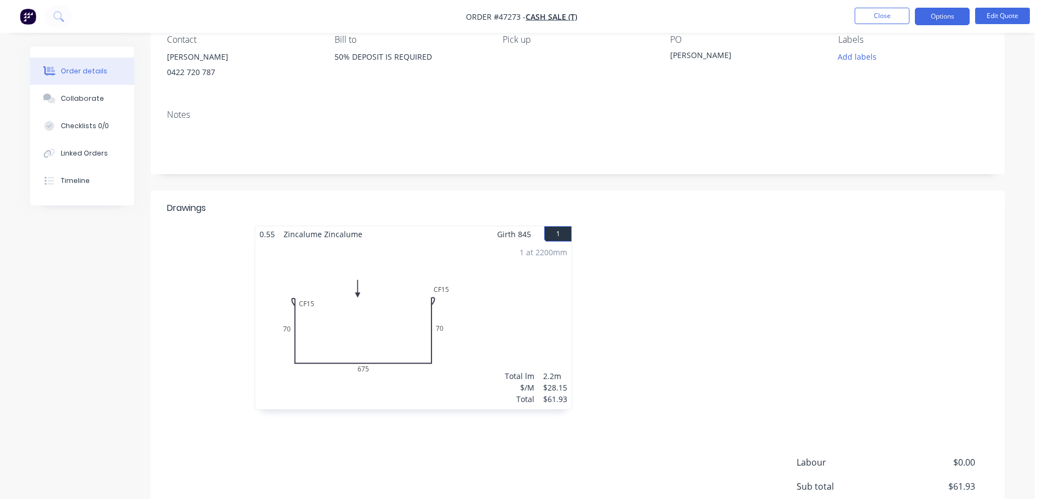
scroll to position [0, 0]
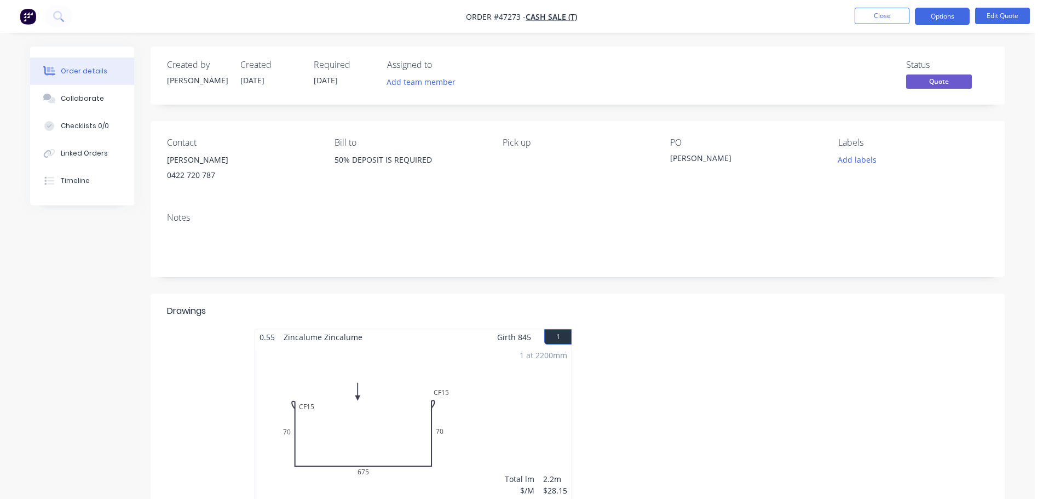
click at [331, 84] on span "[DATE]" at bounding box center [326, 80] width 24 height 10
click at [1006, 14] on button "Edit Quote" at bounding box center [1002, 16] width 55 height 16
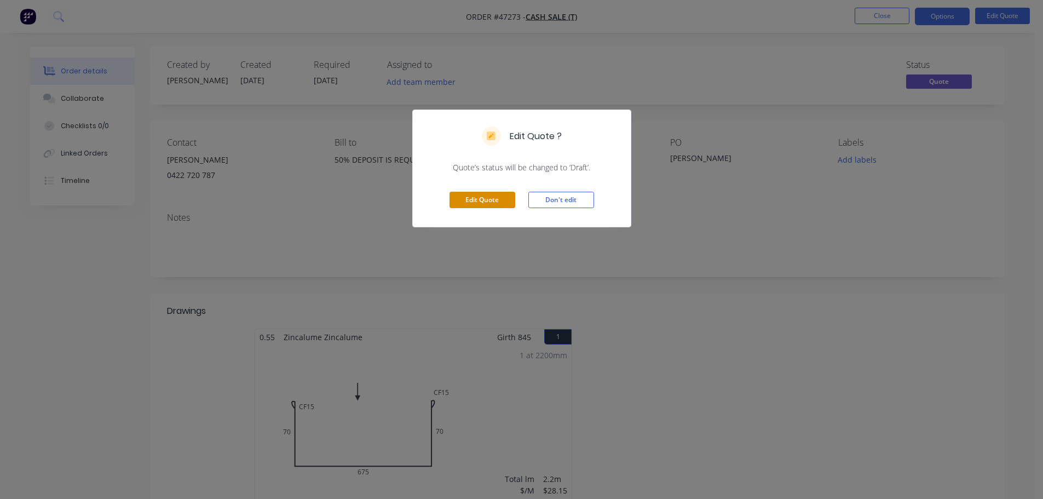
click at [477, 195] on button "Edit Quote" at bounding box center [482, 200] width 66 height 16
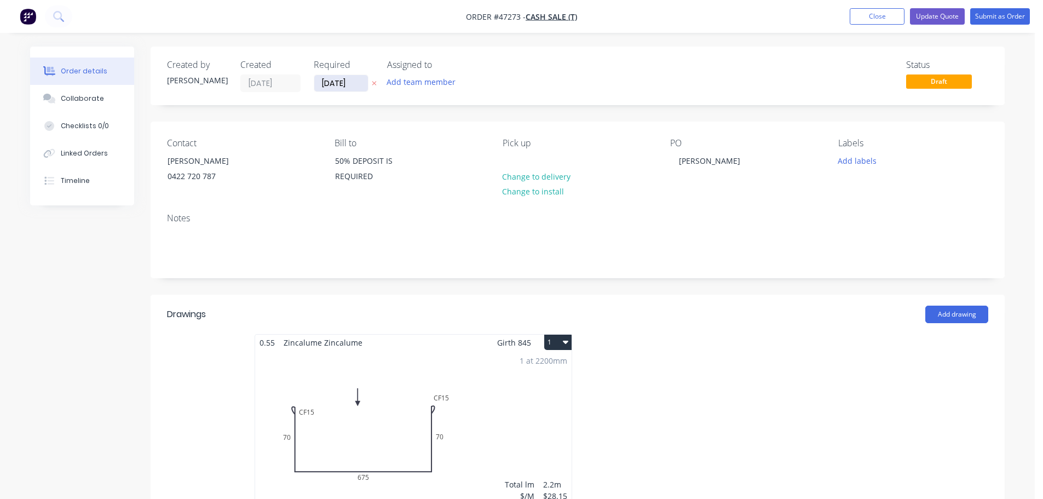
click at [347, 79] on input "[DATE]" at bounding box center [341, 83] width 54 height 16
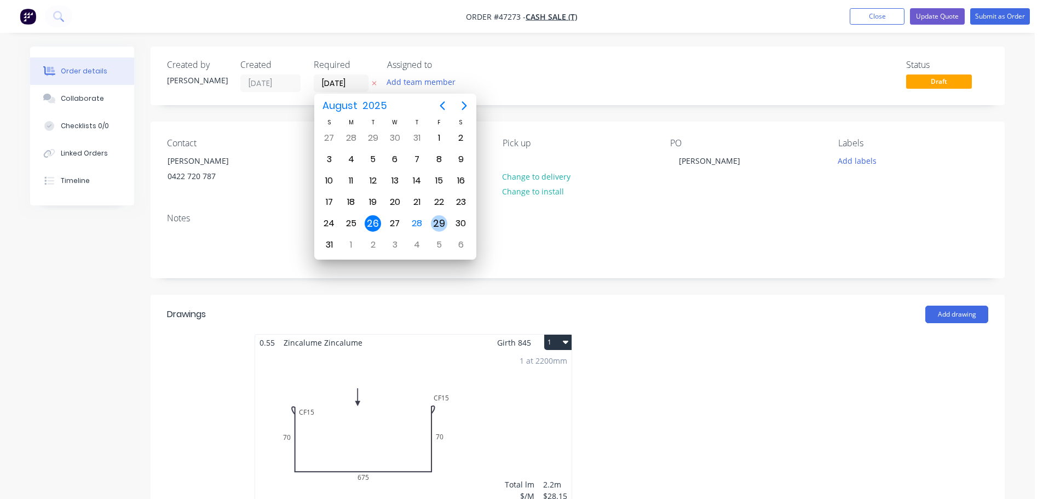
click at [441, 222] on div "29" at bounding box center [439, 223] width 16 height 16
type input "[DATE]"
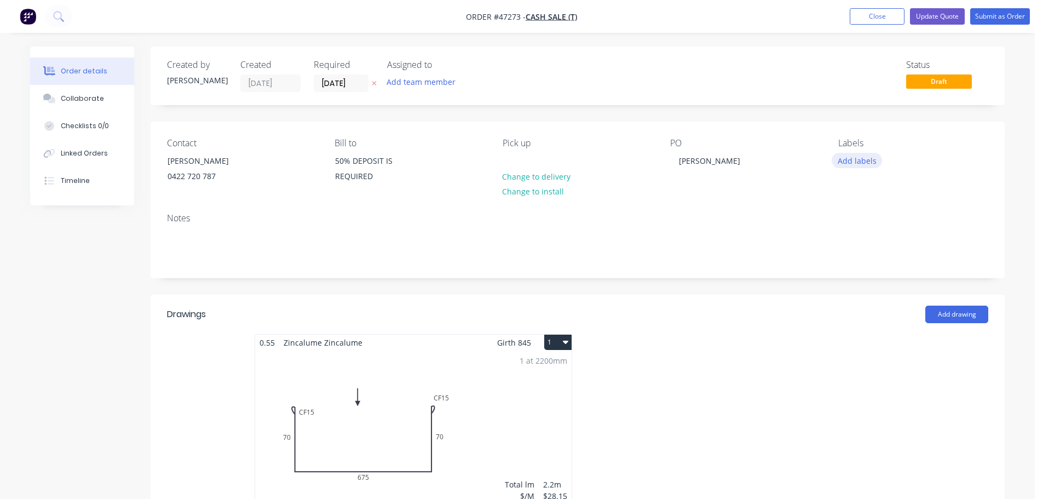
click at [864, 161] on button "Add labels" at bounding box center [857, 160] width 50 height 15
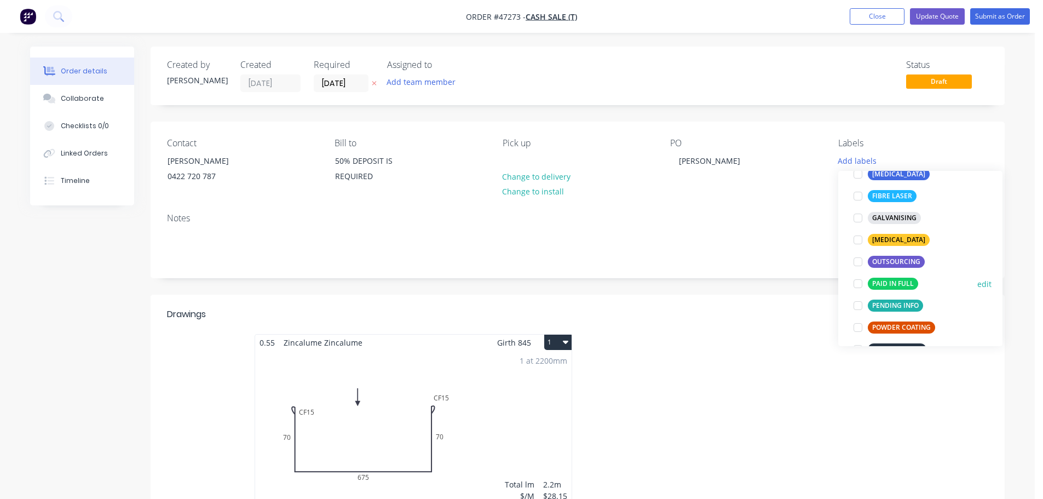
scroll to position [109, 0]
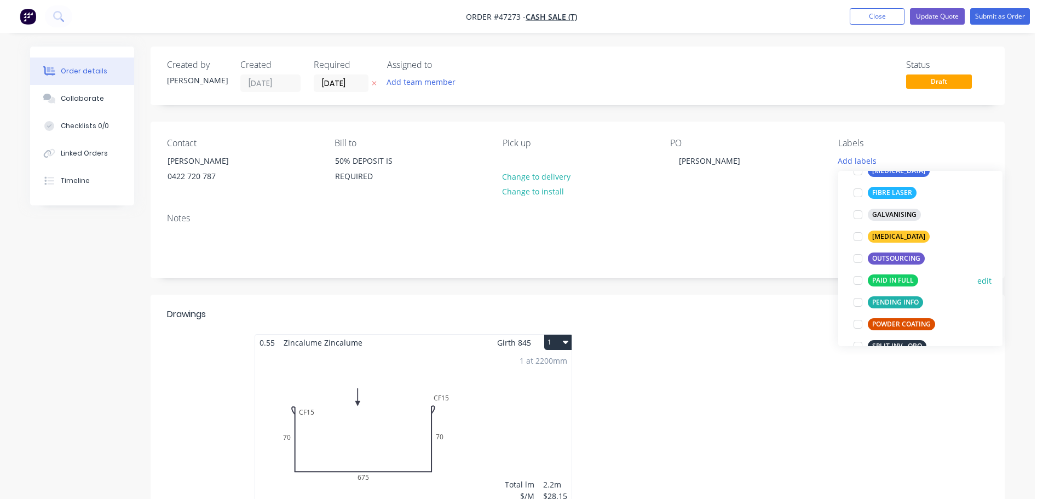
click at [859, 282] on div at bounding box center [858, 280] width 22 height 22
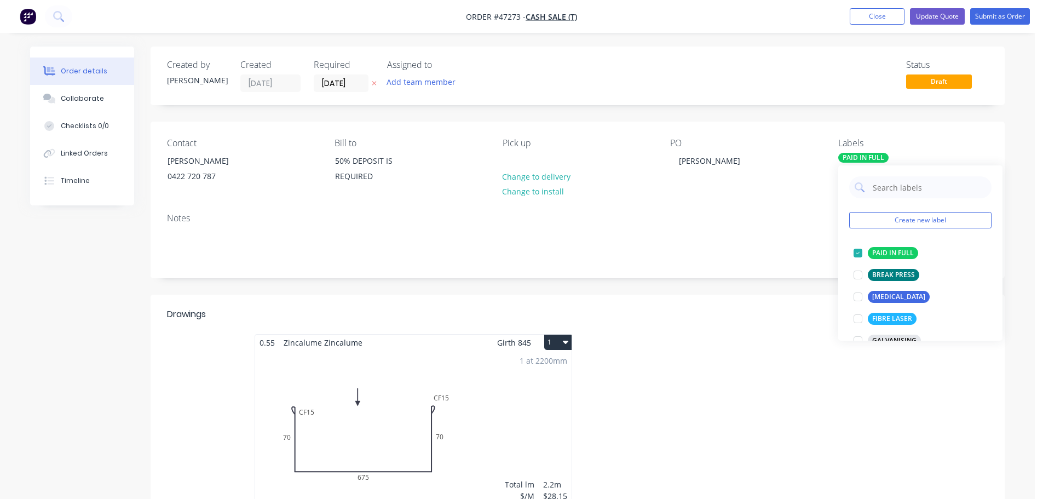
click at [735, 209] on div "Notes" at bounding box center [578, 240] width 854 height 73
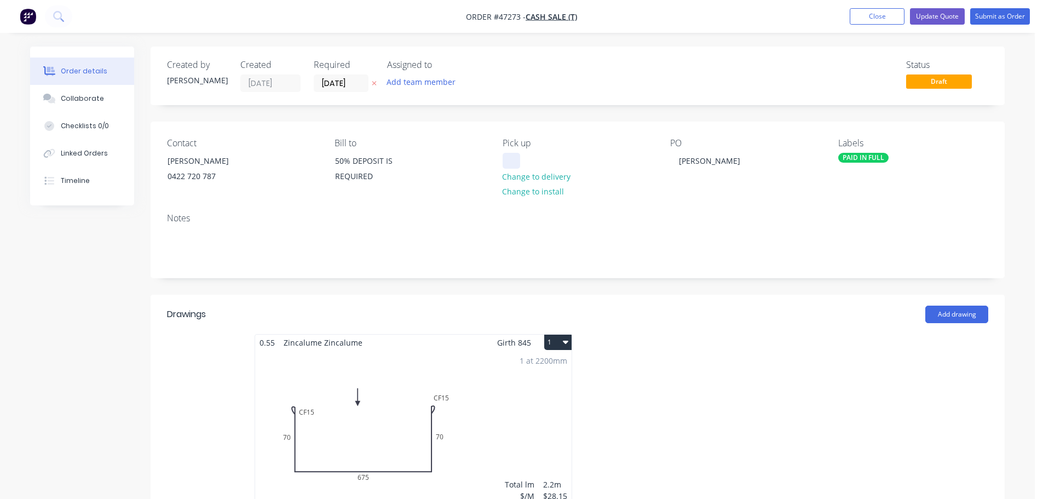
click at [511, 154] on div at bounding box center [512, 161] width 18 height 16
click at [1001, 15] on button "Submit as Order" at bounding box center [1000, 16] width 60 height 16
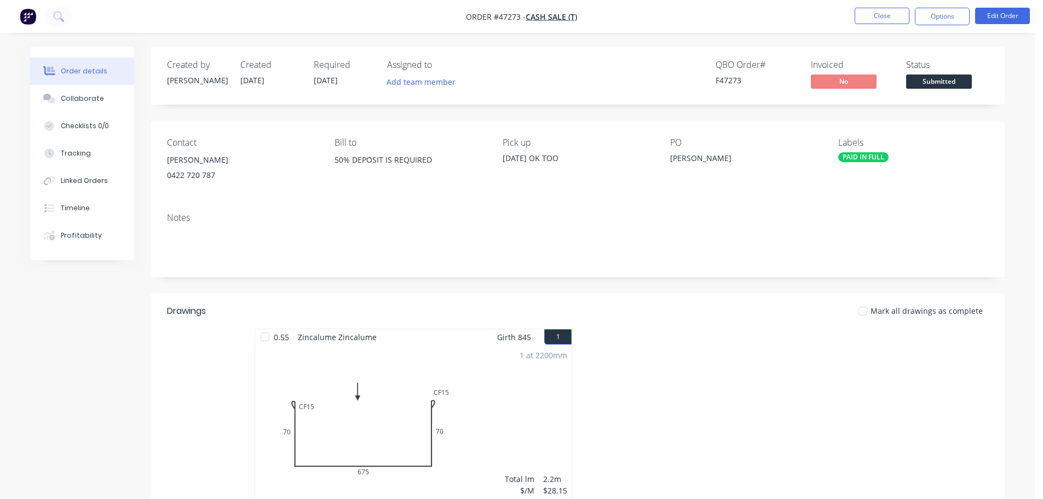
click at [931, 18] on button "Options" at bounding box center [942, 17] width 55 height 18
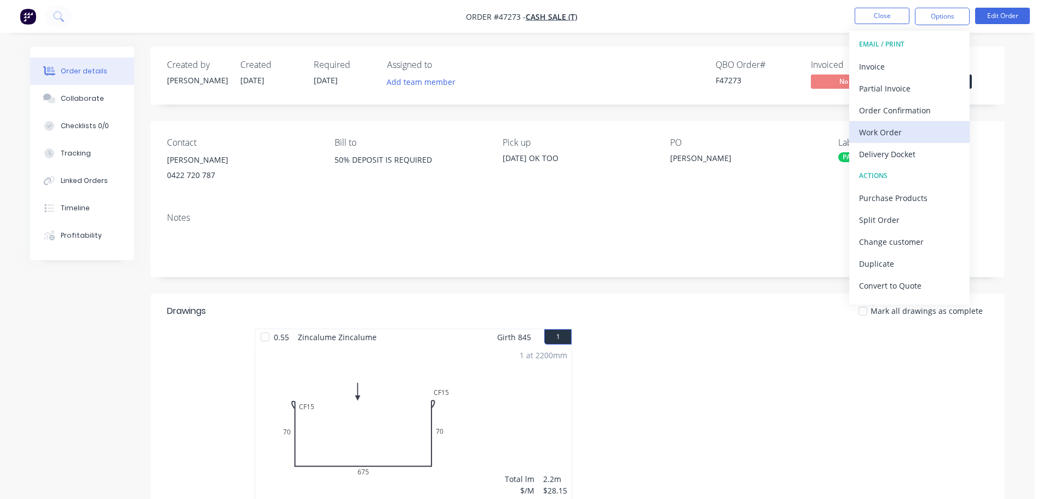
click at [885, 131] on div "Work Order" at bounding box center [909, 132] width 101 height 16
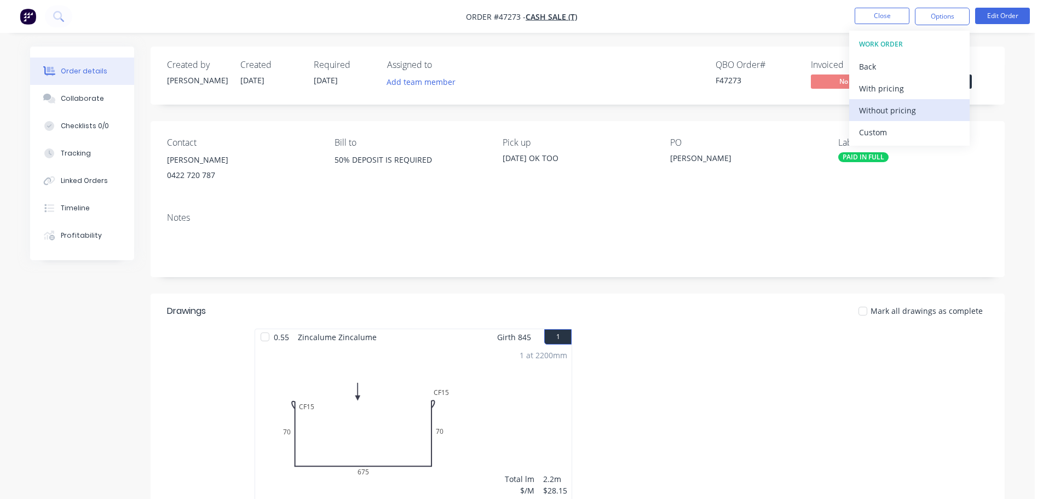
click at [897, 108] on div "Without pricing" at bounding box center [909, 110] width 101 height 16
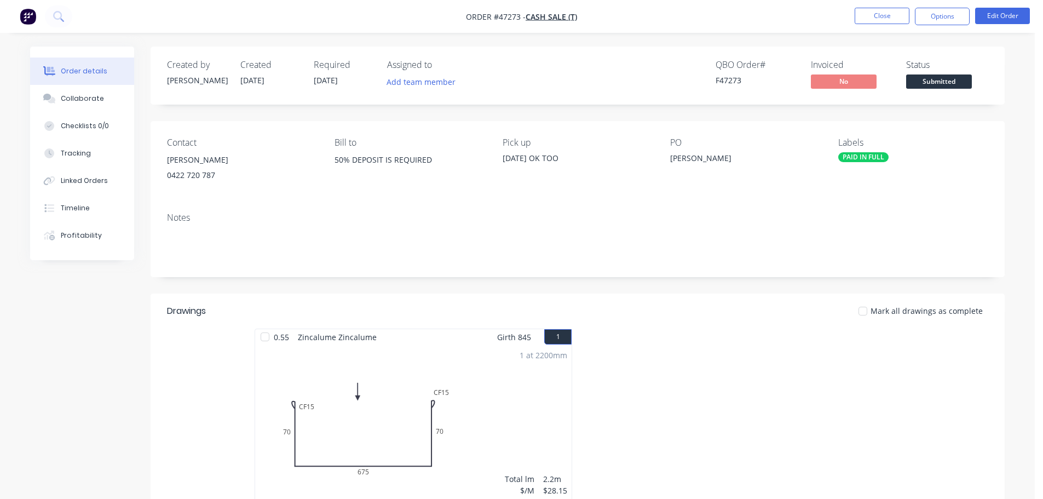
click at [1001, 117] on div "Created by [PERSON_NAME] Created [DATE] Required [DATE] Assigned to Add team me…" at bounding box center [578, 362] width 854 height 631
click at [955, 80] on span "Submitted" at bounding box center [939, 81] width 66 height 14
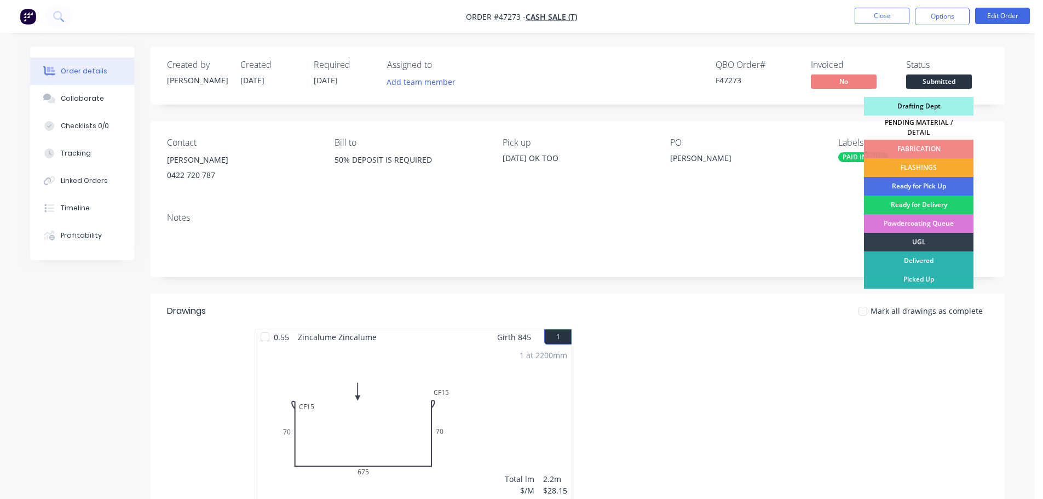
click at [933, 158] on div "FLASHINGS" at bounding box center [918, 167] width 109 height 19
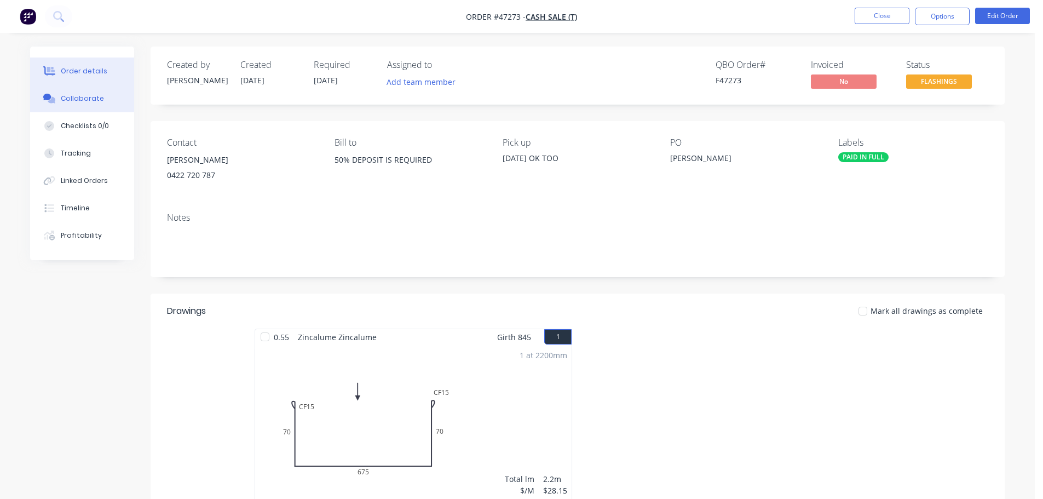
click at [78, 101] on div "Collaborate" at bounding box center [82, 99] width 43 height 10
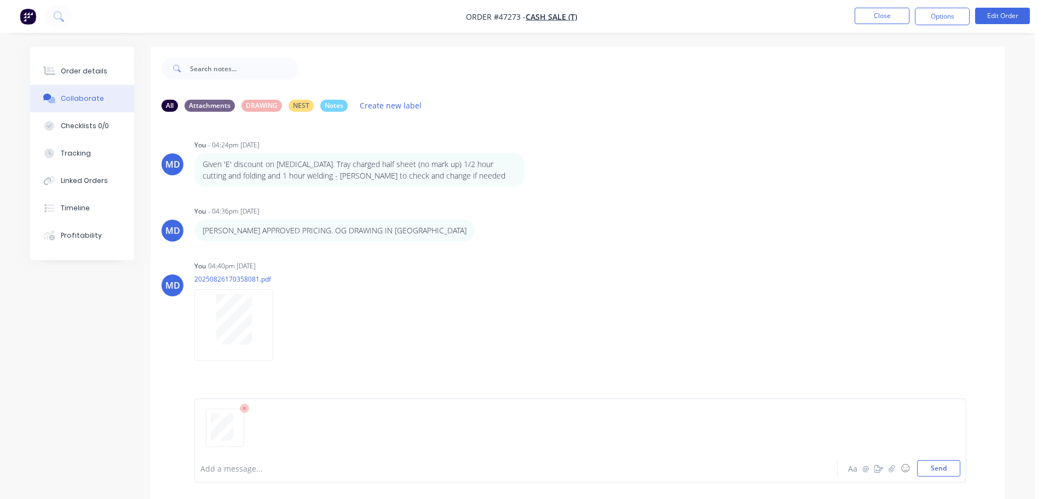
drag, startPoint x: 945, startPoint y: 469, endPoint x: 924, endPoint y: 459, distance: 23.7
click at [944, 469] on button "Send" at bounding box center [938, 468] width 43 height 16
click at [91, 66] on div "Order details" at bounding box center [84, 71] width 47 height 10
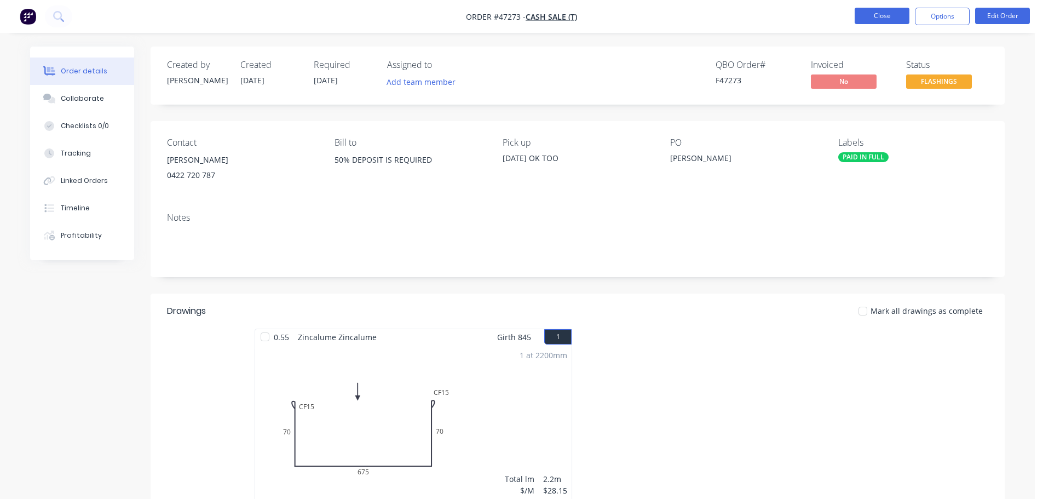
click at [876, 19] on button "Close" at bounding box center [882, 16] width 55 height 16
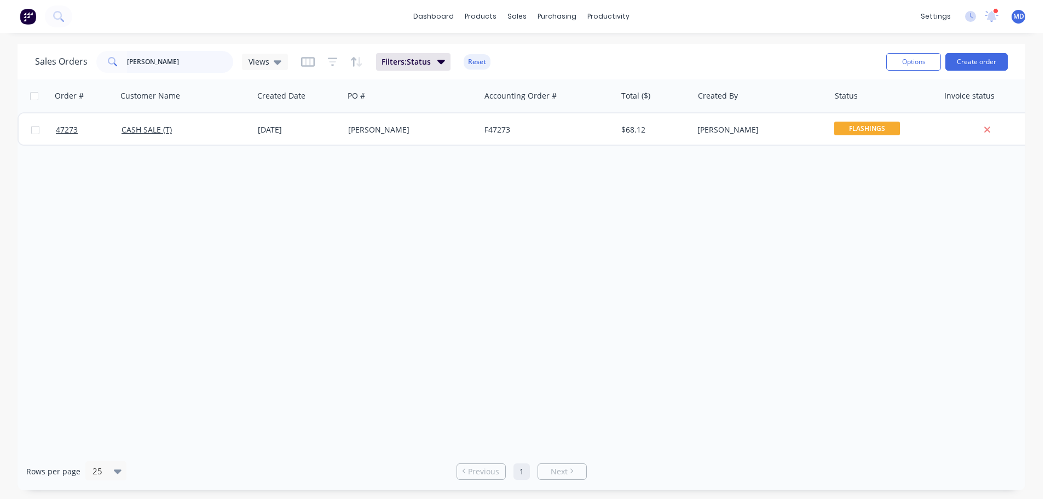
click at [190, 60] on input "[PERSON_NAME]" at bounding box center [180, 62] width 107 height 22
type input "D"
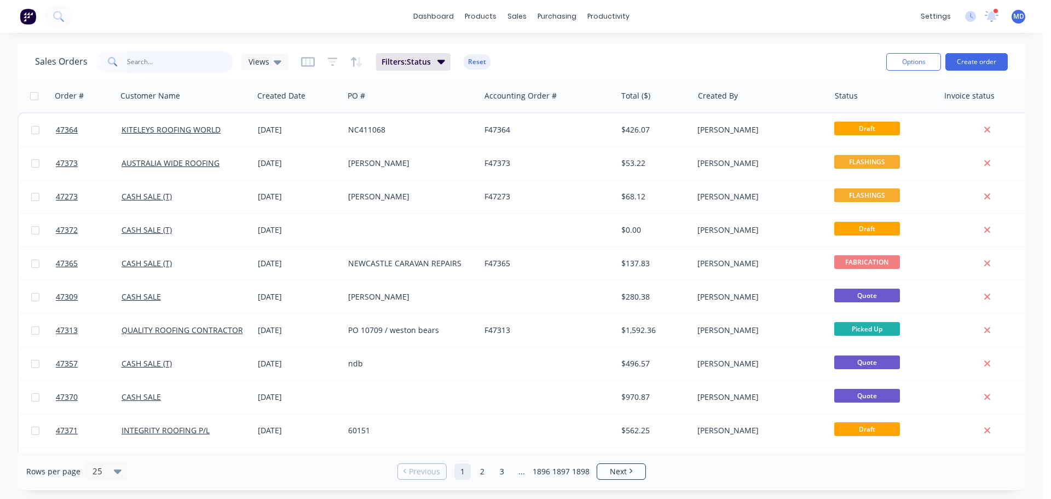
click at [136, 67] on input "text" at bounding box center [180, 62] width 107 height 22
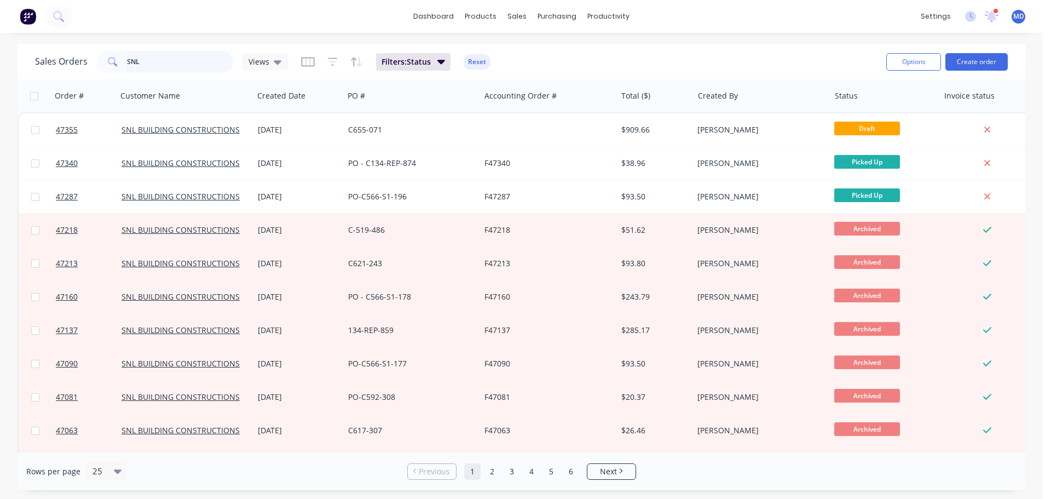
click at [157, 67] on input "SNL" at bounding box center [180, 62] width 107 height 22
type input "S"
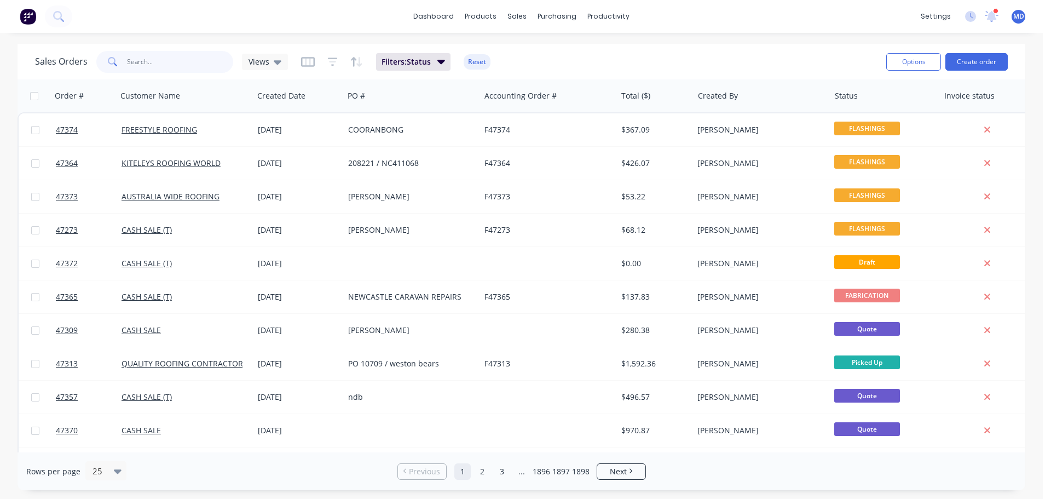
click at [136, 62] on input "text" at bounding box center [180, 62] width 107 height 22
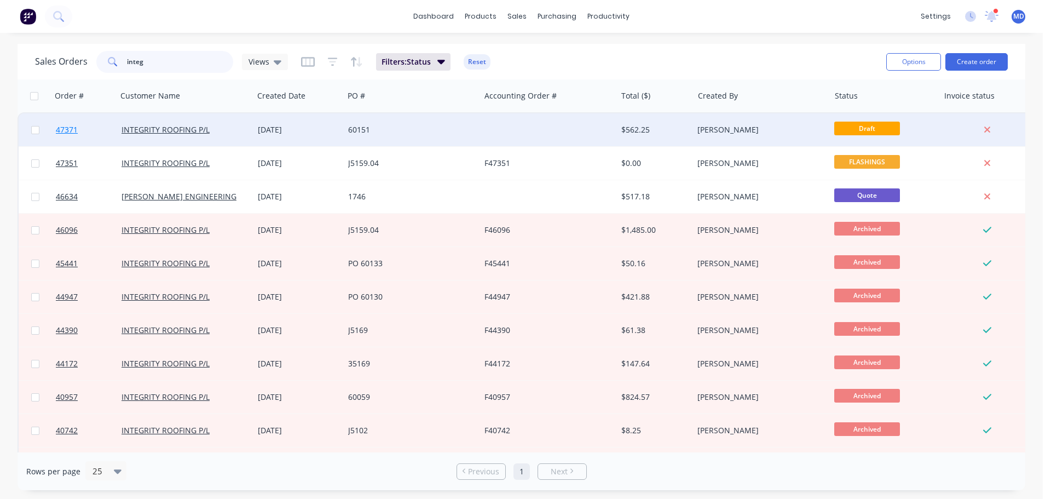
type input "integ"
click at [69, 125] on span "47371" at bounding box center [67, 129] width 22 height 11
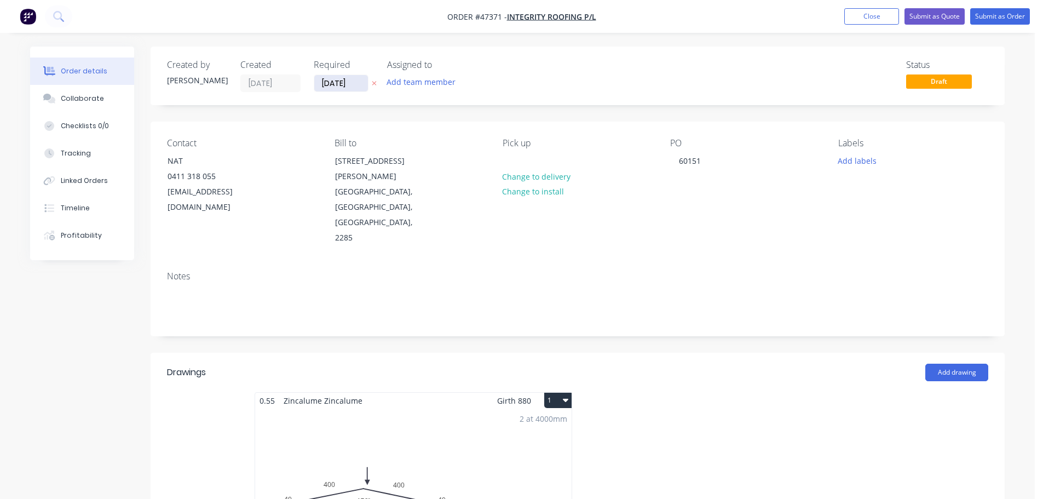
click at [339, 85] on input "[DATE]" at bounding box center [341, 83] width 54 height 16
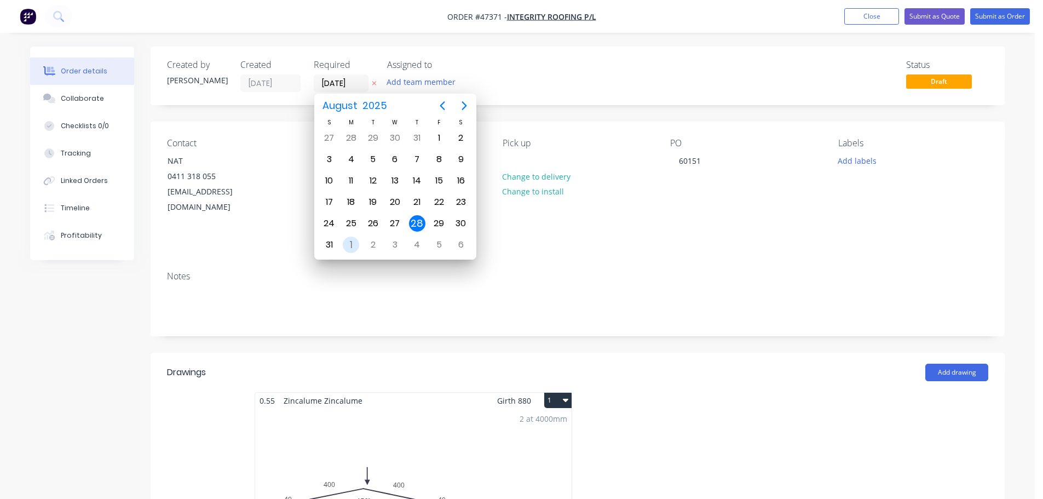
click at [346, 246] on div "1" at bounding box center [351, 244] width 16 height 16
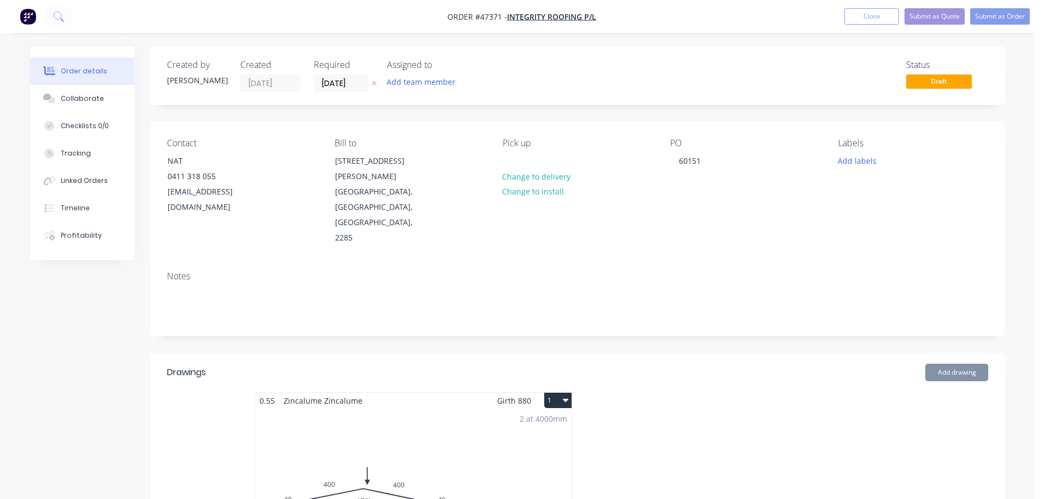
type input "[DATE]"
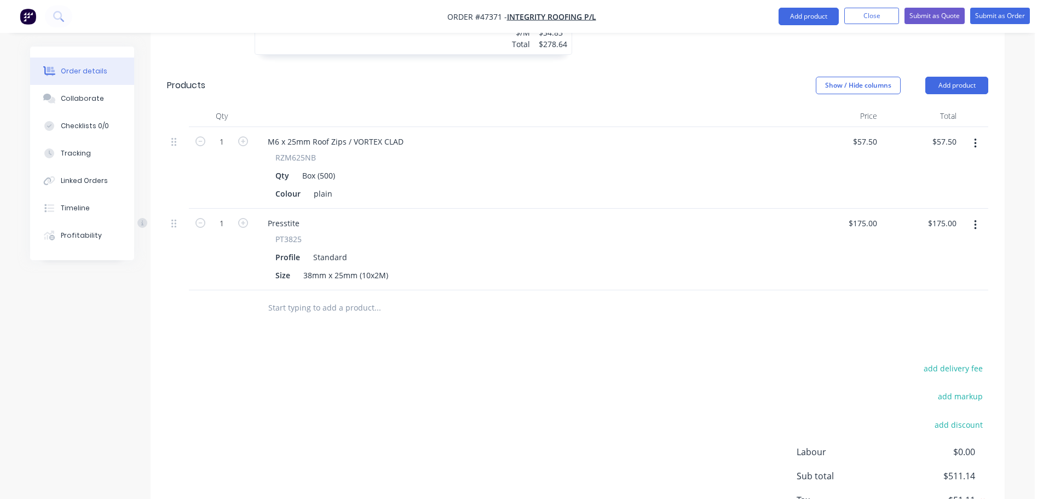
scroll to position [573, 0]
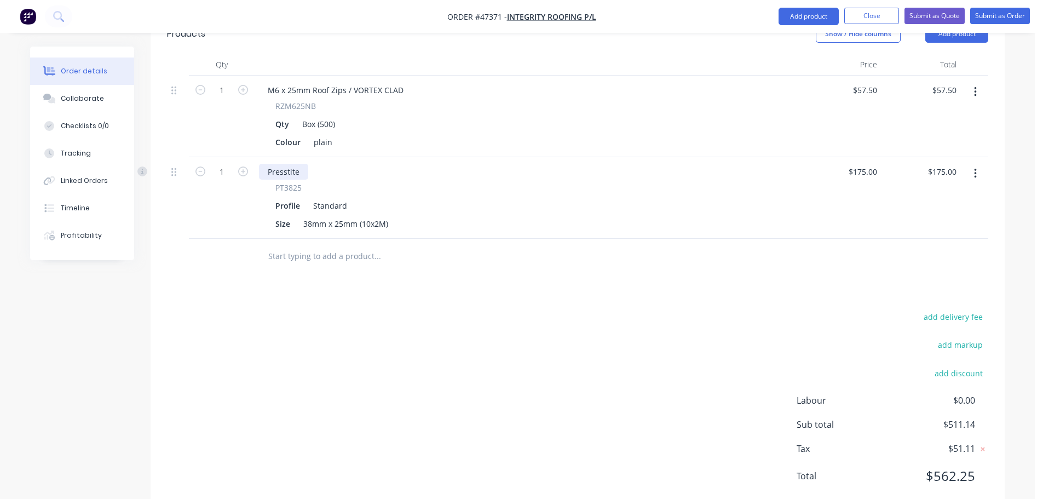
click at [296, 164] on div "Presstite" at bounding box center [283, 172] width 49 height 16
click at [300, 164] on div "Presstite" at bounding box center [283, 172] width 49 height 16
click at [999, 13] on button "Submit as Order" at bounding box center [1000, 16] width 60 height 16
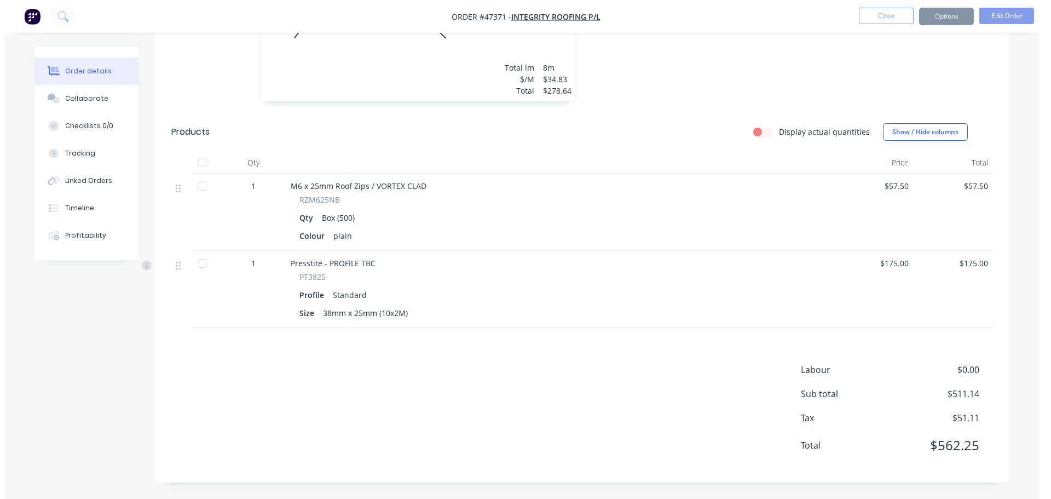
scroll to position [0, 0]
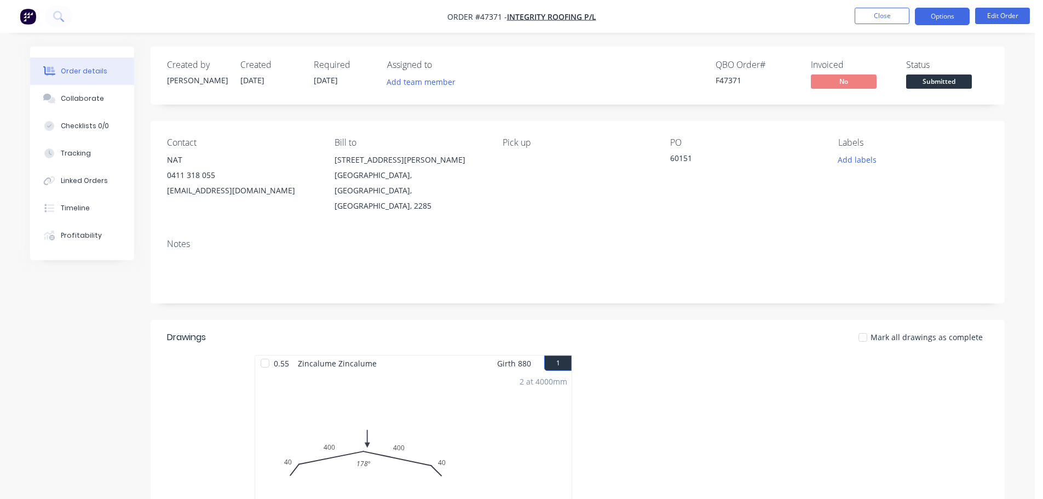
click at [939, 15] on button "Options" at bounding box center [942, 17] width 55 height 18
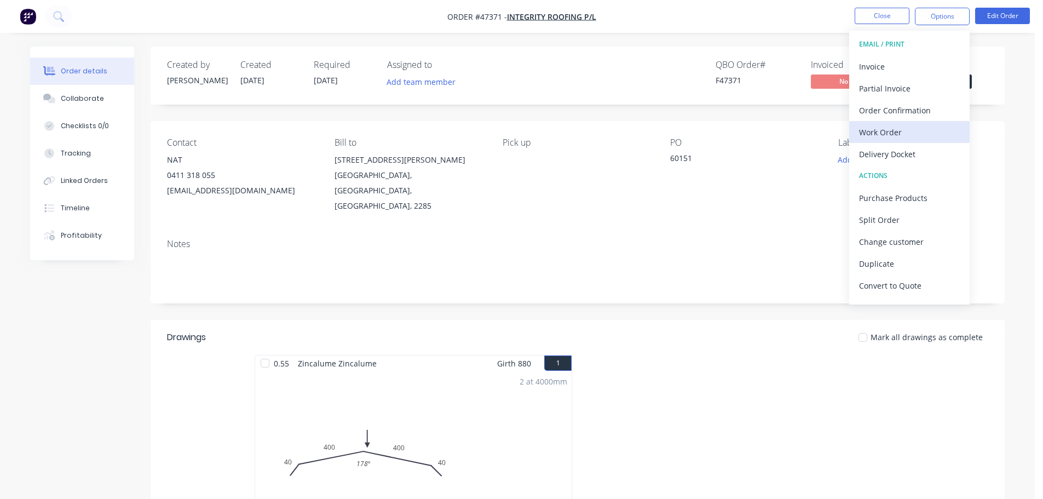
click at [897, 124] on div "Work Order" at bounding box center [909, 132] width 101 height 16
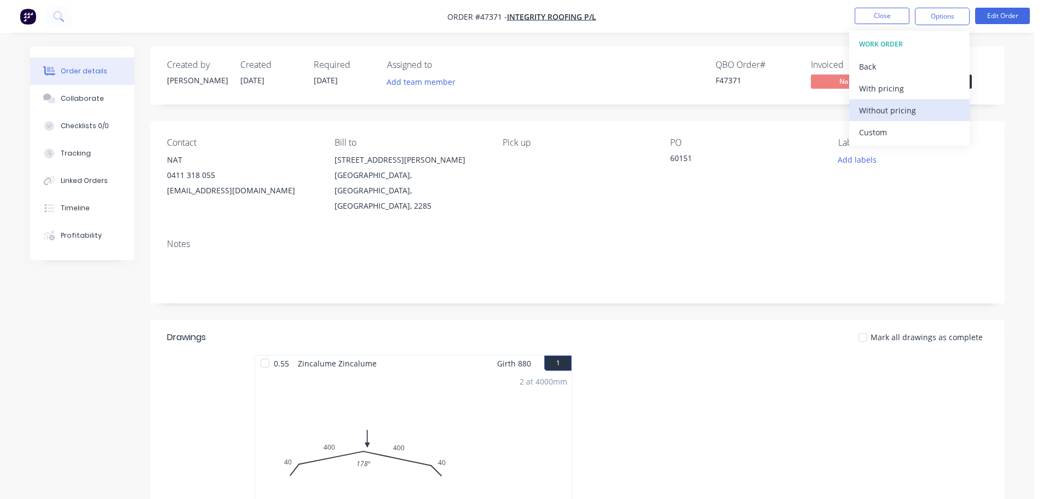
click at [902, 112] on div "Without pricing" at bounding box center [909, 110] width 101 height 16
click at [976, 118] on div "Created by [PERSON_NAME] Created [DATE] Required [DATE] Assigned to Add team me…" at bounding box center [578, 483] width 854 height 873
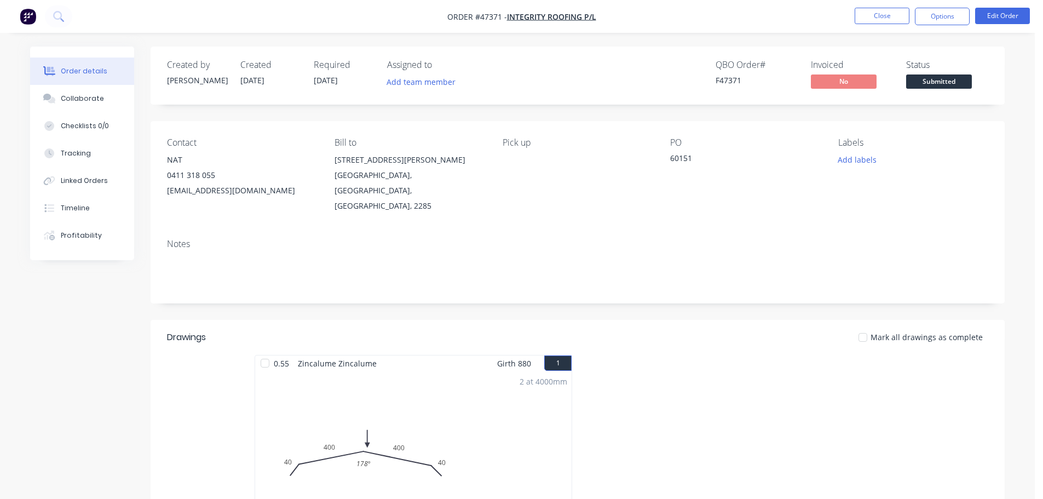
click at [958, 83] on span "Submitted" at bounding box center [939, 81] width 66 height 14
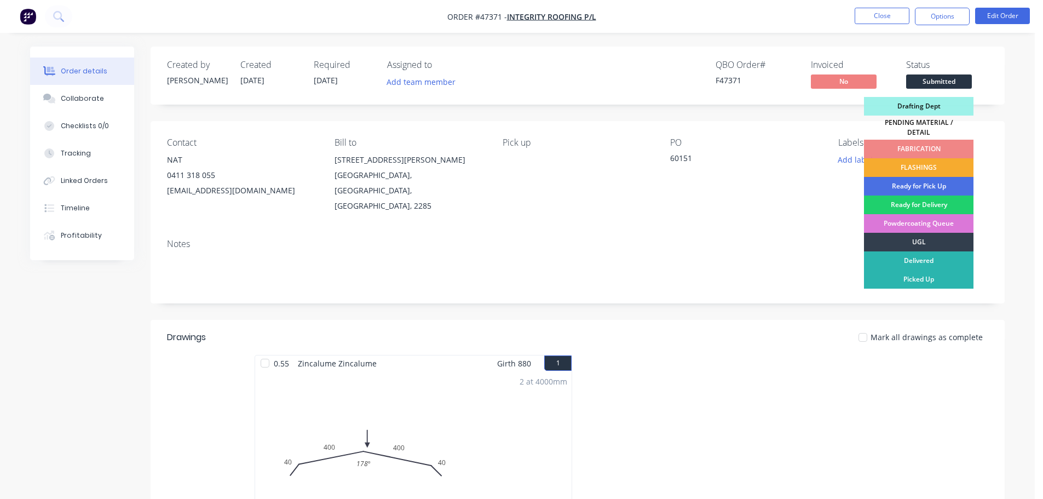
click at [939, 164] on div "FLASHINGS" at bounding box center [918, 167] width 109 height 19
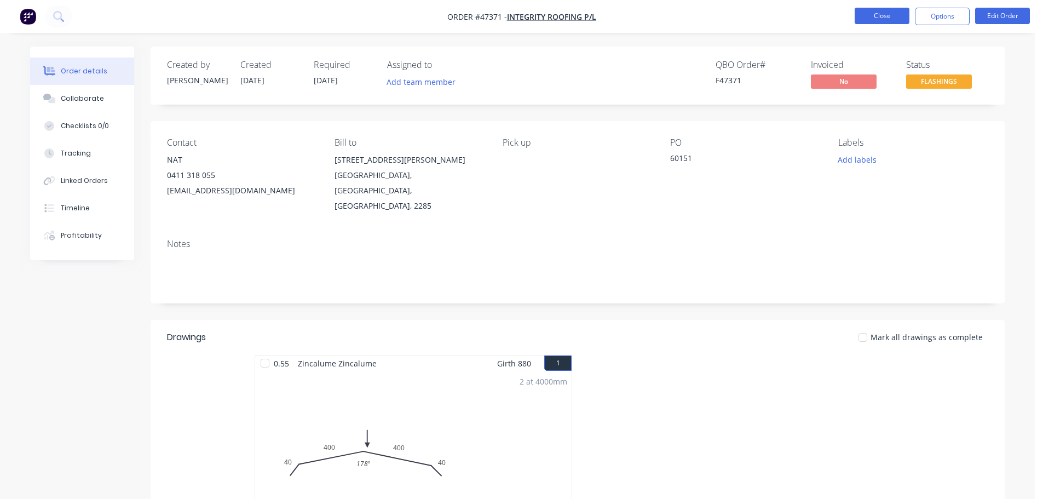
click at [884, 11] on button "Close" at bounding box center [882, 16] width 55 height 16
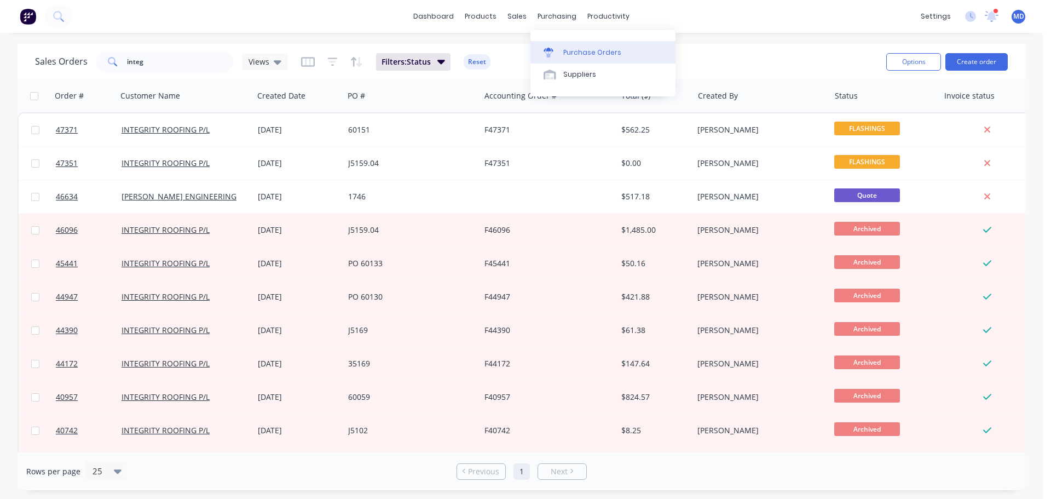
click at [581, 56] on div "Purchase Orders" at bounding box center [592, 53] width 58 height 10
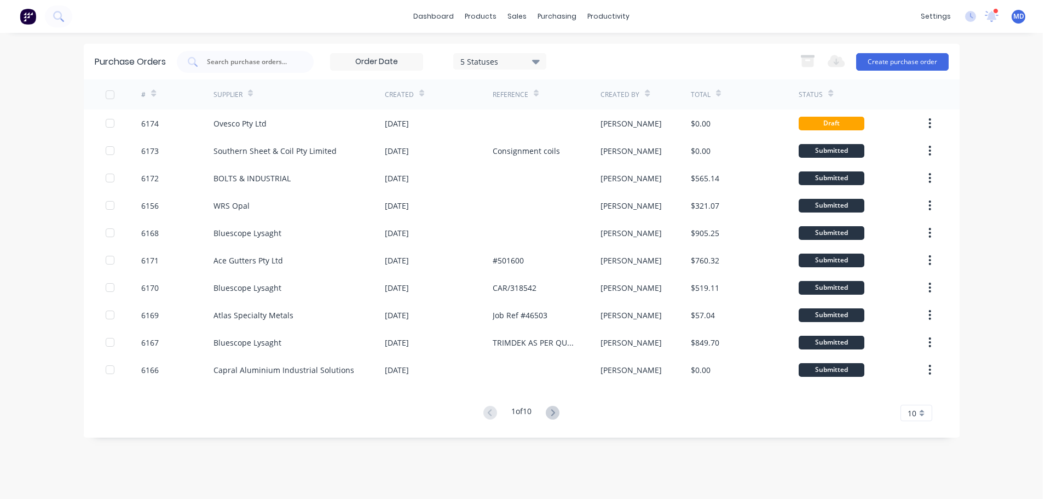
click at [553, 413] on icon at bounding box center [553, 413] width 14 height 14
